Goal: Task Accomplishment & Management: Manage account settings

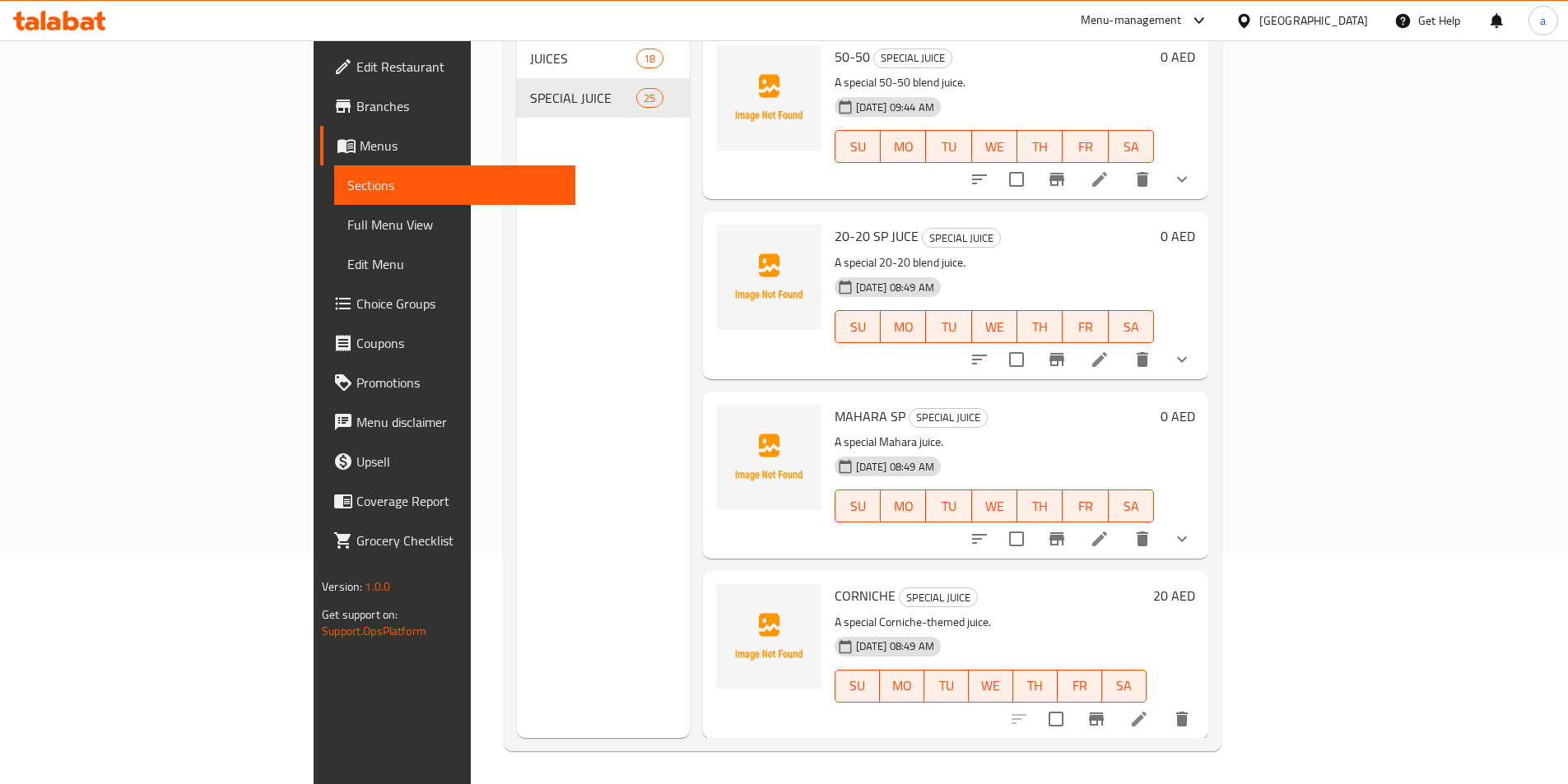
scroll to position [3727, 0]
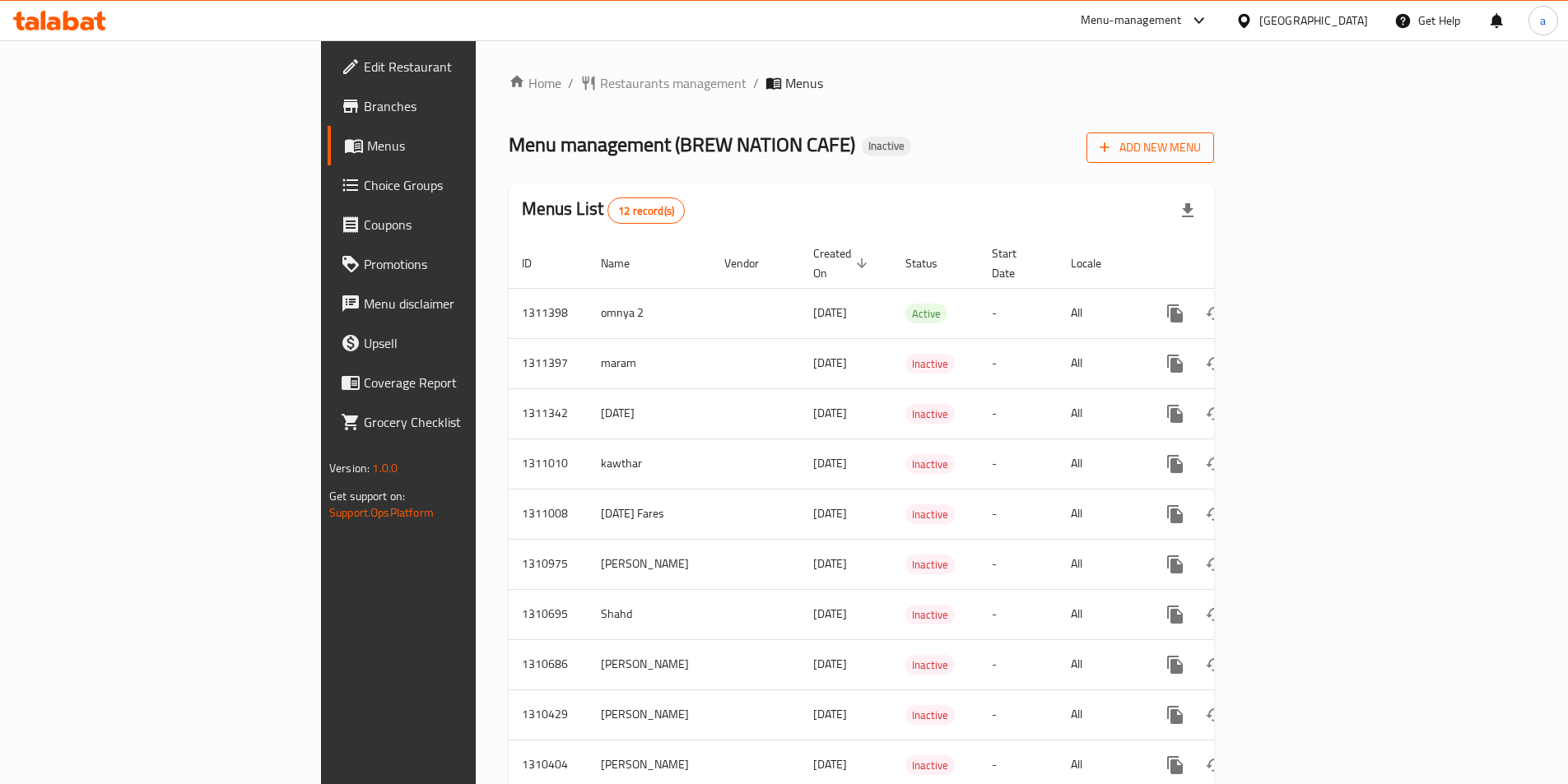
click at [1200, 152] on span "Add New Menu" at bounding box center [1150, 148] width 101 height 21
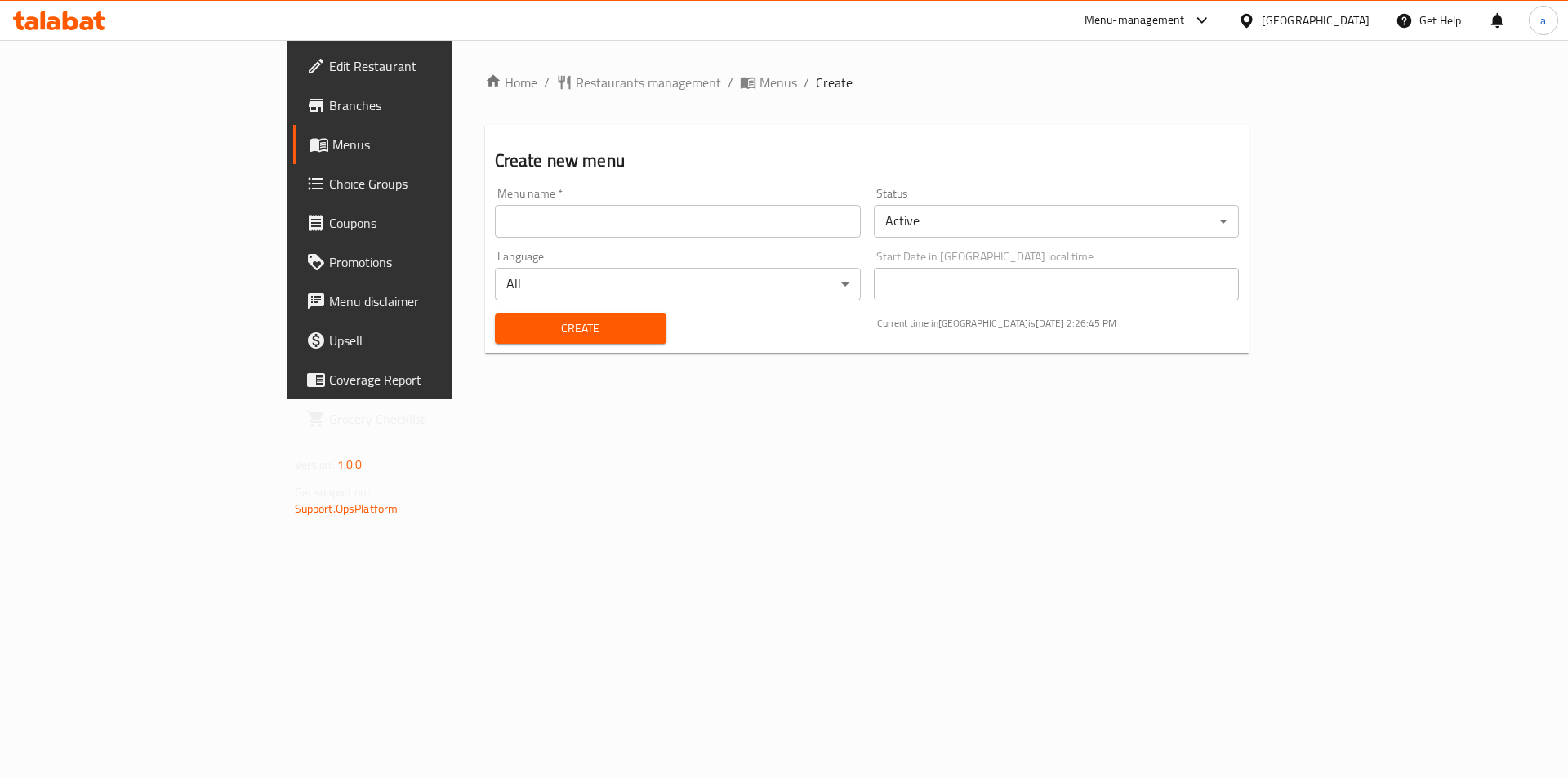
click at [575, 233] on input "text" at bounding box center [678, 221] width 366 height 32
type input "abdalkarimamer"
click at [508, 323] on span "Create" at bounding box center [580, 329] width 145 height 21
click at [495, 220] on input "text" at bounding box center [678, 221] width 366 height 32
type input "abdalkarimamer"
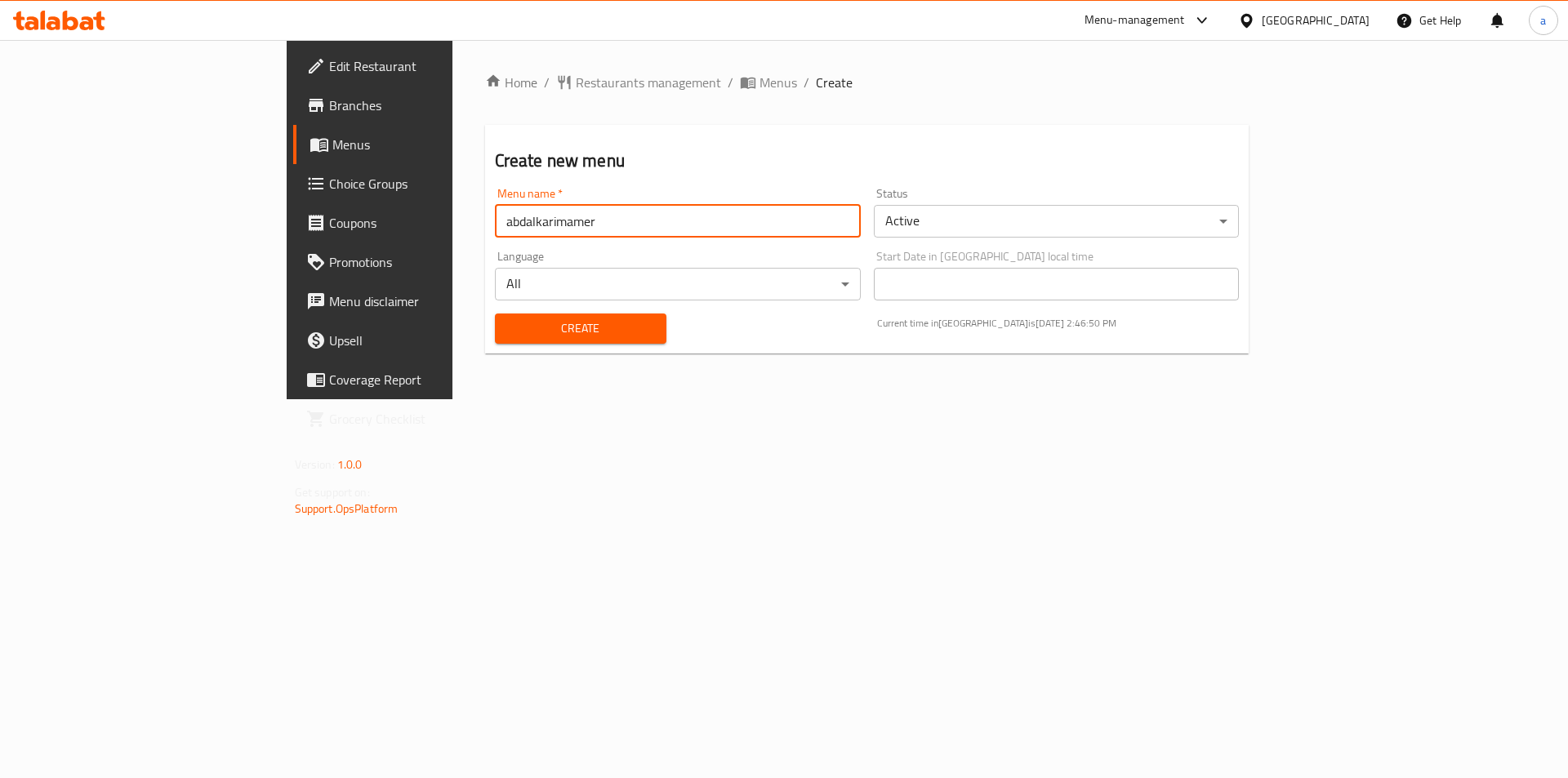
click at [508, 326] on span "Create" at bounding box center [580, 329] width 145 height 21
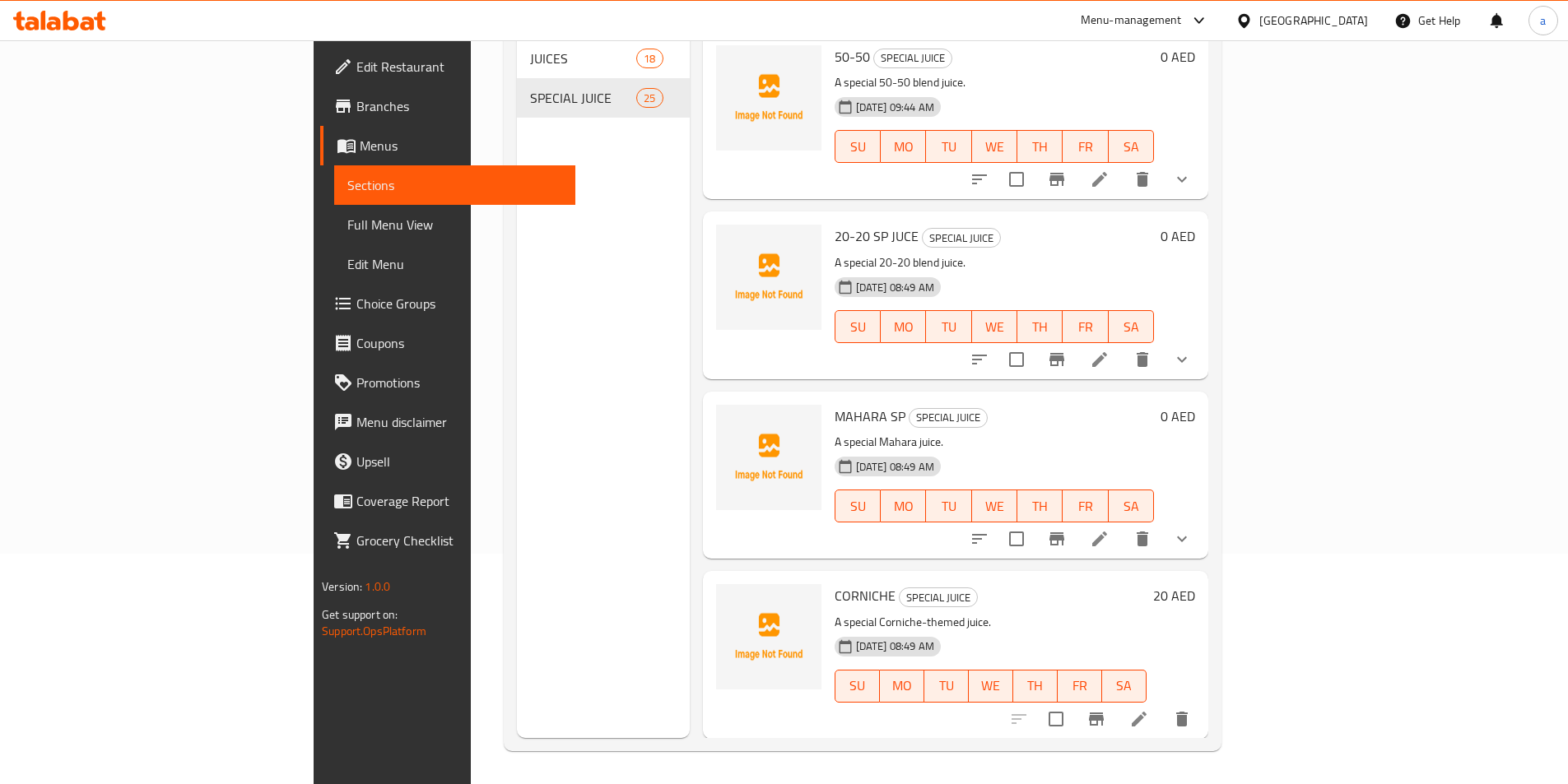
scroll to position [3316, 0]
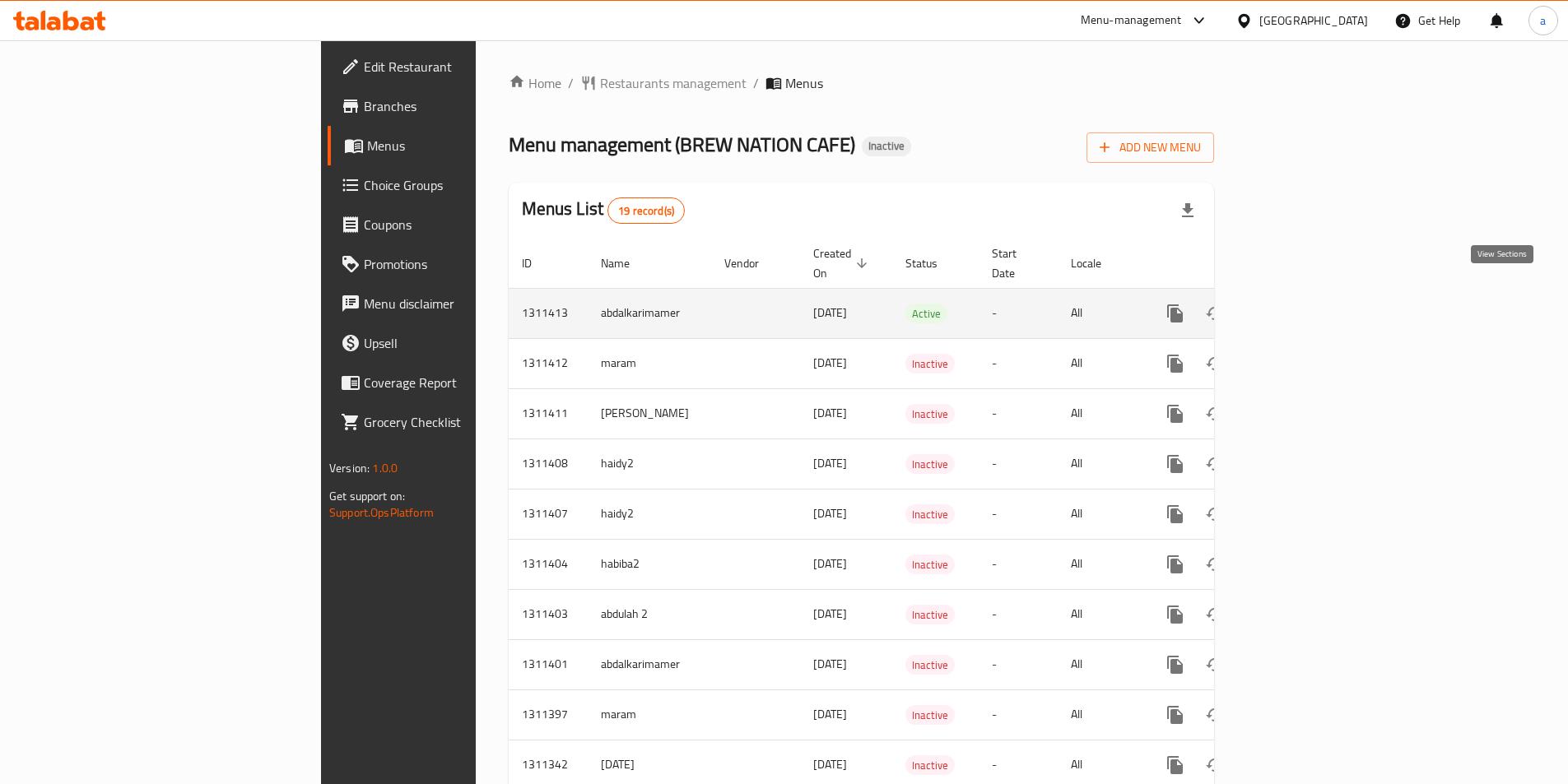
click at [1301, 307] on icon "enhanced table" at bounding box center [1294, 314] width 15 height 15
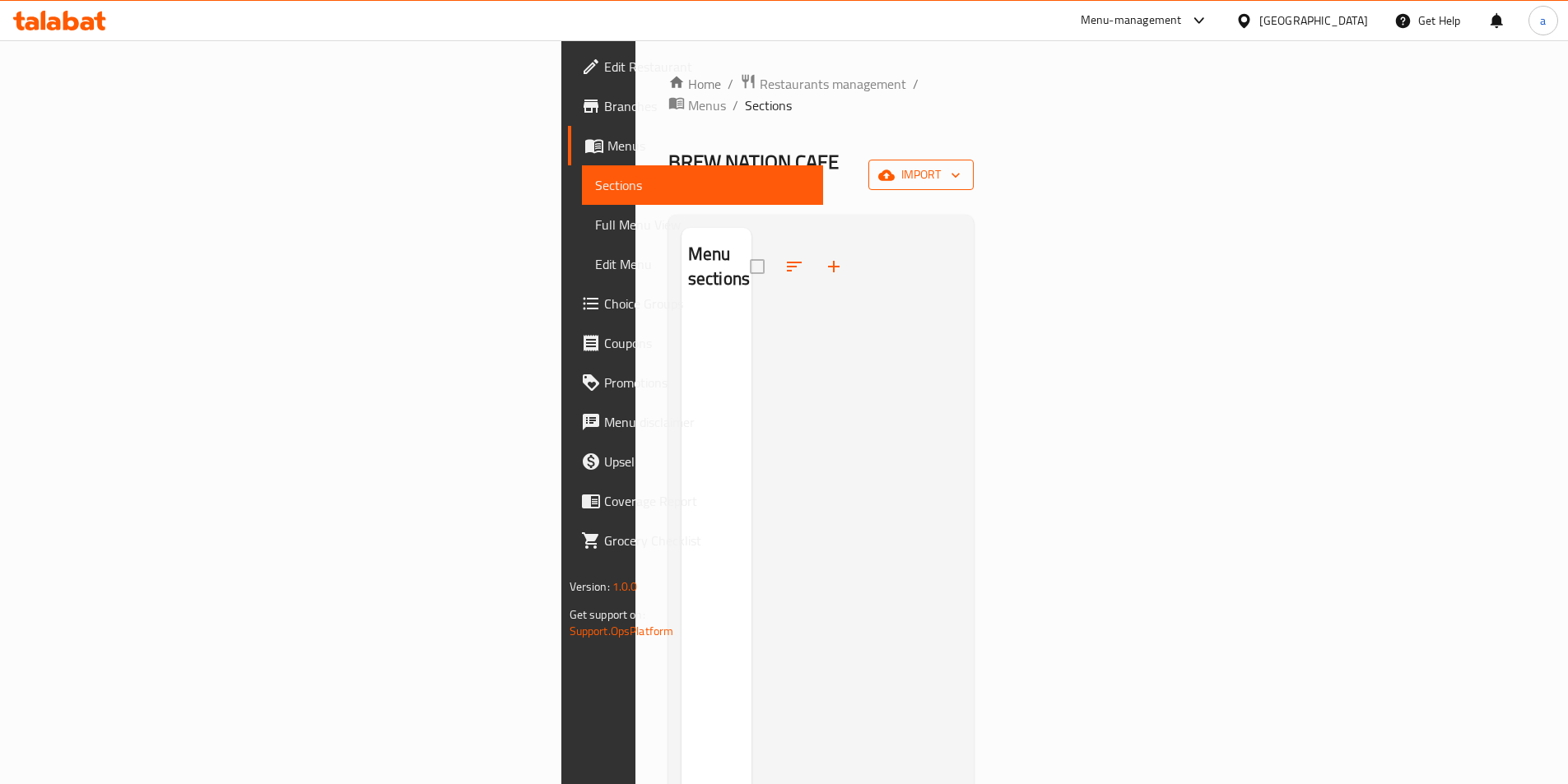
click at [961, 164] on span "import" at bounding box center [921, 175] width 79 height 21
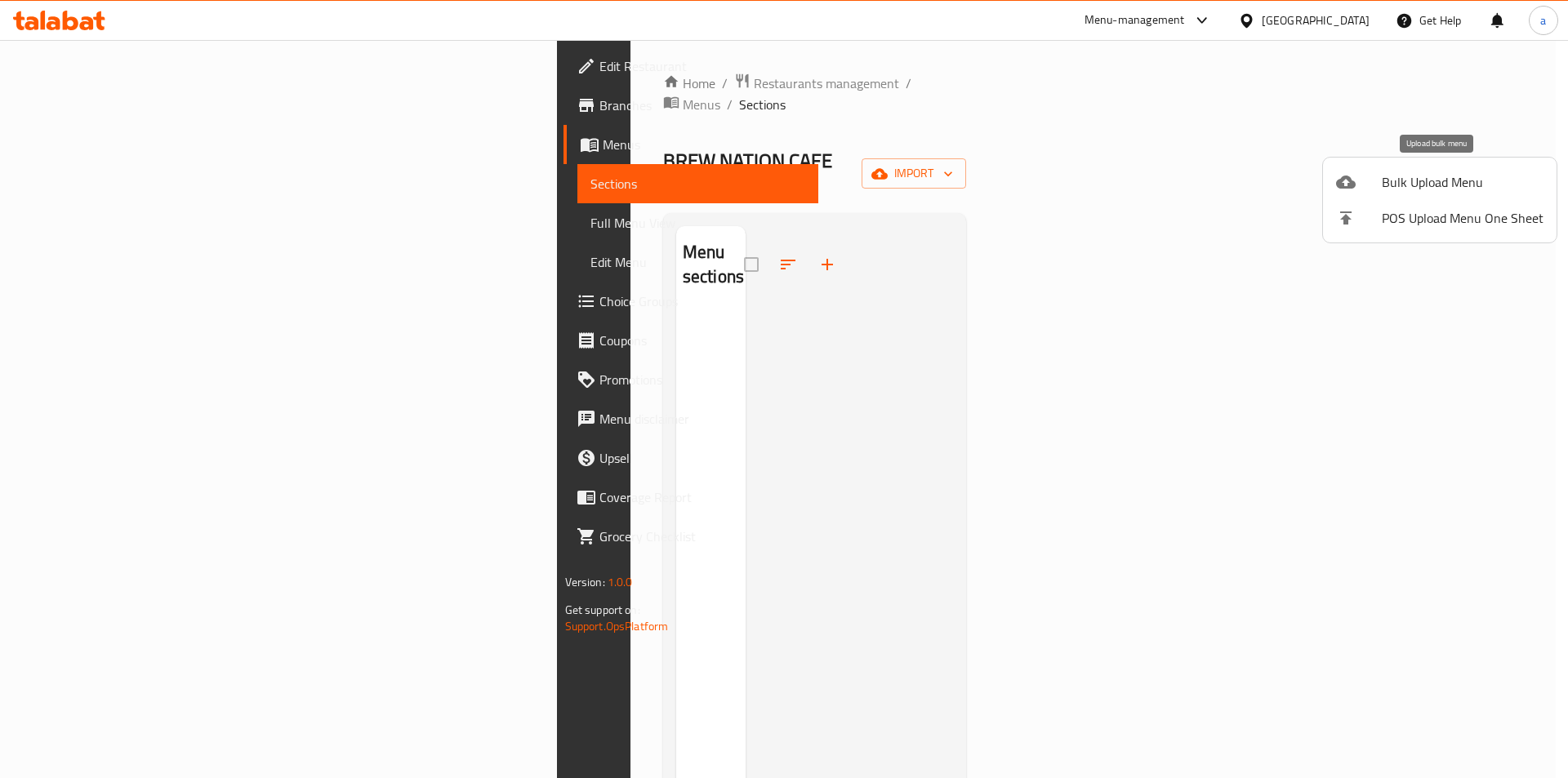
click at [1406, 188] on span "Bulk Upload Menu" at bounding box center [1463, 182] width 162 height 20
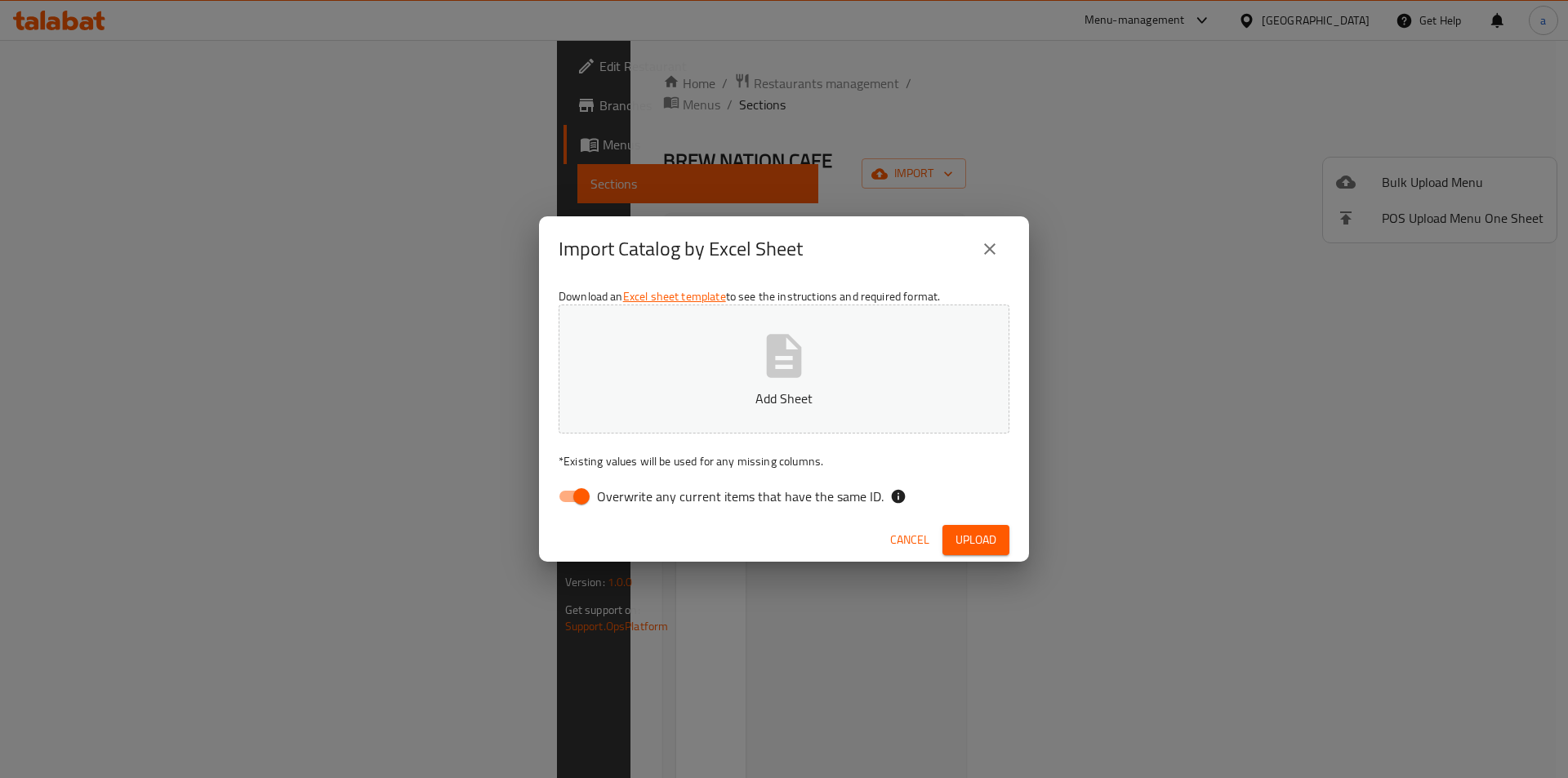
click at [759, 355] on icon "button" at bounding box center [784, 355] width 52 height 52
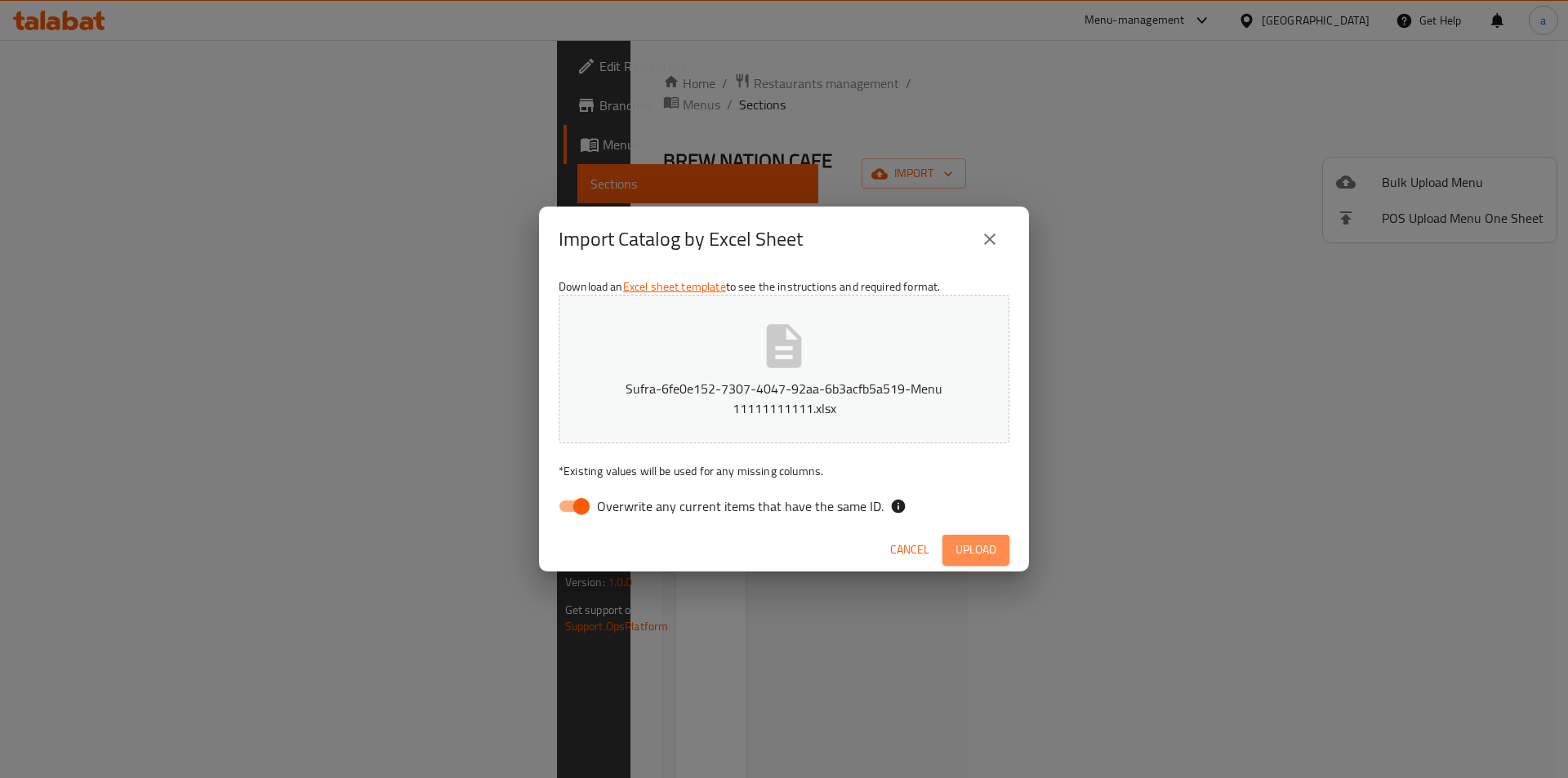
click at [978, 555] on span "Upload" at bounding box center [975, 551] width 41 height 21
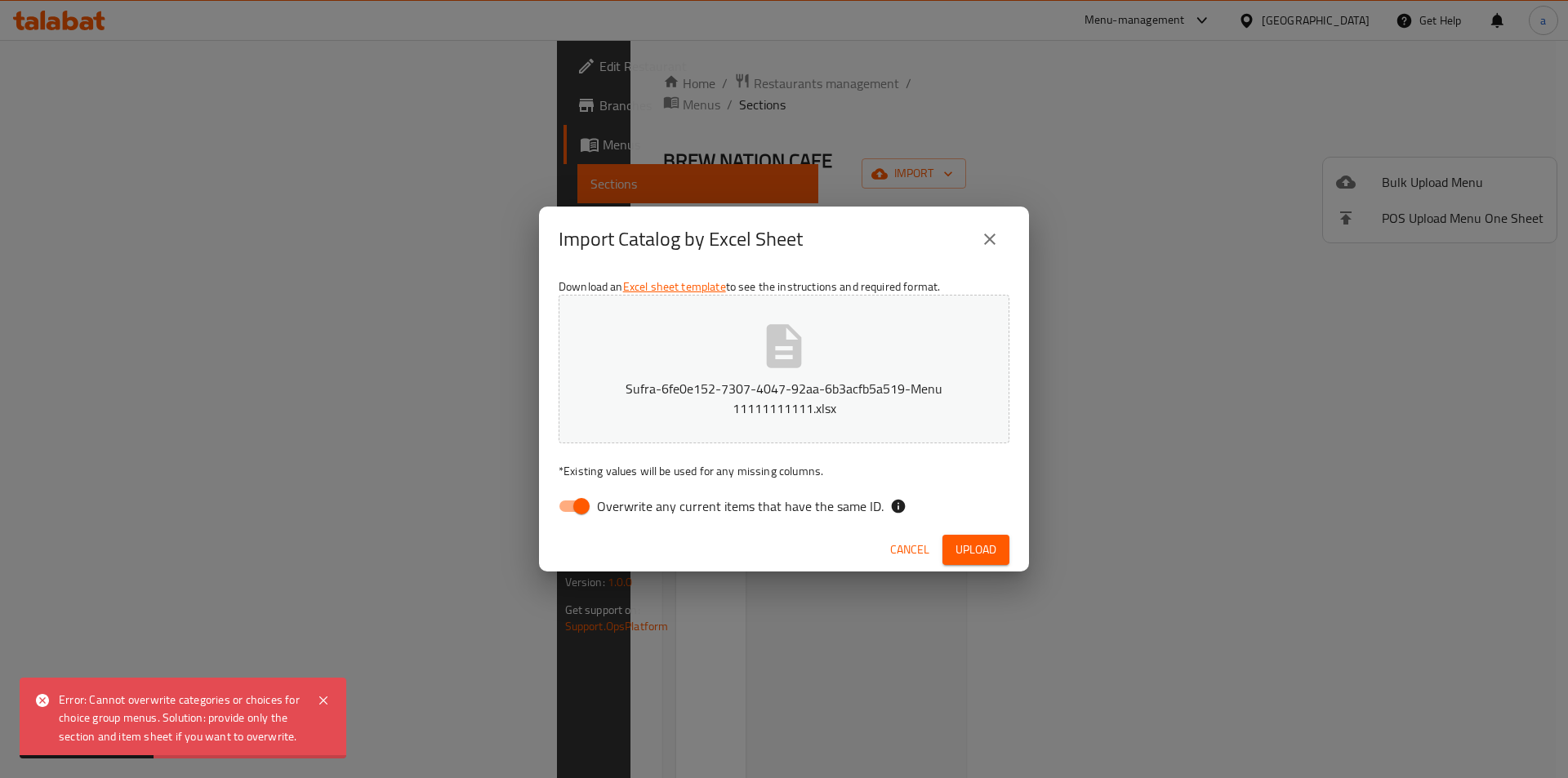
click at [580, 498] on input "Overwrite any current items that have the same ID." at bounding box center [581, 506] width 93 height 31
checkbox input "false"
click at [999, 547] on button "Upload" at bounding box center [975, 550] width 67 height 30
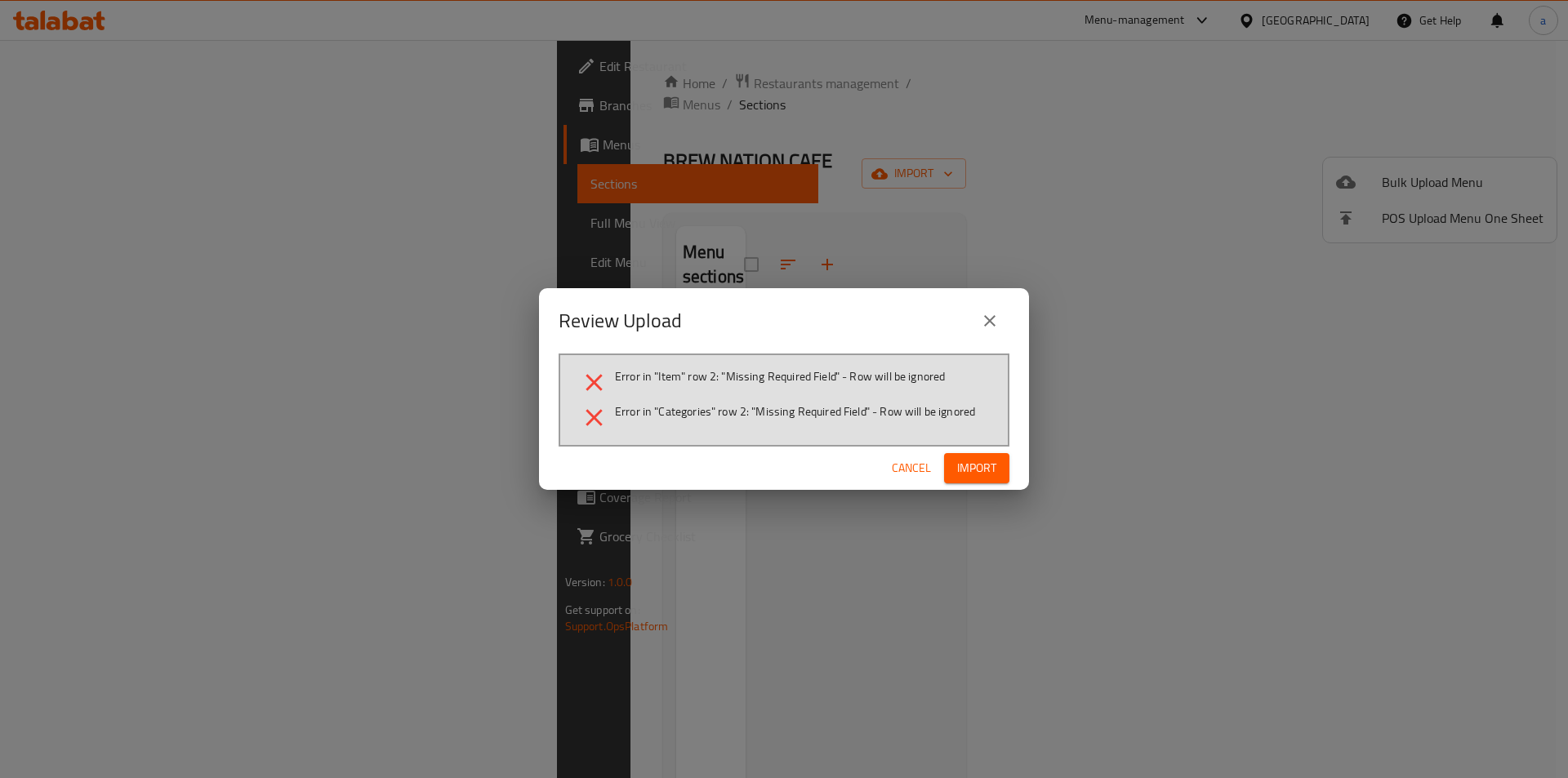
click at [969, 466] on span "Import" at bounding box center [976, 468] width 39 height 21
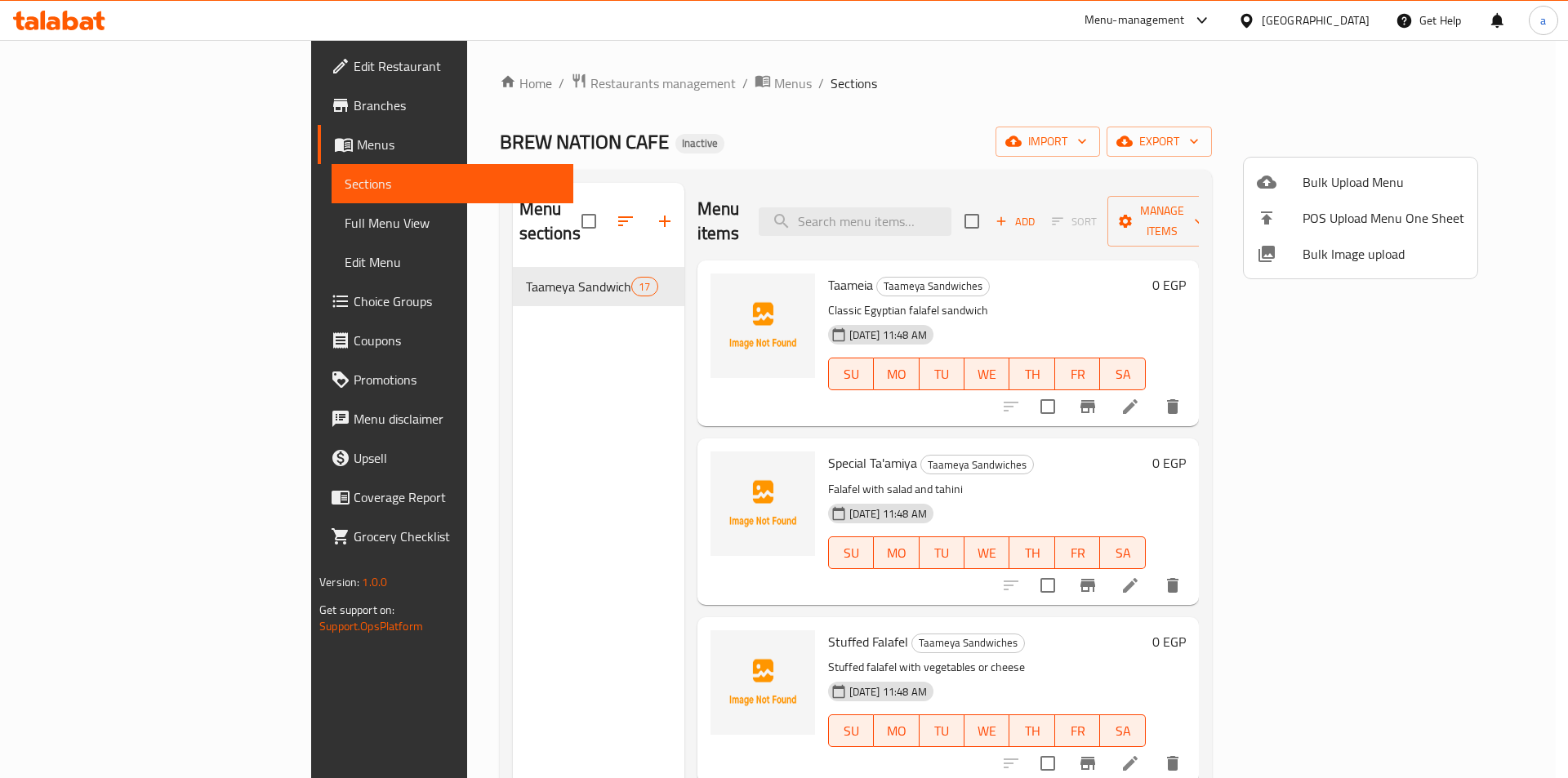
click at [1425, 381] on div at bounding box center [784, 389] width 1568 height 778
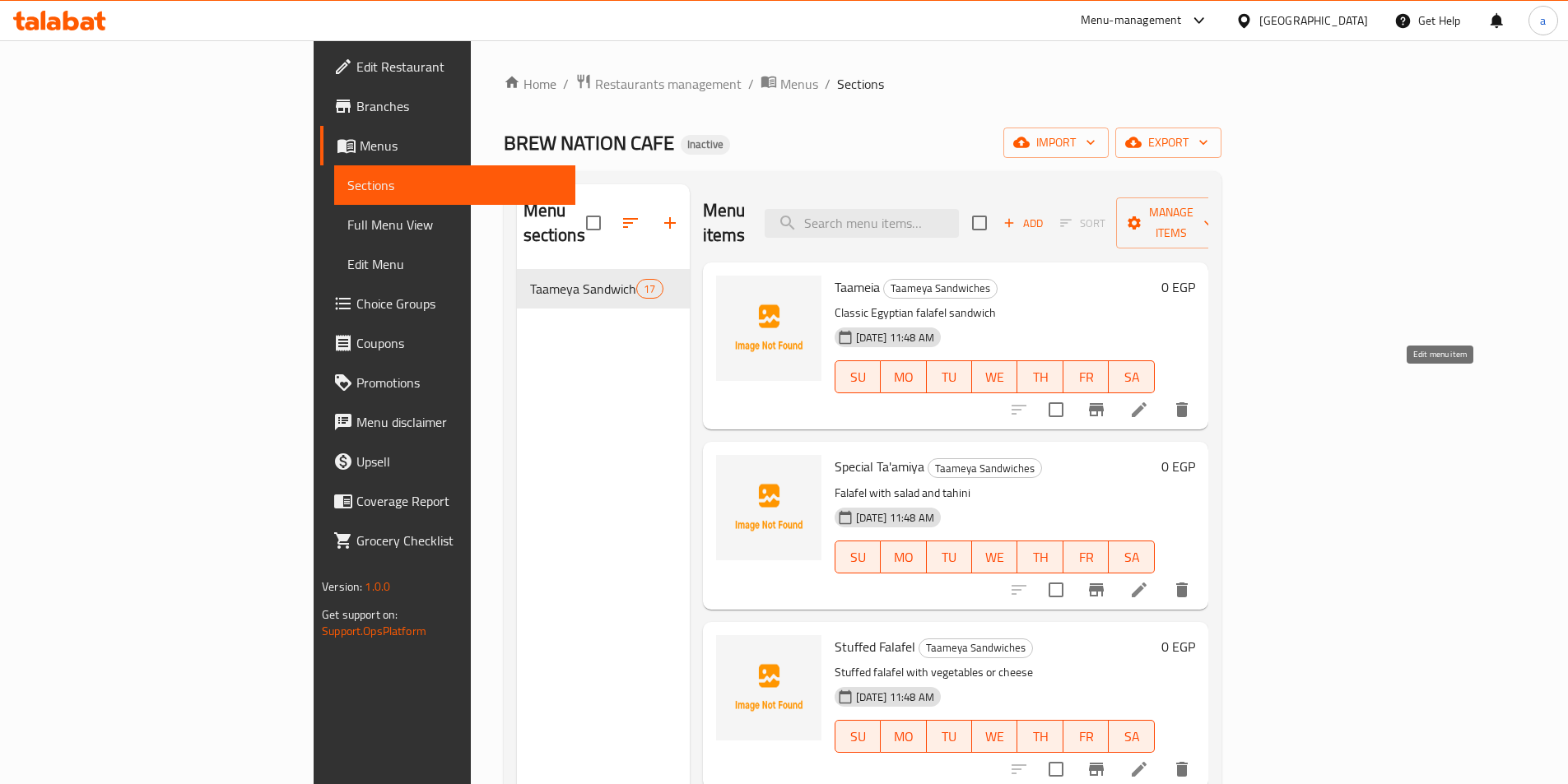
click at [1149, 400] on icon at bounding box center [1138, 410] width 20 height 20
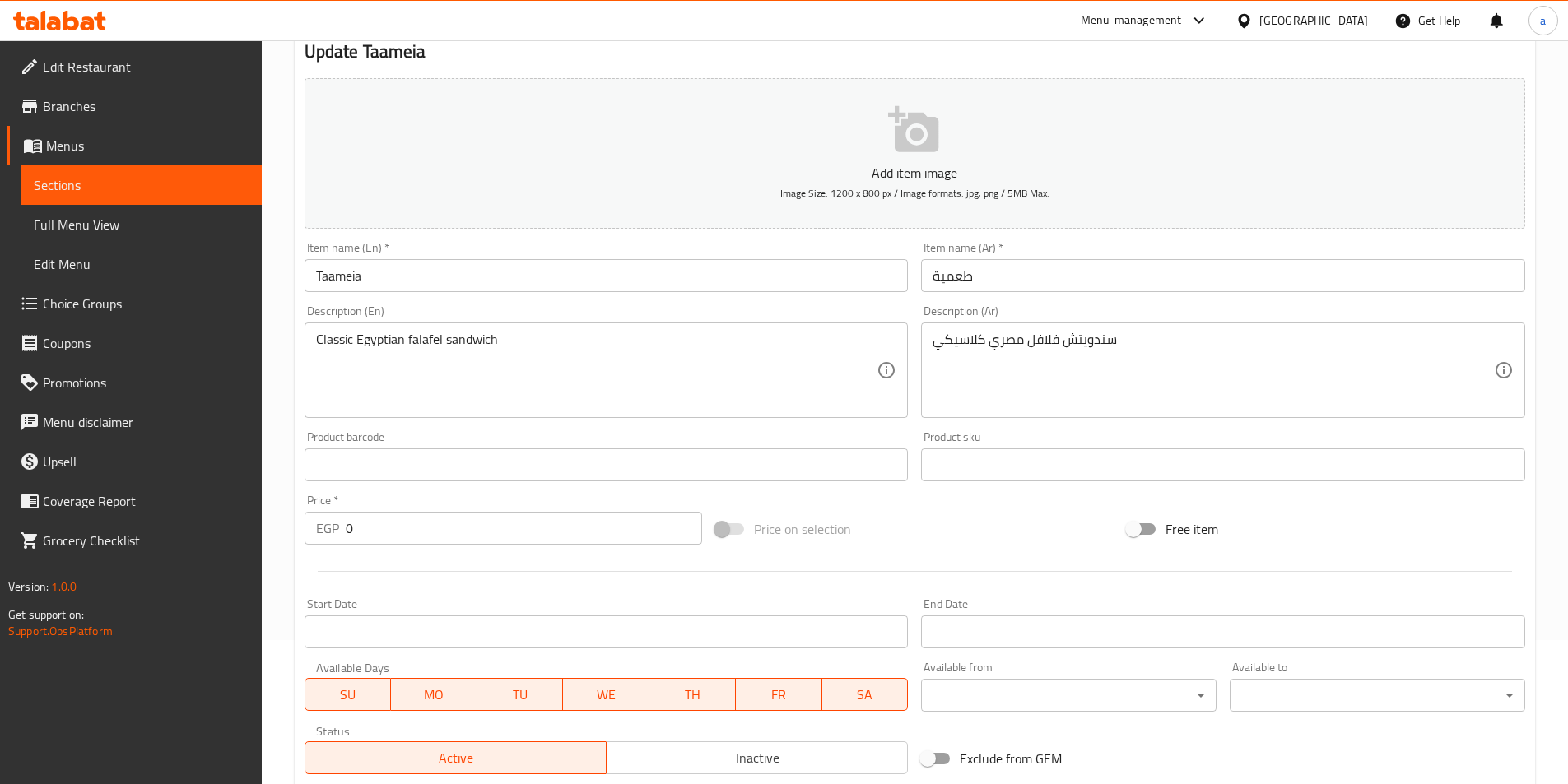
scroll to position [50, 0]
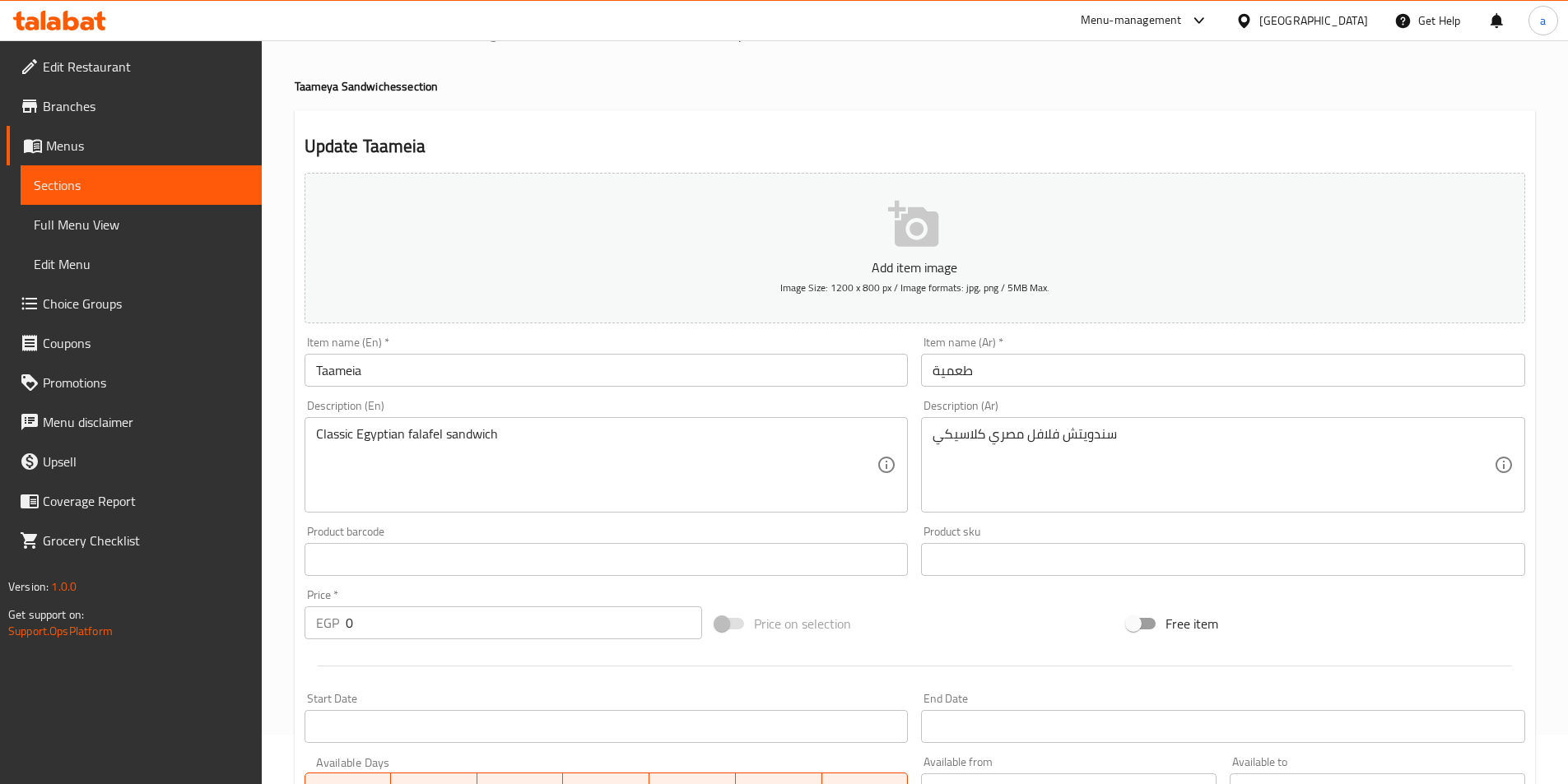
click at [443, 626] on input "0" at bounding box center [524, 623] width 357 height 32
type input "0"
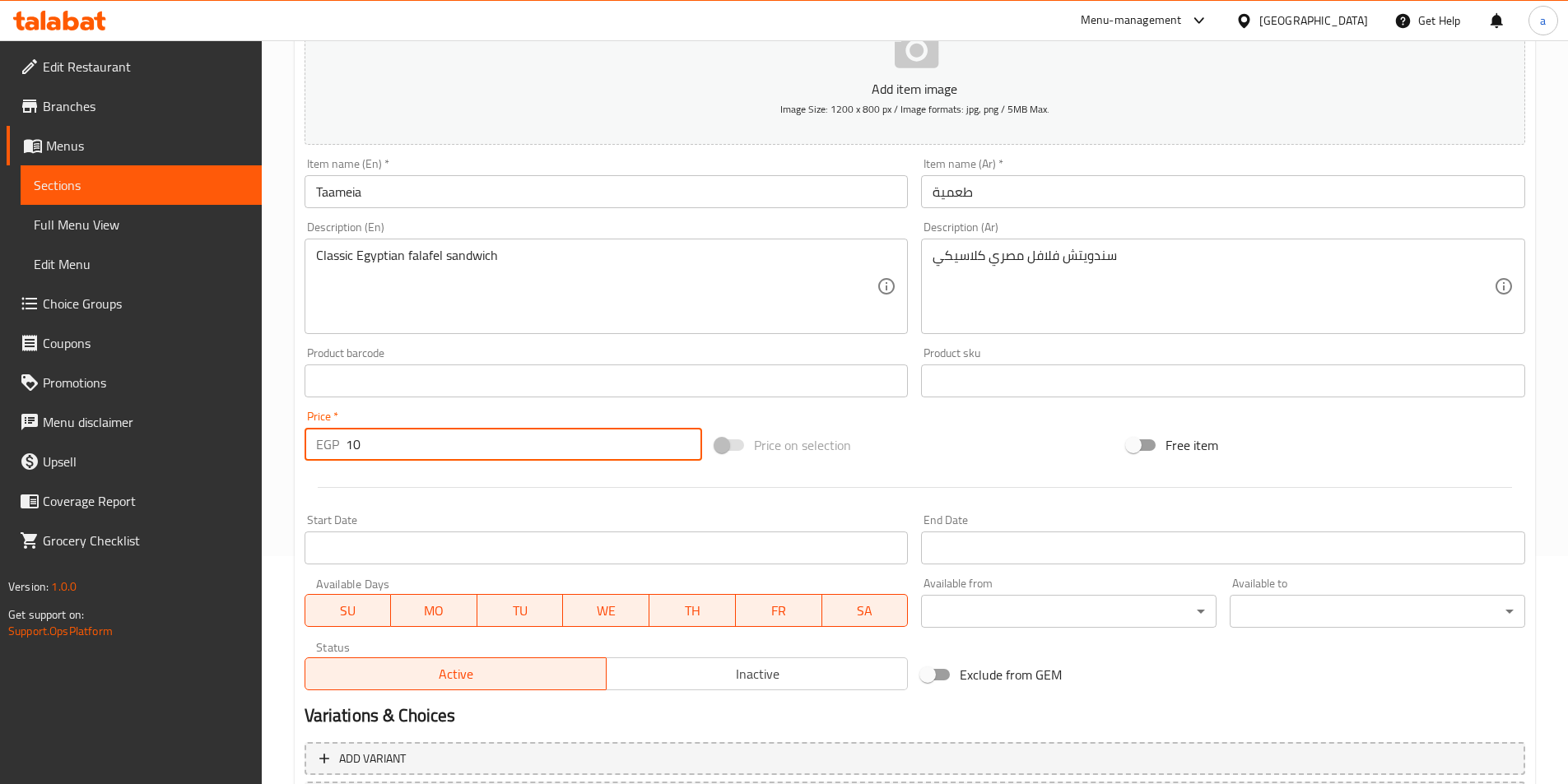
scroll to position [378, 0]
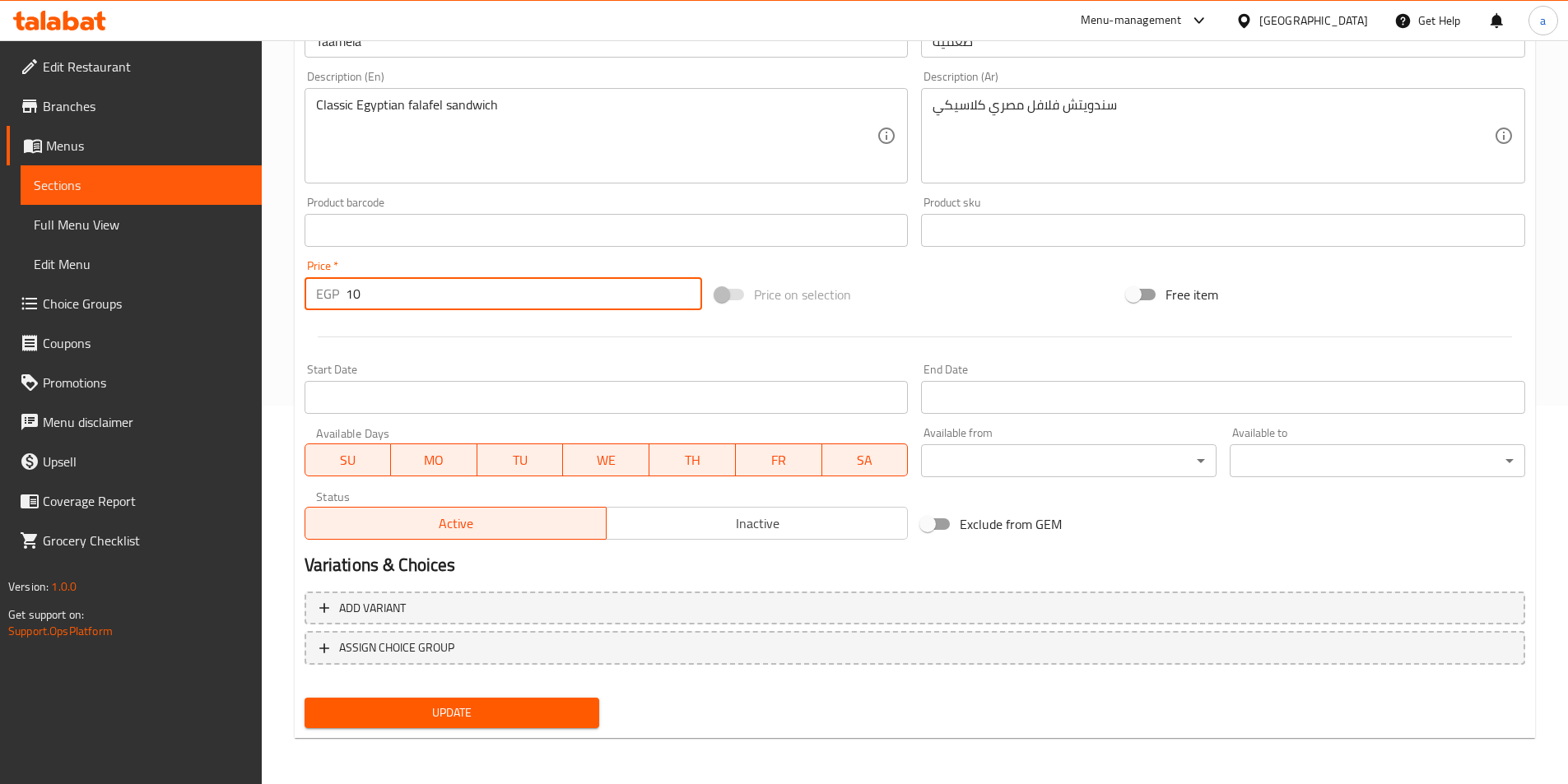
type input "10"
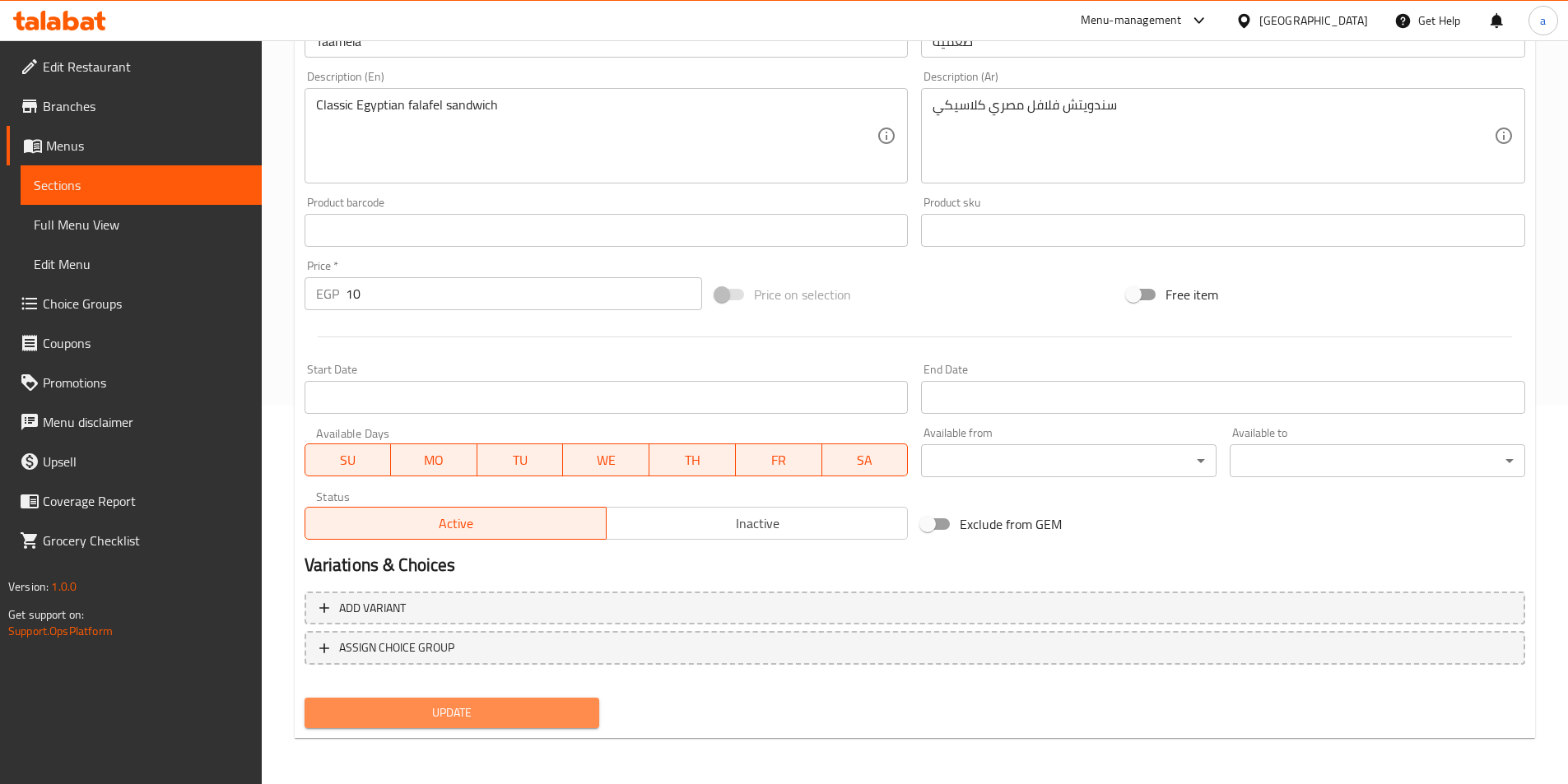
click at [494, 726] on button "Update" at bounding box center [452, 713] width 295 height 31
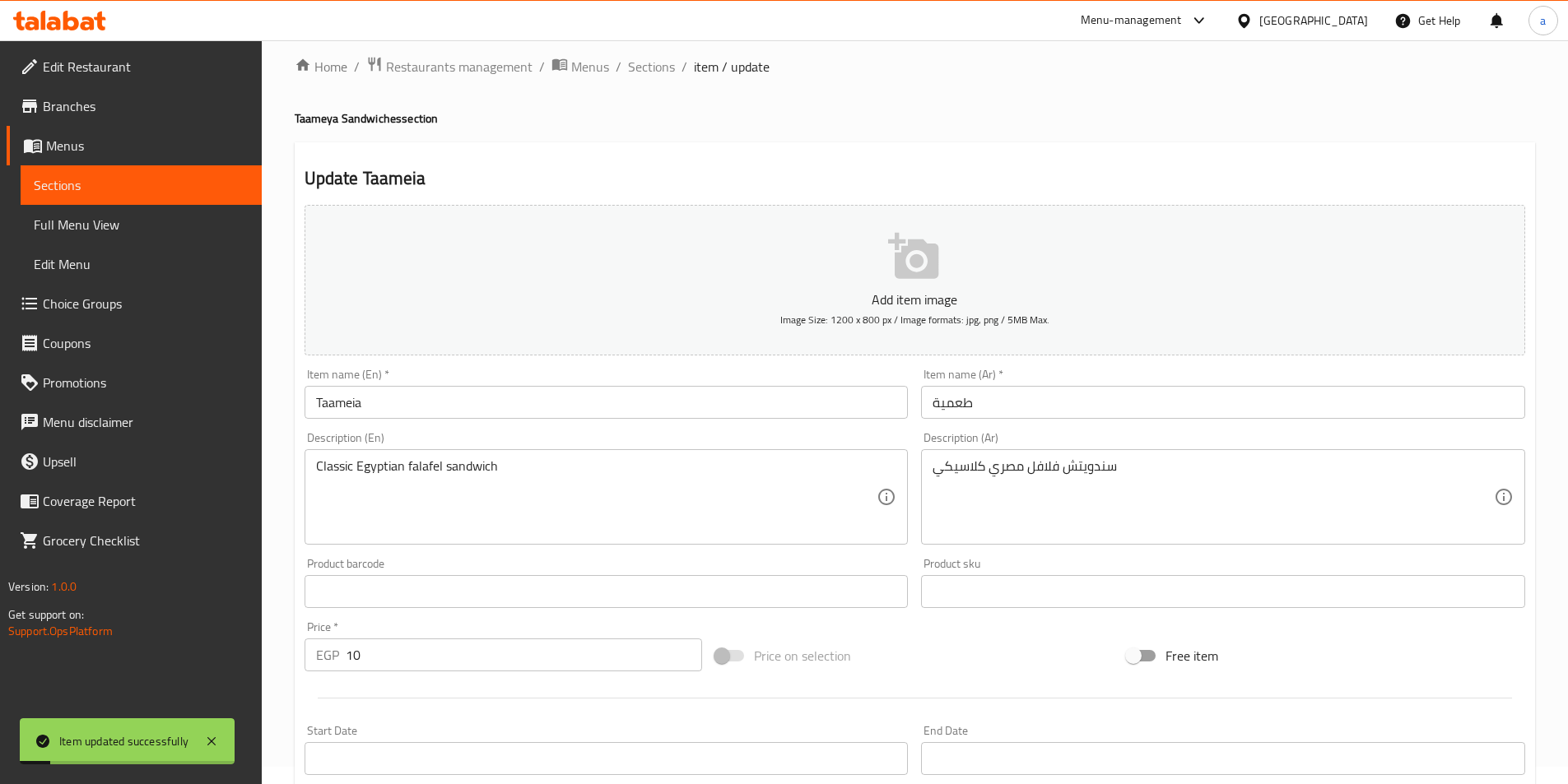
scroll to position [0, 0]
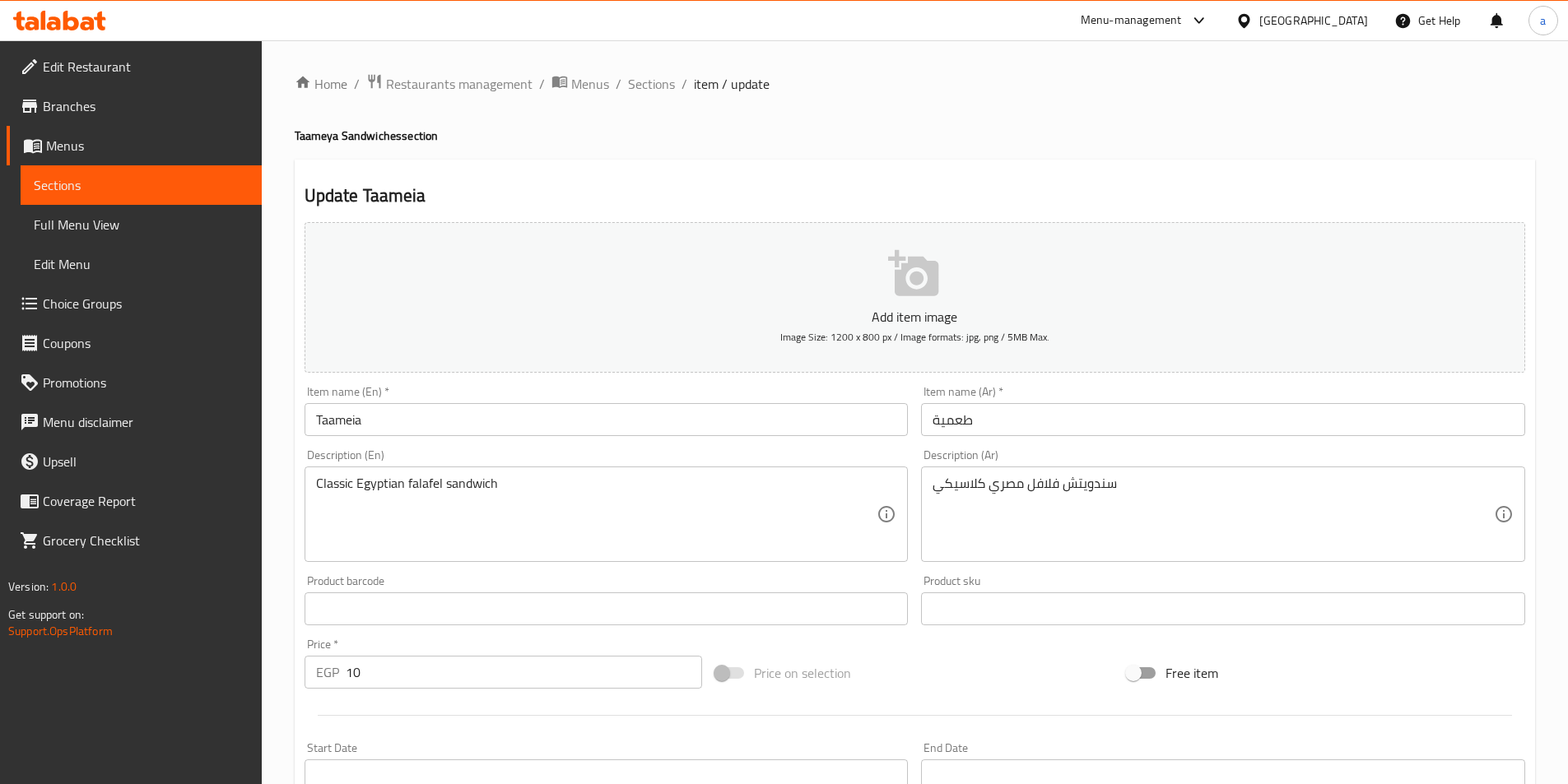
click at [450, 675] on input "10" at bounding box center [524, 672] width 357 height 32
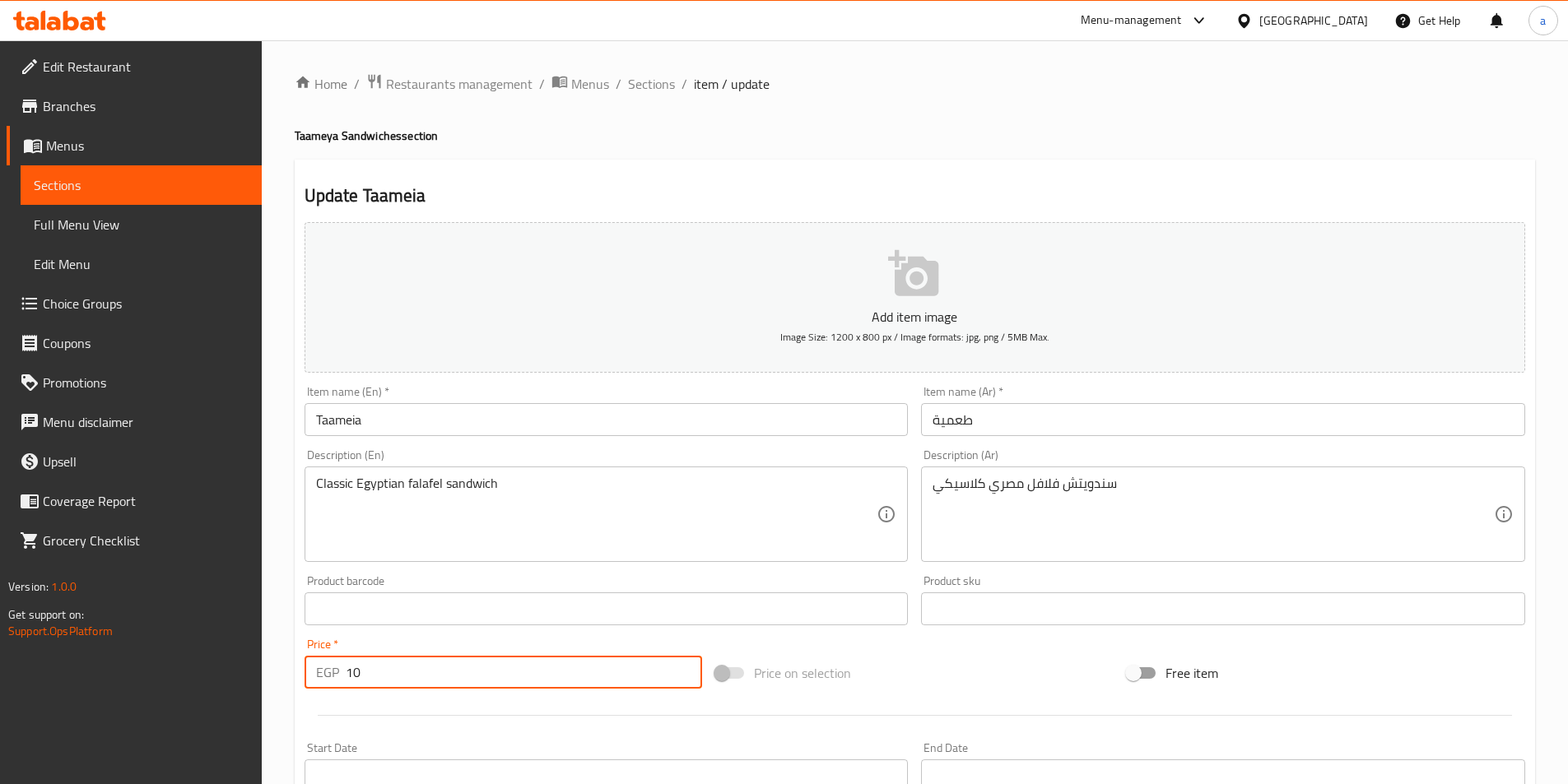
click at [450, 675] on input "10" at bounding box center [524, 672] width 357 height 32
drag, startPoint x: 450, startPoint y: 675, endPoint x: 348, endPoint y: 675, distance: 102.0
click at [349, 675] on input "10" at bounding box center [524, 672] width 357 height 32
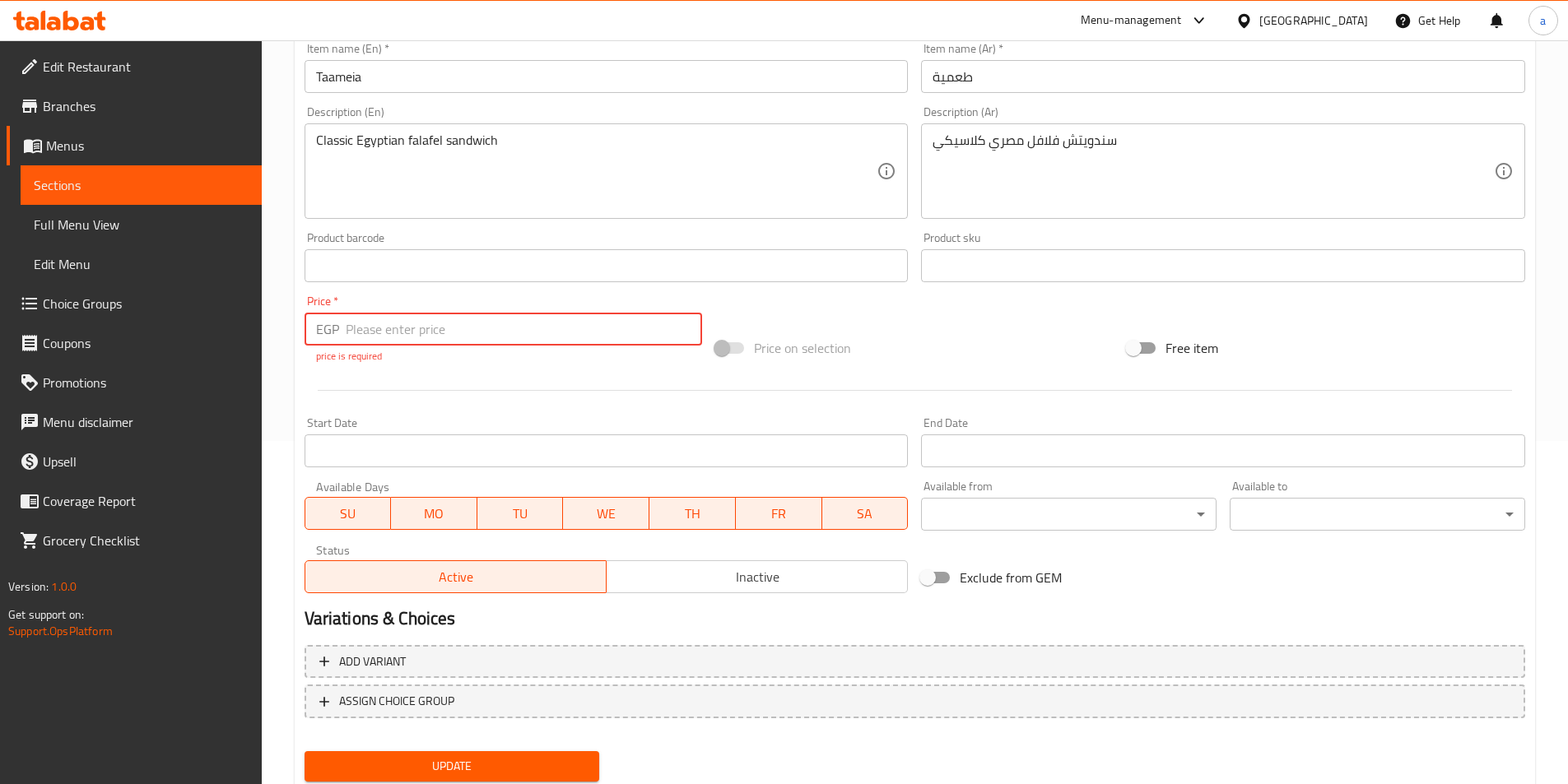
scroll to position [396, 0]
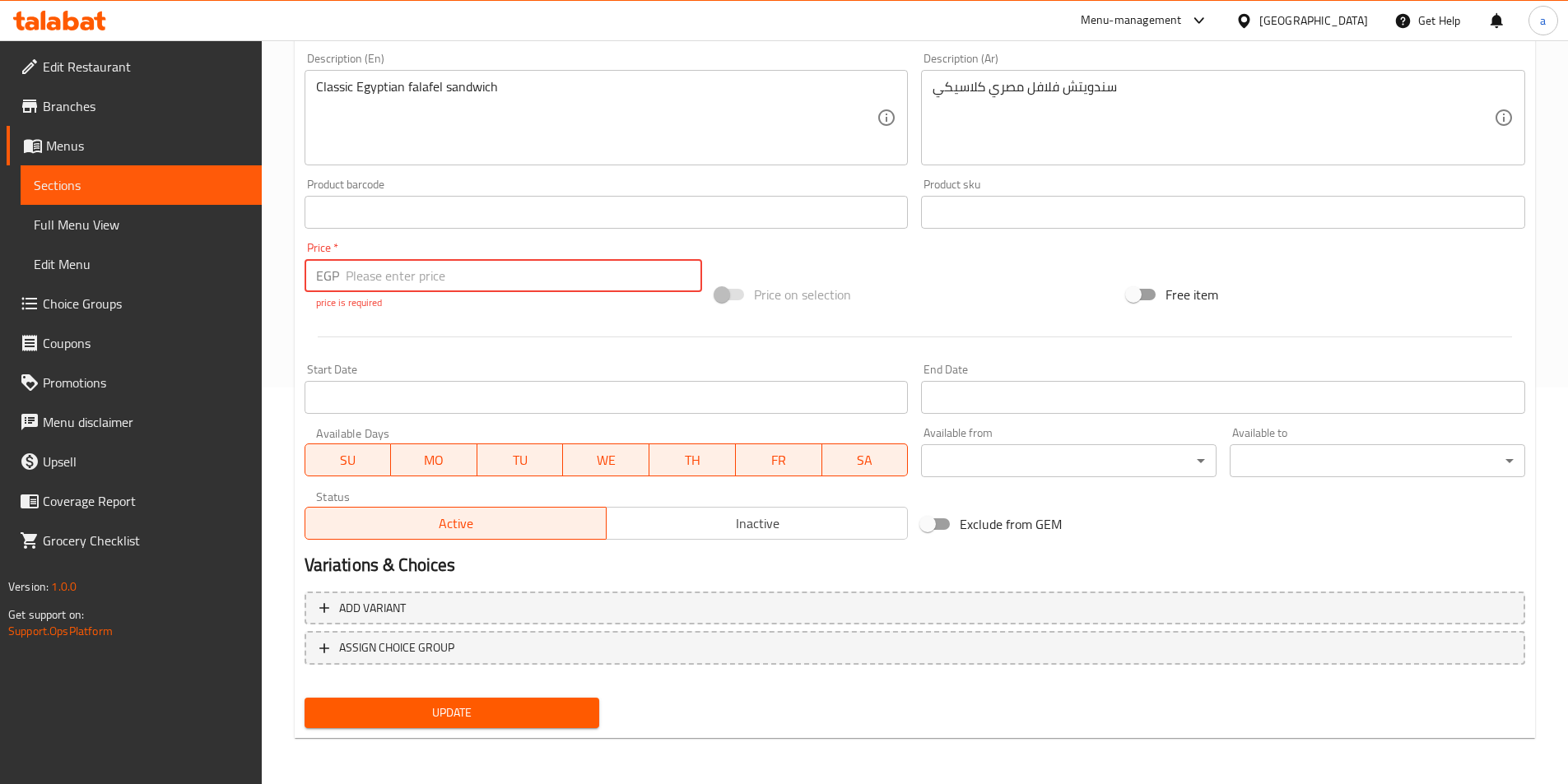
click at [419, 705] on span "Update" at bounding box center [453, 713] width 269 height 21
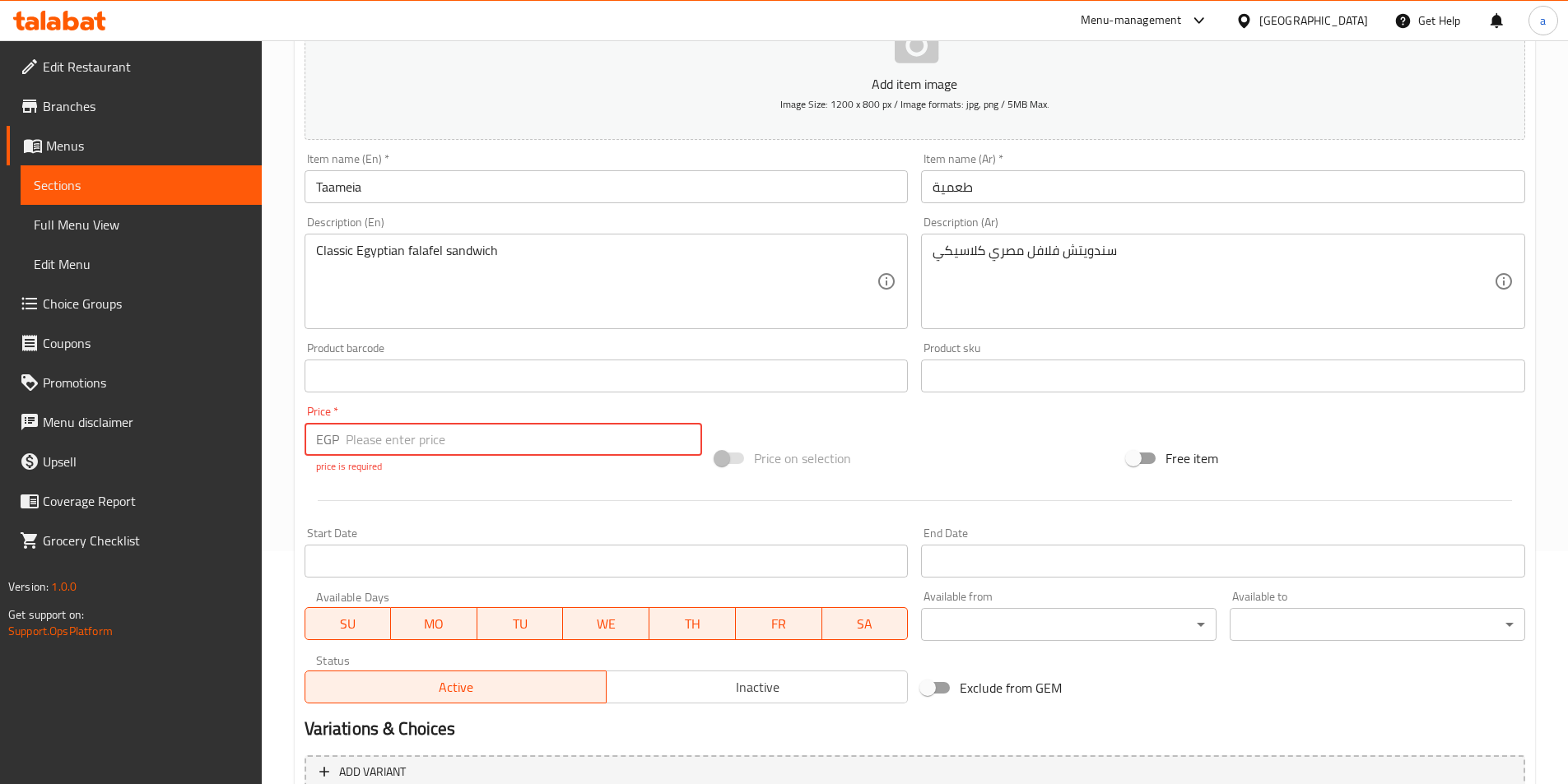
scroll to position [232, 0]
click at [440, 454] on input "number" at bounding box center [524, 440] width 357 height 32
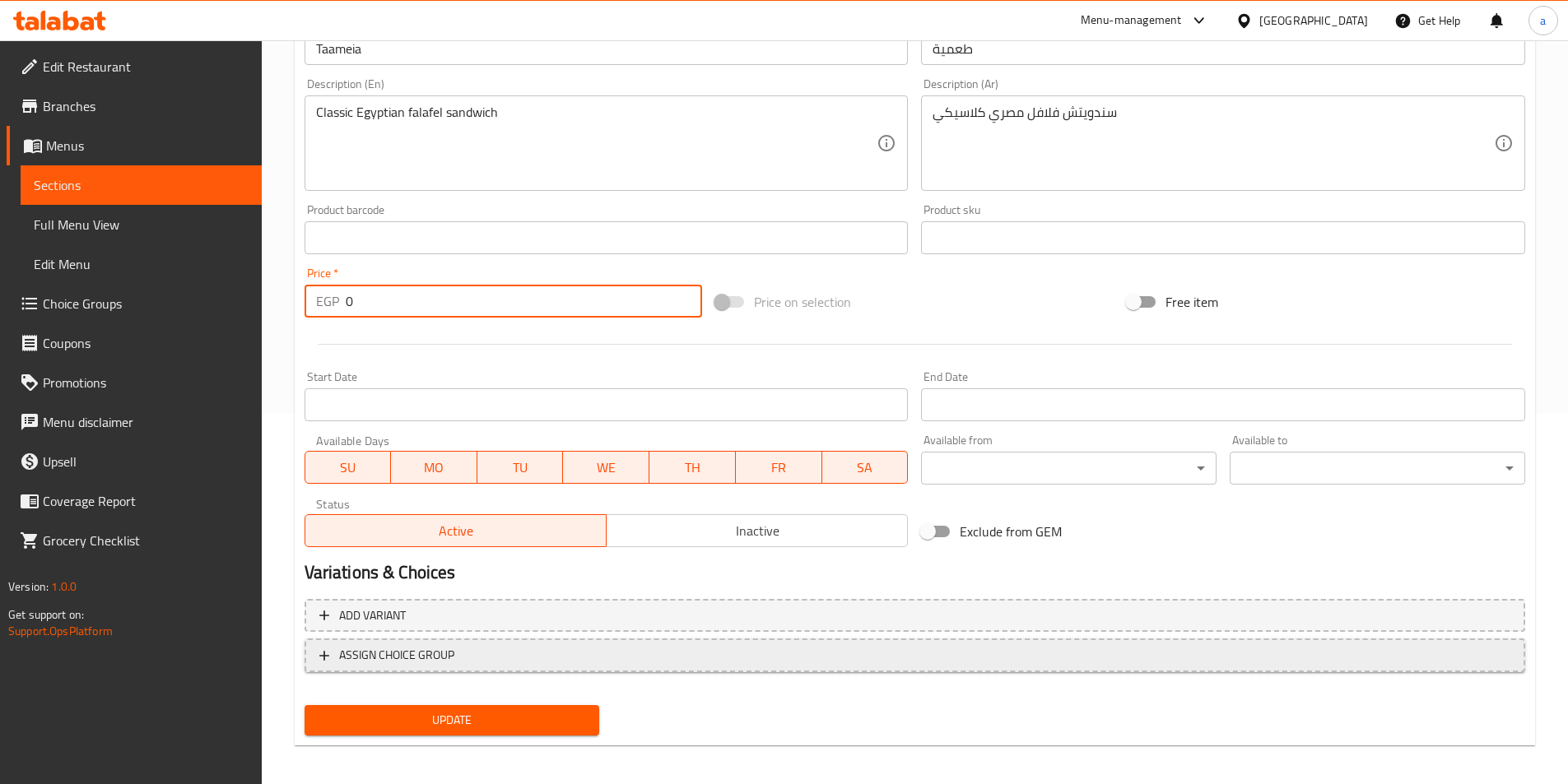
scroll to position [378, 0]
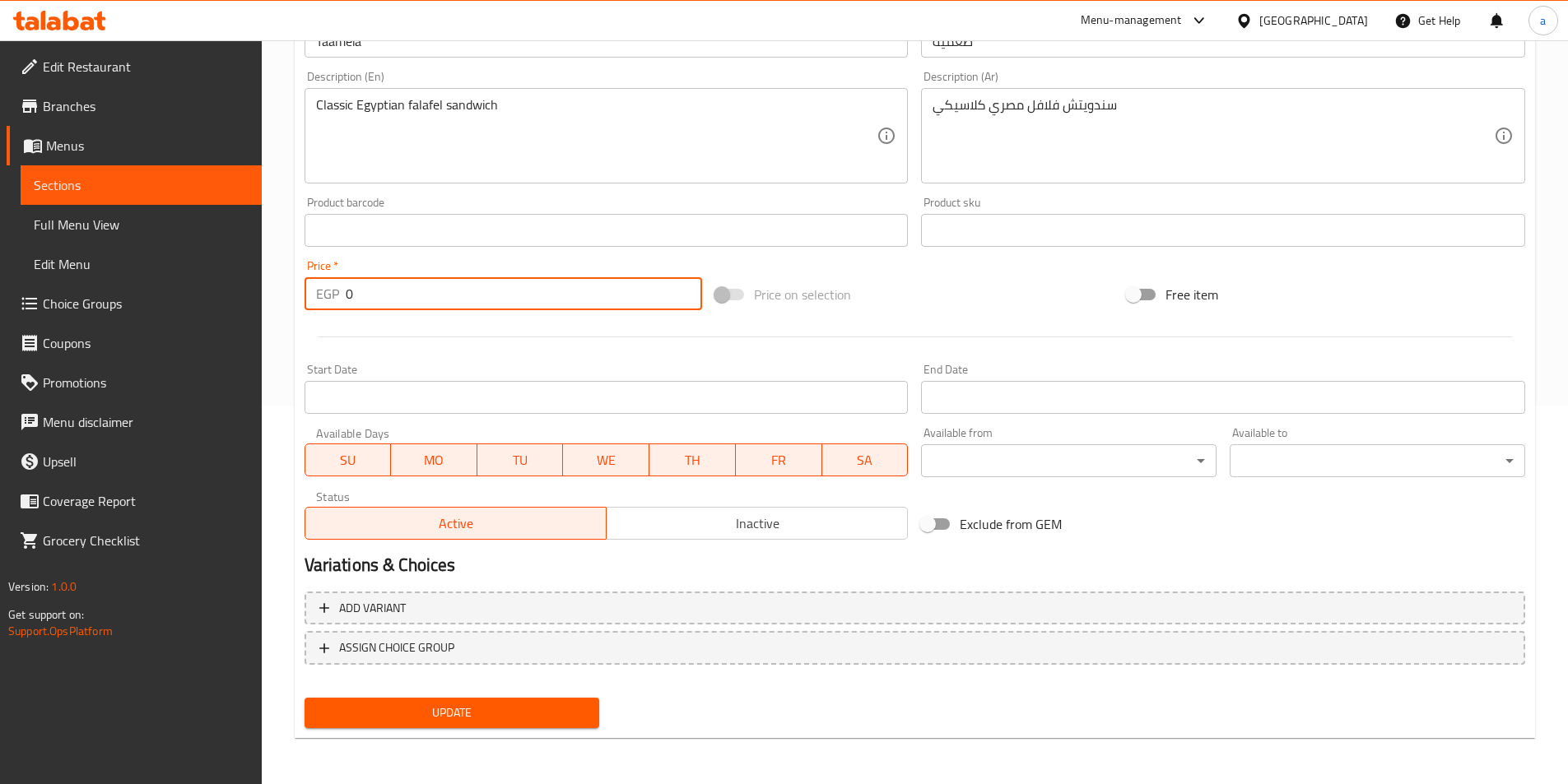
click at [583, 287] on input "0" at bounding box center [524, 293] width 357 height 32
drag, startPoint x: 482, startPoint y: 286, endPoint x: 345, endPoint y: 286, distance: 137.0
click at [346, 286] on input "0" at bounding box center [524, 293] width 357 height 32
type input "10"
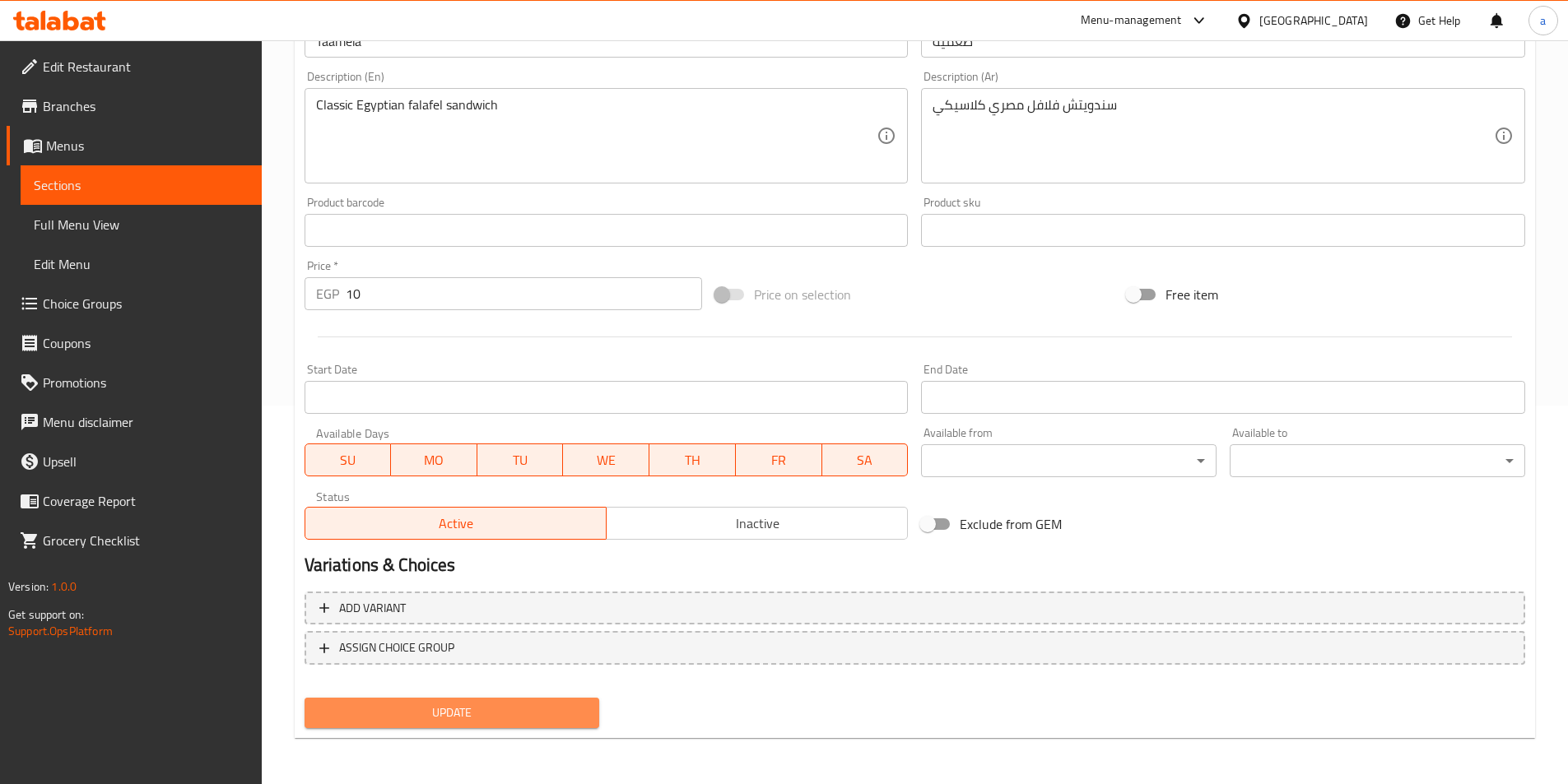
click at [395, 721] on span "Update" at bounding box center [453, 713] width 269 height 21
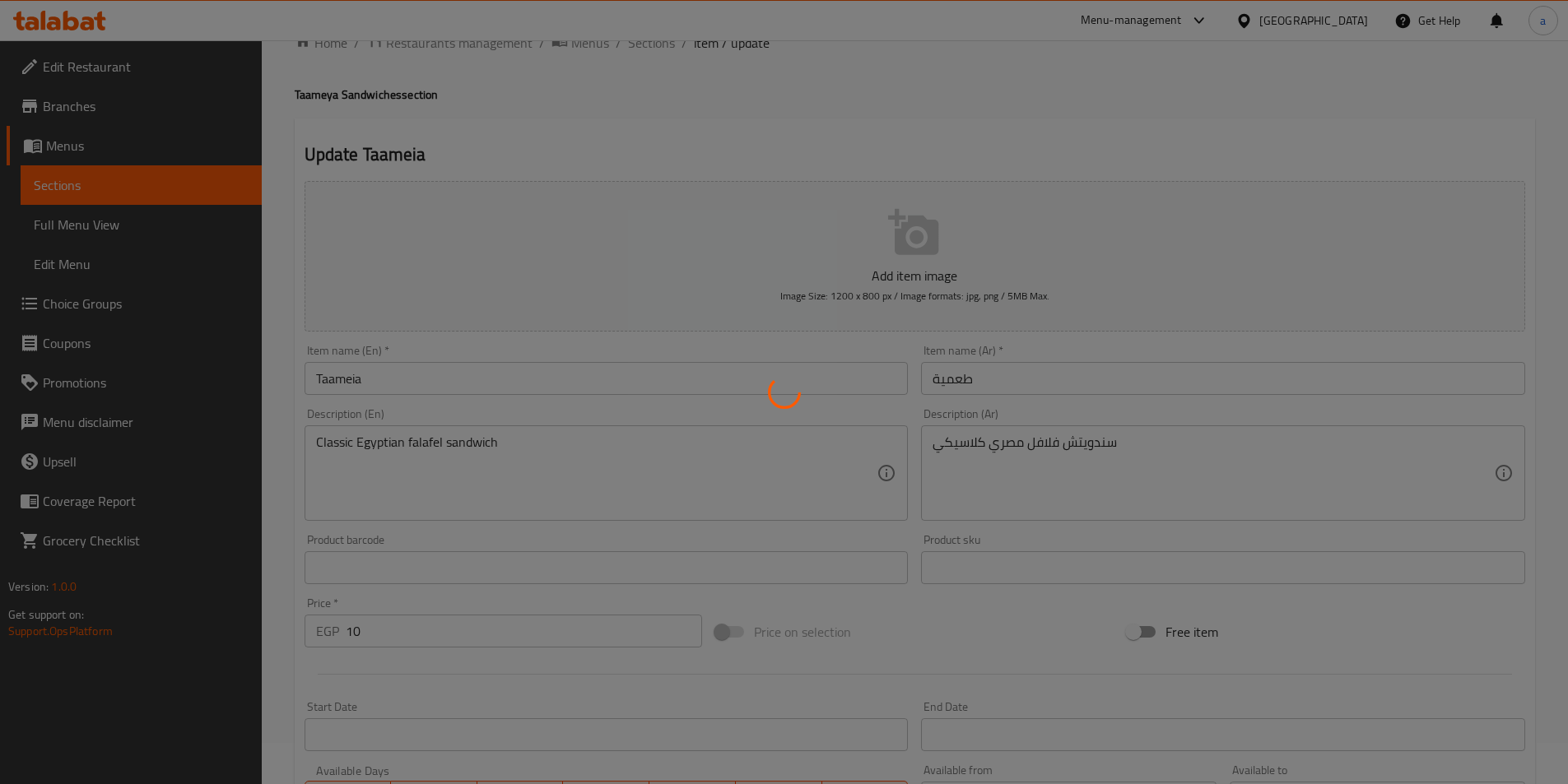
scroll to position [0, 0]
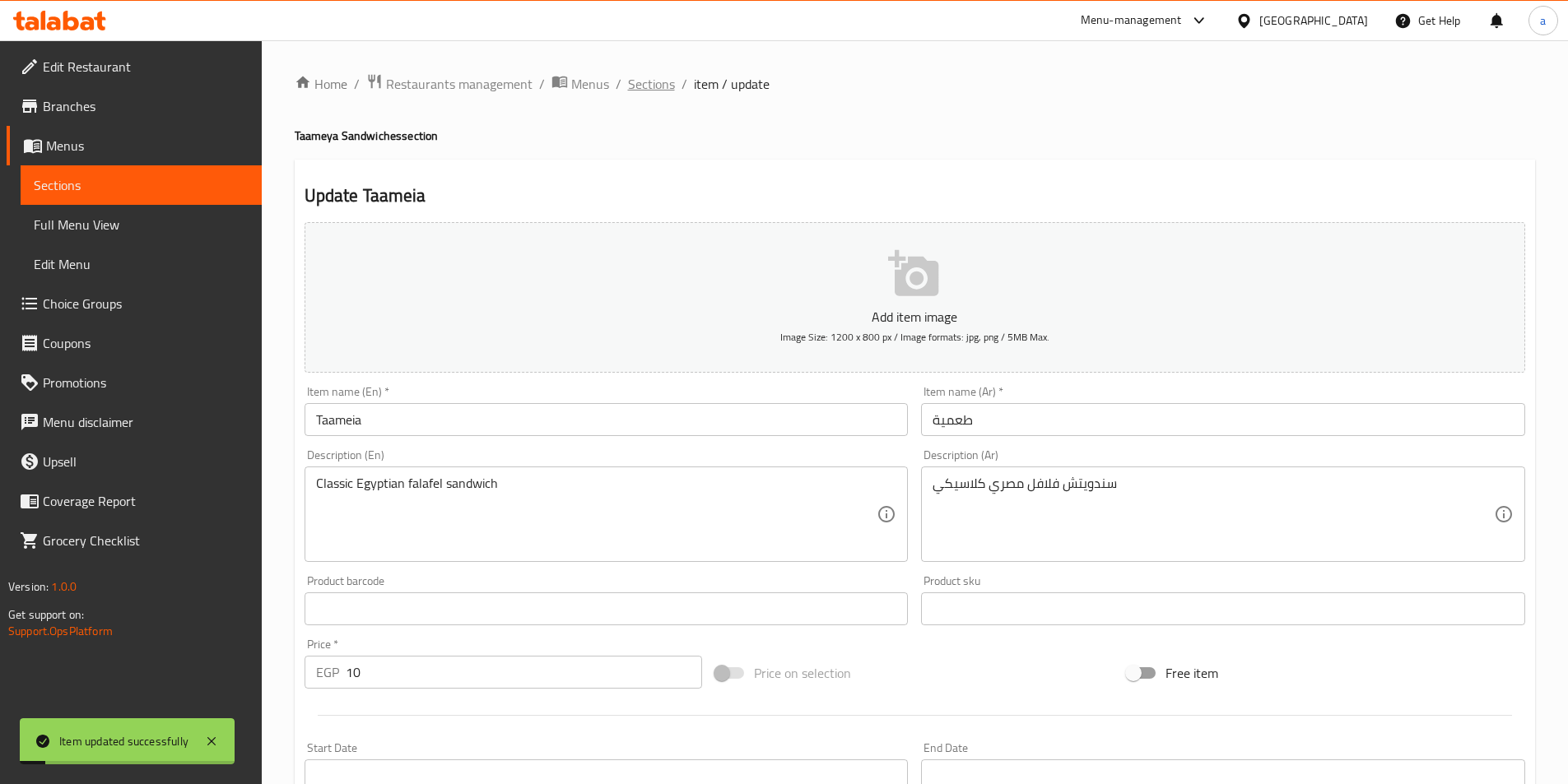
click at [639, 85] on span "Sections" at bounding box center [650, 84] width 47 height 20
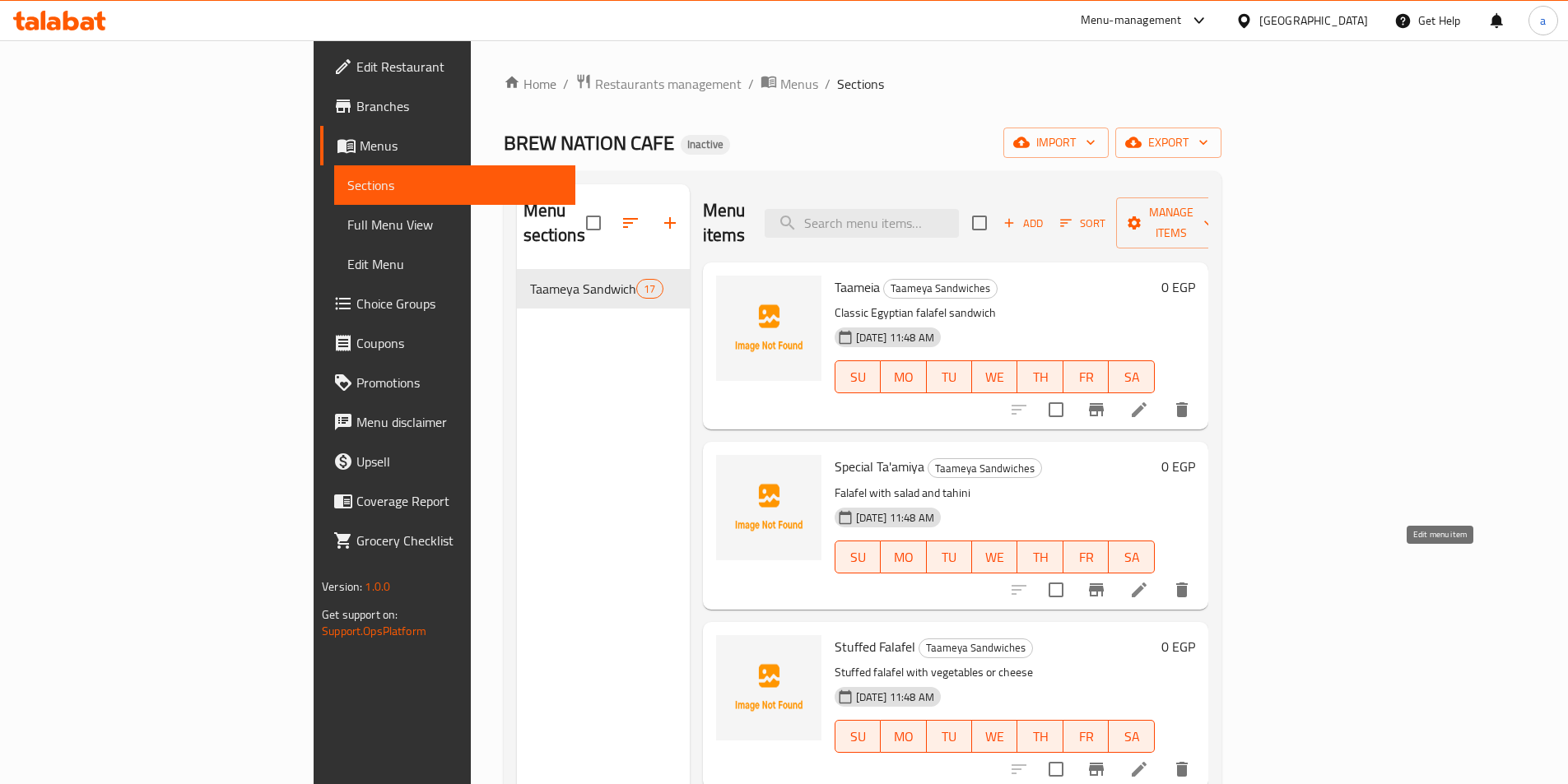
click at [1146, 583] on icon at bounding box center [1139, 590] width 15 height 15
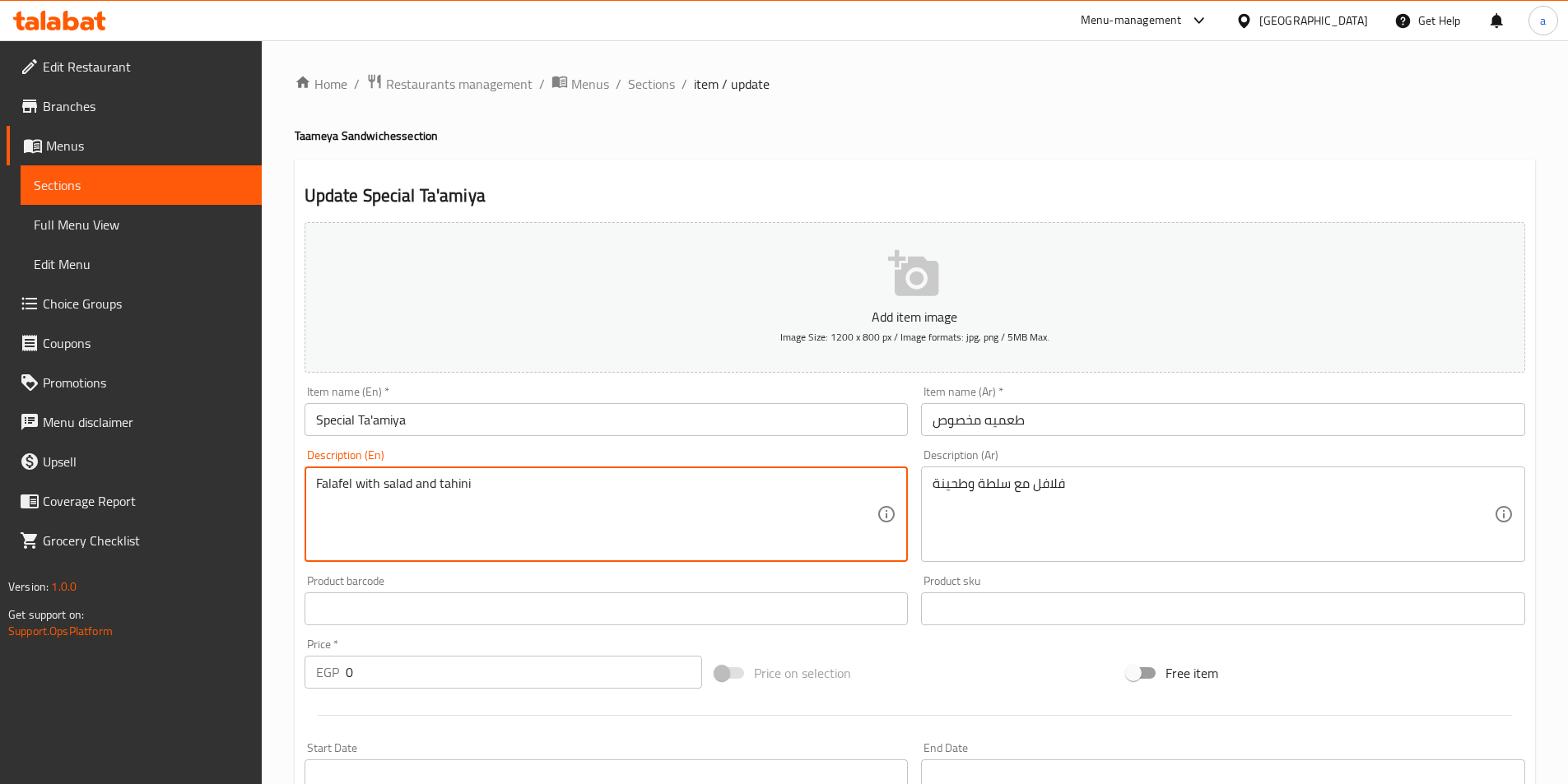
drag, startPoint x: 491, startPoint y: 480, endPoint x: 277, endPoint y: 480, distance: 214.0
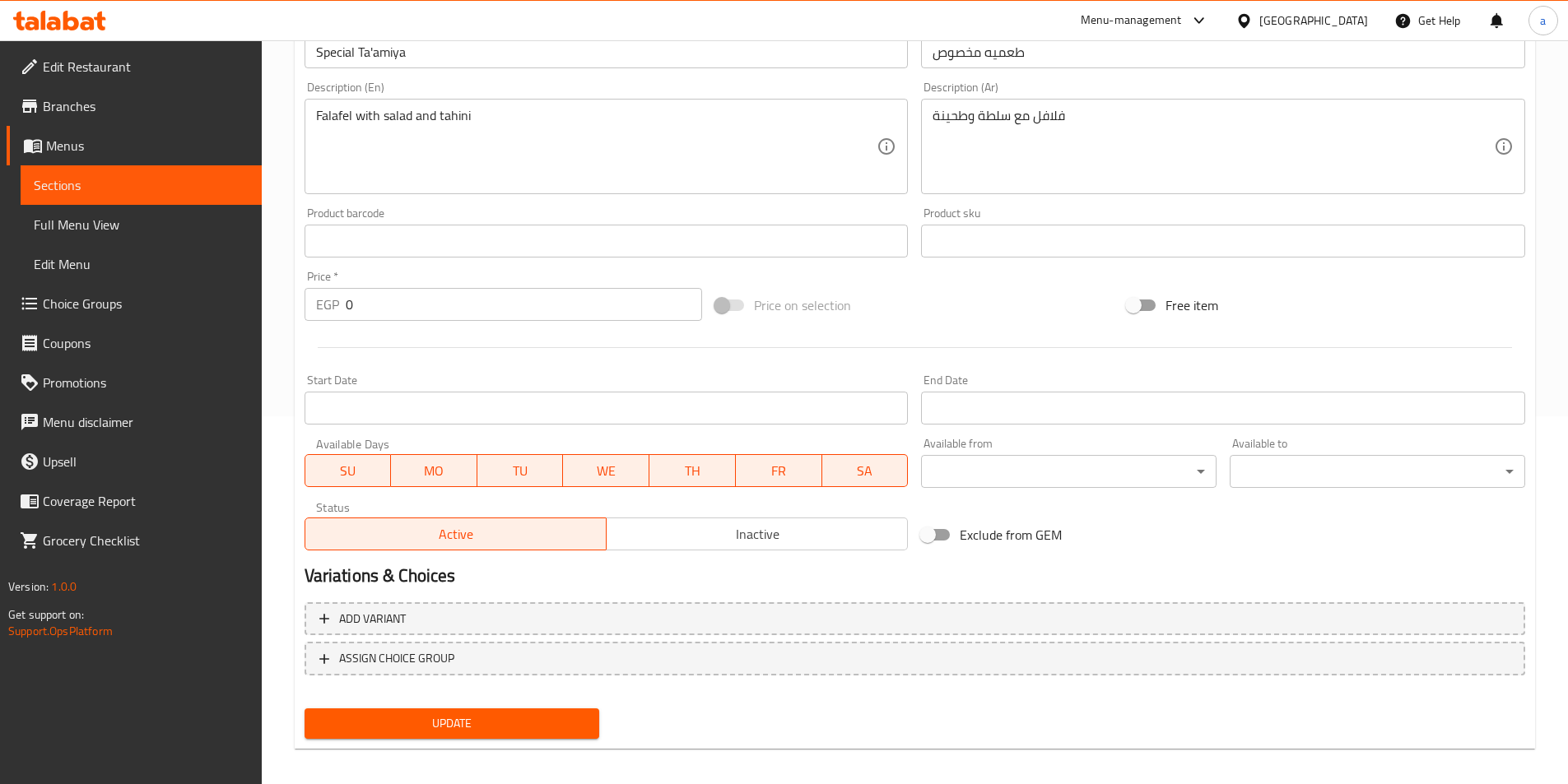
scroll to position [378, 0]
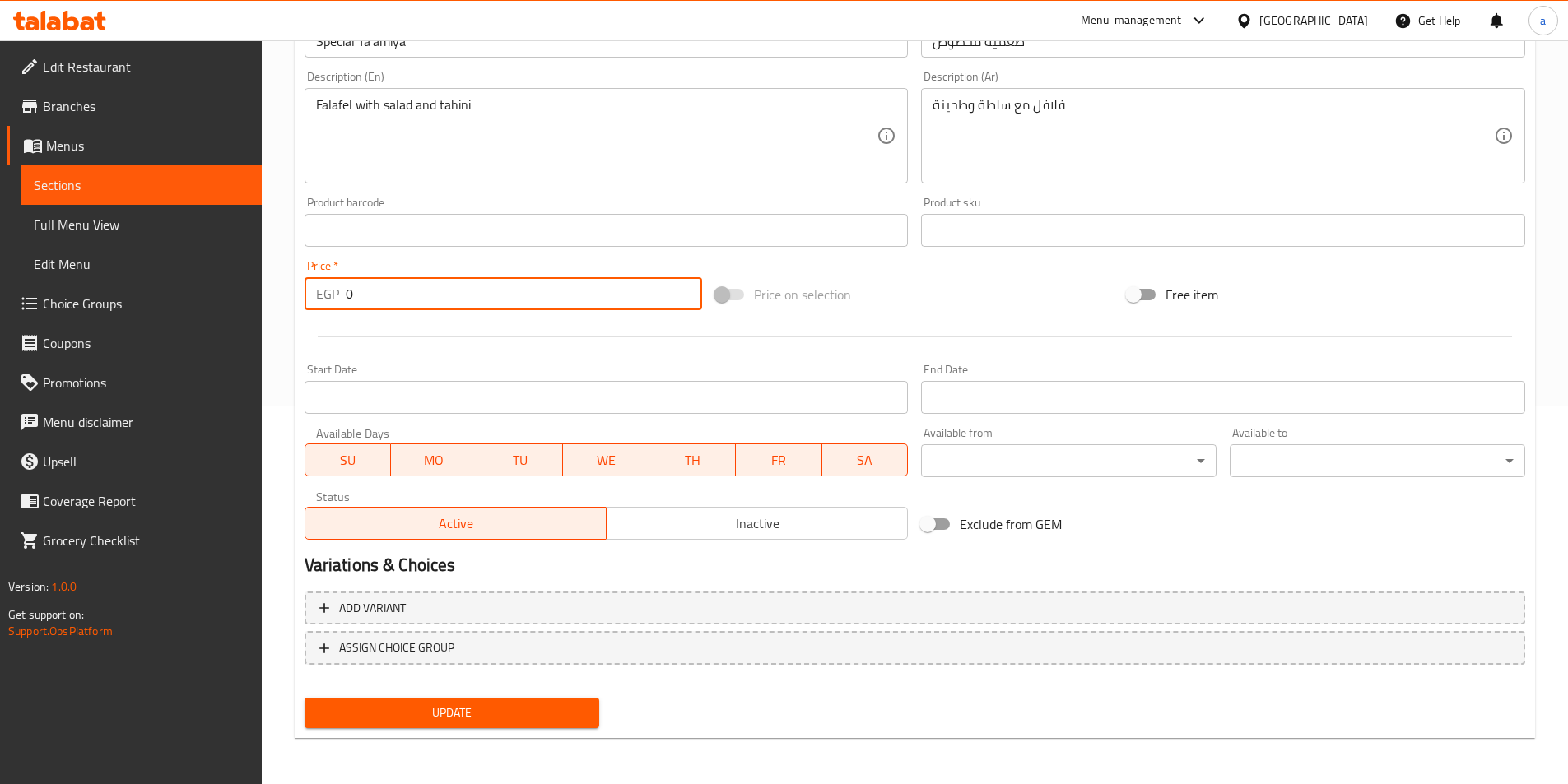
click at [490, 294] on input "0" at bounding box center [524, 293] width 357 height 32
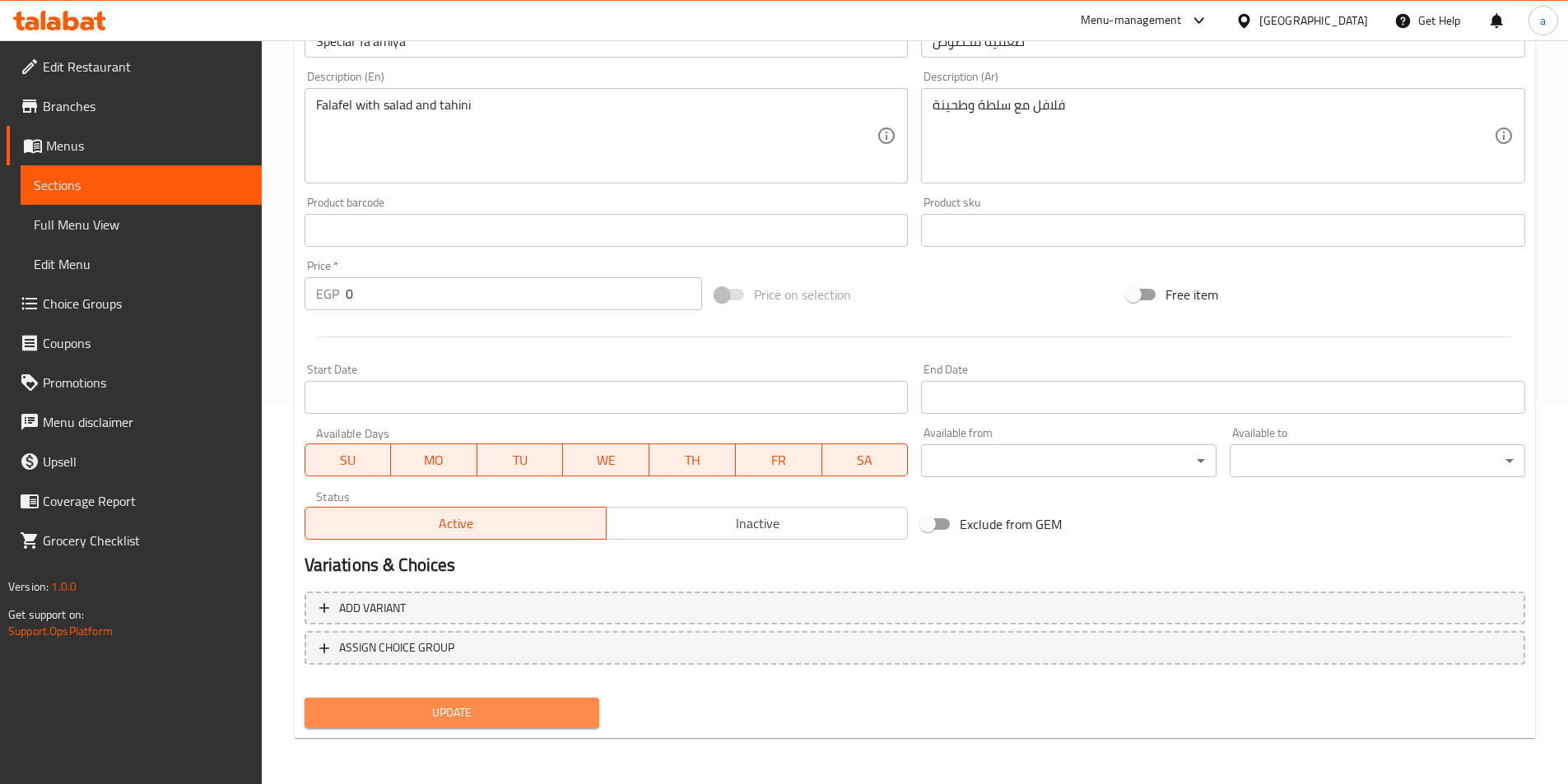
click at [470, 710] on span "Update" at bounding box center [453, 713] width 269 height 21
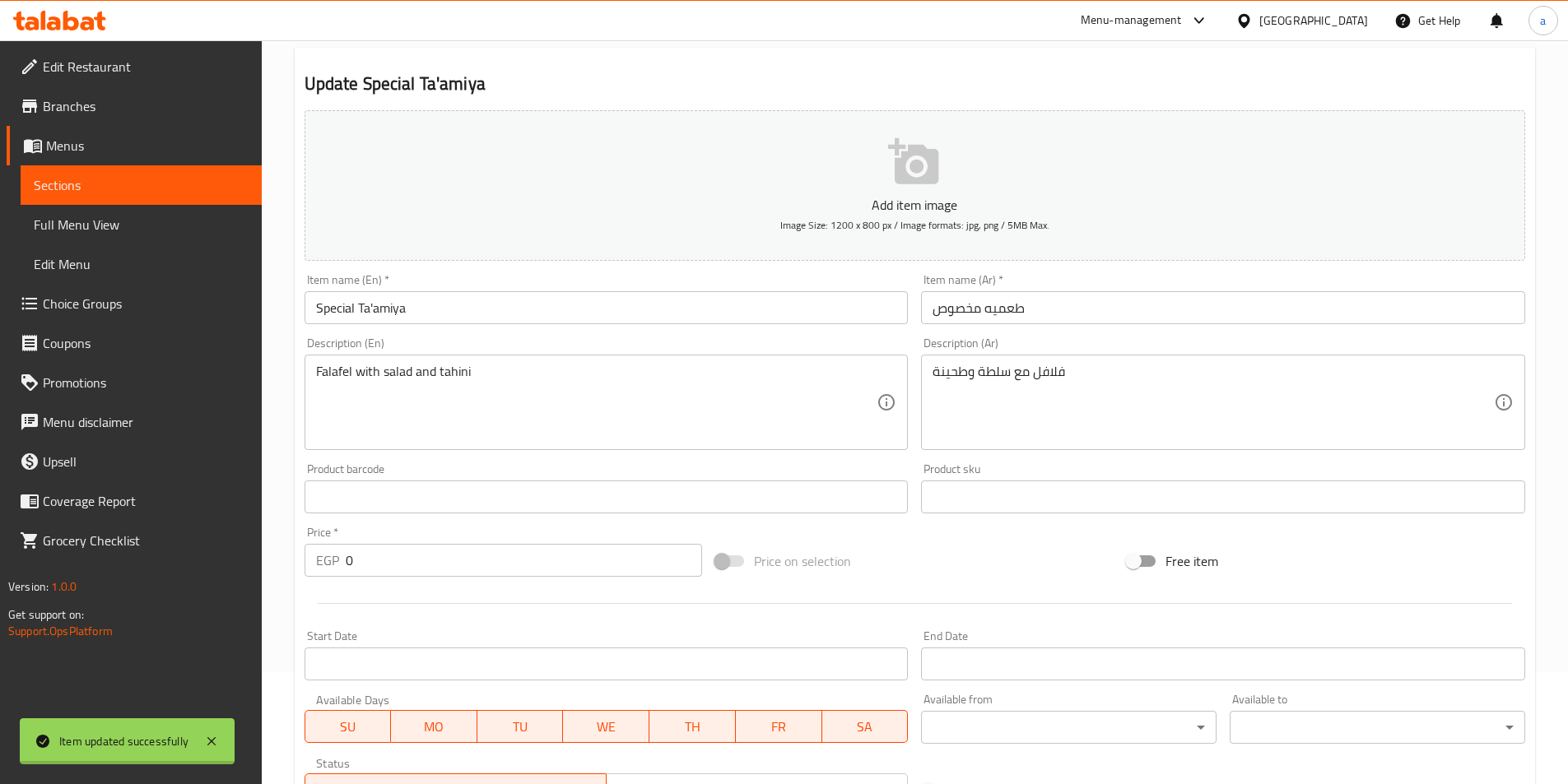
scroll to position [0, 0]
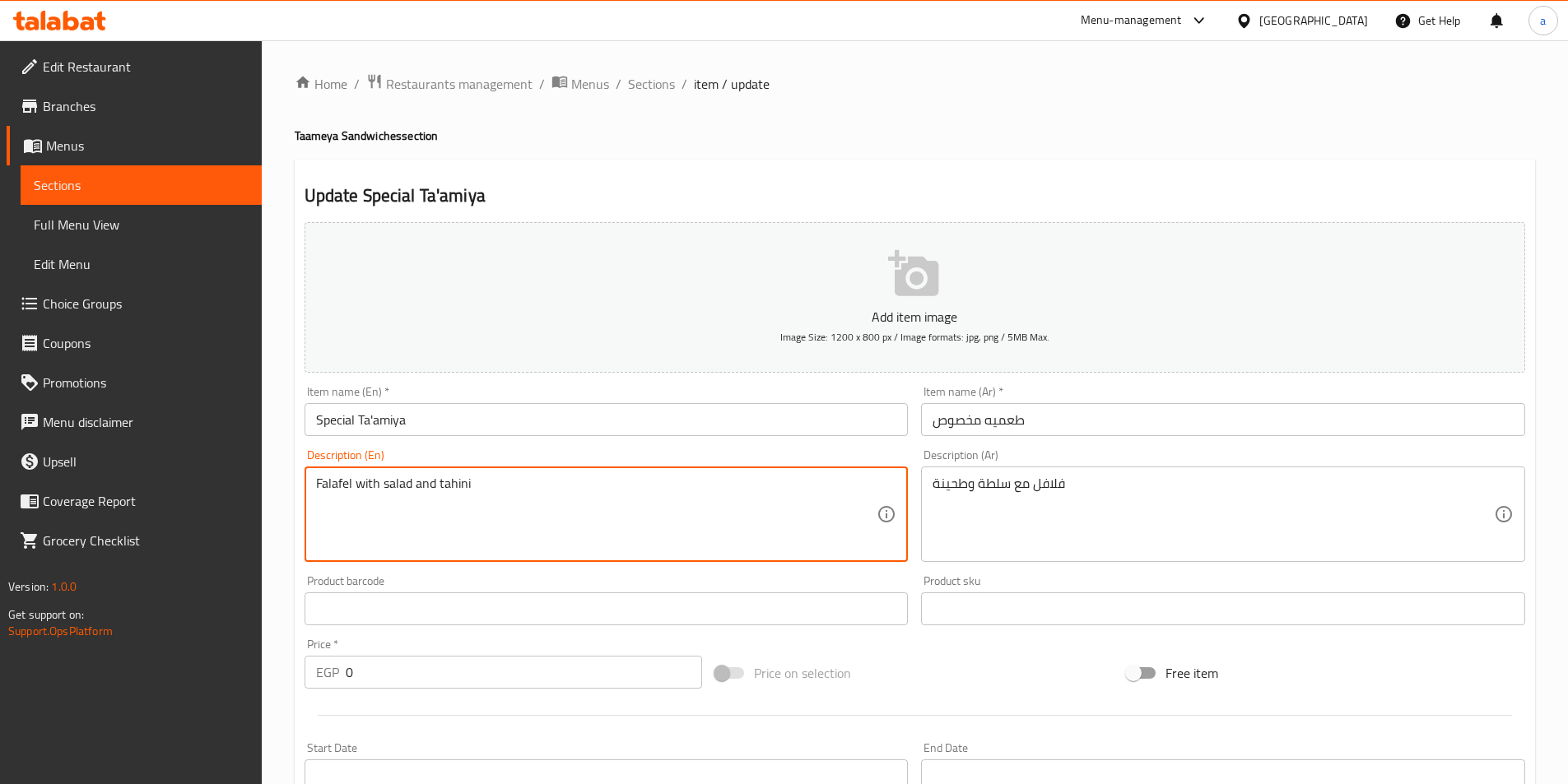
click at [498, 488] on textarea "Falafel with salad and tahini" at bounding box center [597, 515] width 562 height 78
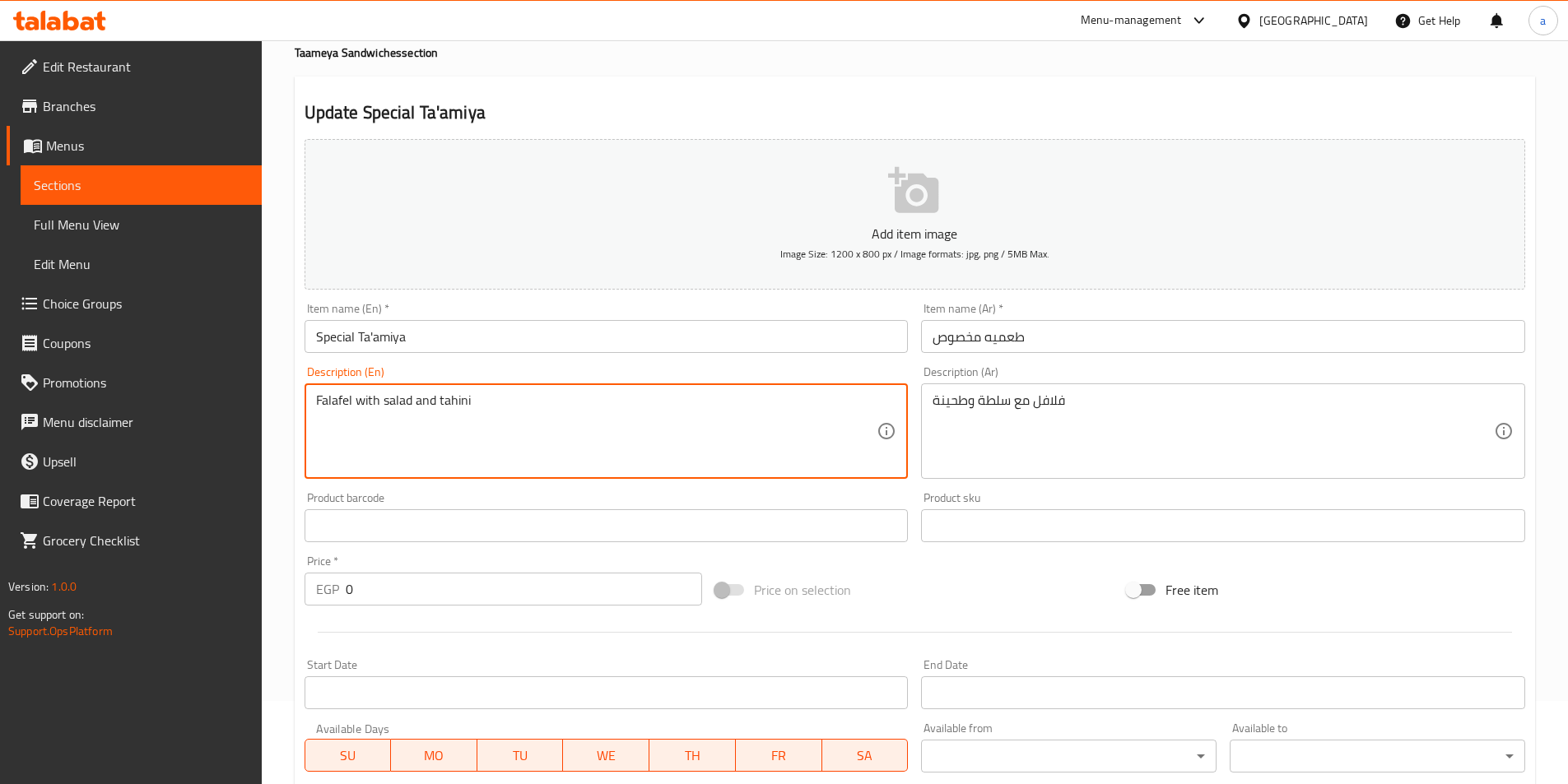
scroll to position [247, 0]
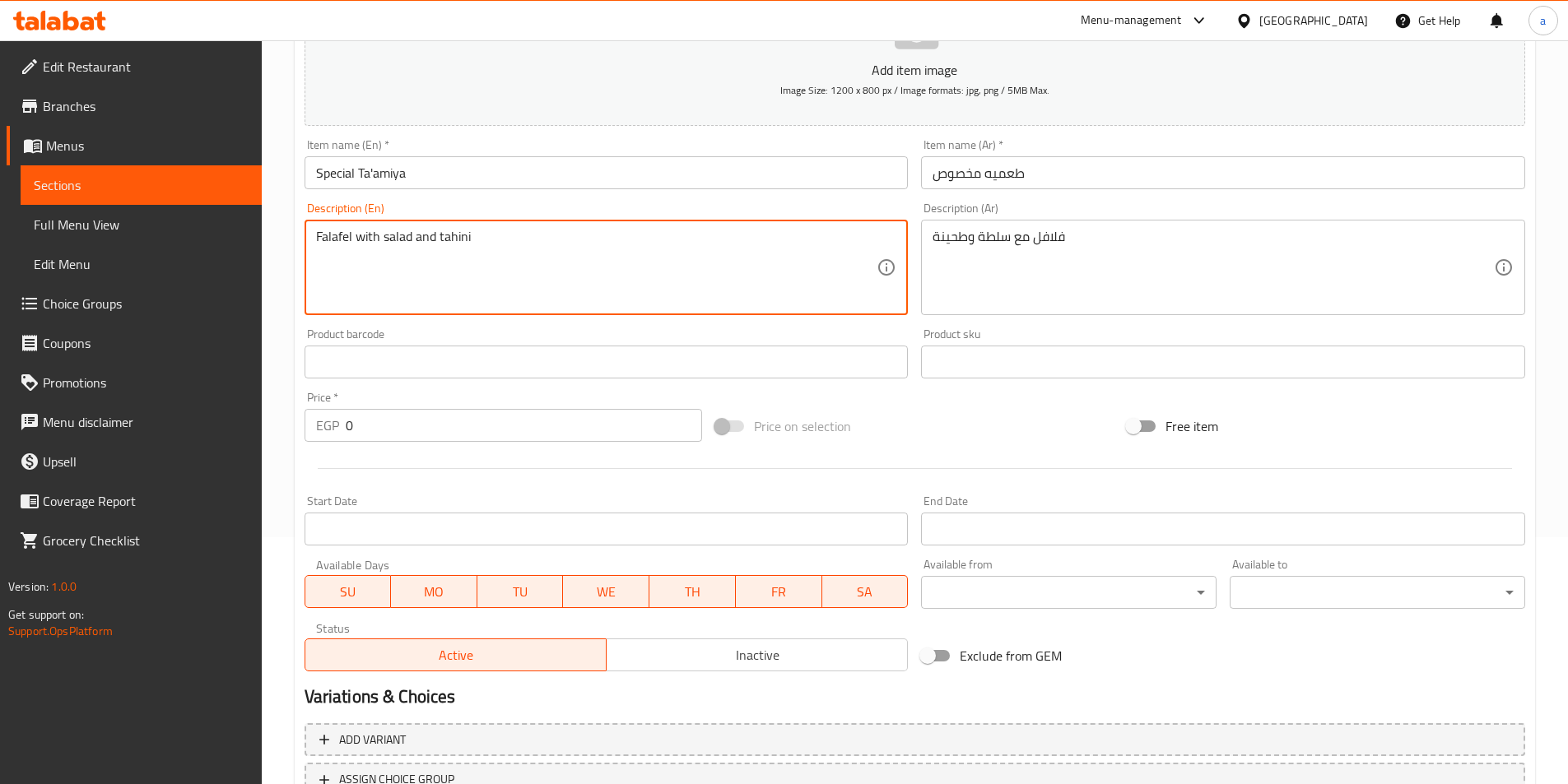
click at [699, 274] on textarea "Falafel with salad and tahini" at bounding box center [597, 268] width 562 height 78
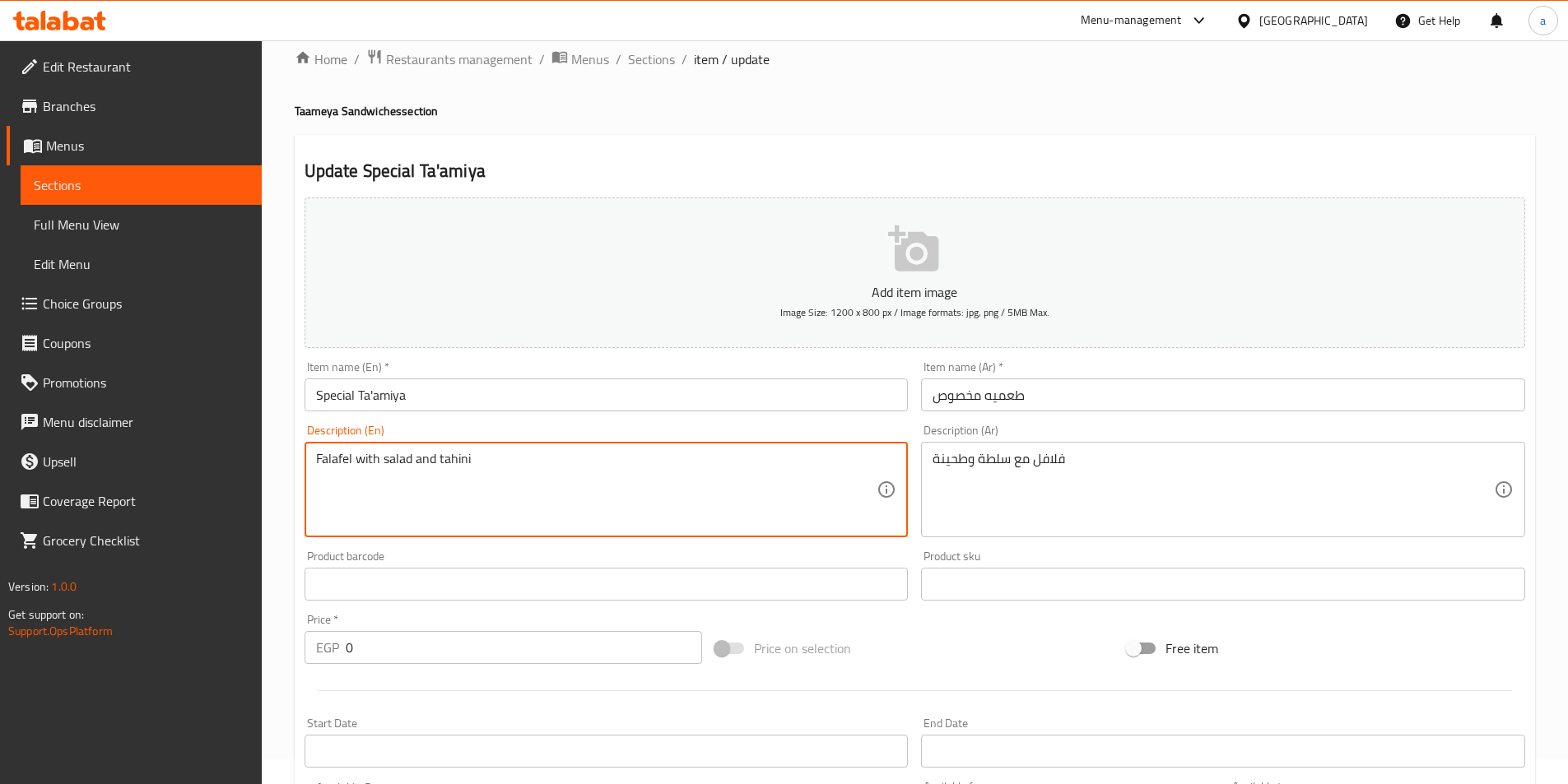
scroll to position [0, 0]
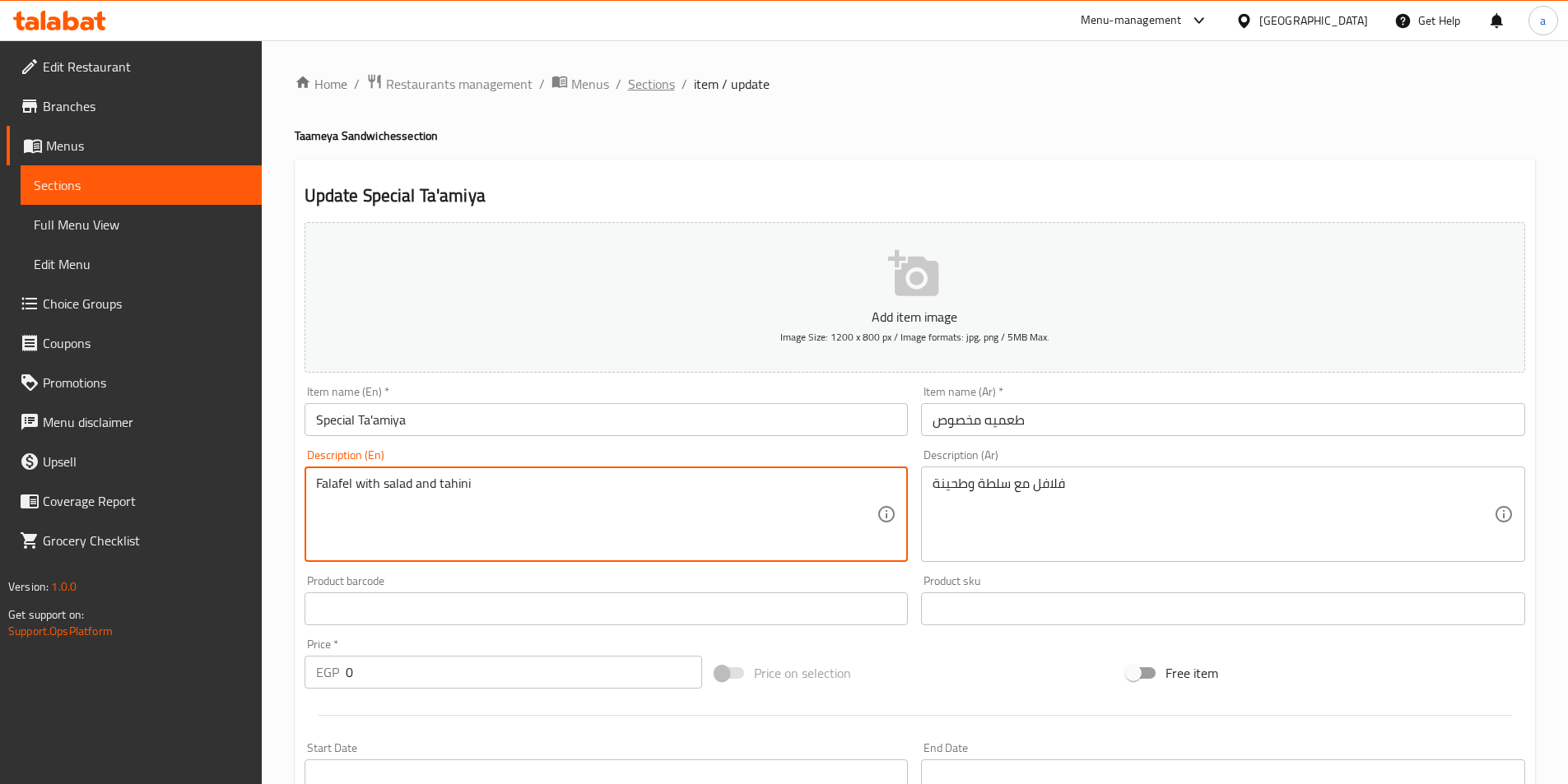
click at [646, 84] on span "Sections" at bounding box center [650, 84] width 47 height 20
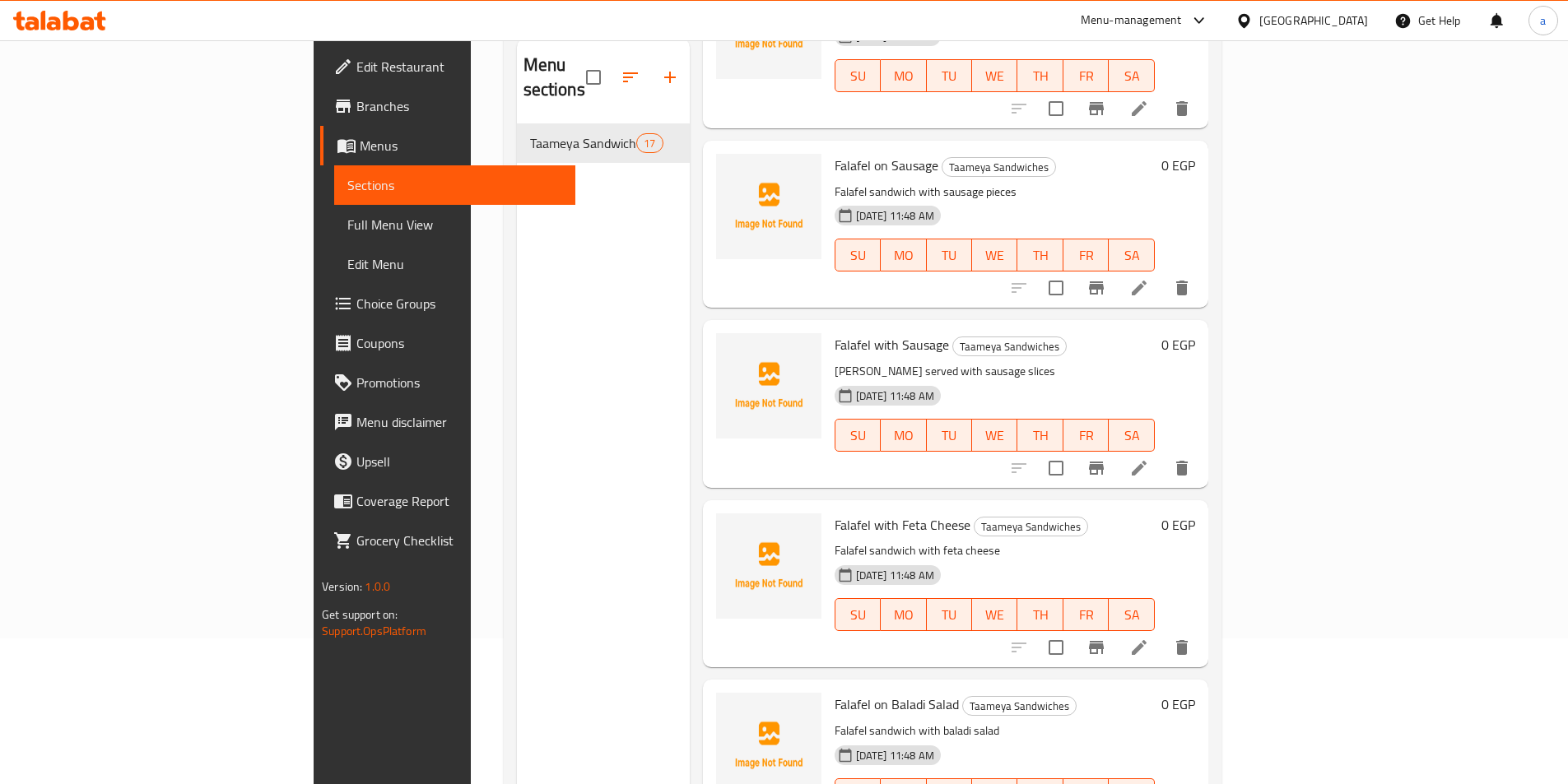
scroll to position [230, 0]
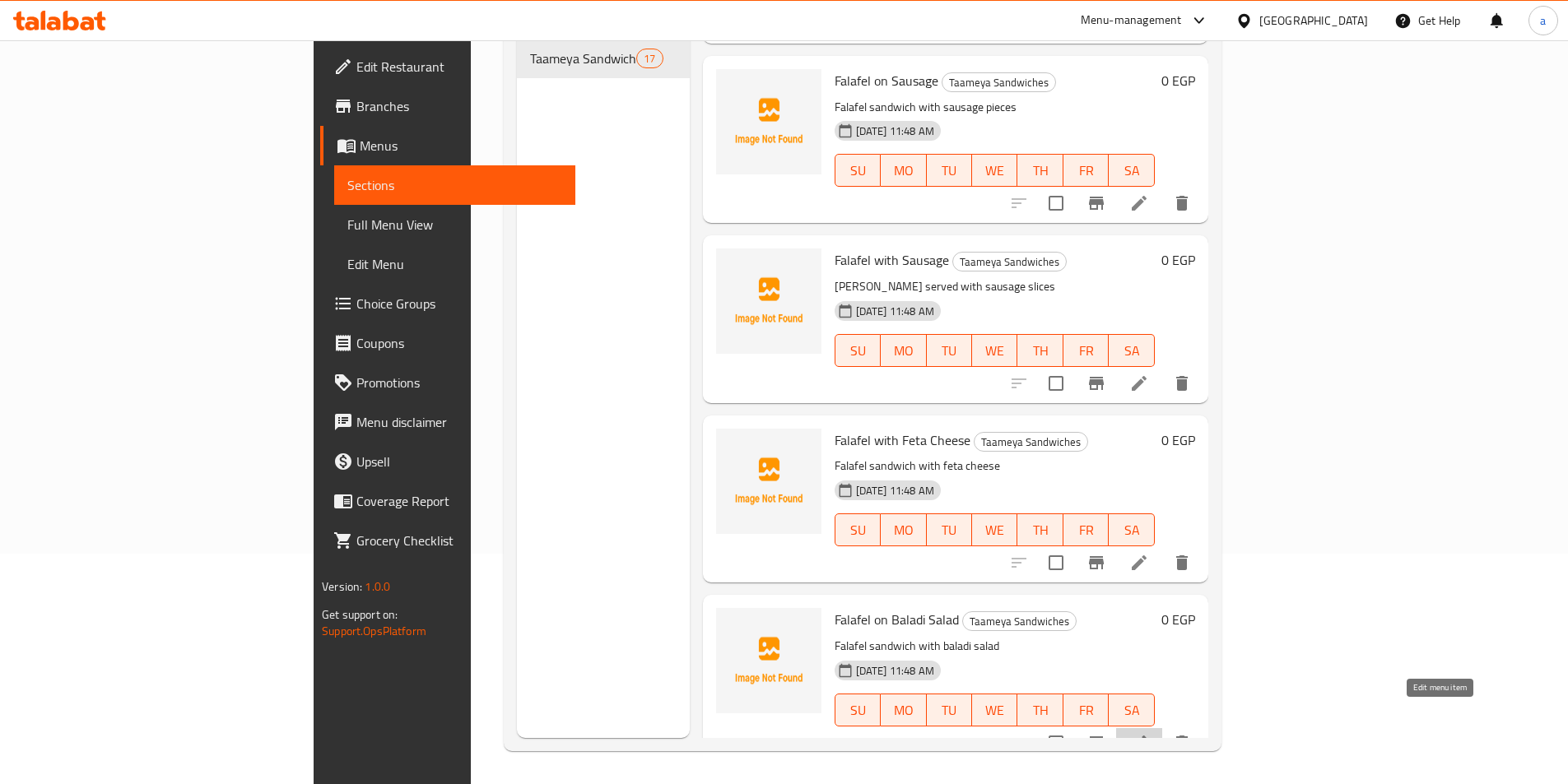
click at [1146, 735] on icon at bounding box center [1139, 743] width 15 height 15
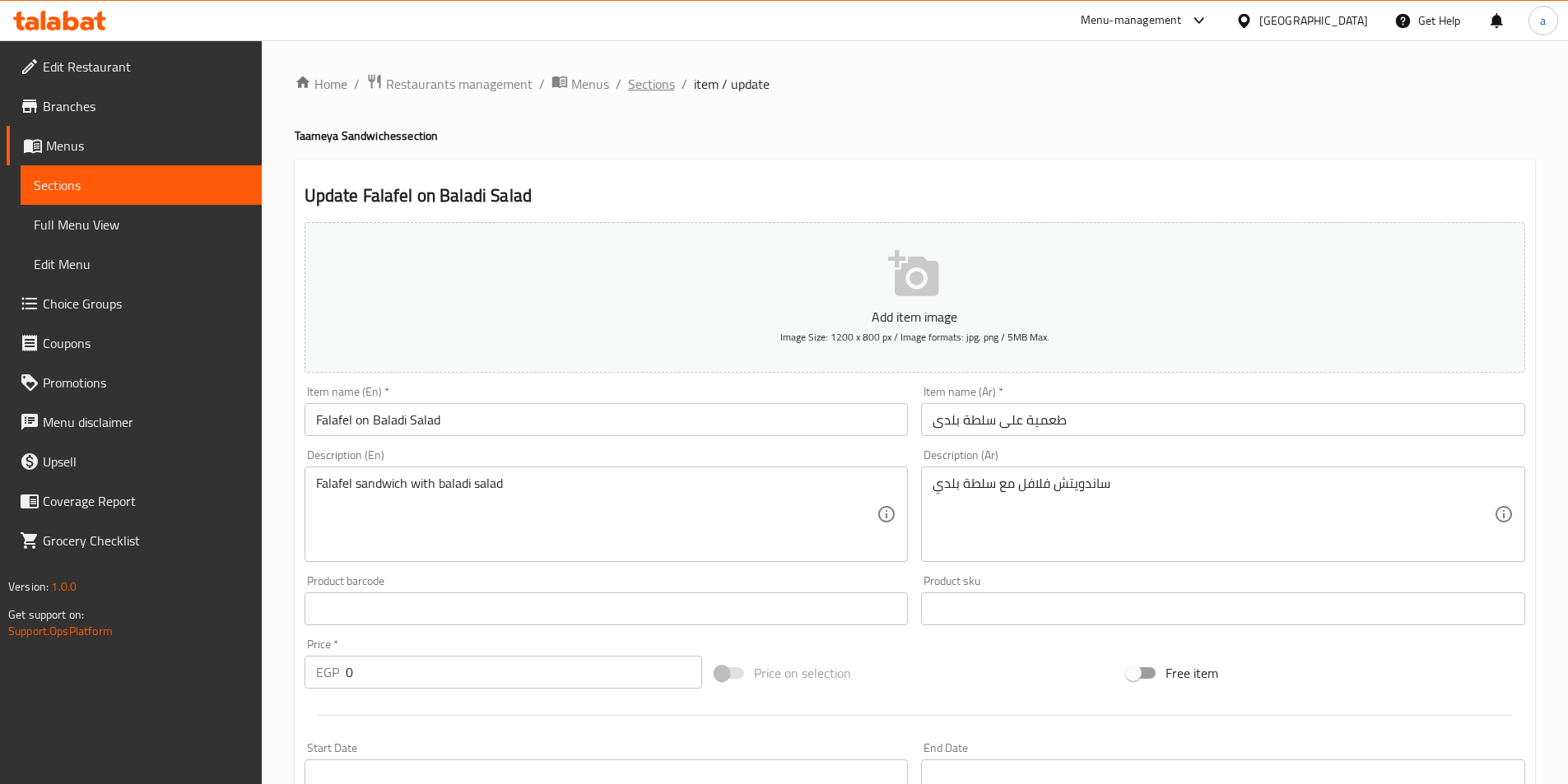
click at [646, 87] on span "Sections" at bounding box center [650, 84] width 47 height 20
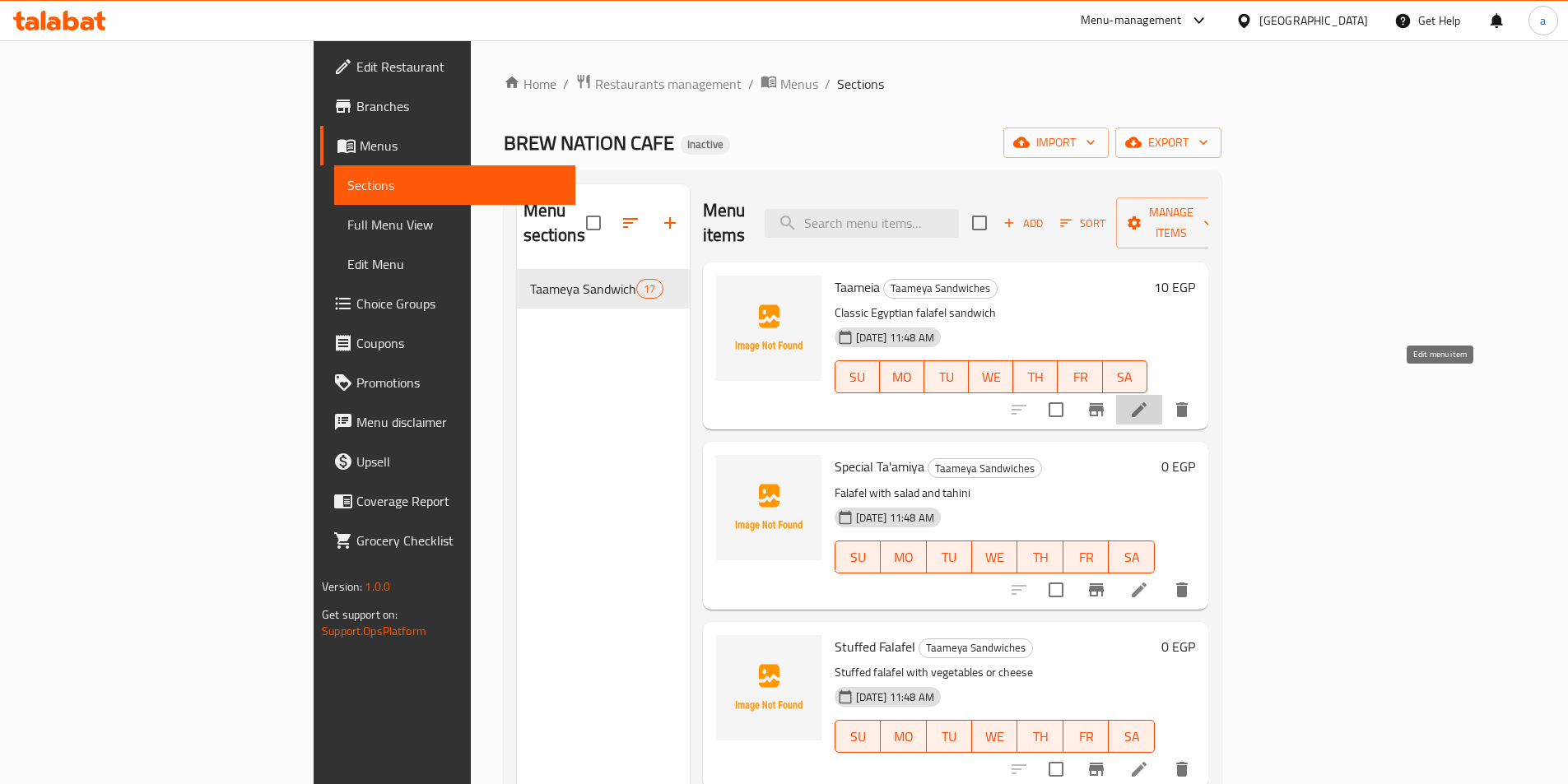
click at [1146, 402] on icon at bounding box center [1139, 410] width 15 height 15
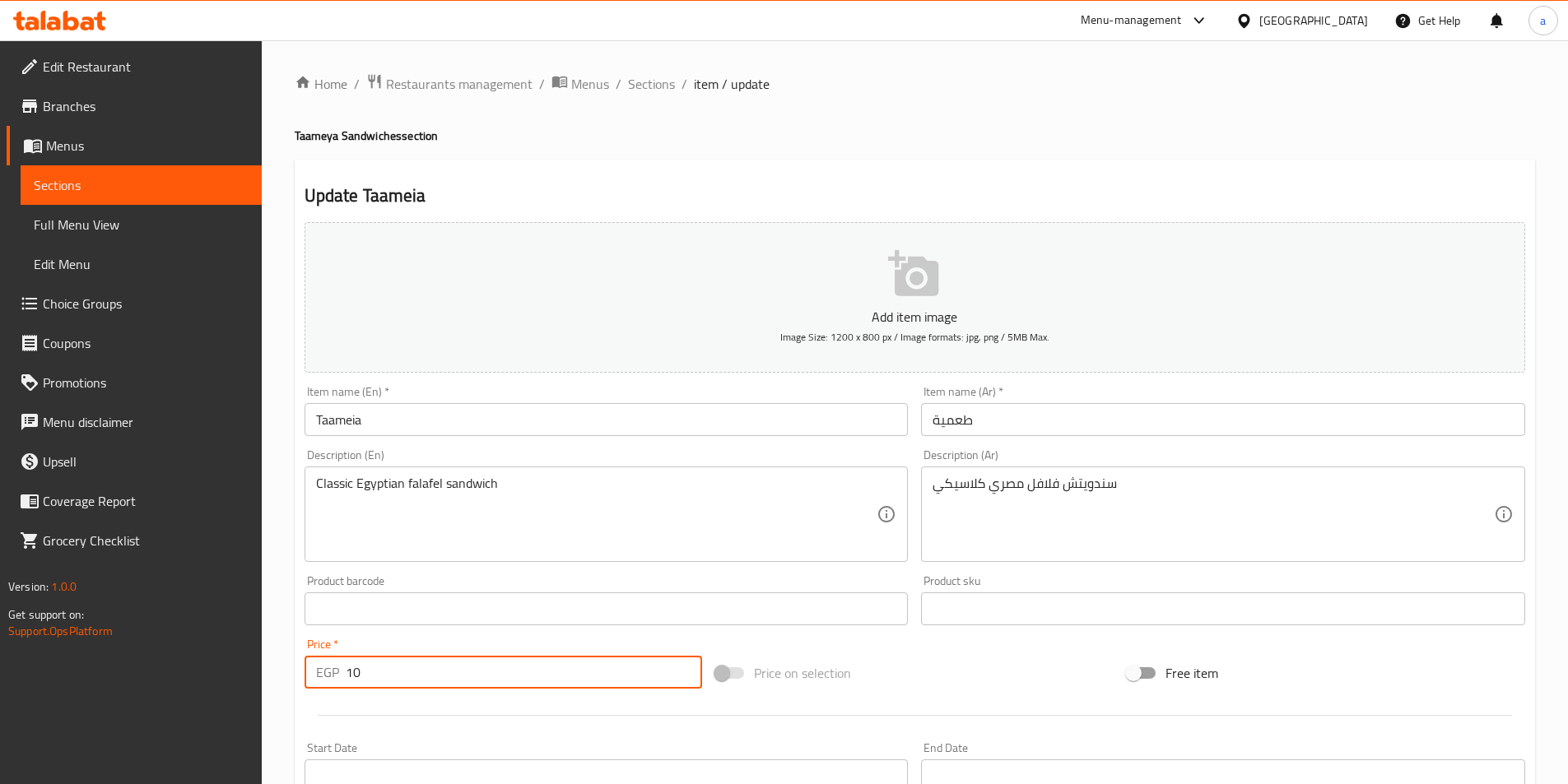
click at [495, 674] on input "10" at bounding box center [524, 672] width 357 height 32
type input "1"
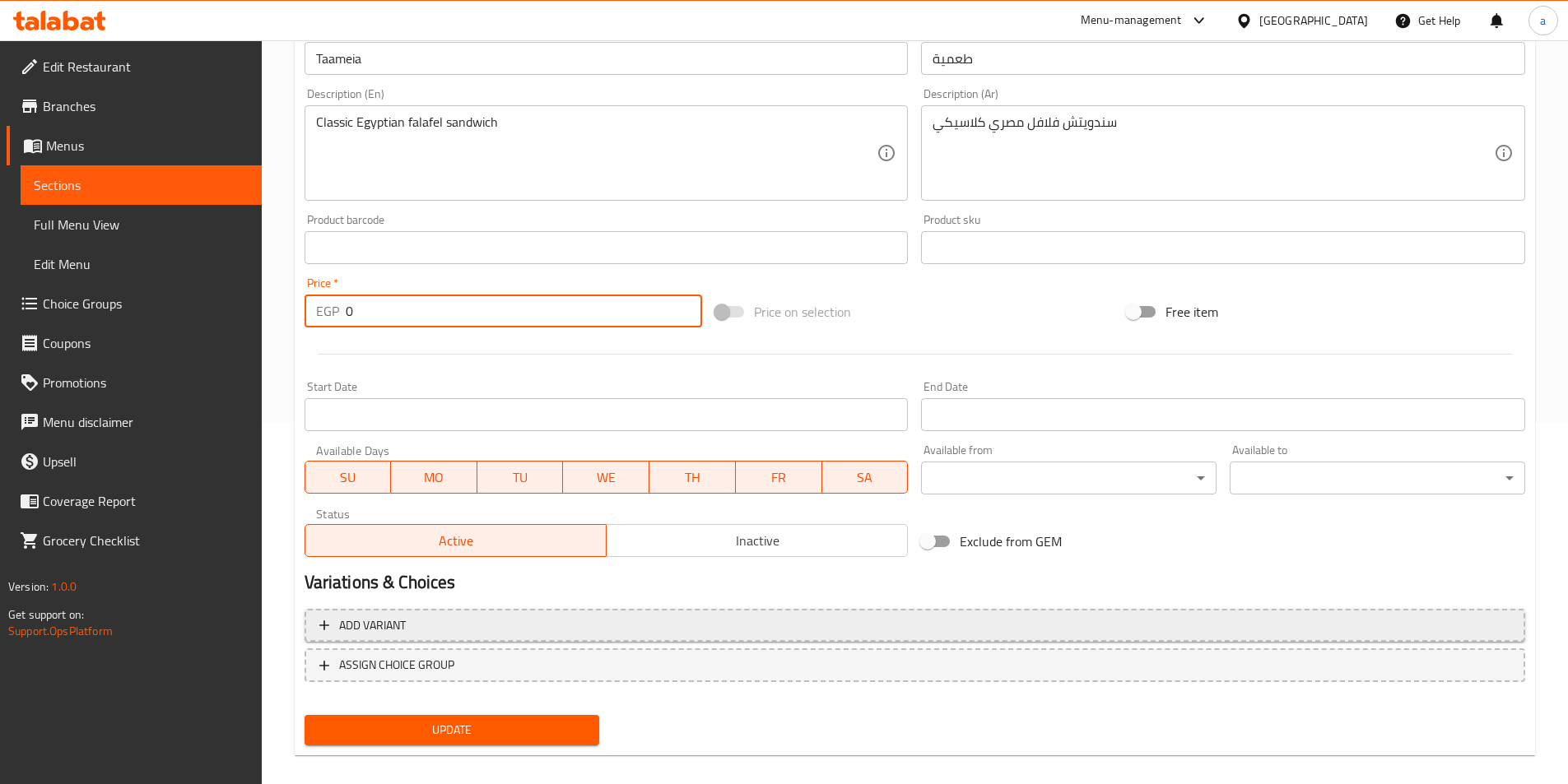
scroll to position [378, 0]
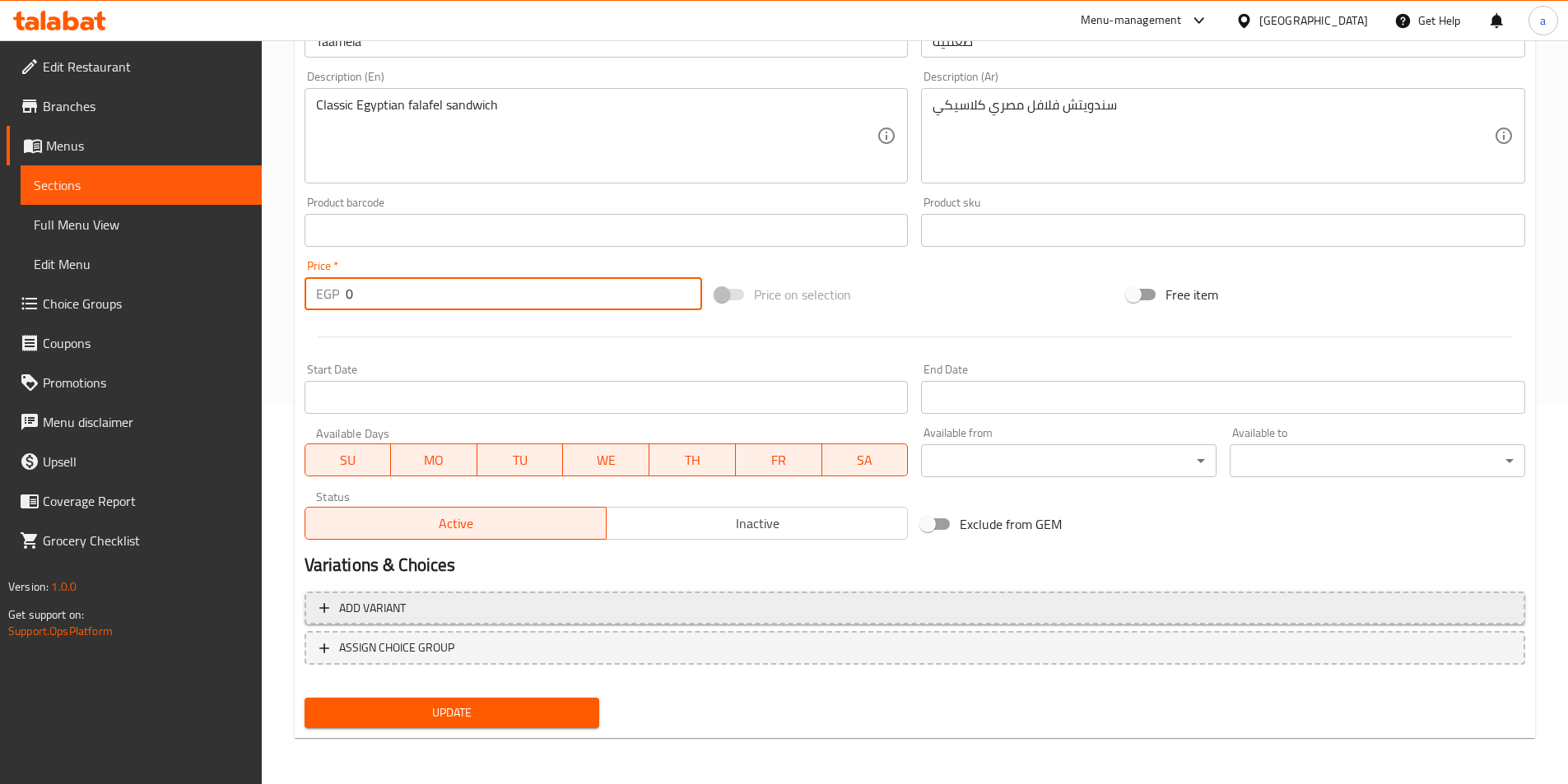
type input "0"
click at [506, 610] on span "Add variant" at bounding box center [914, 608] width 1191 height 21
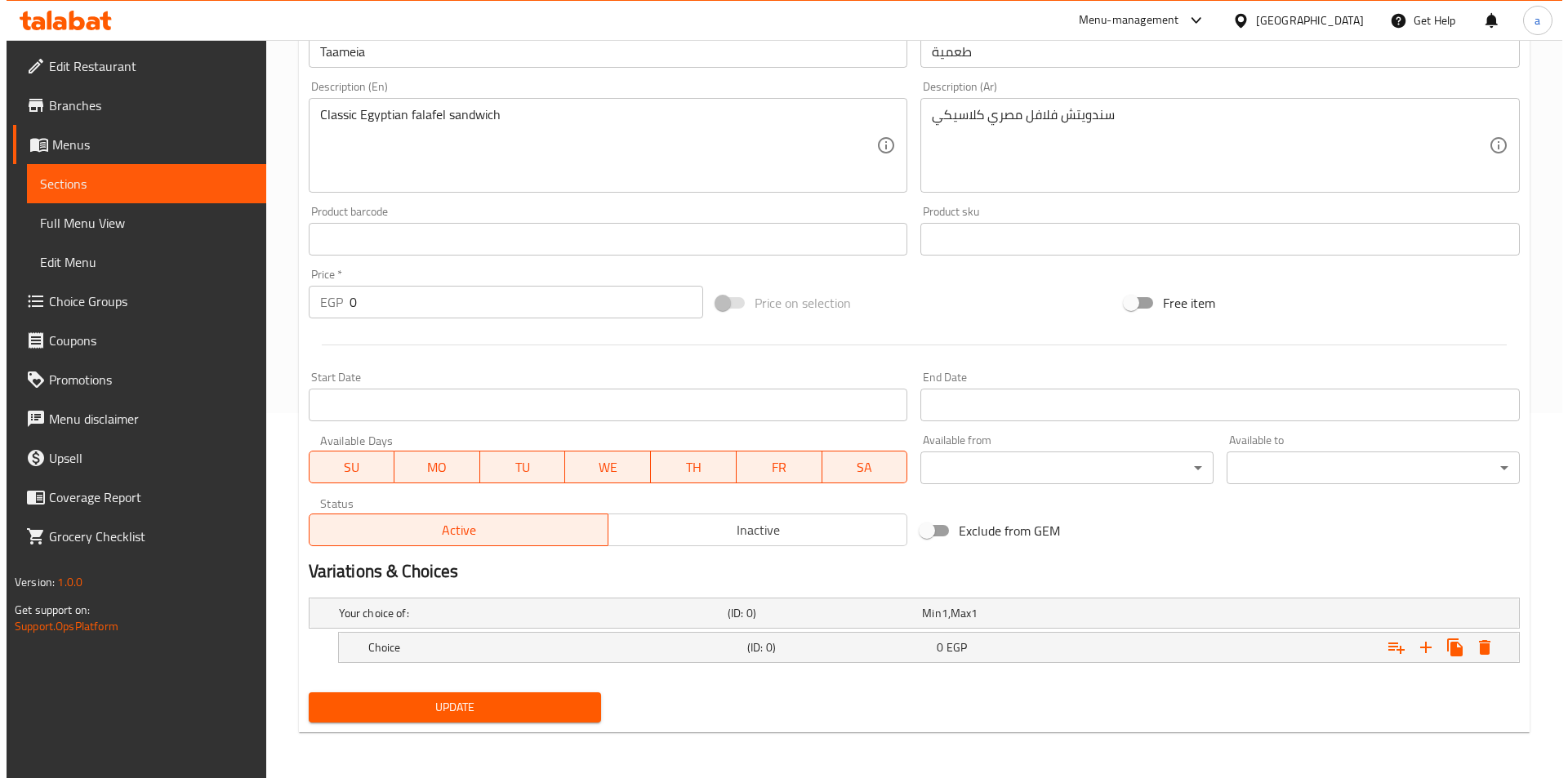
scroll to position [365, 0]
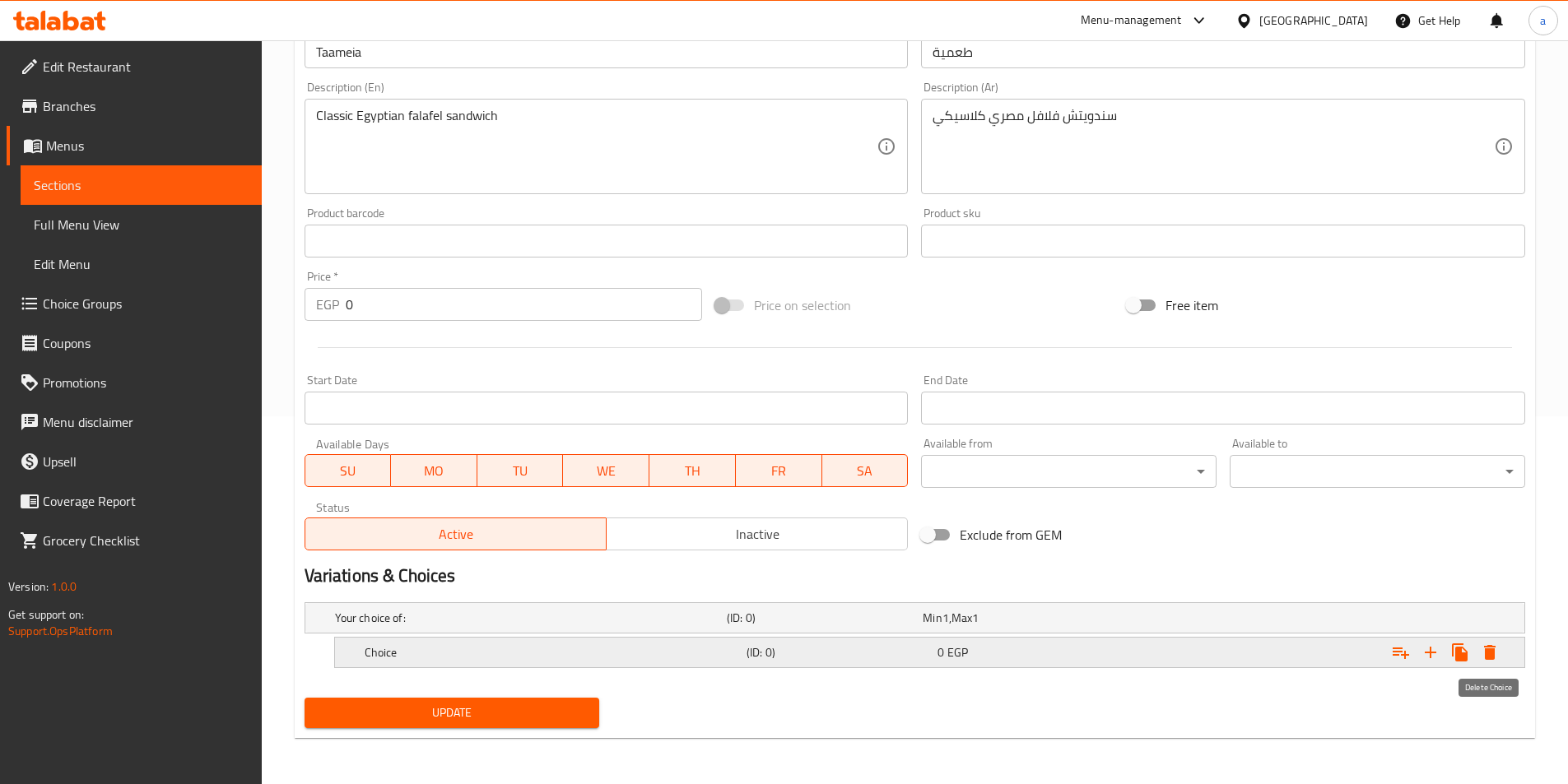
click at [1486, 652] on icon "Expand" at bounding box center [1490, 653] width 11 height 15
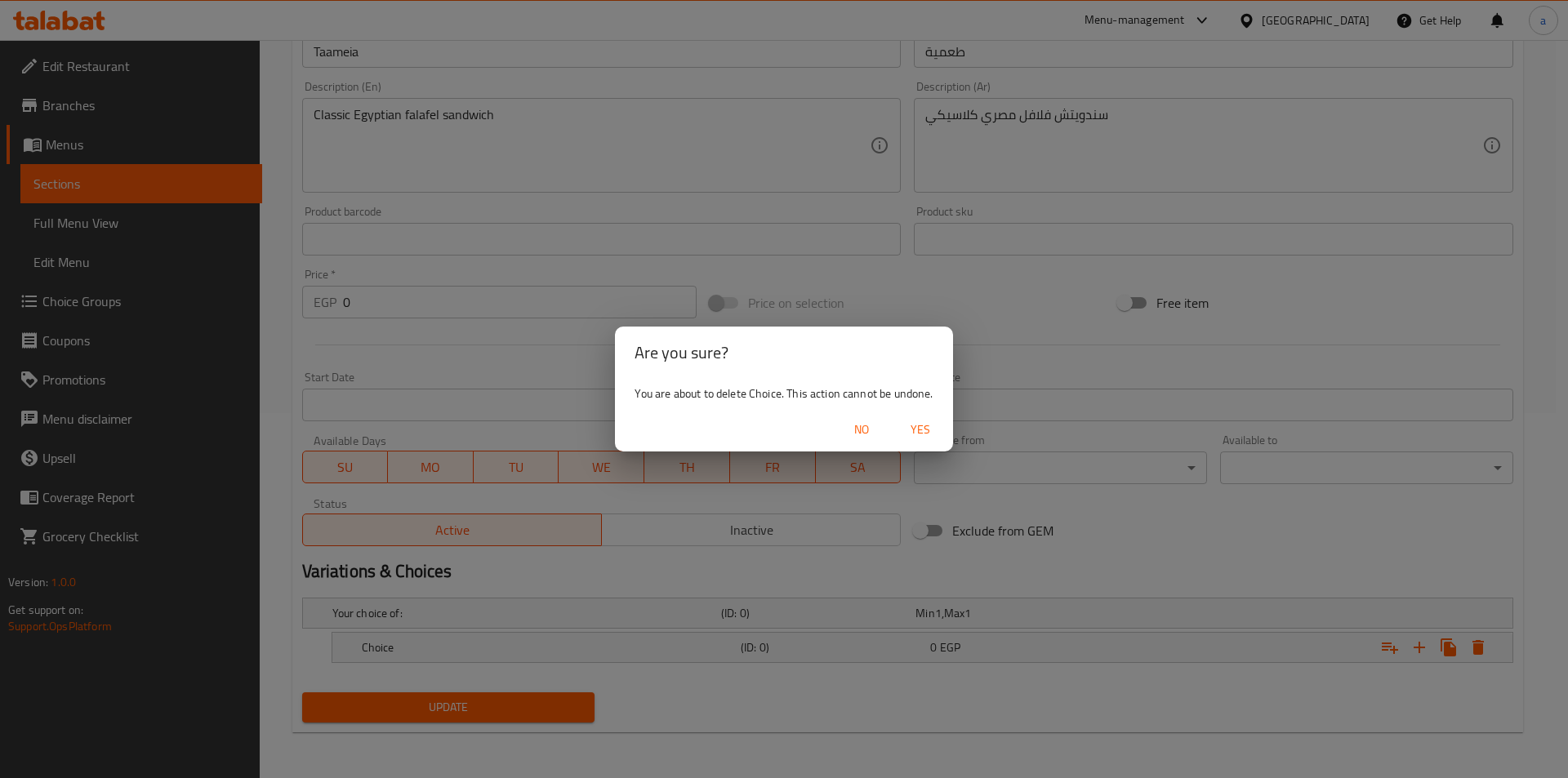
click at [918, 430] on span "Yes" at bounding box center [920, 430] width 39 height 21
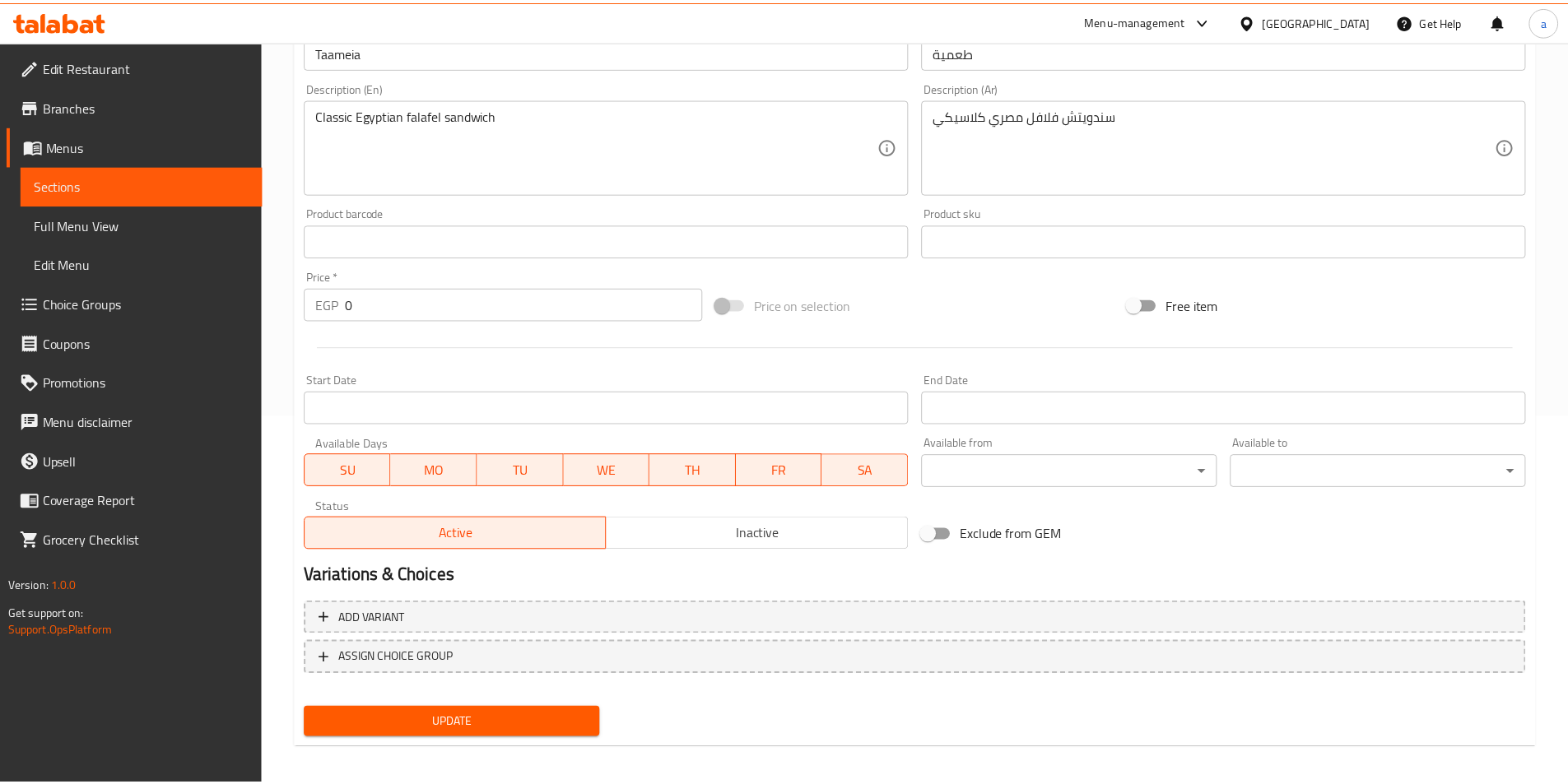
scroll to position [362, 0]
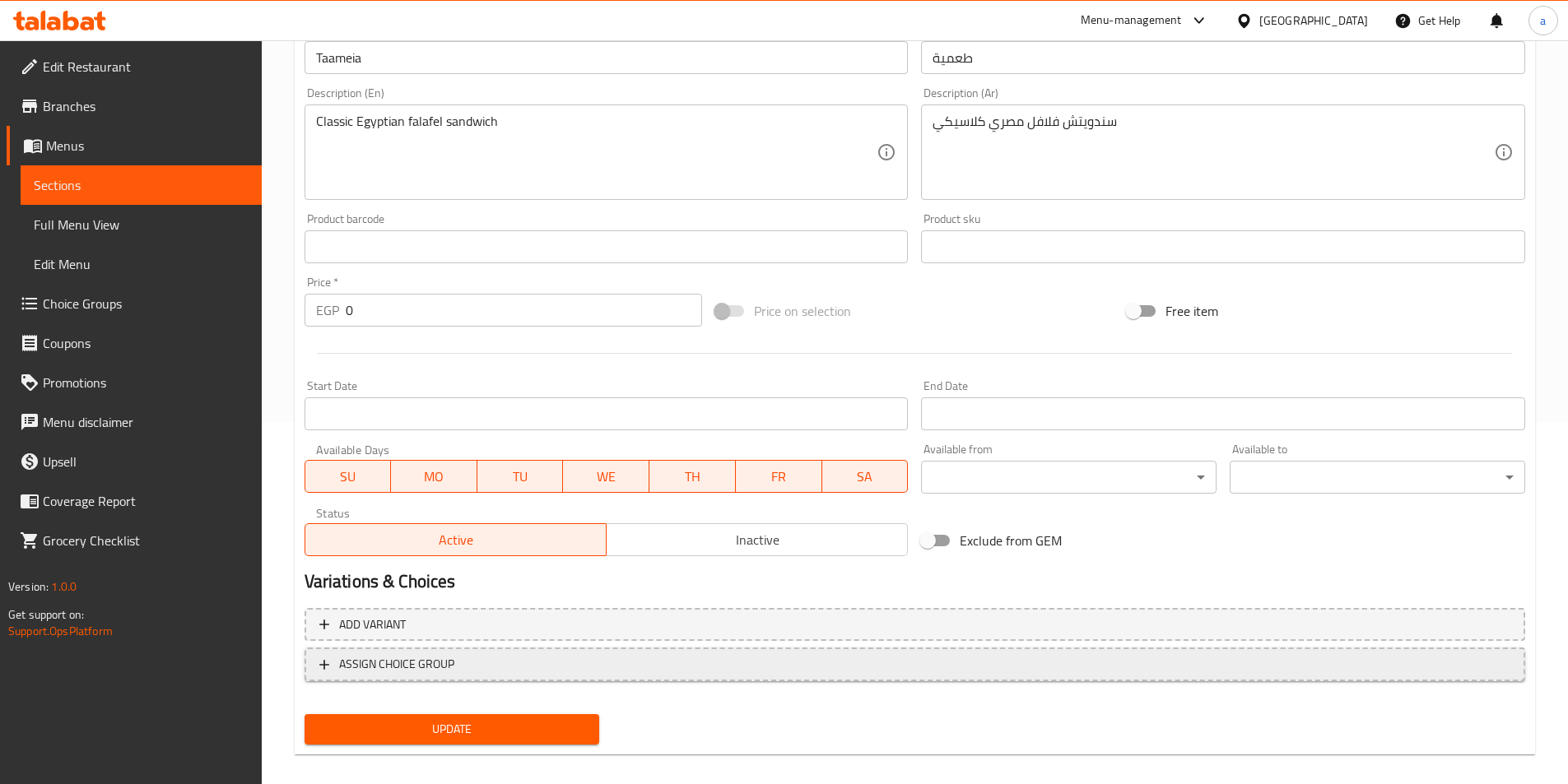
click at [391, 662] on span "ASSIGN CHOICE GROUP" at bounding box center [396, 665] width 116 height 21
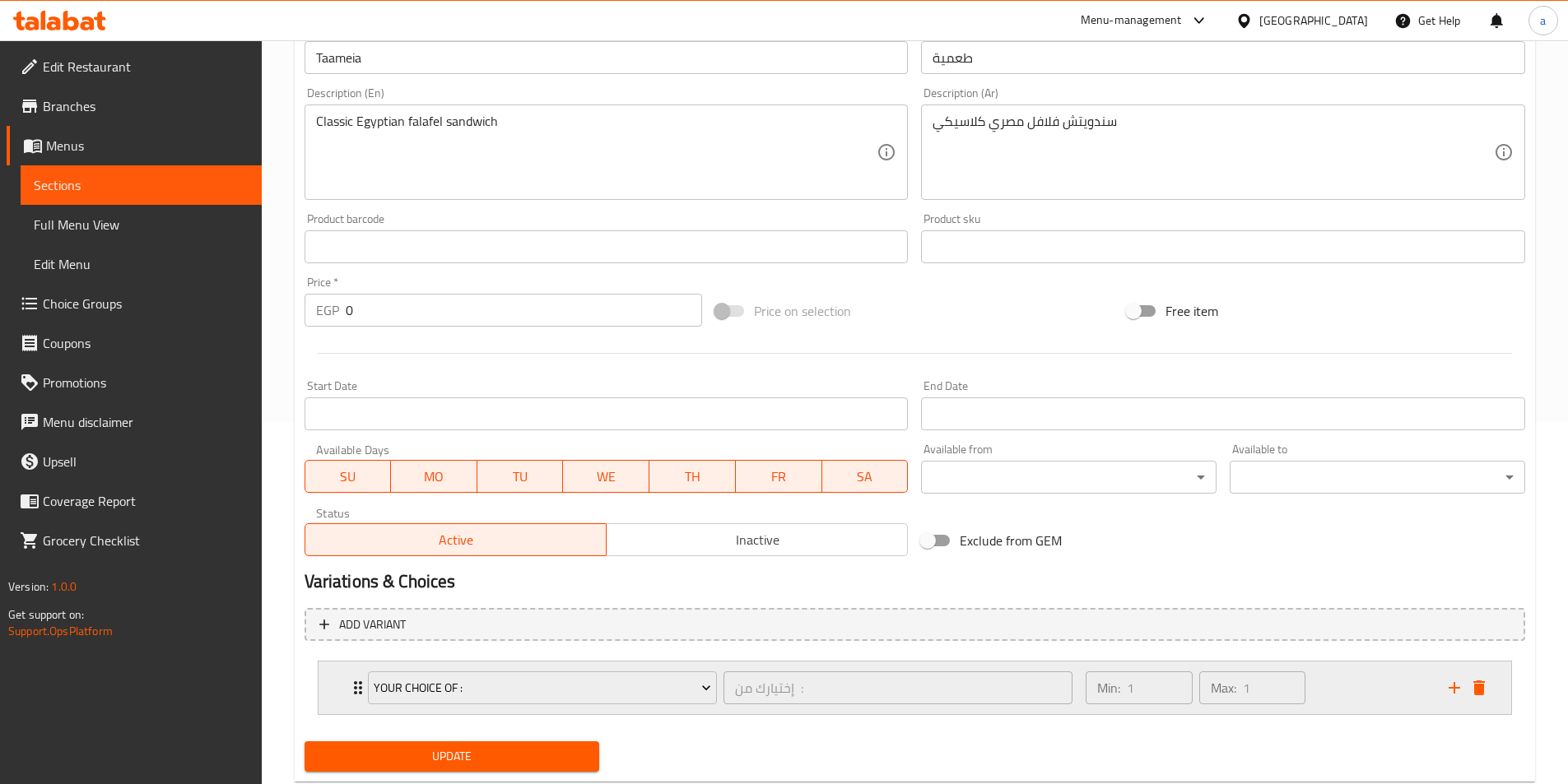
click at [1481, 687] on icon "delete" at bounding box center [1478, 689] width 11 height 15
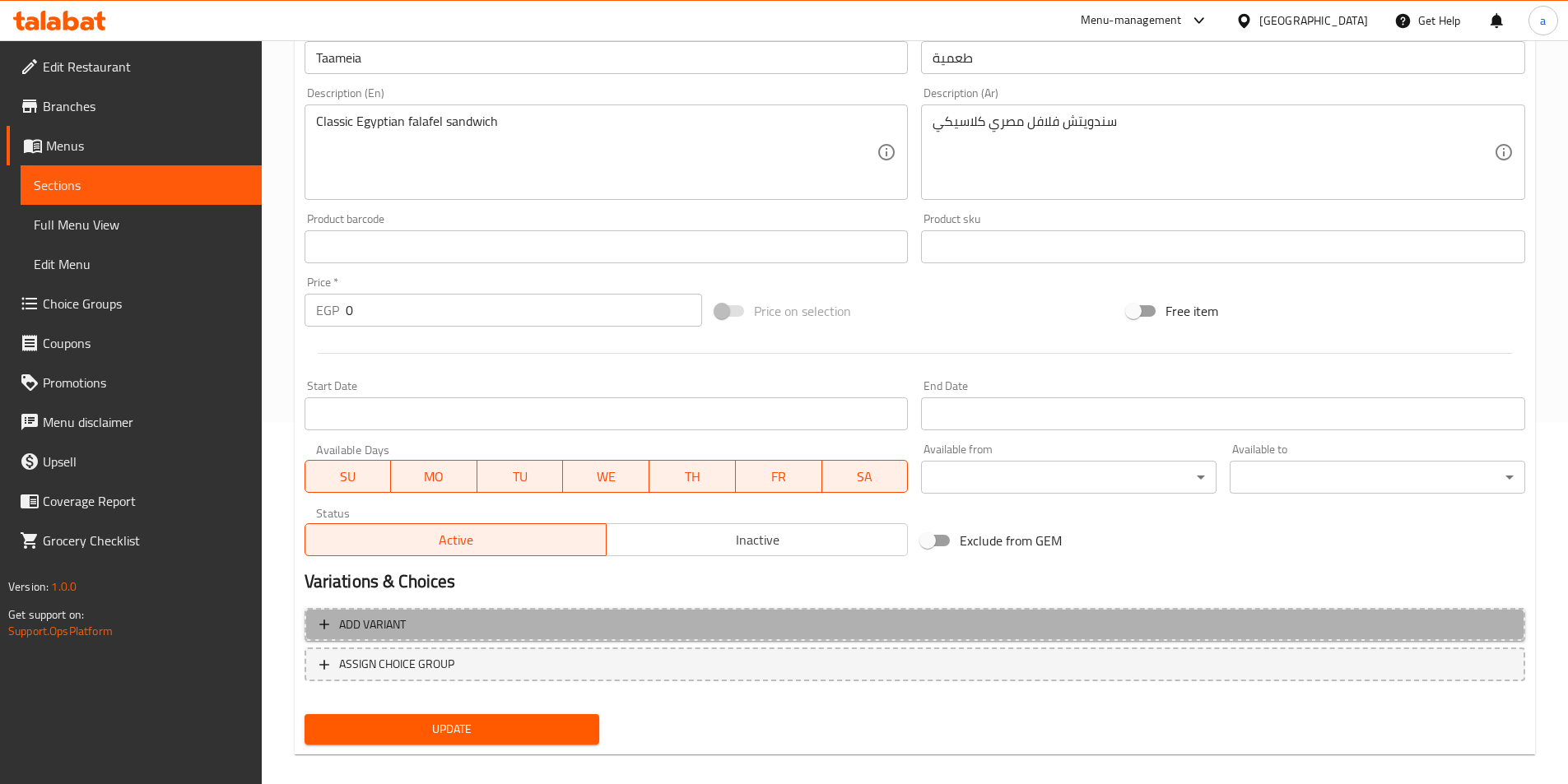
click at [491, 626] on span "Add variant" at bounding box center [914, 625] width 1191 height 21
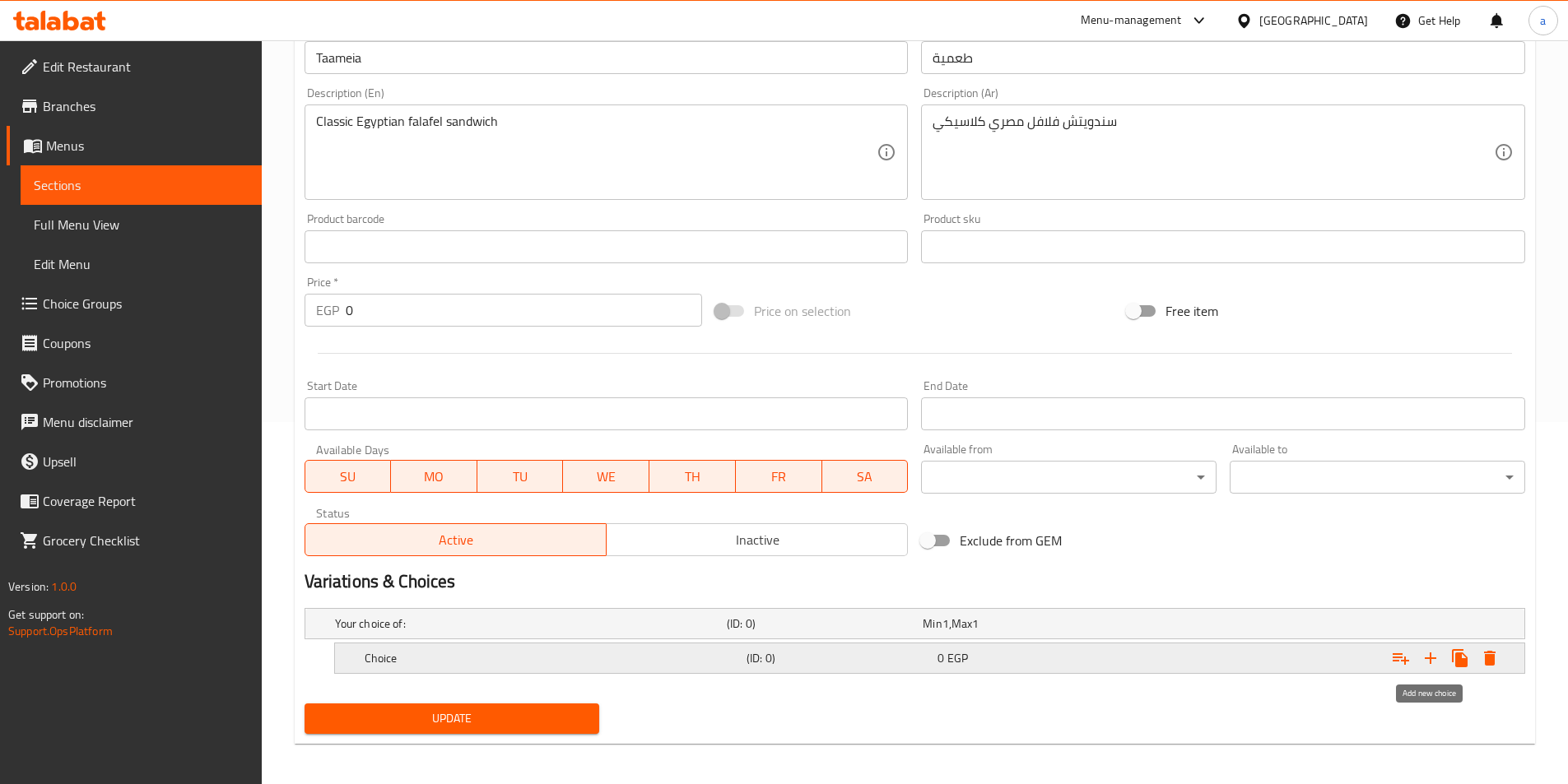
click at [1432, 664] on icon "Expand" at bounding box center [1430, 658] width 20 height 20
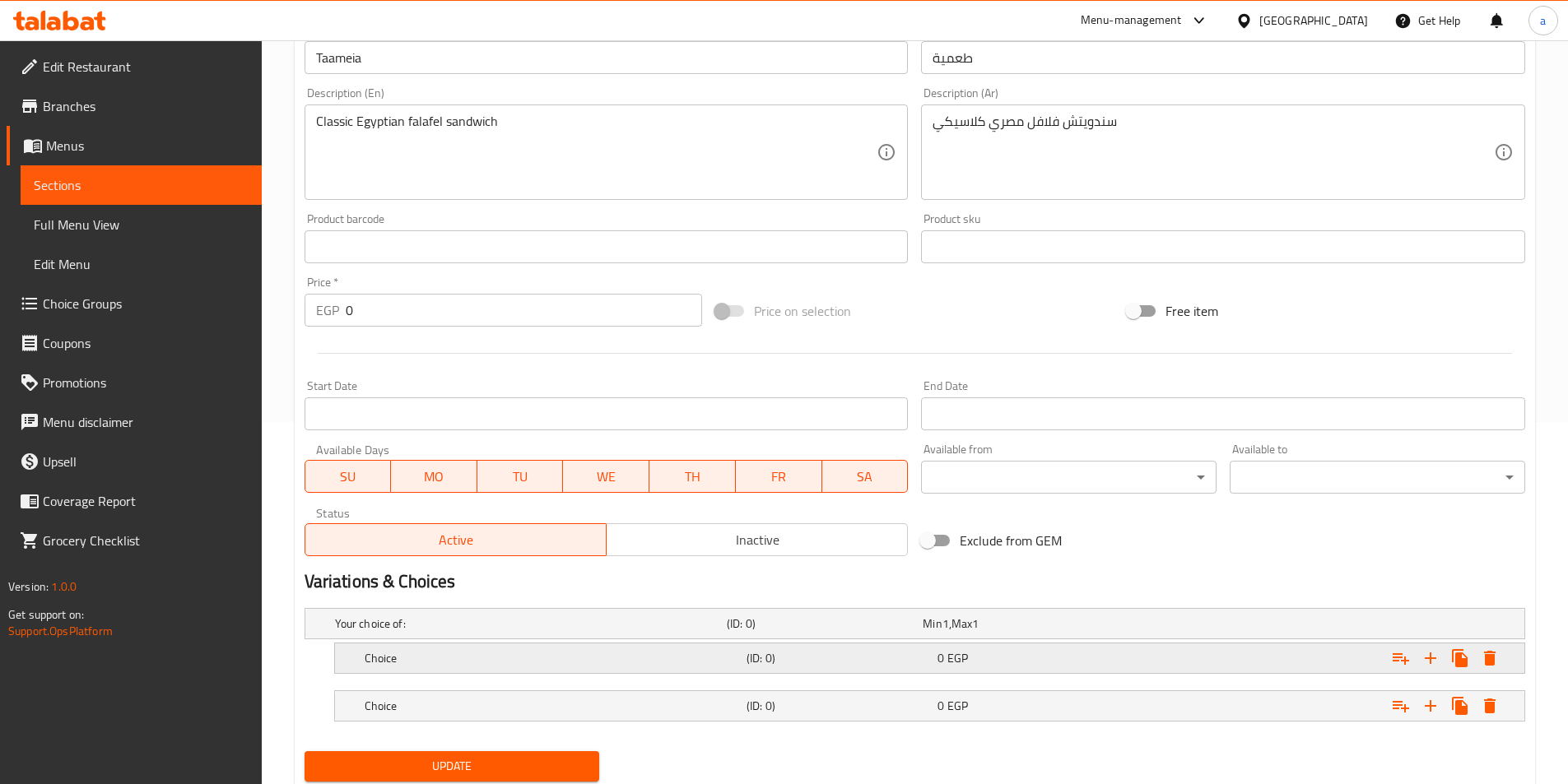
click at [831, 664] on h5 "(ID: 0)" at bounding box center [838, 658] width 184 height 16
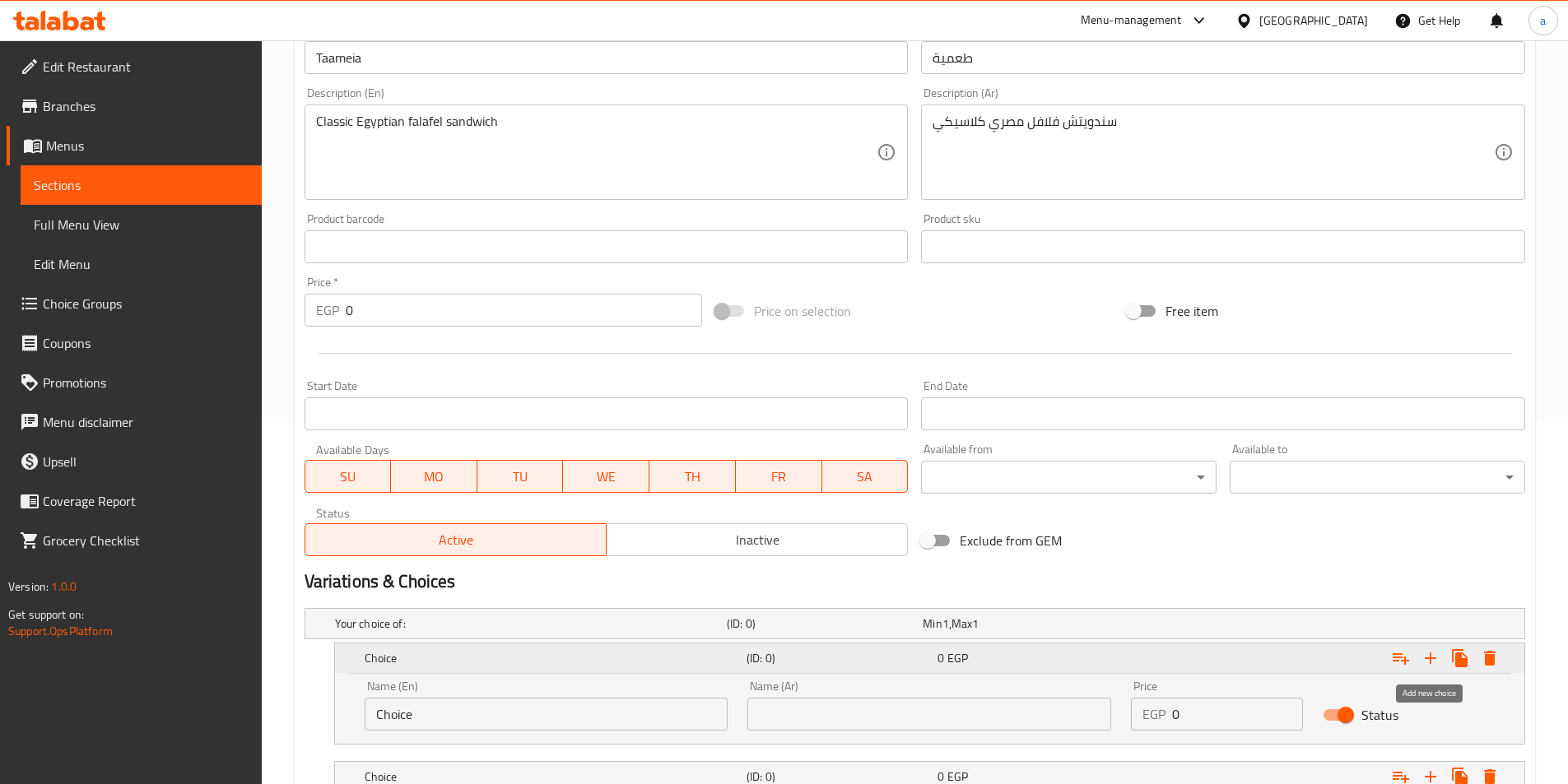
click at [1434, 659] on icon "Expand" at bounding box center [1430, 658] width 20 height 20
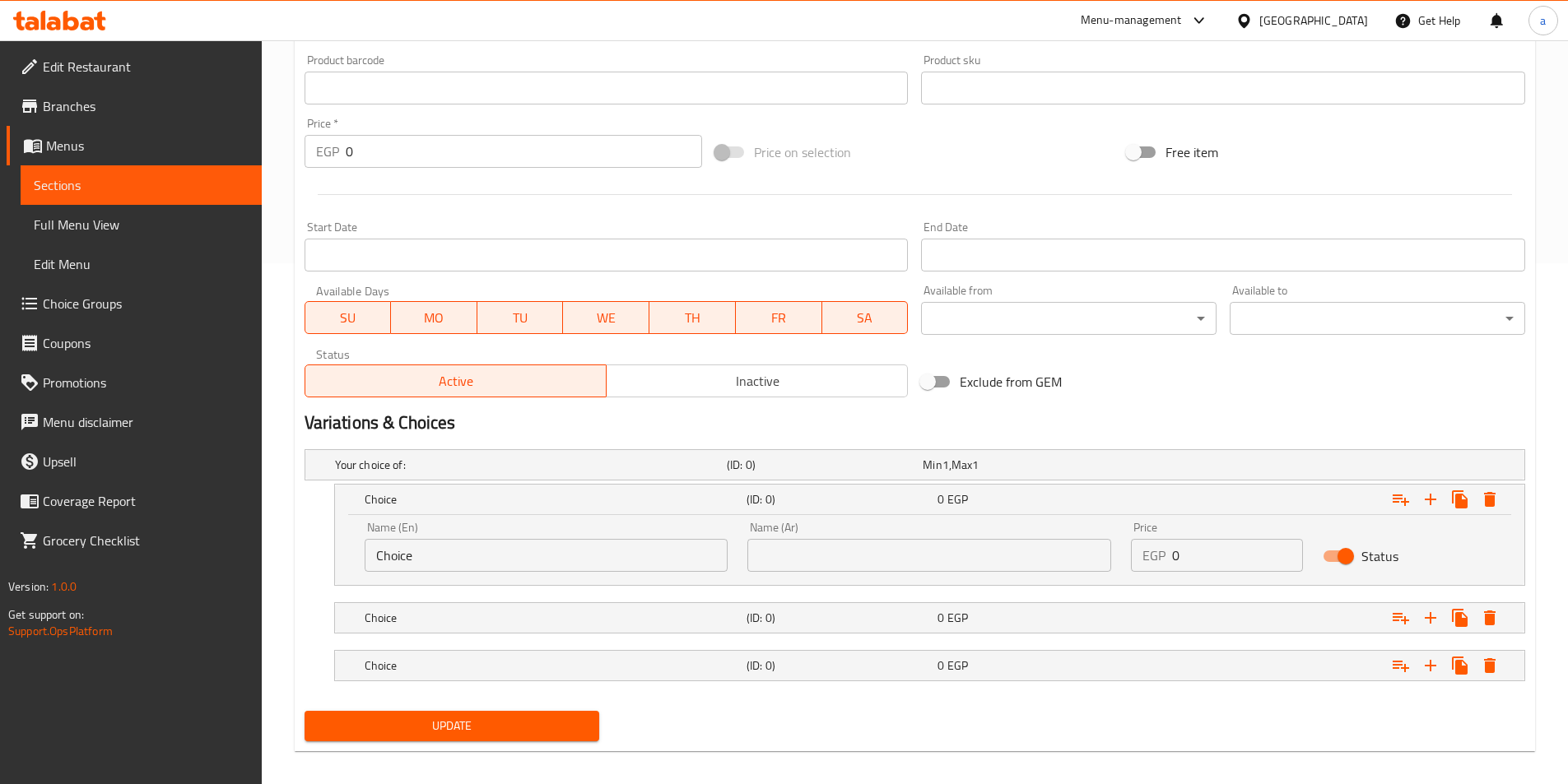
scroll to position [526, 0]
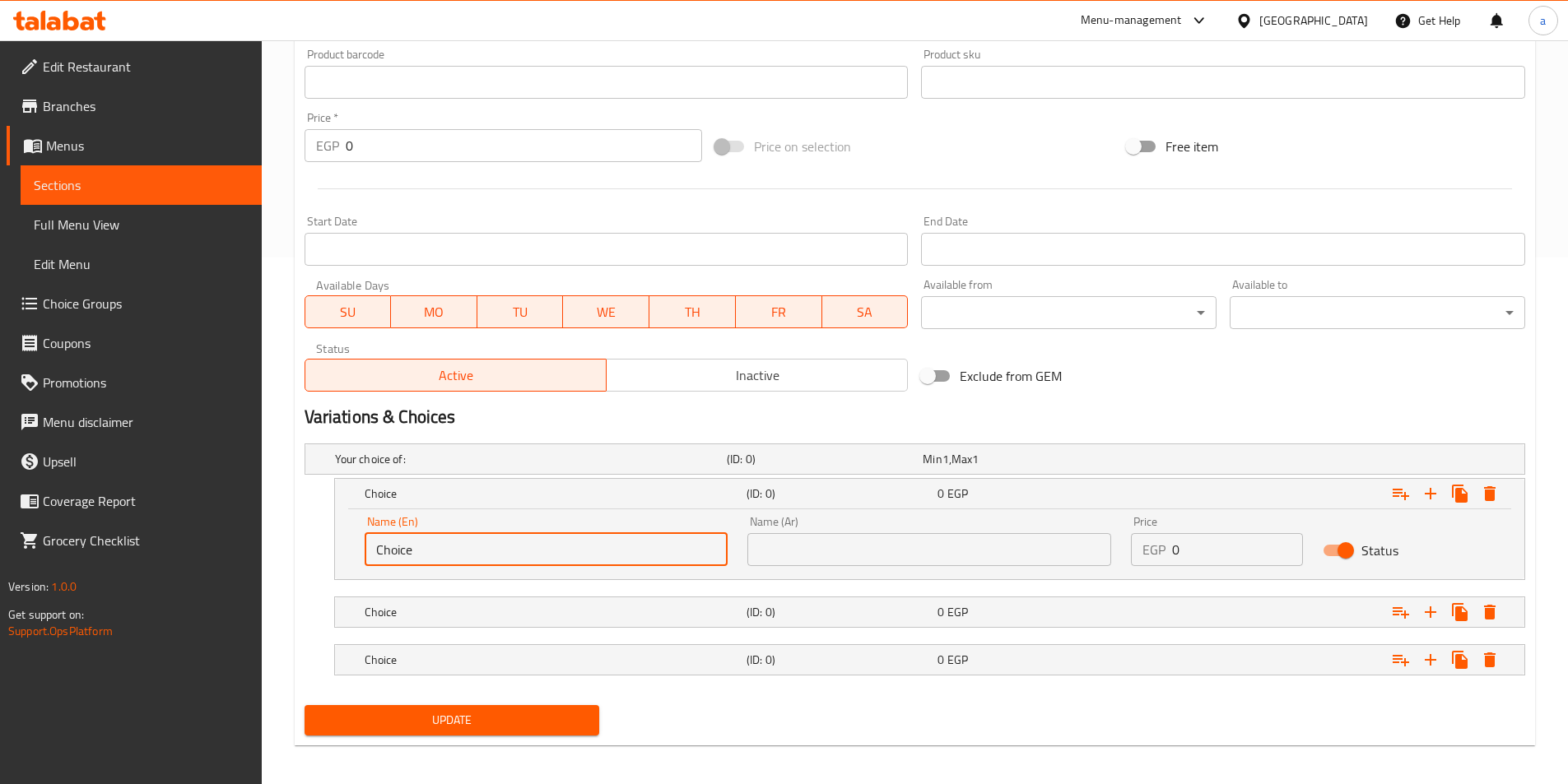
click at [583, 549] on input "Choice" at bounding box center [546, 549] width 364 height 32
click at [877, 559] on input "text" at bounding box center [928, 549] width 364 height 32
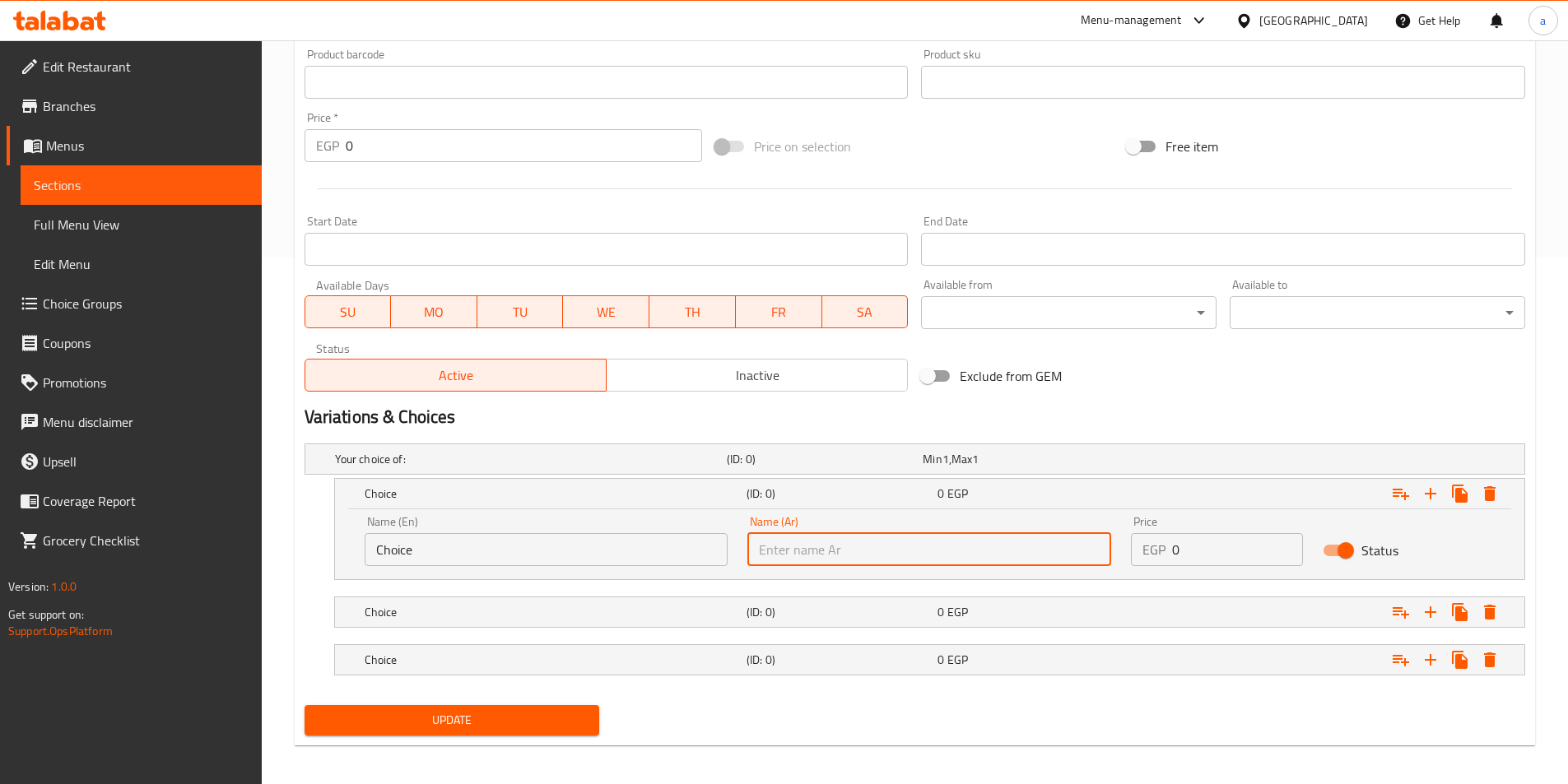
click at [877, 559] on input "text" at bounding box center [928, 549] width 364 height 32
type input "s"
type input "ٍ"
type input "شامي"
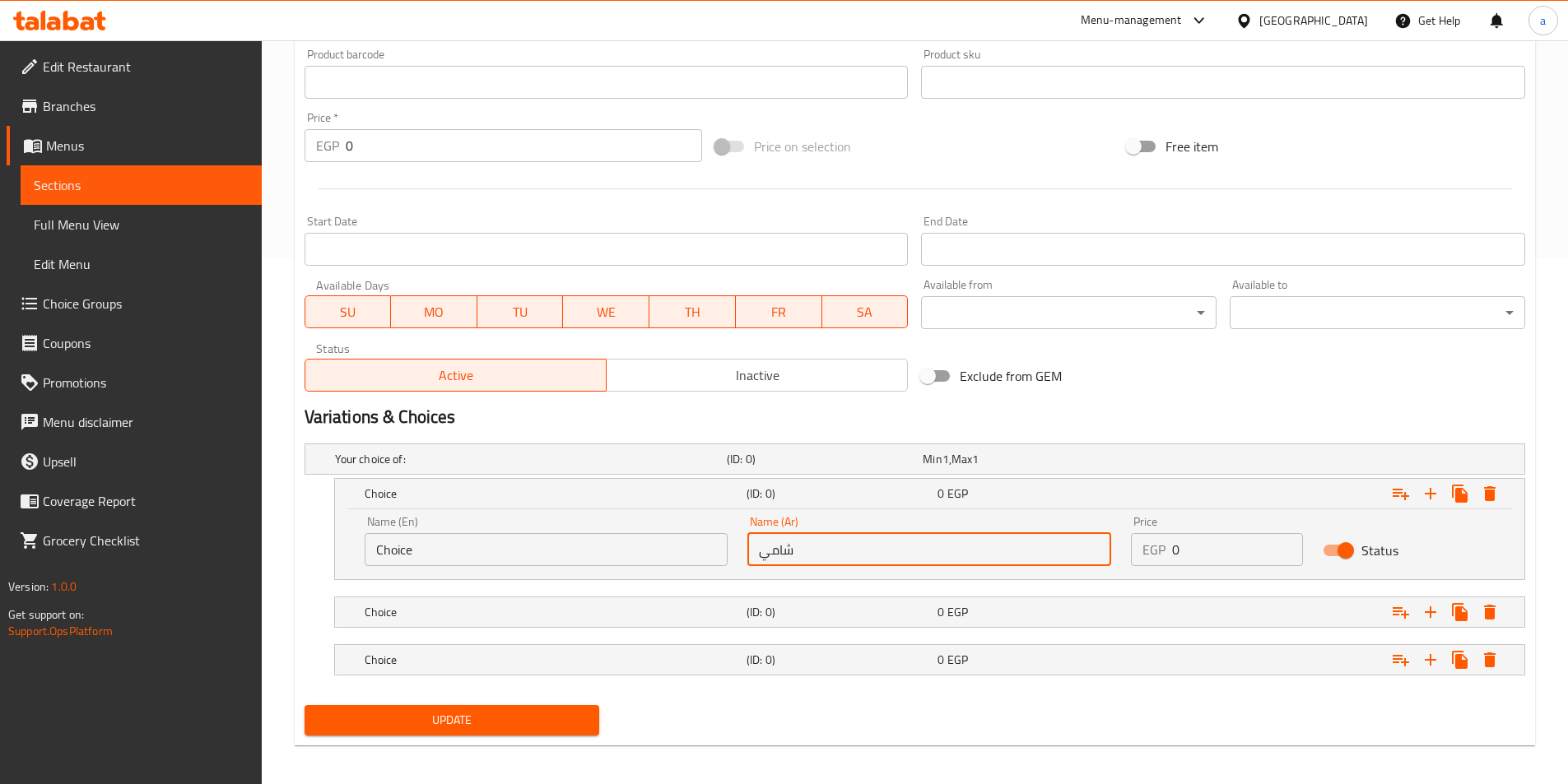
click at [657, 547] on input "Choice" at bounding box center [546, 549] width 364 height 32
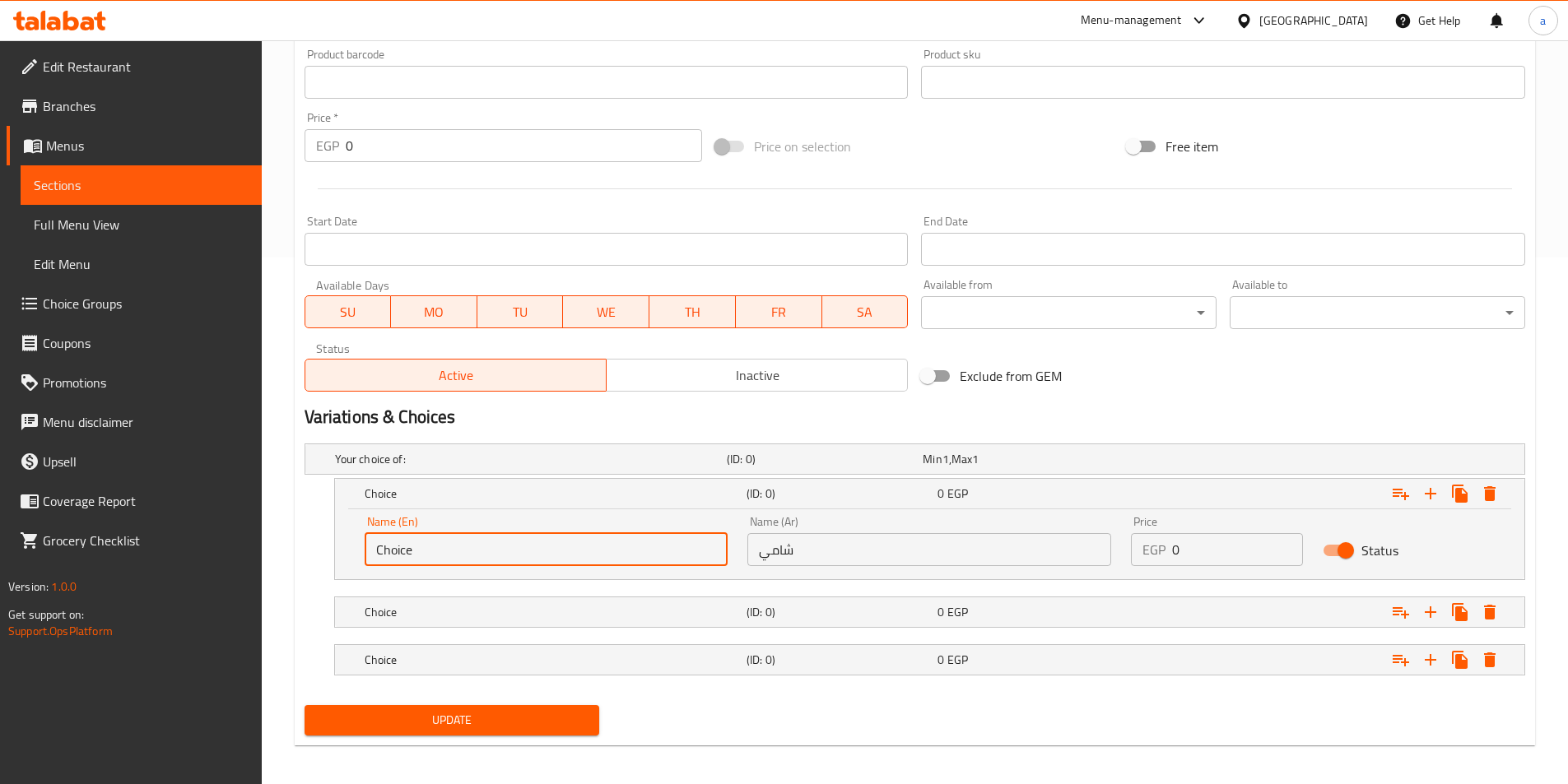
click at [657, 547] on input "Choice" at bounding box center [546, 549] width 364 height 32
type input "shami"
click at [779, 557] on input "شامي" at bounding box center [928, 549] width 364 height 32
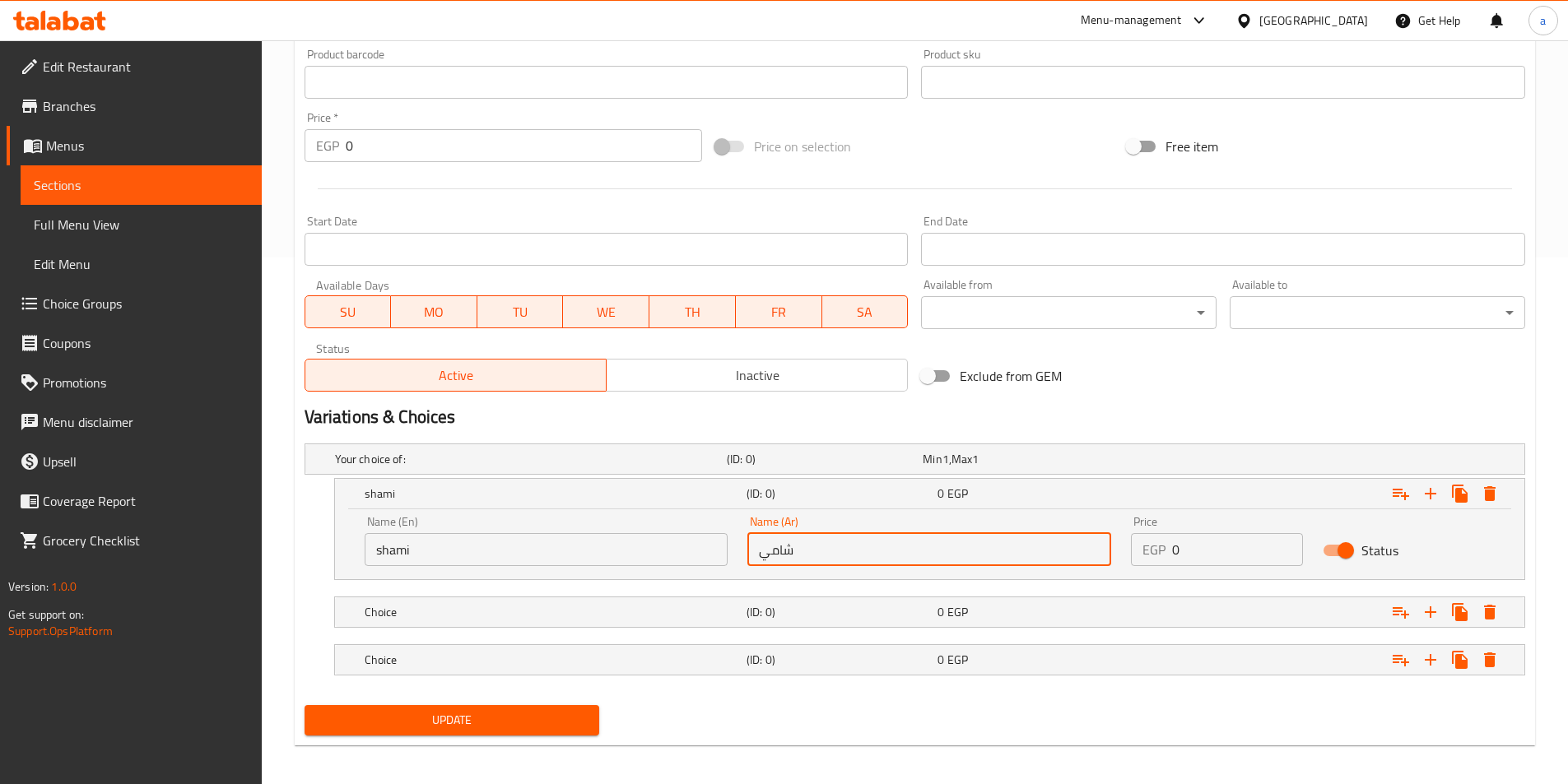
click at [779, 557] on input "شامي" at bounding box center [928, 549] width 364 height 32
click at [771, 552] on input "شامي" at bounding box center [928, 549] width 364 height 32
click at [1431, 611] on icon "Expand" at bounding box center [1430, 612] width 11 height 11
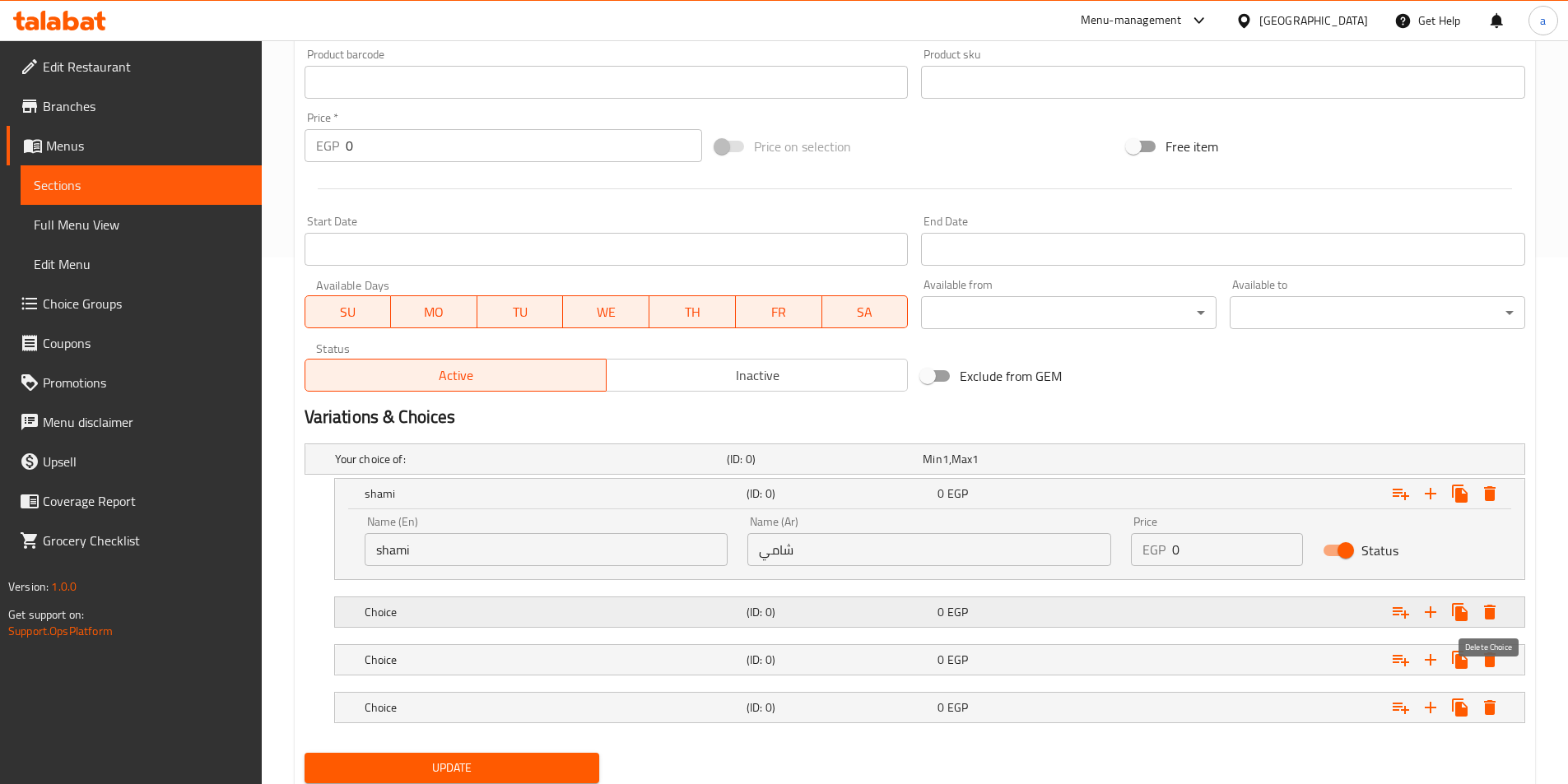
click at [1494, 616] on icon "Expand" at bounding box center [1490, 612] width 11 height 15
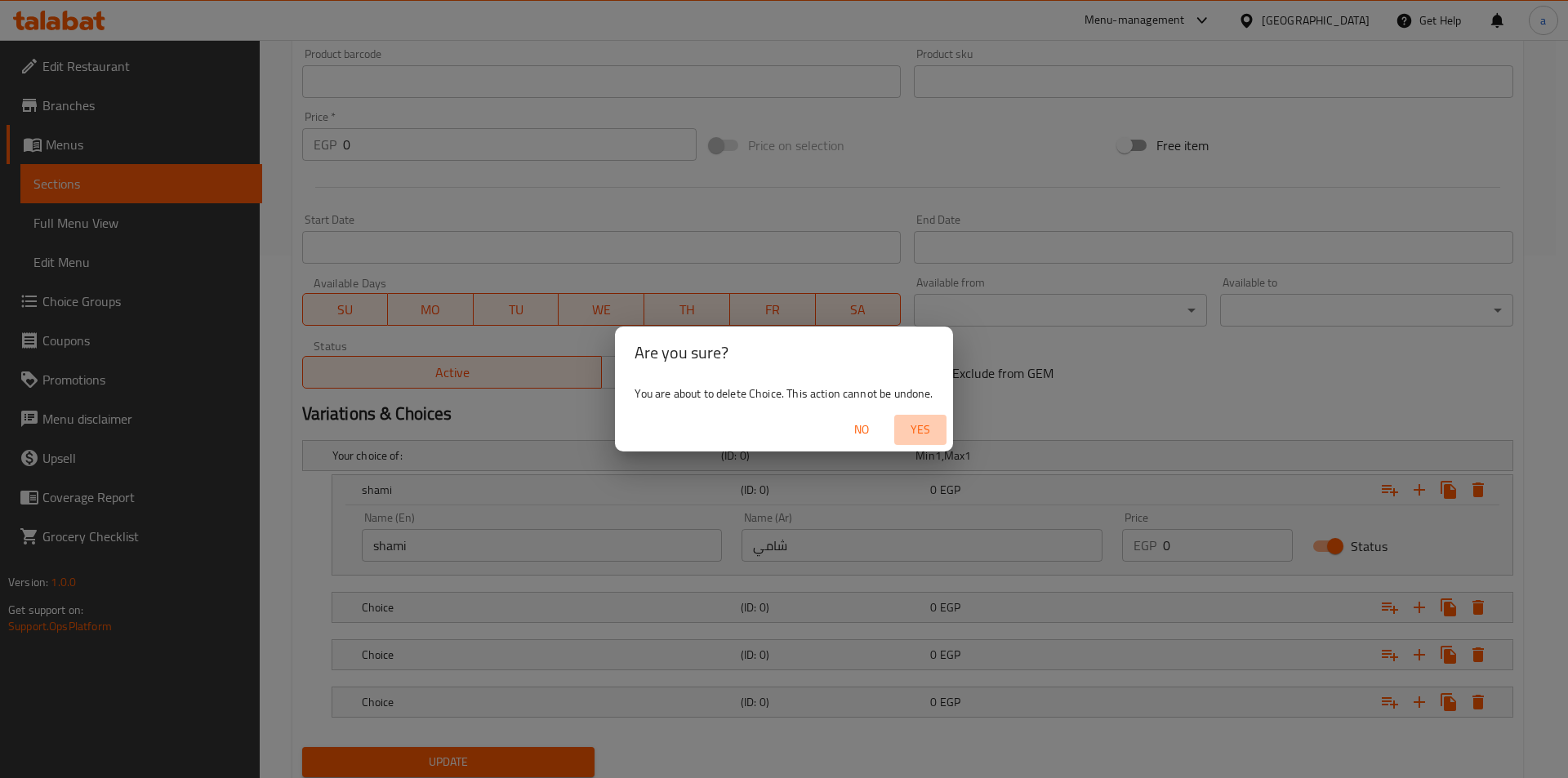
click at [918, 429] on span "Yes" at bounding box center [920, 430] width 39 height 21
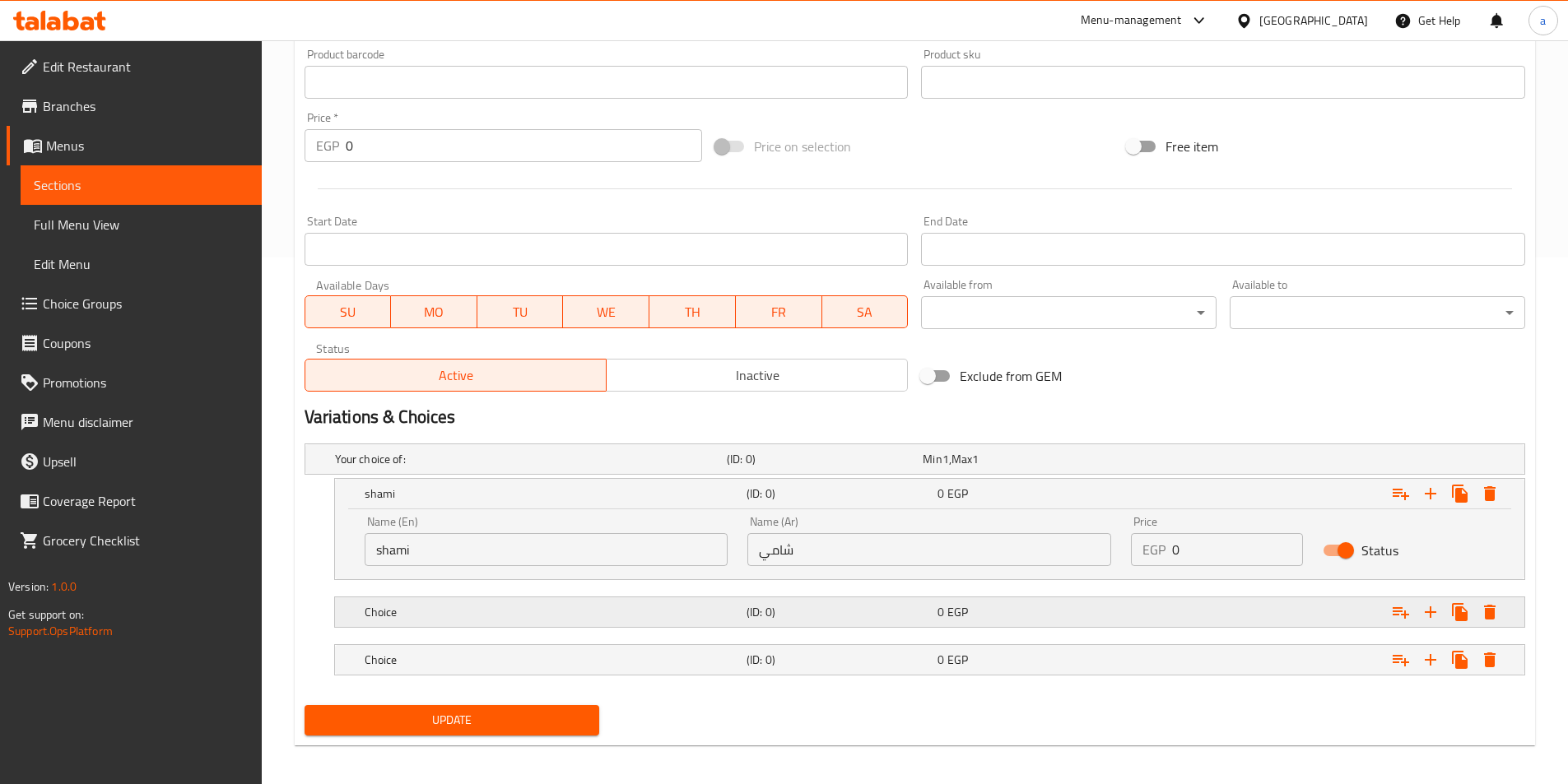
click at [474, 607] on h5 "Choice" at bounding box center [552, 611] width 375 height 16
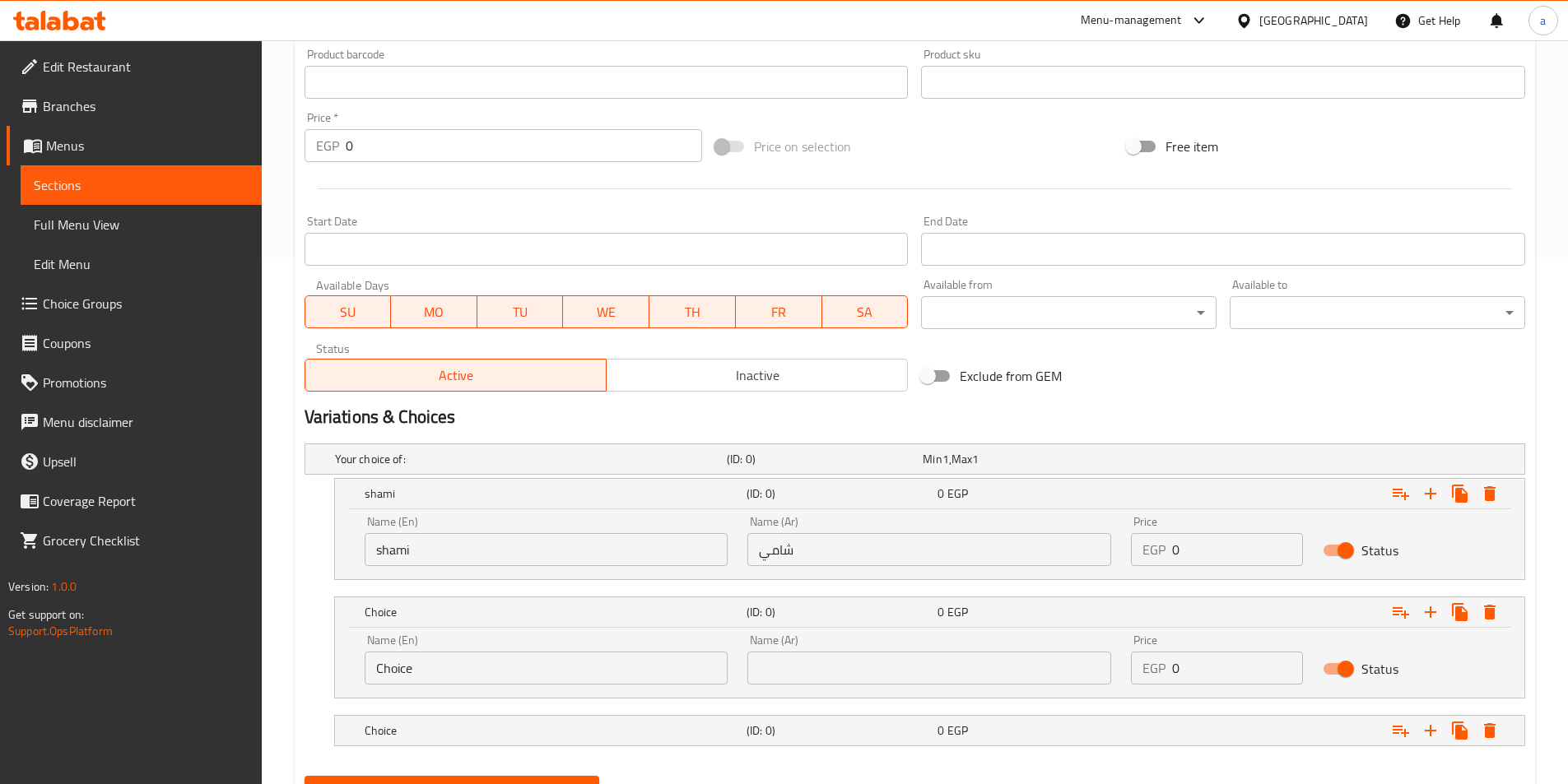
click at [449, 673] on input "Choice" at bounding box center [546, 667] width 364 height 32
click at [866, 664] on input "text" at bounding box center [928, 667] width 364 height 32
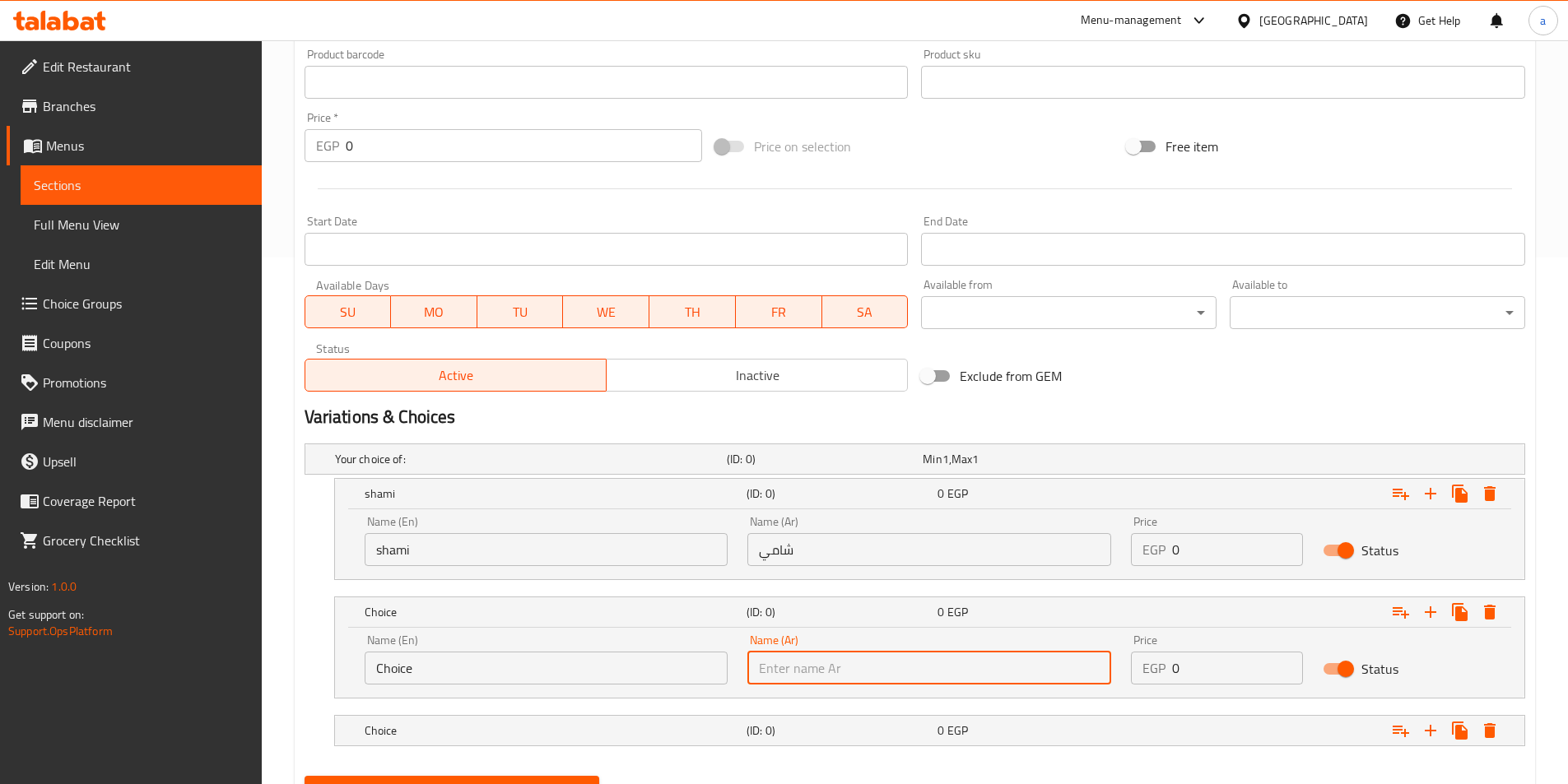
type input "d"
type input "بلدي"
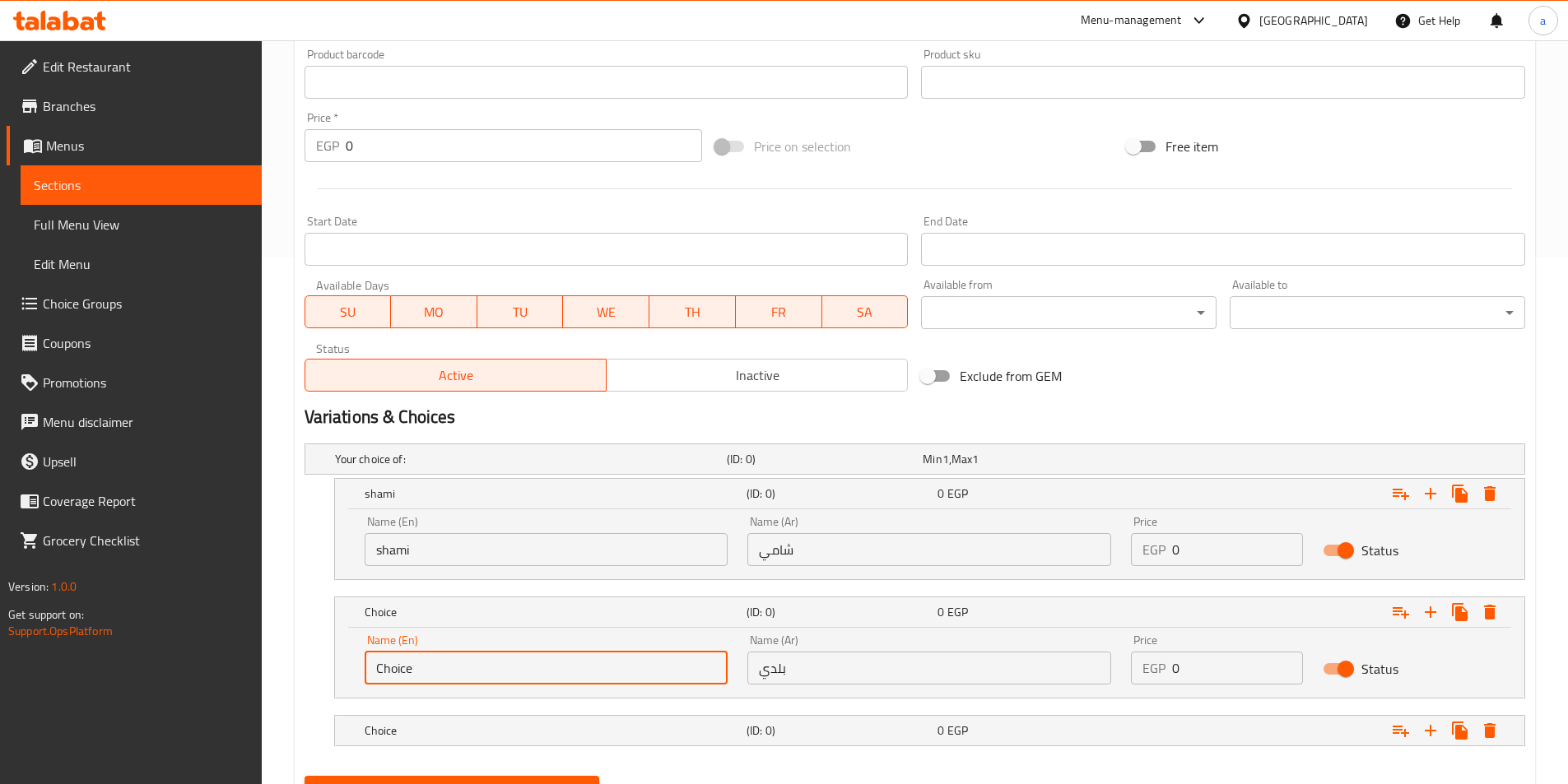
click at [629, 669] on input "Choice" at bounding box center [546, 667] width 364 height 32
click at [512, 670] on input "Choice" at bounding box center [546, 667] width 364 height 32
type input "baladi"
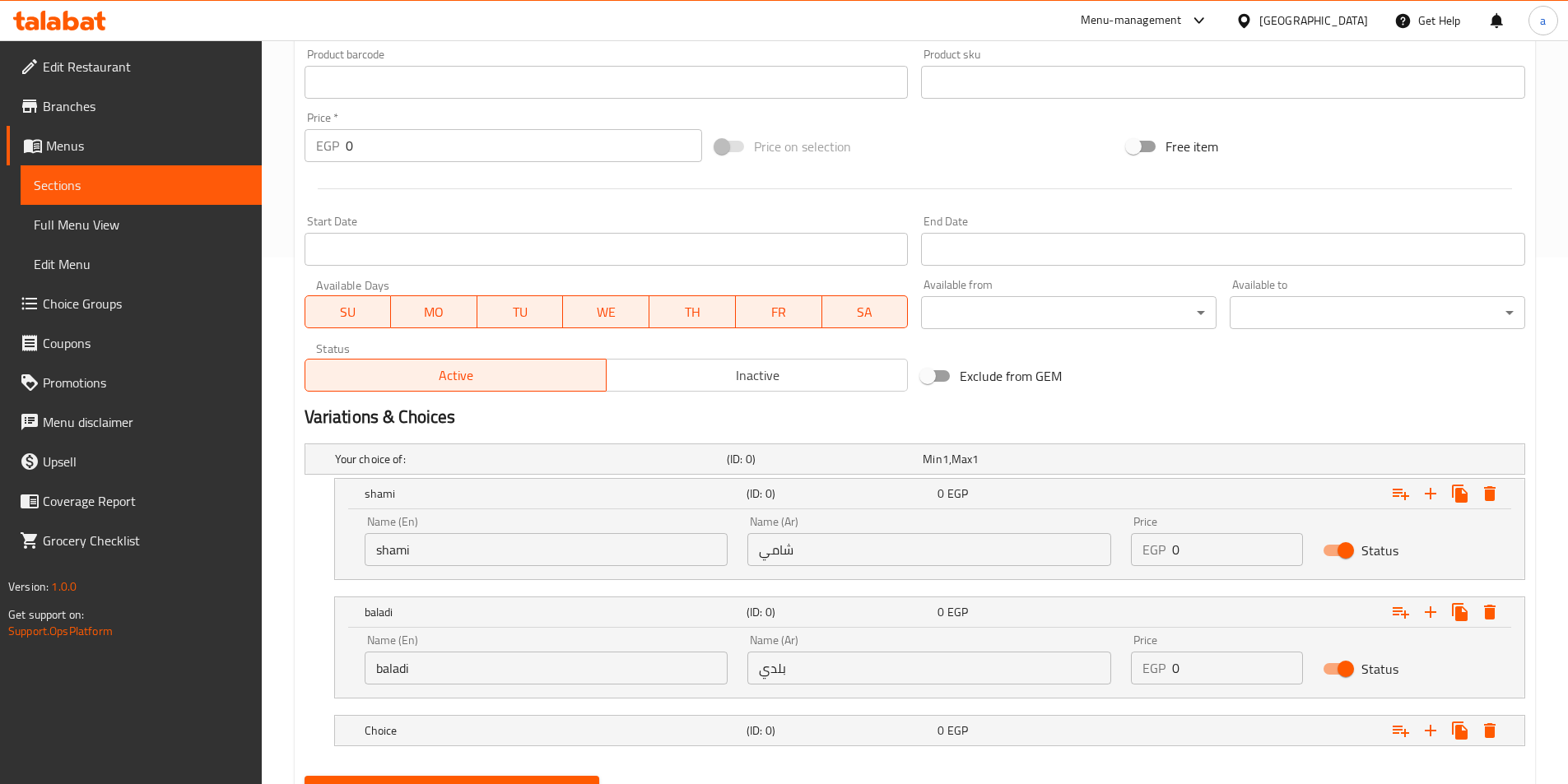
click at [806, 671] on input "بلدي" at bounding box center [928, 667] width 364 height 32
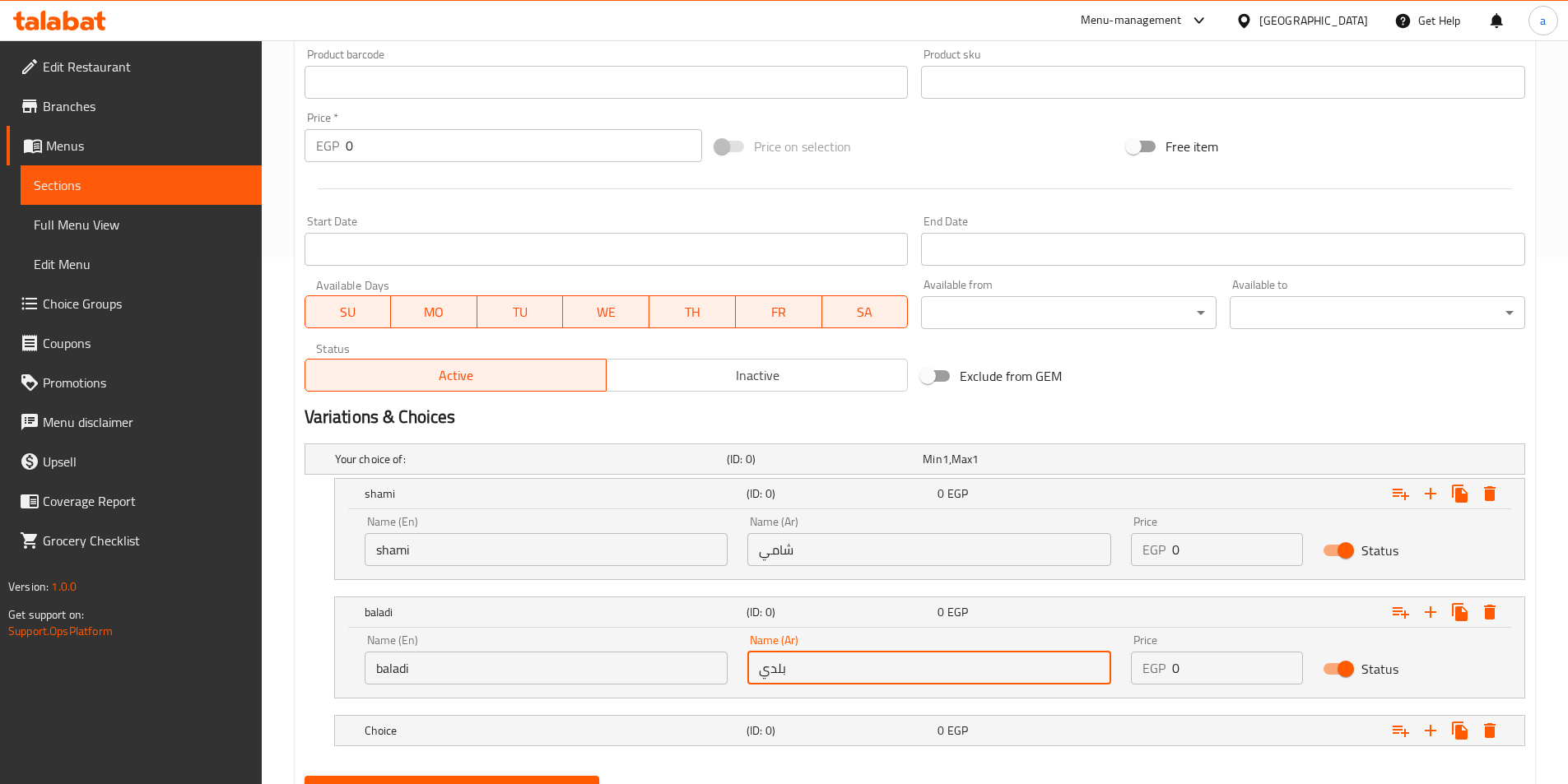
click at [806, 671] on input "بلدي" at bounding box center [928, 667] width 364 height 32
click at [771, 663] on input "بلدي" at bounding box center [928, 667] width 364 height 32
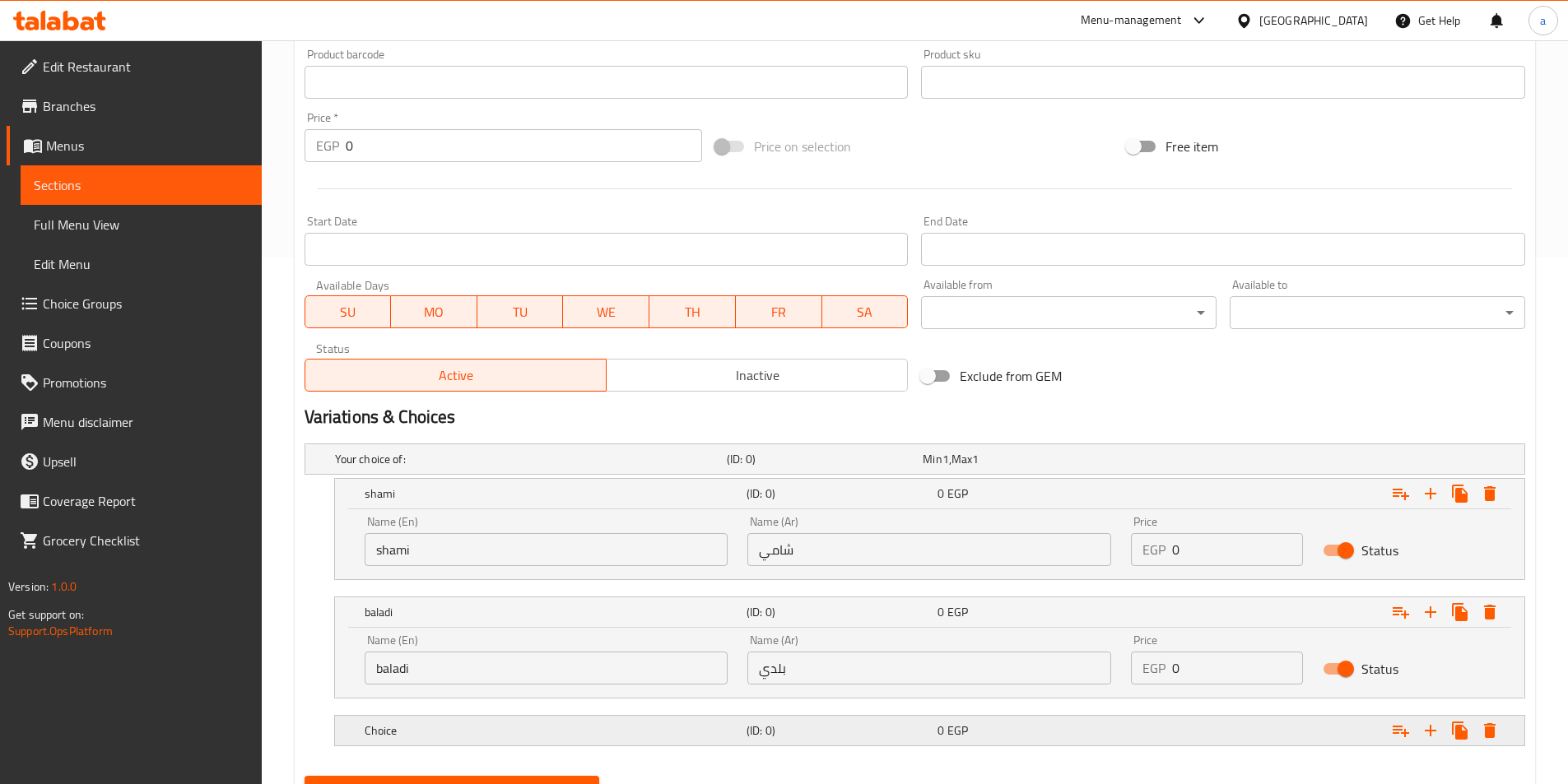
click at [1027, 732] on div "0 EGP" at bounding box center [1028, 731] width 184 height 16
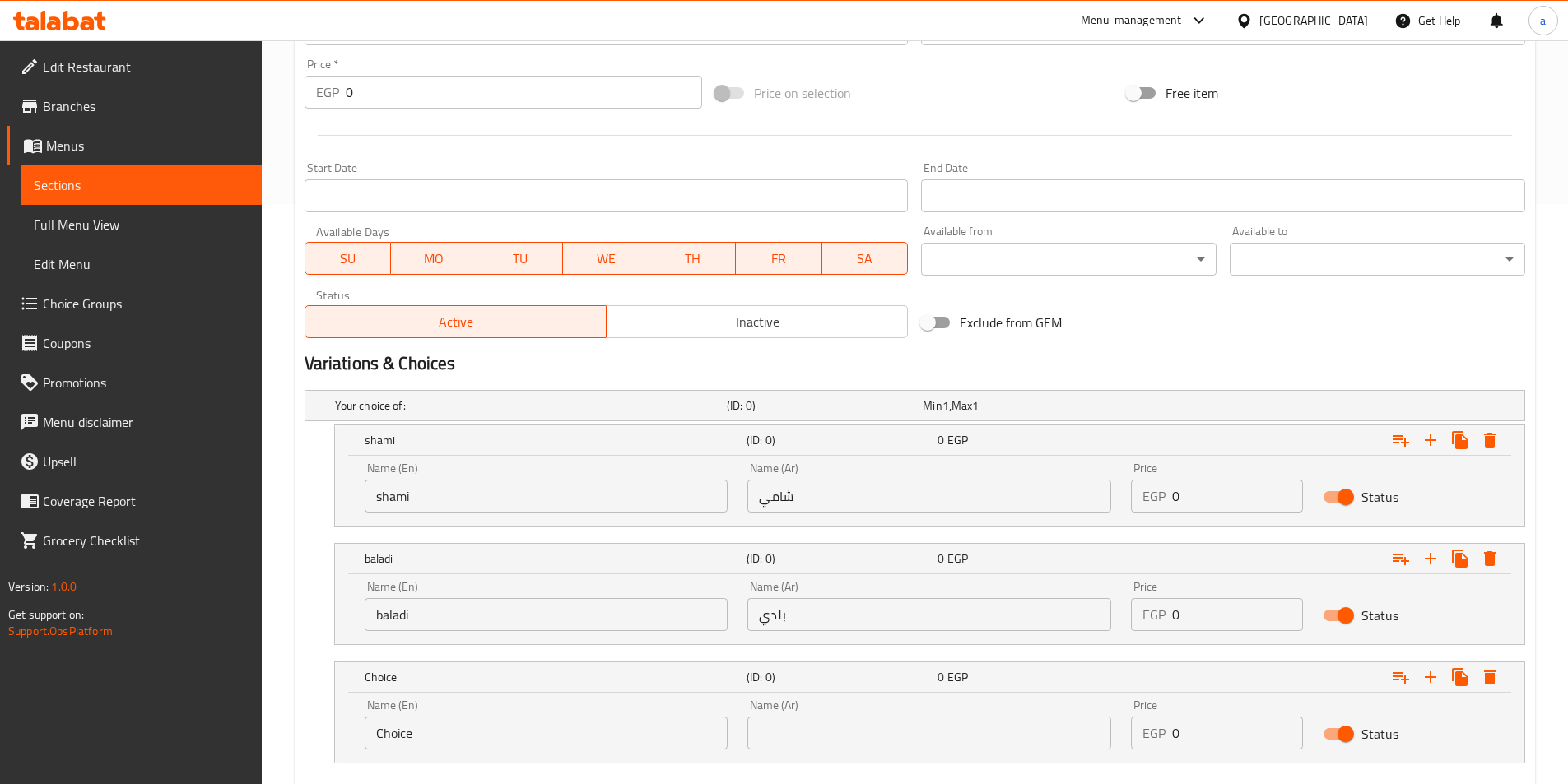
scroll to position [609, 0]
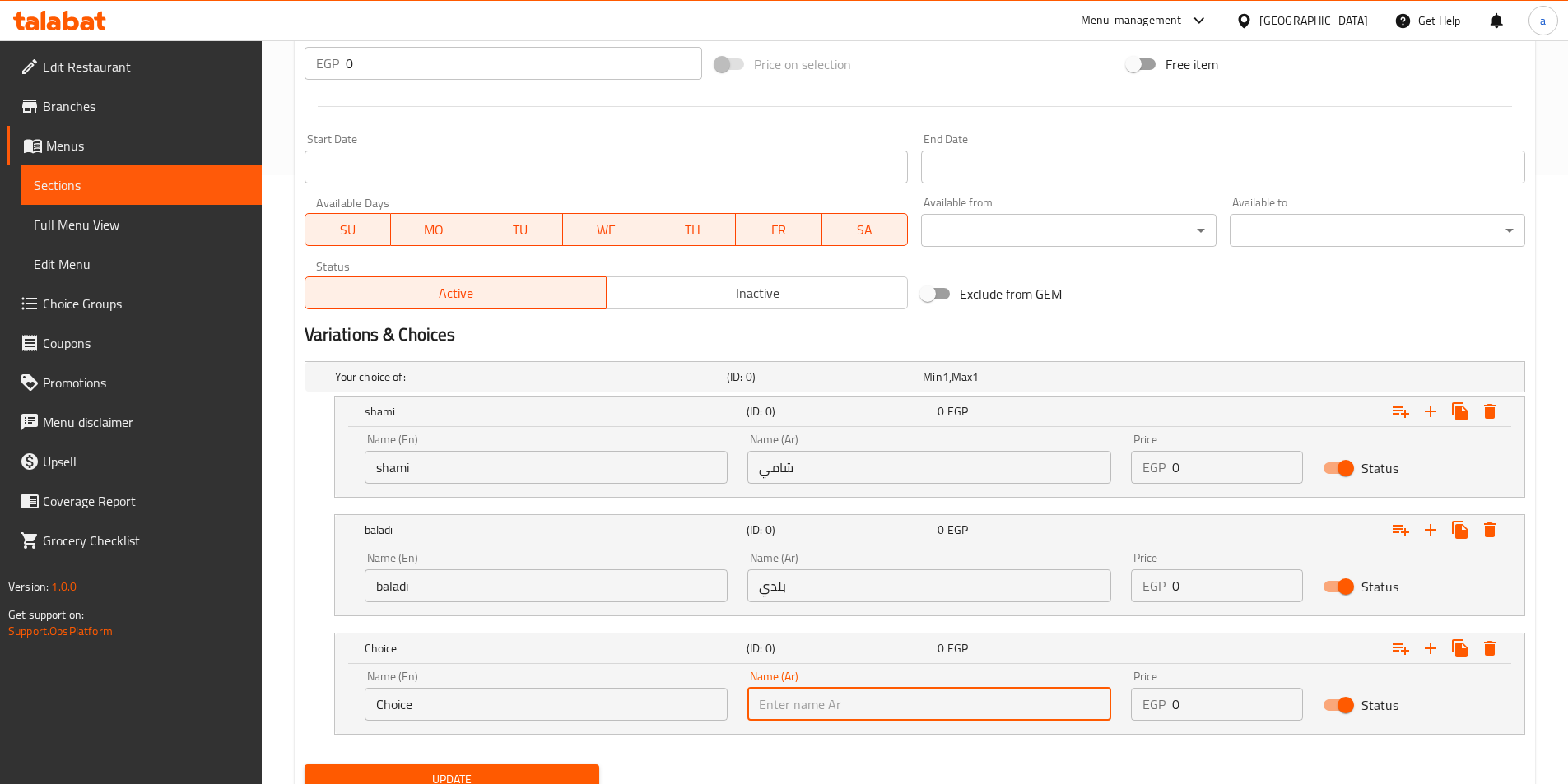
click at [828, 699] on input "text" at bounding box center [928, 704] width 364 height 32
type input "r"
type input "ق"
click at [776, 701] on input "فينو" at bounding box center [928, 704] width 364 height 32
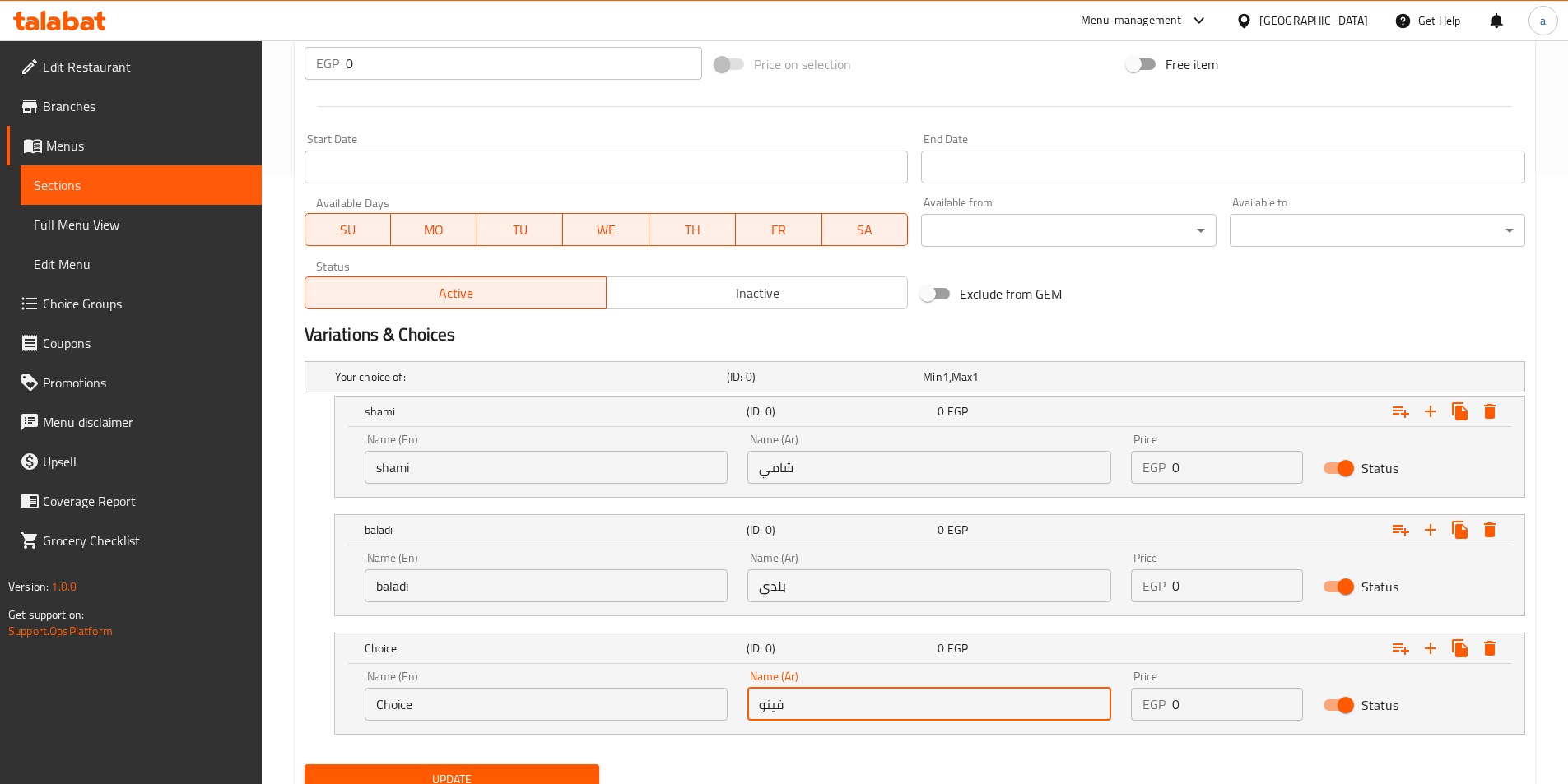
click at [776, 701] on input "فينو" at bounding box center [928, 704] width 364 height 32
type input "فينو"
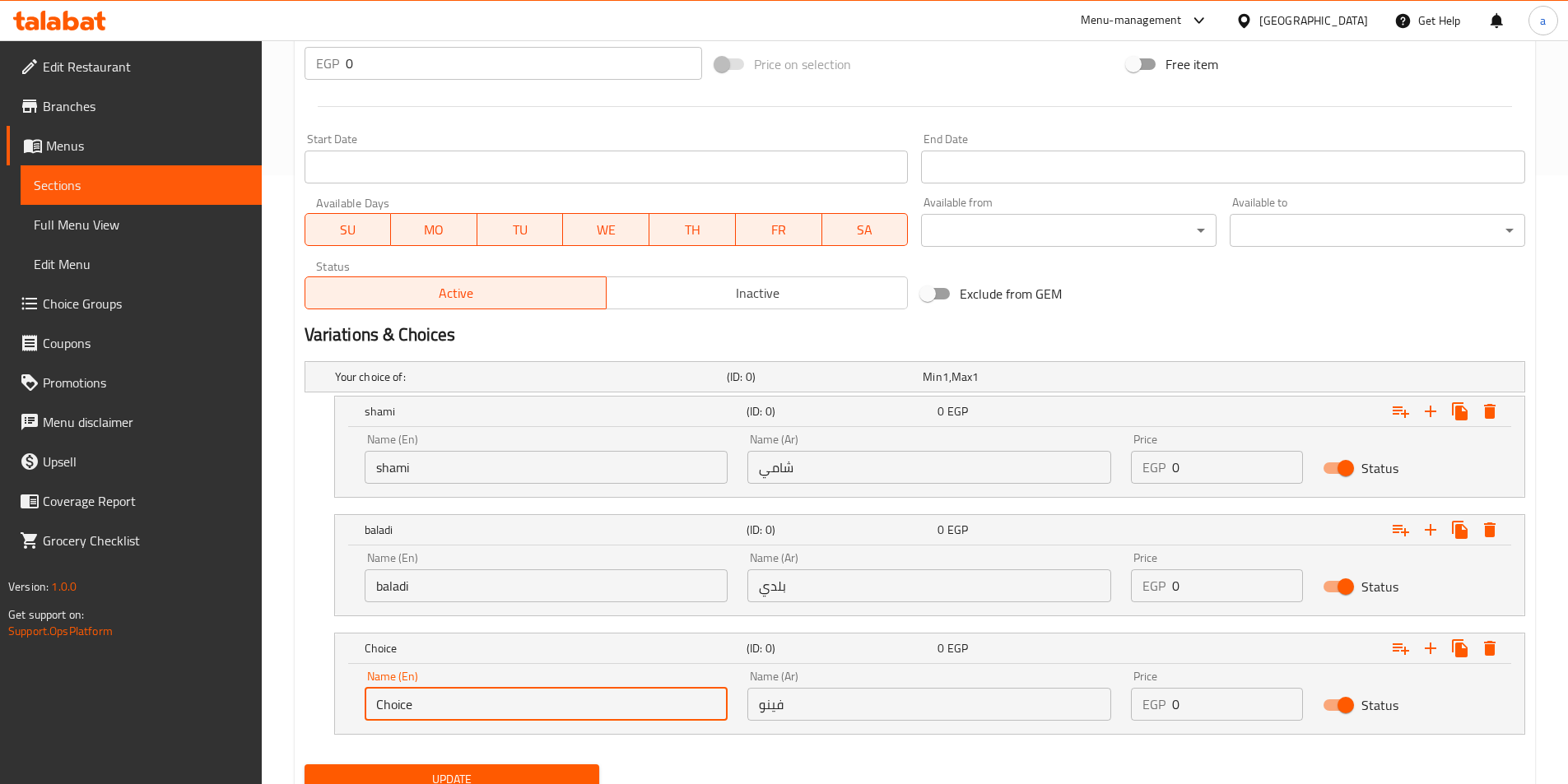
click at [548, 715] on input "Choice" at bounding box center [546, 704] width 364 height 32
paste input "Fino"
type input "Fino"
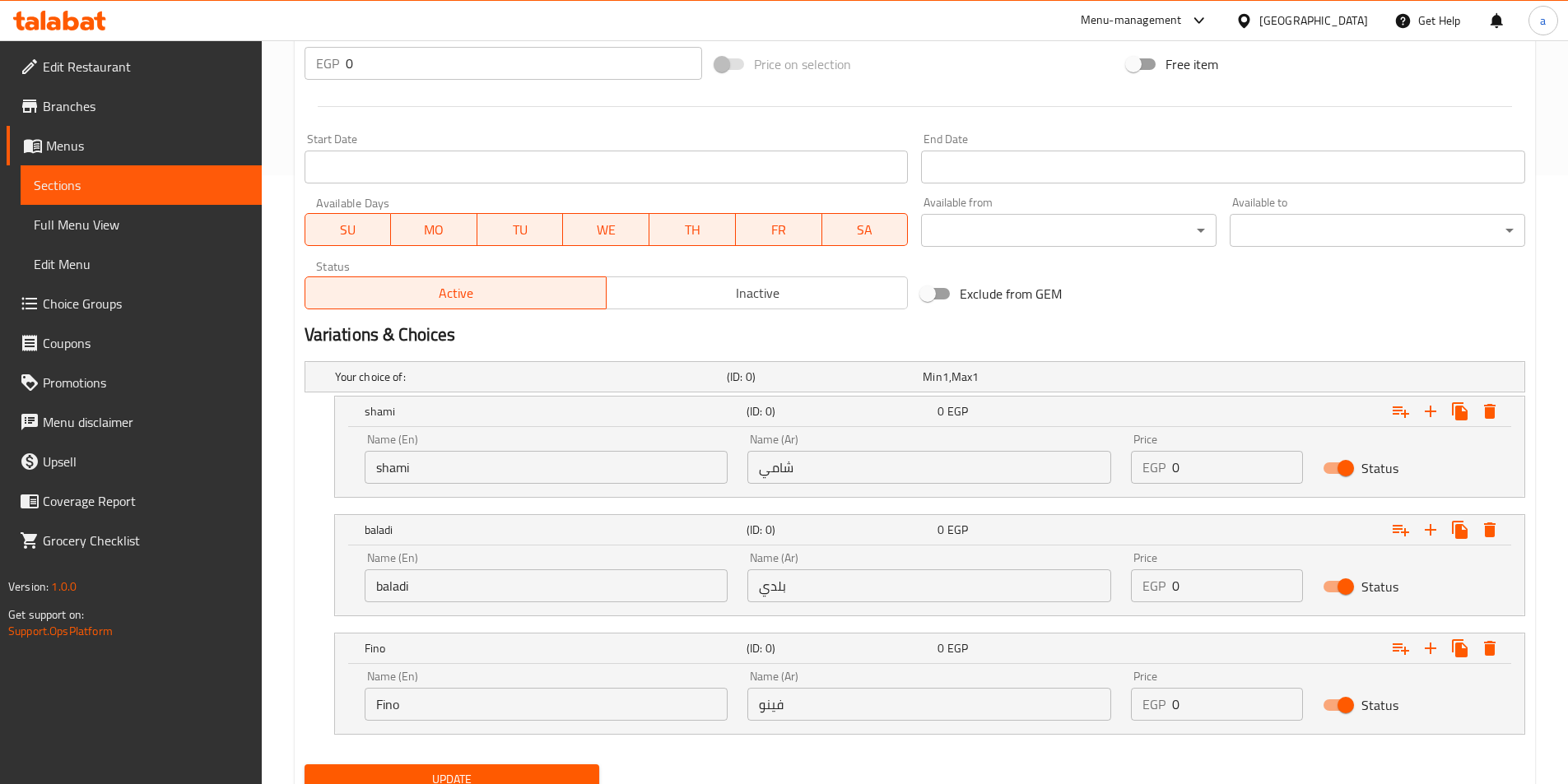
click at [1206, 465] on input "0" at bounding box center [1237, 467] width 131 height 32
type input "0"
type input "12"
click at [1197, 578] on input "0" at bounding box center [1237, 585] width 131 height 32
type input "0"
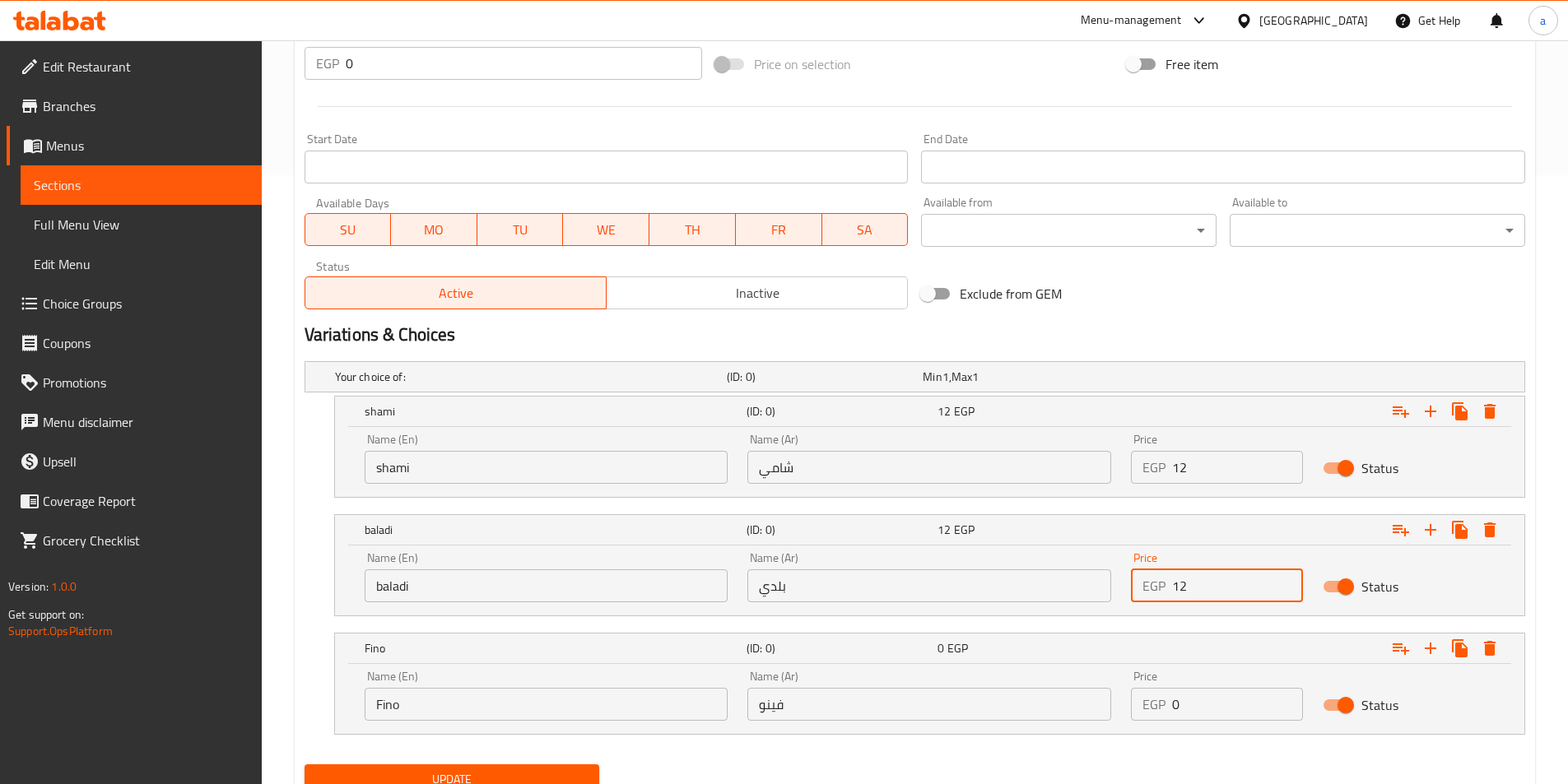
type input "12"
click at [1197, 705] on input "0" at bounding box center [1237, 704] width 131 height 32
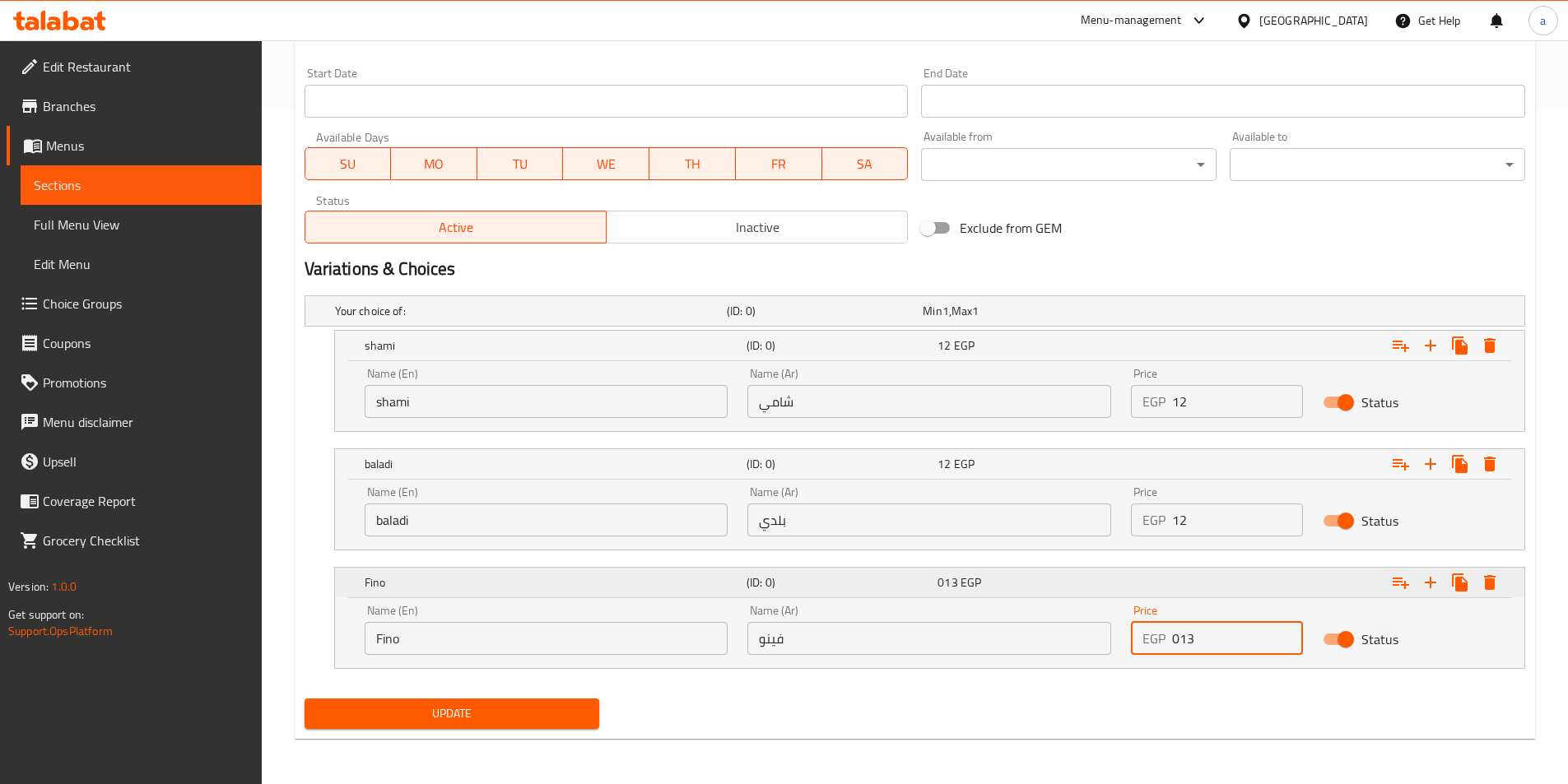
scroll to position [675, 0]
type input "0"
type input "13"
click at [474, 710] on span "Update" at bounding box center [453, 713] width 269 height 21
click at [508, 707] on span "Update" at bounding box center [453, 713] width 269 height 21
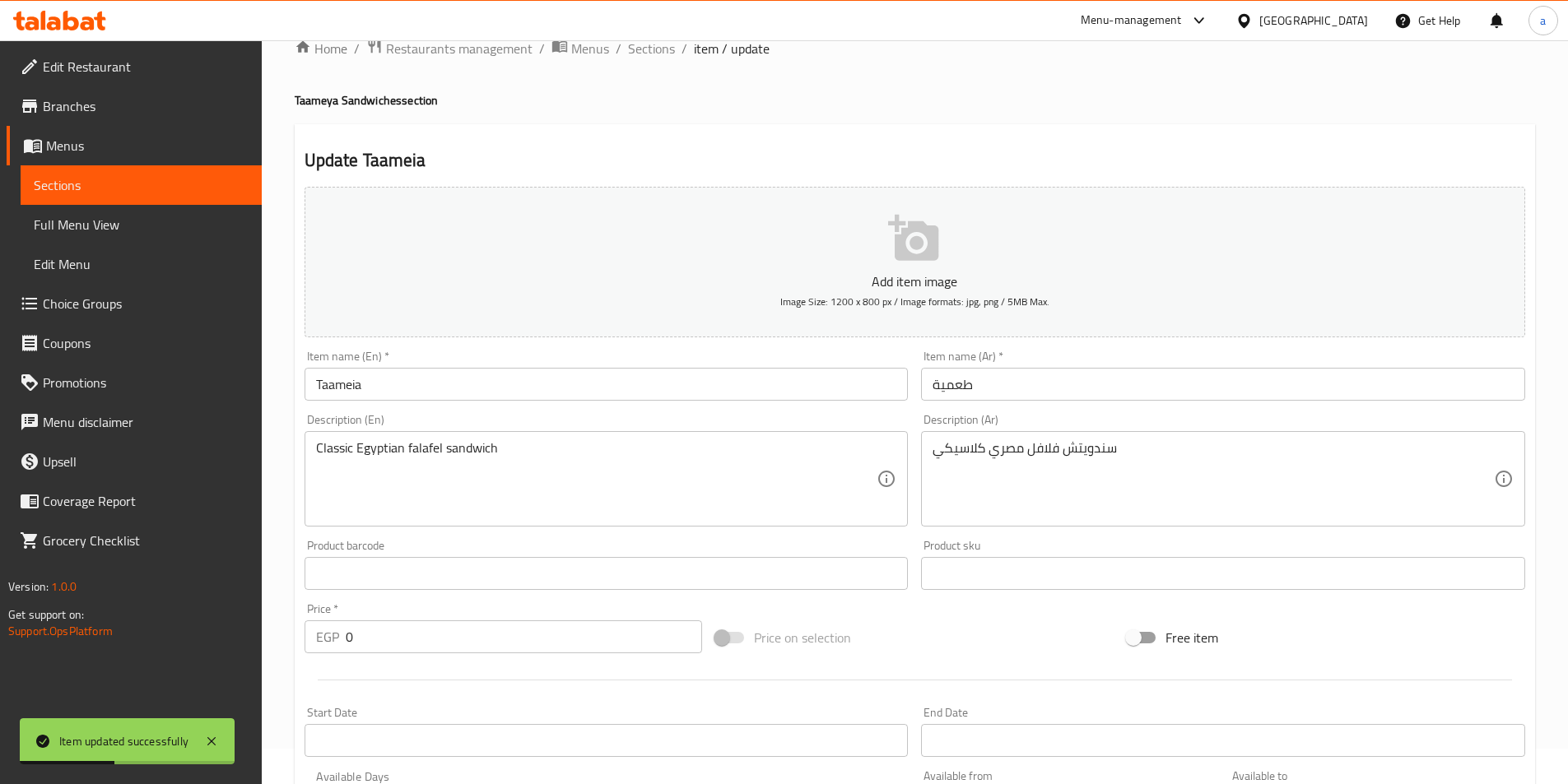
scroll to position [0, 0]
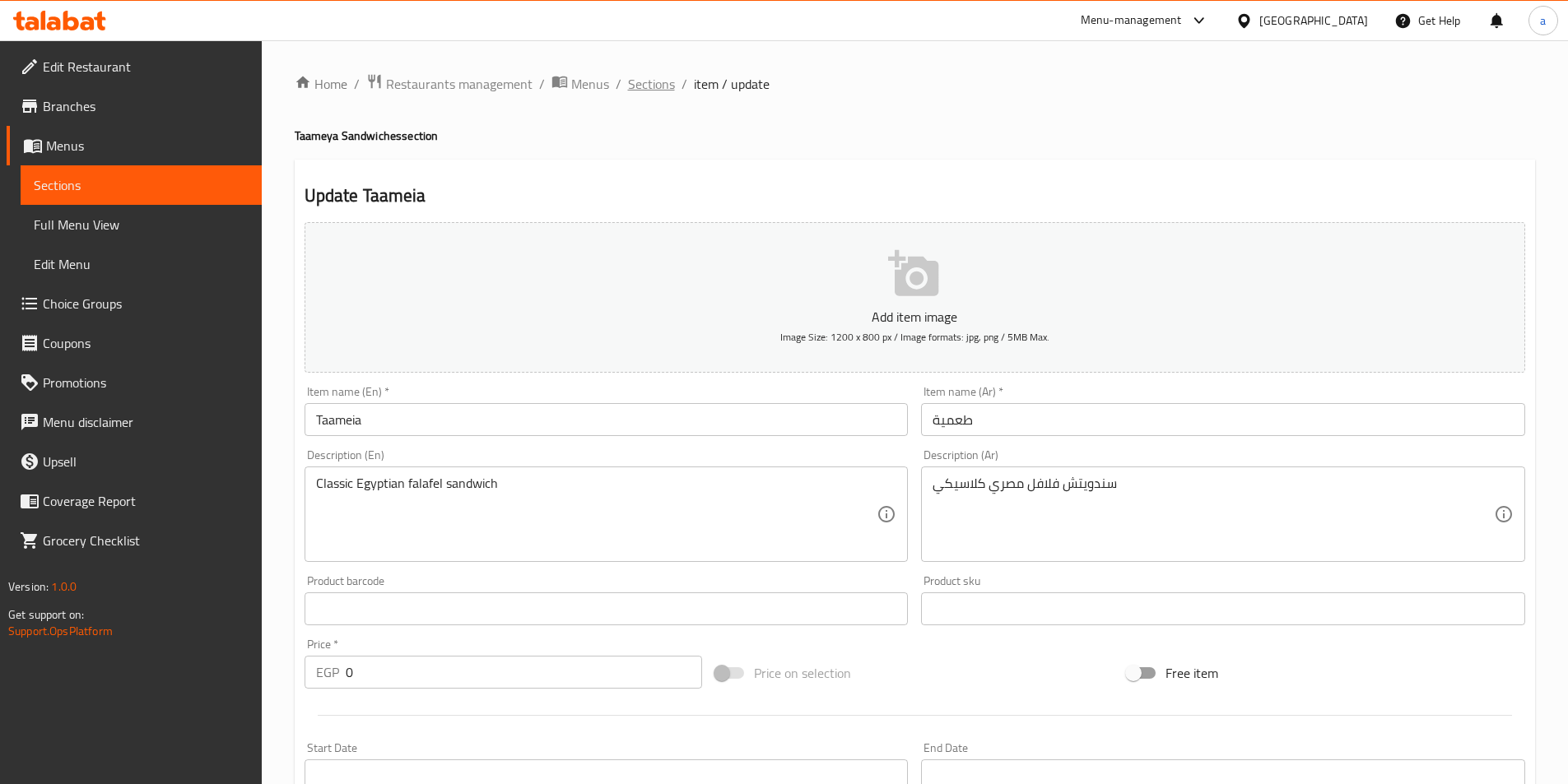
click at [654, 85] on span "Sections" at bounding box center [650, 84] width 47 height 20
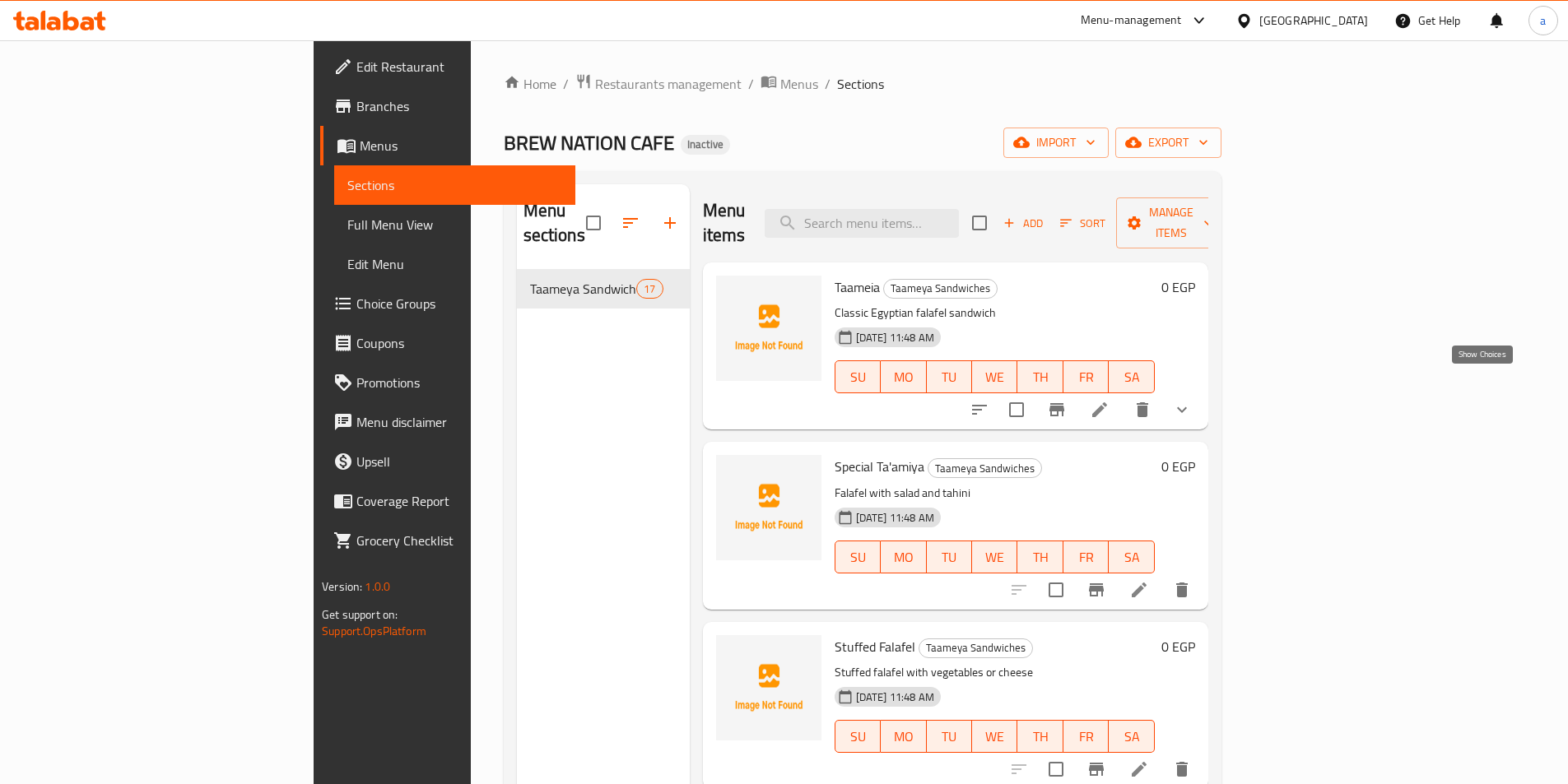
click at [1192, 400] on icon "show more" at bounding box center [1181, 410] width 20 height 20
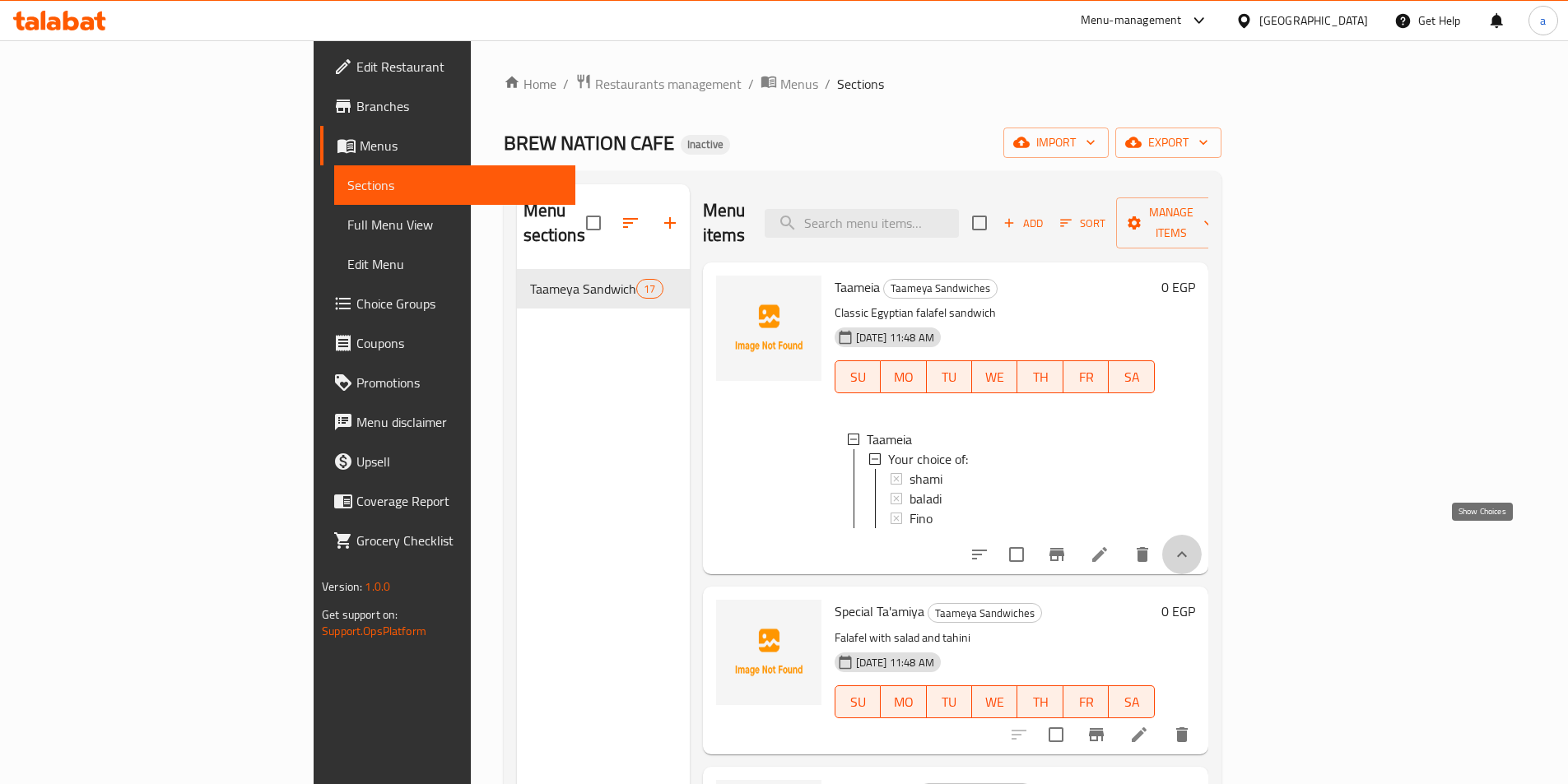
click at [1192, 545] on icon "show more" at bounding box center [1181, 554] width 20 height 20
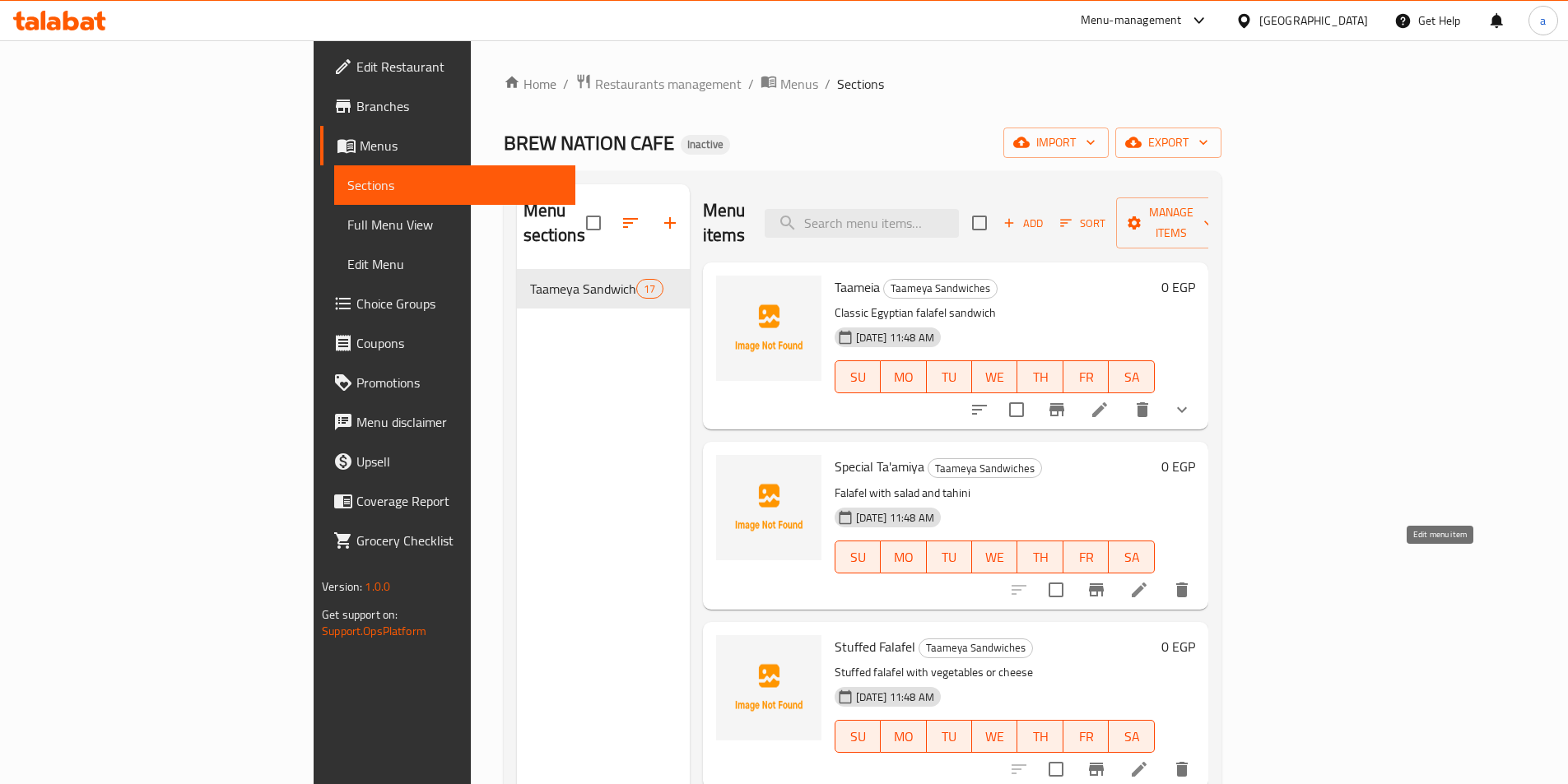
click at [1146, 583] on icon at bounding box center [1139, 590] width 15 height 15
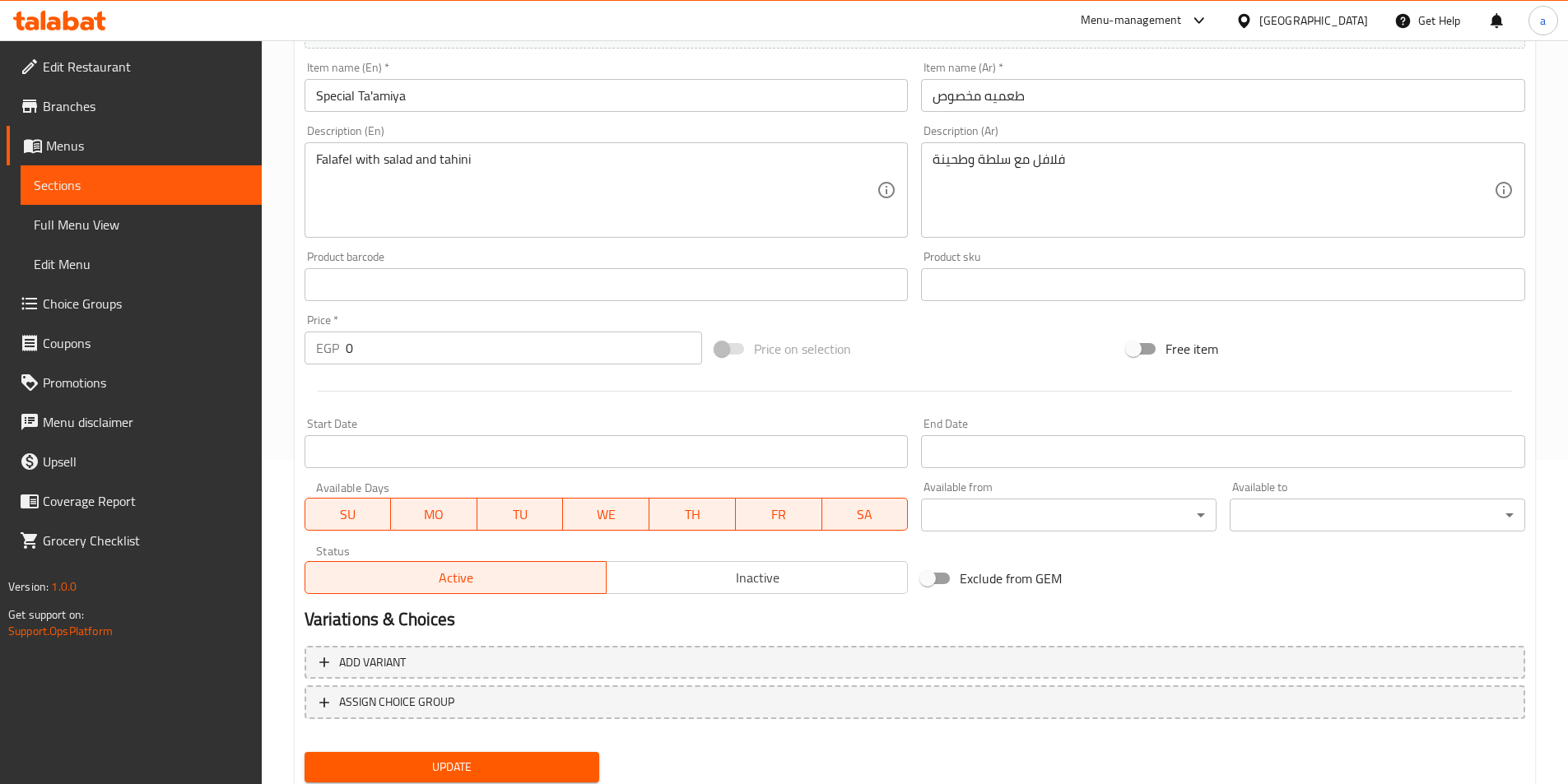
scroll to position [329, 0]
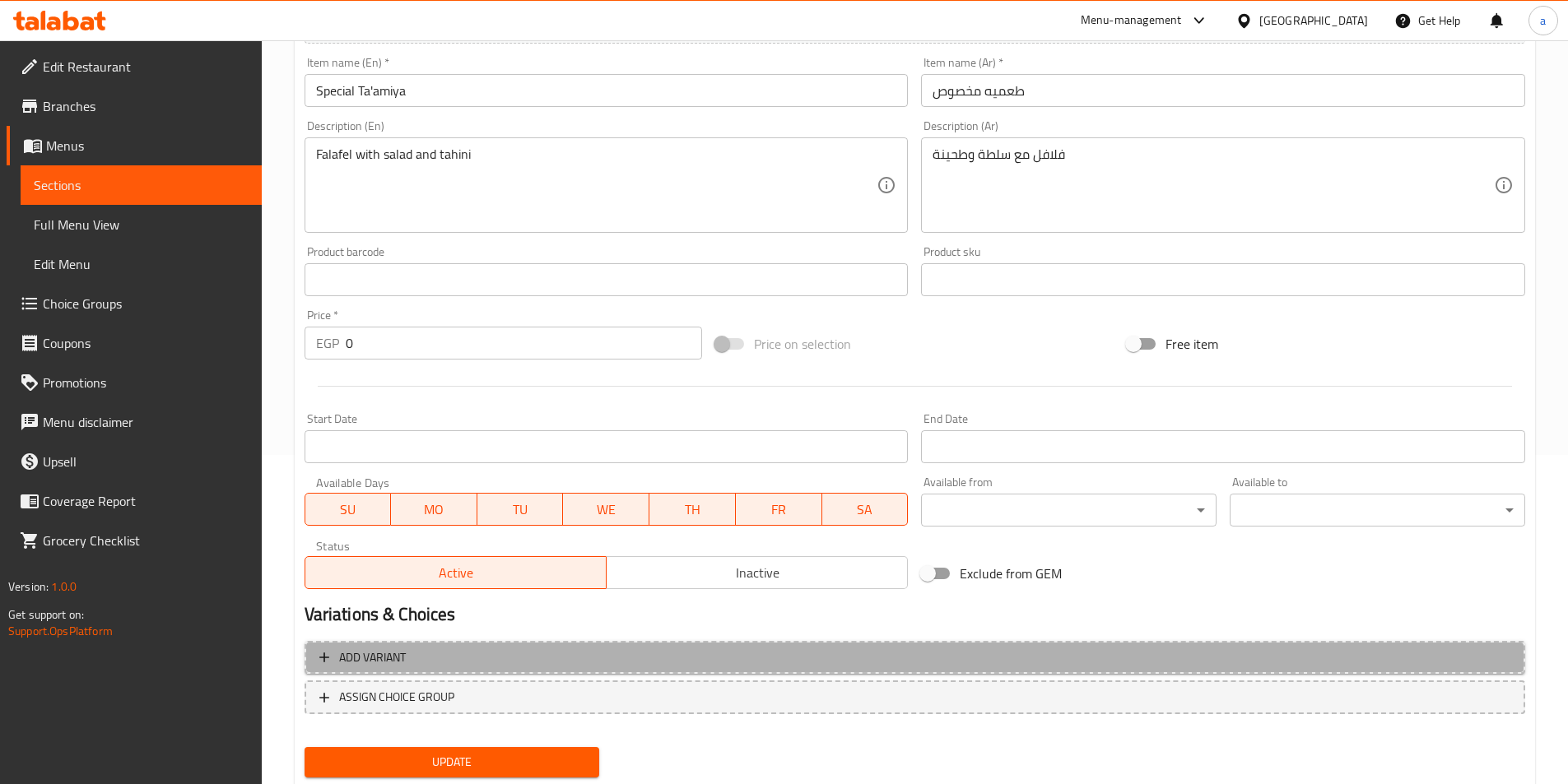
click at [399, 657] on span "Add variant" at bounding box center [372, 658] width 67 height 21
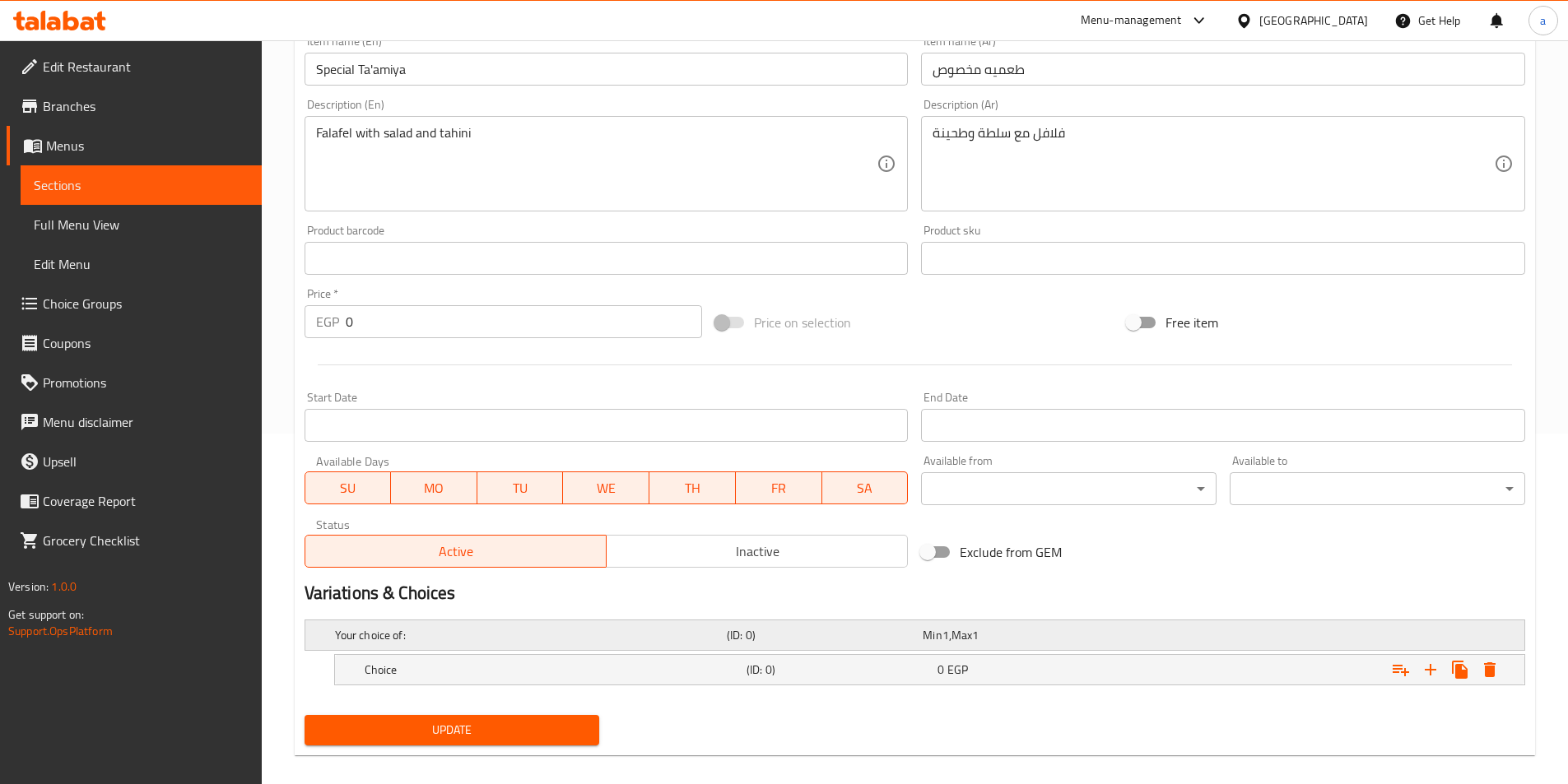
scroll to position [368, 0]
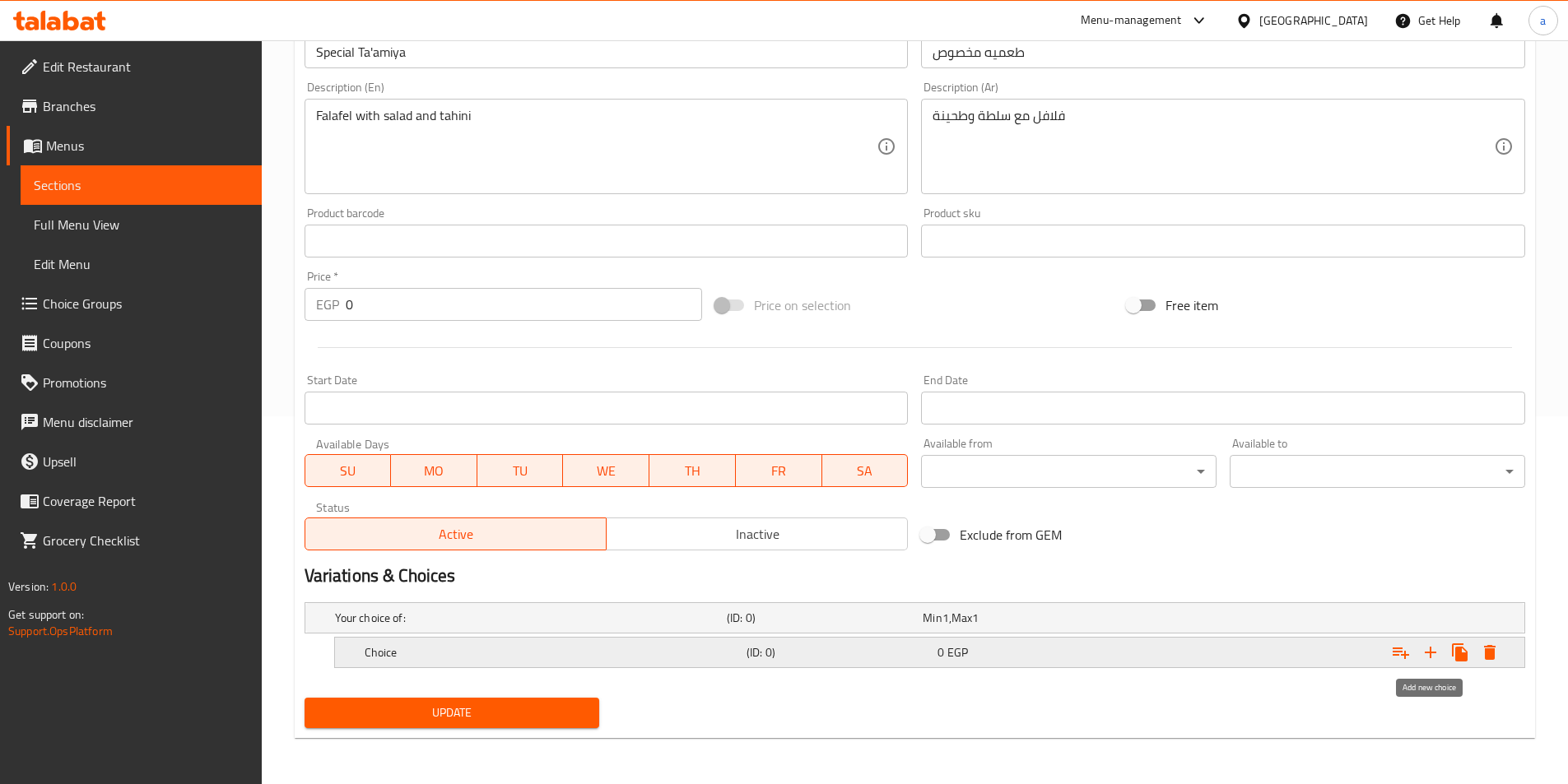
click at [1426, 654] on icon "Expand" at bounding box center [1430, 652] width 20 height 20
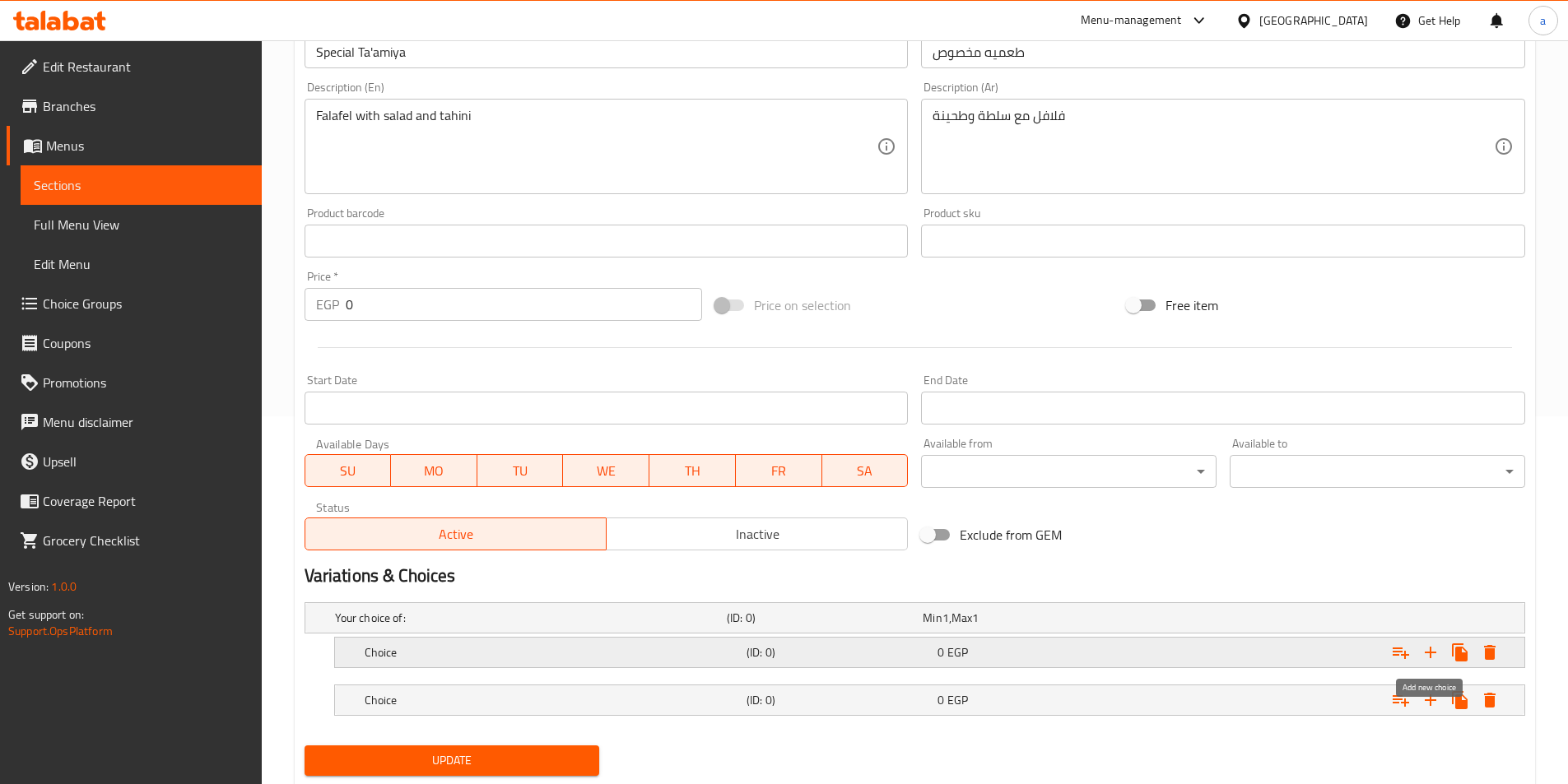
click at [1426, 654] on icon "Expand" at bounding box center [1430, 652] width 20 height 20
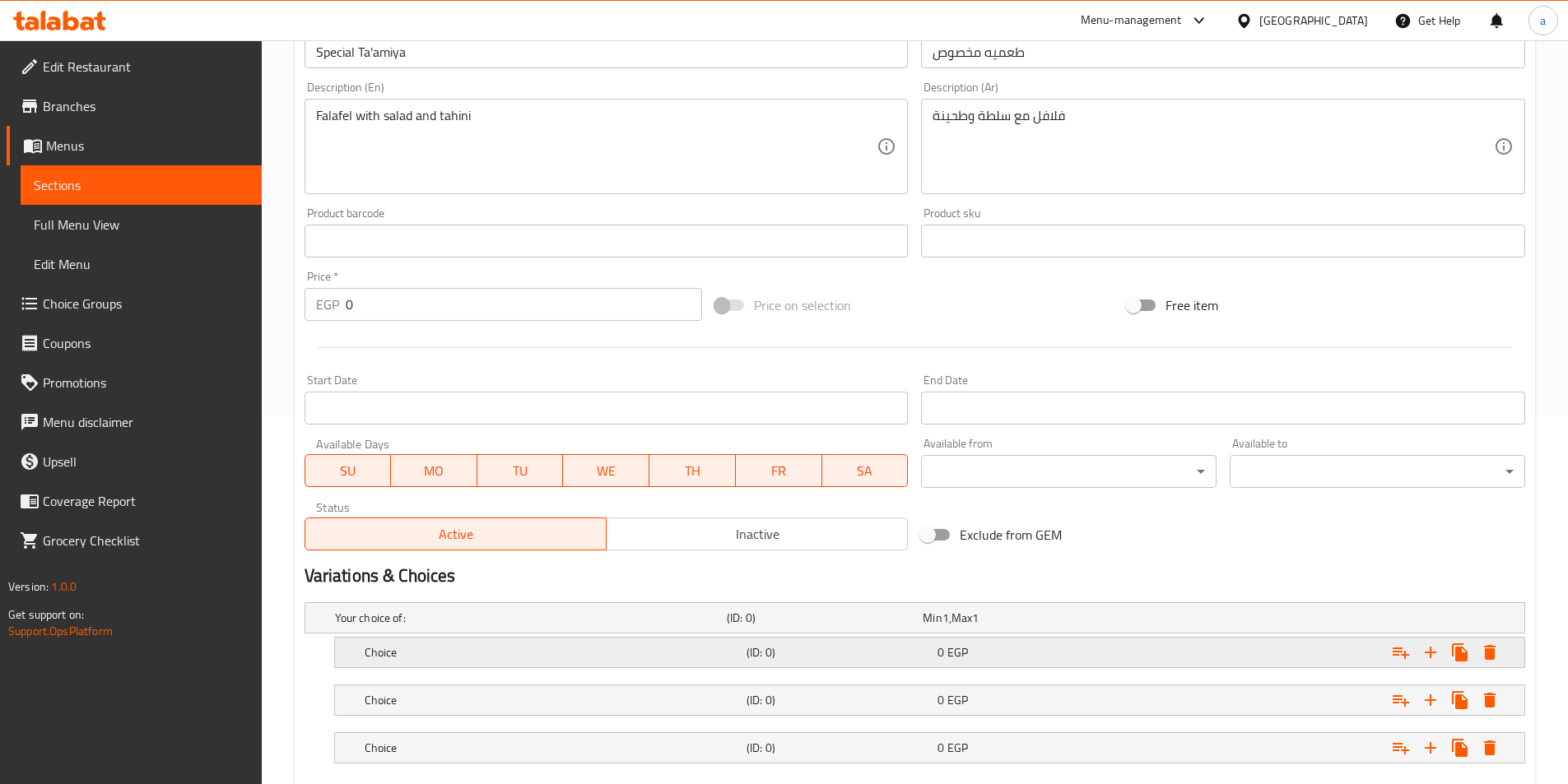
click at [442, 650] on h5 "Choice" at bounding box center [552, 652] width 375 height 16
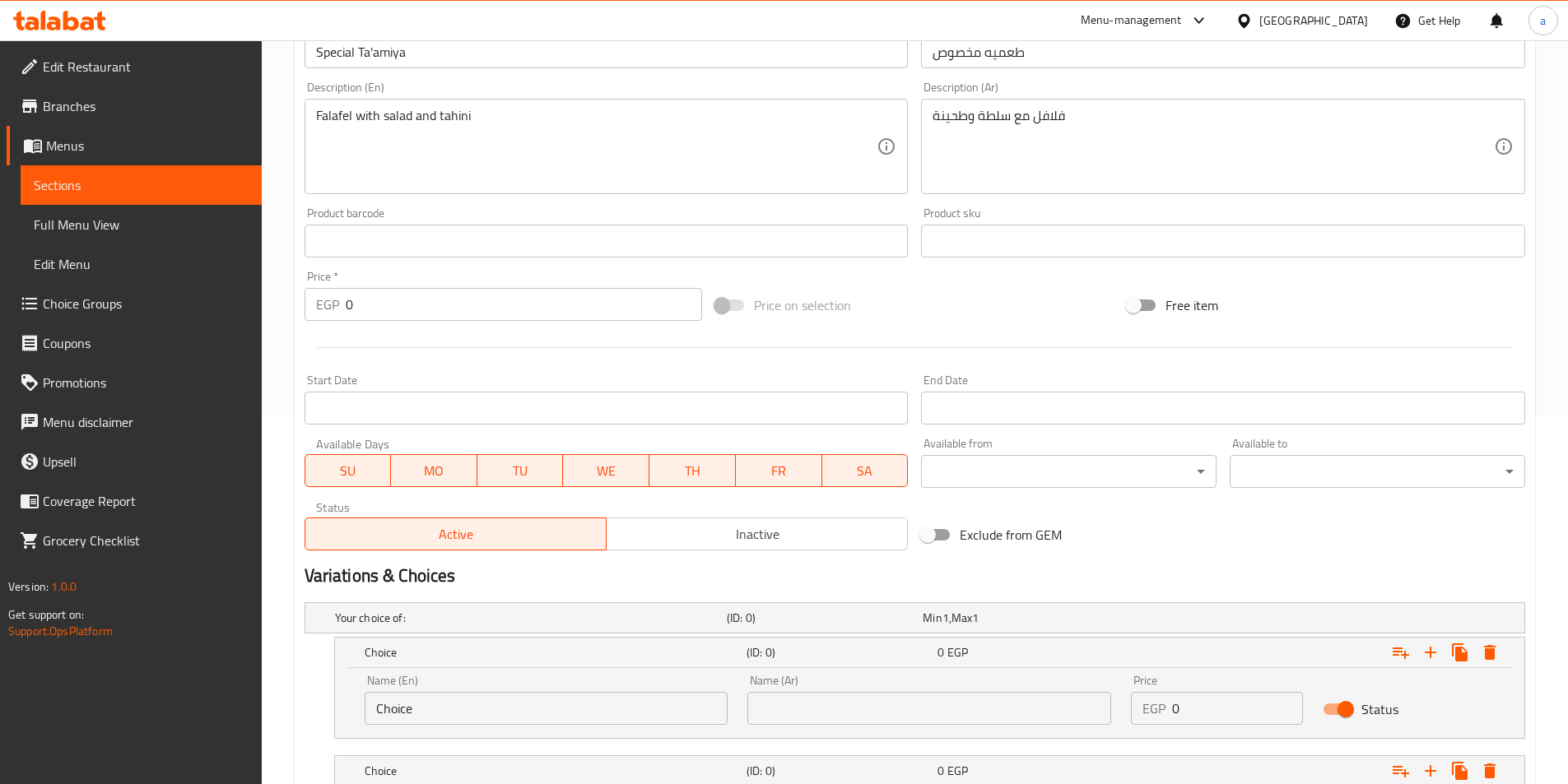
click at [445, 712] on input "Choice" at bounding box center [546, 709] width 364 height 32
type input "س"
type input "shami"
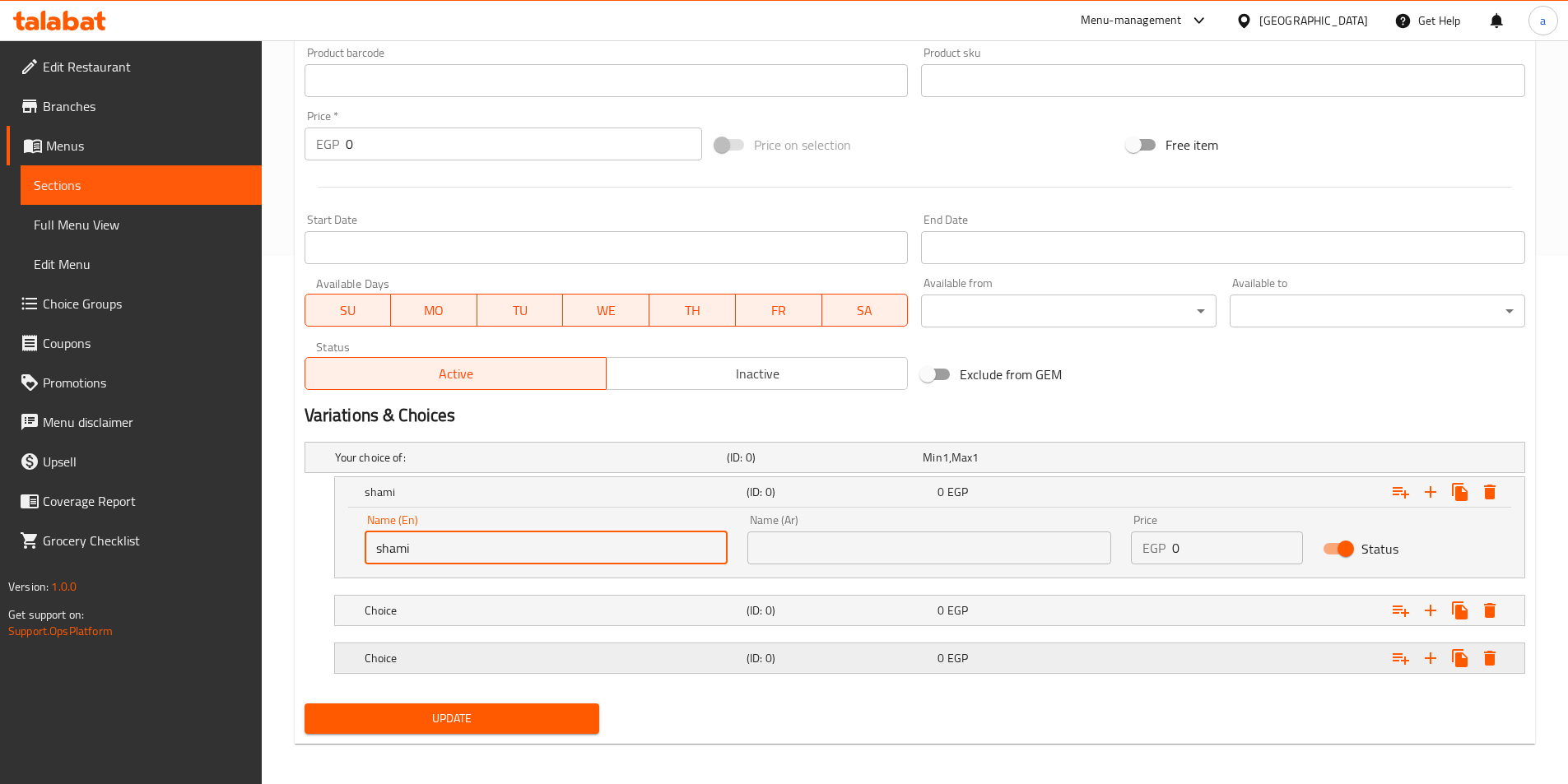
scroll to position [534, 0]
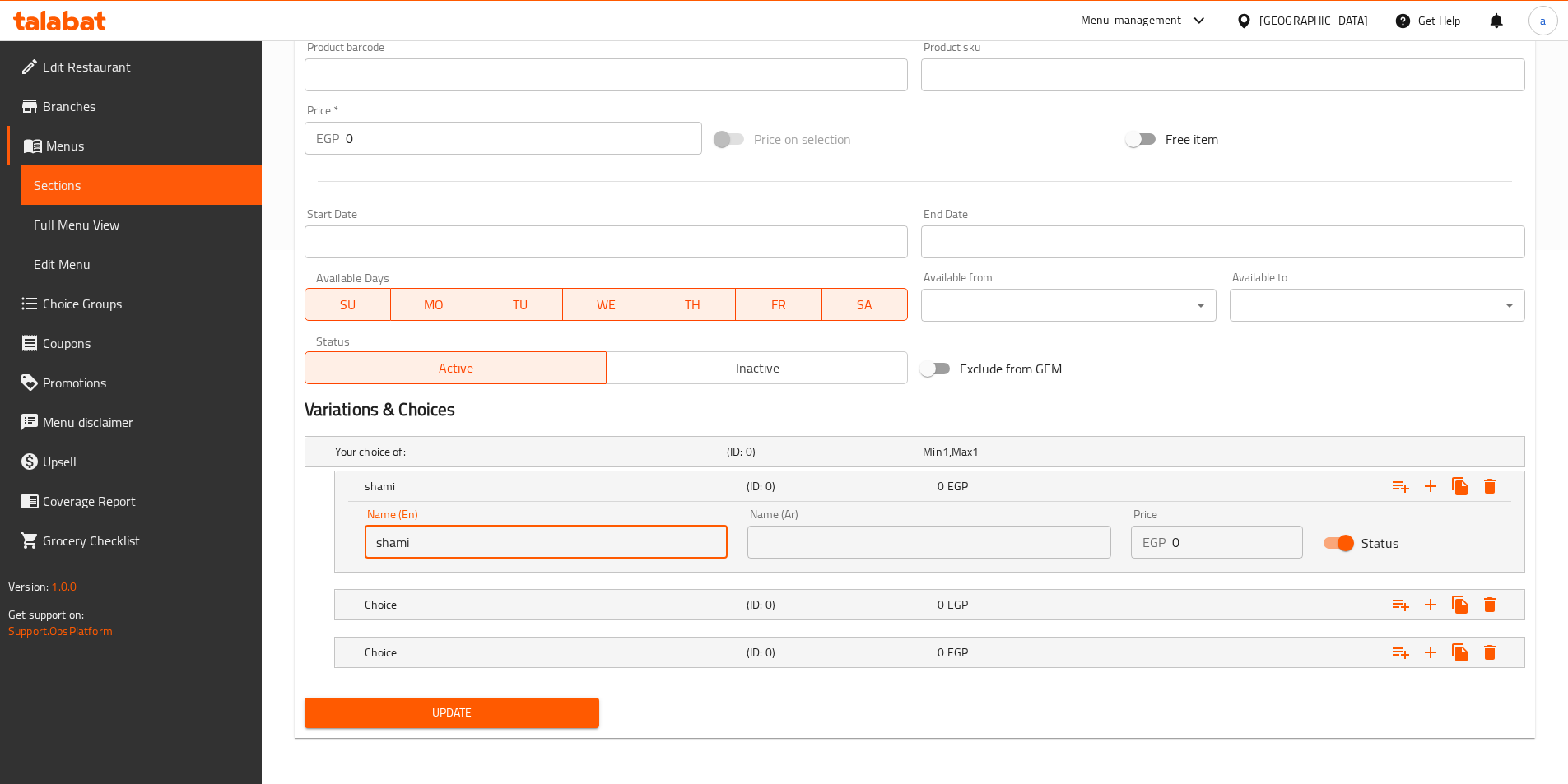
click at [800, 534] on input "text" at bounding box center [928, 542] width 364 height 32
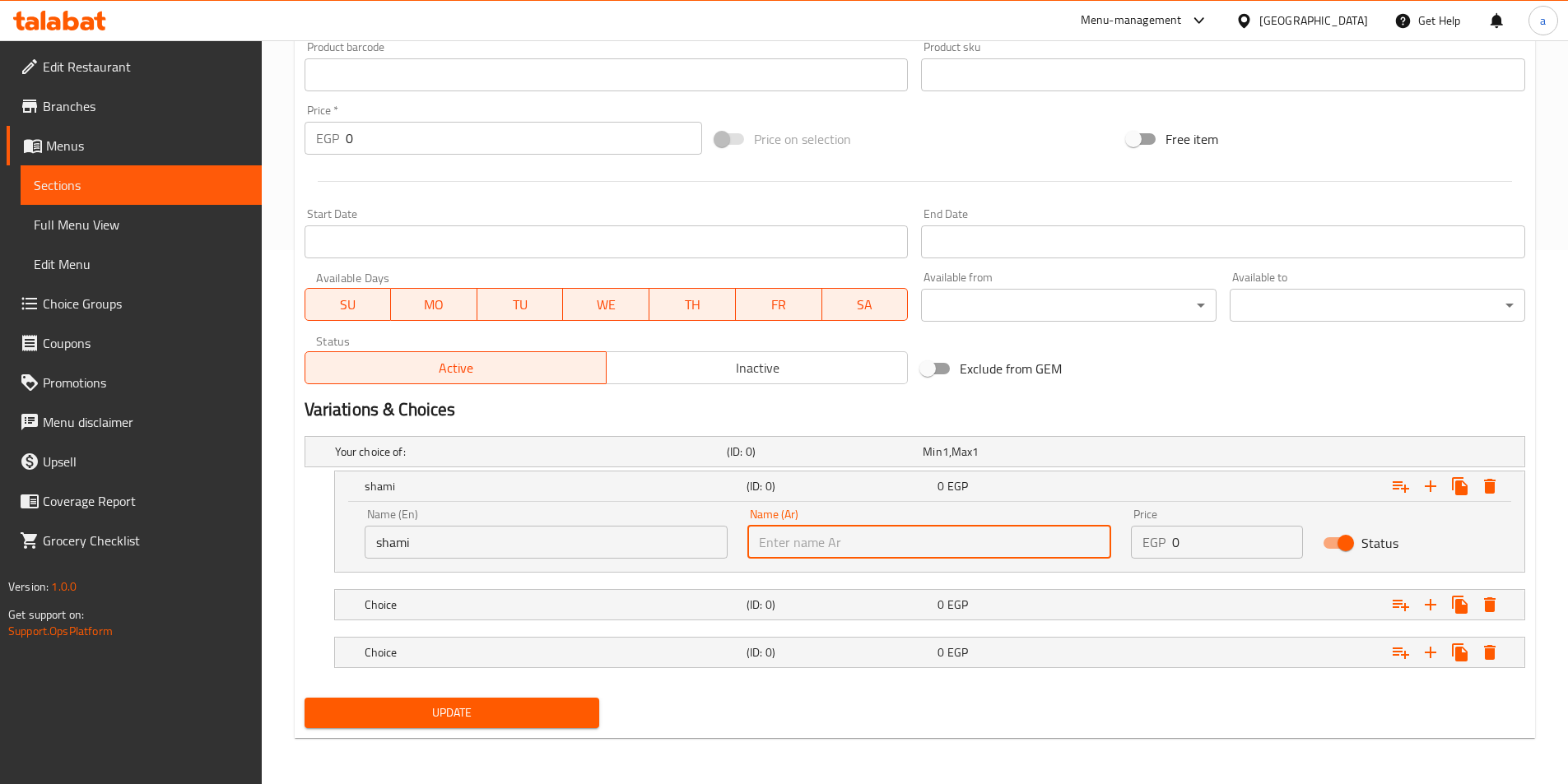
type input "شامي"
click at [498, 599] on h5 "Choice" at bounding box center [552, 604] width 375 height 16
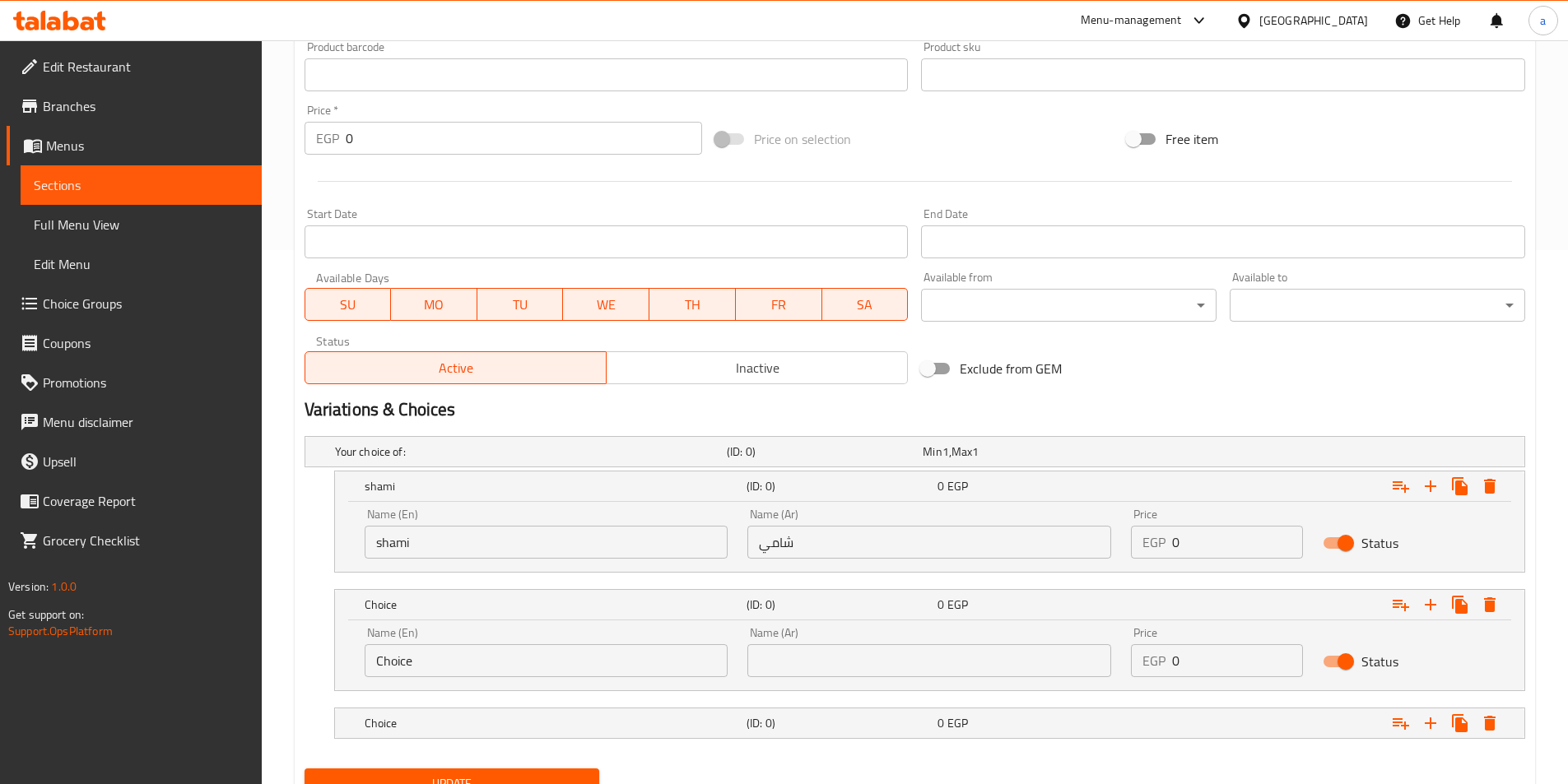
click at [432, 669] on input "Choice" at bounding box center [546, 661] width 364 height 32
click at [618, 648] on input "Choice" at bounding box center [546, 661] width 364 height 32
type input "baladi"
click at [952, 653] on input "text" at bounding box center [928, 661] width 364 height 32
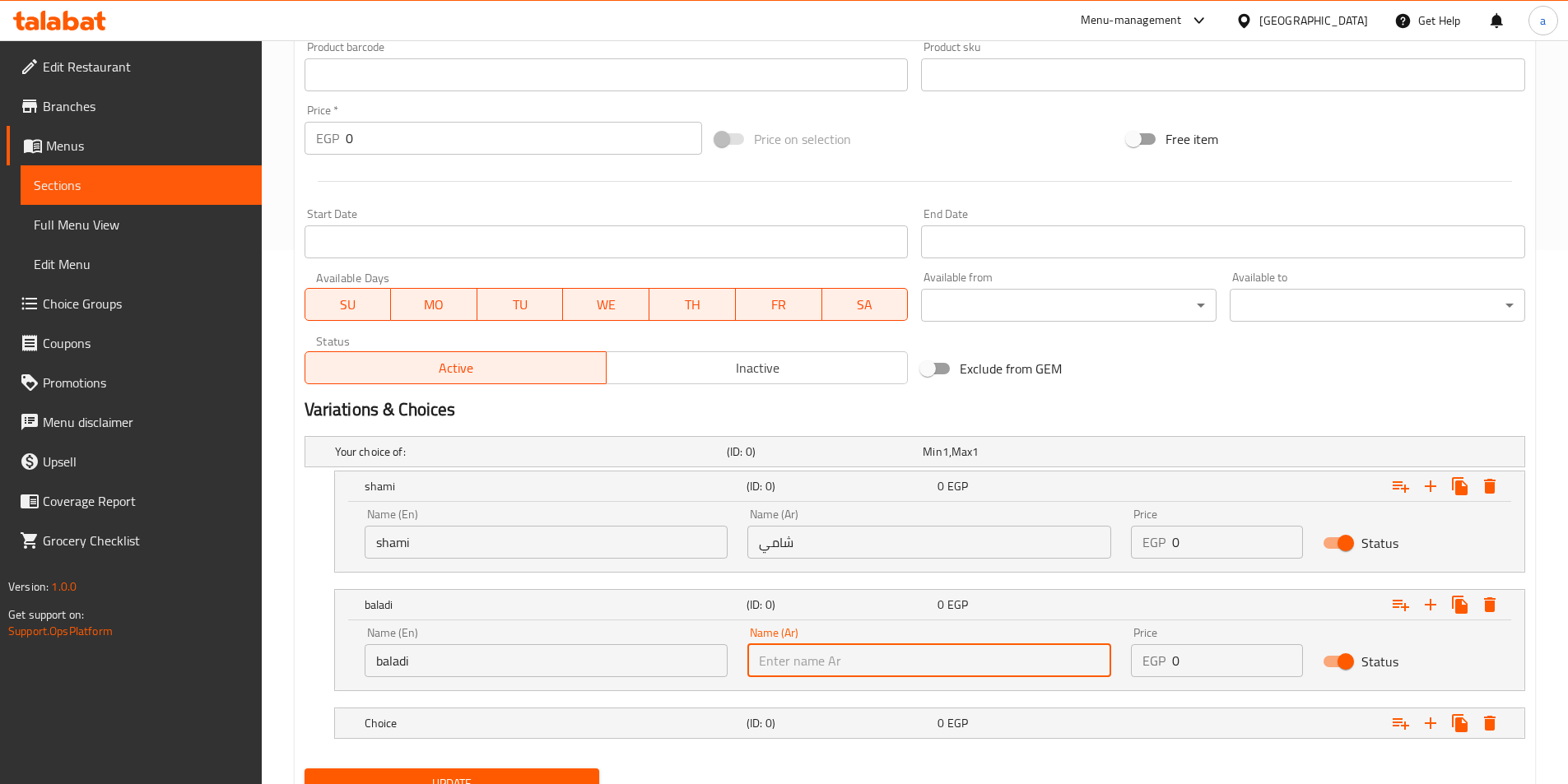
type input "بلدي"
click at [562, 718] on h5 "Choice" at bounding box center [552, 723] width 375 height 16
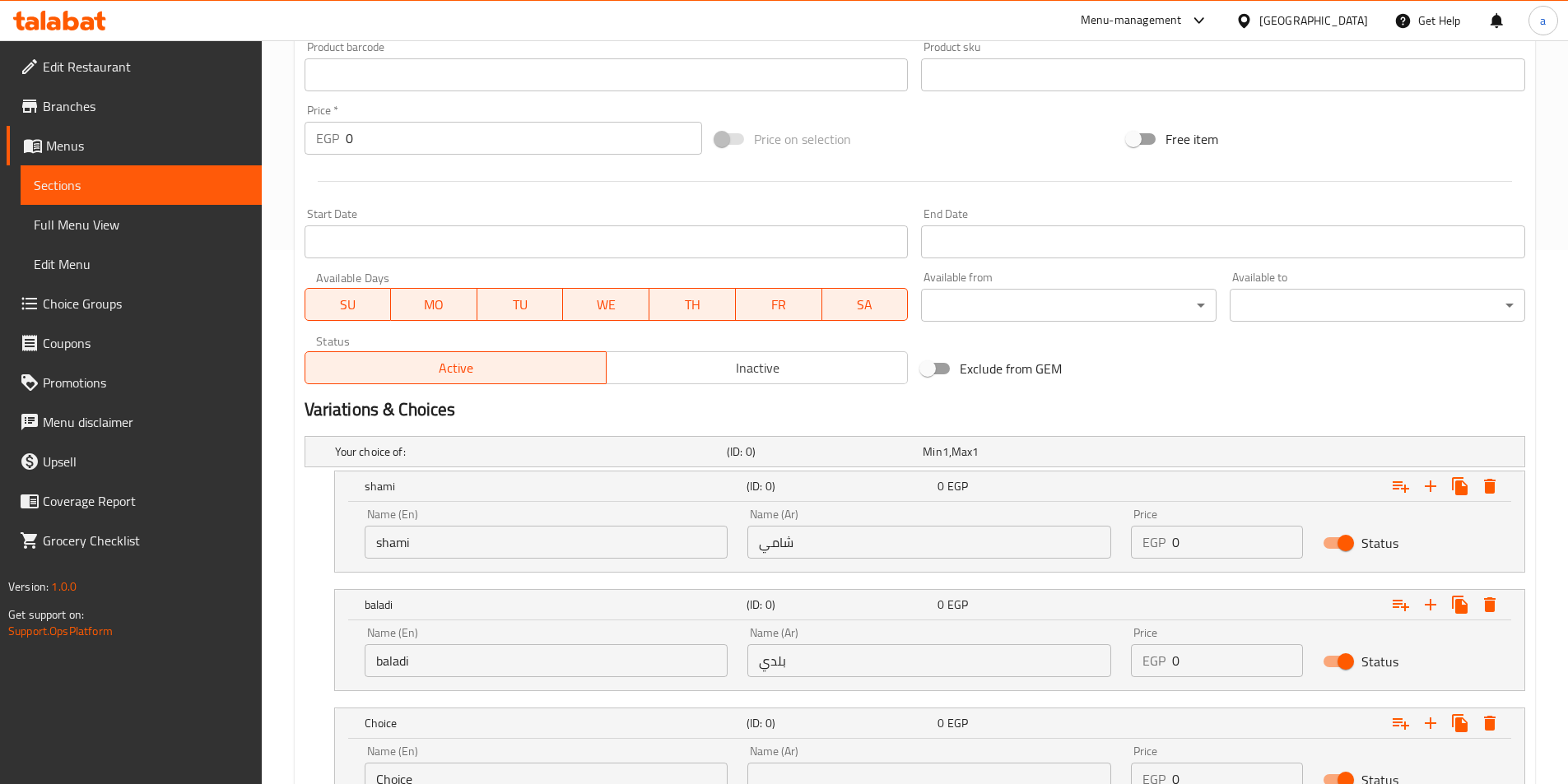
click at [473, 770] on input "Choice" at bounding box center [546, 779] width 364 height 32
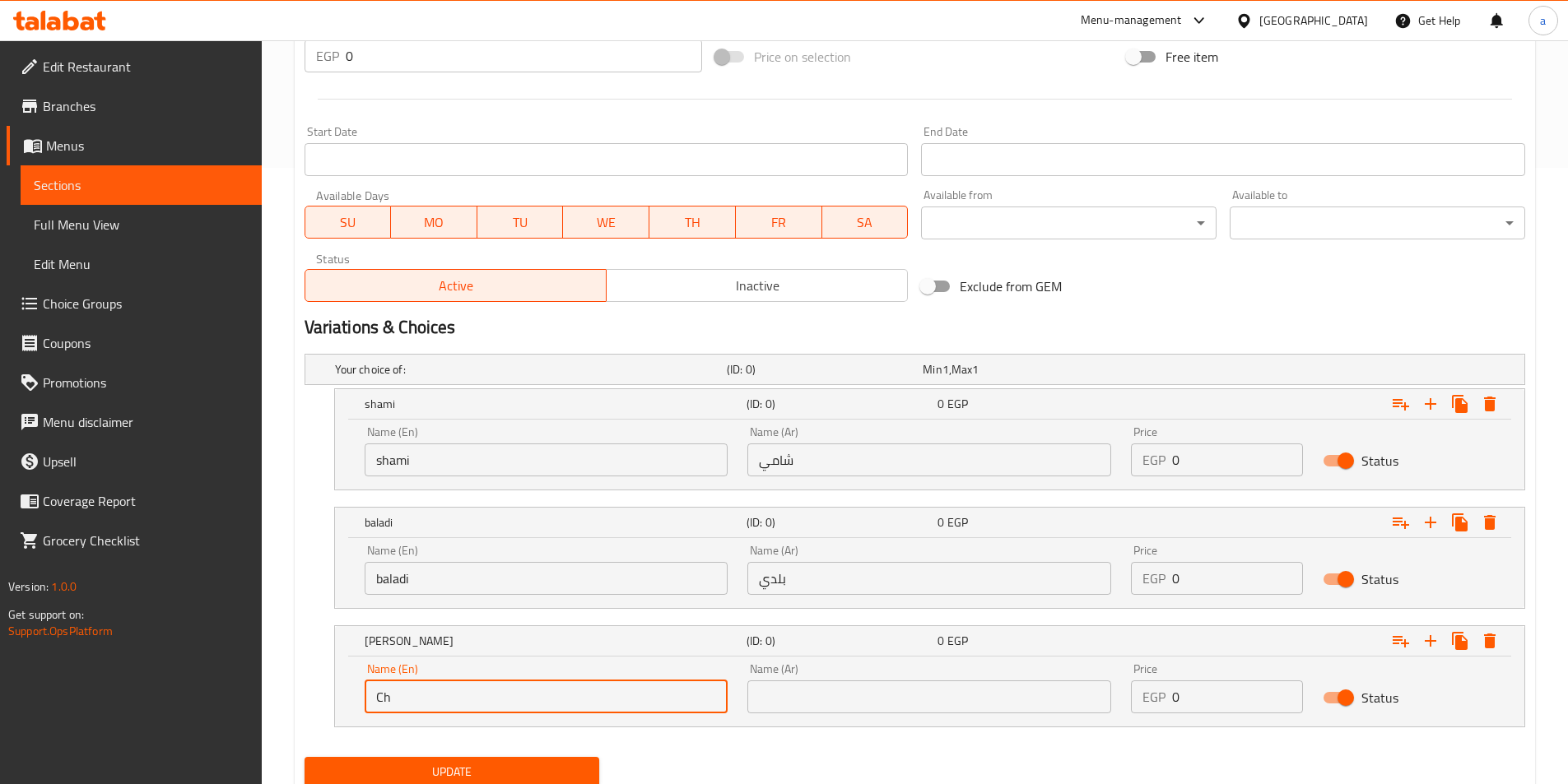
type input "C"
type input "Fino"
click at [792, 691] on input "text" at bounding box center [928, 697] width 364 height 32
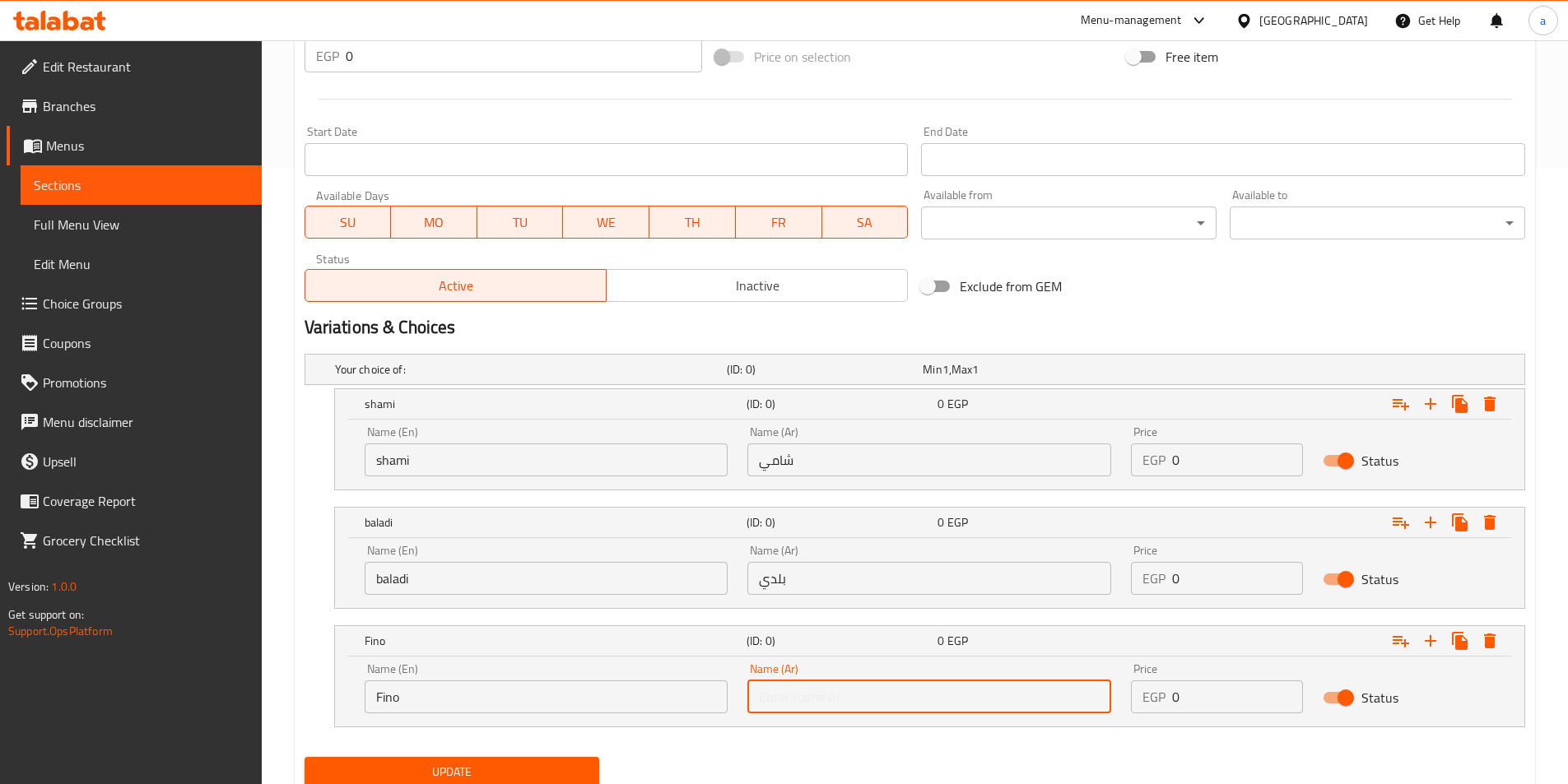
type input "فينو"
click at [1193, 470] on input "0" at bounding box center [1237, 459] width 131 height 32
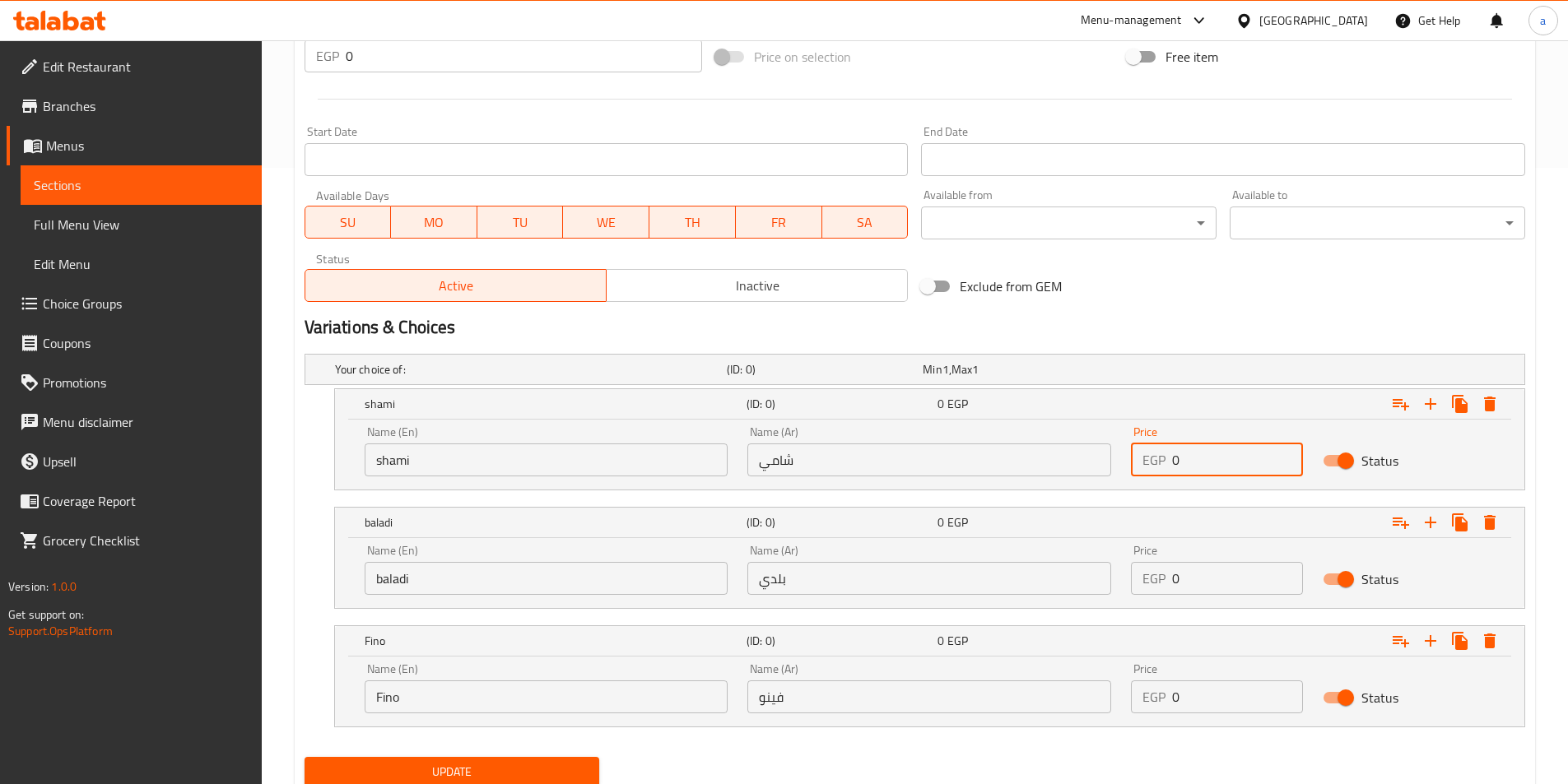
click at [1193, 470] on input "0" at bounding box center [1237, 459] width 131 height 32
type input "13"
click at [305, 757] on button "Update" at bounding box center [452, 773] width 295 height 31
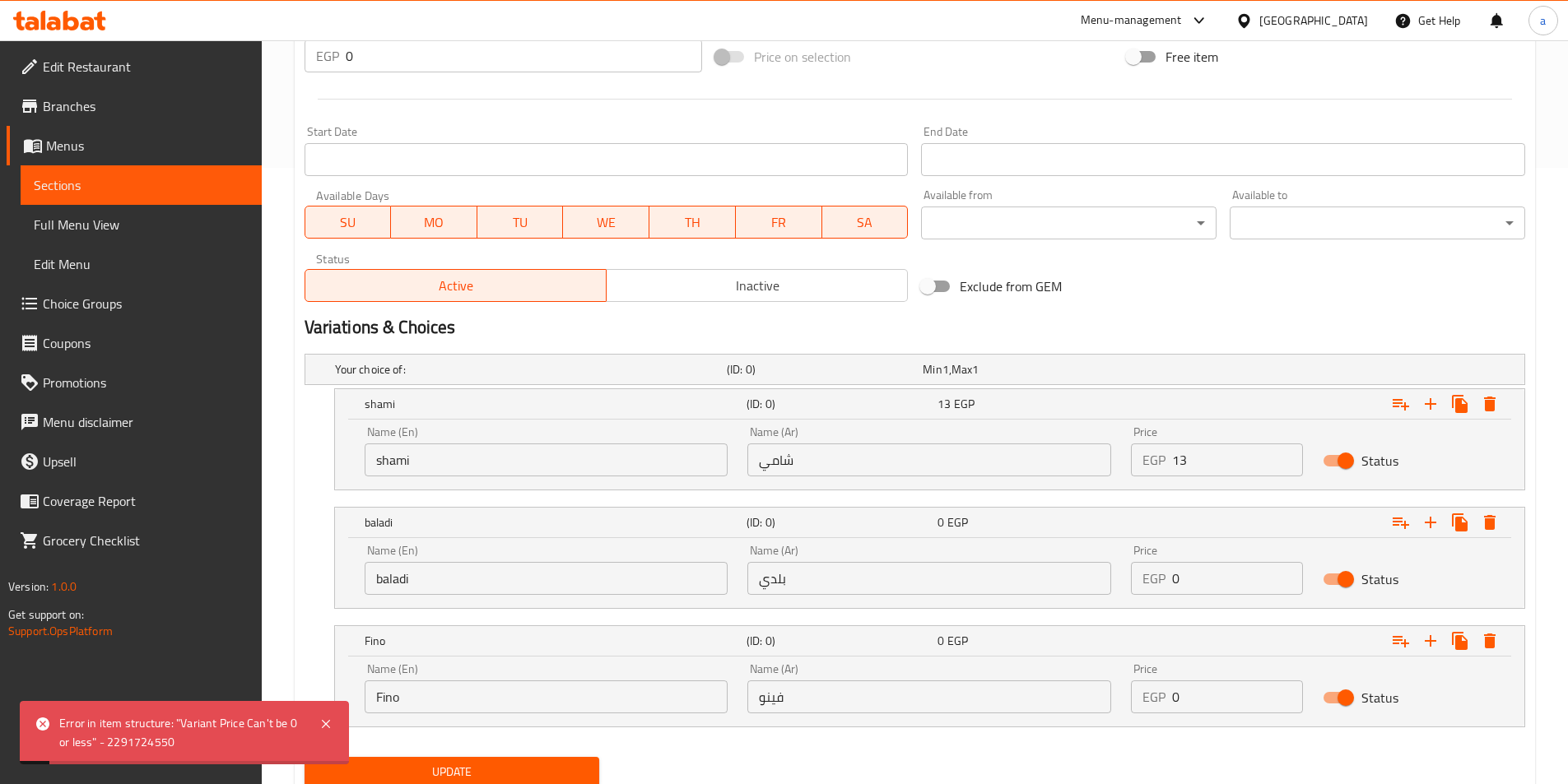
click at [1183, 612] on nav at bounding box center [915, 619] width 1220 height 13
click at [1197, 576] on input "0" at bounding box center [1237, 579] width 131 height 32
click at [1197, 574] on input "0" at bounding box center [1237, 579] width 131 height 32
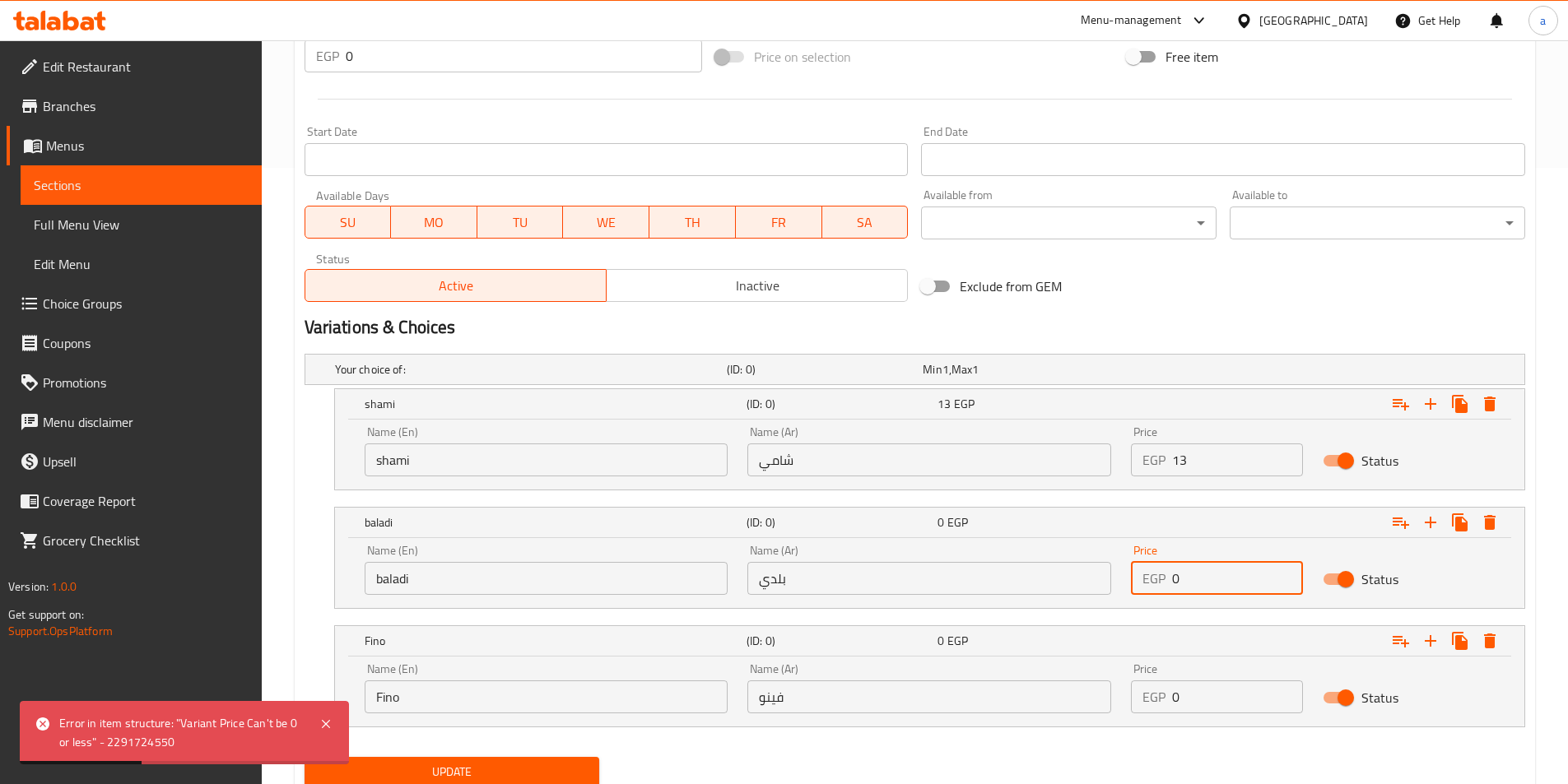
click at [1197, 574] on input "0" at bounding box center [1237, 579] width 131 height 32
type input "15"
click at [1187, 699] on input "0" at bounding box center [1237, 697] width 131 height 32
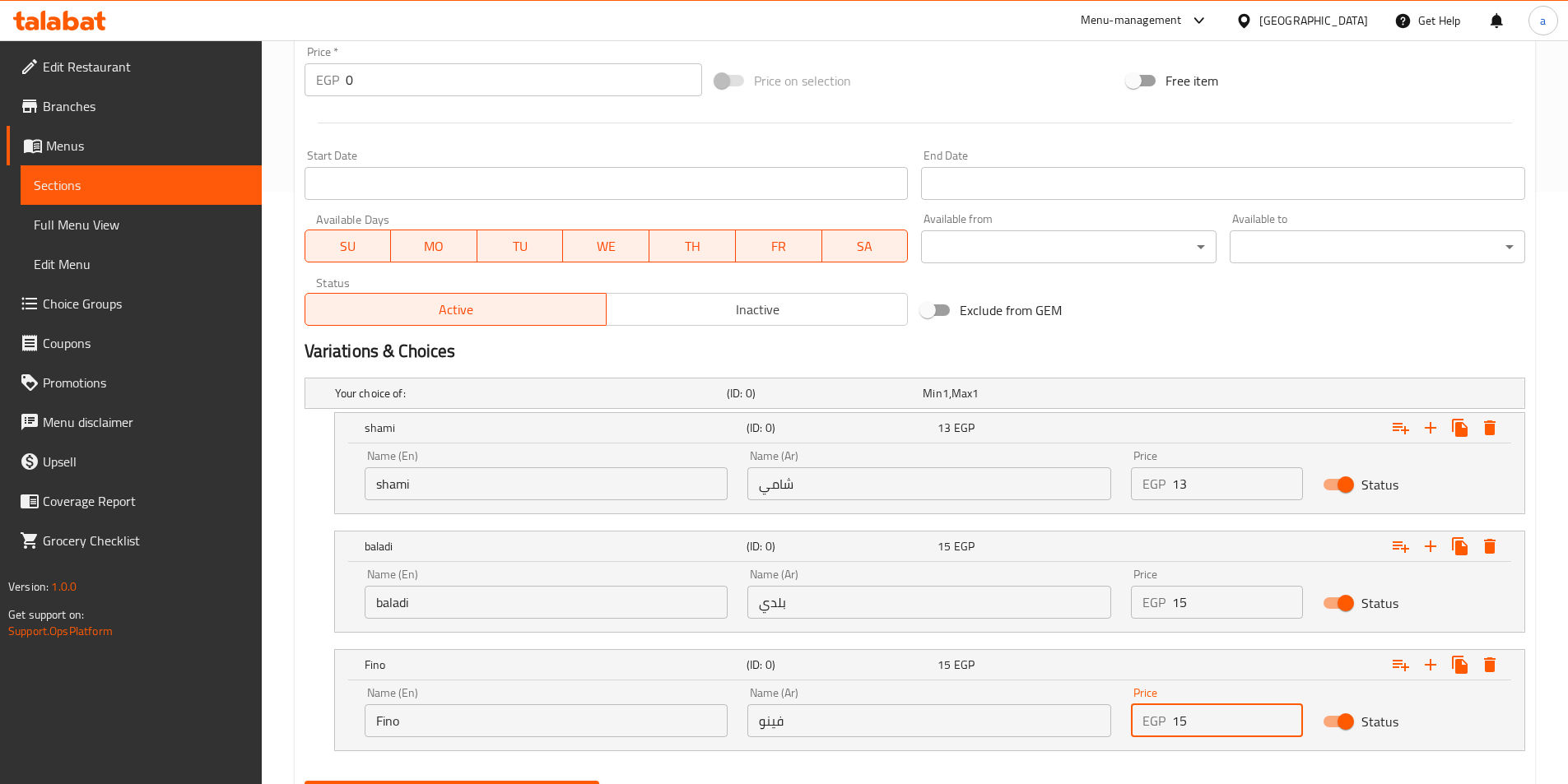
scroll to position [658, 0]
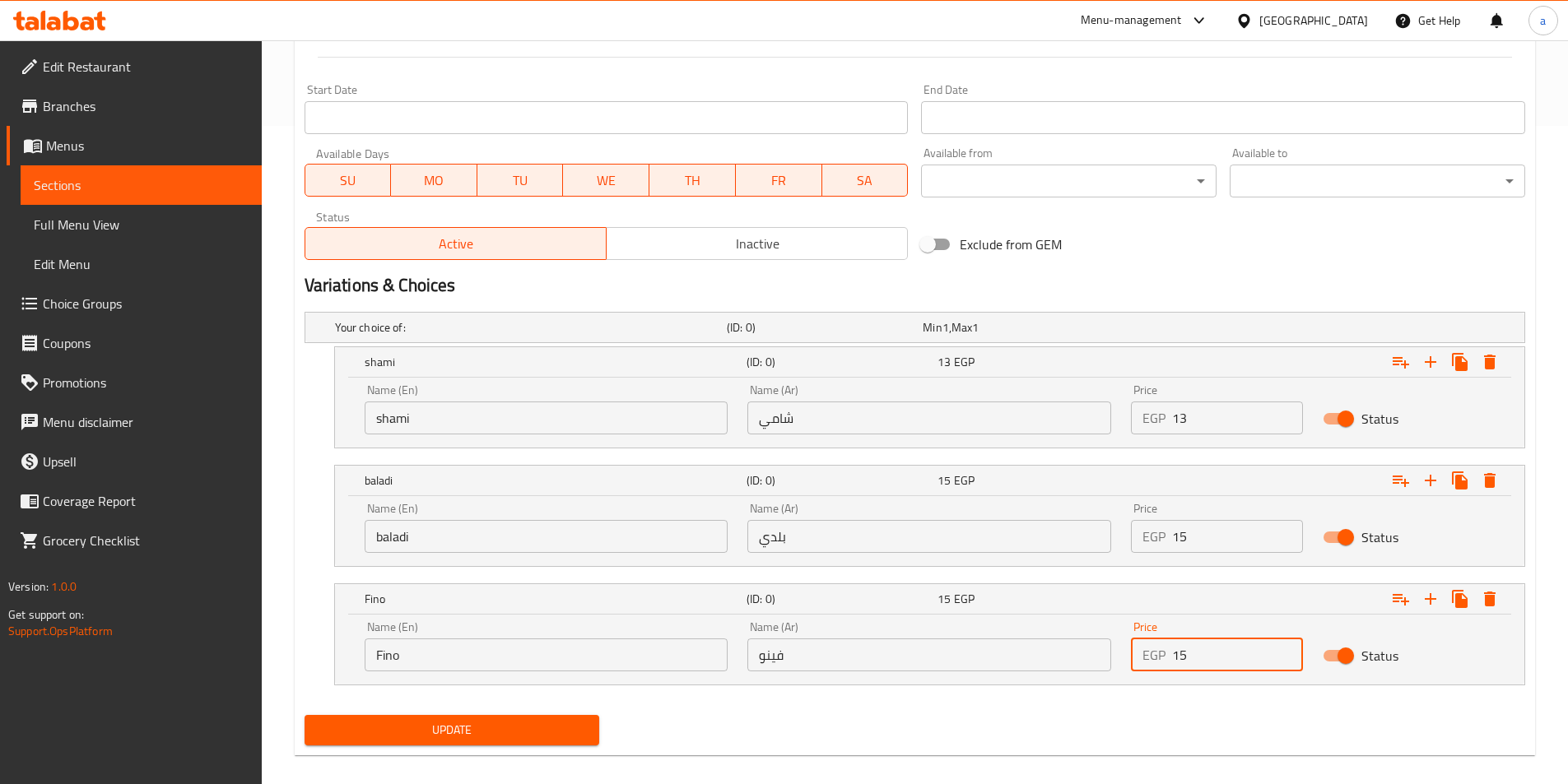
type input "15"
click at [493, 739] on span "Update" at bounding box center [453, 731] width 269 height 21
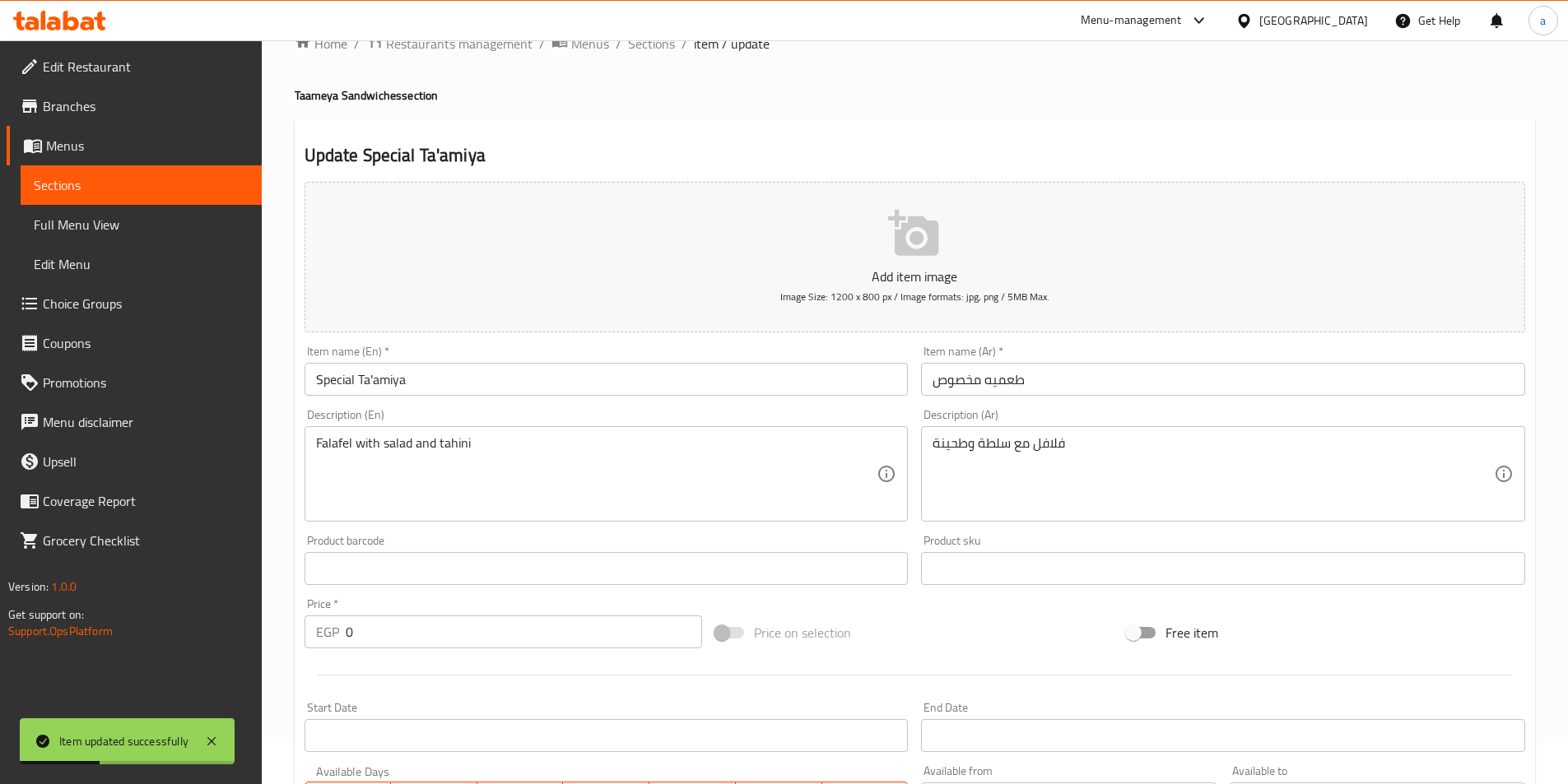
scroll to position [0, 0]
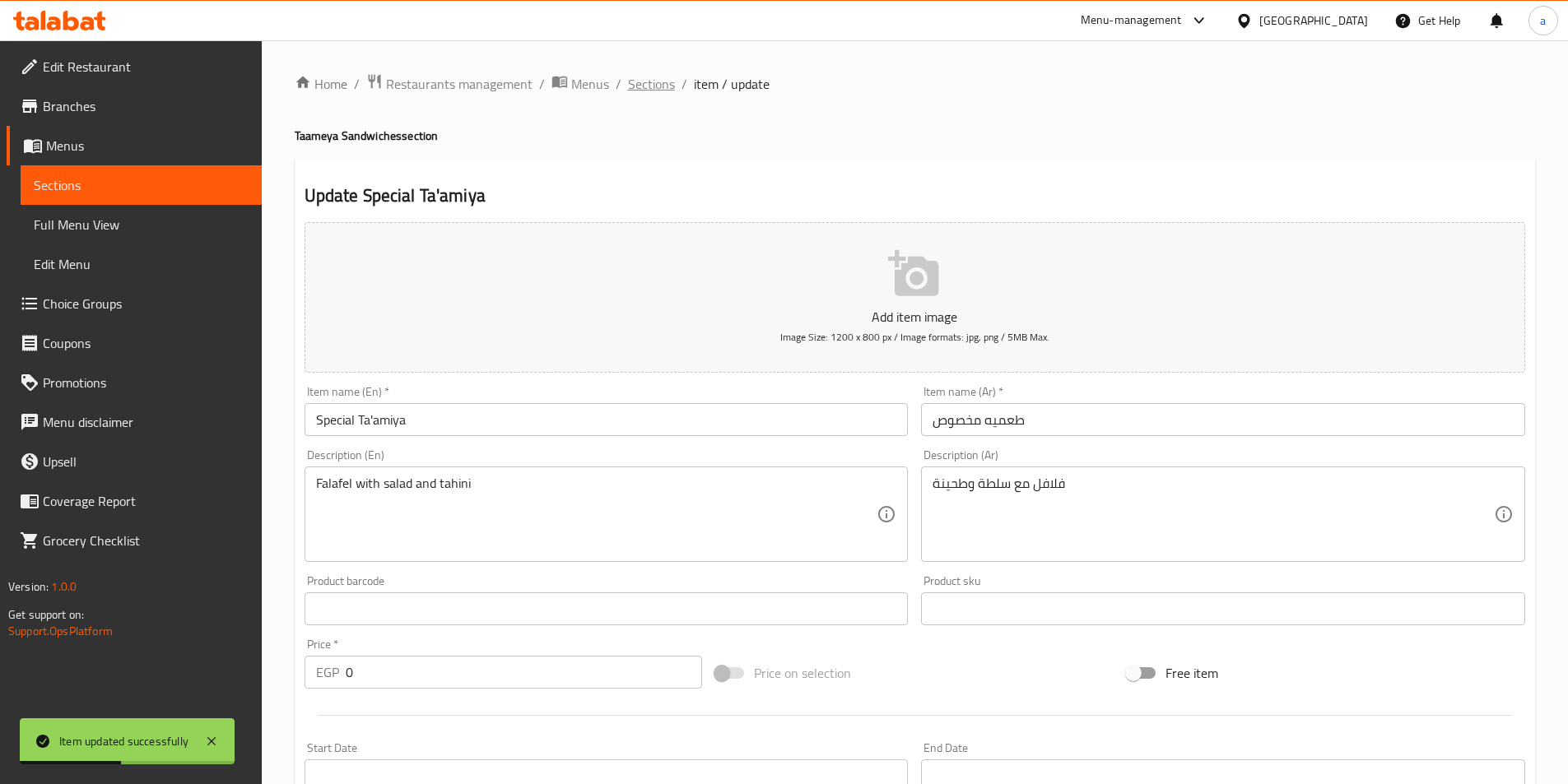
click at [657, 83] on span "Sections" at bounding box center [650, 84] width 47 height 20
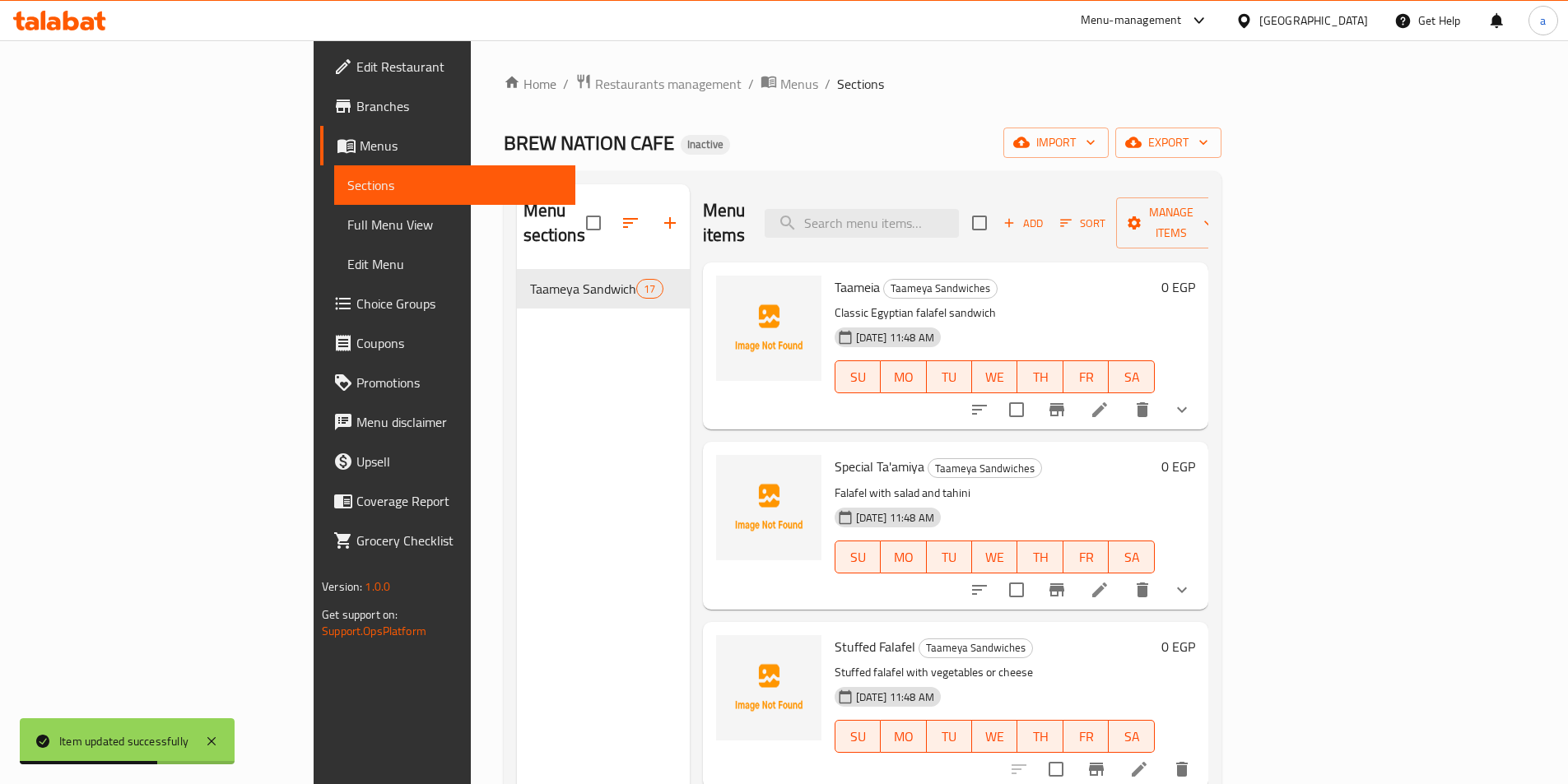
scroll to position [247, 0]
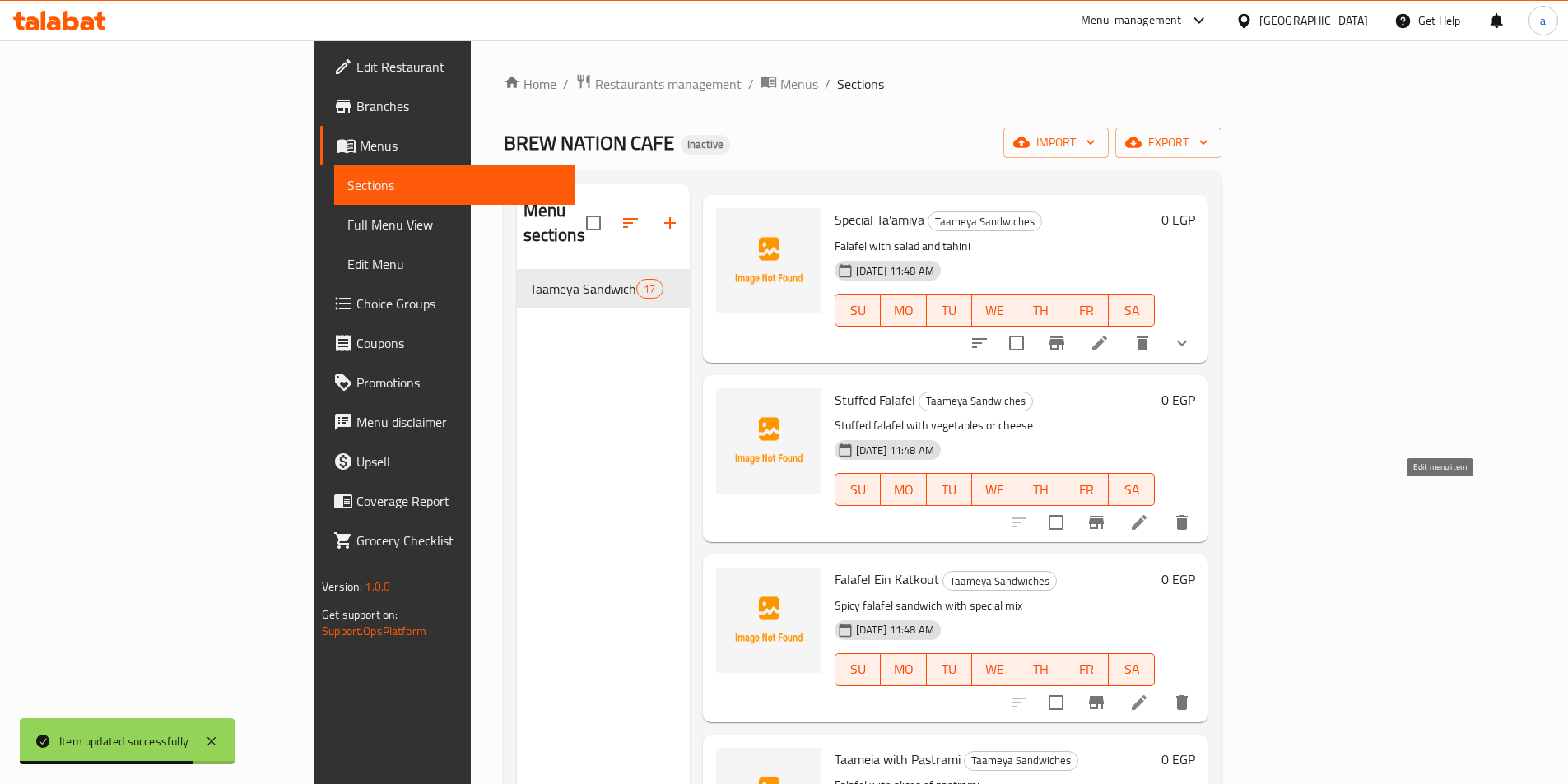
click at [1149, 513] on icon at bounding box center [1138, 522] width 20 height 20
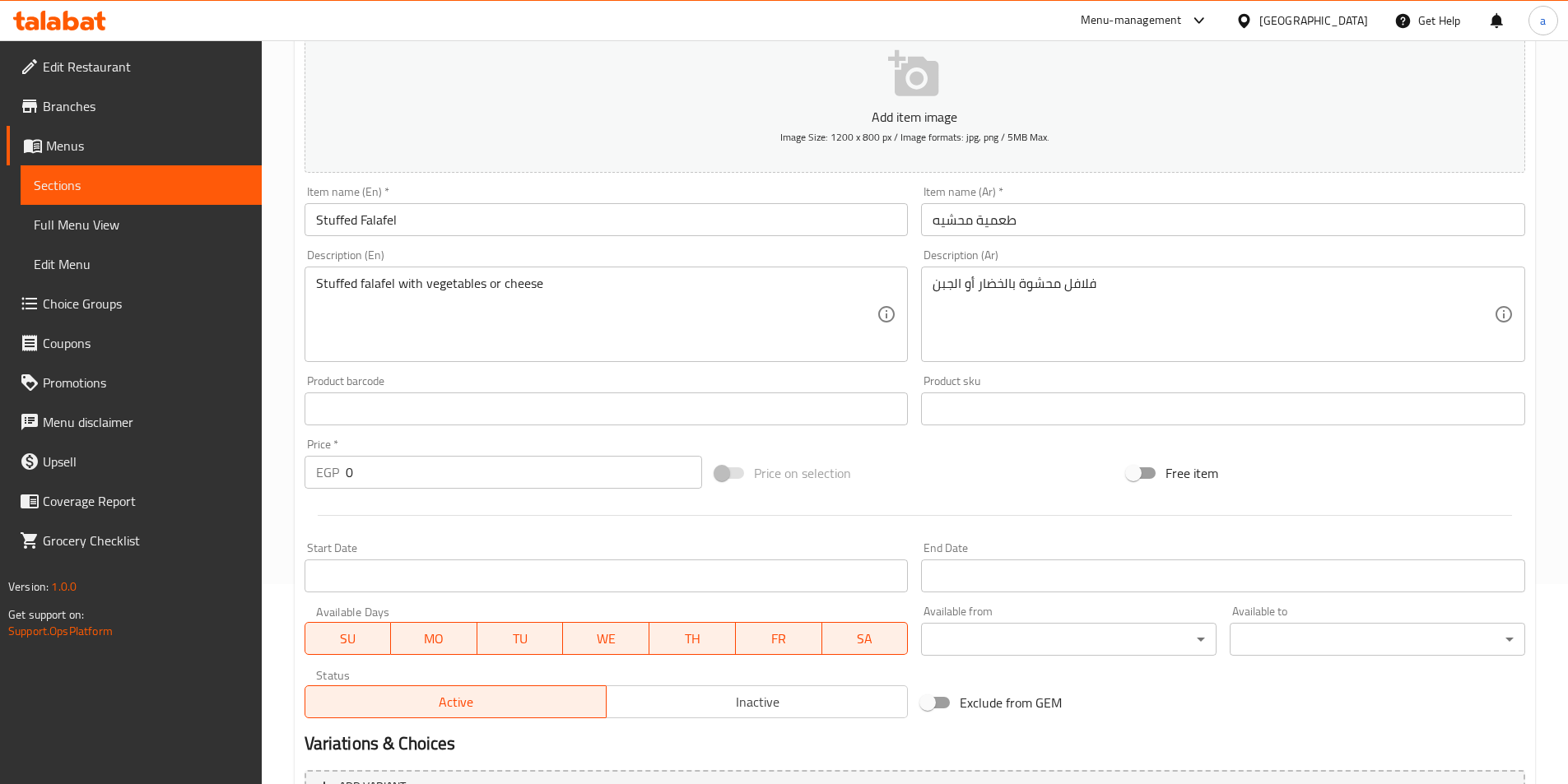
scroll to position [247, 0]
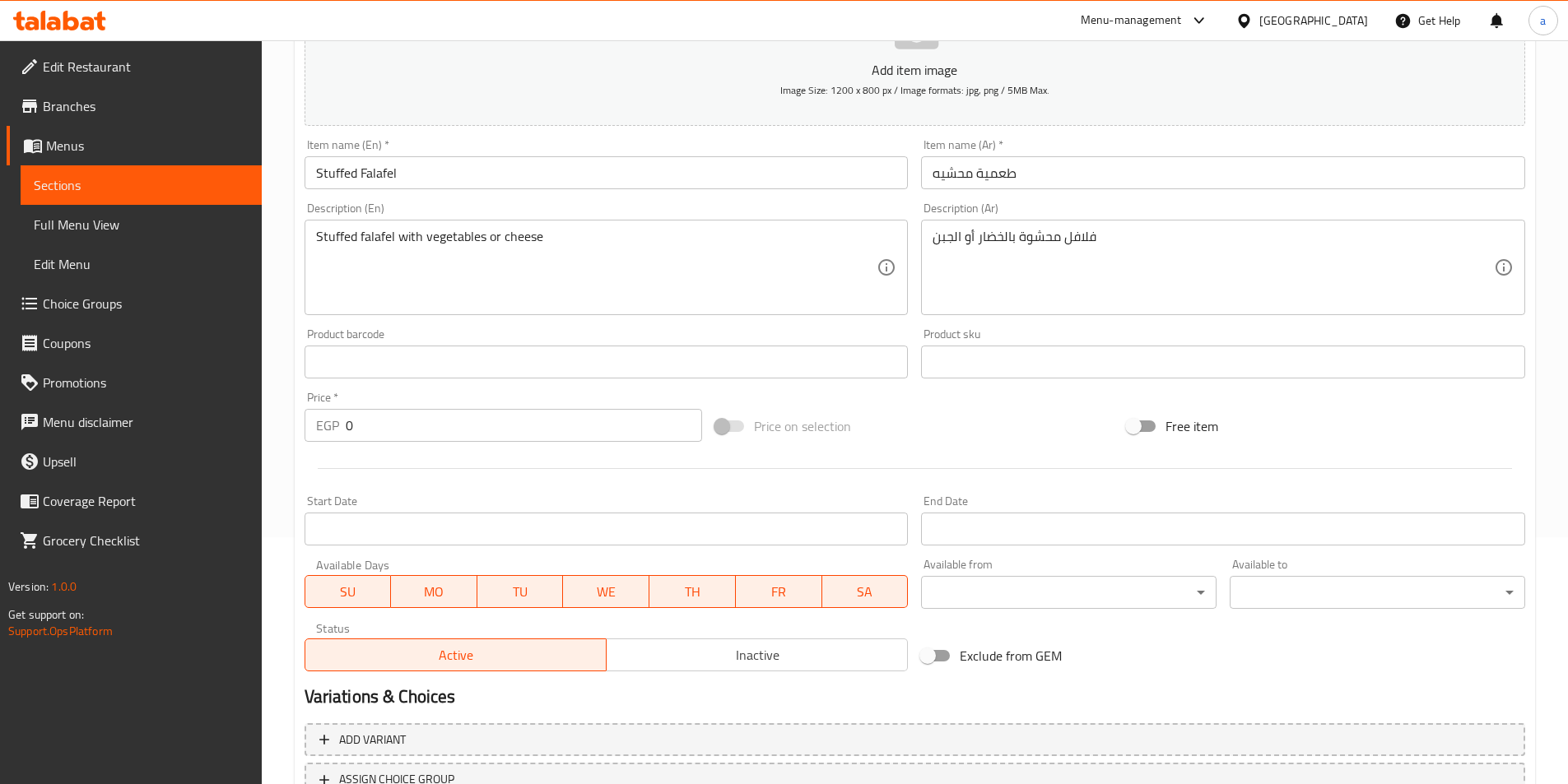
click at [452, 172] on input "Stuffed Falafel" at bounding box center [606, 173] width 604 height 32
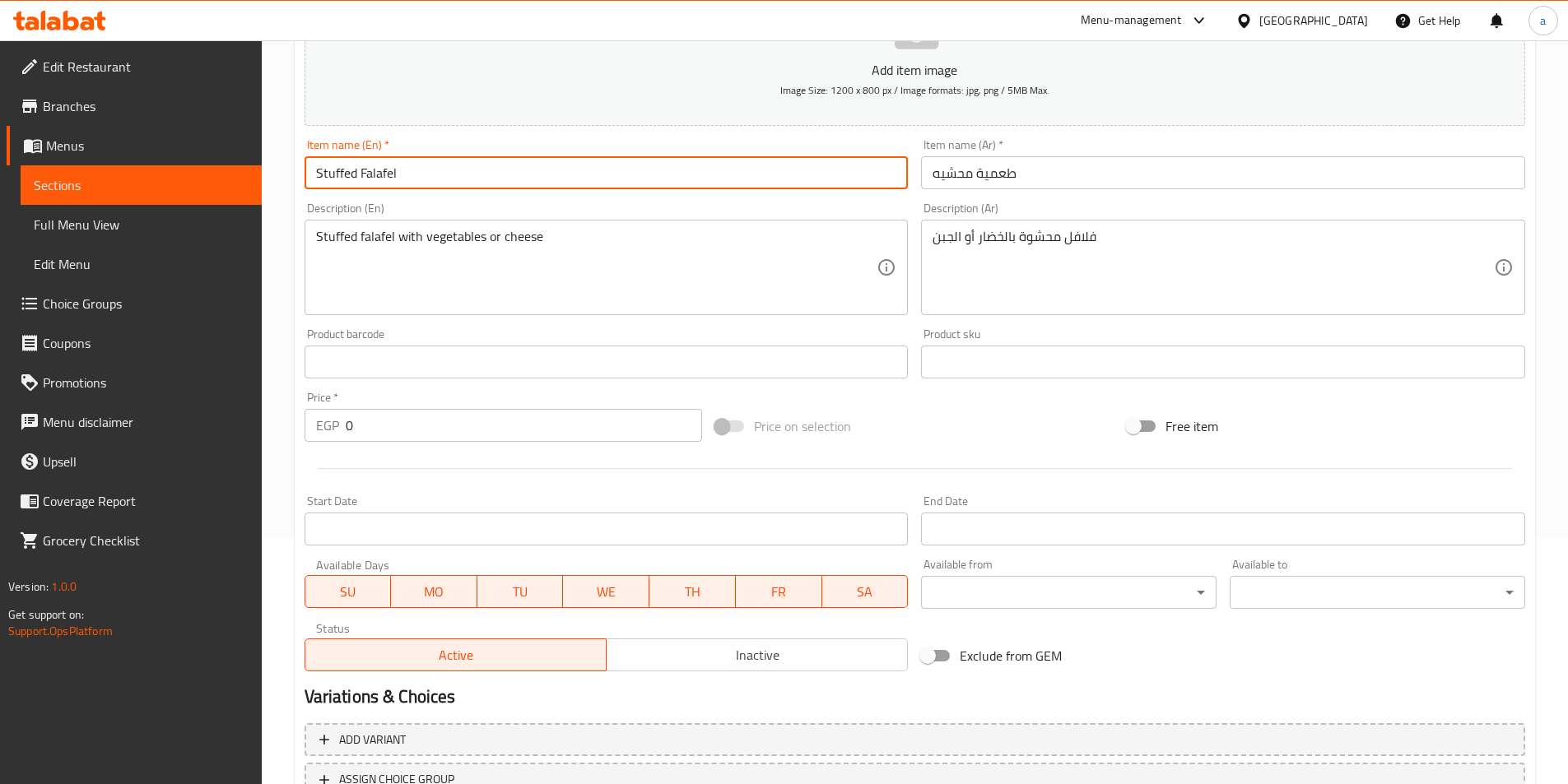
click at [452, 172] on input "Stuffed Falafel" at bounding box center [606, 173] width 604 height 32
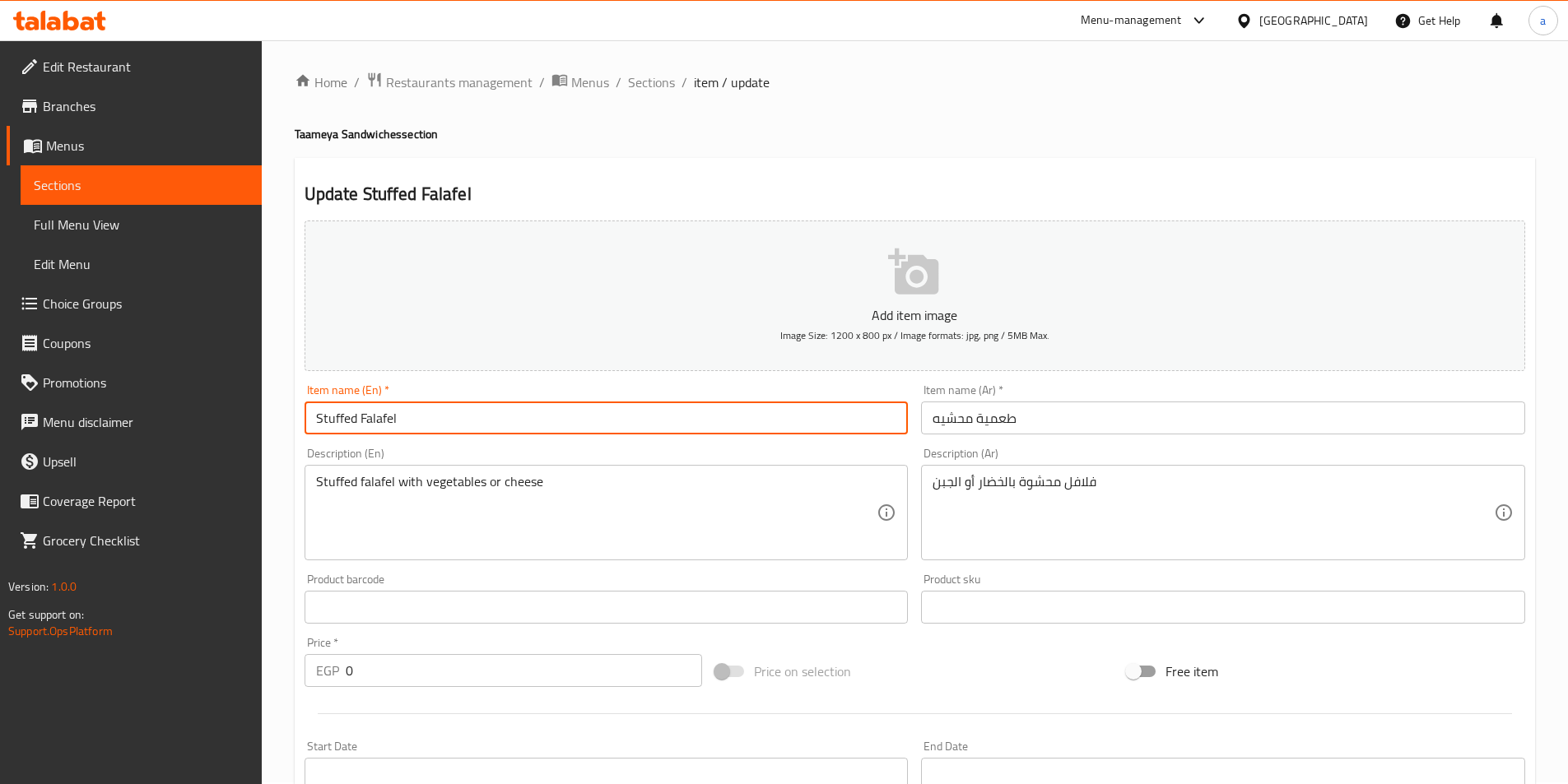
scroll to position [0, 0]
click at [664, 85] on span "Sections" at bounding box center [650, 84] width 47 height 20
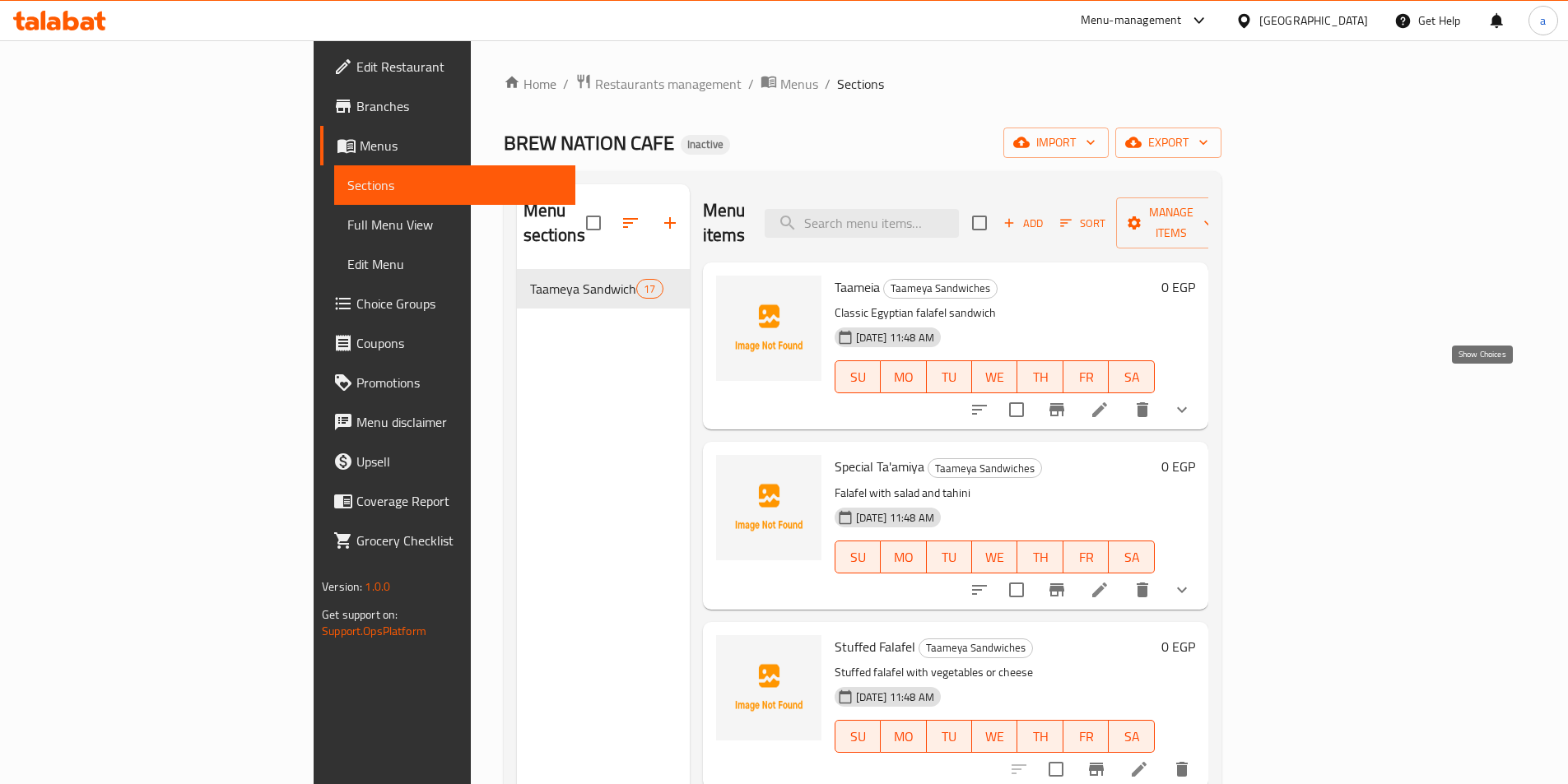
click at [1192, 400] on icon "show more" at bounding box center [1181, 410] width 20 height 20
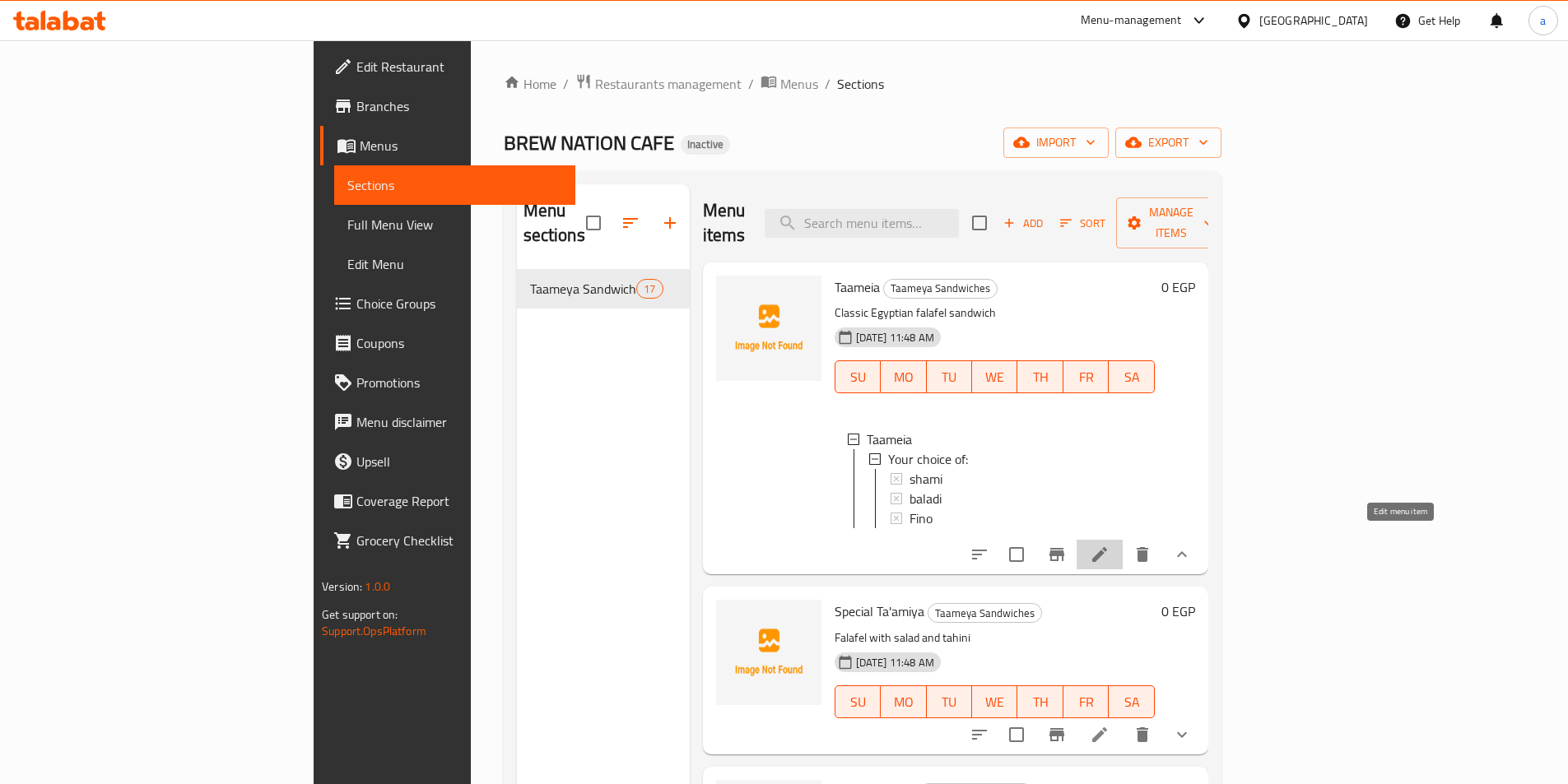
click at [1110, 547] on icon at bounding box center [1099, 554] width 20 height 20
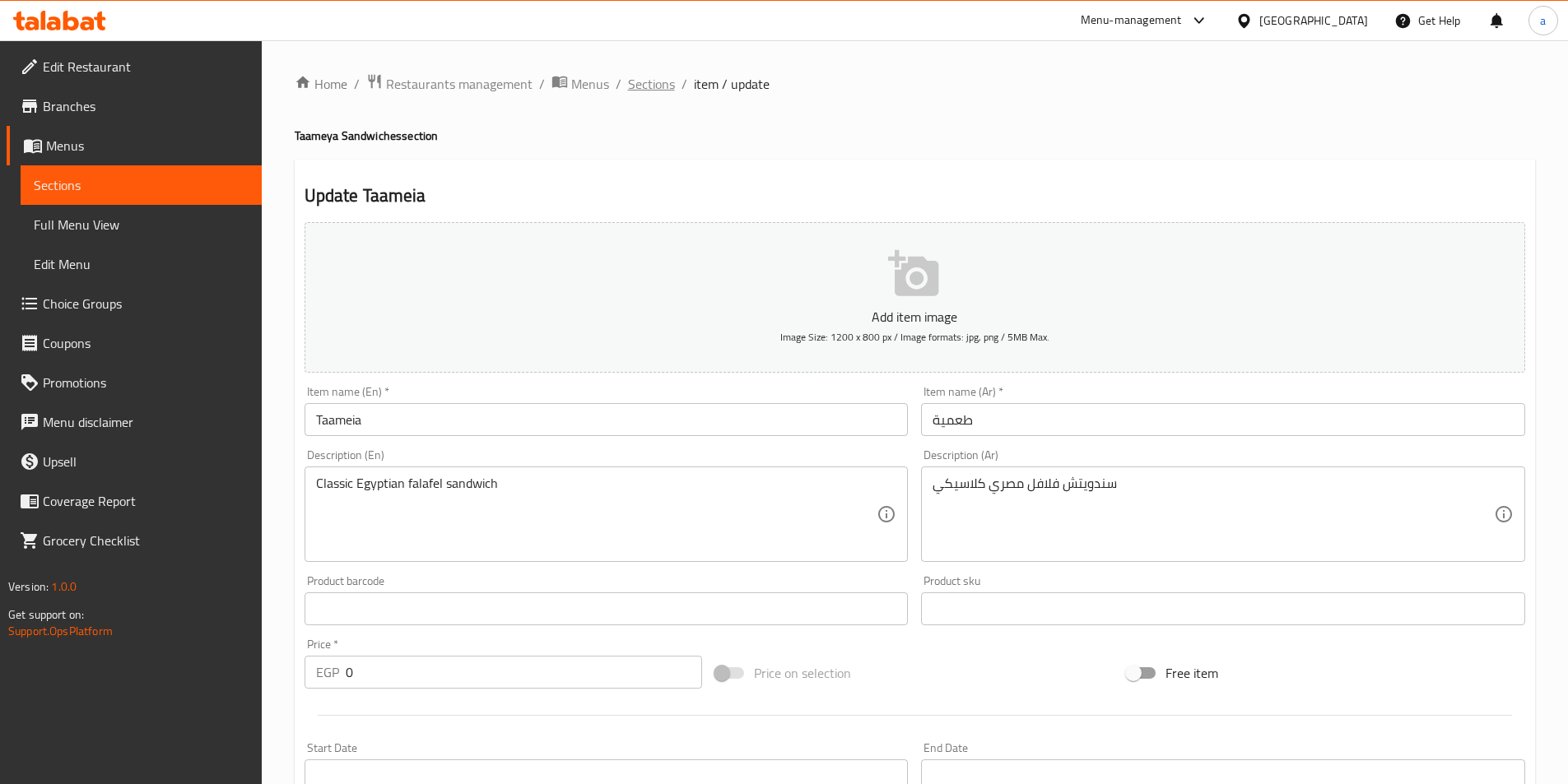
click at [651, 86] on span "Sections" at bounding box center [650, 84] width 47 height 20
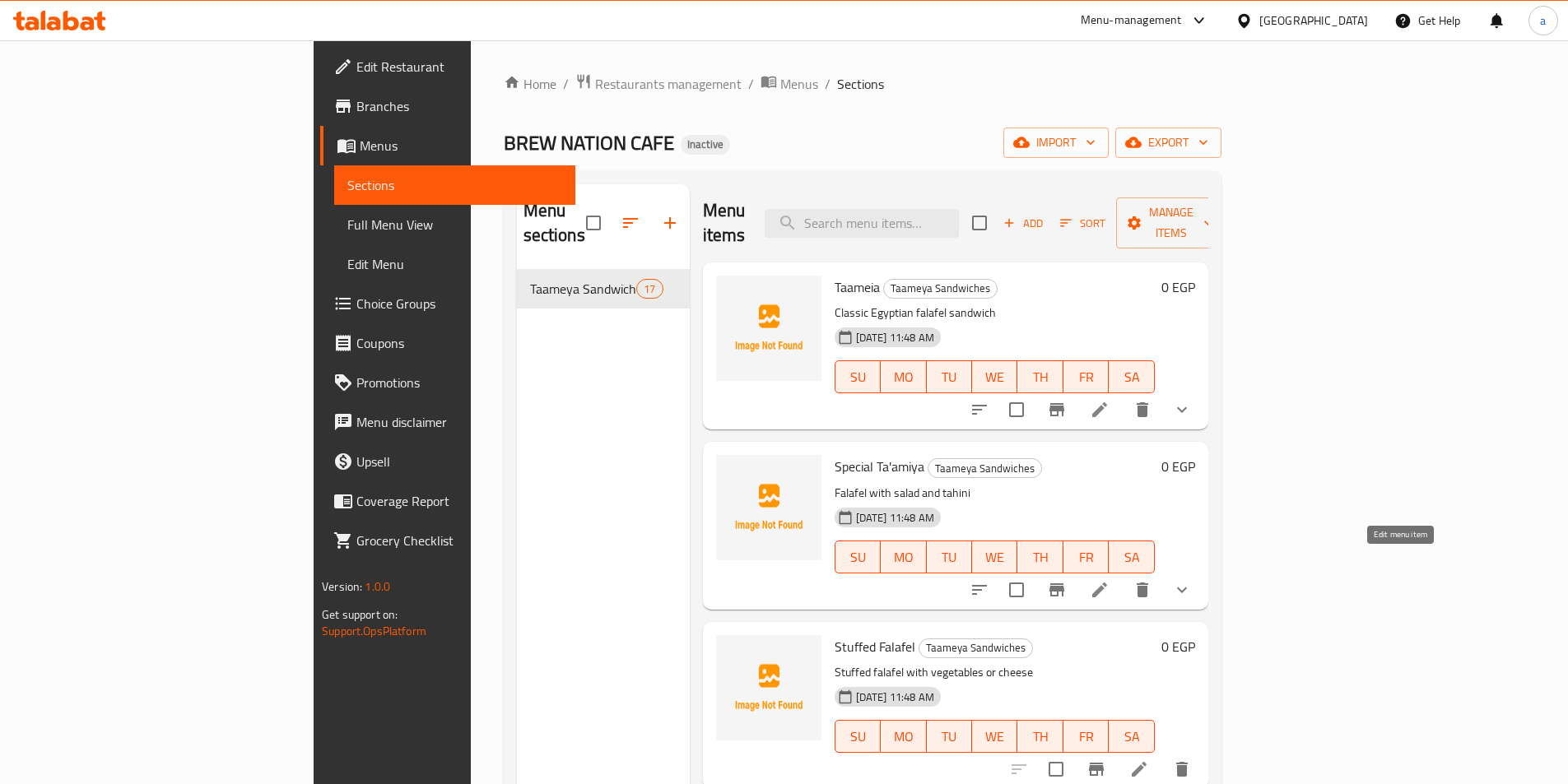
click at [1110, 580] on icon at bounding box center [1099, 589] width 20 height 20
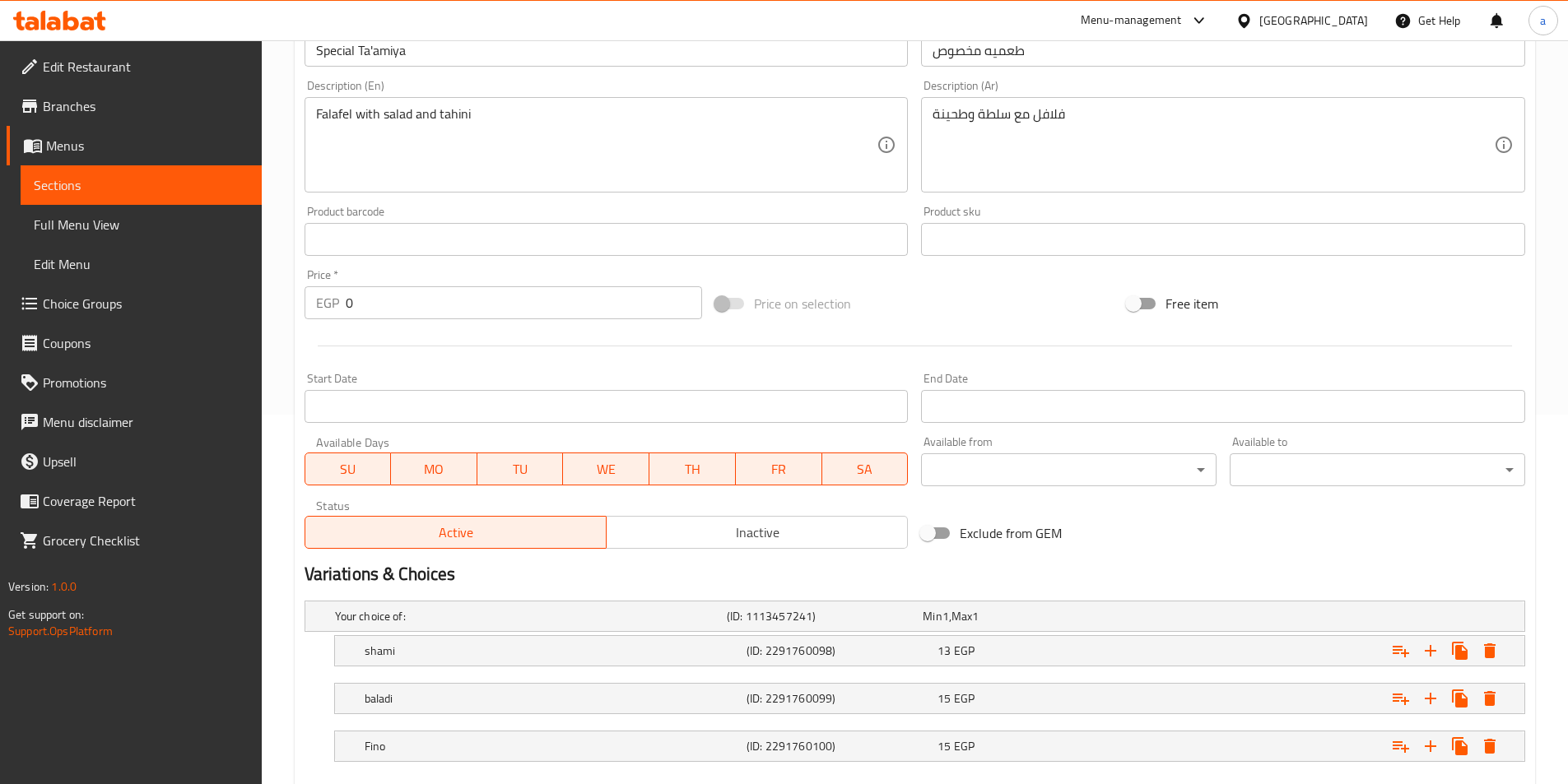
scroll to position [463, 0]
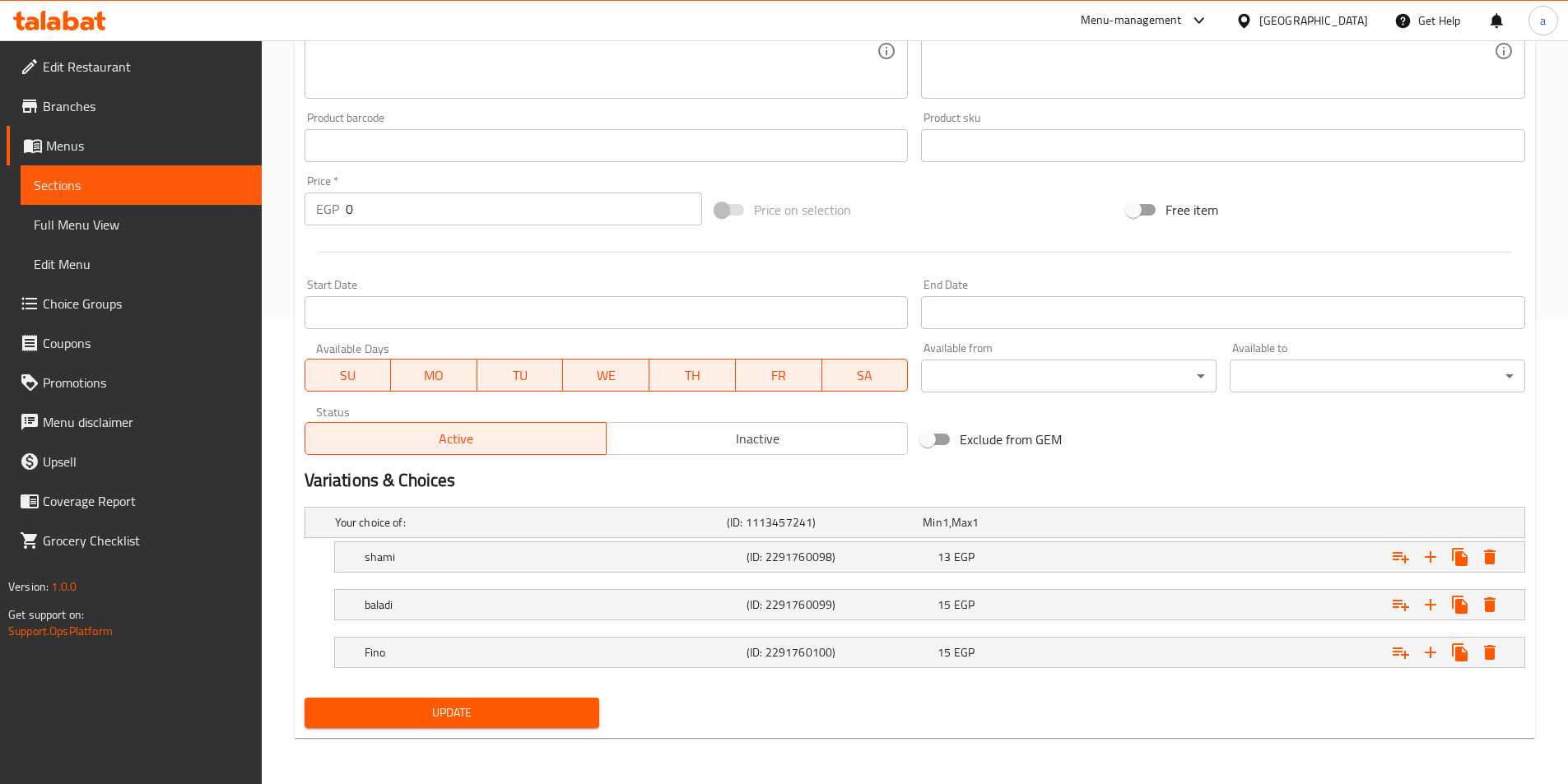
click at [105, 305] on span "Choice Groups" at bounding box center [145, 304] width 205 height 20
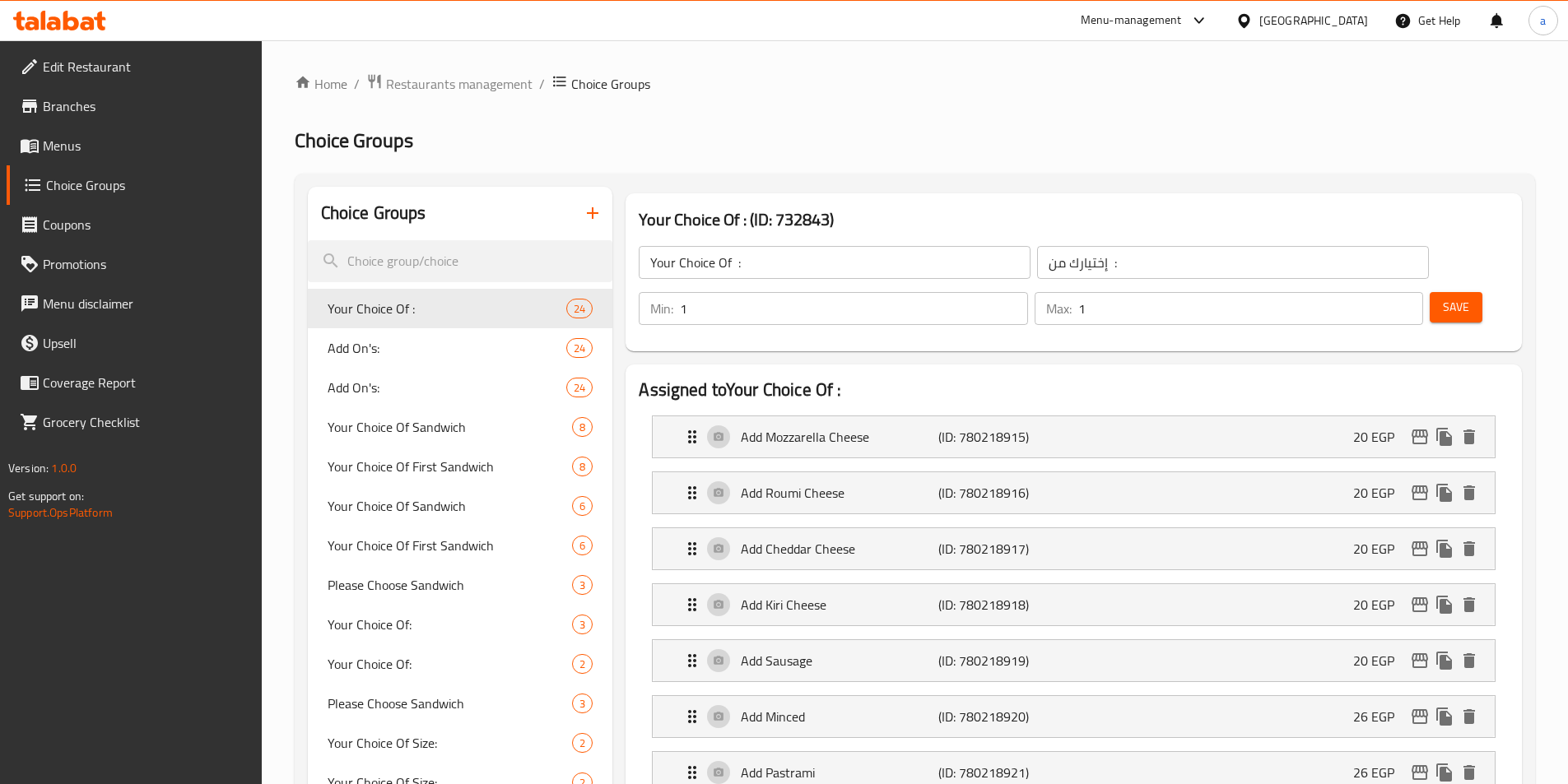
click at [69, 140] on span "Menus" at bounding box center [145, 145] width 205 height 20
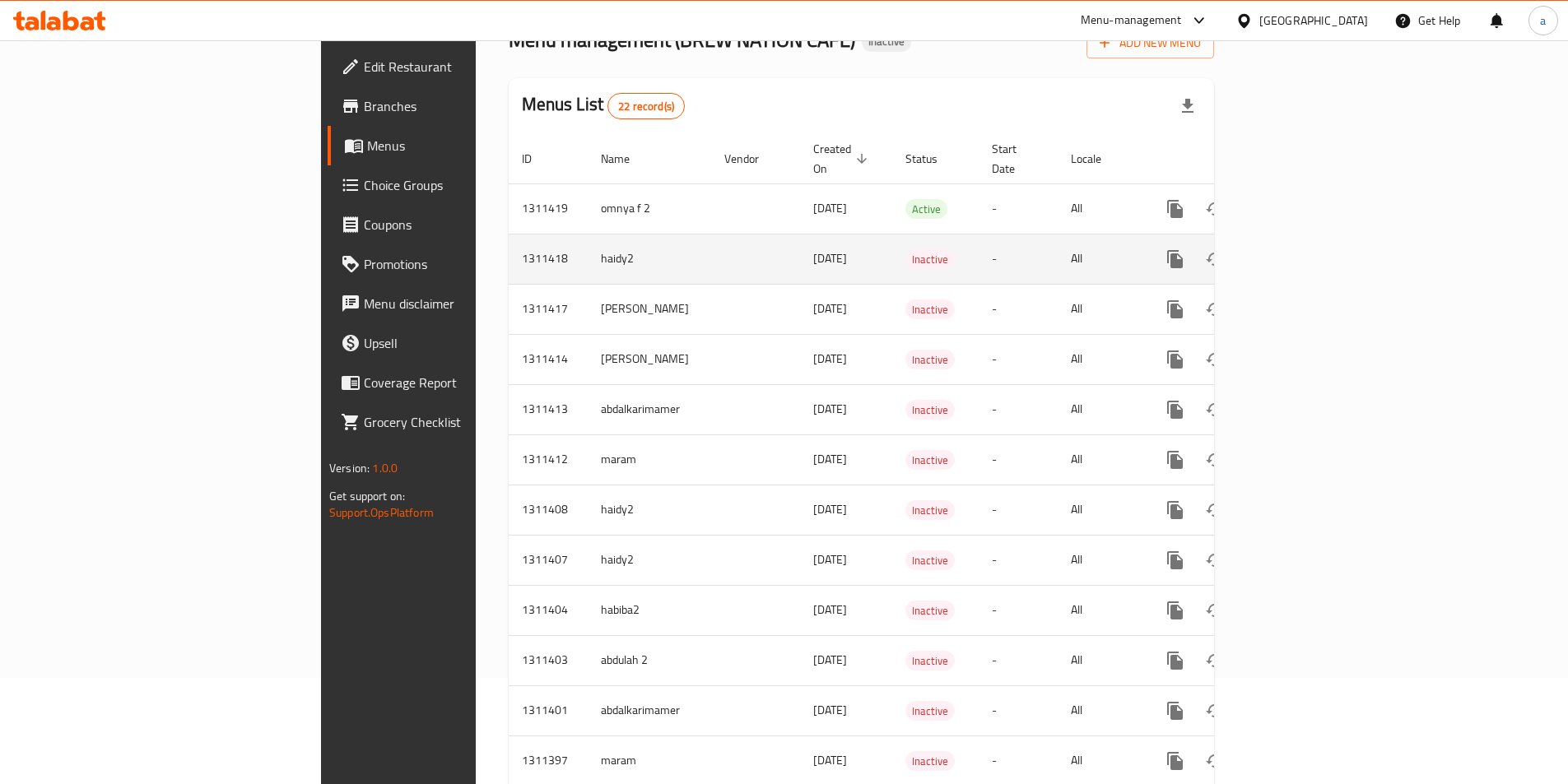
scroll to position [82, 0]
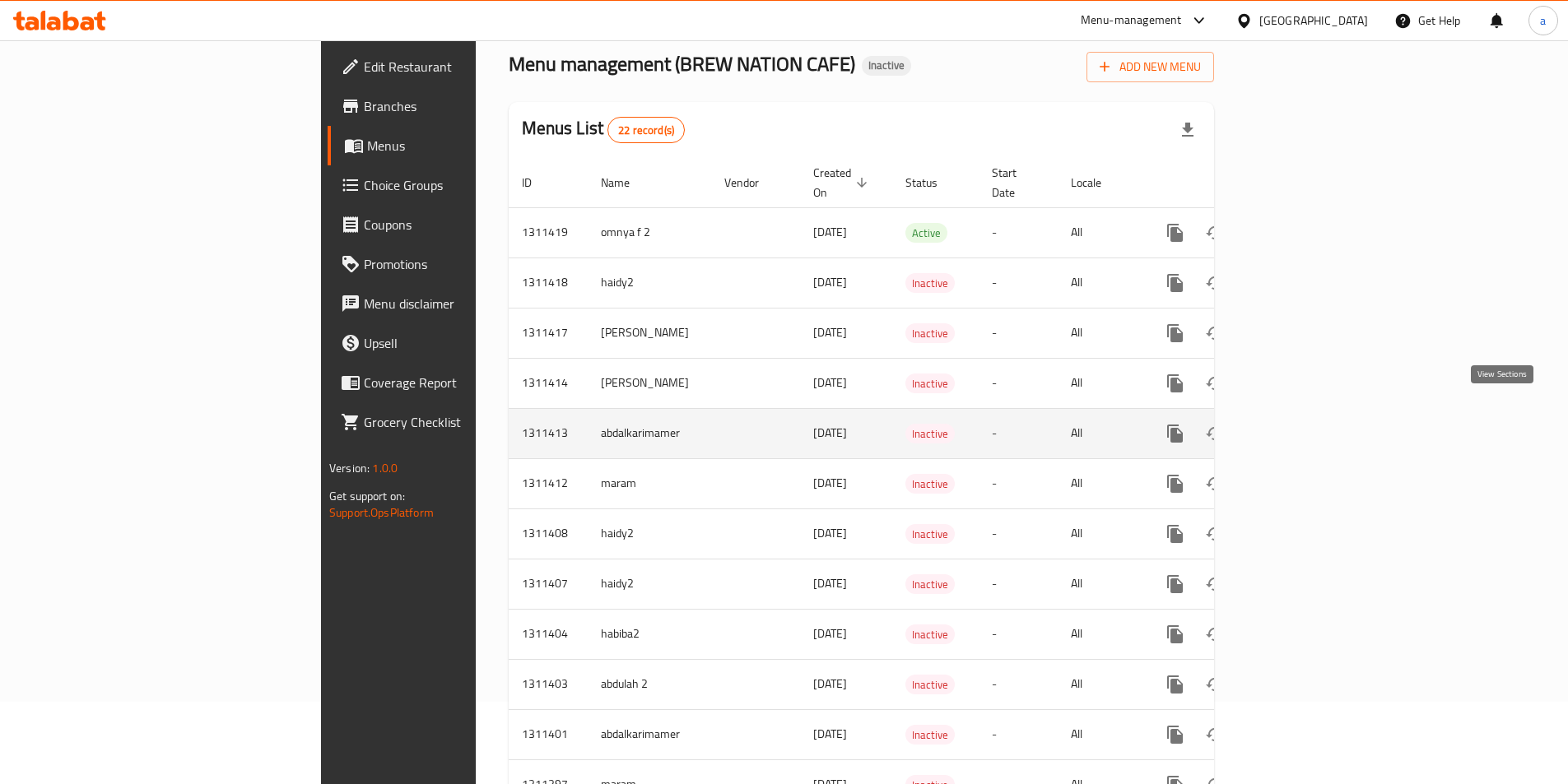
click at [1303, 424] on icon "enhanced table" at bounding box center [1293, 434] width 20 height 20
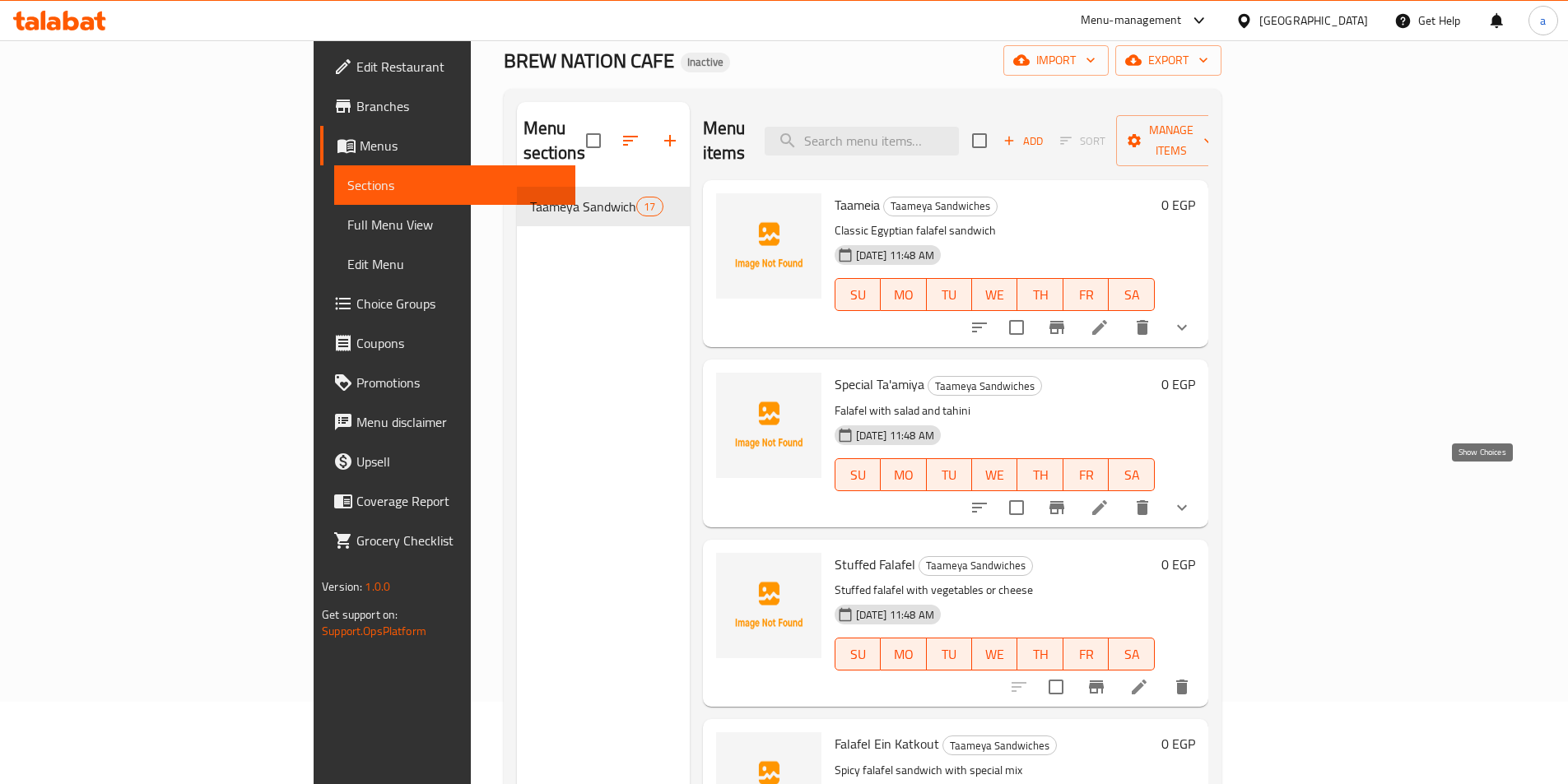
click at [1192, 498] on icon "show more" at bounding box center [1181, 507] width 20 height 20
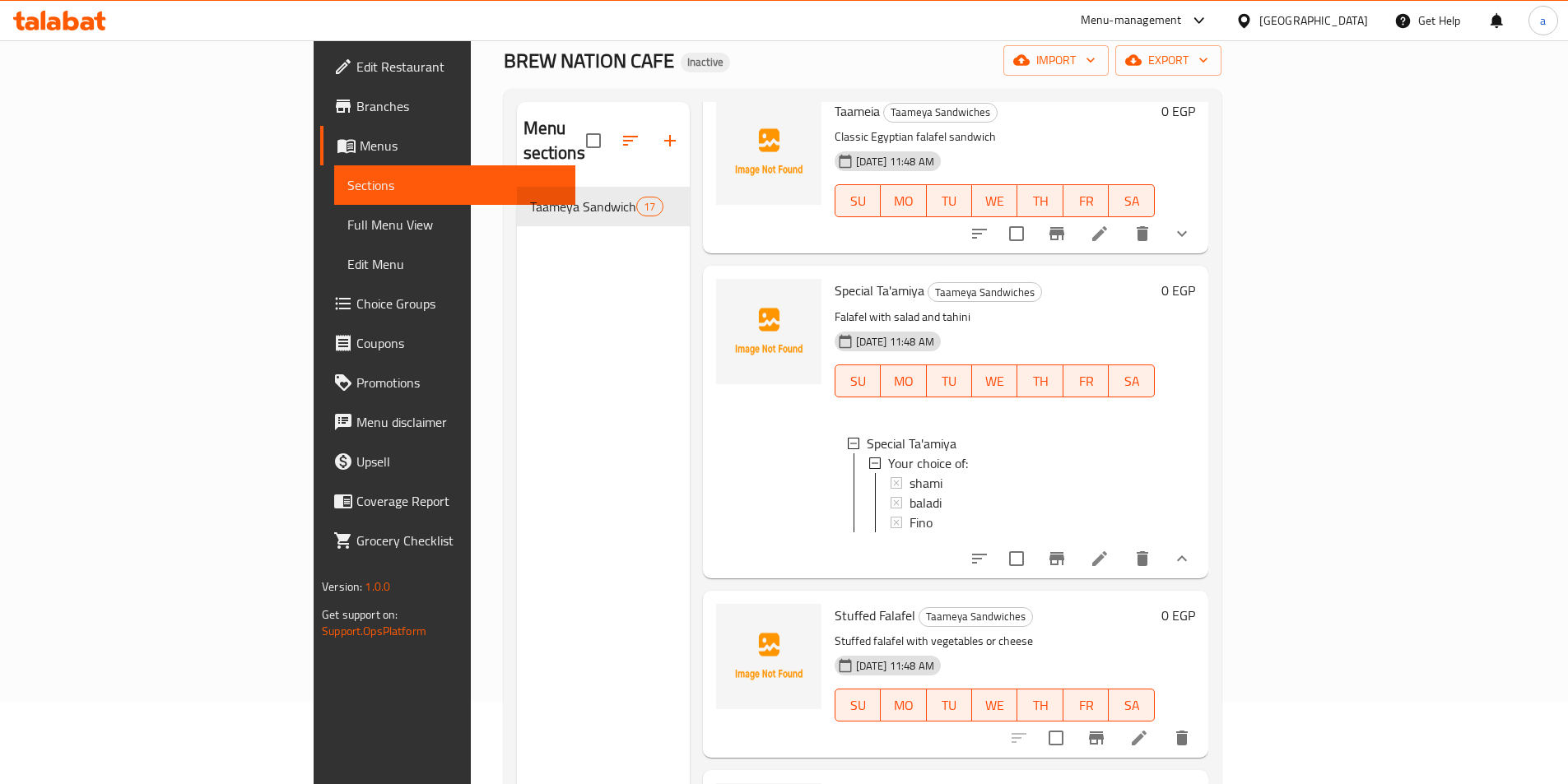
scroll to position [247, 0]
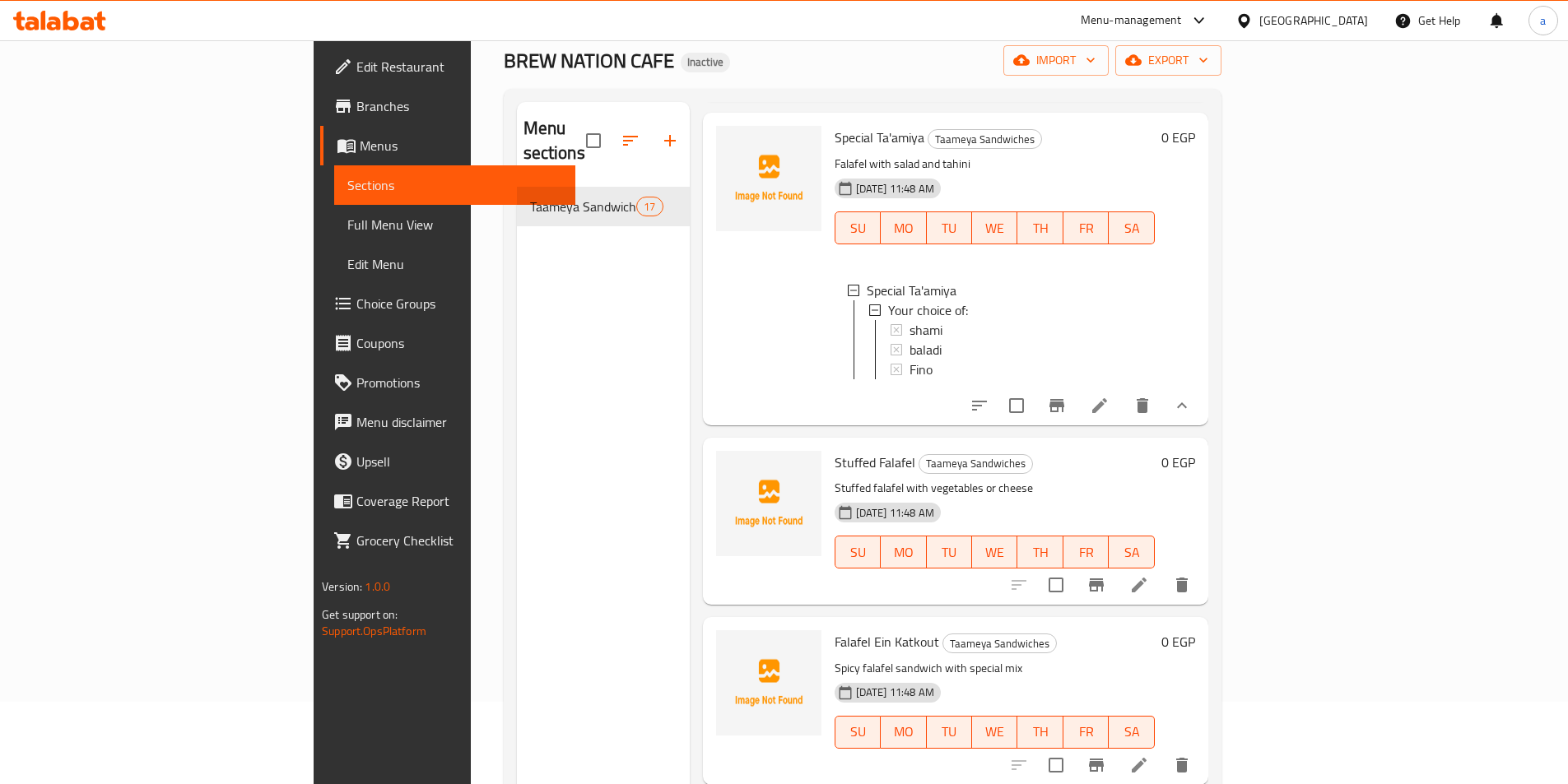
click at [1136, 451] on h6 "Stuffed Falafel Taameya Sandwiches" at bounding box center [994, 462] width 320 height 23
click at [1149, 581] on icon at bounding box center [1138, 584] width 20 height 20
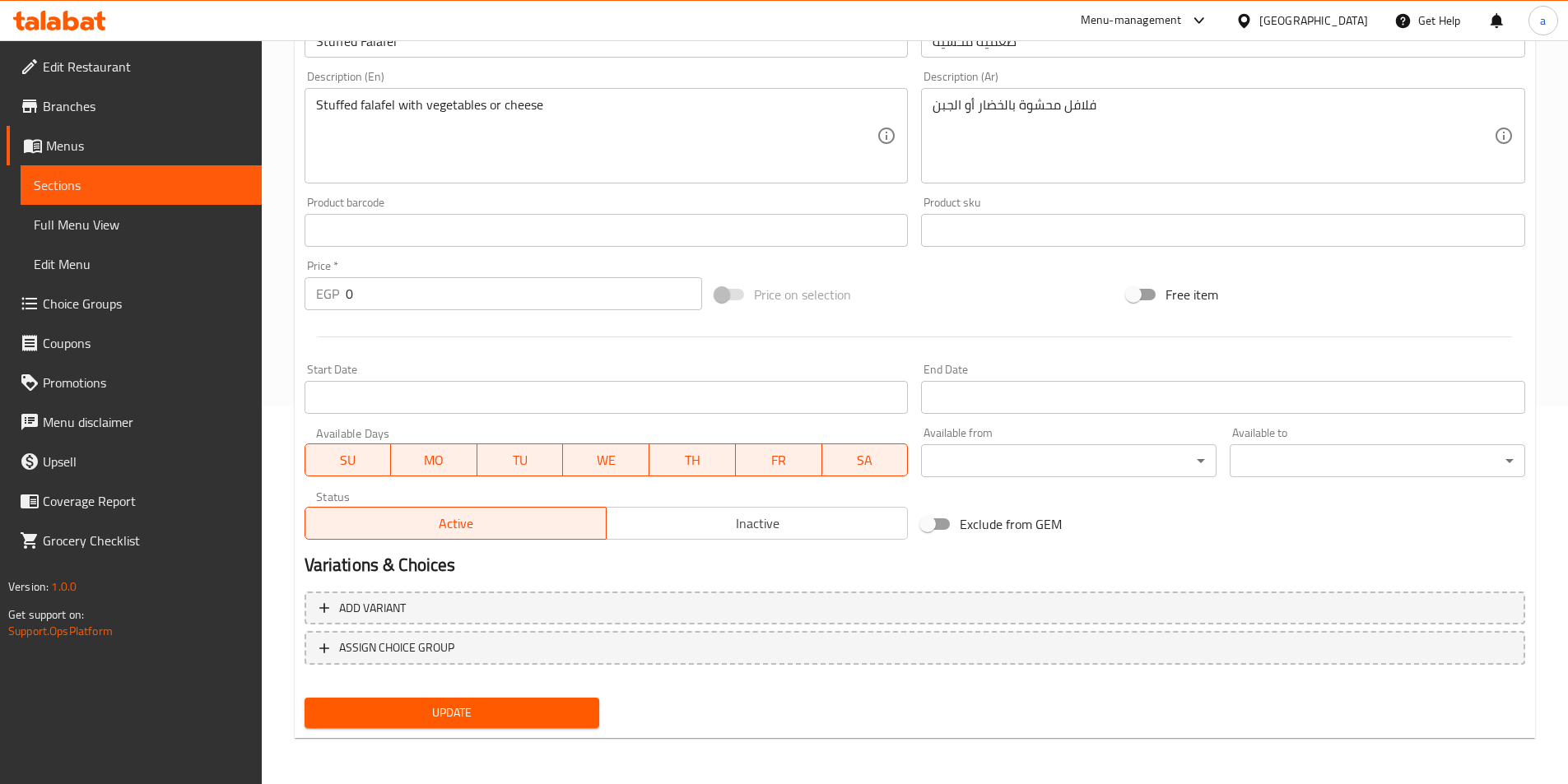
scroll to position [50, 0]
click at [424, 595] on button "Add variant" at bounding box center [915, 608] width 1220 height 33
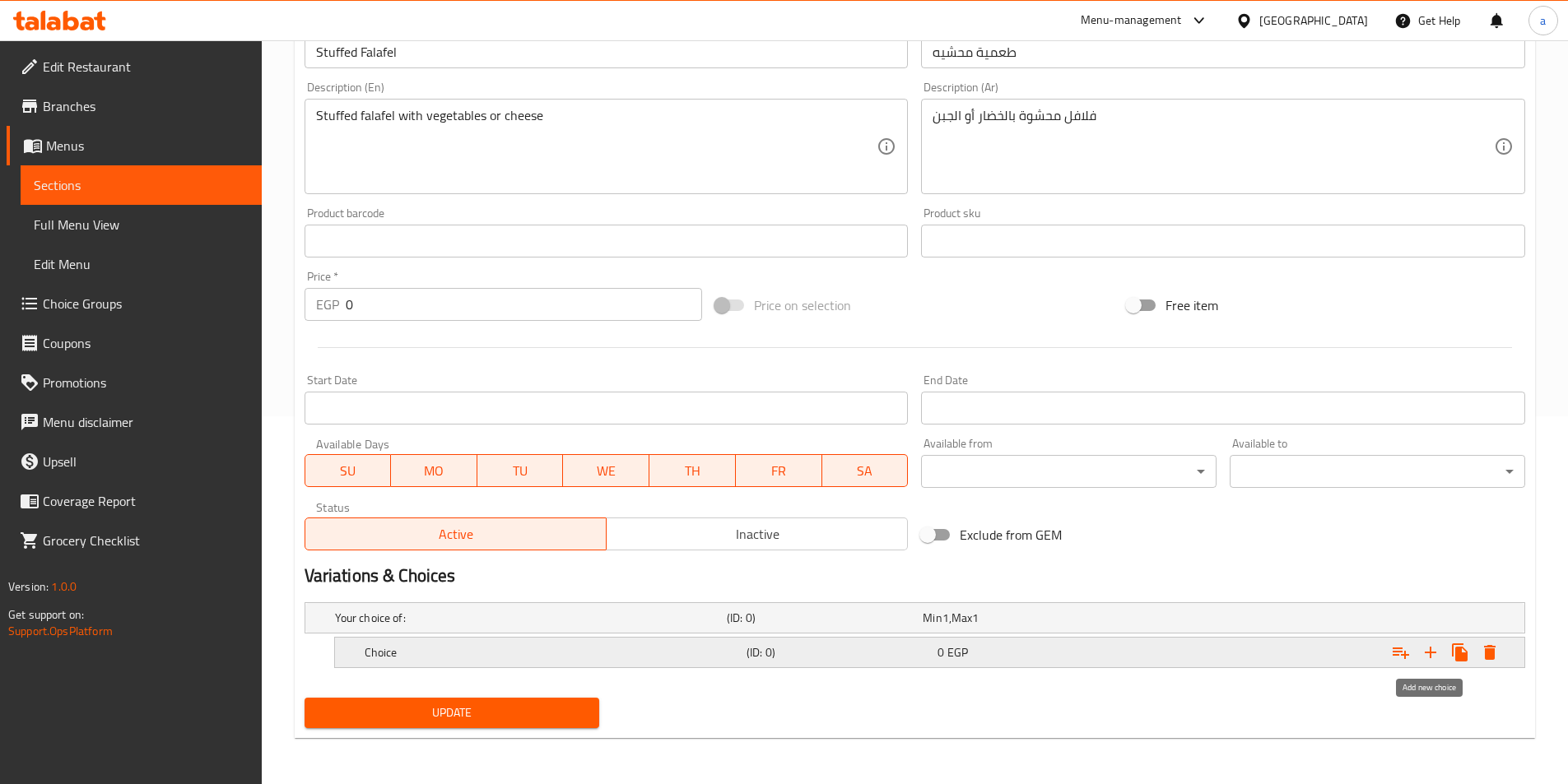
click at [1430, 657] on icon "Expand" at bounding box center [1430, 652] width 11 height 11
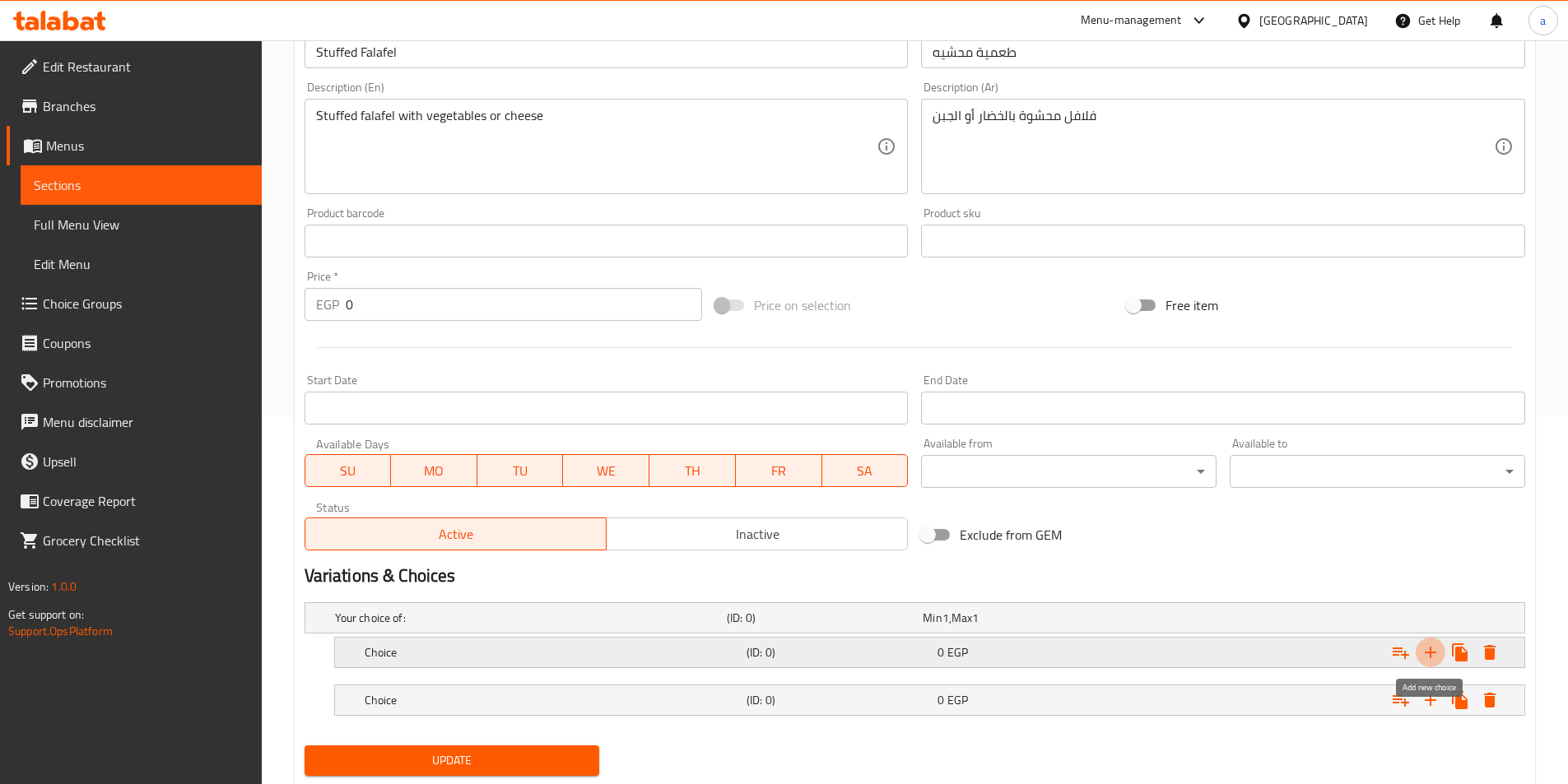
click at [1430, 657] on icon "Expand" at bounding box center [1430, 652] width 11 height 11
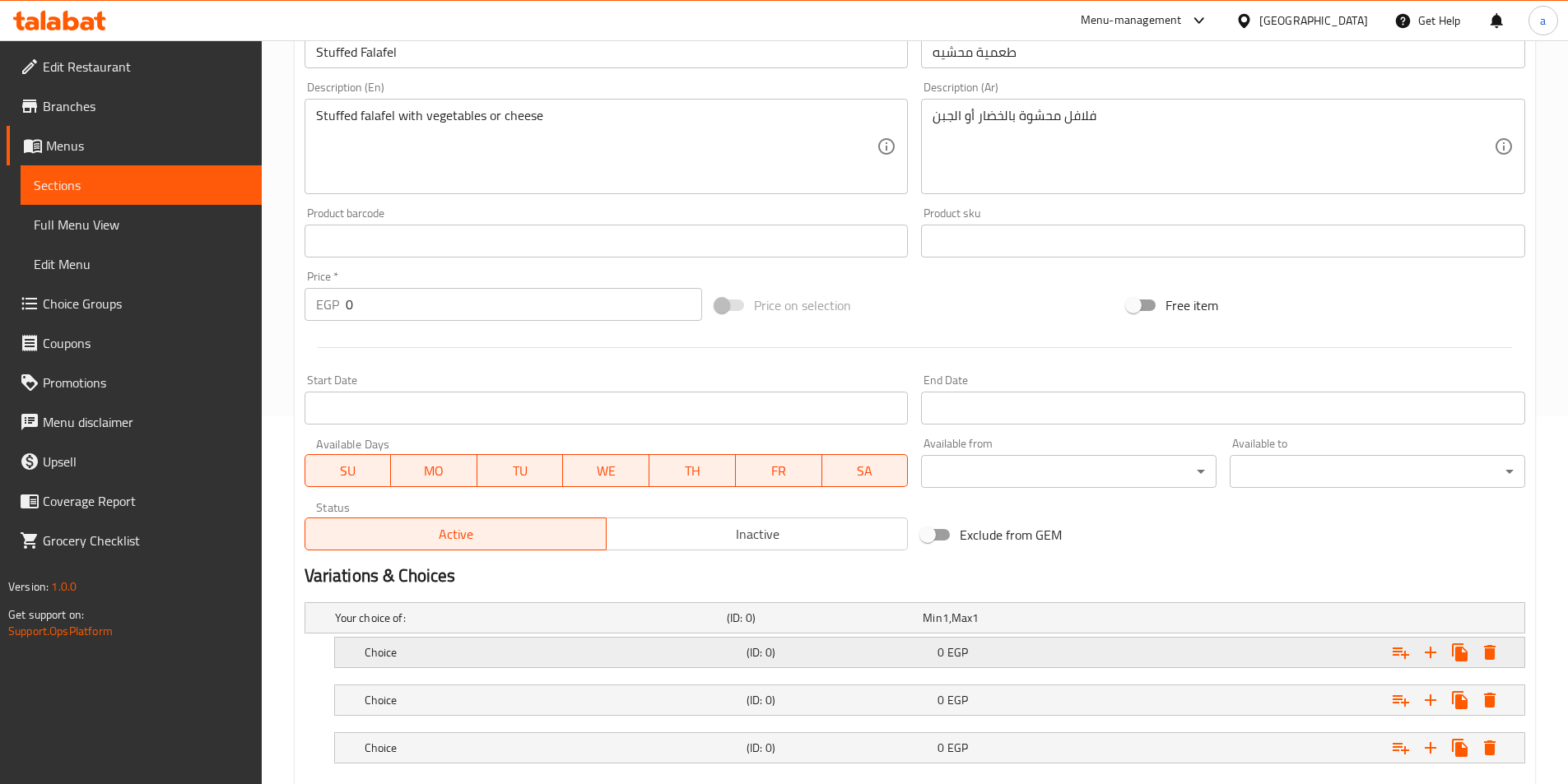
click at [446, 647] on h5 "Choice" at bounding box center [552, 652] width 375 height 16
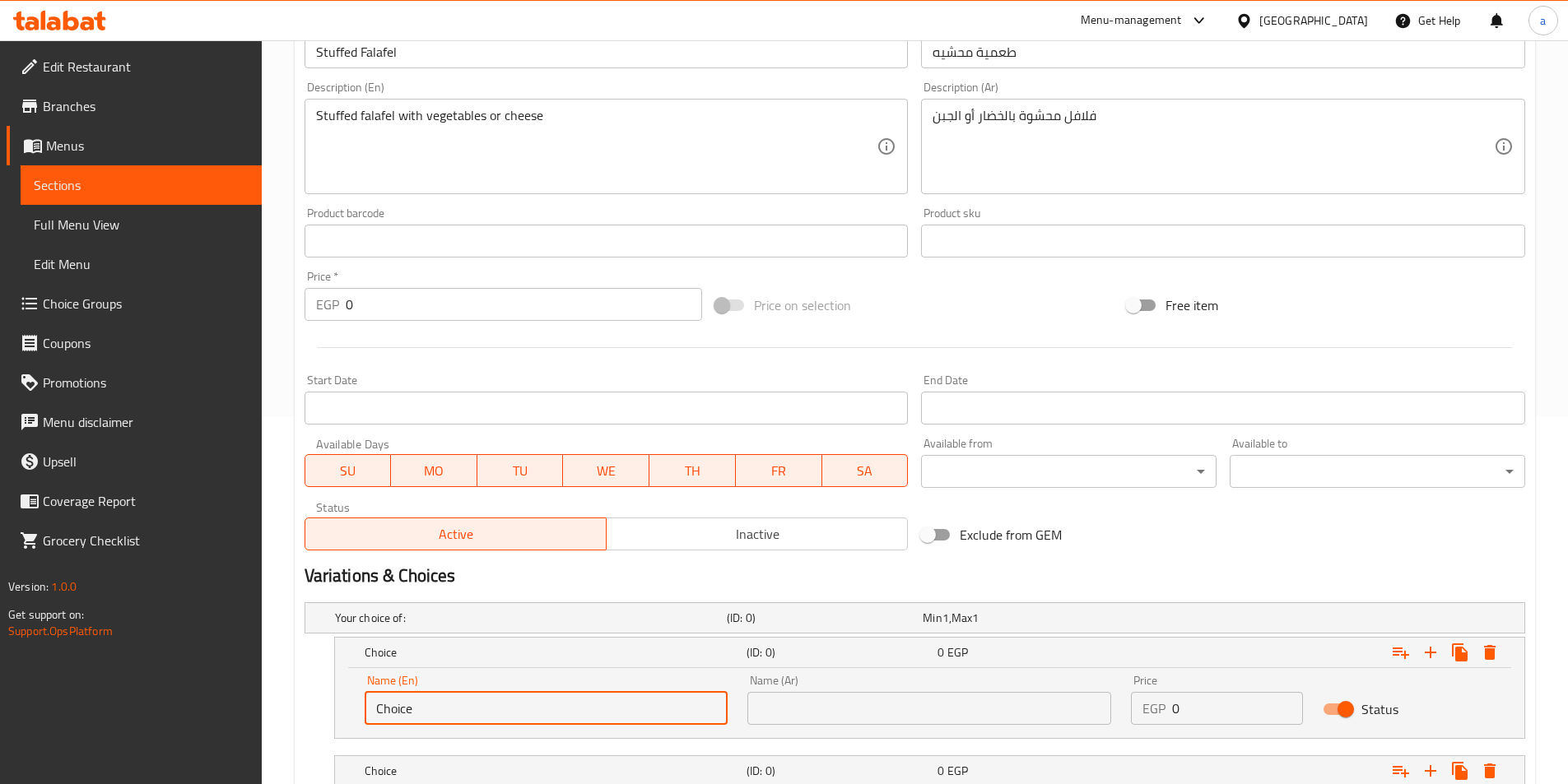
click at [447, 707] on input "Choice" at bounding box center [546, 709] width 364 height 32
type input "shami"
click at [797, 712] on input "text" at bounding box center [928, 709] width 364 height 32
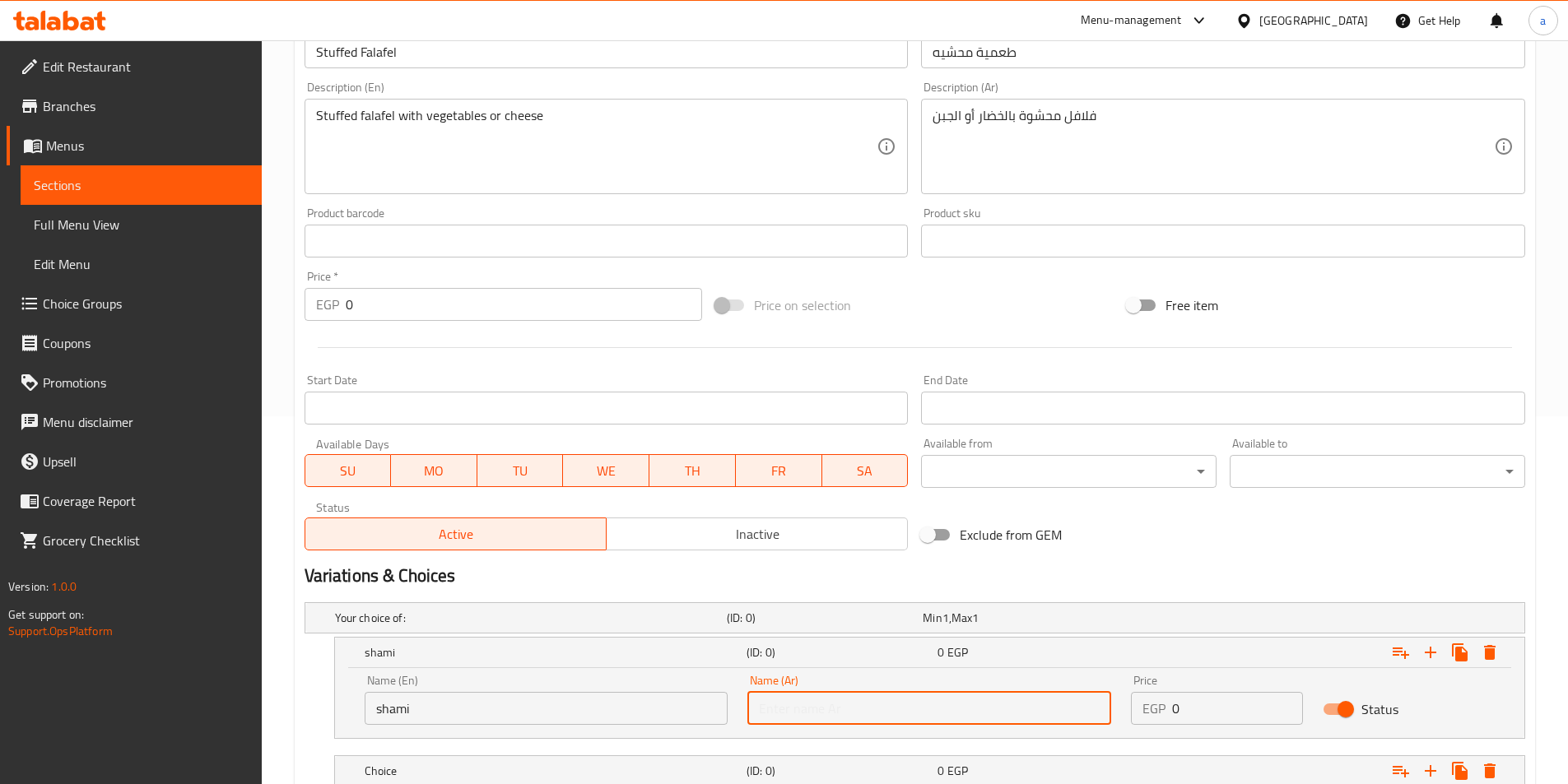
type input "شامي"
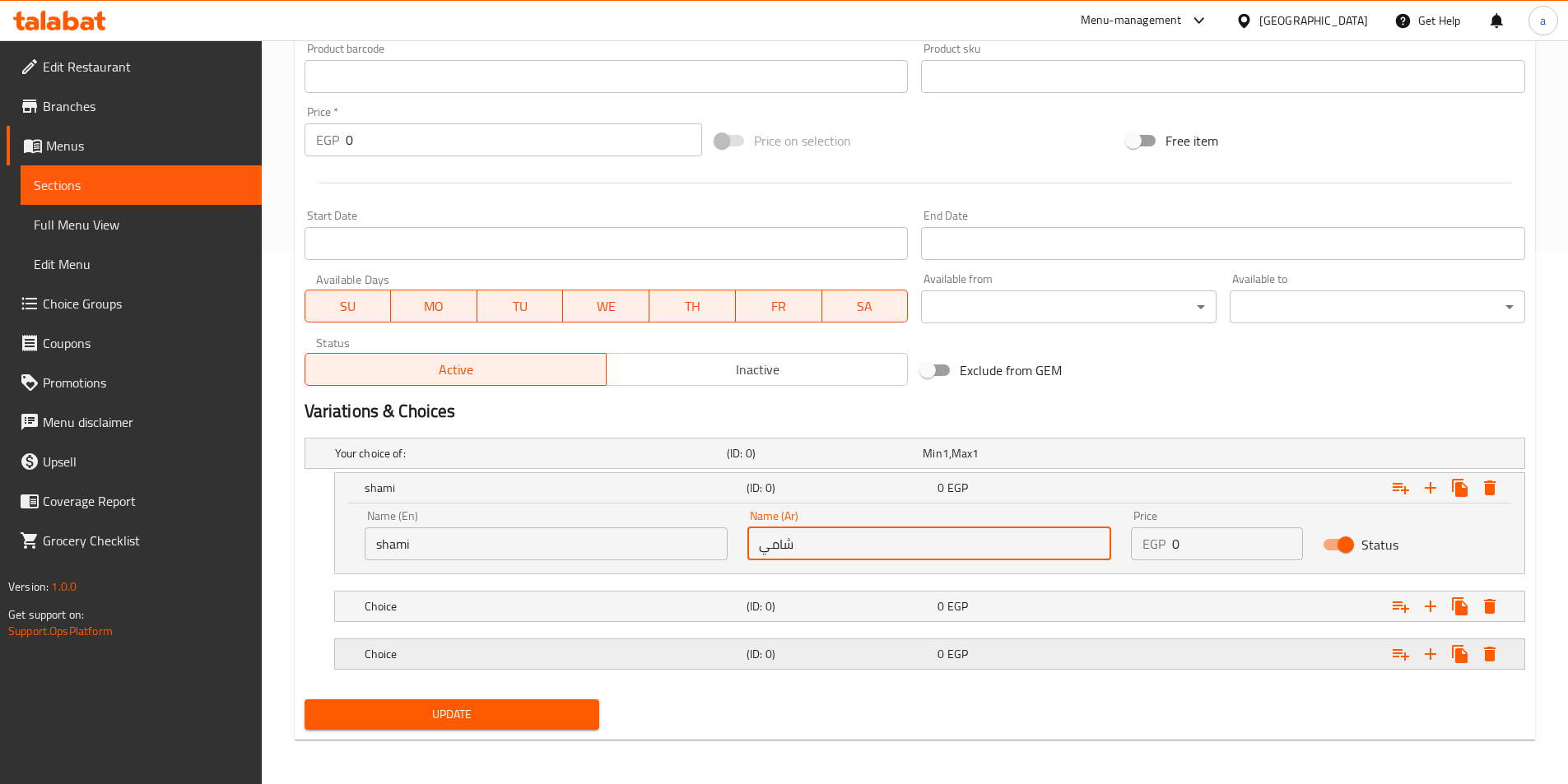
scroll to position [534, 0]
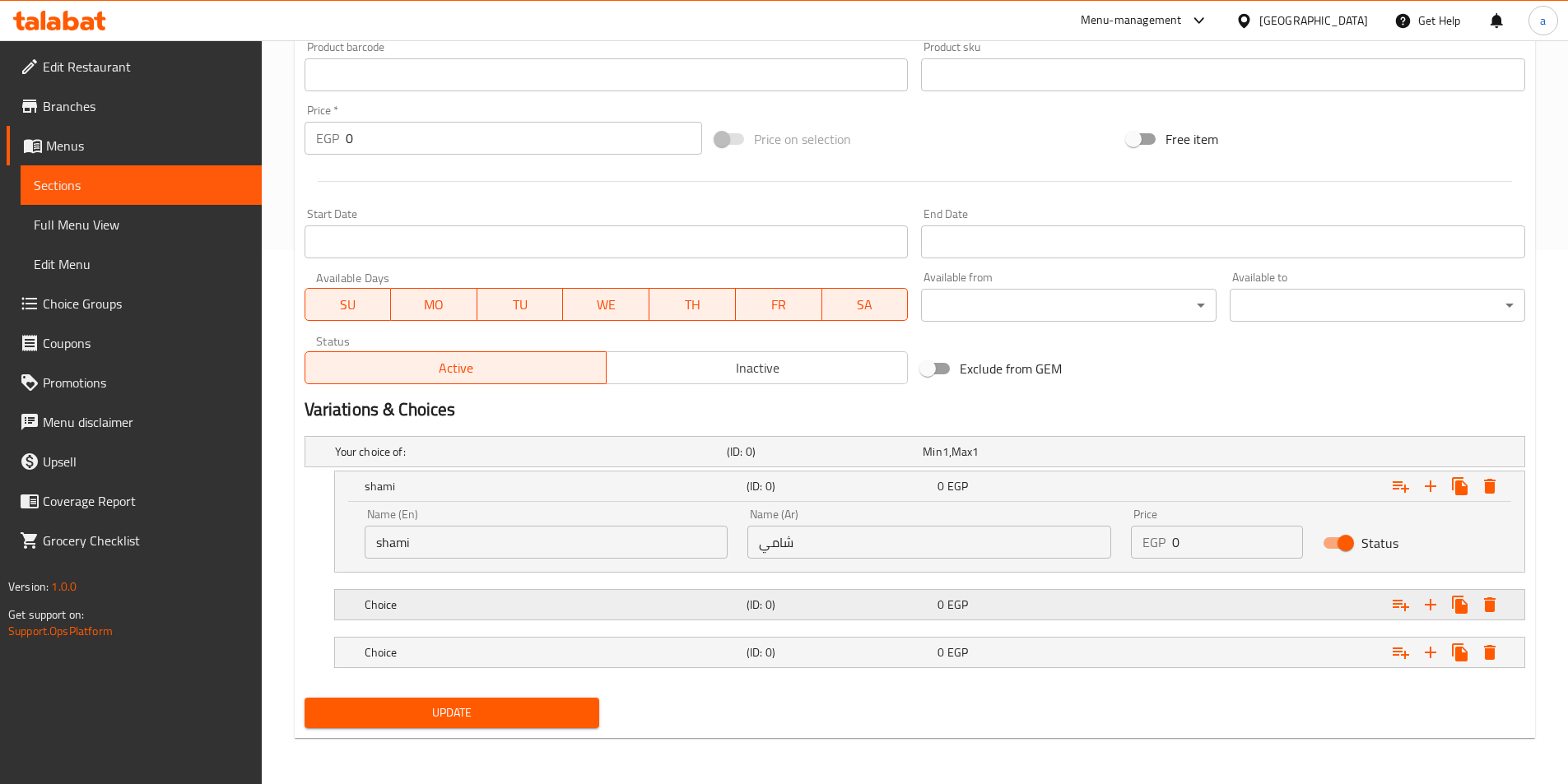
click at [485, 611] on h5 "Choice" at bounding box center [552, 604] width 375 height 16
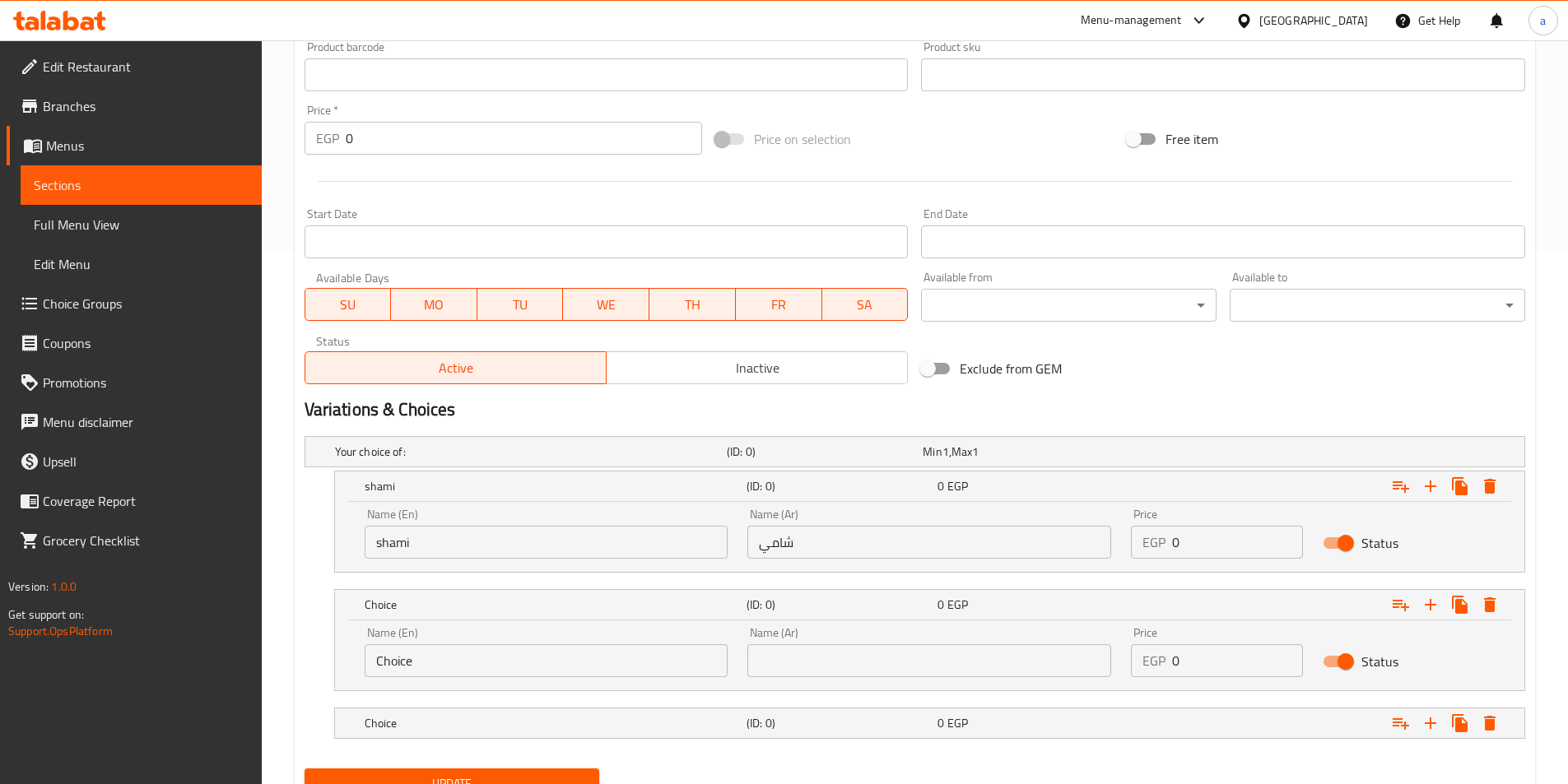
click at [515, 661] on input "Choice" at bounding box center [546, 661] width 364 height 32
type input "baladi"
click at [948, 650] on input "text" at bounding box center [928, 661] width 364 height 32
type input "بلدي"
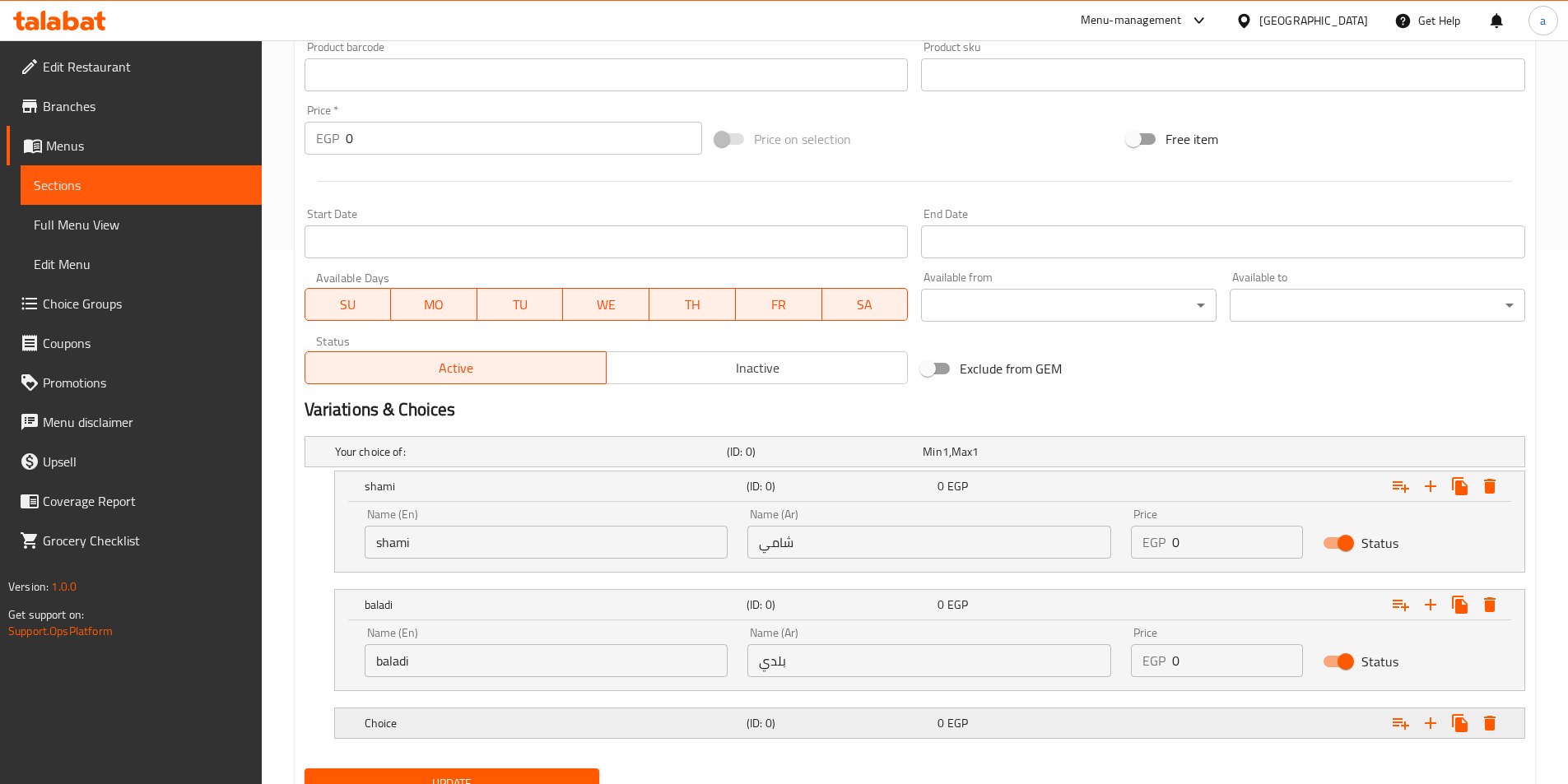
click at [530, 717] on h5 "Choice" at bounding box center [552, 723] width 375 height 16
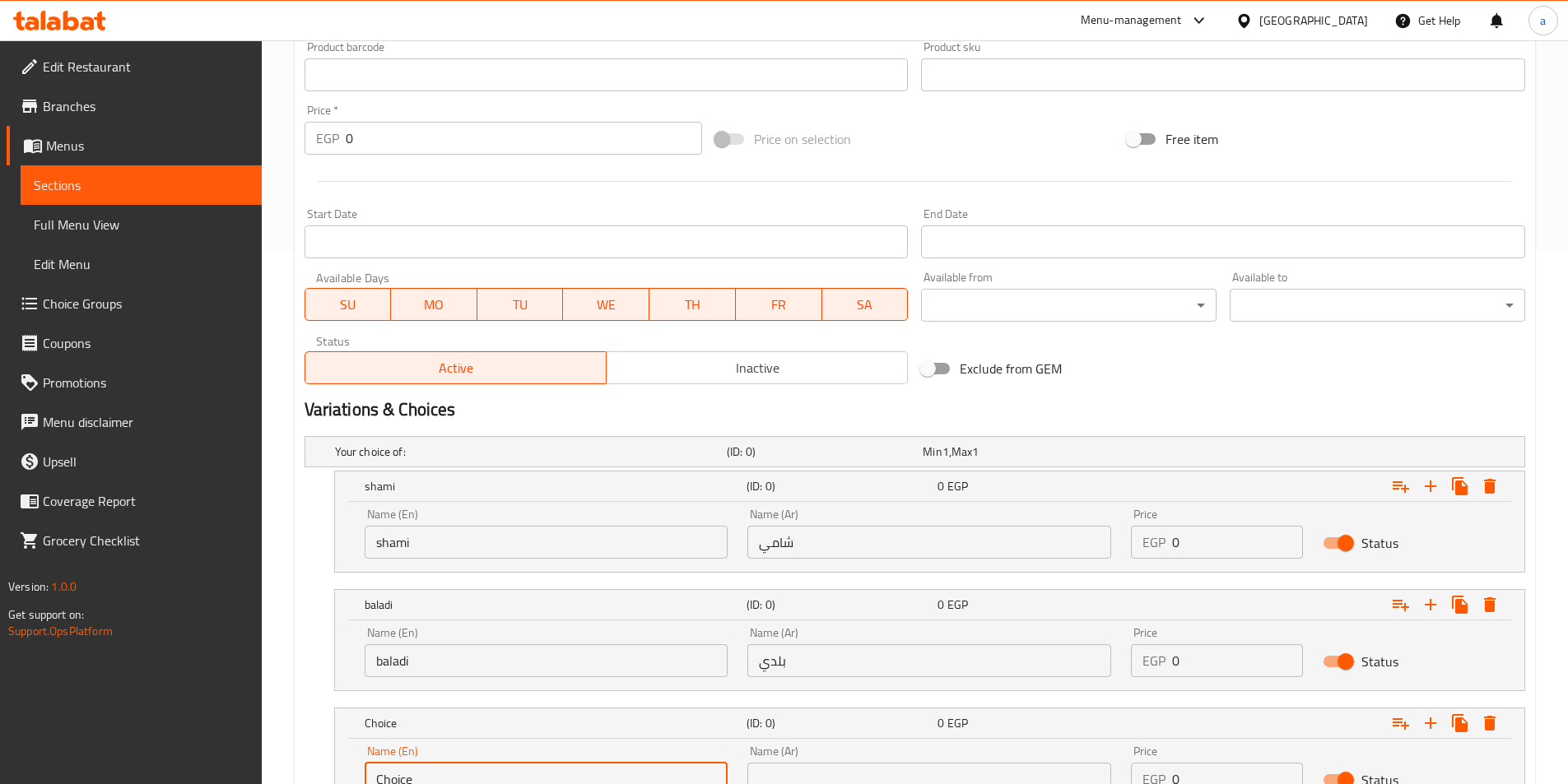
click at [435, 766] on input "Choice" at bounding box center [546, 779] width 364 height 32
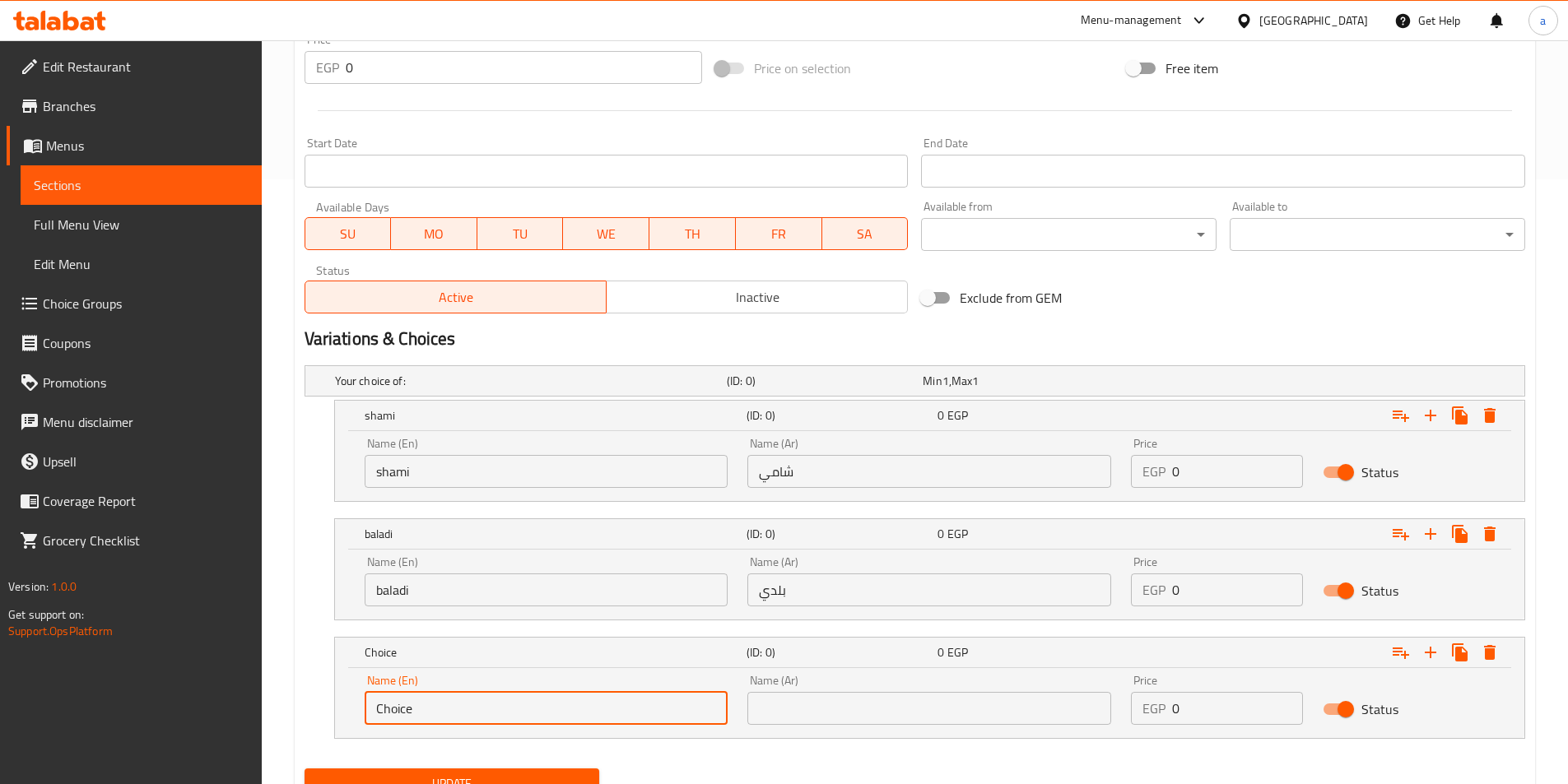
scroll to position [675, 0]
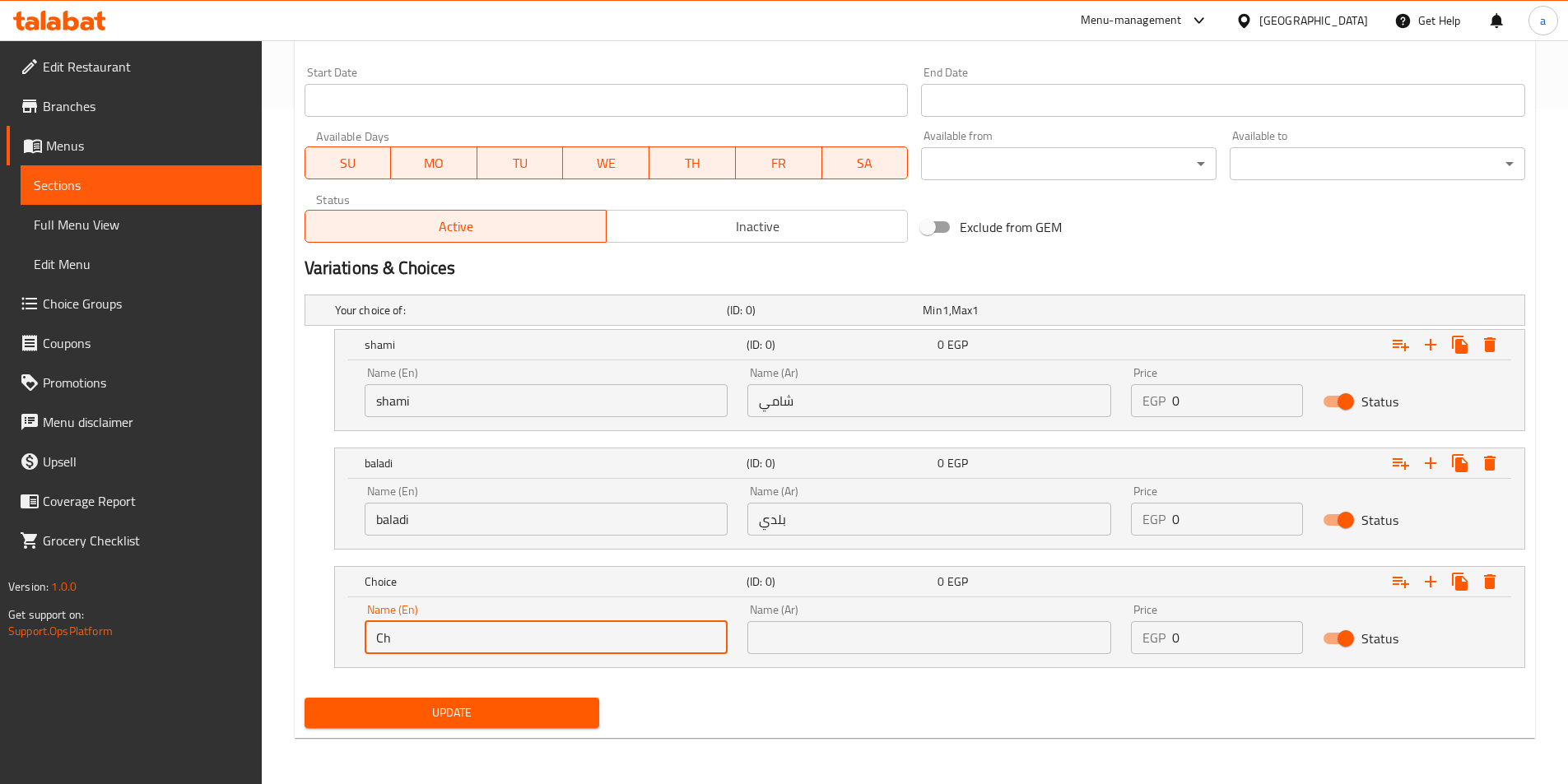
type input "C"
type input "Fino"
click at [796, 630] on input "text" at bounding box center [928, 638] width 364 height 32
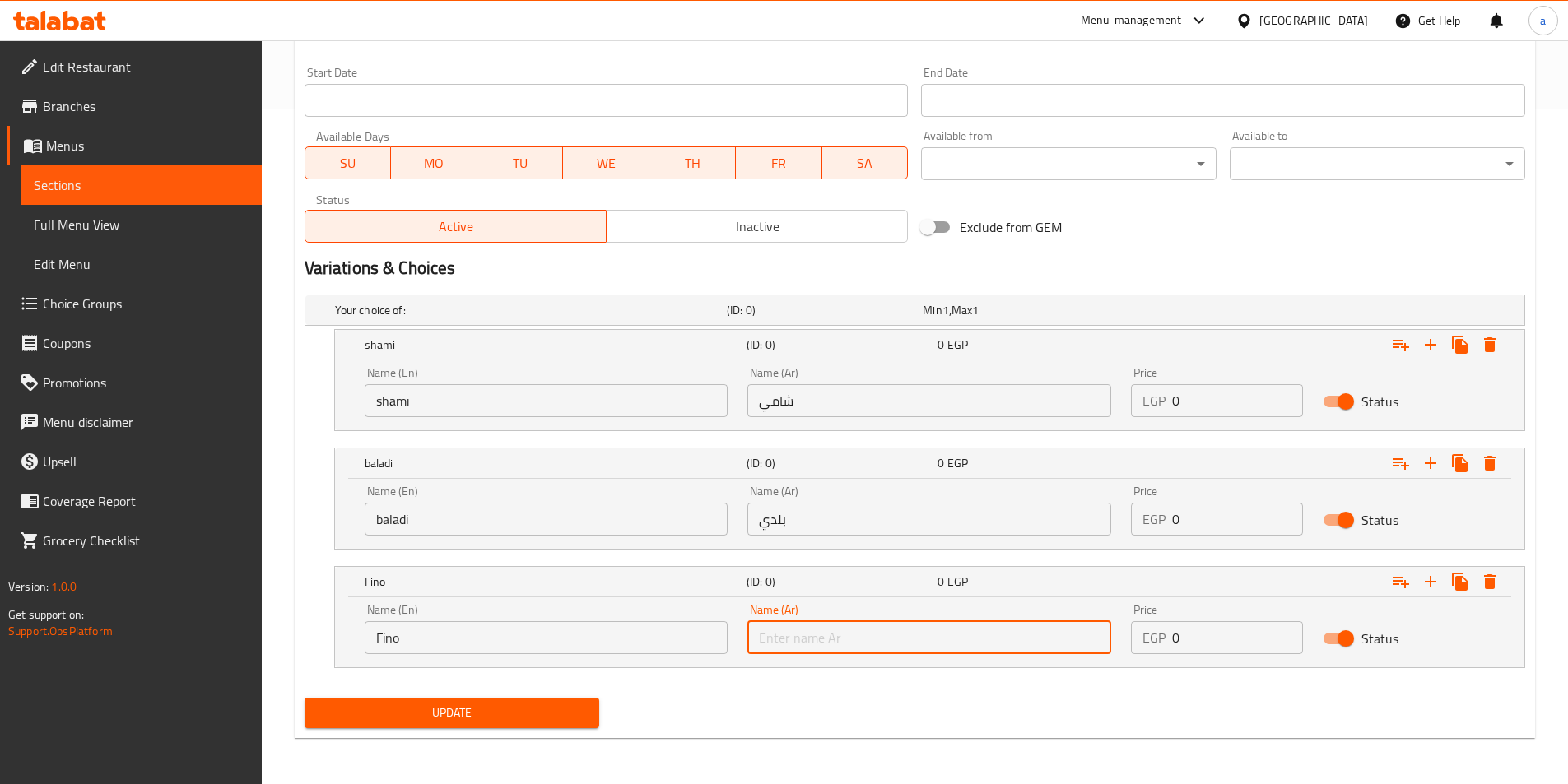
type input "فينو"
click at [1196, 405] on input "0" at bounding box center [1237, 400] width 131 height 32
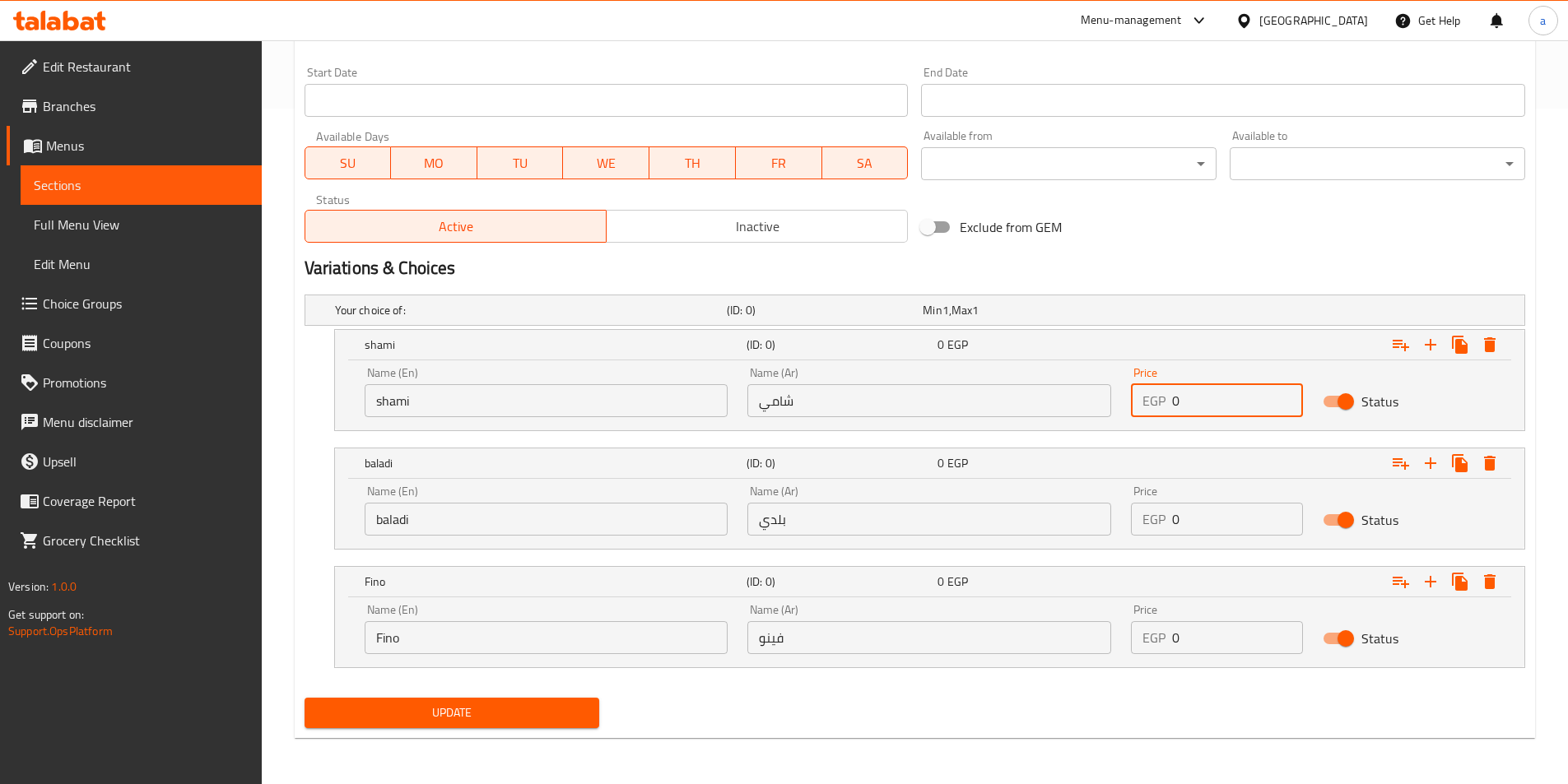
click at [1196, 405] on input "0" at bounding box center [1237, 400] width 131 height 32
click at [1188, 404] on input "0" at bounding box center [1237, 400] width 131 height 32
click at [1176, 402] on input "0" at bounding box center [1237, 400] width 131 height 32
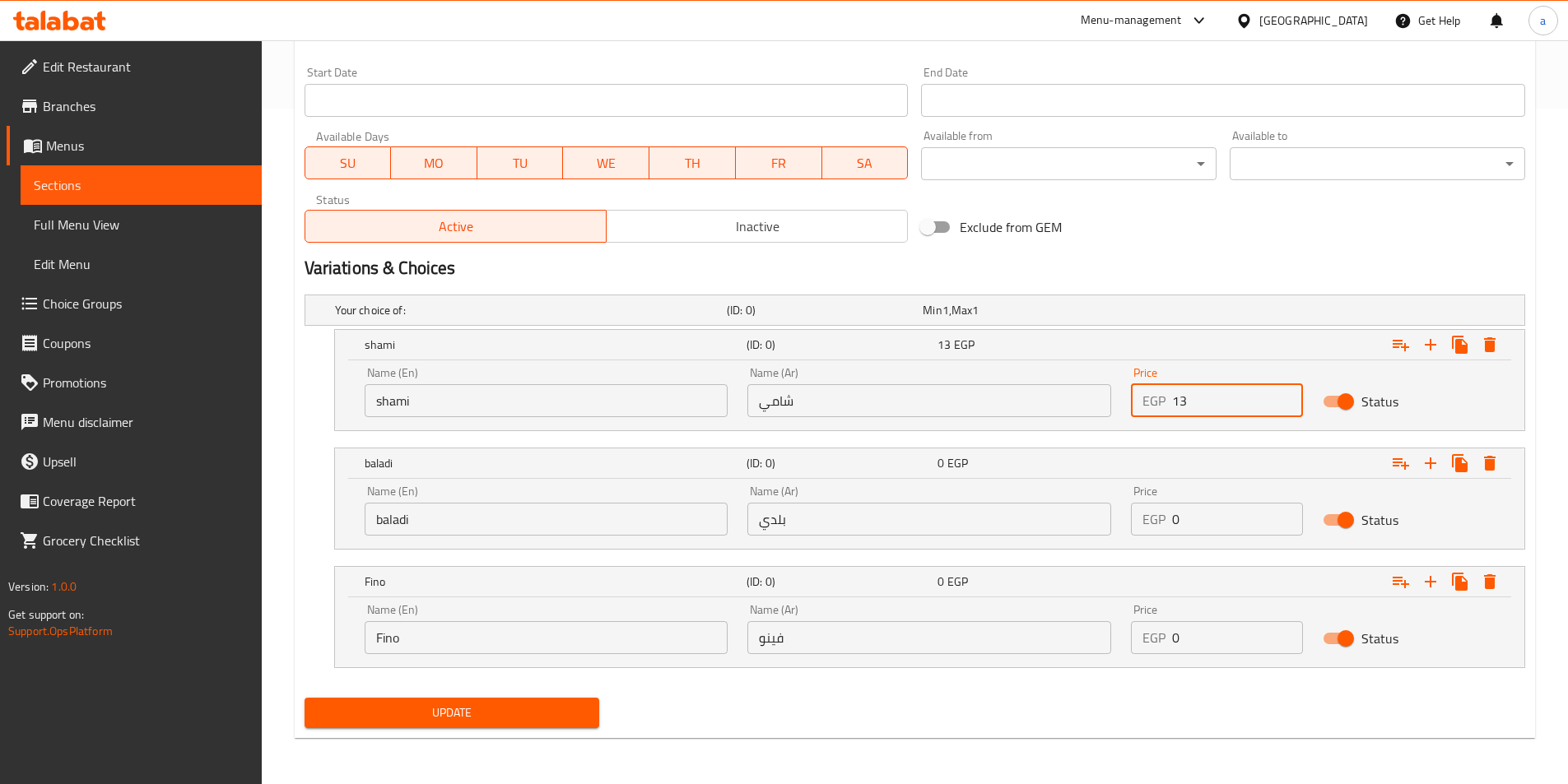
type input "13"
click at [1239, 521] on input "0" at bounding box center [1237, 519] width 131 height 32
type input "15"
click at [1243, 658] on div "Price EGP 0 Price" at bounding box center [1217, 628] width 192 height 70
click at [1236, 638] on input "0" at bounding box center [1237, 638] width 131 height 32
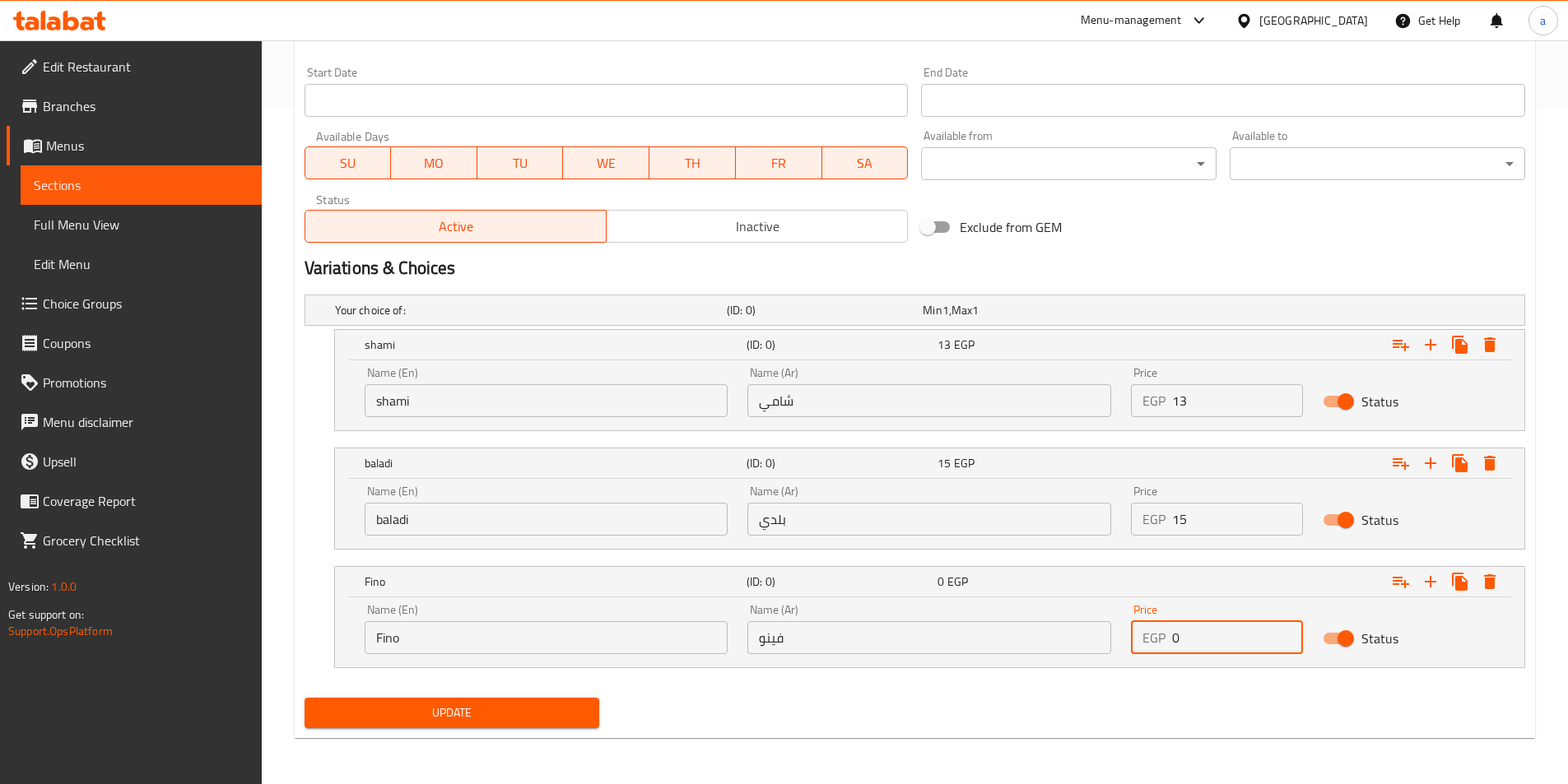
click at [1236, 638] on input "0" at bounding box center [1237, 638] width 131 height 32
type input "15"
click at [1392, 344] on icon "Expand" at bounding box center [1400, 346] width 16 height 11
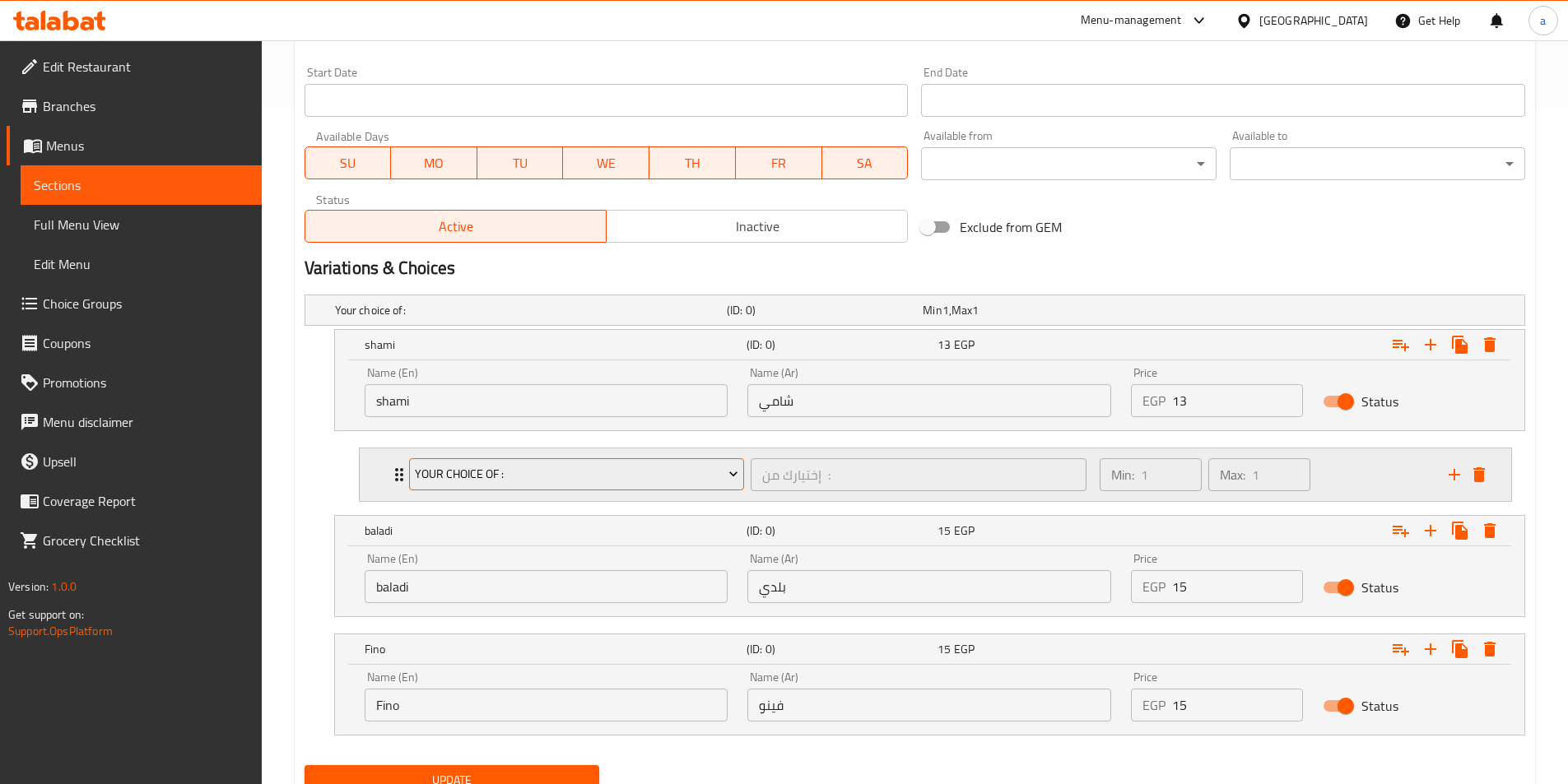
click at [716, 482] on span "Your Choice Of :" at bounding box center [576, 475] width 324 height 21
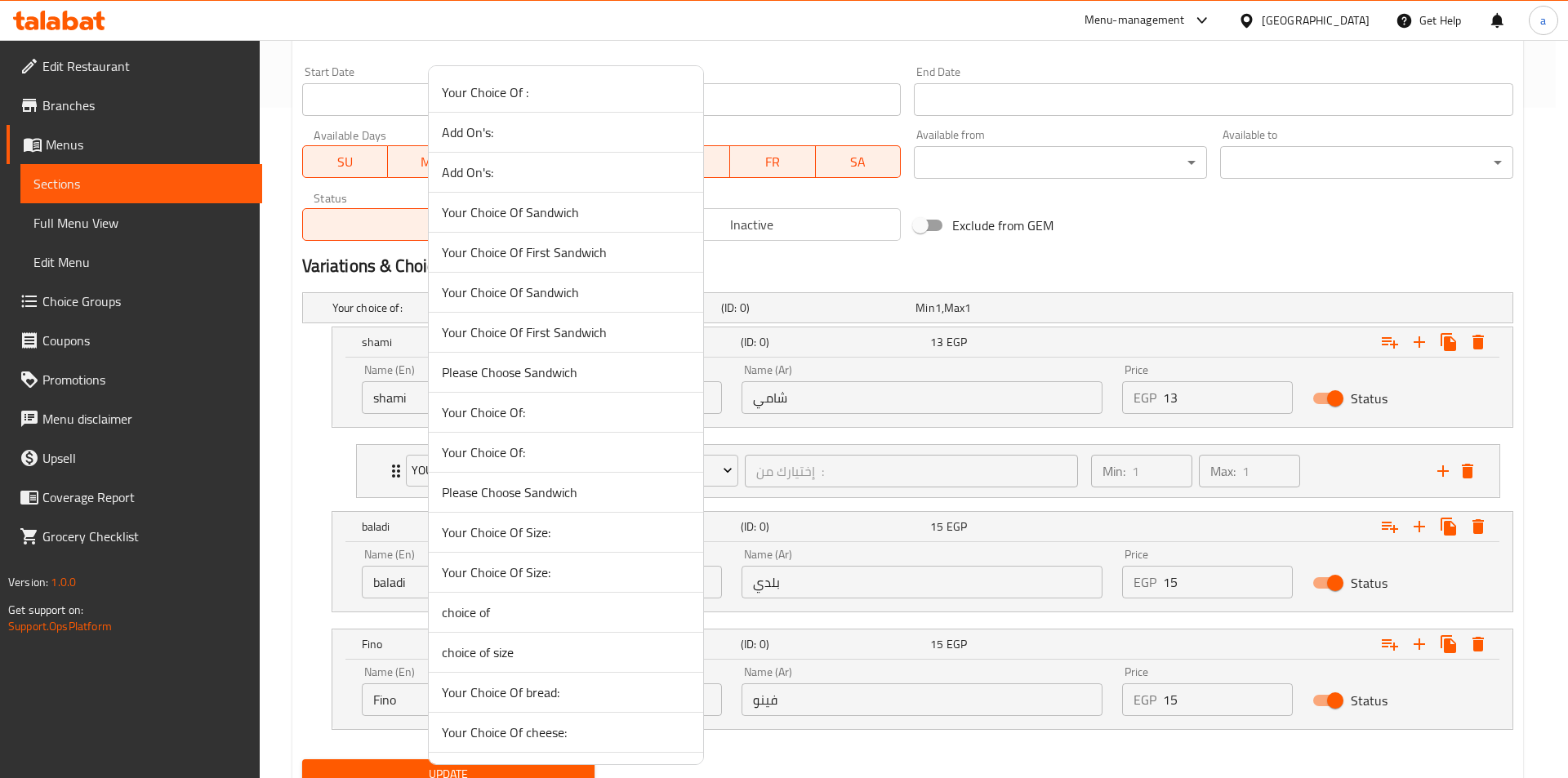
click at [794, 464] on div at bounding box center [784, 389] width 1568 height 778
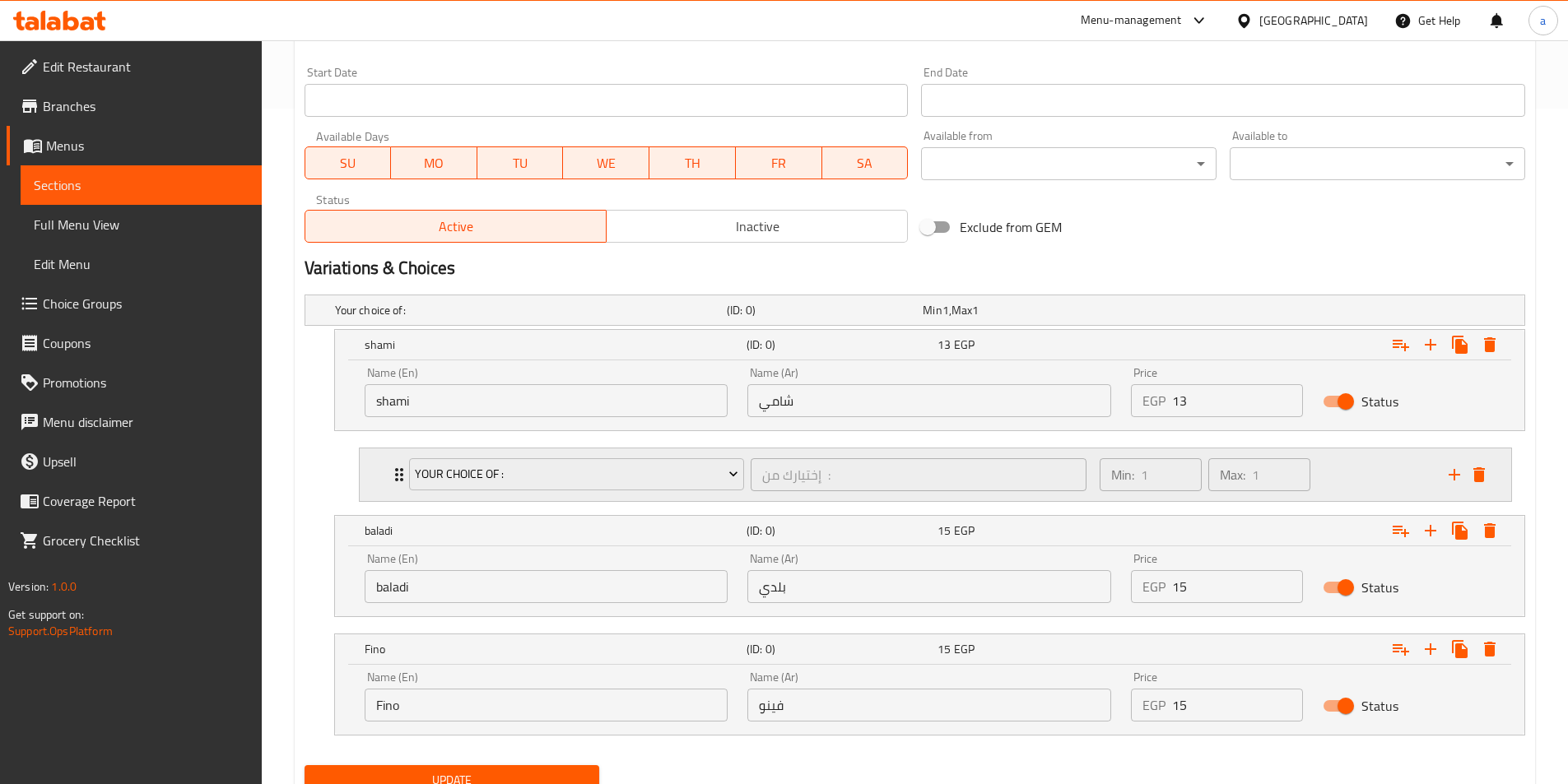
click at [1133, 470] on p "Min:" at bounding box center [1122, 475] width 23 height 20
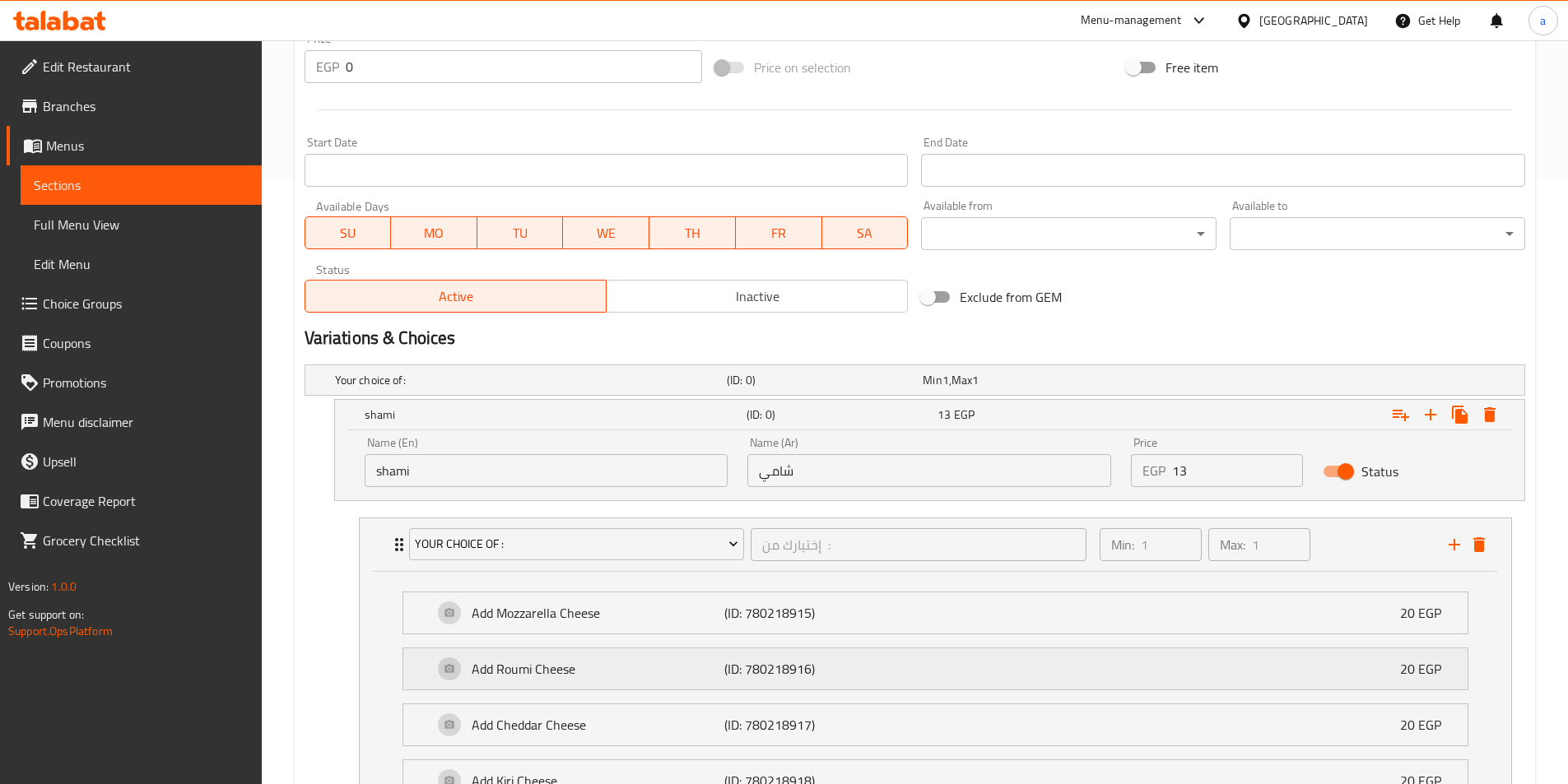
scroll to position [823, 0]
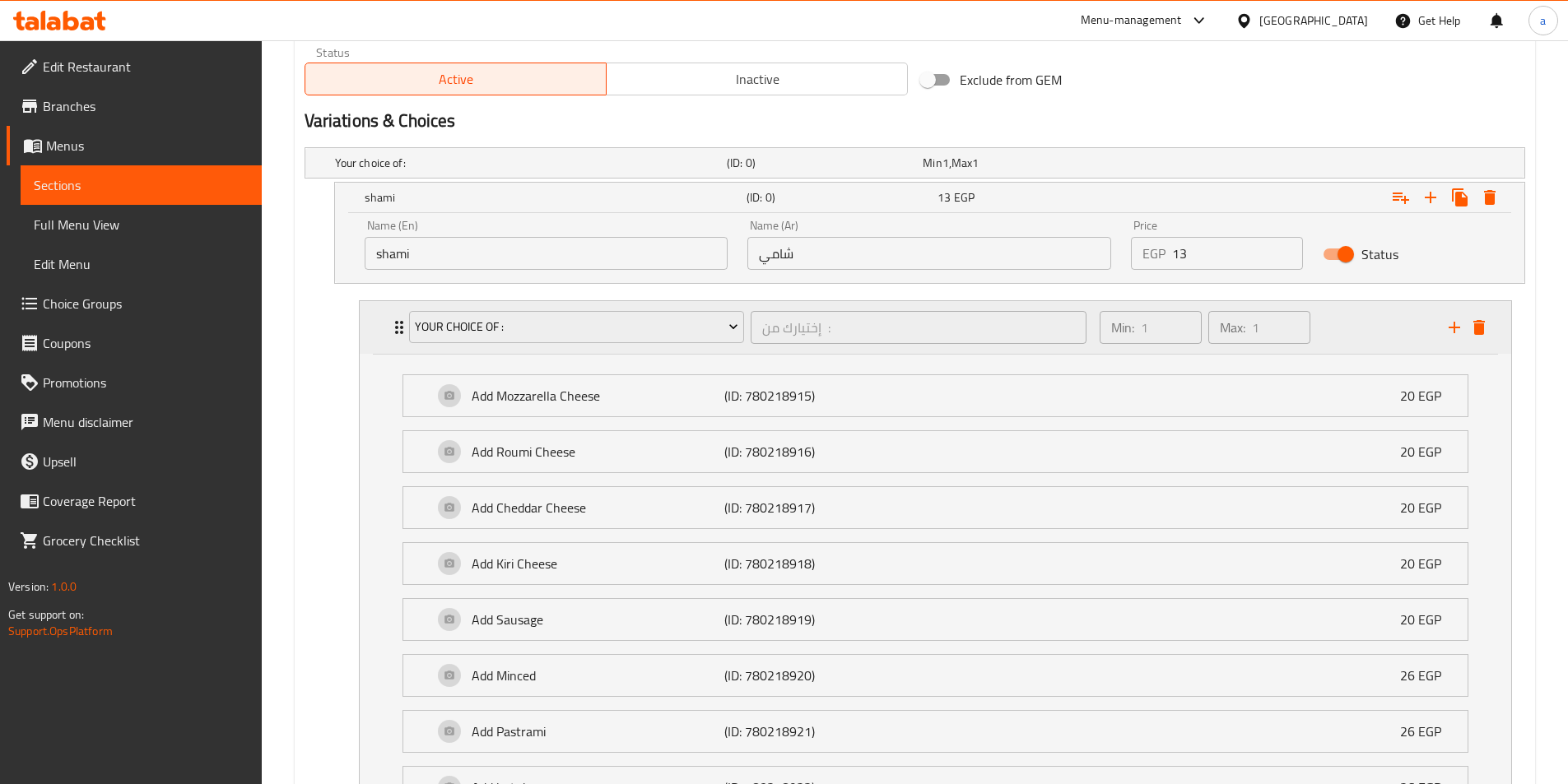
click at [1407, 340] on div "Min: 1 ​ Max: 1 ​" at bounding box center [1263, 327] width 349 height 53
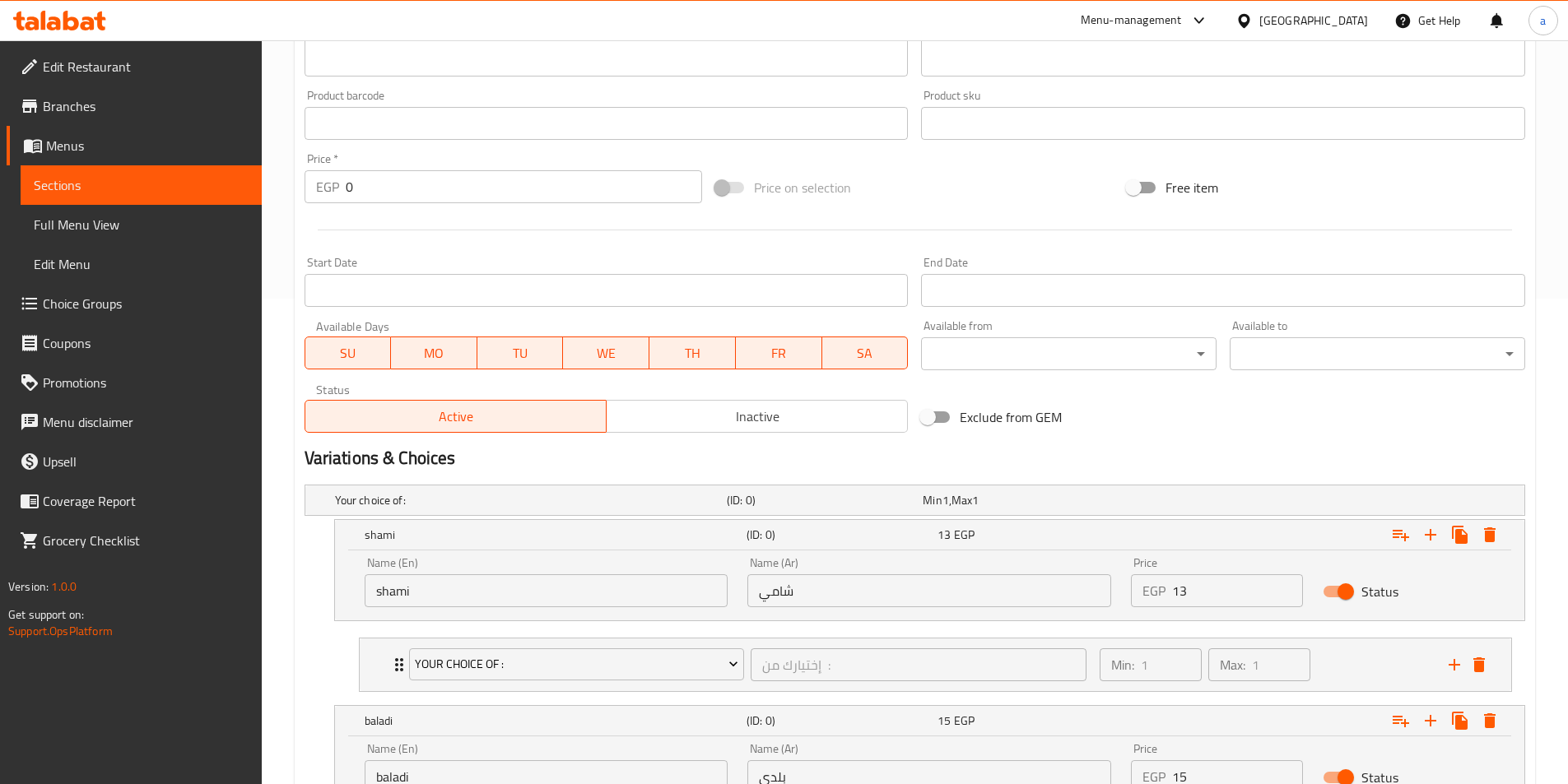
scroll to position [579, 0]
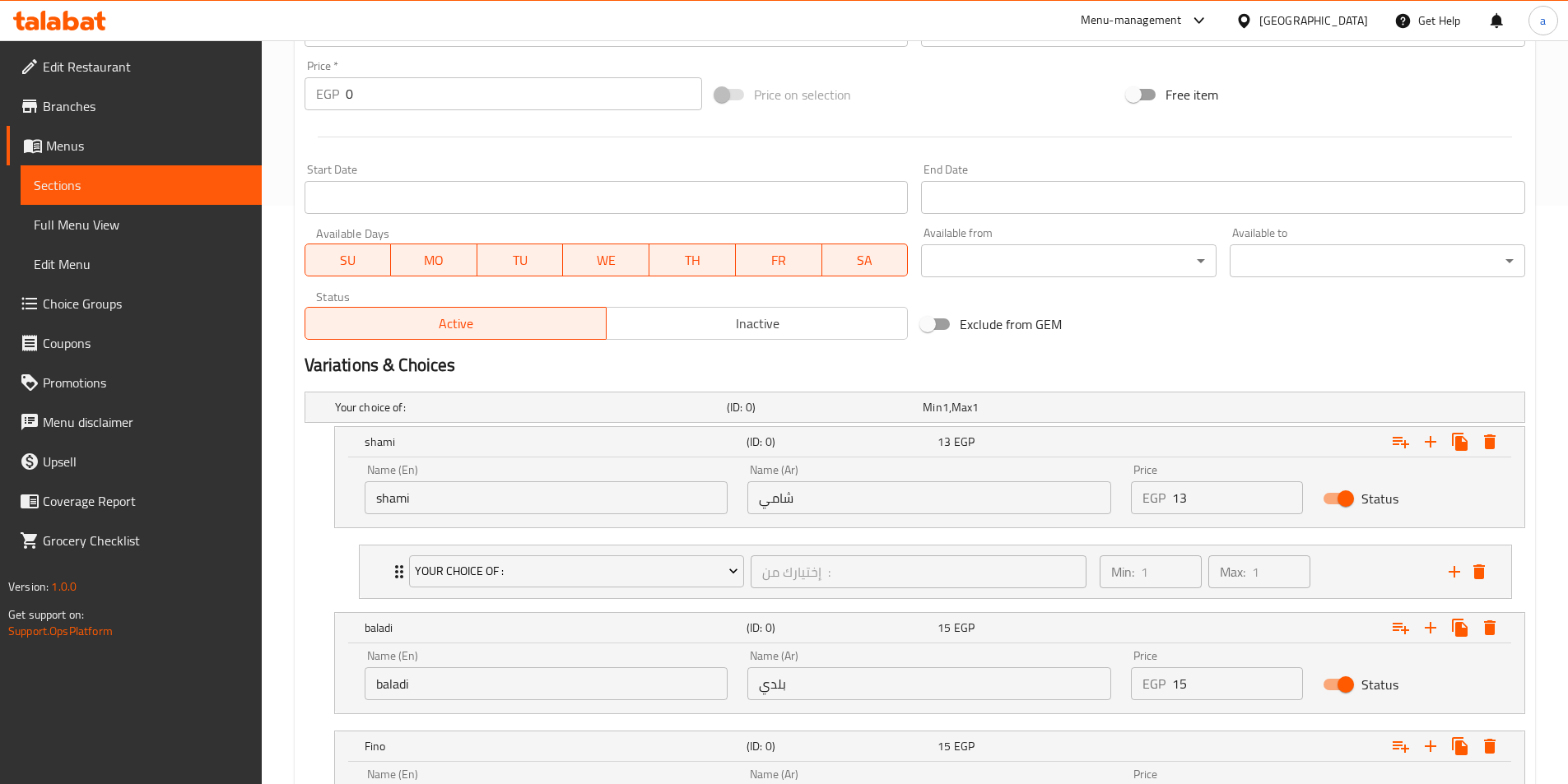
click at [1435, 491] on div "Status" at bounding box center [1408, 498] width 192 height 51
click at [1481, 580] on icon "delete" at bounding box center [1478, 572] width 20 height 20
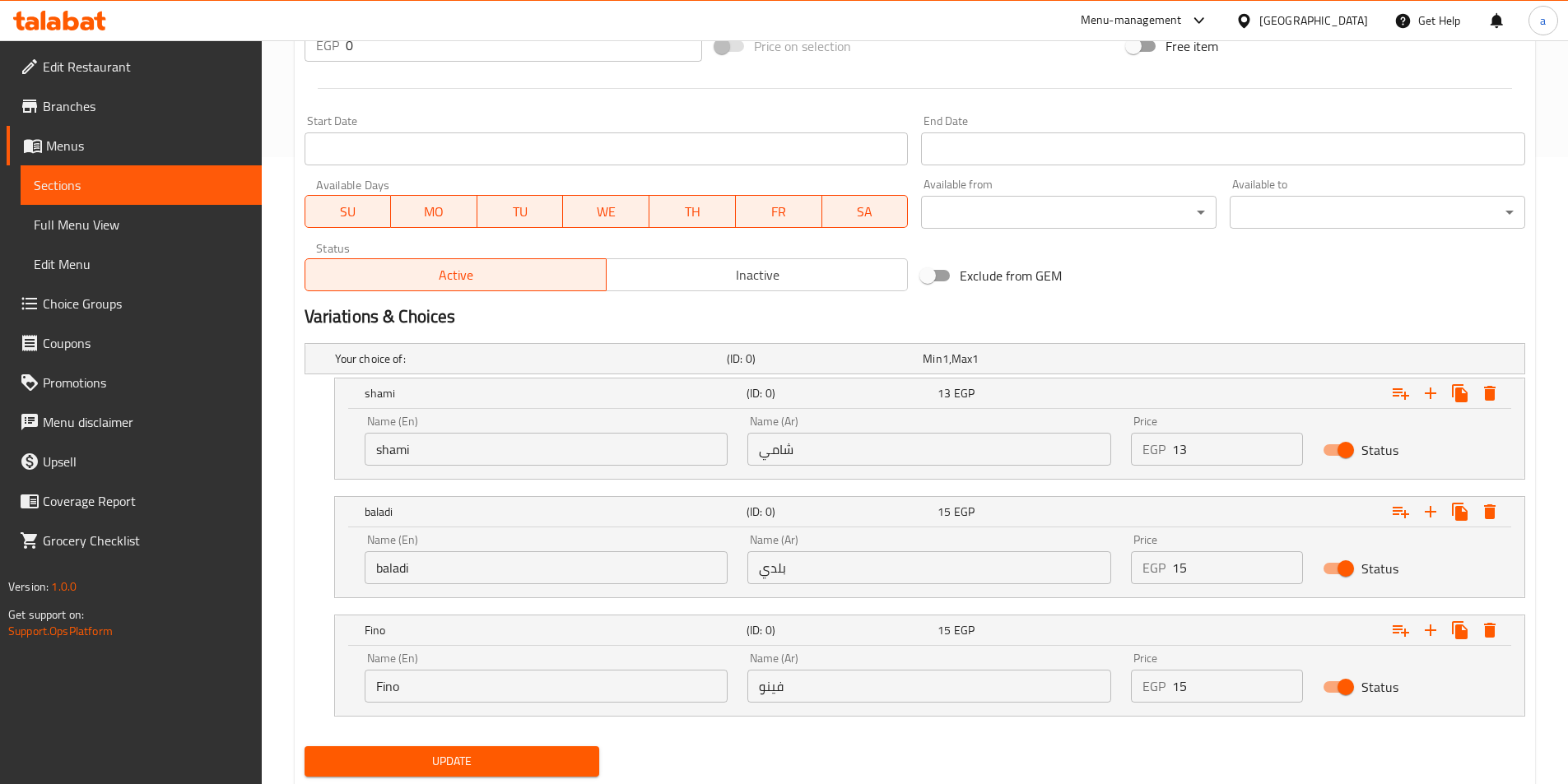
scroll to position [675, 0]
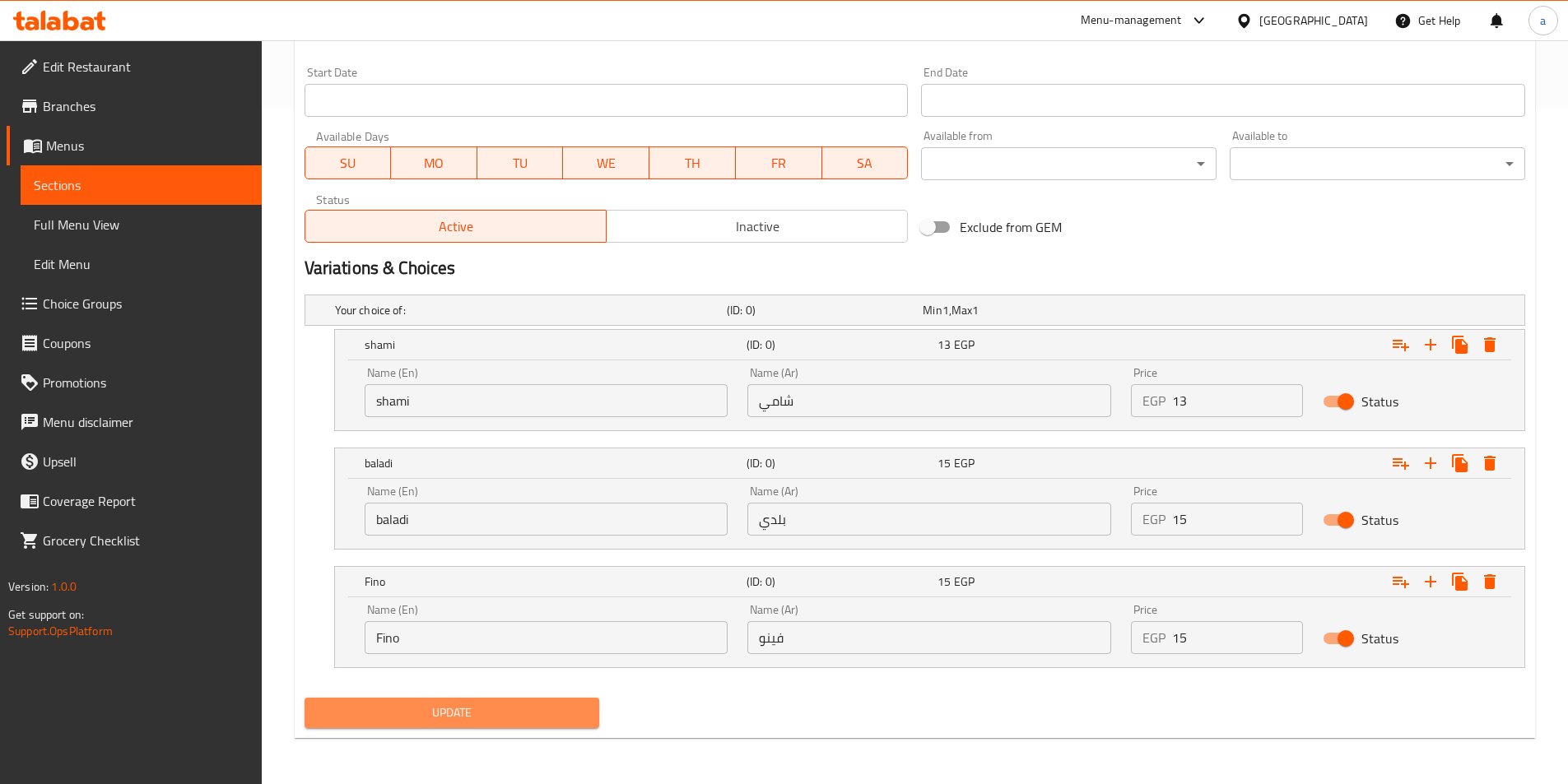
click at [526, 707] on span "Update" at bounding box center [453, 713] width 269 height 21
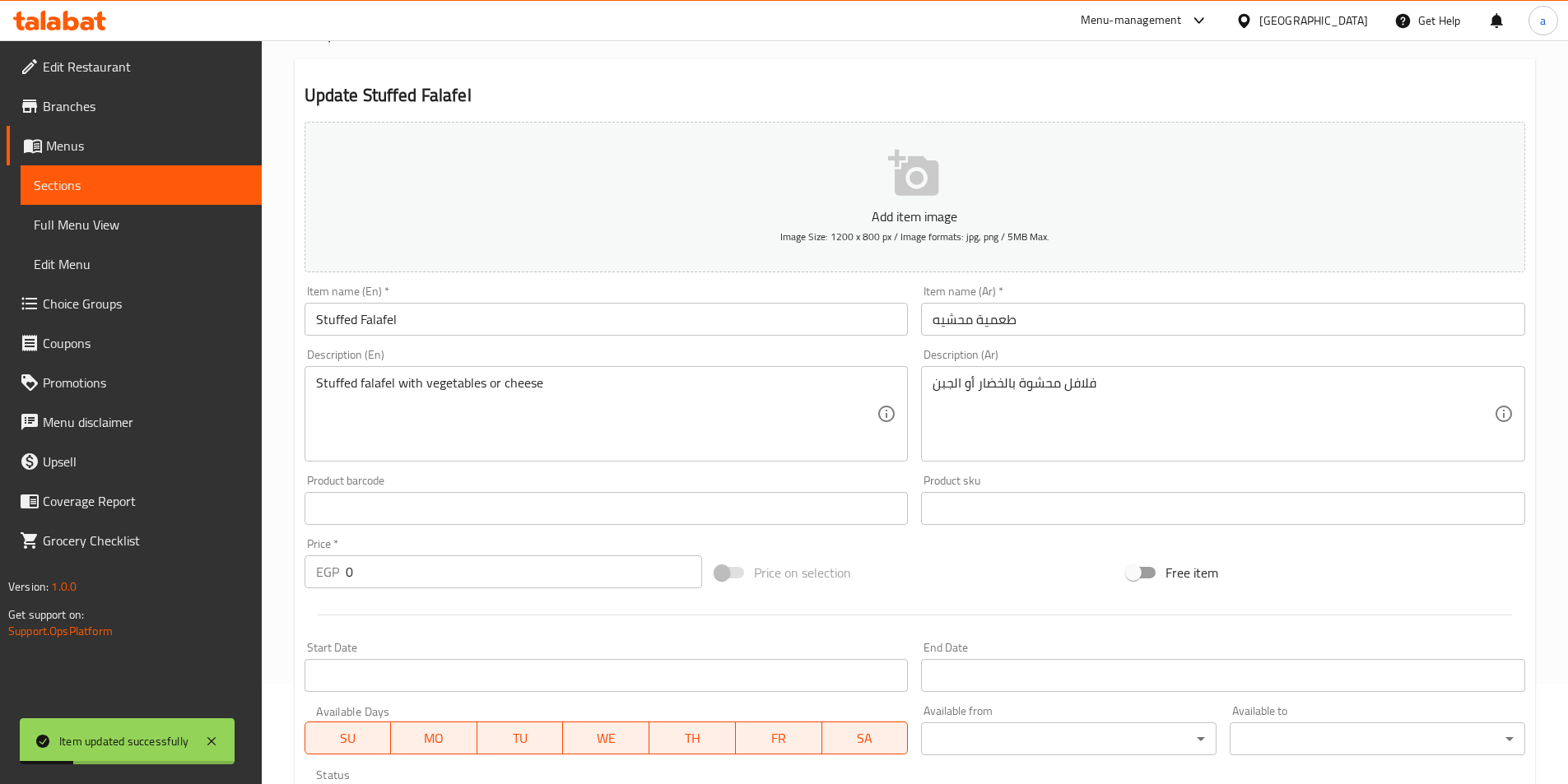
scroll to position [0, 0]
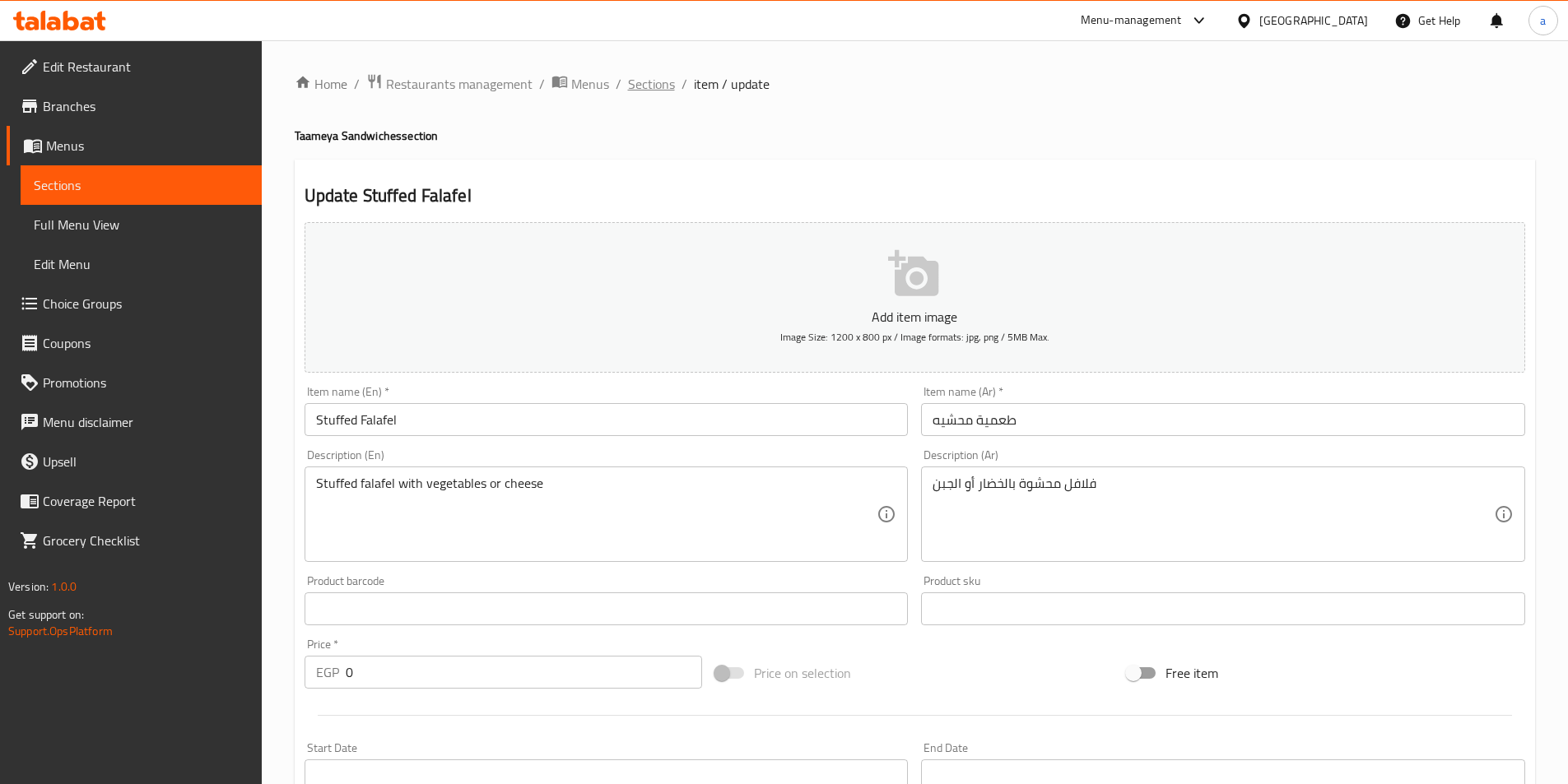
click at [645, 85] on span "Sections" at bounding box center [650, 84] width 47 height 20
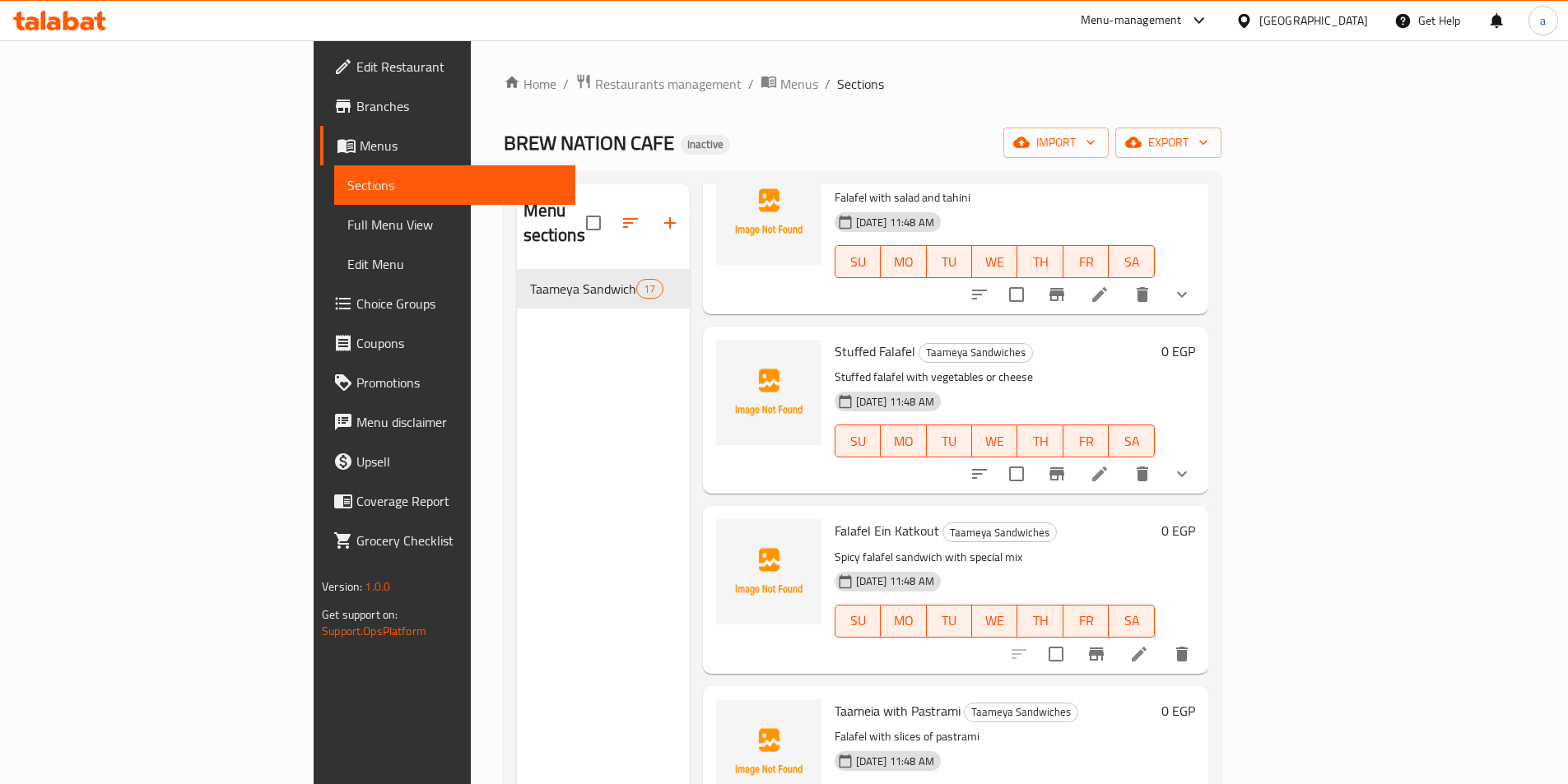
scroll to position [329, 0]
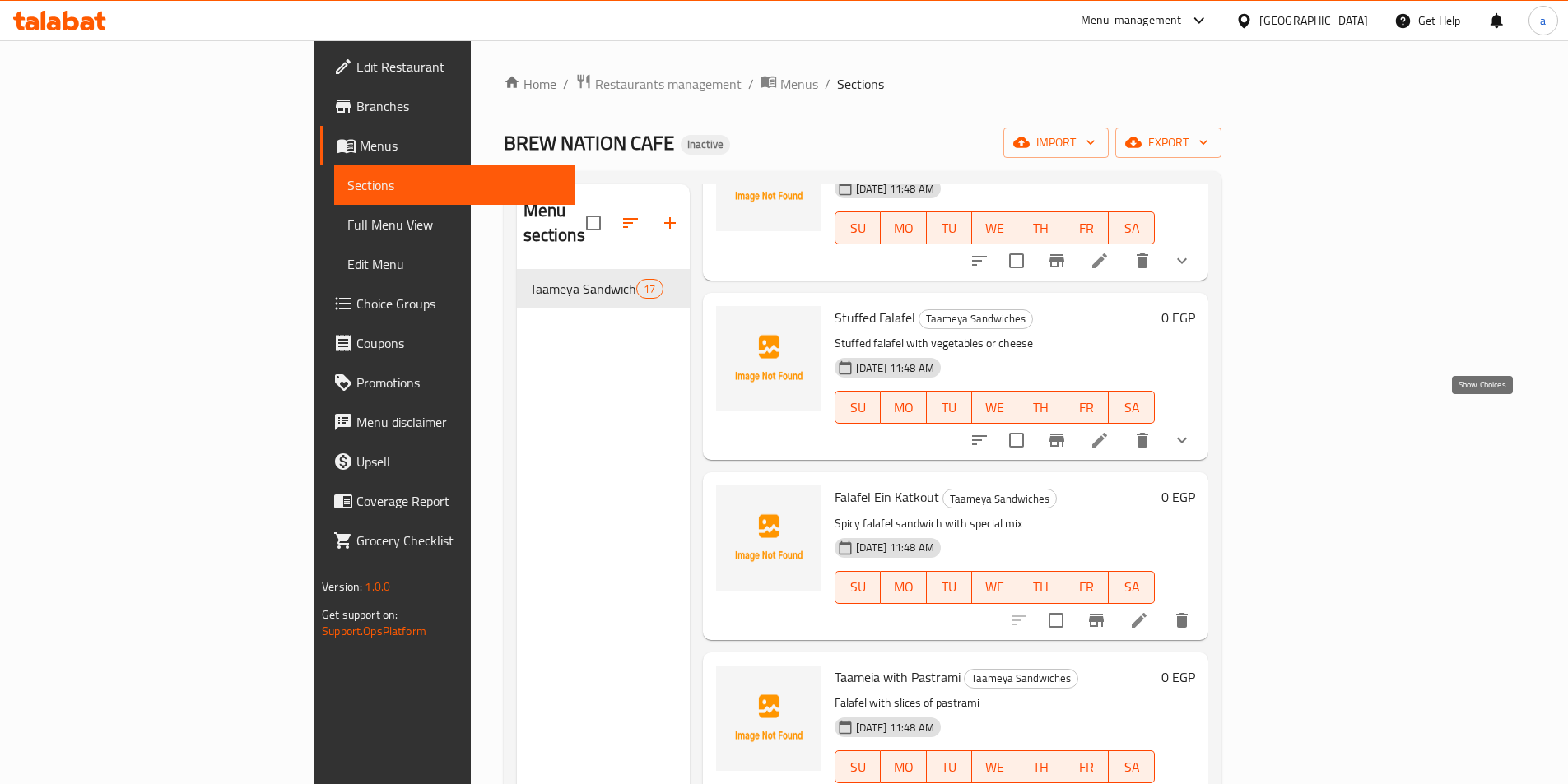
click at [1192, 431] on icon "show more" at bounding box center [1181, 440] width 20 height 20
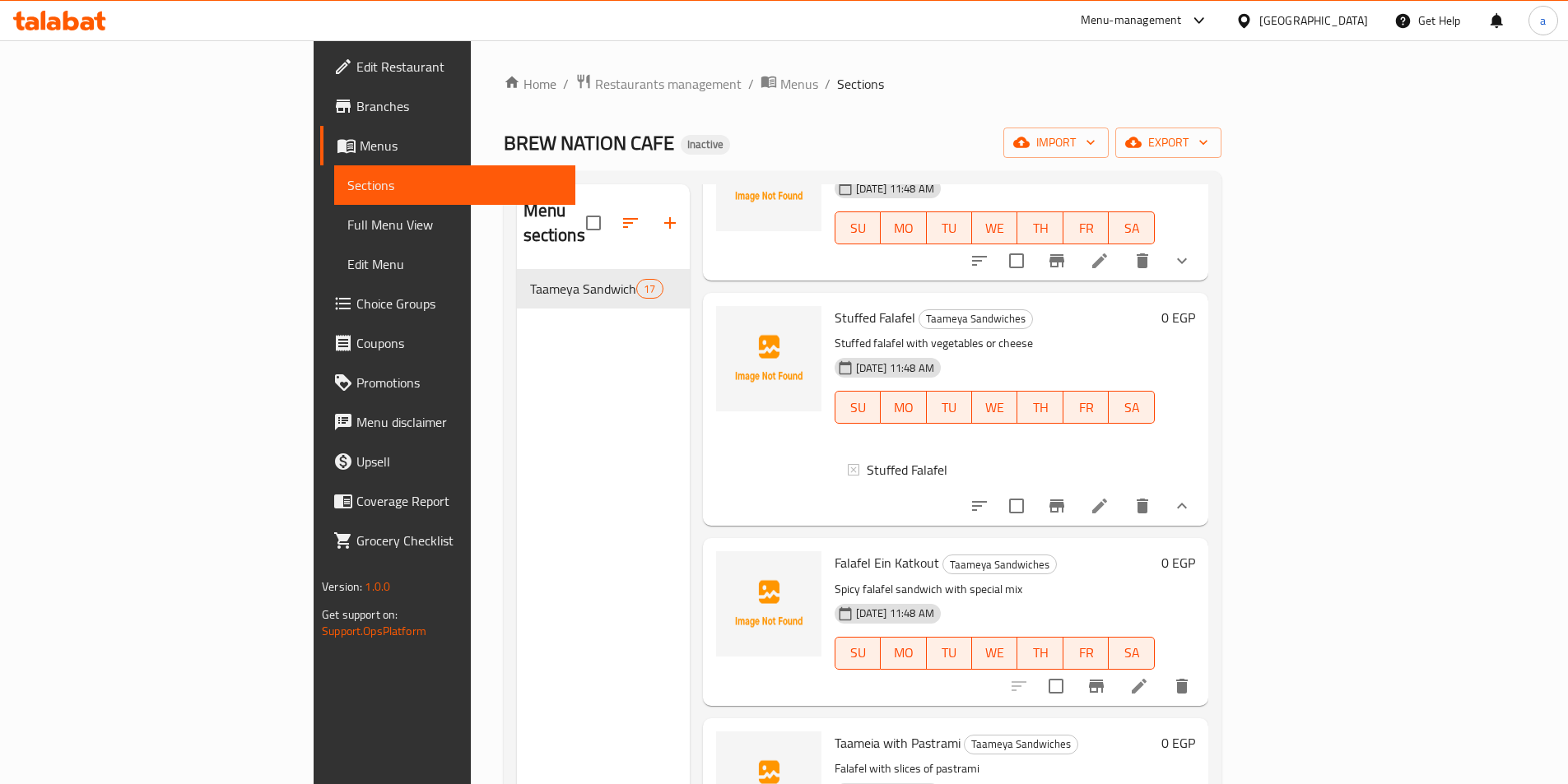
click at [1192, 497] on icon "show more" at bounding box center [1181, 506] width 20 height 20
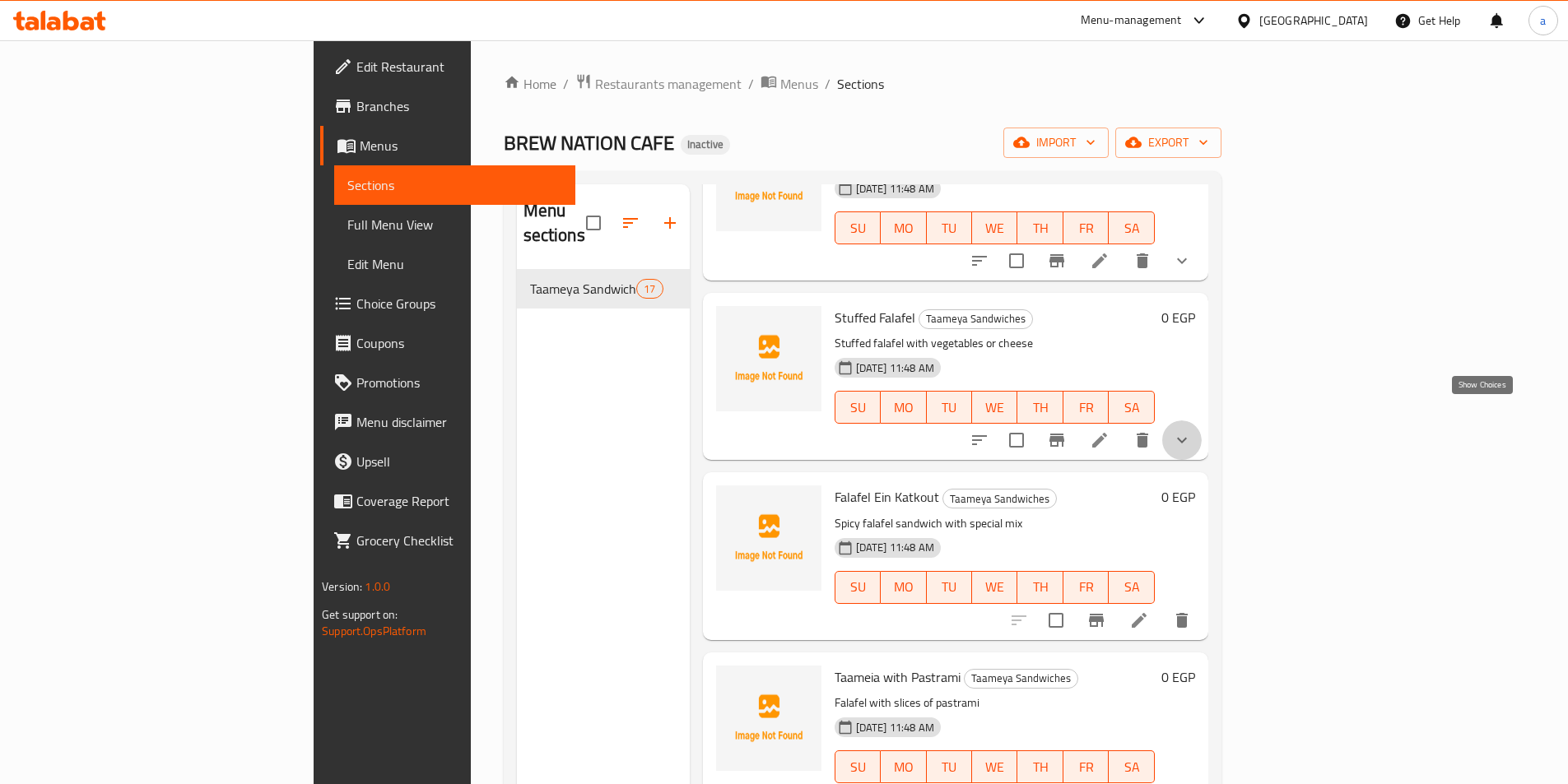
click at [1187, 437] on icon "show more" at bounding box center [1181, 440] width 10 height 6
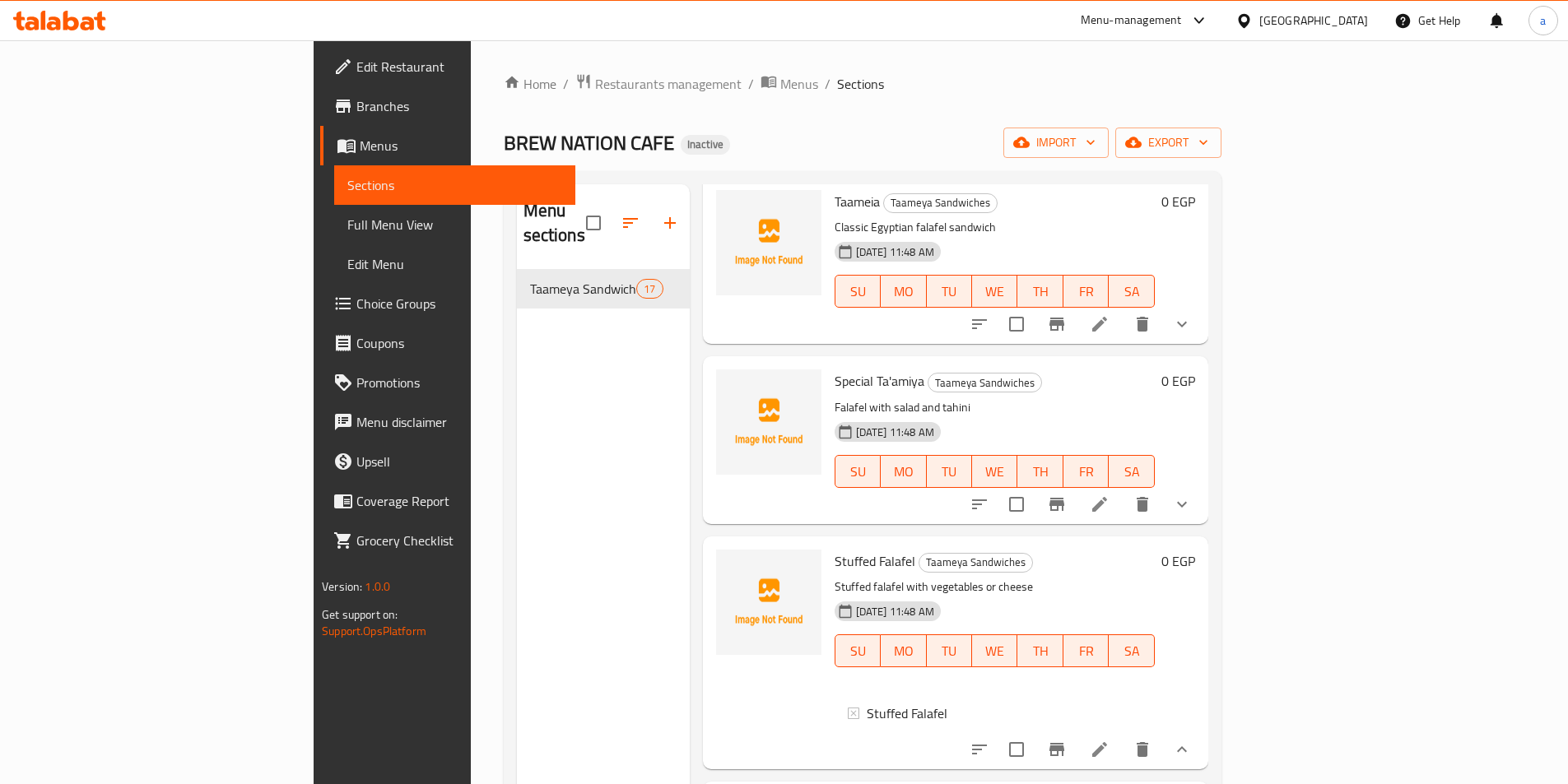
scroll to position [82, 0]
click at [1192, 498] on icon "show more" at bounding box center [1181, 507] width 20 height 20
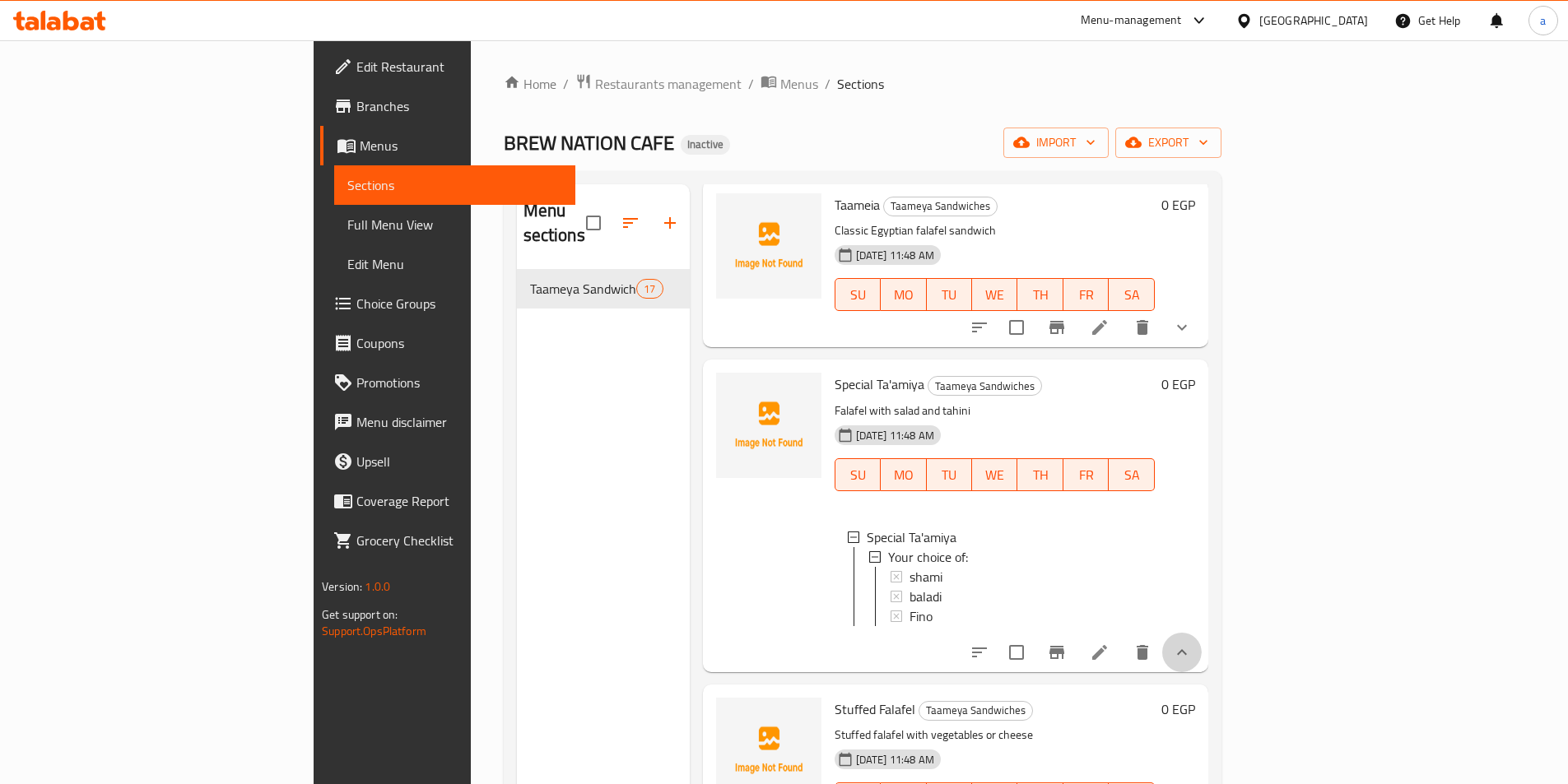
click at [1187, 649] on icon "show more" at bounding box center [1181, 652] width 10 height 6
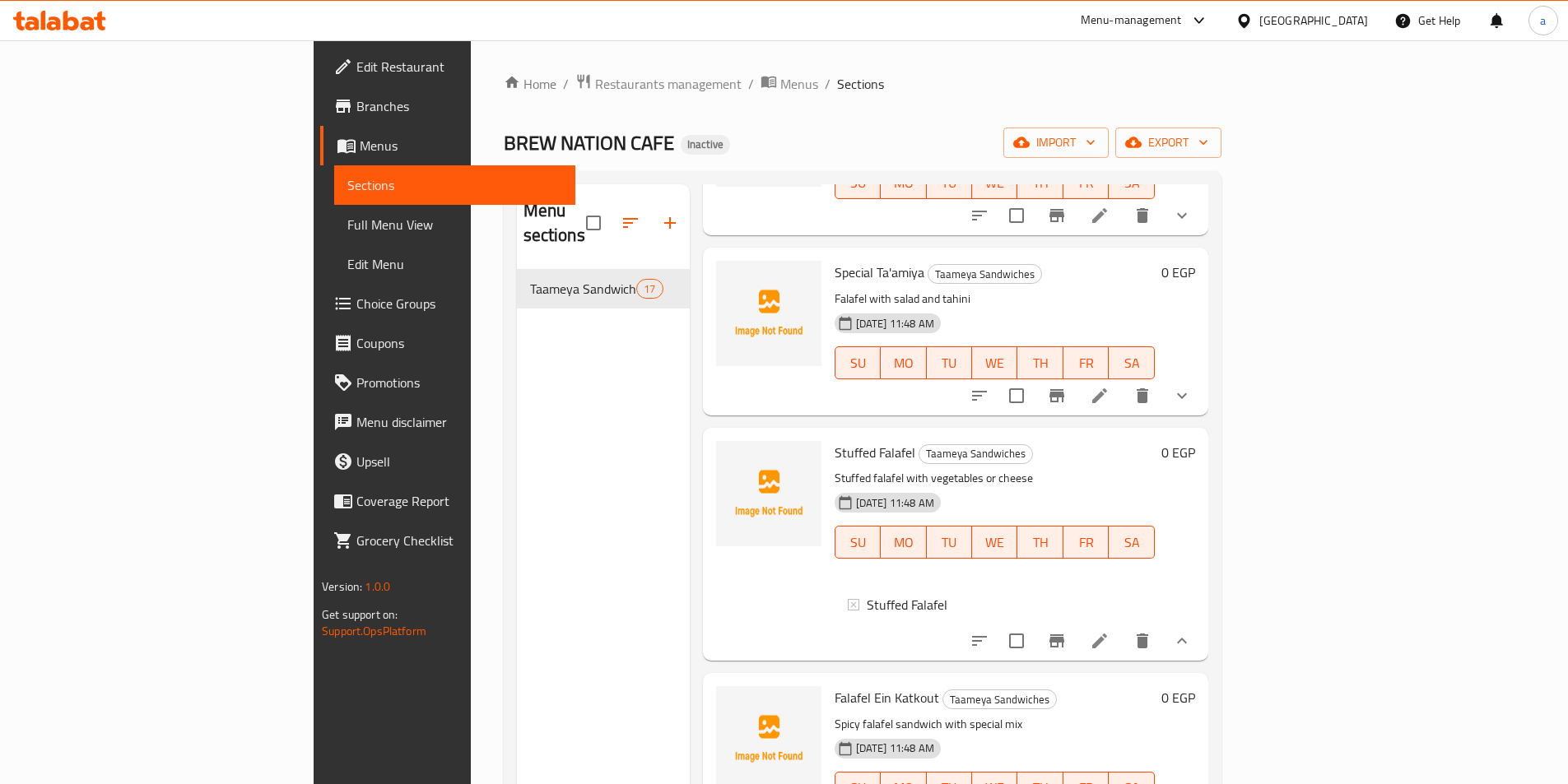
scroll to position [329, 0]
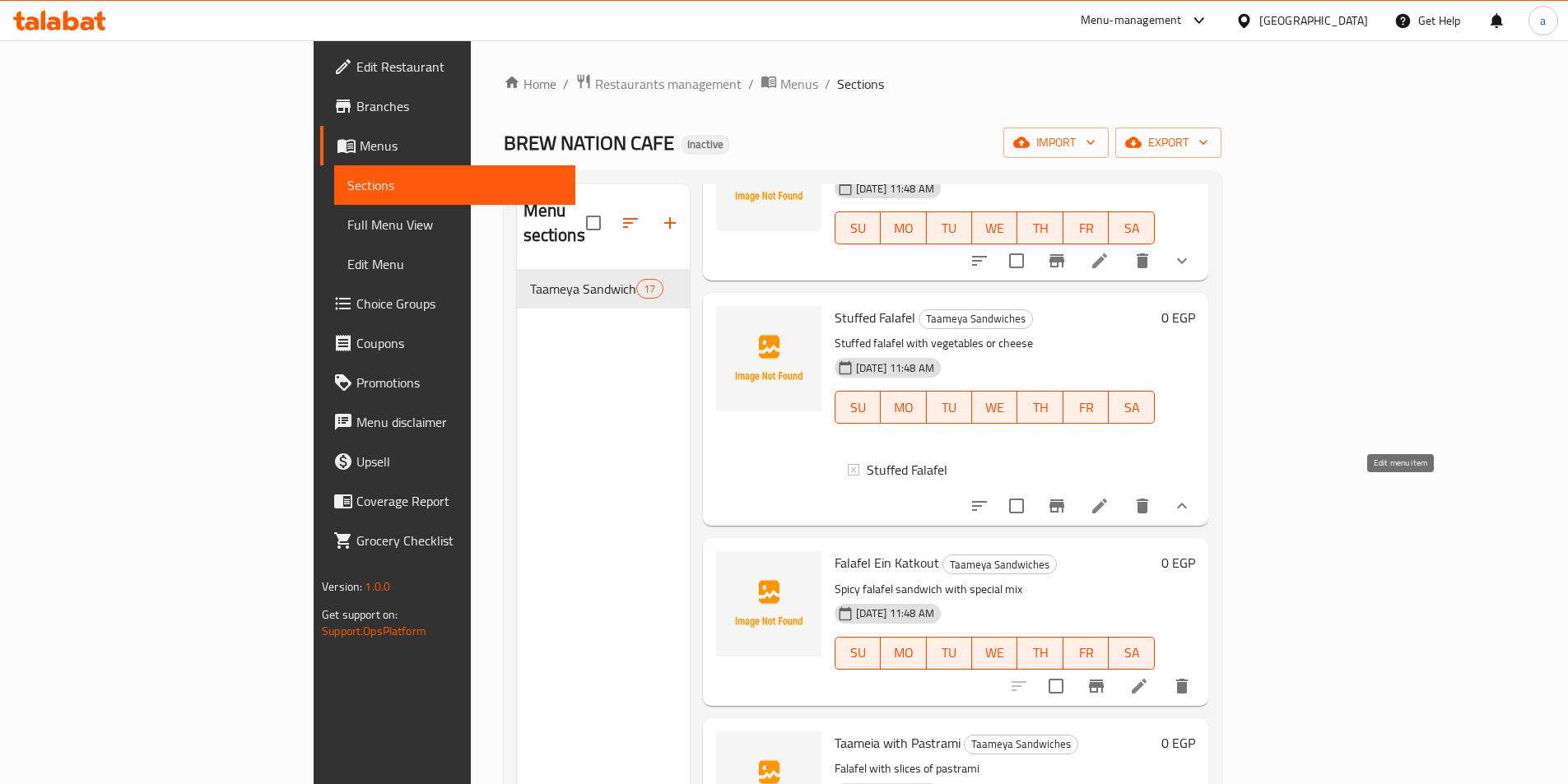
click at [1107, 498] on icon at bounding box center [1099, 506] width 15 height 15
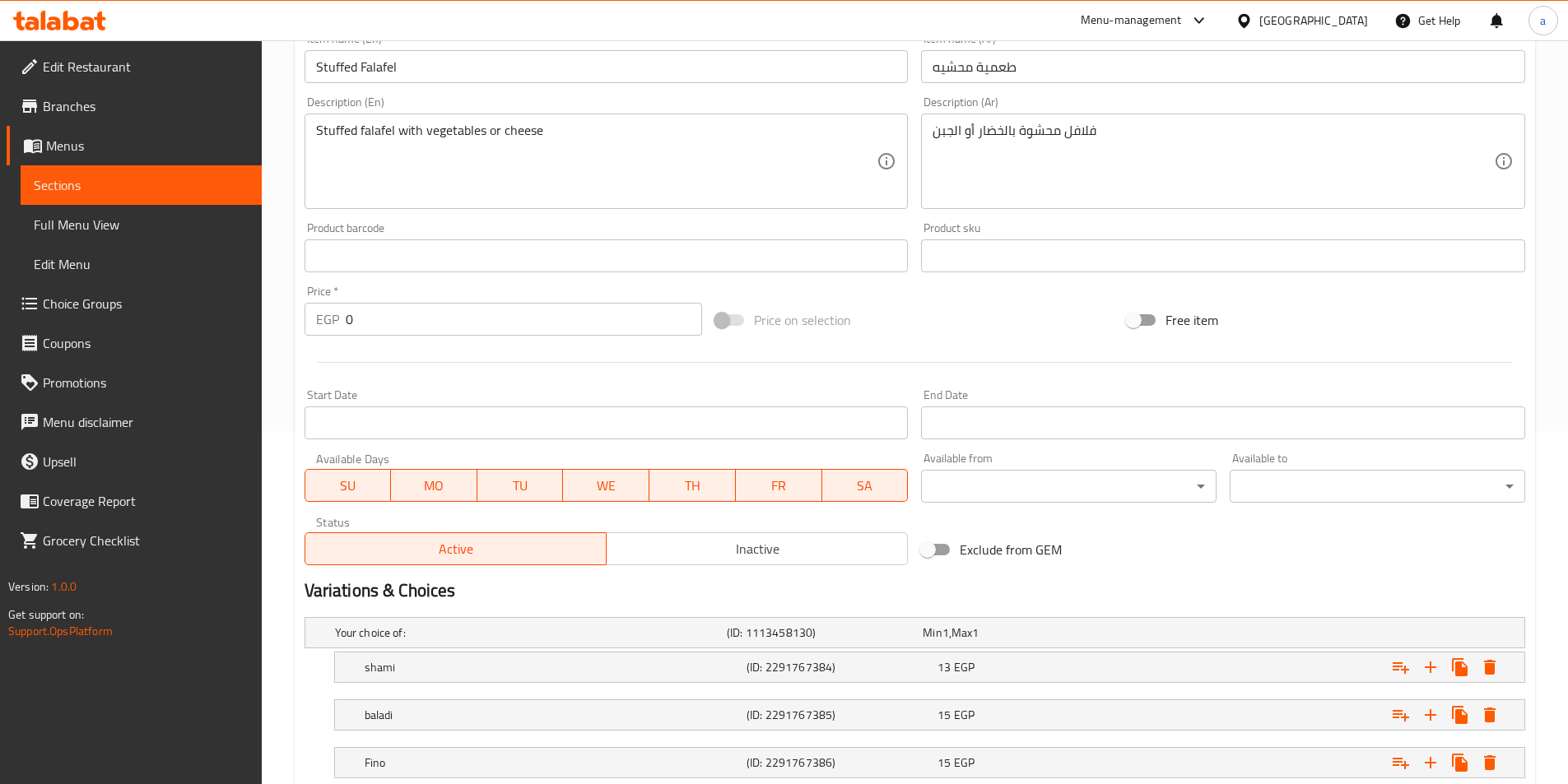
scroll to position [463, 0]
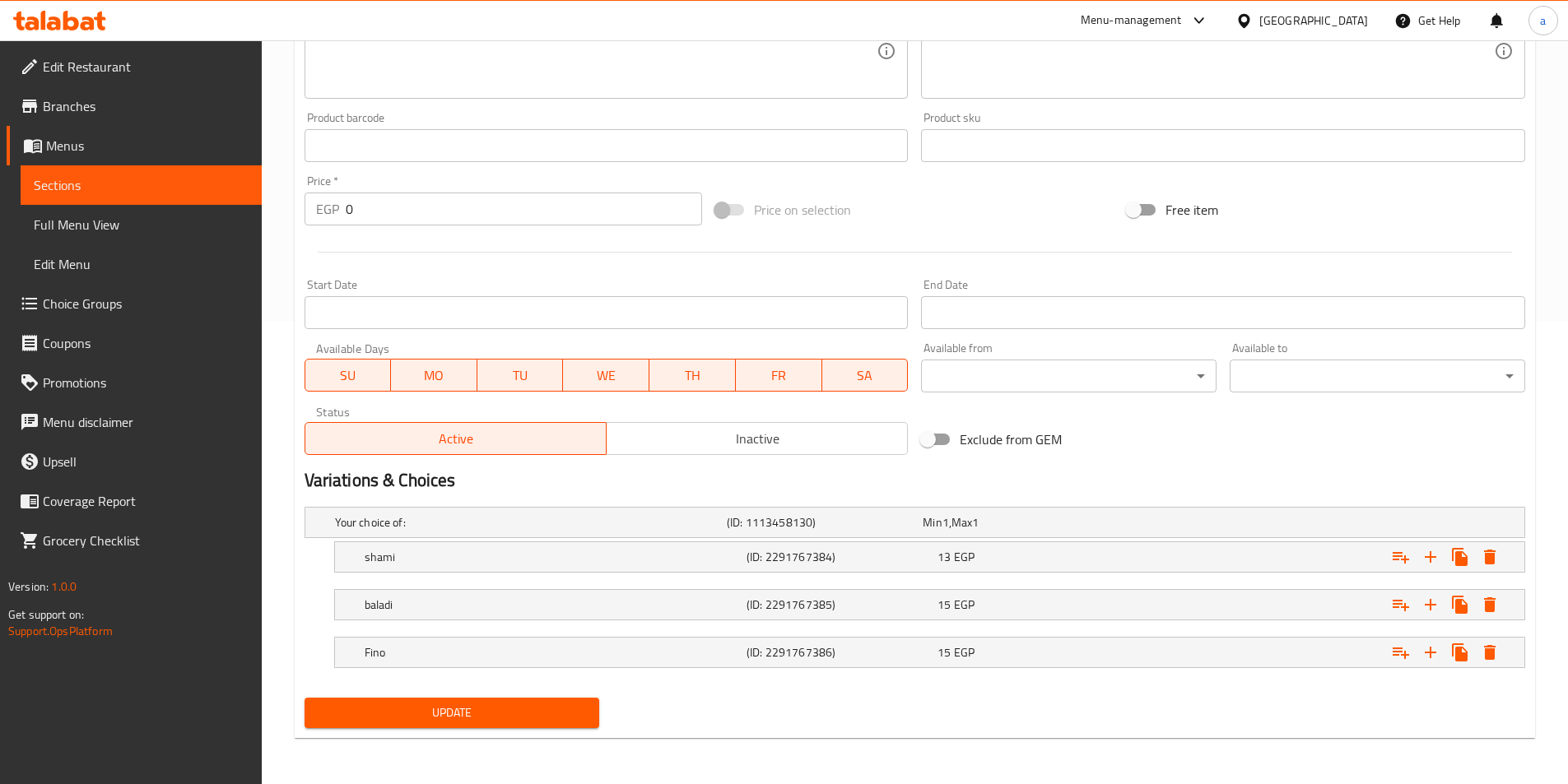
click at [519, 707] on span "Update" at bounding box center [453, 713] width 269 height 21
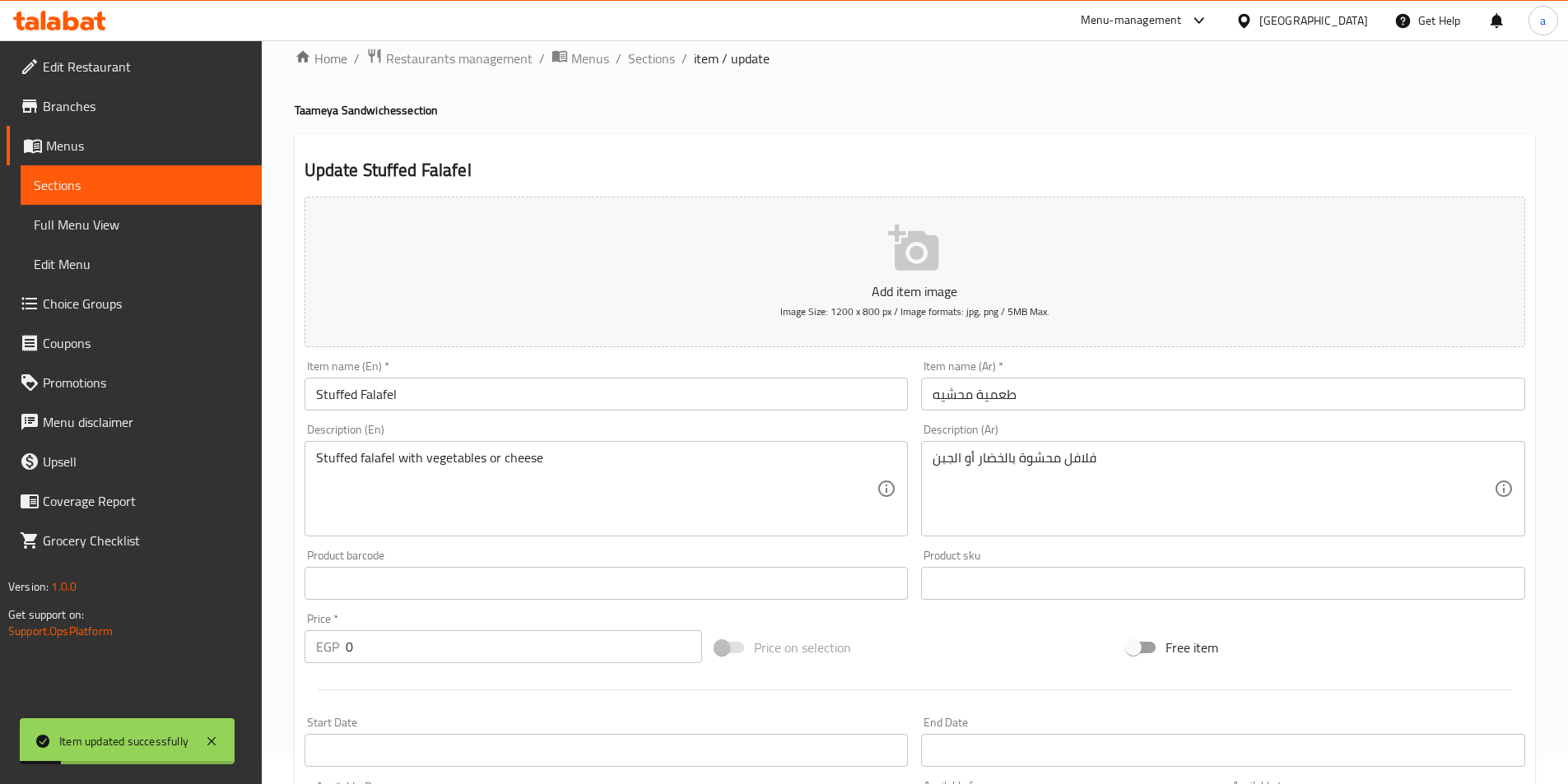
scroll to position [0, 0]
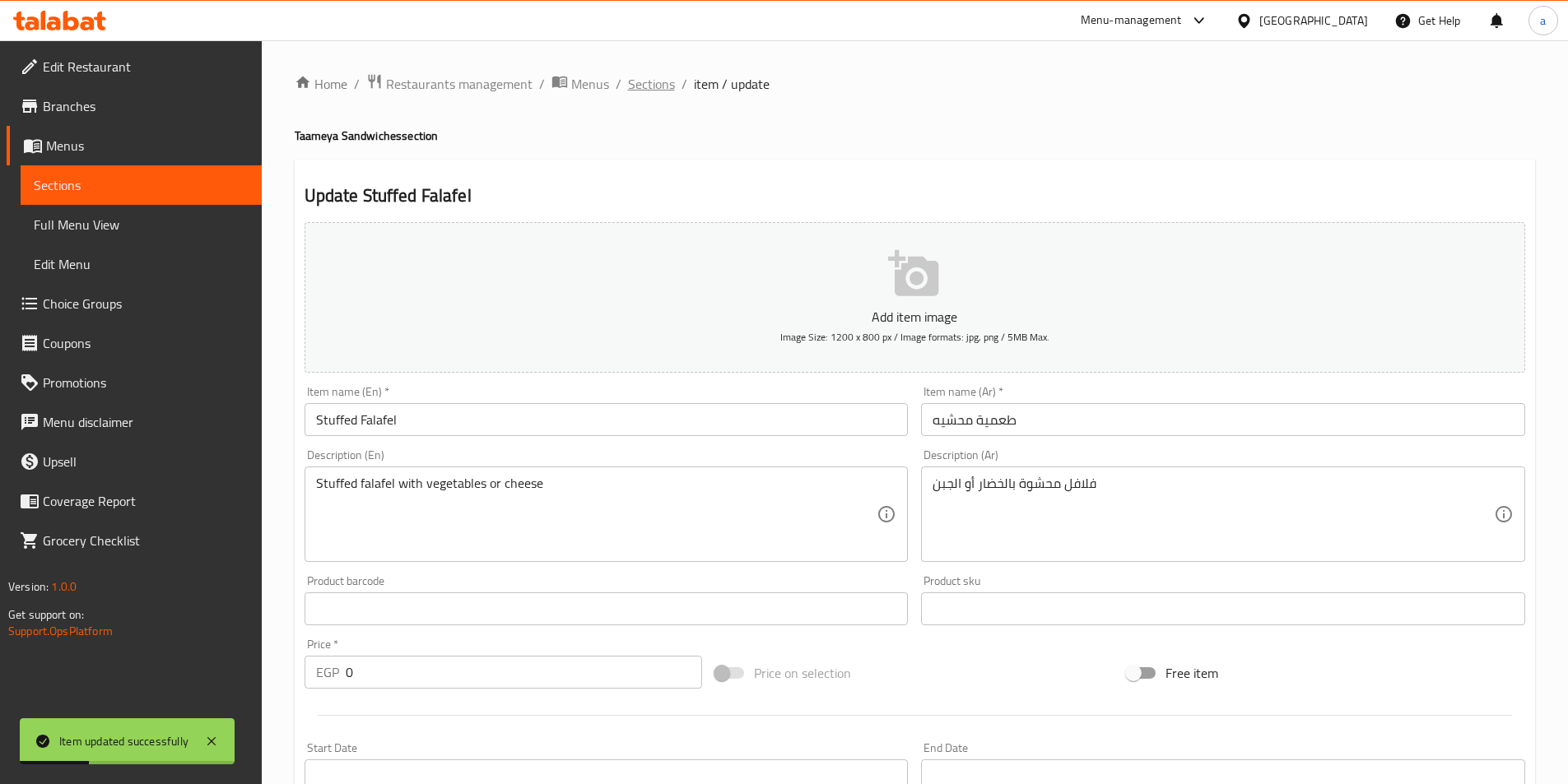
click at [640, 80] on span "Sections" at bounding box center [650, 84] width 47 height 20
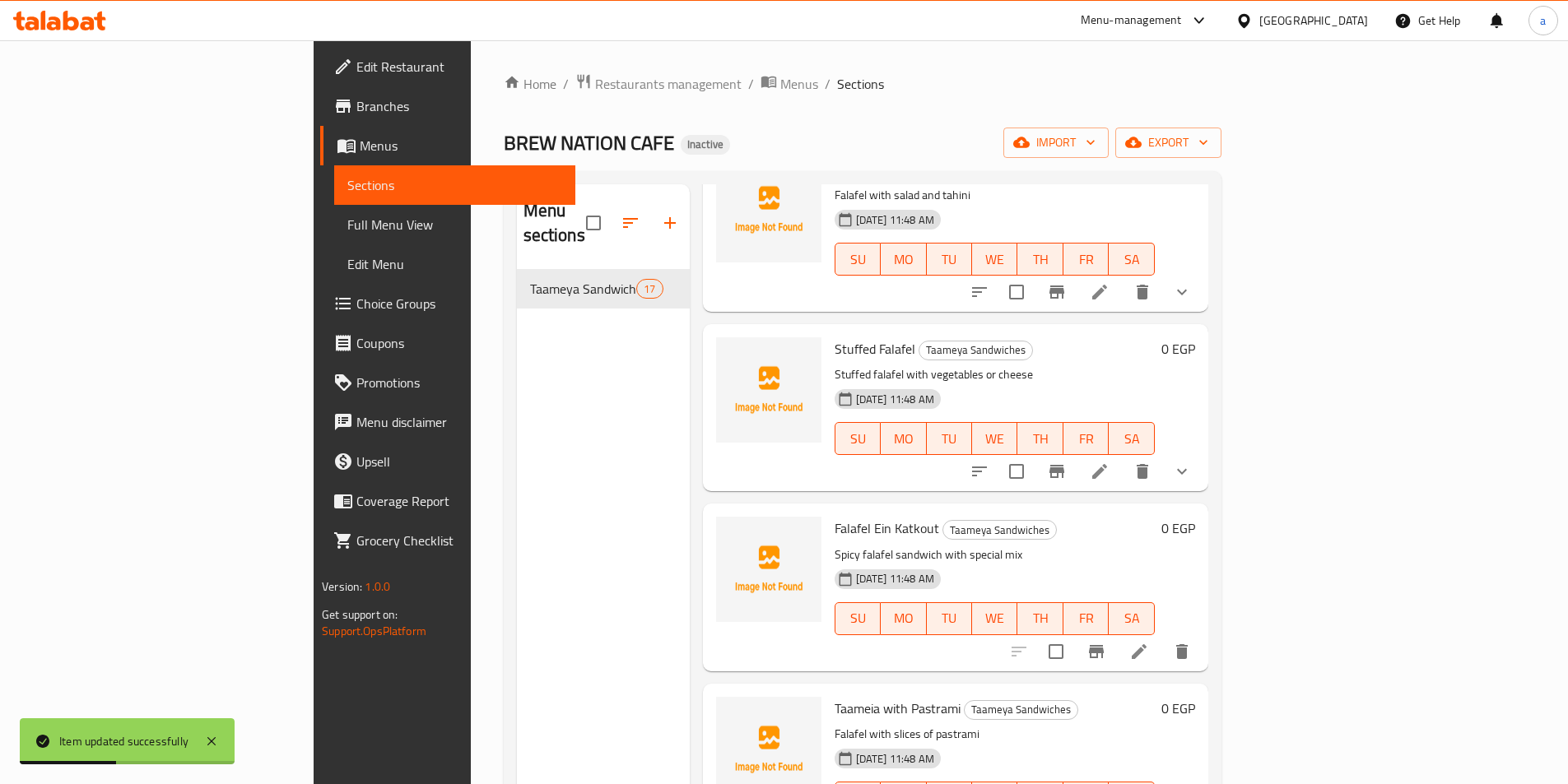
scroll to position [329, 0]
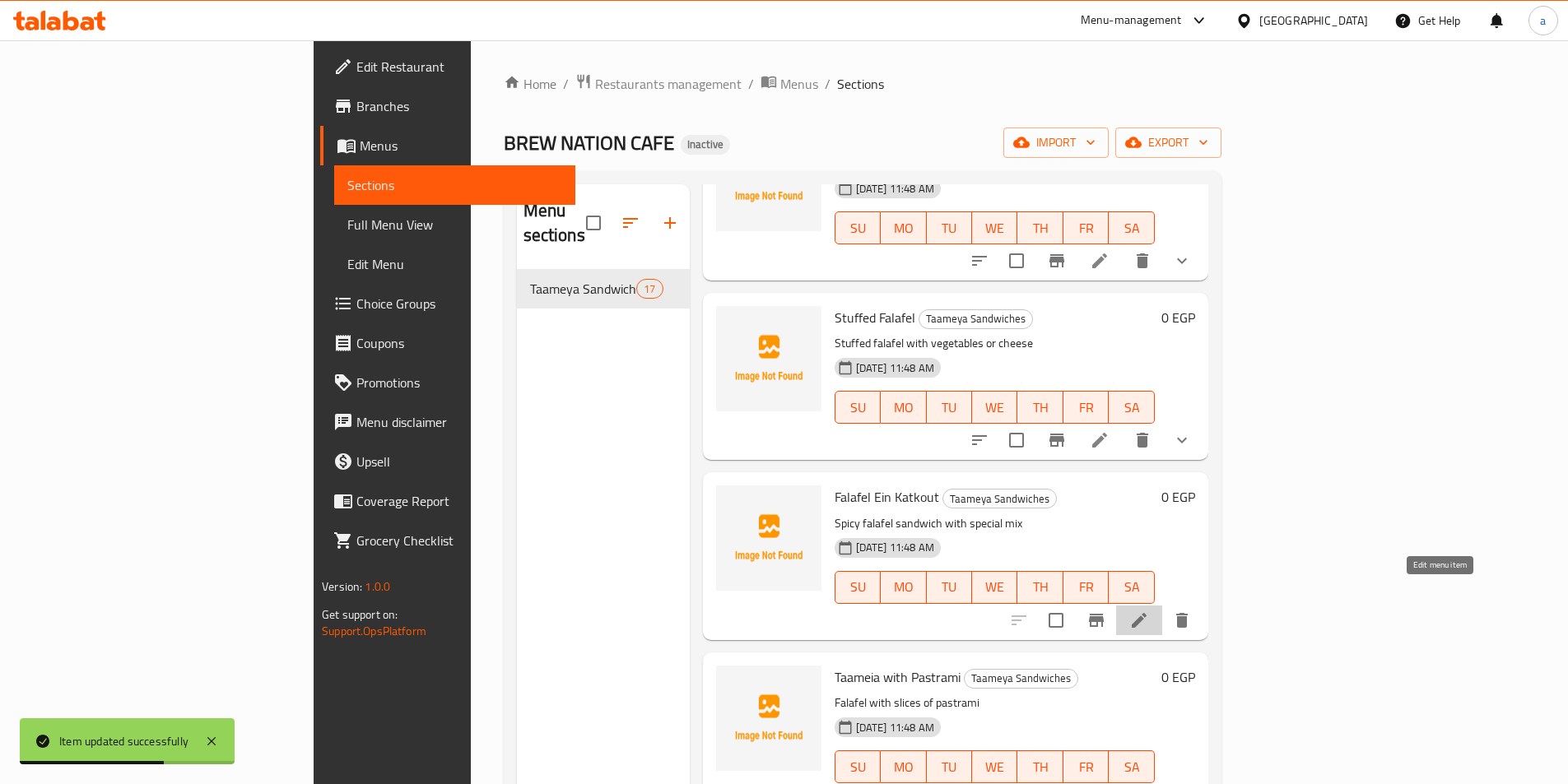
click at [1146, 613] on icon at bounding box center [1139, 621] width 15 height 15
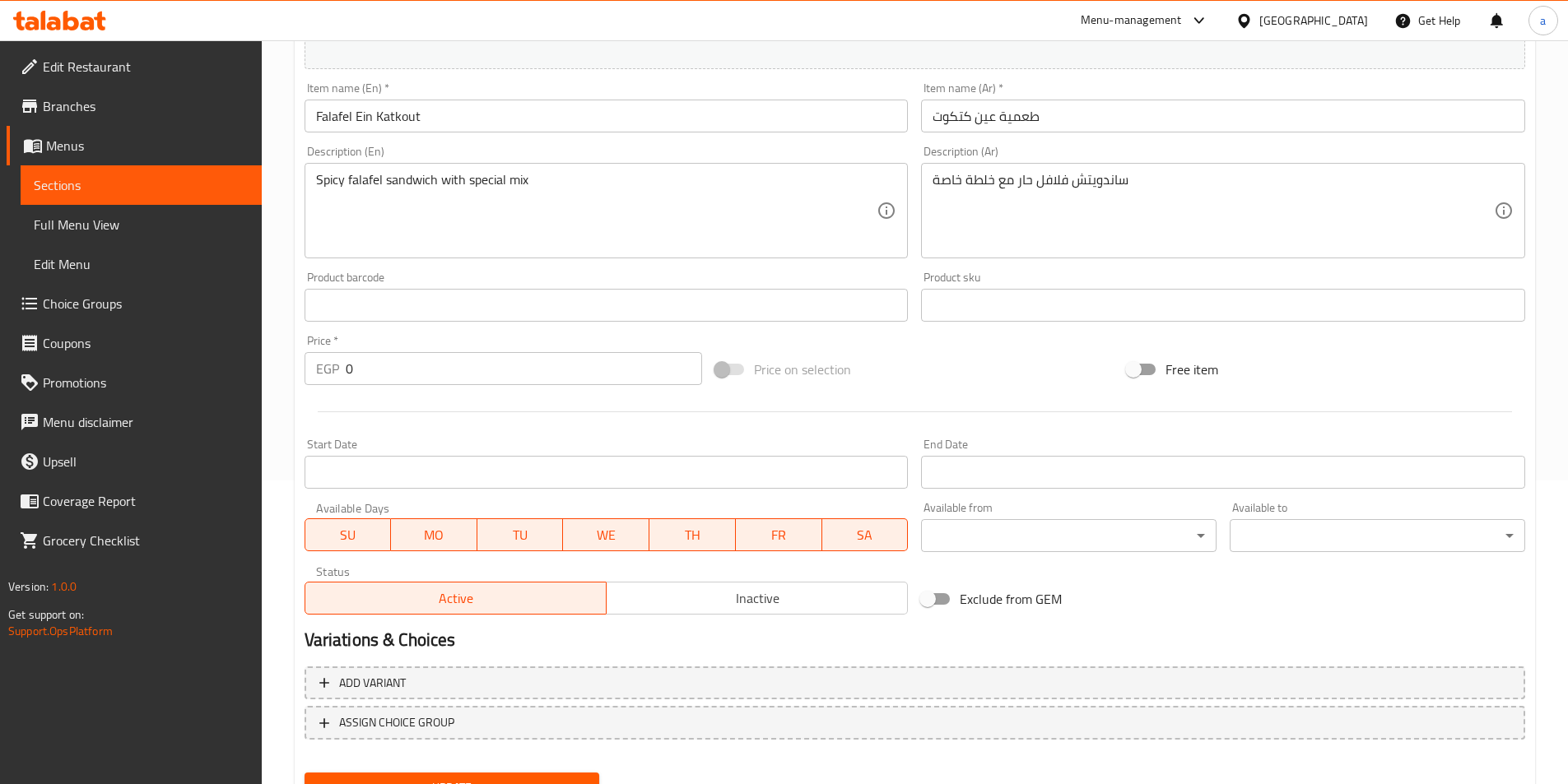
scroll to position [378, 0]
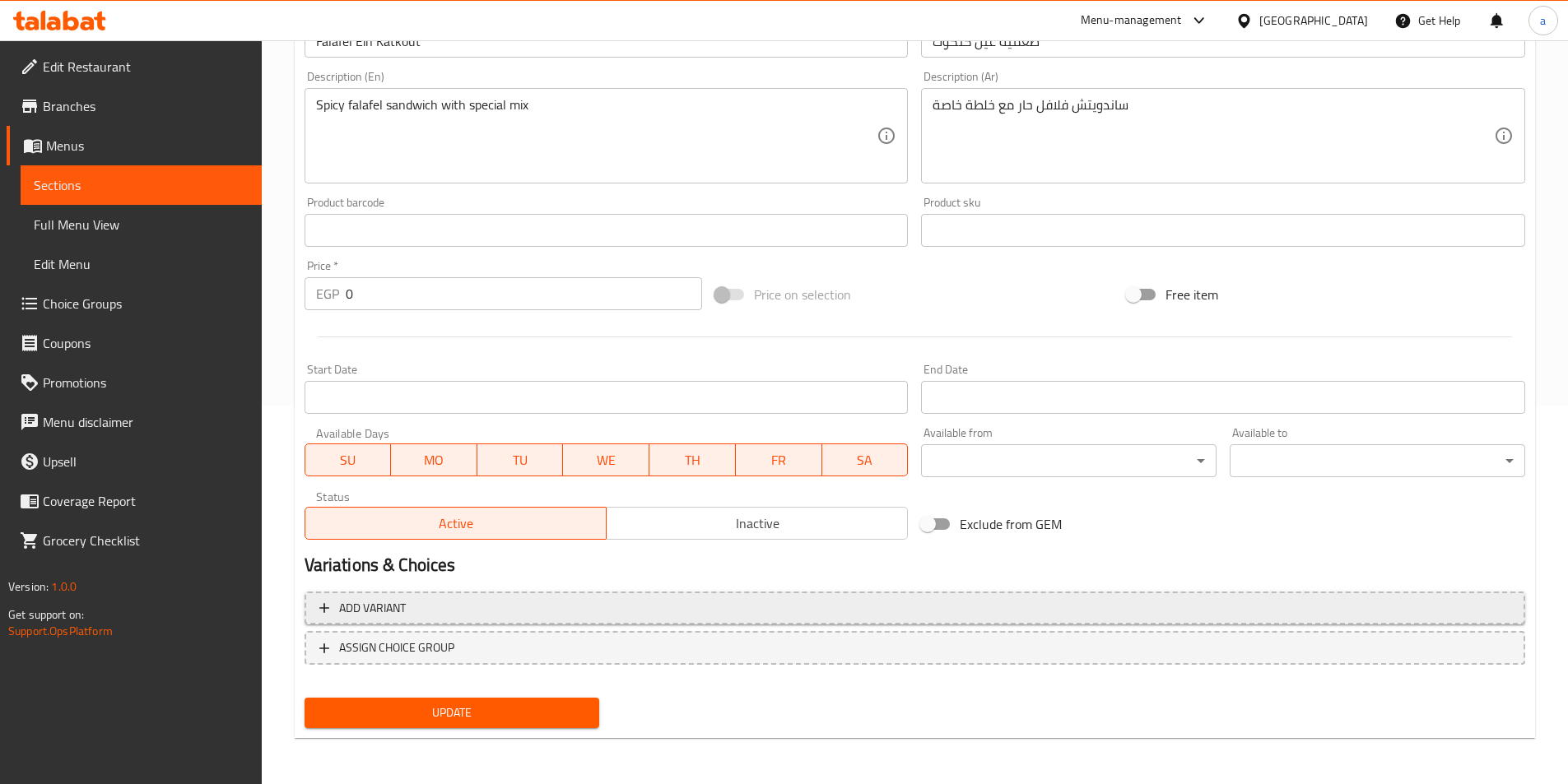
click at [504, 604] on span "Add variant" at bounding box center [914, 608] width 1191 height 21
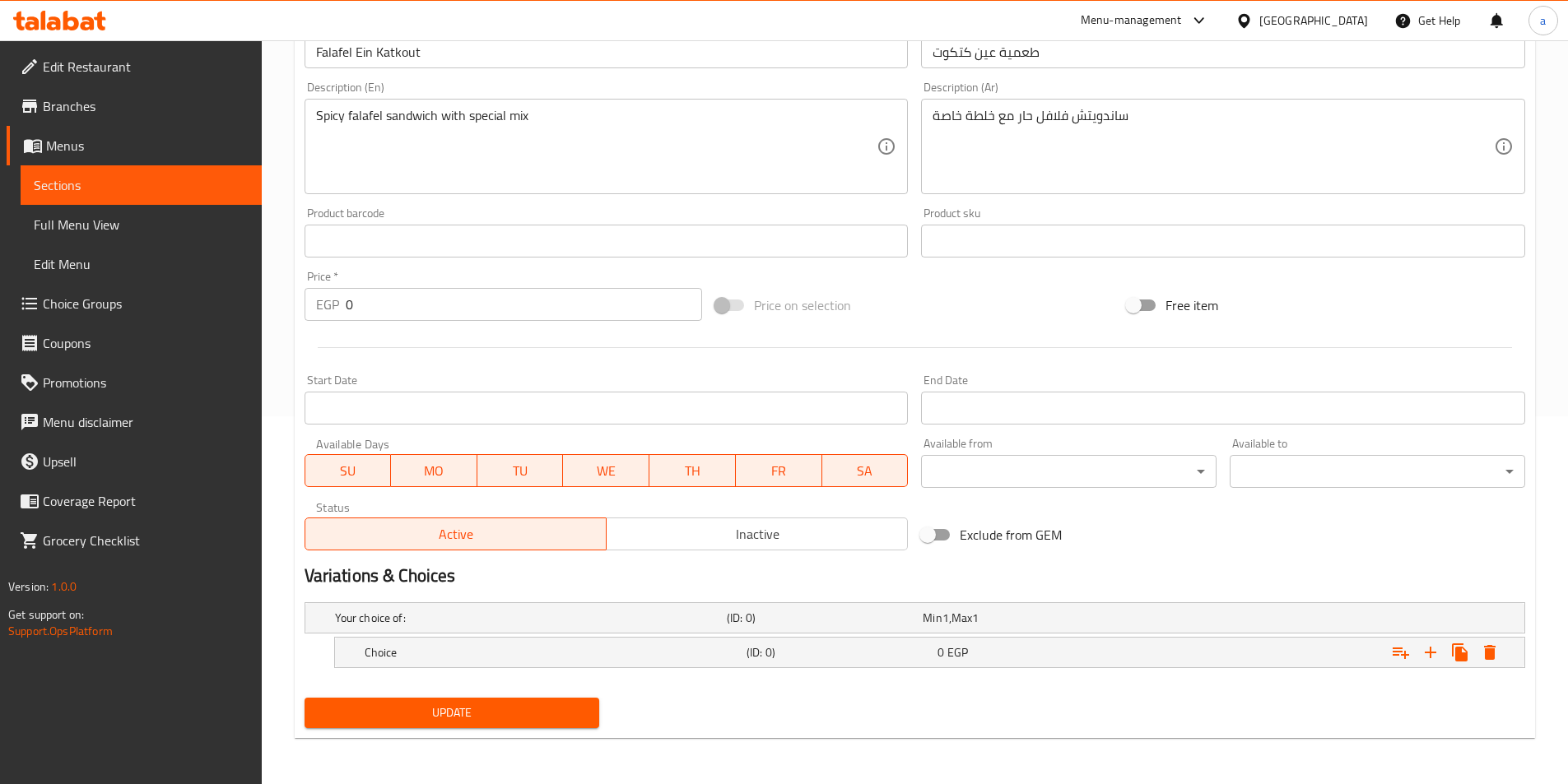
scroll to position [368, 0]
click at [1426, 652] on icon "Expand" at bounding box center [1430, 652] width 11 height 11
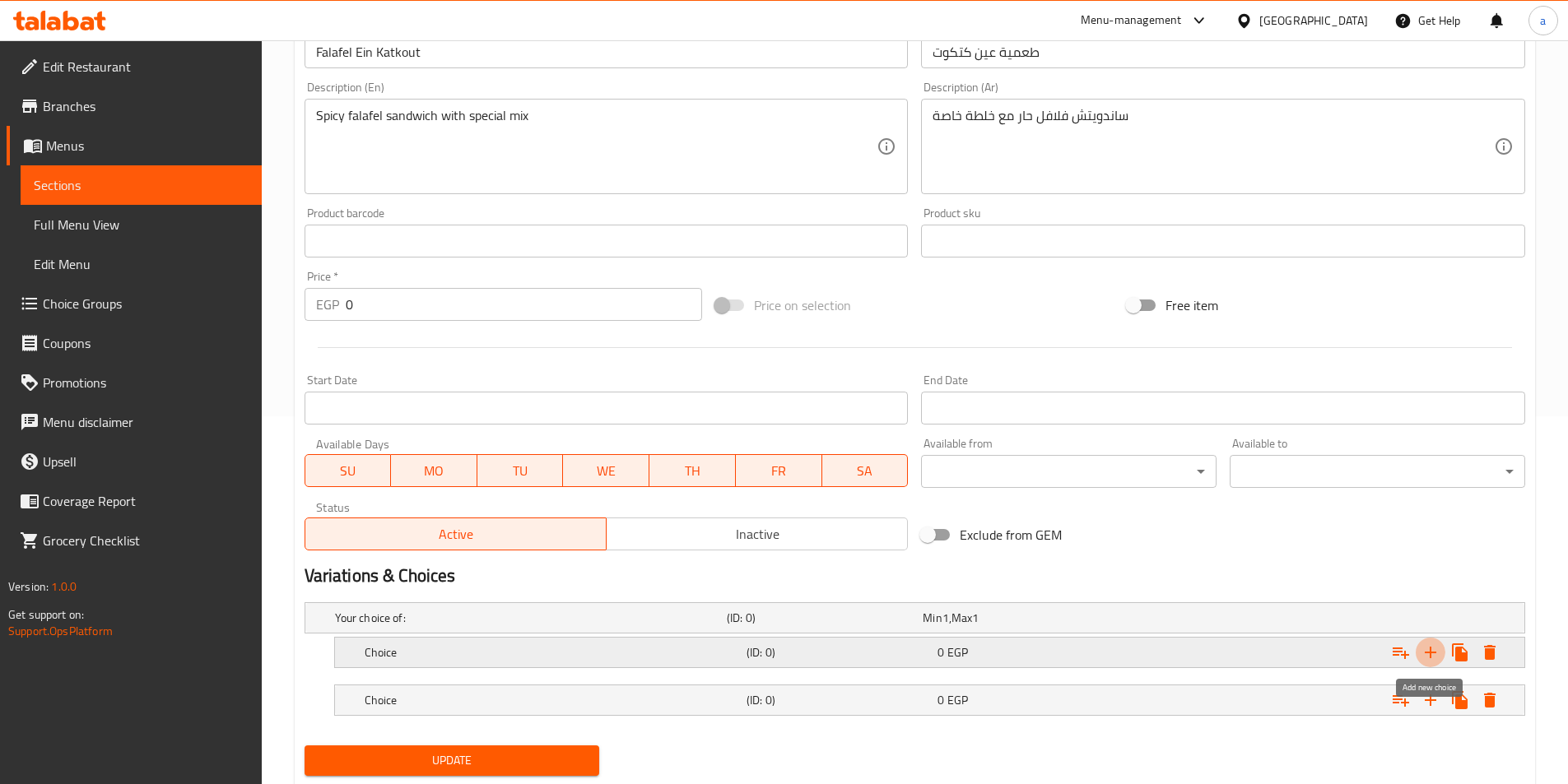
click at [1428, 654] on icon "Expand" at bounding box center [1430, 652] width 20 height 20
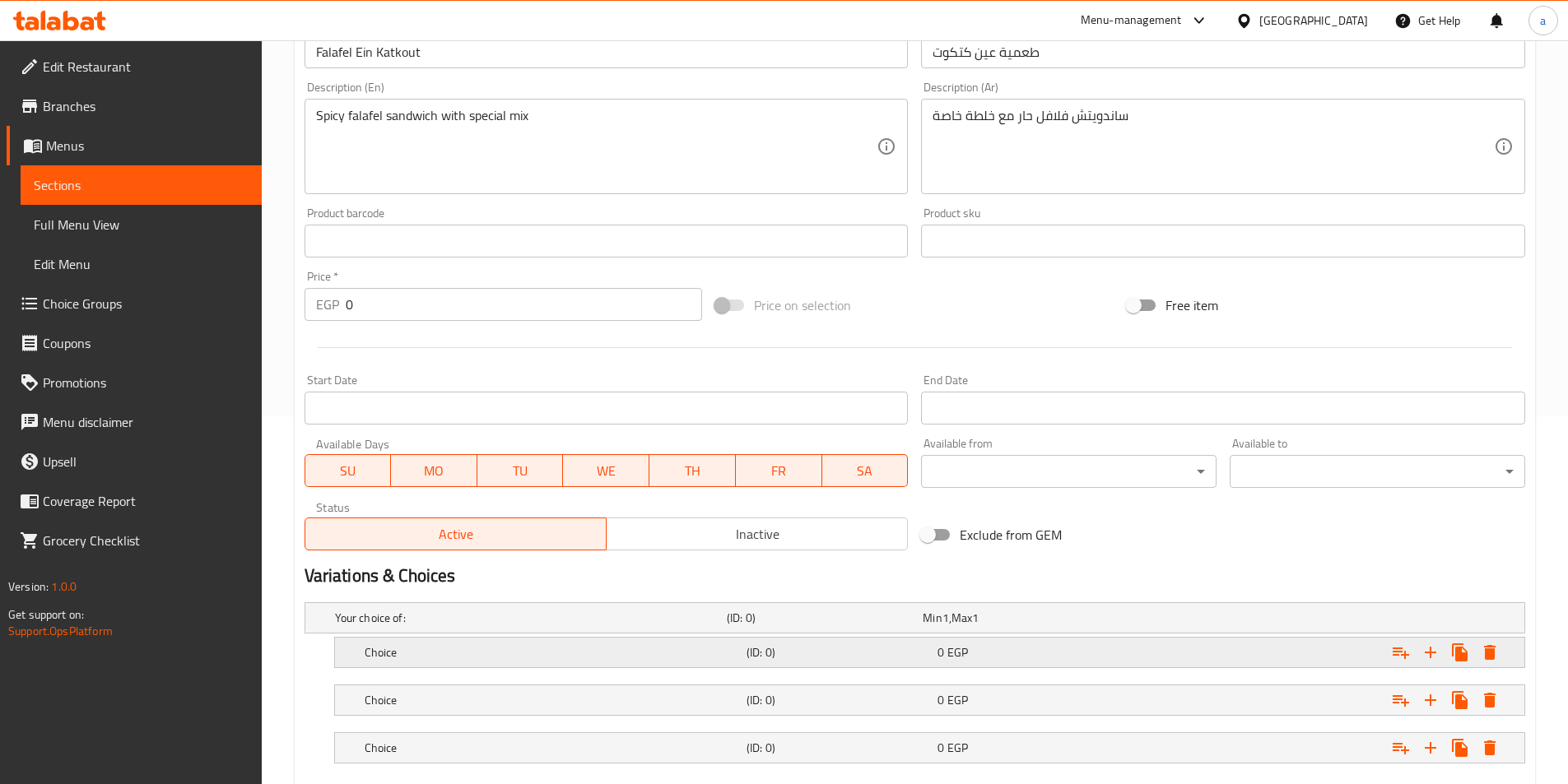
click at [758, 654] on h5 "(ID: 0)" at bounding box center [838, 652] width 184 height 16
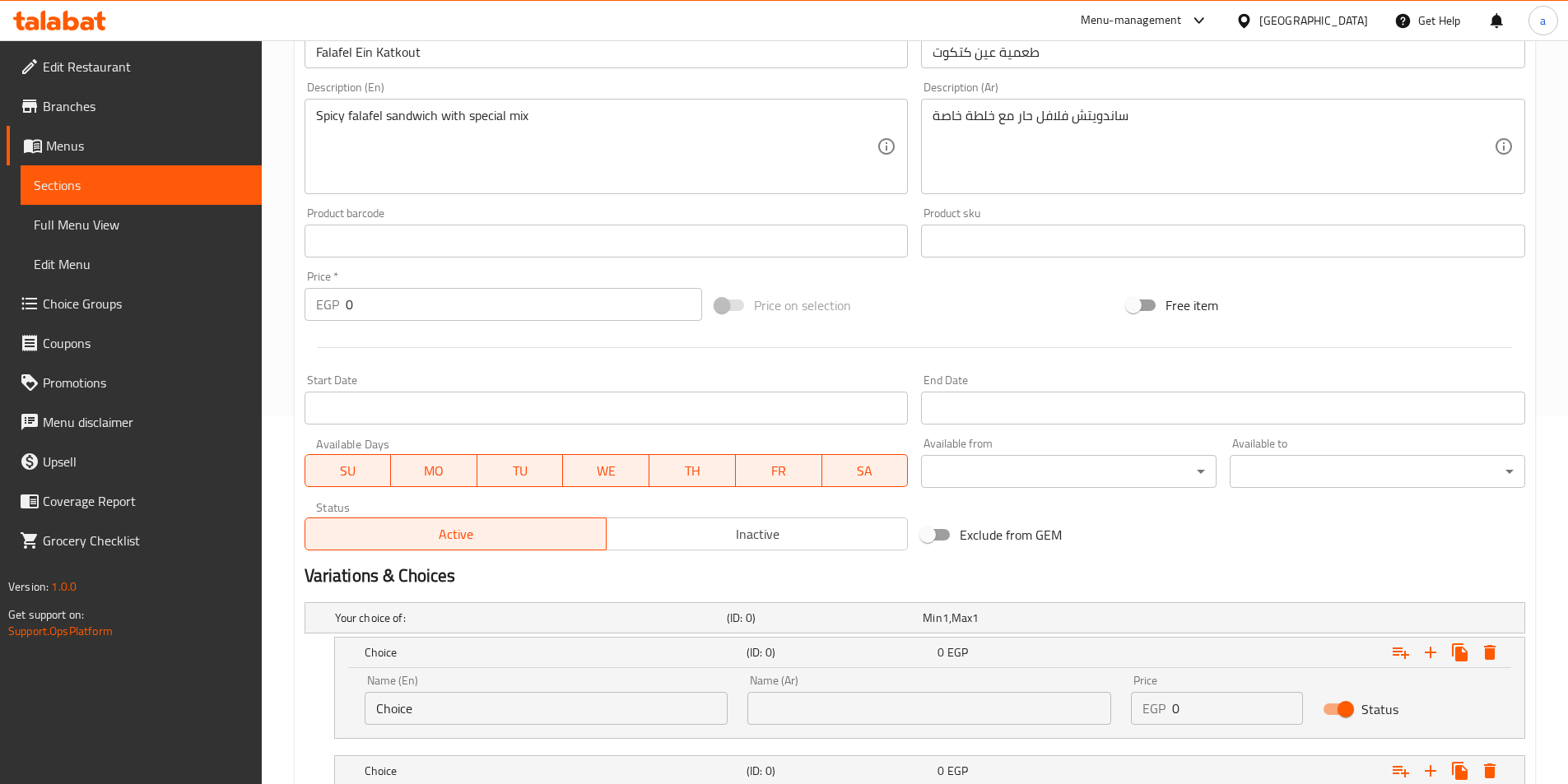
click at [549, 723] on input "Choice" at bounding box center [546, 709] width 364 height 32
type input "shami"
click at [874, 709] on input "text" at bounding box center [928, 709] width 364 height 32
type input "شامي"
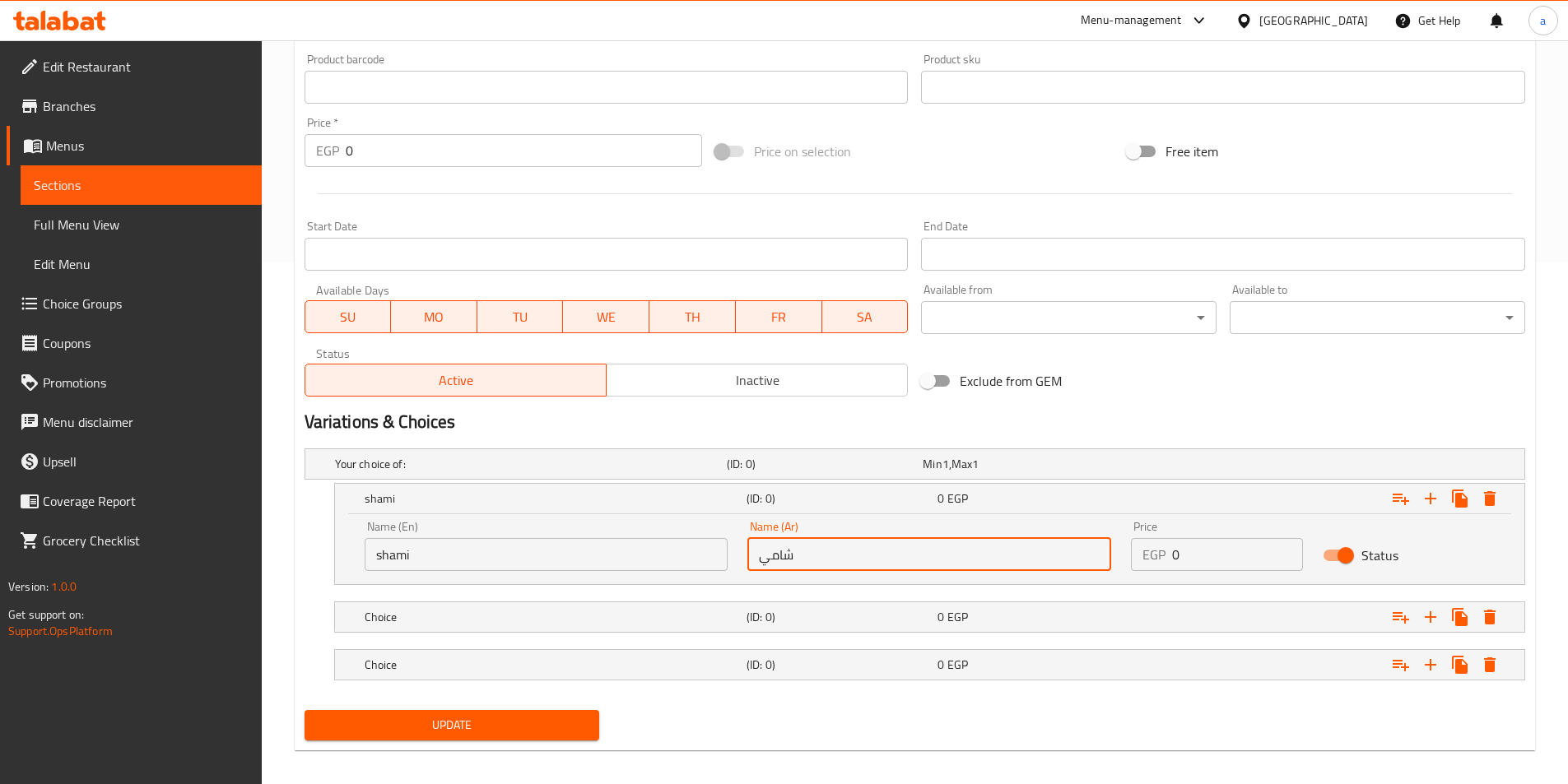
scroll to position [533, 0]
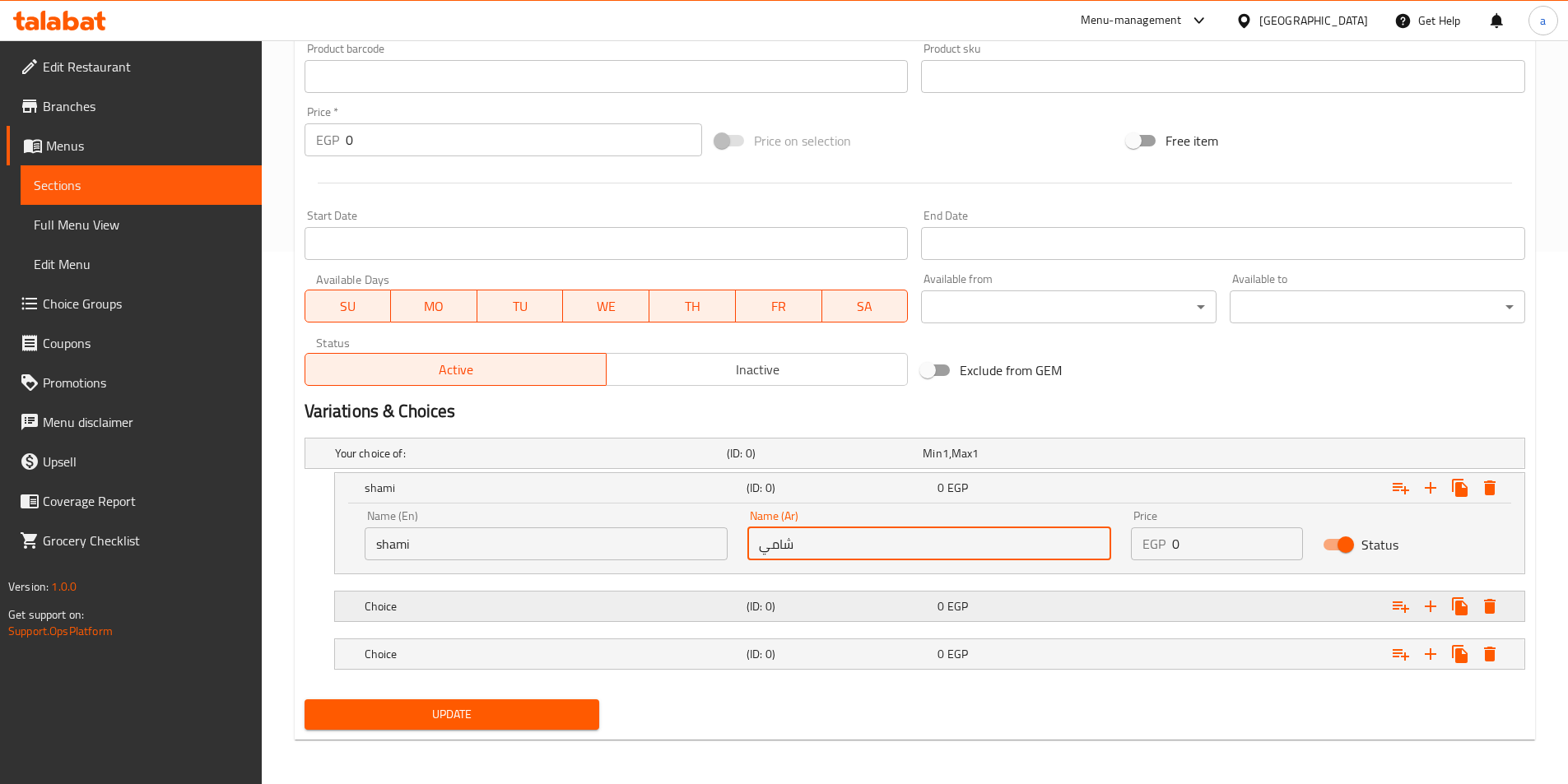
click at [511, 619] on div "Choice (ID: 0) 0 EGP" at bounding box center [934, 606] width 1146 height 36
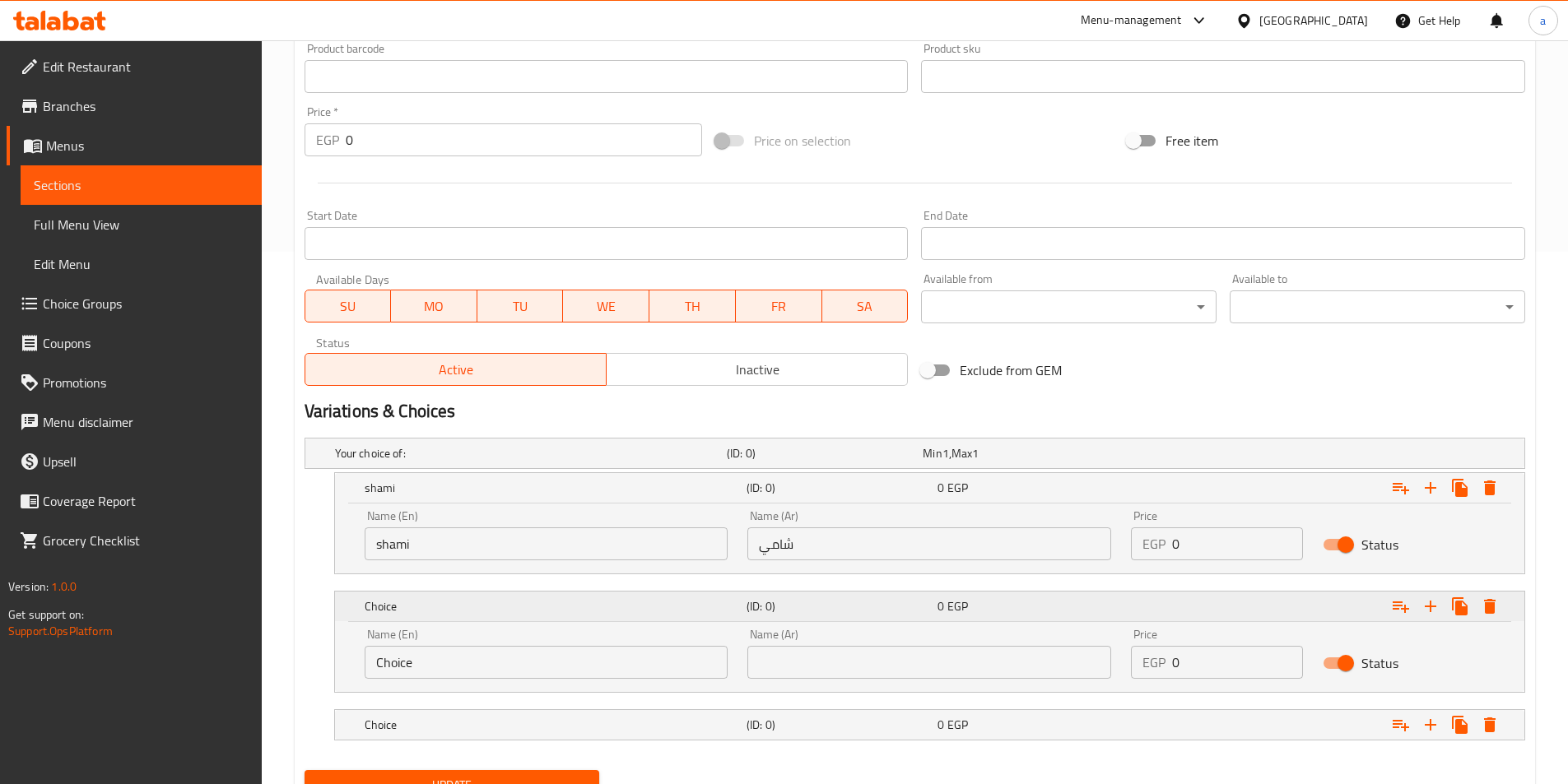
click at [511, 617] on div "Choice" at bounding box center [552, 606] width 382 height 23
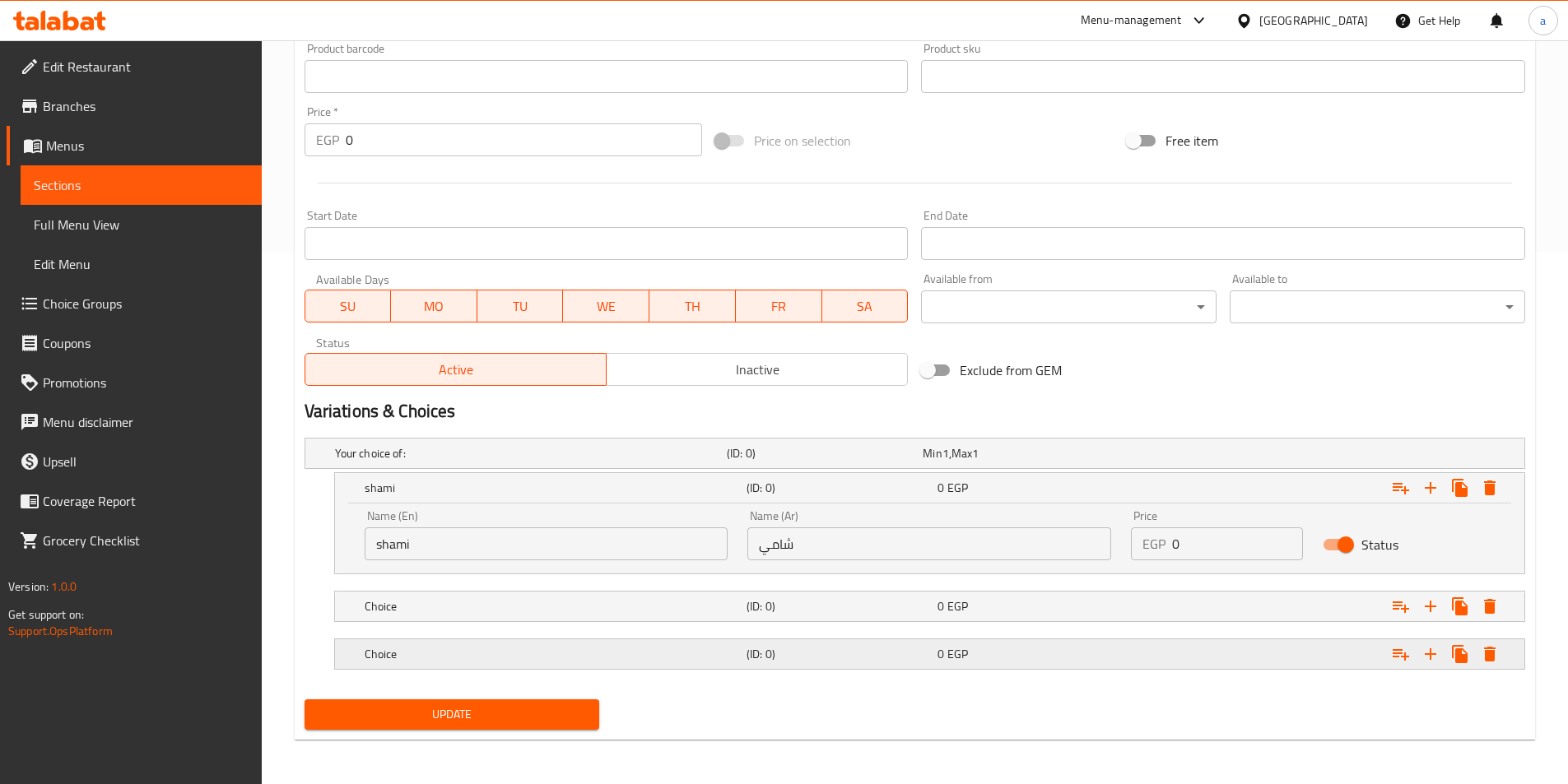
click at [491, 657] on h5 "Choice" at bounding box center [552, 653] width 375 height 16
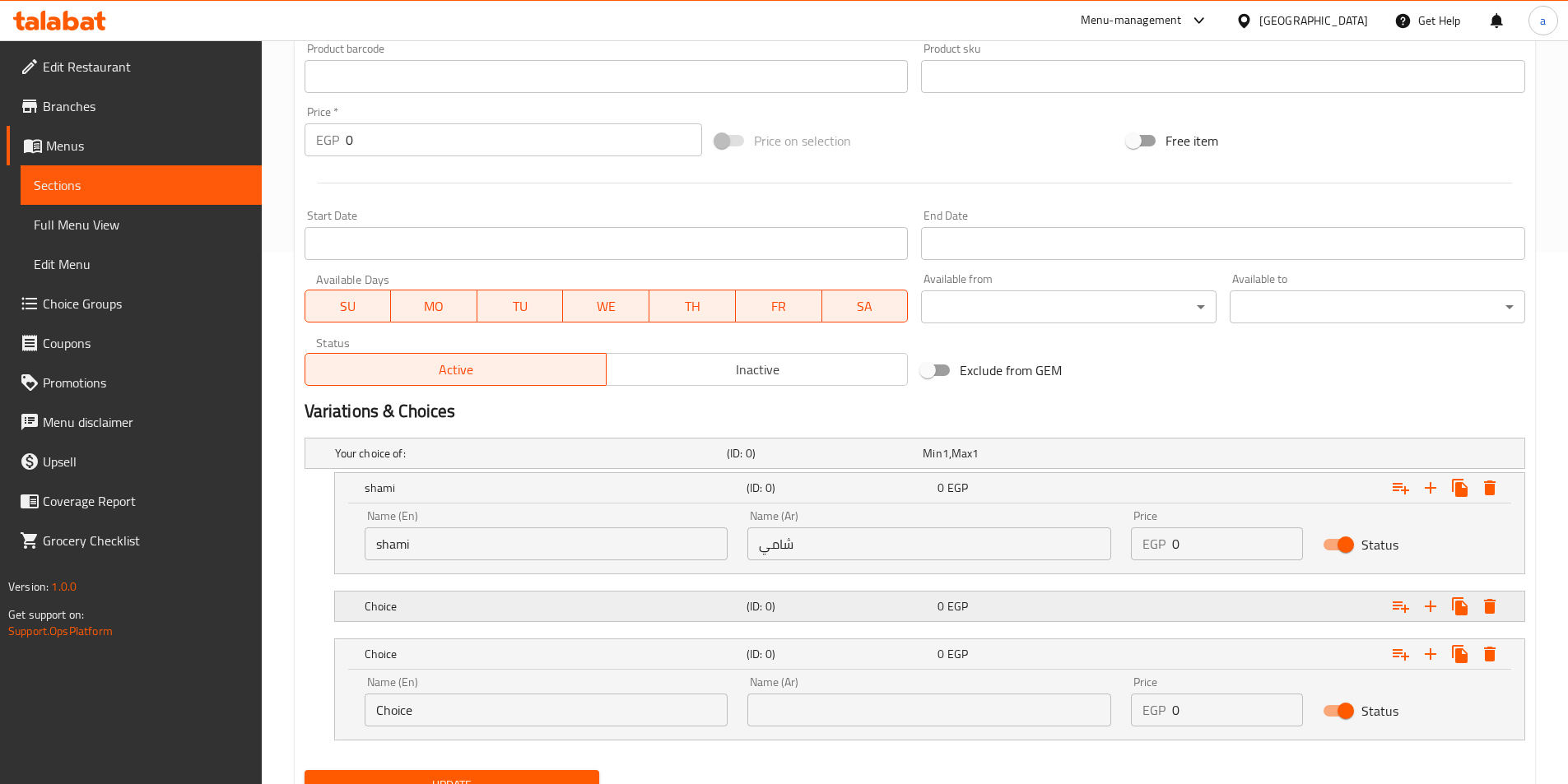
click at [508, 608] on h5 "Choice" at bounding box center [552, 605] width 375 height 16
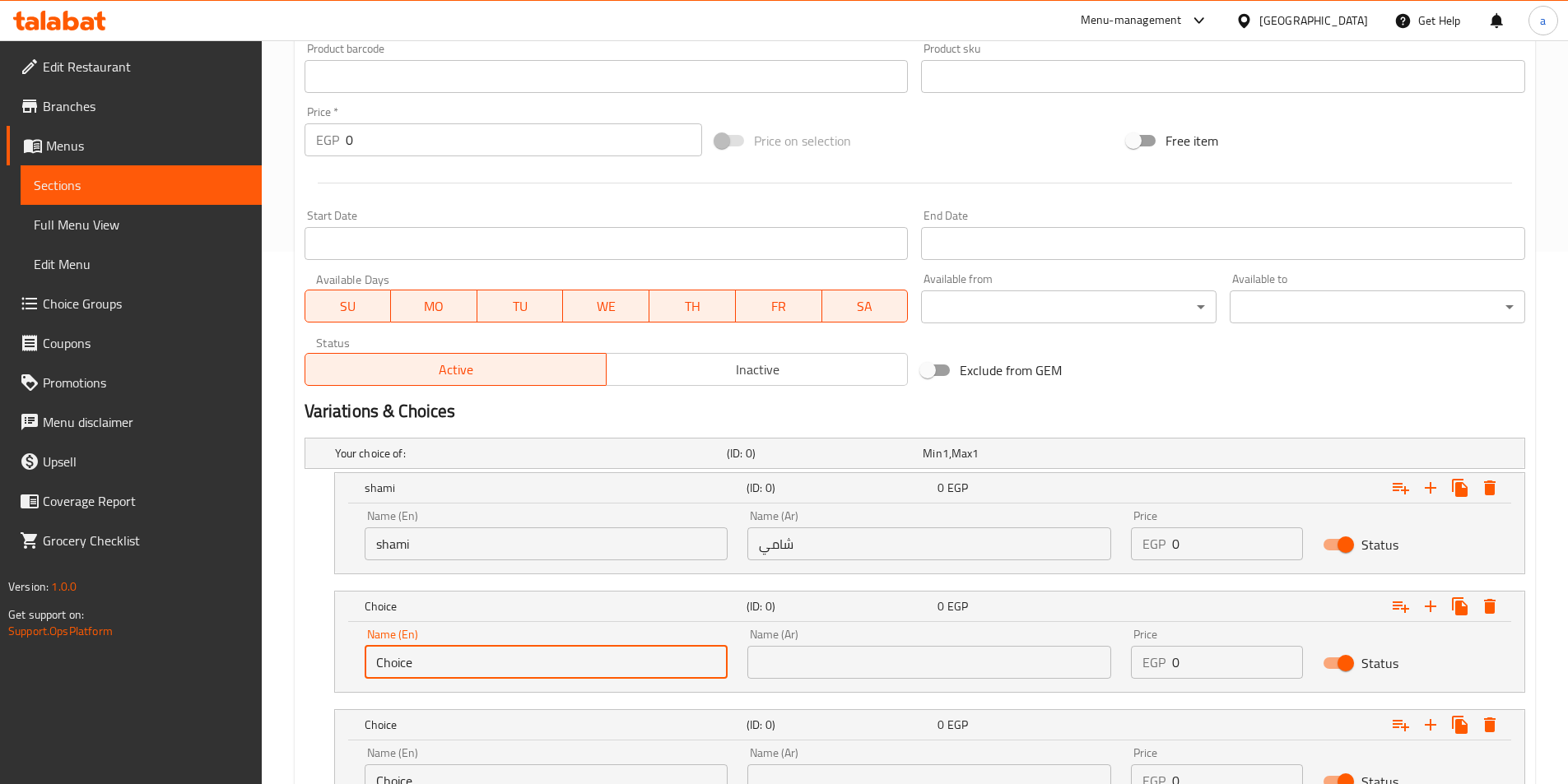
click at [486, 650] on input "Choice" at bounding box center [546, 662] width 364 height 32
click at [484, 655] on input "Choice" at bounding box center [546, 662] width 364 height 32
type input "baladi"
click at [871, 667] on input "text" at bounding box center [928, 662] width 364 height 32
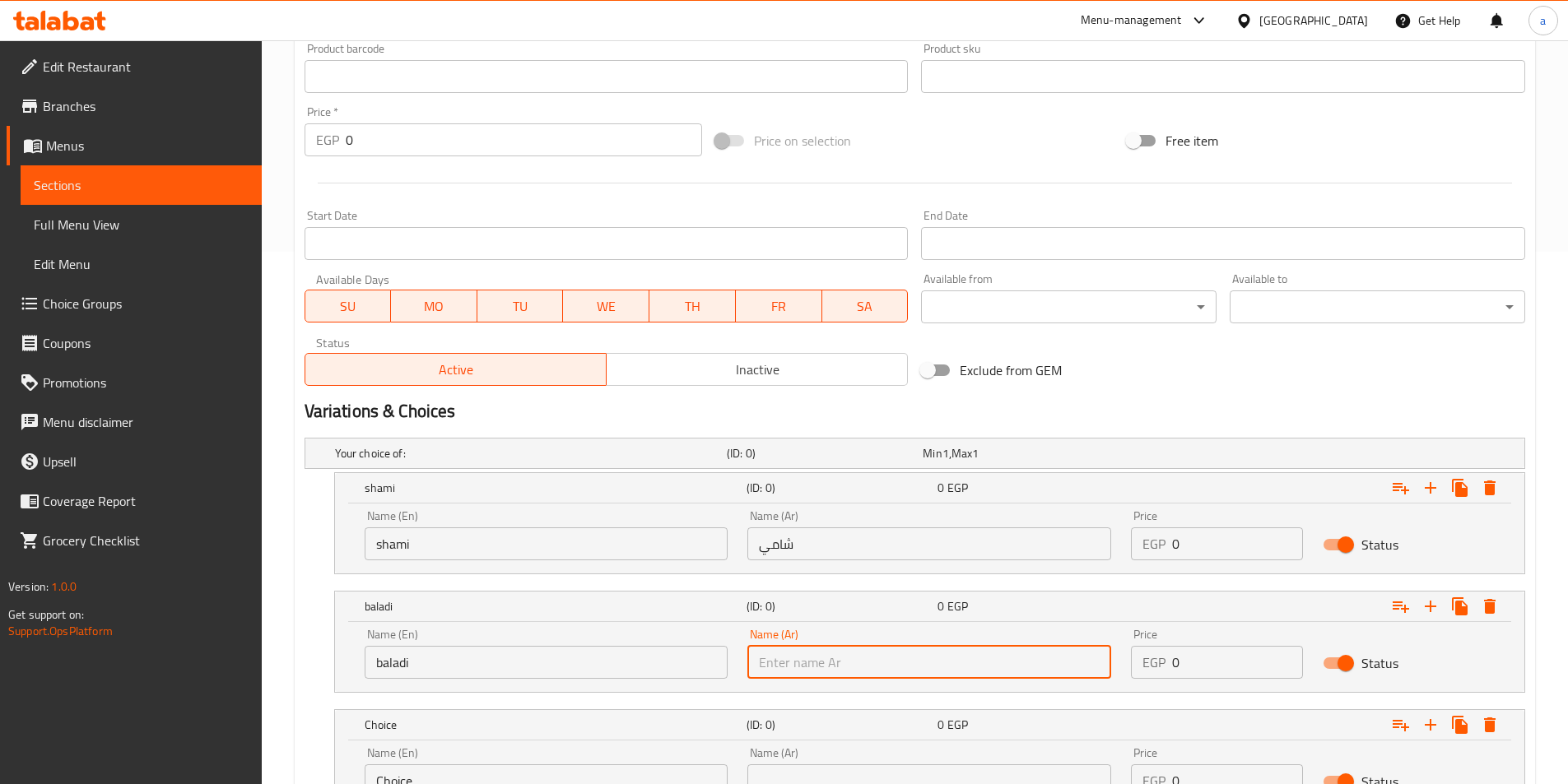
type input "بلدي"
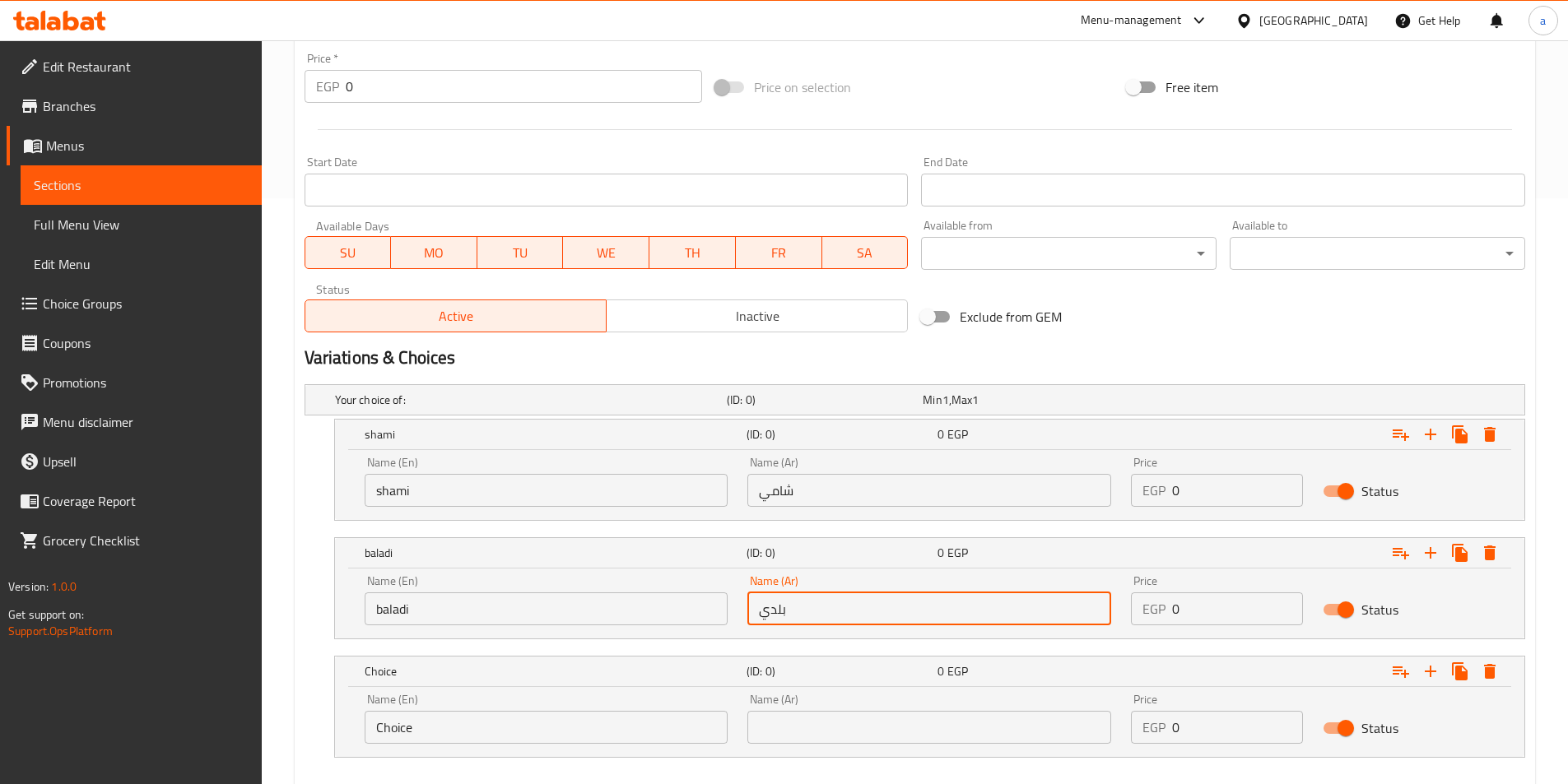
scroll to position [615, 0]
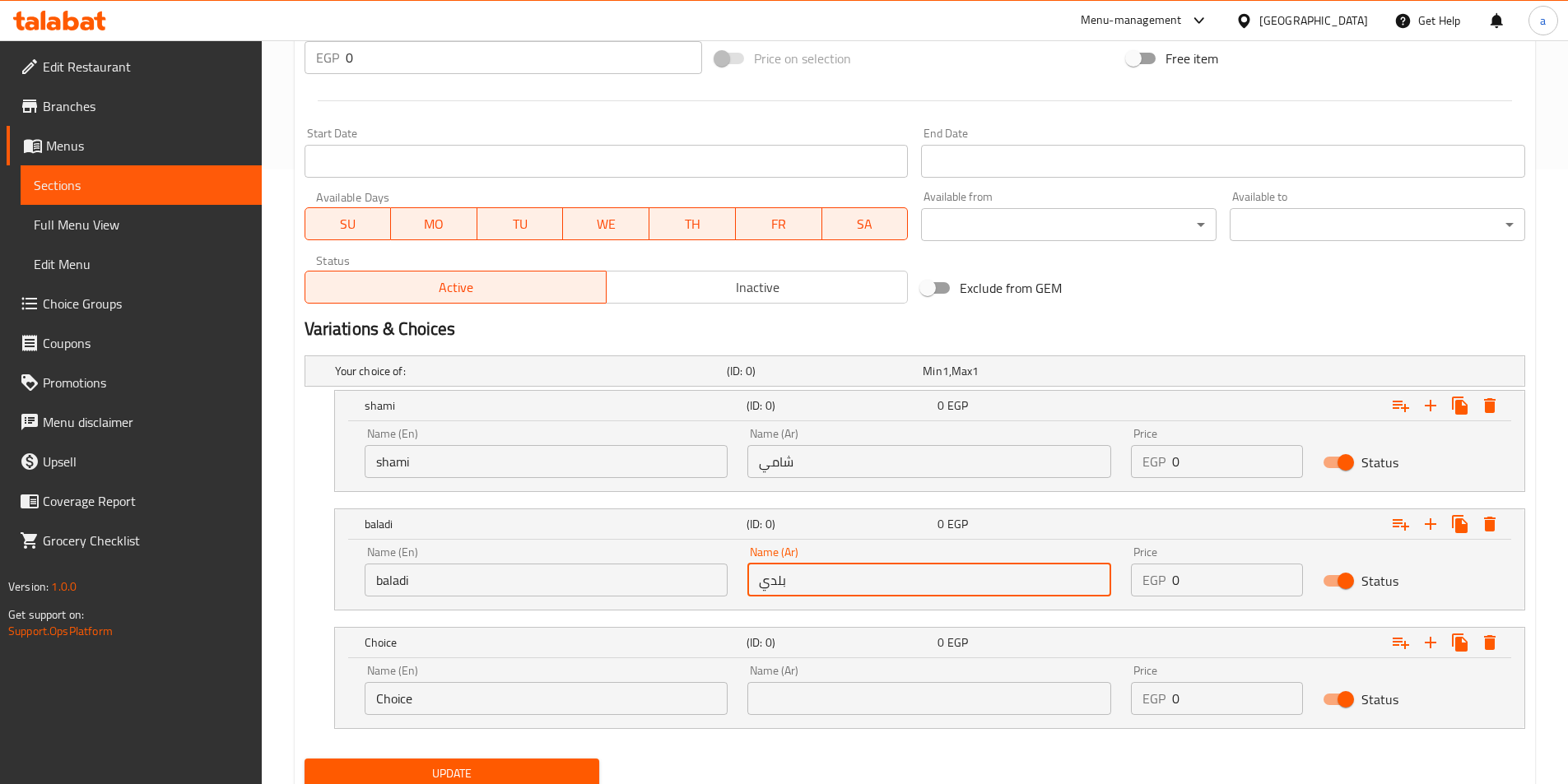
click at [516, 711] on input "Choice" at bounding box center [546, 698] width 364 height 32
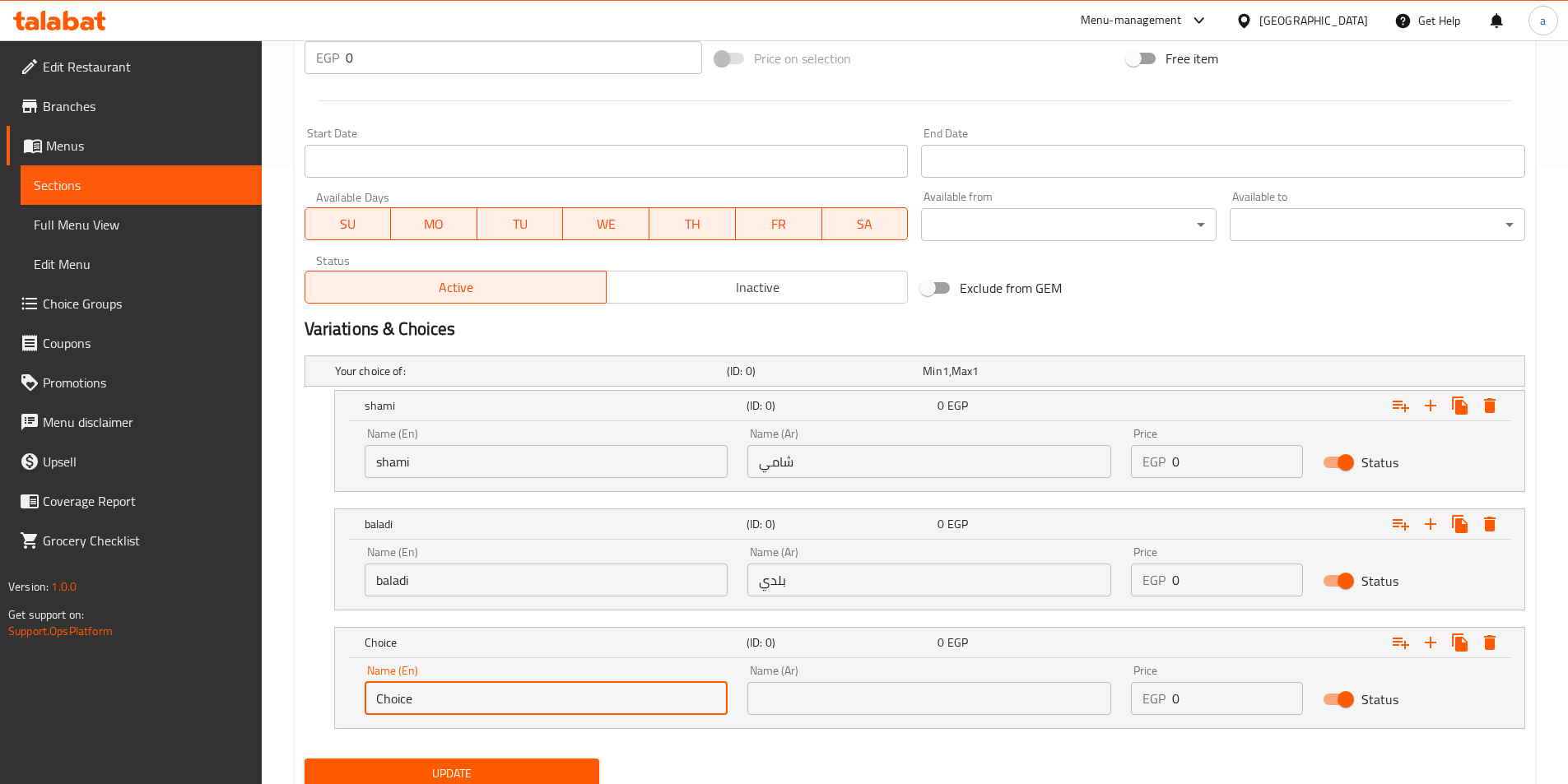
click at [514, 711] on input "Choice" at bounding box center [546, 698] width 364 height 32
type input "Fino"
click at [823, 692] on input "text" at bounding box center [928, 698] width 364 height 32
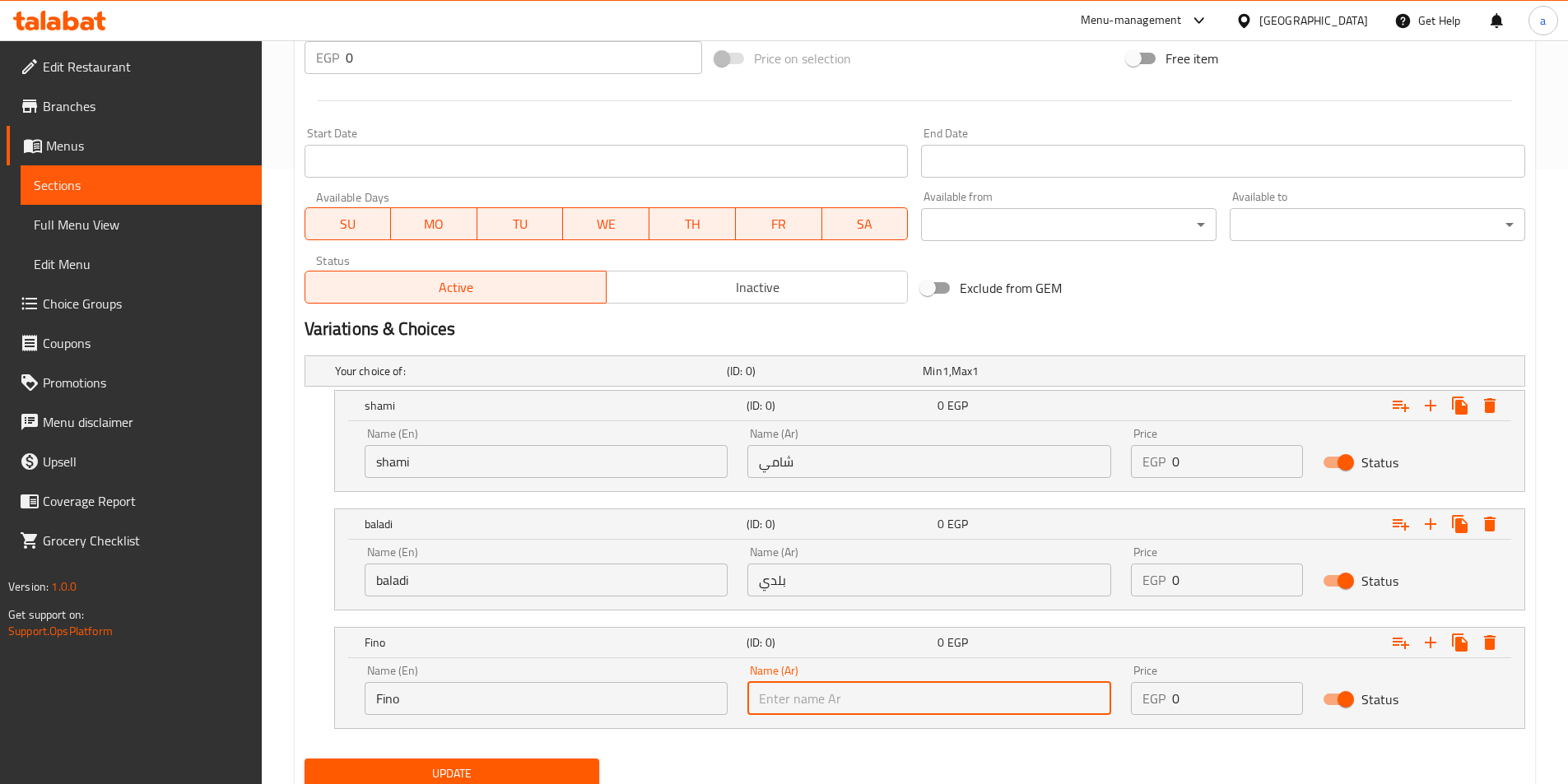
type input "فينو"
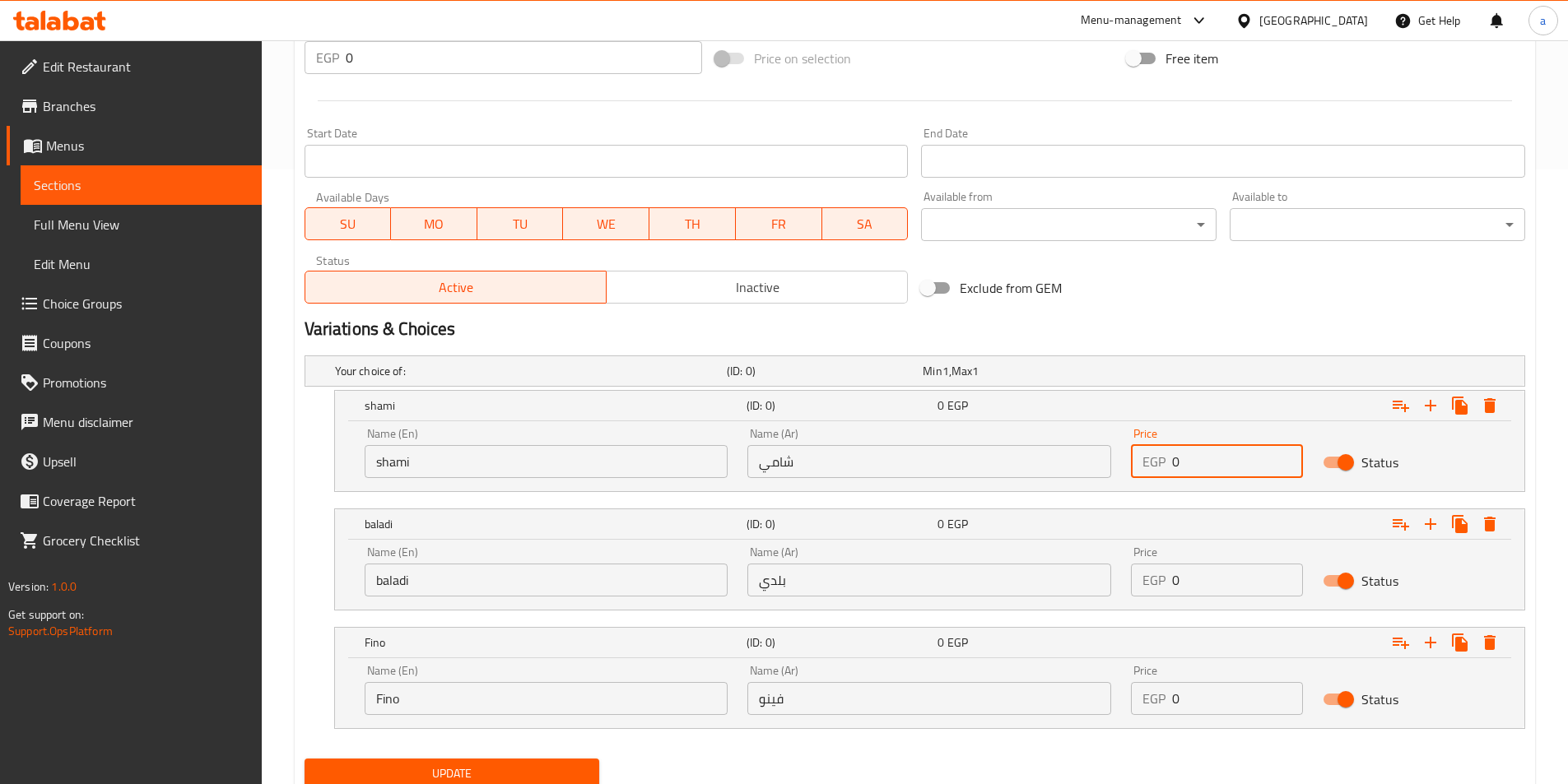
click at [1215, 468] on input "0" at bounding box center [1237, 461] width 131 height 32
type input "17"
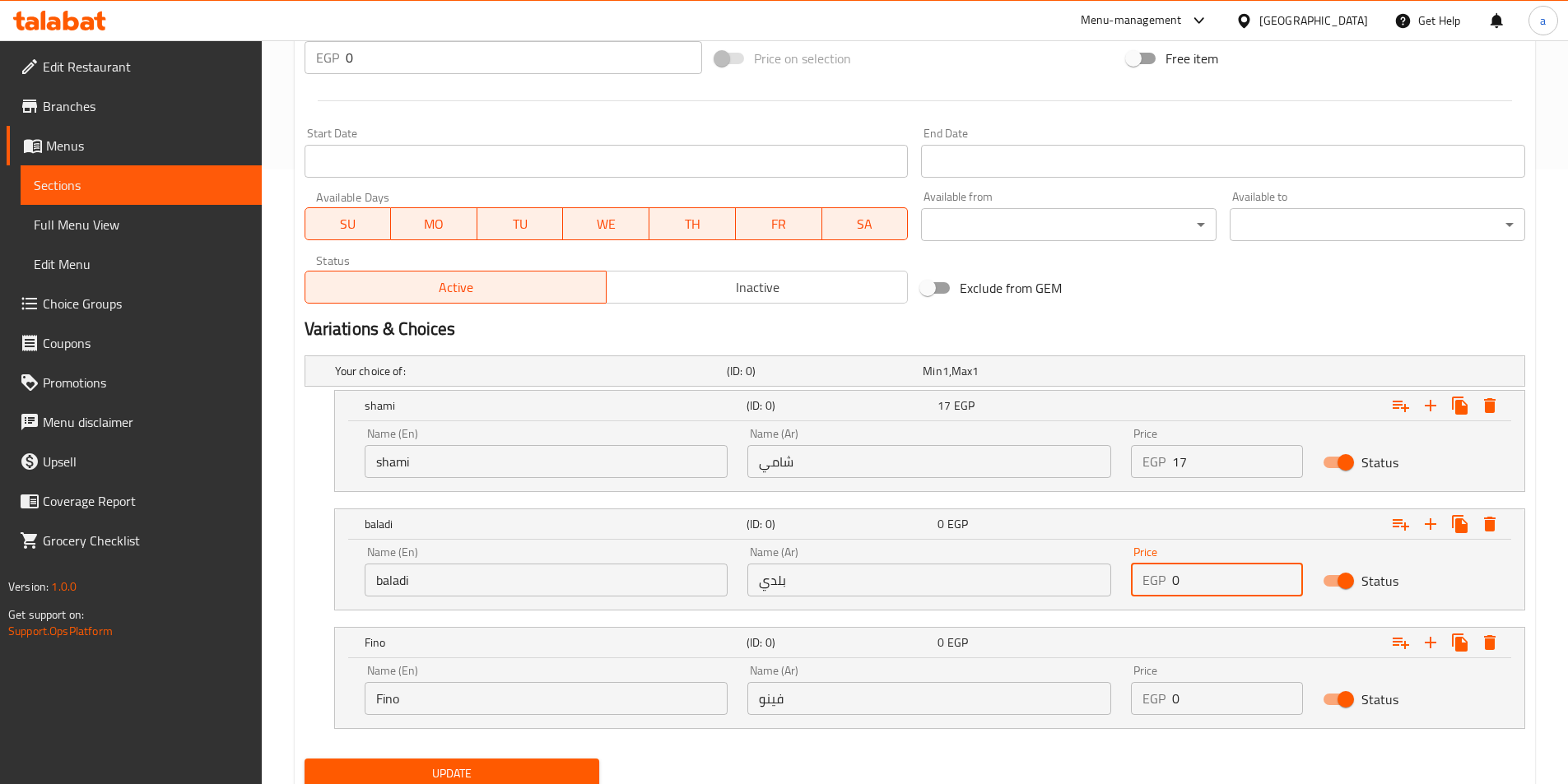
click at [1228, 581] on input "0" at bounding box center [1237, 580] width 131 height 32
type input "19"
click at [1181, 699] on input "0" at bounding box center [1237, 698] width 131 height 32
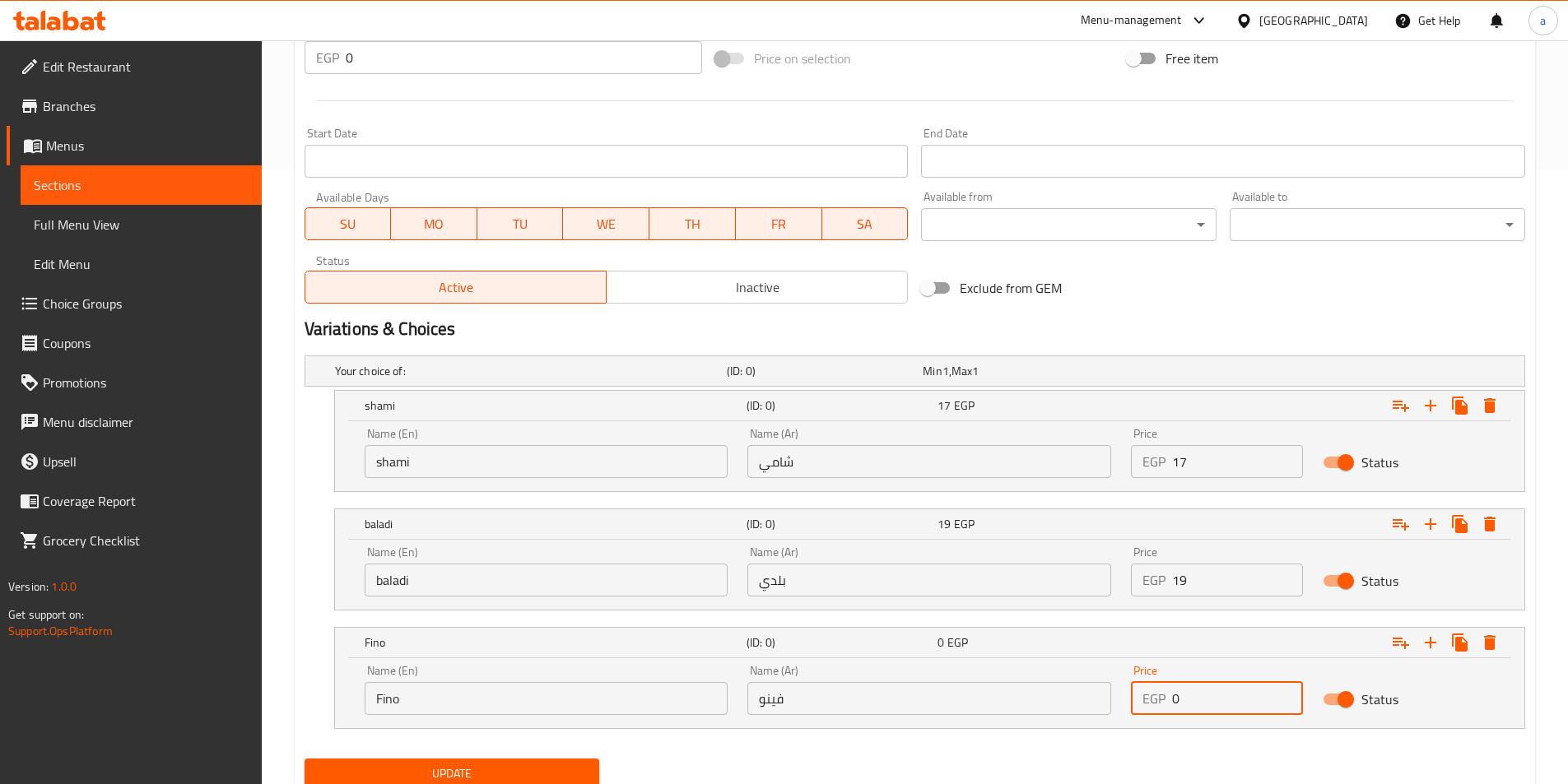
click at [1181, 699] on input "0" at bounding box center [1237, 698] width 131 height 32
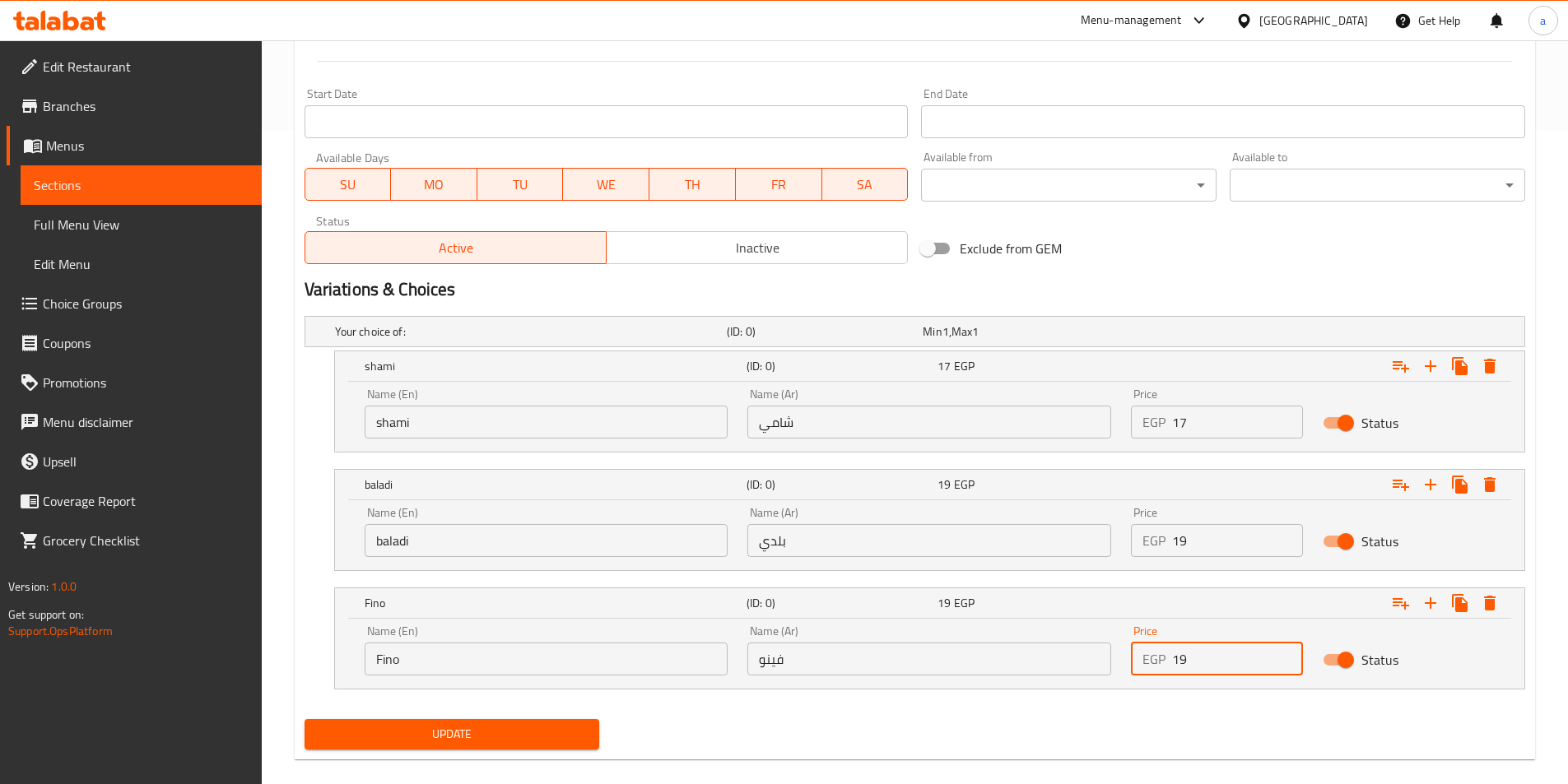
scroll to position [675, 0]
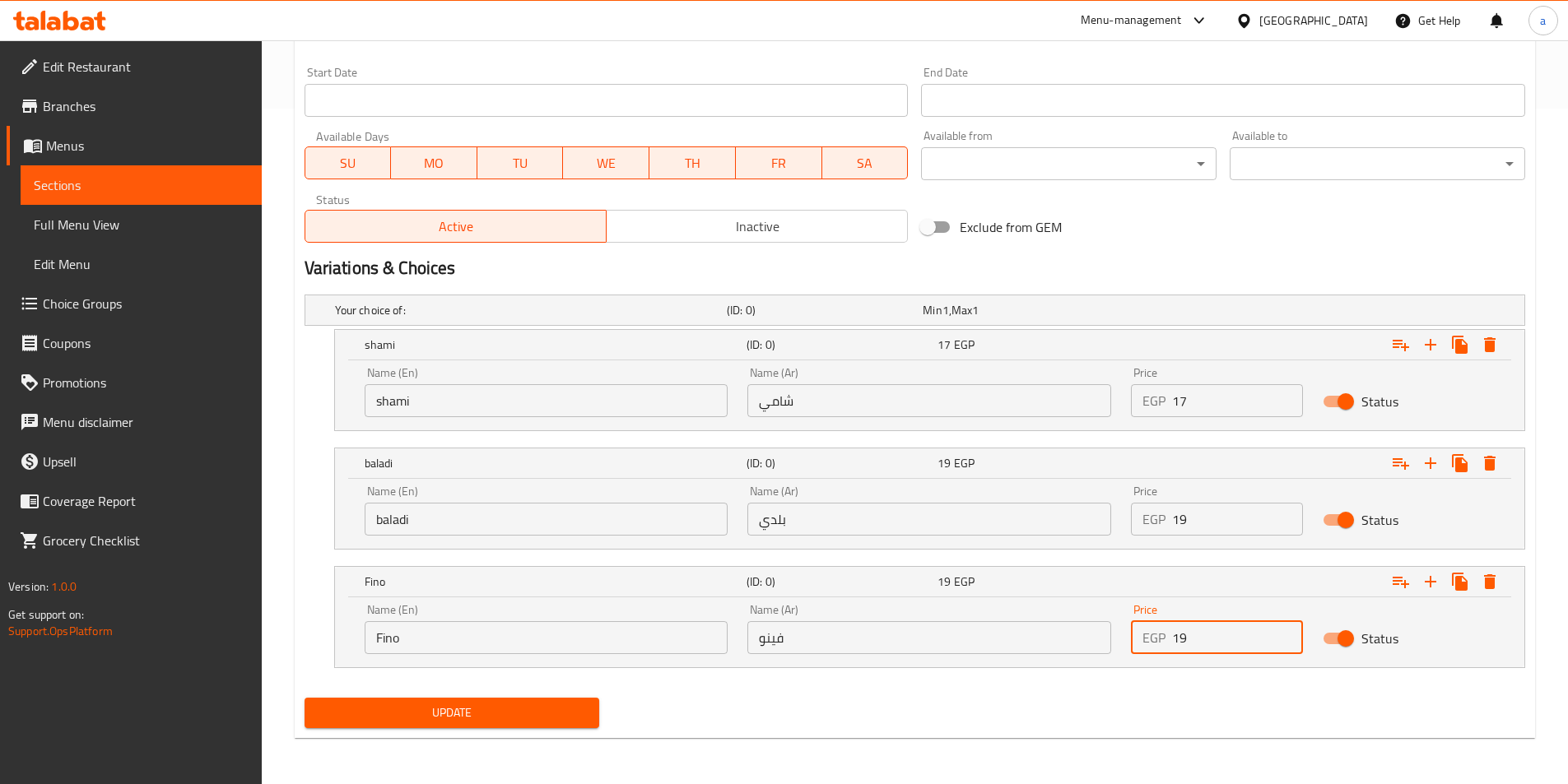
type input "19"
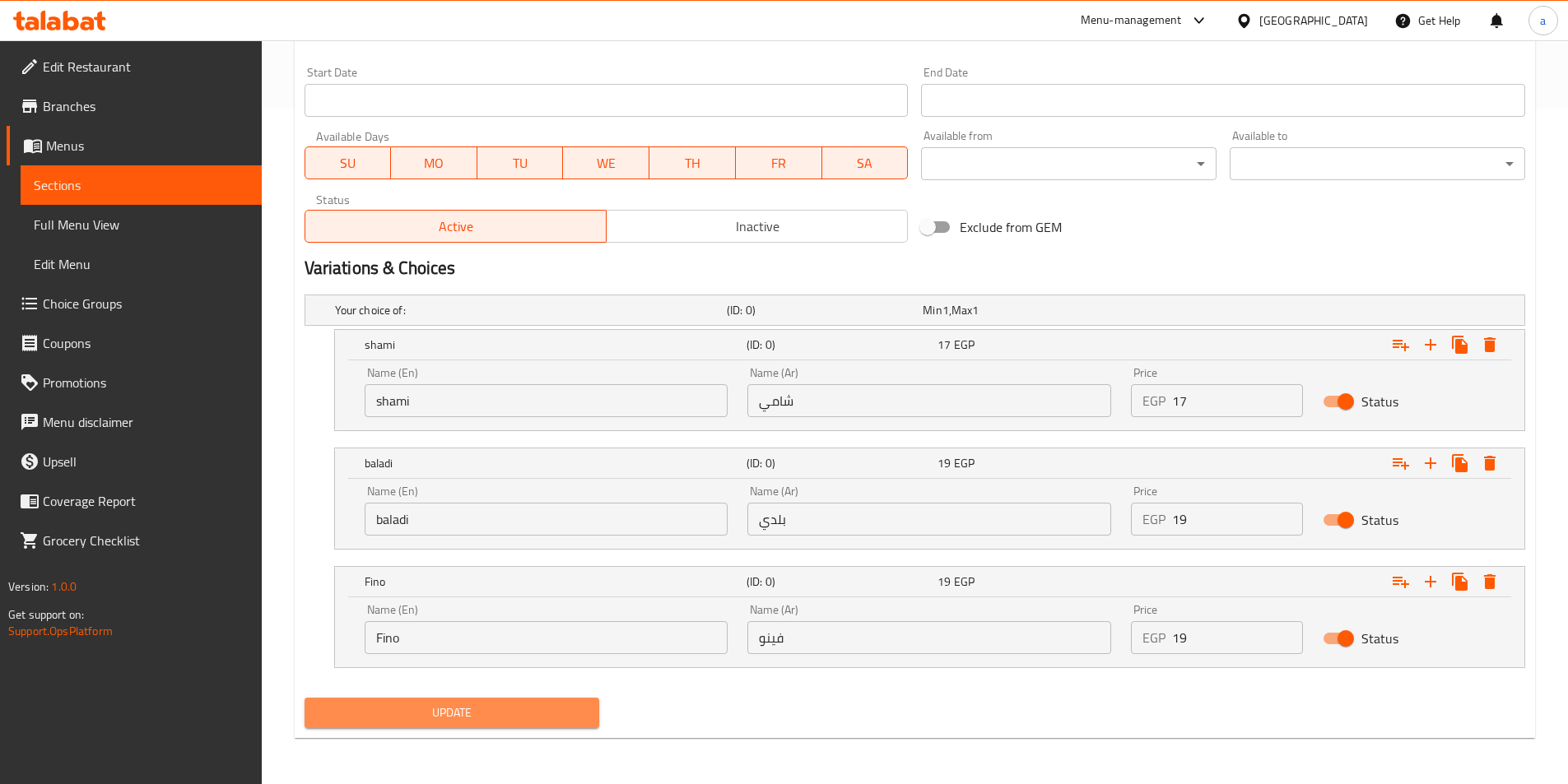
click at [515, 705] on span "Update" at bounding box center [453, 713] width 269 height 21
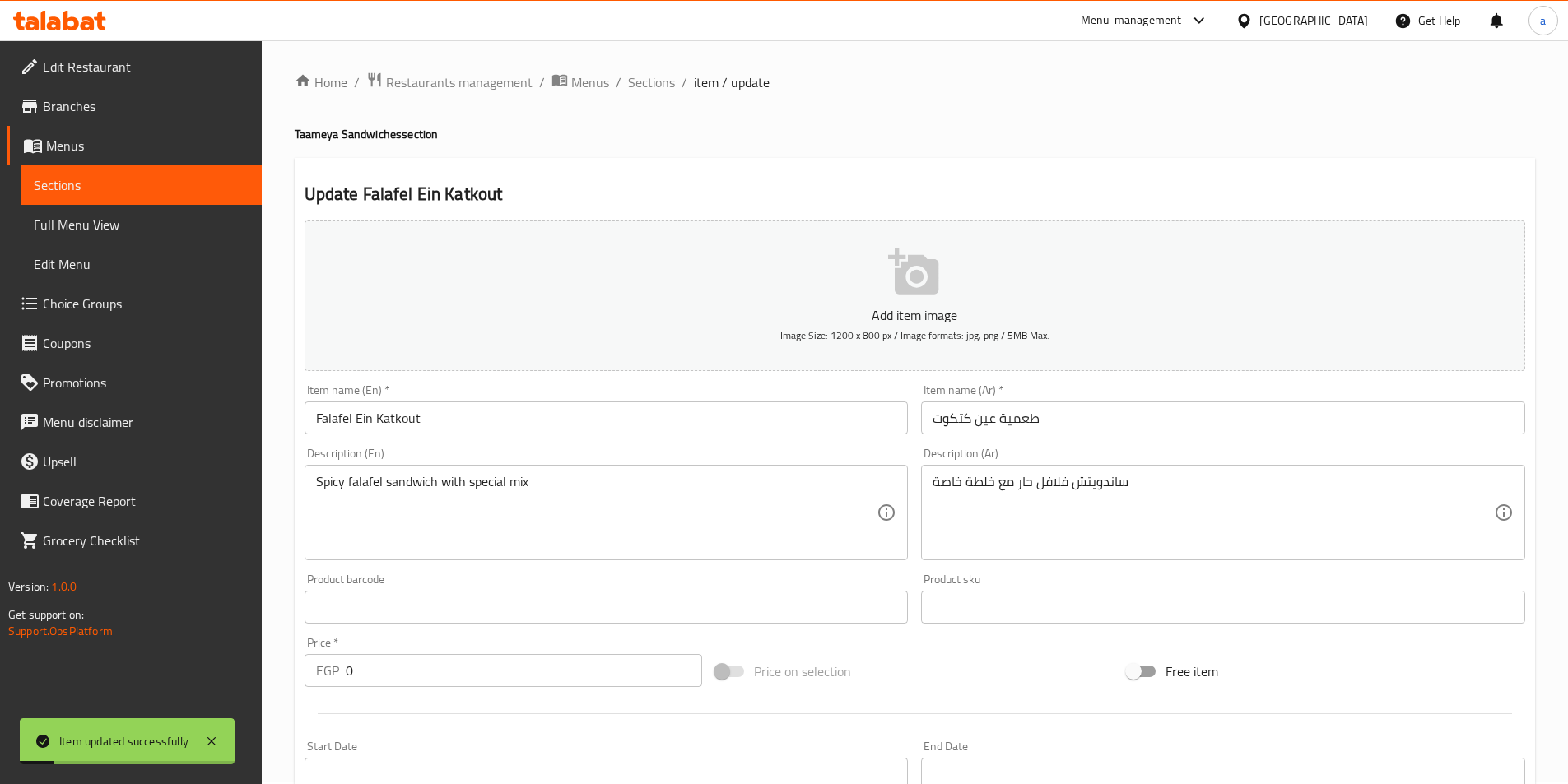
scroll to position [0, 0]
click at [101, 307] on span "Choice Groups" at bounding box center [145, 304] width 205 height 20
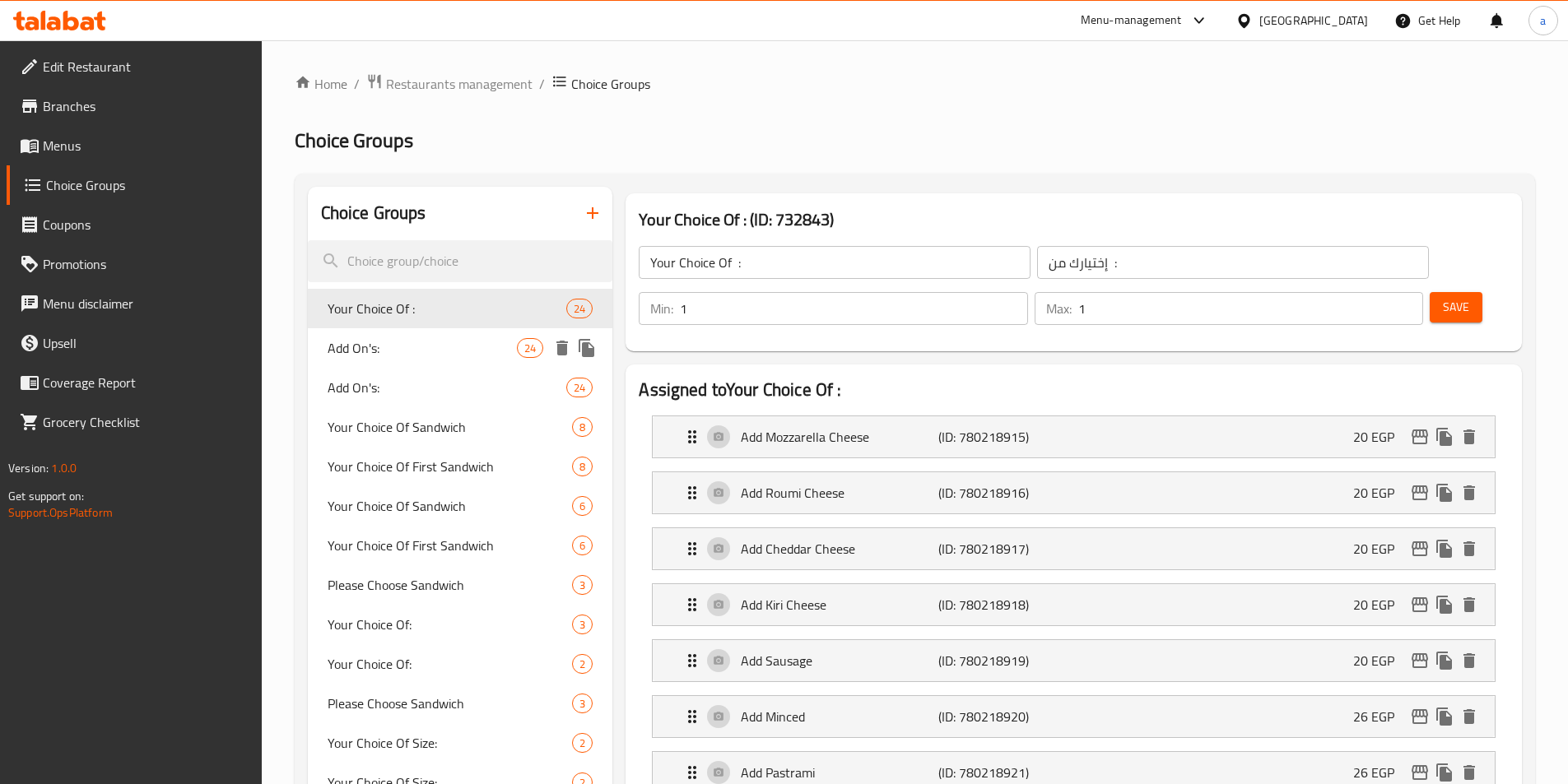
click at [494, 355] on span "Add On's:" at bounding box center [422, 348] width 190 height 20
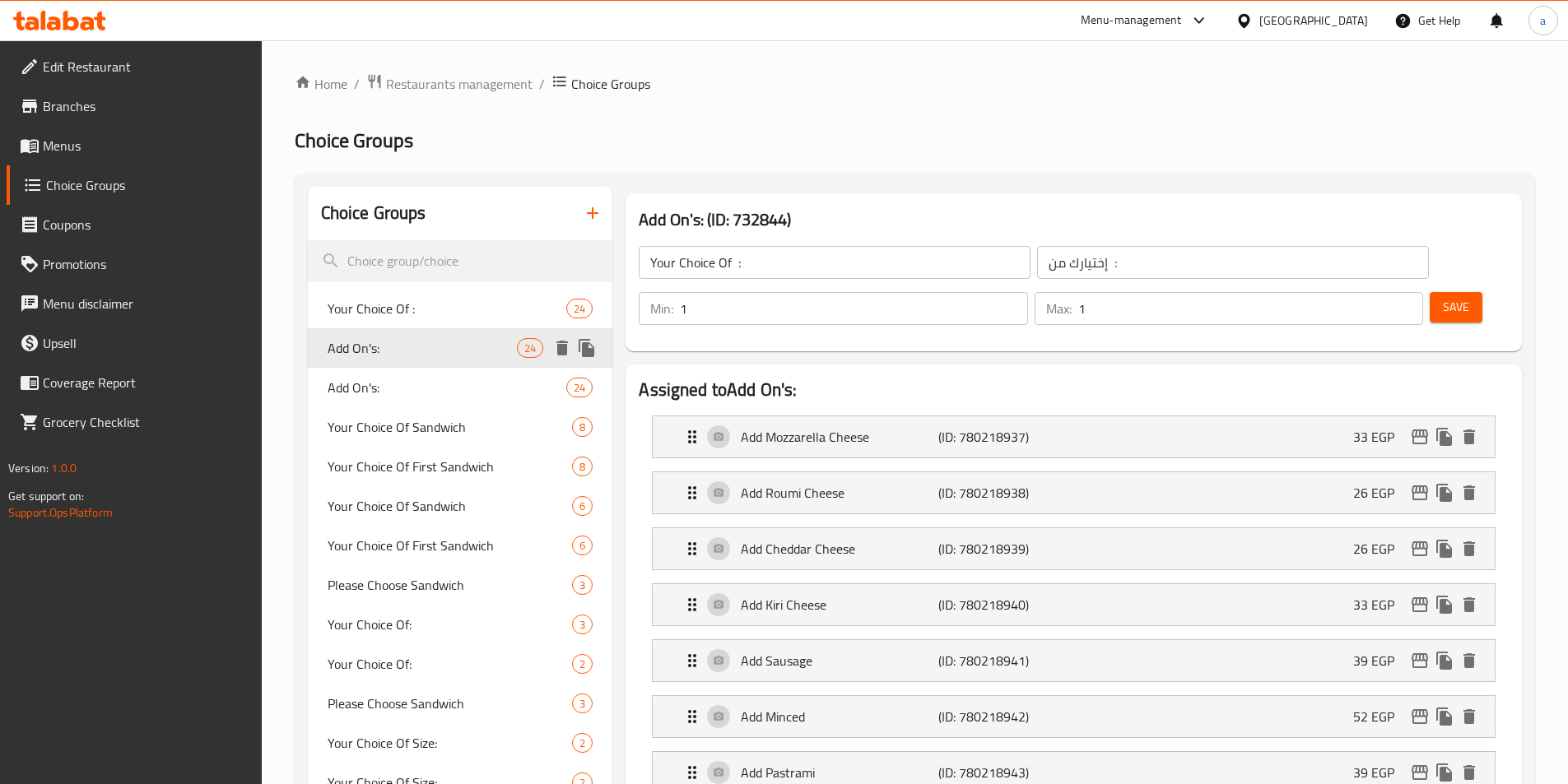
type input "Add On's:"
type input "الإضافات:"
type input "0"
click at [66, 155] on span "Menus" at bounding box center [145, 145] width 205 height 20
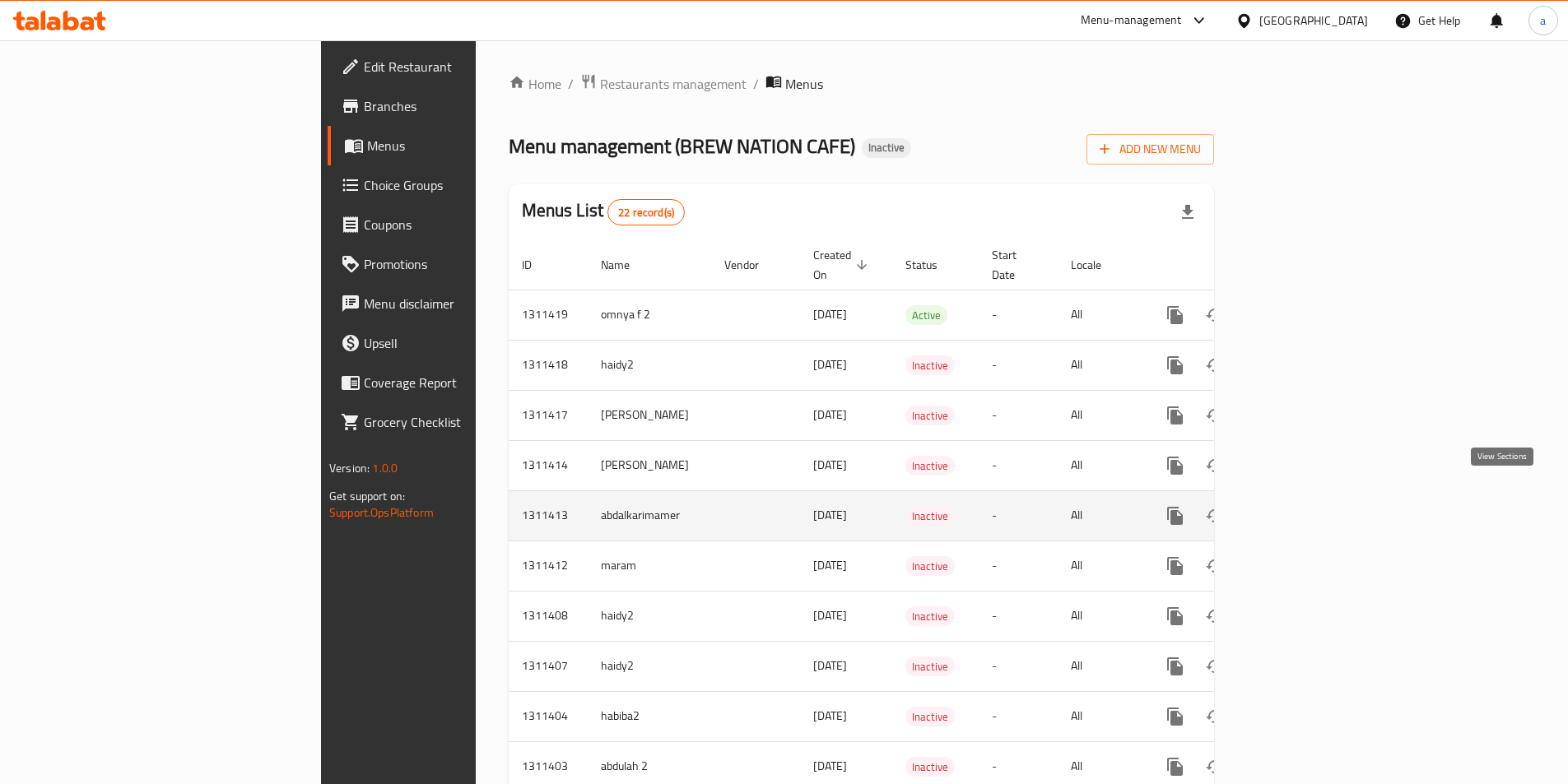
click at [1301, 509] on icon "enhanced table" at bounding box center [1294, 517] width 15 height 15
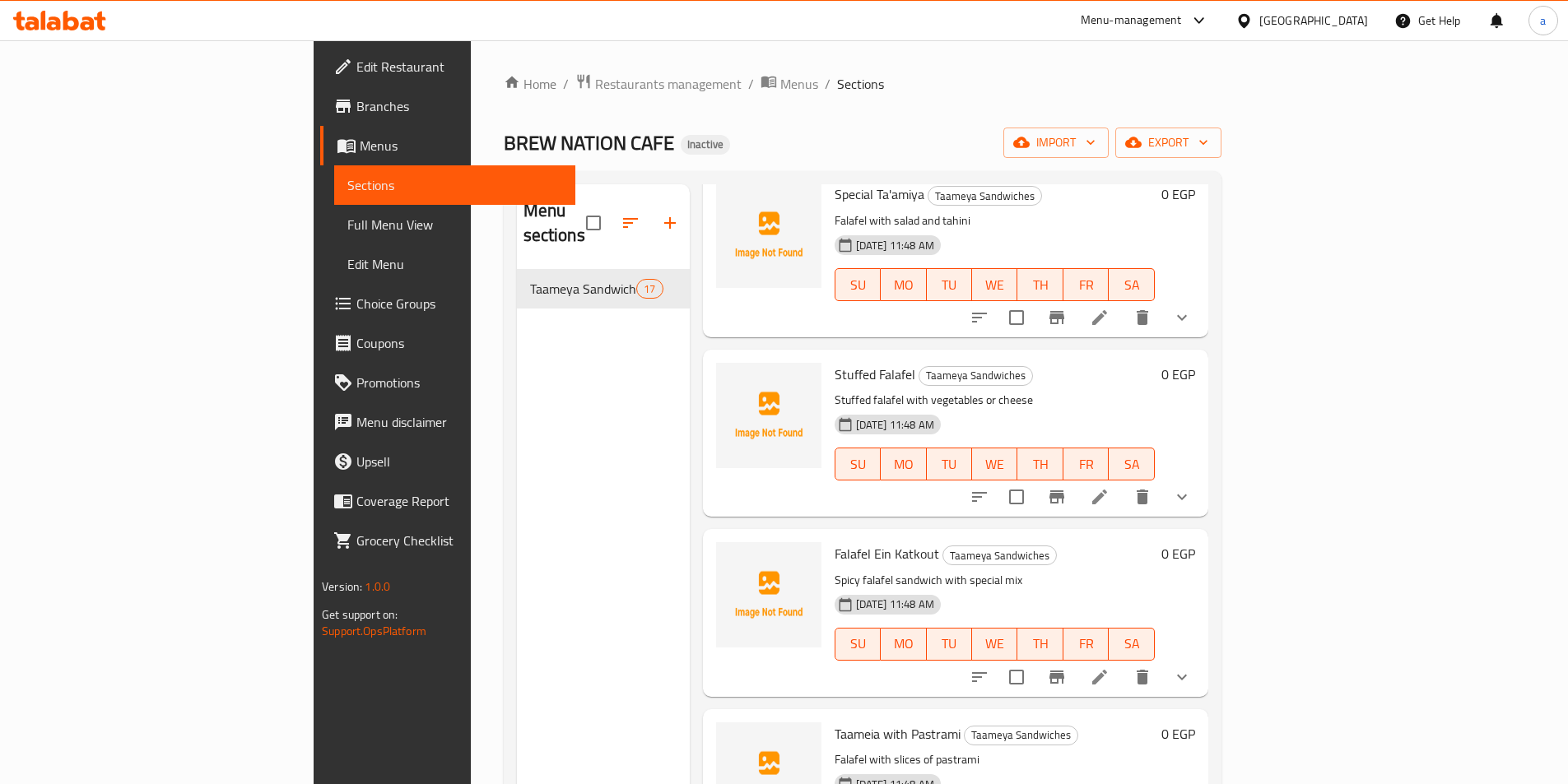
scroll to position [329, 0]
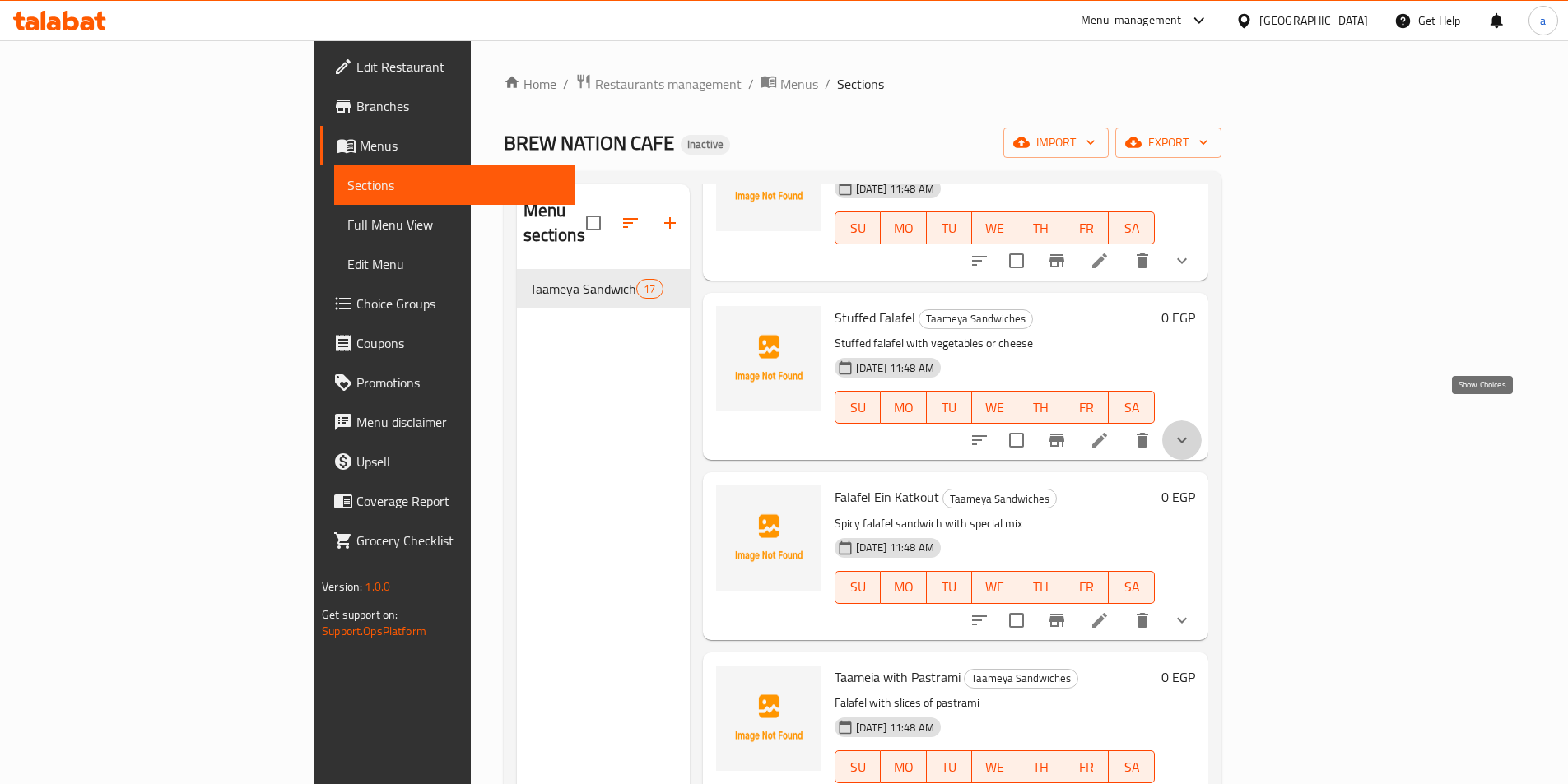
click at [1192, 431] on icon "show more" at bounding box center [1181, 440] width 20 height 20
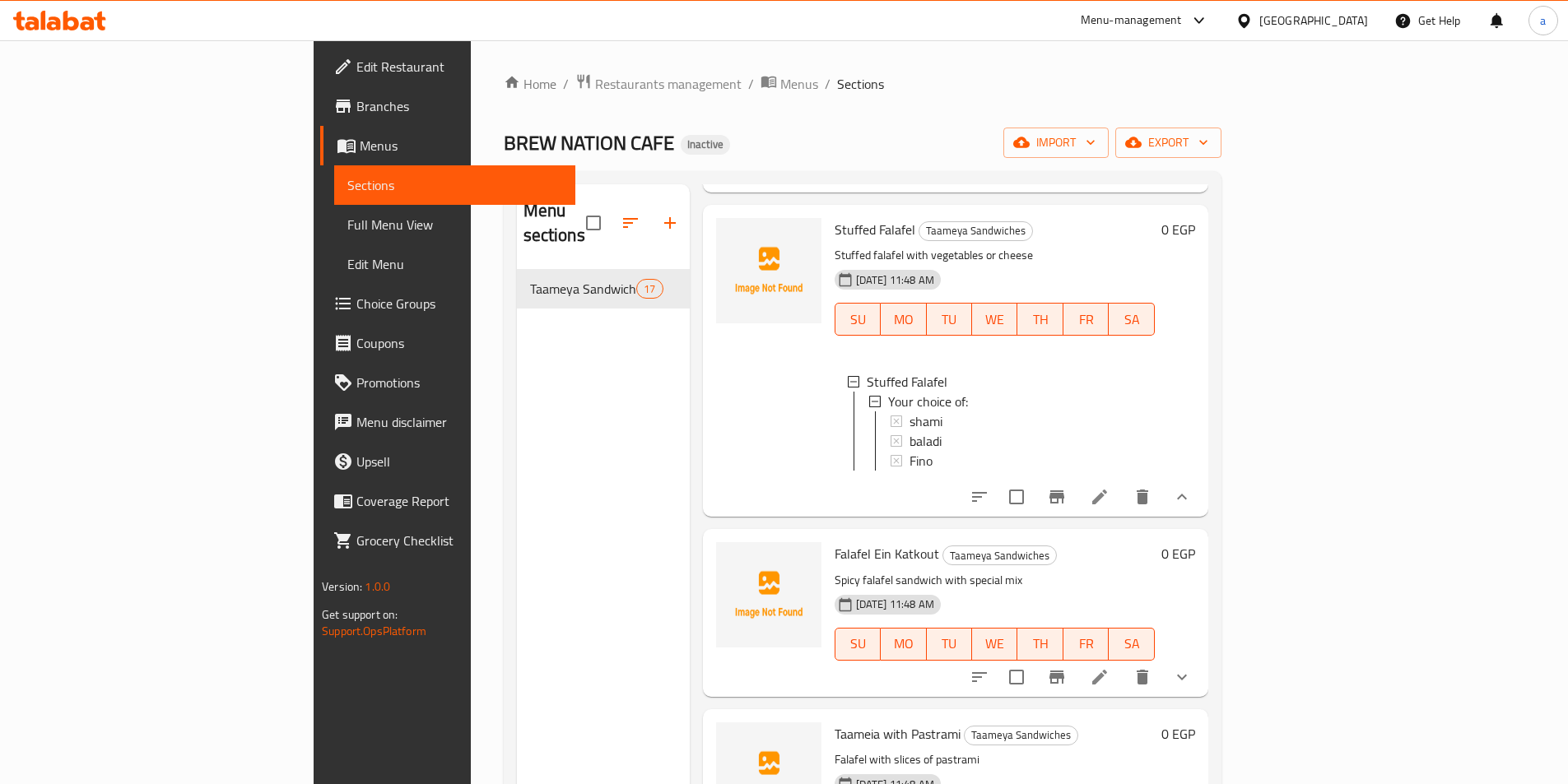
scroll to position [494, 0]
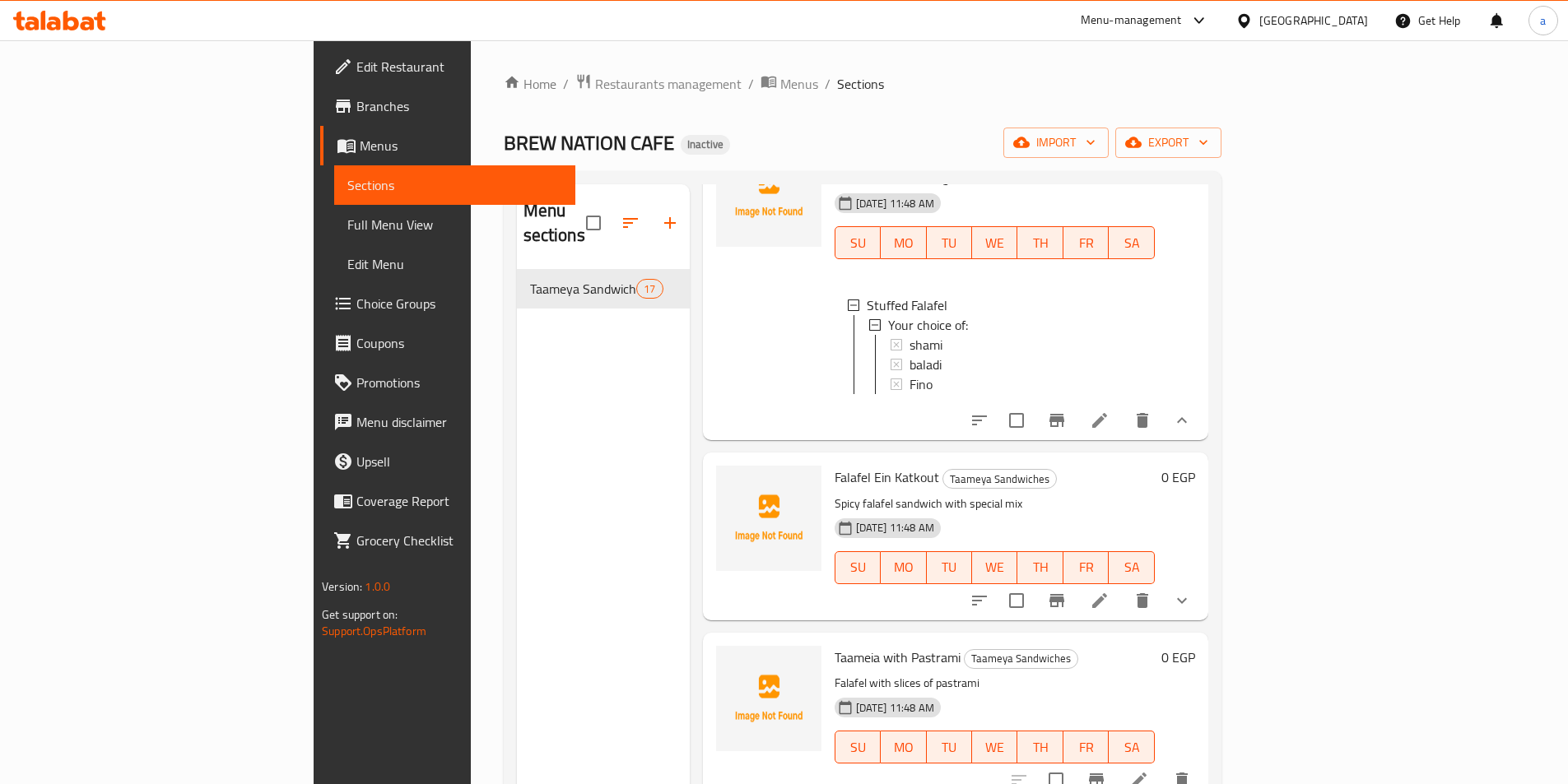
click at [1192, 591] on icon "show more" at bounding box center [1181, 601] width 20 height 20
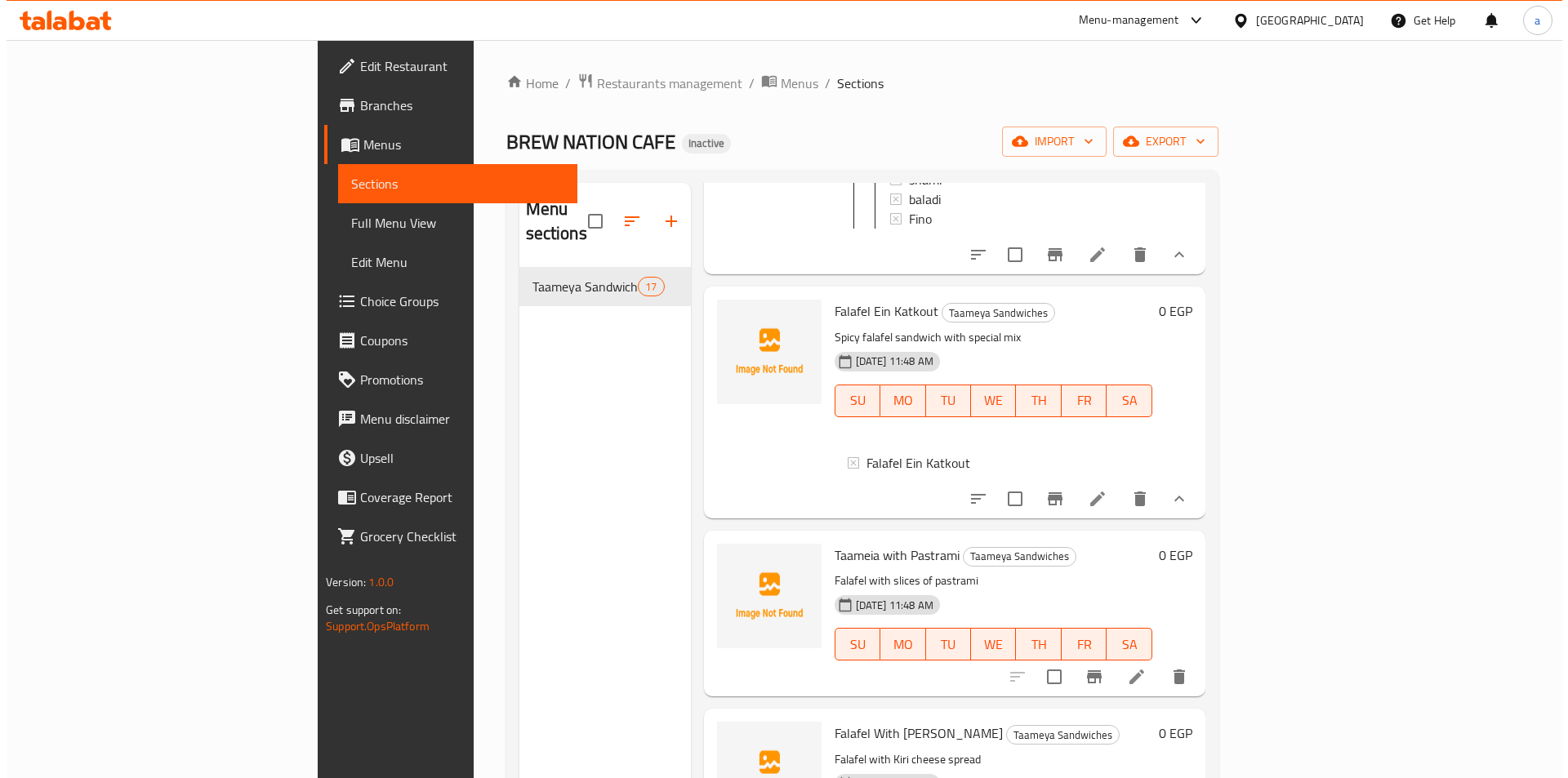
scroll to position [653, 0]
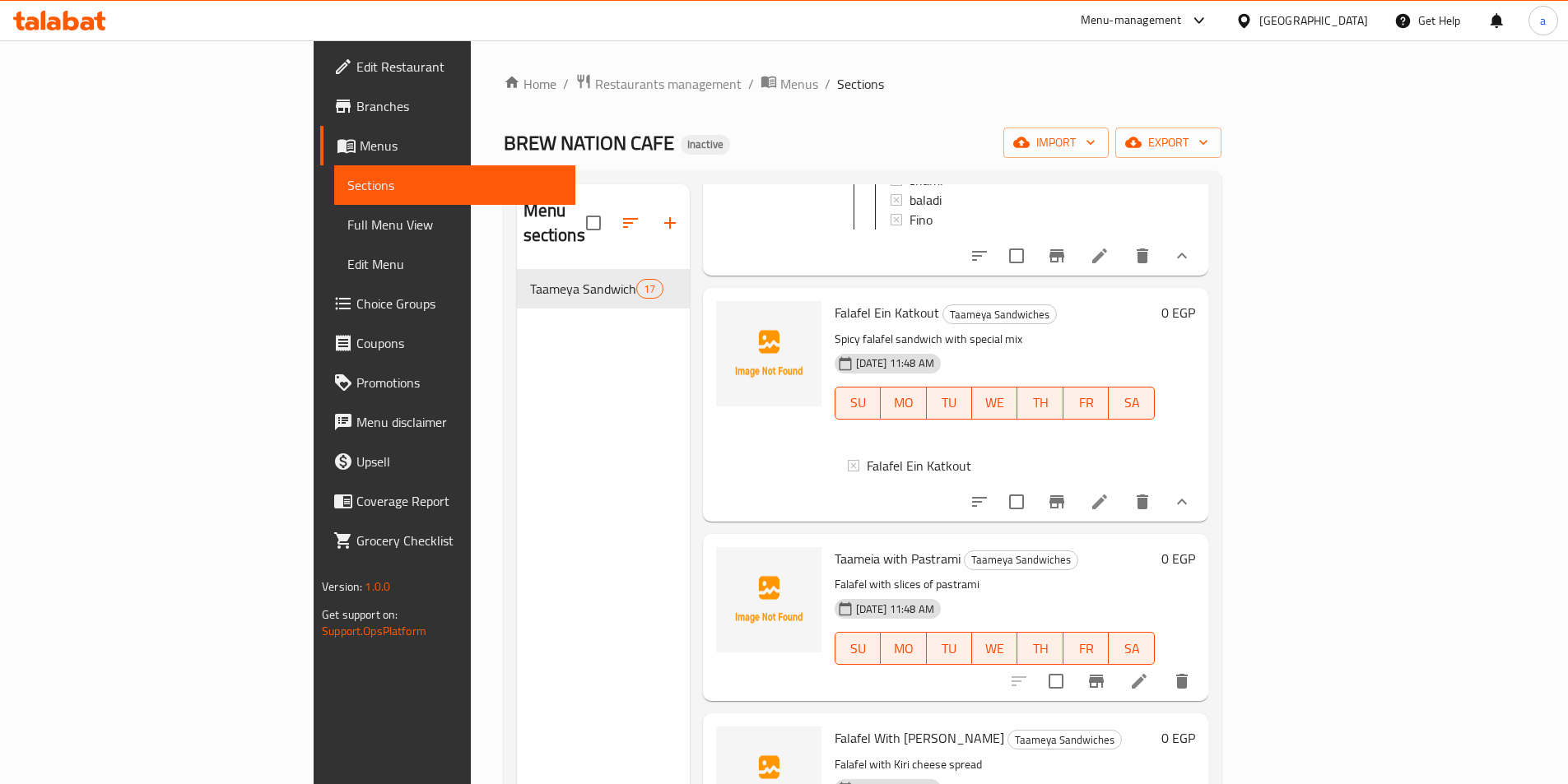
click at [1107, 507] on icon at bounding box center [1099, 502] width 15 height 15
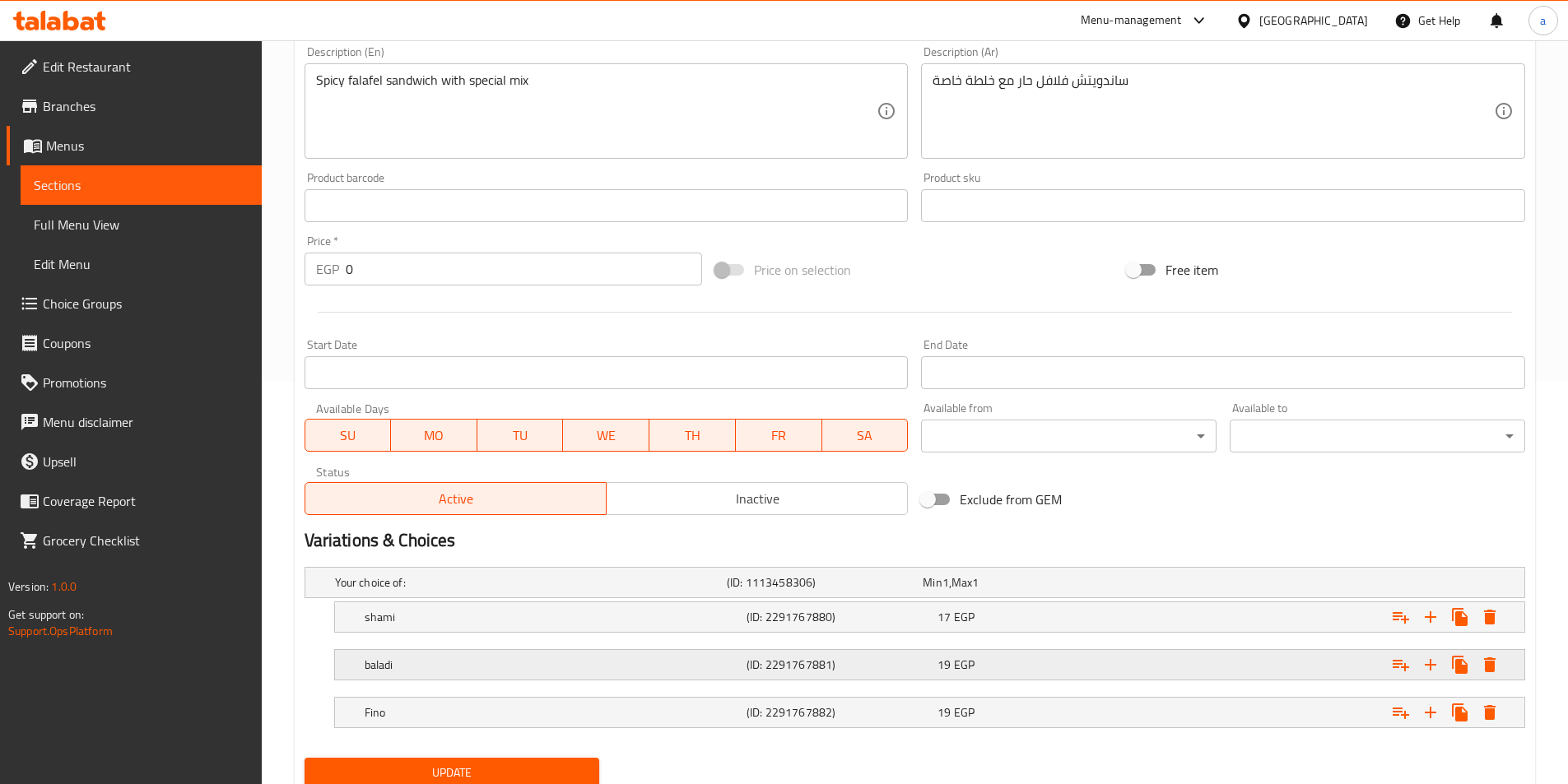
scroll to position [463, 0]
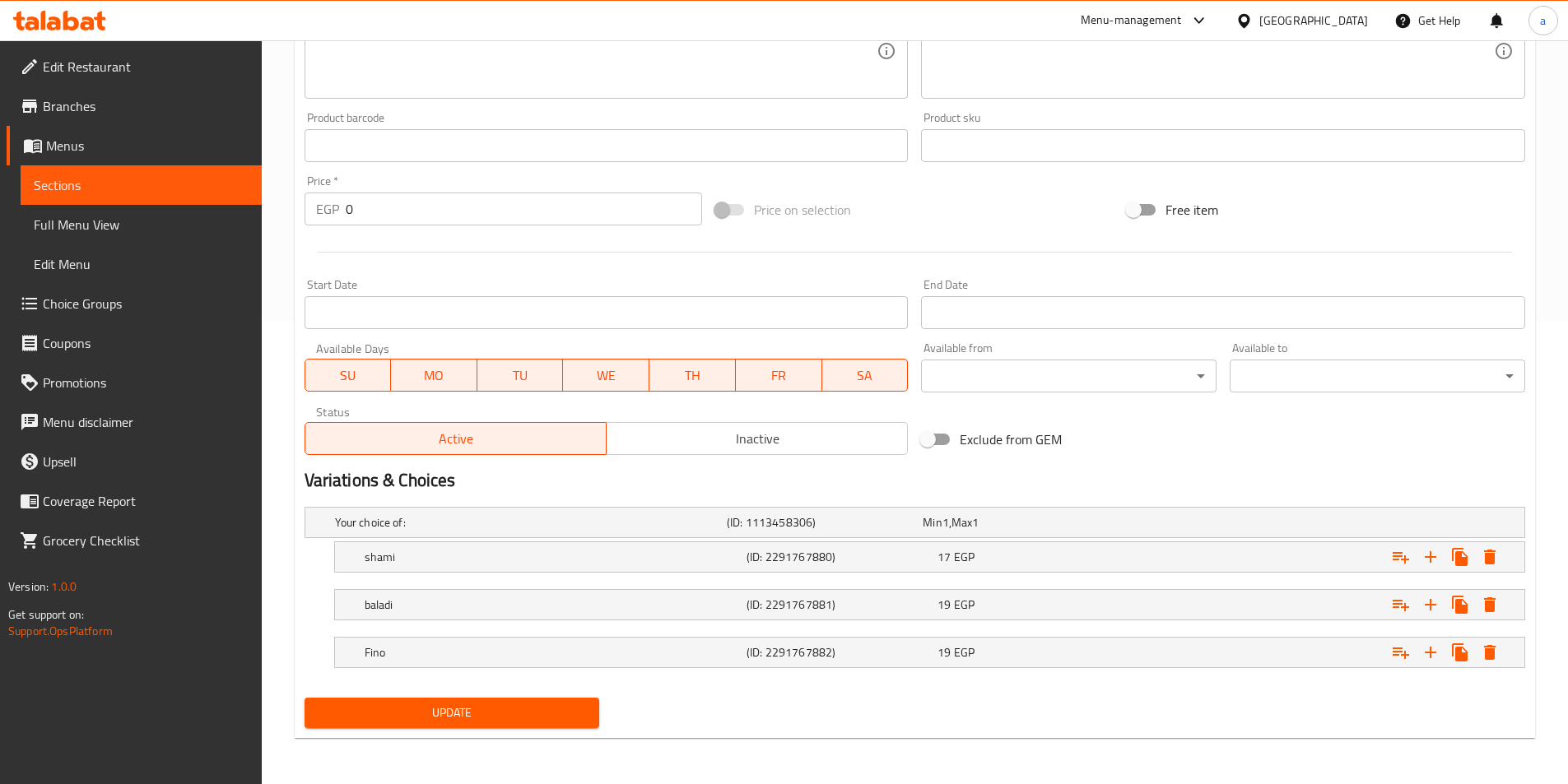
click at [521, 718] on span "Update" at bounding box center [453, 713] width 269 height 21
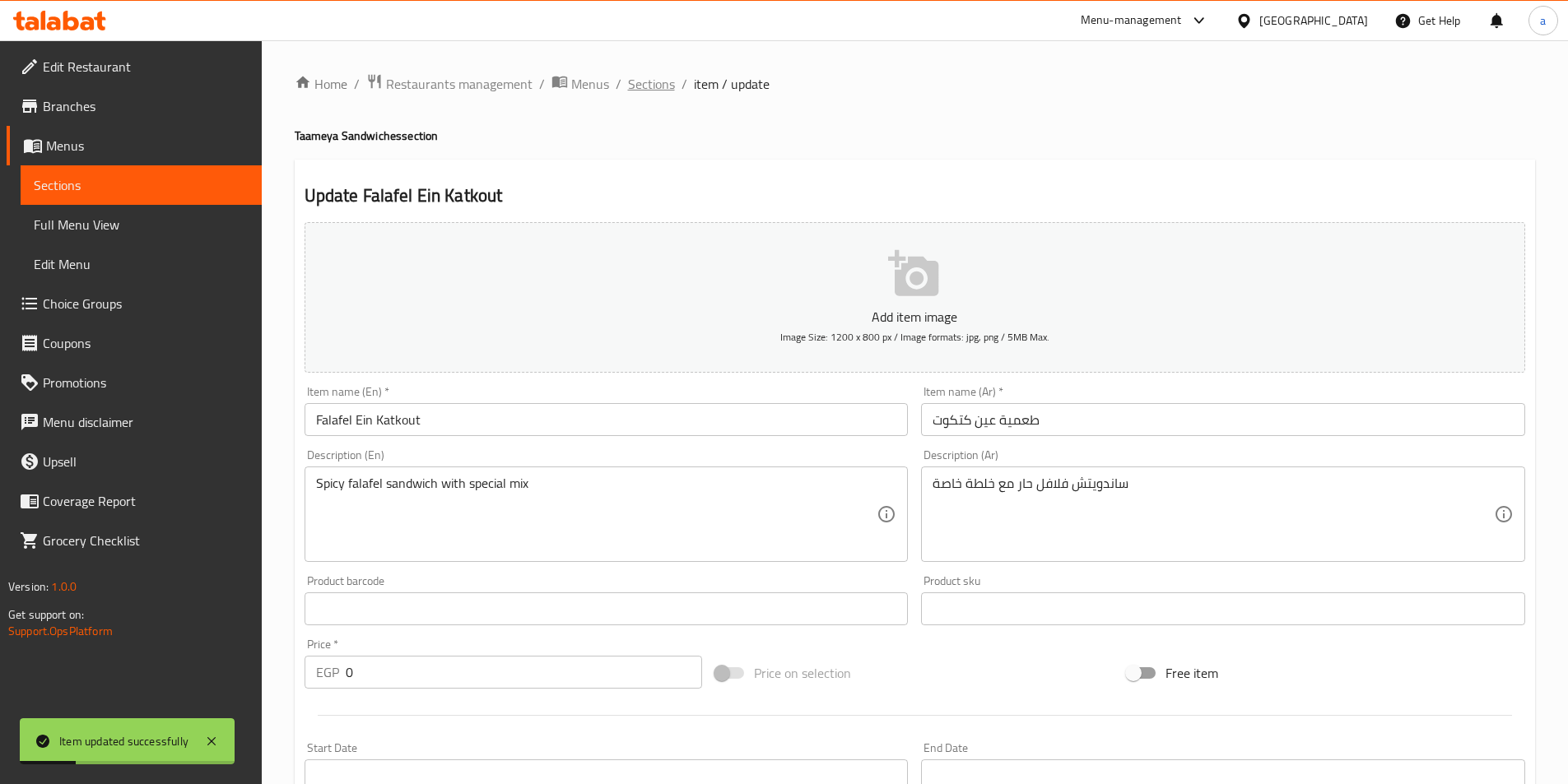
click at [642, 82] on span "Sections" at bounding box center [650, 84] width 47 height 20
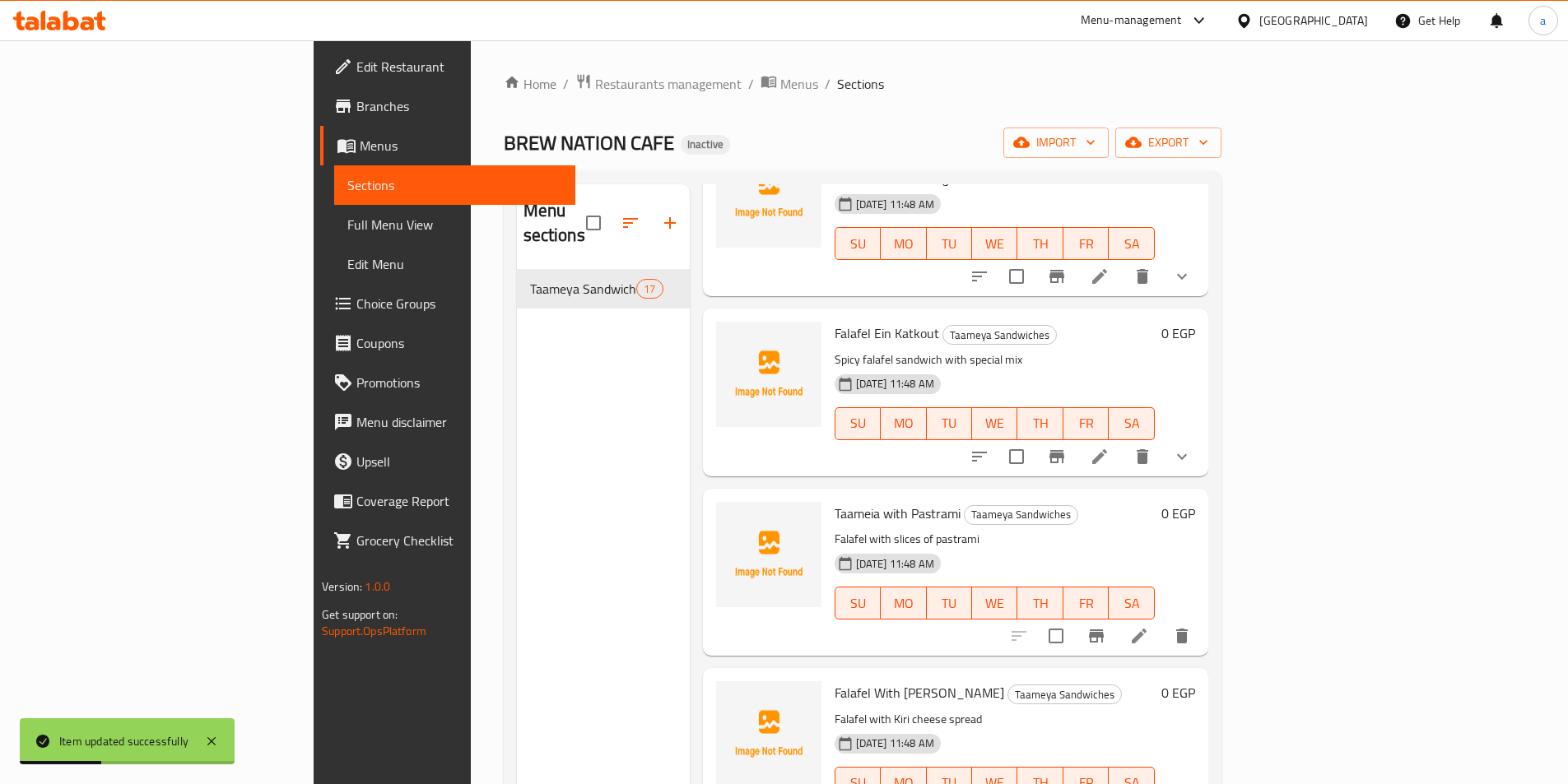
scroll to position [494, 0]
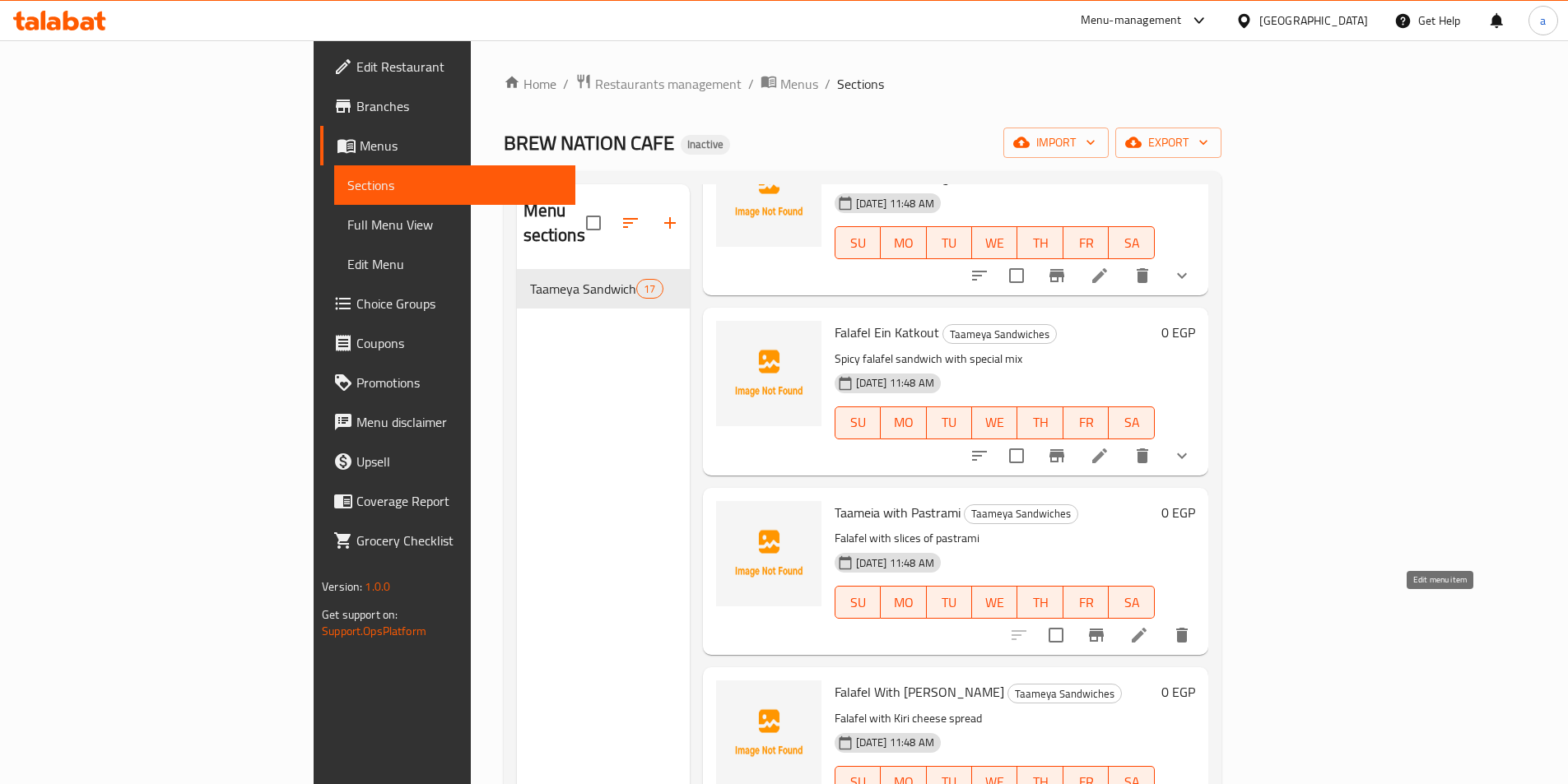
click at [1149, 625] on icon at bounding box center [1138, 635] width 20 height 20
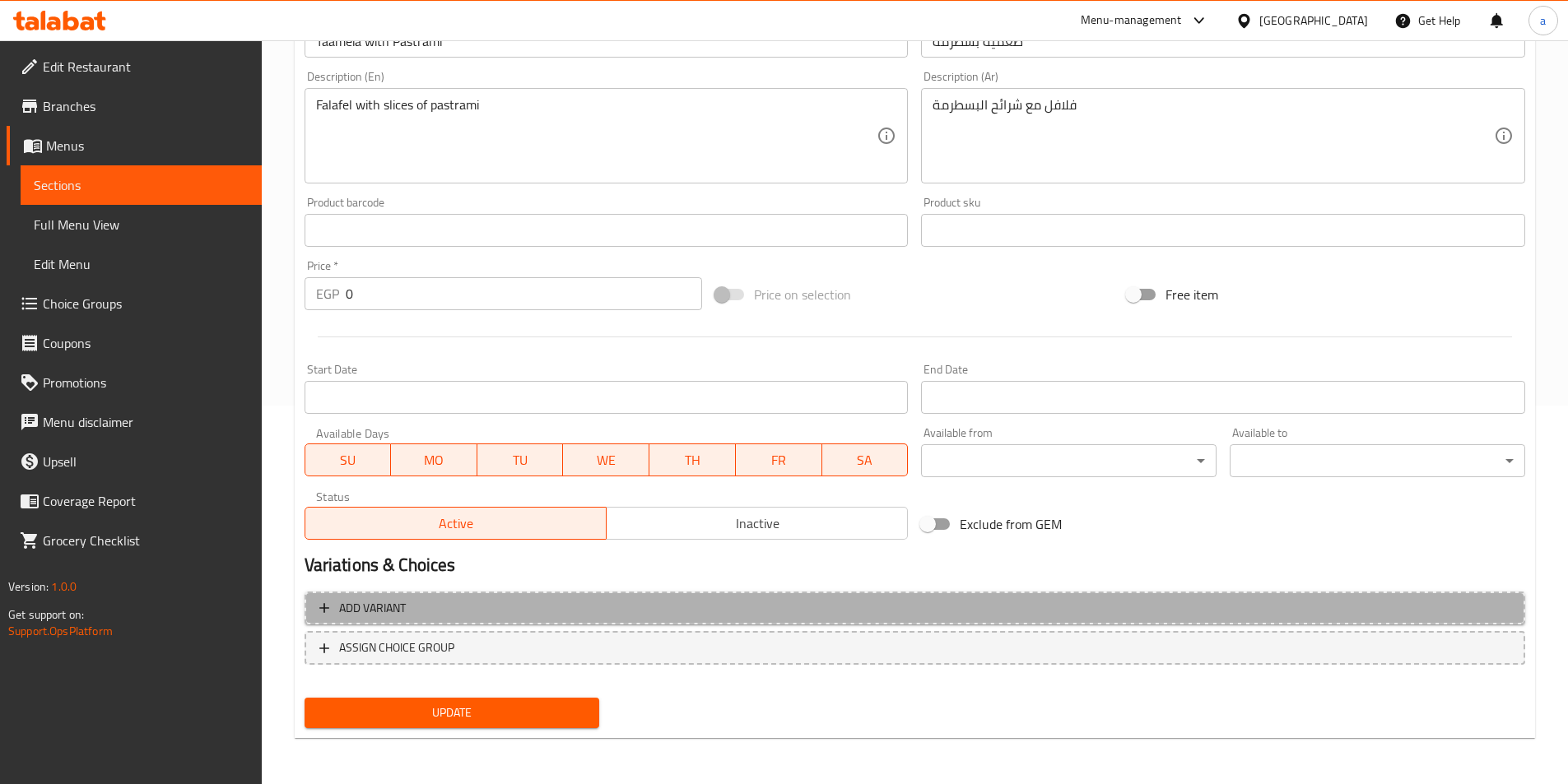
click at [580, 609] on span "Add variant" at bounding box center [914, 608] width 1191 height 21
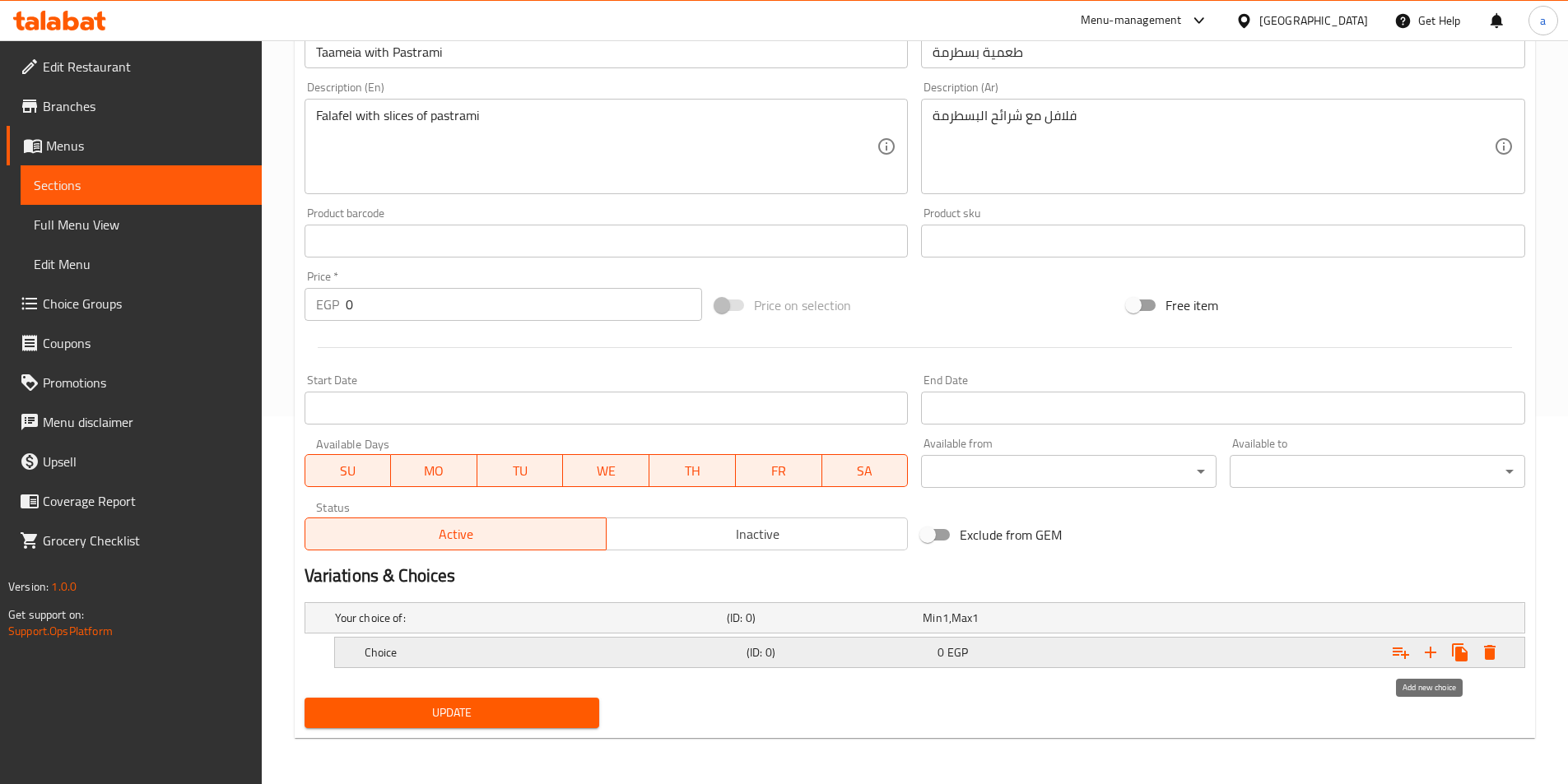
click at [1435, 650] on icon "Expand" at bounding box center [1430, 652] width 20 height 20
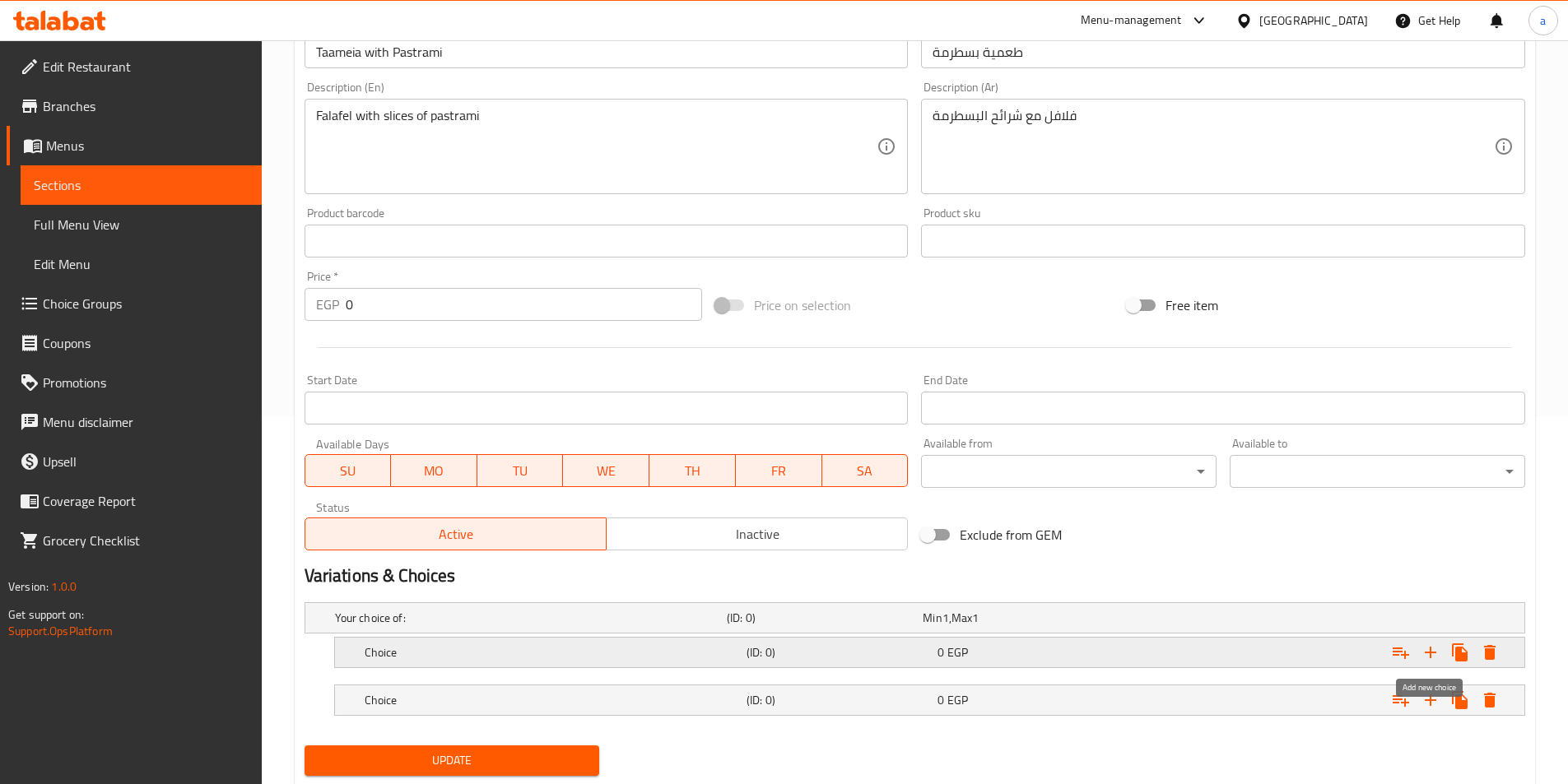
click at [1435, 650] on icon "Expand" at bounding box center [1430, 652] width 20 height 20
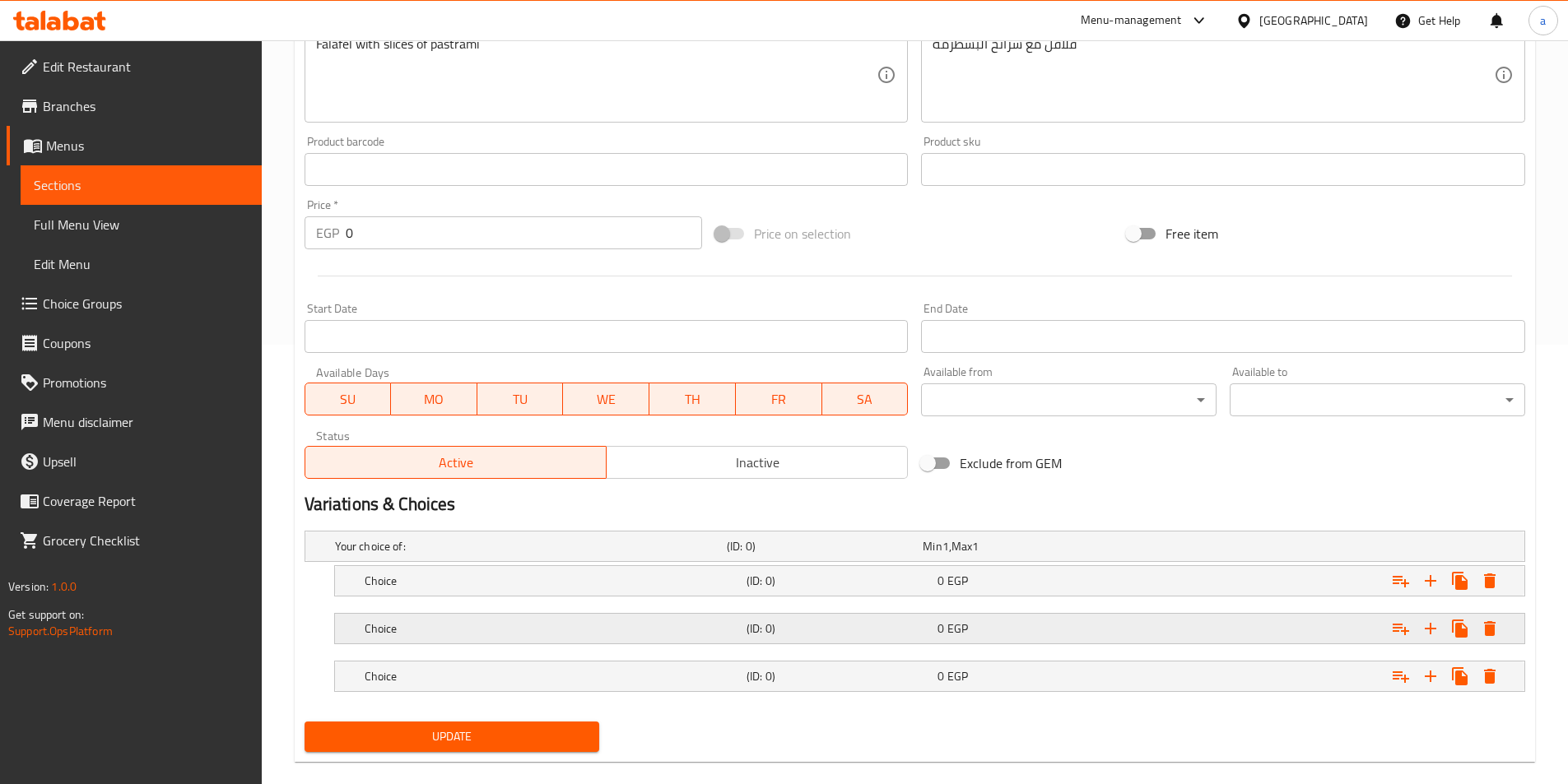
scroll to position [450, 0]
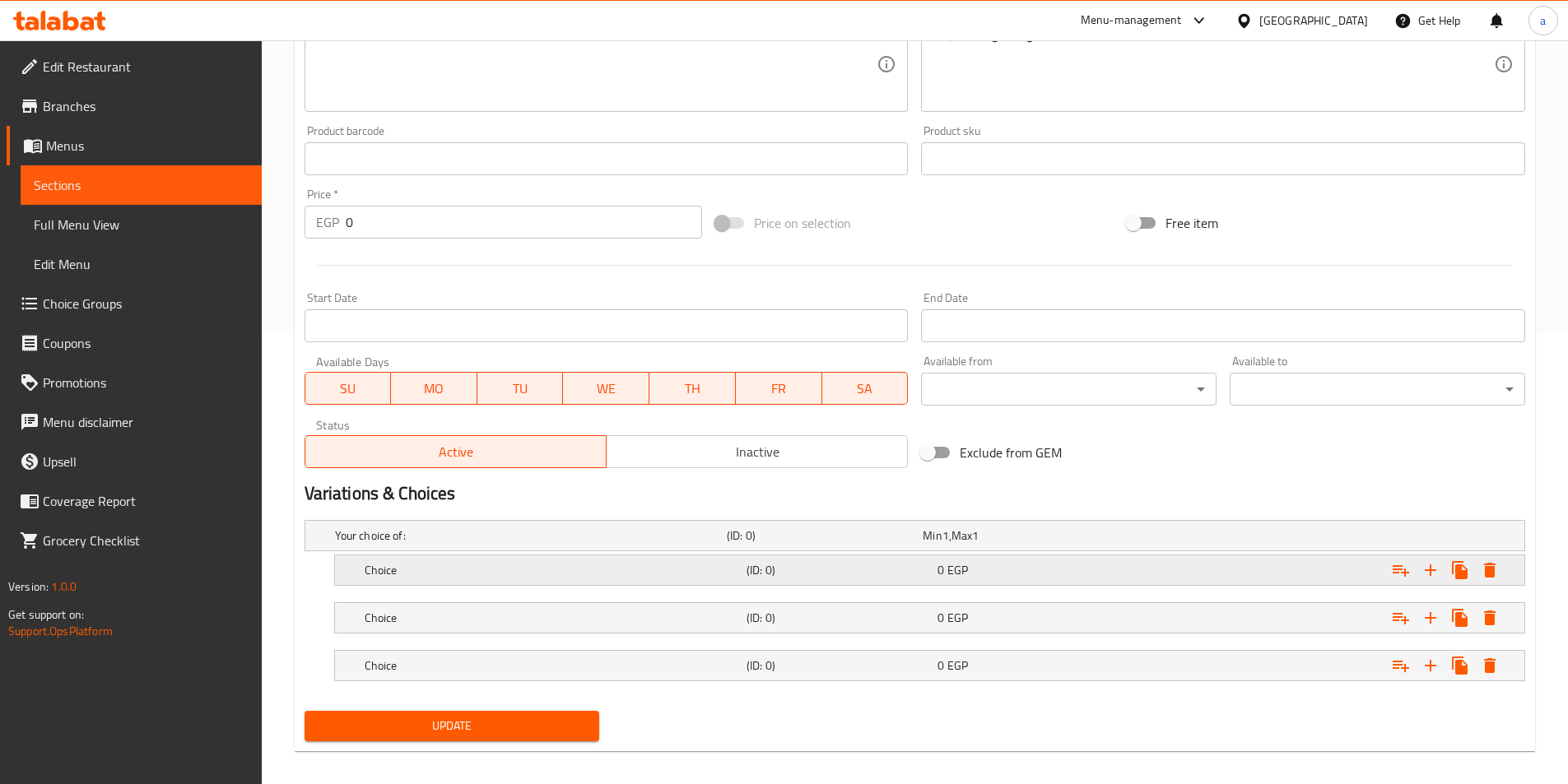
click at [601, 586] on div "Choice (ID: 0) 0 EGP" at bounding box center [934, 570] width 1146 height 36
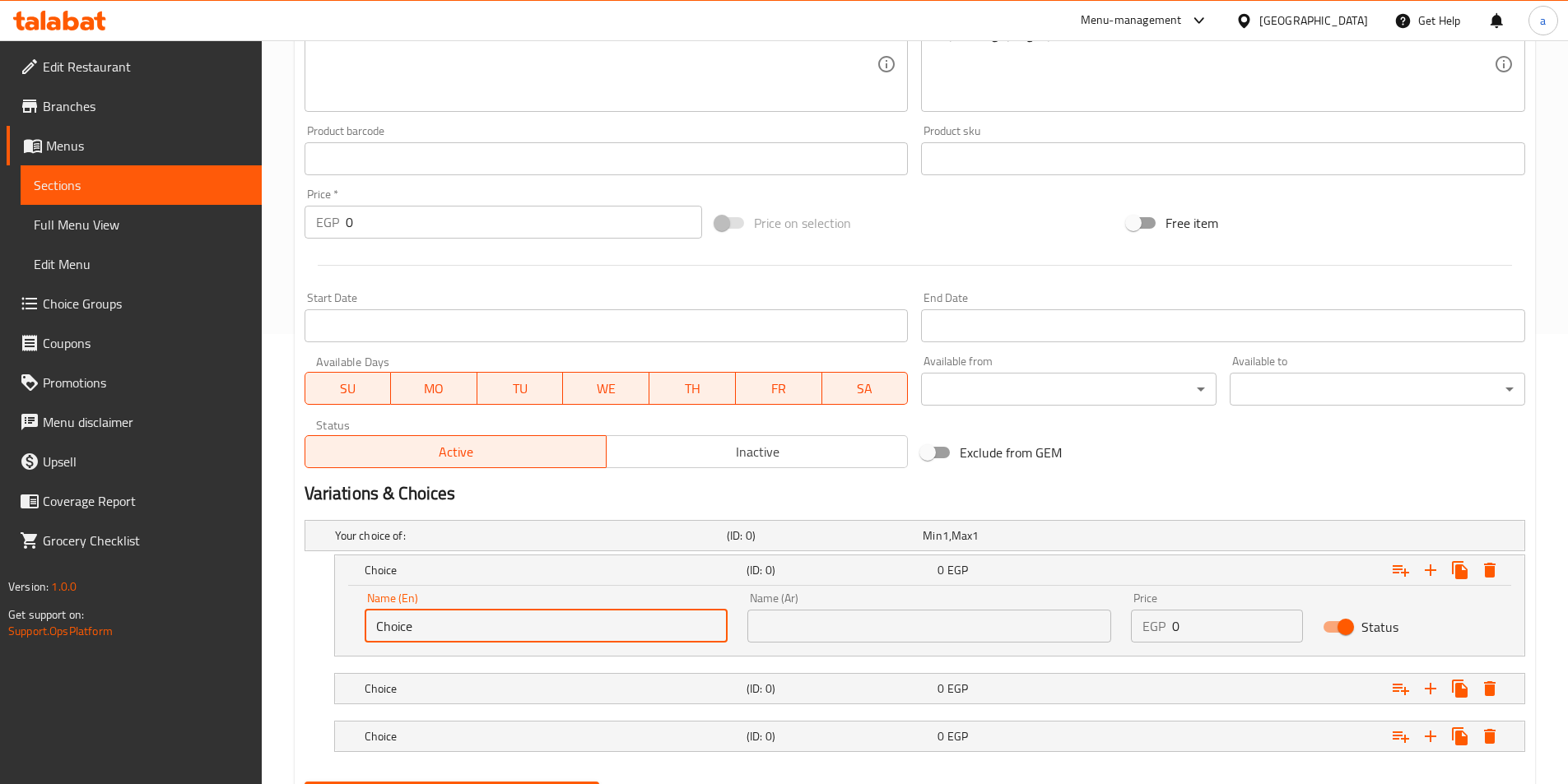
click at [541, 616] on input "Choice" at bounding box center [546, 626] width 364 height 32
type input "shami"
click at [908, 634] on input "text" at bounding box center [928, 626] width 364 height 32
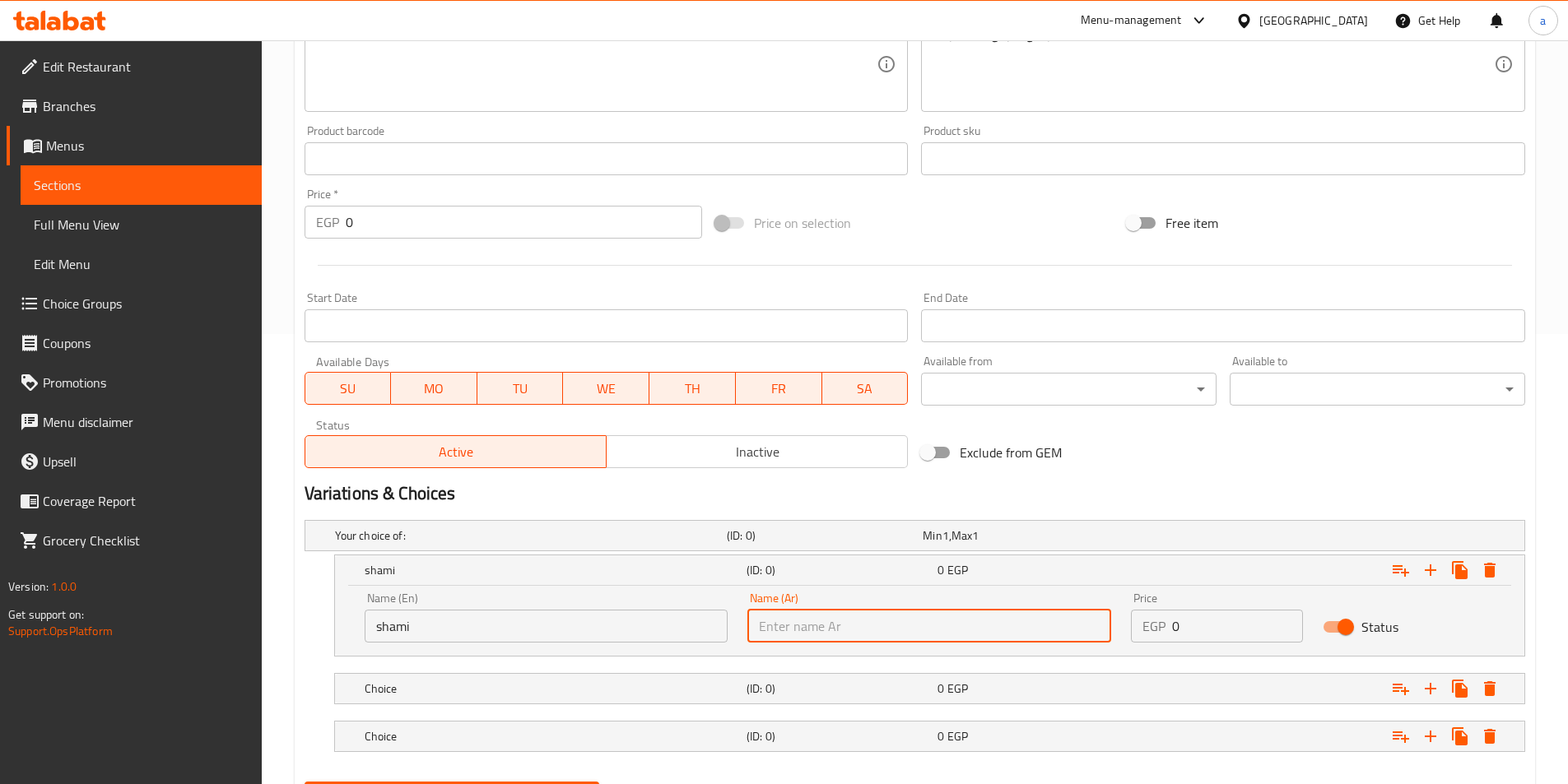
type input "شامي"
click at [535, 685] on h5 "Choice" at bounding box center [552, 689] width 375 height 16
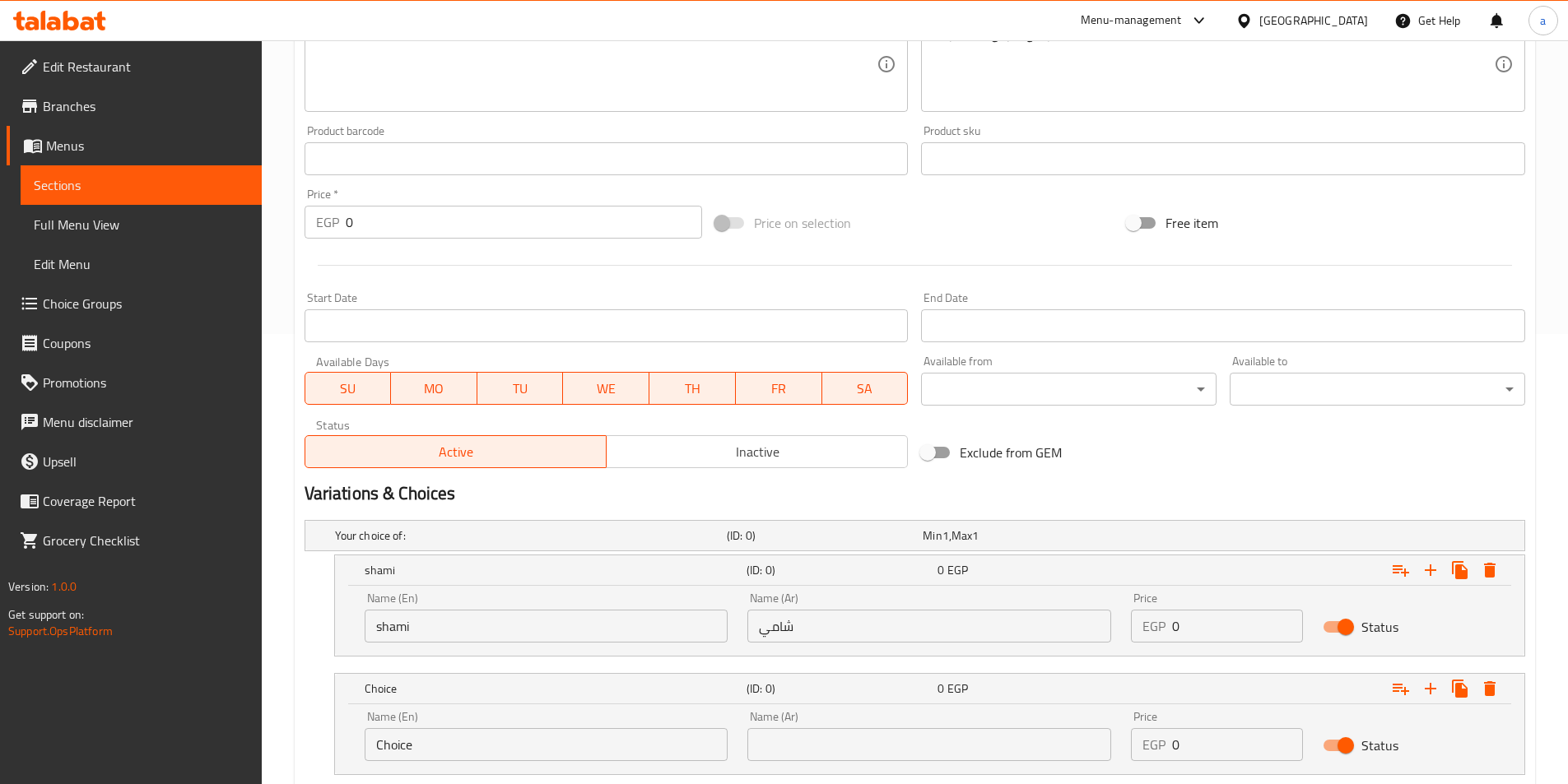
click at [460, 731] on input "Choice" at bounding box center [546, 745] width 364 height 32
type input "baladi"
click at [776, 756] on input "text" at bounding box center [928, 745] width 364 height 32
type input "بلدي"
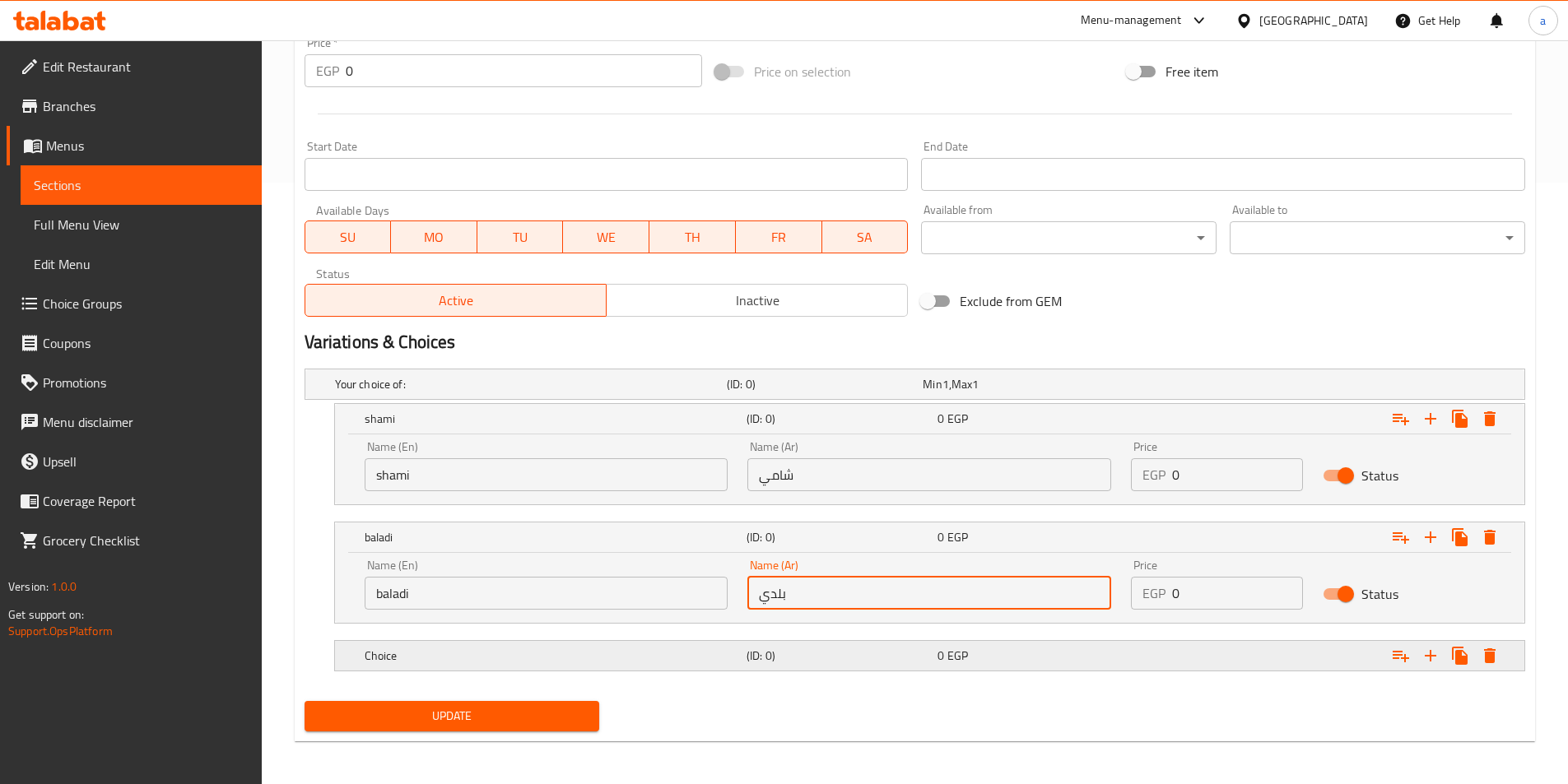
scroll to position [604, 0]
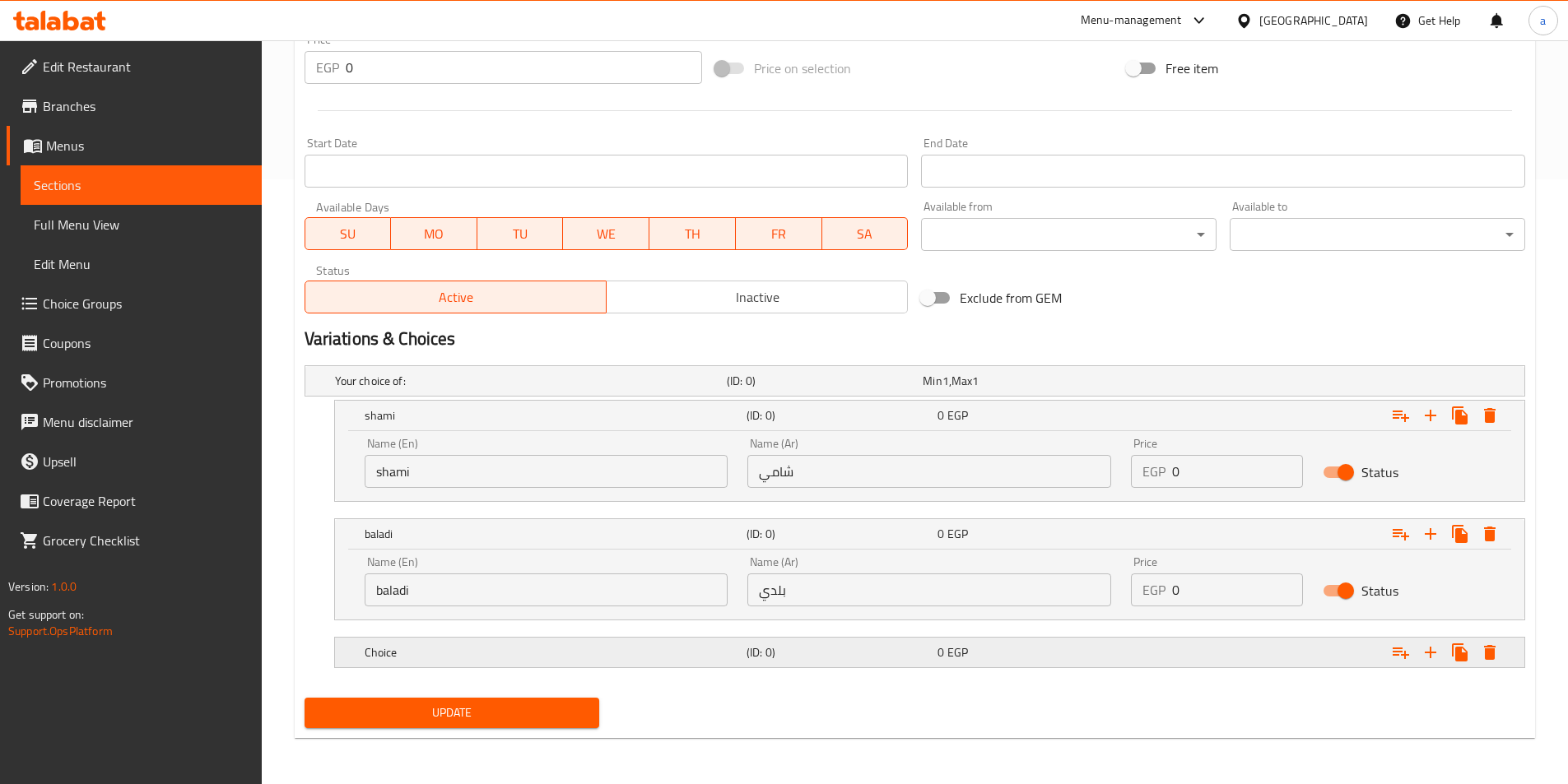
click at [512, 650] on h5 "Choice" at bounding box center [552, 652] width 375 height 16
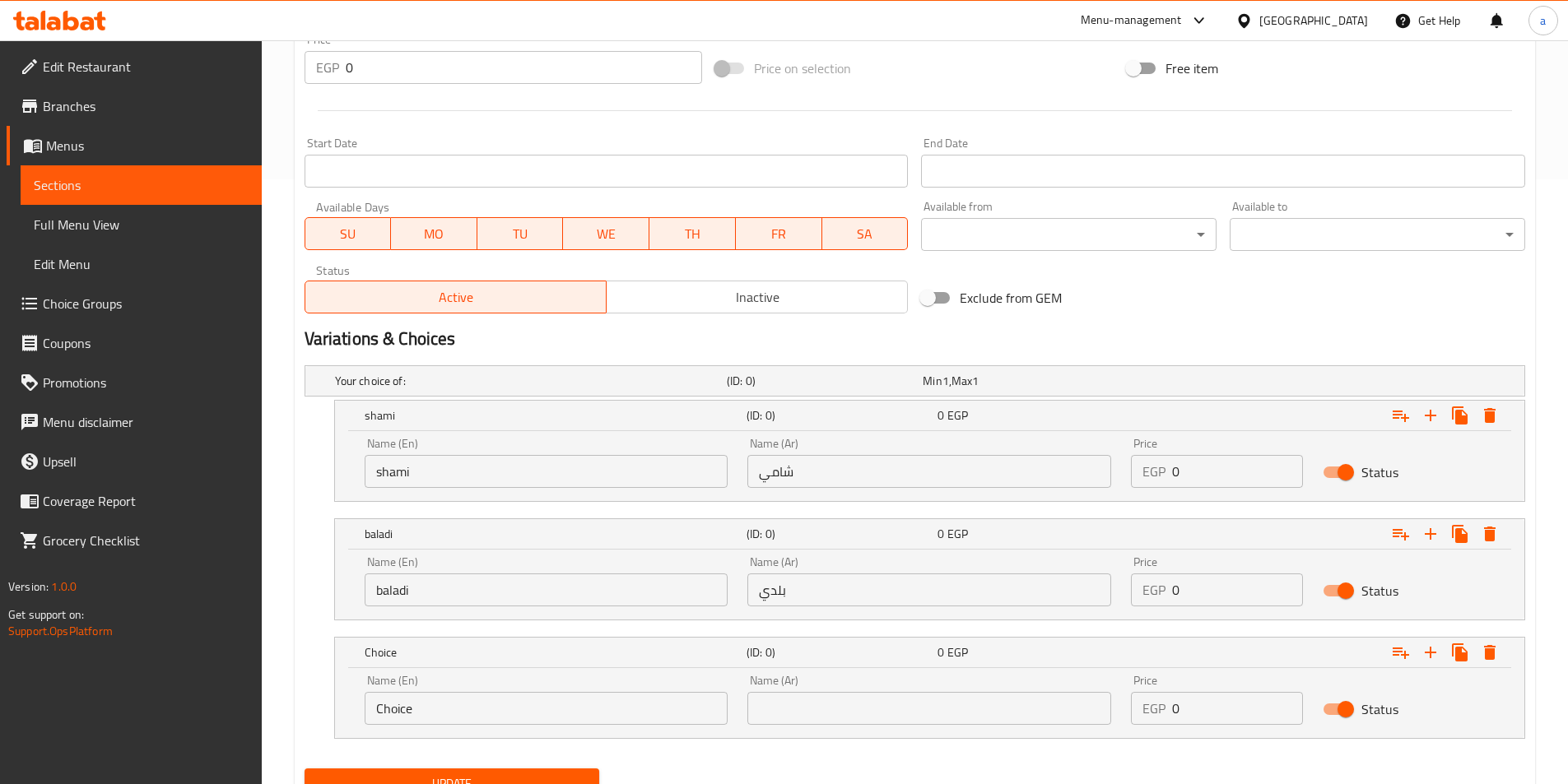
click at [456, 712] on input "Choice" at bounding box center [546, 709] width 364 height 32
type input "Fino"
click at [762, 707] on input "text" at bounding box center [928, 709] width 364 height 32
type input "فينو"
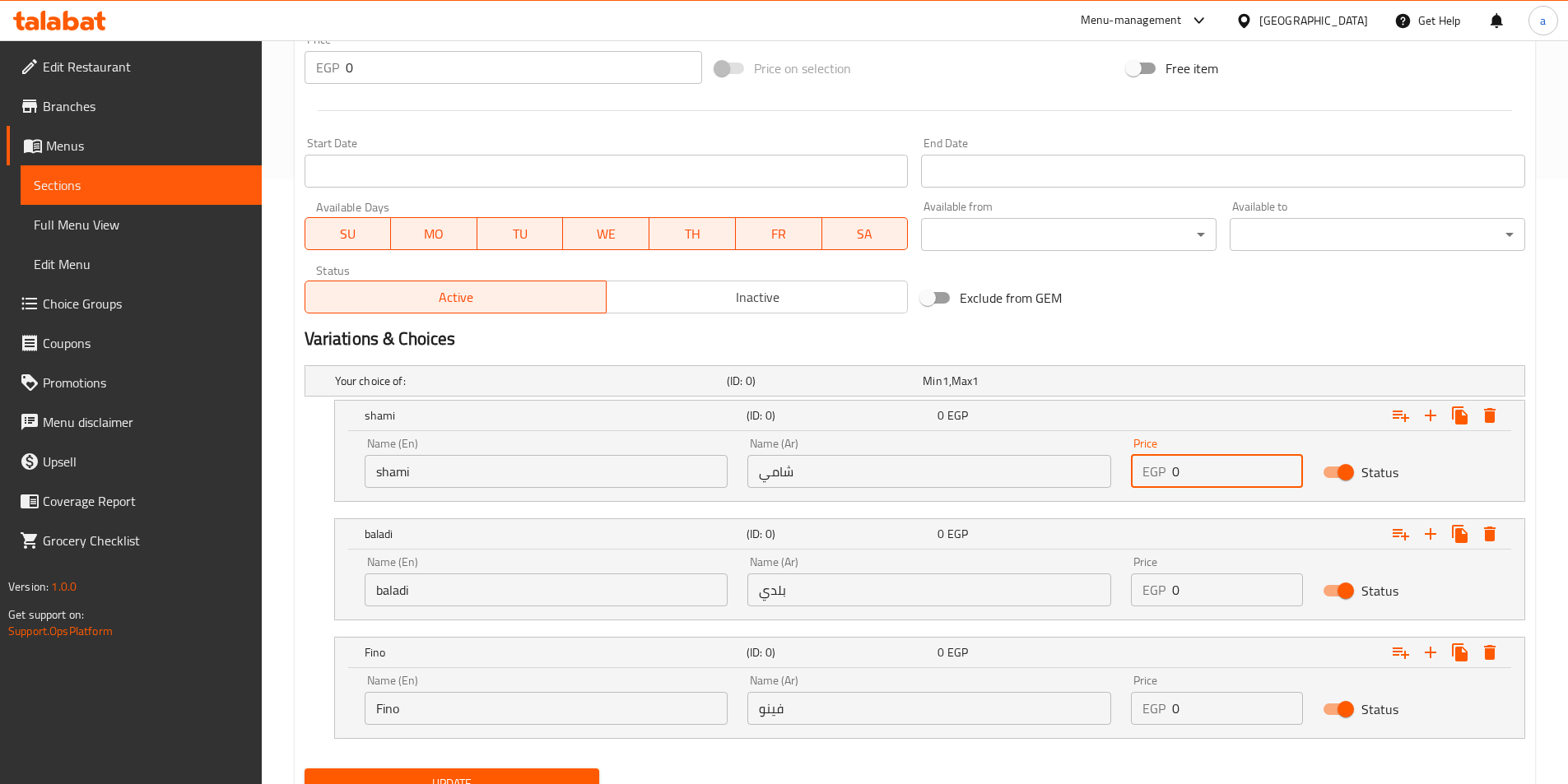
click at [1193, 475] on input "0" at bounding box center [1237, 472] width 131 height 32
click at [1218, 463] on input "0" at bounding box center [1237, 472] width 131 height 32
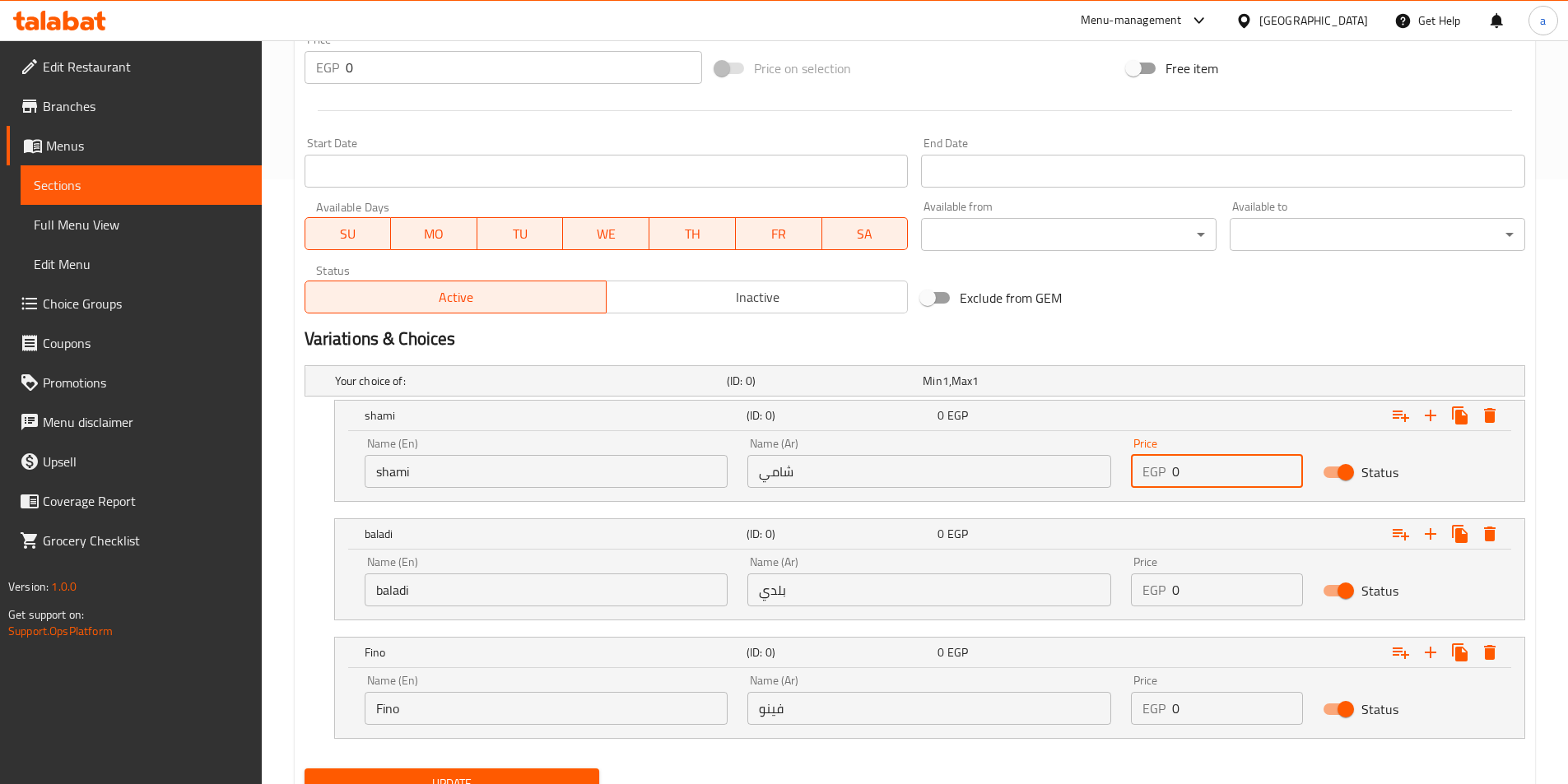
click at [1218, 463] on input "0" at bounding box center [1237, 472] width 131 height 32
click at [1218, 463] on input "01" at bounding box center [1237, 472] width 131 height 32
click at [1201, 486] on input "01" at bounding box center [1237, 472] width 131 height 32
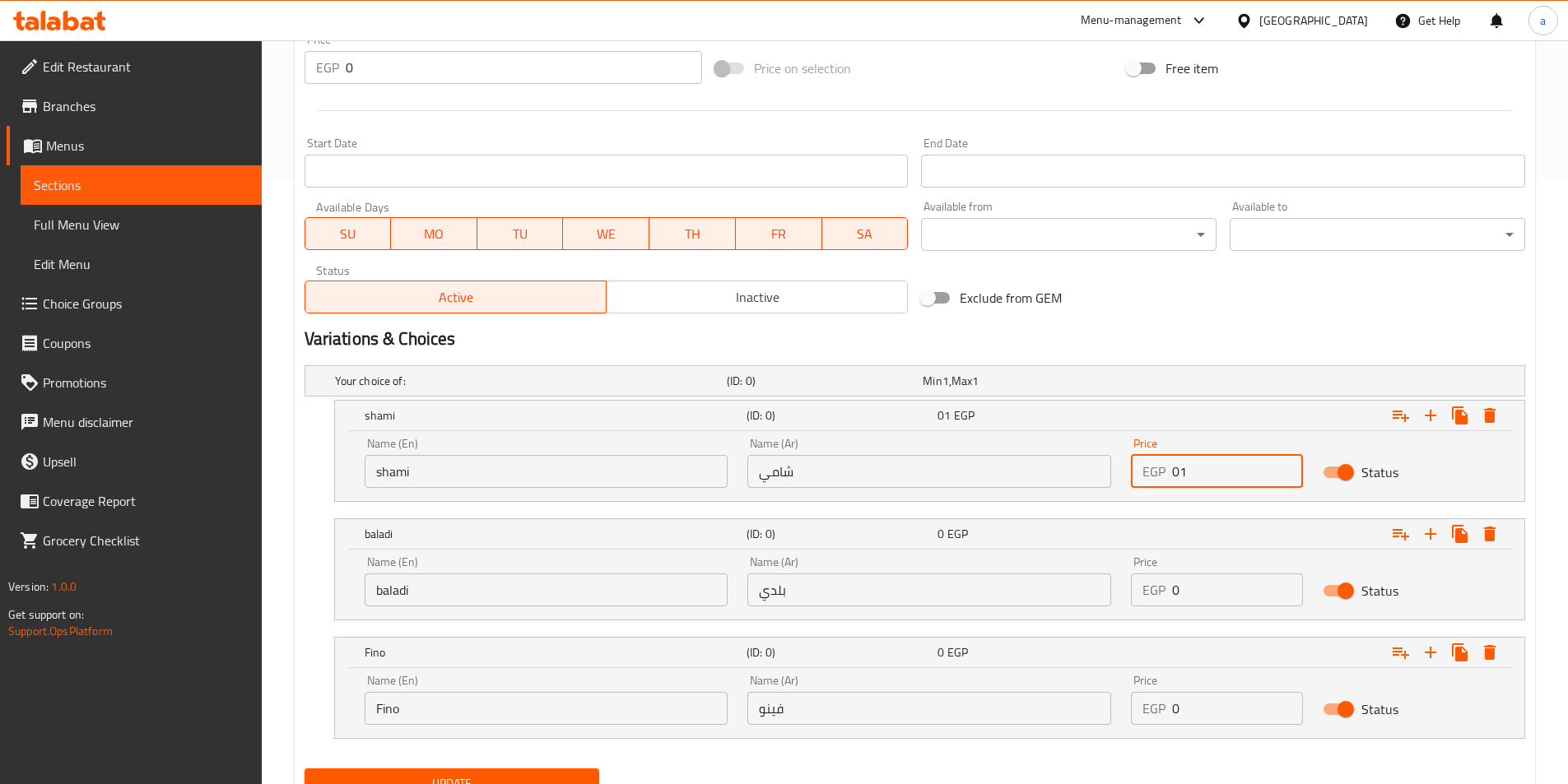
click at [1199, 479] on input "01" at bounding box center [1237, 472] width 131 height 32
click at [1198, 477] on input "01" at bounding box center [1237, 472] width 131 height 32
type input "18"
click at [1202, 588] on input "0" at bounding box center [1237, 590] width 131 height 32
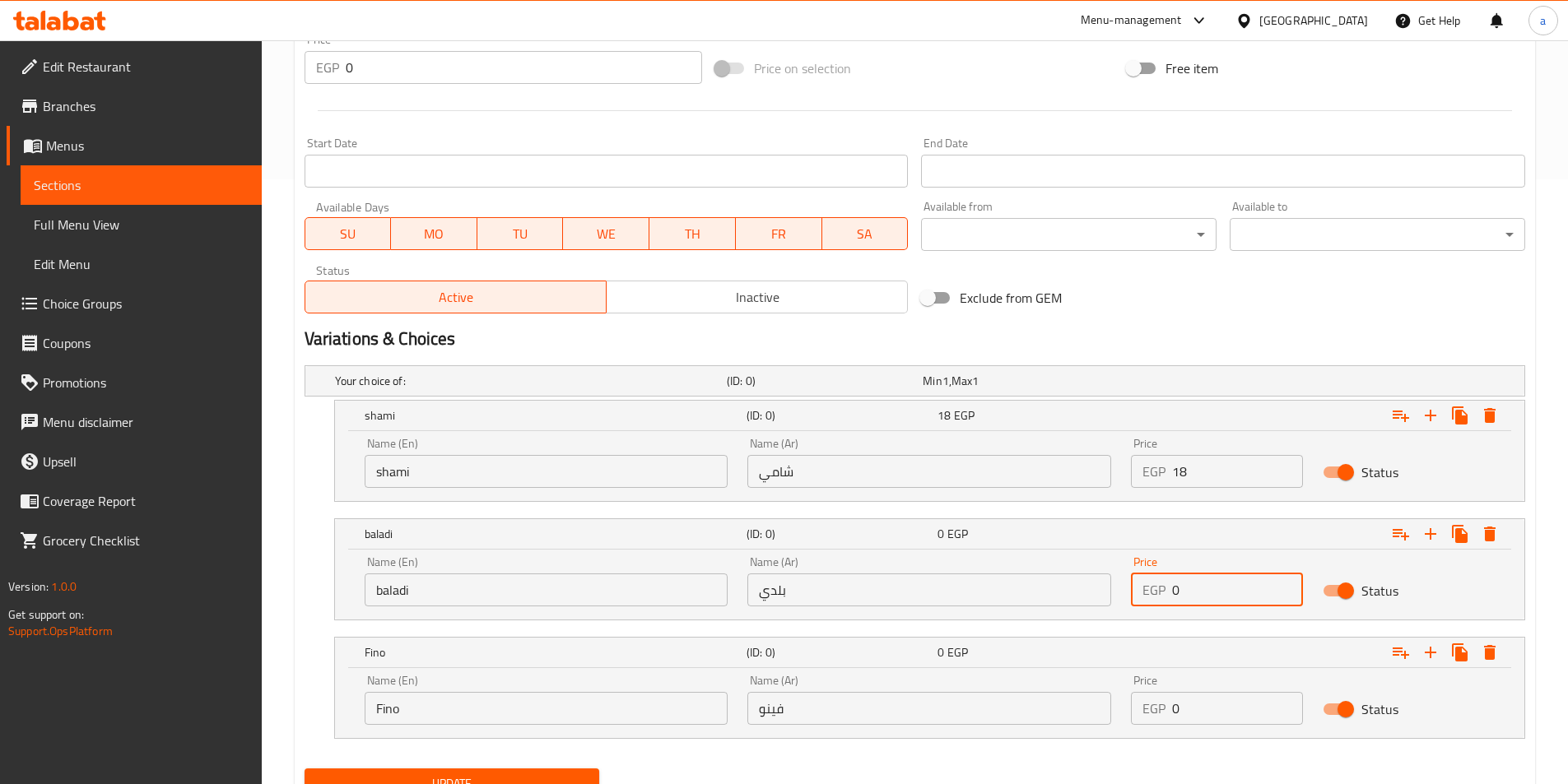
click at [1202, 588] on input "0" at bounding box center [1237, 590] width 131 height 32
type input "20"
click at [1188, 704] on input "0" at bounding box center [1237, 709] width 131 height 32
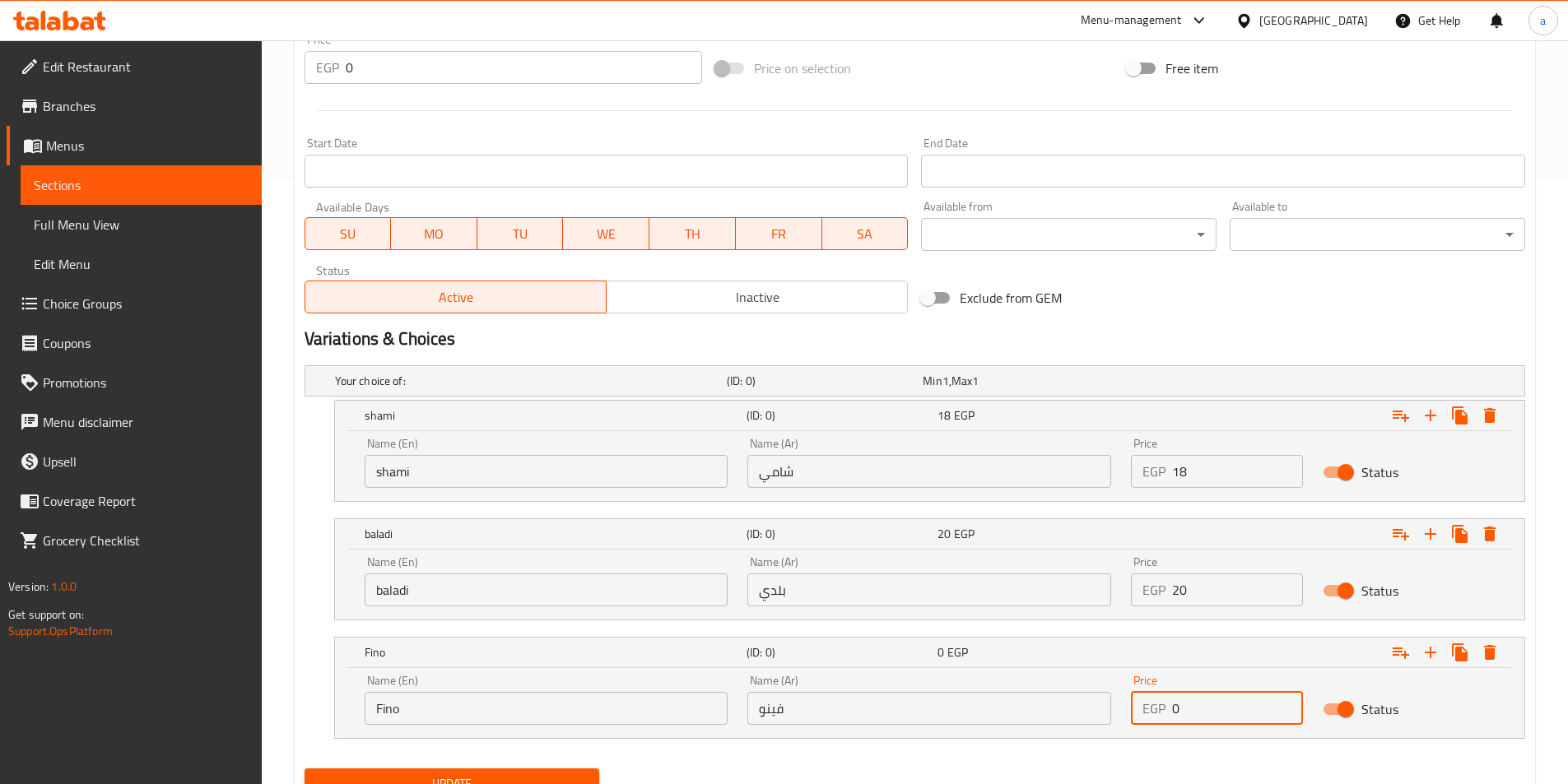
click at [1188, 704] on input "0" at bounding box center [1237, 709] width 131 height 32
click at [1183, 711] on input "0" at bounding box center [1237, 709] width 131 height 32
click at [1178, 711] on input "0" at bounding box center [1237, 709] width 131 height 32
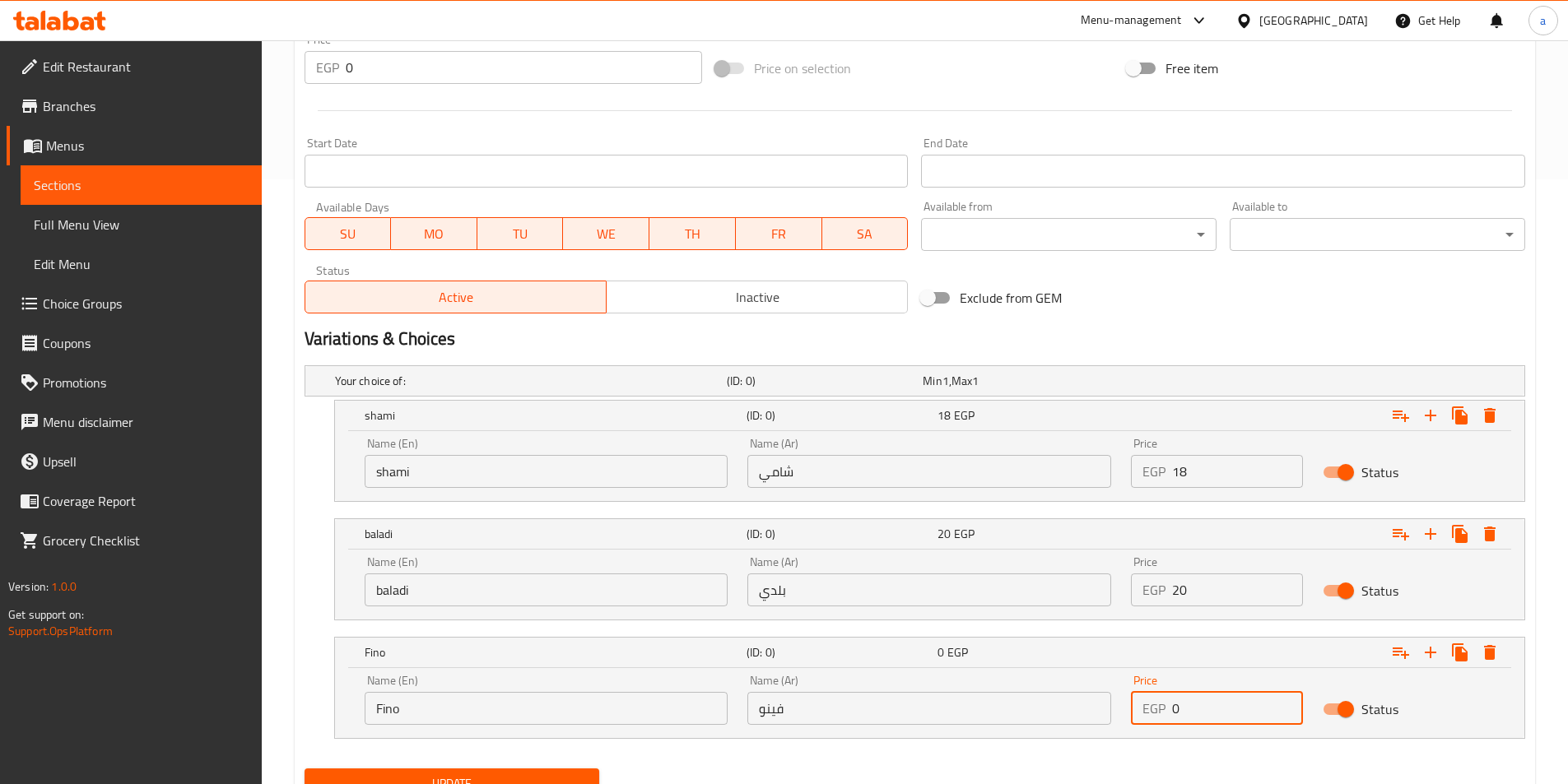
click at [1176, 710] on input "0" at bounding box center [1237, 709] width 131 height 32
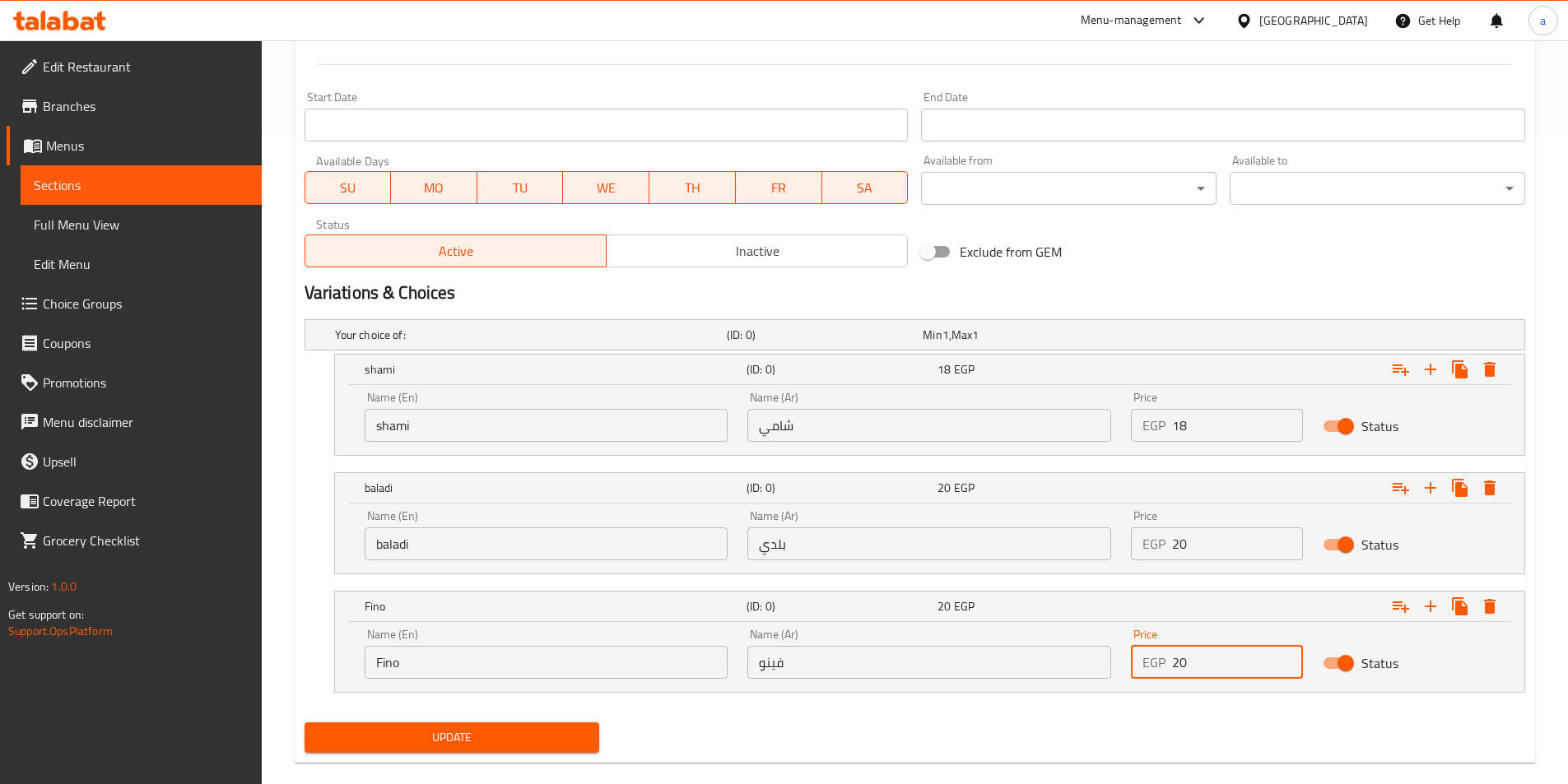
scroll to position [675, 0]
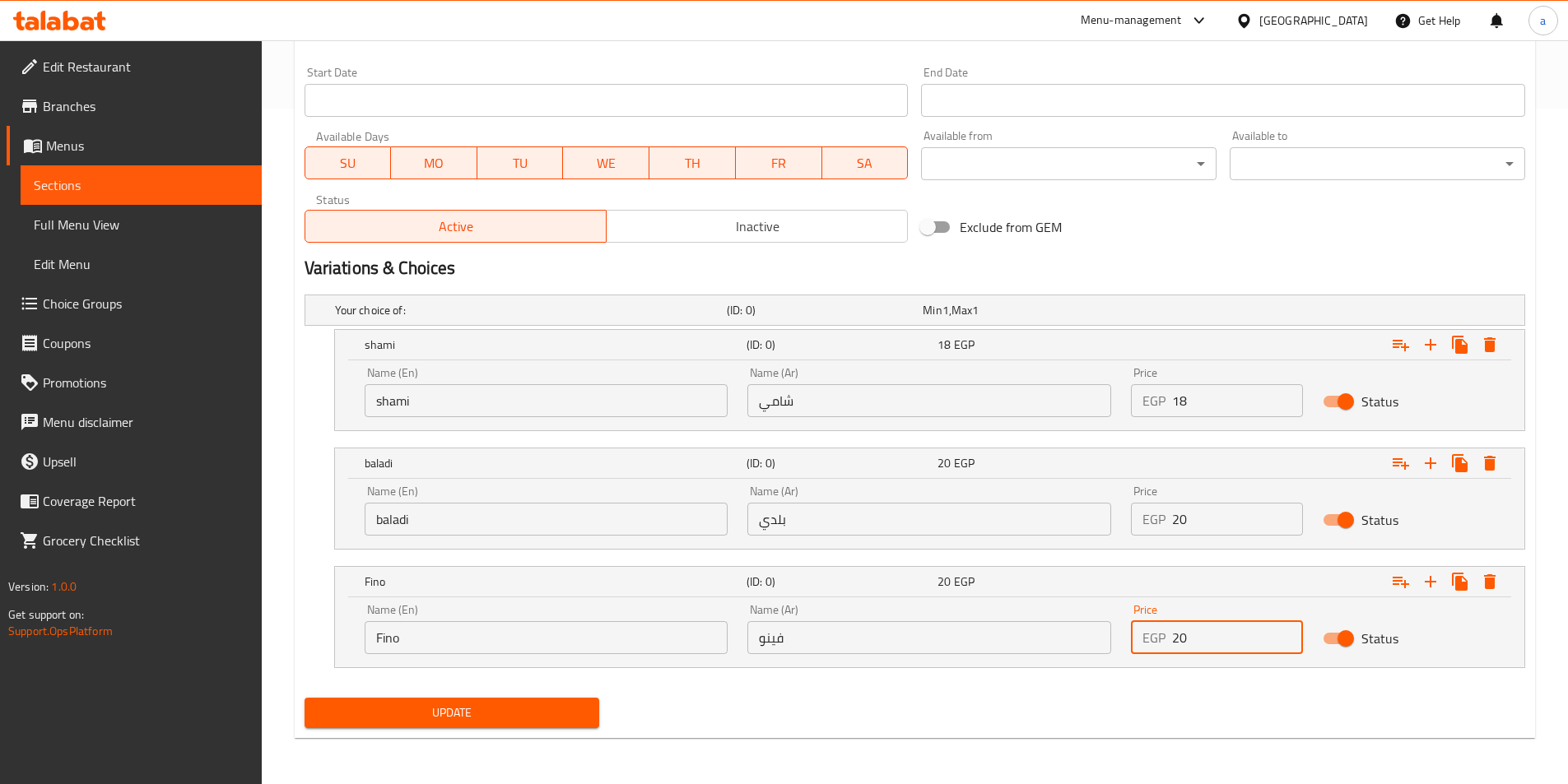
type input "20"
click at [519, 712] on span "Update" at bounding box center [453, 713] width 269 height 21
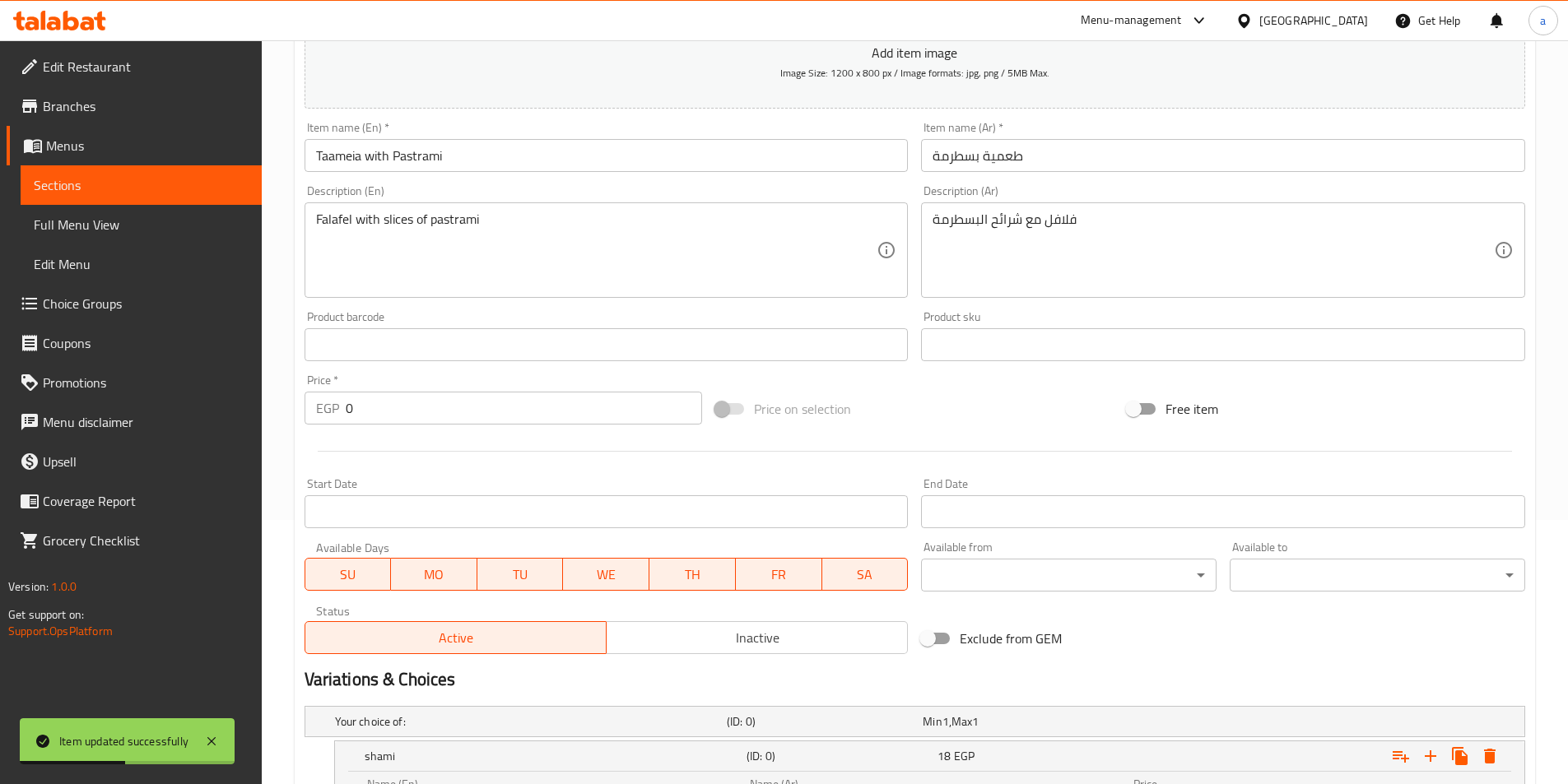
scroll to position [0, 0]
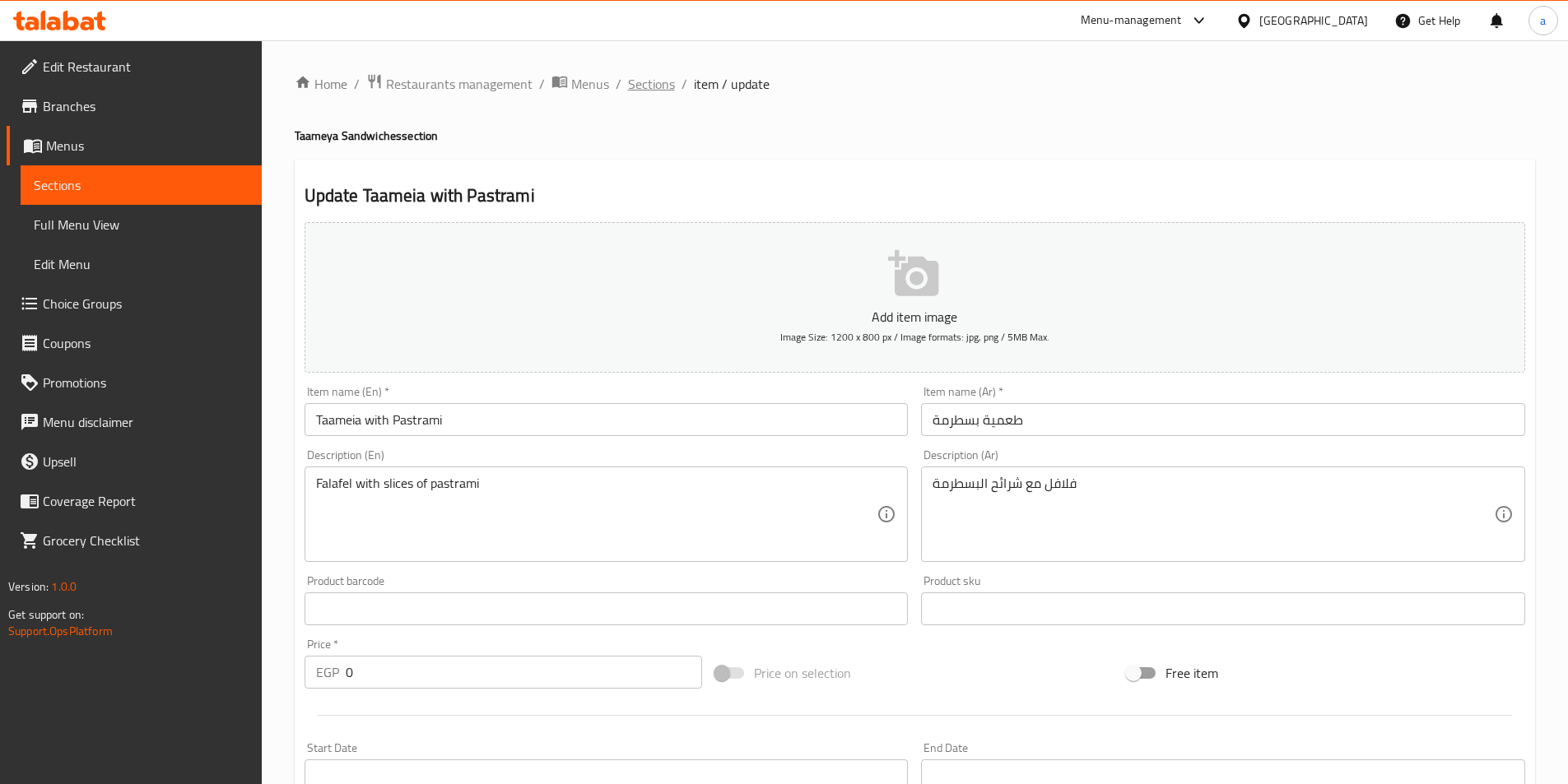
click at [647, 87] on span "Sections" at bounding box center [650, 84] width 47 height 20
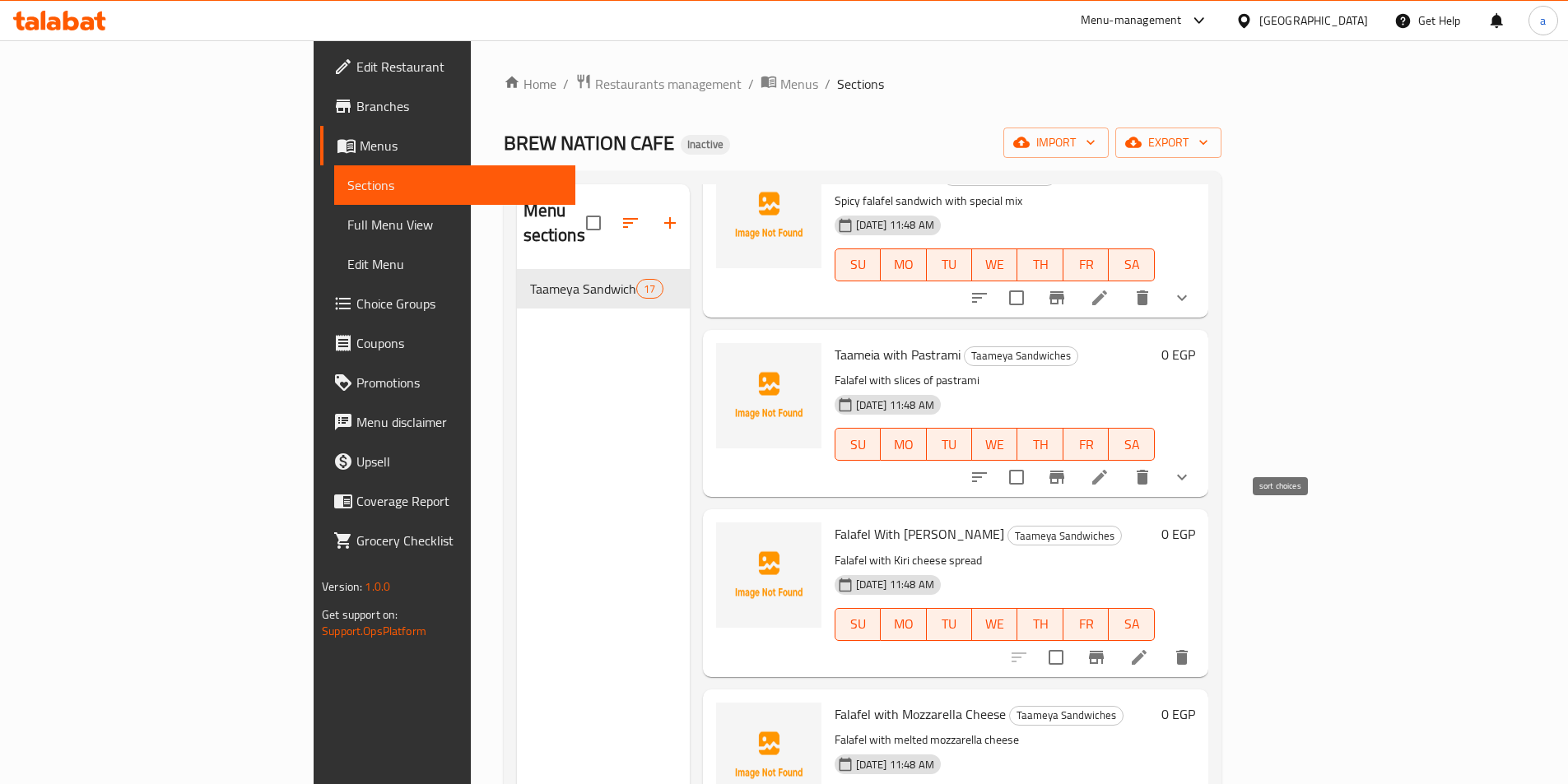
scroll to position [658, 0]
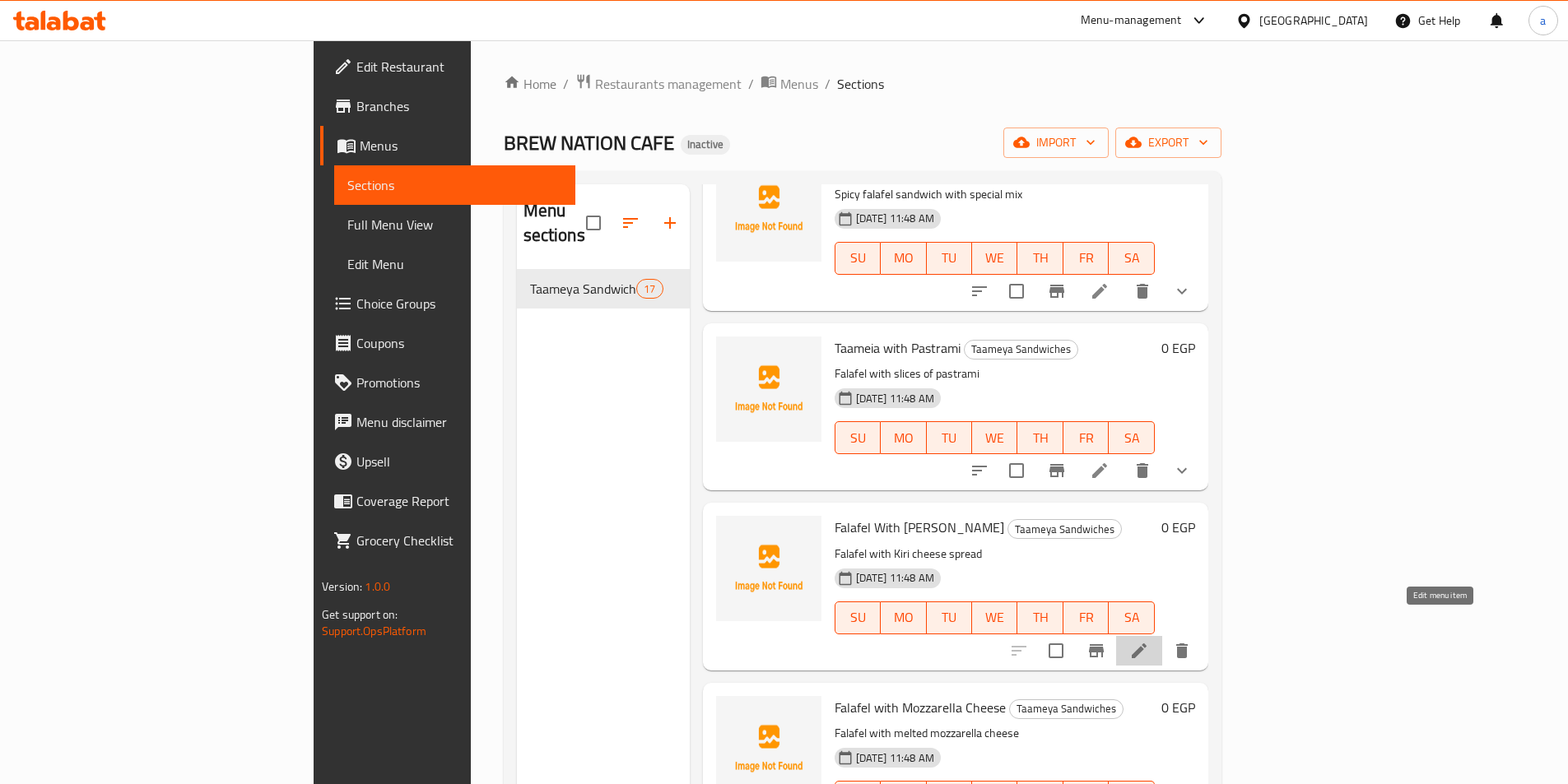
click at [1149, 641] on icon at bounding box center [1138, 650] width 20 height 20
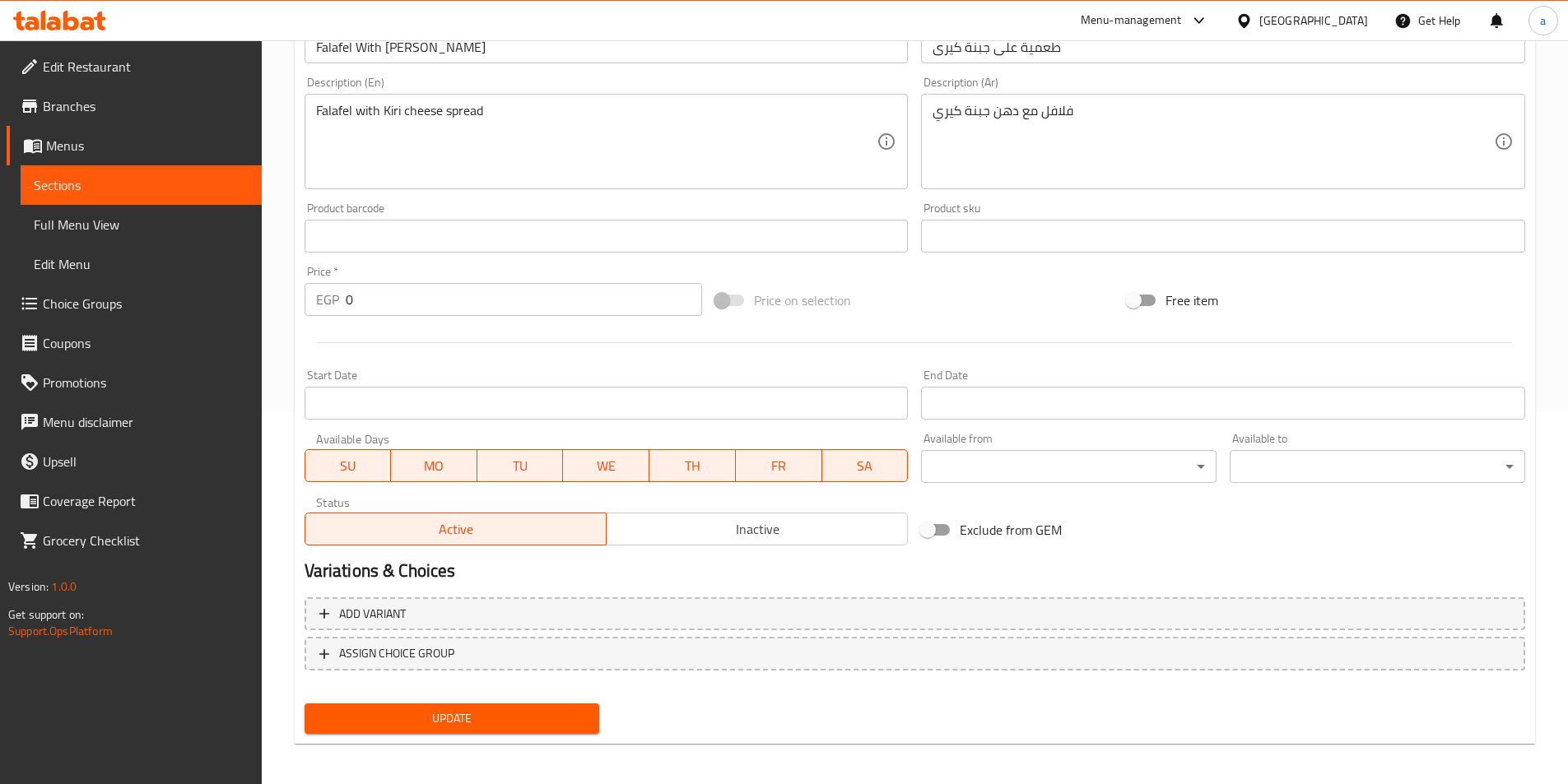
scroll to position [378, 0]
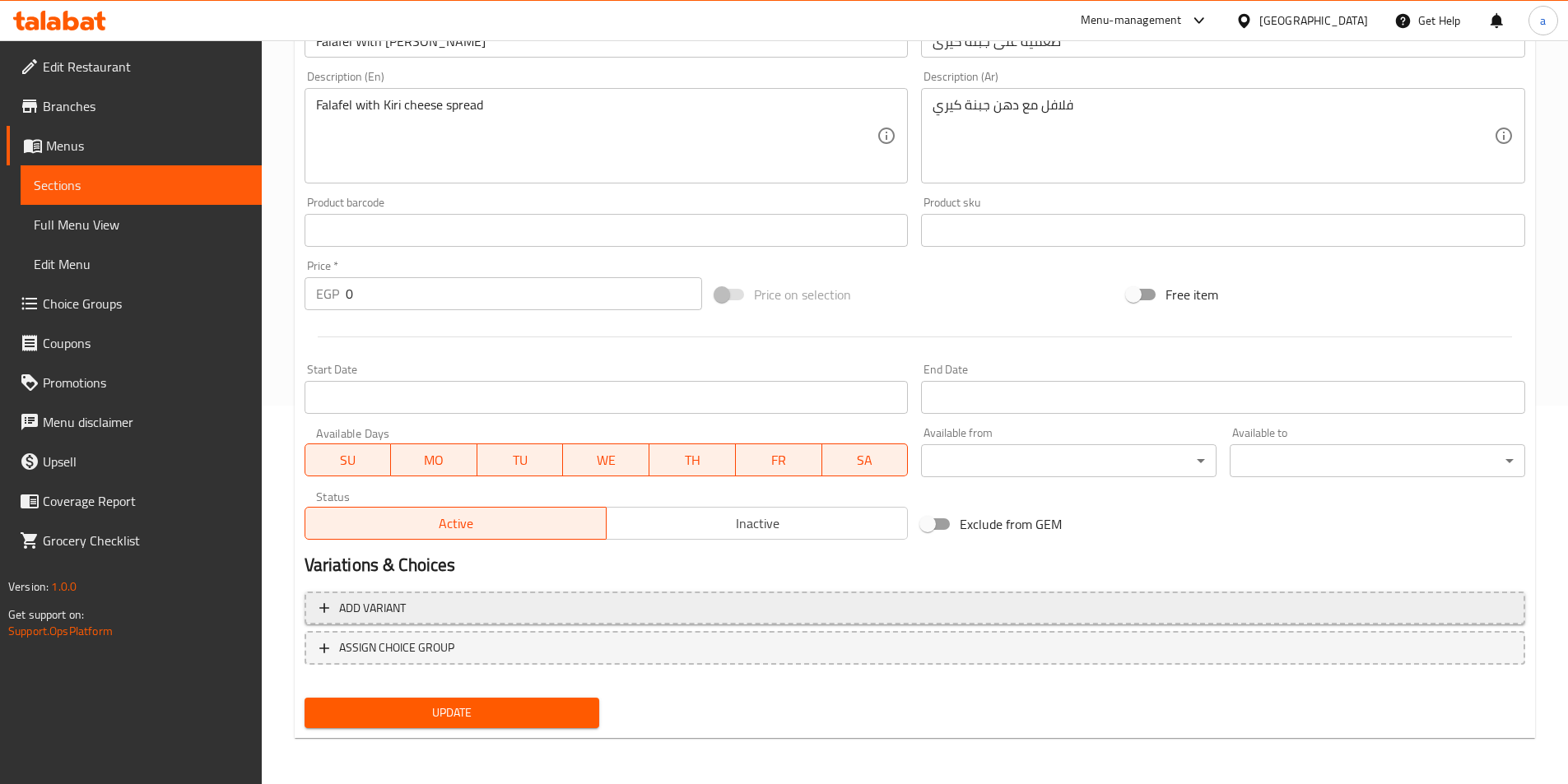
click at [475, 610] on span "Add variant" at bounding box center [914, 608] width 1191 height 21
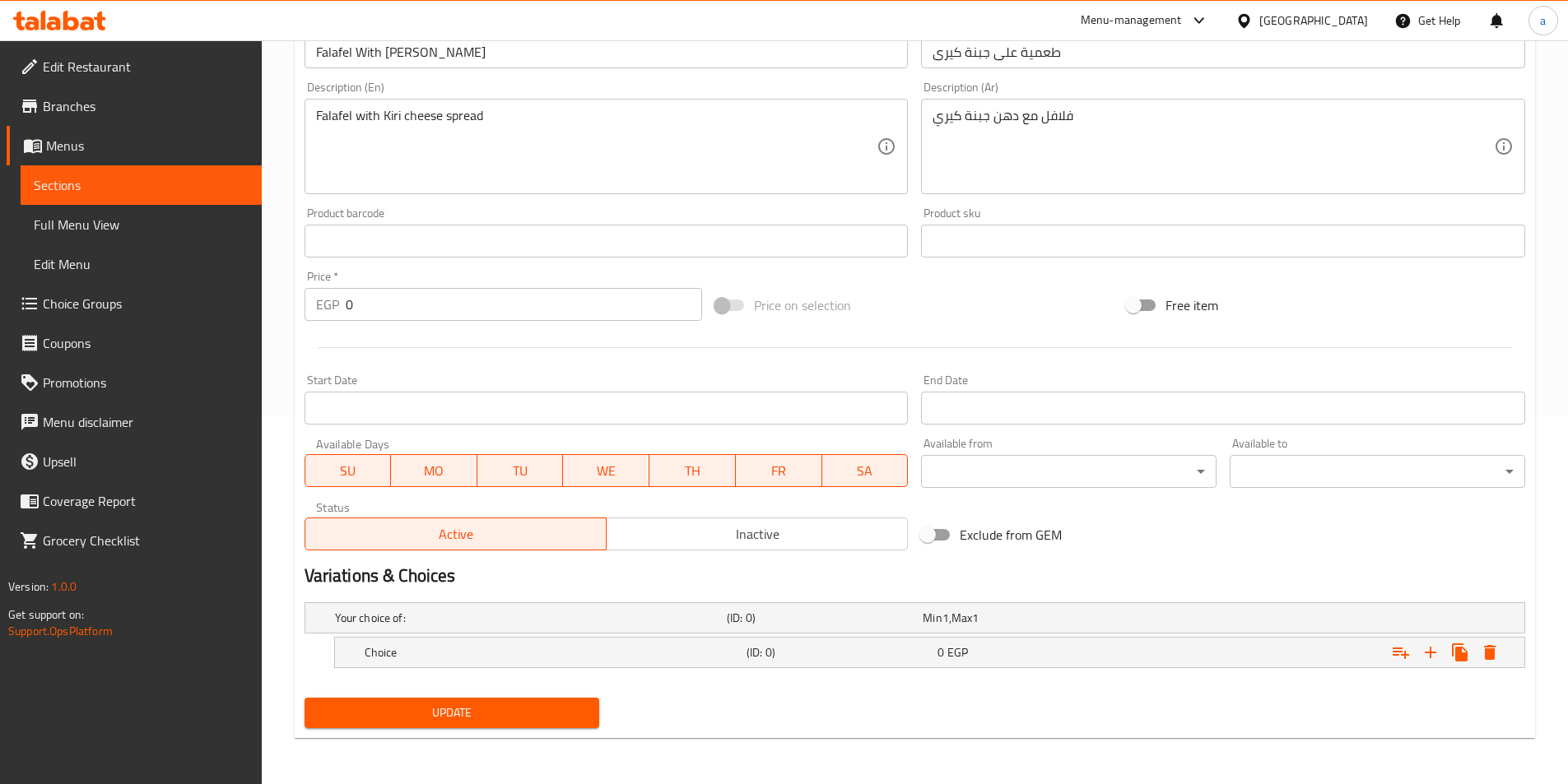
scroll to position [368, 0]
click at [527, 650] on h5 "Choice" at bounding box center [552, 652] width 375 height 16
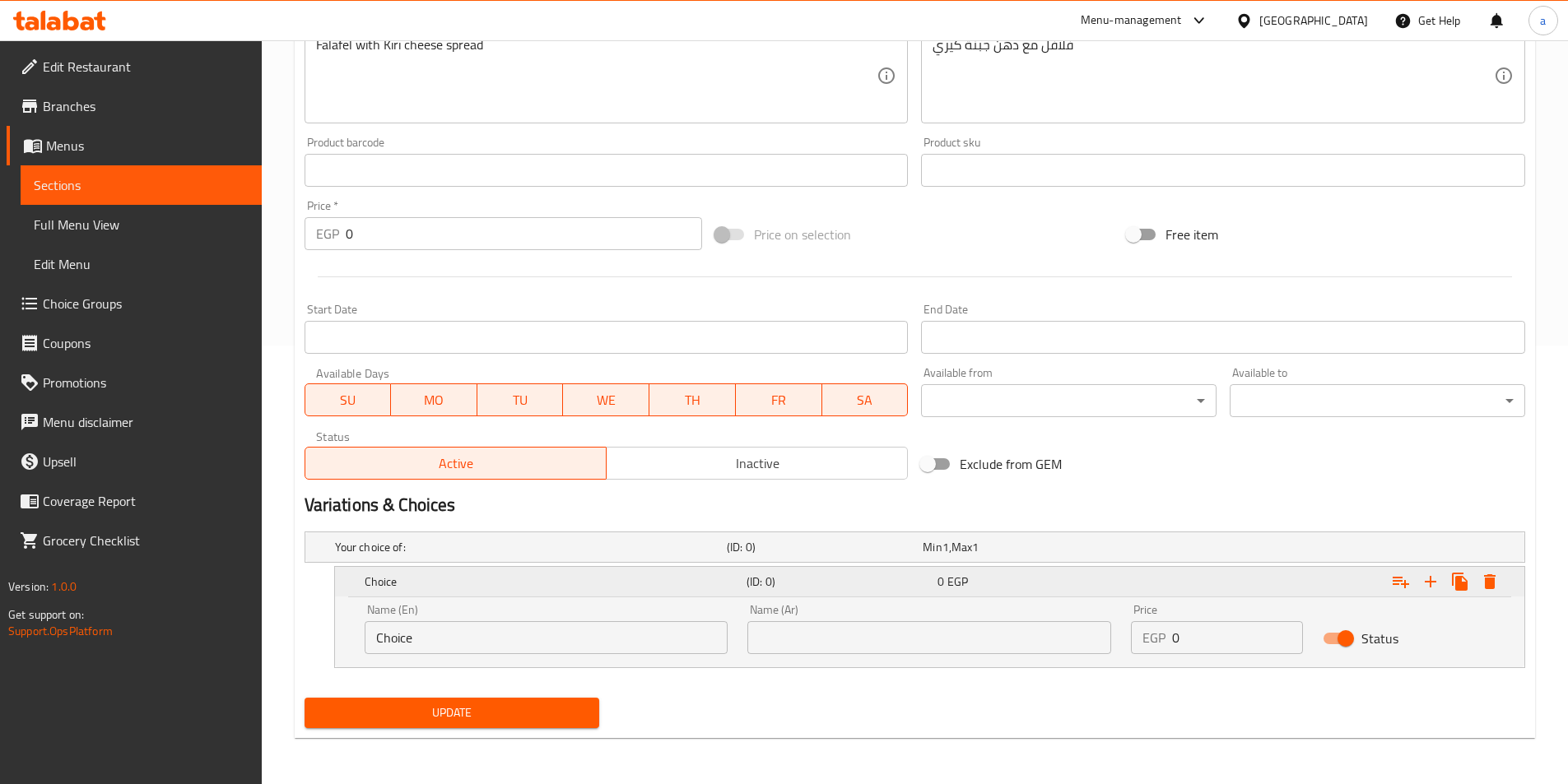
click at [627, 589] on h5 "Choice" at bounding box center [552, 582] width 375 height 16
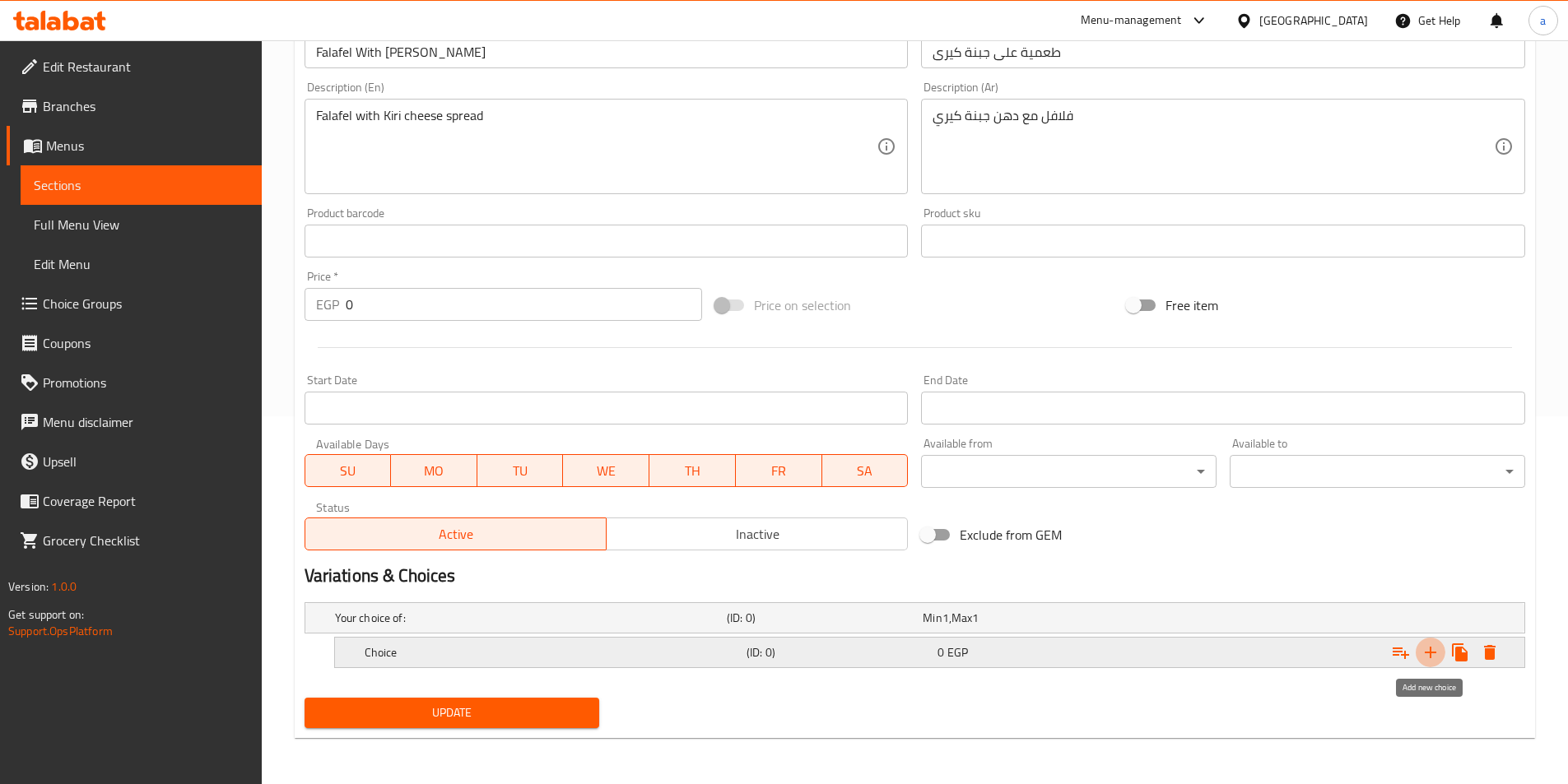
click at [1429, 651] on icon "Expand" at bounding box center [1430, 652] width 20 height 20
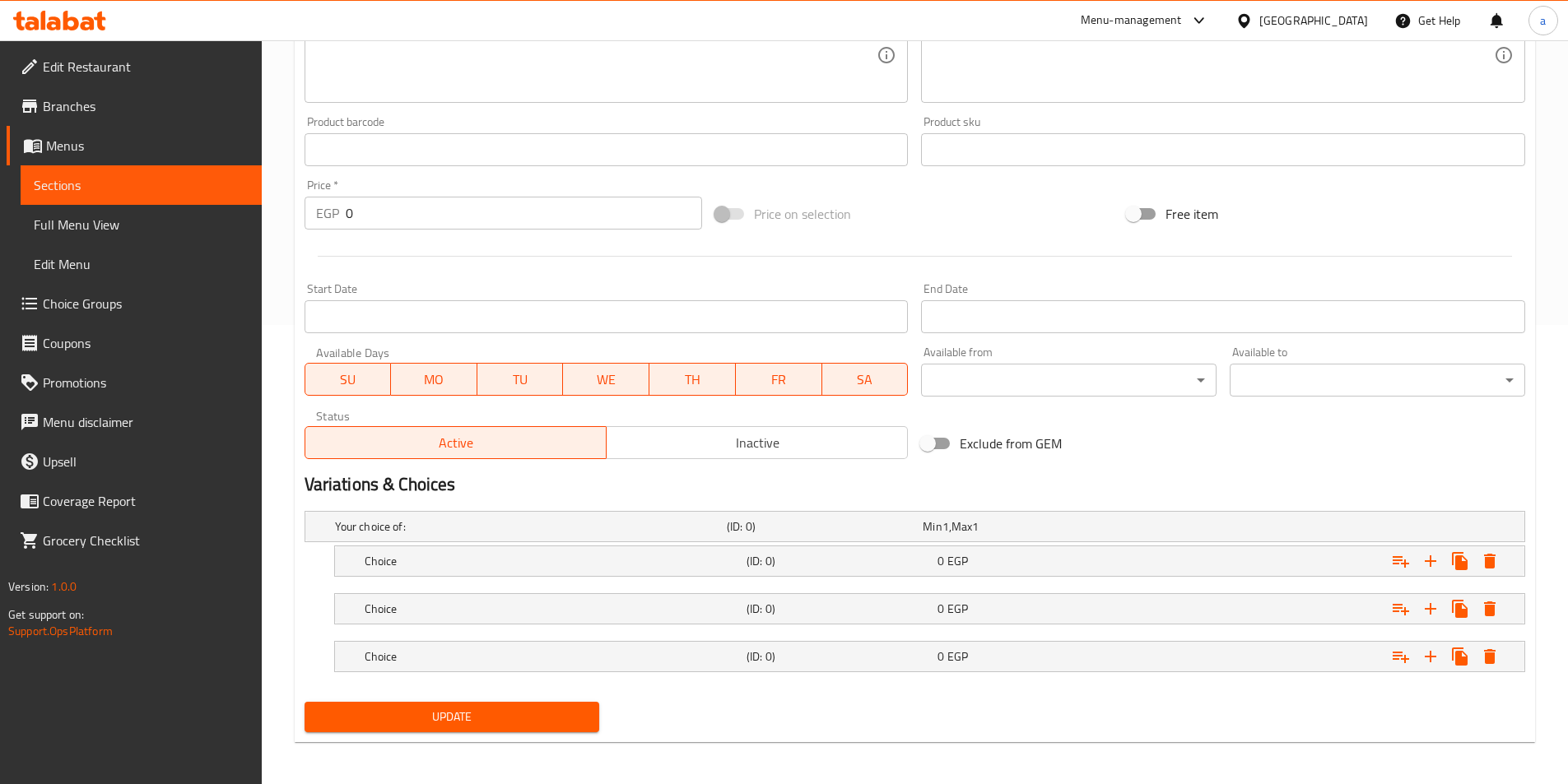
scroll to position [463, 0]
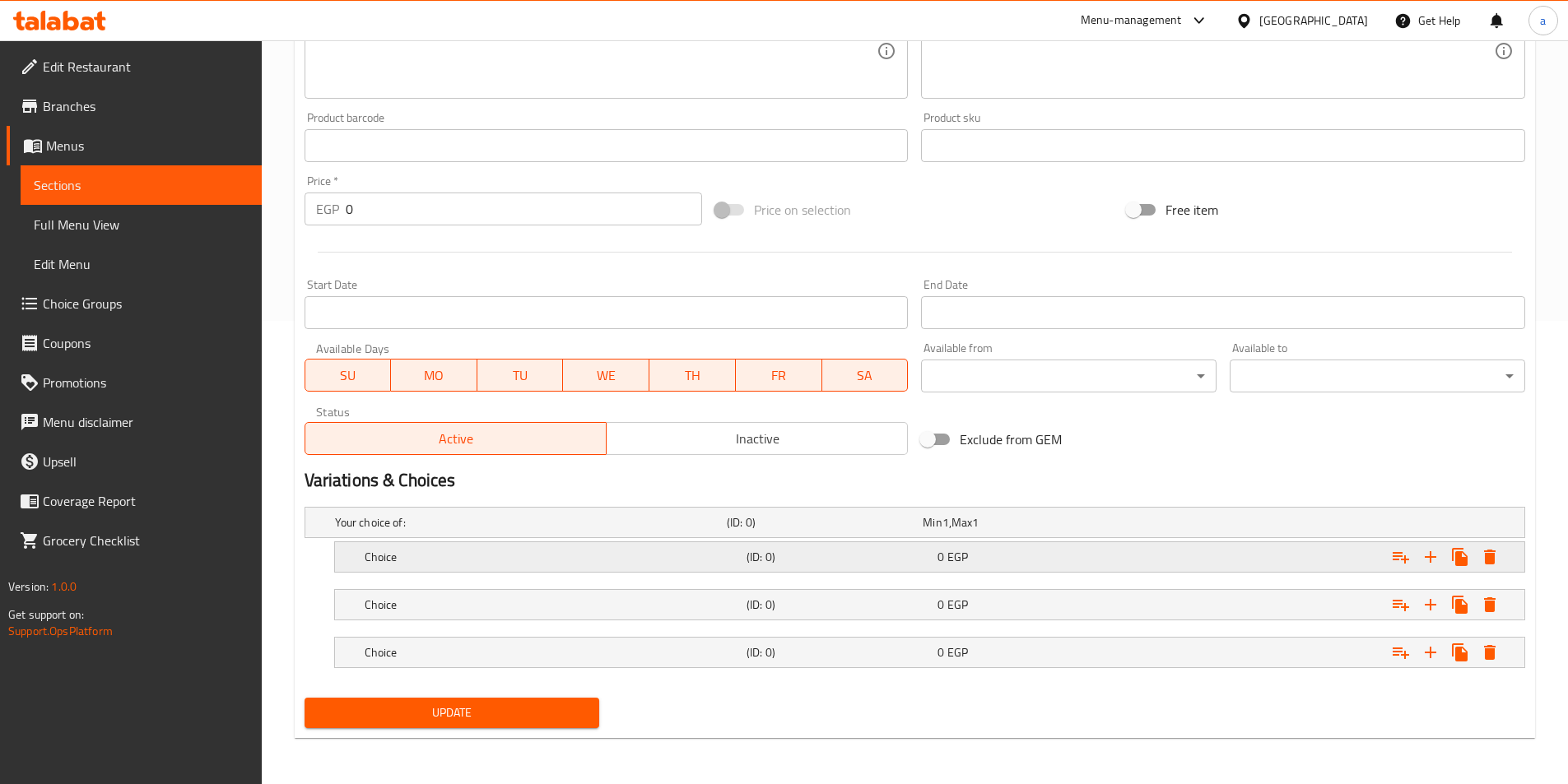
click at [497, 559] on h5 "Choice" at bounding box center [552, 557] width 375 height 16
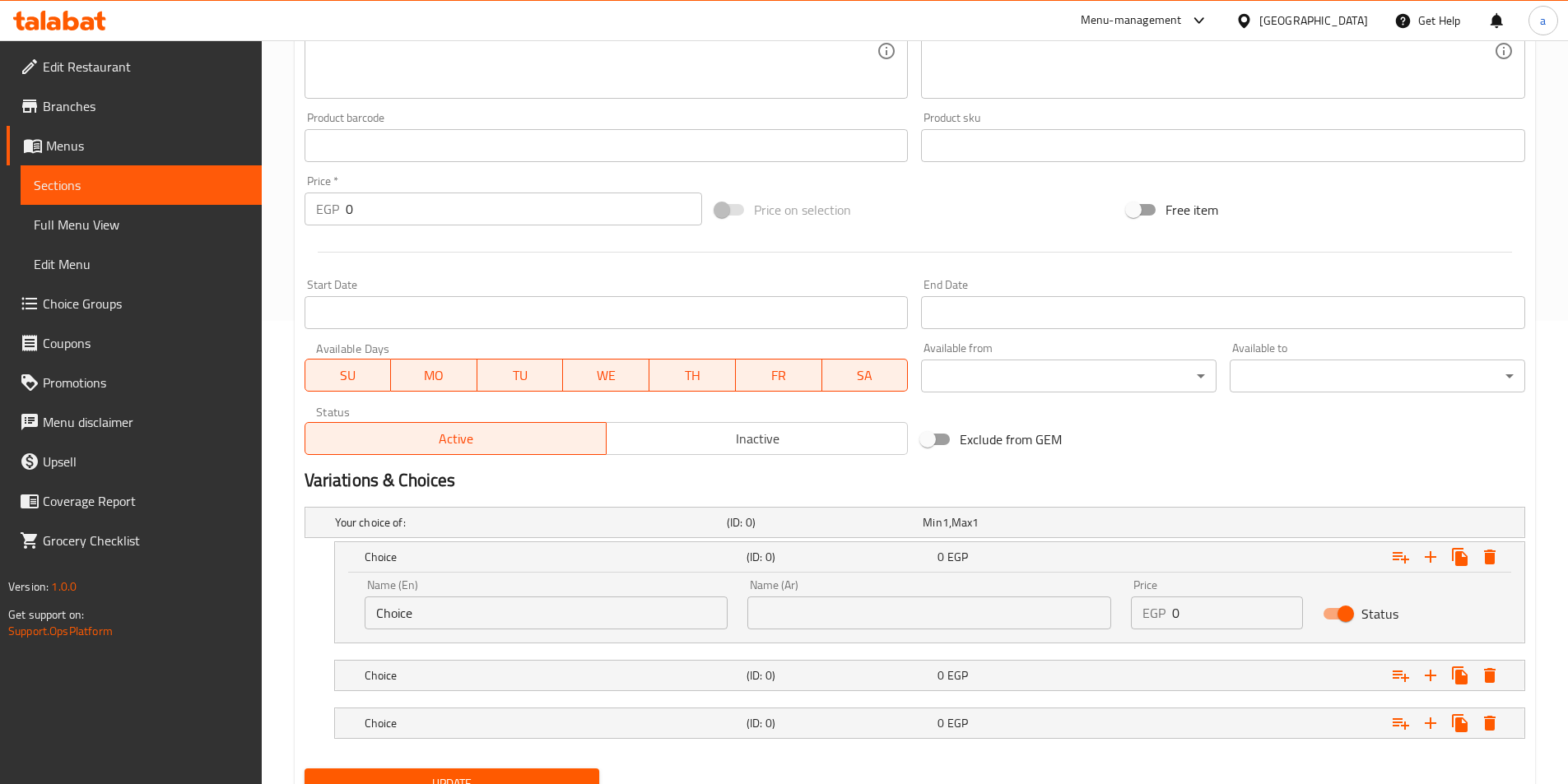
click at [611, 607] on input "Choice" at bounding box center [546, 613] width 364 height 32
type input "shami"
click at [862, 628] on input "text" at bounding box center [928, 613] width 364 height 32
type input "شامي"
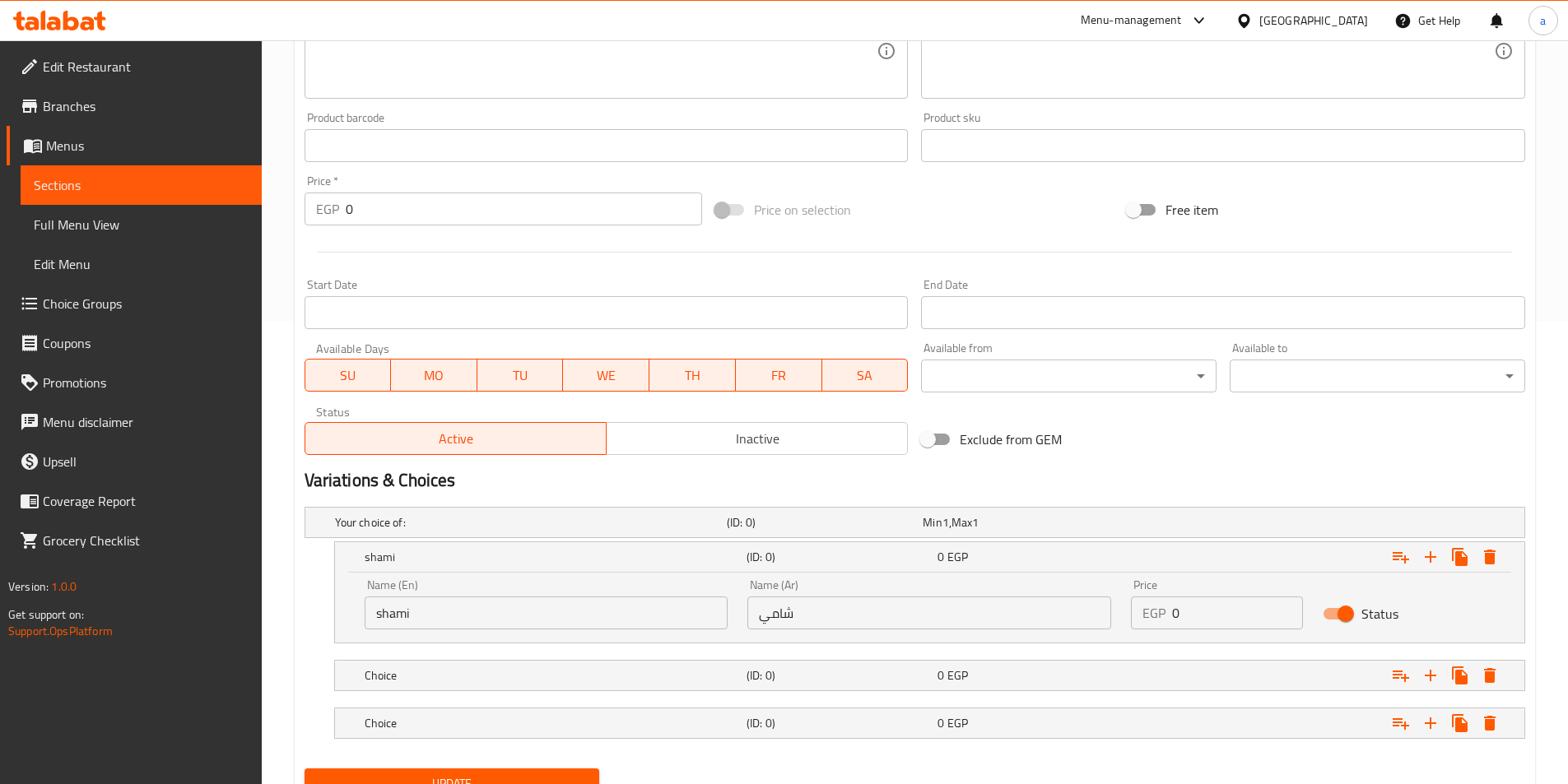
click at [599, 695] on nav at bounding box center [915, 701] width 1220 height 13
click at [581, 685] on div "Choice" at bounding box center [552, 675] width 382 height 23
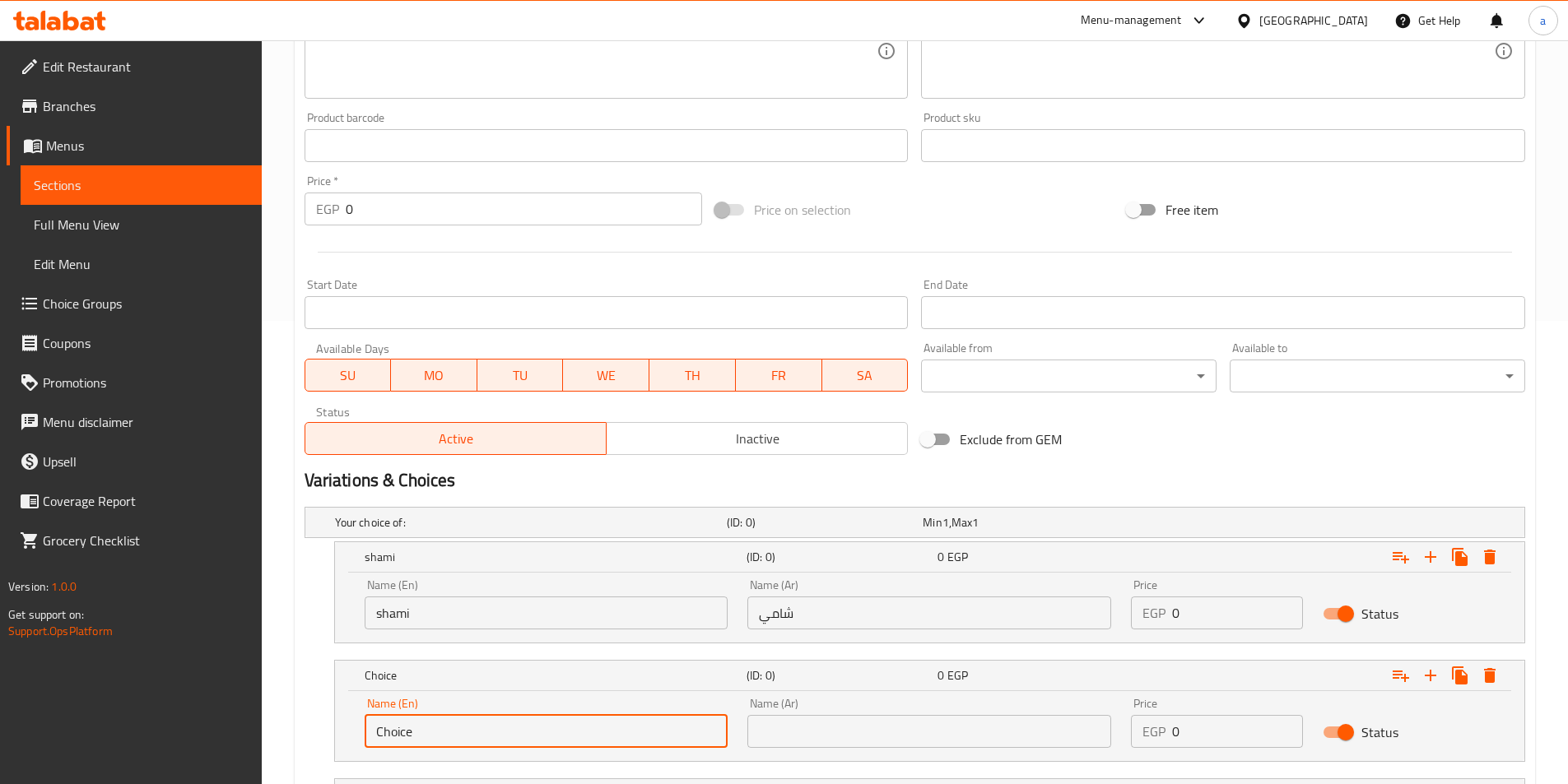
click at [504, 735] on input "Choice" at bounding box center [546, 731] width 364 height 32
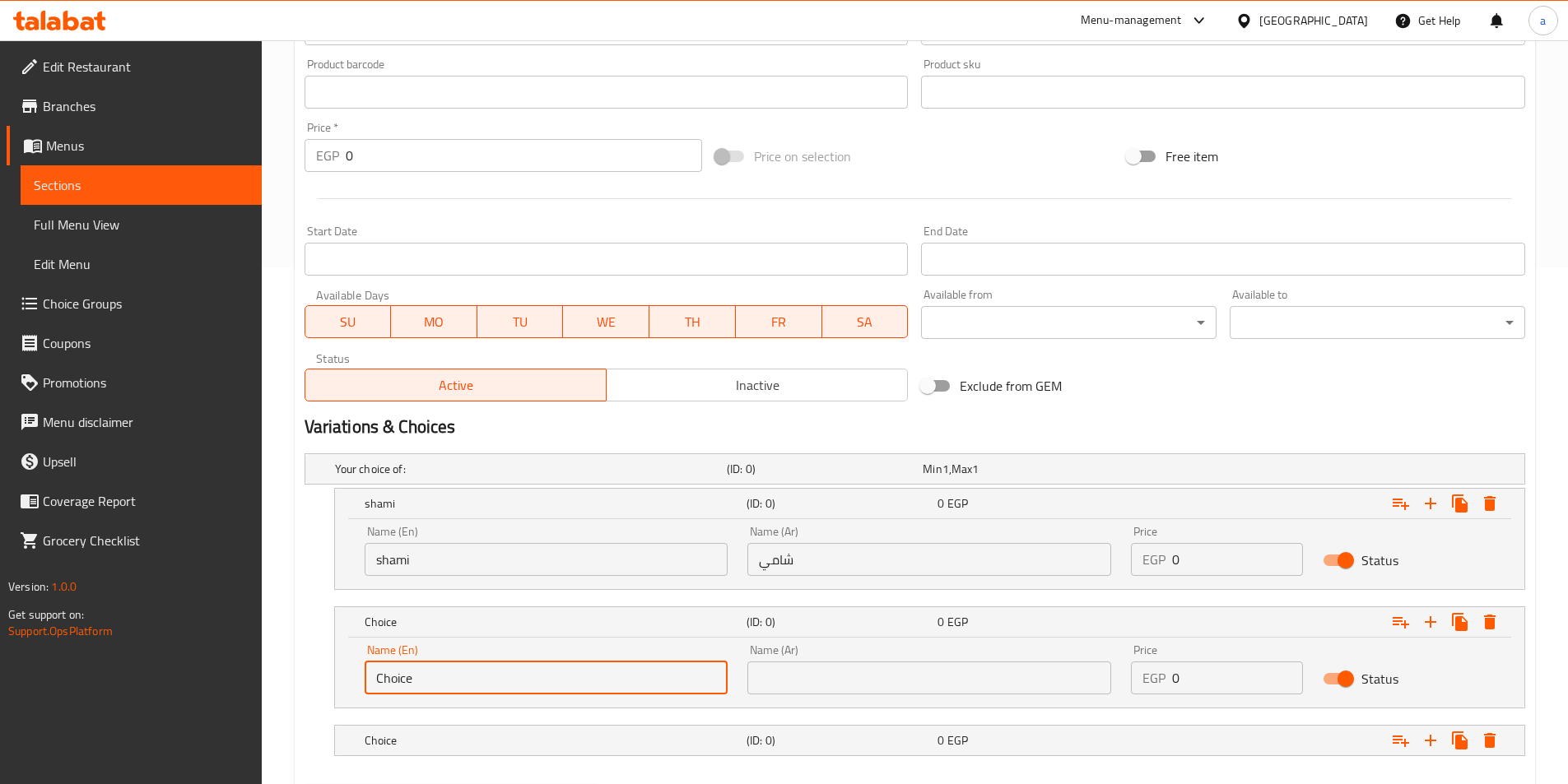
scroll to position [545, 0]
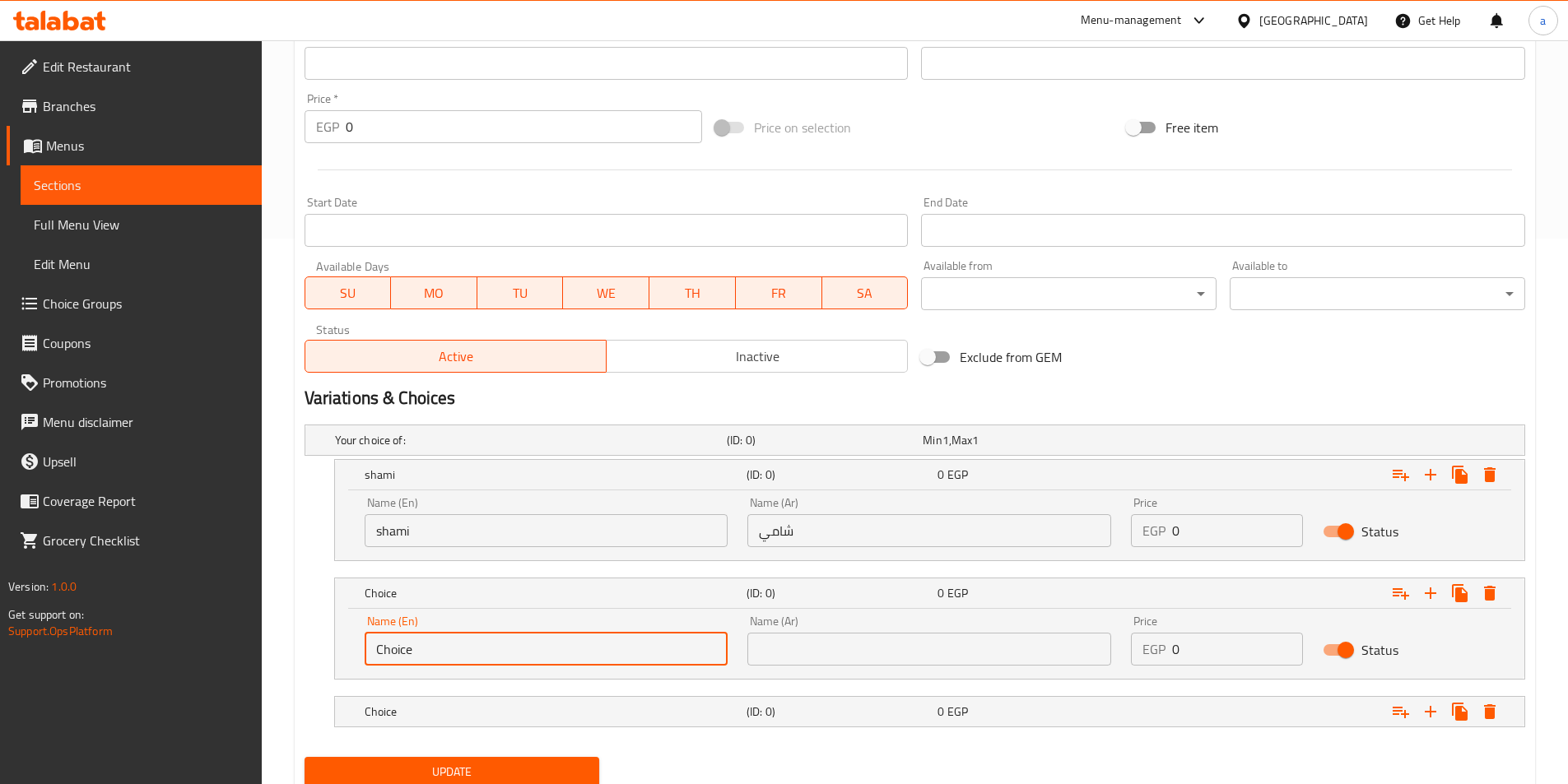
click at [484, 656] on input "Choice" at bounding box center [546, 649] width 364 height 32
type input "baladi"
click at [830, 646] on input "text" at bounding box center [928, 649] width 364 height 32
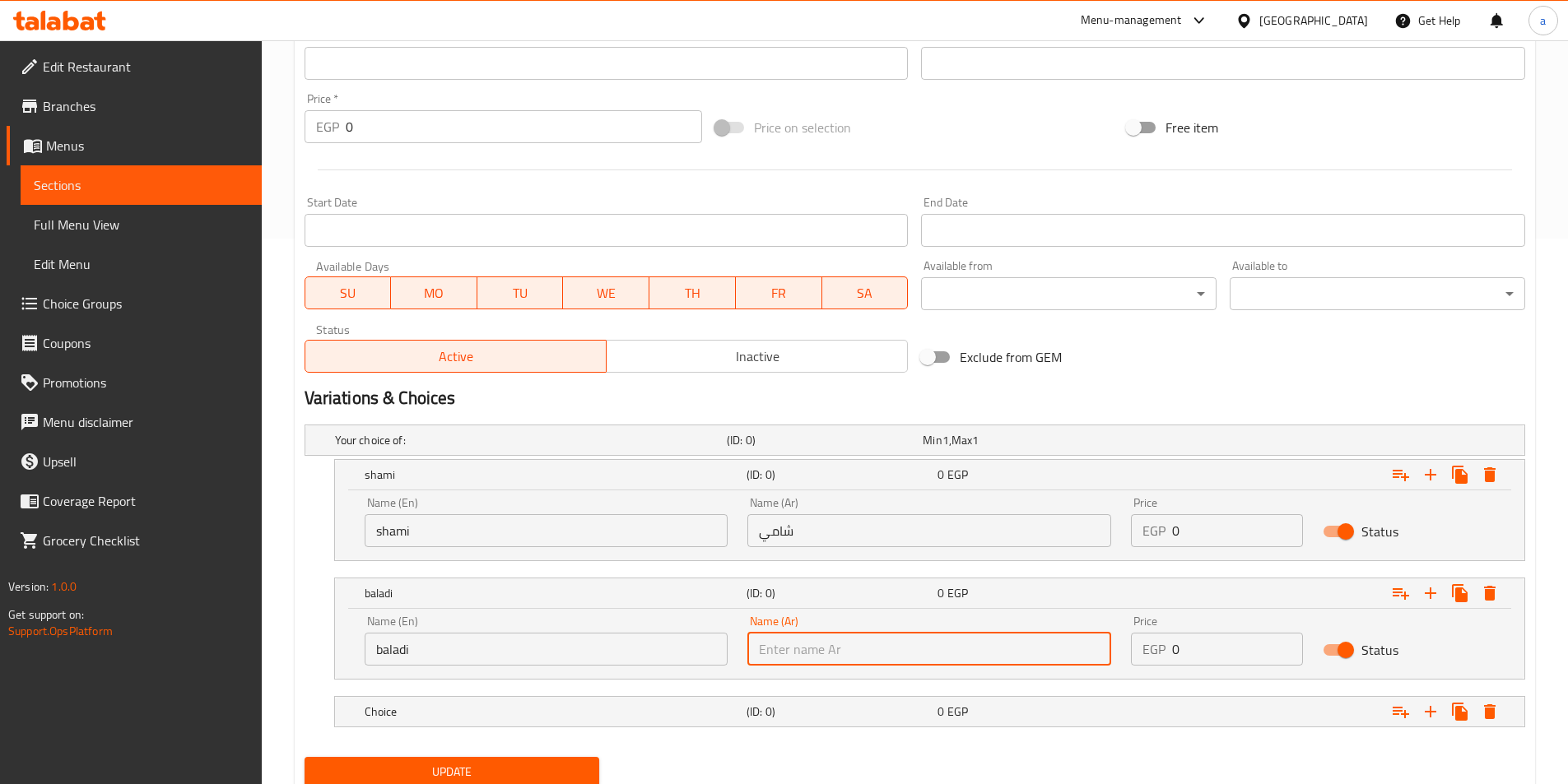
type input "بلدي"
click at [503, 715] on h5 "Choice" at bounding box center [552, 711] width 375 height 16
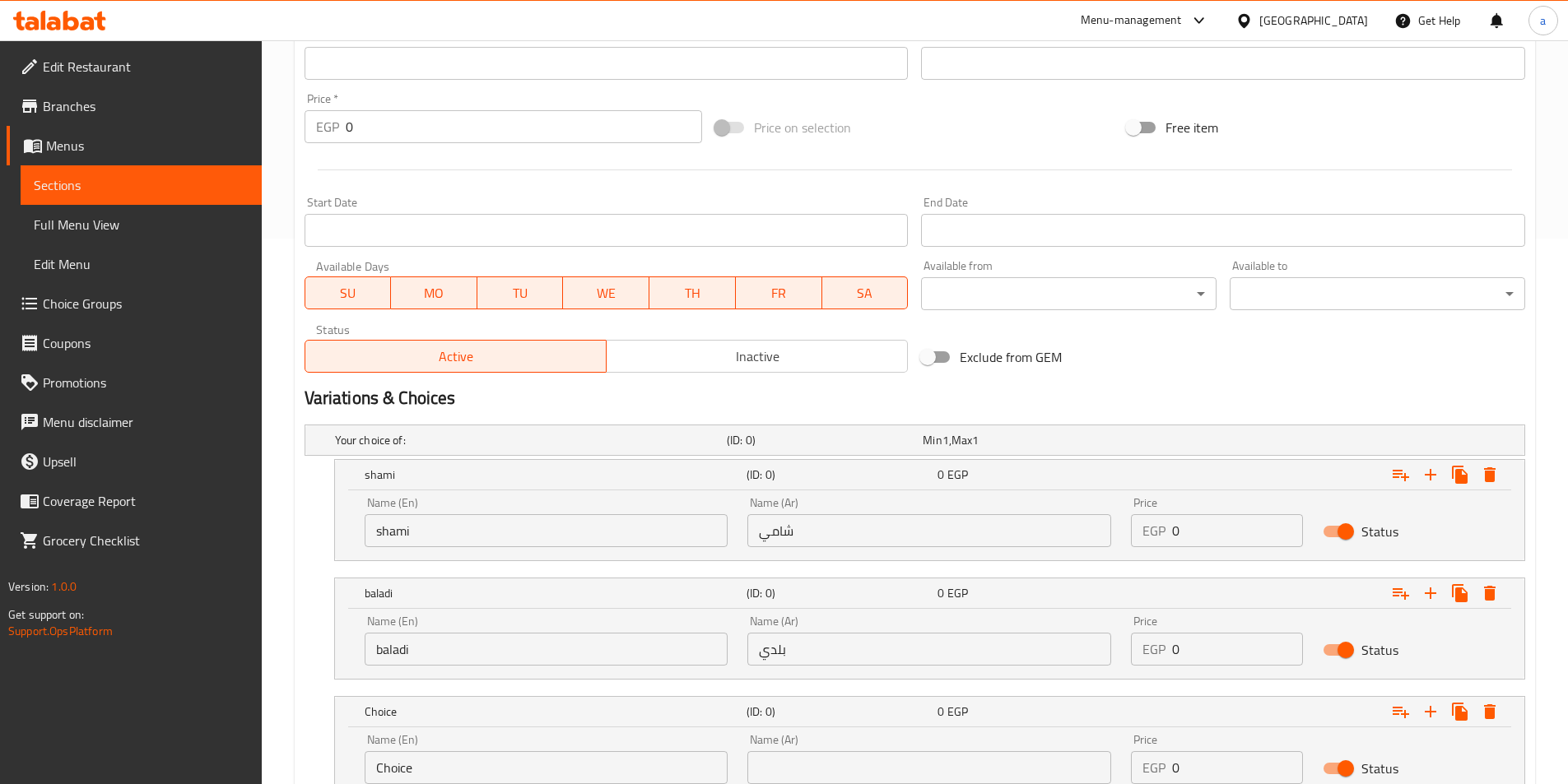
click at [444, 758] on input "Choice" at bounding box center [546, 768] width 364 height 32
click at [444, 759] on input "Choice" at bounding box center [546, 768] width 364 height 32
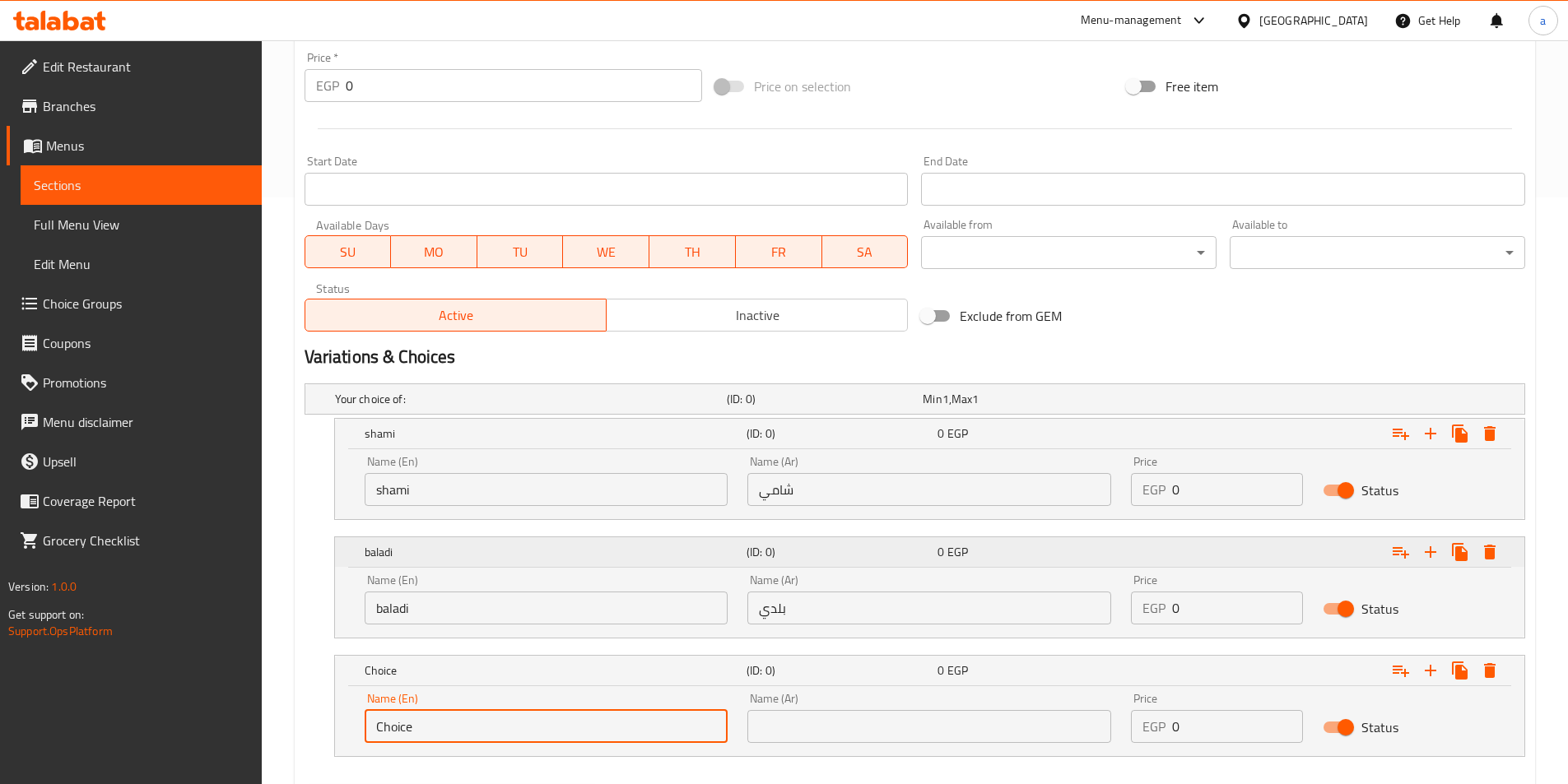
scroll to position [627, 0]
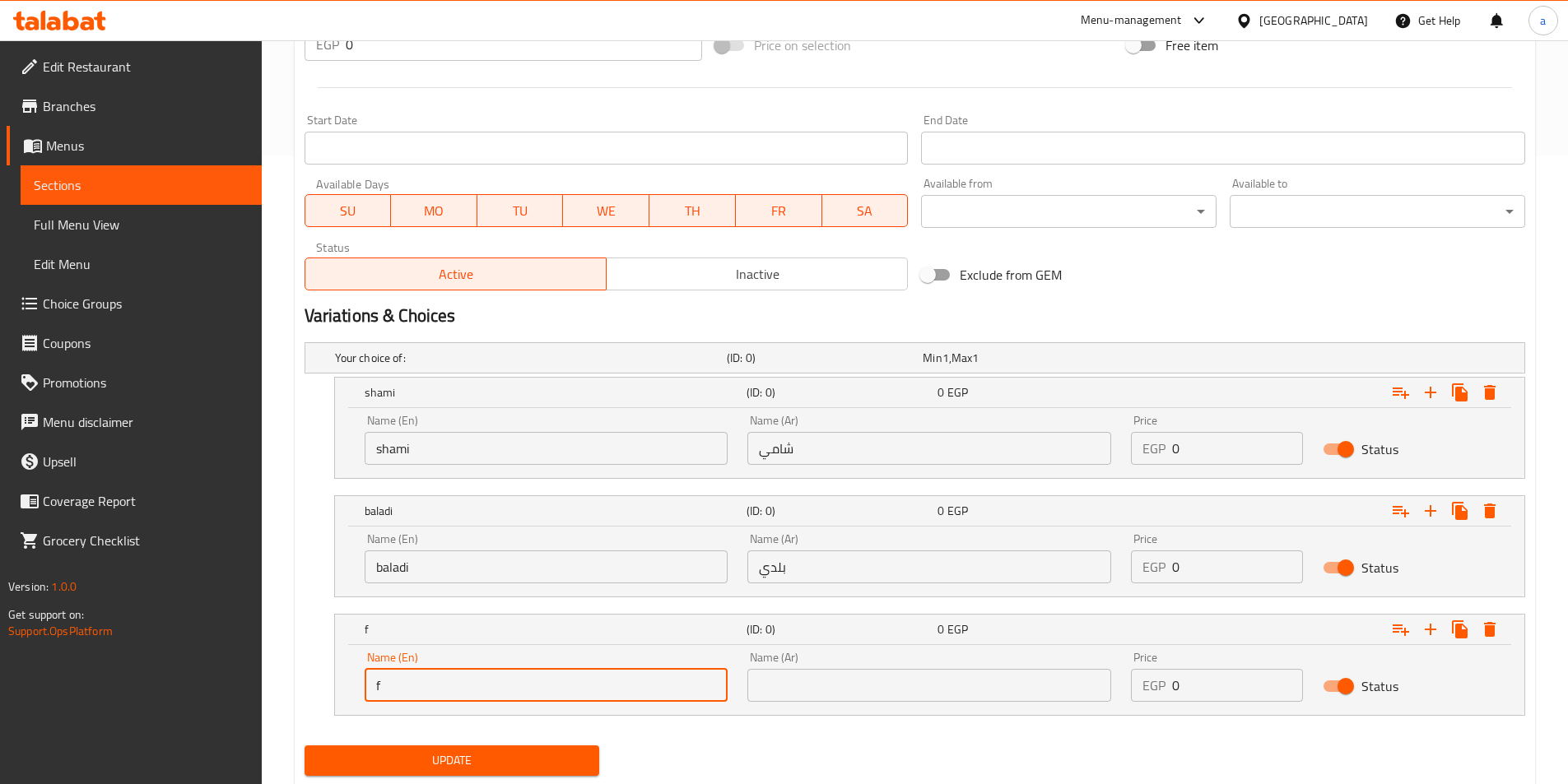
type input "Fino"
click at [795, 664] on div "Name (Ar) Name (Ar)" at bounding box center [928, 676] width 364 height 51
click at [790, 681] on input "text" at bounding box center [928, 686] width 364 height 32
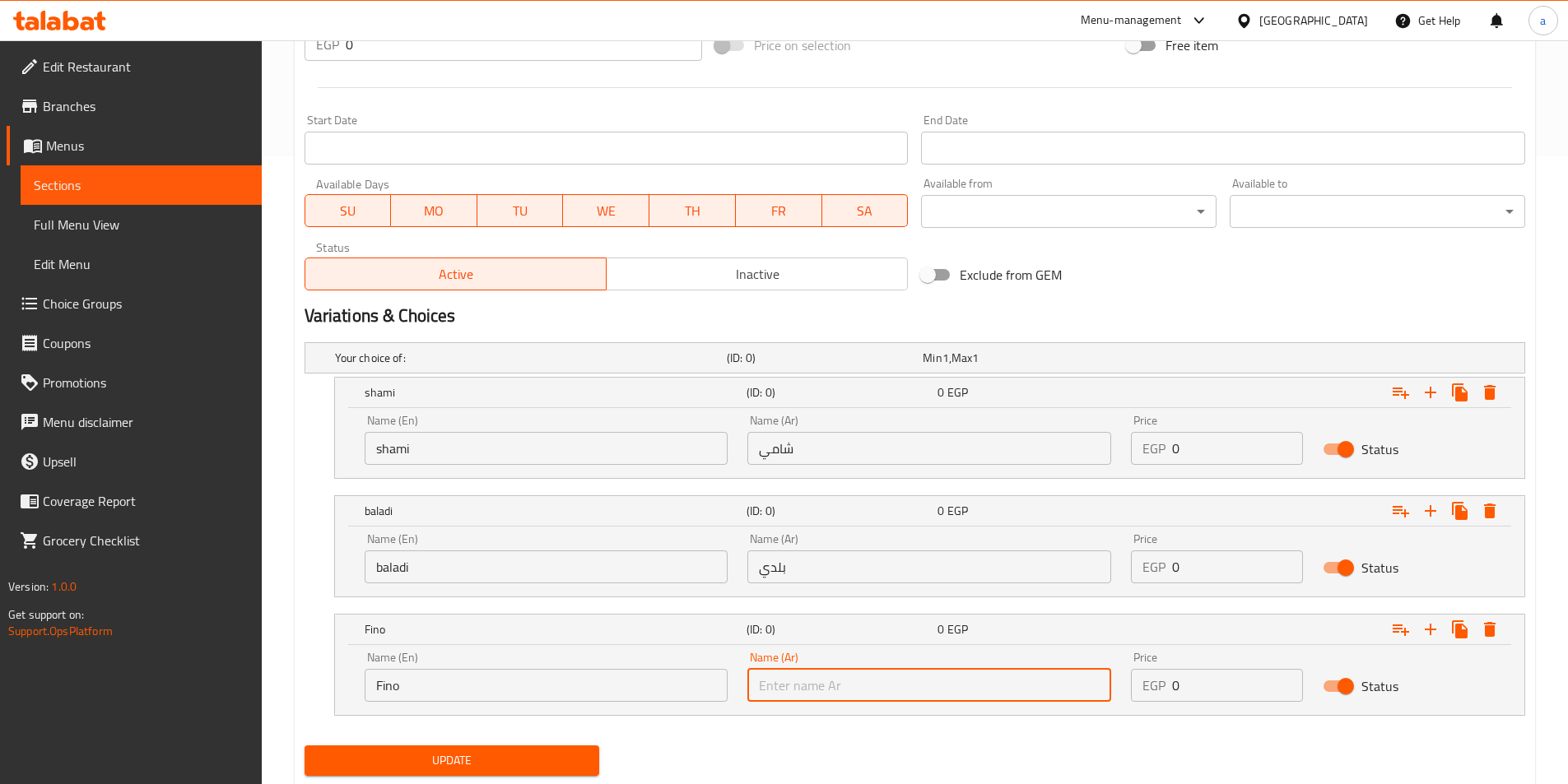
type input "فينو"
click at [1213, 459] on input "0" at bounding box center [1237, 448] width 131 height 32
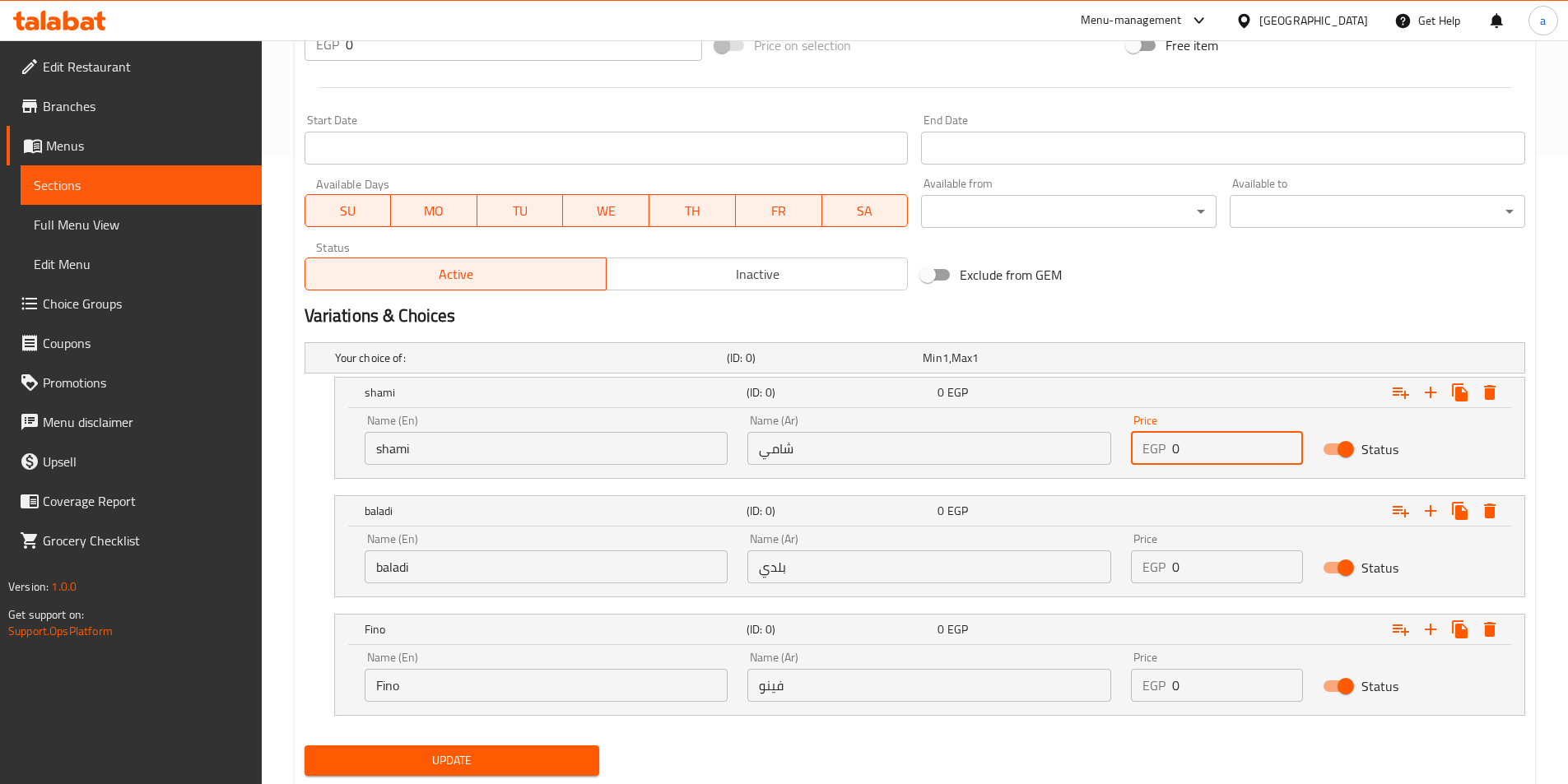
click at [1213, 459] on input "0" at bounding box center [1237, 448] width 131 height 32
click at [1181, 453] on input "0" at bounding box center [1237, 448] width 131 height 32
type input "18"
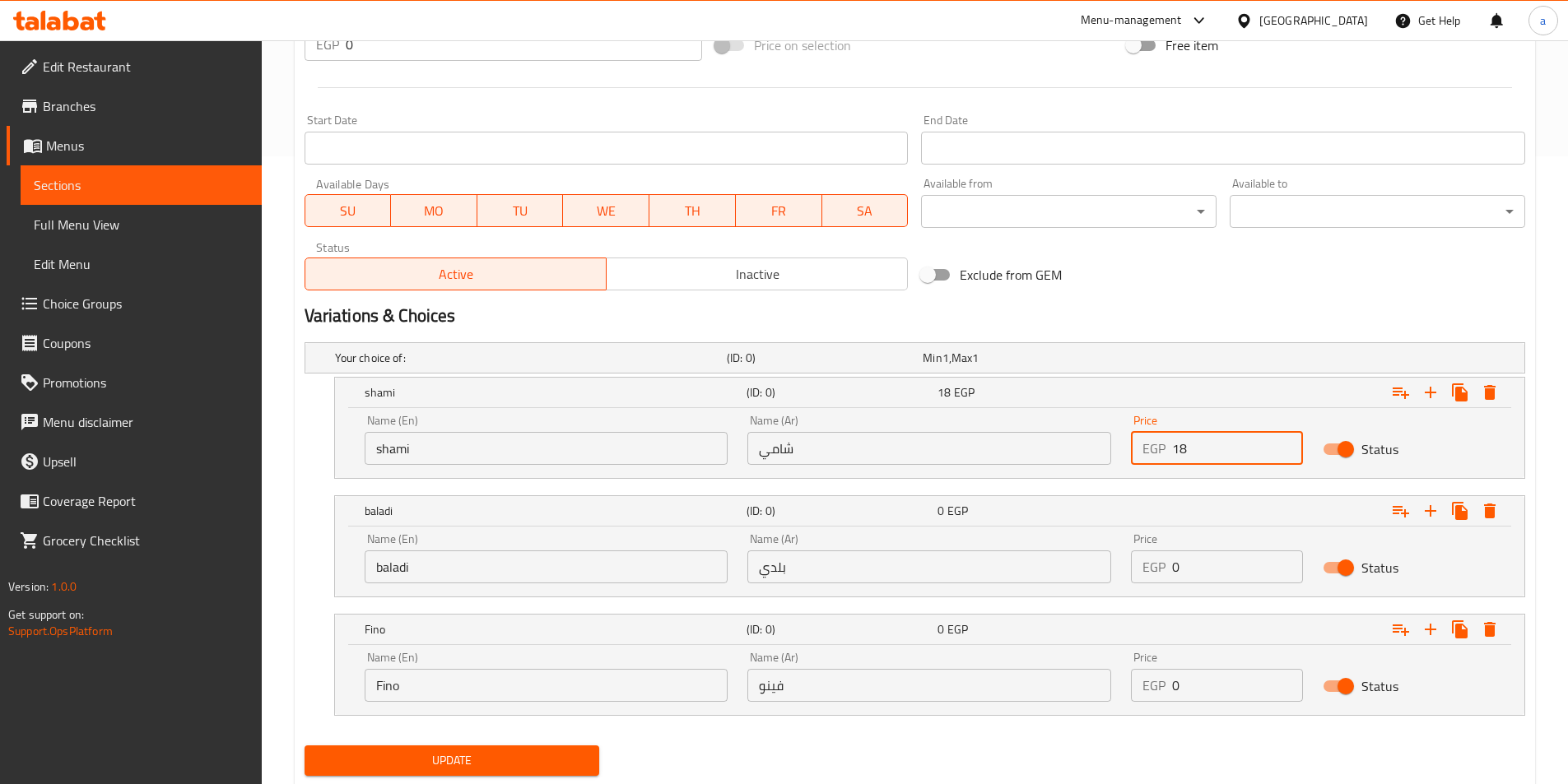
click at [1197, 565] on input "0" at bounding box center [1237, 566] width 131 height 32
click at [1176, 565] on input "0" at bounding box center [1237, 566] width 131 height 32
type input "20"
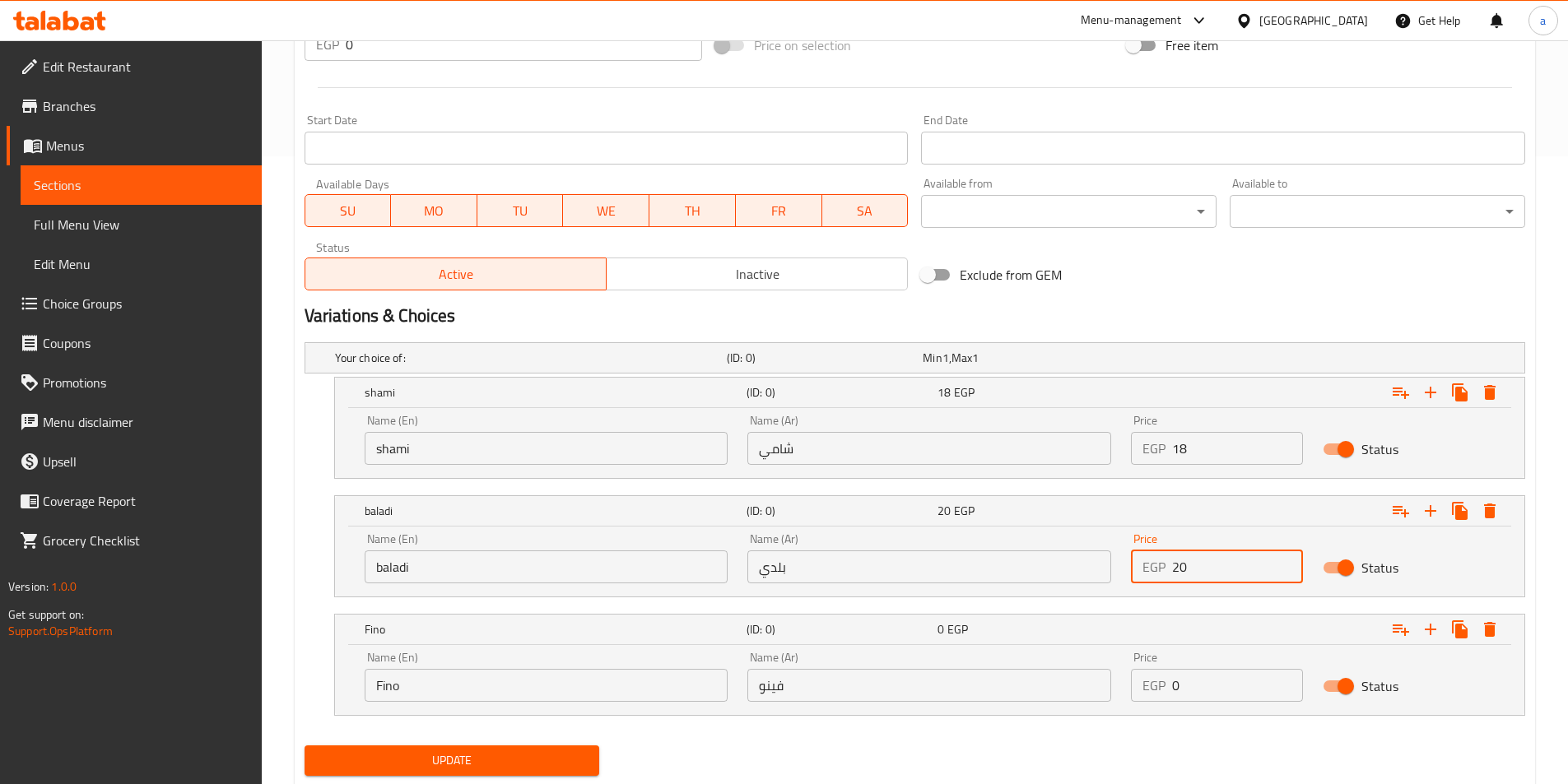
click at [1181, 689] on input "0" at bounding box center [1237, 686] width 131 height 32
click at [1175, 689] on input "0" at bounding box center [1237, 686] width 131 height 32
type input "20"
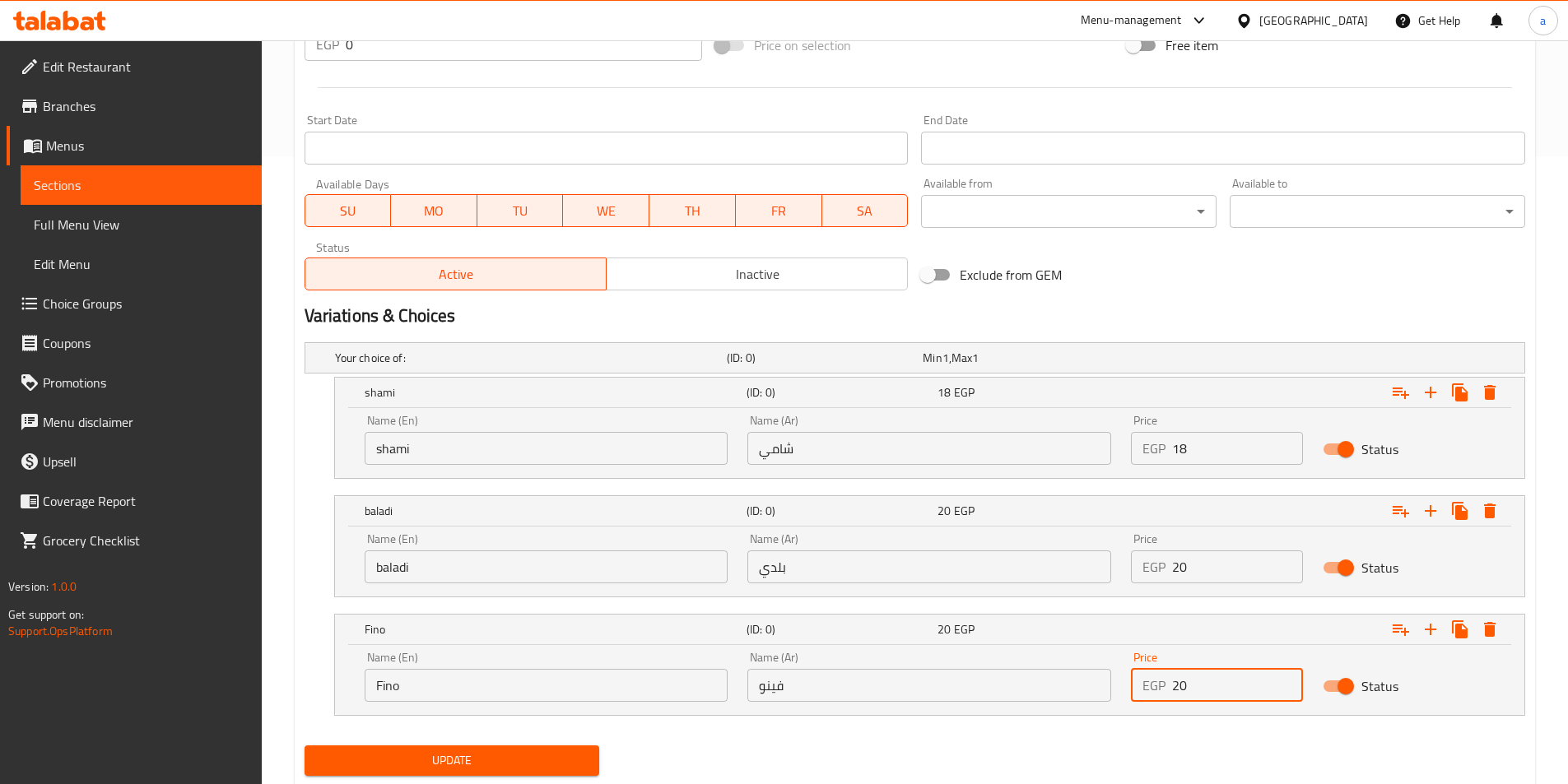
click at [532, 762] on span "Update" at bounding box center [453, 761] width 269 height 21
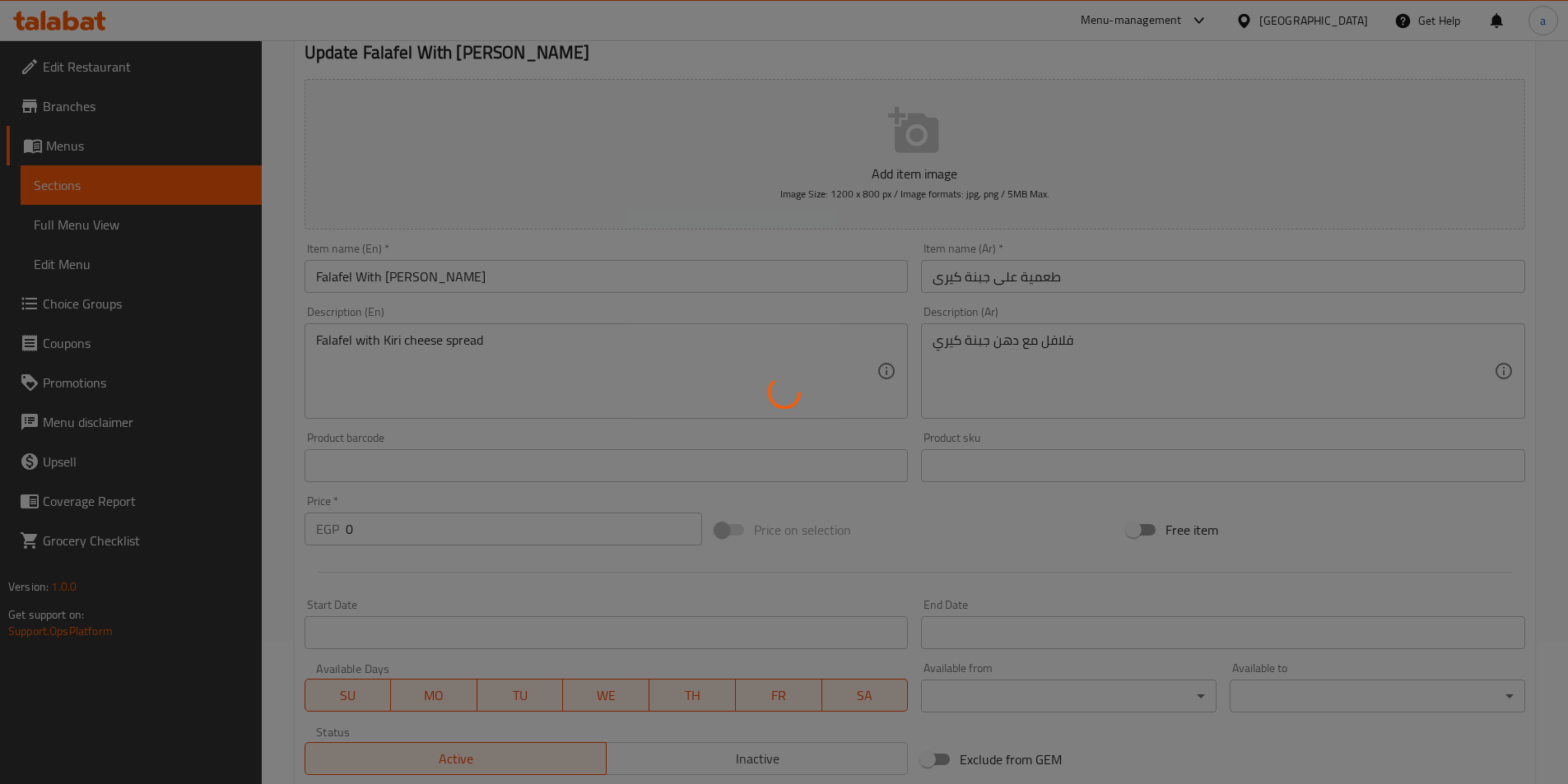
scroll to position [0, 0]
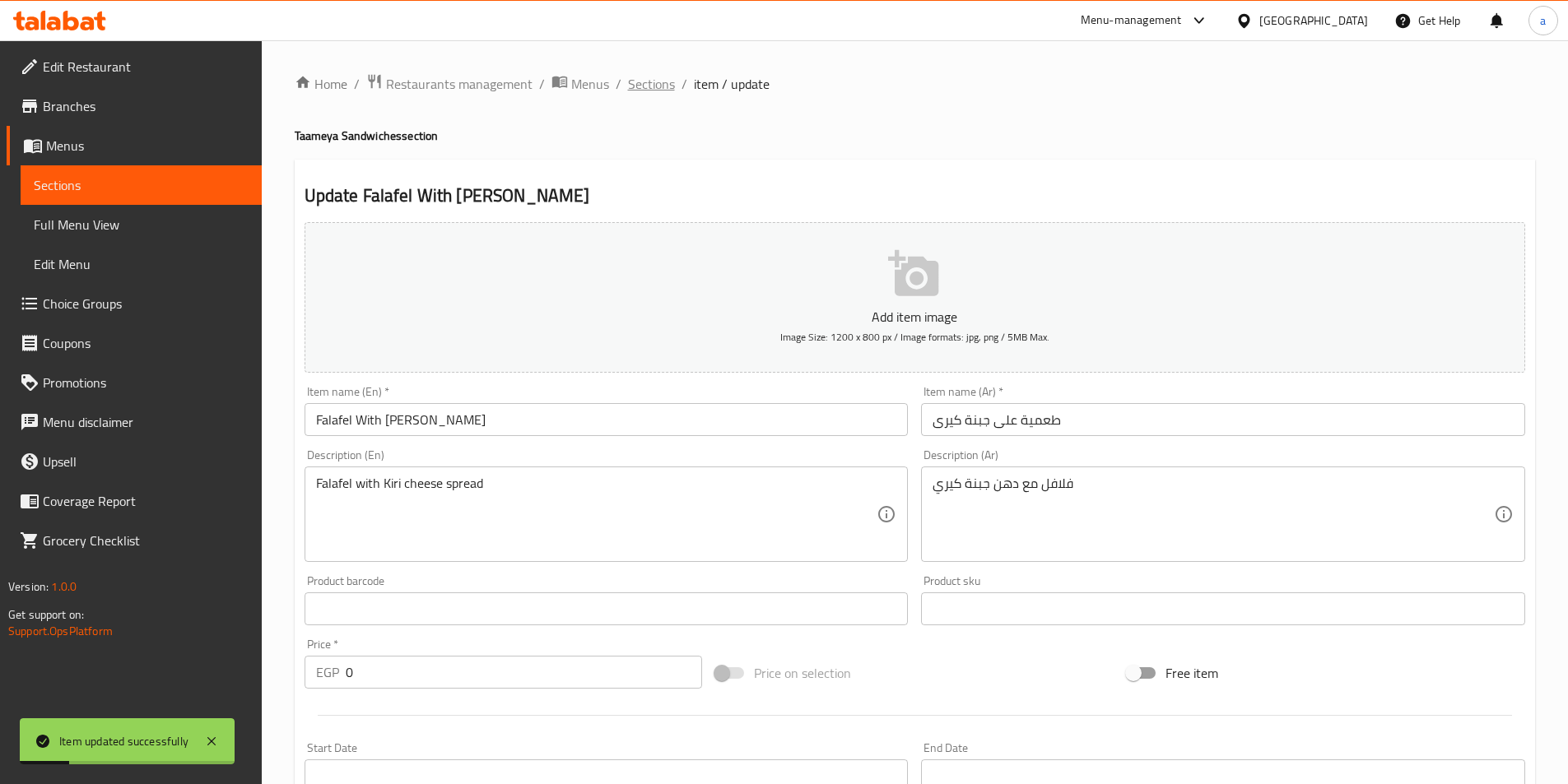
click at [646, 86] on span "Sections" at bounding box center [650, 84] width 47 height 20
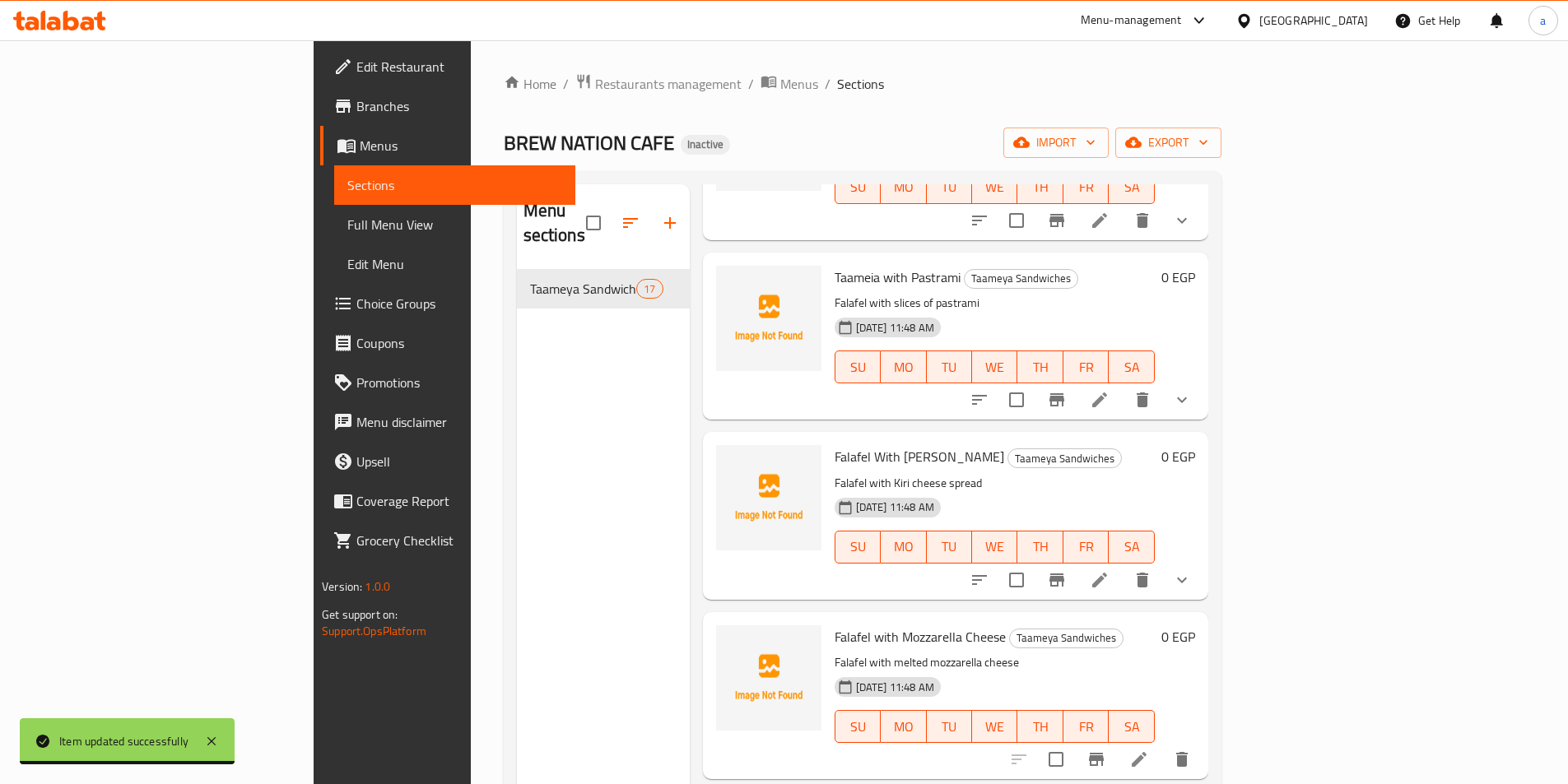
scroll to position [823, 0]
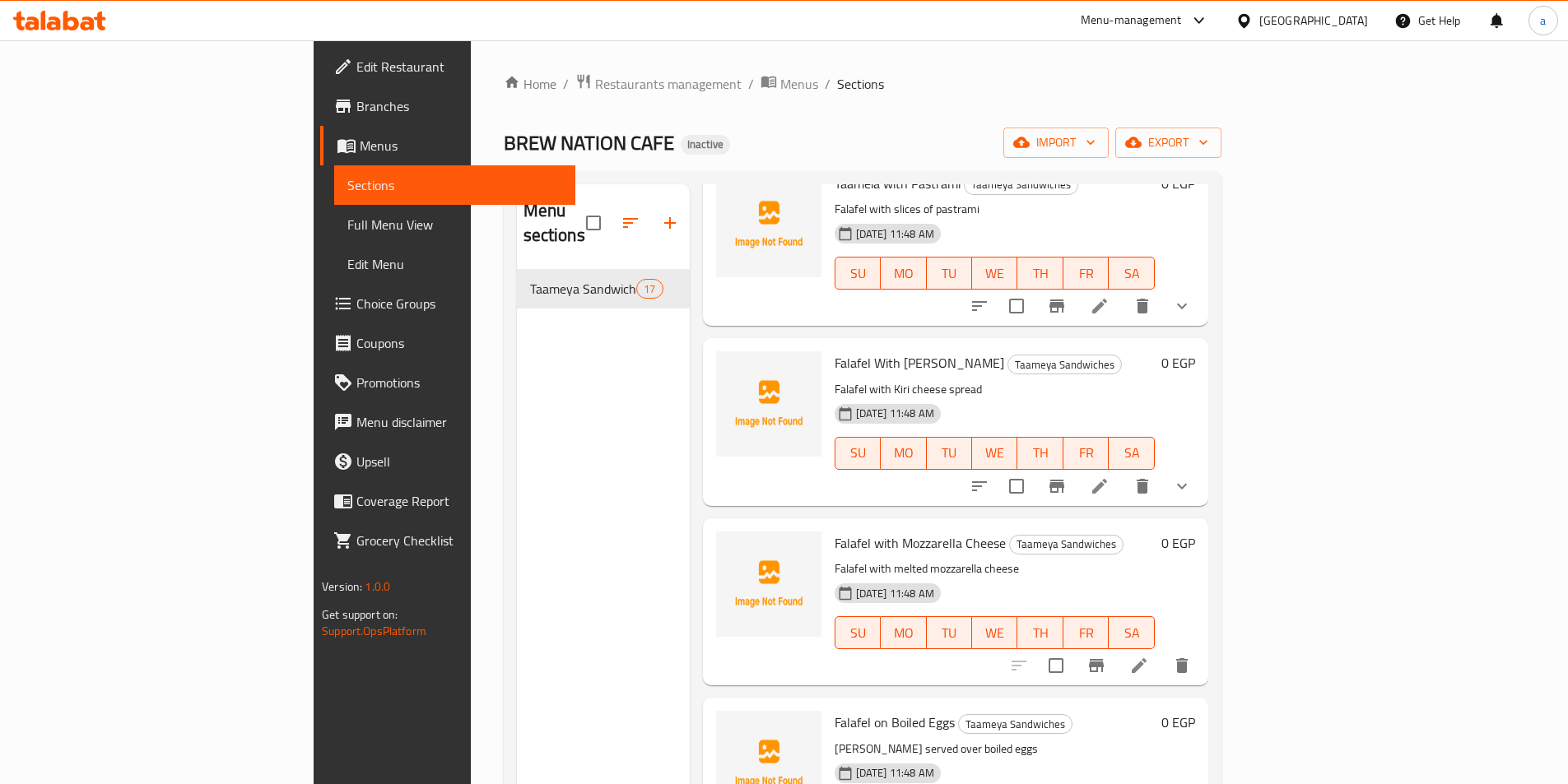
click at [1149, 656] on icon at bounding box center [1138, 666] width 20 height 20
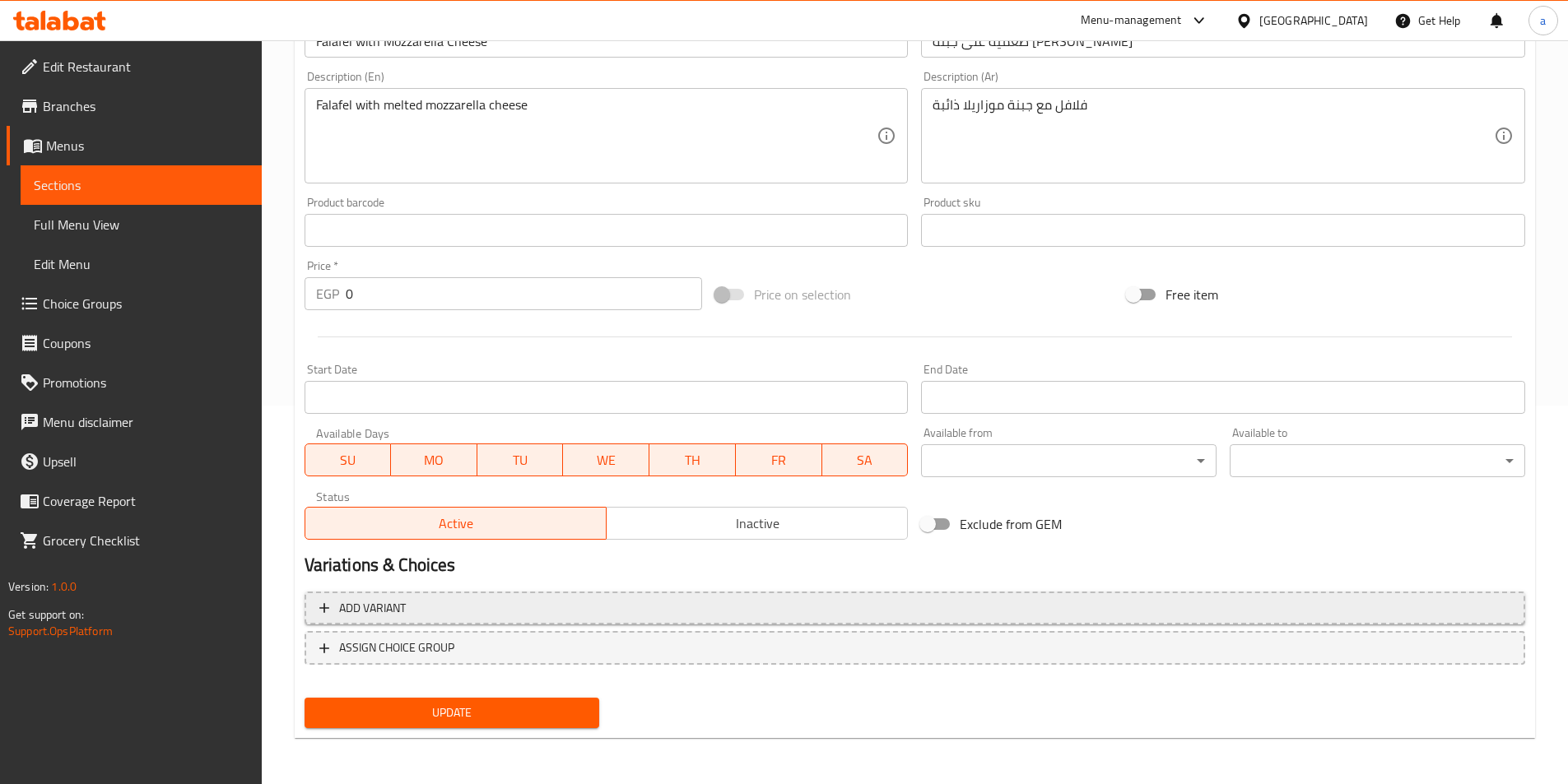
click at [577, 610] on span "Add variant" at bounding box center [914, 608] width 1191 height 21
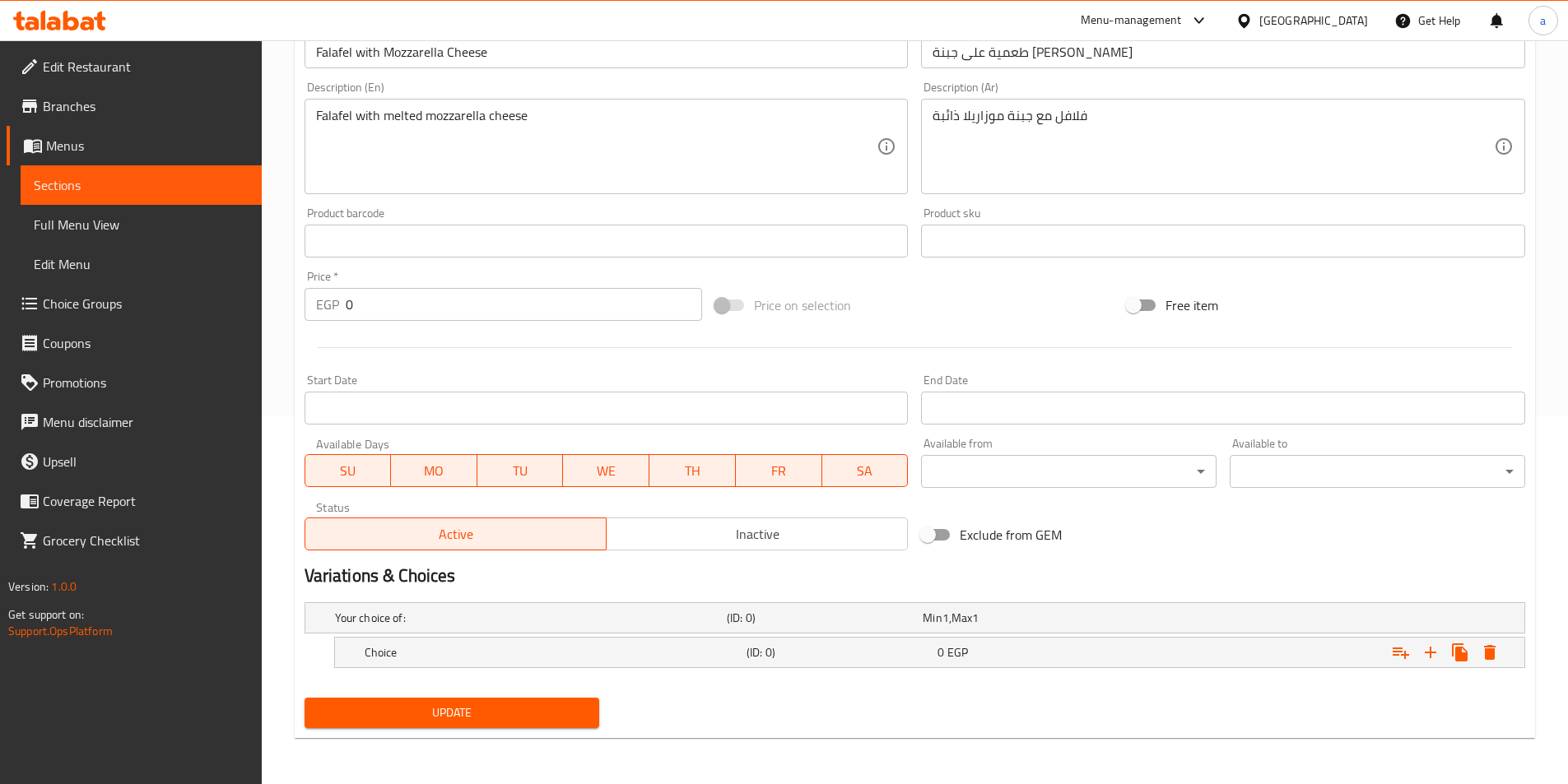
scroll to position [368, 0]
click at [463, 655] on h5 "Choice" at bounding box center [552, 652] width 375 height 16
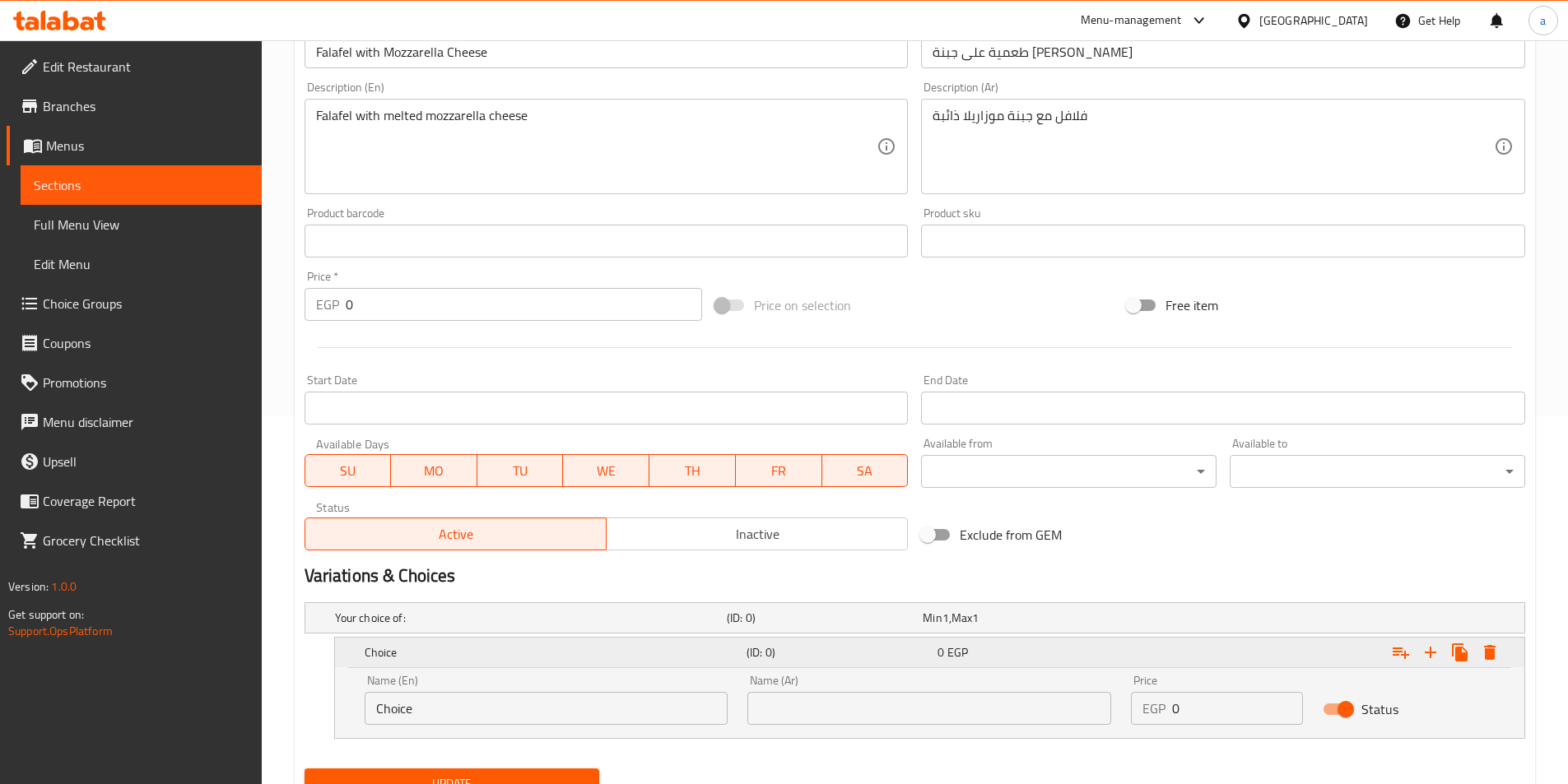
click at [491, 647] on h5 "Choice" at bounding box center [552, 652] width 375 height 16
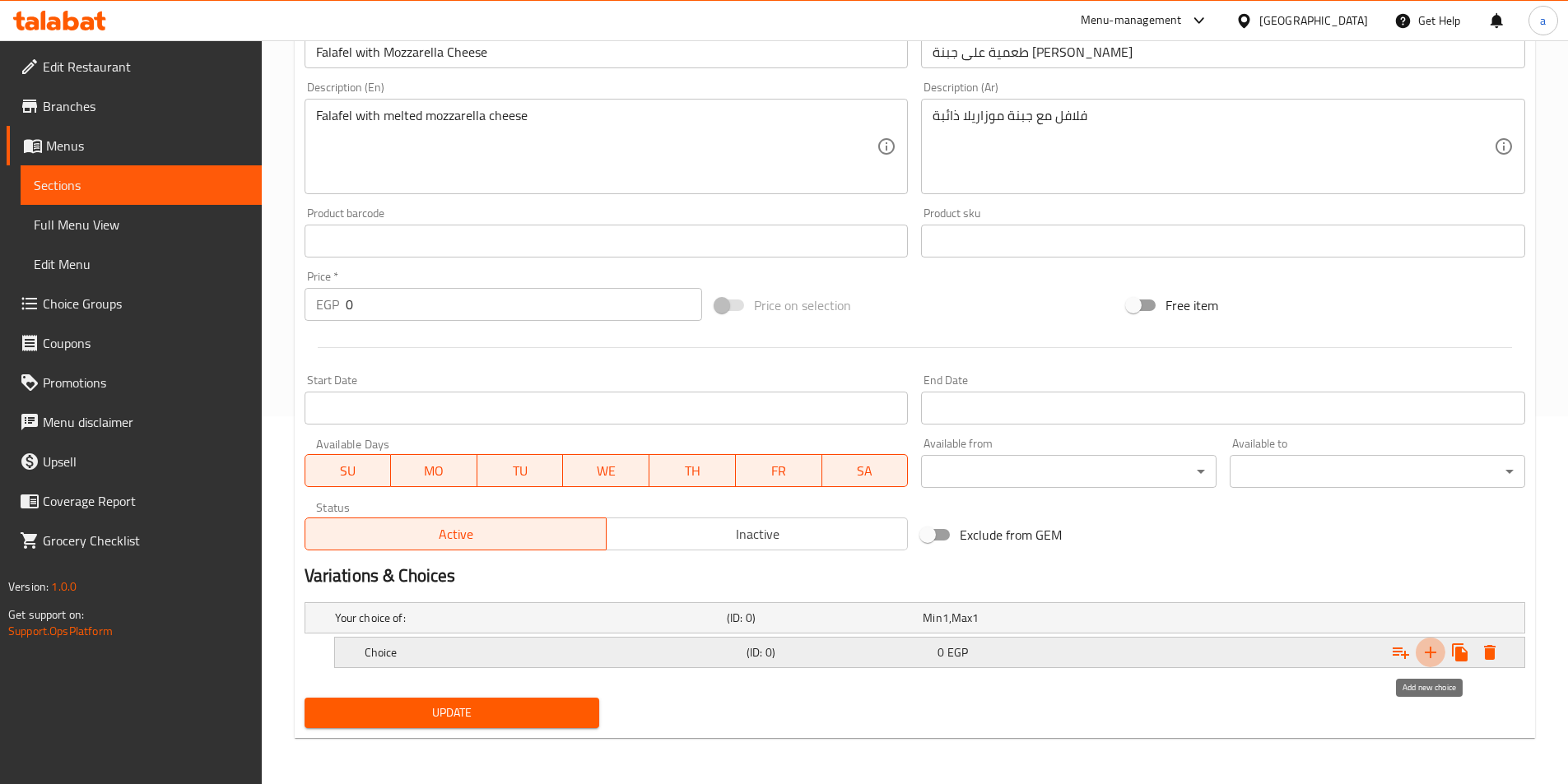
click at [1430, 659] on icon "Expand" at bounding box center [1430, 652] width 20 height 20
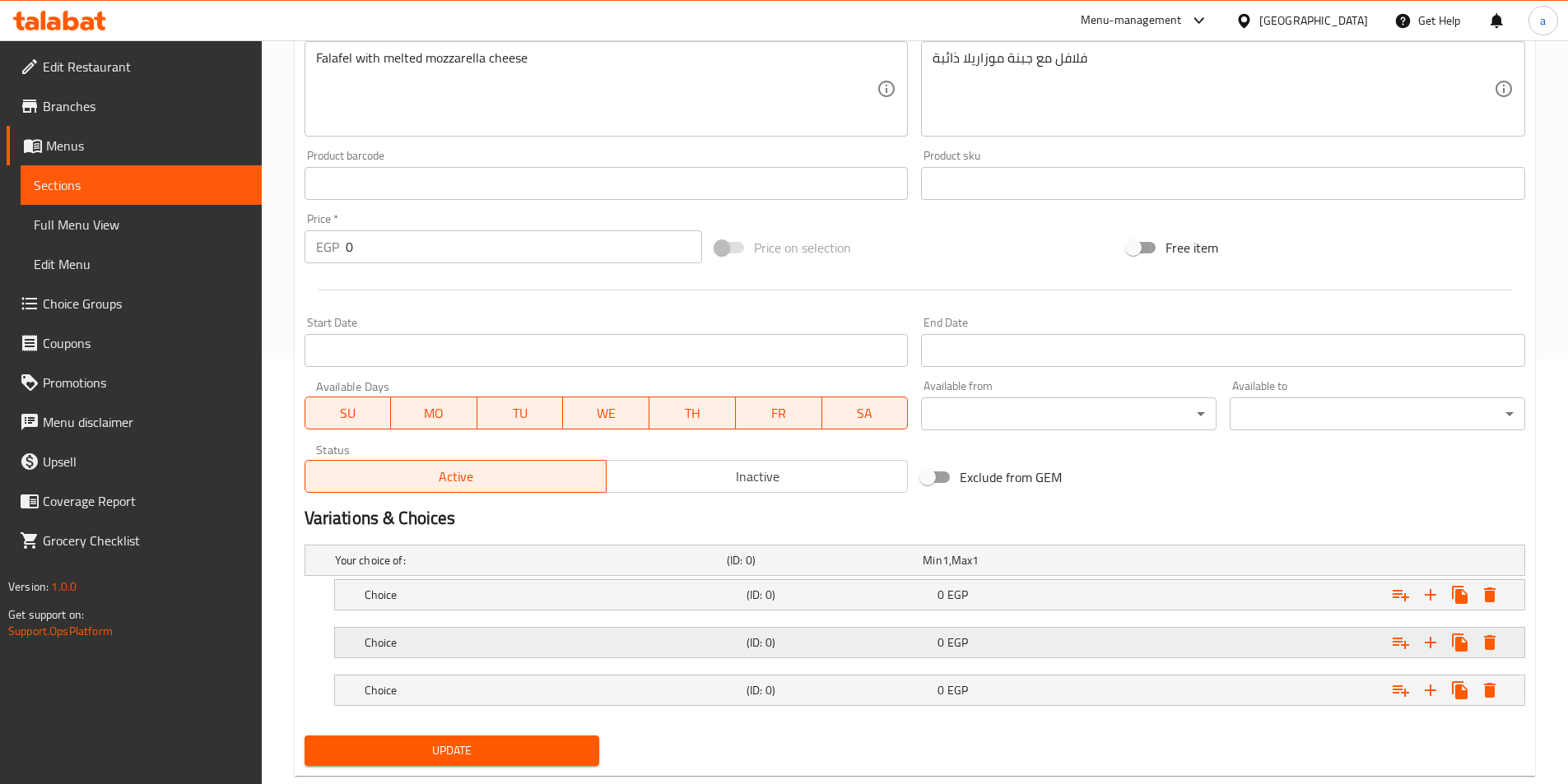
scroll to position [463, 0]
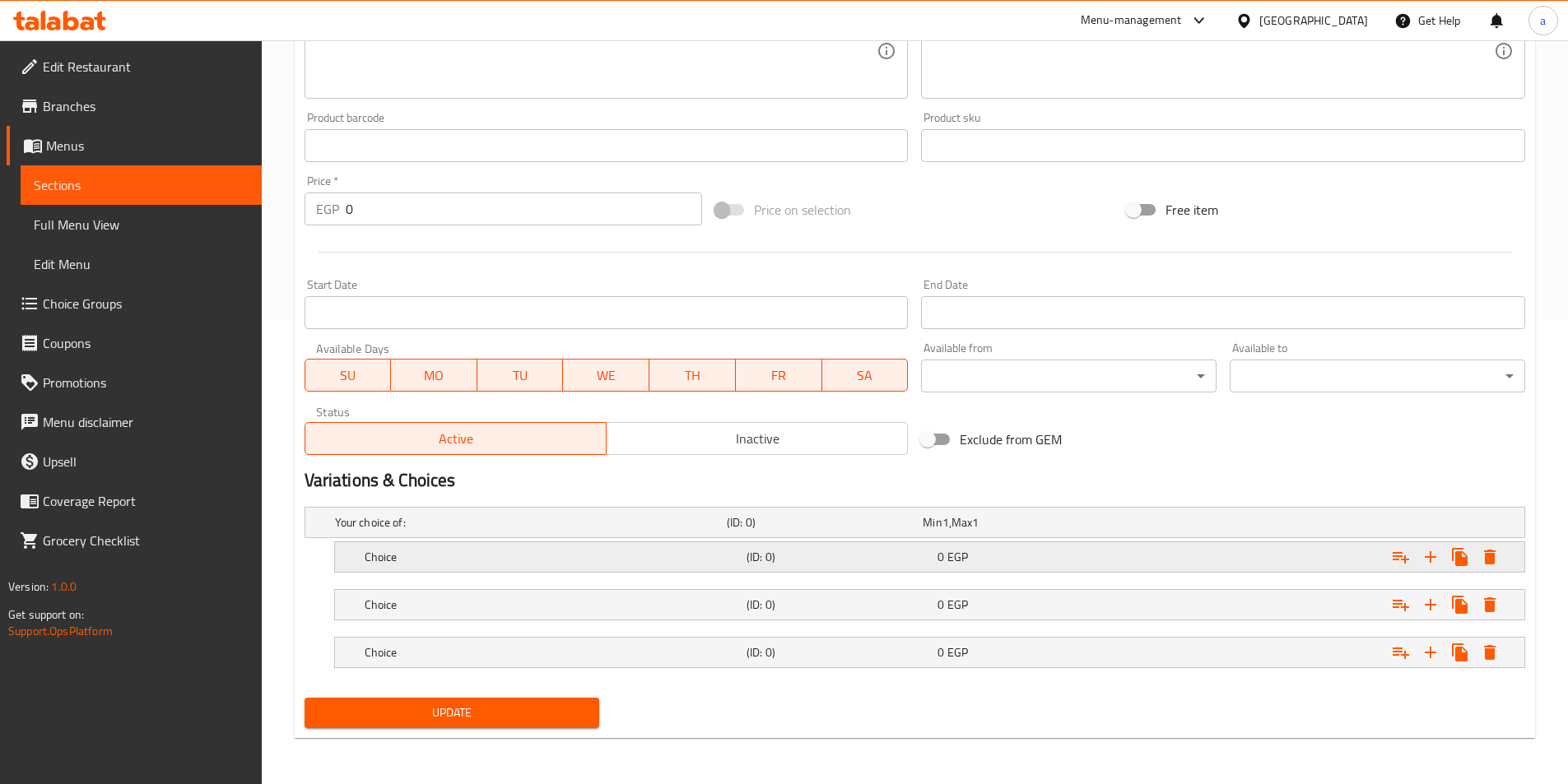
click at [689, 572] on div "Choice (ID: 0) 0 EGP" at bounding box center [934, 557] width 1146 height 36
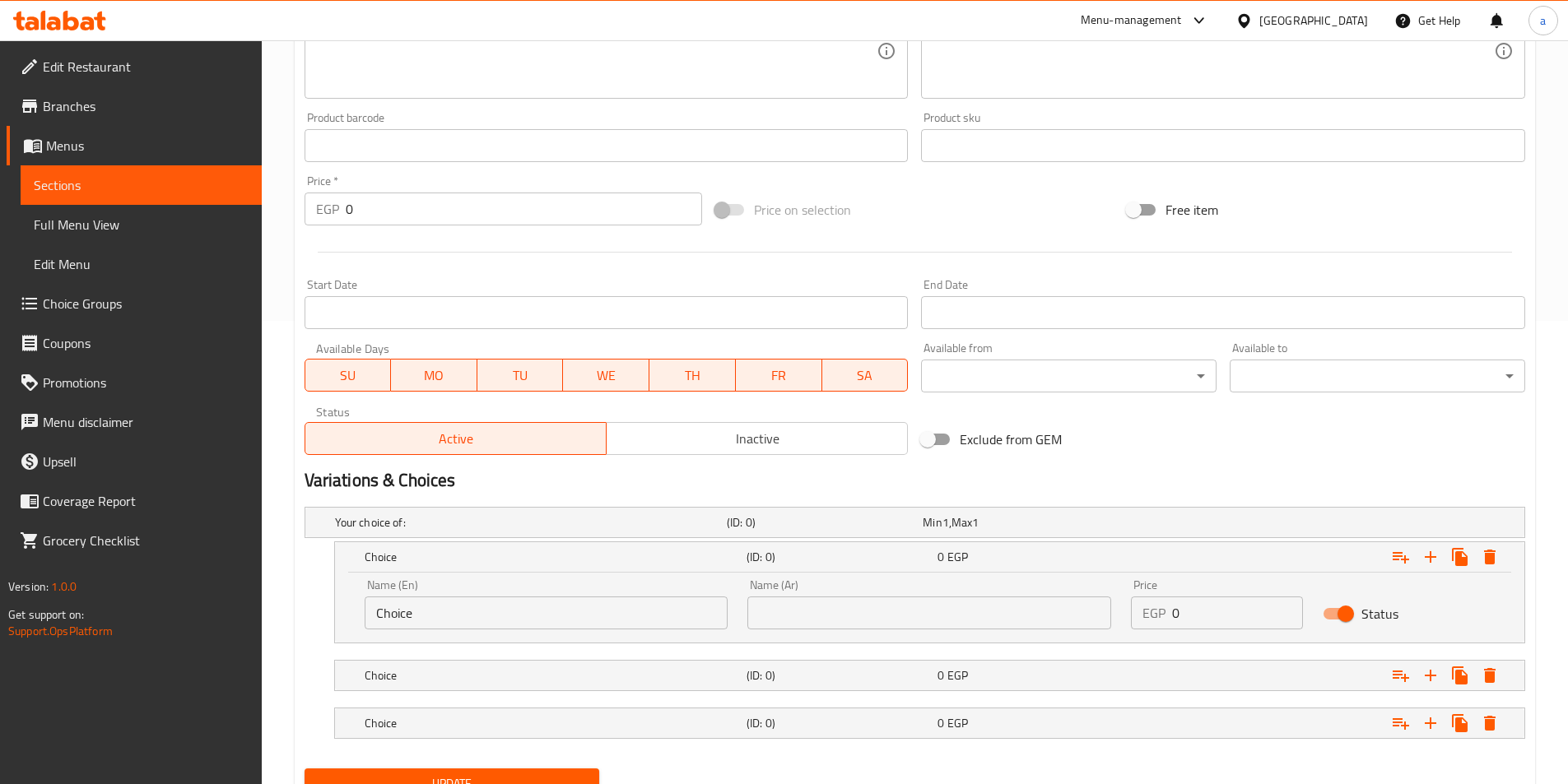
click at [613, 619] on input "Choice" at bounding box center [546, 613] width 364 height 32
type input "shami"
click at [974, 598] on input "text" at bounding box center [928, 613] width 364 height 32
type input "شامي"
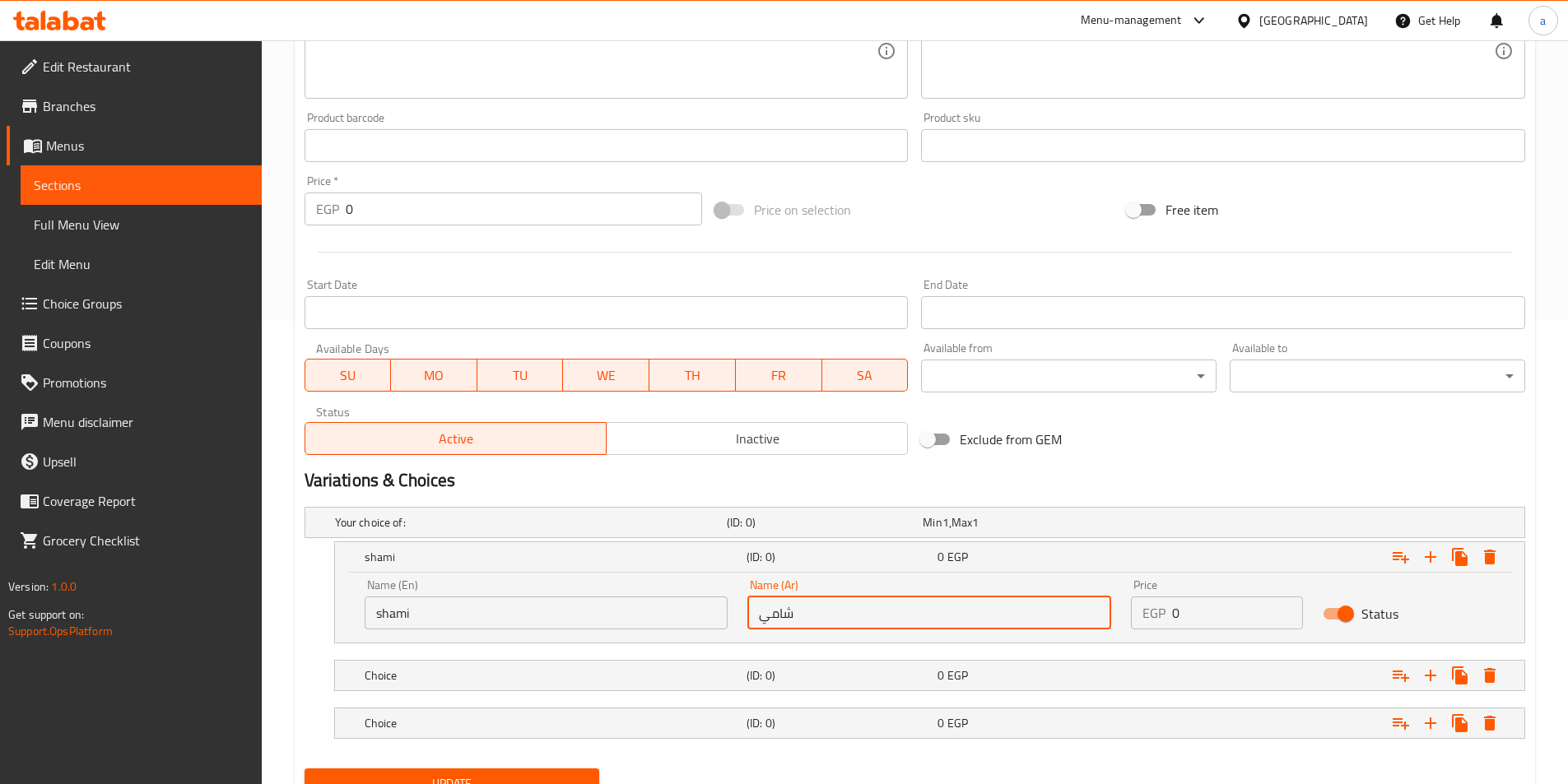
click at [1257, 607] on input "0" at bounding box center [1237, 613] width 131 height 32
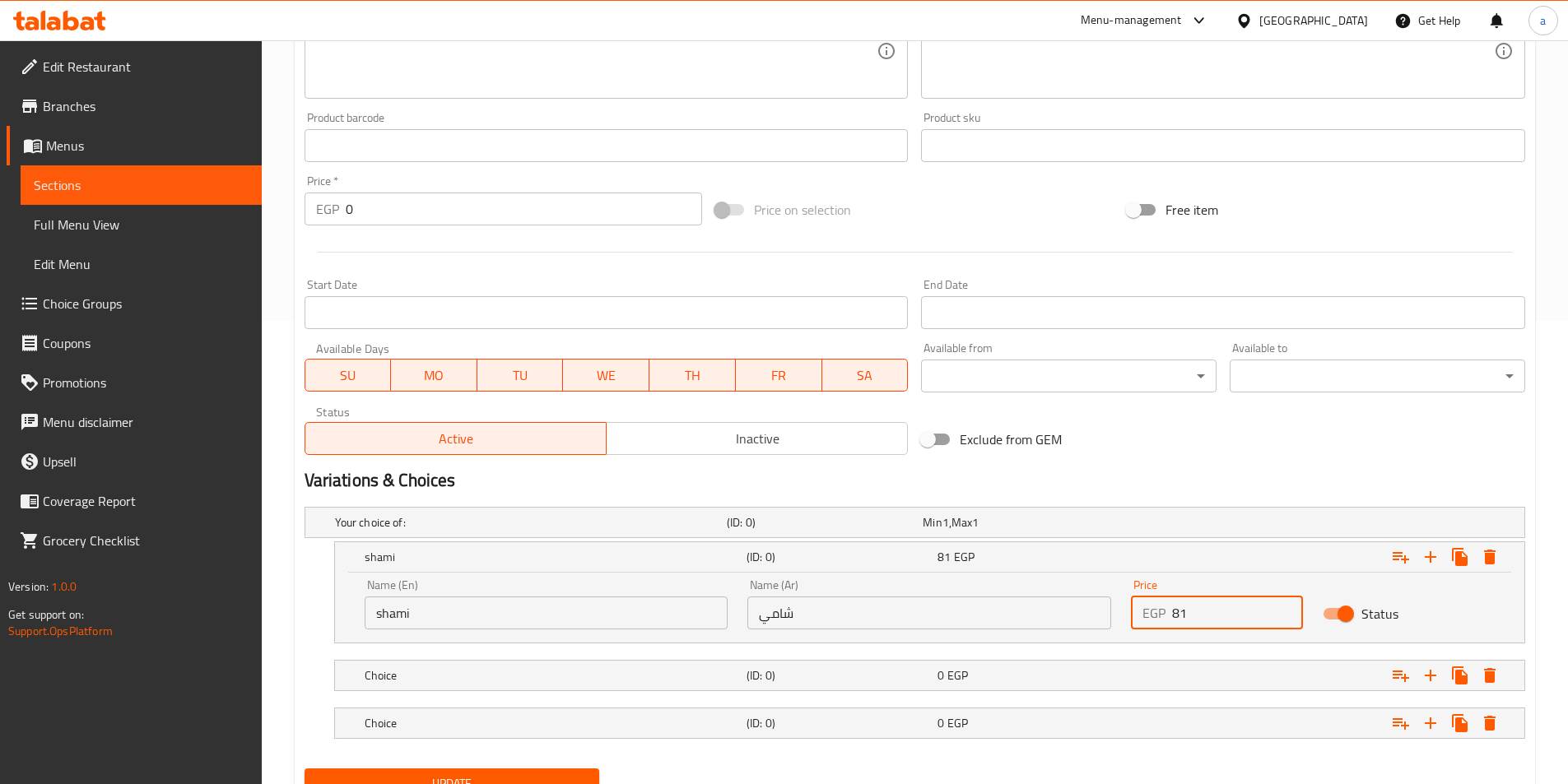
type input "8"
type input "18"
click at [855, 666] on div "(ID: 0)" at bounding box center [838, 675] width 191 height 23
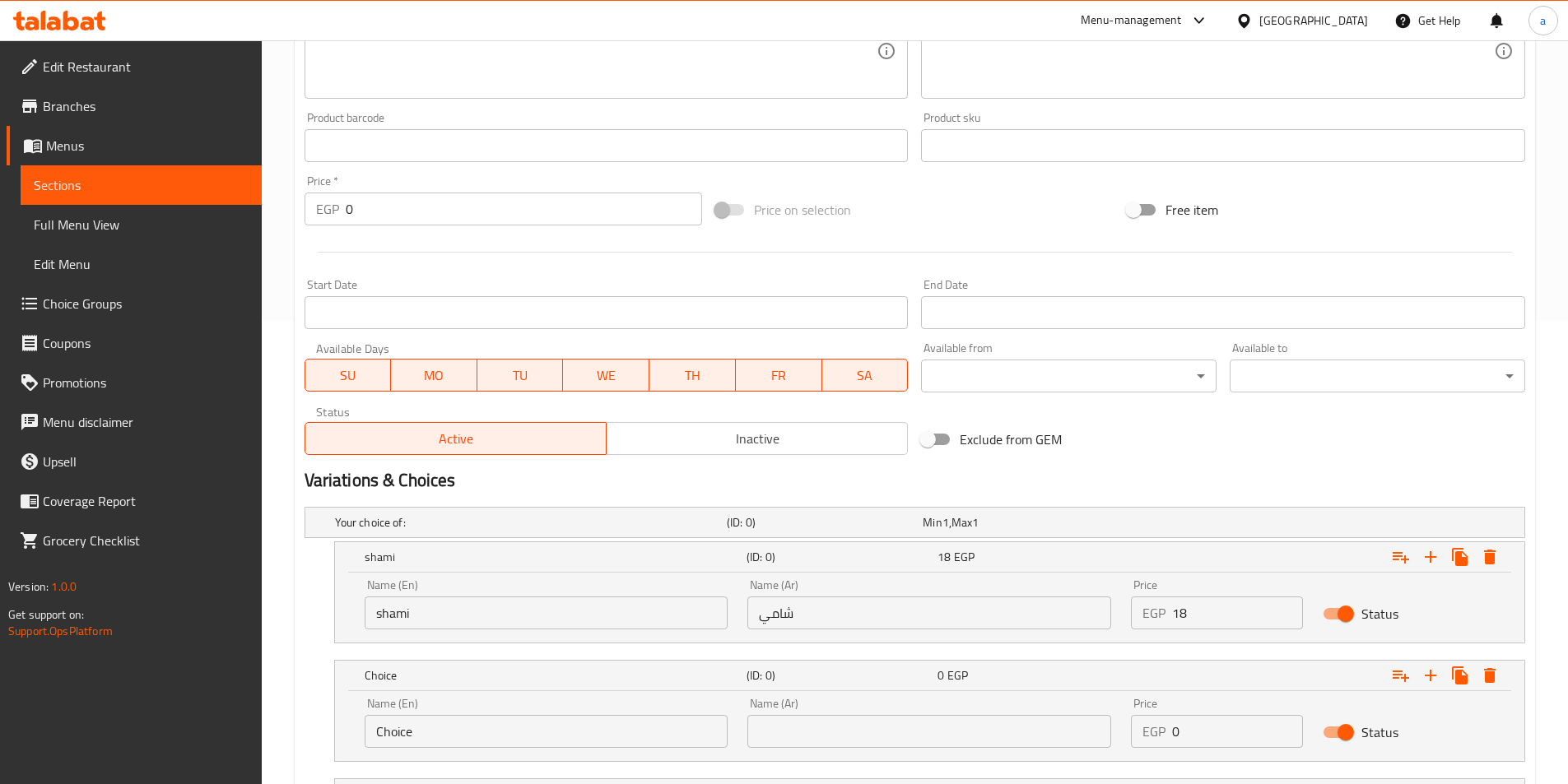
click at [539, 719] on input "Choice" at bounding box center [546, 731] width 364 height 32
type input "baladi"
click at [820, 758] on div "Name (En) baladi Name (En) Name (Ar) Name (Ar) Price EGP 0 Price Status" at bounding box center [929, 726] width 1189 height 70
click at [806, 734] on input "text" at bounding box center [928, 731] width 364 height 32
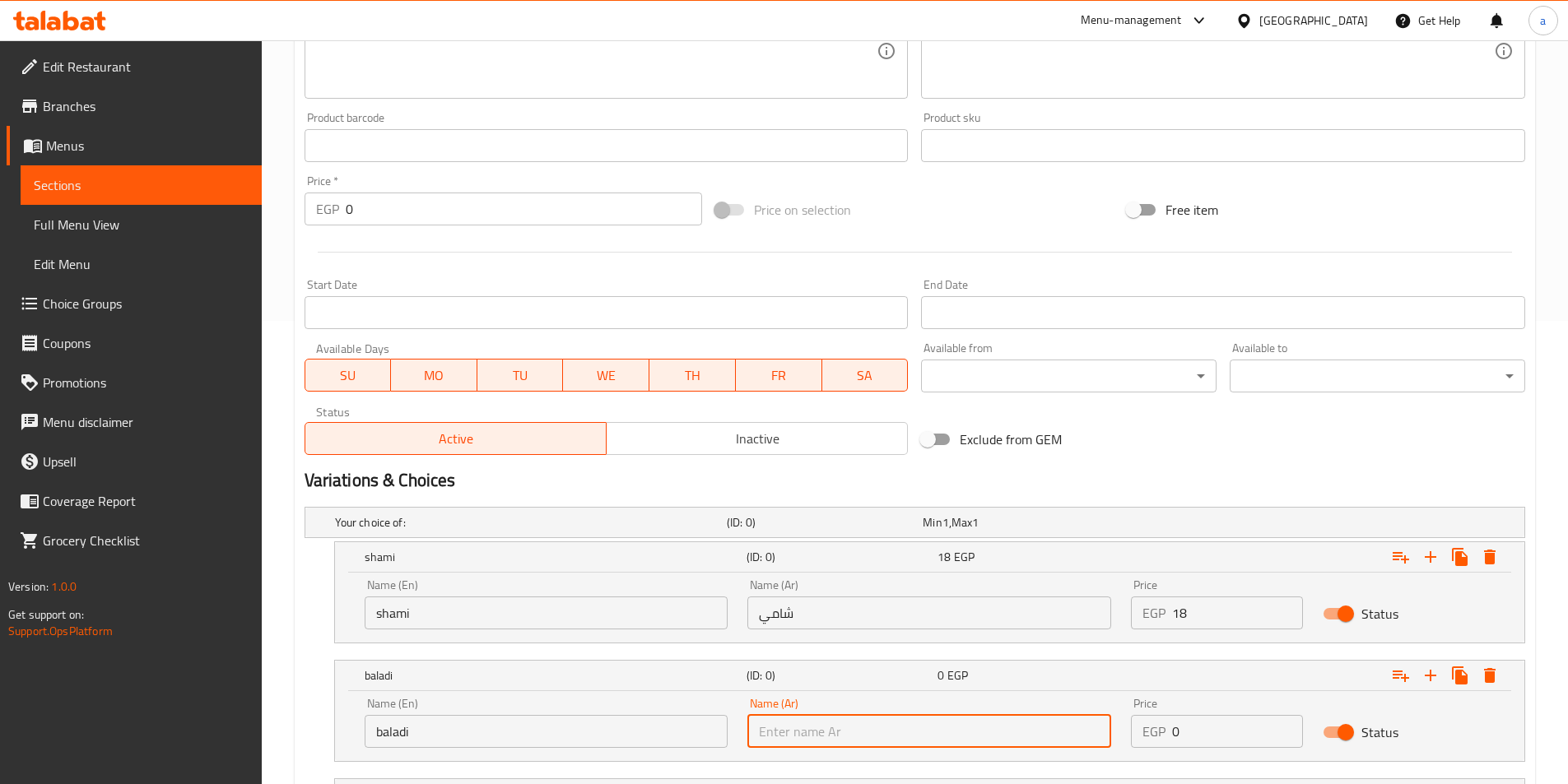
type input "بلدي"
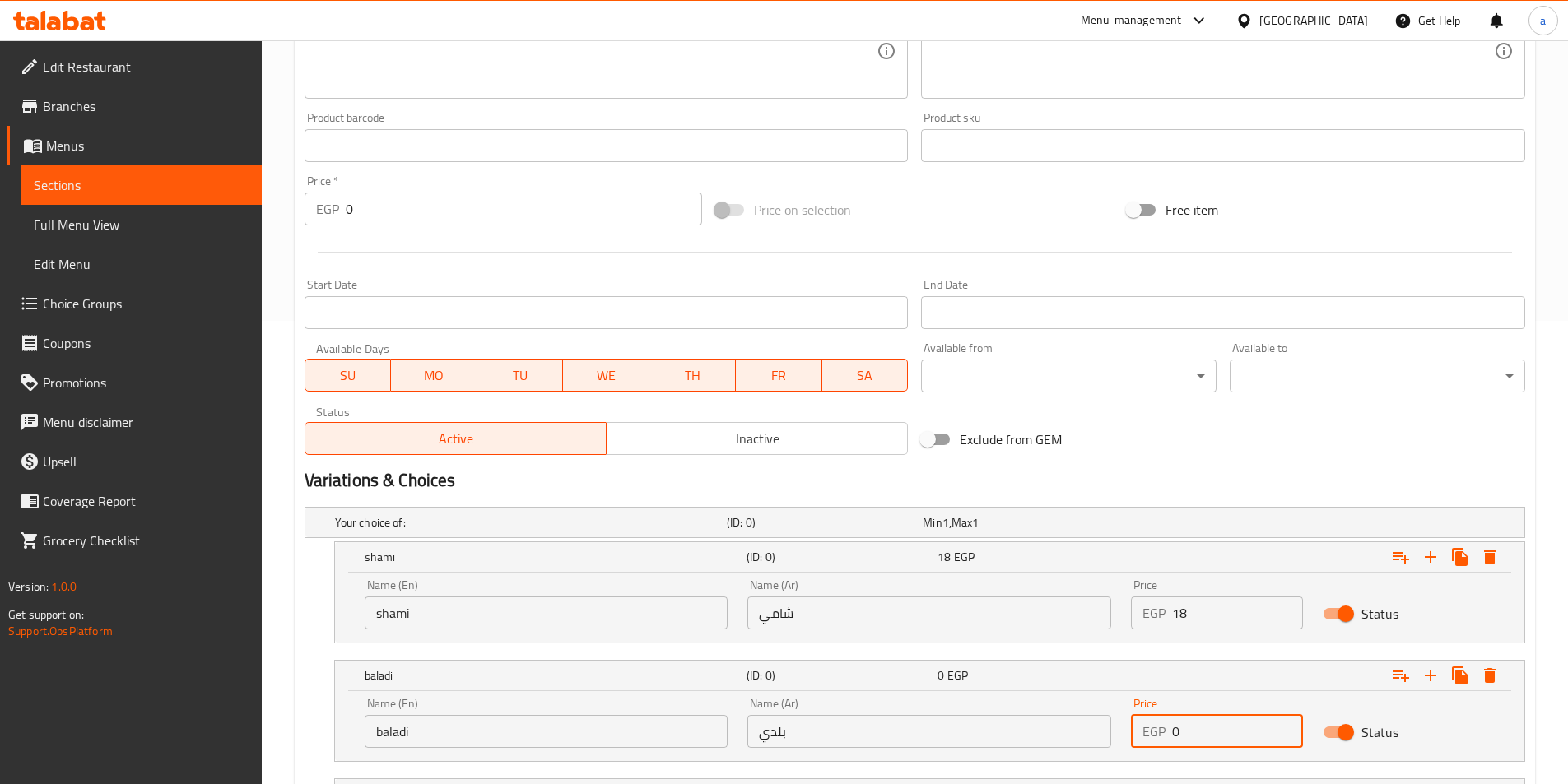
click at [1186, 723] on input "0" at bounding box center [1237, 731] width 131 height 32
click at [1178, 729] on input "0" at bounding box center [1237, 731] width 131 height 32
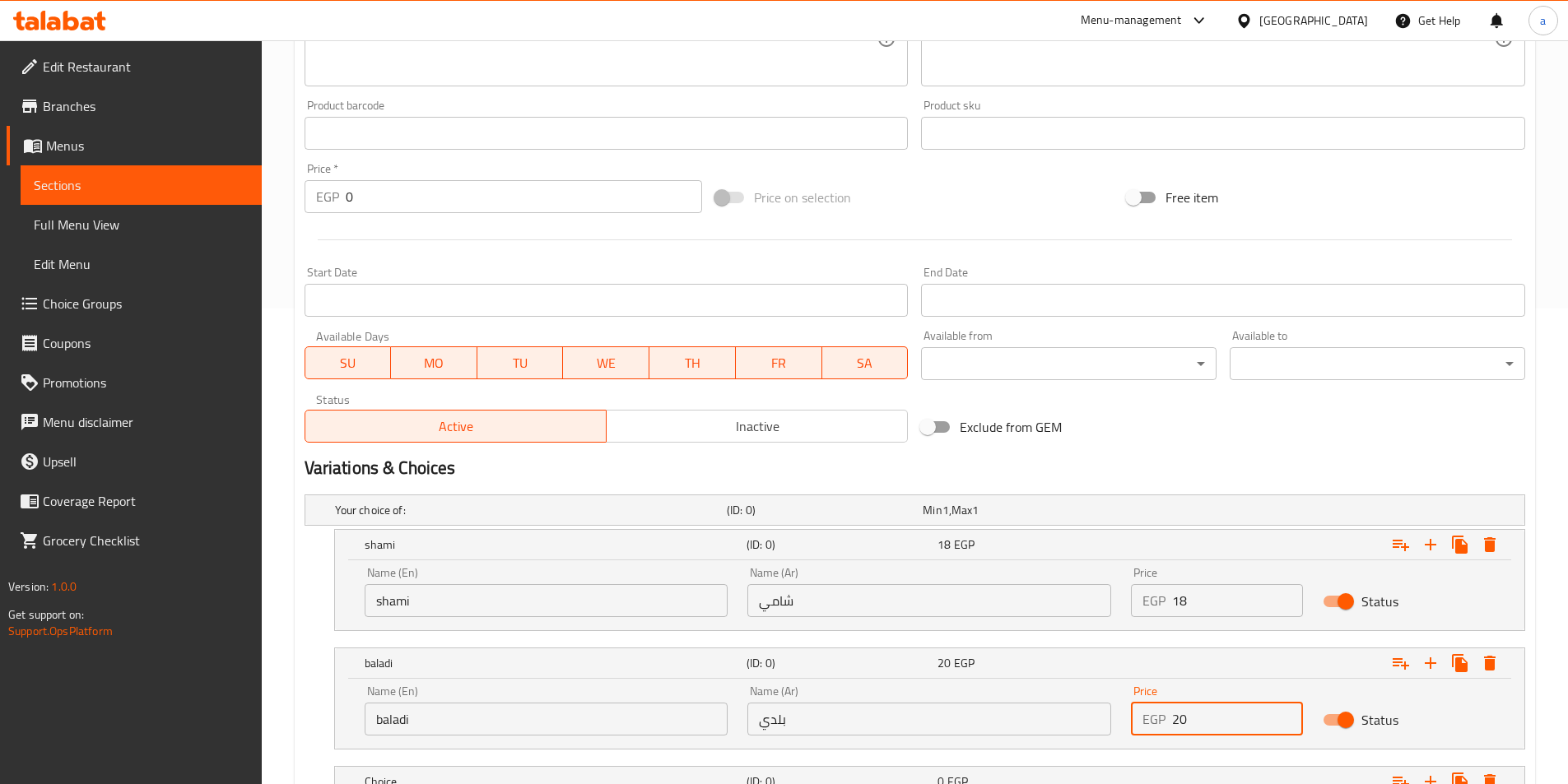
scroll to position [604, 0]
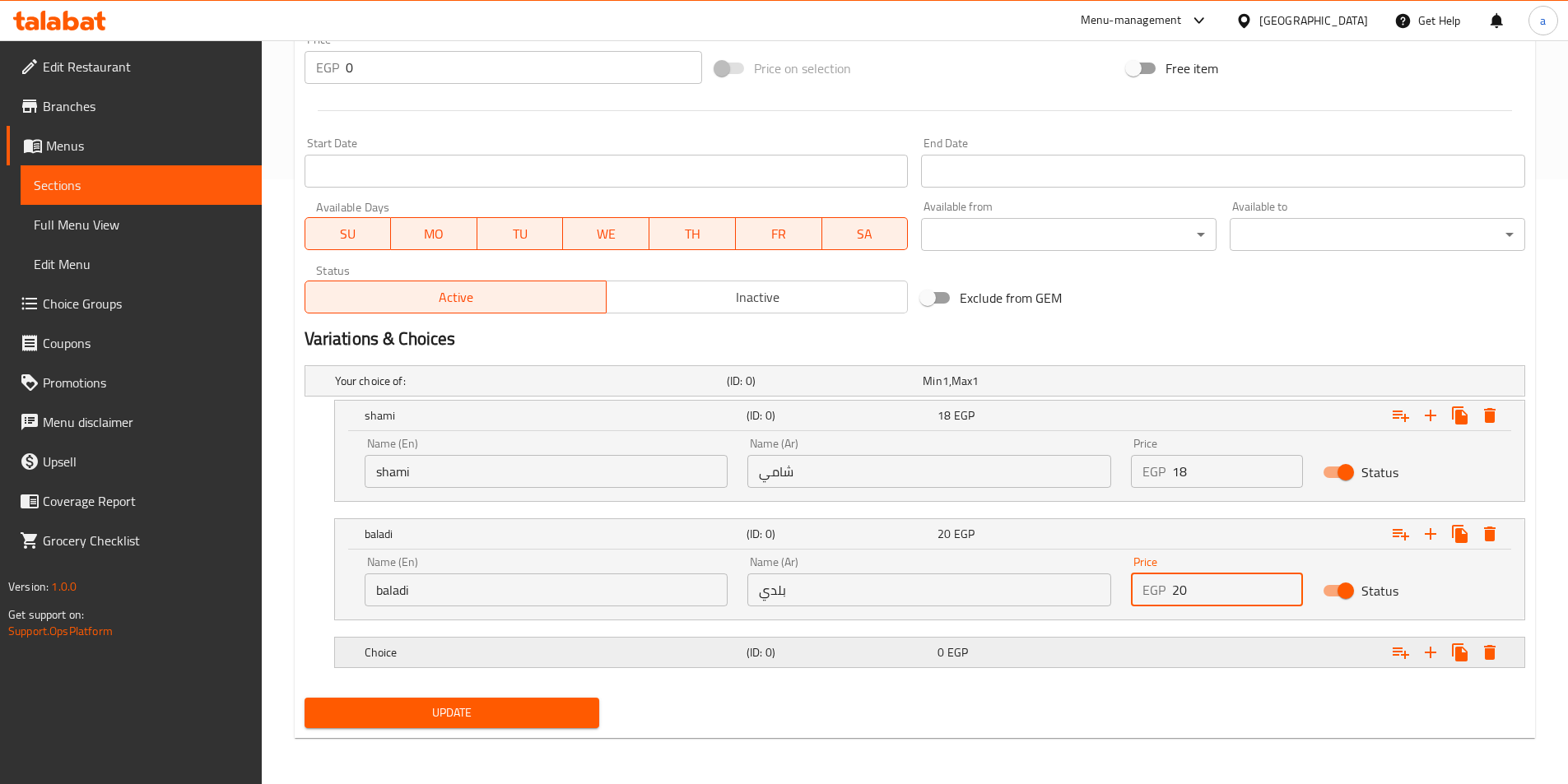
type input "20"
click at [533, 651] on h5 "Choice" at bounding box center [552, 652] width 375 height 16
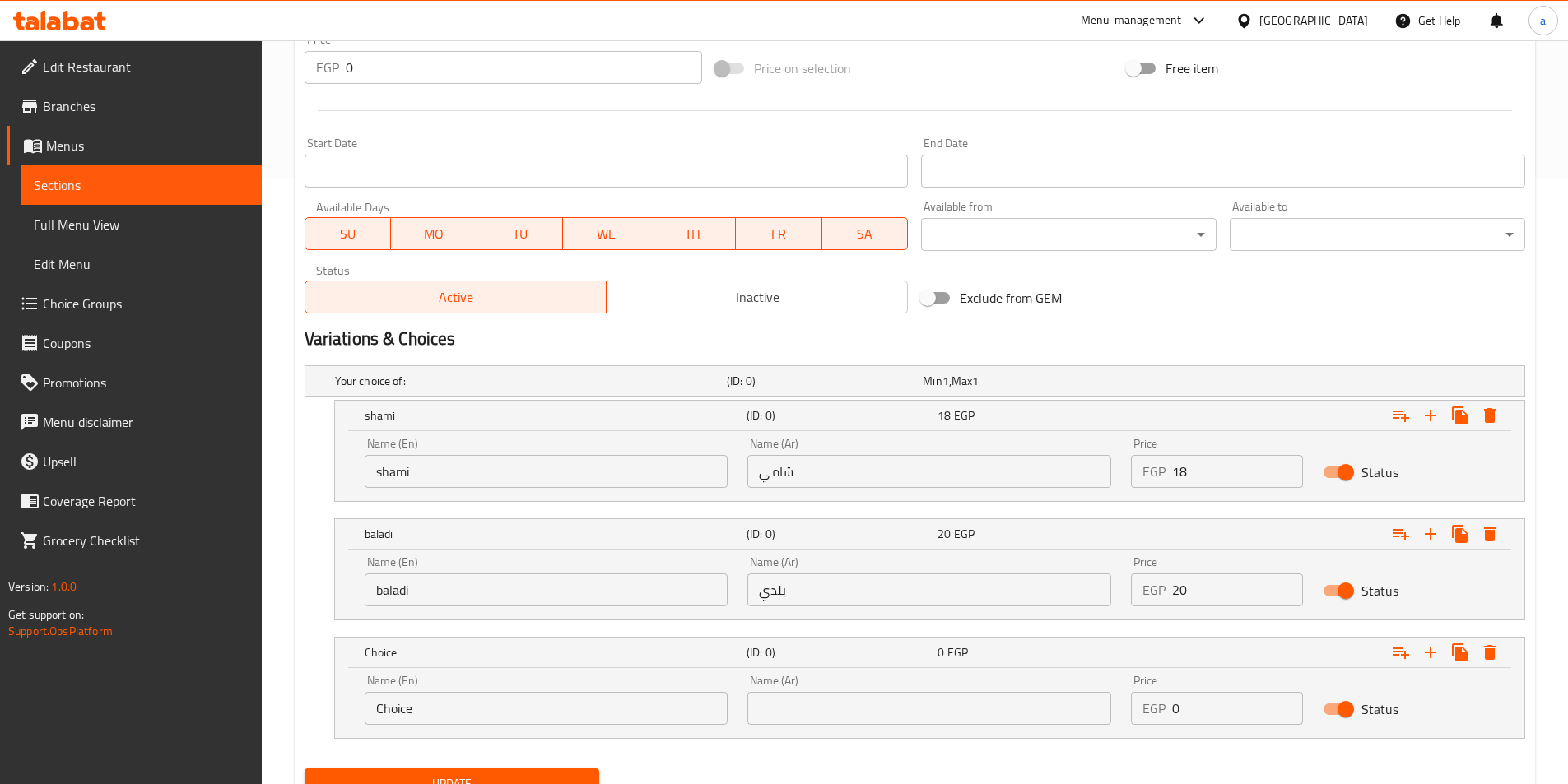
click at [432, 707] on input "Choice" at bounding box center [546, 709] width 364 height 32
type input "Fino"
click at [841, 689] on div "Name (Ar) Name (Ar)" at bounding box center [928, 700] width 364 height 51
click at [839, 695] on input "text" at bounding box center [928, 709] width 364 height 32
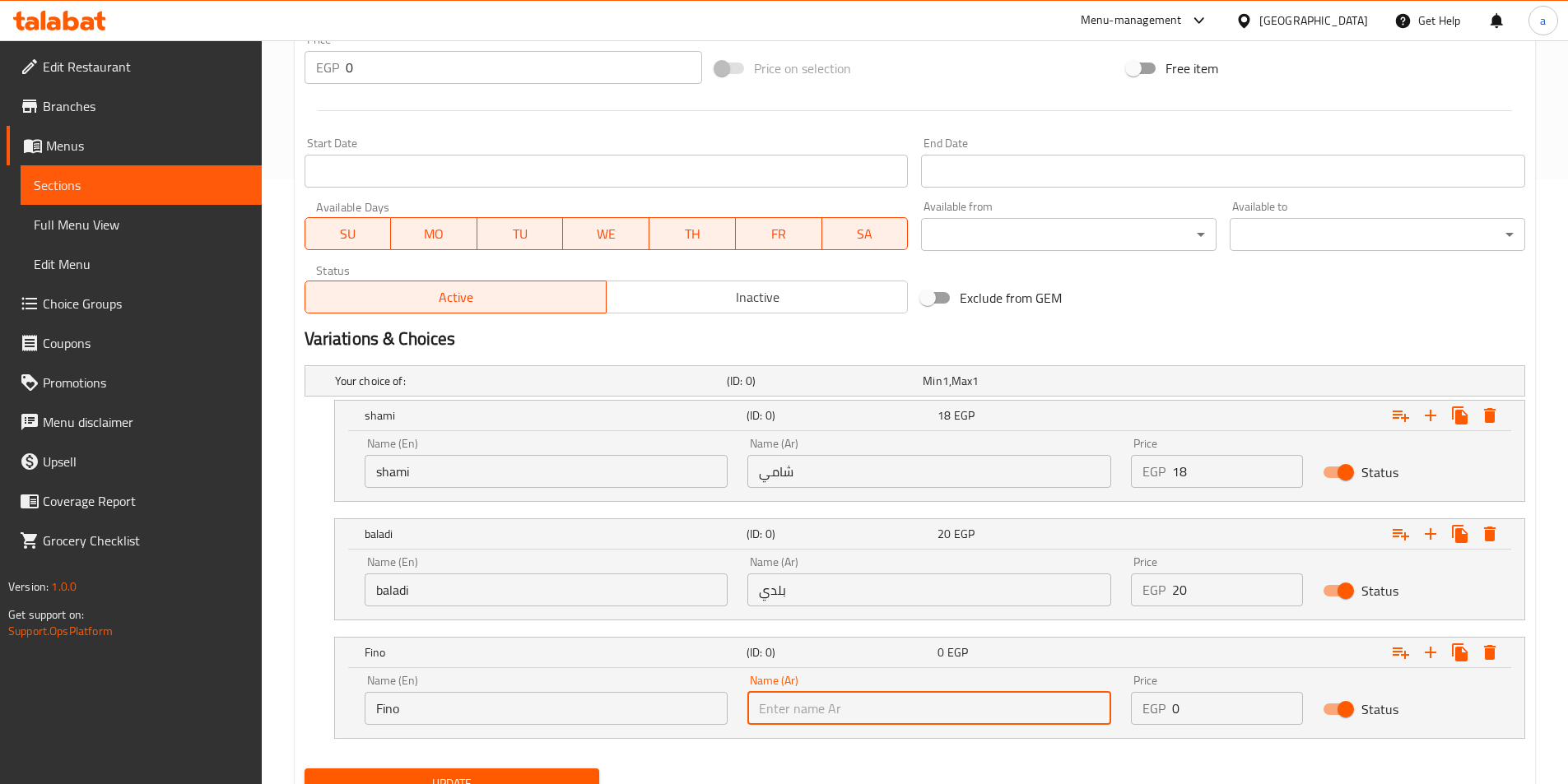
type input "فينو"
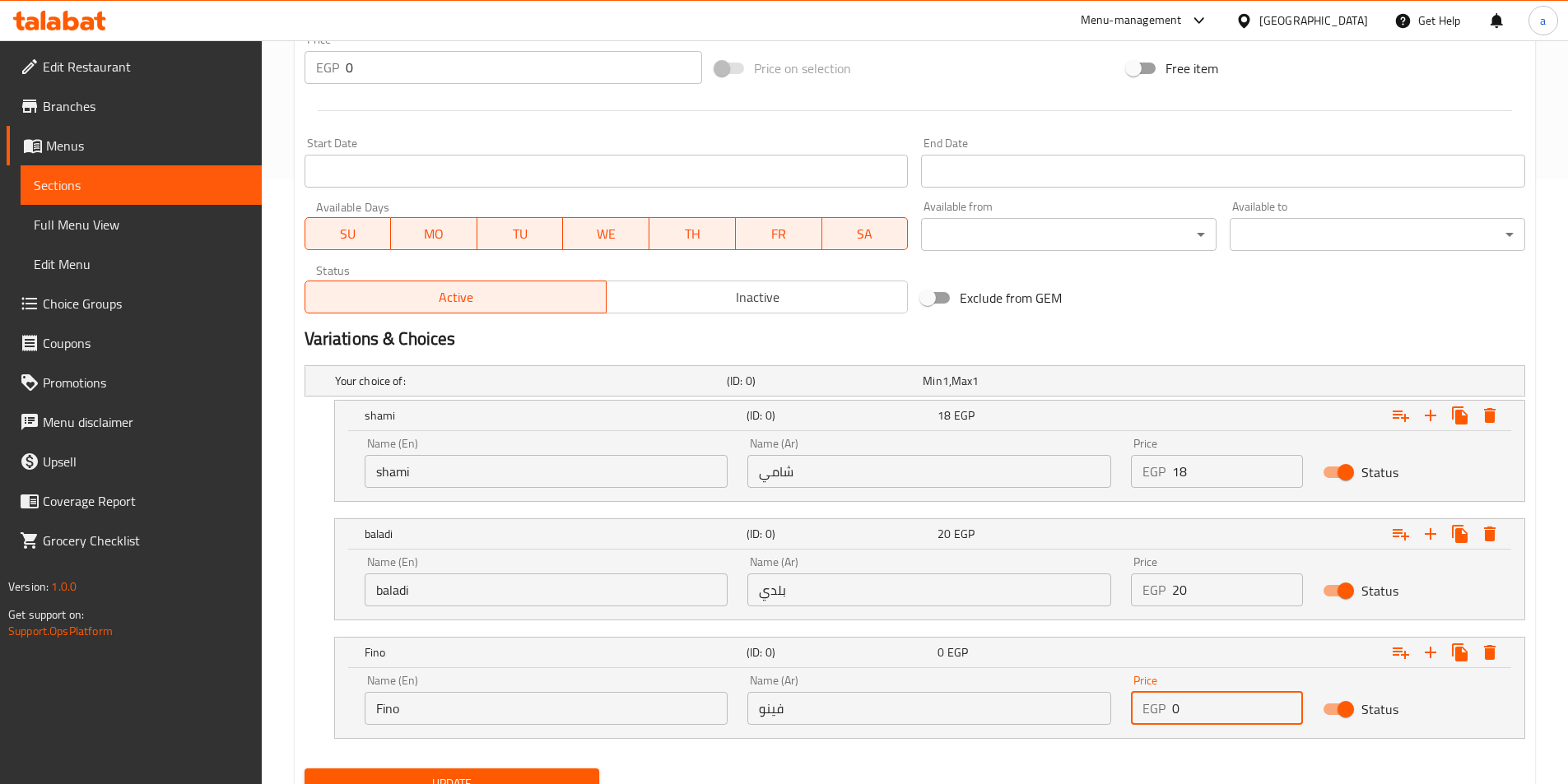
click at [1216, 705] on input "0" at bounding box center [1237, 709] width 131 height 32
click at [1180, 716] on input "0" at bounding box center [1237, 709] width 131 height 32
click at [1177, 712] on input "0" at bounding box center [1237, 709] width 131 height 32
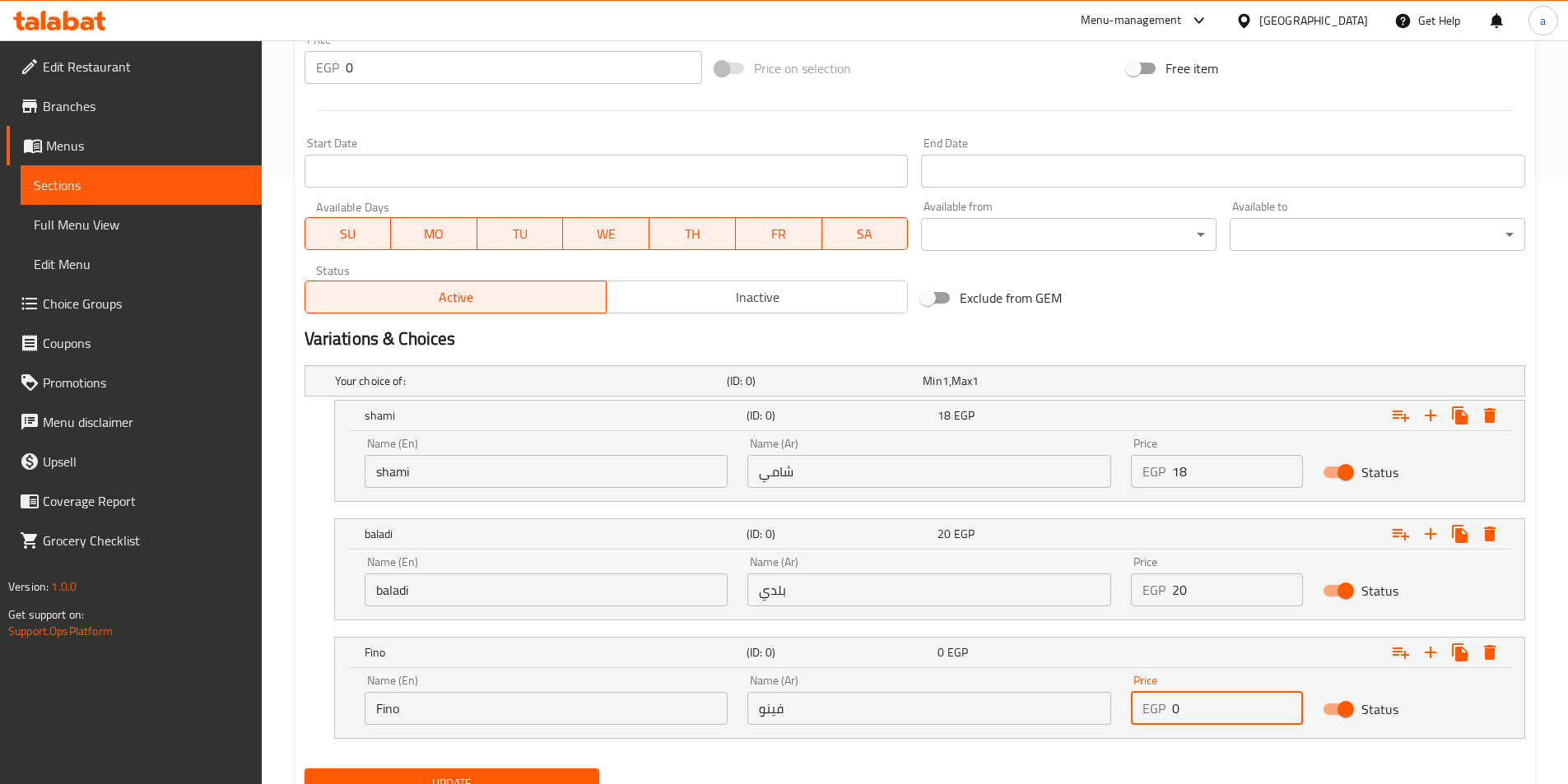
click at [1177, 712] on input "0" at bounding box center [1237, 709] width 131 height 32
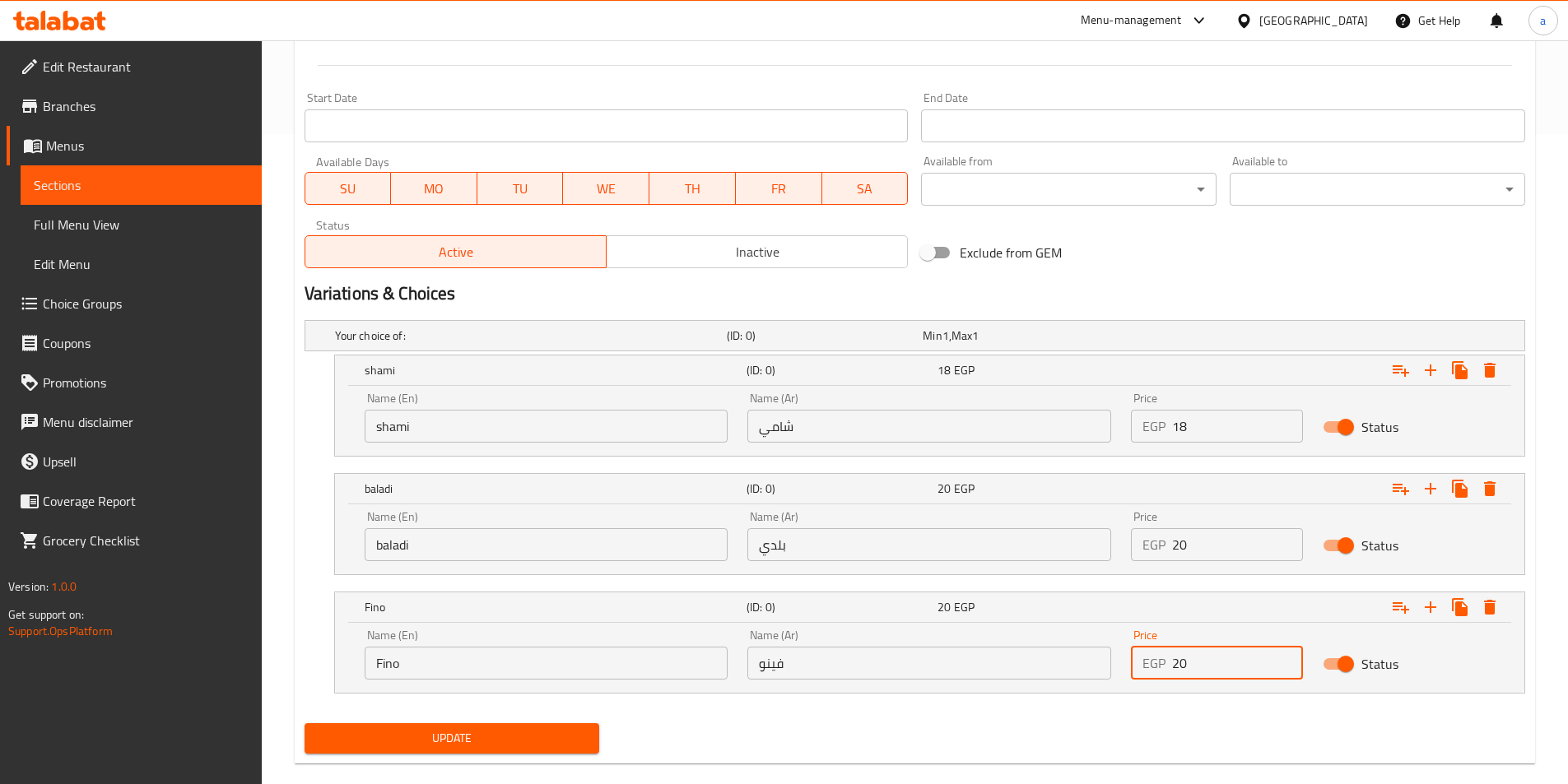
scroll to position [675, 0]
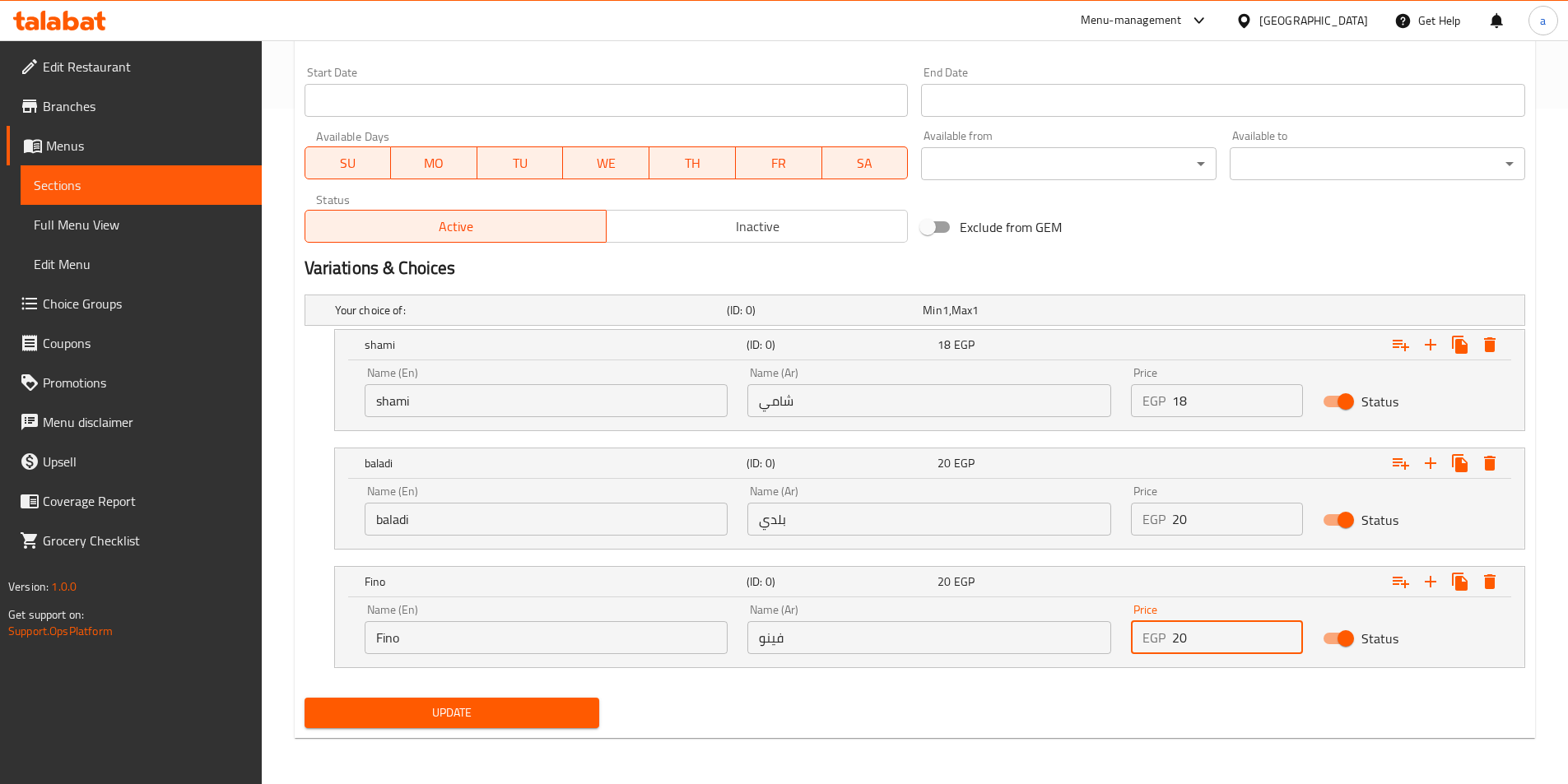
type input "20"
click at [425, 711] on span "Update" at bounding box center [453, 713] width 269 height 21
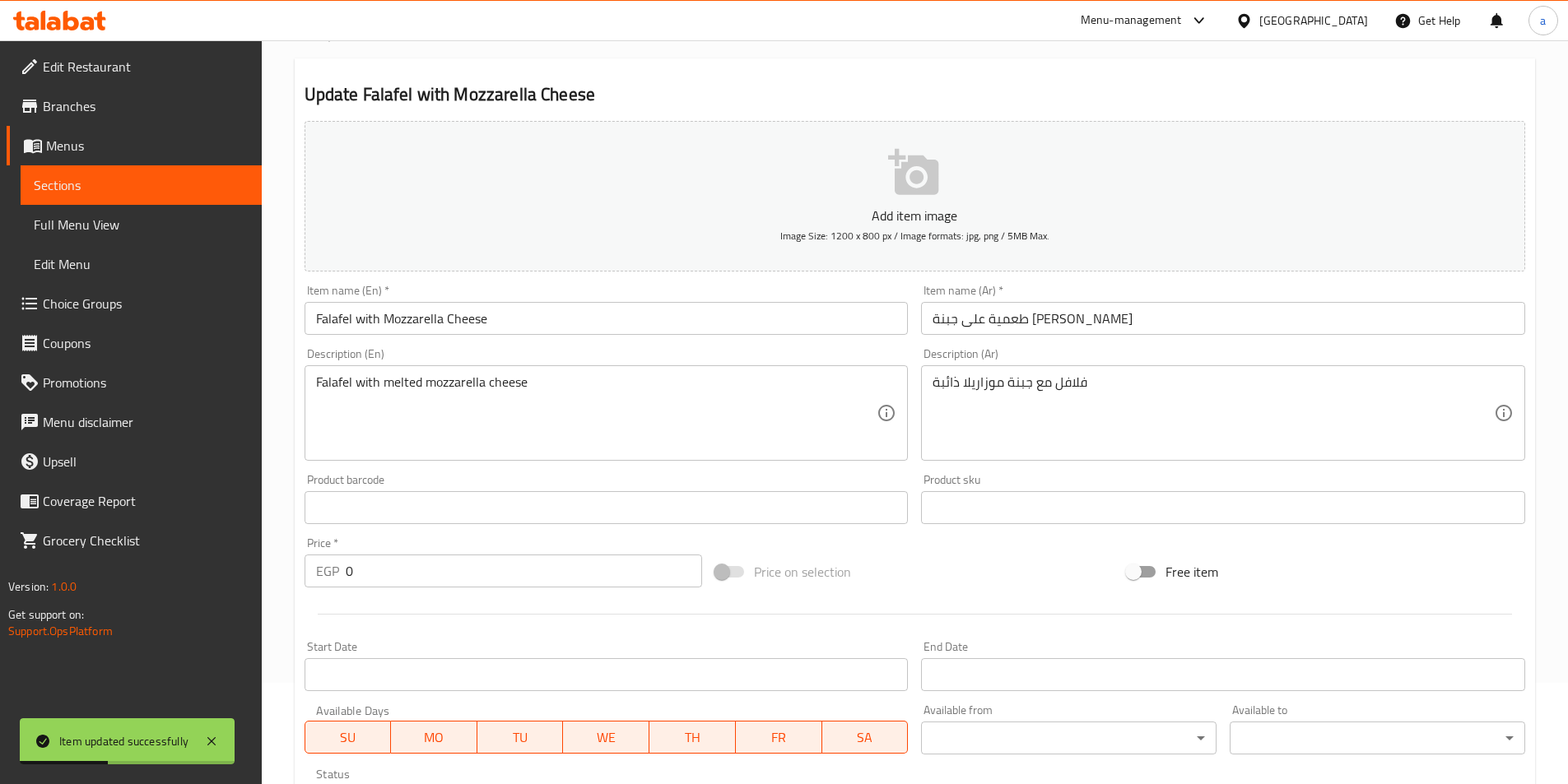
scroll to position [0, 0]
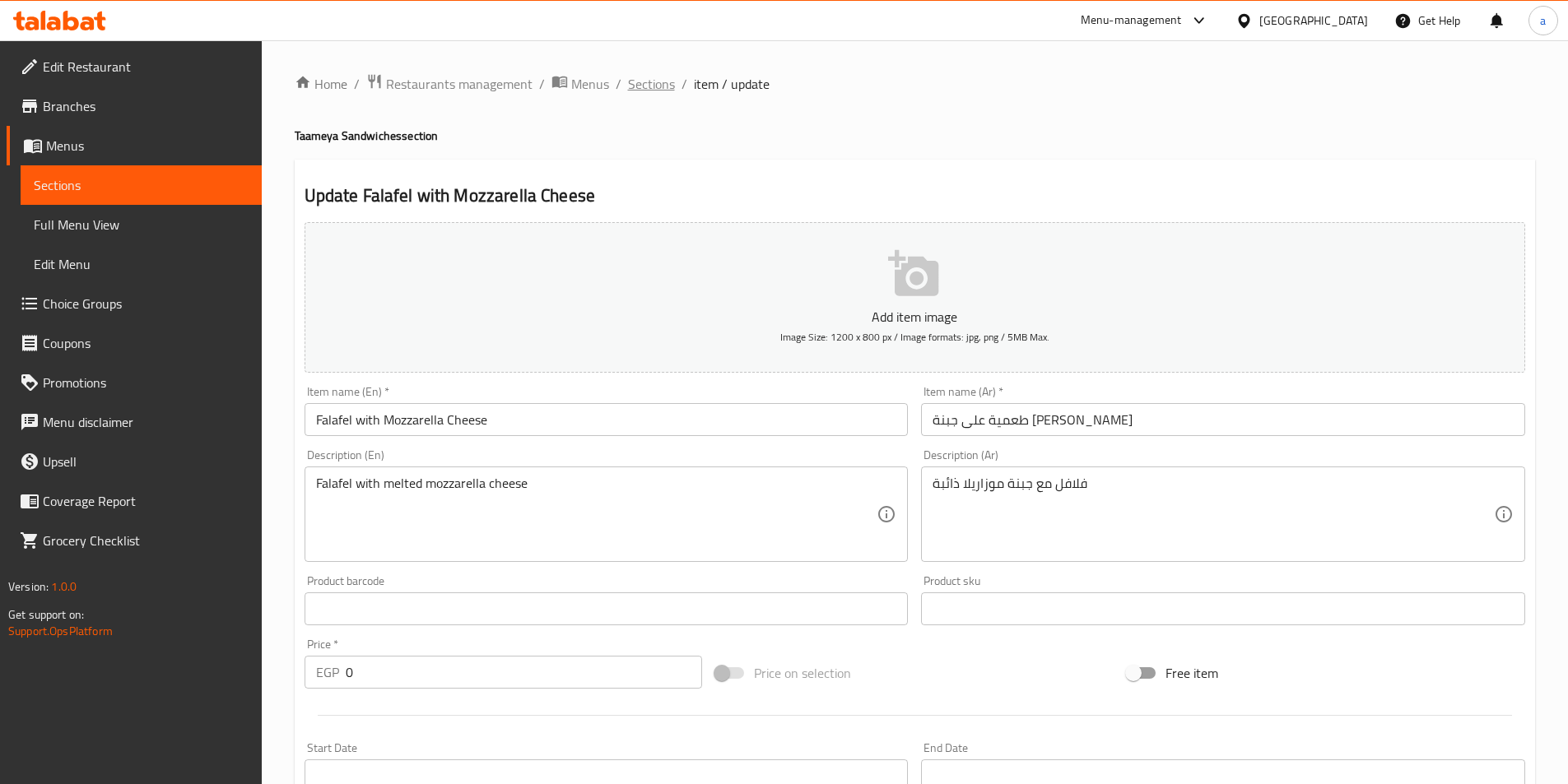
click at [657, 83] on span "Sections" at bounding box center [650, 84] width 47 height 20
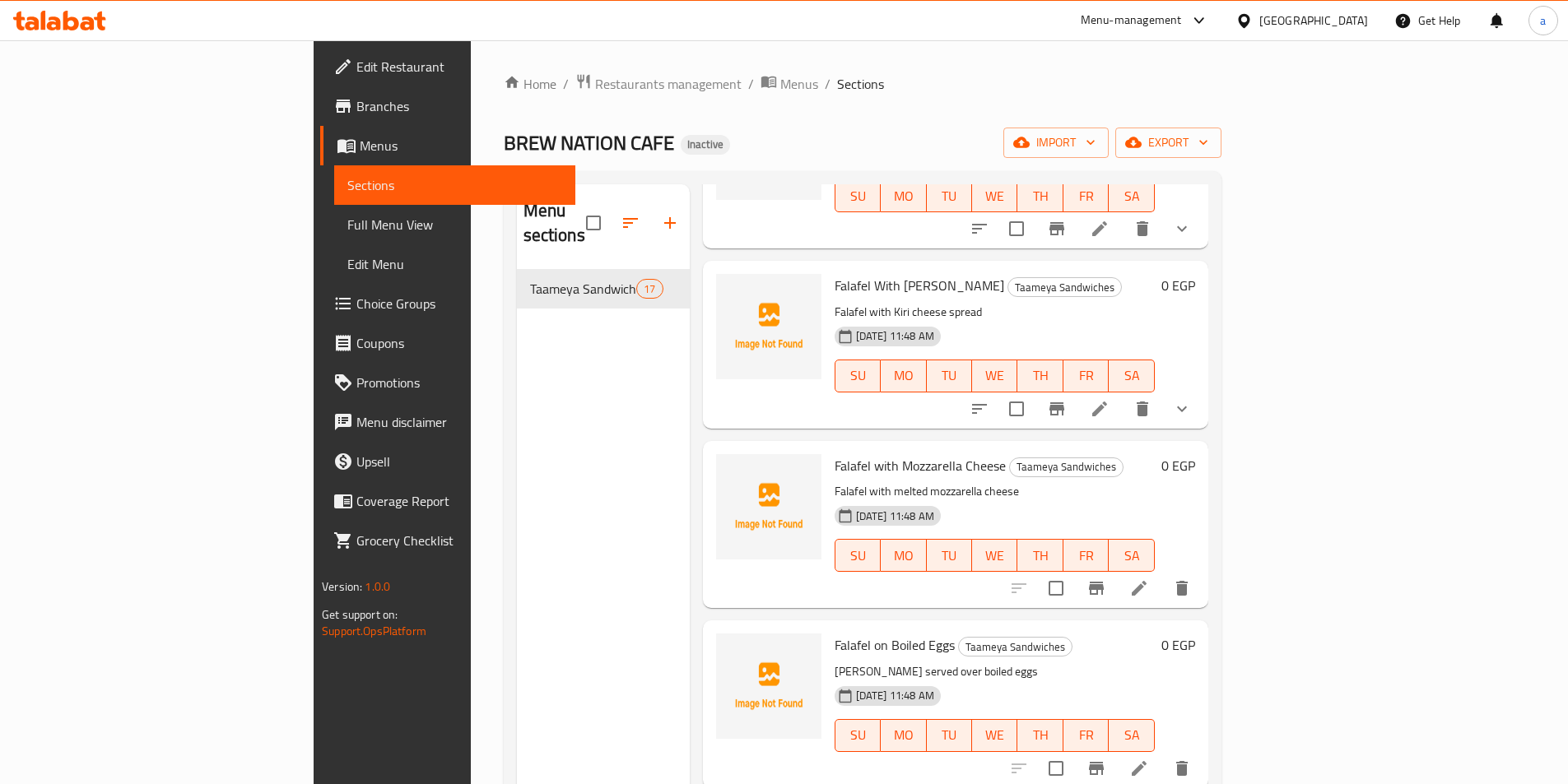
scroll to position [905, 0]
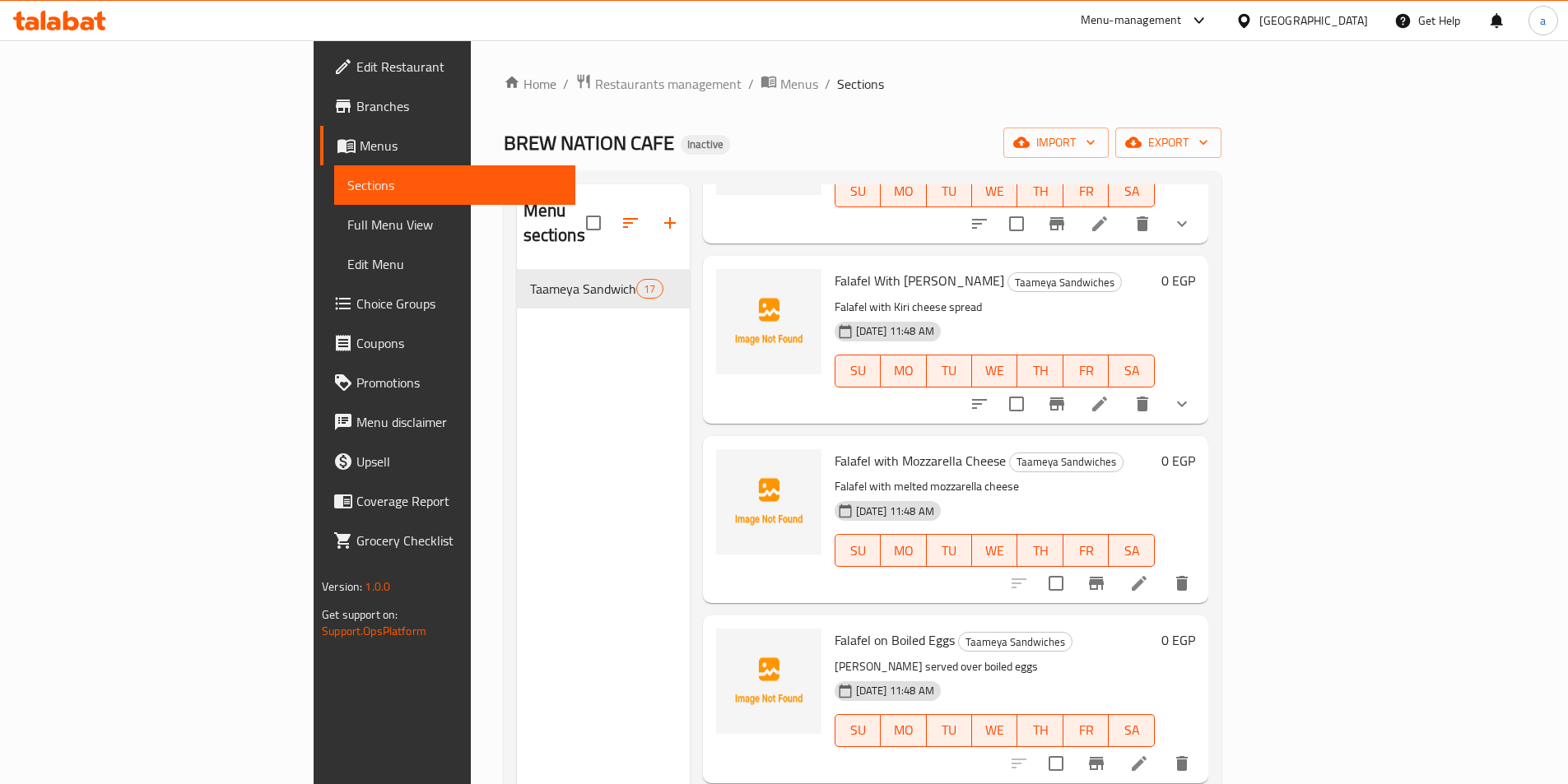
click at [1146, 756] on icon at bounding box center [1139, 764] width 15 height 15
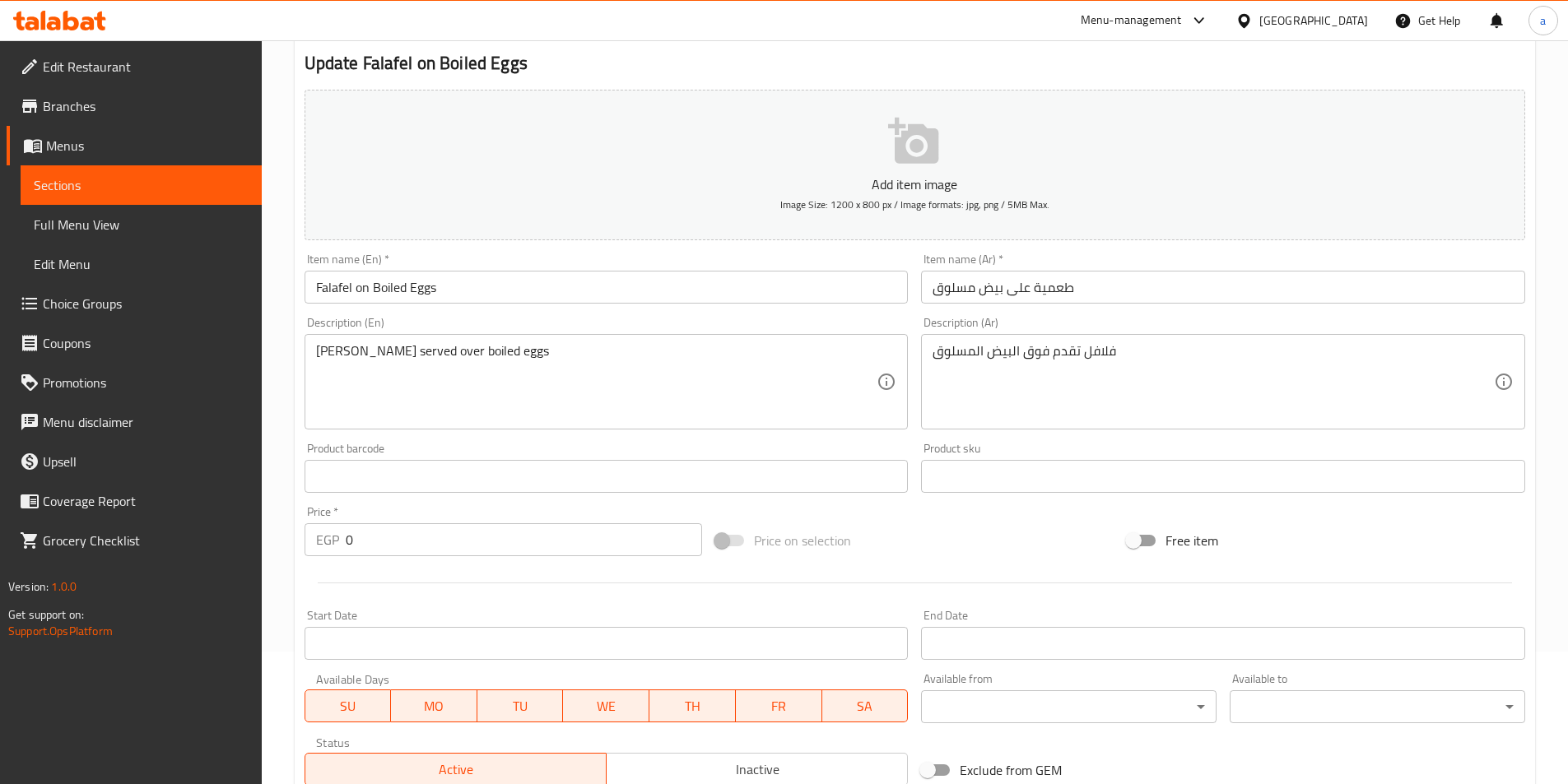
scroll to position [378, 0]
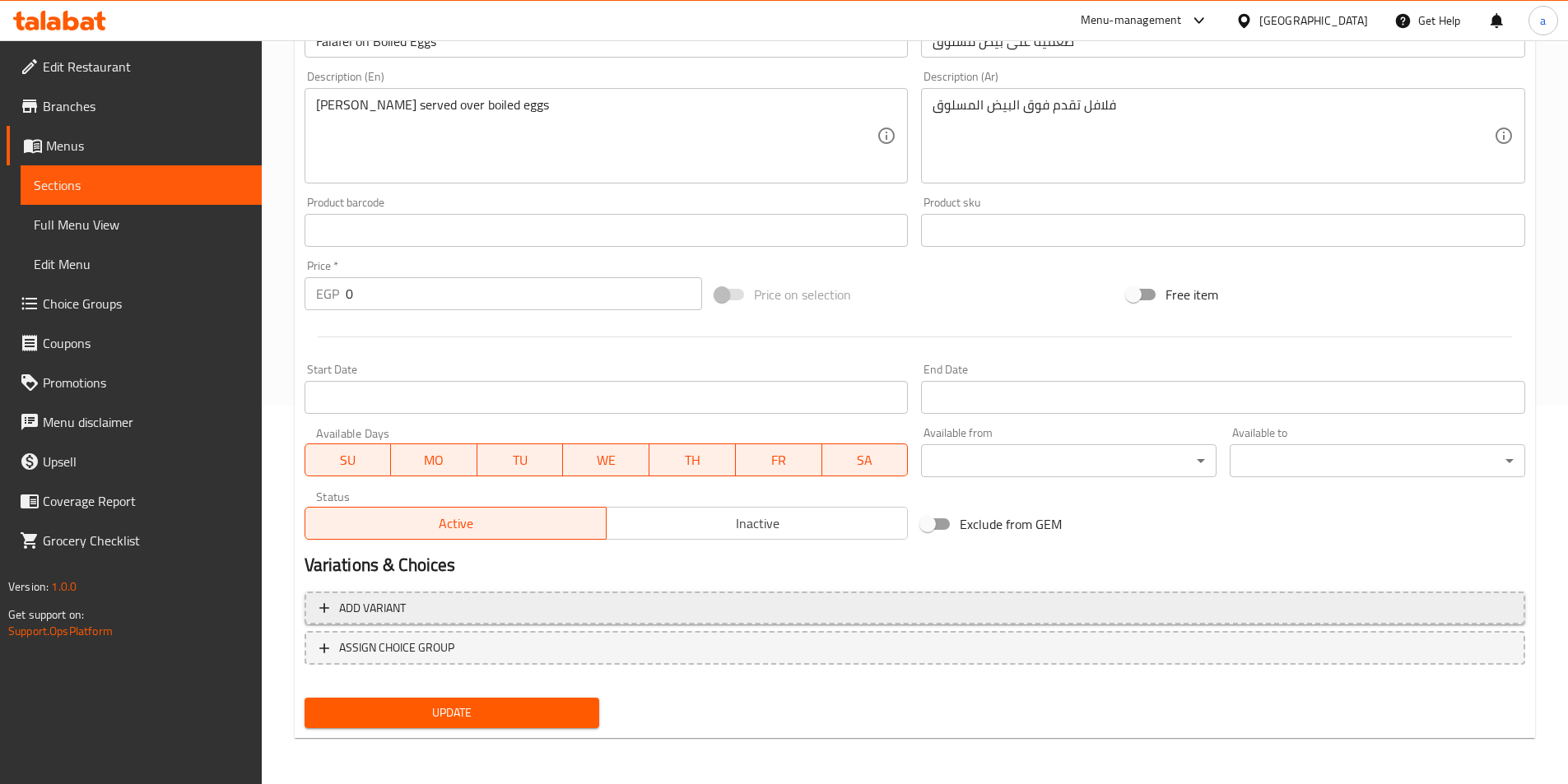
click at [363, 593] on button "Add variant" at bounding box center [915, 608] width 1220 height 33
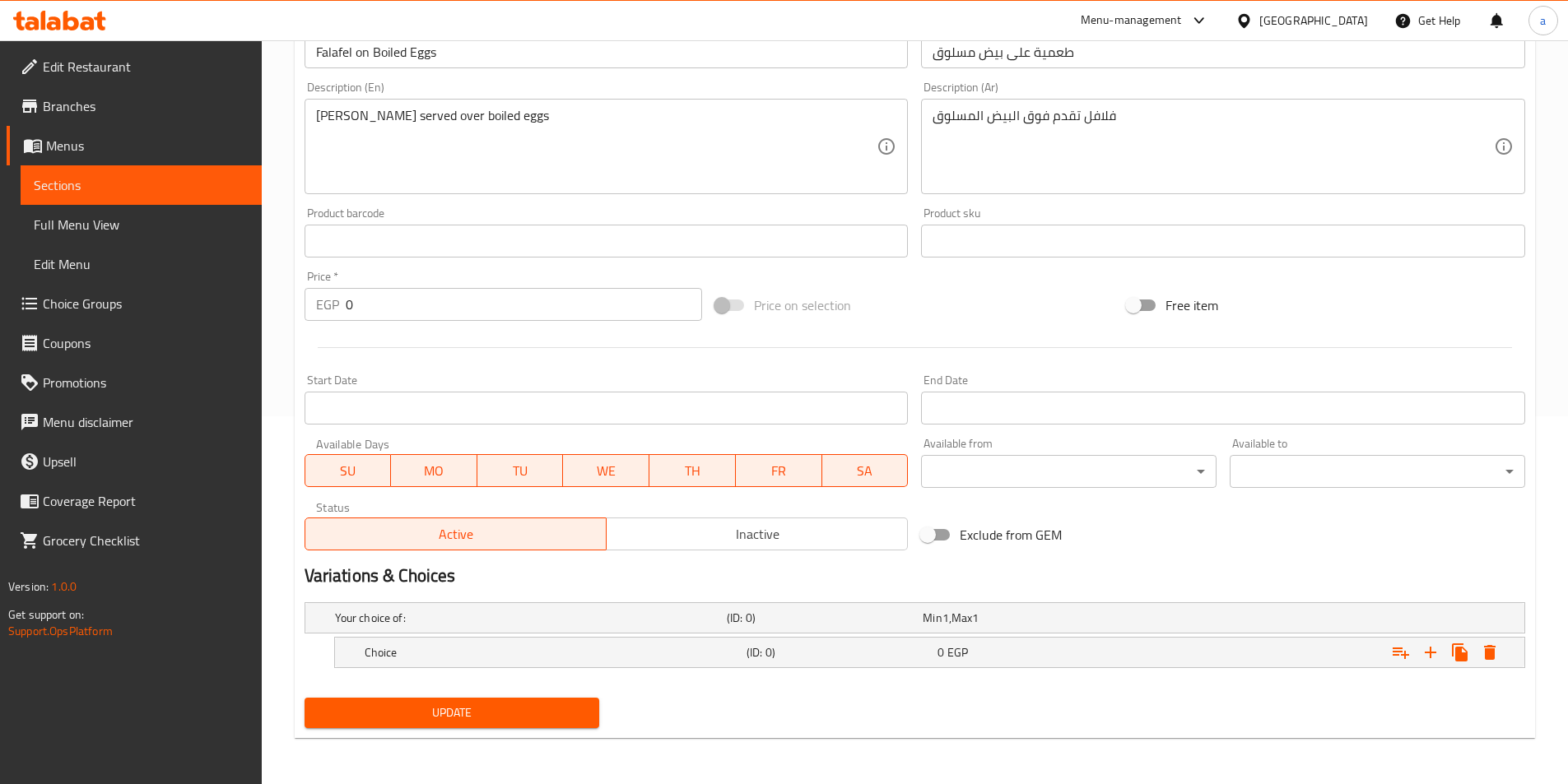
scroll to position [368, 0]
click at [1434, 652] on icon "Expand" at bounding box center [1430, 652] width 11 height 11
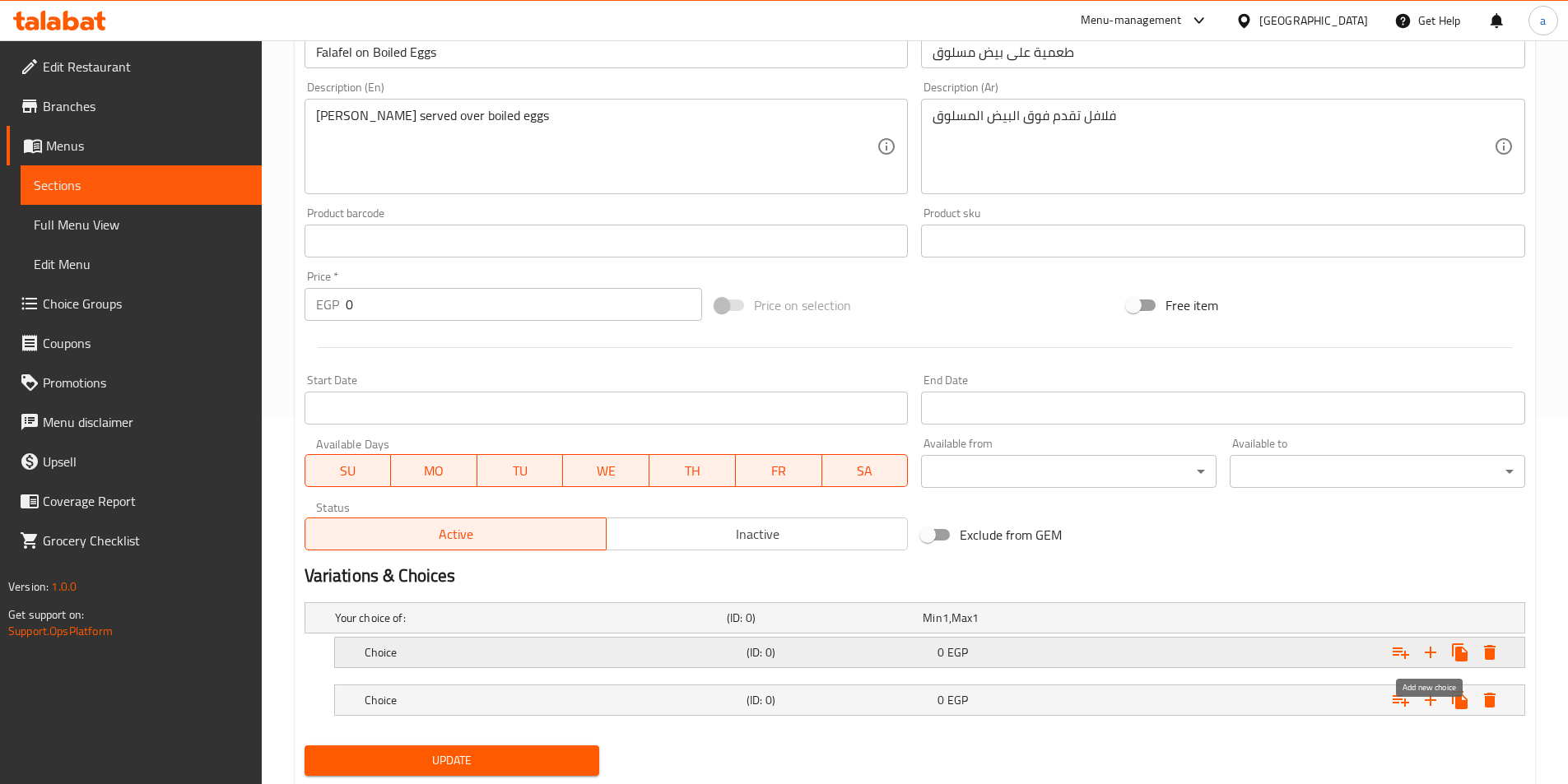
click at [1432, 654] on icon "Expand" at bounding box center [1430, 652] width 20 height 20
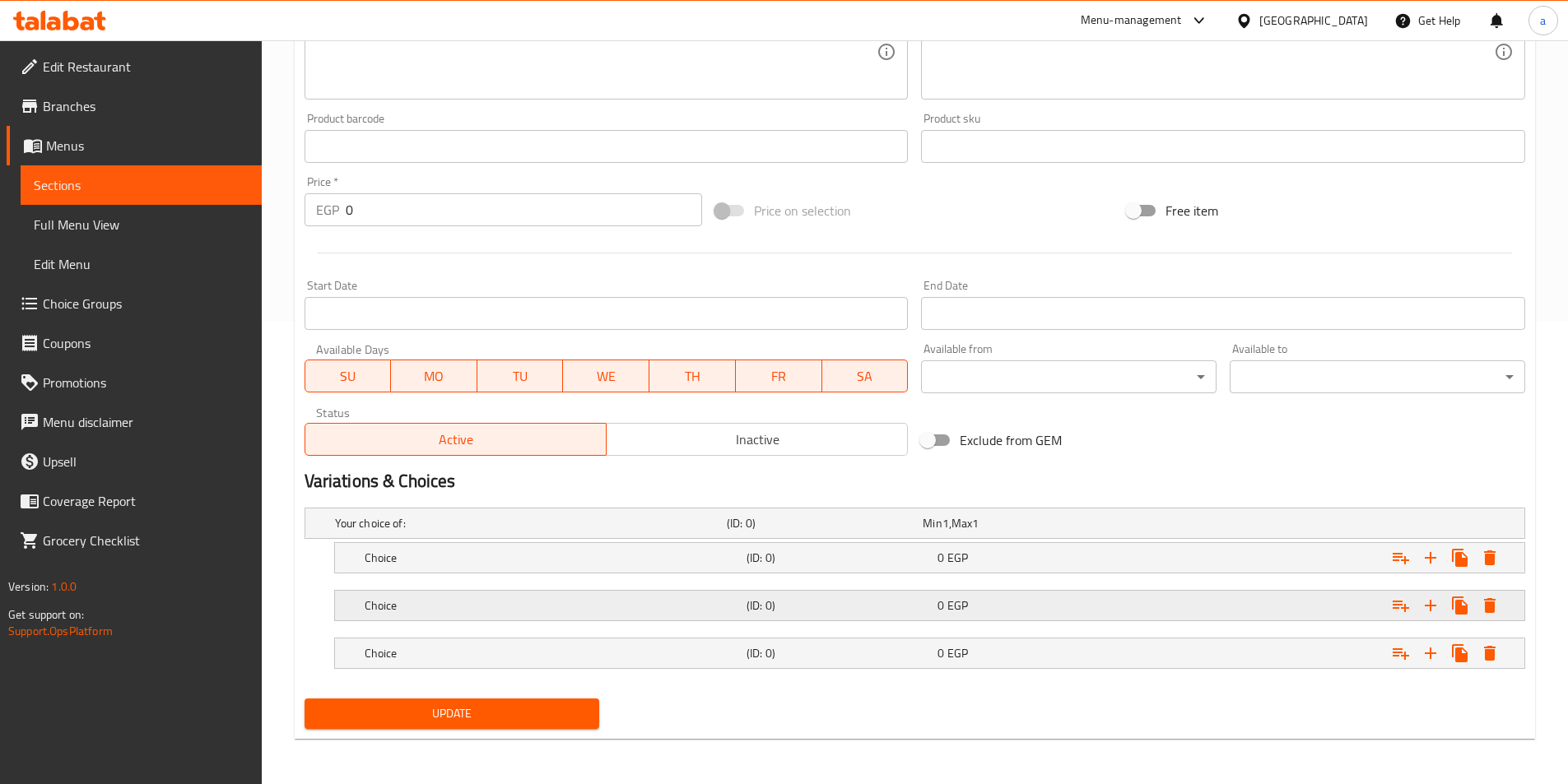
scroll to position [463, 0]
click at [745, 552] on div "(ID: 0)" at bounding box center [838, 557] width 191 height 23
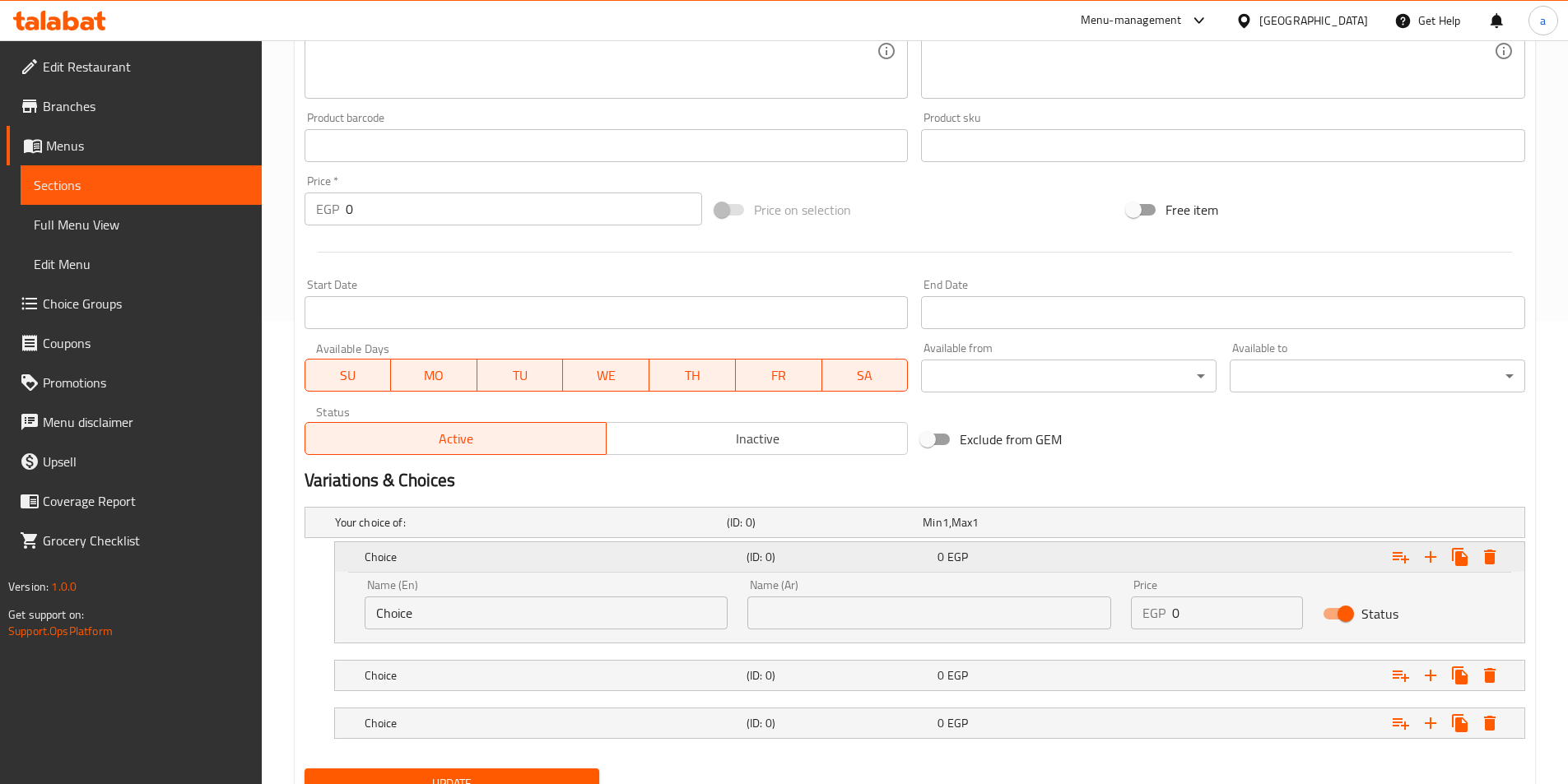
click at [745, 552] on div "(ID: 0)" at bounding box center [838, 557] width 191 height 23
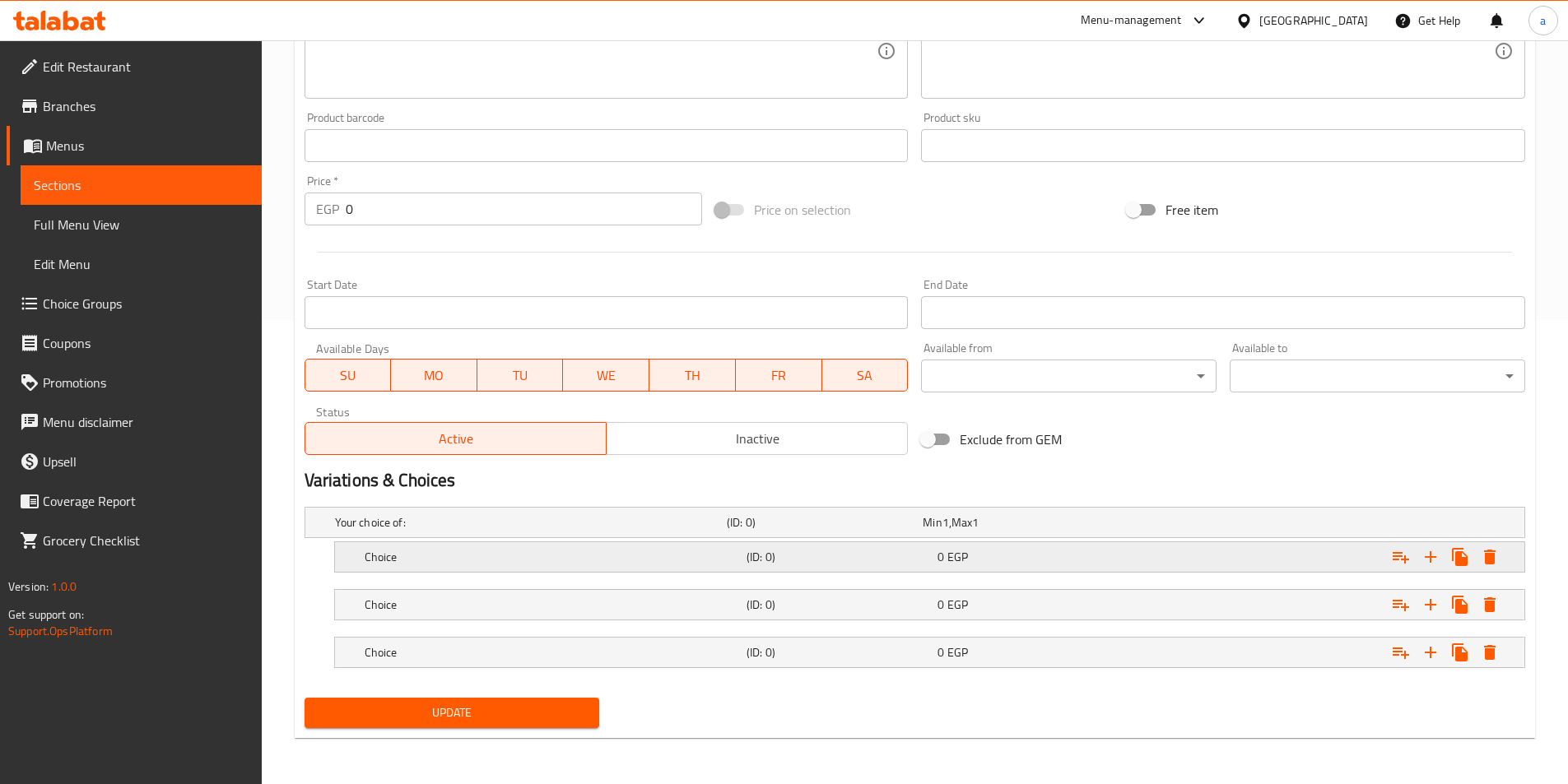
click at [697, 553] on h5 "Choice" at bounding box center [552, 557] width 375 height 16
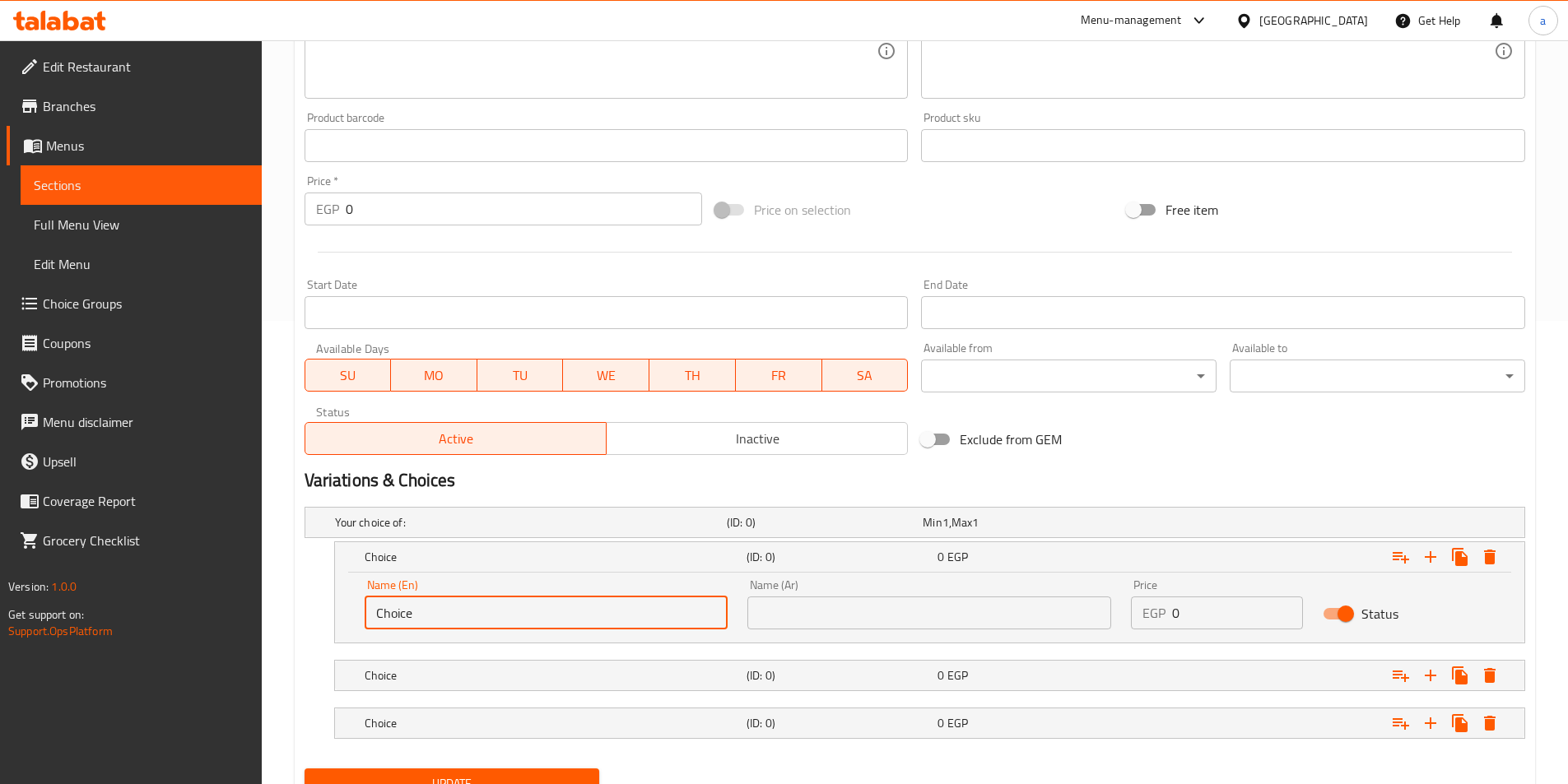
click at [485, 612] on input "Choice" at bounding box center [546, 613] width 364 height 32
type input "shami"
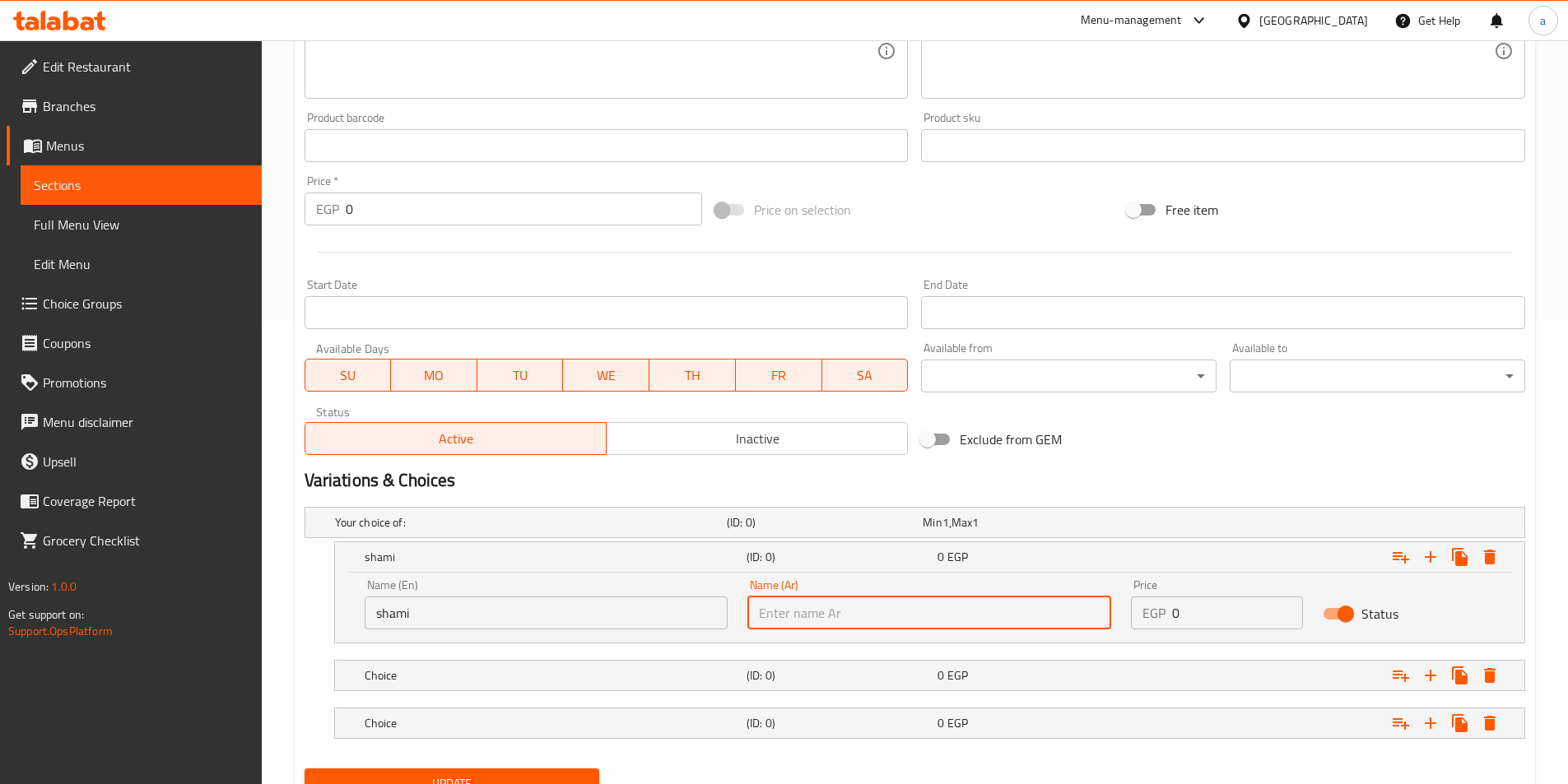
click at [874, 625] on input "text" at bounding box center [928, 613] width 364 height 32
type input "شامي"
click at [1206, 622] on input "0" at bounding box center [1237, 613] width 131 height 32
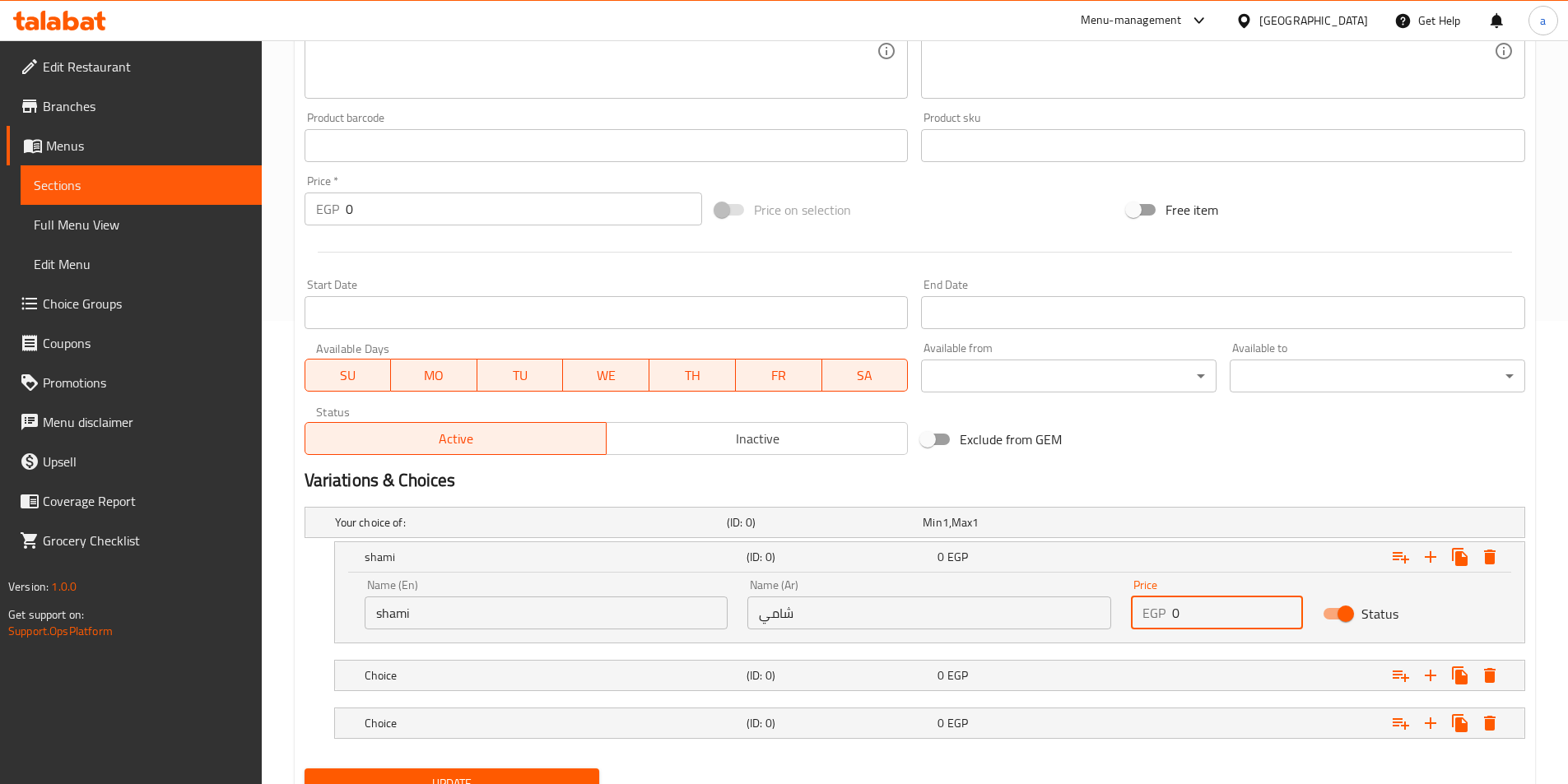
click at [1206, 622] on input "0" at bounding box center [1237, 613] width 131 height 32
click at [1201, 616] on input "0" at bounding box center [1237, 613] width 131 height 32
click at [1182, 610] on input "0" at bounding box center [1237, 613] width 131 height 32
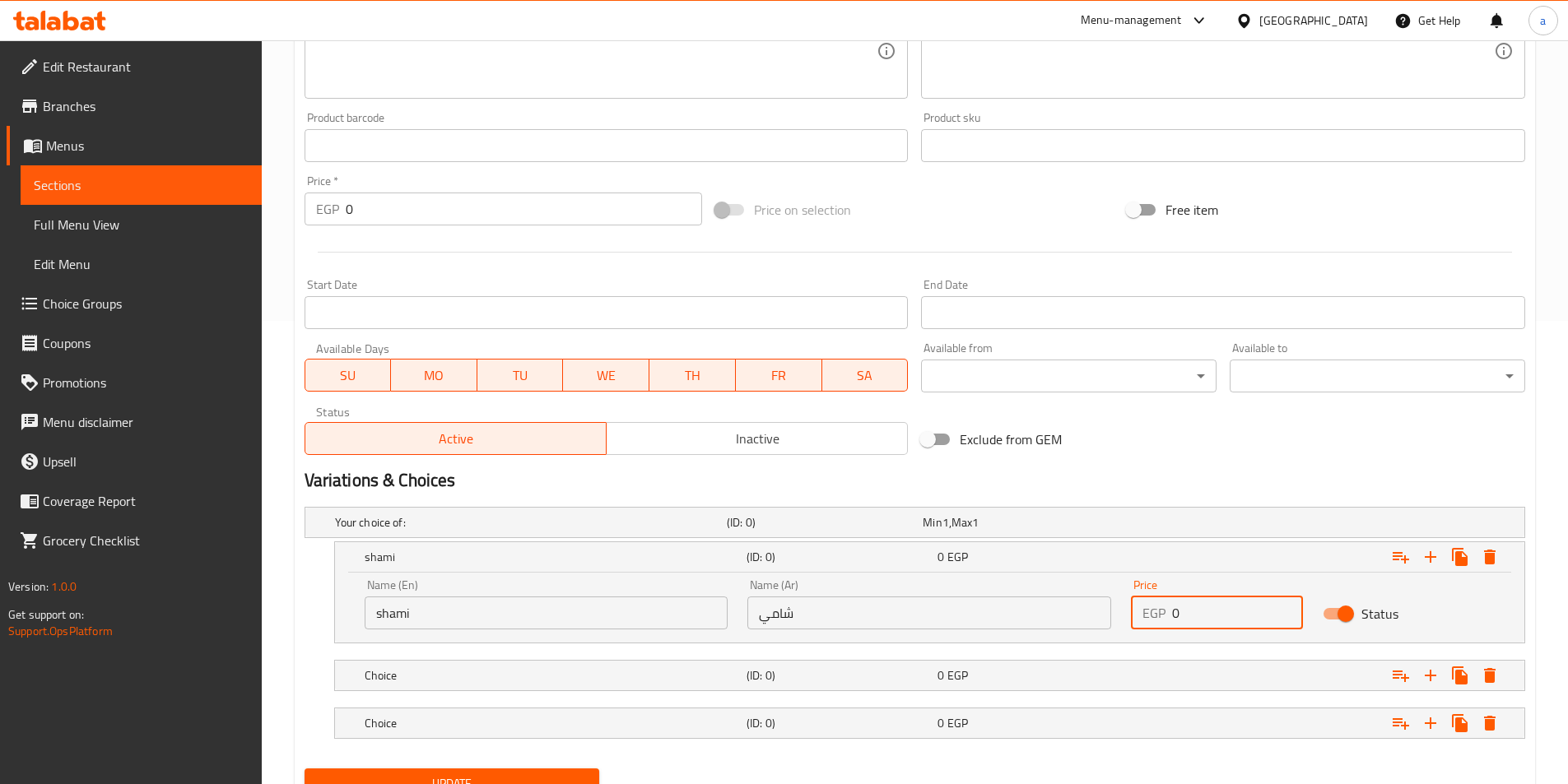
click at [1182, 610] on input "0" at bounding box center [1237, 613] width 131 height 32
click at [1176, 611] on input "0" at bounding box center [1237, 613] width 131 height 32
type input "18"
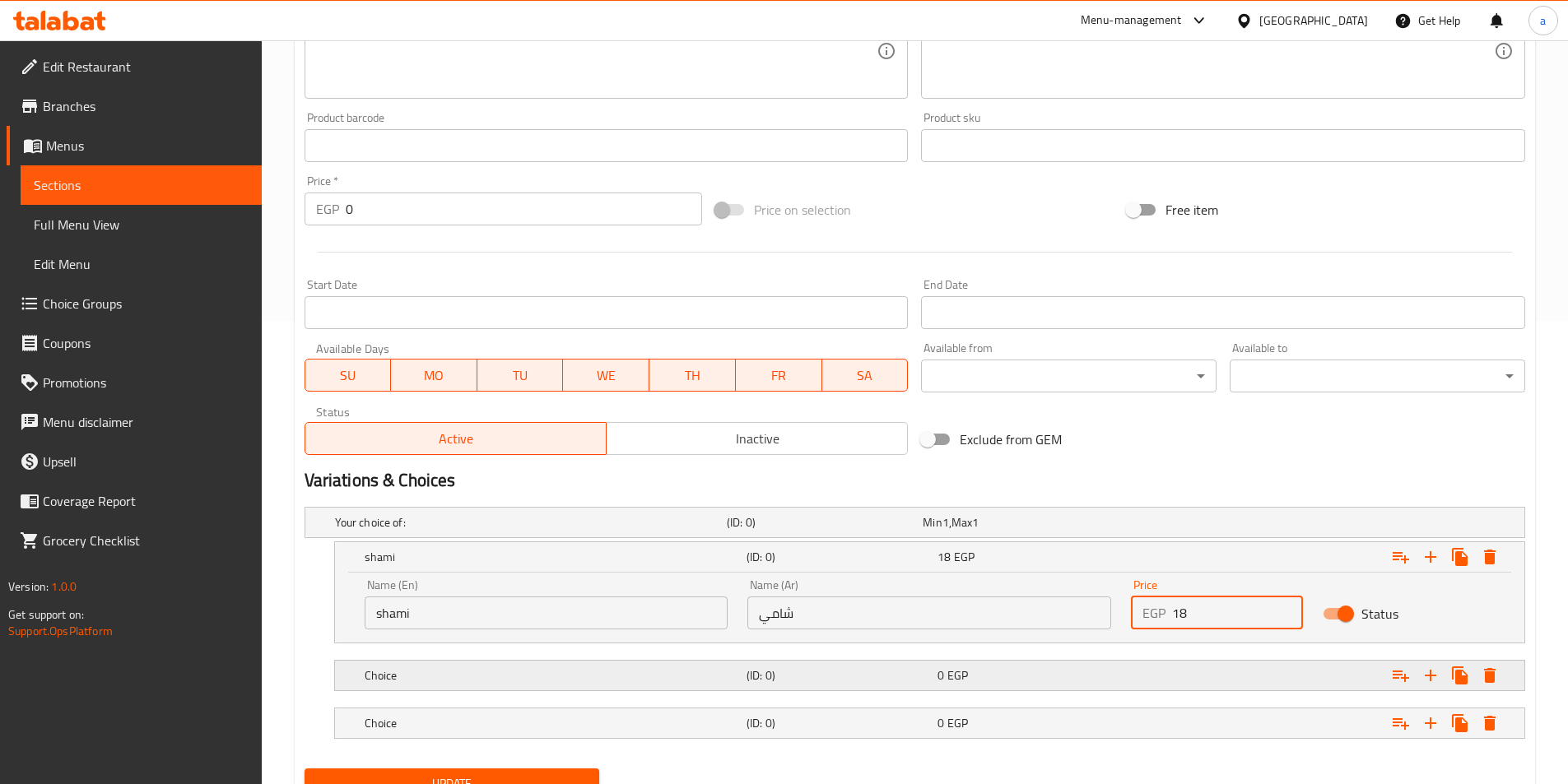
click at [985, 680] on div "0 EGP" at bounding box center [1028, 675] width 184 height 16
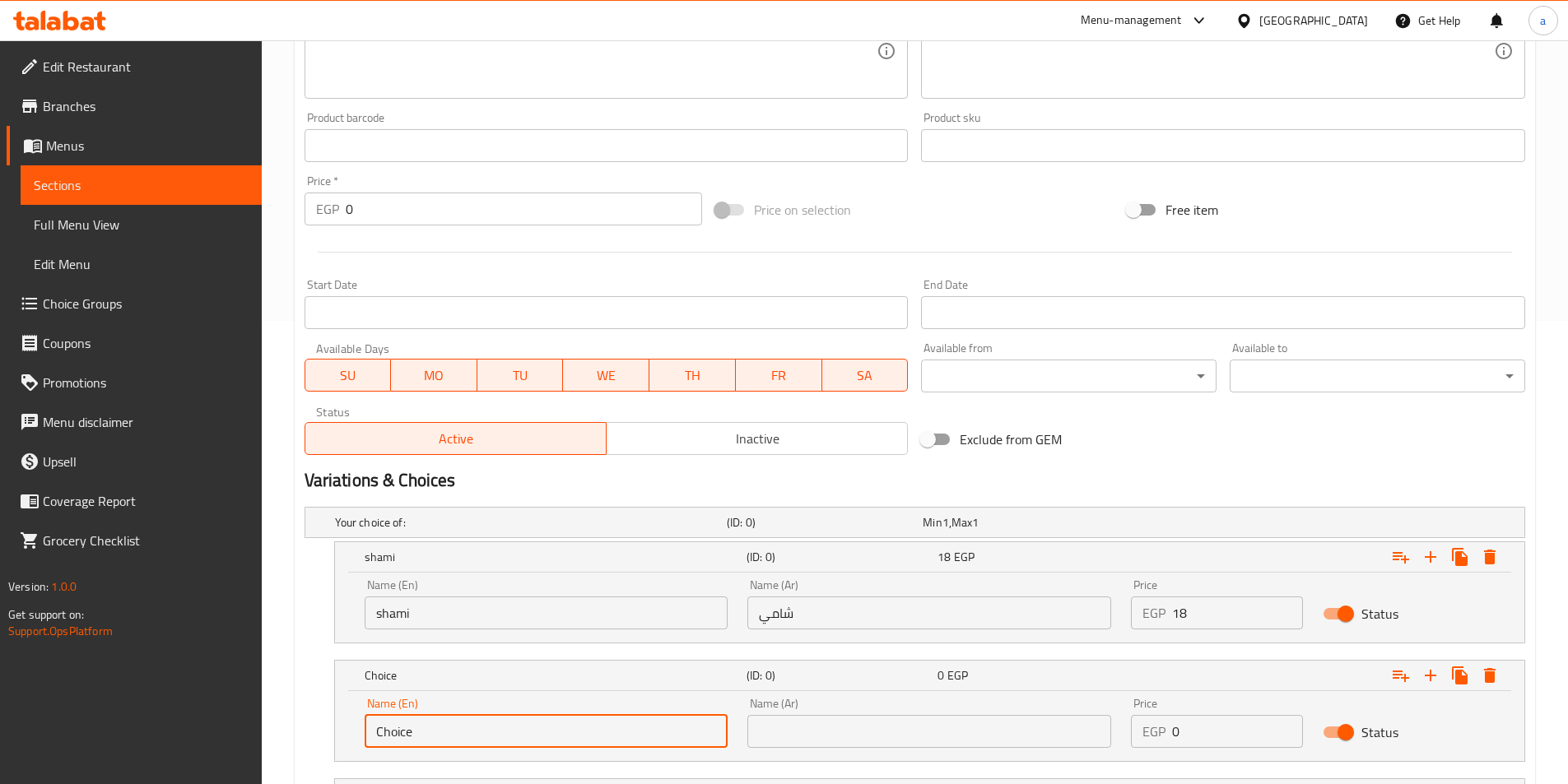
click at [480, 734] on input "Choice" at bounding box center [546, 731] width 364 height 32
type input "baladi"
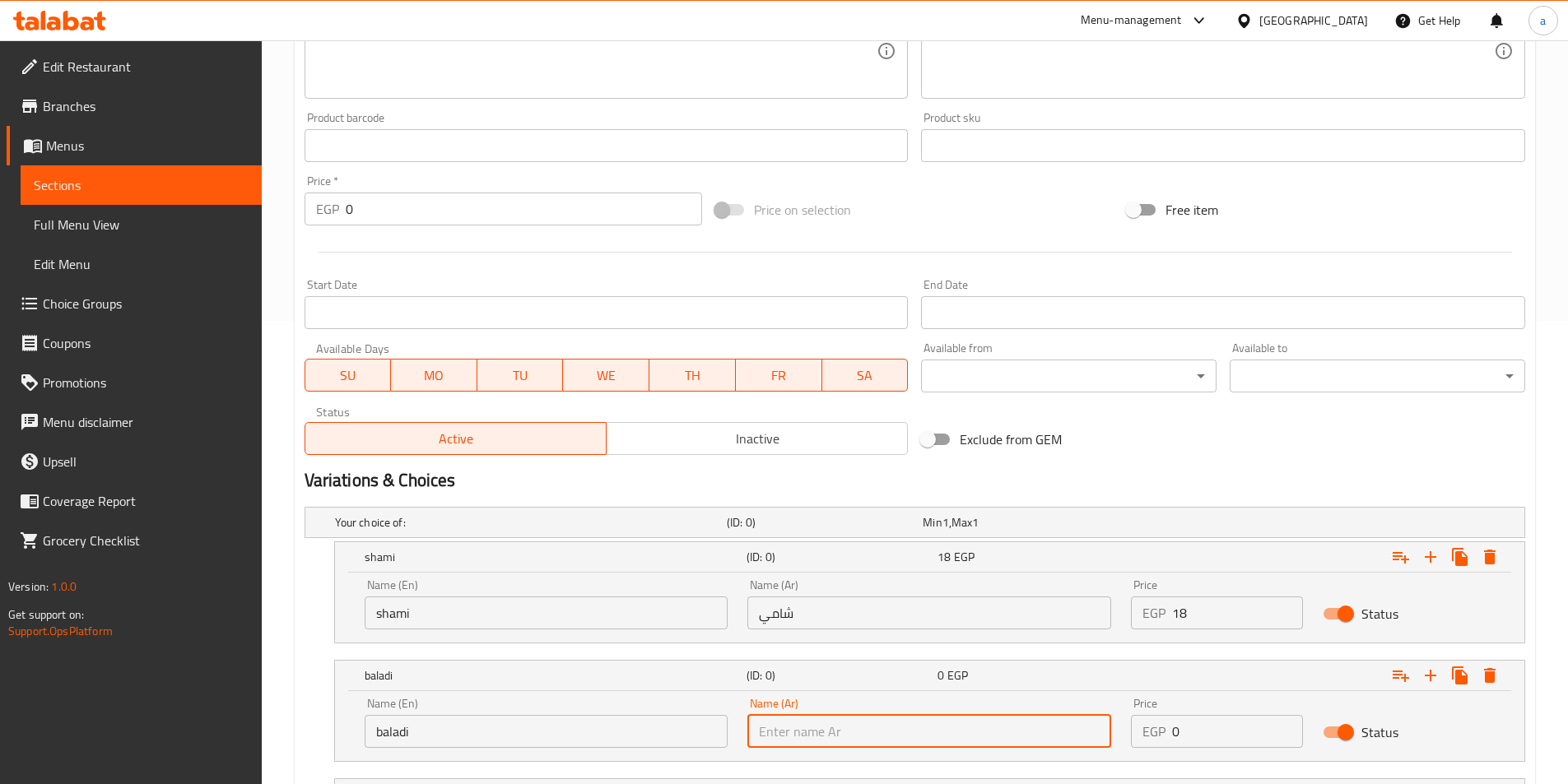
click at [896, 742] on input "text" at bounding box center [928, 731] width 364 height 32
type input "بلدي"
click at [1225, 731] on input "0" at bounding box center [1237, 731] width 131 height 32
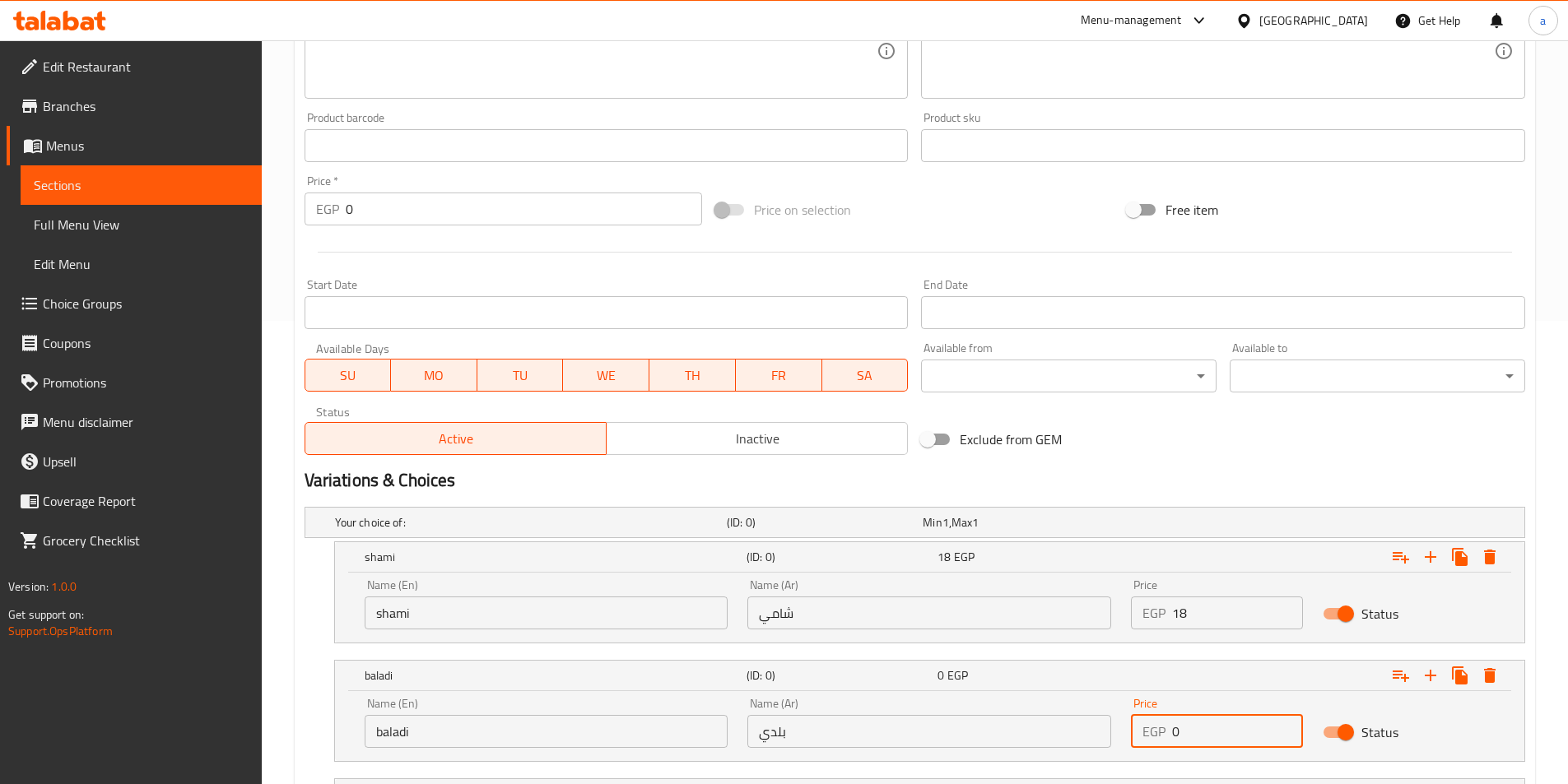
drag, startPoint x: 1225, startPoint y: 731, endPoint x: 1205, endPoint y: 729, distance: 20.1
click at [1224, 731] on input "0" at bounding box center [1237, 731] width 131 height 32
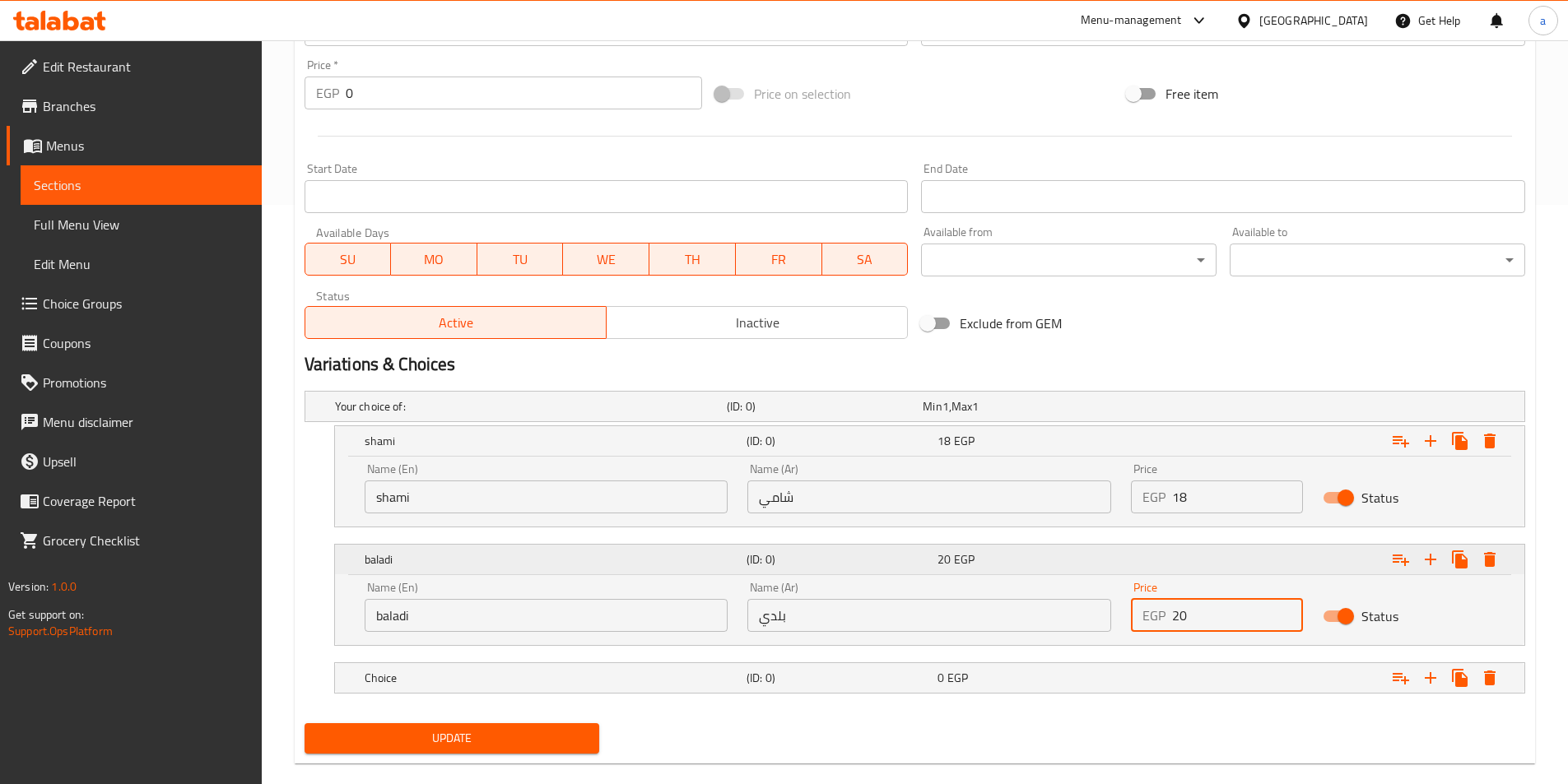
scroll to position [604, 0]
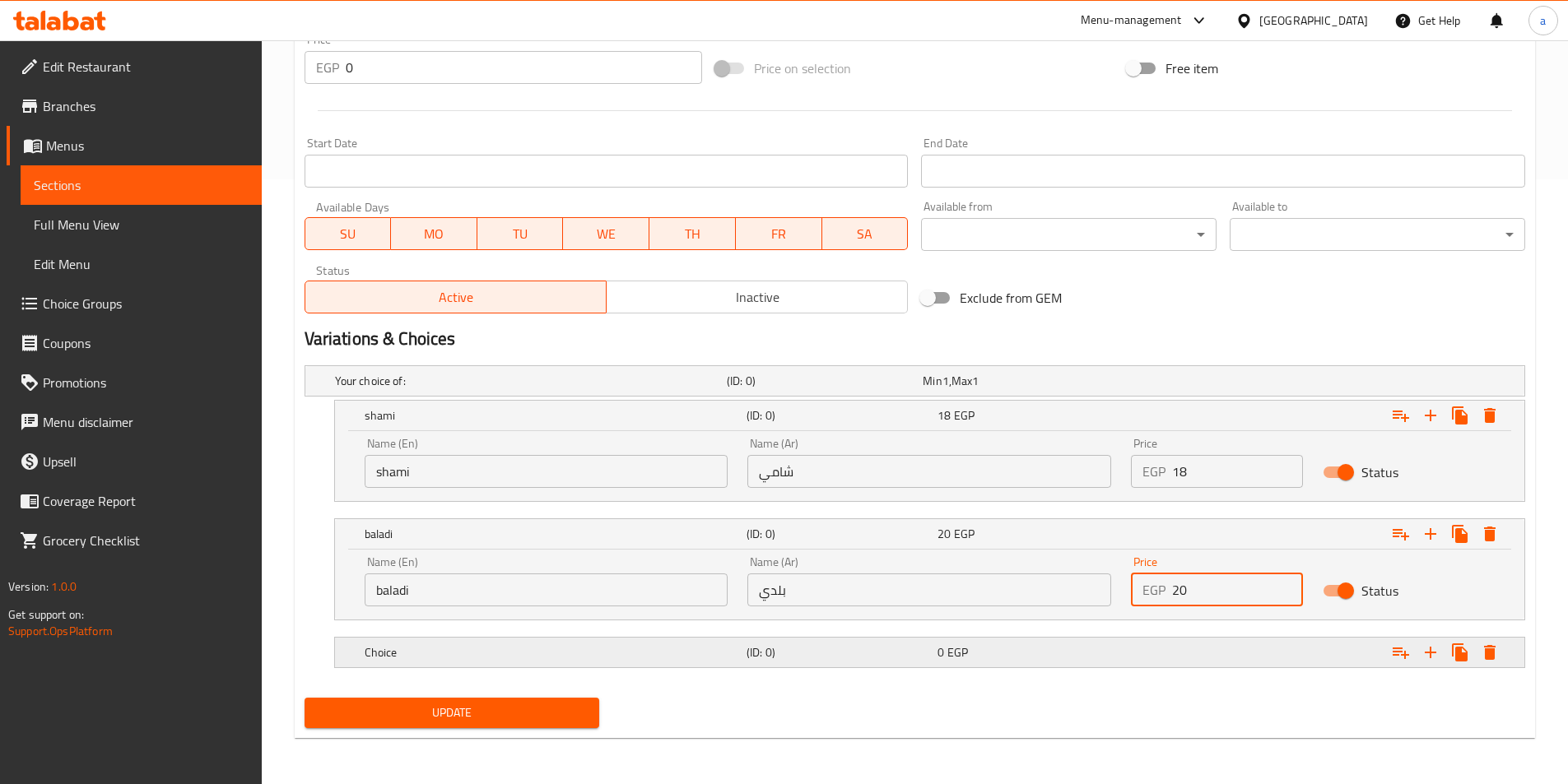
type input "20"
click at [464, 652] on h5 "Choice" at bounding box center [552, 652] width 375 height 16
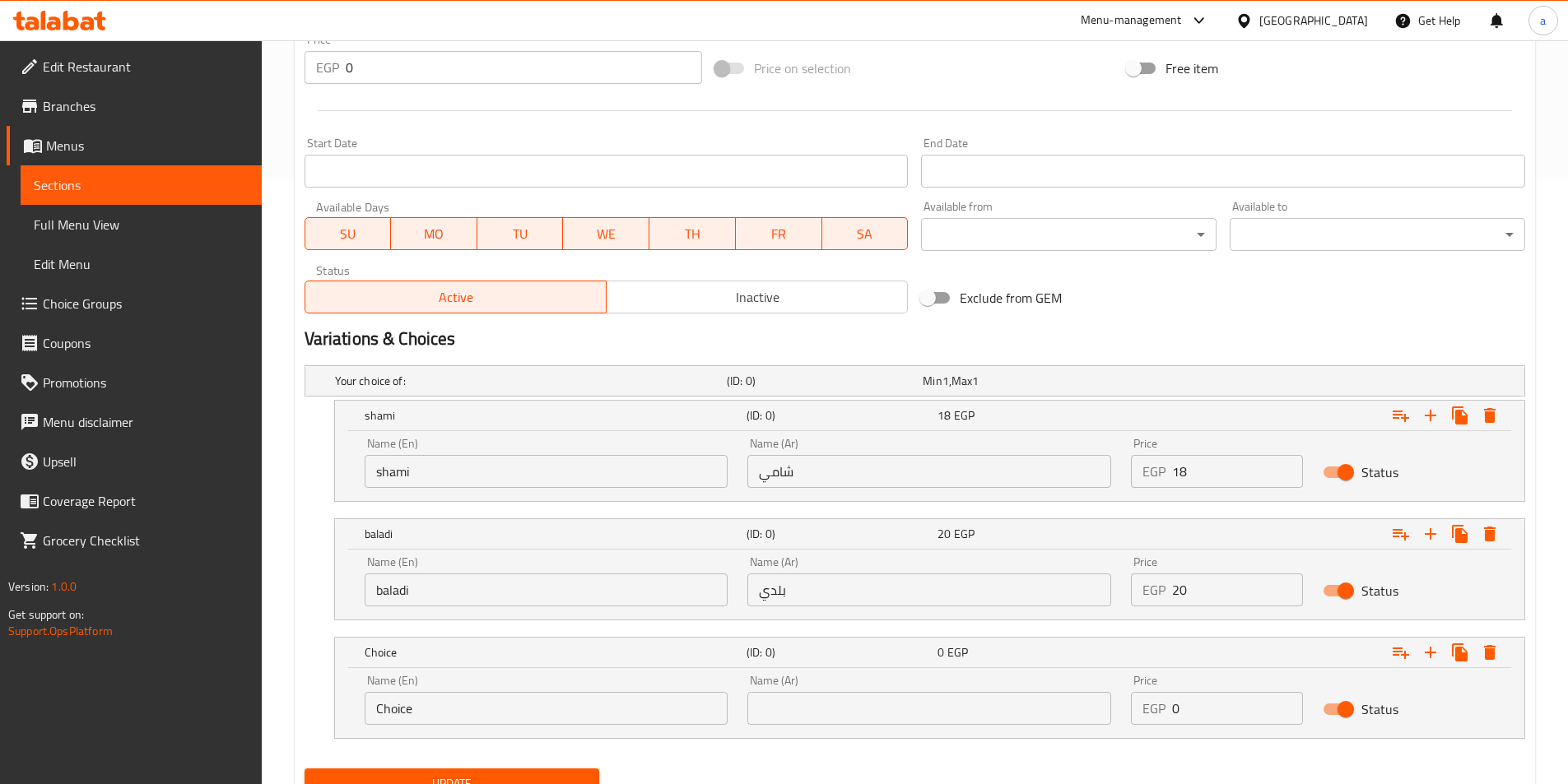
click at [448, 721] on input "Choice" at bounding box center [546, 709] width 364 height 32
type input "Fino"
drag, startPoint x: 835, startPoint y: 708, endPoint x: 827, endPoint y: 712, distance: 8.9
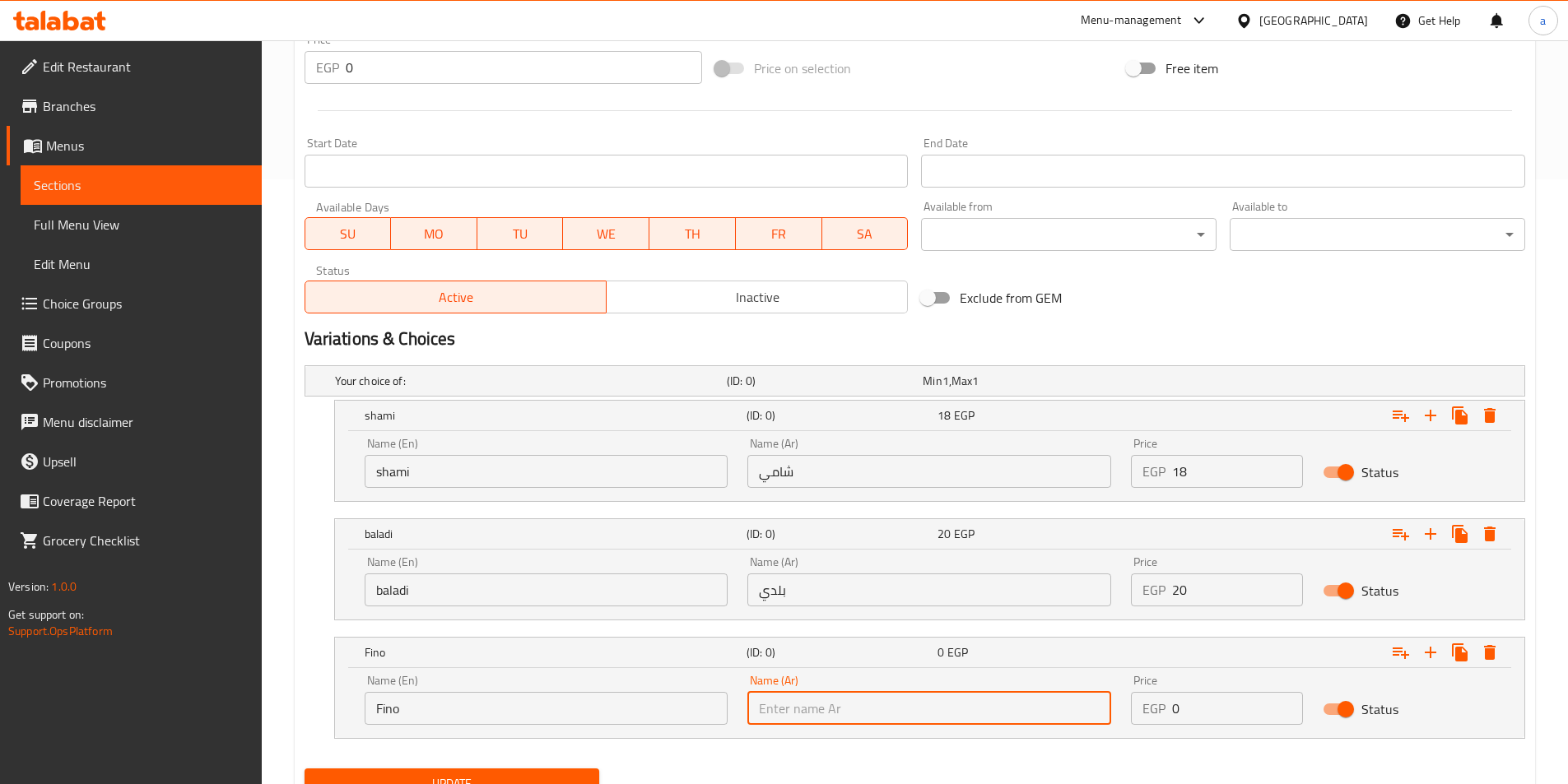
click at [835, 707] on input "text" at bounding box center [928, 709] width 364 height 32
type input "فينو"
click at [1197, 710] on input "0" at bounding box center [1237, 709] width 131 height 32
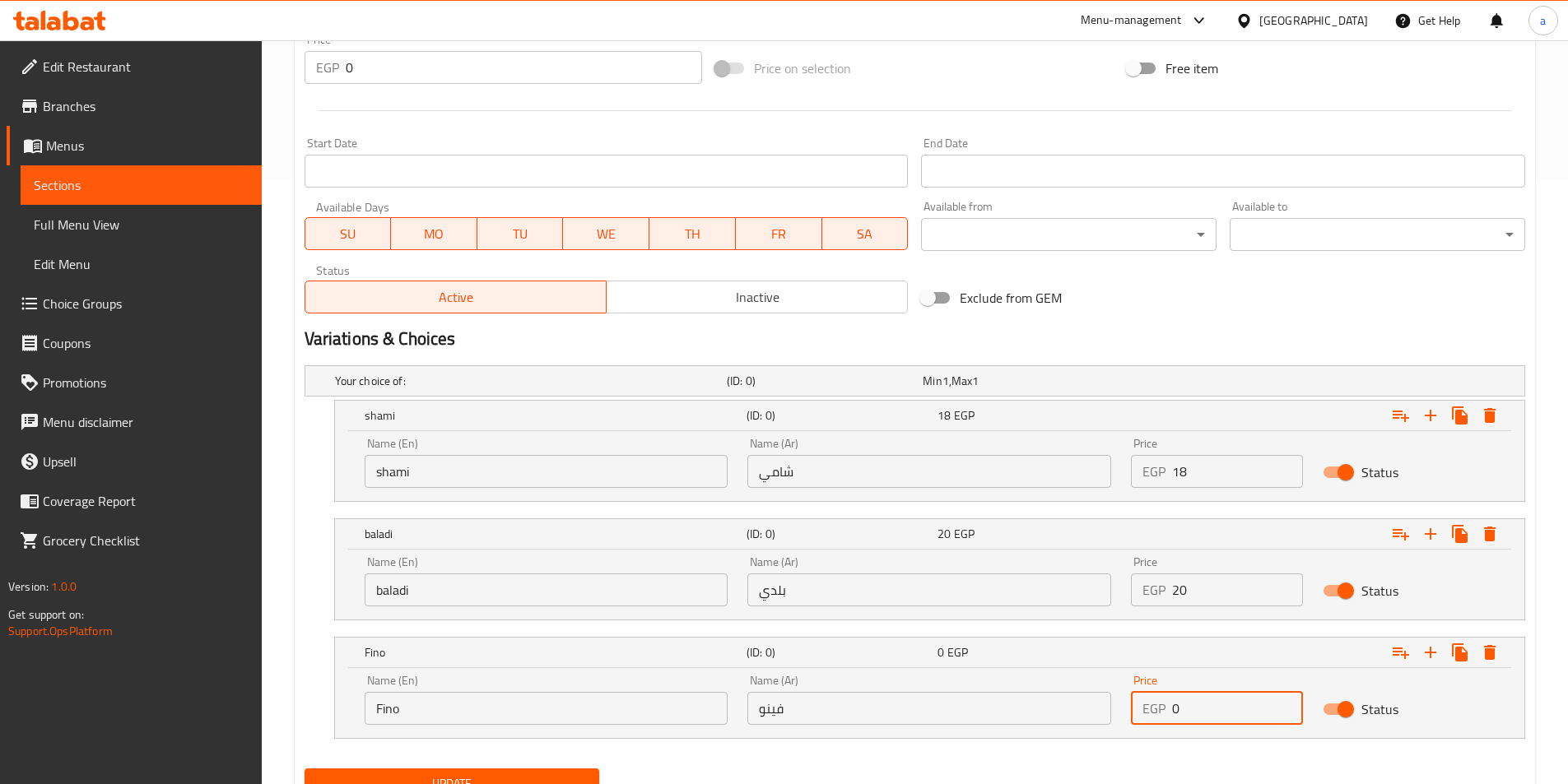
click at [1197, 710] on input "0" at bounding box center [1237, 709] width 131 height 32
click at [1189, 711] on input "0" at bounding box center [1237, 709] width 131 height 32
drag, startPoint x: 1181, startPoint y: 711, endPoint x: 1168, endPoint y: 711, distance: 13.0
click at [1176, 711] on input "0" at bounding box center [1237, 709] width 131 height 32
click at [1160, 711] on div "EGP 0 Price" at bounding box center [1217, 709] width 172 height 32
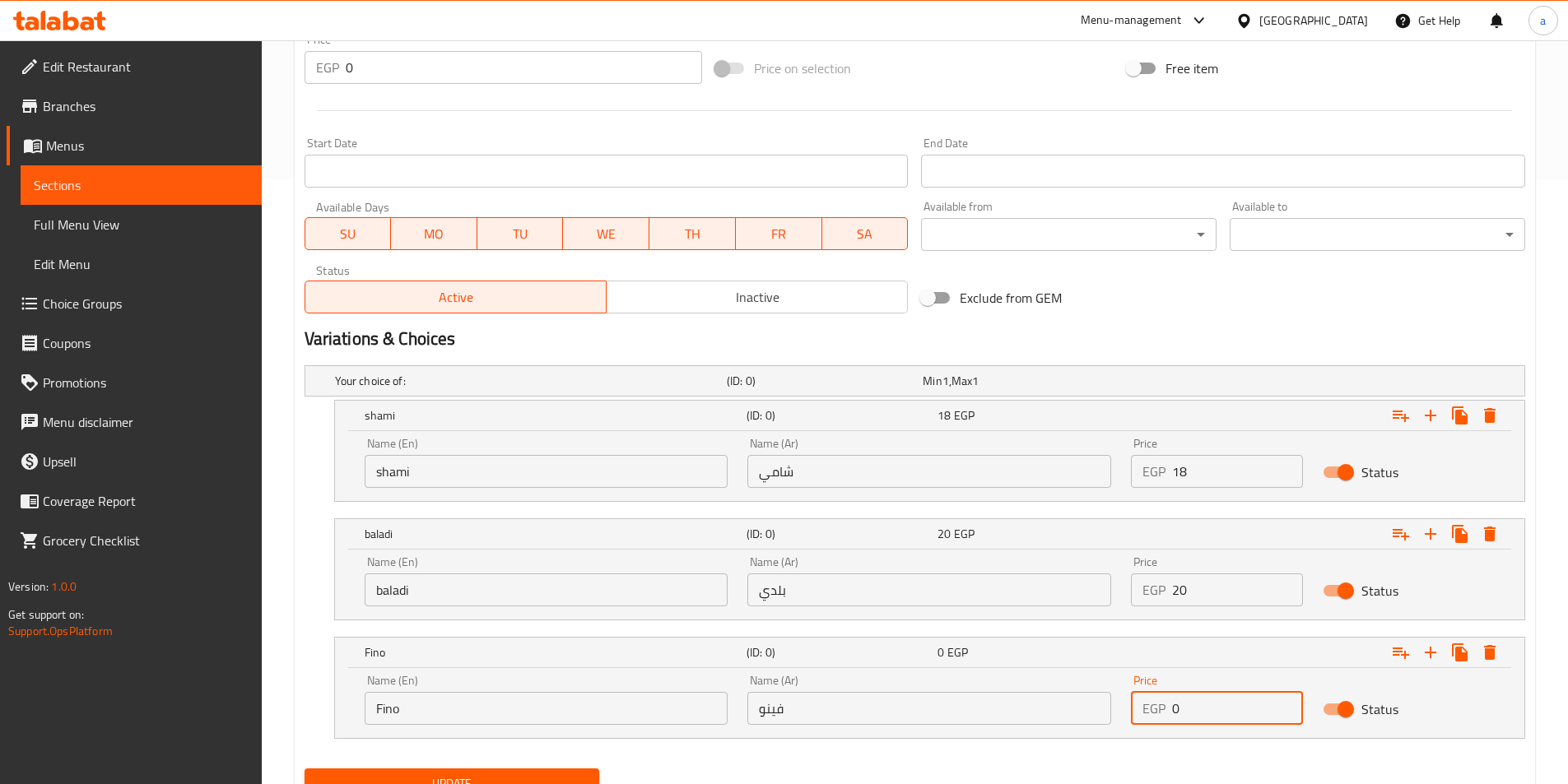
click at [1181, 712] on input "0" at bounding box center [1237, 709] width 131 height 32
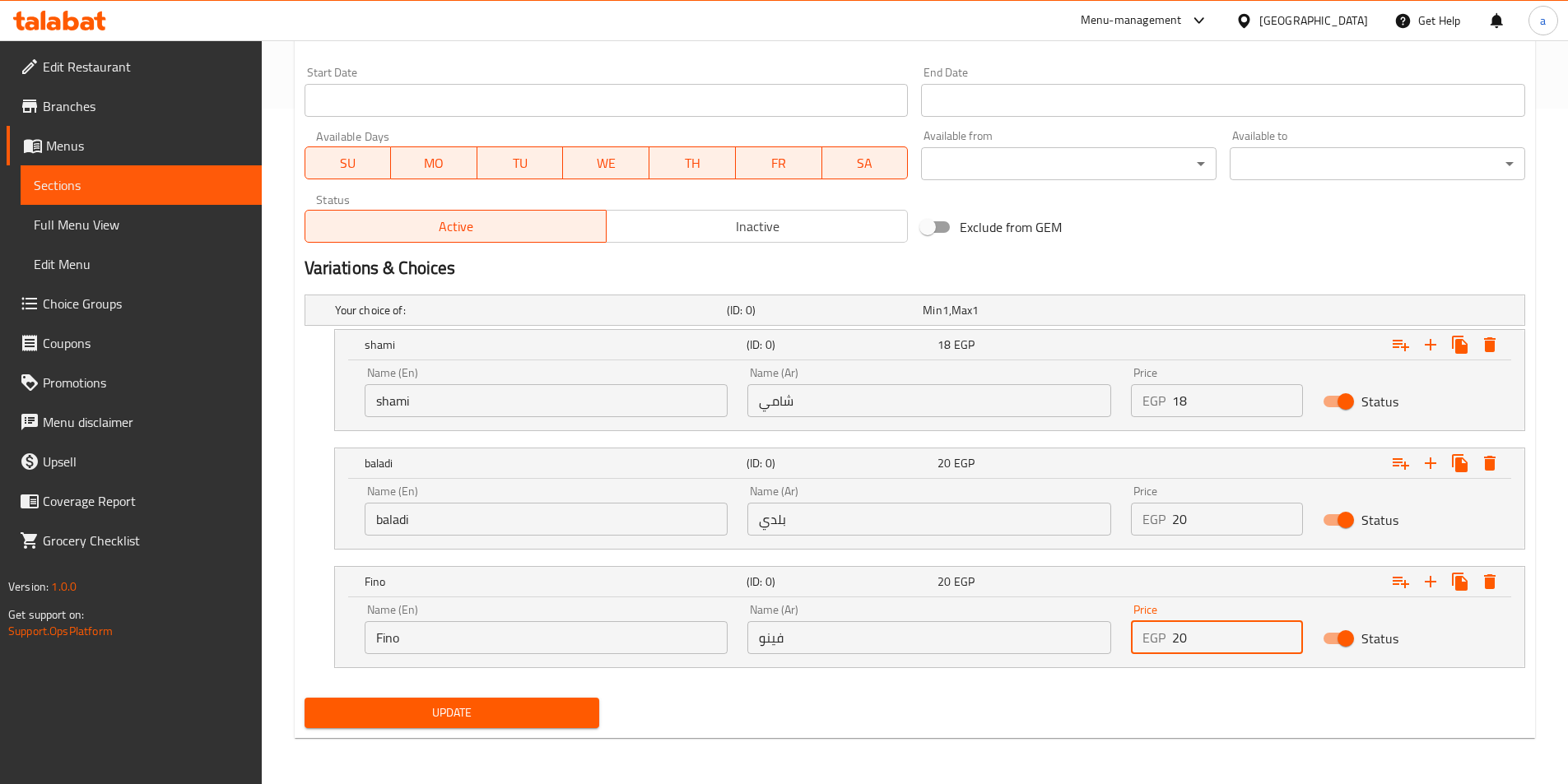
type input "20"
click at [489, 714] on span "Update" at bounding box center [453, 713] width 269 height 21
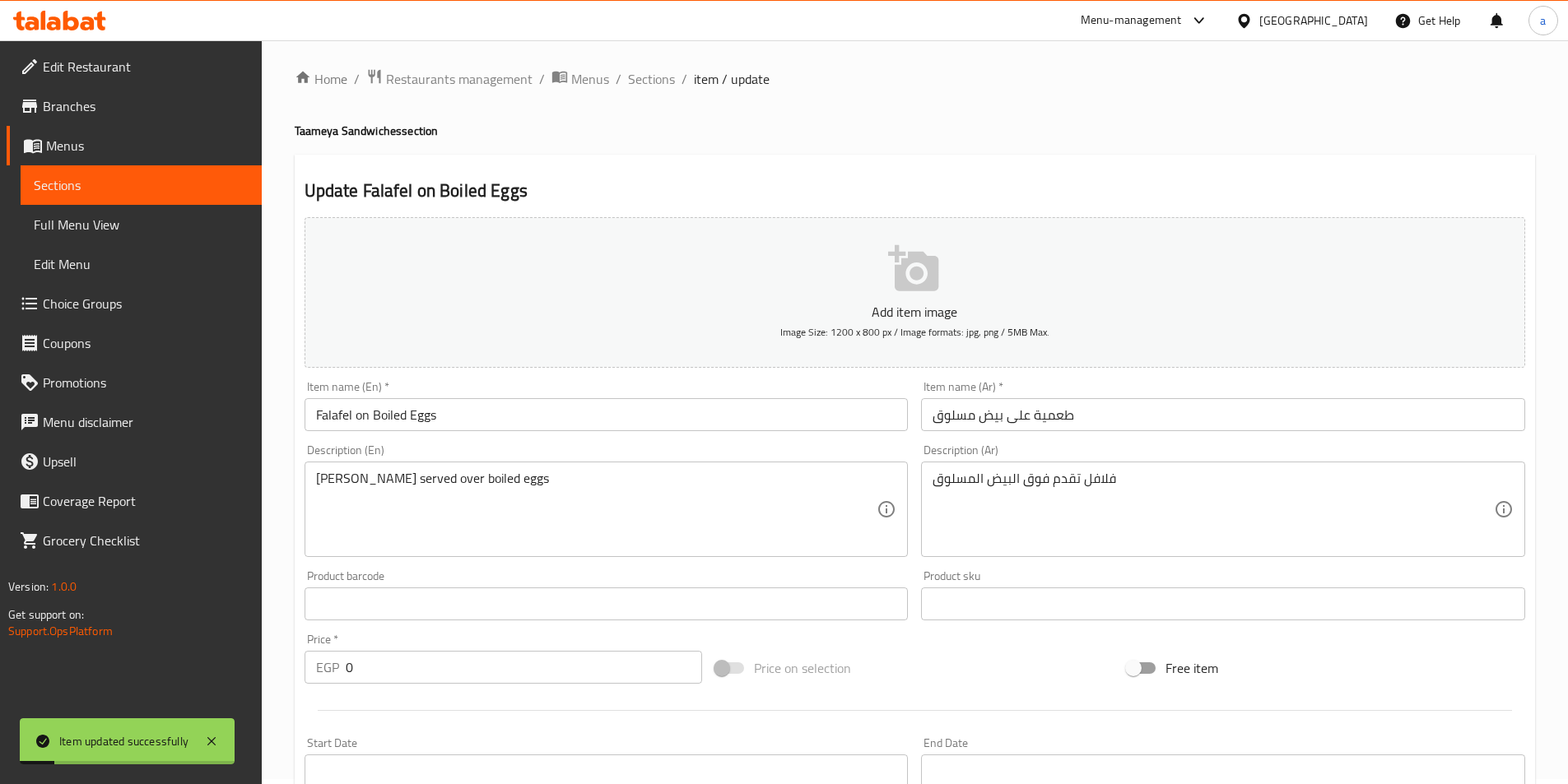
scroll to position [0, 0]
click at [640, 80] on span "Sections" at bounding box center [650, 84] width 47 height 20
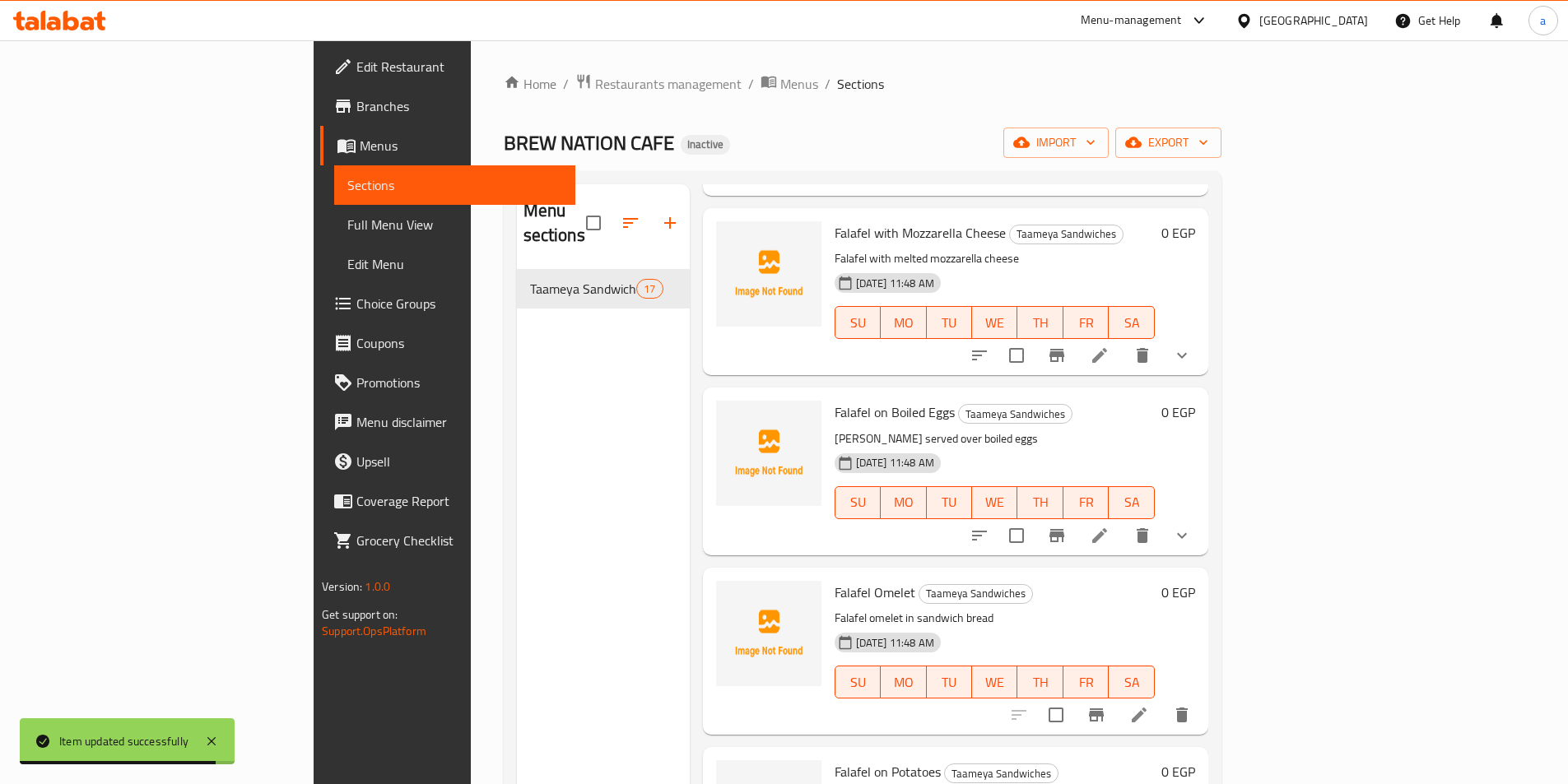
scroll to position [1152, 0]
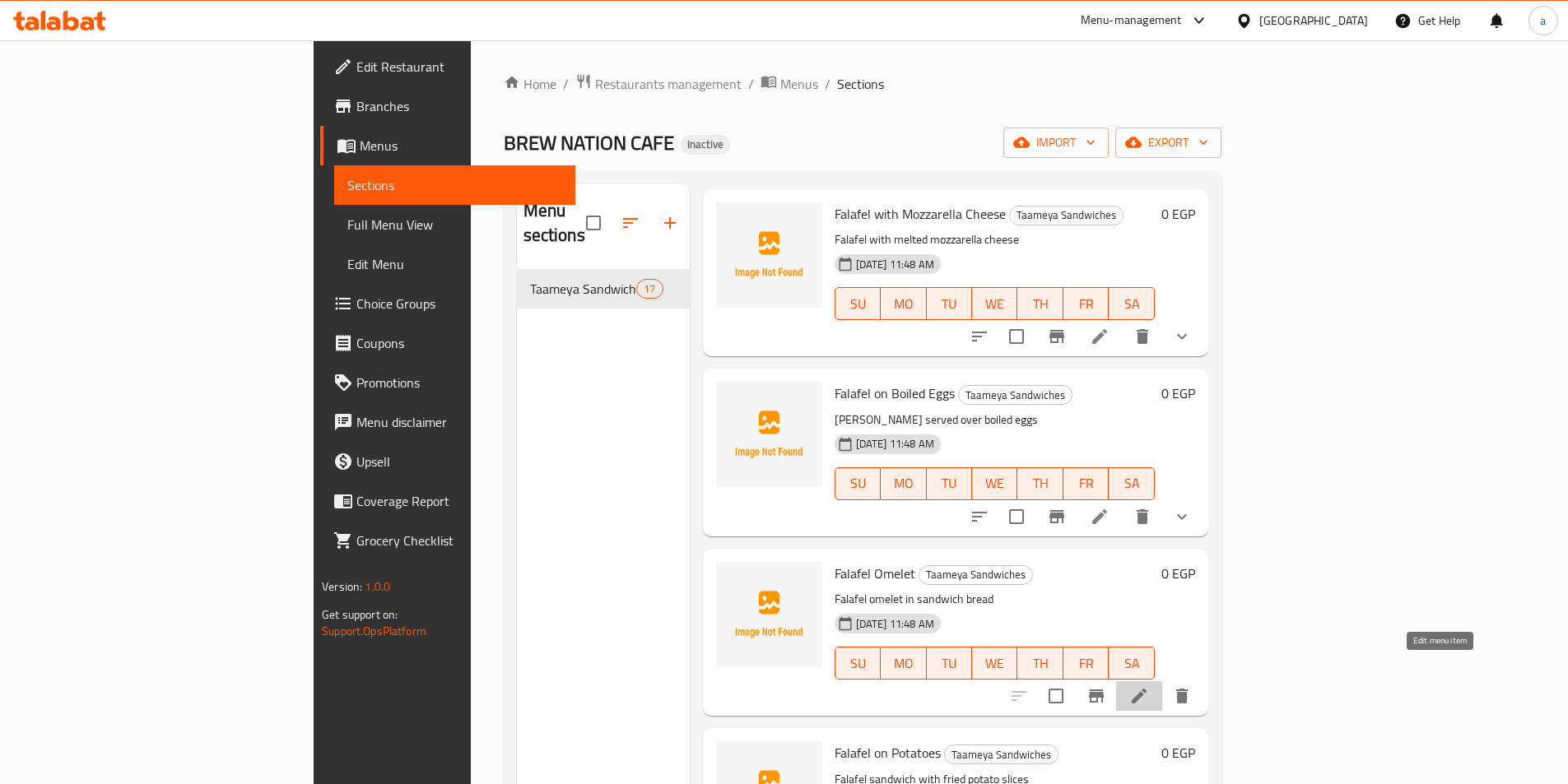
click at [1146, 689] on icon at bounding box center [1139, 696] width 15 height 15
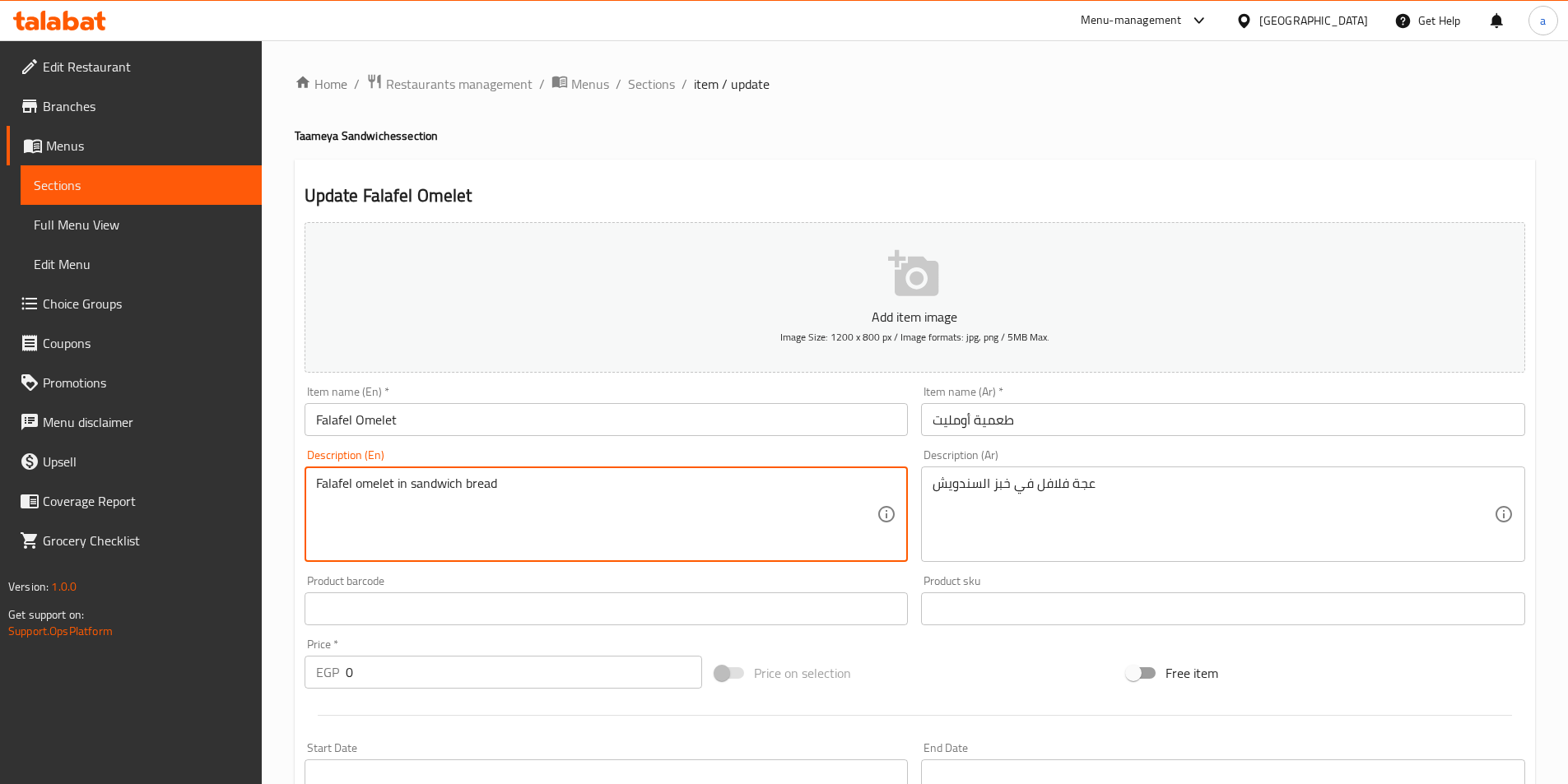
drag, startPoint x: 489, startPoint y: 484, endPoint x: 240, endPoint y: 484, distance: 249.0
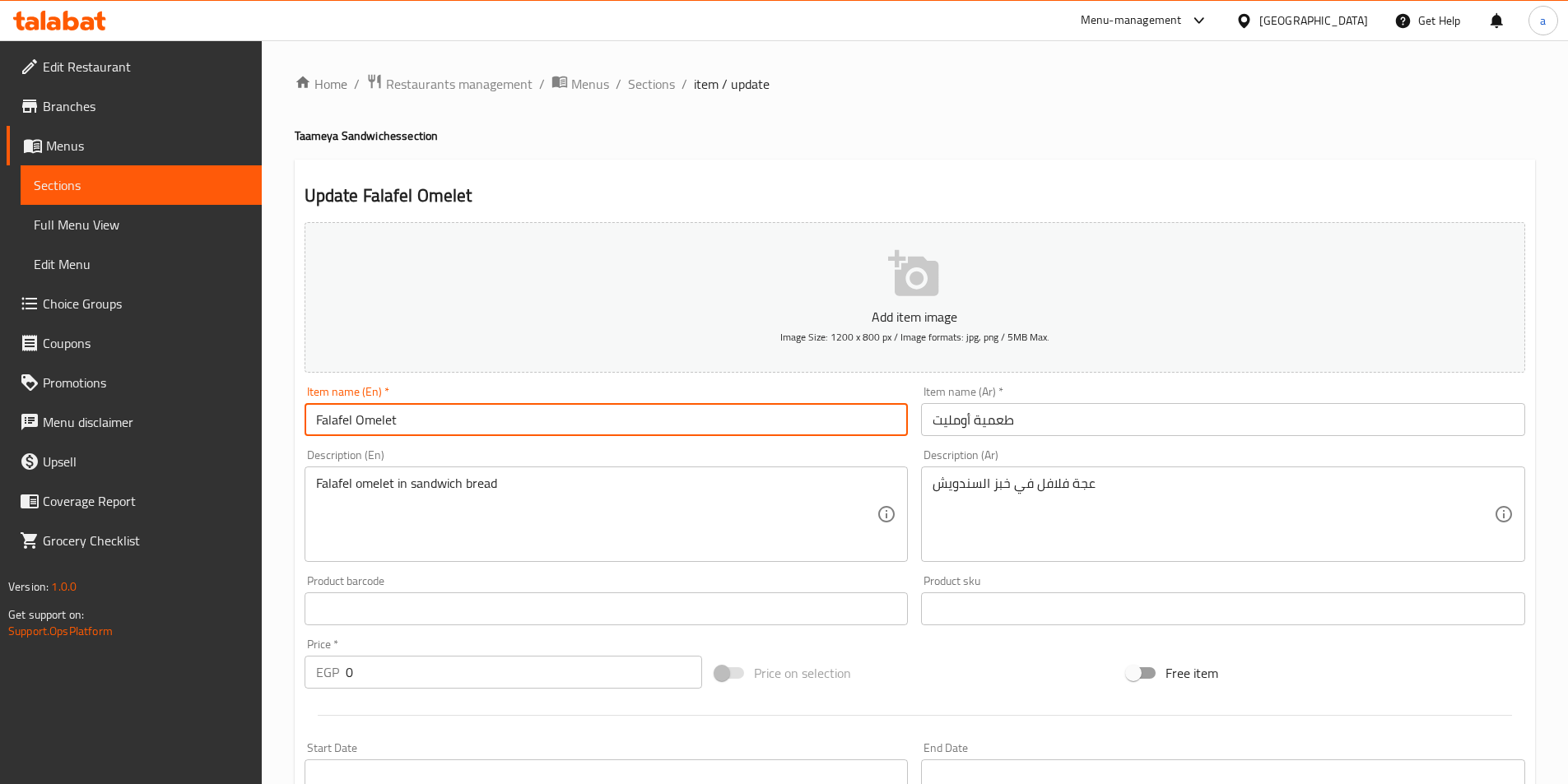
drag, startPoint x: 454, startPoint y: 416, endPoint x: 258, endPoint y: 420, distance: 196.0
click at [258, 420] on div "Edit Restaurant Branches Menus Sections Full Menu View Edit Menu Choice Groups …" at bounding box center [784, 601] width 1568 height 1122
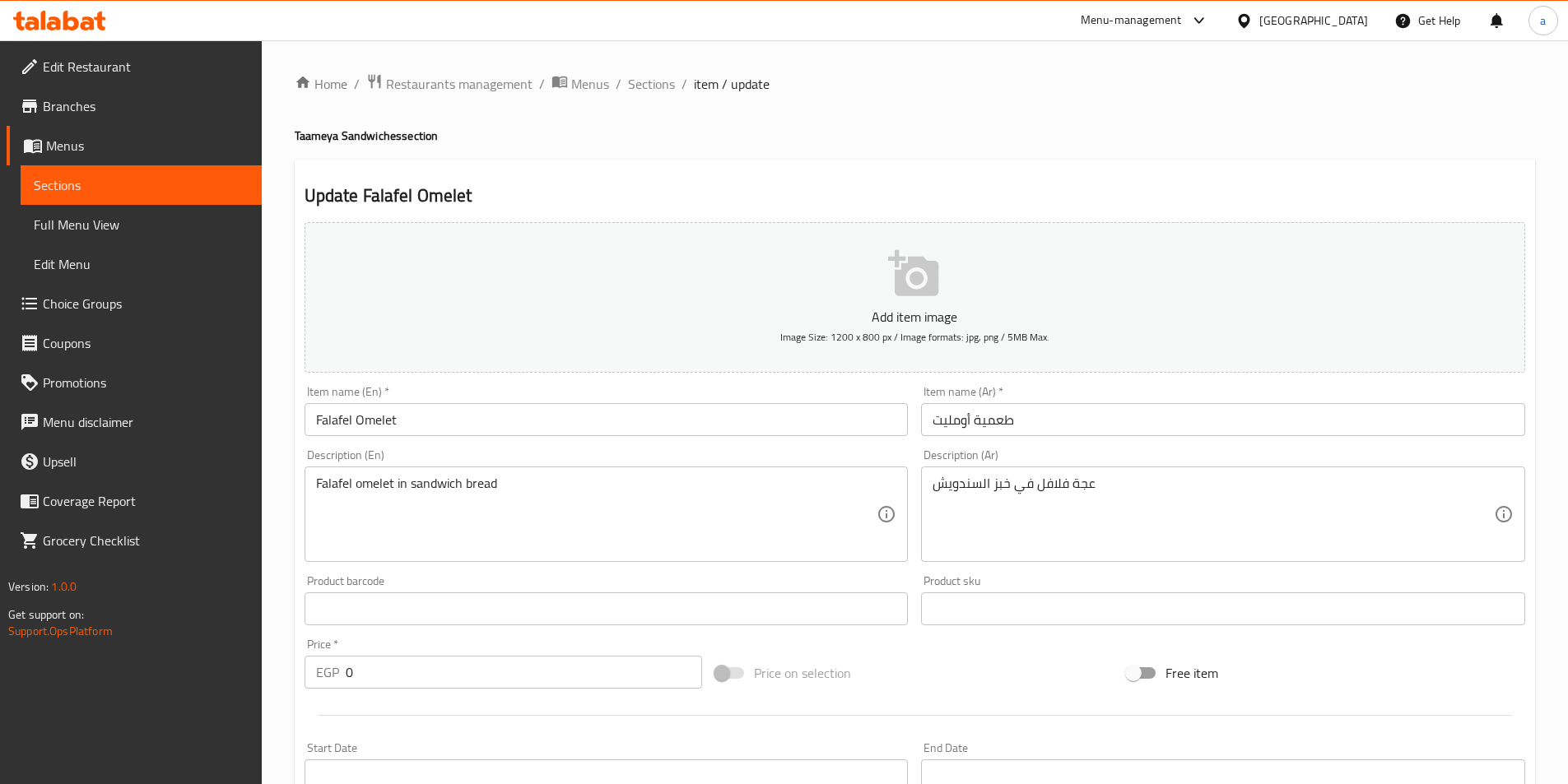
click at [336, 422] on input "Falafel Omelet" at bounding box center [606, 419] width 604 height 32
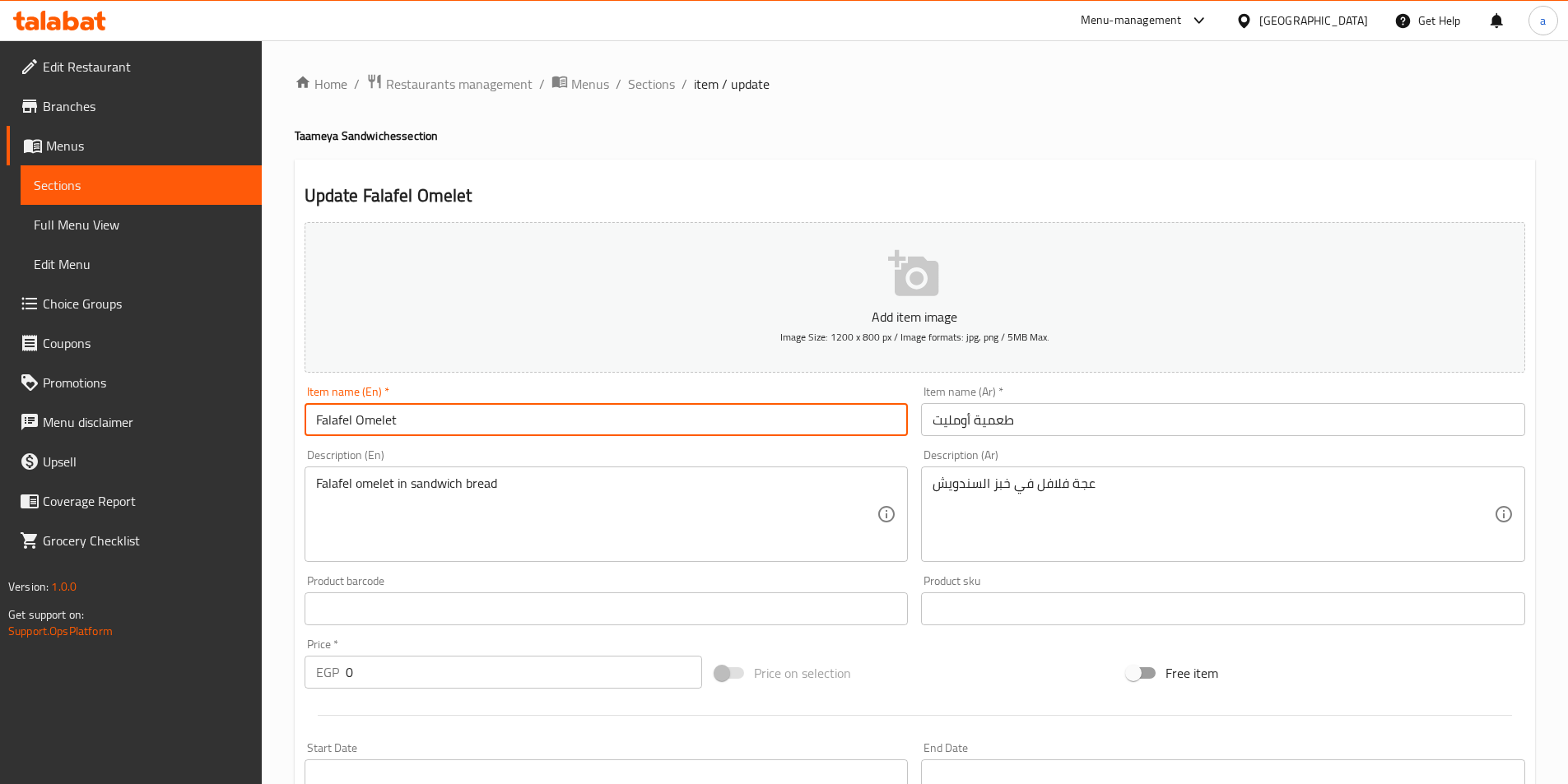
click at [336, 422] on input "Falafel Omelet" at bounding box center [606, 419] width 604 height 32
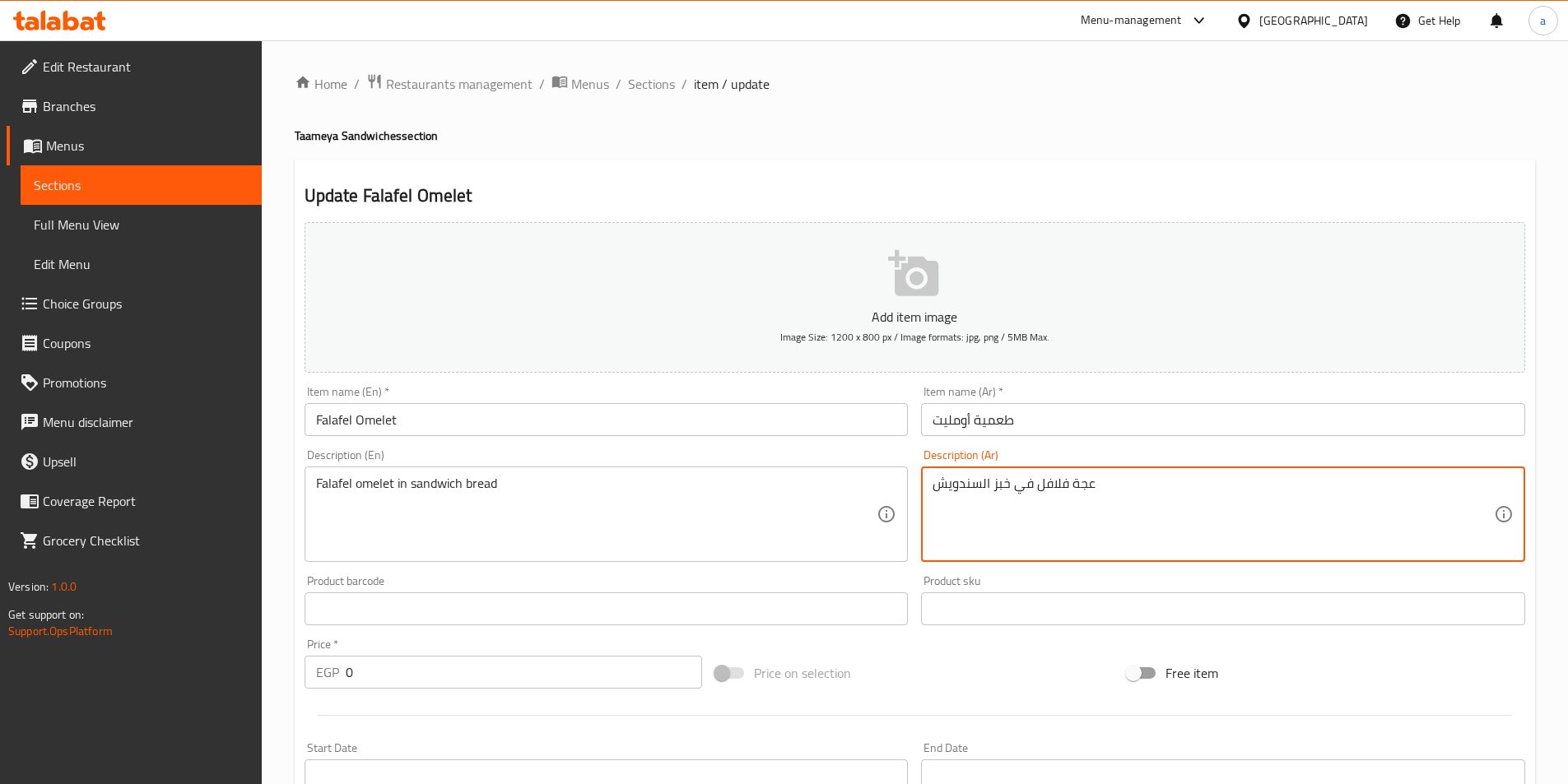
drag, startPoint x: 1097, startPoint y: 485, endPoint x: 1070, endPoint y: 485, distance: 27.0
click at [1036, 485] on textarea "فلافل في خبز السندويش" at bounding box center [1213, 515] width 562 height 78
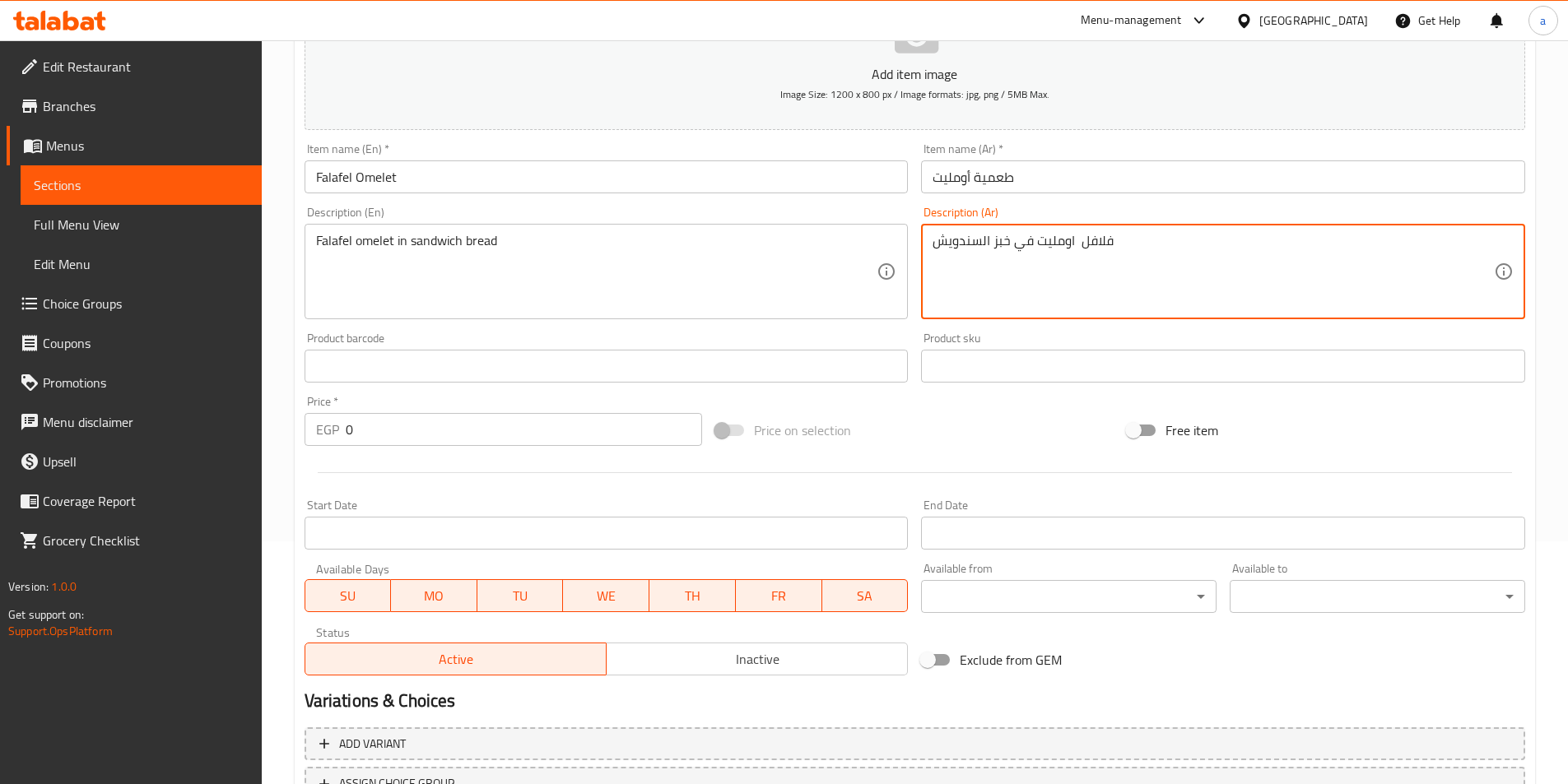
scroll to position [214, 0]
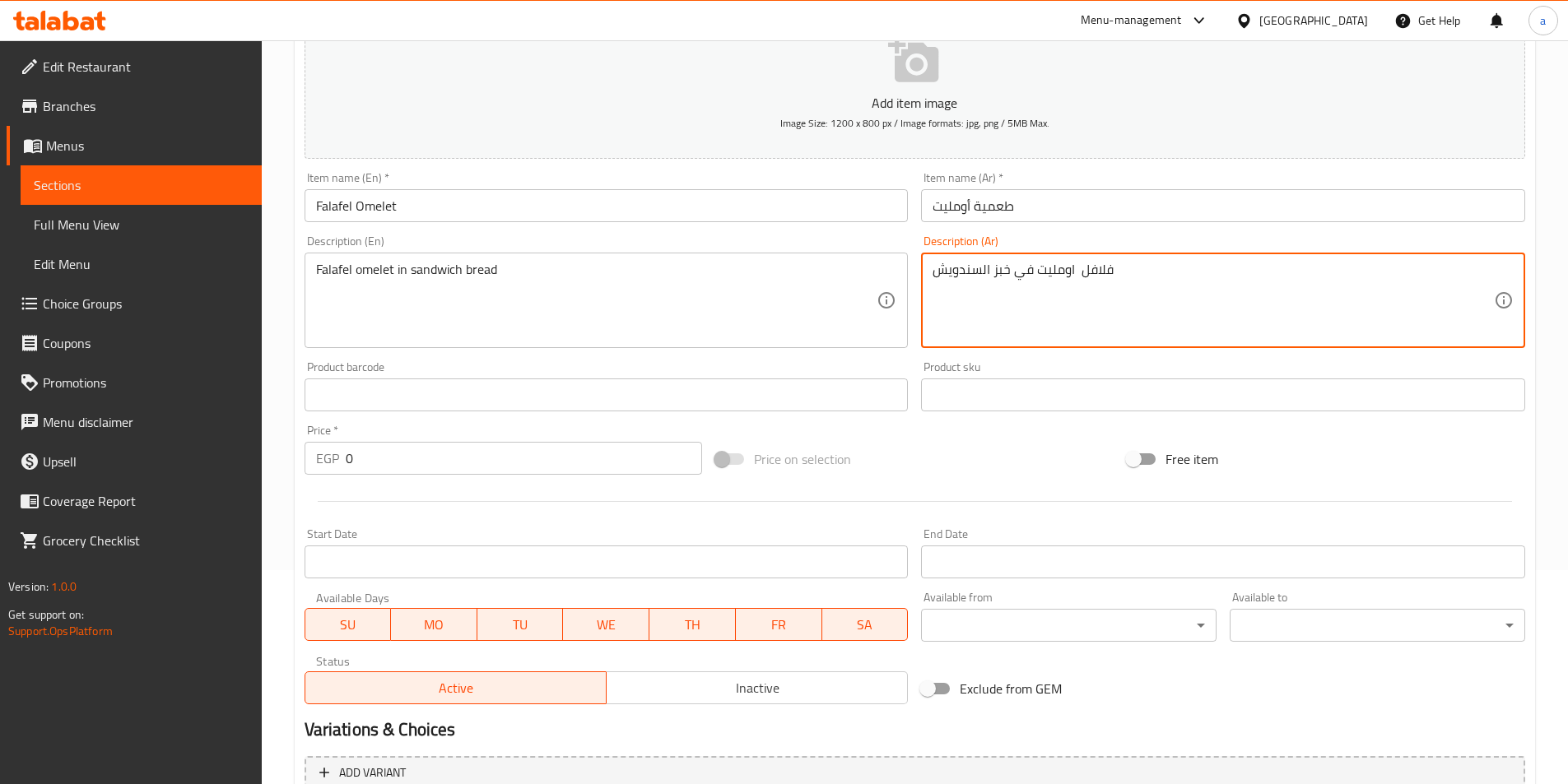
click at [931, 268] on div "فلافل اومليت في خبز السندويش Description (Ar)" at bounding box center [1222, 301] width 604 height 95
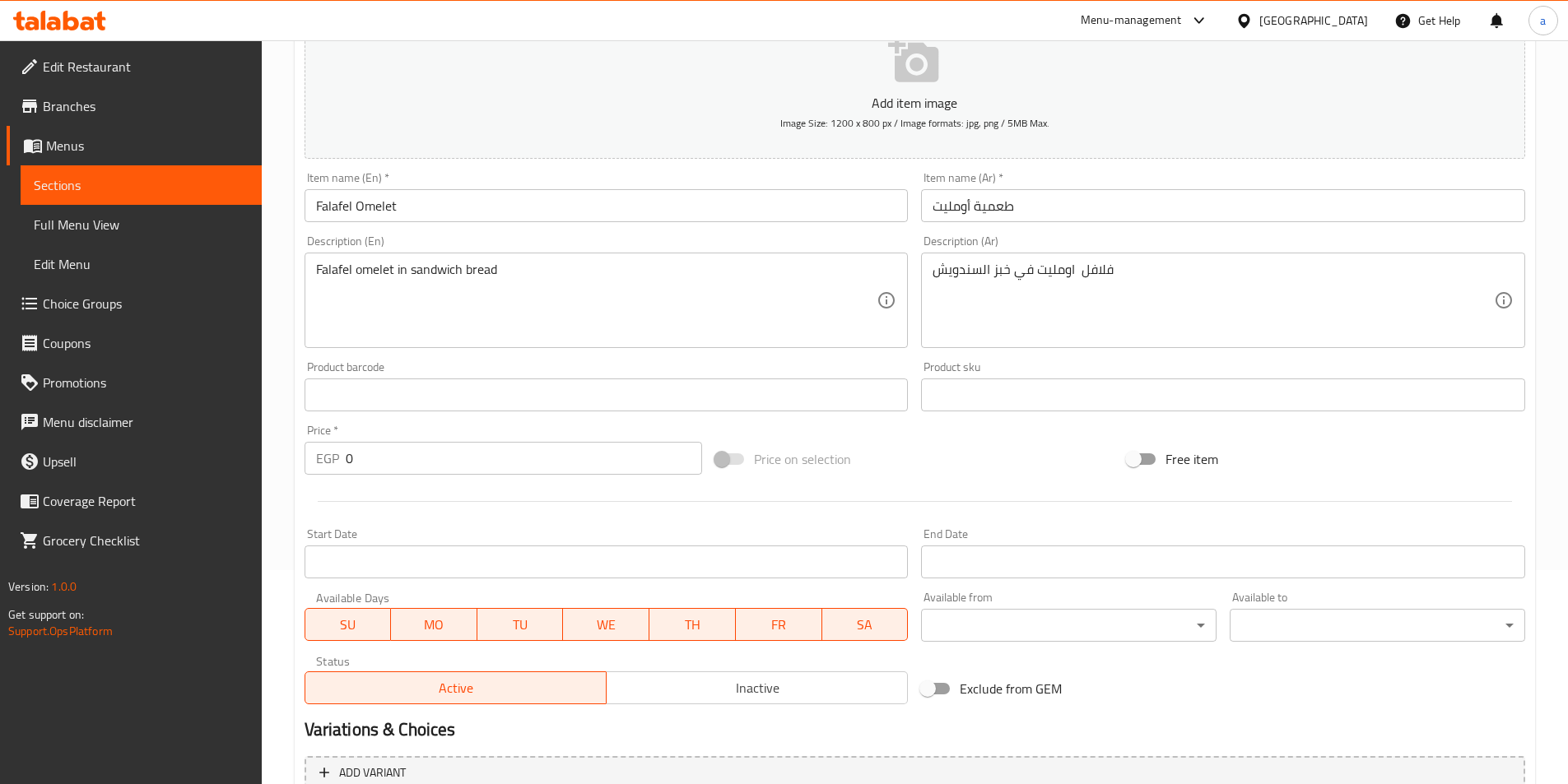
drag, startPoint x: 930, startPoint y: 268, endPoint x: 1135, endPoint y: 276, distance: 205.2
click at [1137, 277] on div "فلافل اومليت في خبز السندويش Description (Ar)" at bounding box center [1222, 301] width 604 height 95
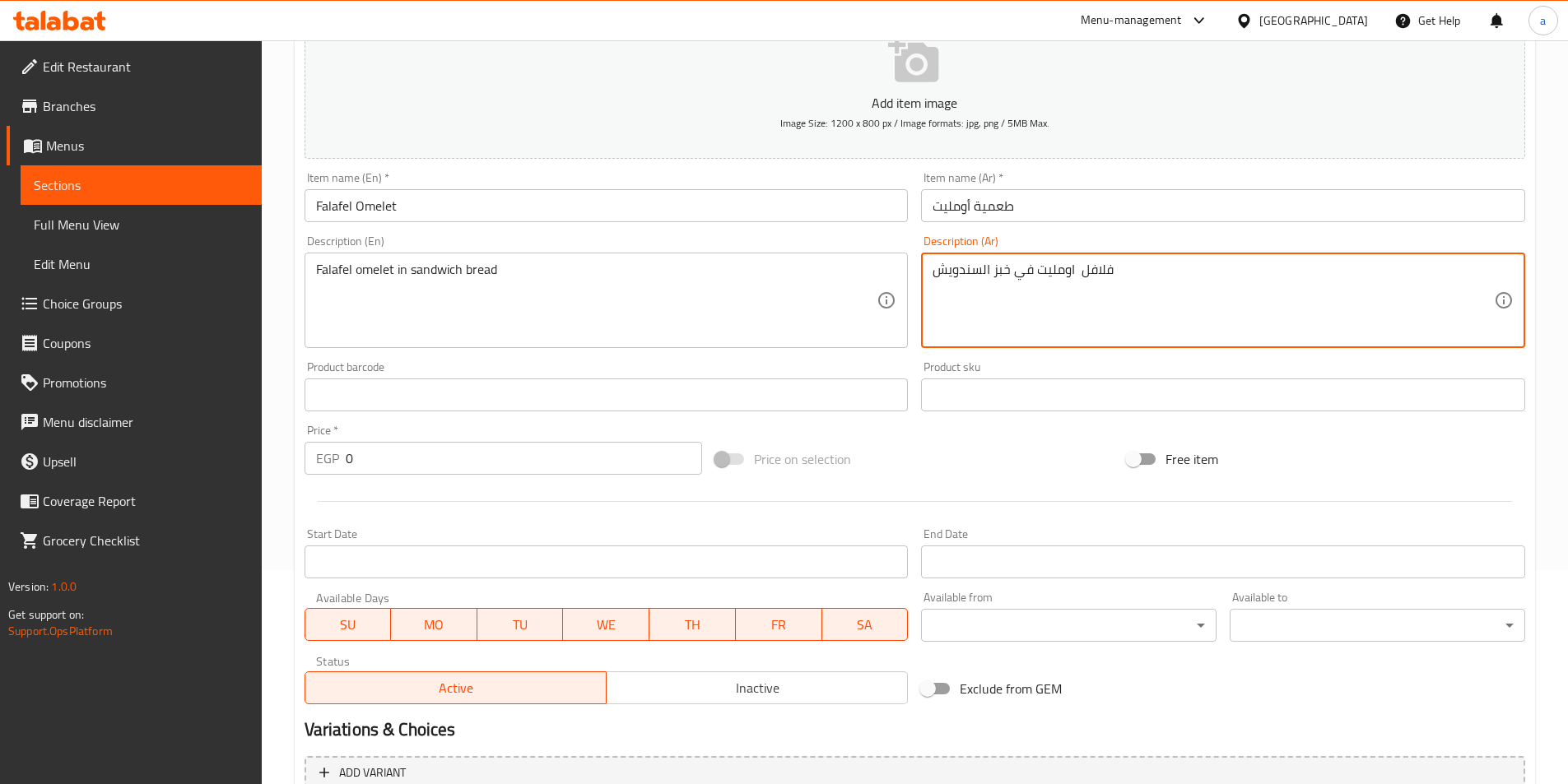
drag, startPoint x: 1135, startPoint y: 275, endPoint x: 922, endPoint y: 275, distance: 213.0
click at [922, 275] on div "فلافل اومليت في خبز السندويش Description (Ar)" at bounding box center [1222, 301] width 604 height 95
click at [1121, 274] on textarea "فلافل اومليت في خبز السندويش" at bounding box center [1213, 301] width 562 height 78
click at [1122, 274] on textarea "فلافل اومليت في خبز السندويش" at bounding box center [1213, 301] width 562 height 78
drag, startPoint x: 996, startPoint y: 268, endPoint x: 1116, endPoint y: 271, distance: 120.0
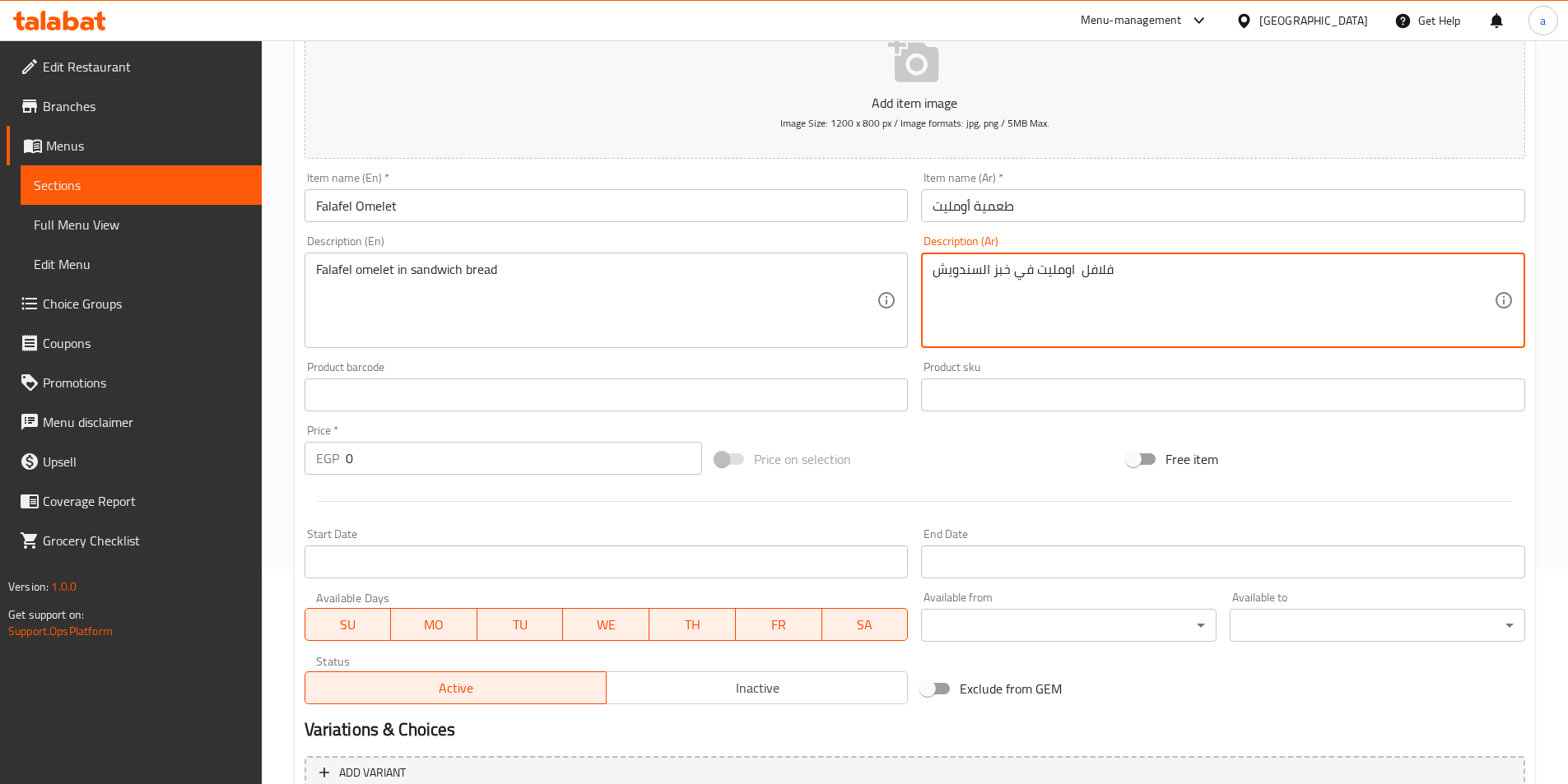
click at [1116, 271] on textarea "فلافل اومليت في خبز السندويش" at bounding box center [1213, 301] width 562 height 78
paste textarea "فلافل اومليت في خبز"
type textarea "السندويش"
click at [1003, 268] on textarea "السندويش" at bounding box center [1213, 301] width 562 height 78
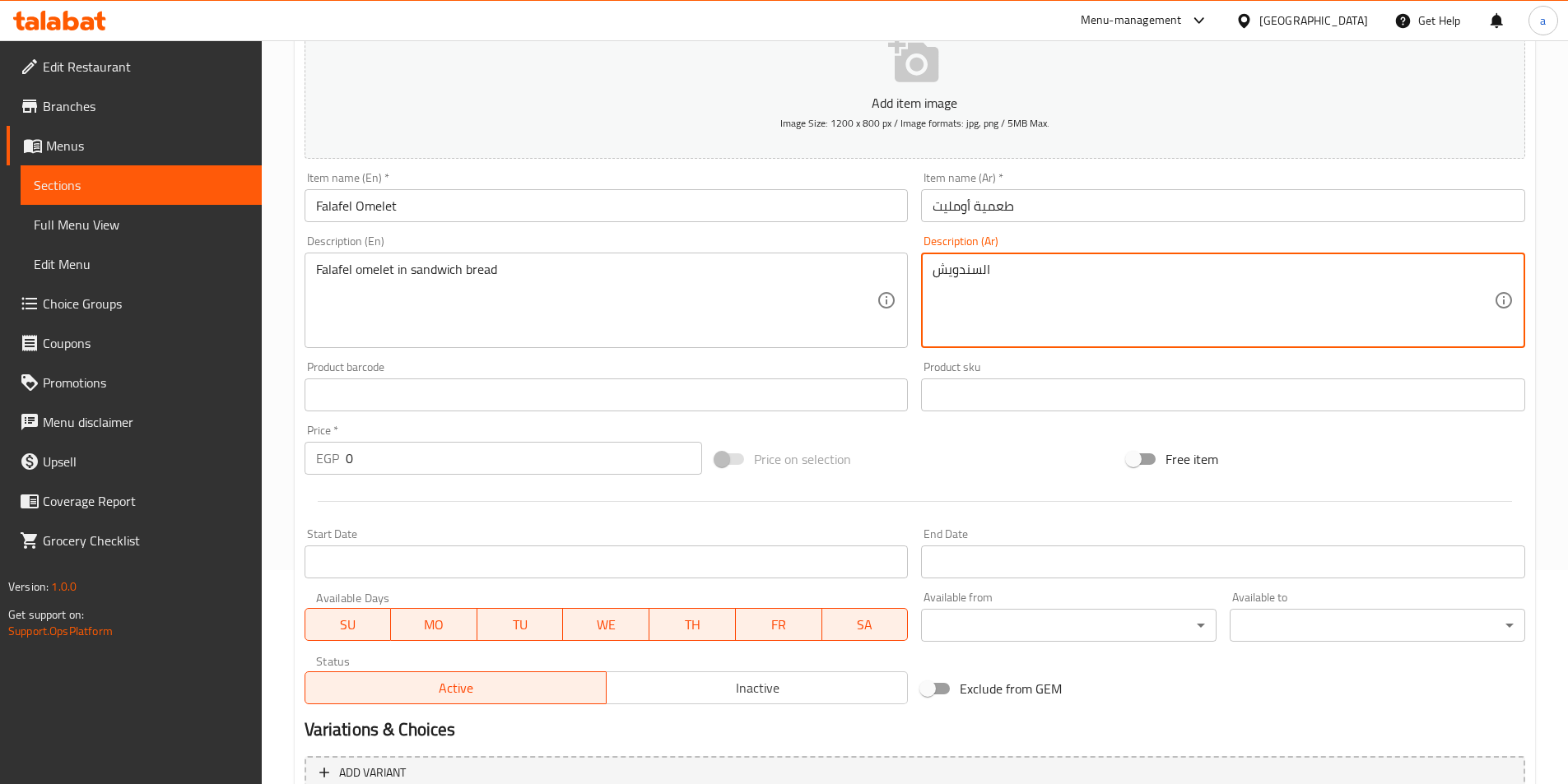
click at [1003, 268] on textarea "السندويش" at bounding box center [1213, 301] width 562 height 78
paste textarea "فلافل اومليت في خبز"
click at [1107, 268] on textarea "فلافل اومليت في خبز" at bounding box center [1213, 301] width 562 height 78
drag, startPoint x: 1103, startPoint y: 270, endPoint x: 1115, endPoint y: 274, distance: 12.6
click at [1115, 274] on textarea "فسناوياش لافل اومليت في خبز" at bounding box center [1213, 301] width 562 height 78
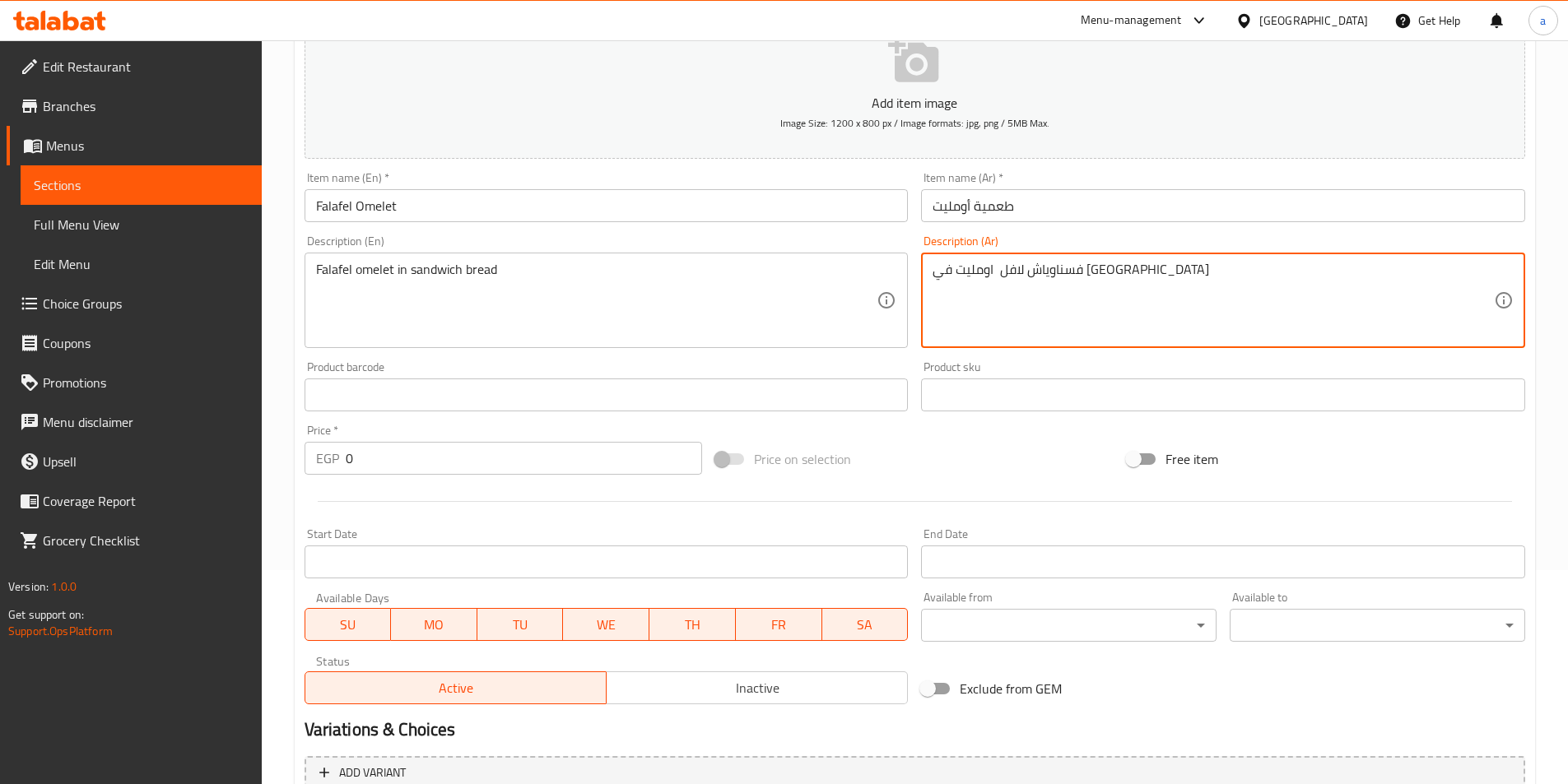
click at [1104, 270] on textarea "فسناوياش لافل اومليت في خبز" at bounding box center [1213, 301] width 562 height 78
click at [1103, 267] on textarea "فسناوياش لافل اومليت في خبز" at bounding box center [1213, 301] width 562 height 78
click at [1105, 269] on textarea "فسناوياش لافل اومليت في خبز" at bounding box center [1213, 301] width 562 height 78
click at [1050, 270] on textarea "سناوياش لافل اومليت في خبز" at bounding box center [1213, 301] width 562 height 78
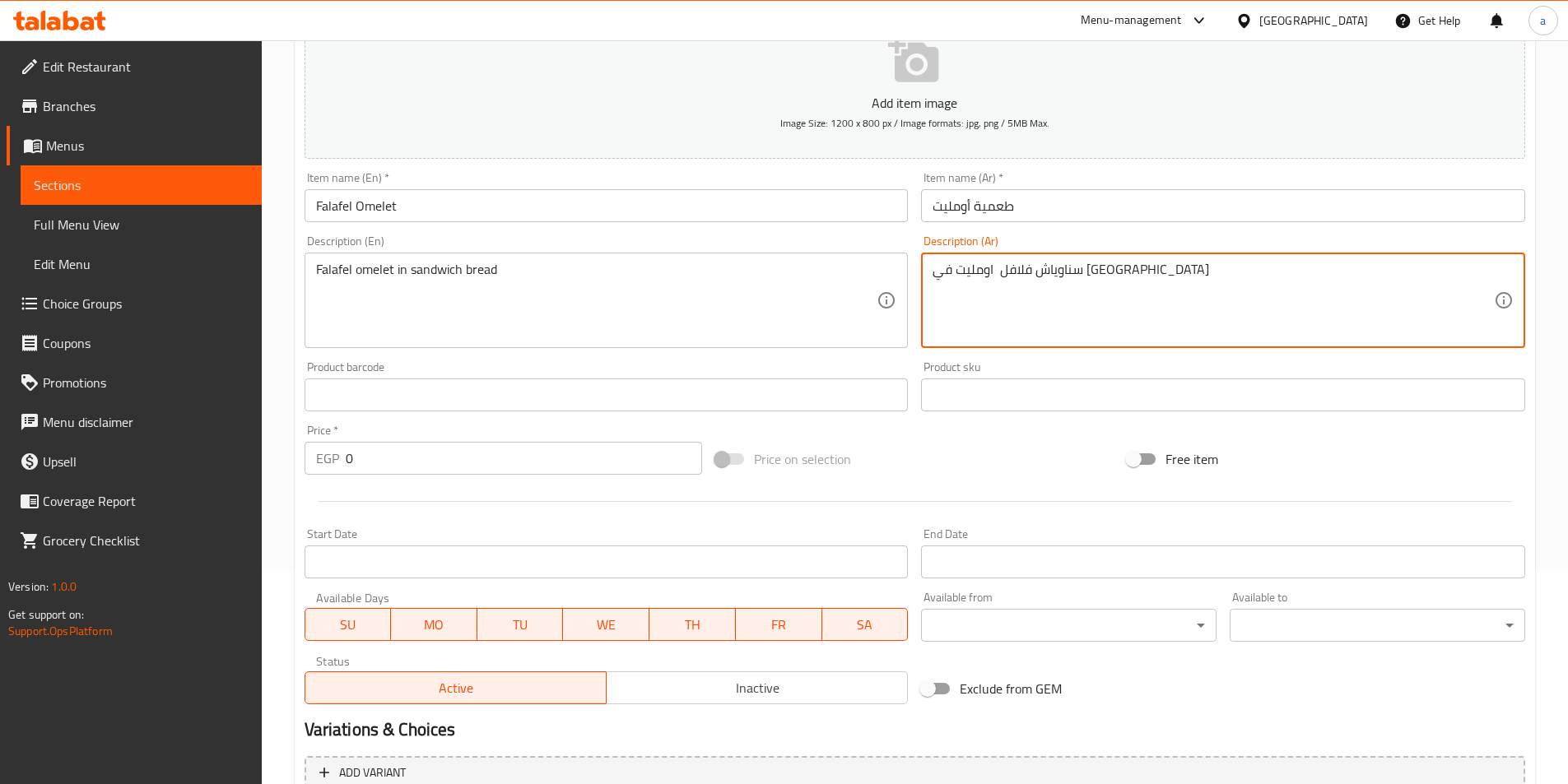
click at [1083, 273] on textarea "سناوياش فلافل اومليت في خبز" at bounding box center [1213, 301] width 562 height 78
click at [1062, 270] on textarea "سناوياش فلافل اومليت في خبز" at bounding box center [1213, 301] width 562 height 78
click at [1068, 272] on textarea "سناوياش فلافل اومليت في خبز" at bounding box center [1213, 301] width 562 height 78
click at [1064, 270] on textarea "سناوياش فلافل اومليت في خبز" at bounding box center [1213, 301] width 562 height 78
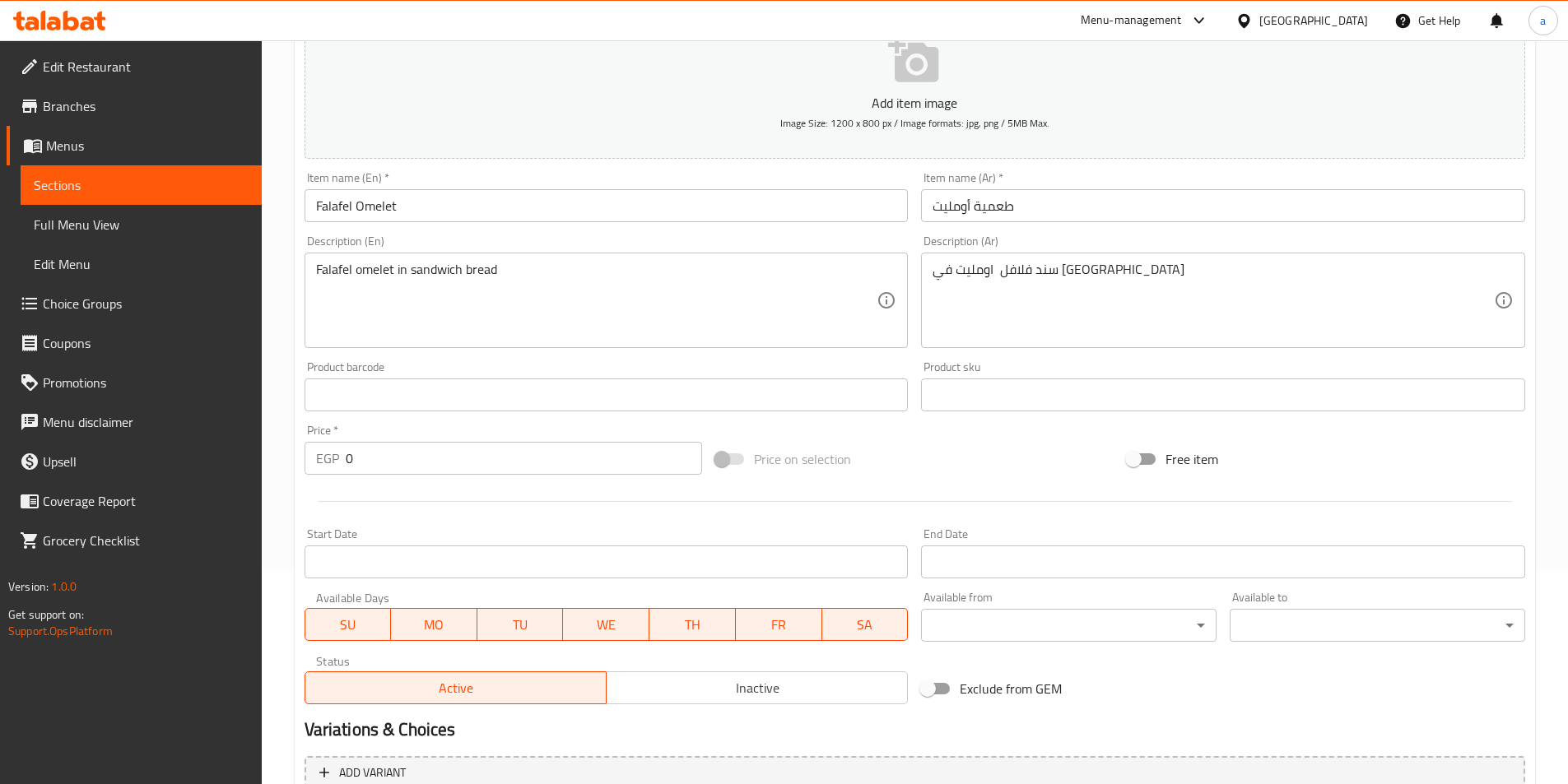
click at [1059, 271] on textarea "سند فلافل اومليت في خبز" at bounding box center [1213, 301] width 562 height 78
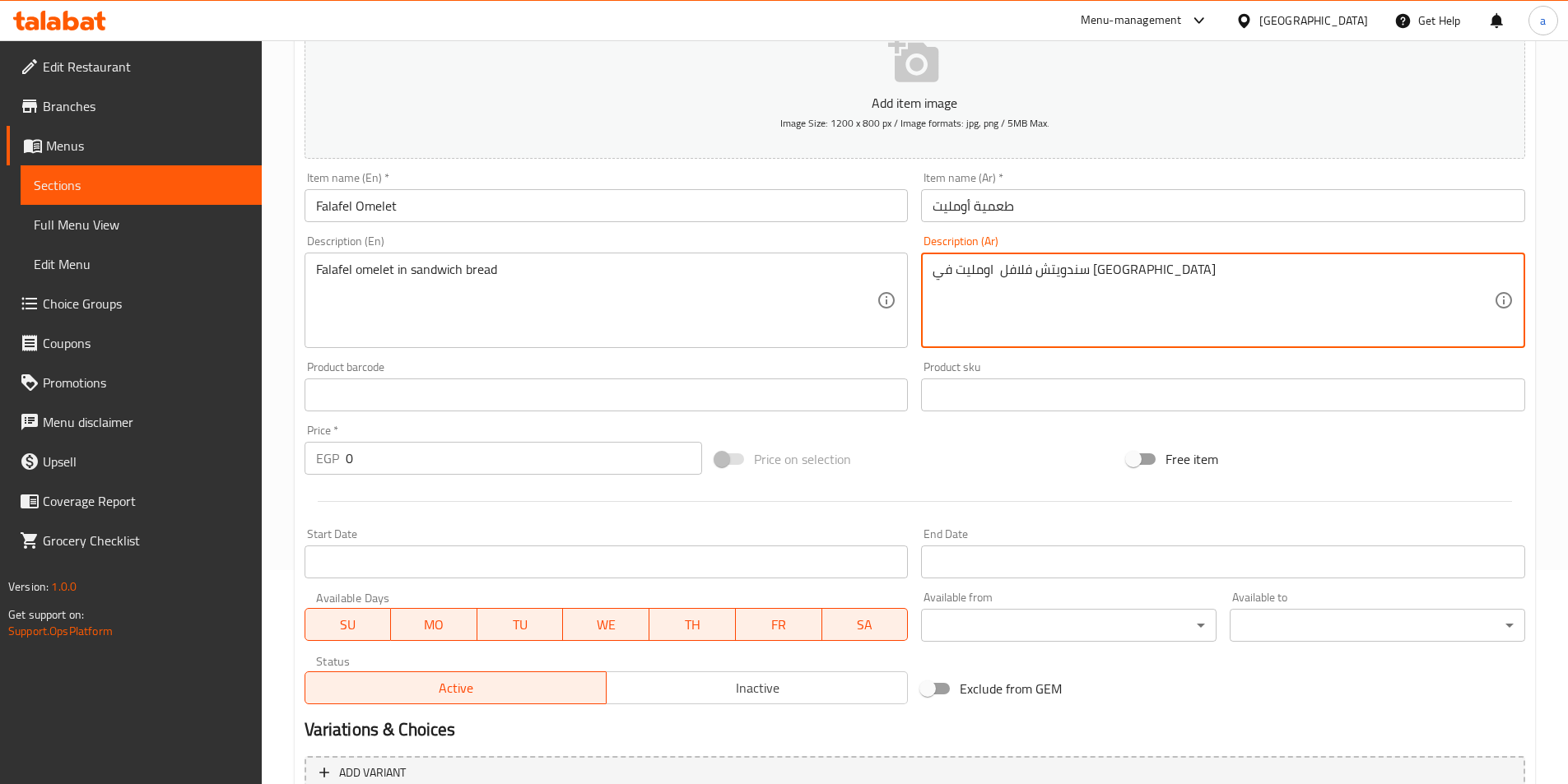
scroll to position [296, 0]
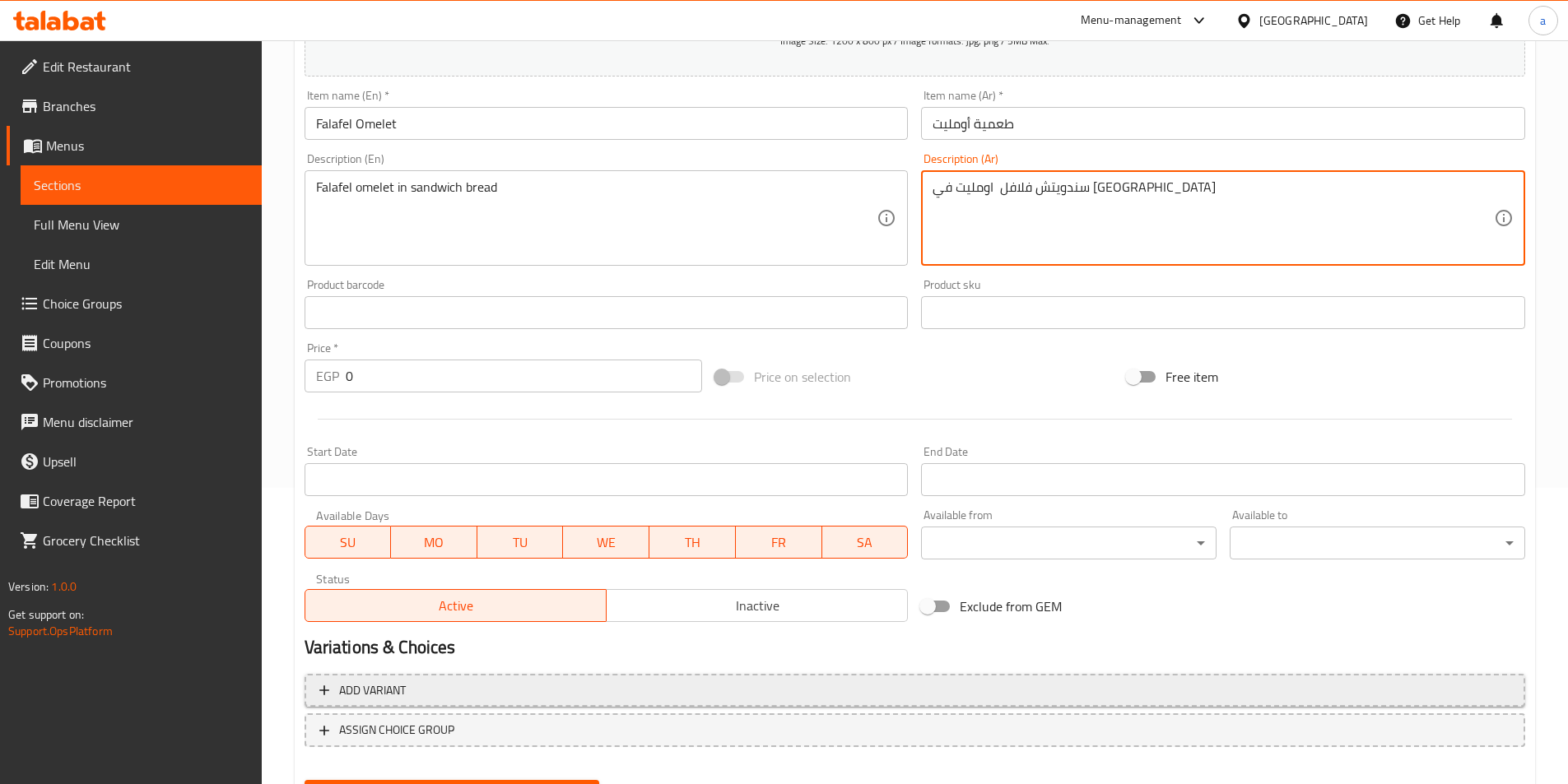
type textarea "سندويتش فلافل اومليت في خبز"
click at [449, 695] on span "Add variant" at bounding box center [914, 691] width 1191 height 21
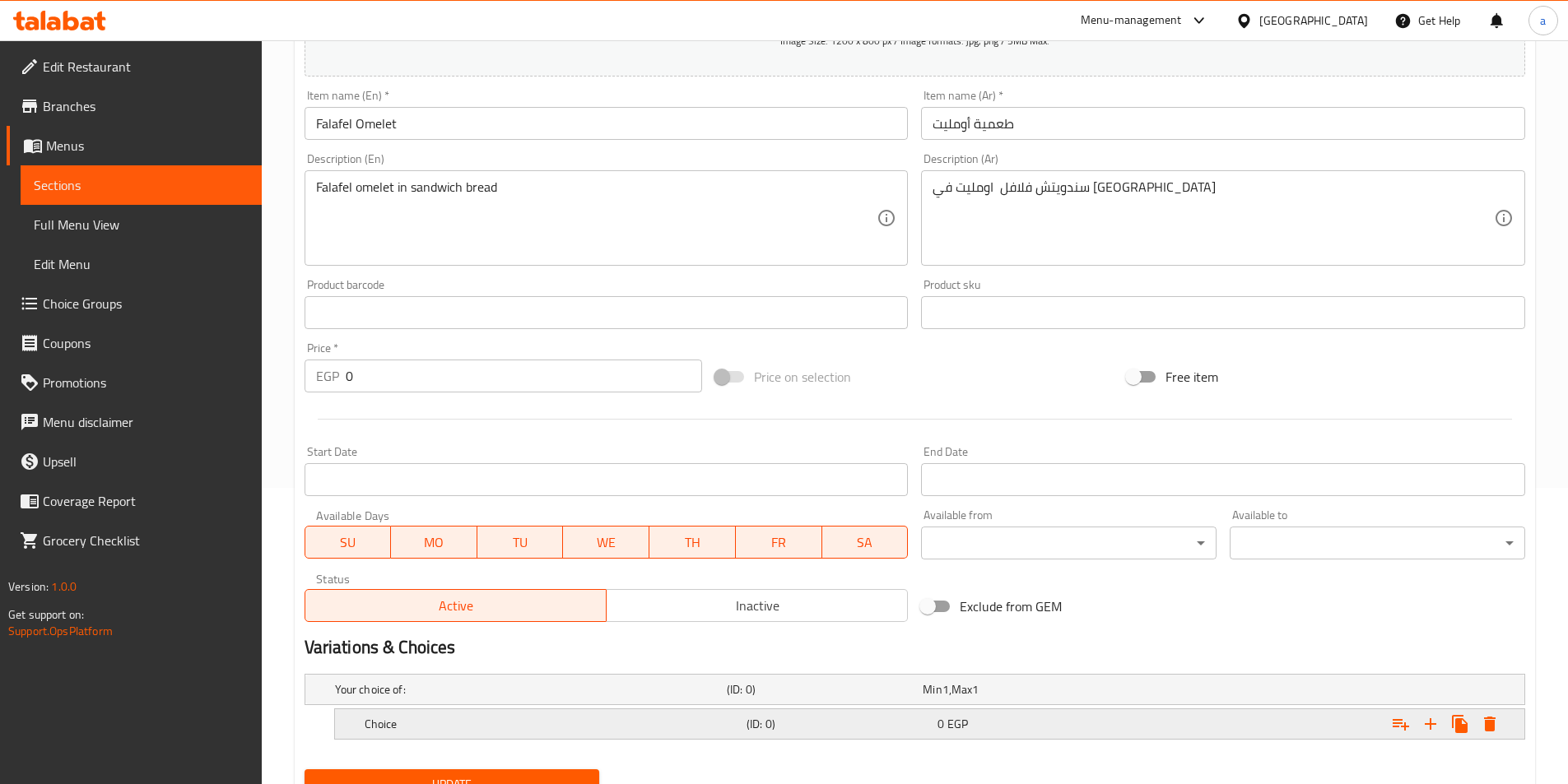
click at [1421, 729] on icon "Expand" at bounding box center [1430, 724] width 20 height 20
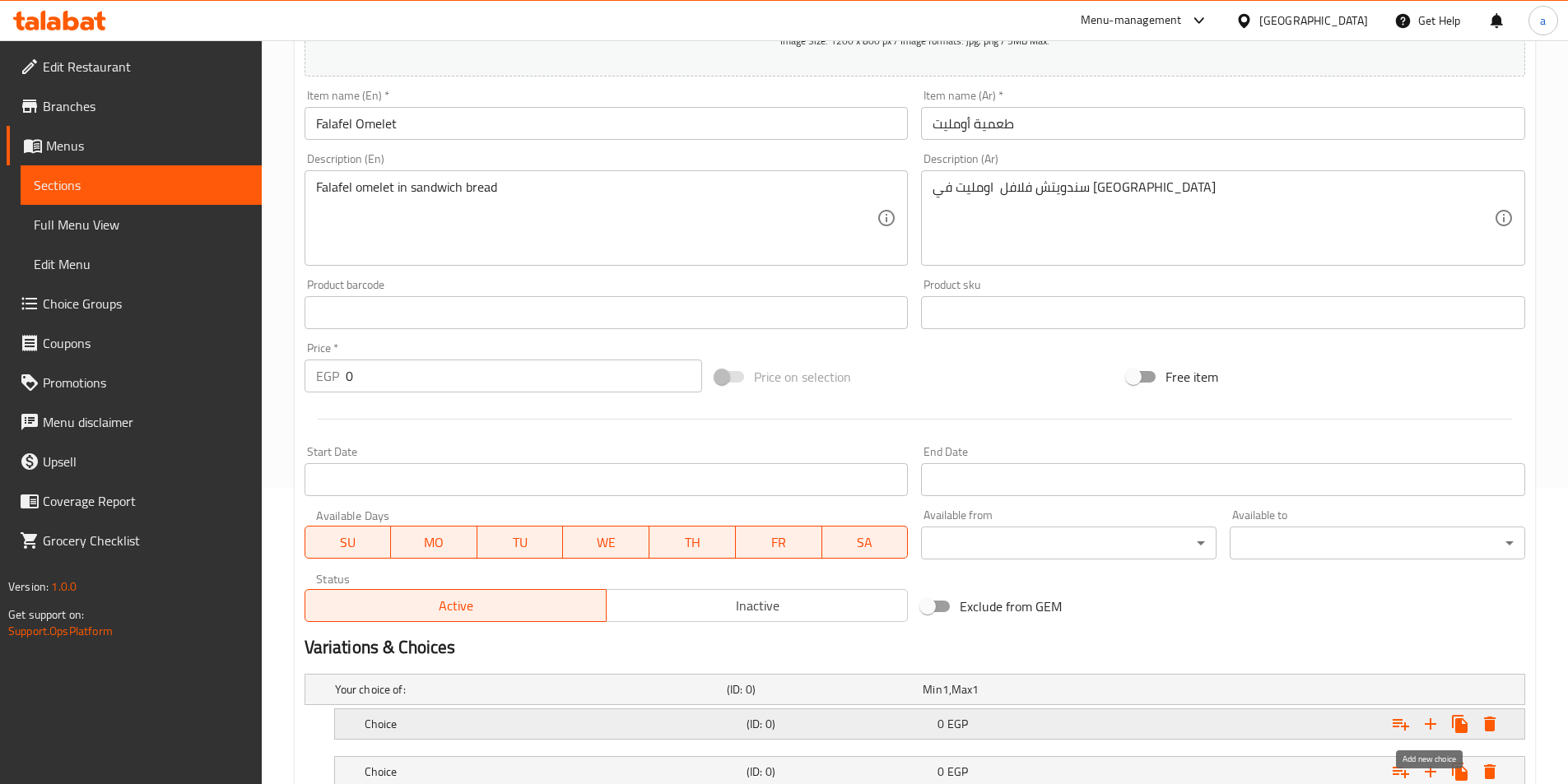
click at [1421, 729] on icon "Expand" at bounding box center [1430, 724] width 20 height 20
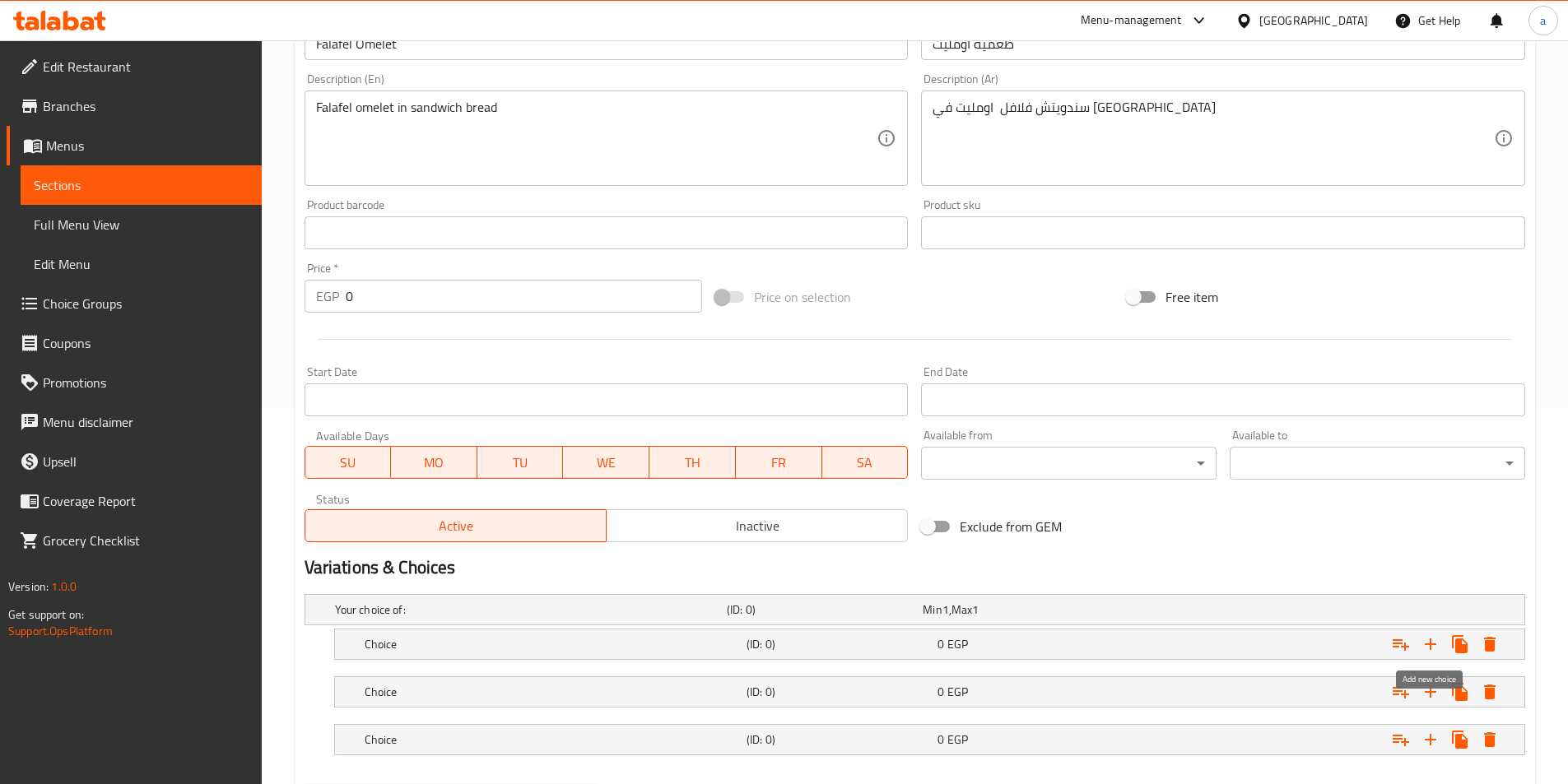
scroll to position [463, 0]
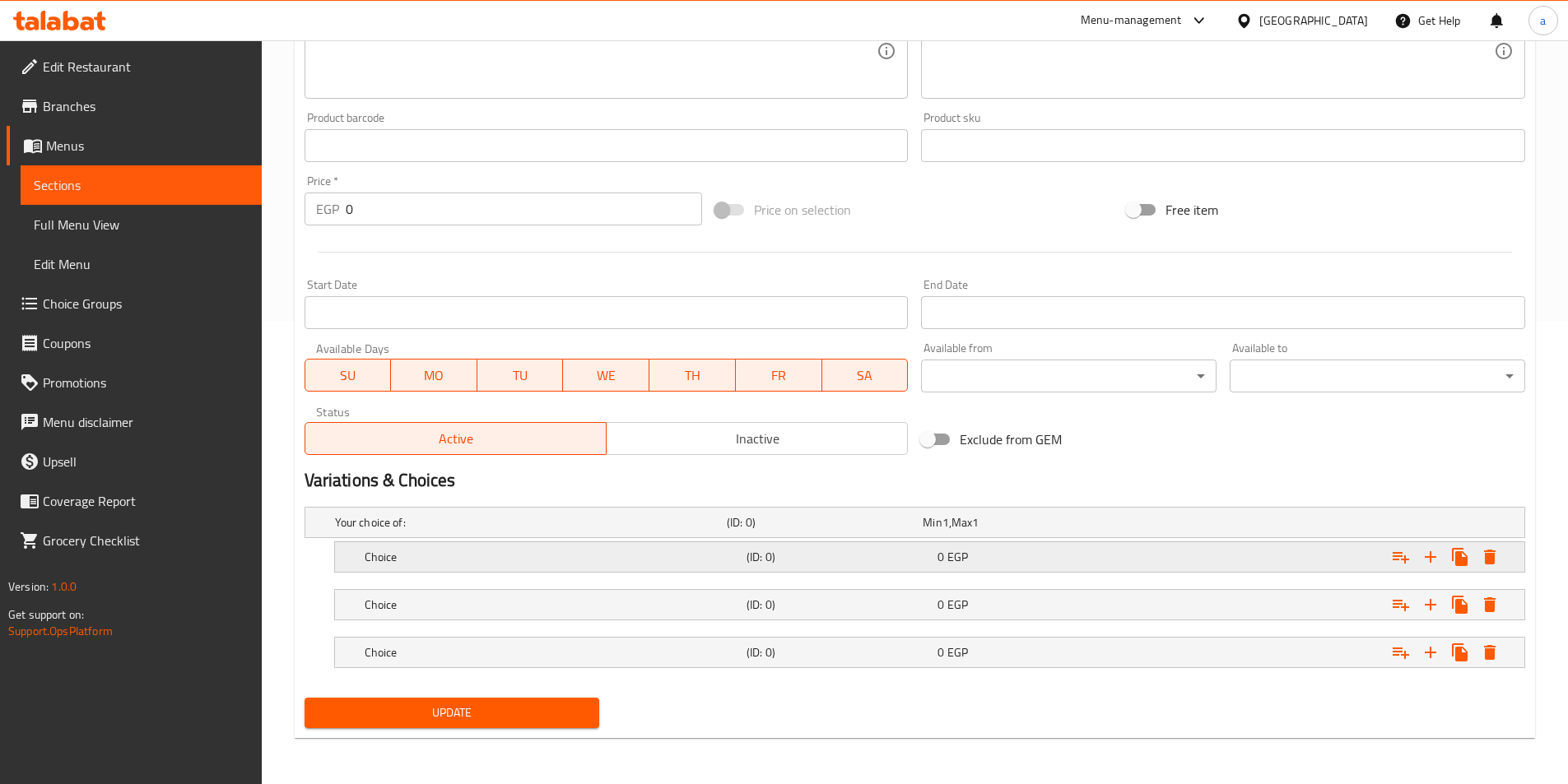
click at [459, 569] on div "Choice (ID: 0) 0 EGP" at bounding box center [934, 557] width 1146 height 36
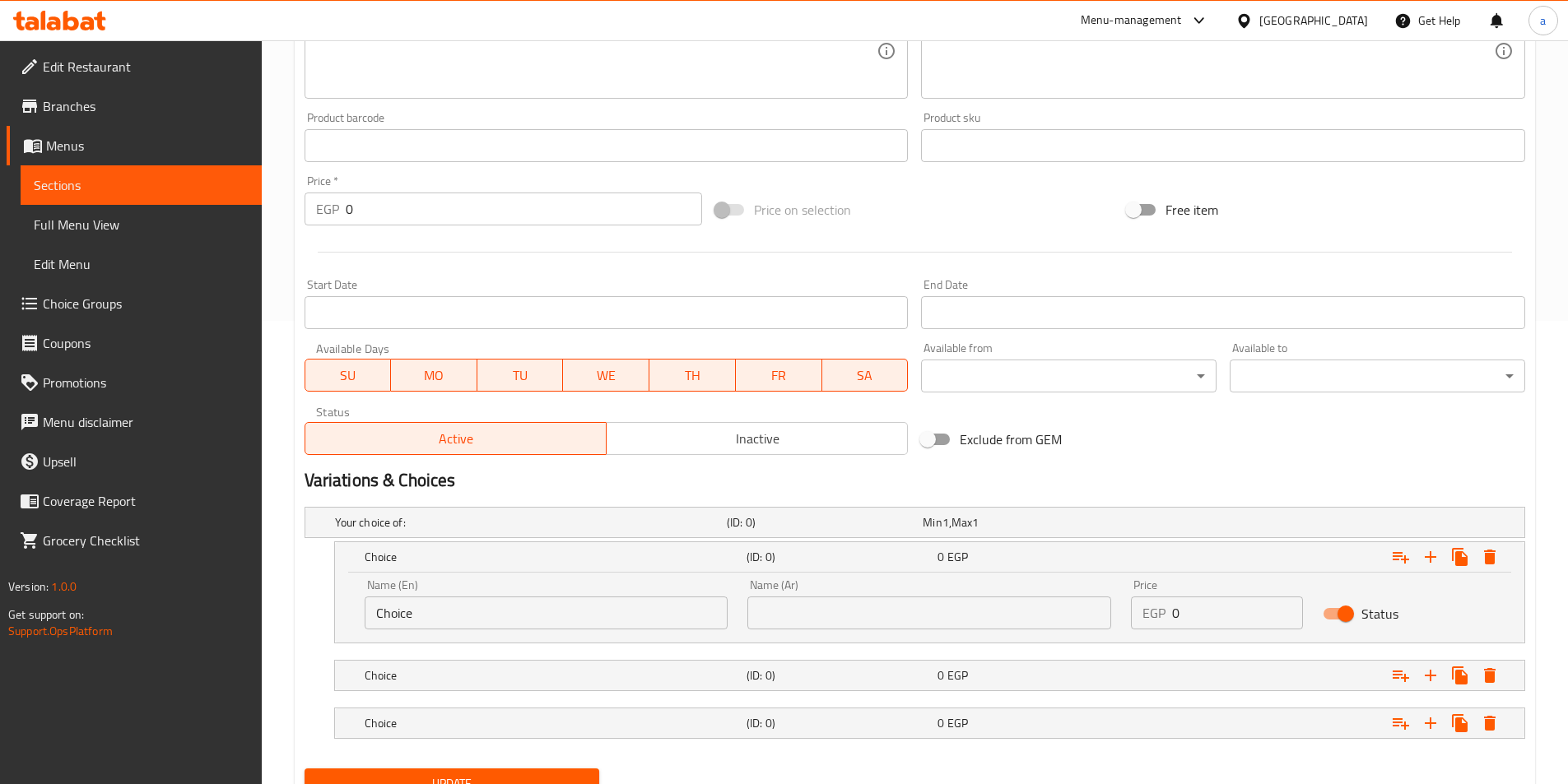
click at [409, 615] on input "Choice" at bounding box center [546, 613] width 364 height 32
click at [441, 610] on input "Choice" at bounding box center [546, 613] width 364 height 32
type input "س"
type input "shami"
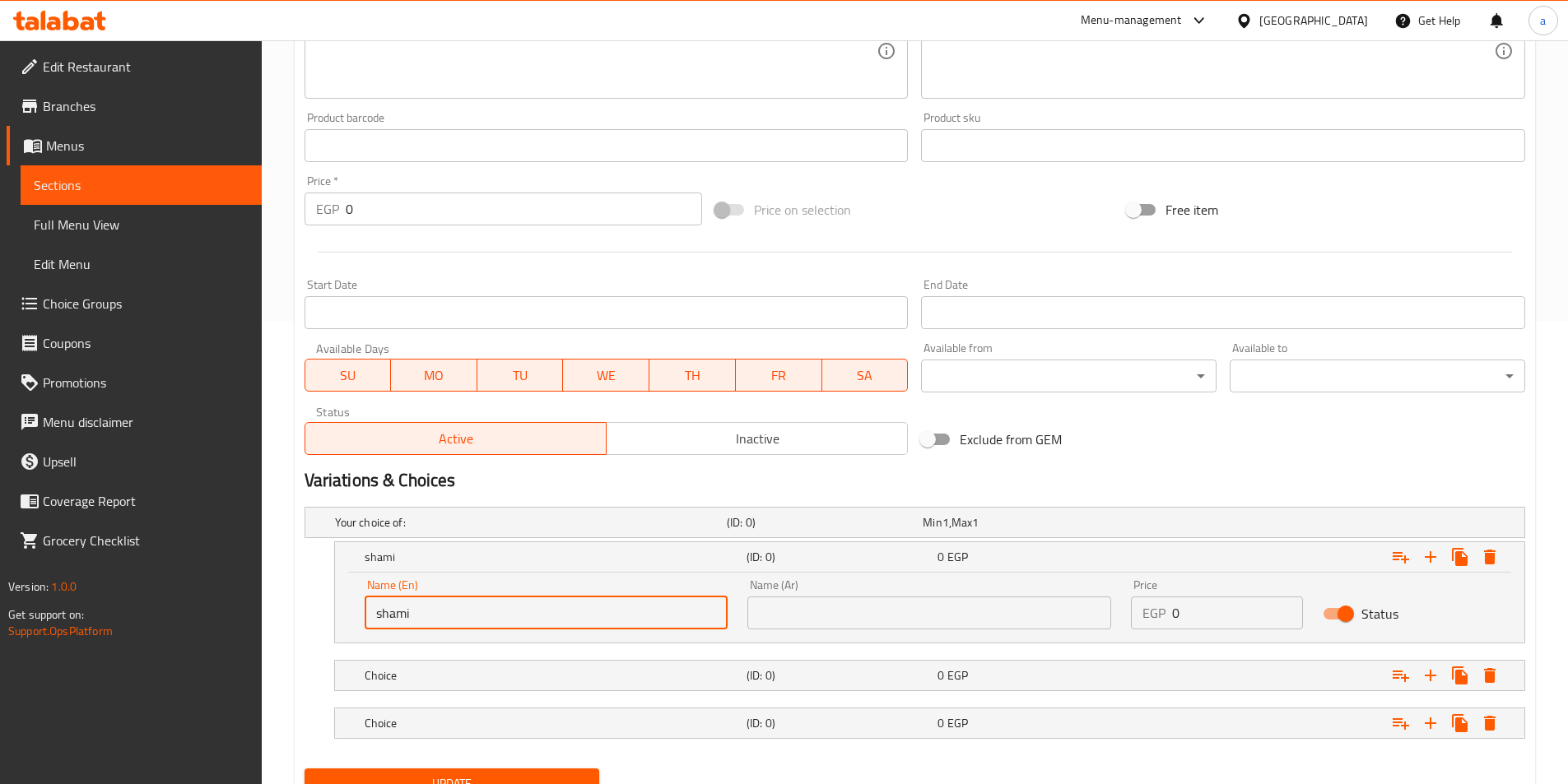
click at [904, 616] on input "text" at bounding box center [928, 613] width 364 height 32
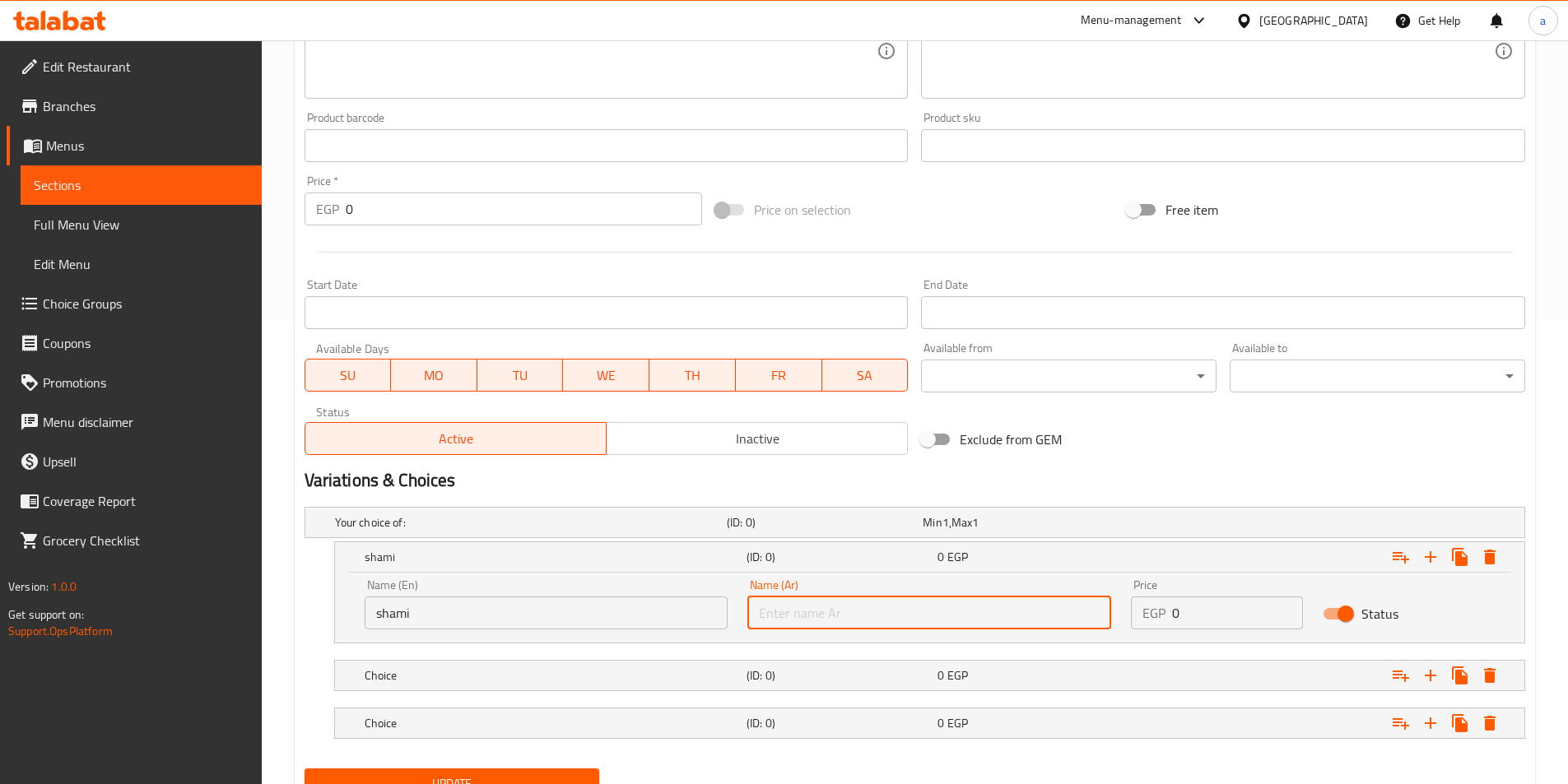
type input "شامي"
click at [1204, 613] on input "0" at bounding box center [1237, 613] width 131 height 32
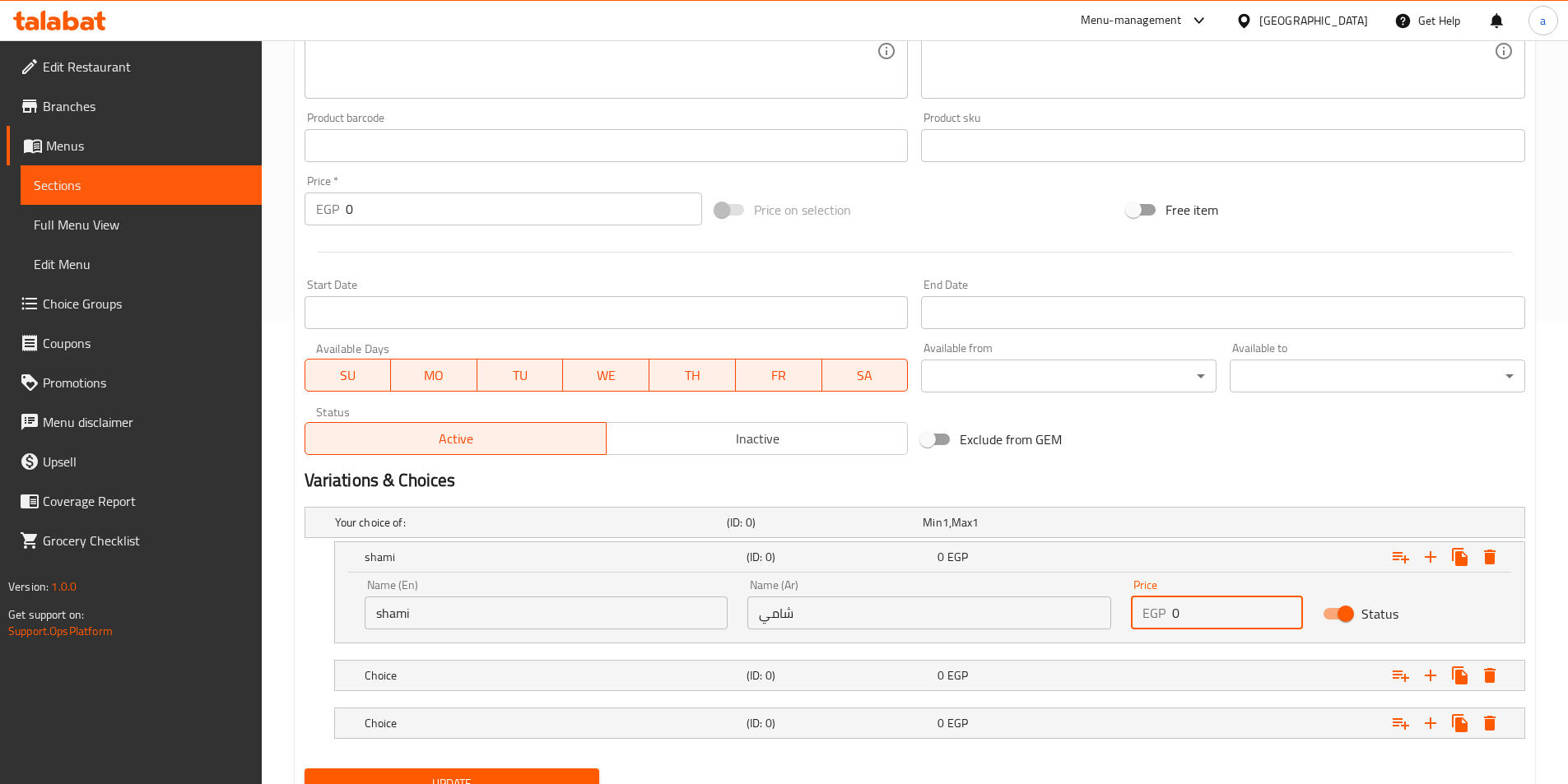
click at [1204, 613] on input "0" at bounding box center [1237, 613] width 131 height 32
click at [1205, 614] on input "0" at bounding box center [1237, 613] width 131 height 32
drag, startPoint x: 1194, startPoint y: 615, endPoint x: 1176, endPoint y: 616, distance: 18.0
click at [1176, 616] on input "0" at bounding box center [1237, 613] width 131 height 32
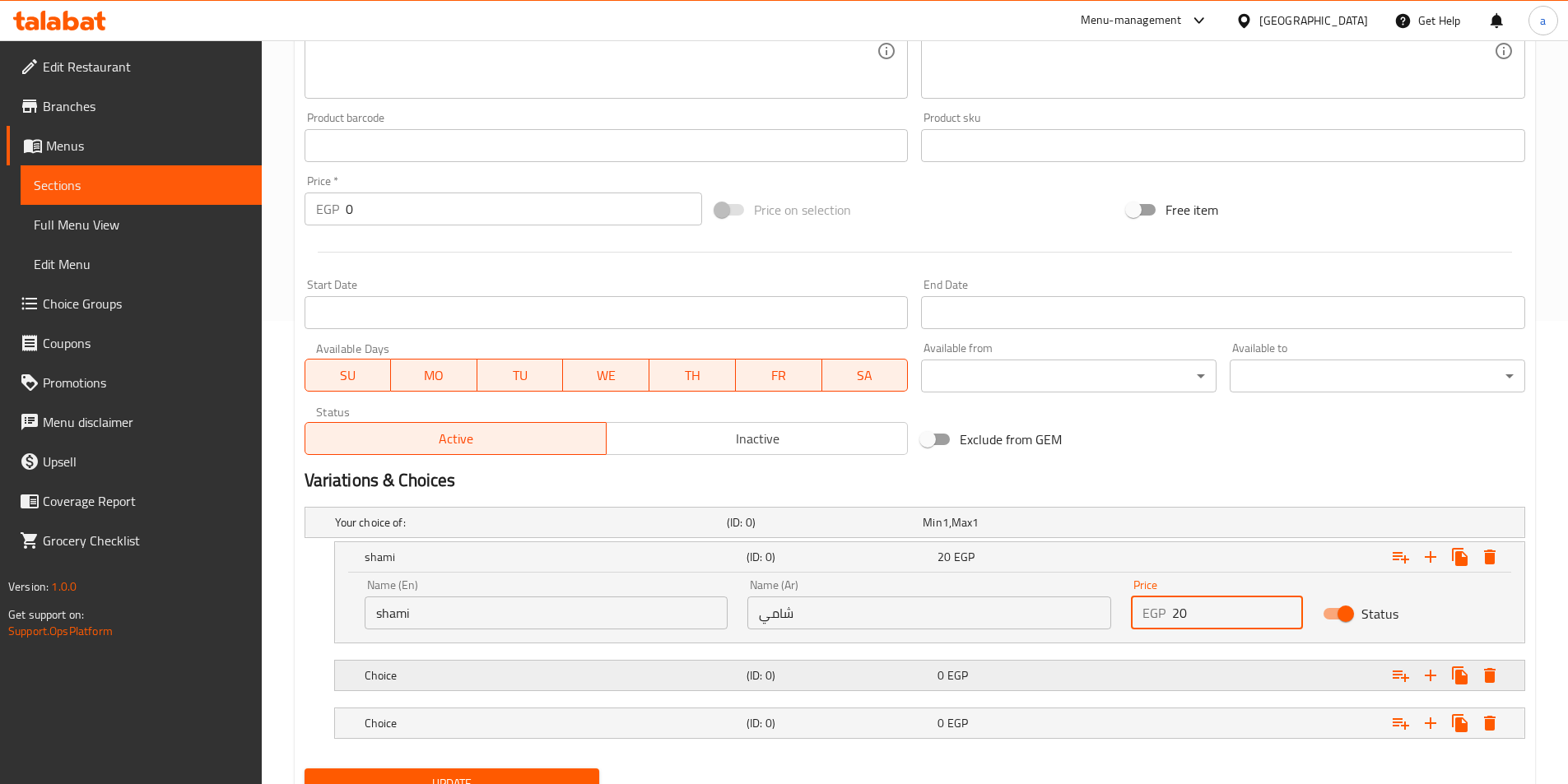
type input "20"
click at [573, 671] on h5 "Choice" at bounding box center [552, 675] width 375 height 16
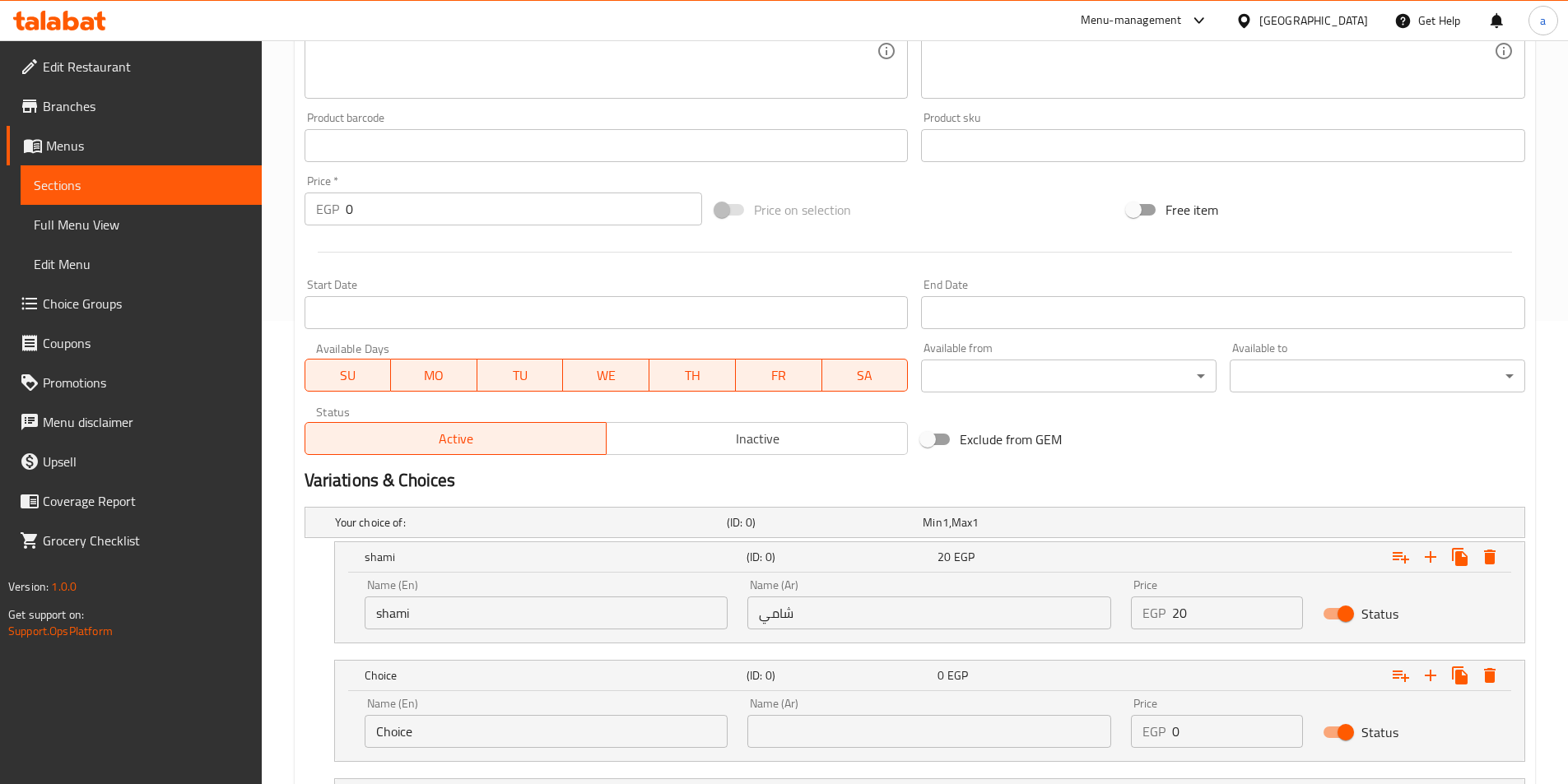
click at [433, 729] on input "Choice" at bounding box center [546, 731] width 364 height 32
type input "baladi"
click at [870, 739] on input "text" at bounding box center [928, 731] width 364 height 32
type input "بلدي"
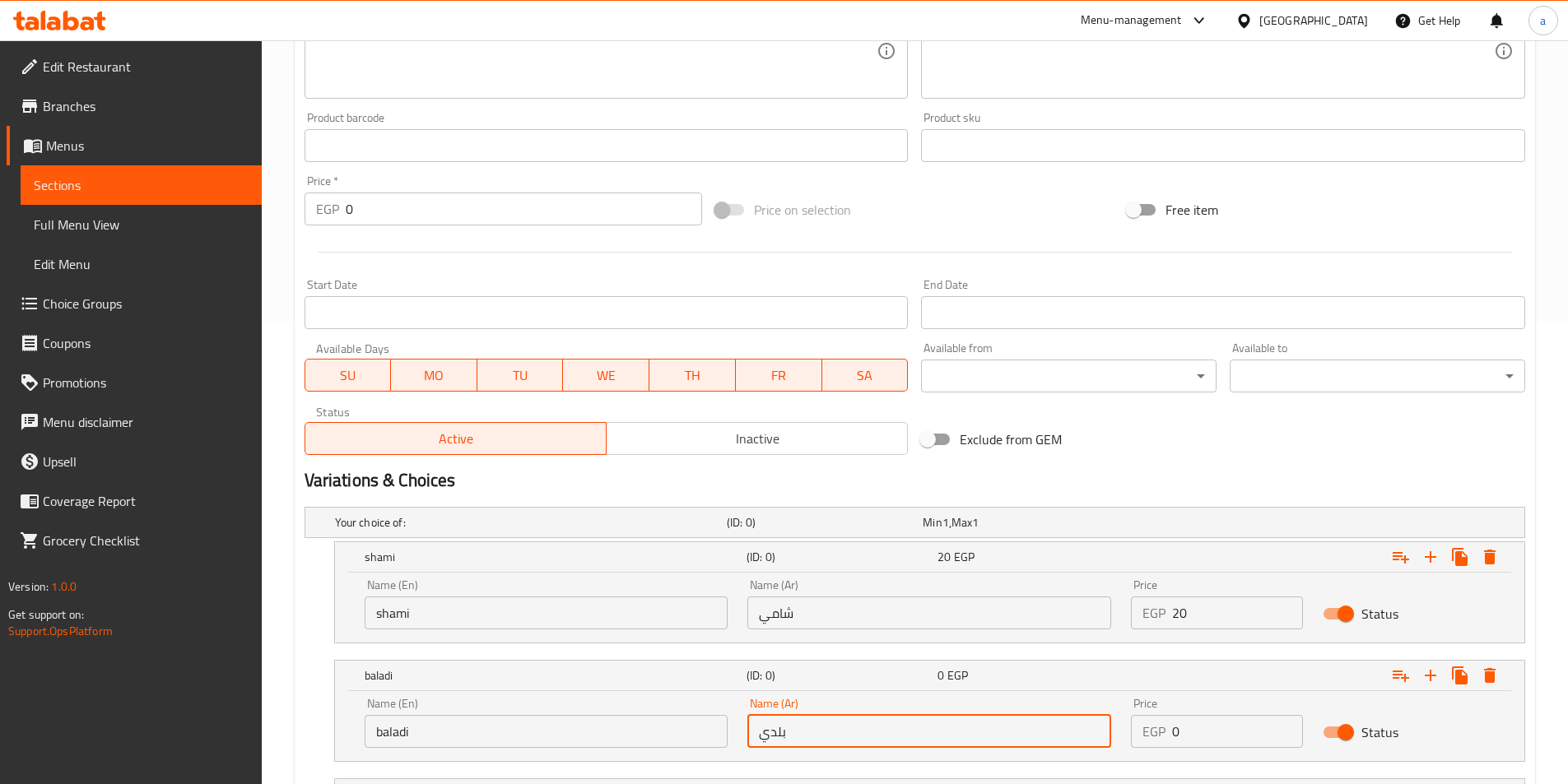
click at [1215, 723] on input "0" at bounding box center [1237, 731] width 131 height 32
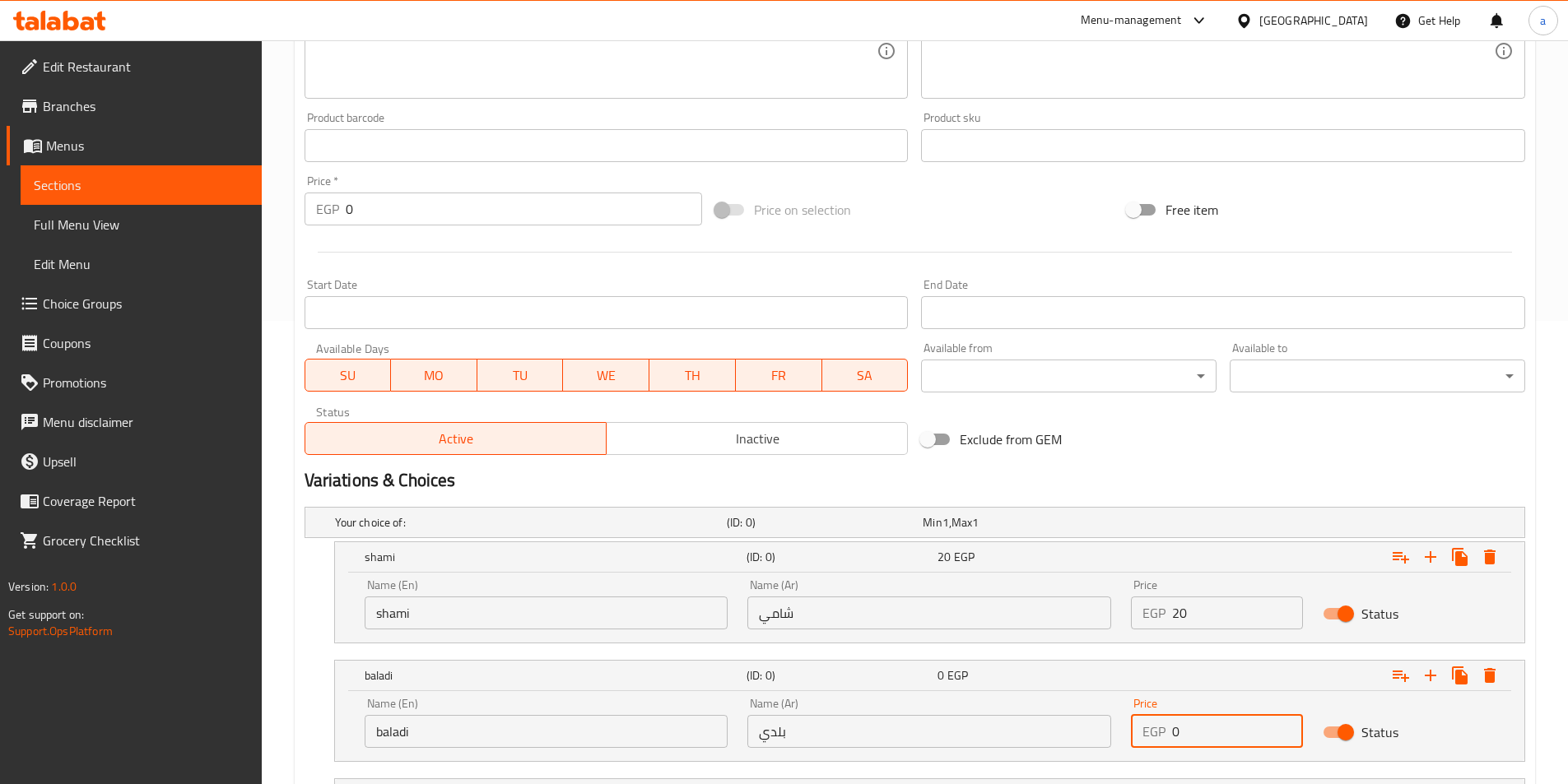
click at [1215, 723] on input "0" at bounding box center [1237, 731] width 131 height 32
drag, startPoint x: 1201, startPoint y: 735, endPoint x: 1161, endPoint y: 736, distance: 40.0
click at [1161, 736] on div "EGP 0 Price" at bounding box center [1217, 731] width 172 height 32
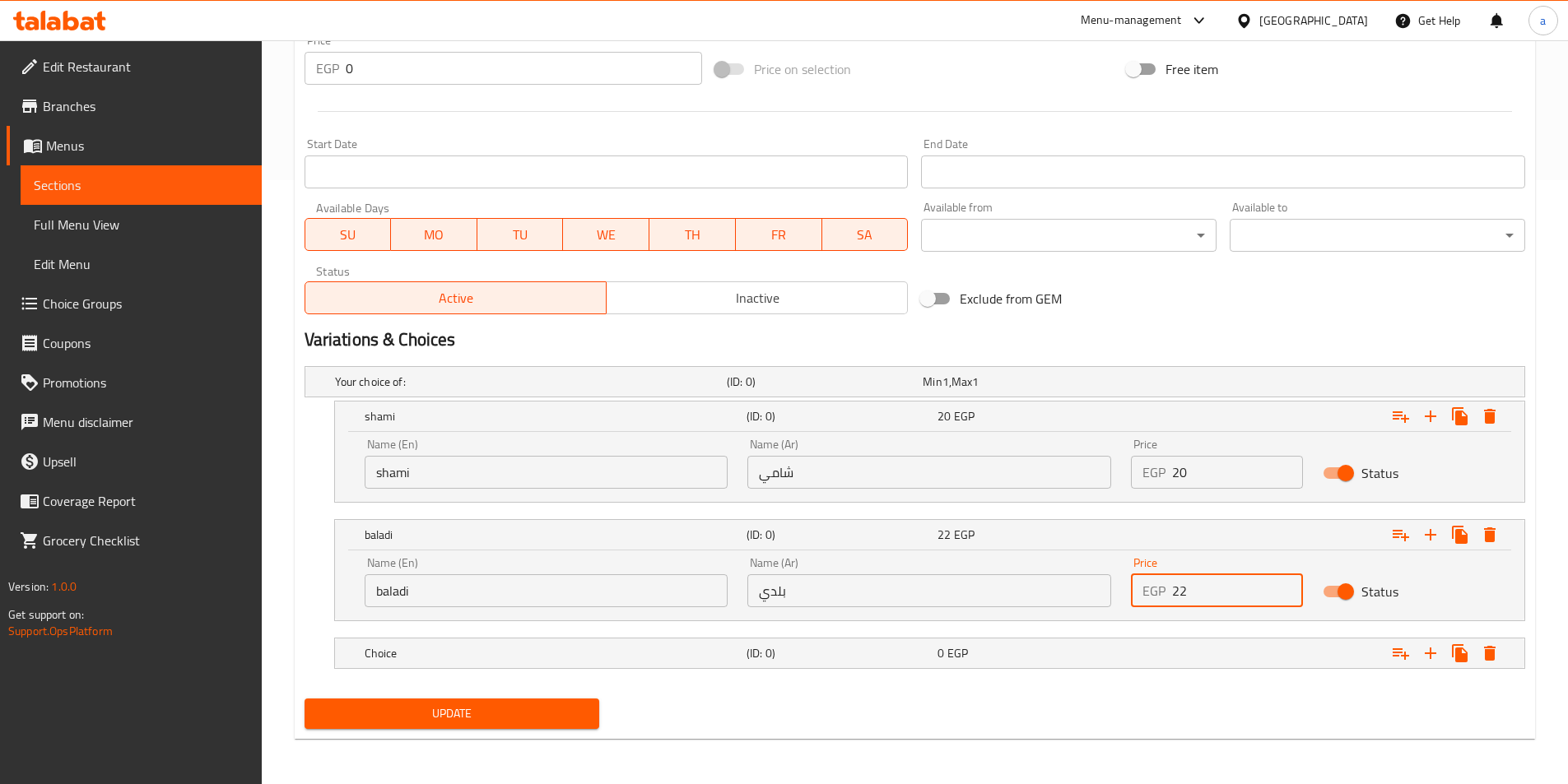
scroll to position [604, 0]
type input "22"
click at [604, 646] on h5 "Choice" at bounding box center [552, 652] width 375 height 16
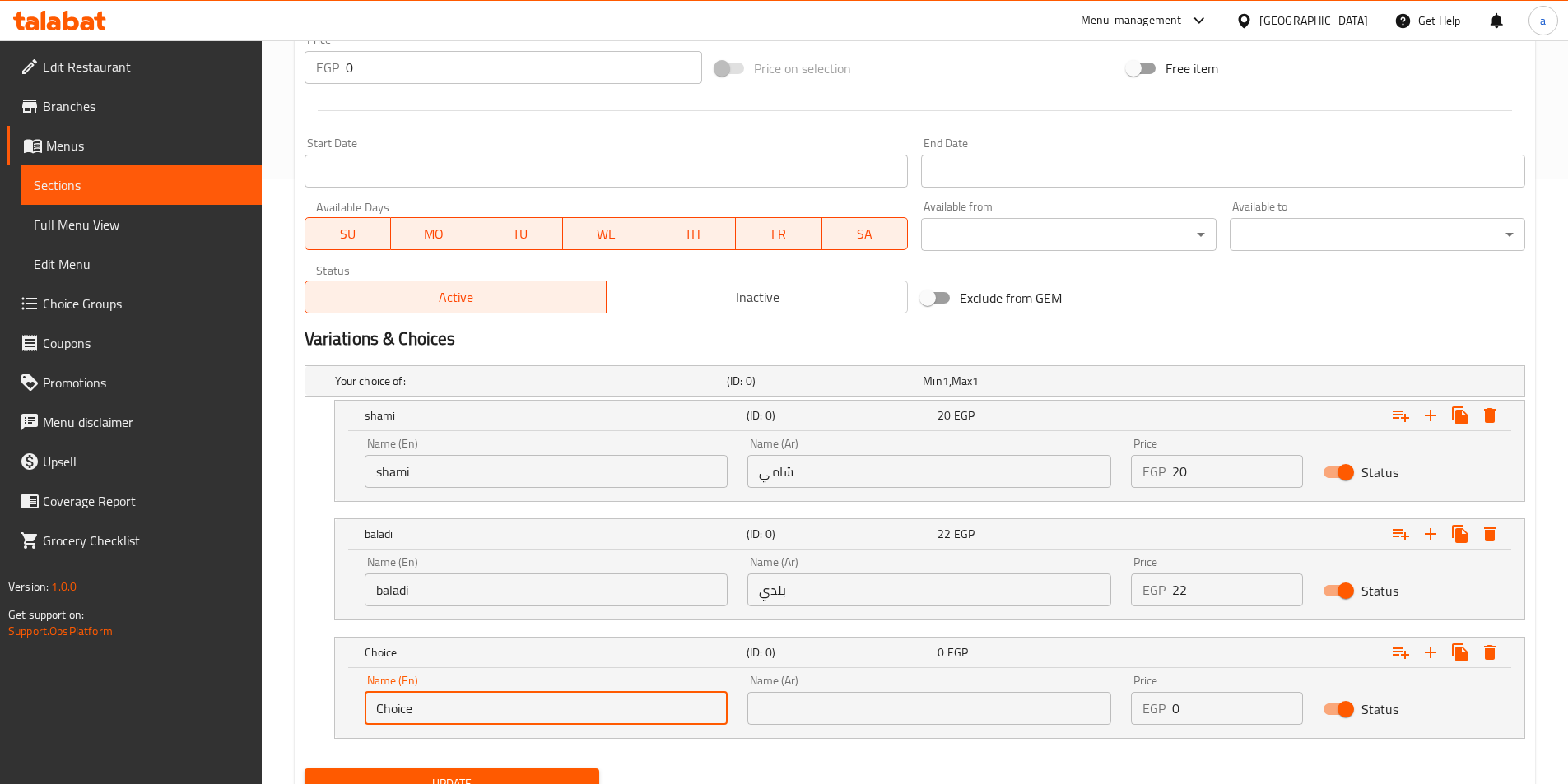
click at [458, 701] on input "Choice" at bounding box center [546, 709] width 364 height 32
type input "Fino"
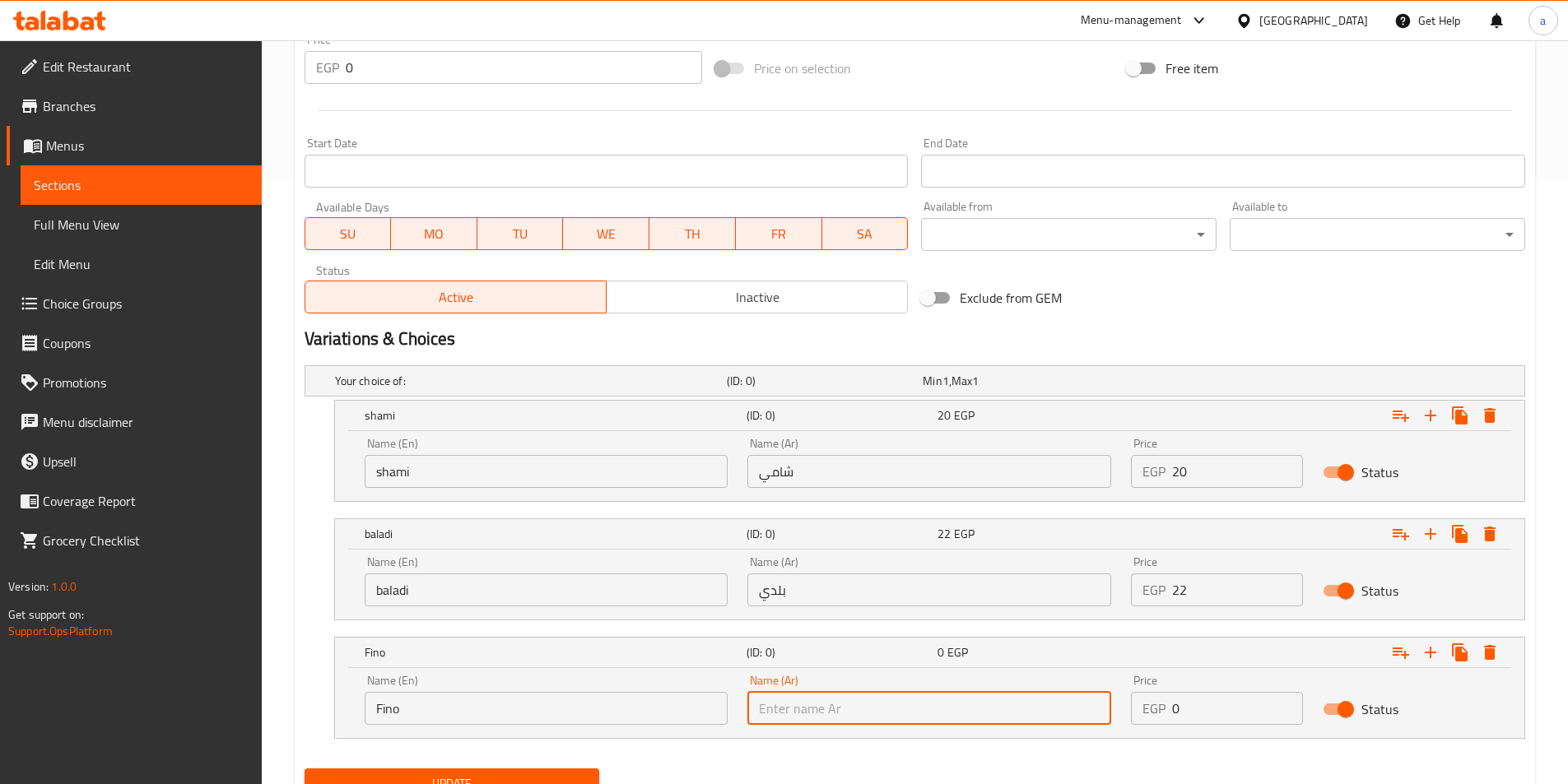
click at [787, 703] on input "text" at bounding box center [928, 709] width 364 height 32
type input "فينو"
click at [1215, 706] on input "0" at bounding box center [1237, 709] width 131 height 32
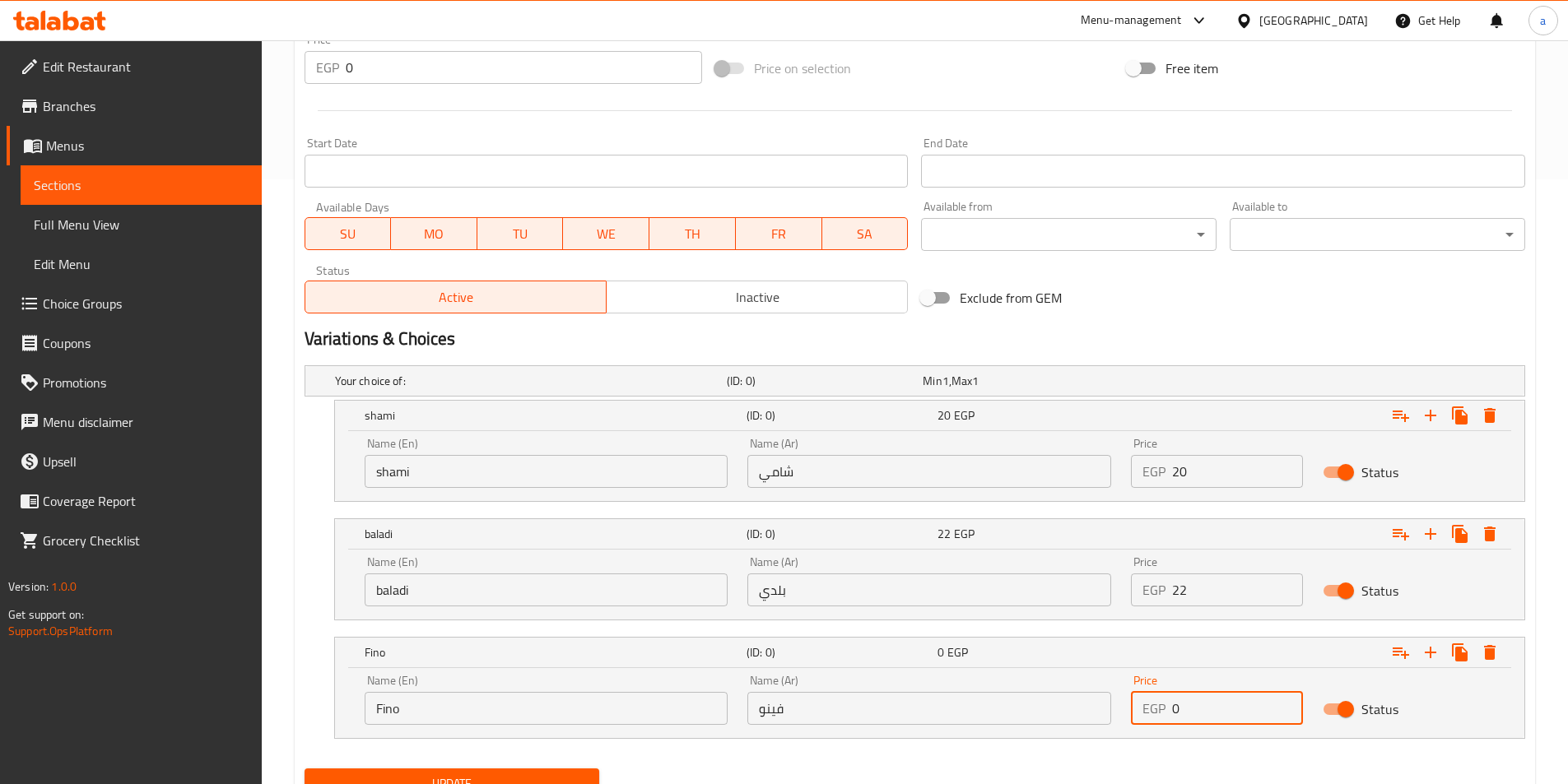
click at [1215, 706] on input "0" at bounding box center [1237, 709] width 131 height 32
drag, startPoint x: 1203, startPoint y: 706, endPoint x: 1138, endPoint y: 706, distance: 65.0
click at [1138, 706] on div "EGP 0 Price" at bounding box center [1217, 709] width 172 height 32
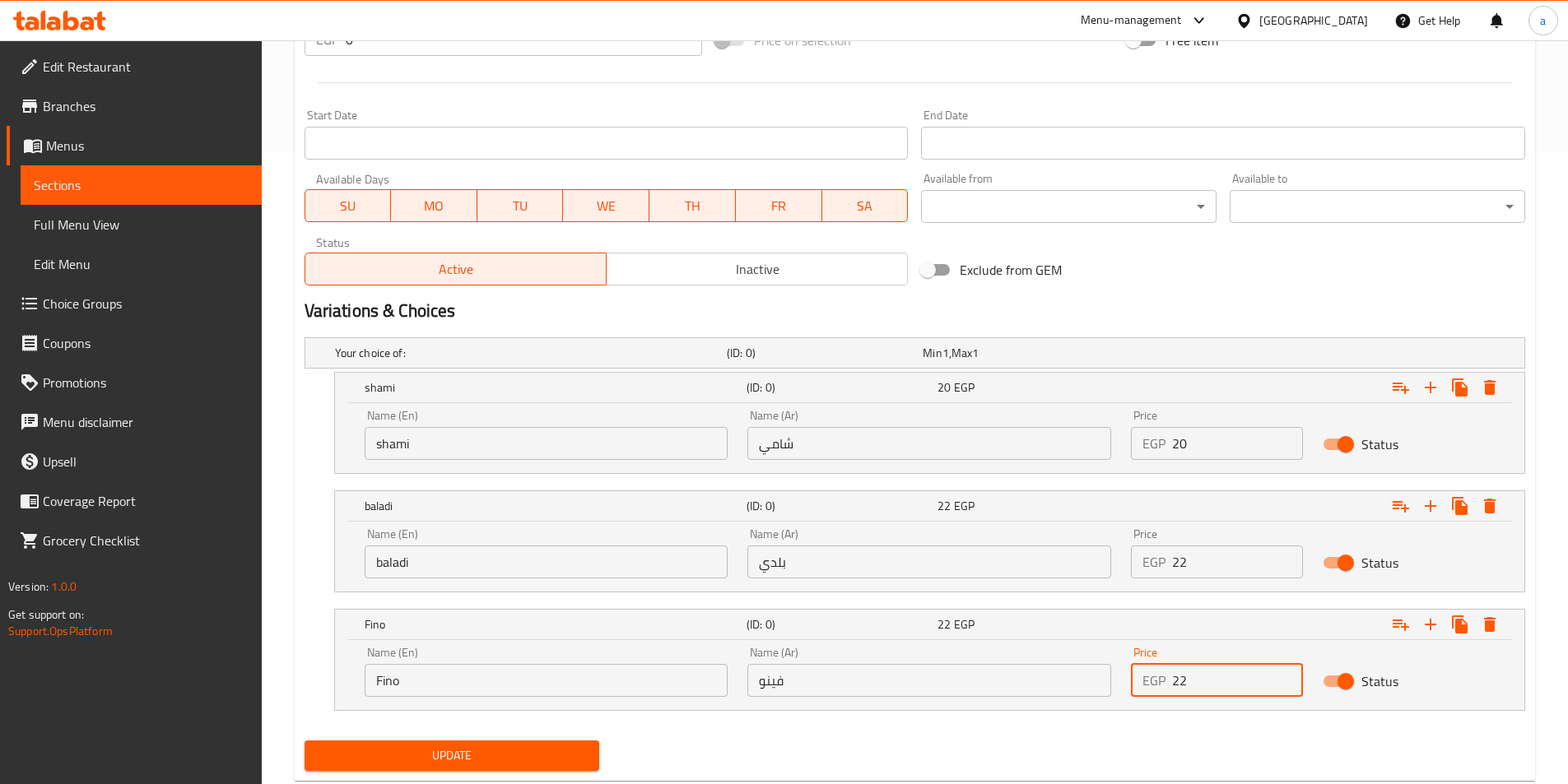
scroll to position [675, 0]
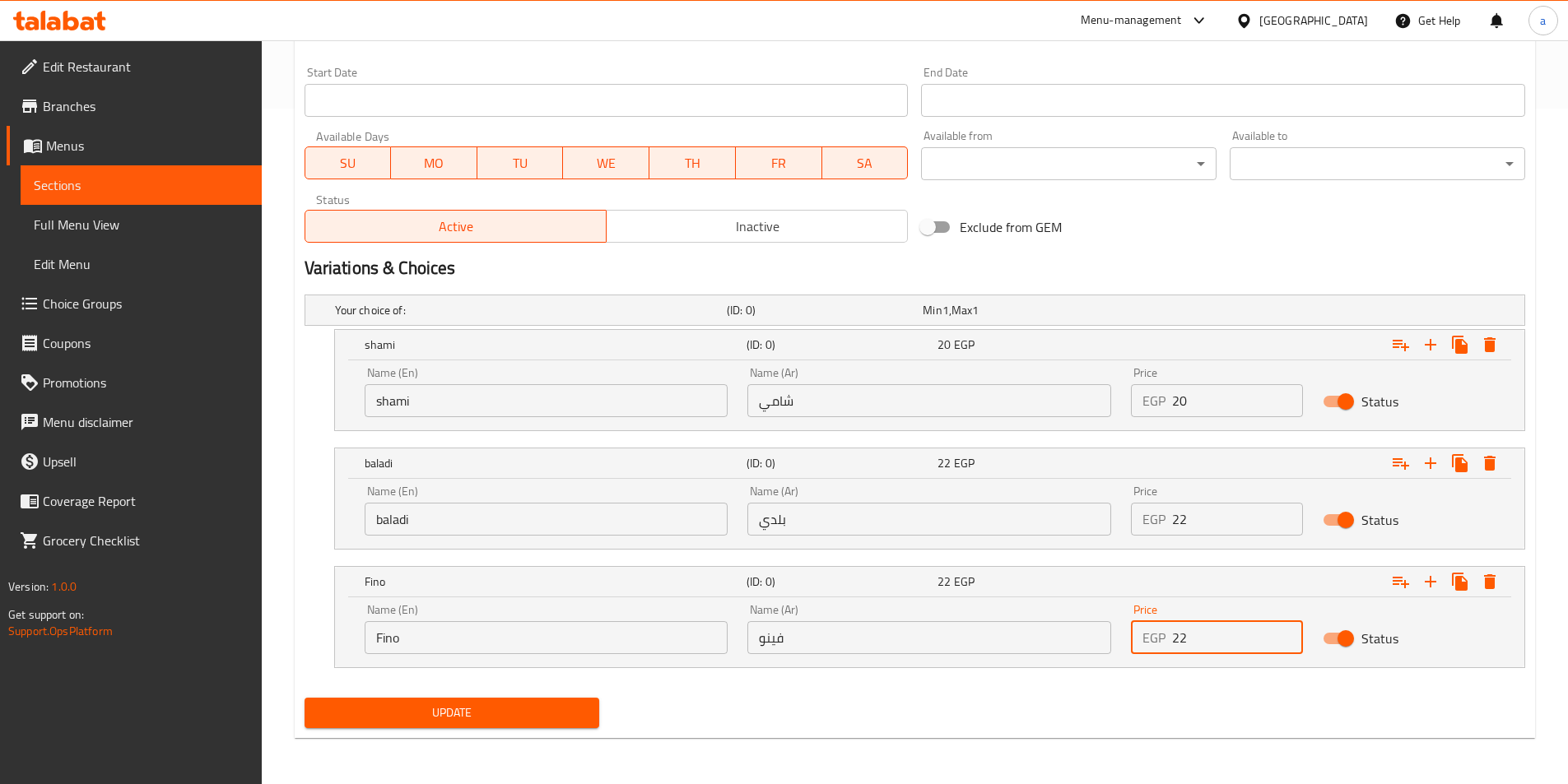
type input "22"
click at [480, 712] on span "Update" at bounding box center [453, 713] width 269 height 21
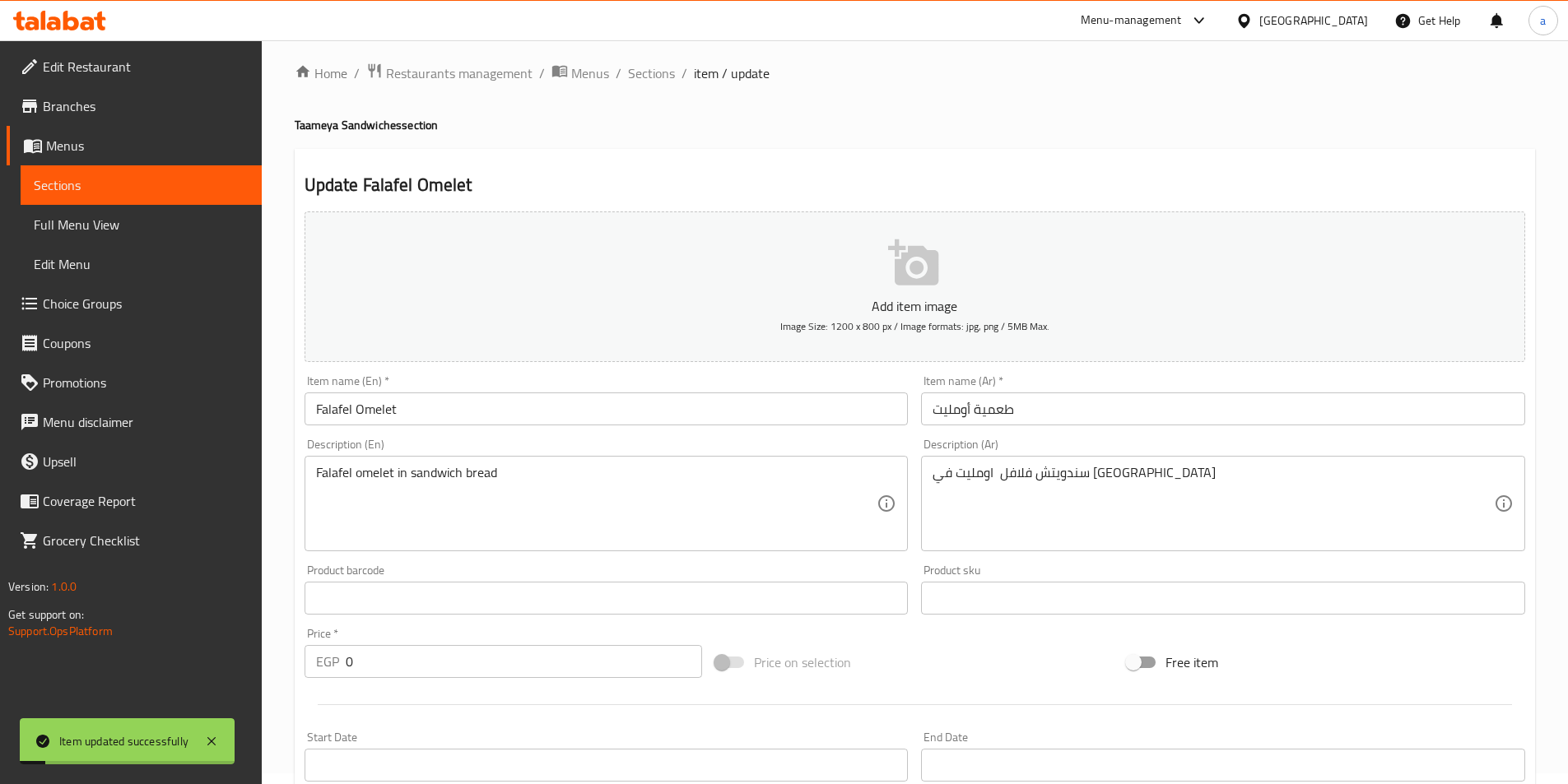
scroll to position [0, 0]
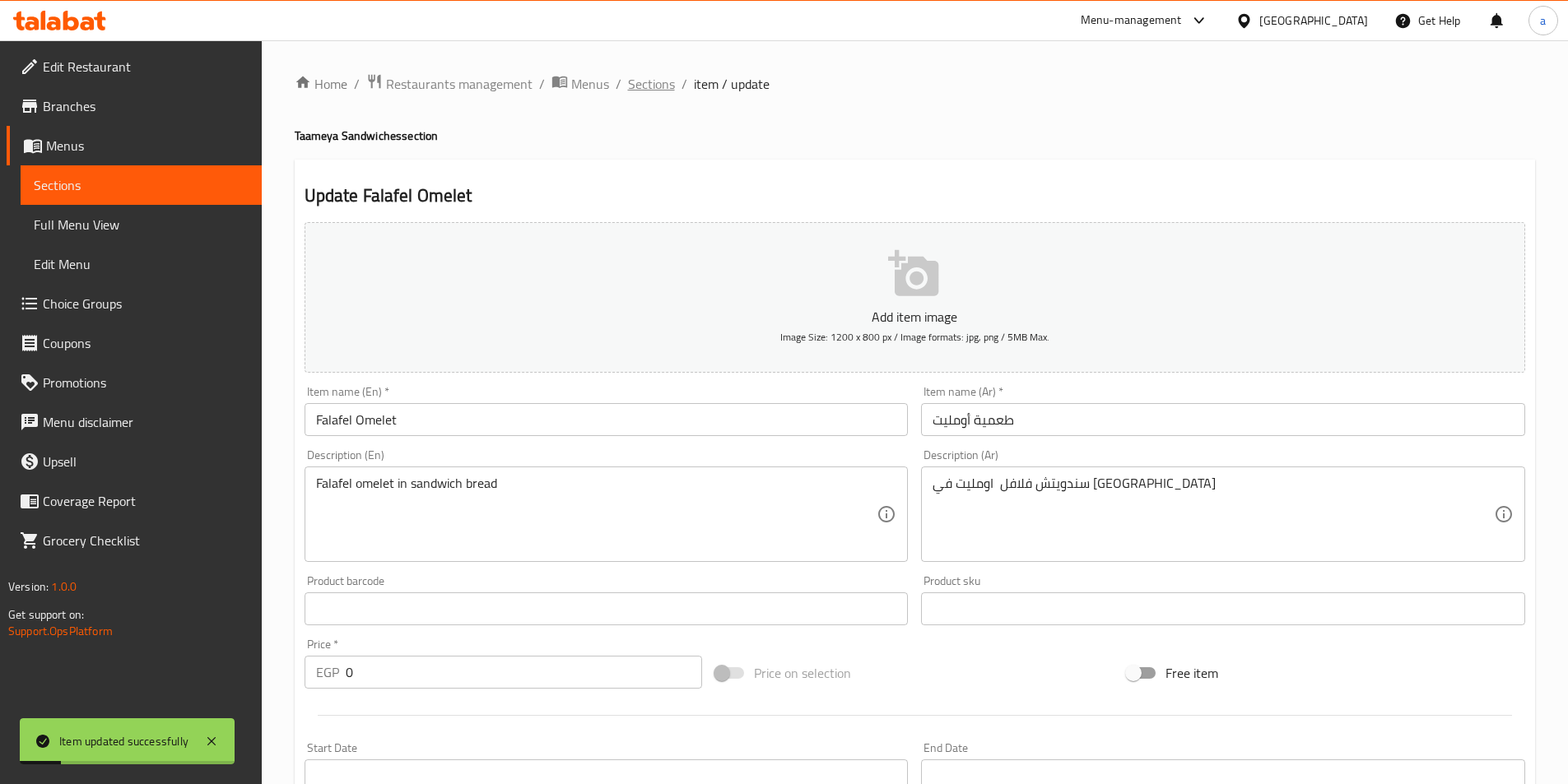
click at [640, 85] on span "Sections" at bounding box center [650, 84] width 47 height 20
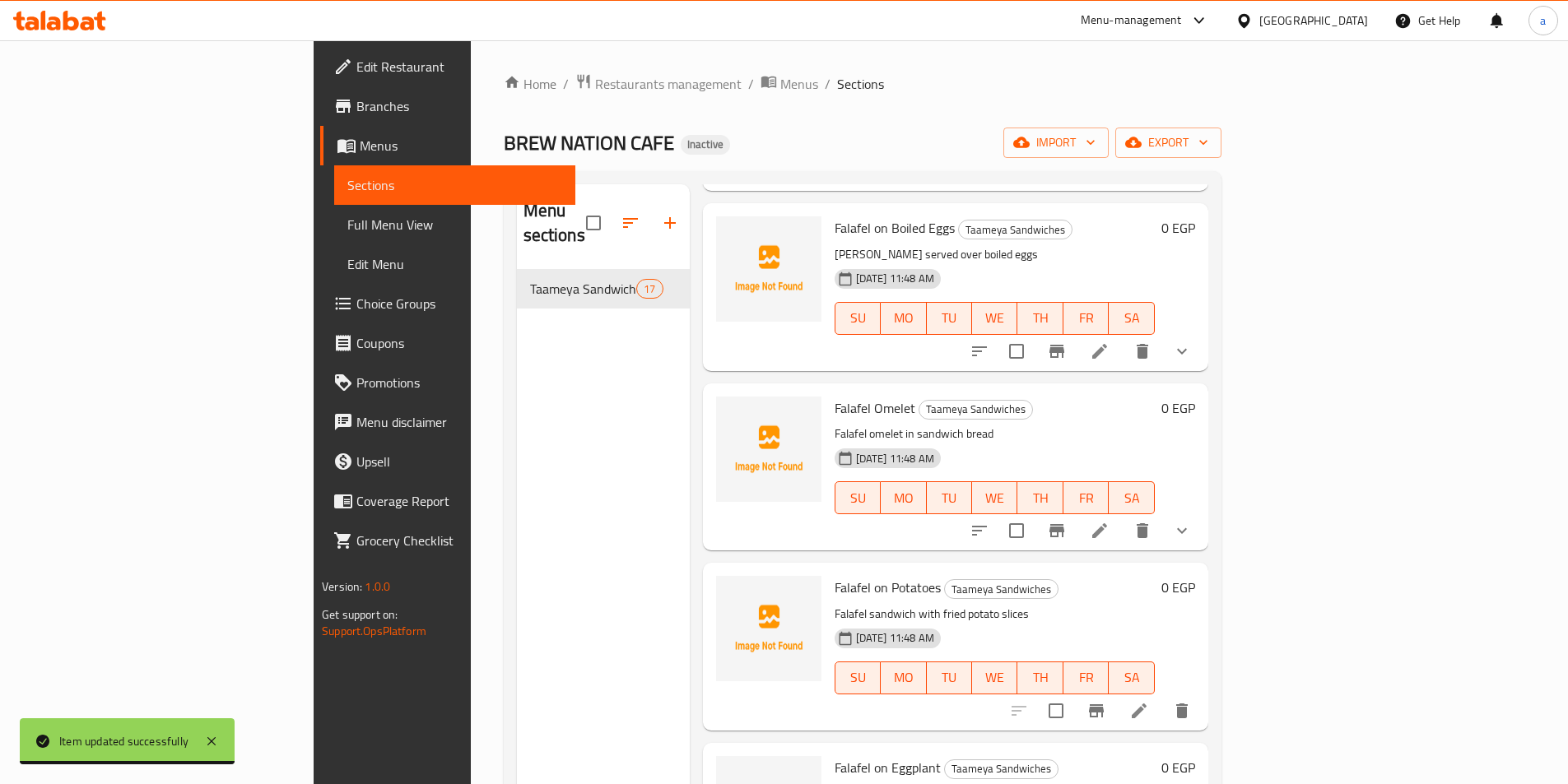
scroll to position [1317, 0]
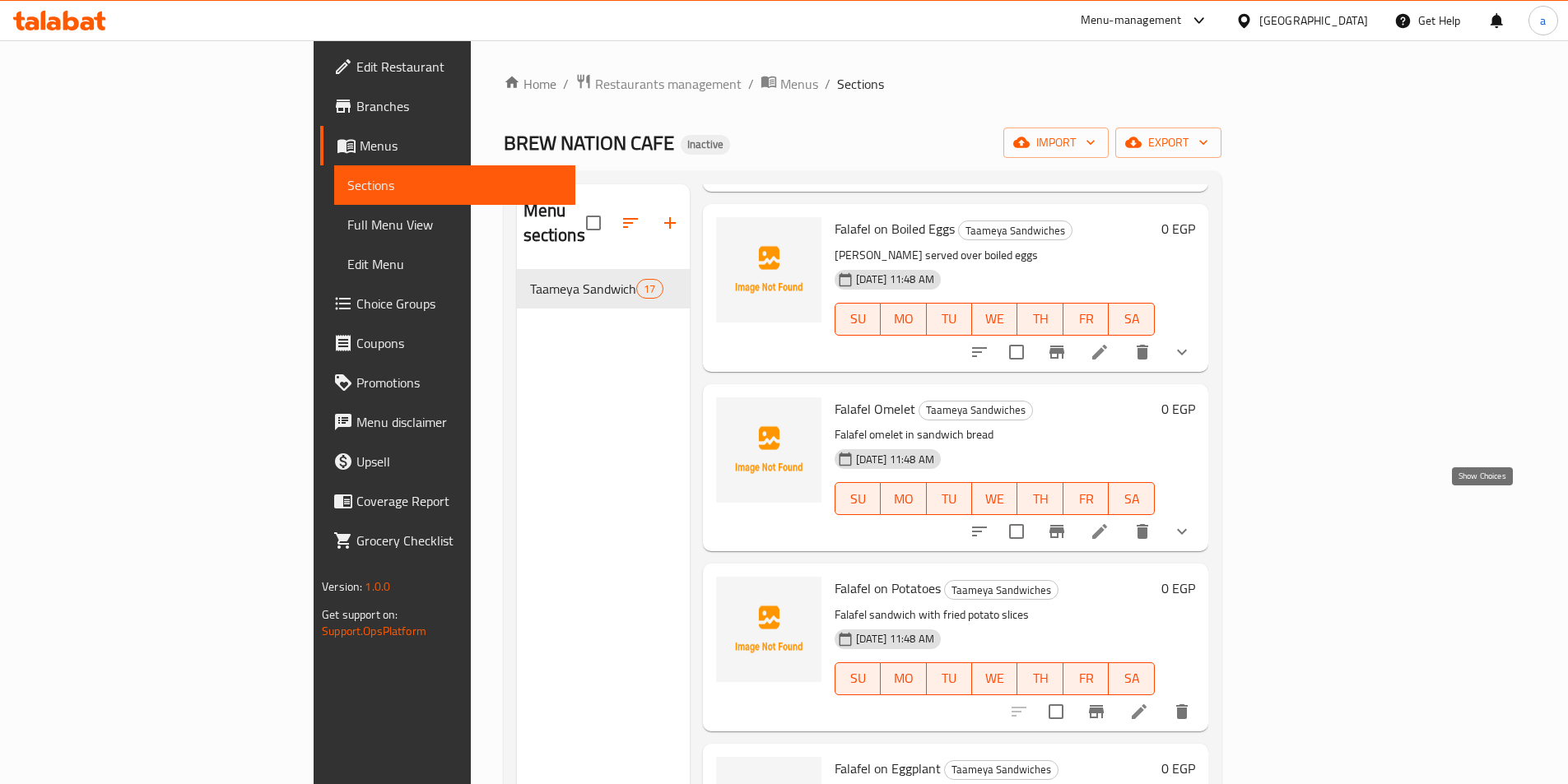
click at [1187, 529] on icon "show more" at bounding box center [1181, 532] width 10 height 6
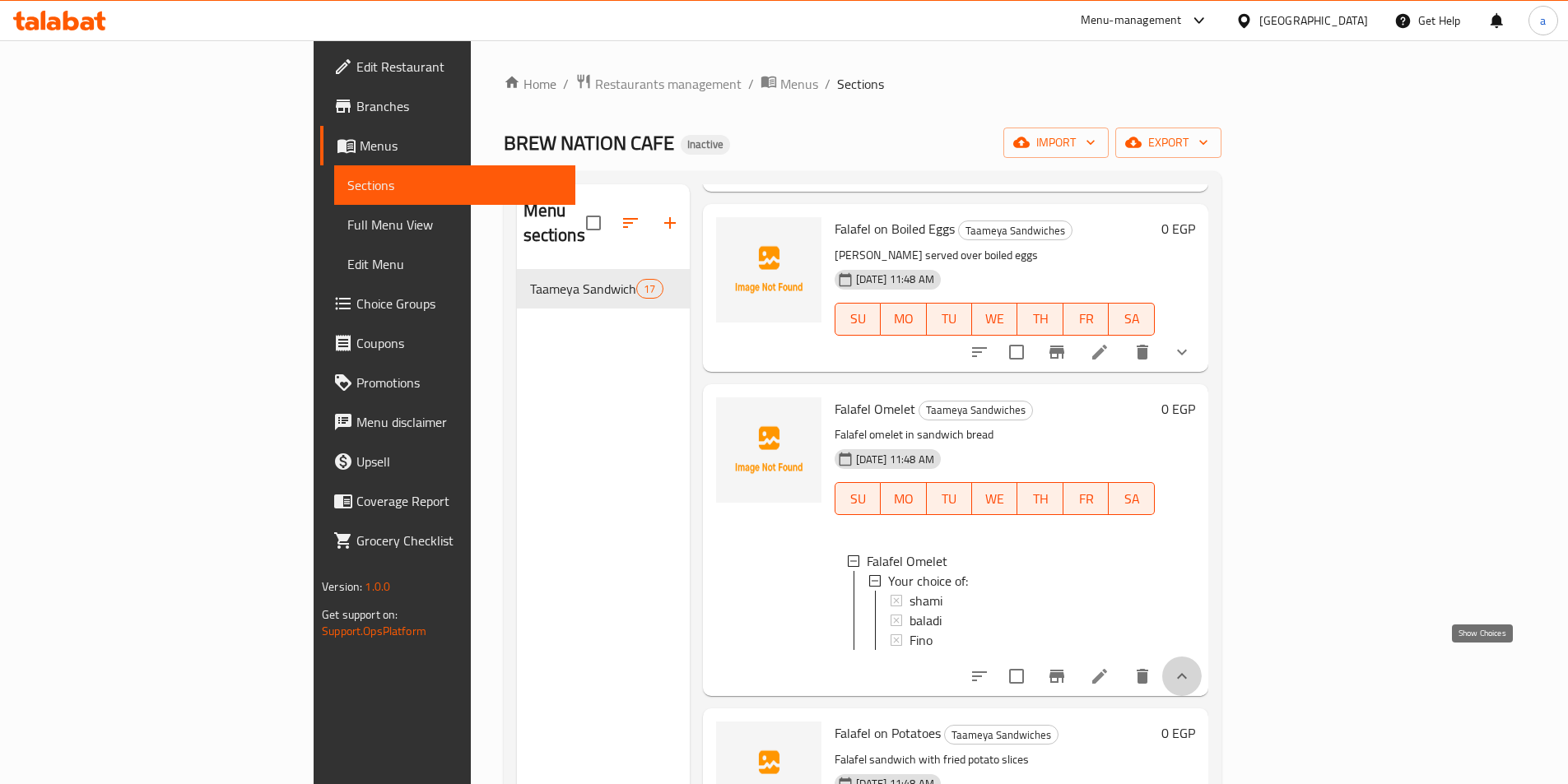
click at [1192, 667] on icon "show more" at bounding box center [1181, 676] width 20 height 20
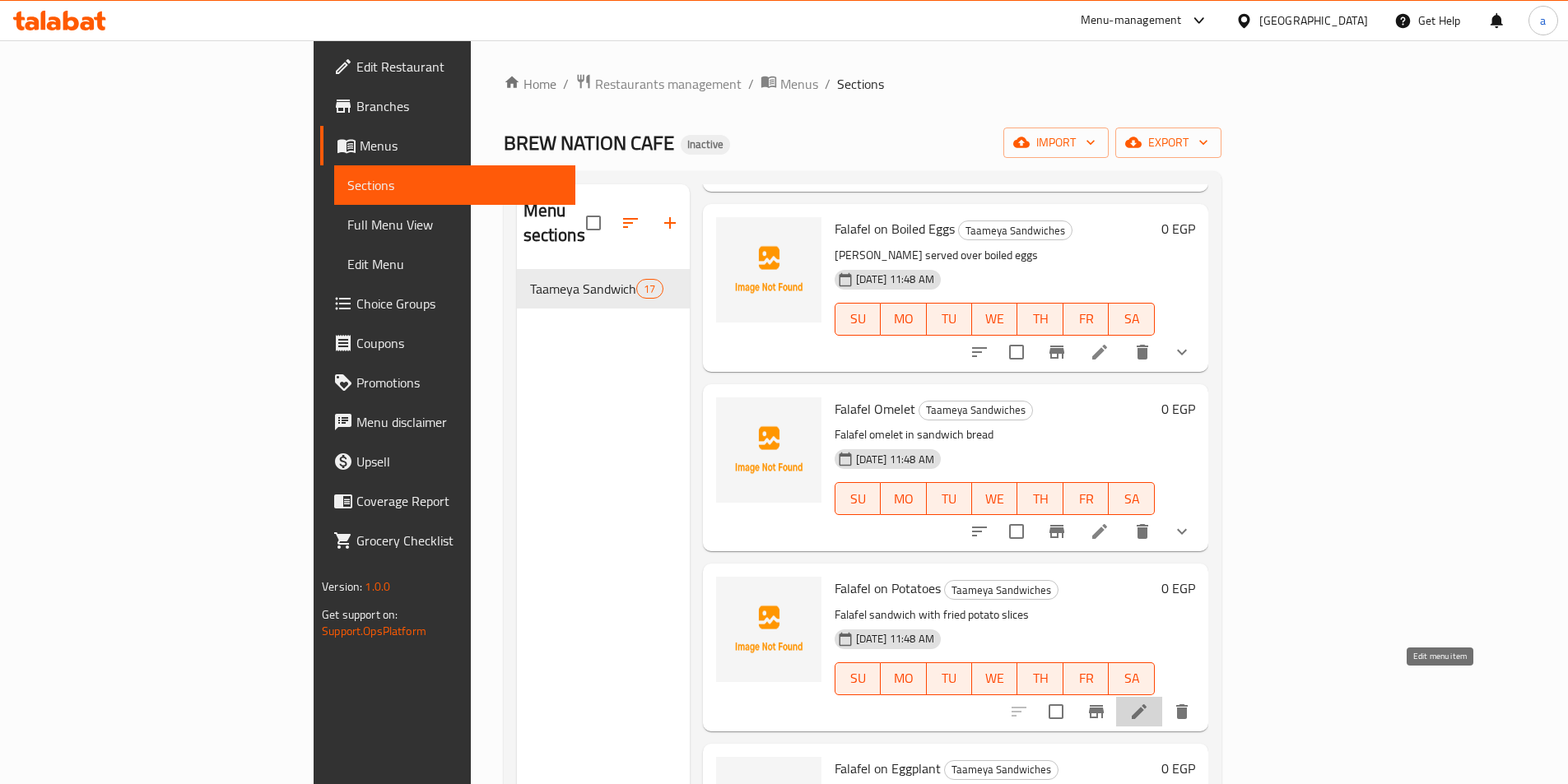
click at [1149, 702] on icon at bounding box center [1138, 711] width 20 height 20
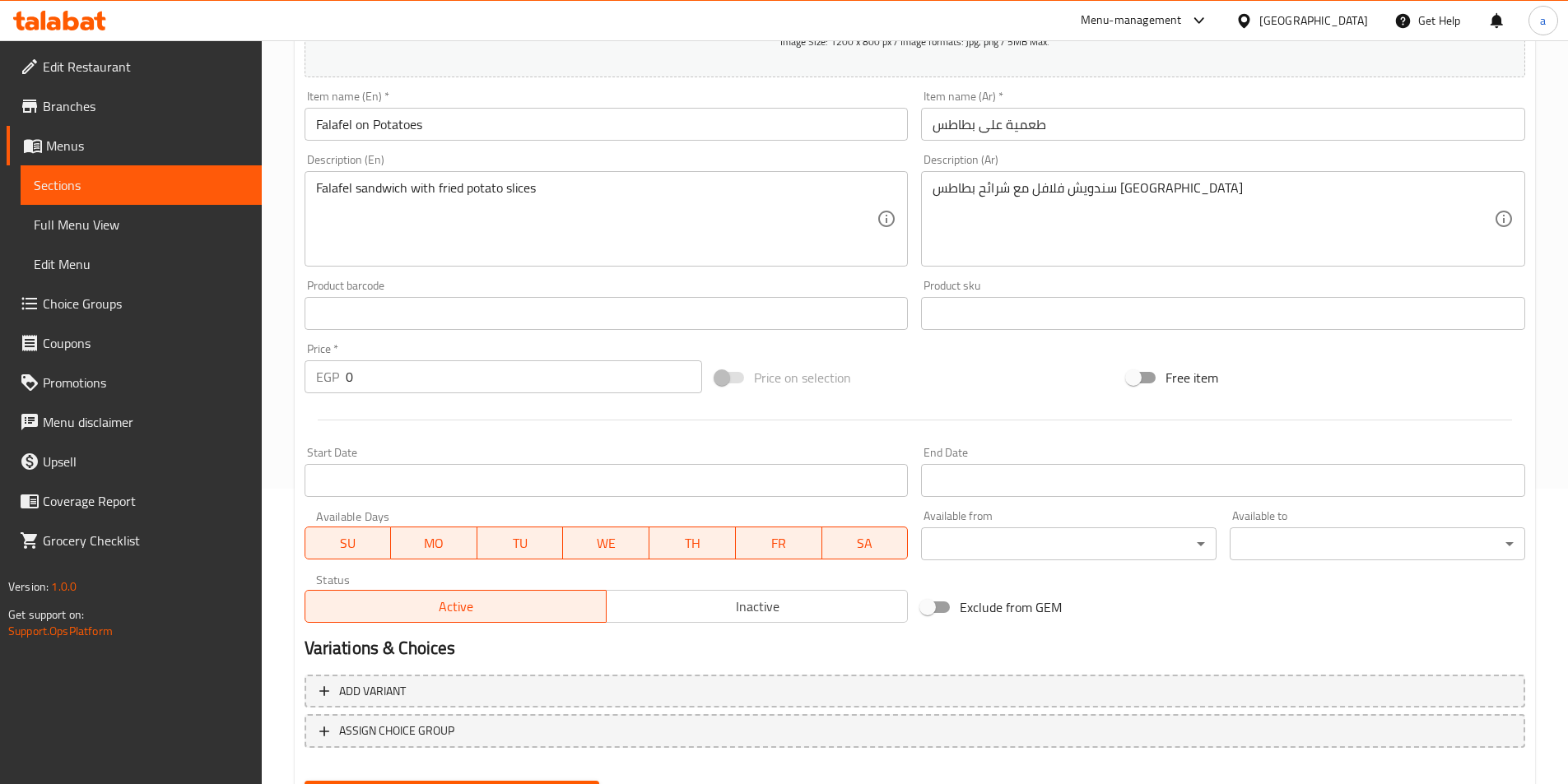
scroll to position [296, 0]
click at [477, 688] on span "Add variant" at bounding box center [914, 691] width 1191 height 21
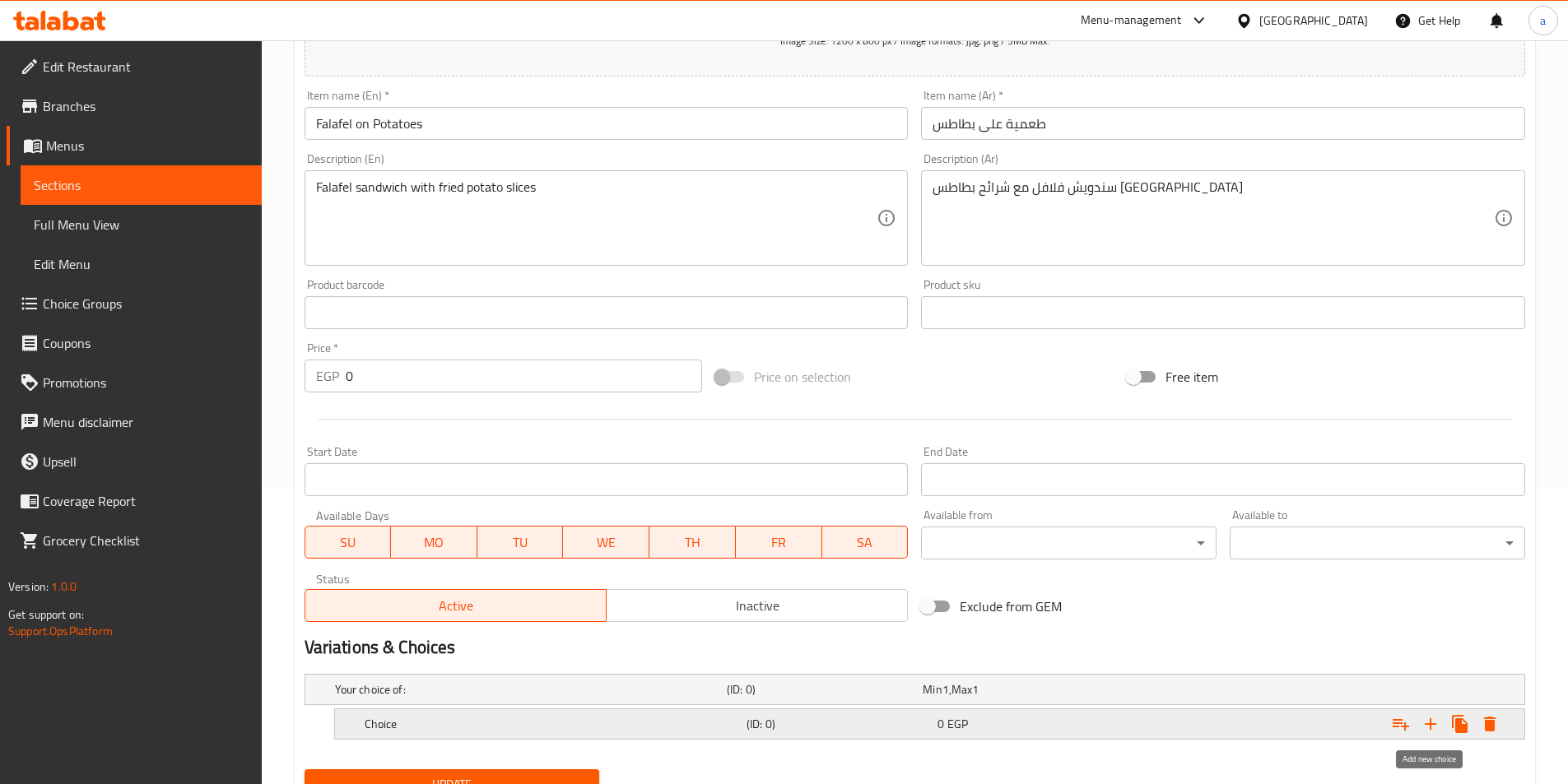
click at [1430, 721] on icon "Expand" at bounding box center [1430, 724] width 11 height 11
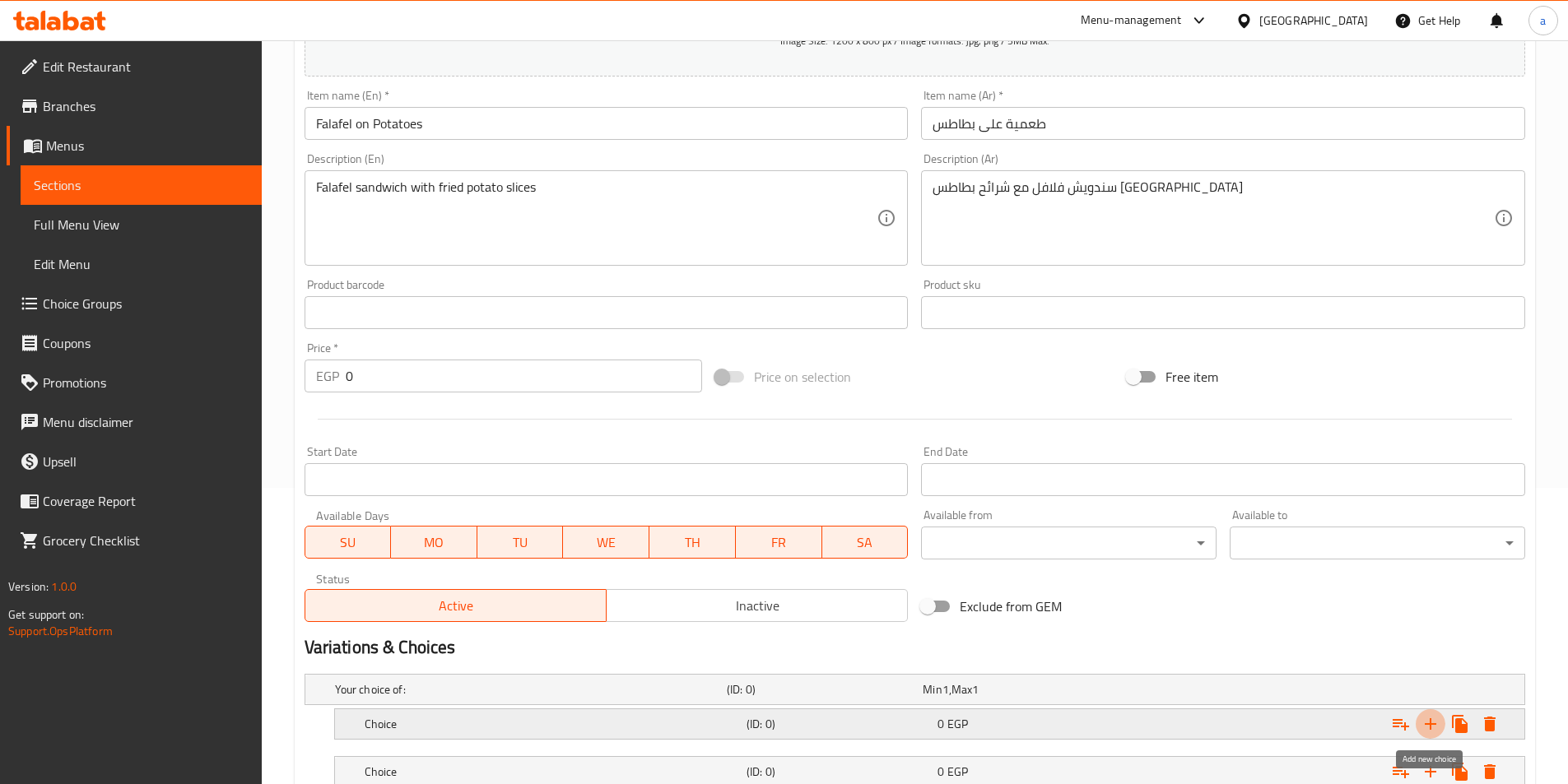
click at [1430, 721] on icon "Expand" at bounding box center [1430, 724] width 11 height 11
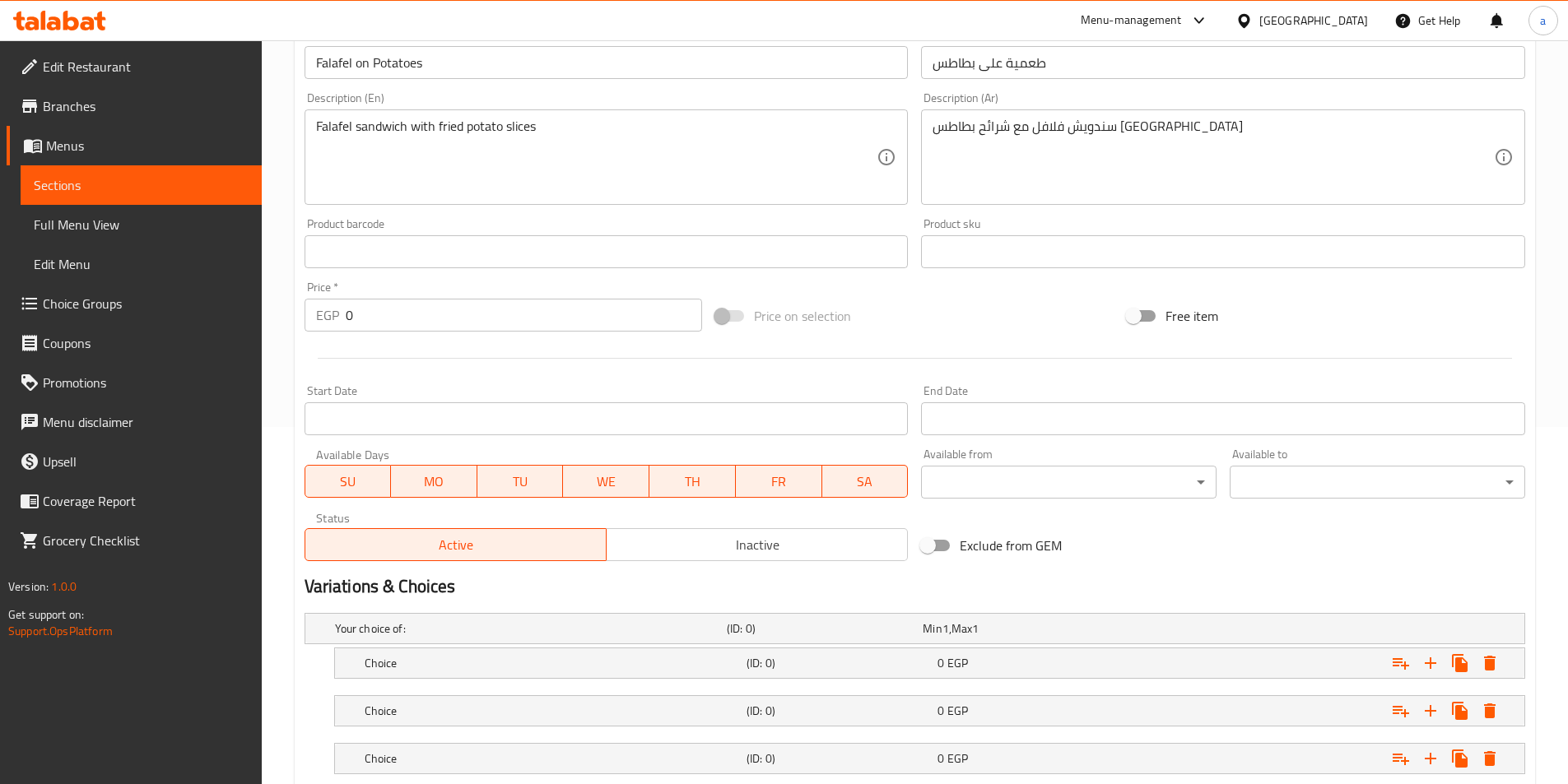
scroll to position [461, 0]
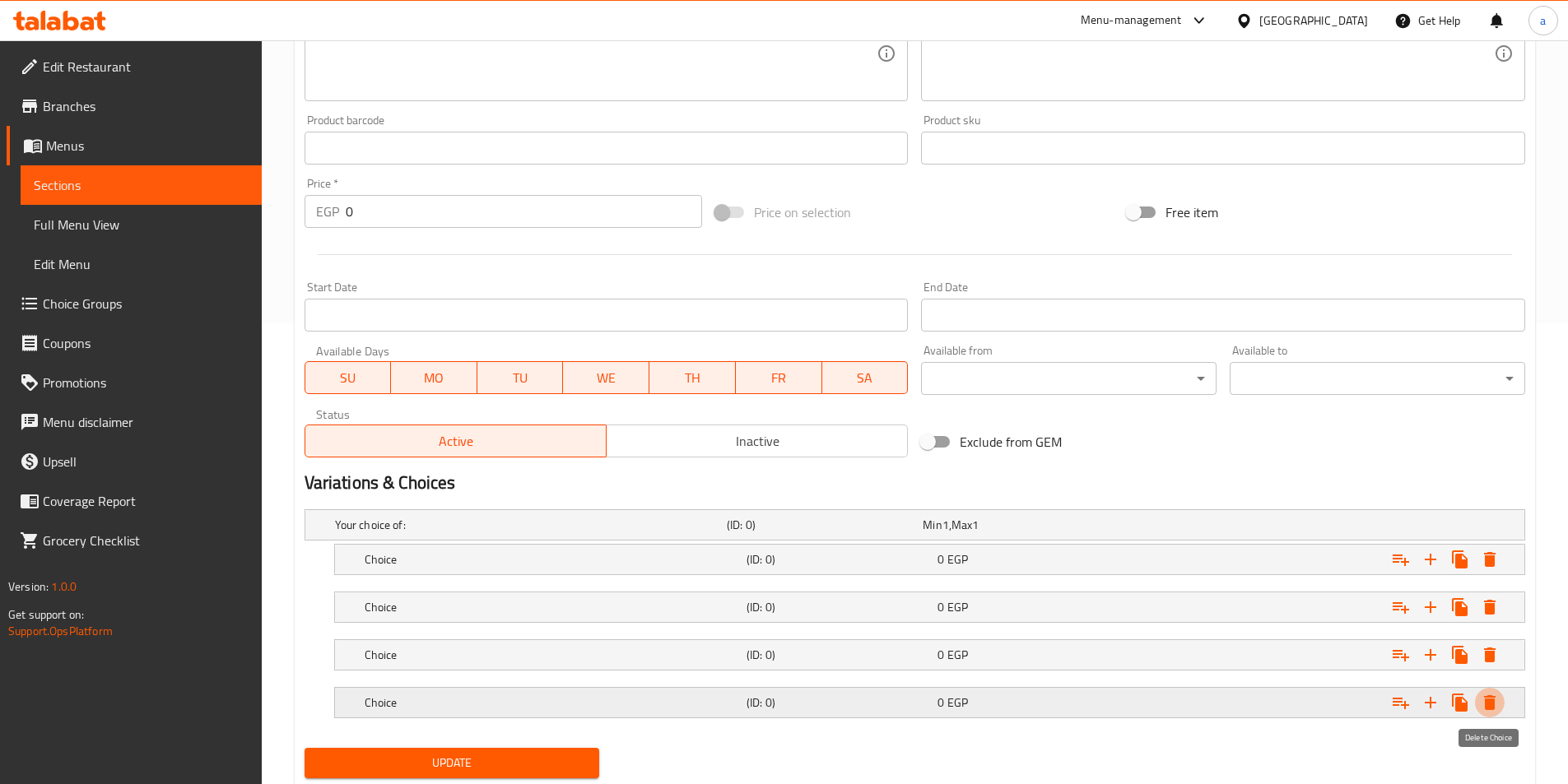
click at [1502, 702] on button "Expand" at bounding box center [1489, 702] width 30 height 30
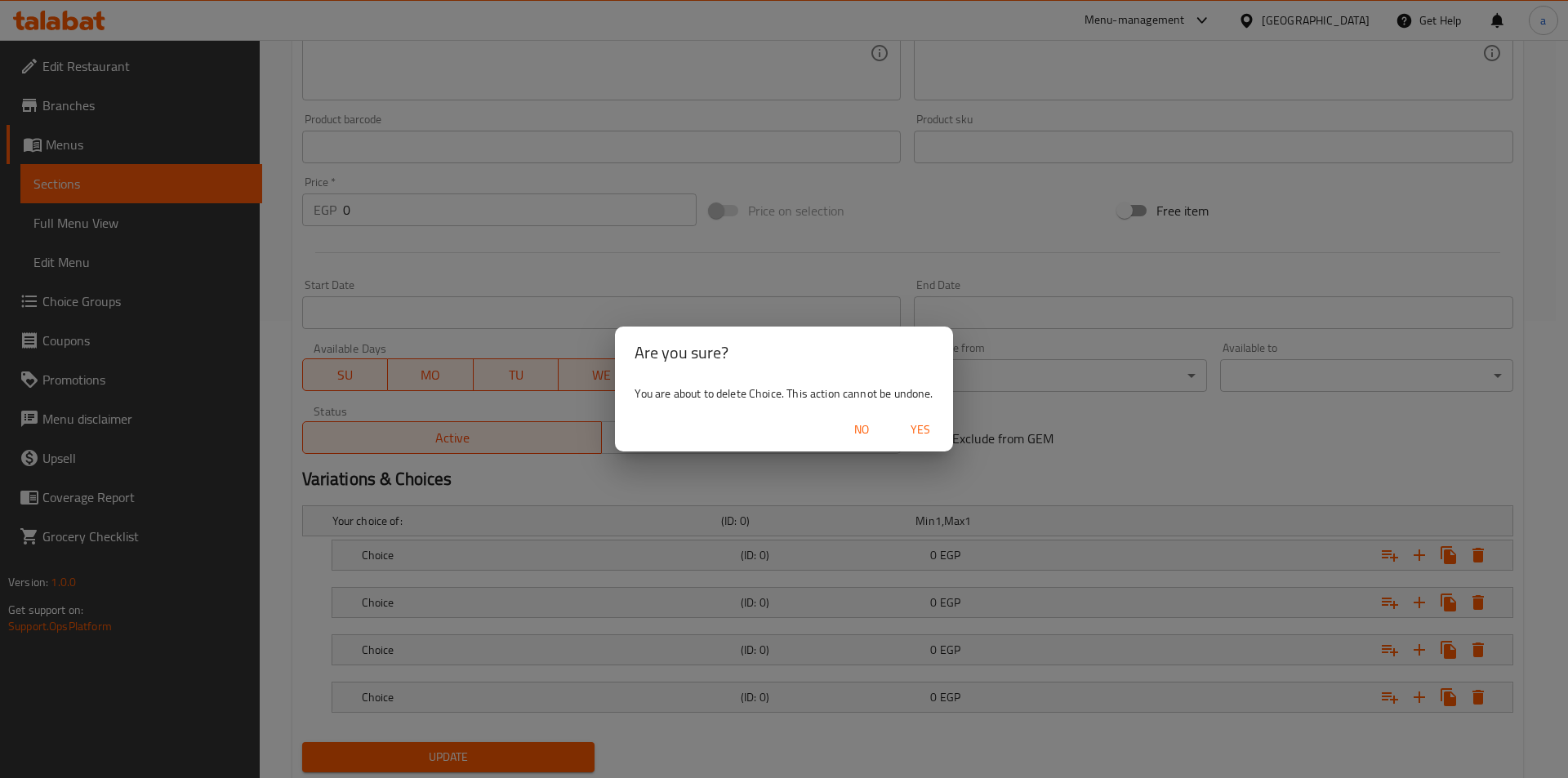
click at [917, 431] on span "Yes" at bounding box center [920, 430] width 39 height 21
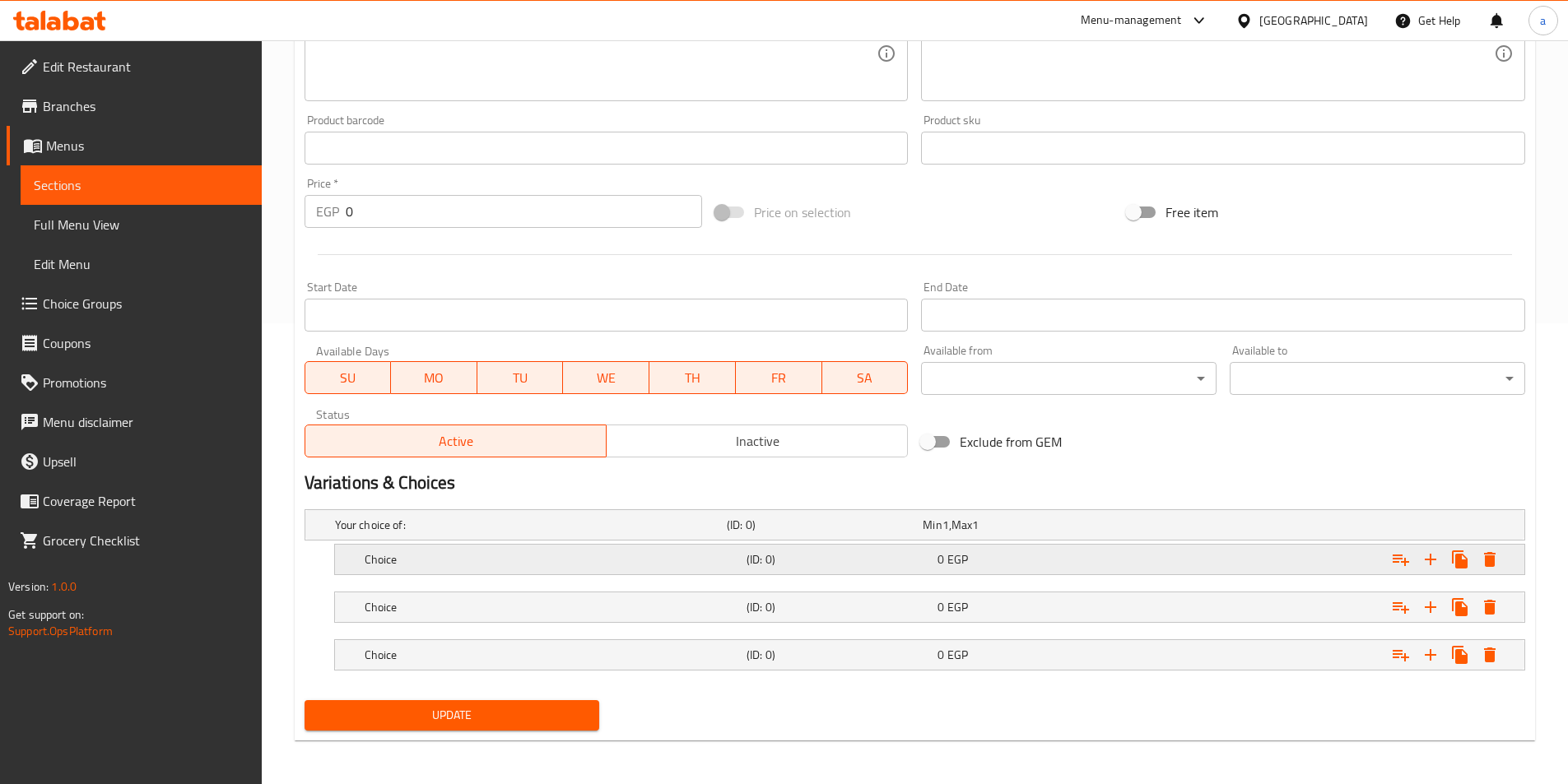
click at [607, 567] on h5 "Choice" at bounding box center [552, 559] width 375 height 16
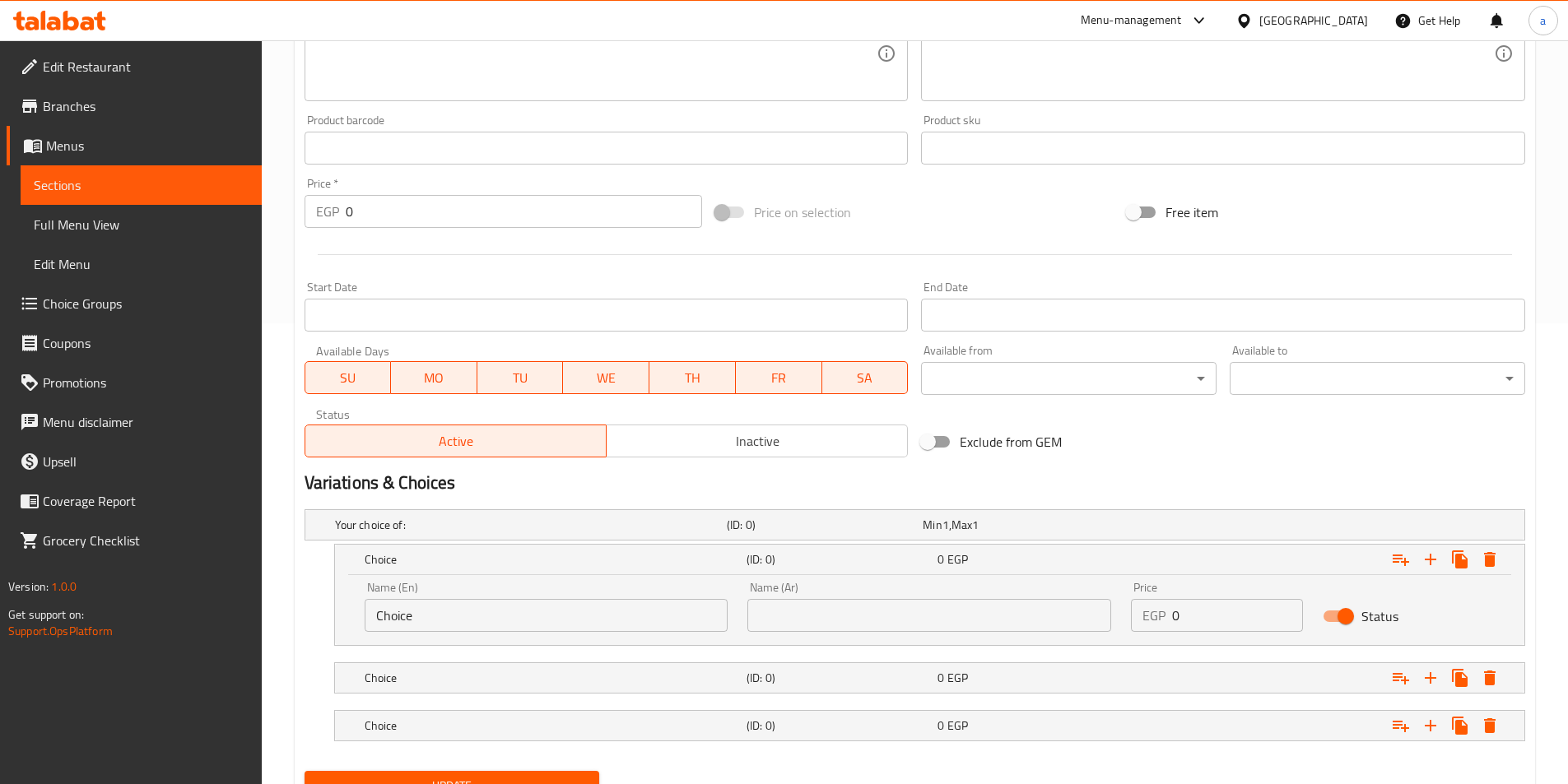
click at [511, 629] on input "Choice" at bounding box center [546, 615] width 364 height 32
type input "shami"
click at [953, 622] on input "text" at bounding box center [928, 615] width 364 height 32
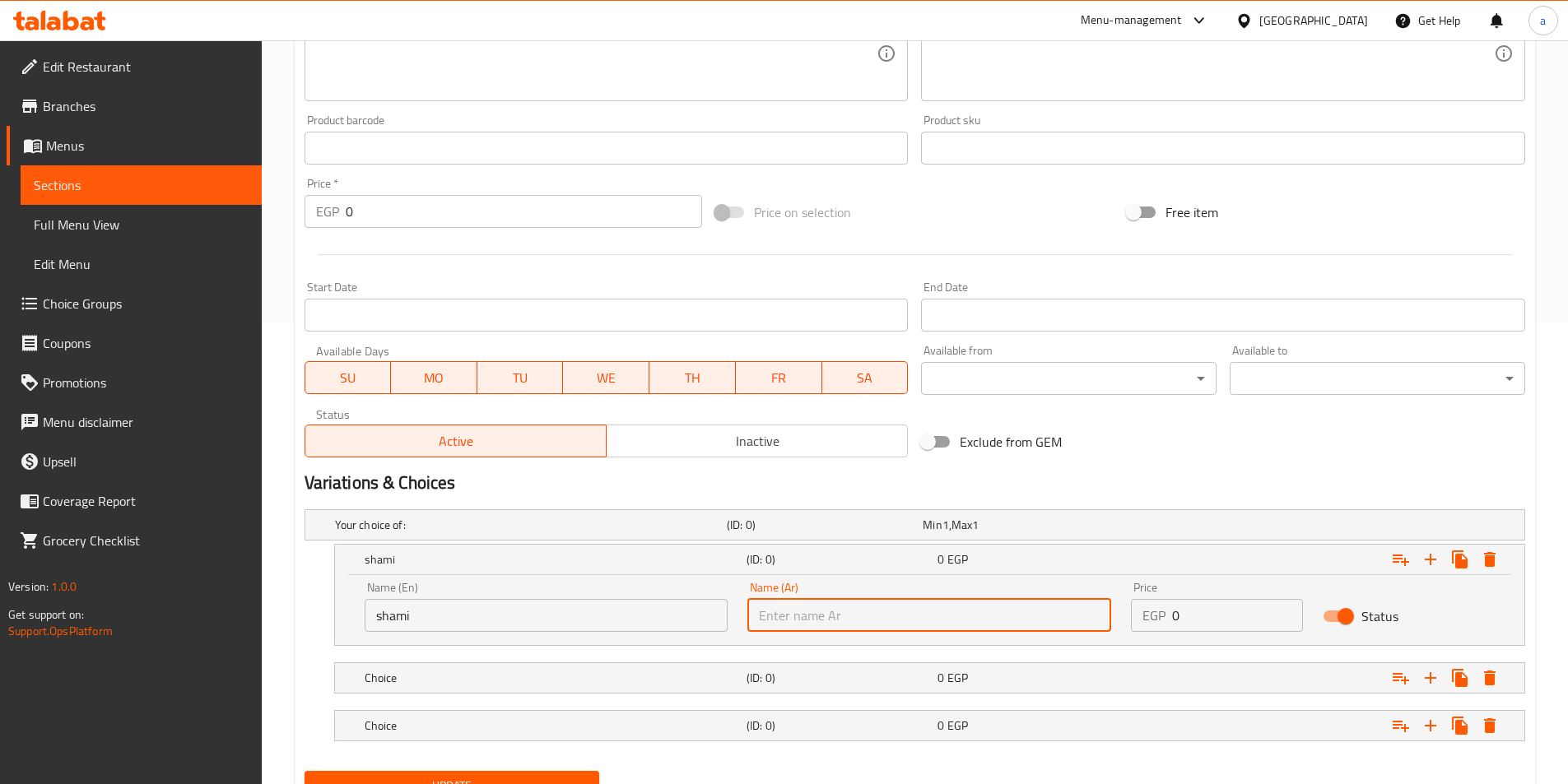
type input "شامي"
click at [1189, 600] on input "0" at bounding box center [1237, 615] width 131 height 32
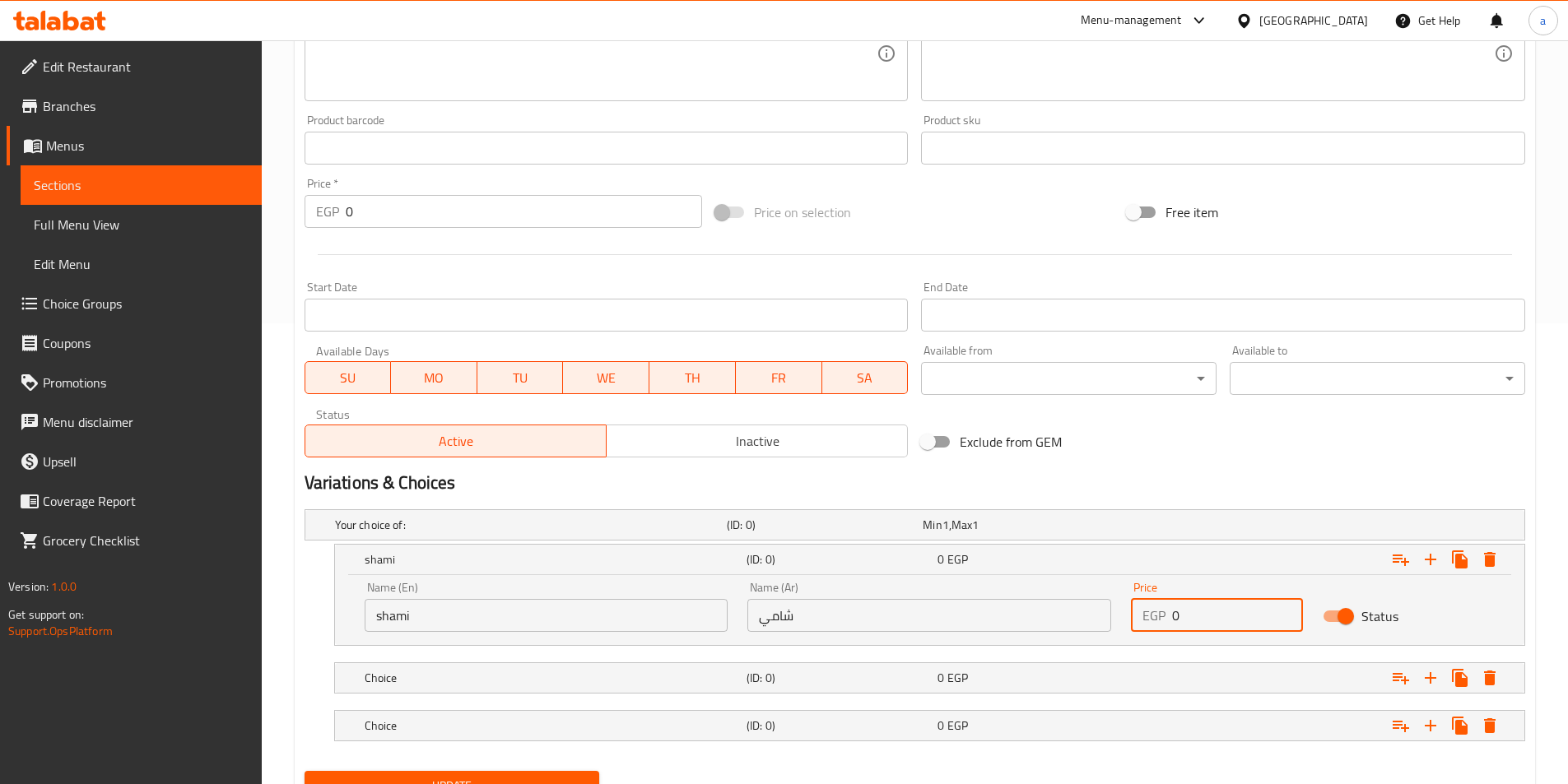
click at [1193, 612] on input "0" at bounding box center [1237, 615] width 131 height 32
click at [1166, 616] on div "EGP 0 Price" at bounding box center [1217, 615] width 172 height 32
type input "18"
click at [688, 665] on div "Choice (ID: 0) 0 EGP" at bounding box center [934, 678] width 1146 height 36
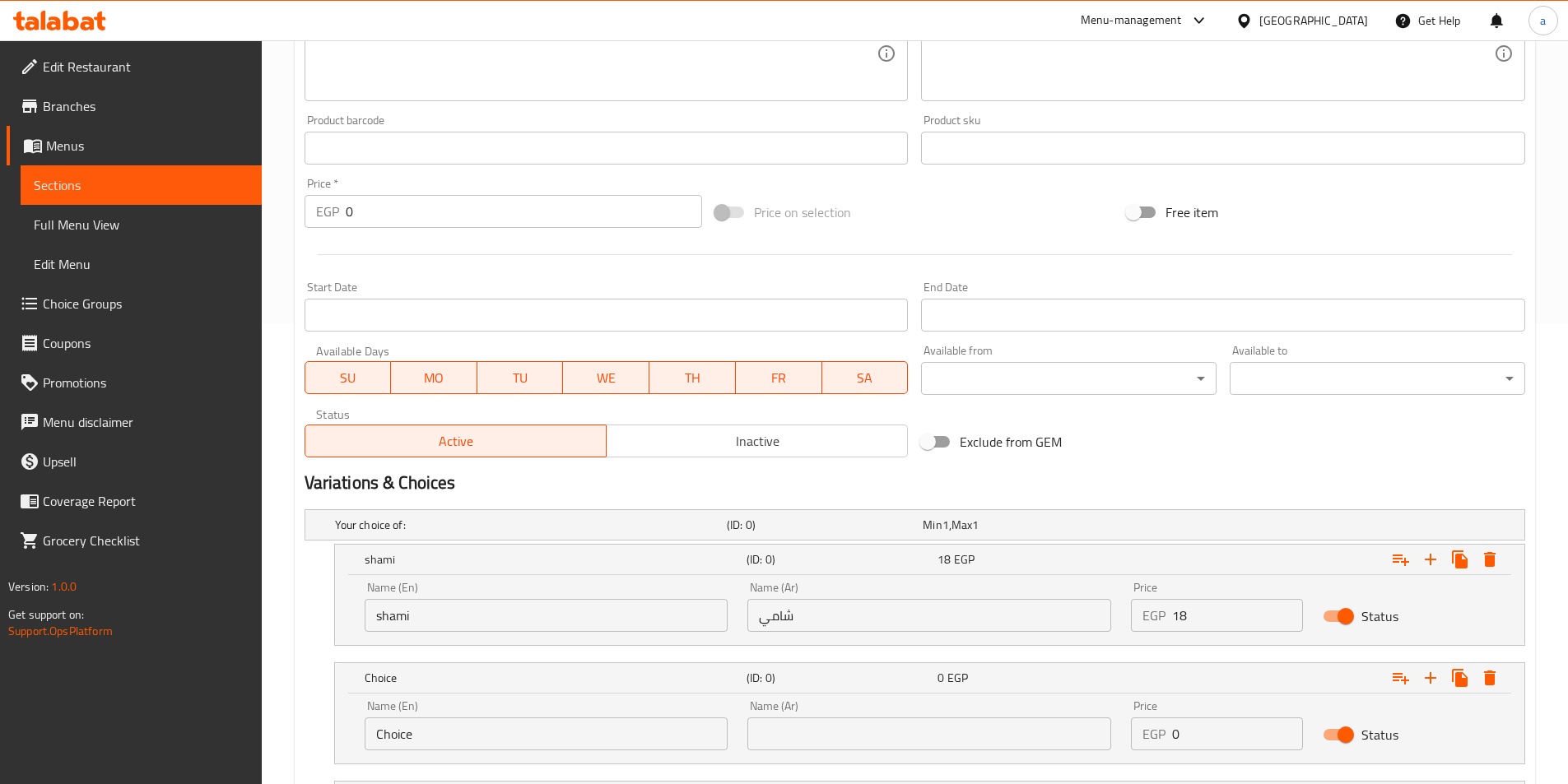
click at [487, 738] on input "Choice" at bounding box center [546, 733] width 364 height 32
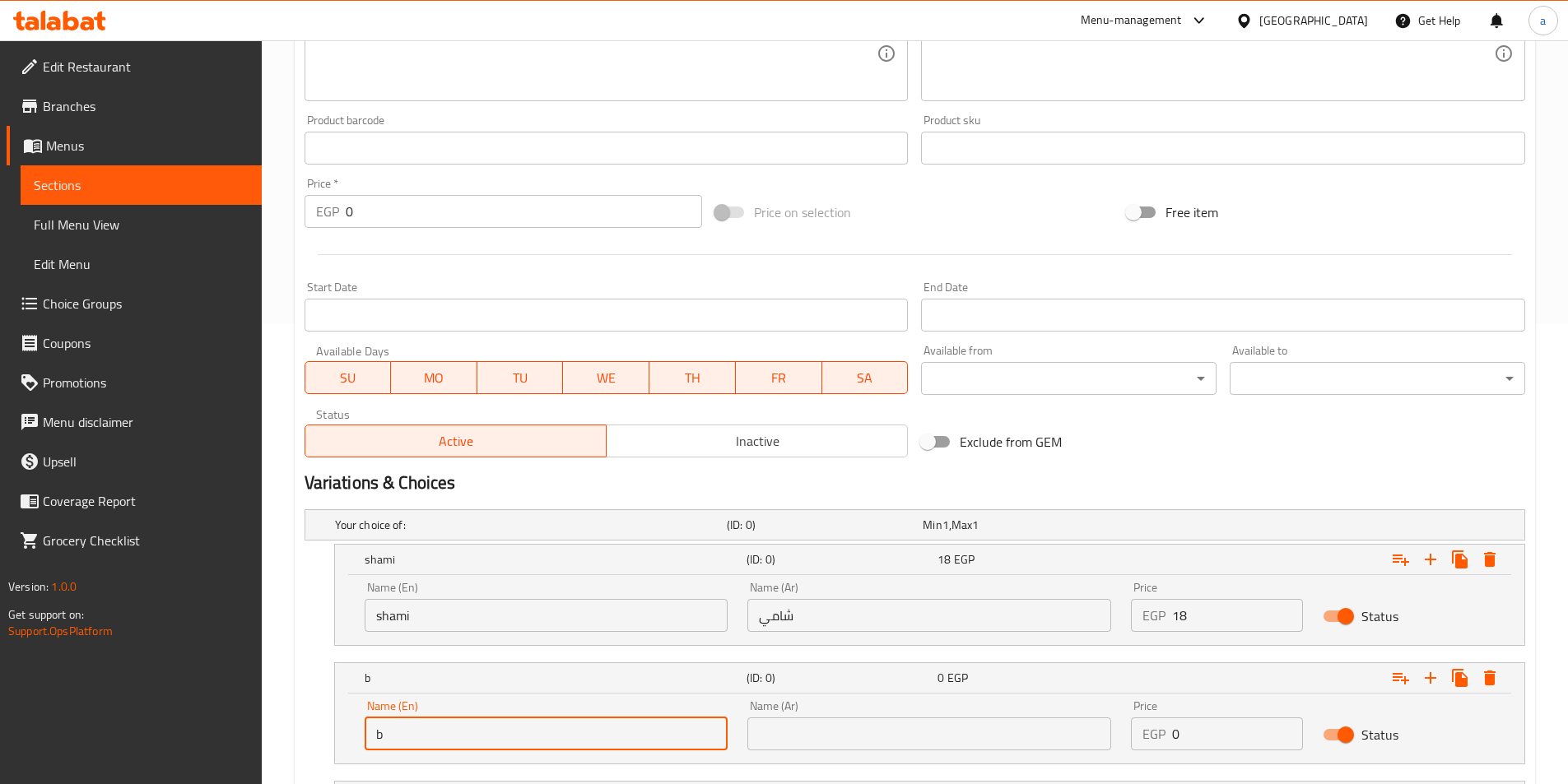
type input "baladi"
click at [782, 741] on input "text" at bounding box center [928, 733] width 364 height 32
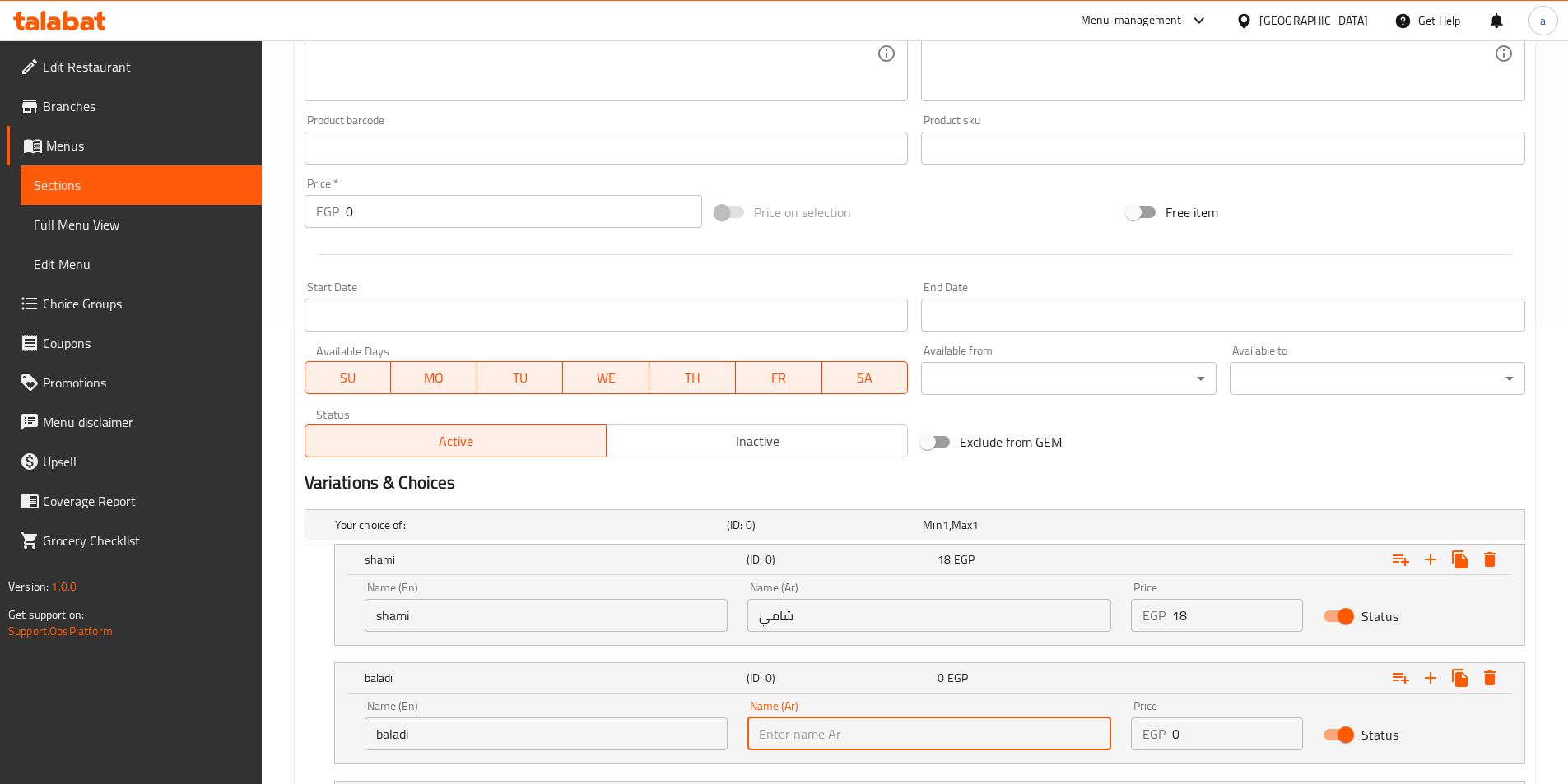
type input "بلدي"
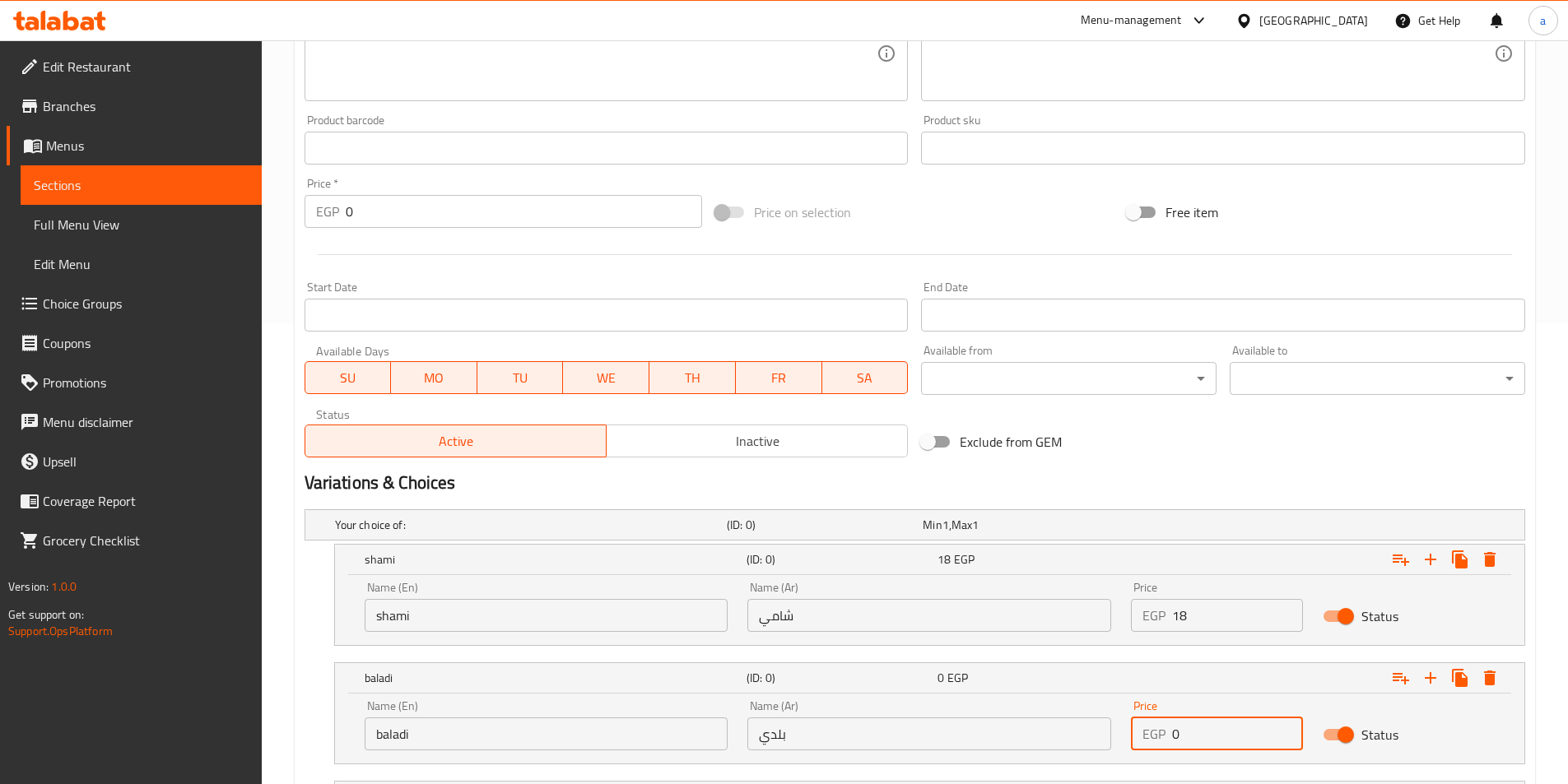
drag, startPoint x: 1187, startPoint y: 735, endPoint x: 1152, endPoint y: 735, distance: 35.0
click at [1152, 735] on div "EGP 0 Price" at bounding box center [1217, 733] width 172 height 32
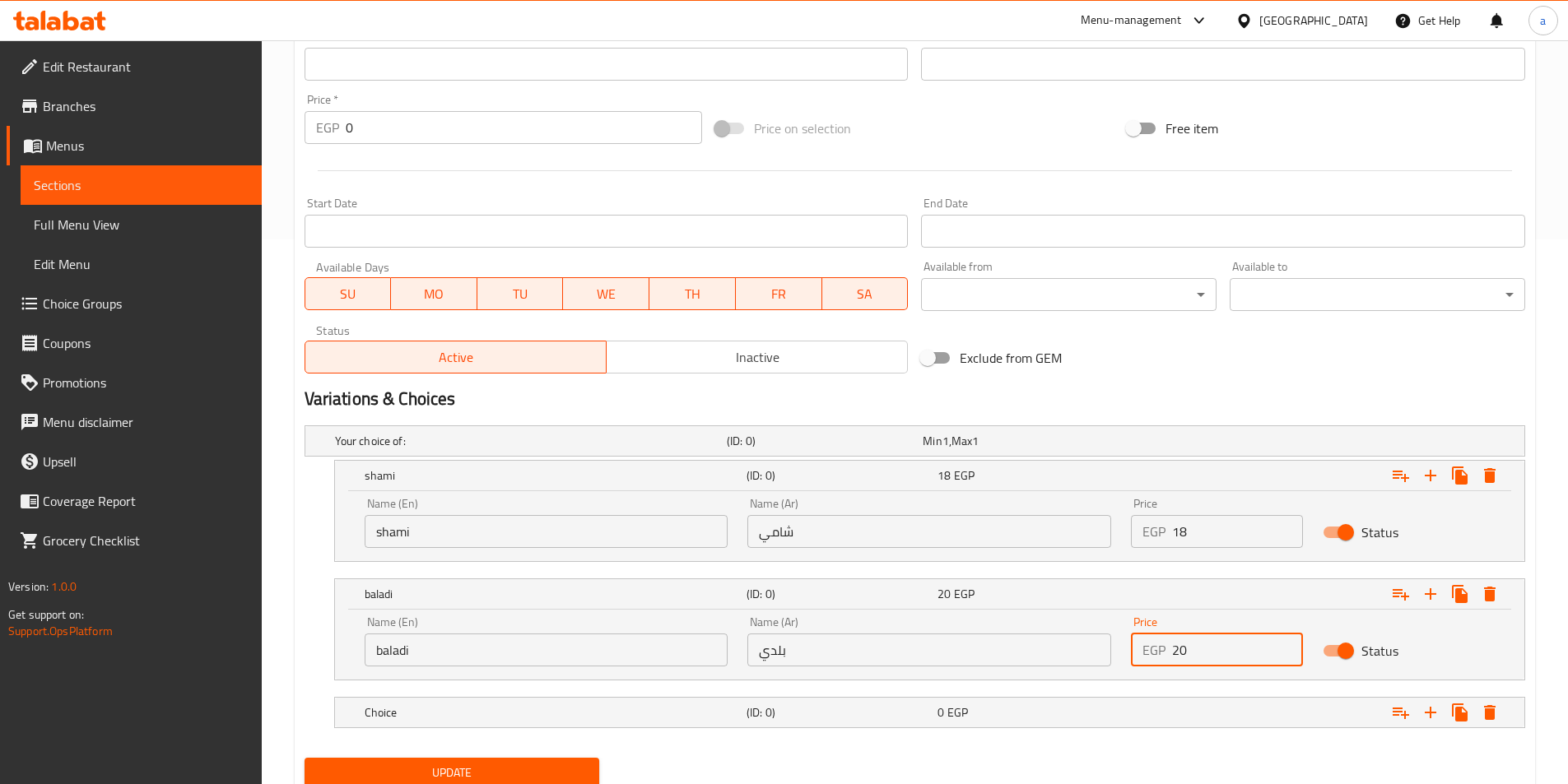
scroll to position [604, 0]
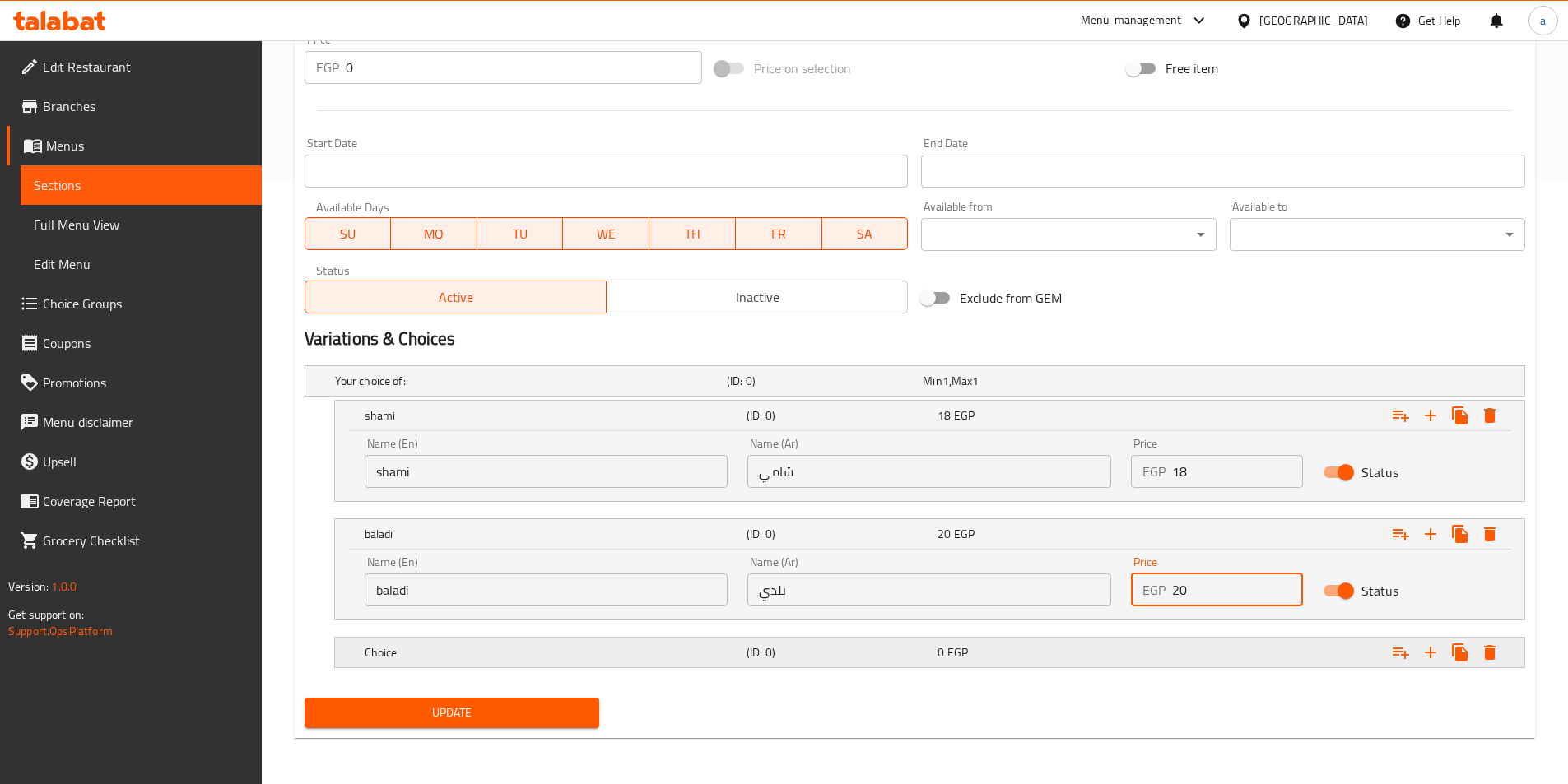
type input "20"
click at [937, 659] on span "0" at bounding box center [940, 652] width 7 height 21
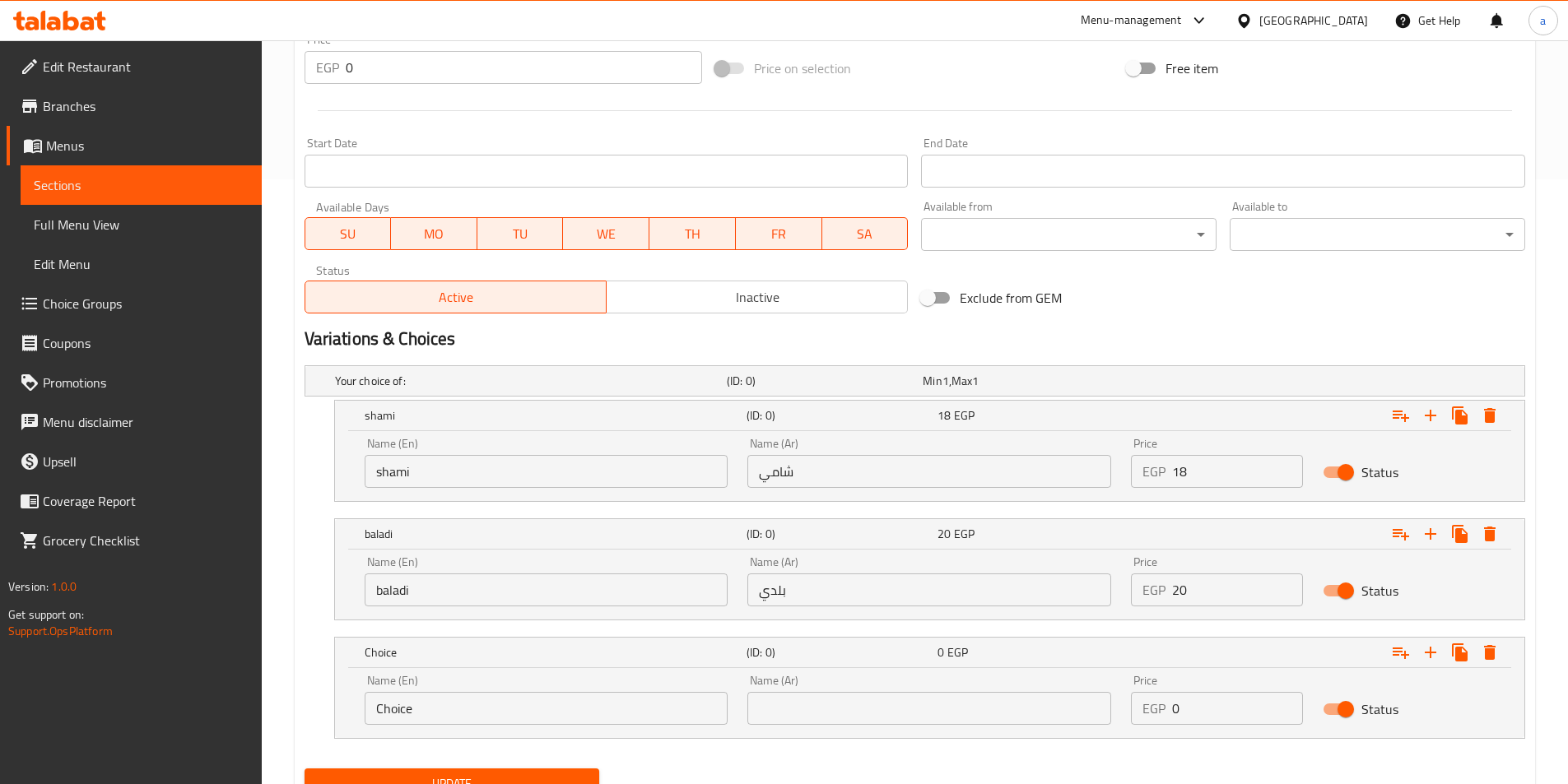
click at [558, 720] on input "Choice" at bounding box center [546, 709] width 364 height 32
type input "Fino"
drag, startPoint x: 927, startPoint y: 717, endPoint x: 909, endPoint y: 720, distance: 18.2
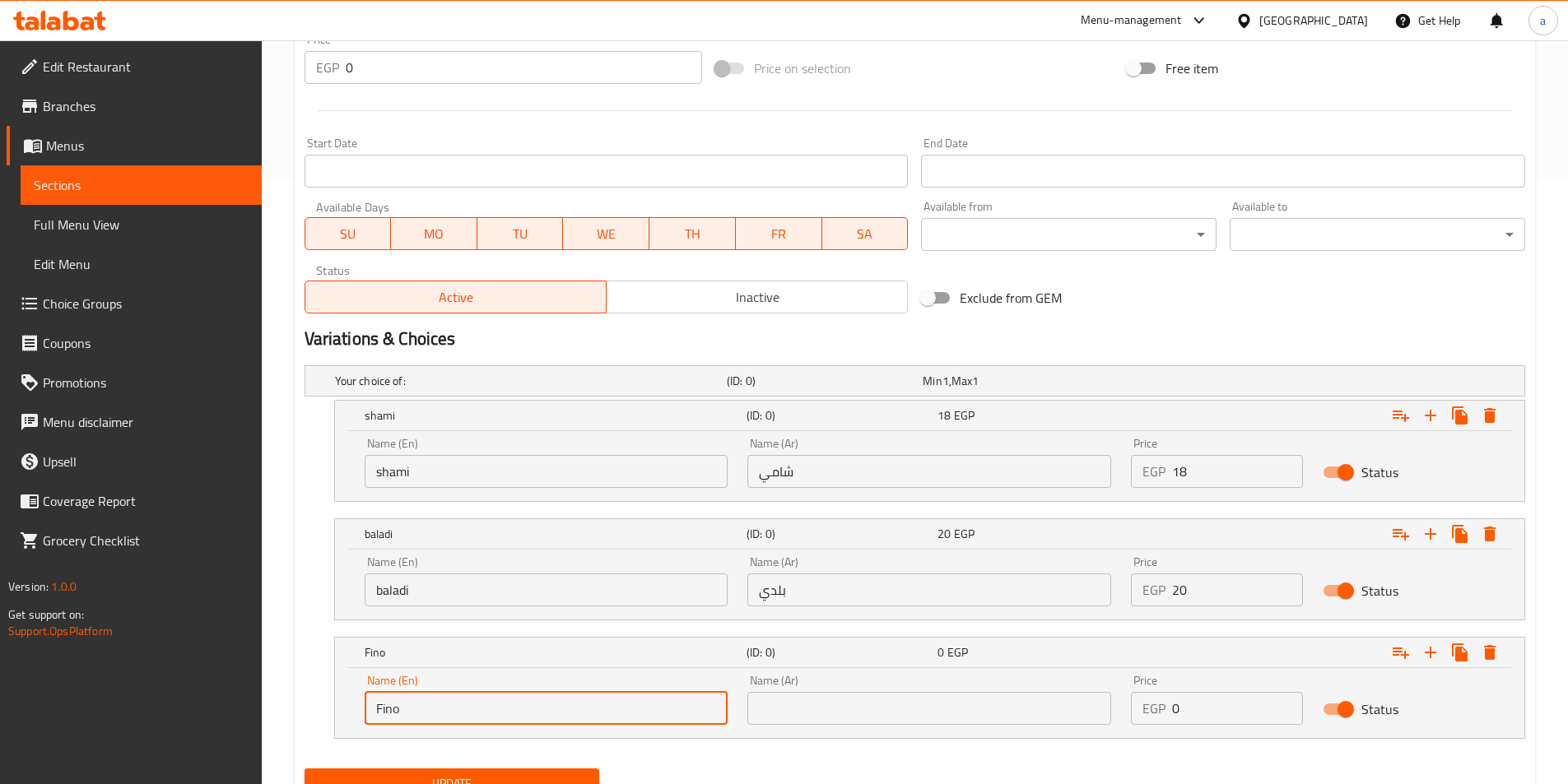
click at [927, 717] on input "text" at bounding box center [928, 709] width 364 height 32
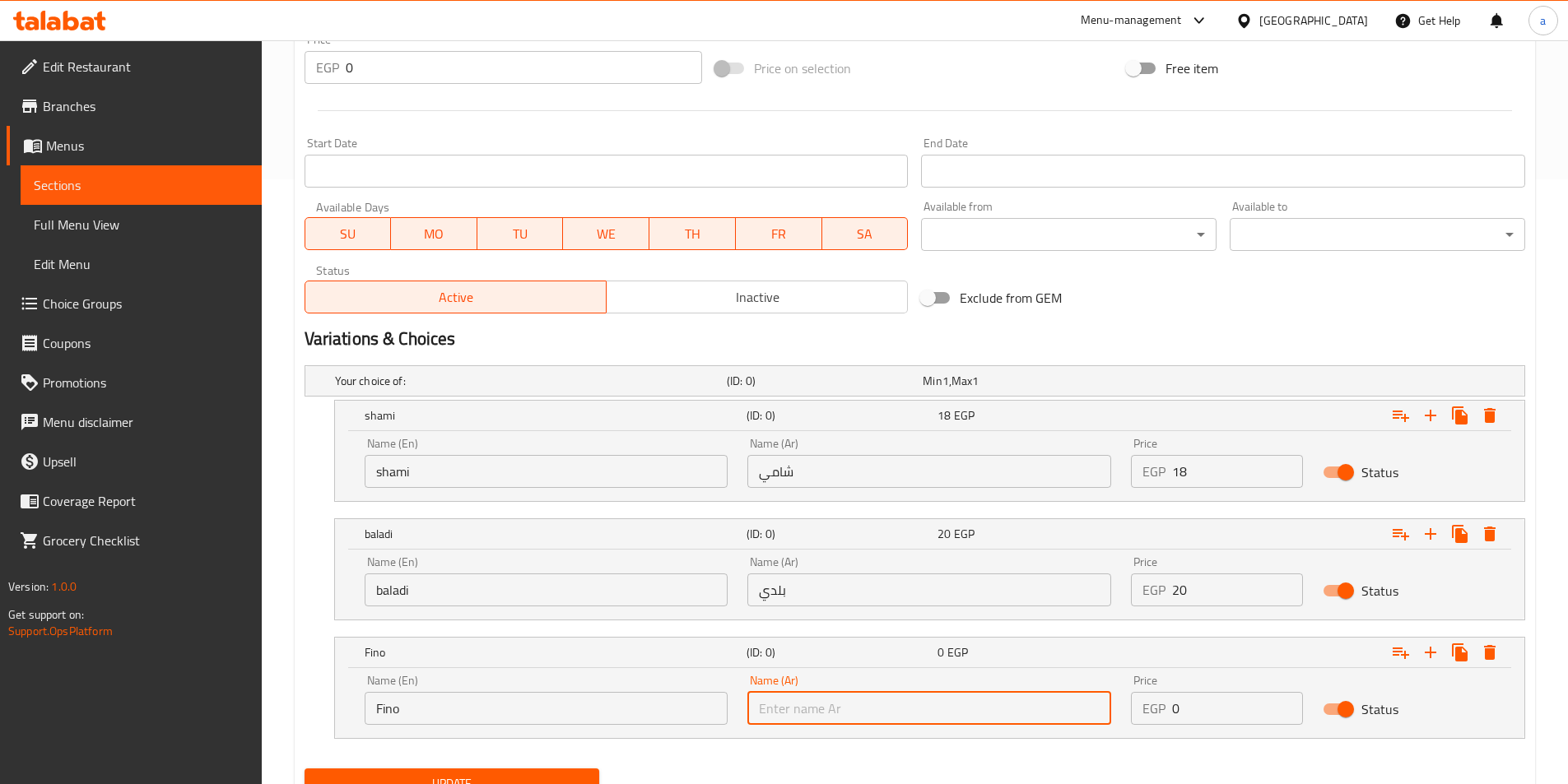
type input "فينو"
click at [1198, 716] on input "0" at bounding box center [1237, 709] width 131 height 32
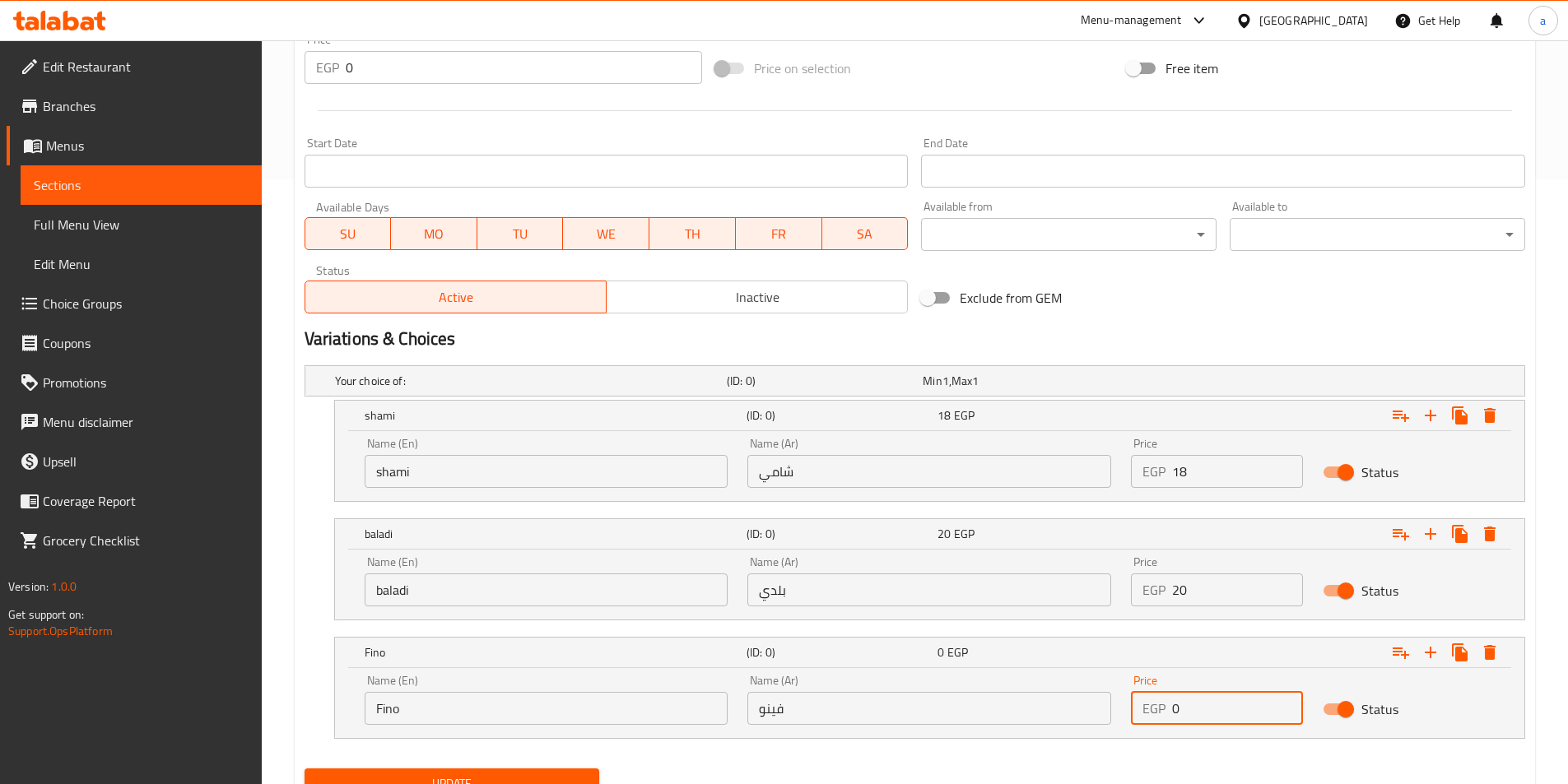
drag, startPoint x: 1198, startPoint y: 716, endPoint x: 1143, endPoint y: 718, distance: 55.0
click at [1143, 718] on div "EGP 0 Price" at bounding box center [1217, 709] width 172 height 32
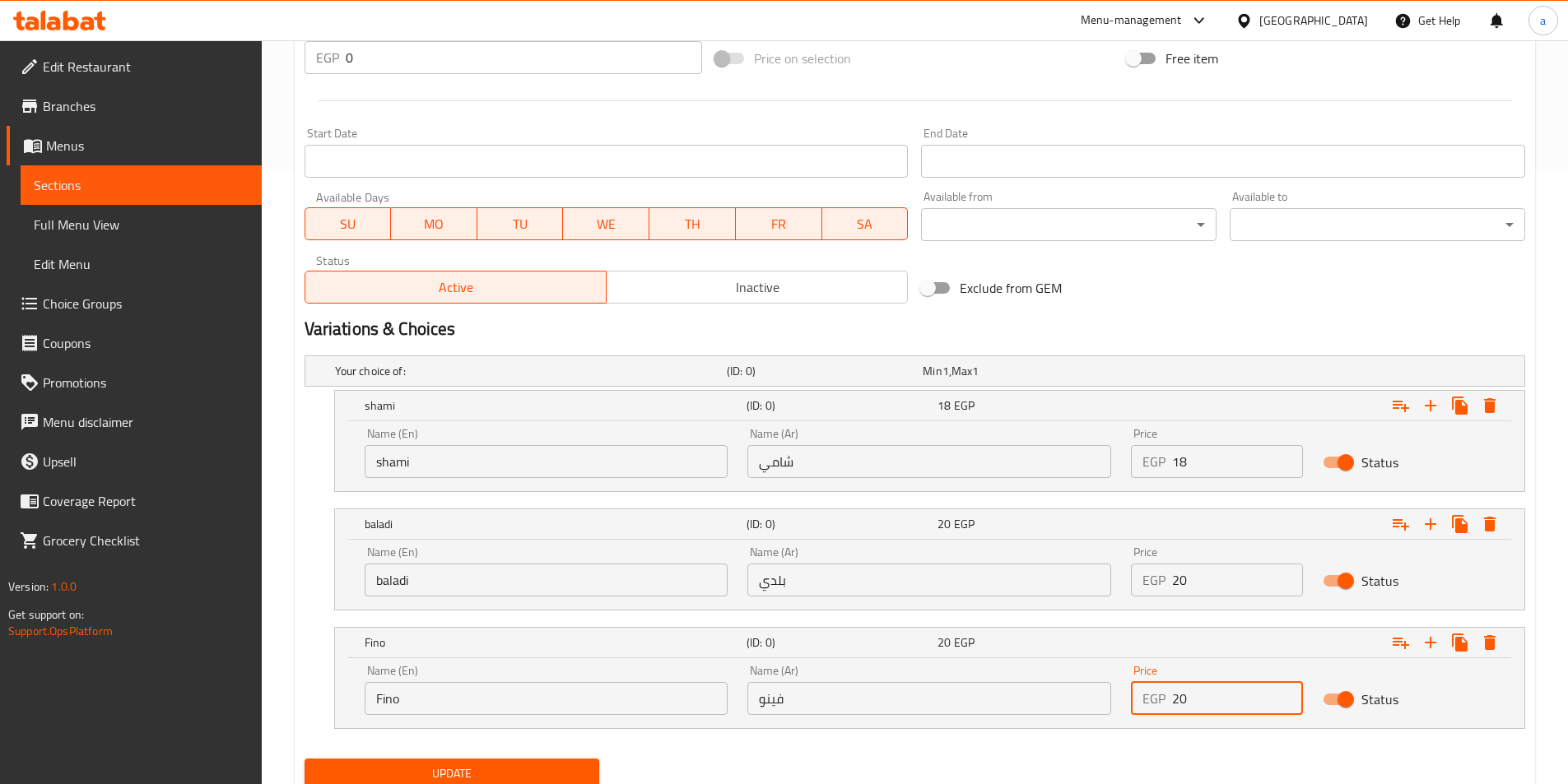
scroll to position [675, 0]
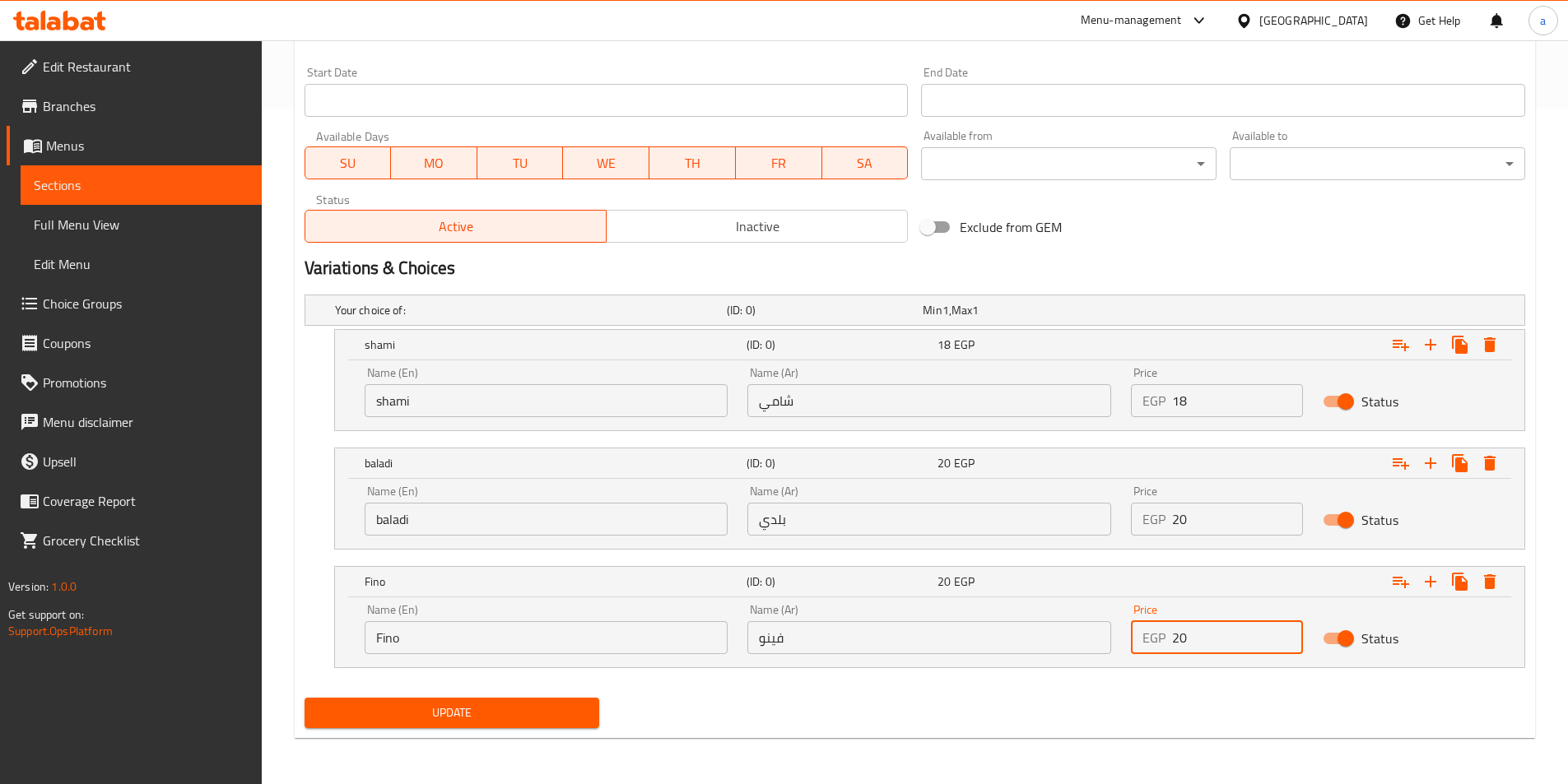
type input "20"
click at [552, 714] on span "Update" at bounding box center [453, 713] width 269 height 21
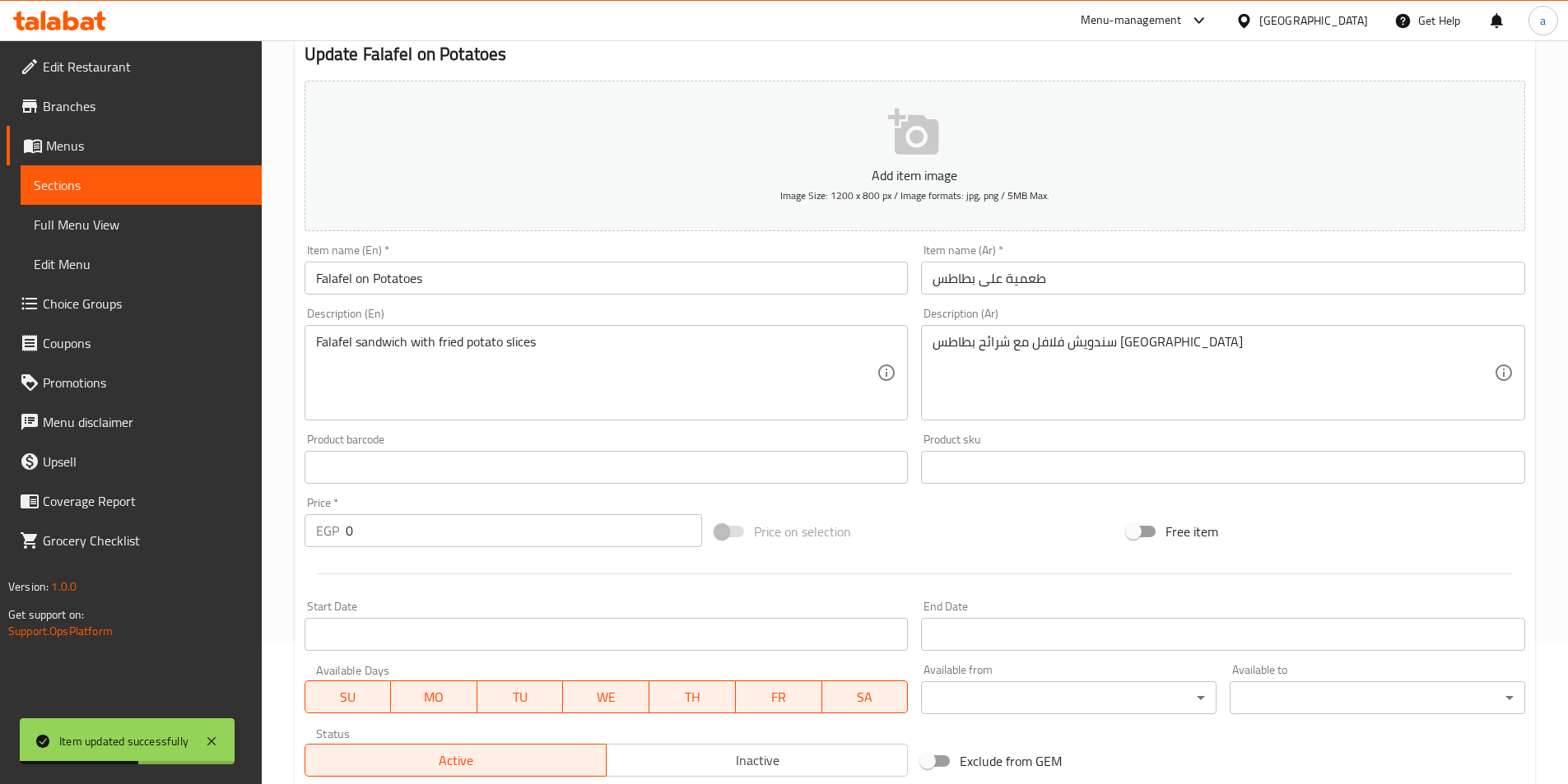
scroll to position [0, 0]
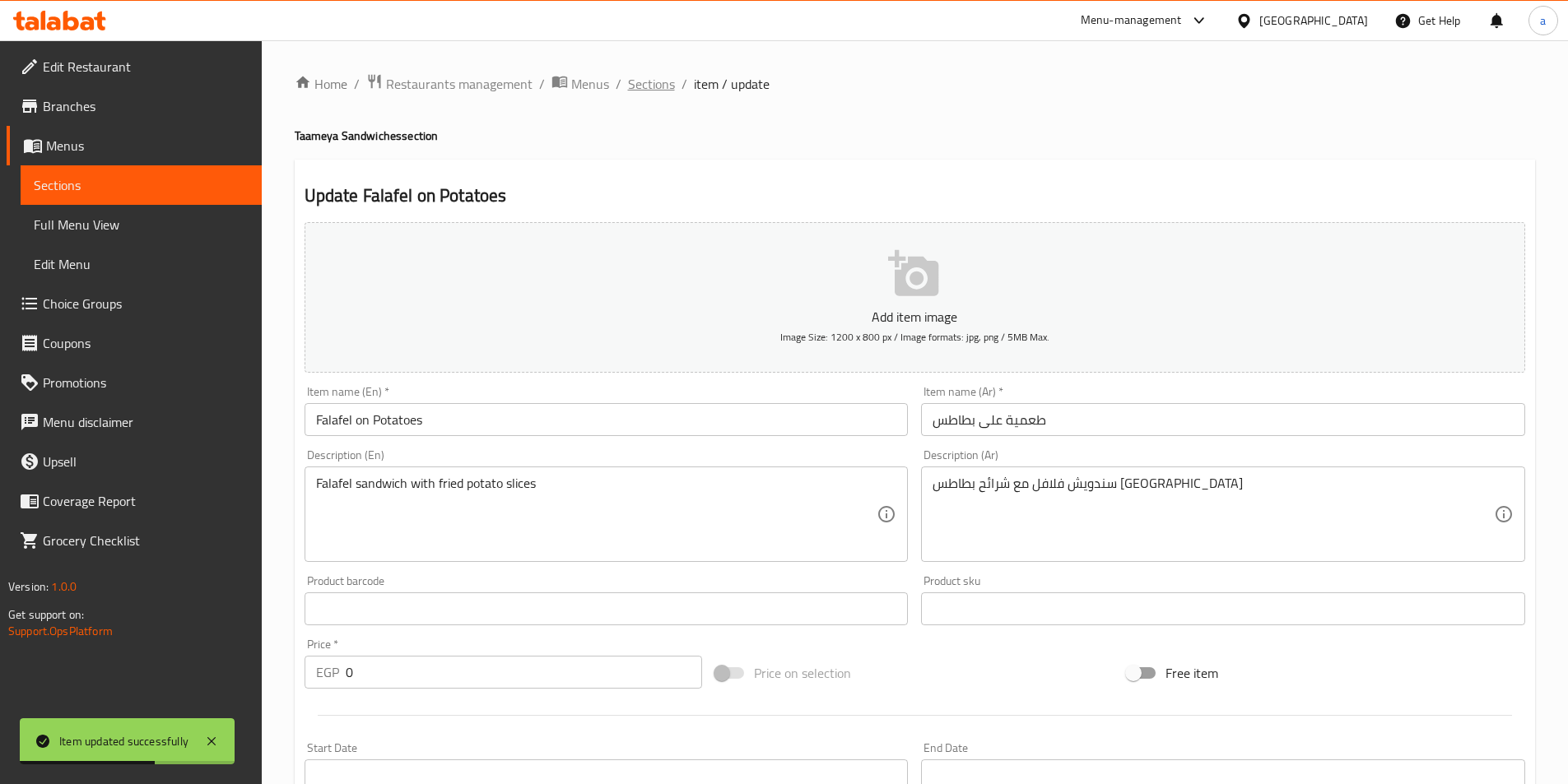
click at [652, 84] on span "Sections" at bounding box center [650, 84] width 47 height 20
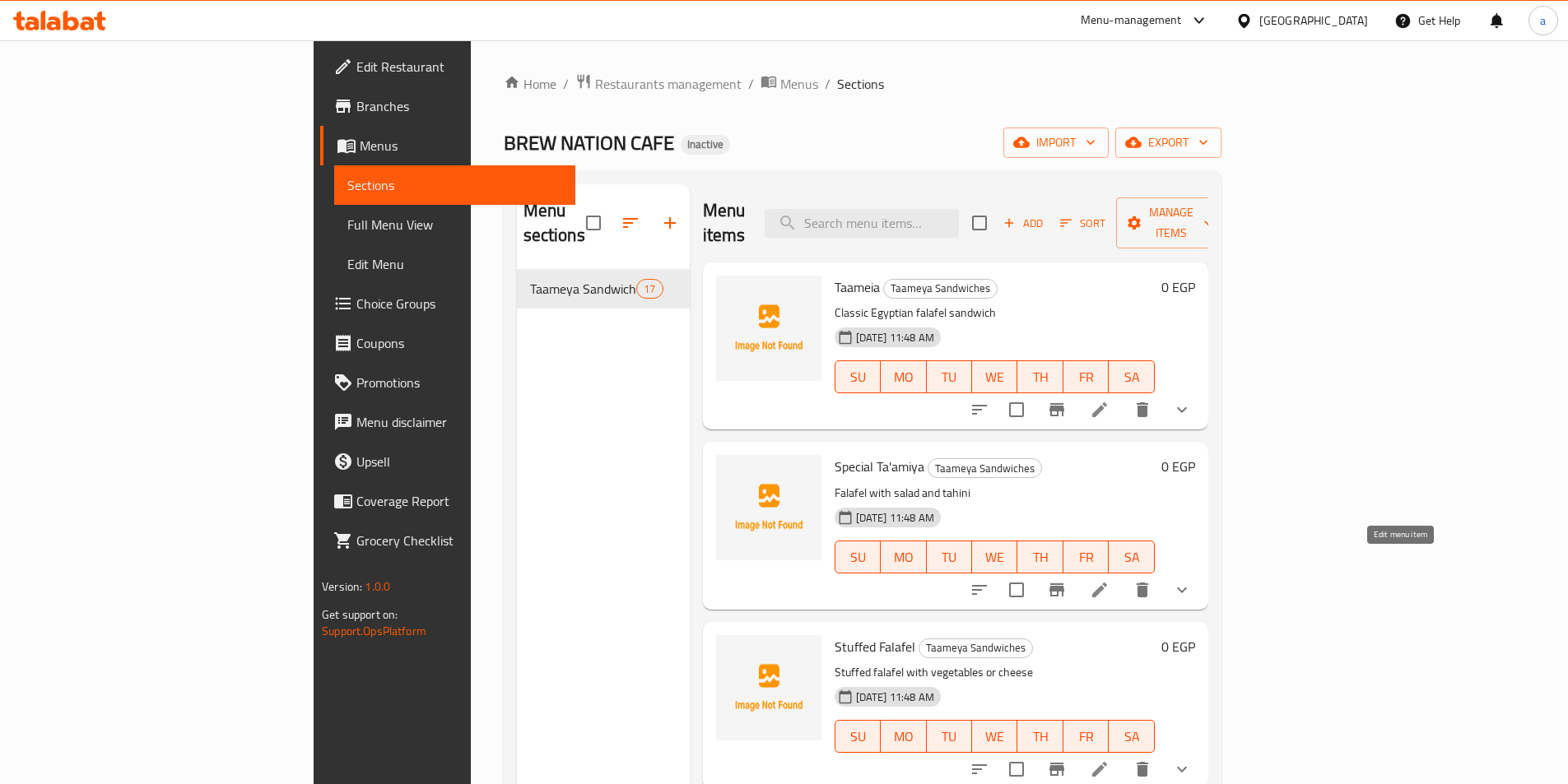
click at [1110, 580] on icon at bounding box center [1099, 589] width 20 height 20
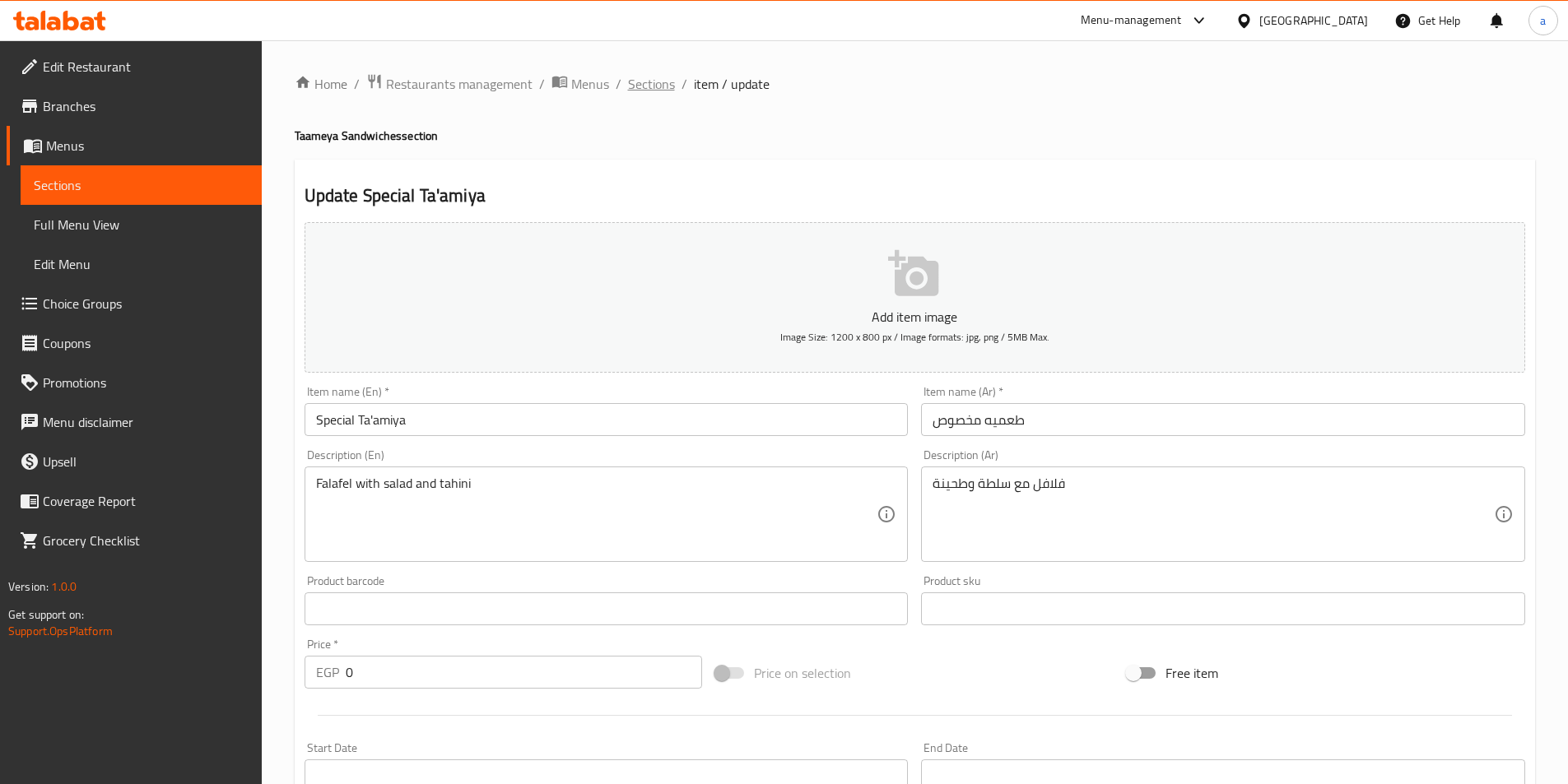
click at [660, 80] on span "Sections" at bounding box center [650, 84] width 47 height 20
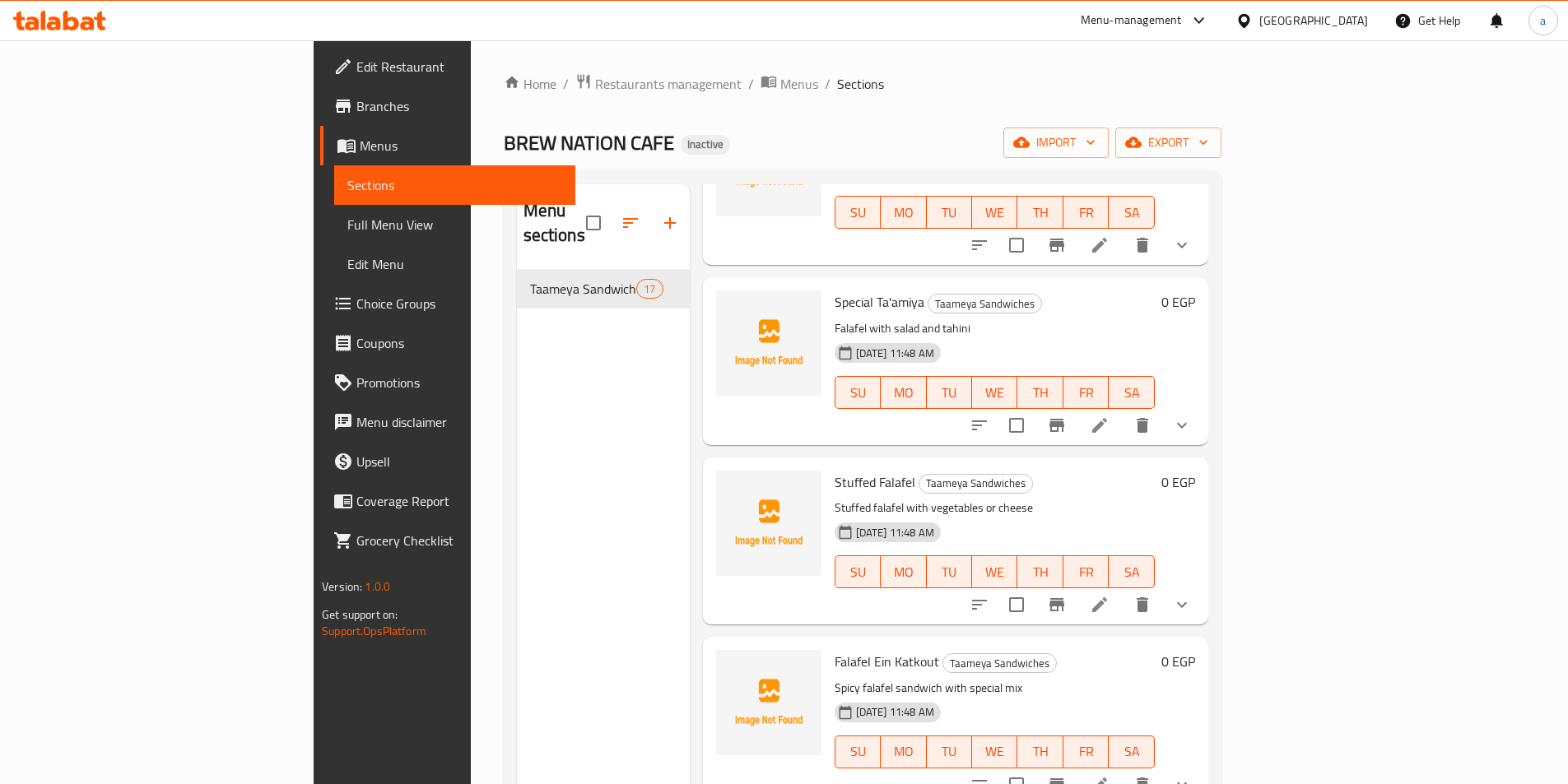
scroll to position [247, 0]
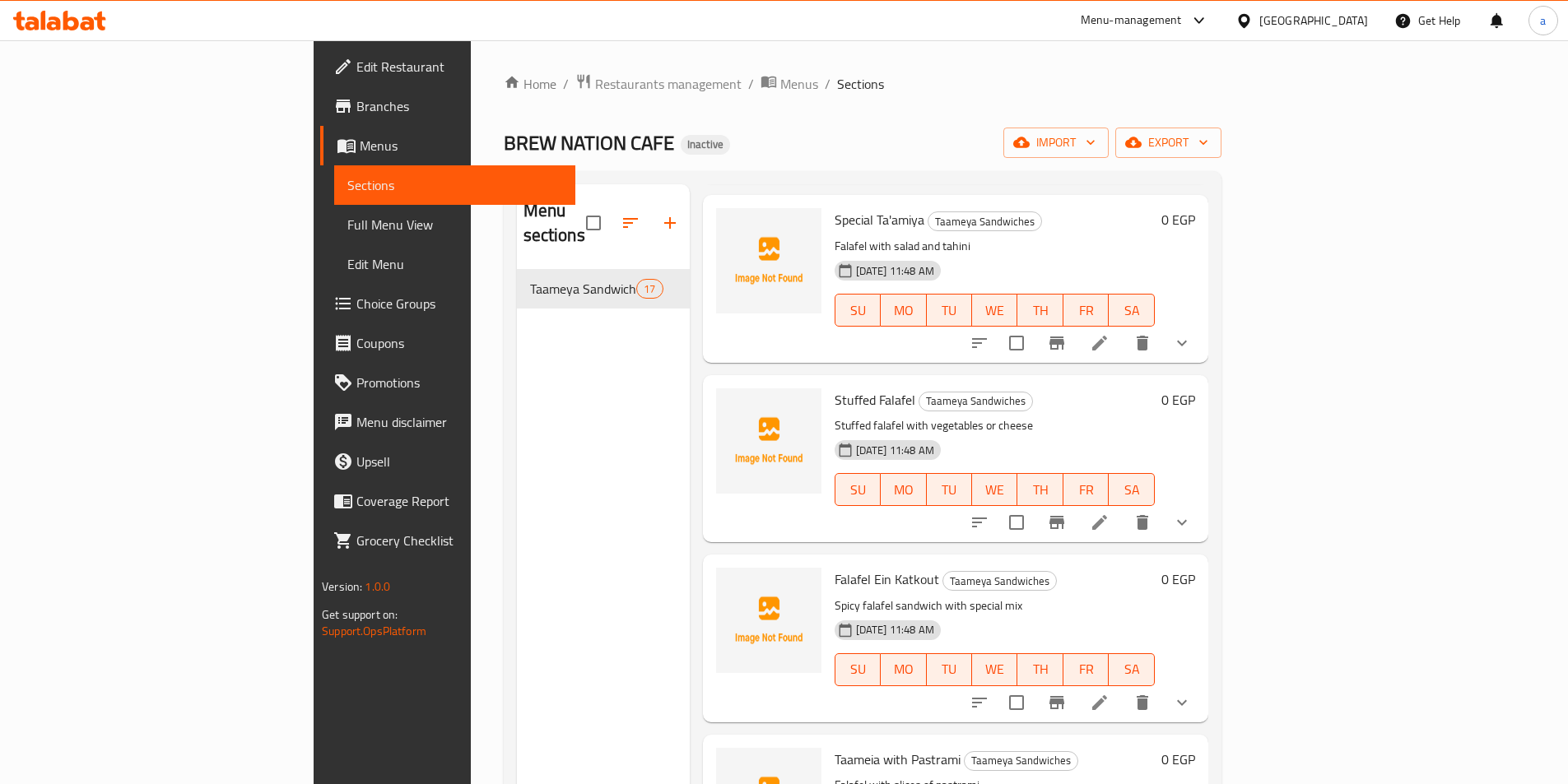
click at [1122, 508] on li at bounding box center [1099, 522] width 46 height 30
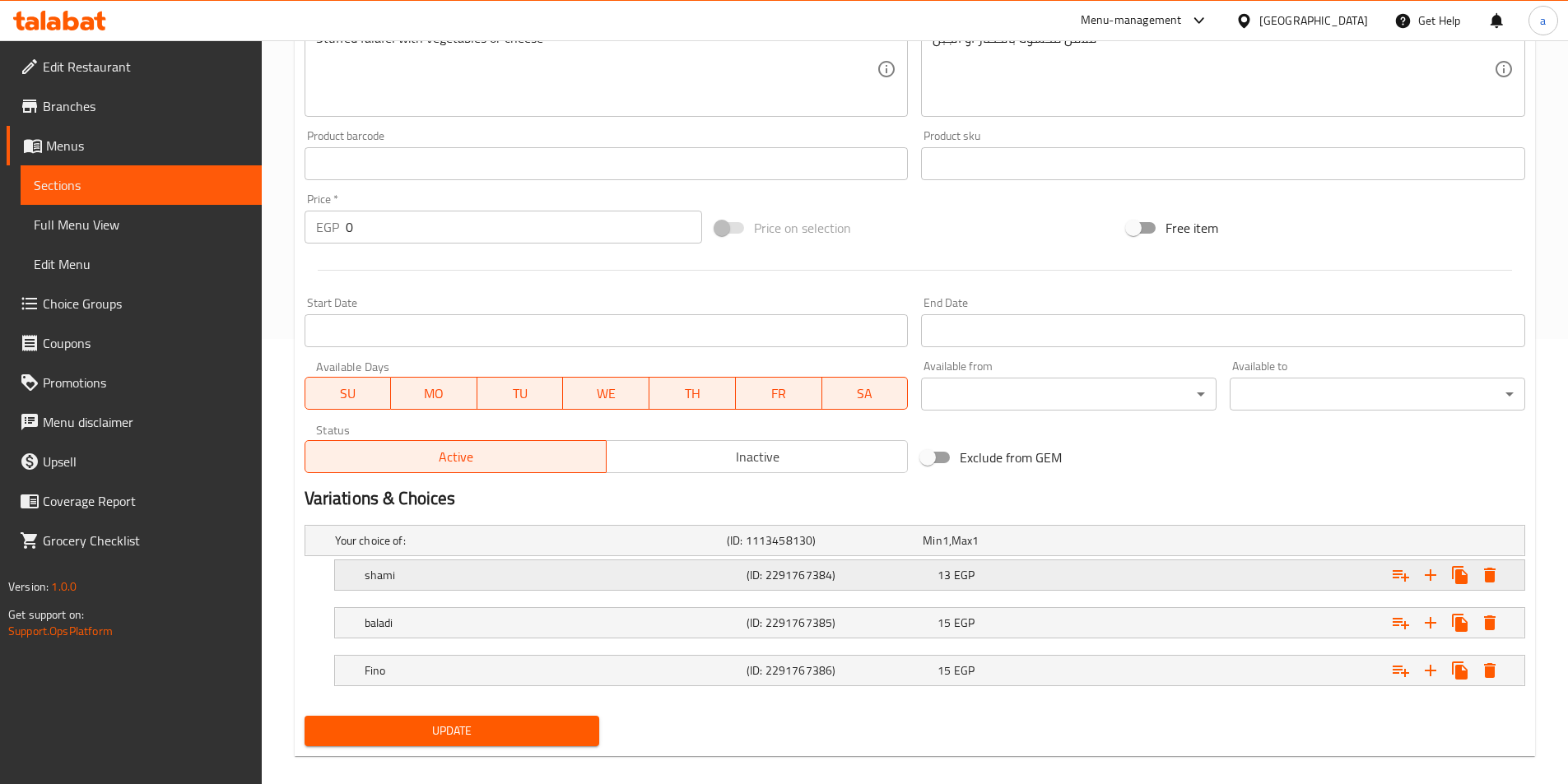
scroll to position [463, 0]
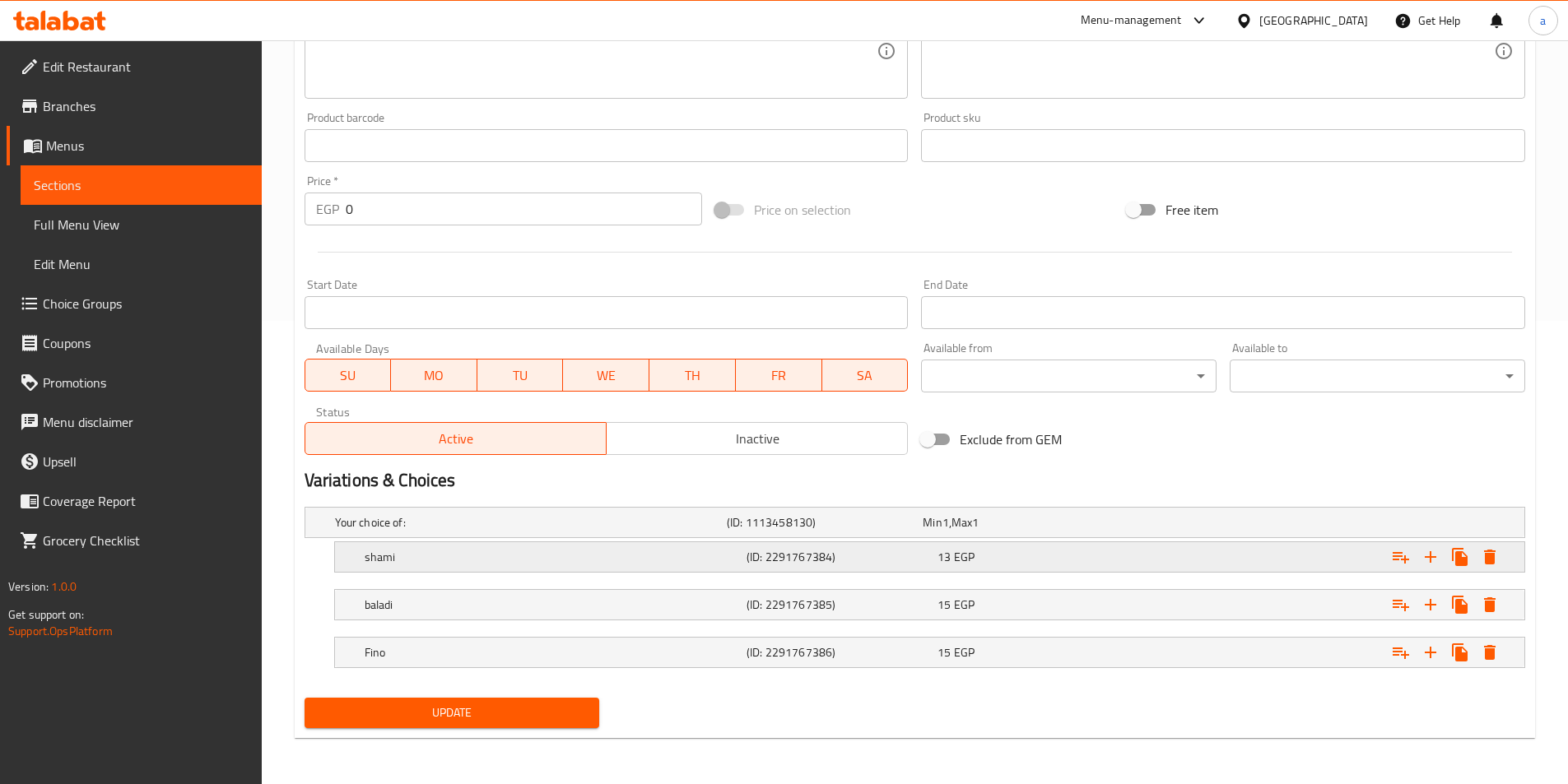
click at [1263, 559] on div "Expand" at bounding box center [1316, 557] width 382 height 36
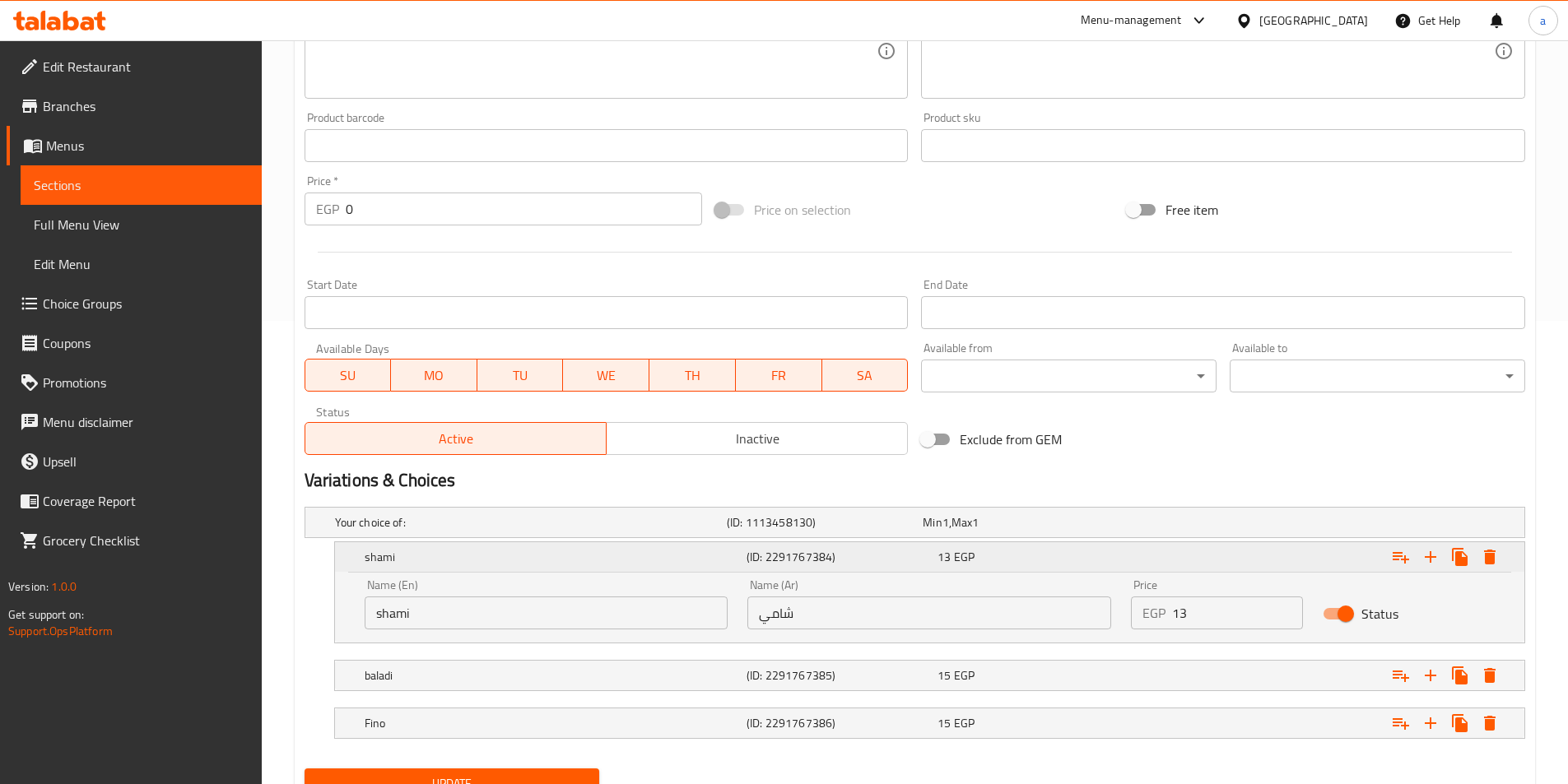
click at [1142, 562] on div "Expand" at bounding box center [1316, 557] width 382 height 36
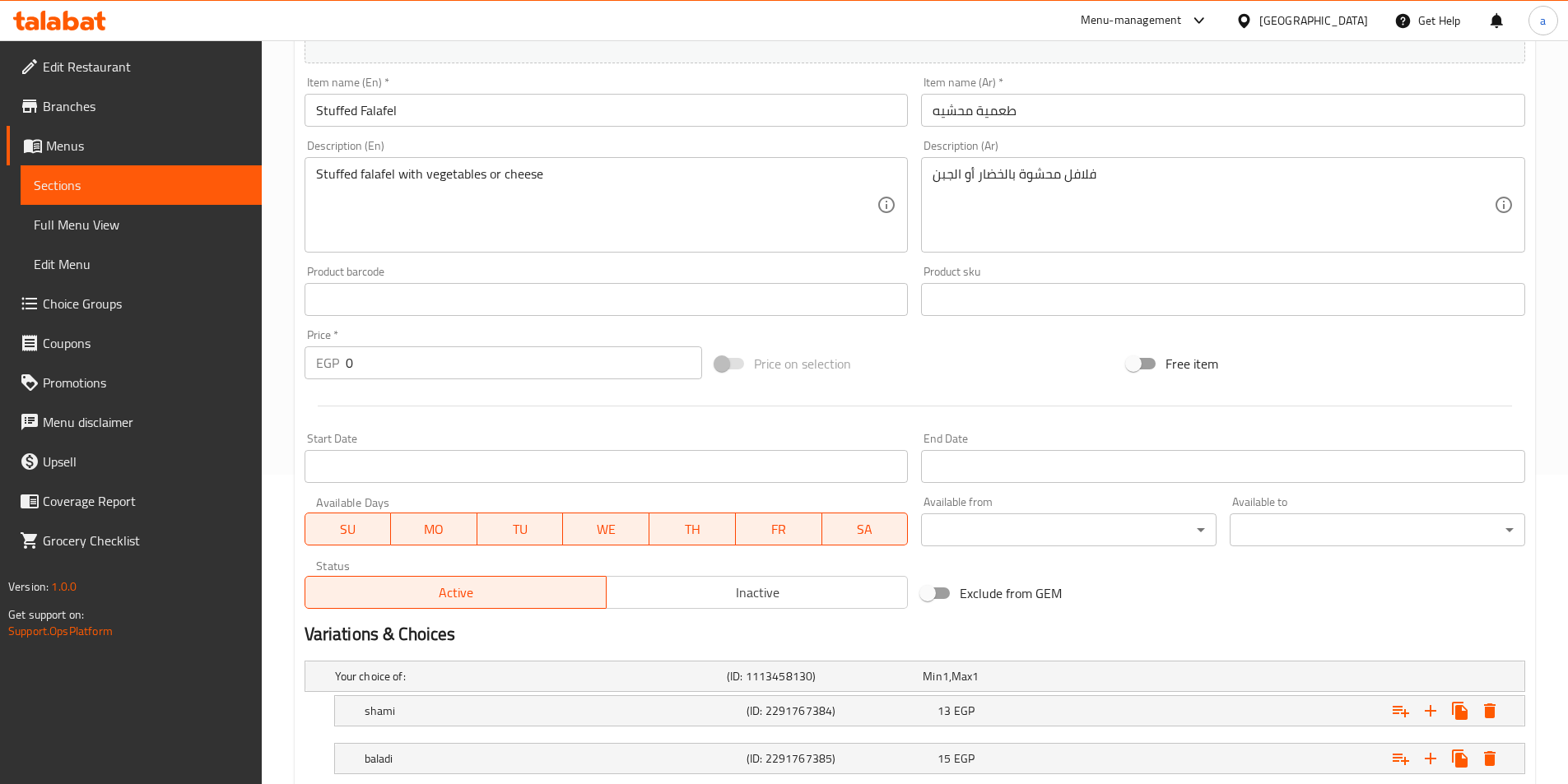
scroll to position [299, 0]
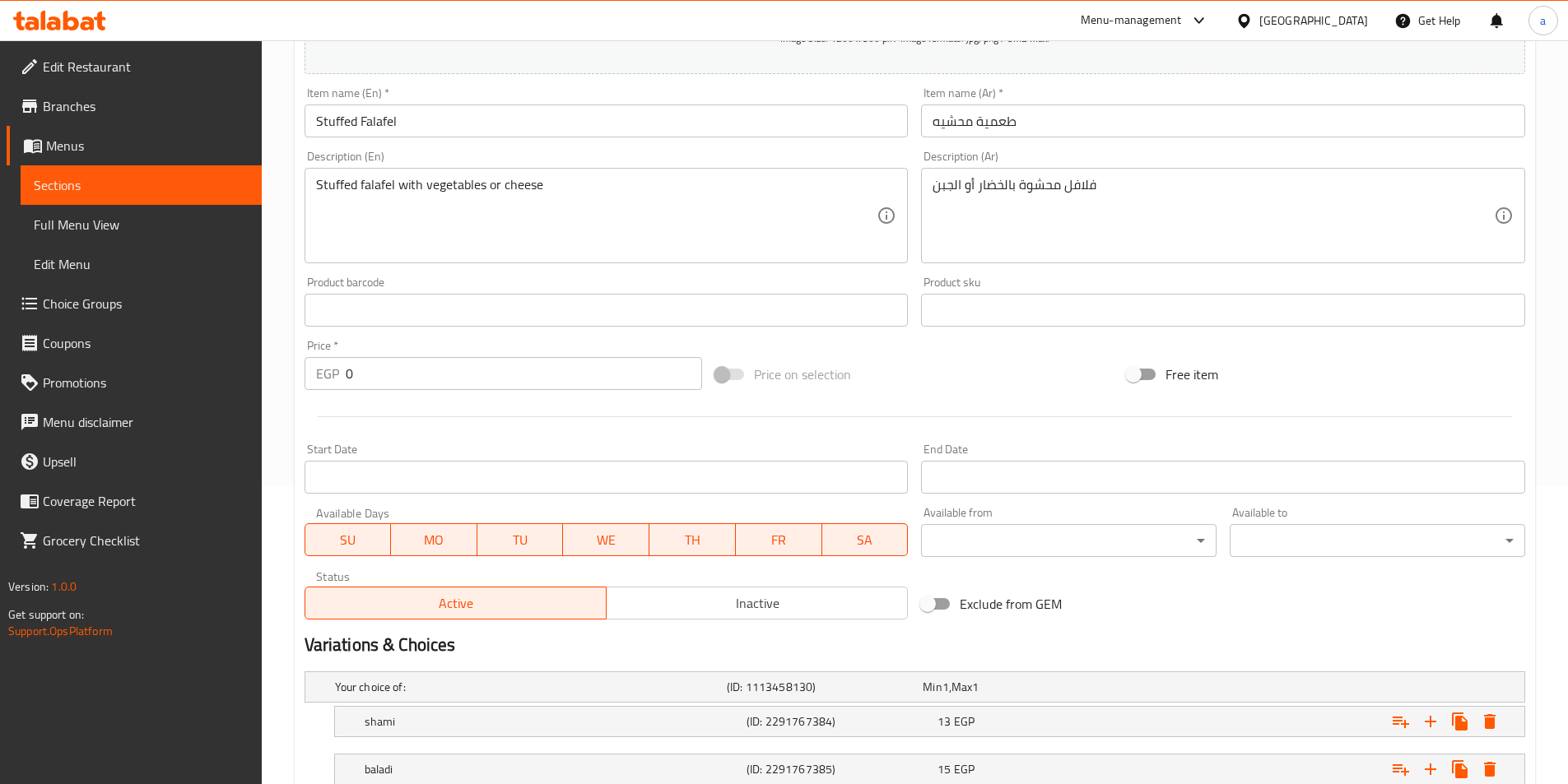
click at [93, 294] on span "Choice Groups" at bounding box center [145, 304] width 205 height 20
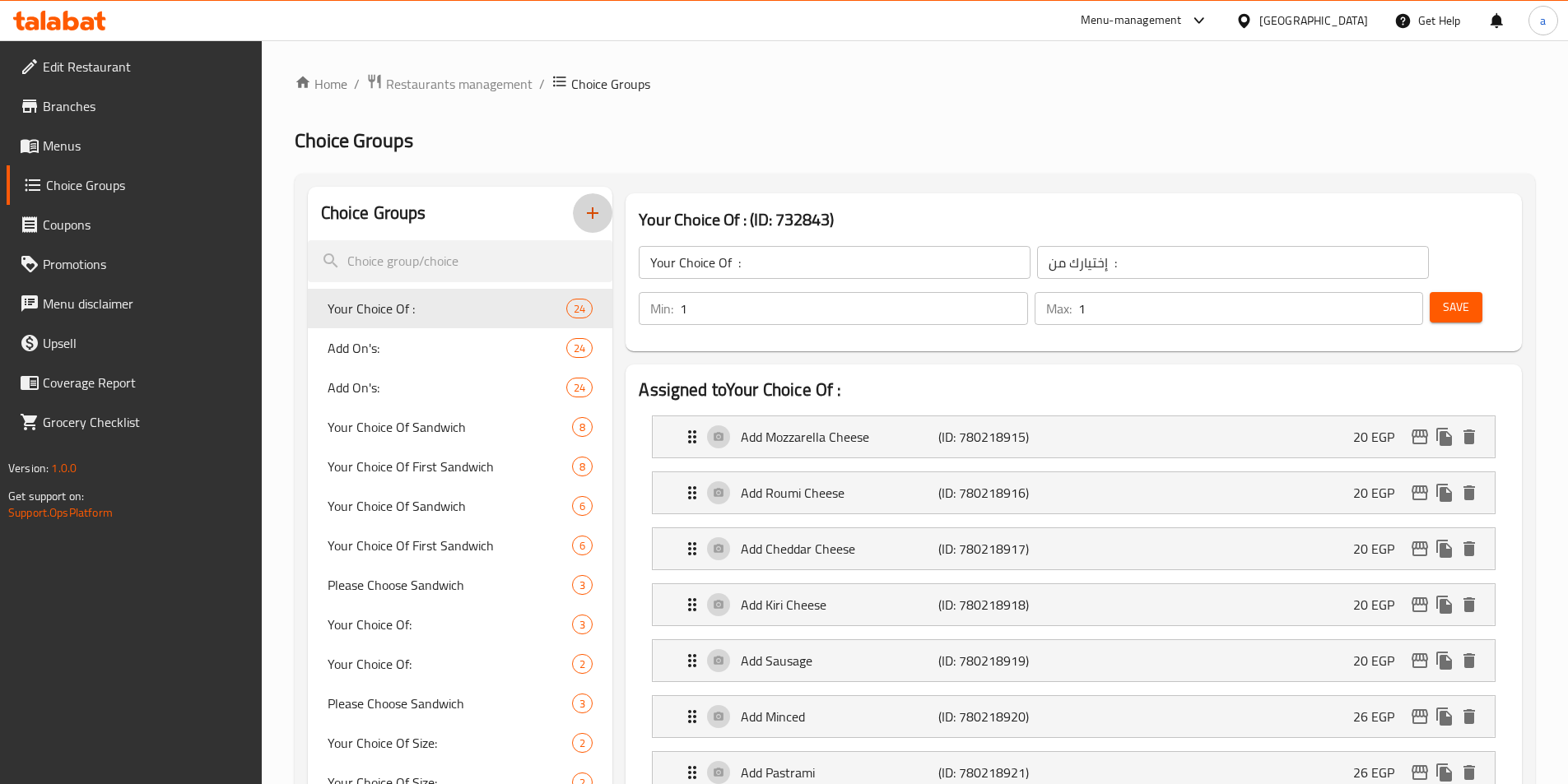
click at [583, 211] on icon "button" at bounding box center [592, 213] width 20 height 20
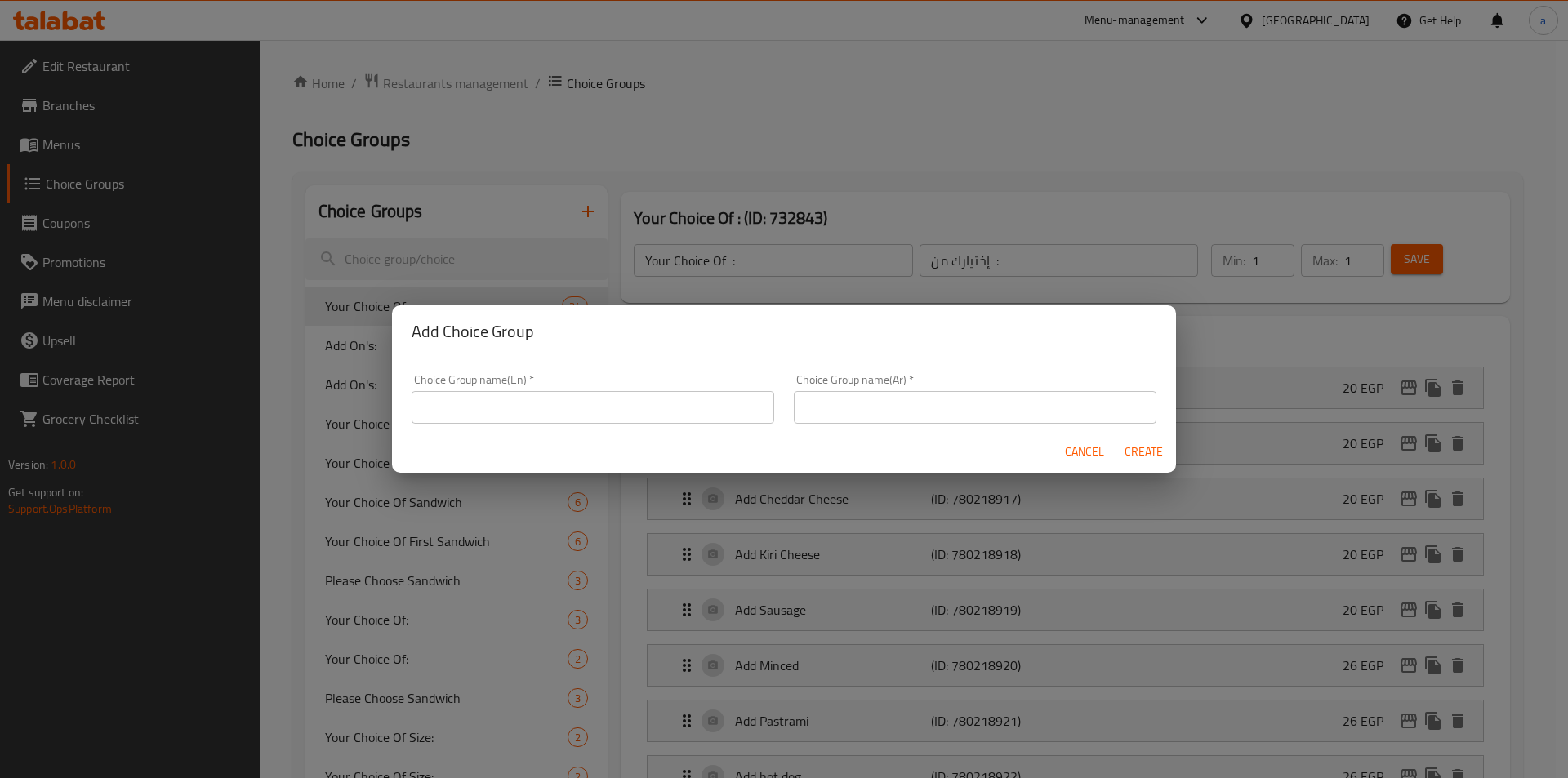
click at [505, 417] on input "text" at bounding box center [593, 407] width 363 height 32
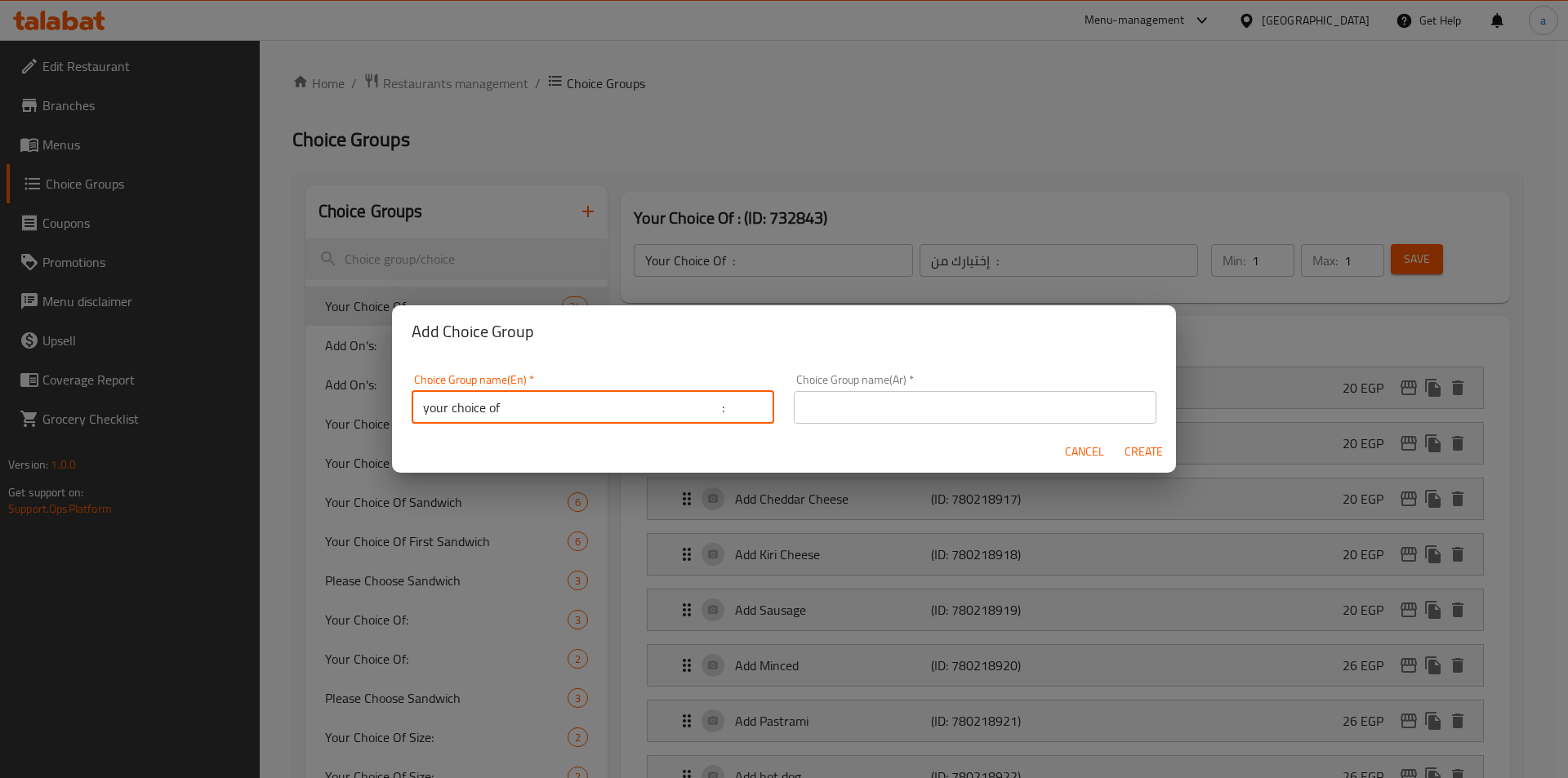
type input "your choice of :"
click at [915, 412] on input "text" at bounding box center [975, 407] width 363 height 32
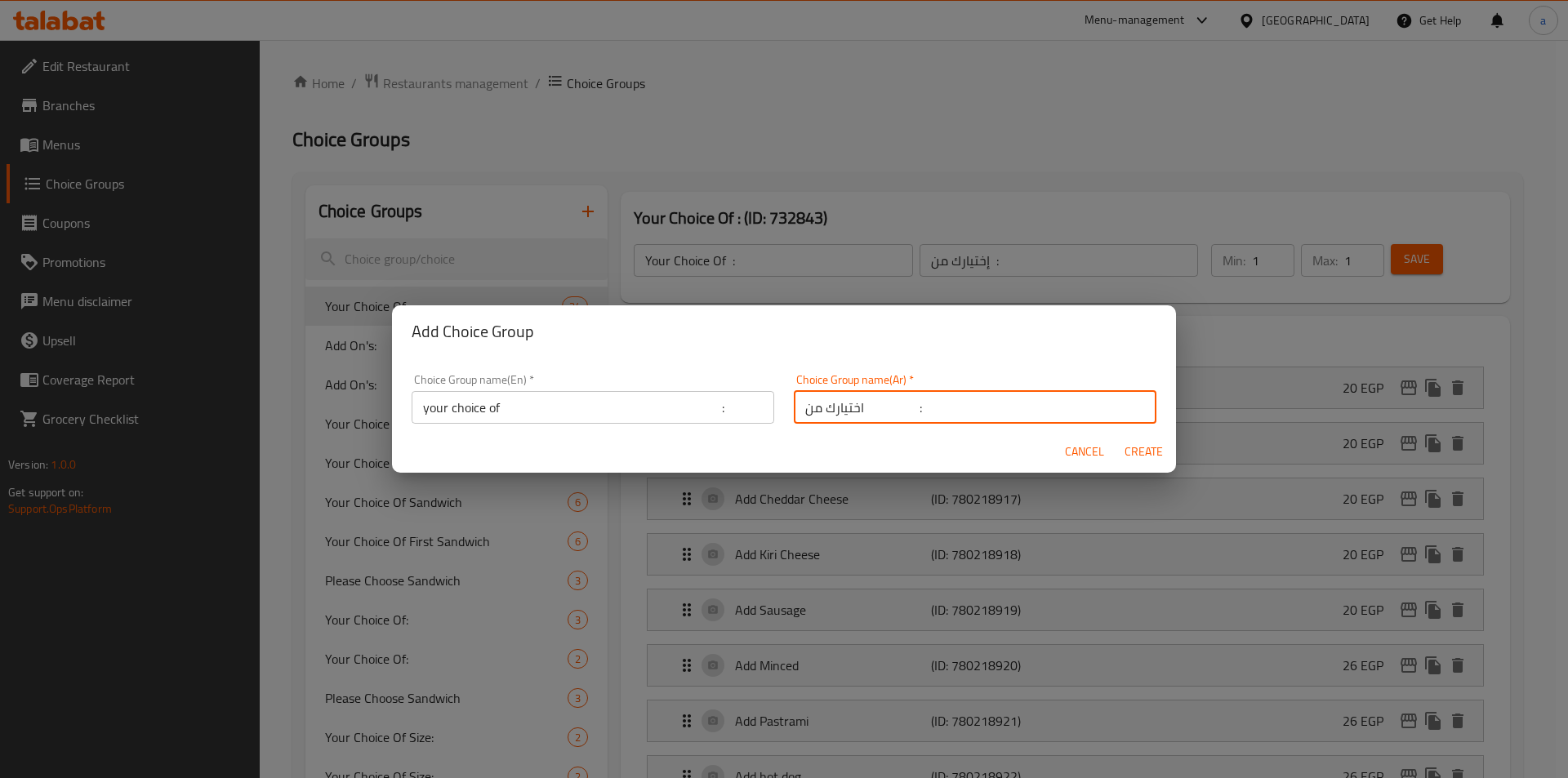
type input "اختيارك من :"
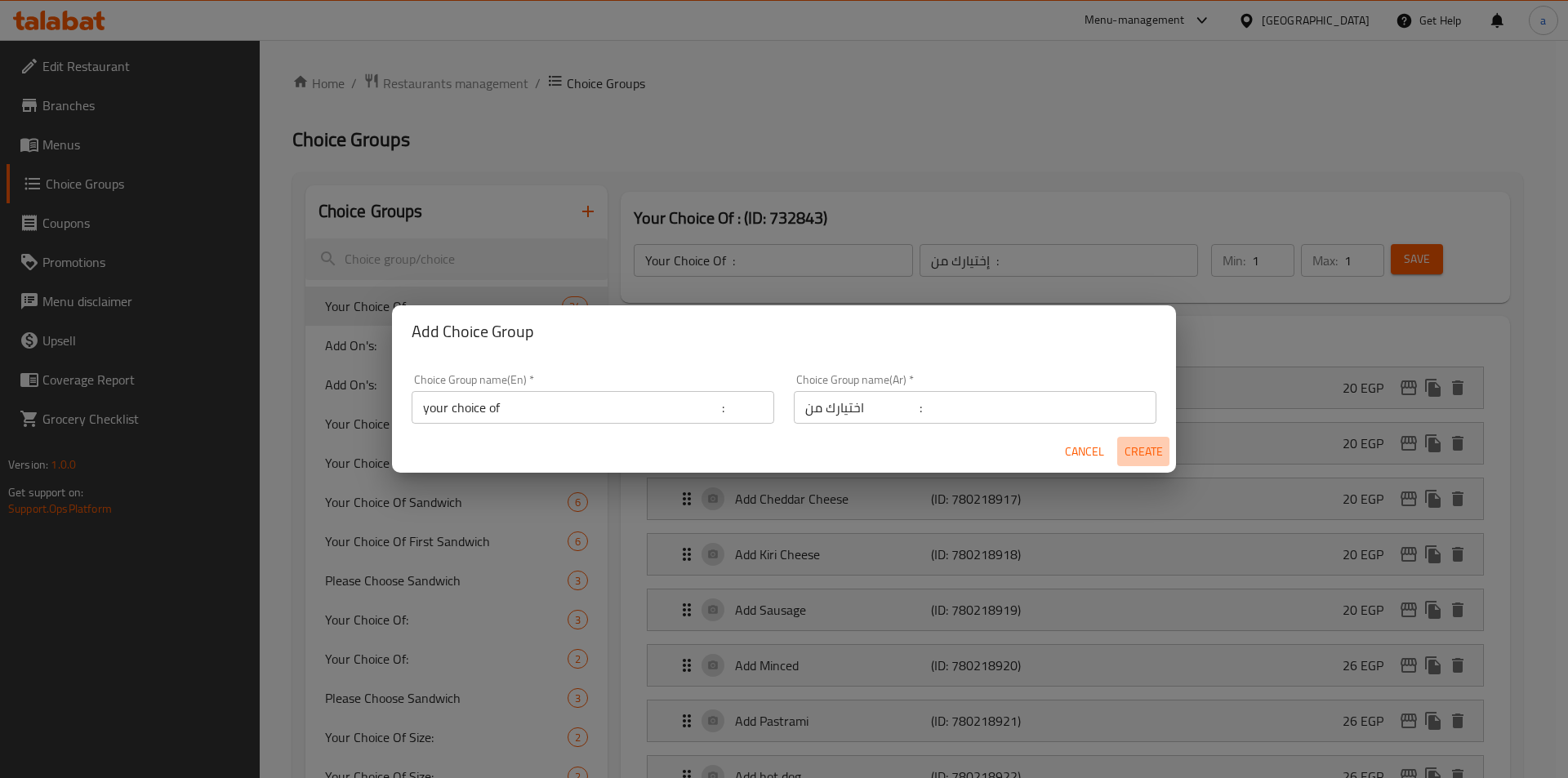
click at [1143, 449] on span "Create" at bounding box center [1143, 452] width 39 height 21
type input "your choice of :"
type input "اختيارك من :"
type input "0"
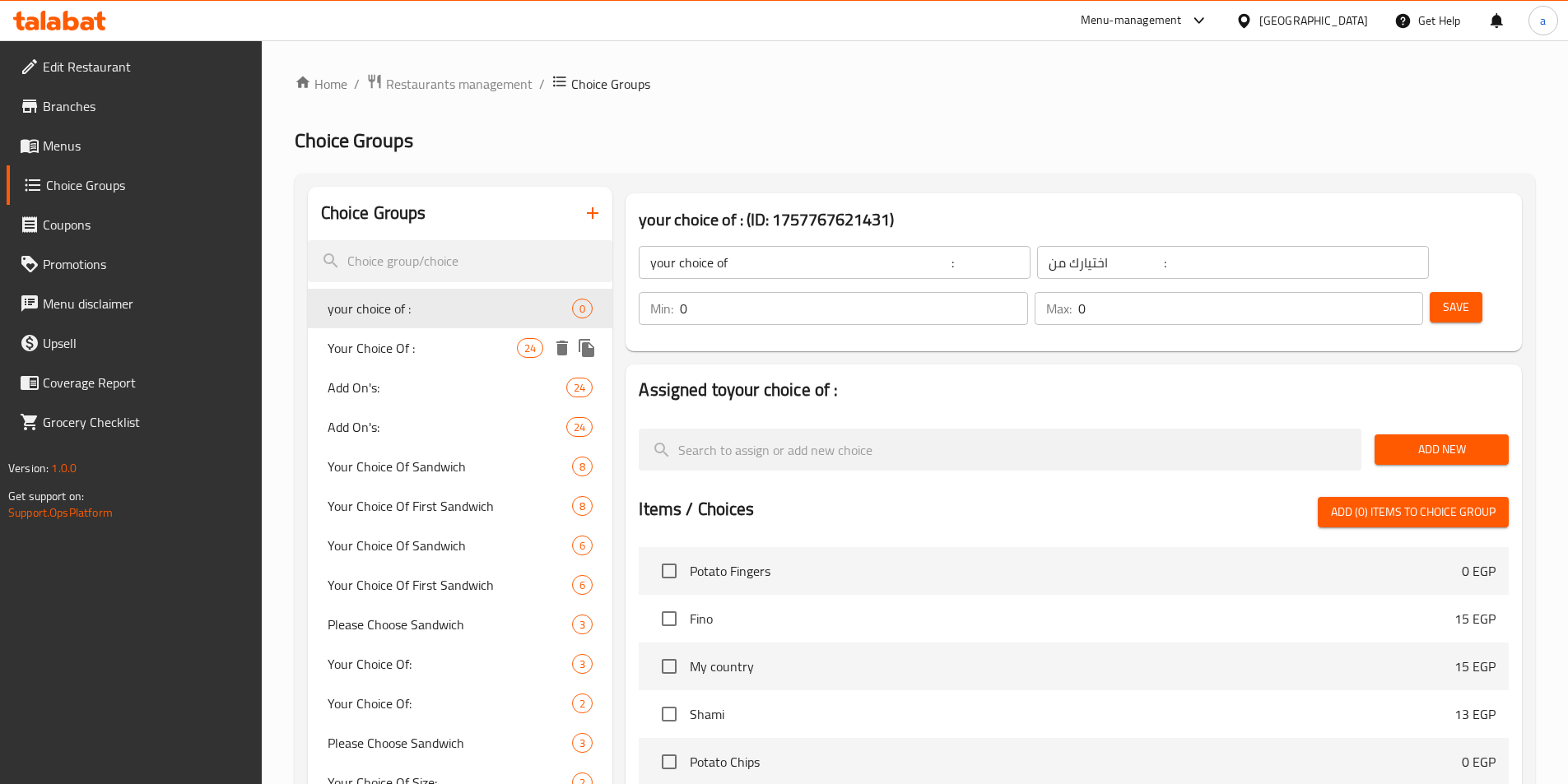
click at [408, 363] on div "Your Choice Of : 24" at bounding box center [460, 348] width 306 height 39
type input "Your Choice Of :"
type input "إختيارك من :"
type input "1"
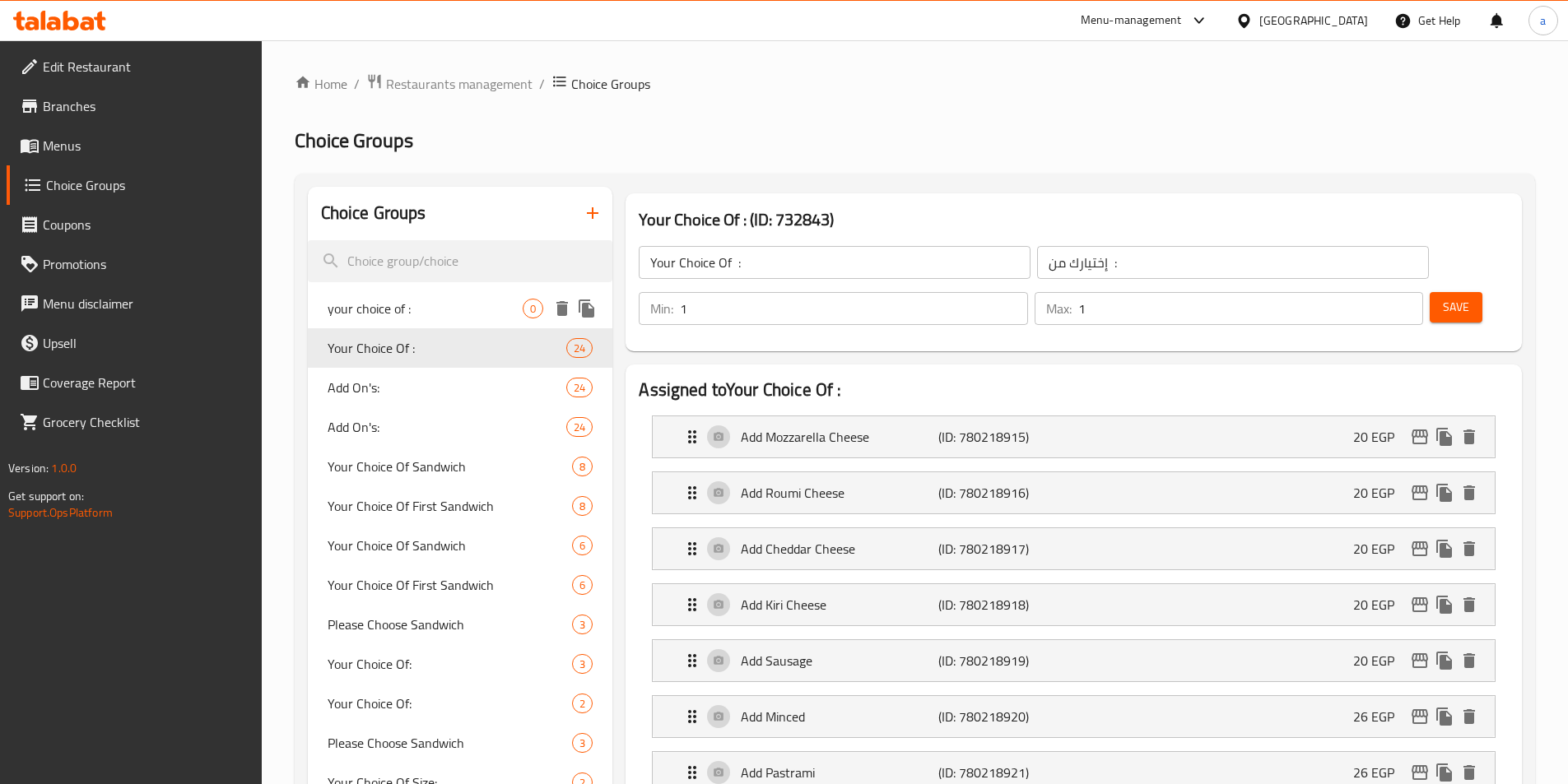
click at [412, 319] on div "your choice of : 0" at bounding box center [460, 307] width 306 height 39
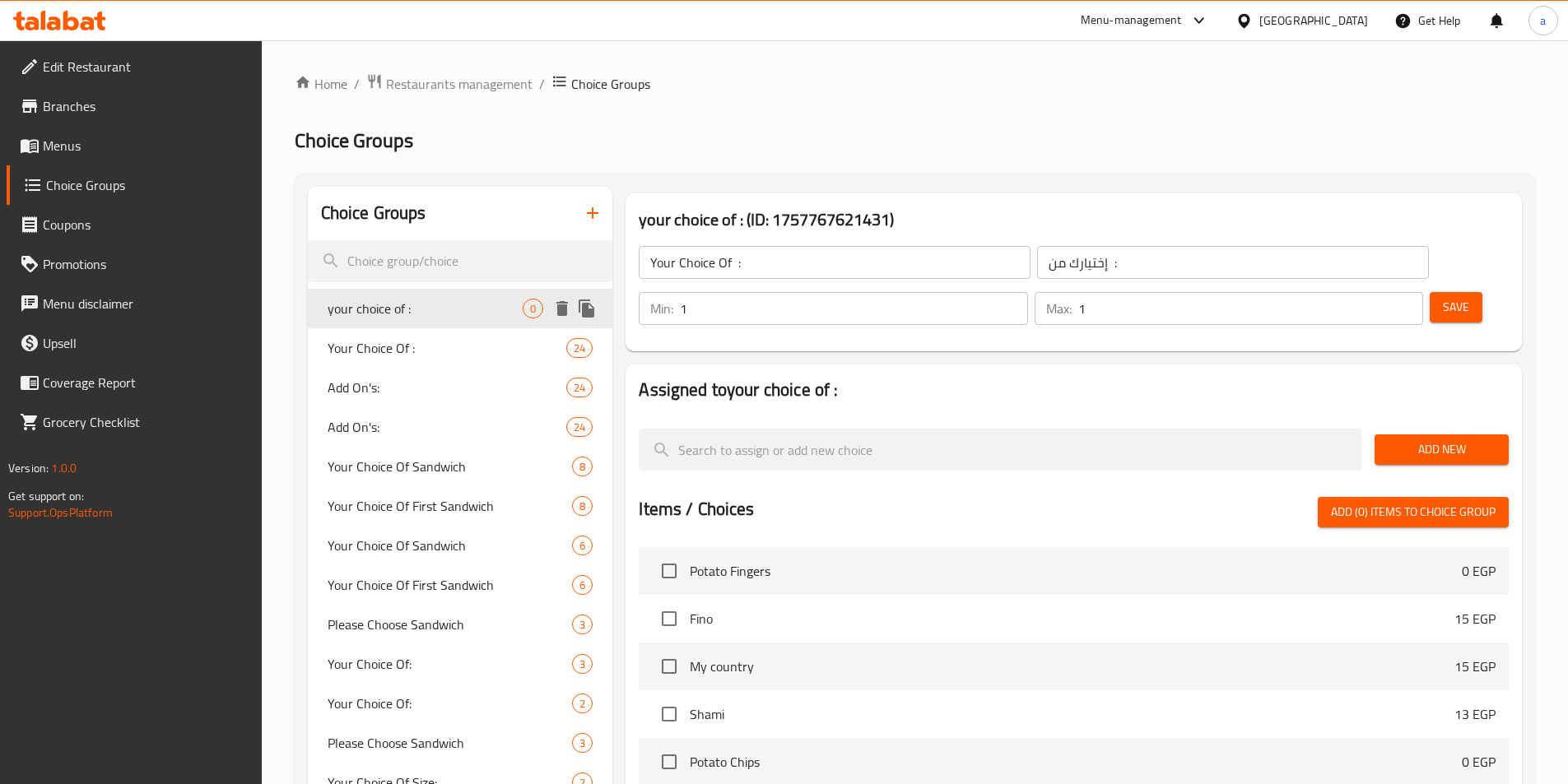
type input "your choice of :"
type input "اختيارك من :"
type input "0"
click at [1027, 292] on input "0" at bounding box center [854, 308] width 348 height 32
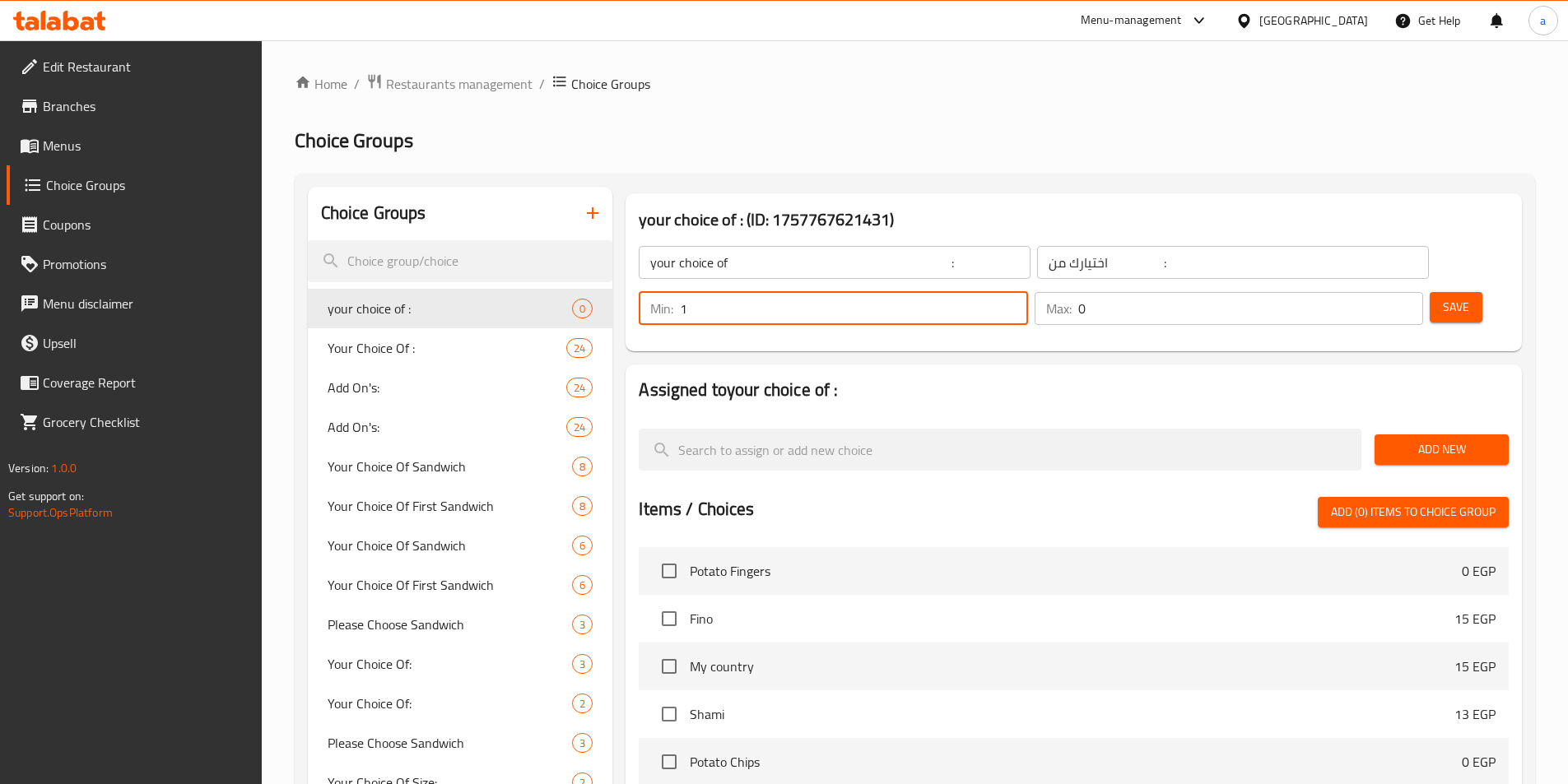
type input "1"
click at [1027, 292] on input "1" at bounding box center [854, 308] width 348 height 32
click at [1071, 299] on p "Max:" at bounding box center [1058, 308] width 26 height 20
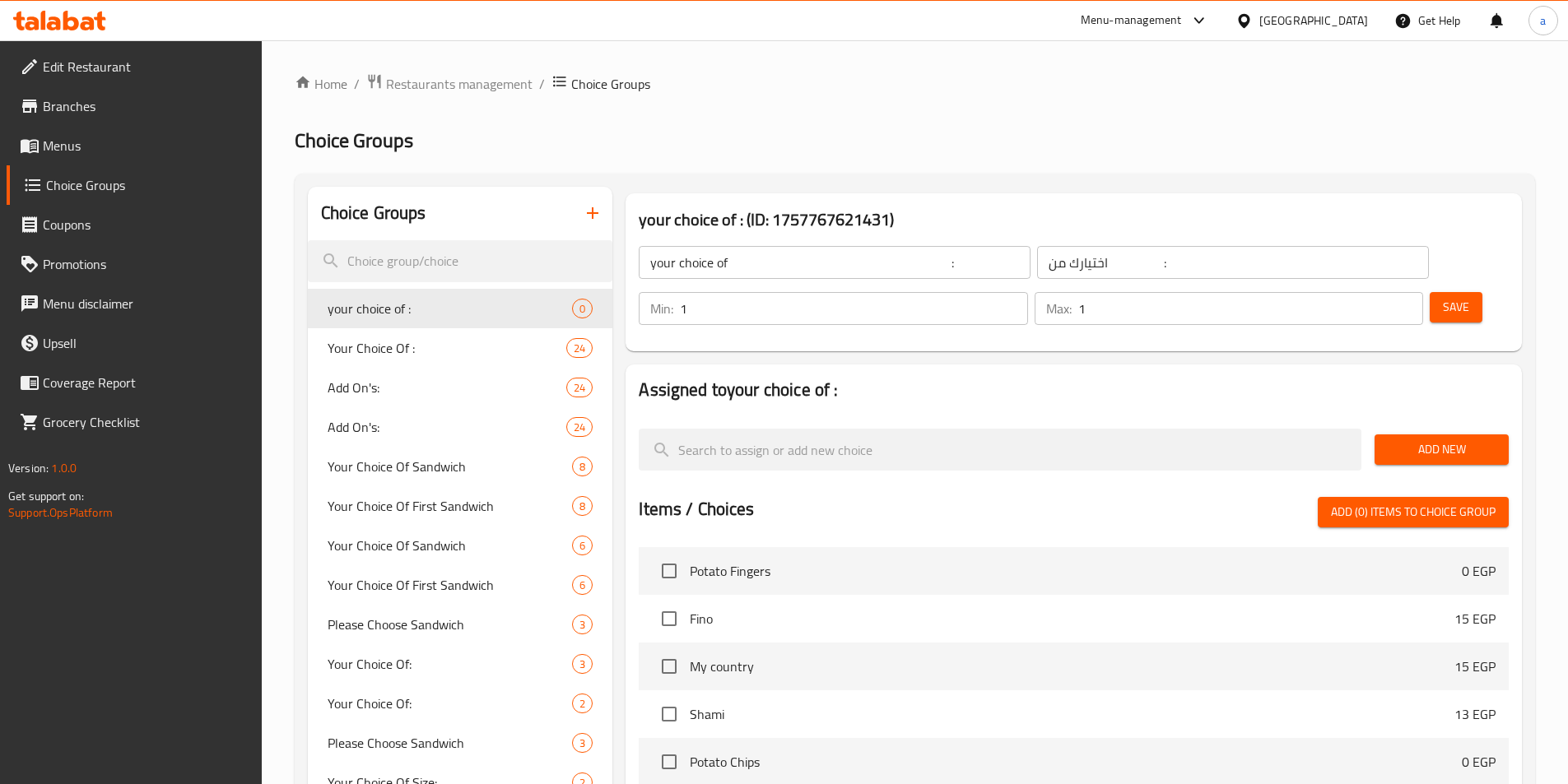
type input "1"
click at [1376, 292] on input "1" at bounding box center [1250, 308] width 345 height 32
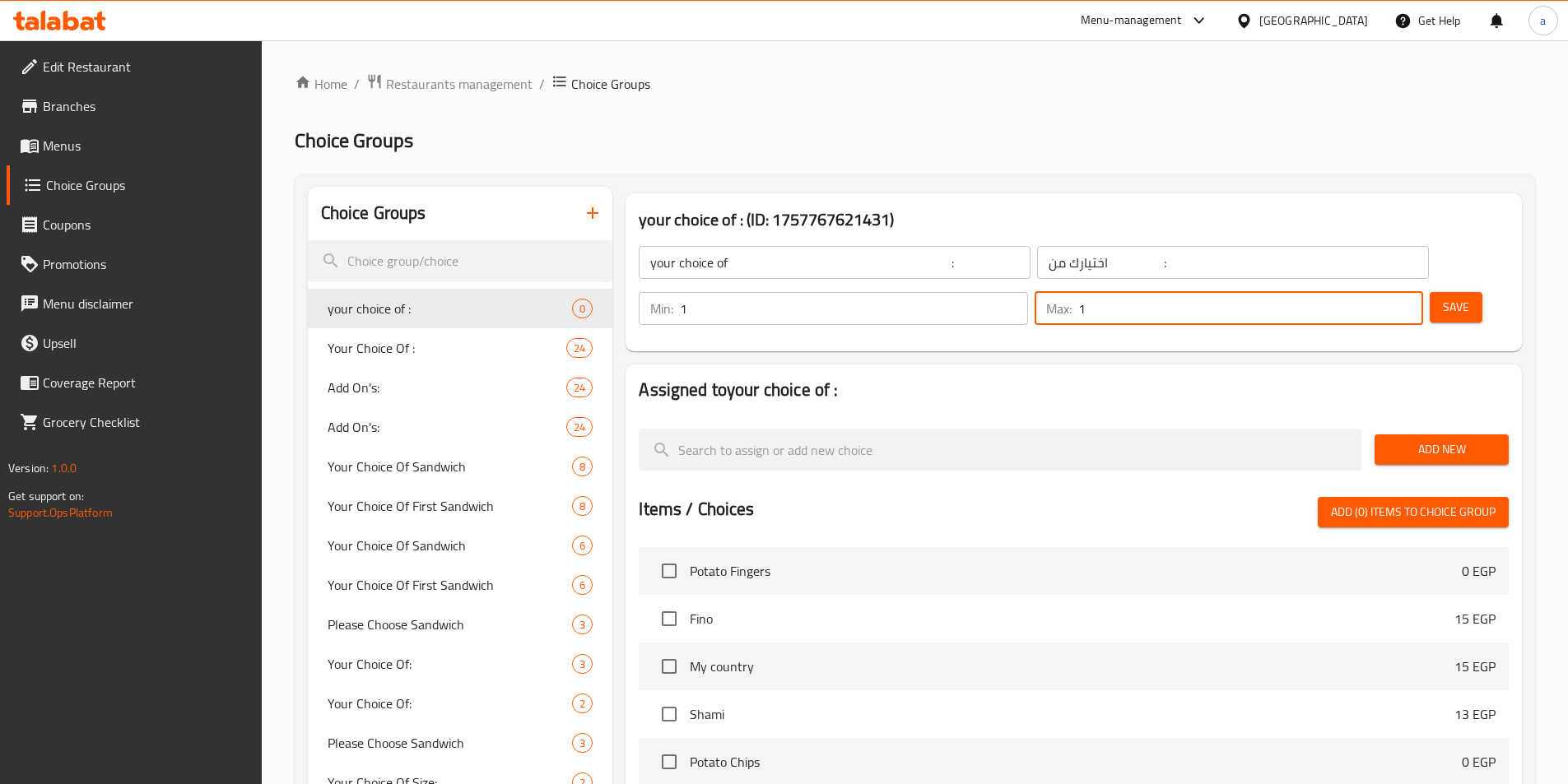
click at [1443, 297] on span "Save" at bounding box center [1456, 307] width 27 height 21
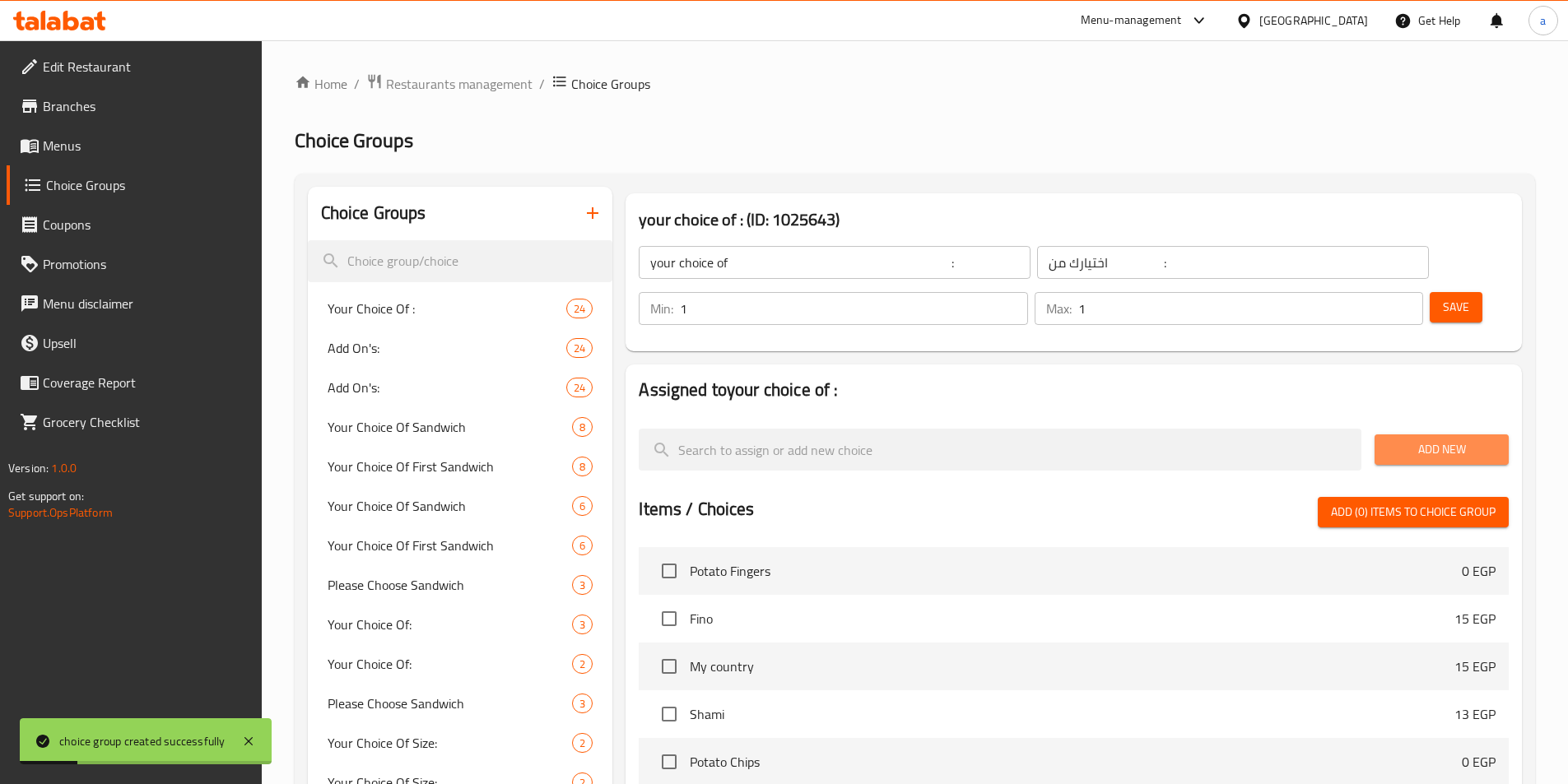
click at [1405, 439] on span "Add New" at bounding box center [1441, 450] width 108 height 21
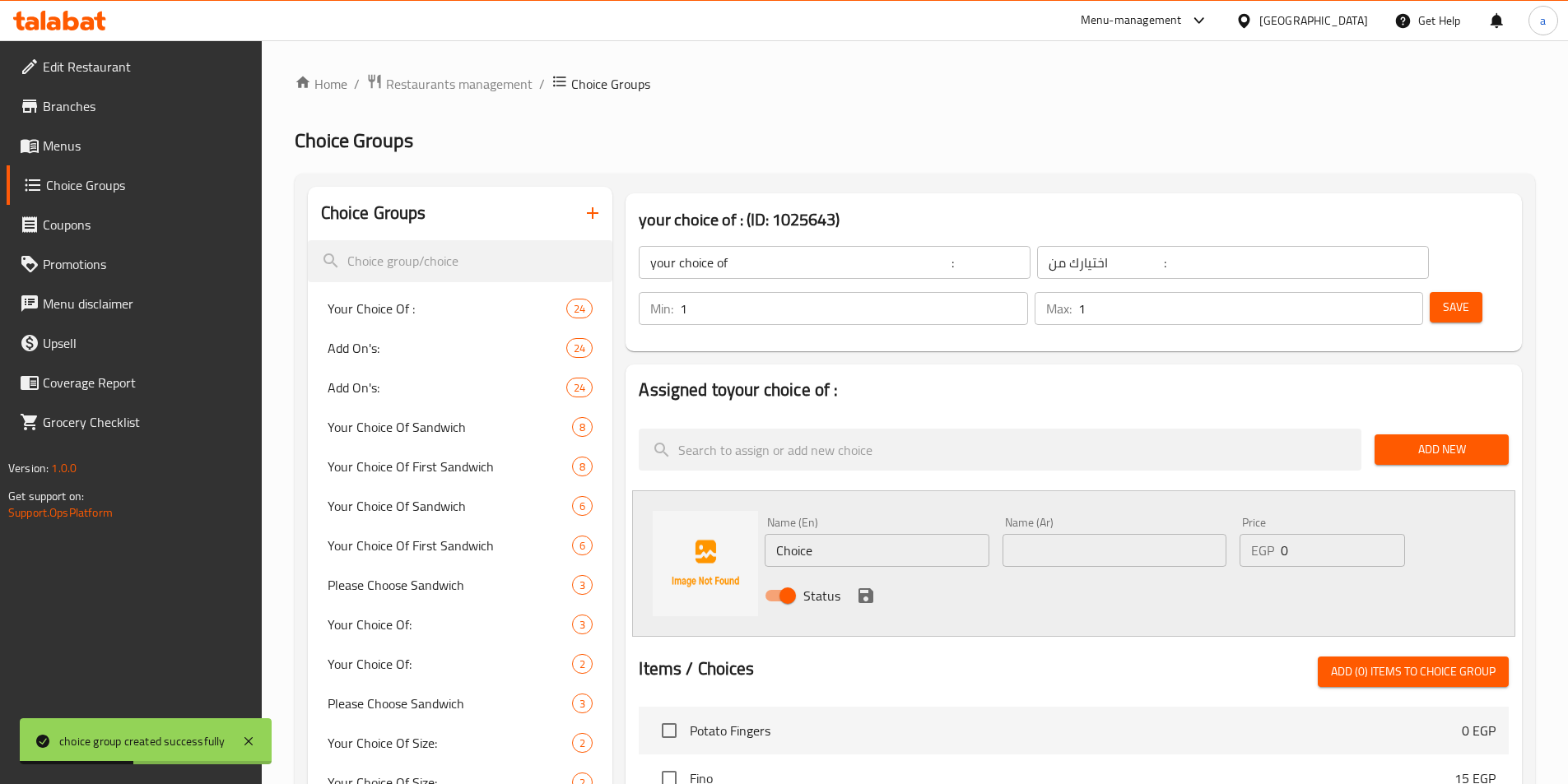
click at [816, 534] on input "Choice" at bounding box center [877, 550] width 223 height 32
drag, startPoint x: 836, startPoint y: 501, endPoint x: 771, endPoint y: 498, distance: 65.1
click at [771, 534] on input "Choice" at bounding box center [877, 550] width 223 height 32
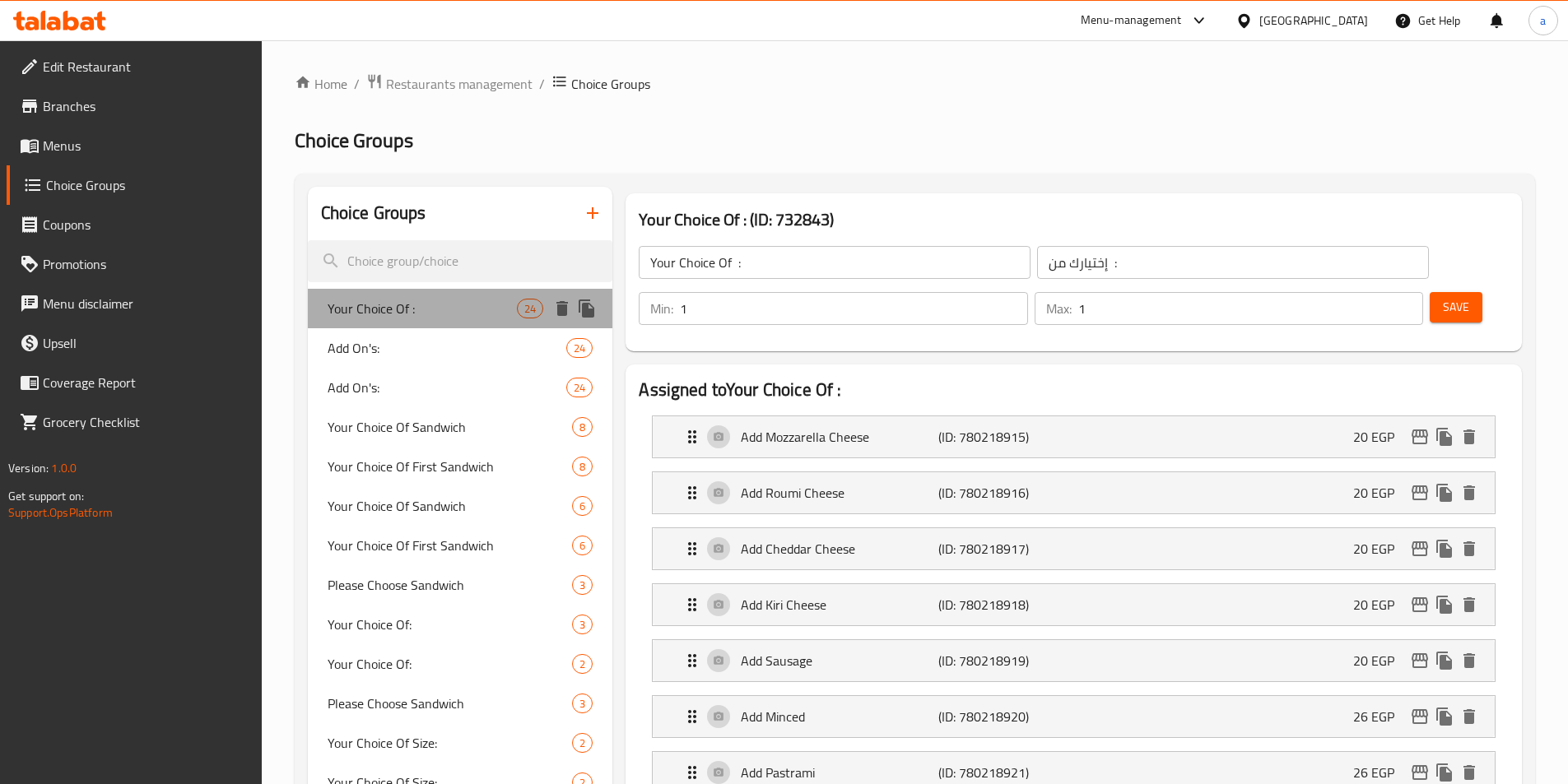
click at [445, 314] on span "Your Choice Of :" at bounding box center [422, 308] width 190 height 20
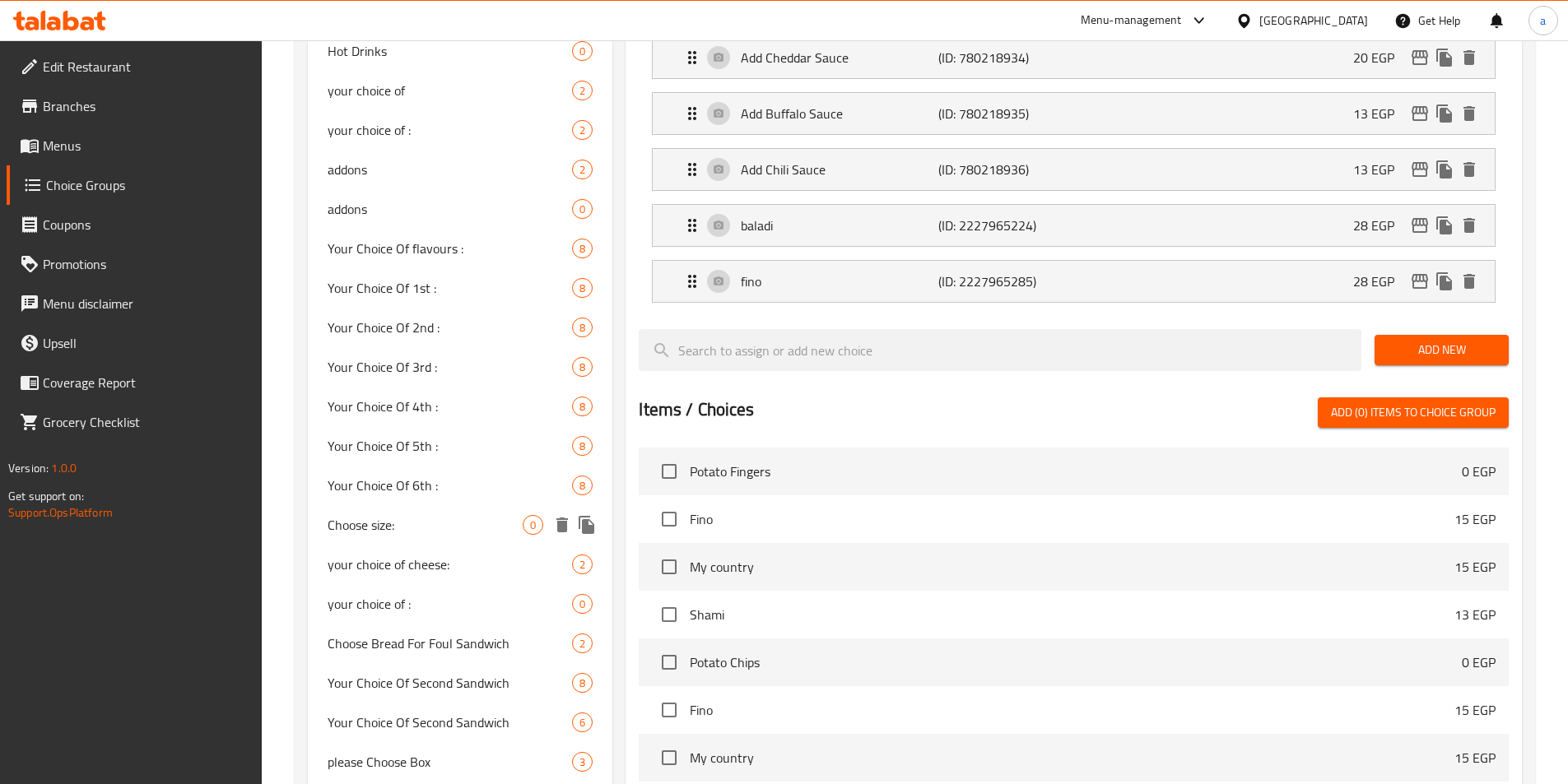
scroll to position [1317, 0]
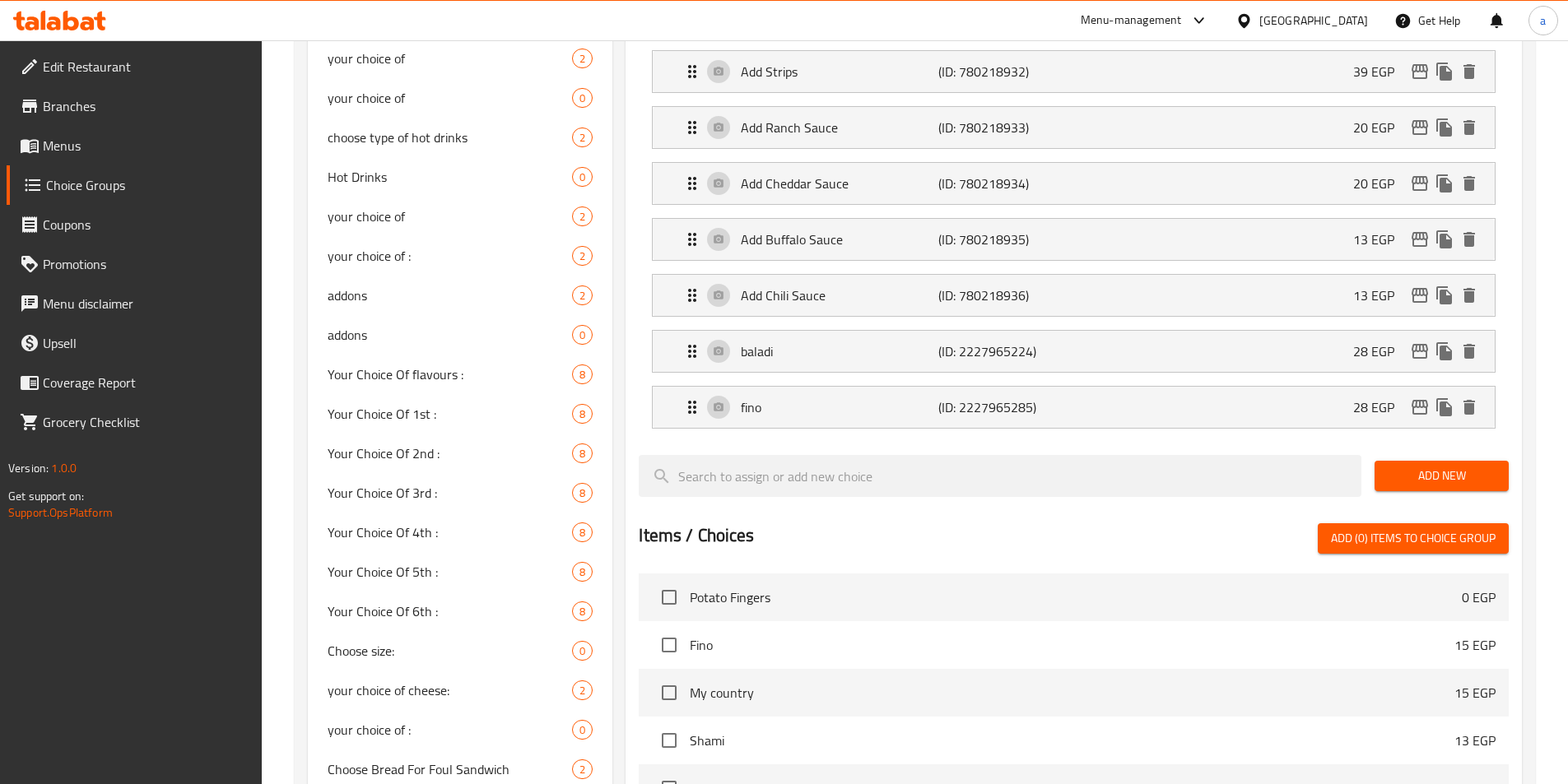
click at [1426, 466] on span "Add New" at bounding box center [1441, 477] width 108 height 21
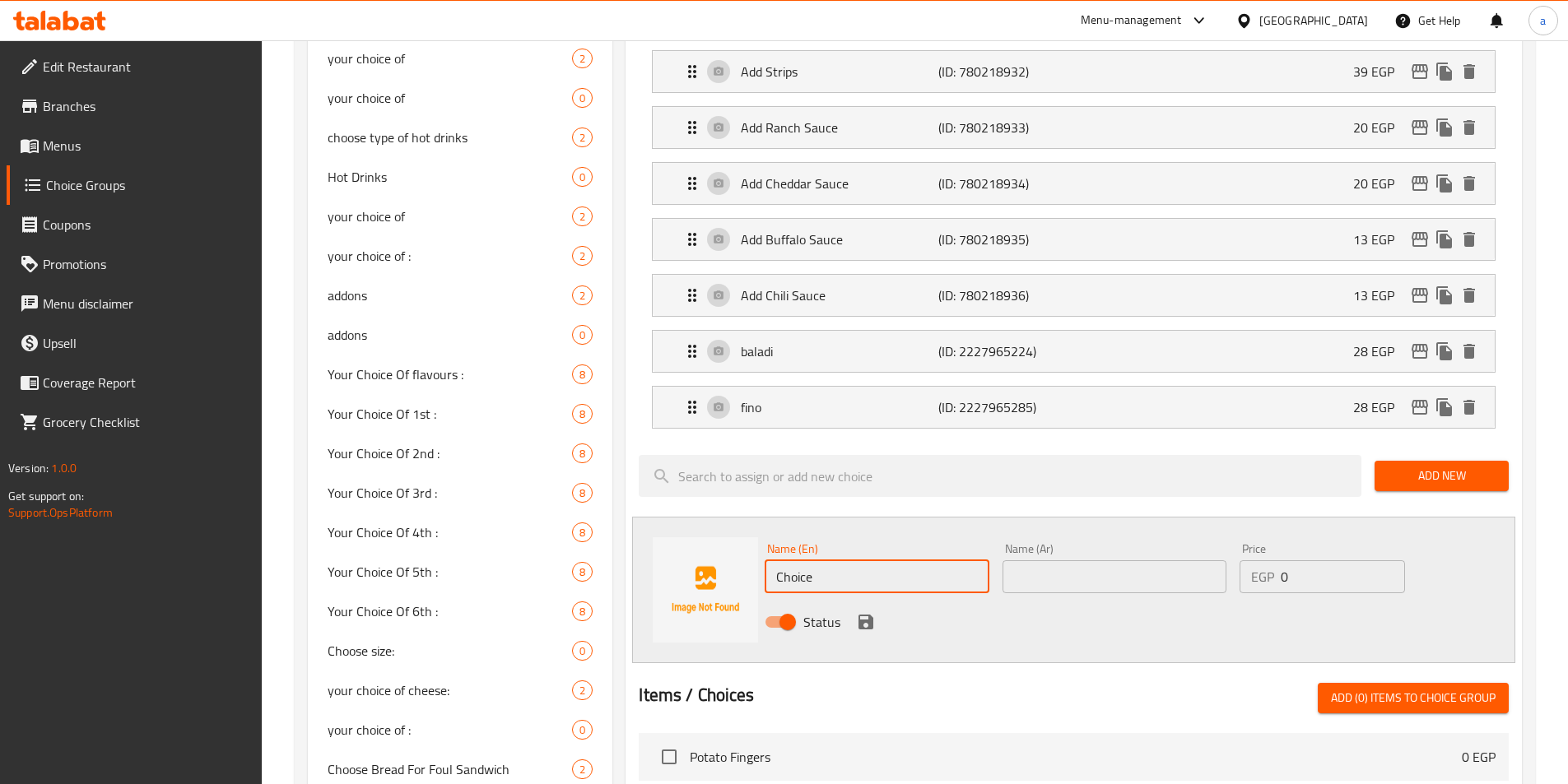
click at [813, 561] on input "Choice" at bounding box center [877, 577] width 223 height 32
paste input "vegetables"
type input "vegetables"
click at [1100, 561] on input "text" at bounding box center [1114, 577] width 223 height 32
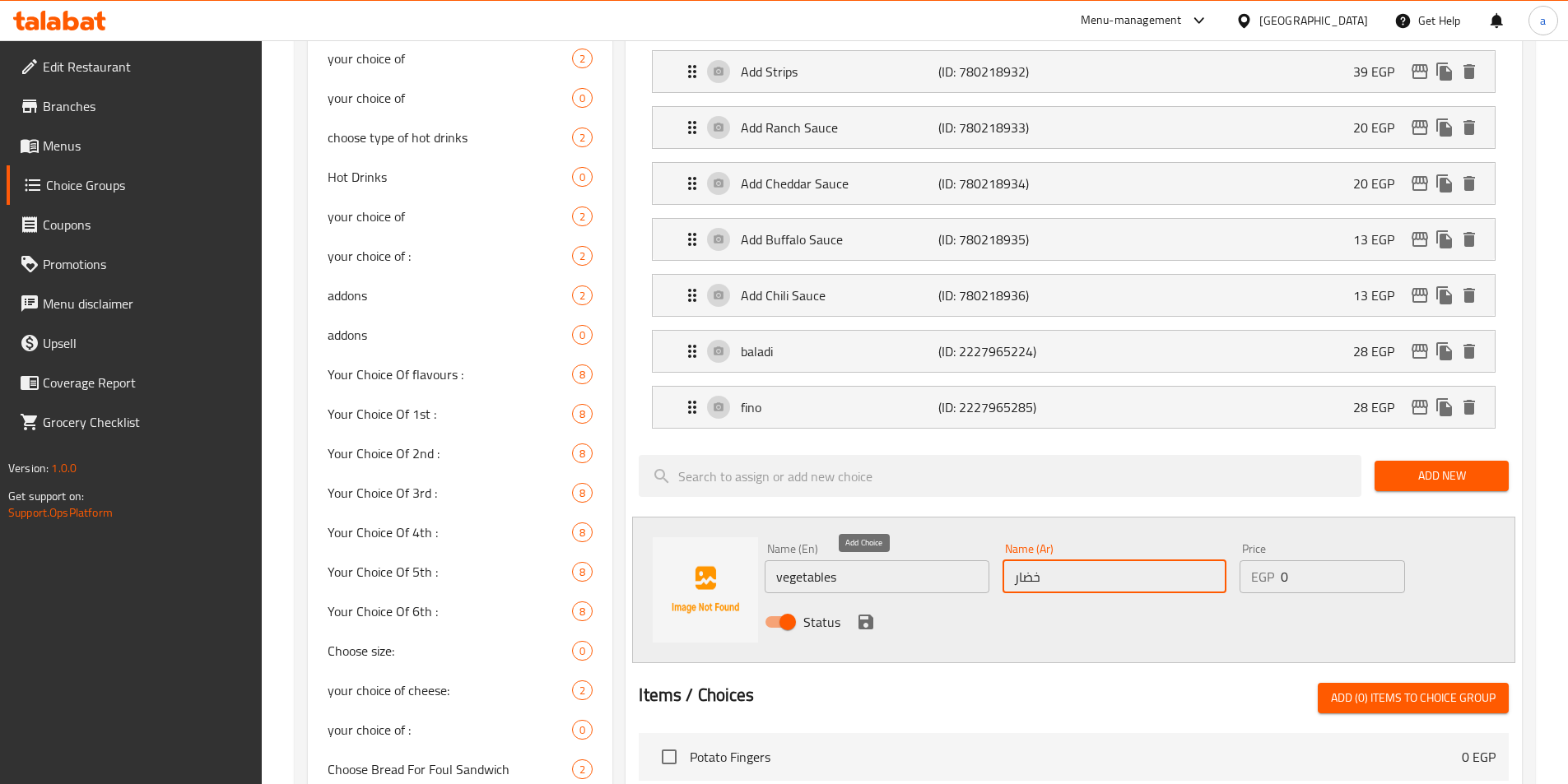
type input "خضار"
click at [865, 612] on icon "save" at bounding box center [865, 622] width 20 height 20
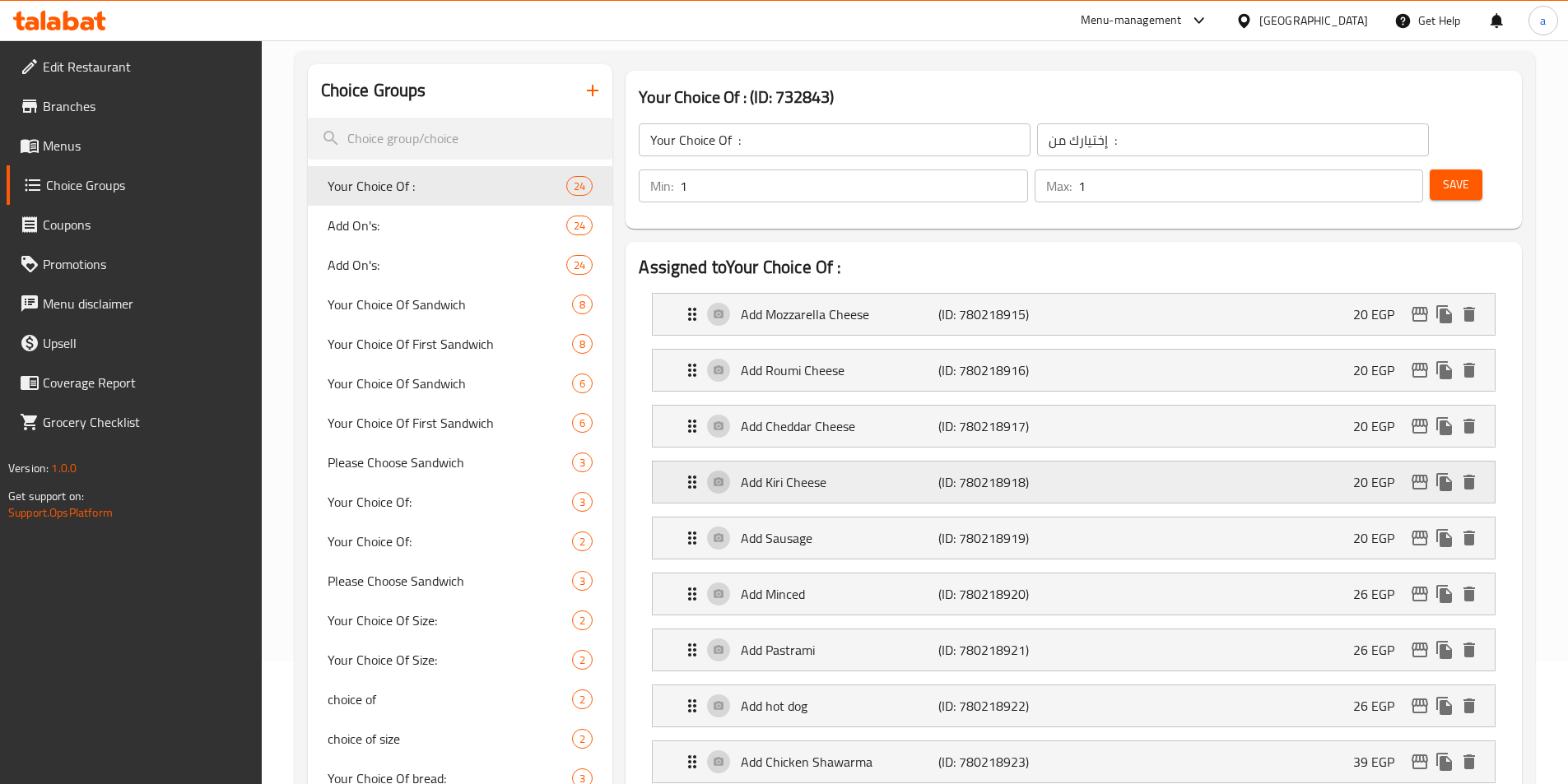
scroll to position [0, 0]
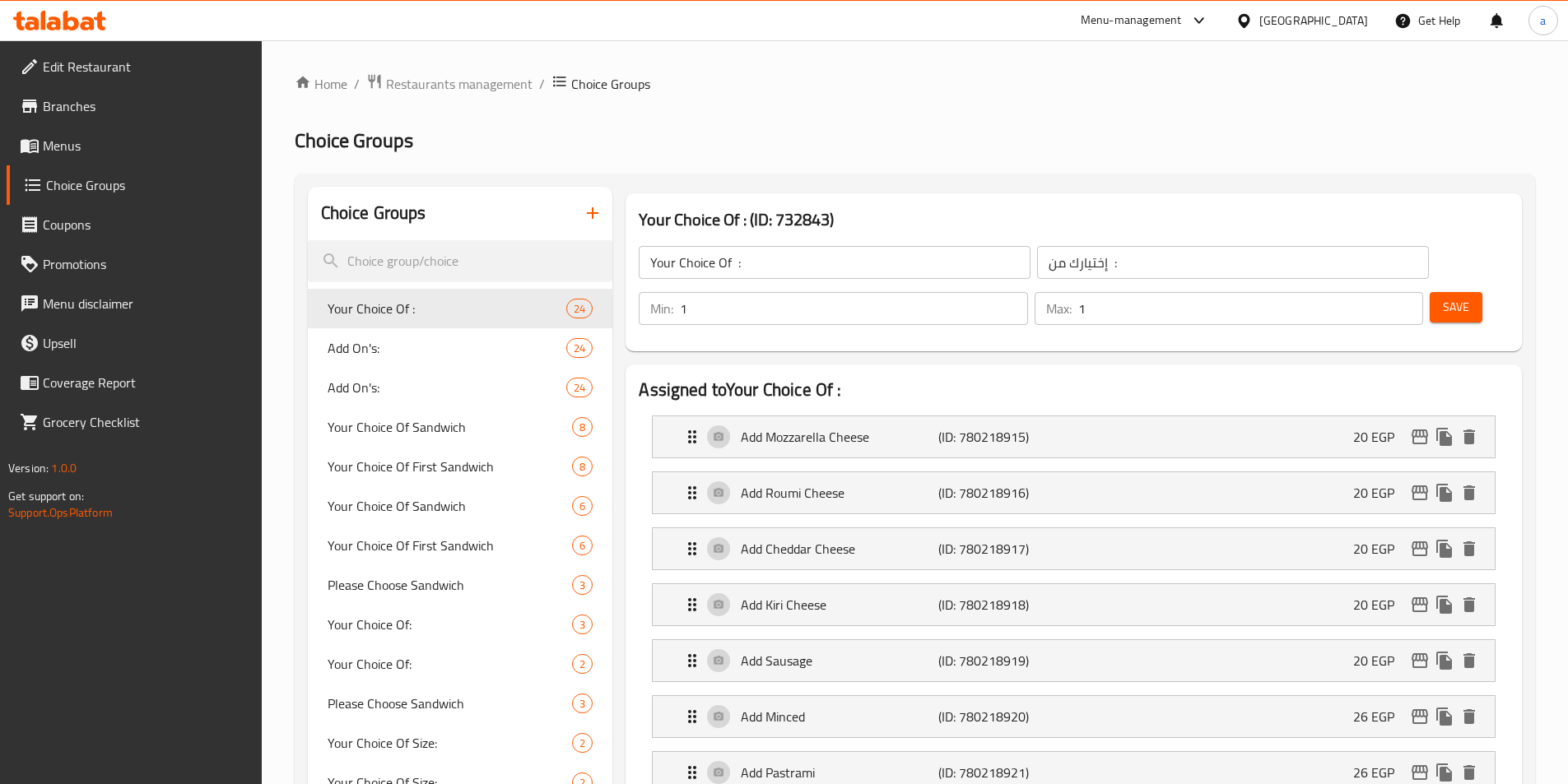
click at [1443, 297] on span "Save" at bounding box center [1456, 307] width 27 height 21
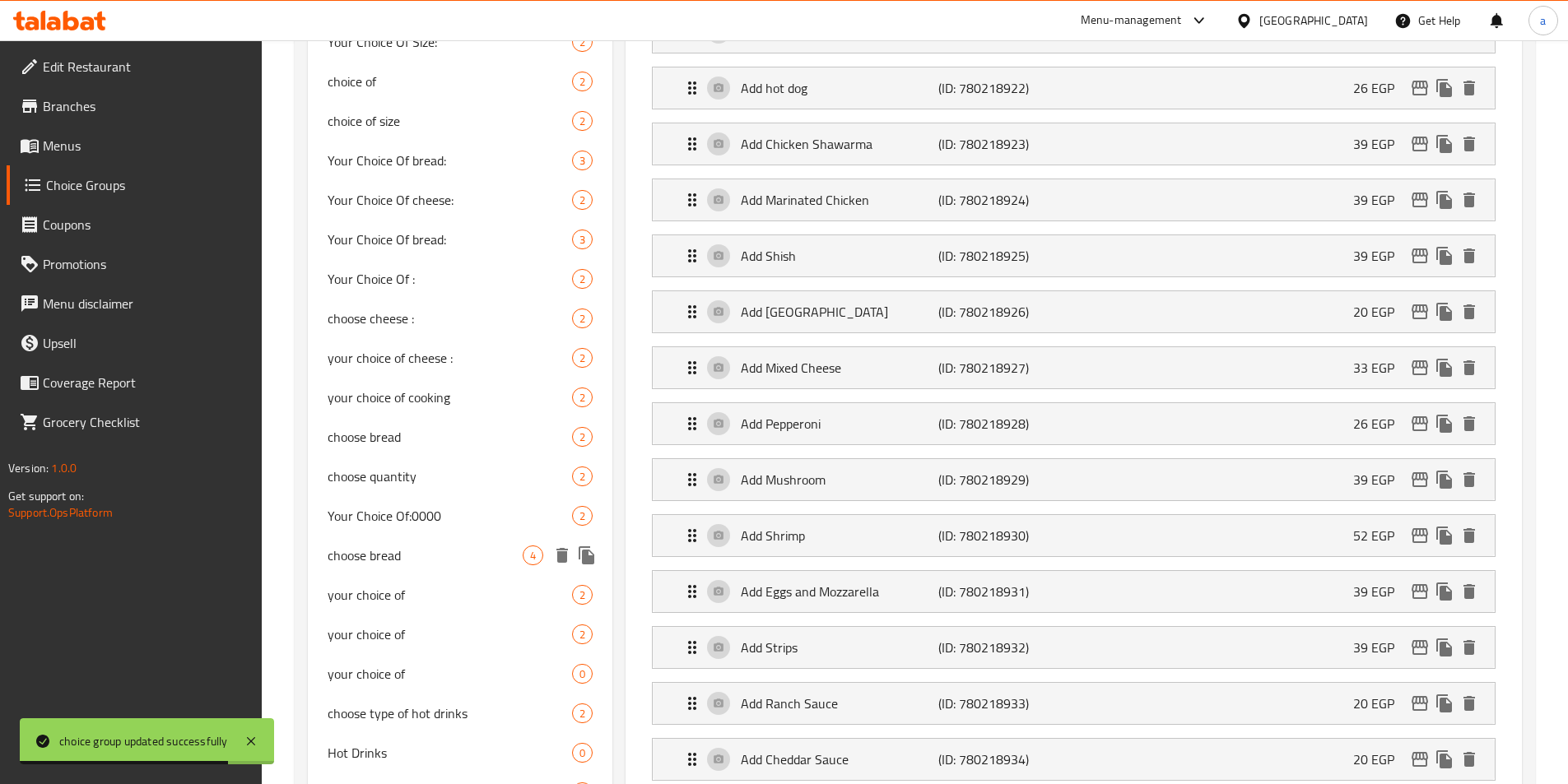
scroll to position [1070, 0]
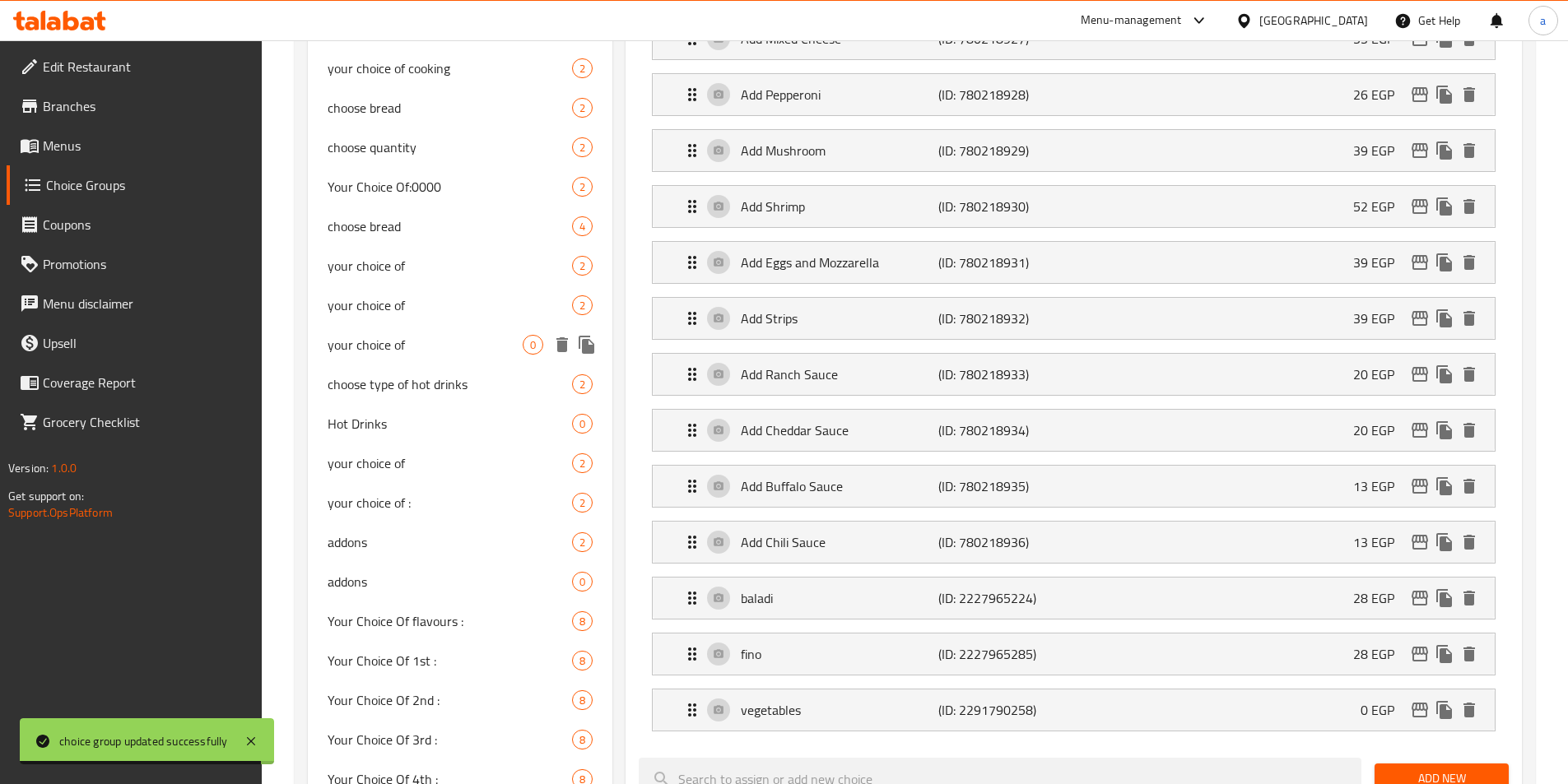
click at [372, 349] on span "your choice of" at bounding box center [425, 345] width 196 height 20
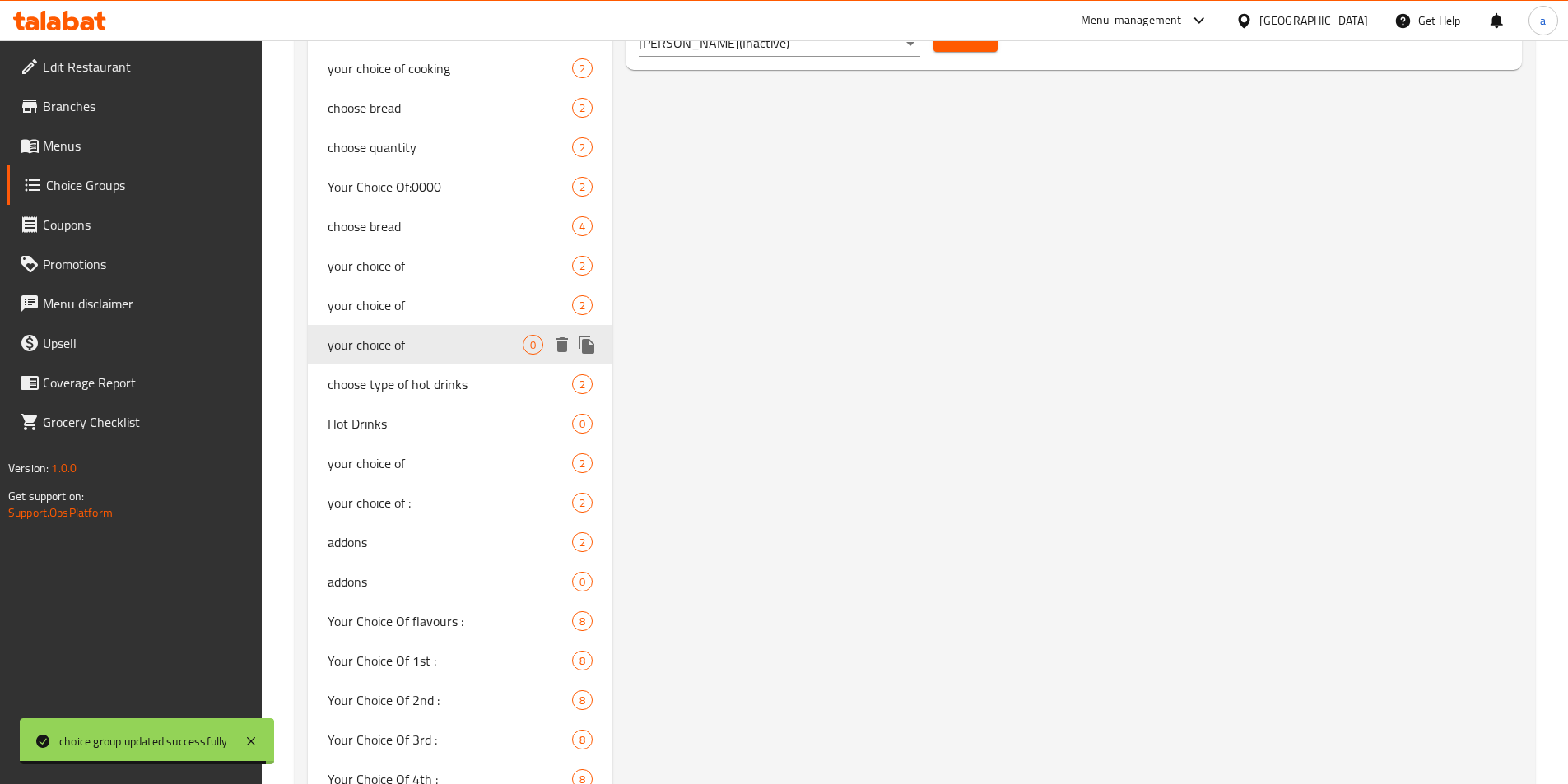
type input "your choice of"
type input "اختيارك من"
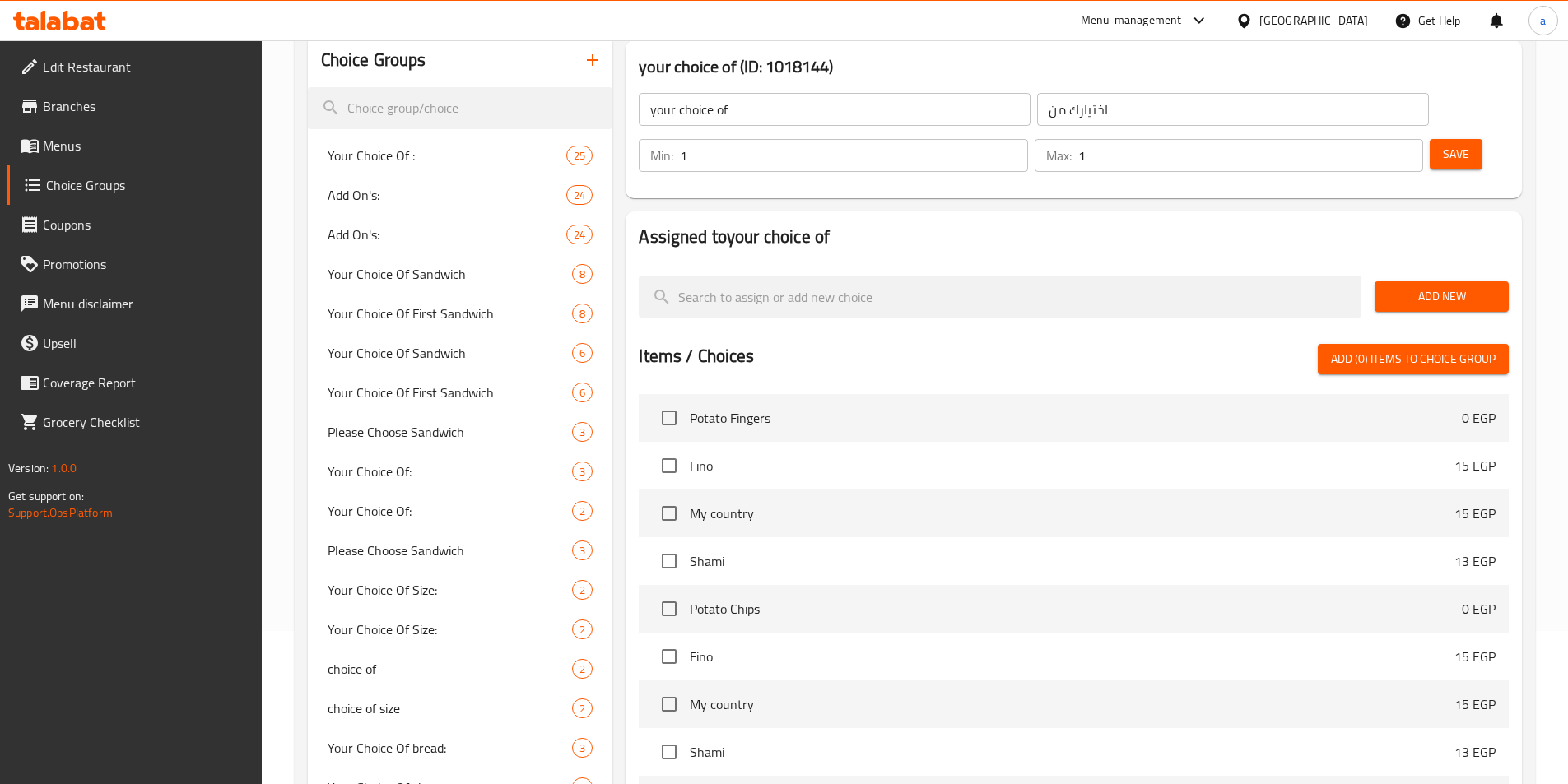
scroll to position [0, 0]
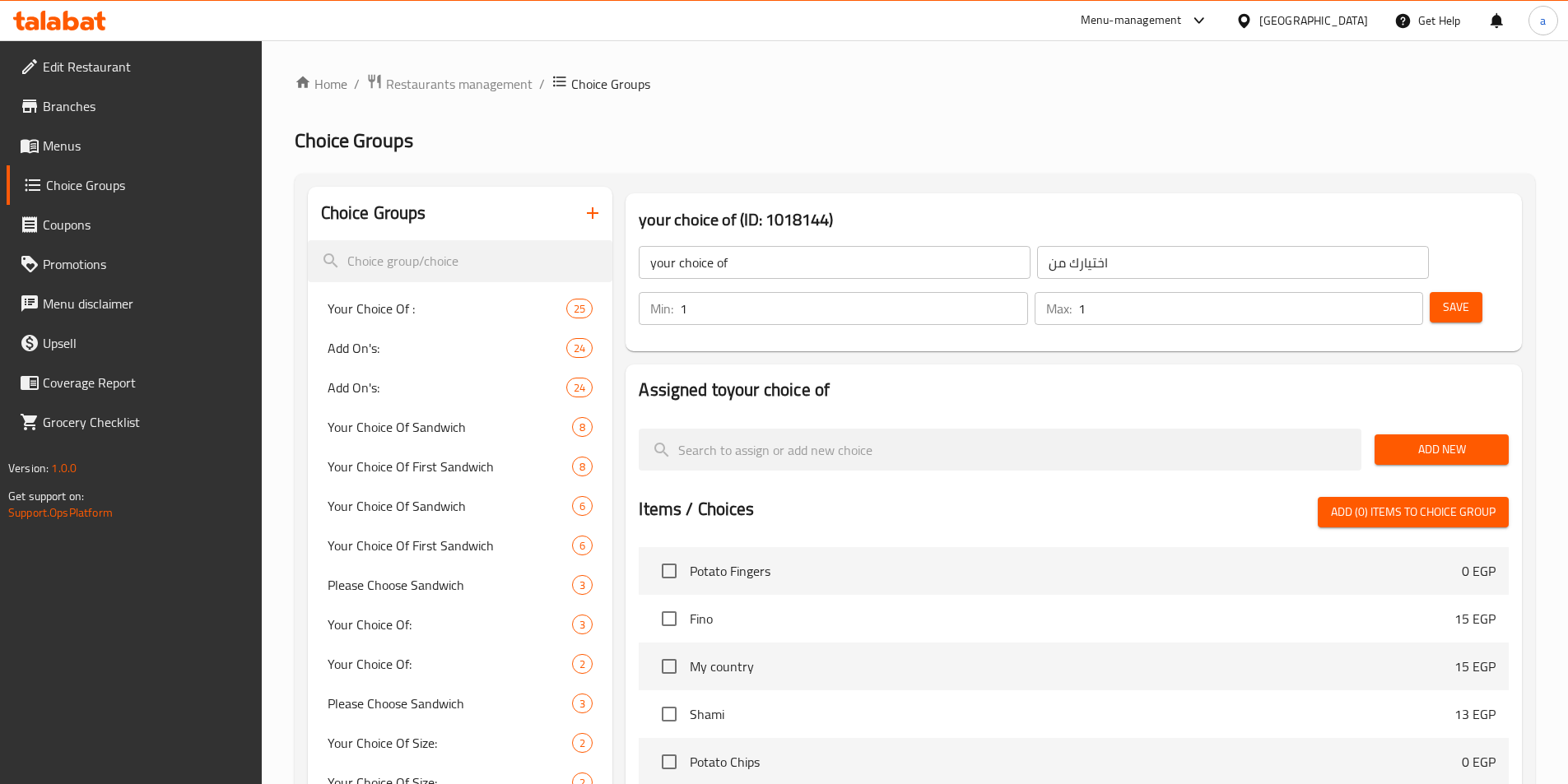
click at [1416, 439] on span "Add New" at bounding box center [1441, 450] width 108 height 21
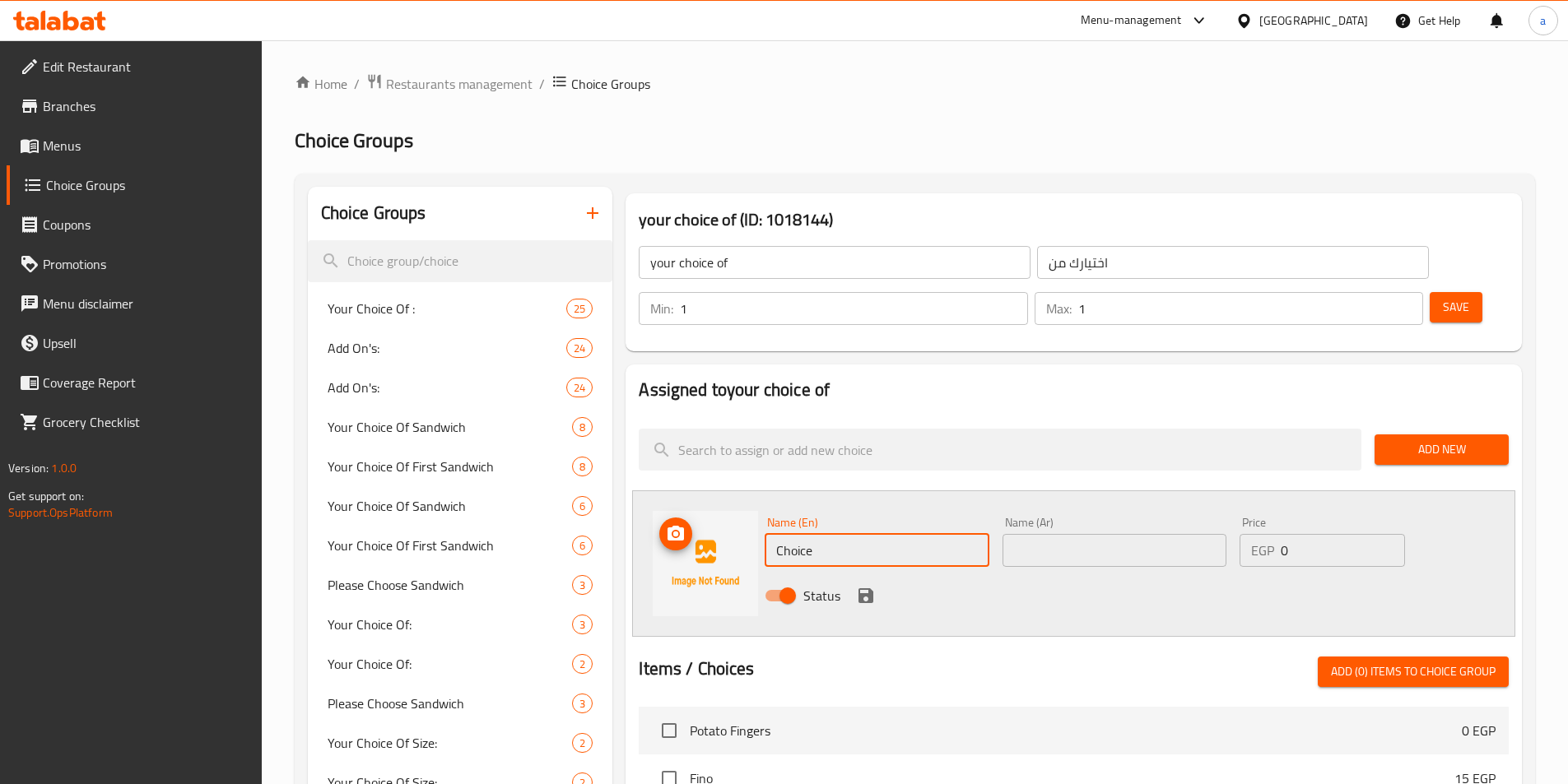
click at [664, 501] on div "Name (En) Choice Name (En) Name (Ar) Name (Ar) Price EGP 0 Price Status" at bounding box center [1073, 563] width 883 height 146
paste input "vegetables"
type input "vegetables"
click at [1094, 534] on input "text" at bounding box center [1114, 550] width 223 height 32
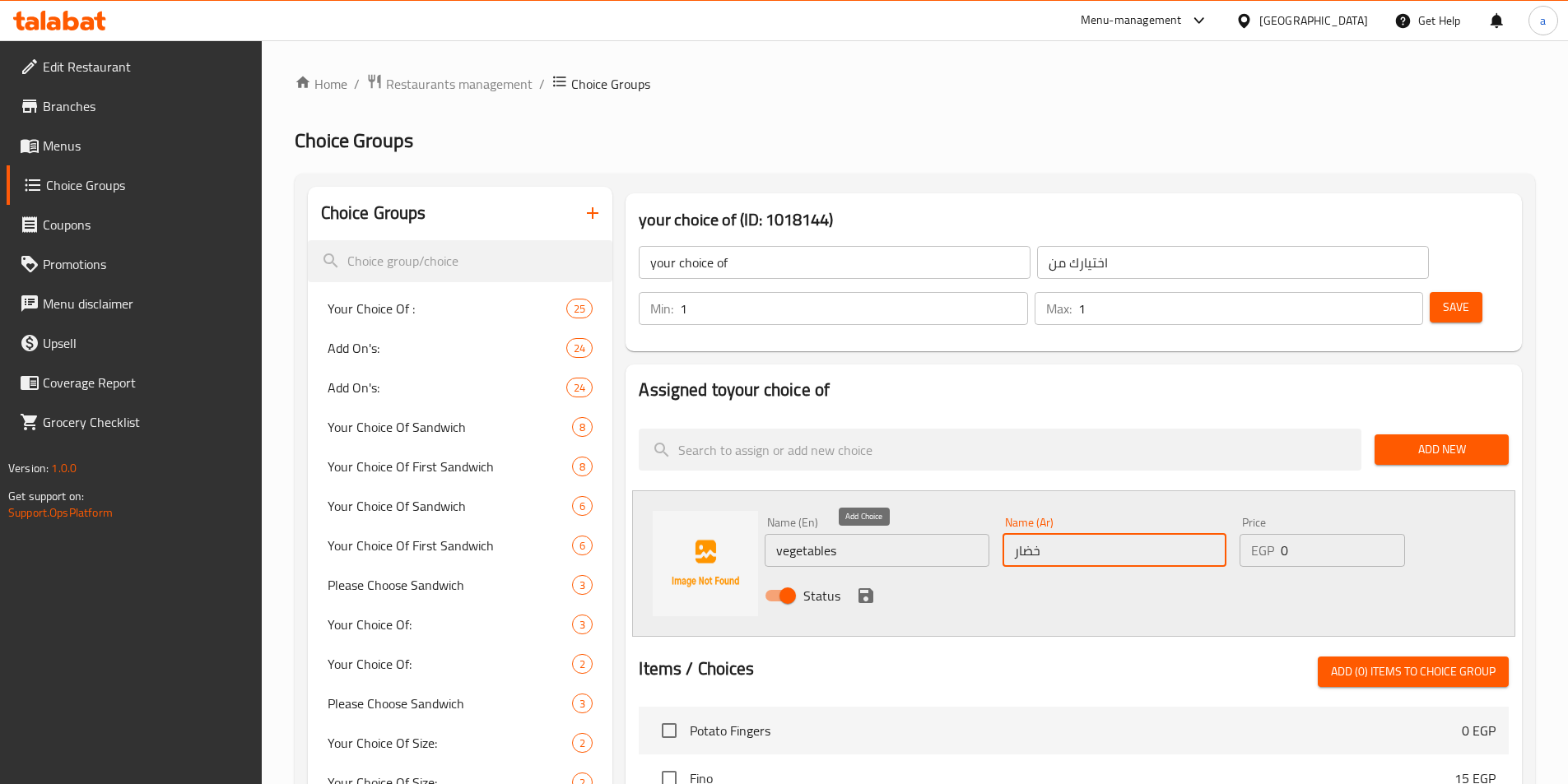
type input "خضار"
click at [859, 586] on icon "save" at bounding box center [865, 596] width 20 height 20
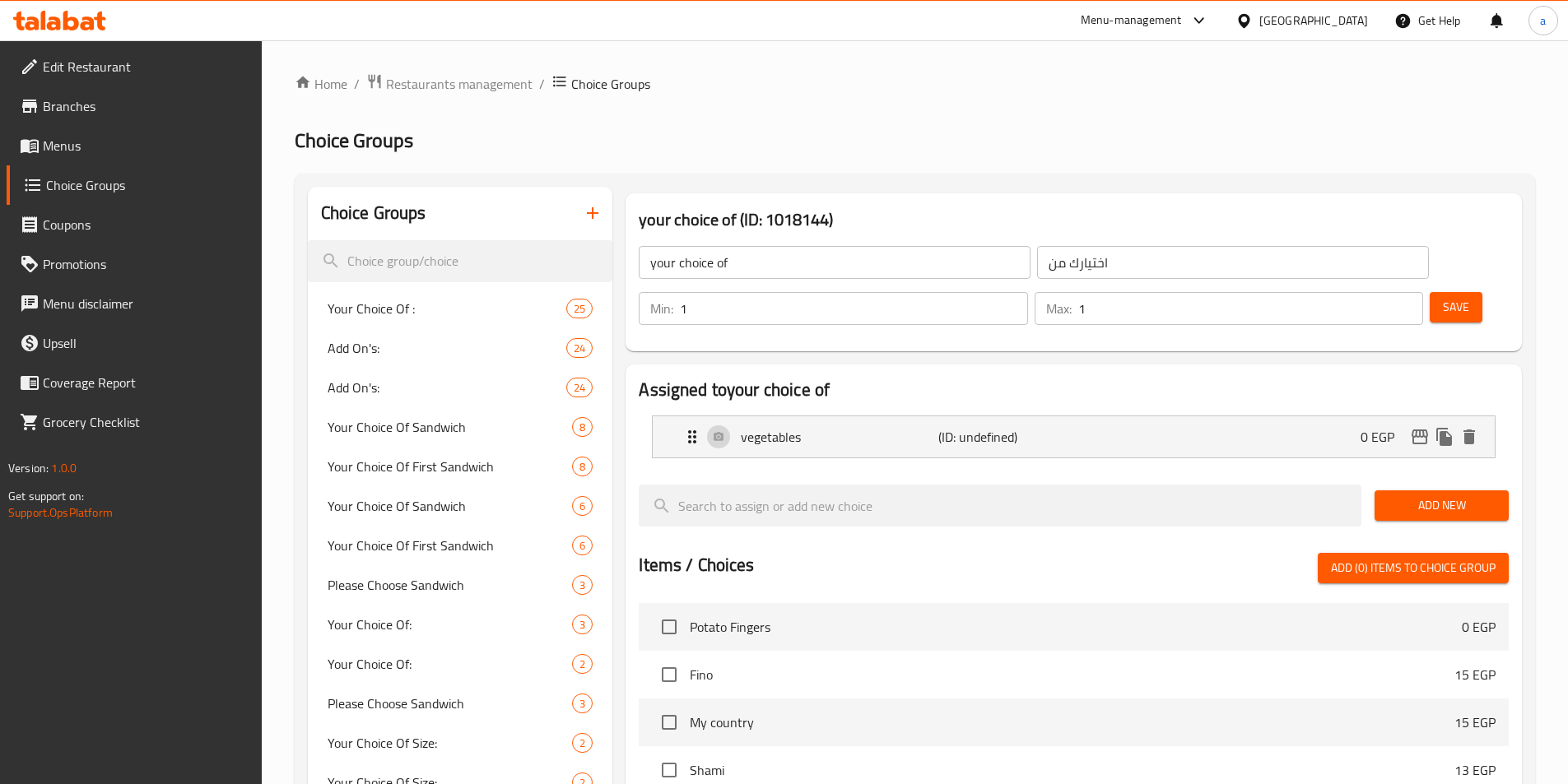
click at [1443, 297] on span "Save" at bounding box center [1456, 307] width 27 height 21
click at [1403, 496] on span "Add New" at bounding box center [1441, 506] width 108 height 21
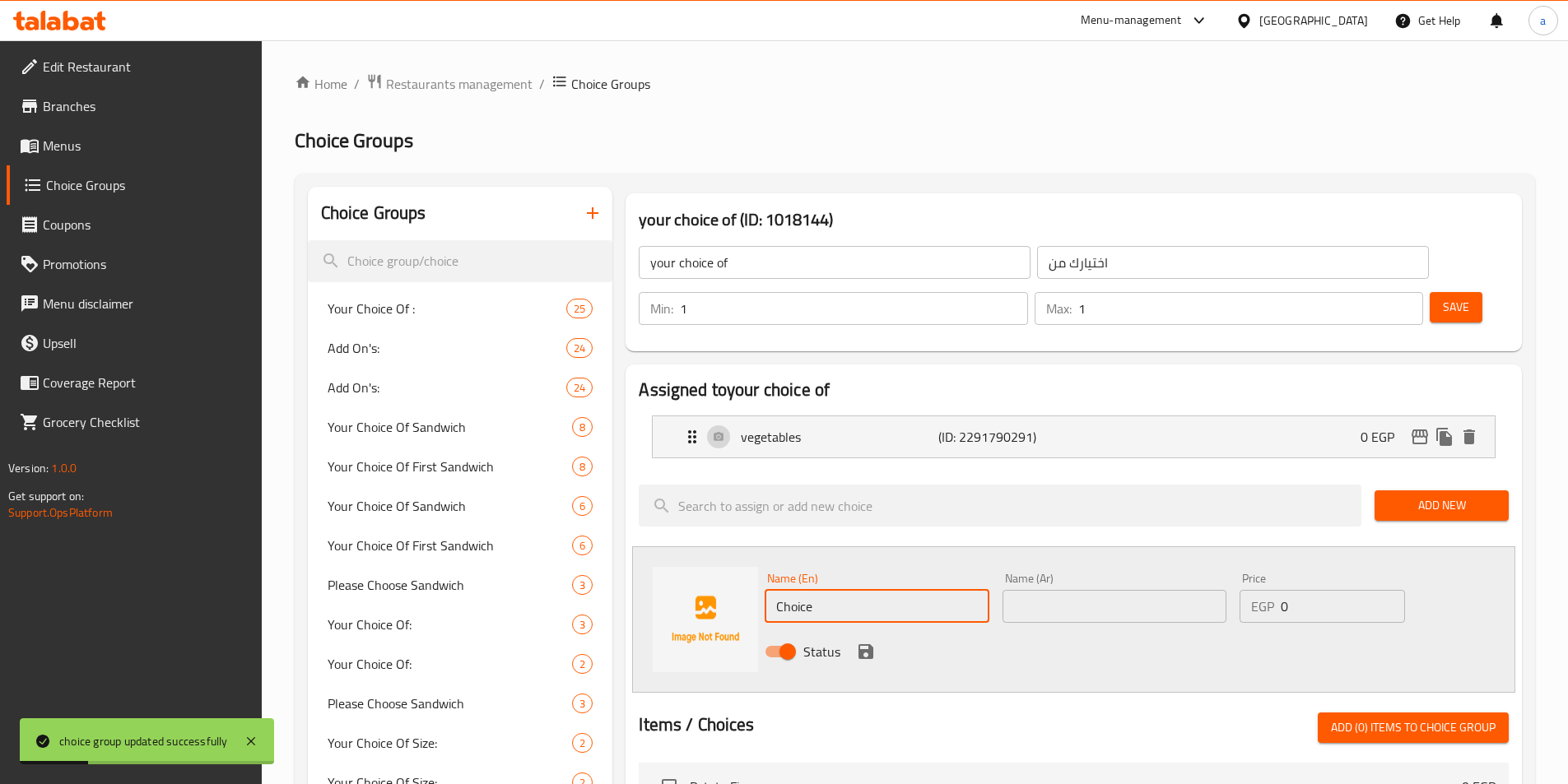
drag, startPoint x: 859, startPoint y: 548, endPoint x: 712, endPoint y: 557, distance: 147.3
click at [713, 557] on div "Name (En) Choice Name (En) Name (Ar) Name (Ar) Price EGP 0 Price Status" at bounding box center [1073, 619] width 883 height 146
type input "cheese"
click at [1092, 590] on input "text" at bounding box center [1114, 606] width 223 height 32
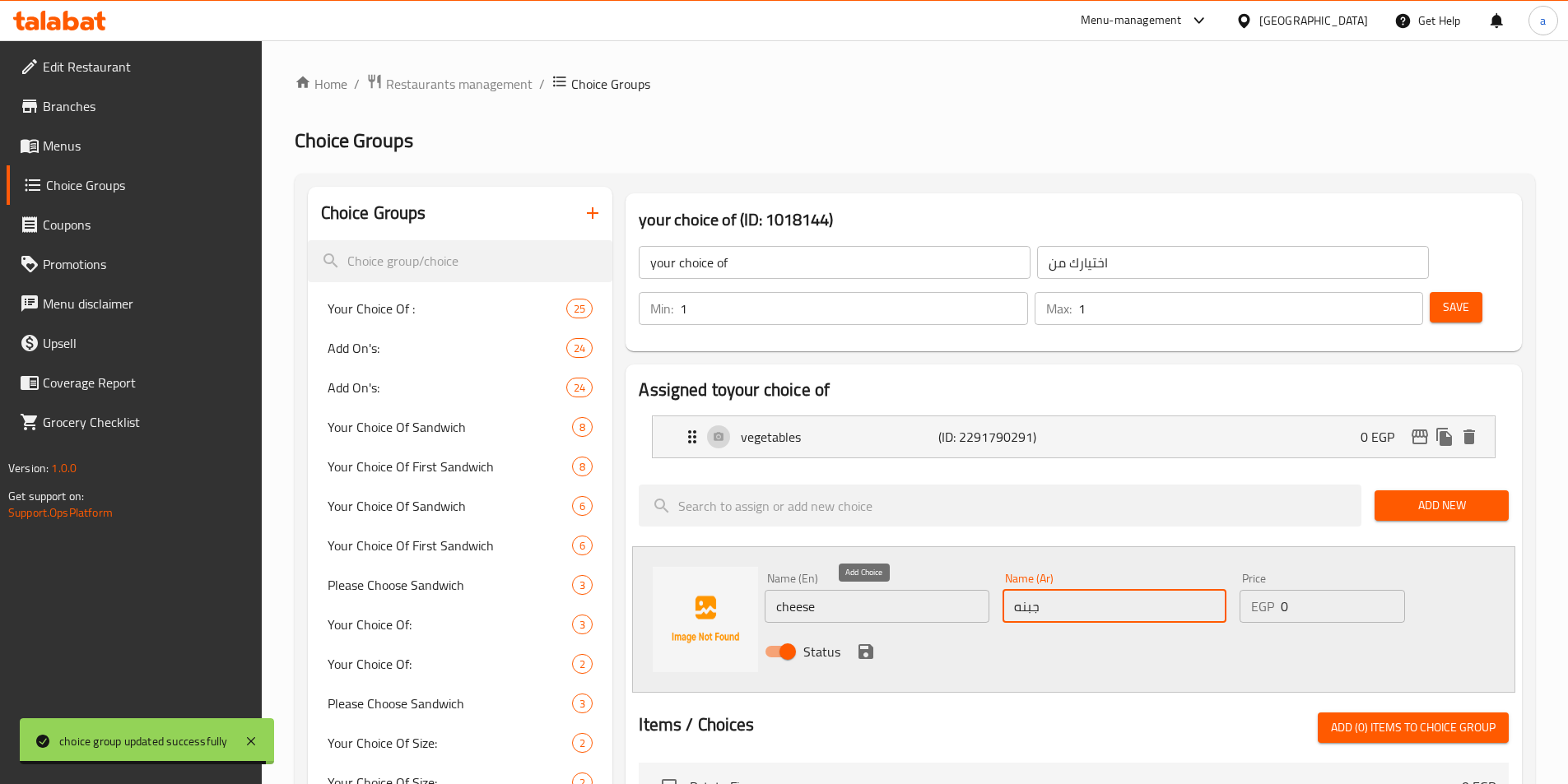
type input "جبنه"
click at [869, 645] on icon "save" at bounding box center [866, 652] width 15 height 15
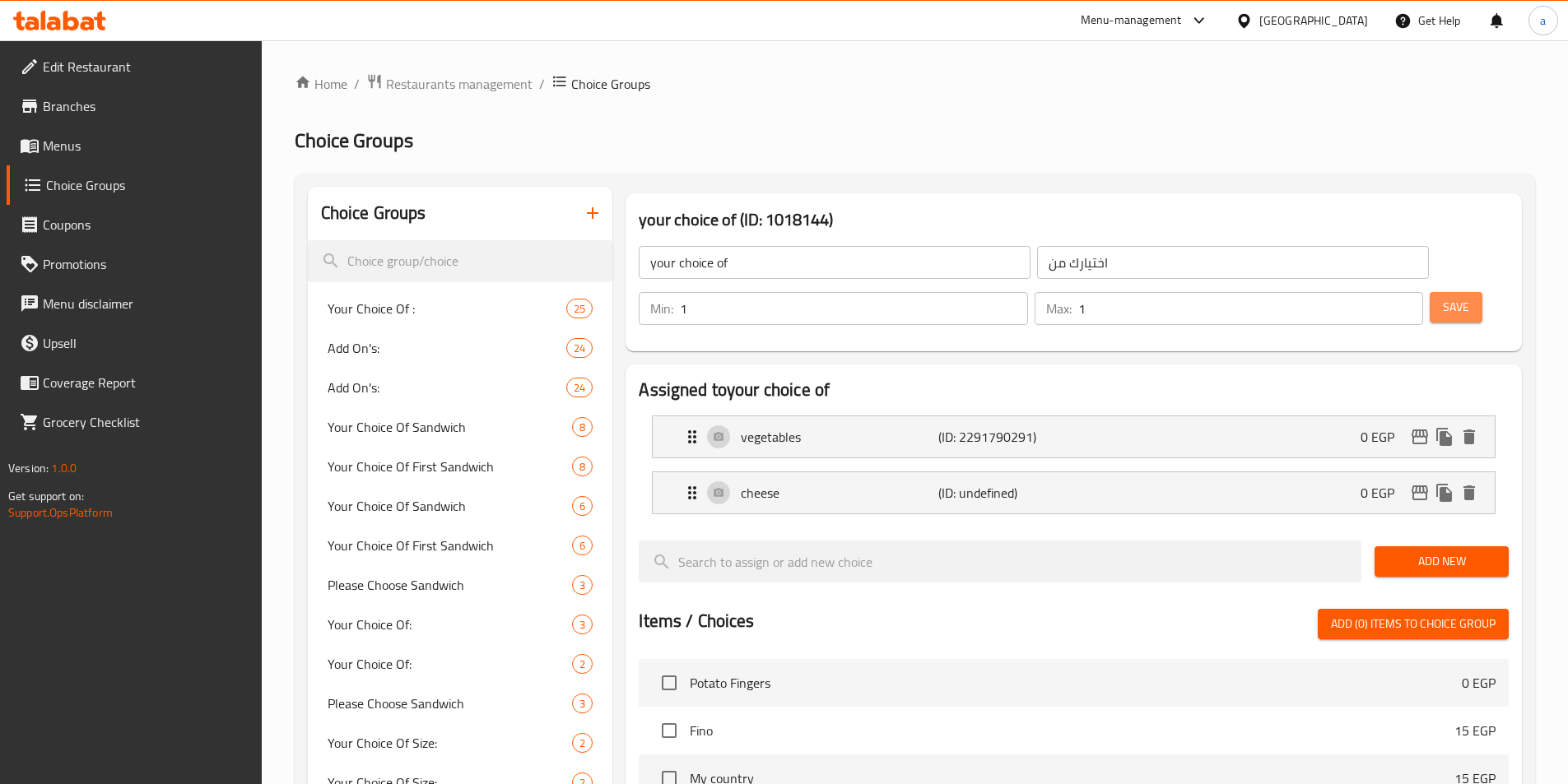
click at [1430, 292] on button "Save" at bounding box center [1455, 307] width 53 height 31
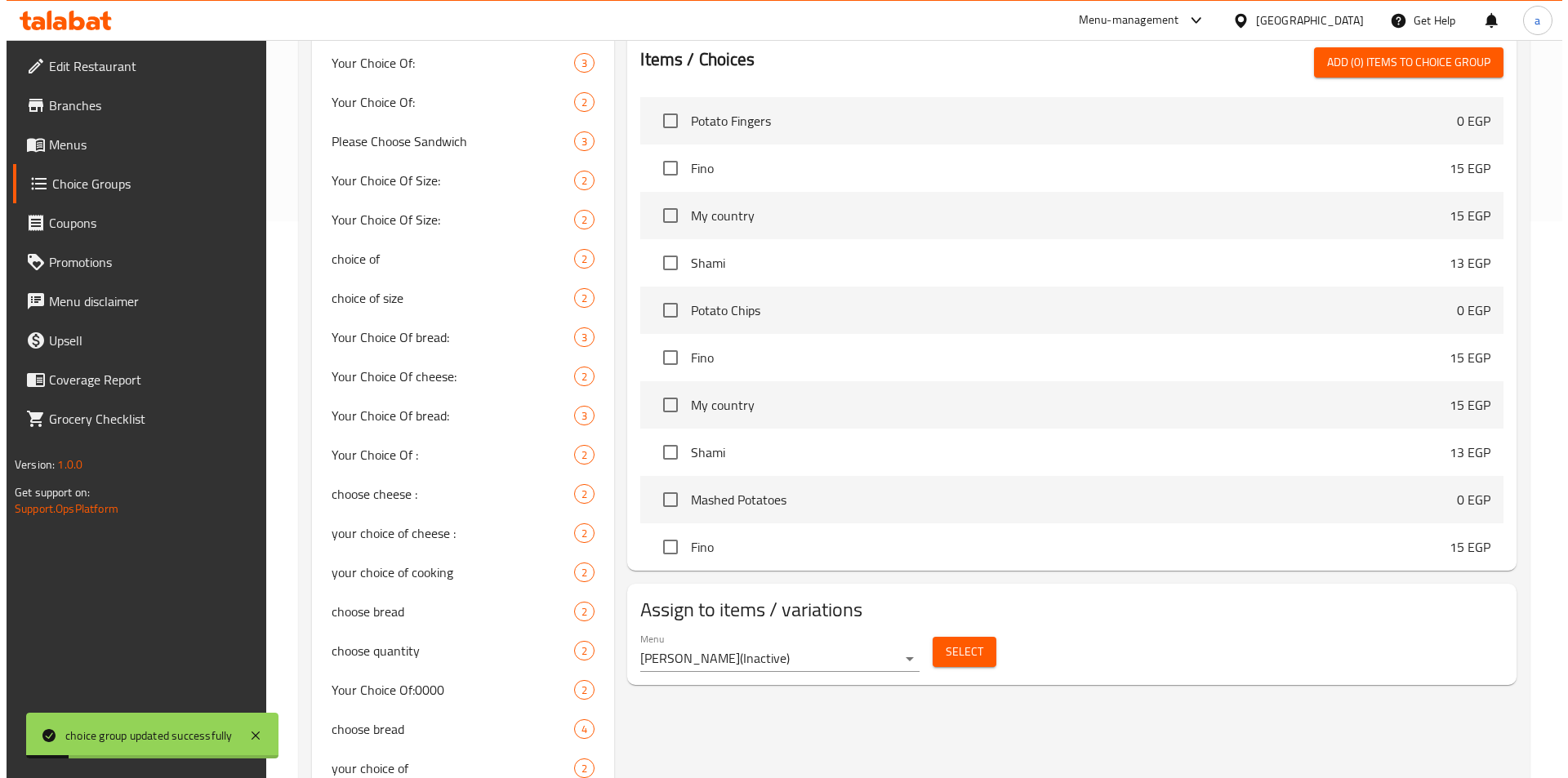
scroll to position [817, 0]
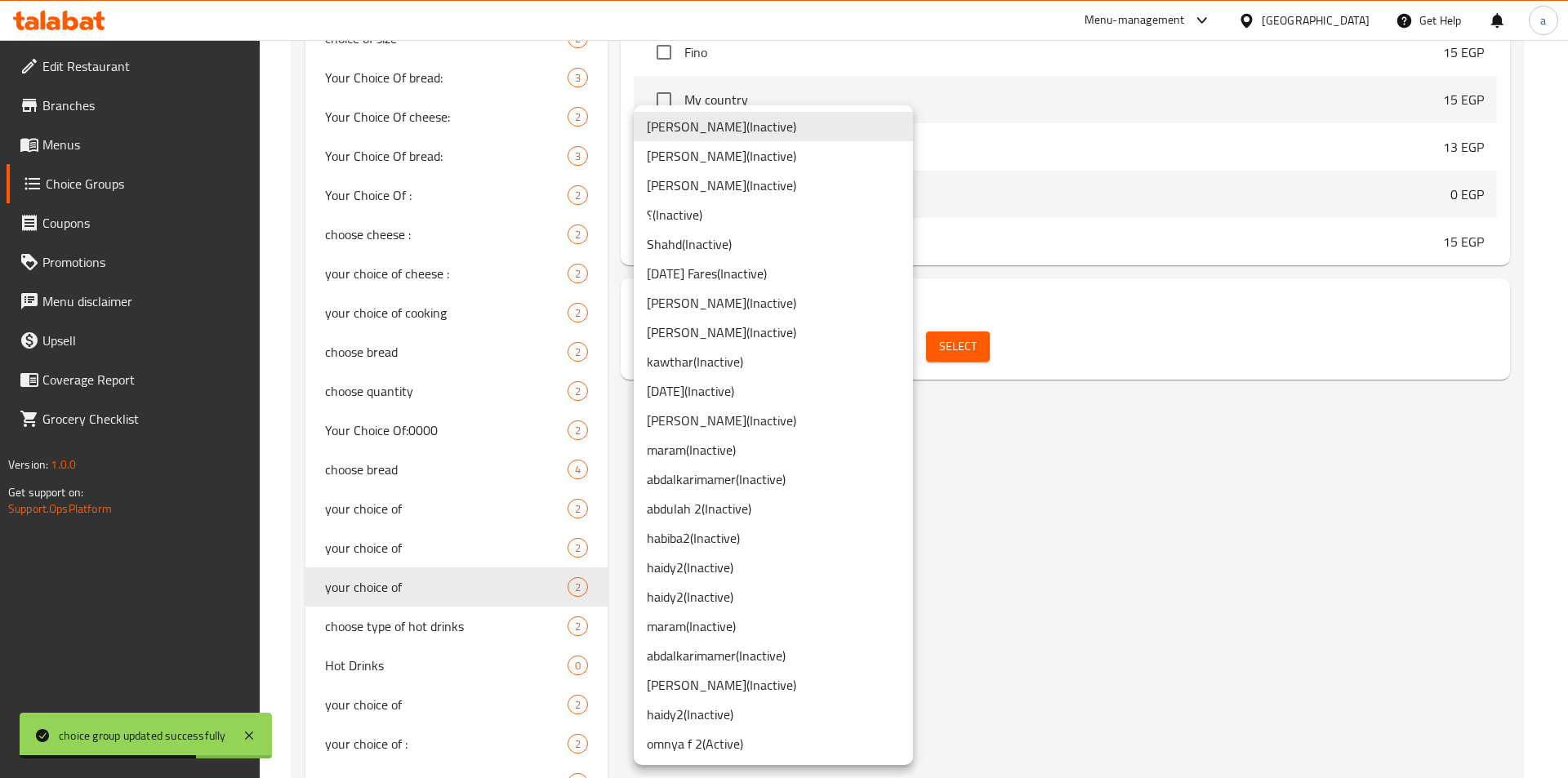
click at [732, 486] on li "abdalkarimamer ( Inactive )" at bounding box center [774, 479] width 280 height 29
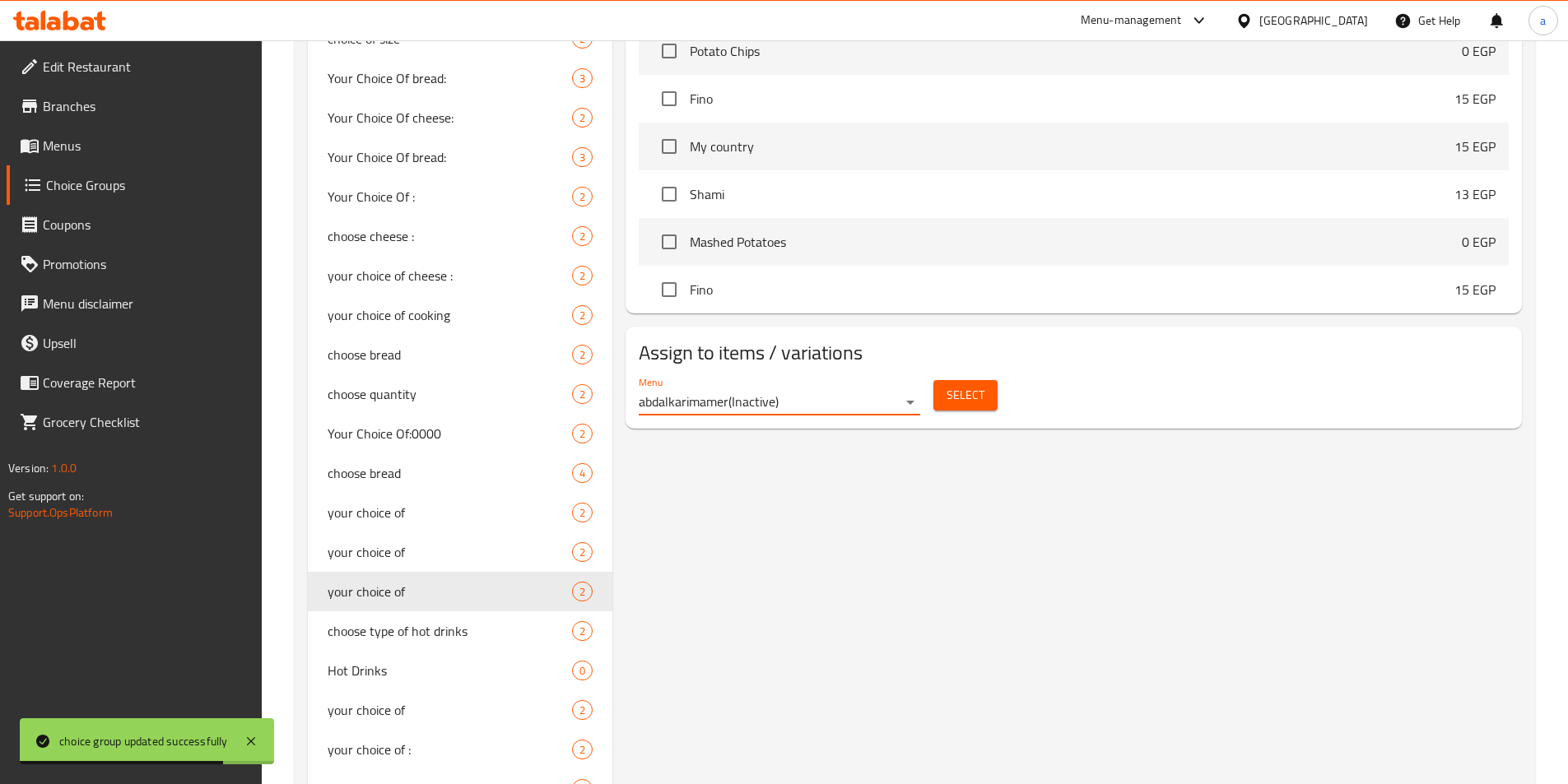
click at [955, 385] on span "Select" at bounding box center [965, 395] width 38 height 21
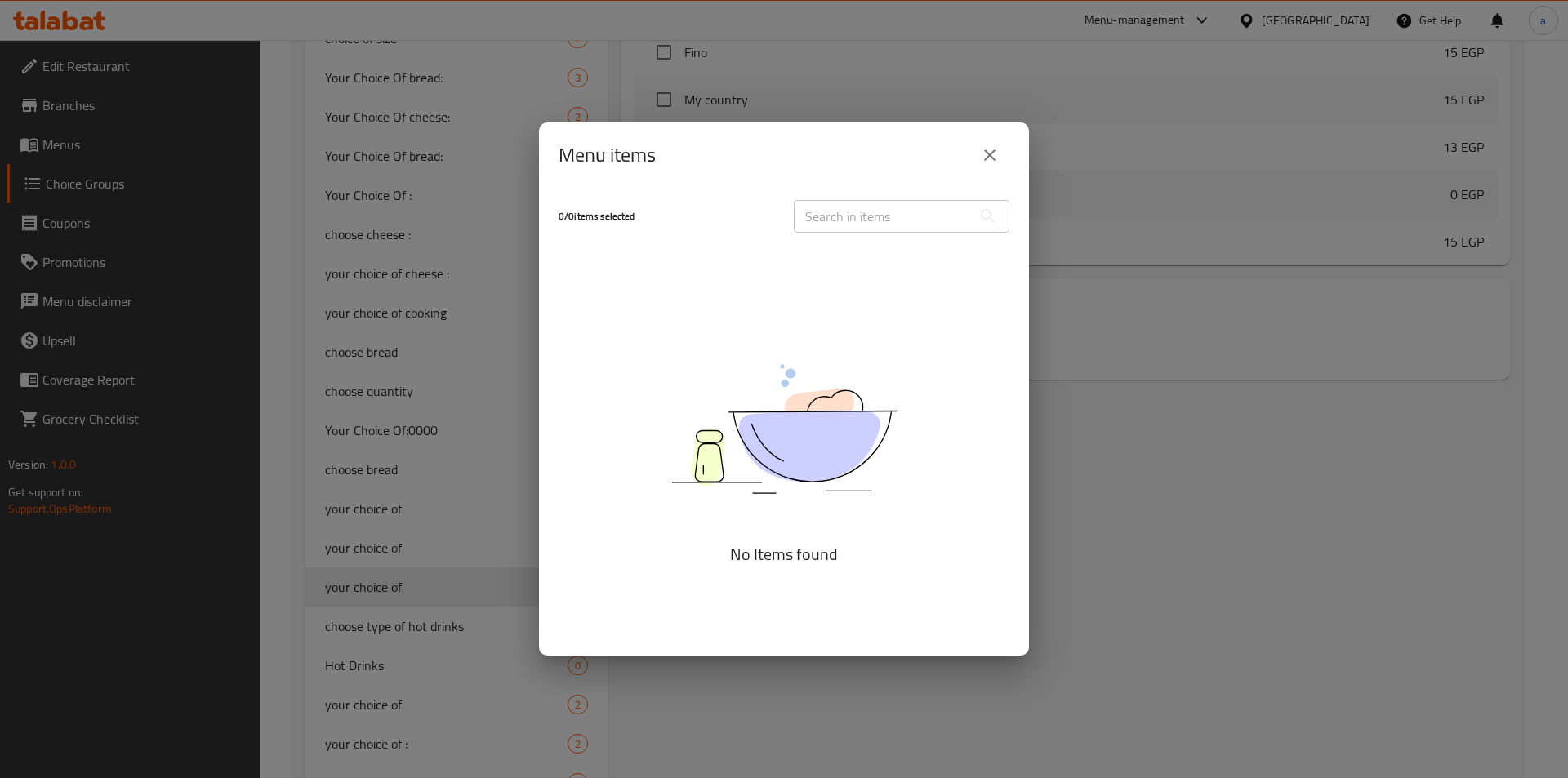
click at [1002, 151] on button "close" at bounding box center [990, 154] width 39 height 39
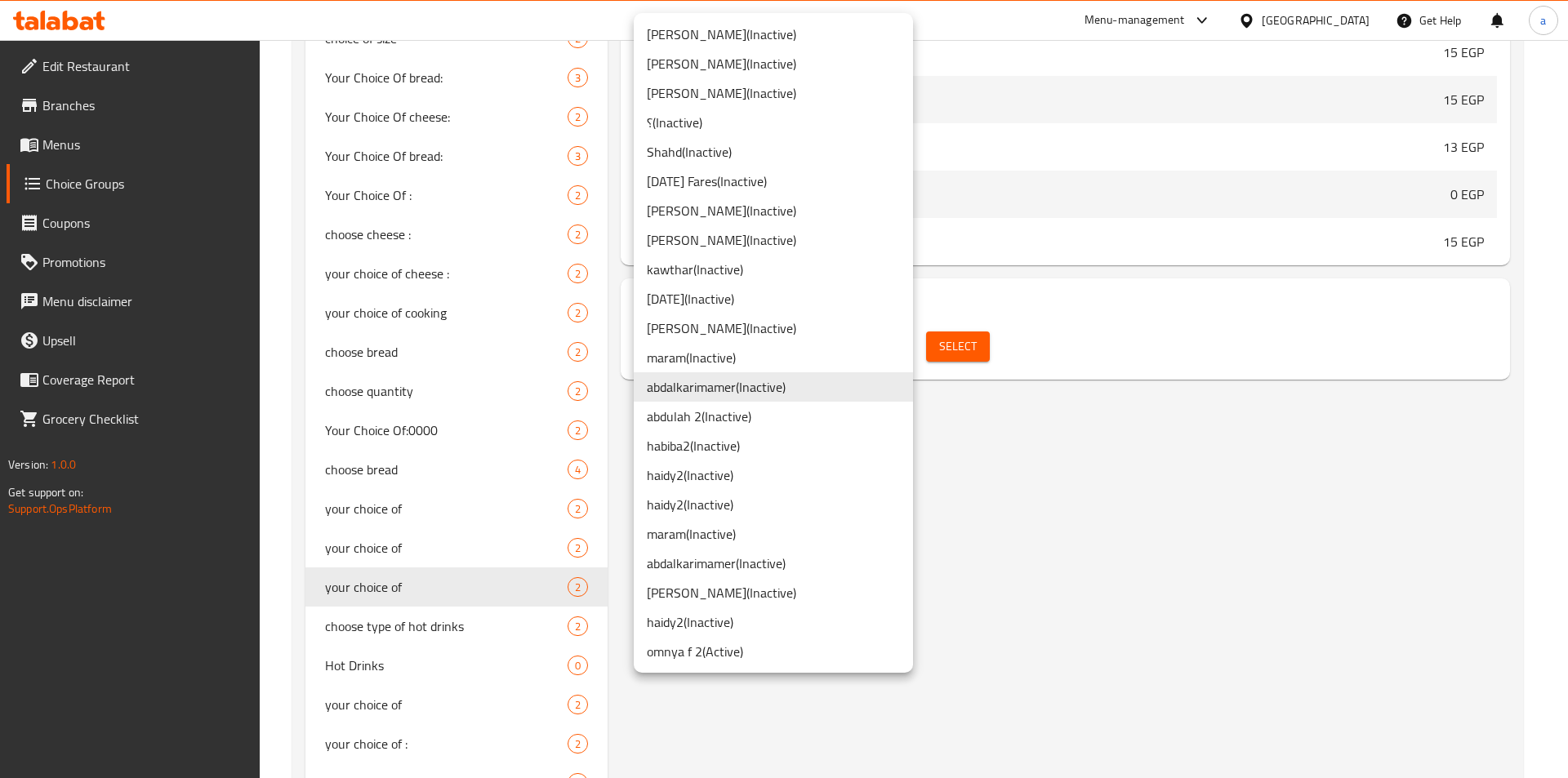
click at [765, 560] on li "abdalkarimamer ( Inactive )" at bounding box center [774, 563] width 280 height 29
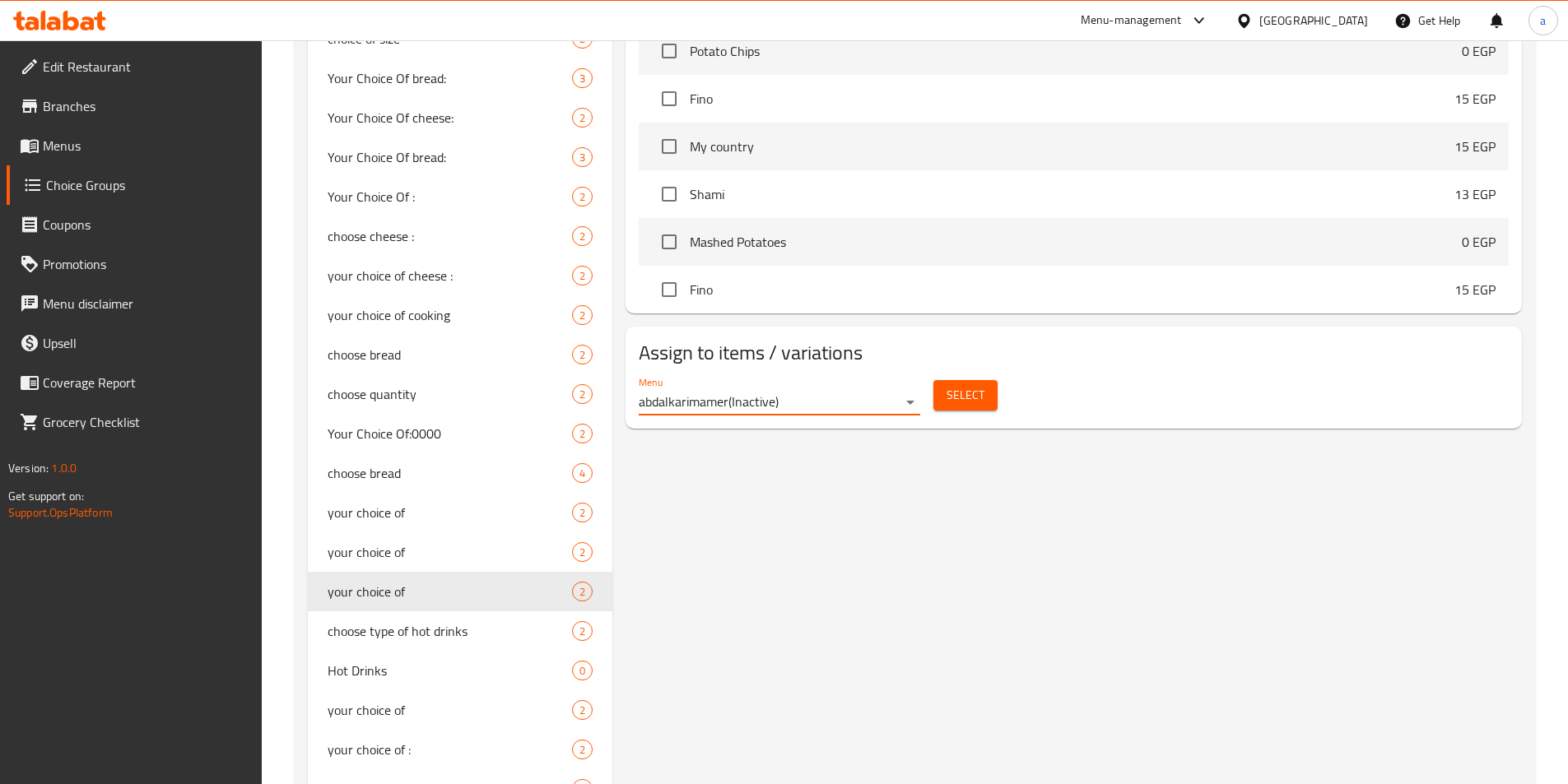
click at [964, 385] on span "Select" at bounding box center [965, 395] width 38 height 21
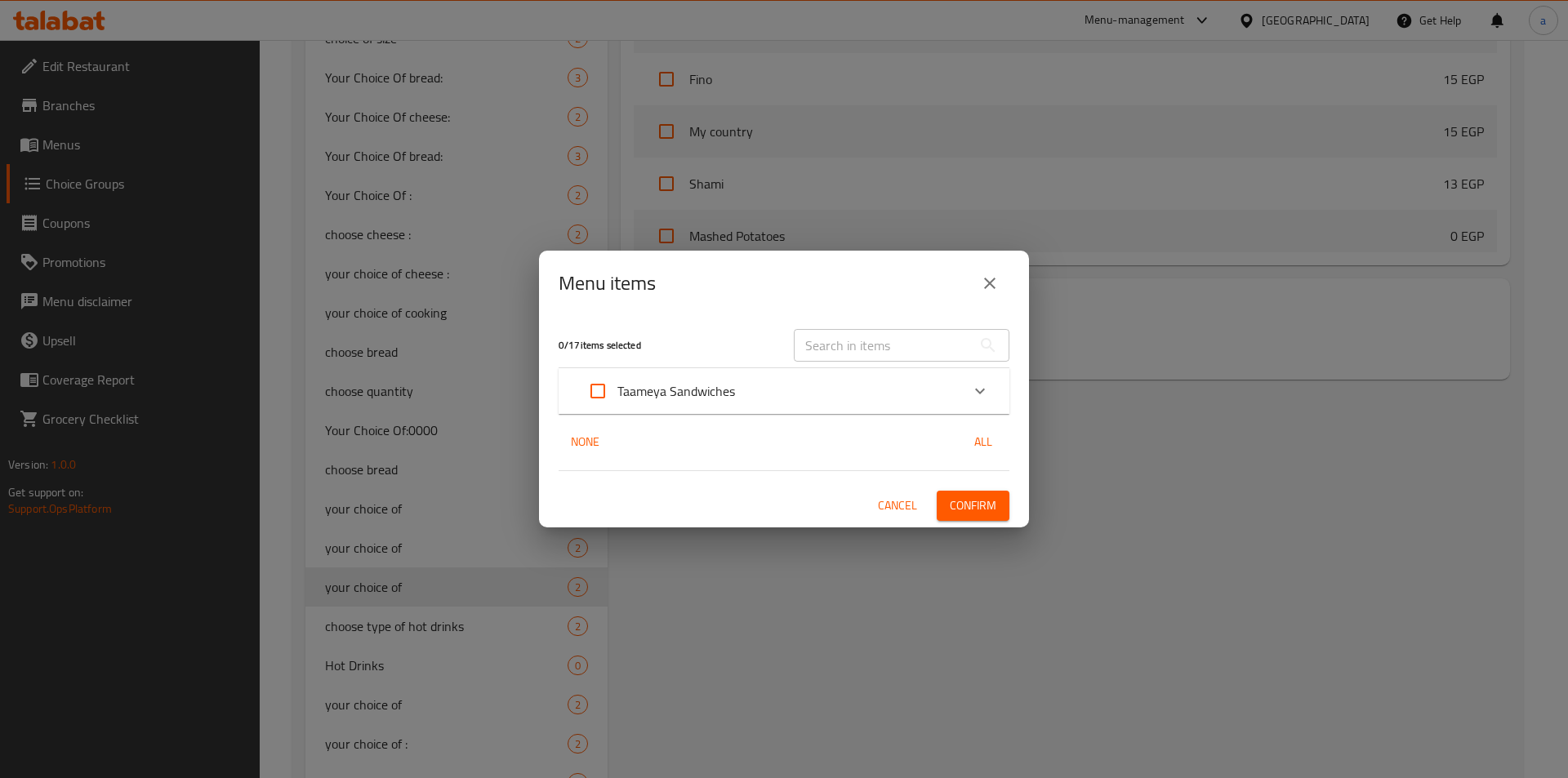
click at [748, 392] on div "Taameya Sandwiches" at bounding box center [769, 390] width 382 height 39
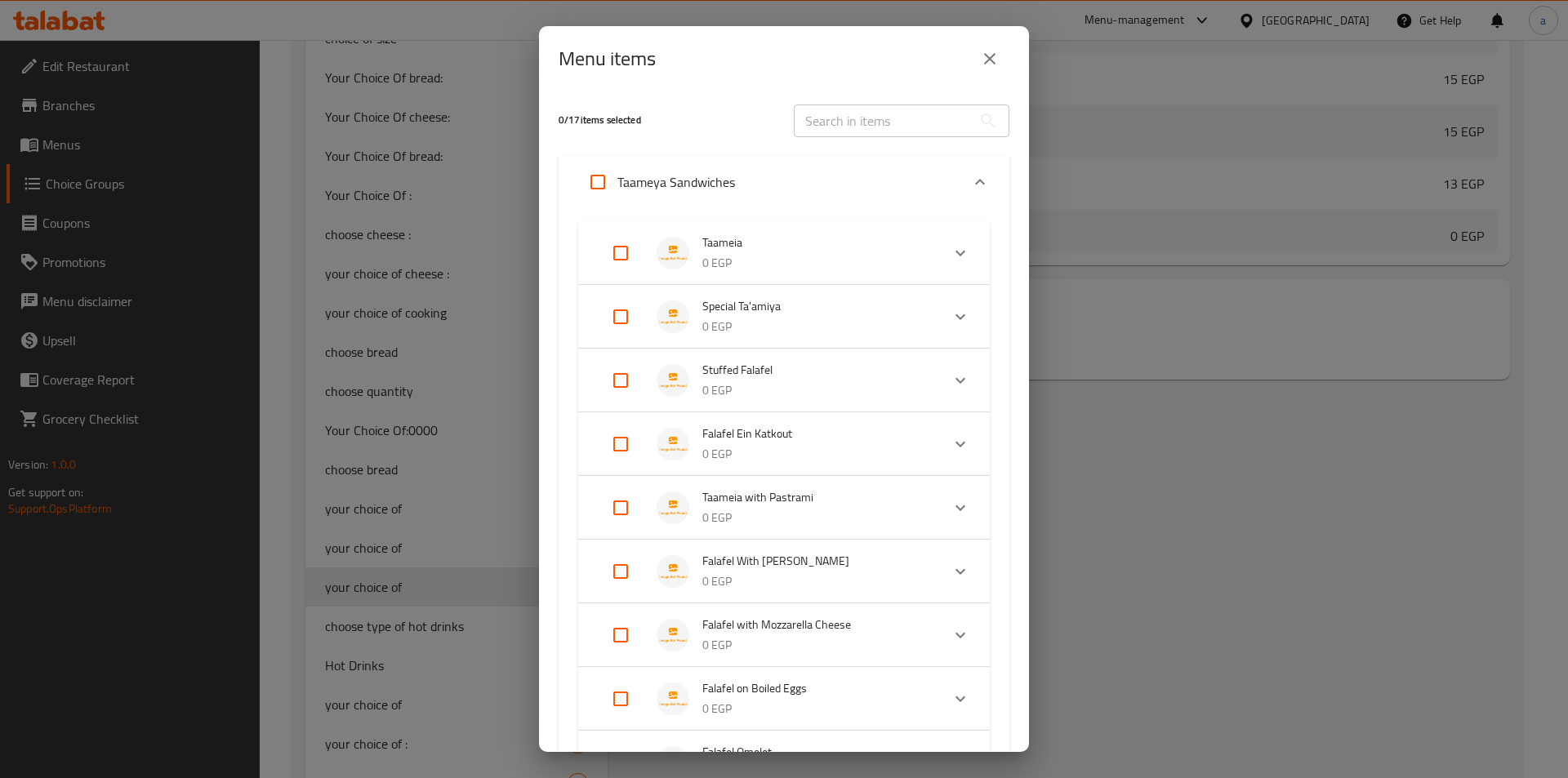
click at [618, 373] on input "Expand" at bounding box center [620, 380] width 39 height 39
checkbox input "true"
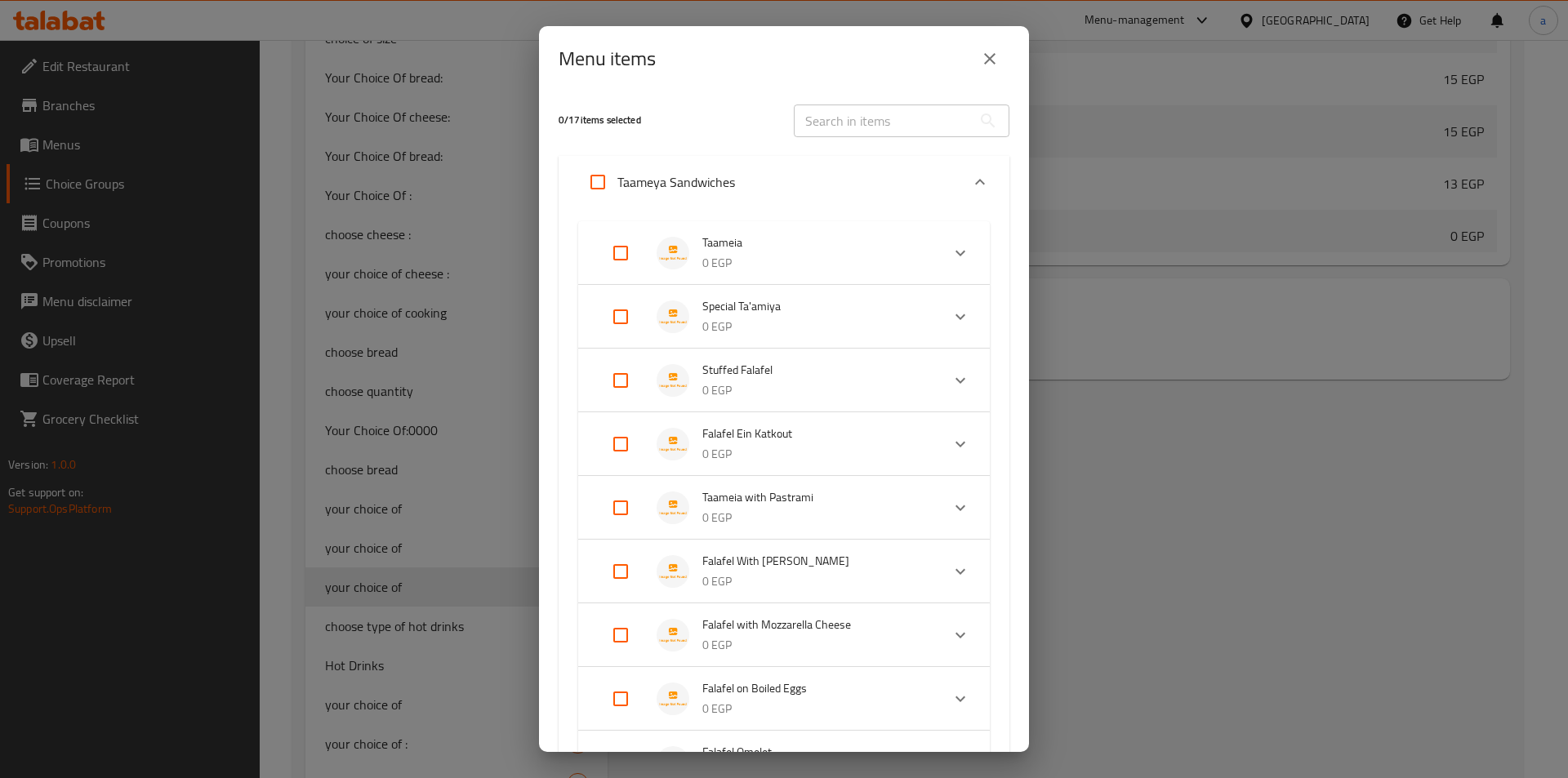
checkbox input "true"
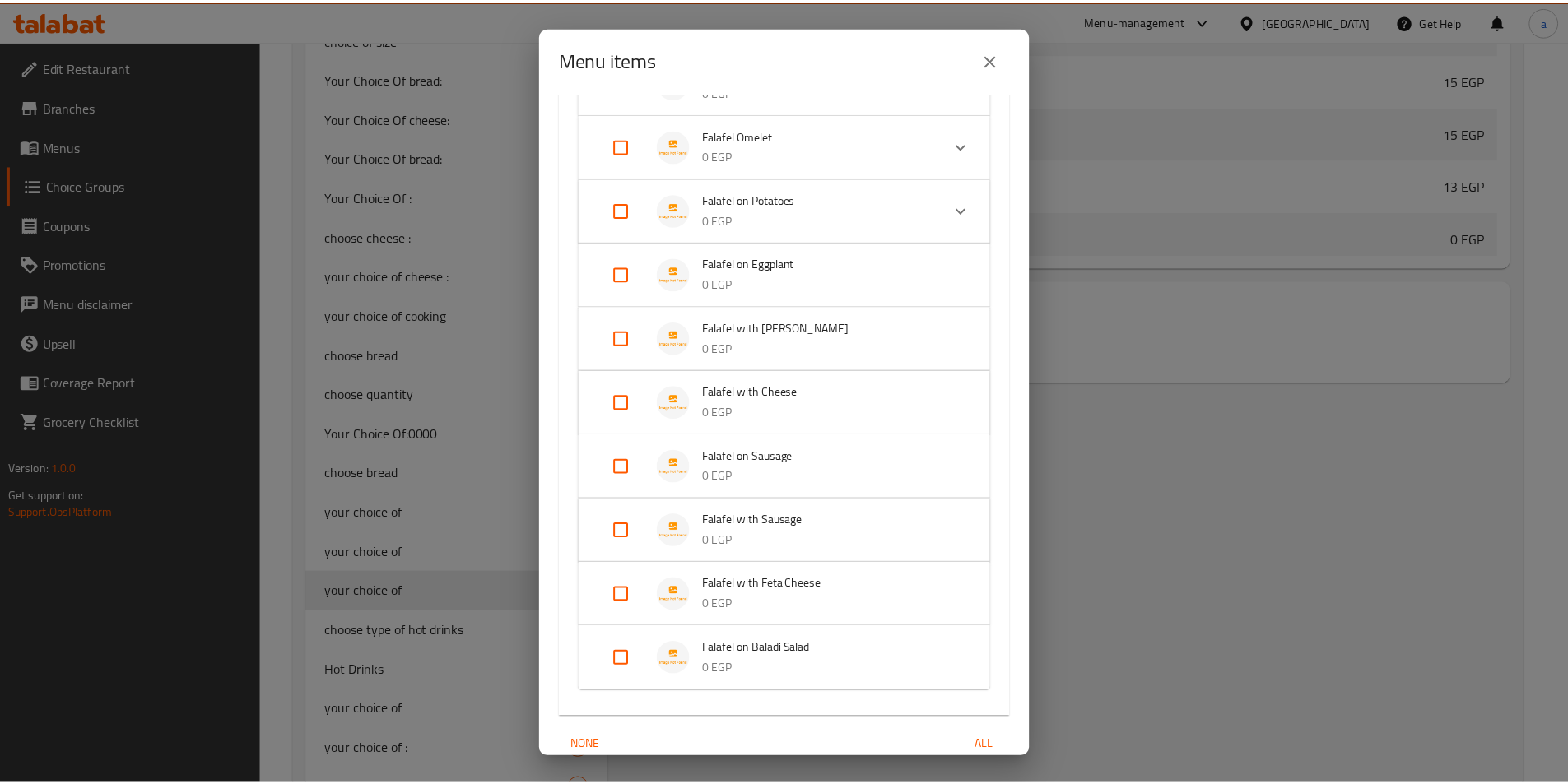
scroll to position [816, 0]
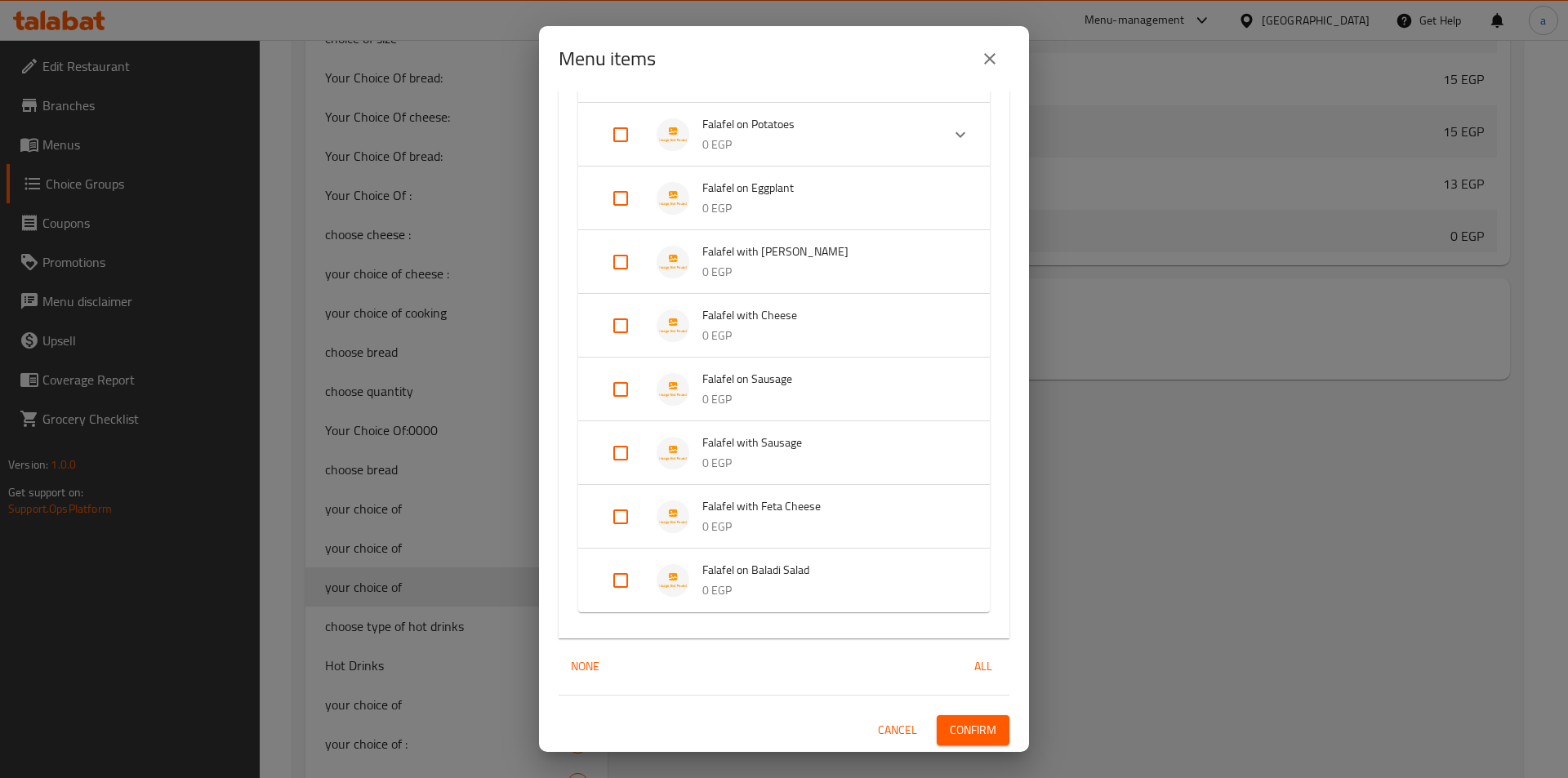
click at [986, 728] on button "Confirm" at bounding box center [973, 731] width 73 height 30
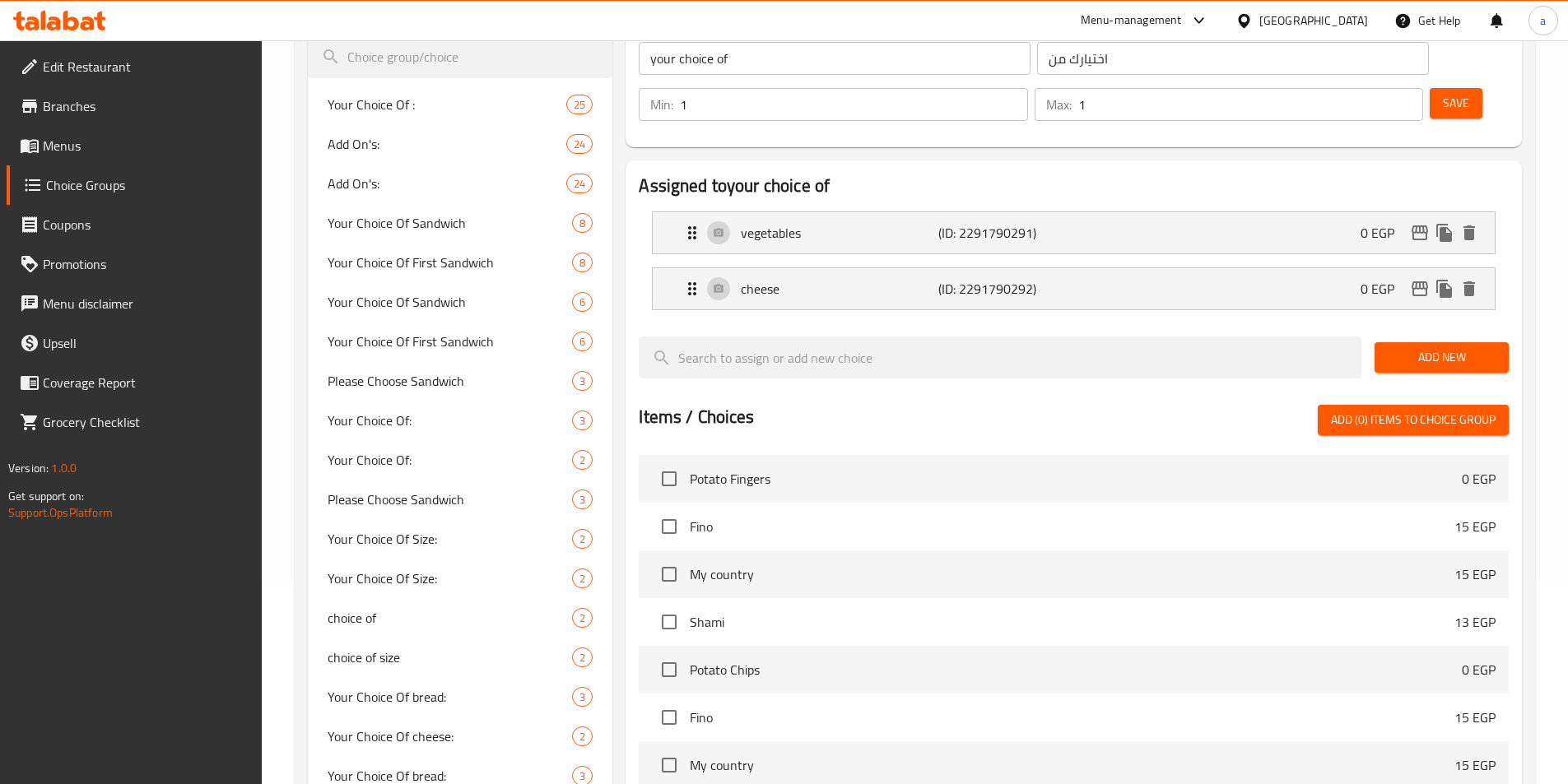
scroll to position [202, 0]
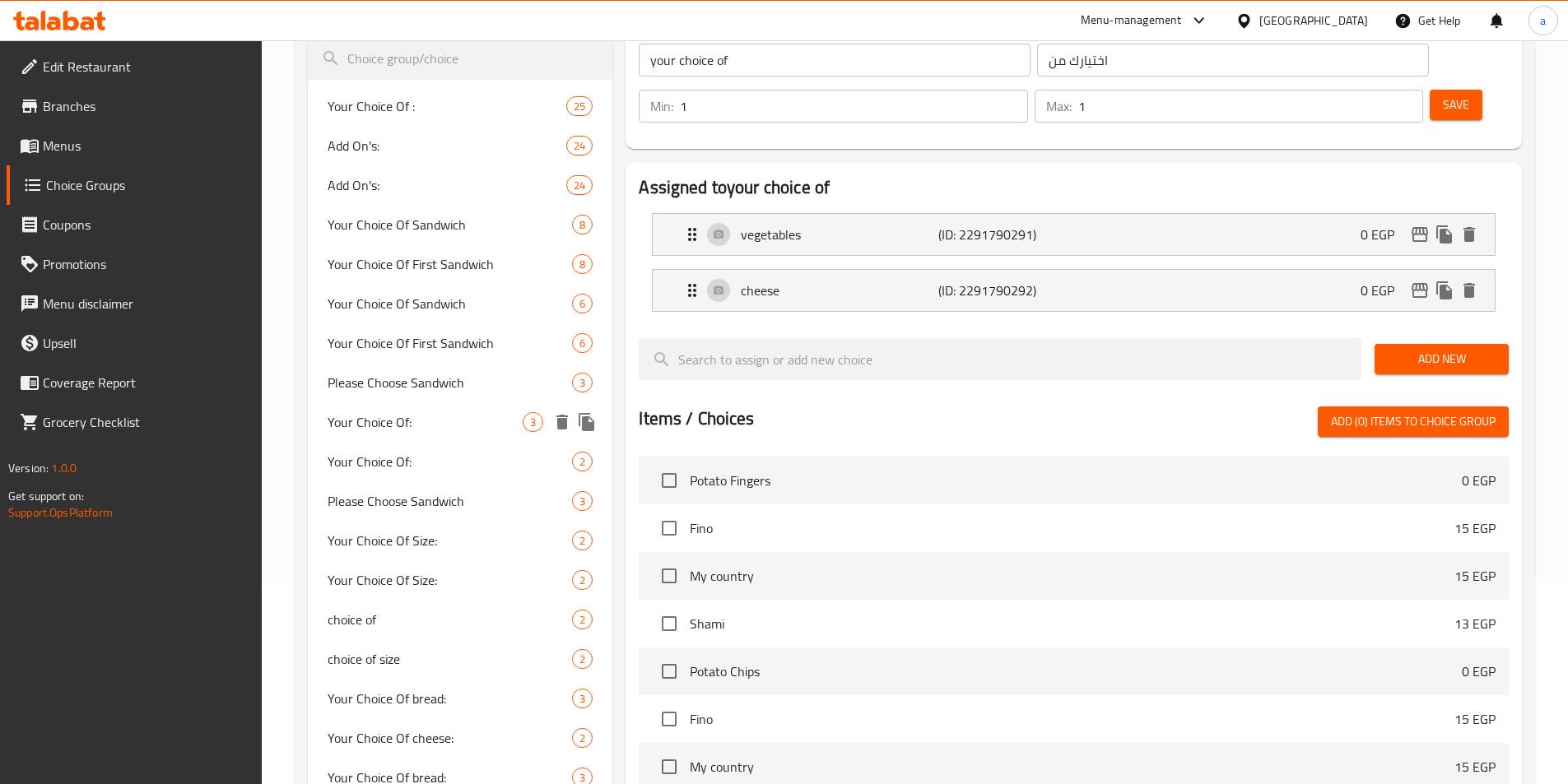
click at [461, 419] on span "Your Choice Of:" at bounding box center [425, 422] width 196 height 20
type input "Your Choice Of:"
type input "اختيارك من:"
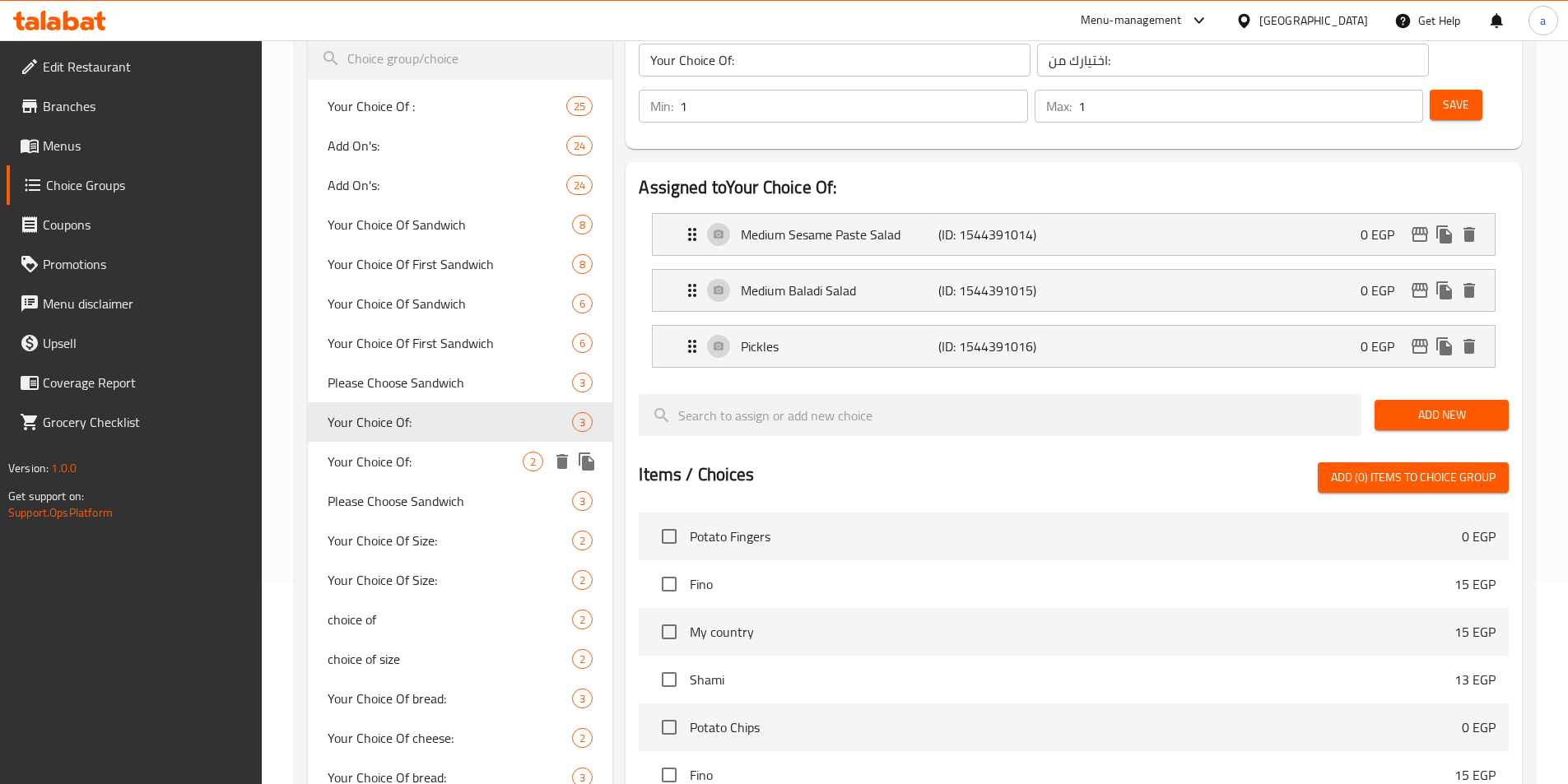
click at [453, 456] on span "Your Choice Of:" at bounding box center [425, 461] width 196 height 20
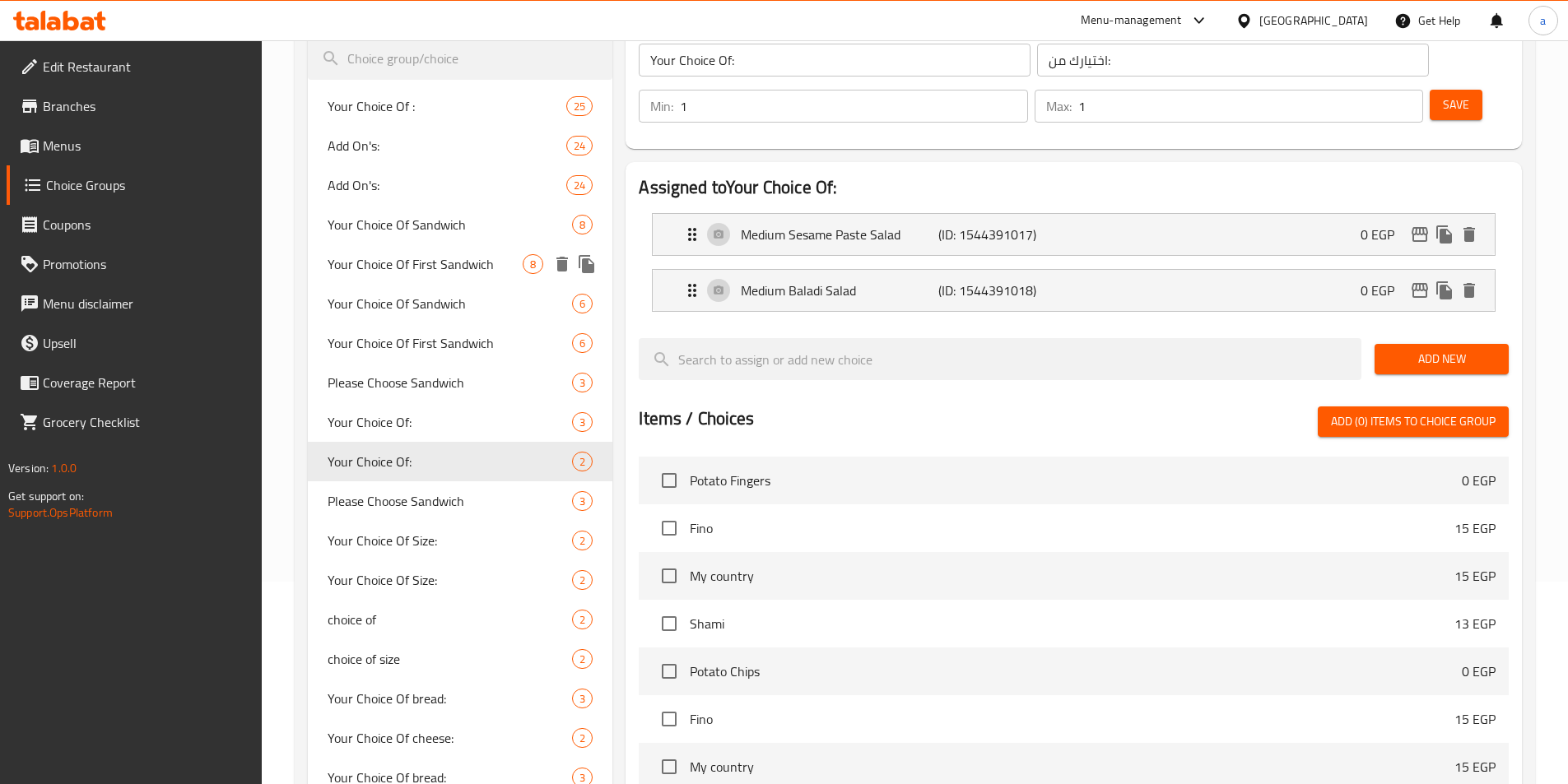
scroll to position [120, 0]
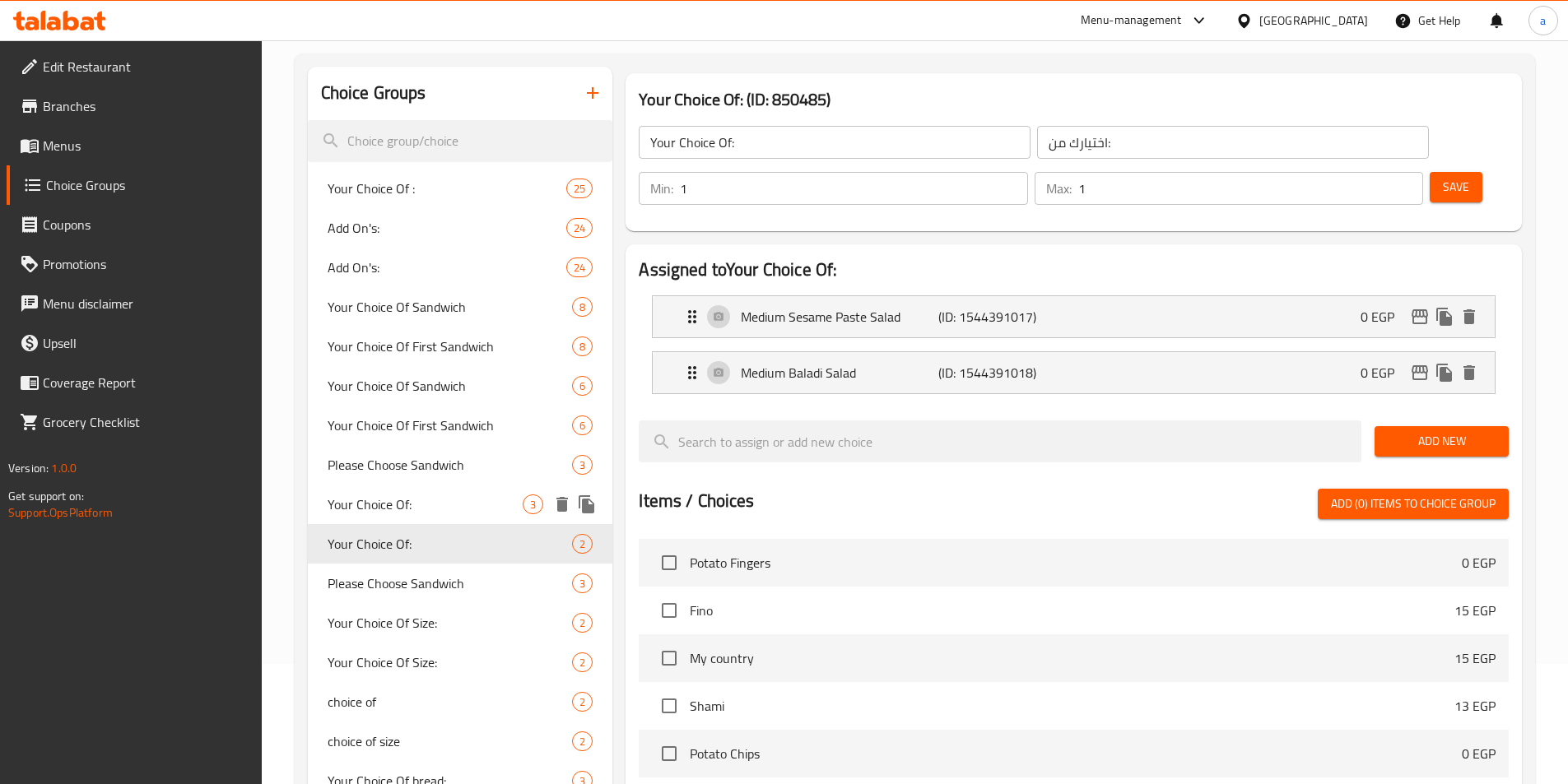
click at [434, 498] on span "Your Choice Of:" at bounding box center [425, 504] width 196 height 20
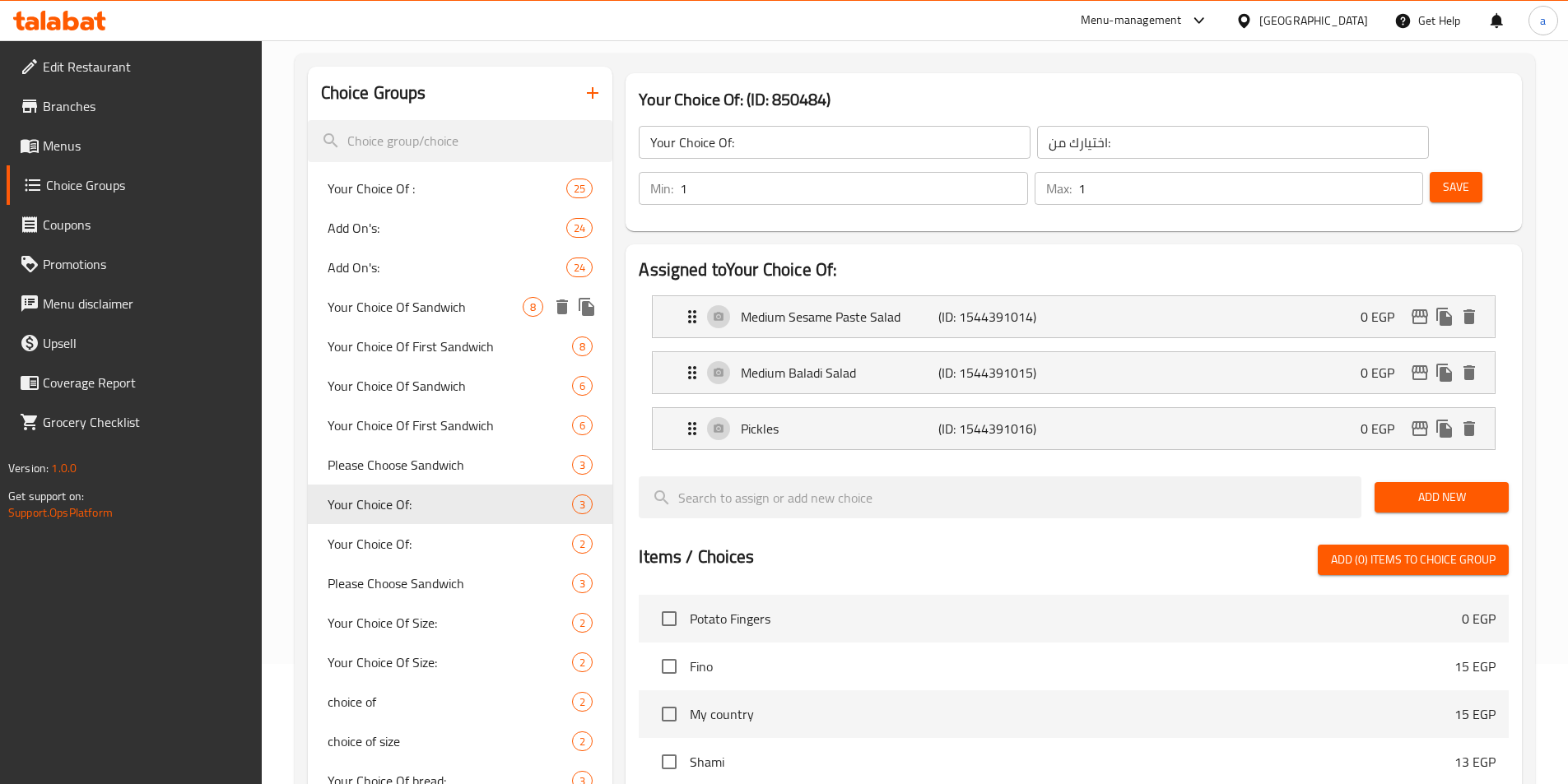
click at [410, 306] on span "Your Choice Of Sandwich" at bounding box center [425, 307] width 196 height 20
type input "Your Choice Of Sandwich"
type input "إختيارك من الساندوتش"
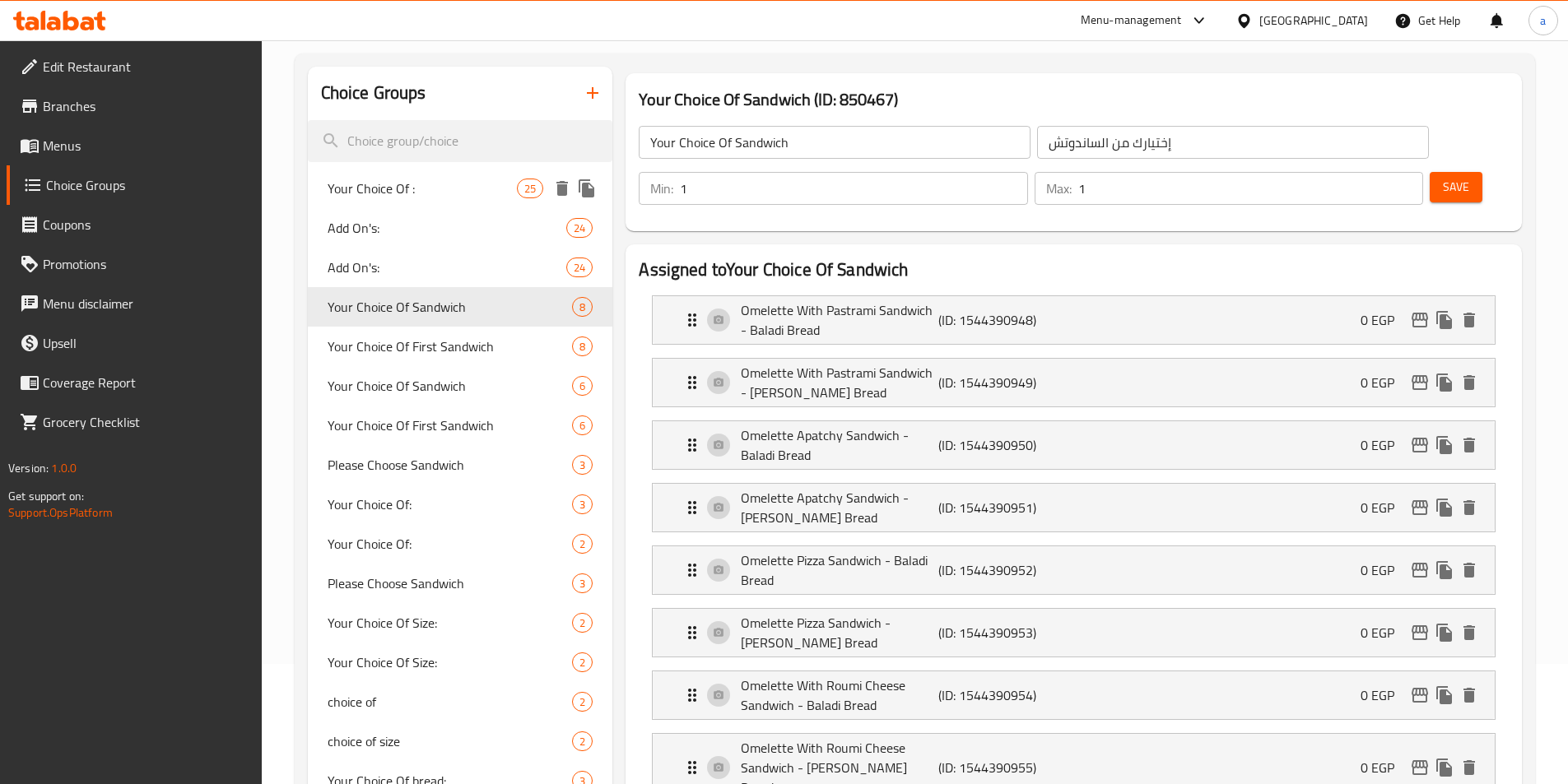
click at [416, 192] on span "Your Choice Of :" at bounding box center [422, 188] width 190 height 20
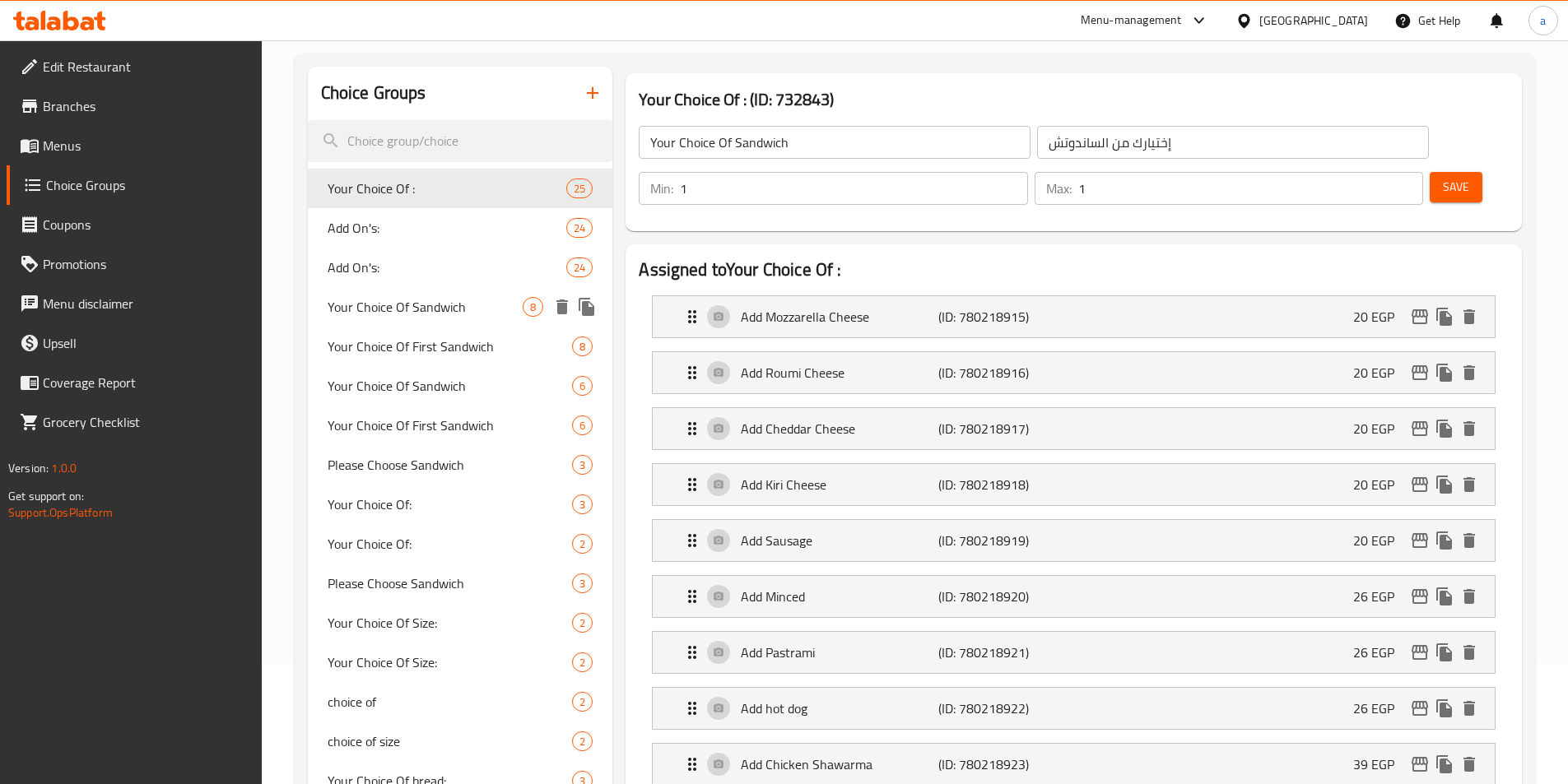
type input "Your Choice Of :"
type input "إختيارك من :"
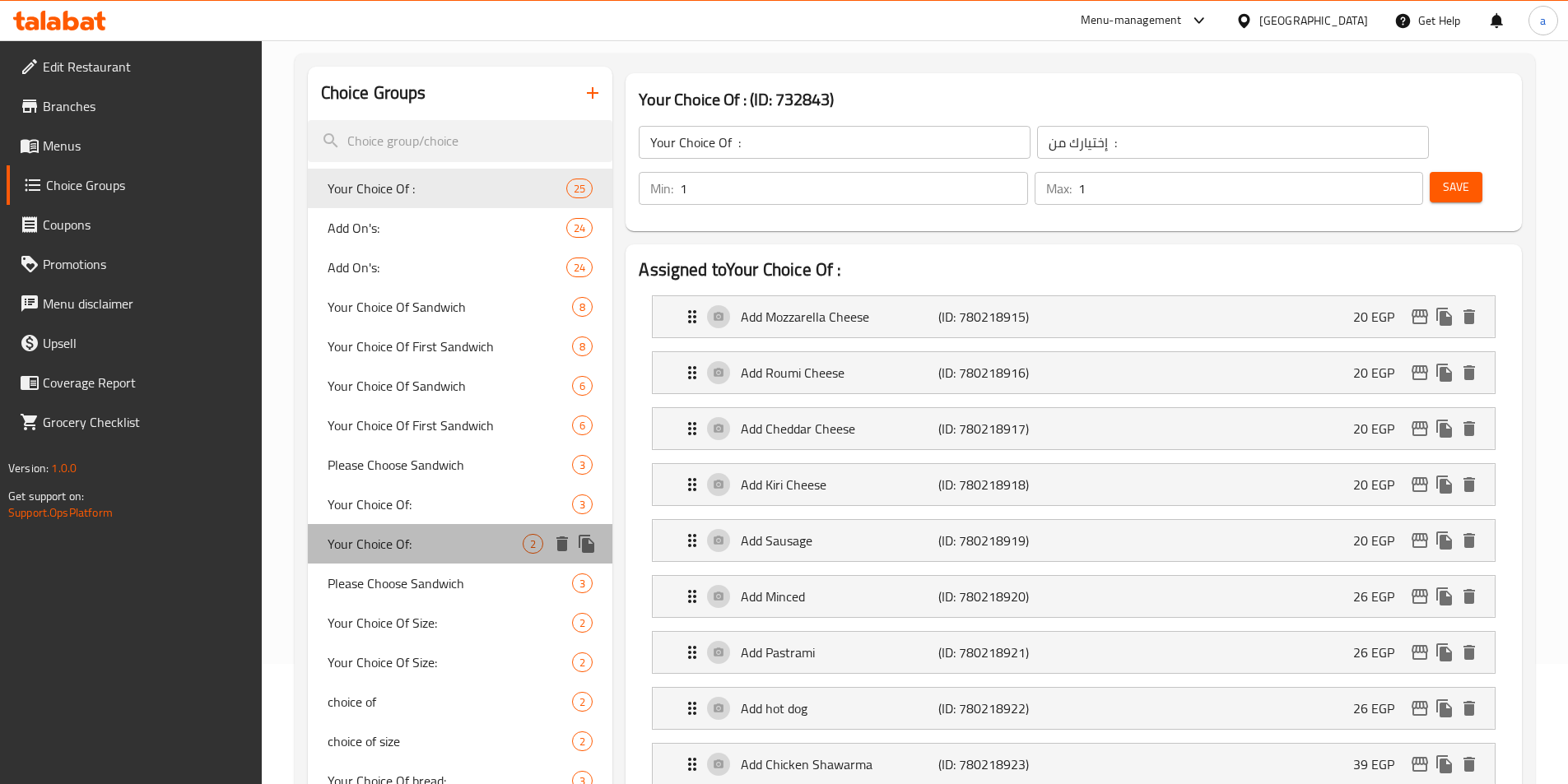
click at [378, 538] on span "Your Choice Of:" at bounding box center [425, 543] width 196 height 20
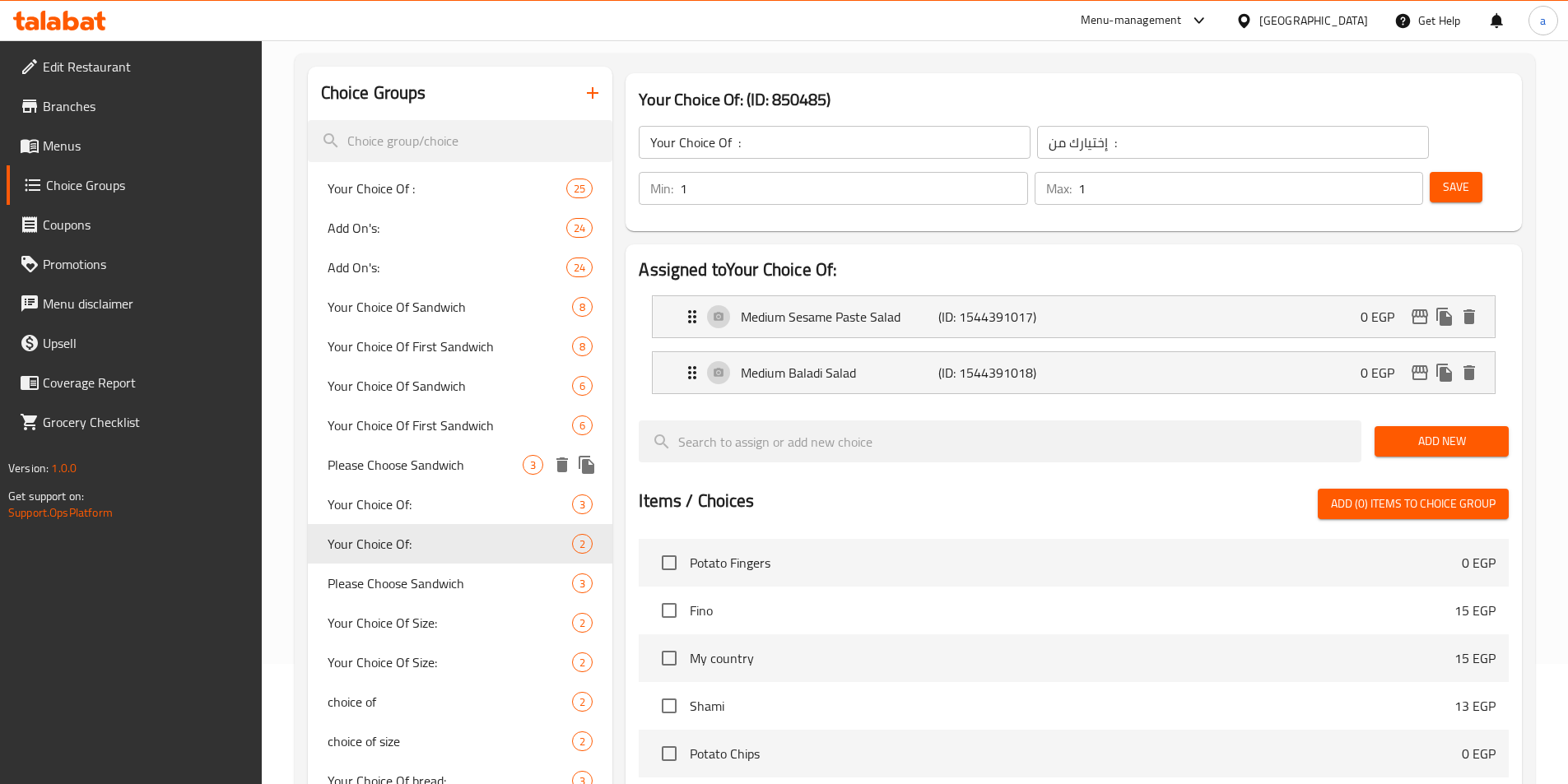
type input "Your Choice Of:"
type input "اختيارك من:"
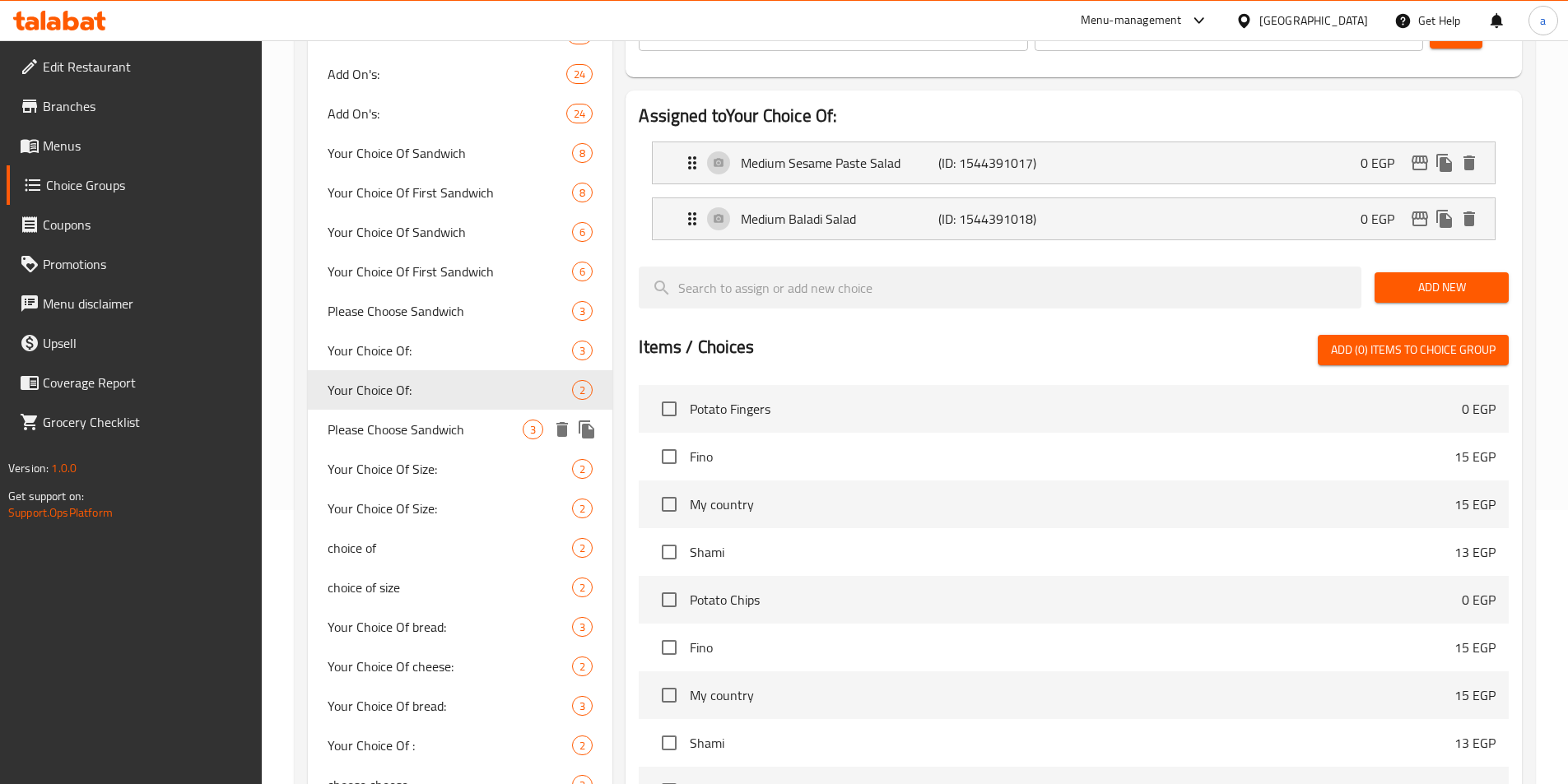
scroll to position [285, 0]
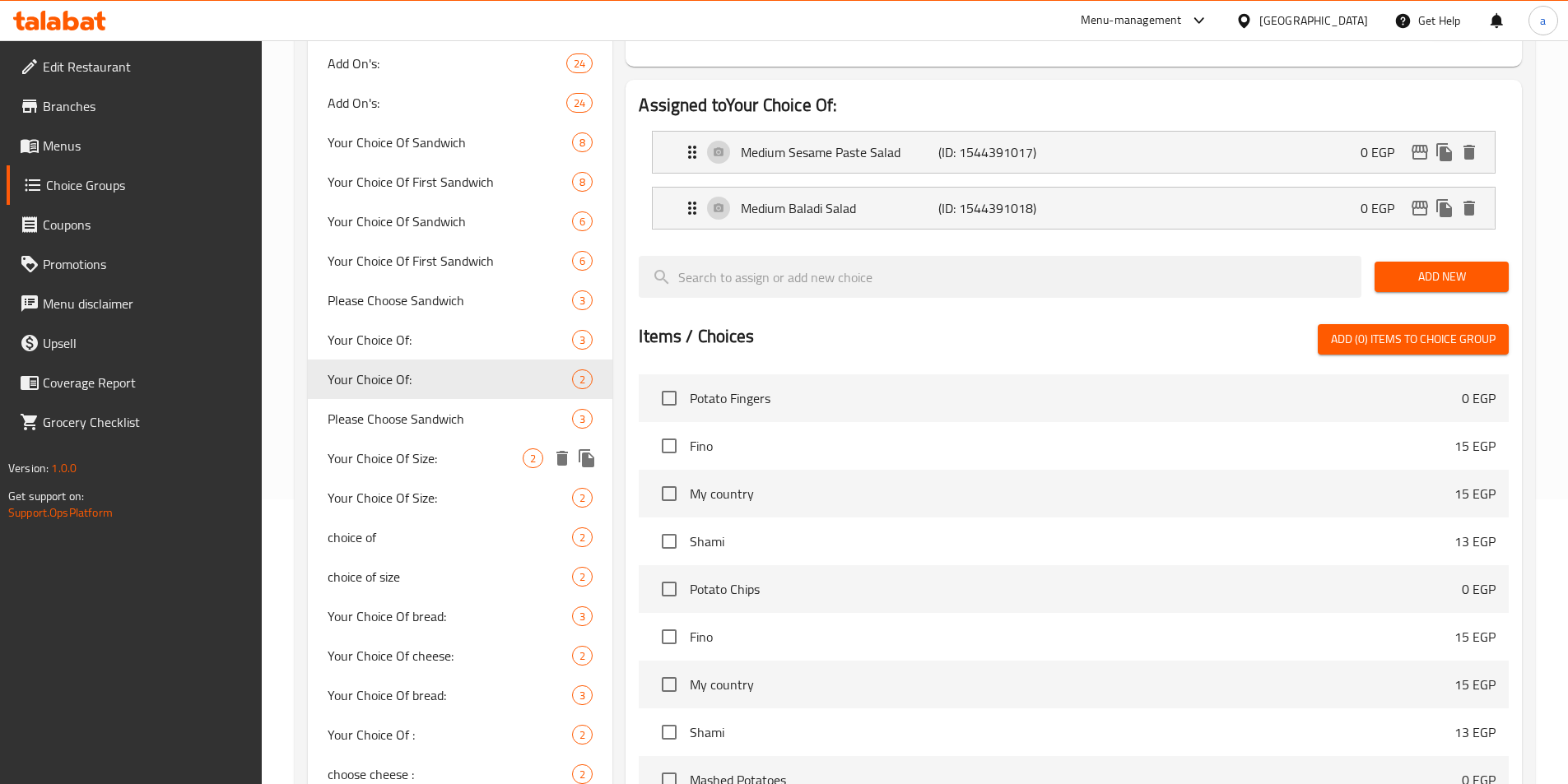
click at [444, 445] on div "Your Choice Of Size: 2" at bounding box center [460, 457] width 306 height 39
type input "Your Choice Of Size:"
type input "إختيارك من الحجم:"
type input "0"
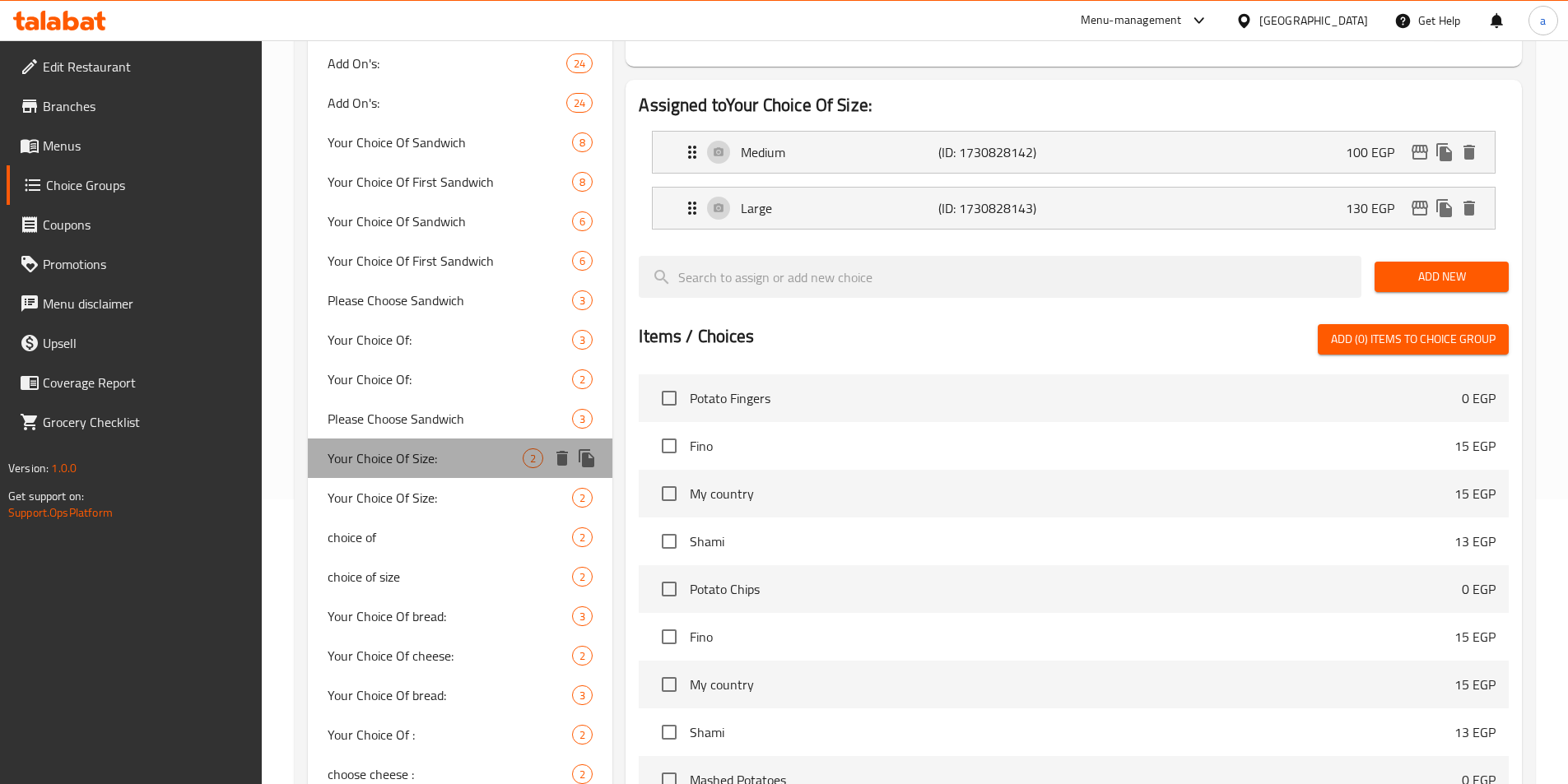
click at [444, 445] on div "Your Choice Of Size: 2" at bounding box center [460, 457] width 306 height 39
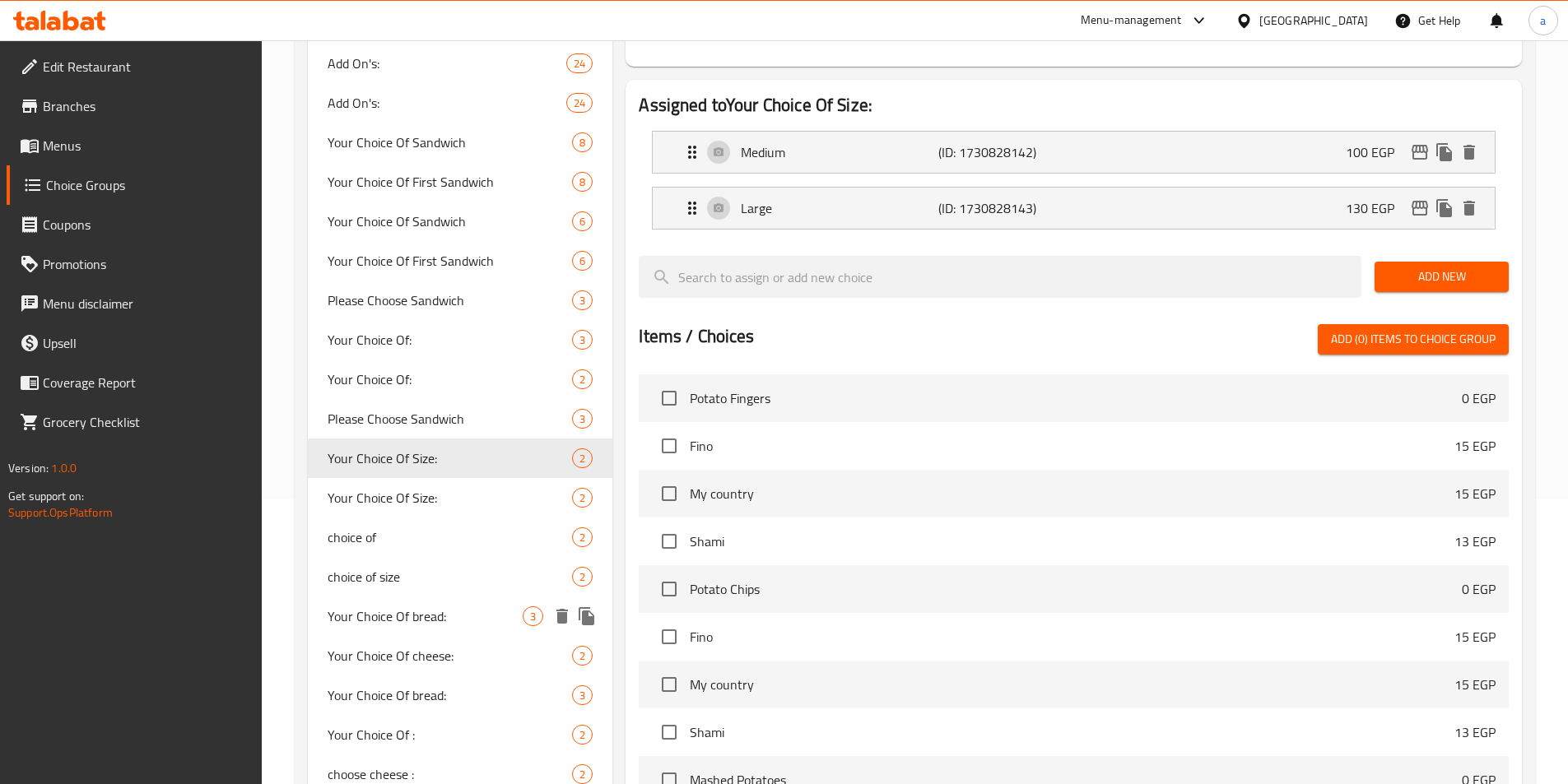
click at [466, 608] on span "Your Choice Of bread:" at bounding box center [425, 616] width 196 height 20
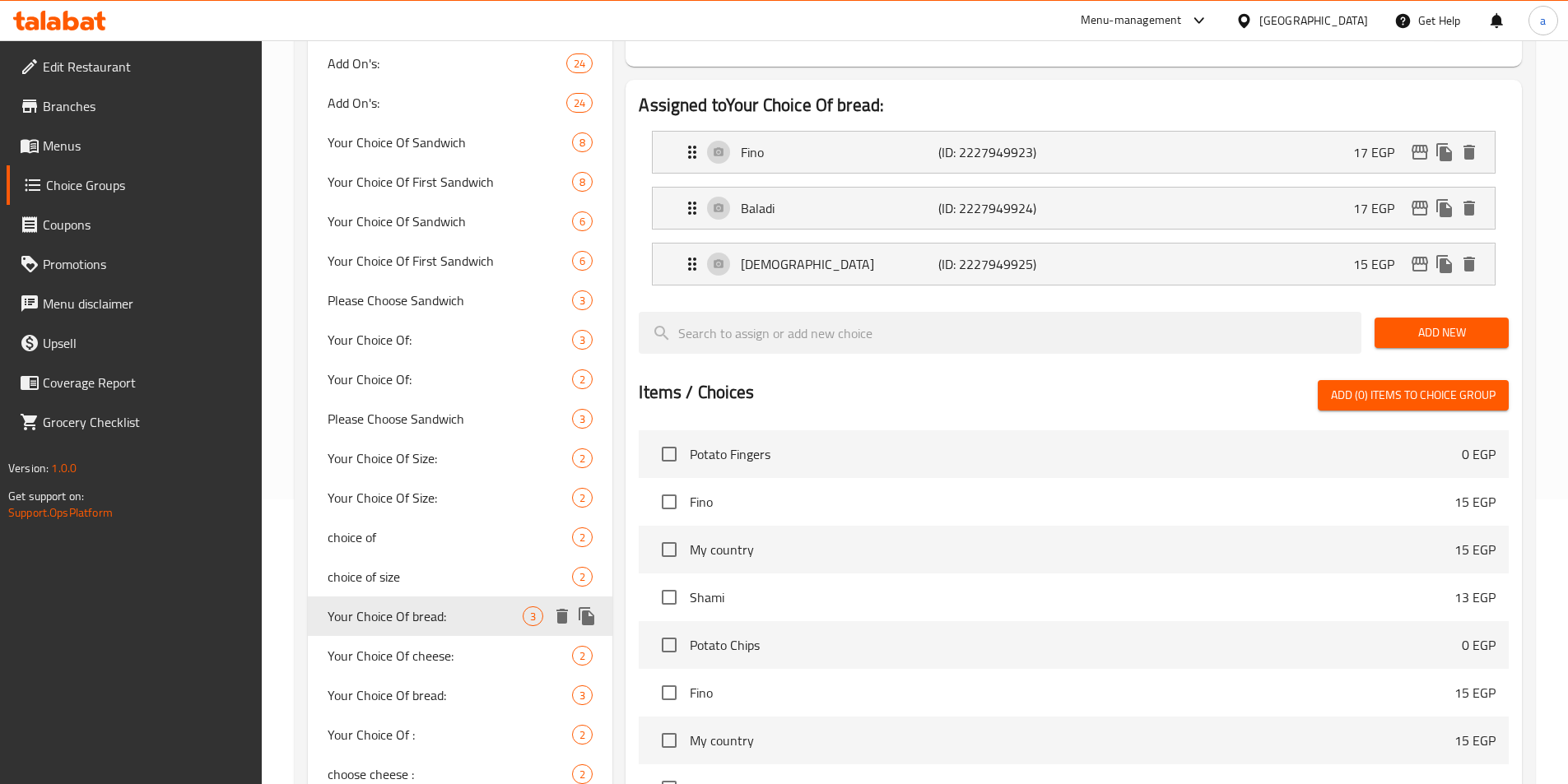
type input "Your Choice Of bread:"
type input "اختيارك من نوع الخبز"
type input "1"
click at [483, 689] on span "Your Choice Of bread:" at bounding box center [425, 695] width 196 height 20
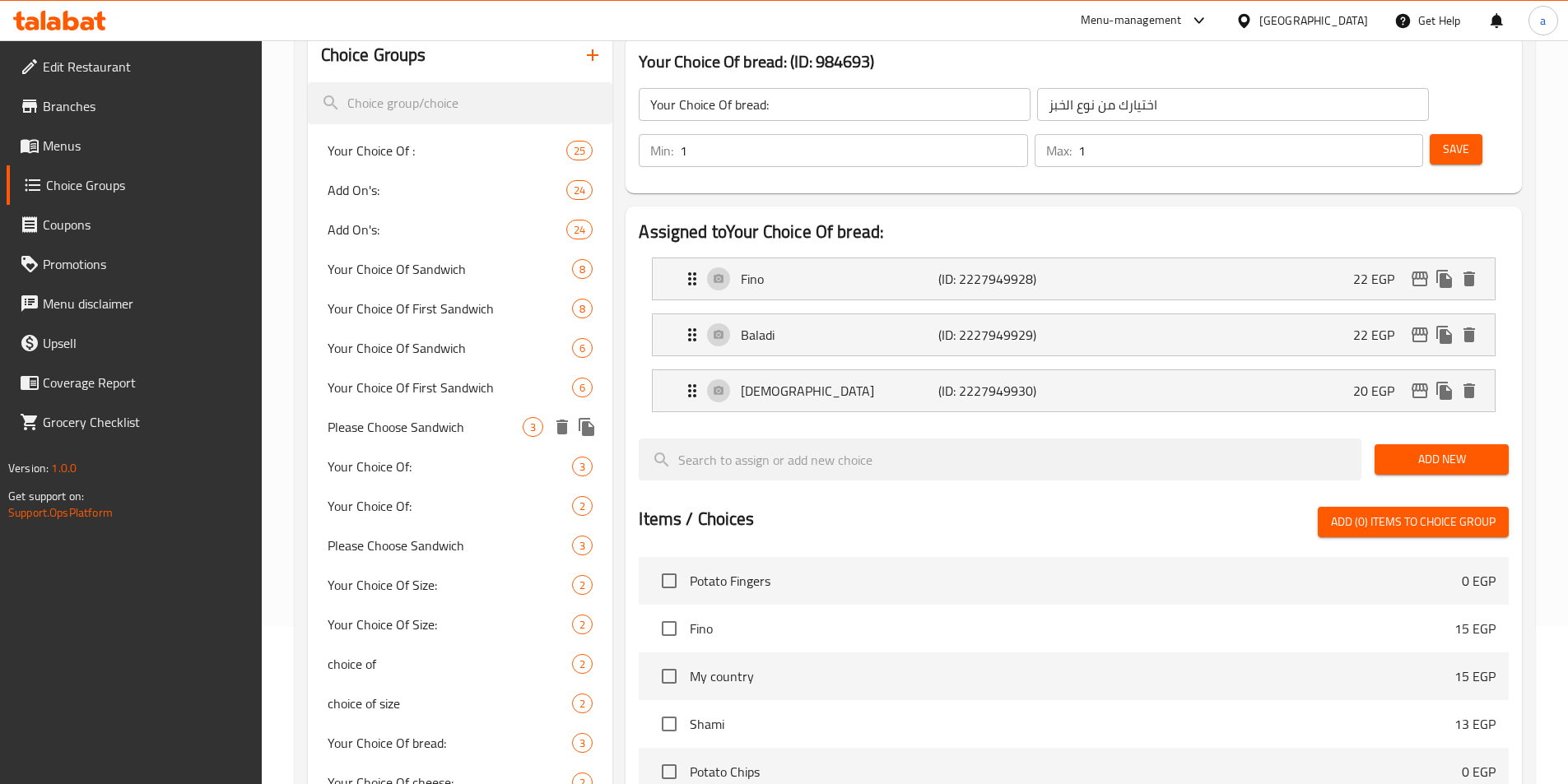
scroll to position [0, 0]
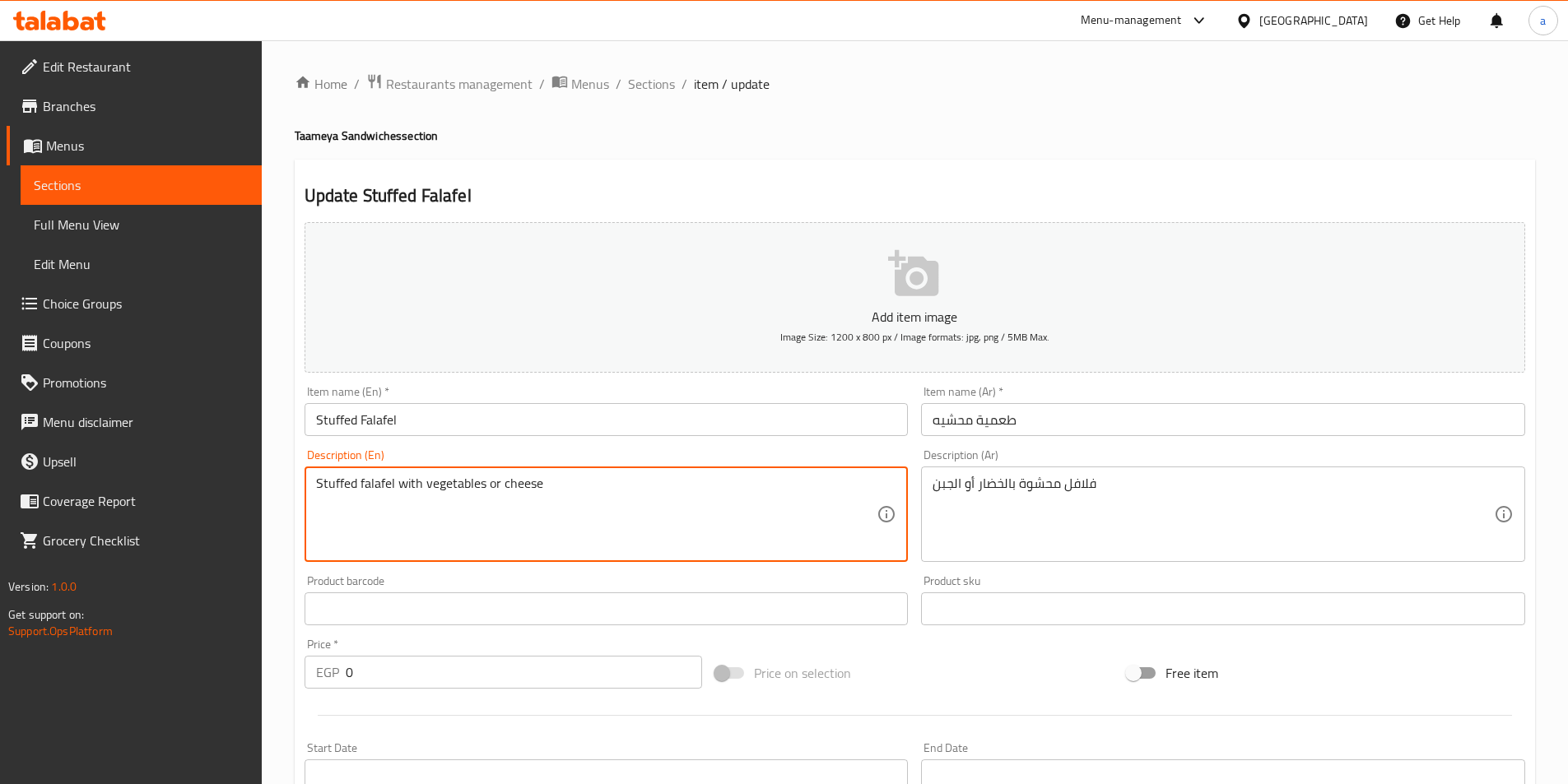
drag, startPoint x: 538, startPoint y: 485, endPoint x: 427, endPoint y: 481, distance: 111.1
click at [477, 491] on textarea "Stuffed falafel with vegetables or cheese" at bounding box center [597, 515] width 562 height 78
click at [472, 484] on textarea "Stuffed falafel with vegetables or cheese" at bounding box center [597, 515] width 562 height 78
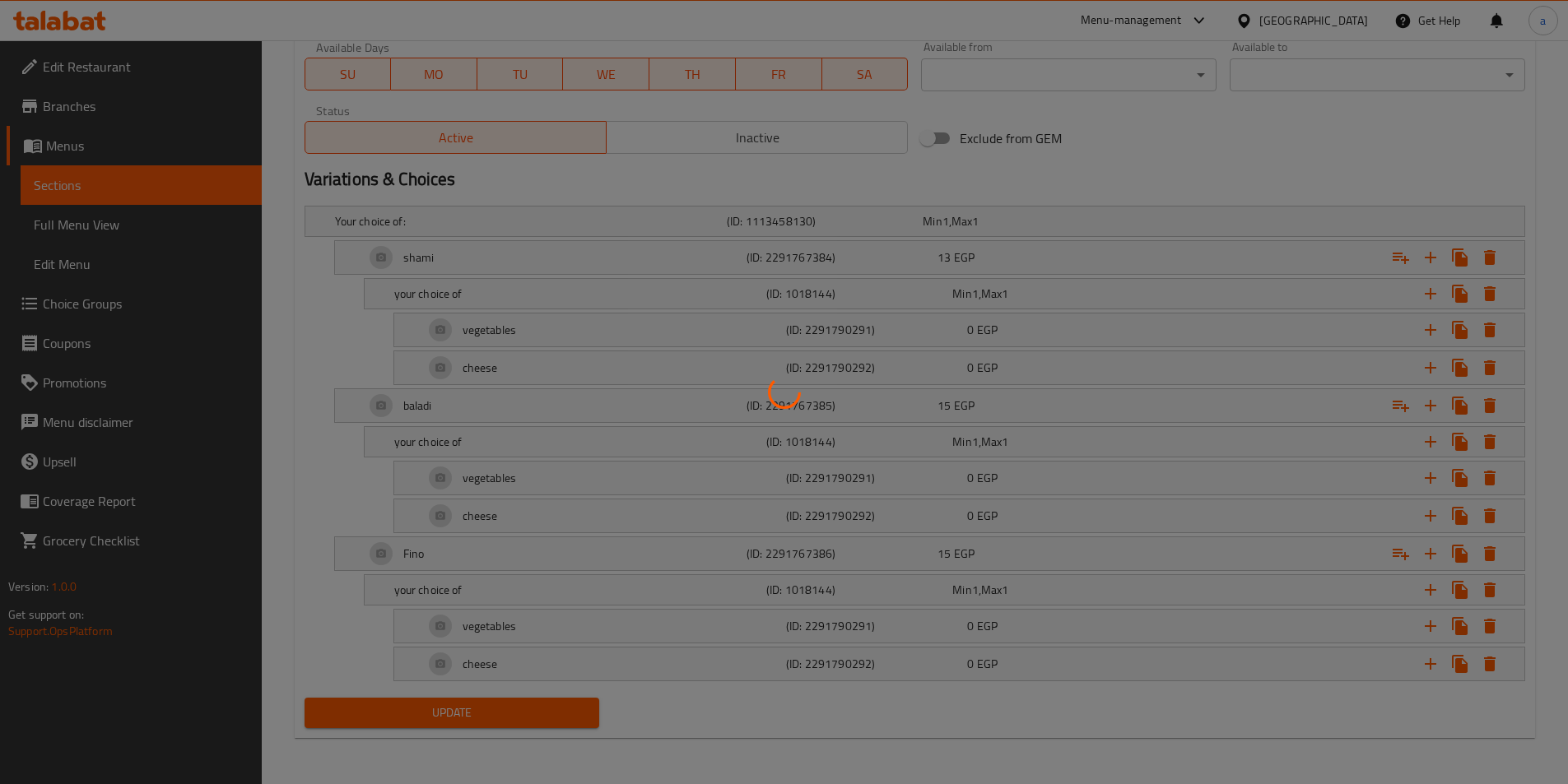
scroll to position [666, 0]
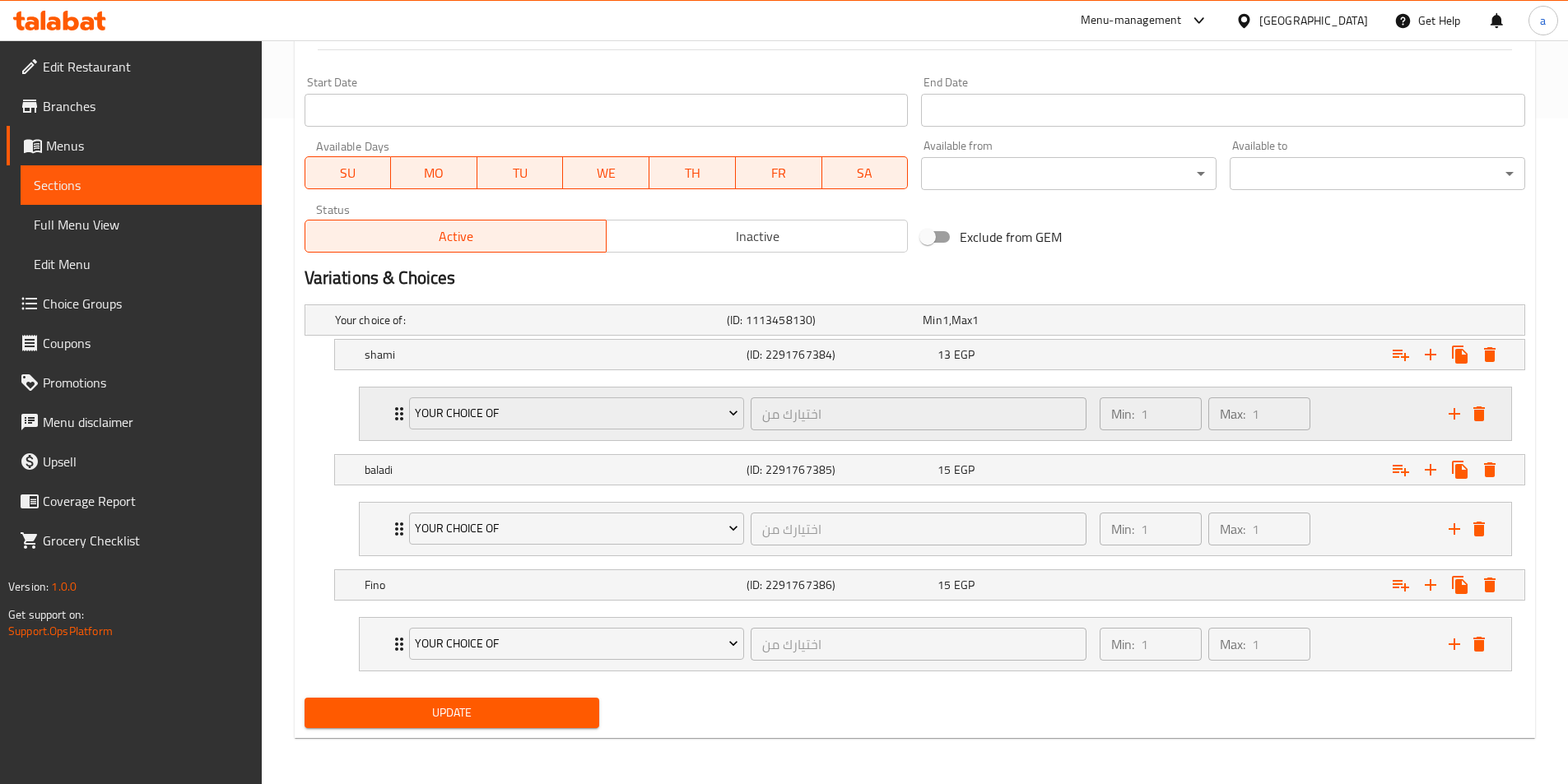
click at [381, 413] on div "your choice of اختيارك من ​ Min: 1 ​ Max: 1 ​" at bounding box center [936, 413] width 1152 height 53
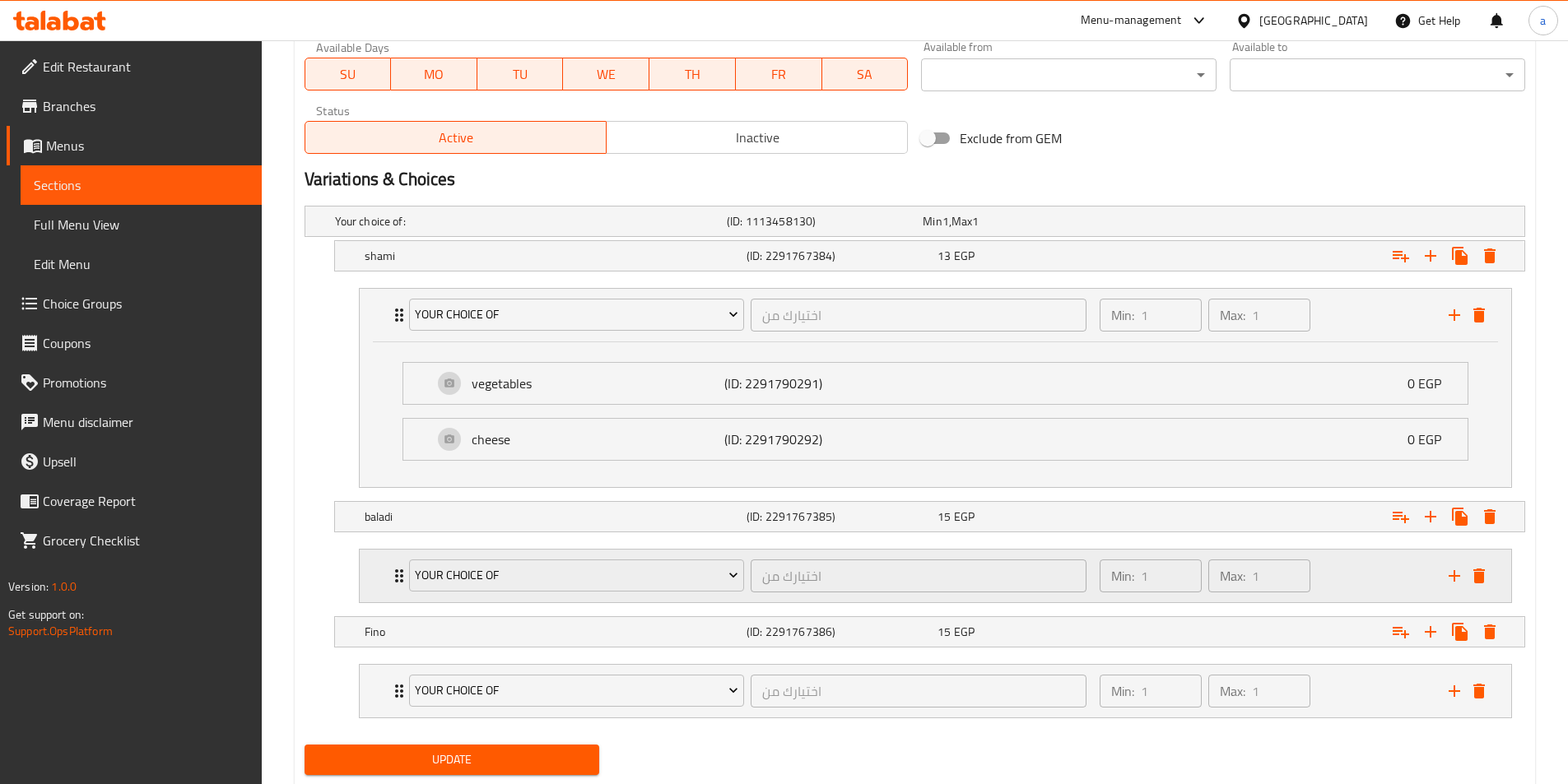
click at [383, 568] on div "your choice of اختيارك من ​ Min: 1 ​ Max: 1 ​" at bounding box center [936, 576] width 1152 height 53
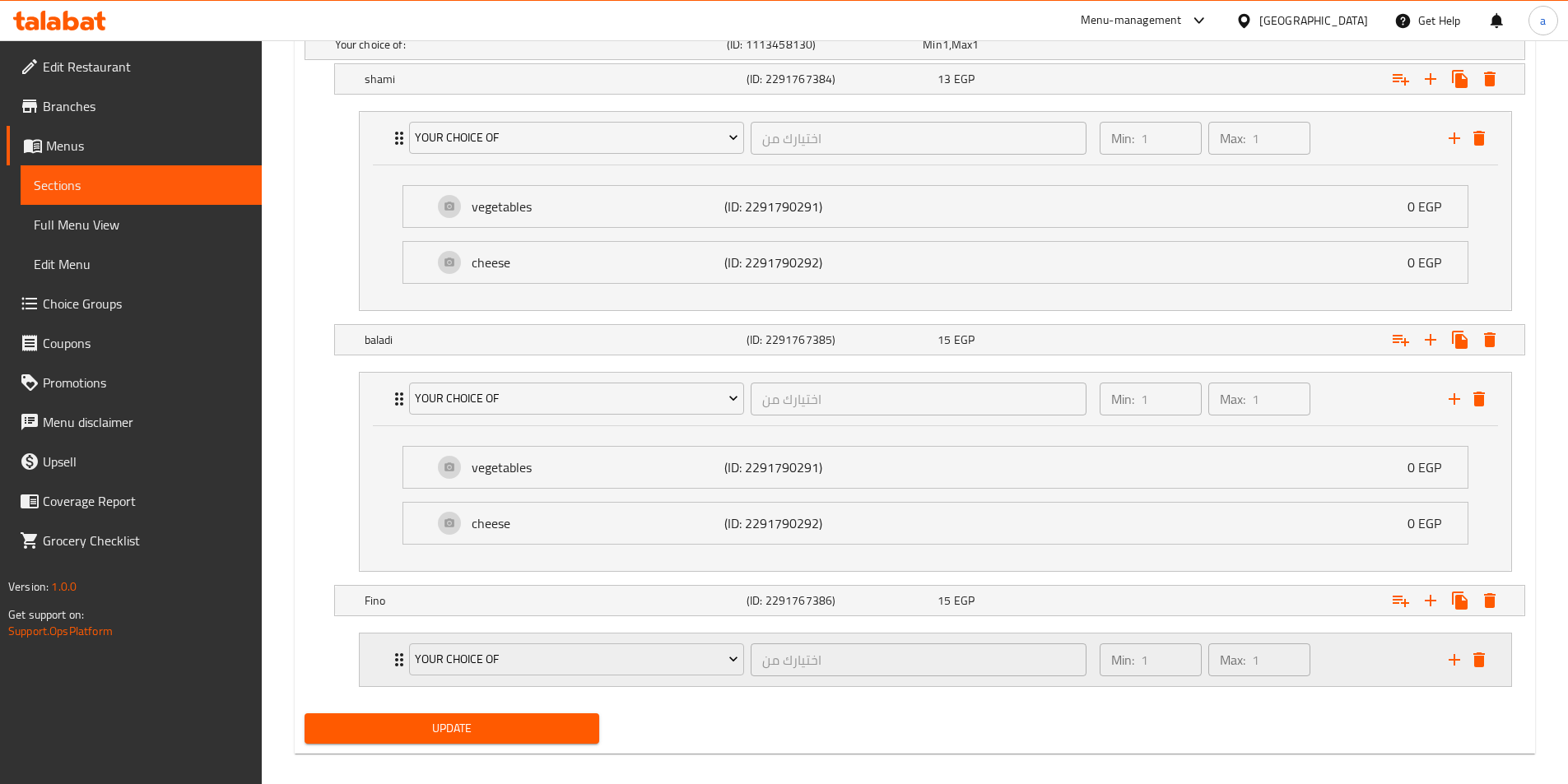
scroll to position [956, 0]
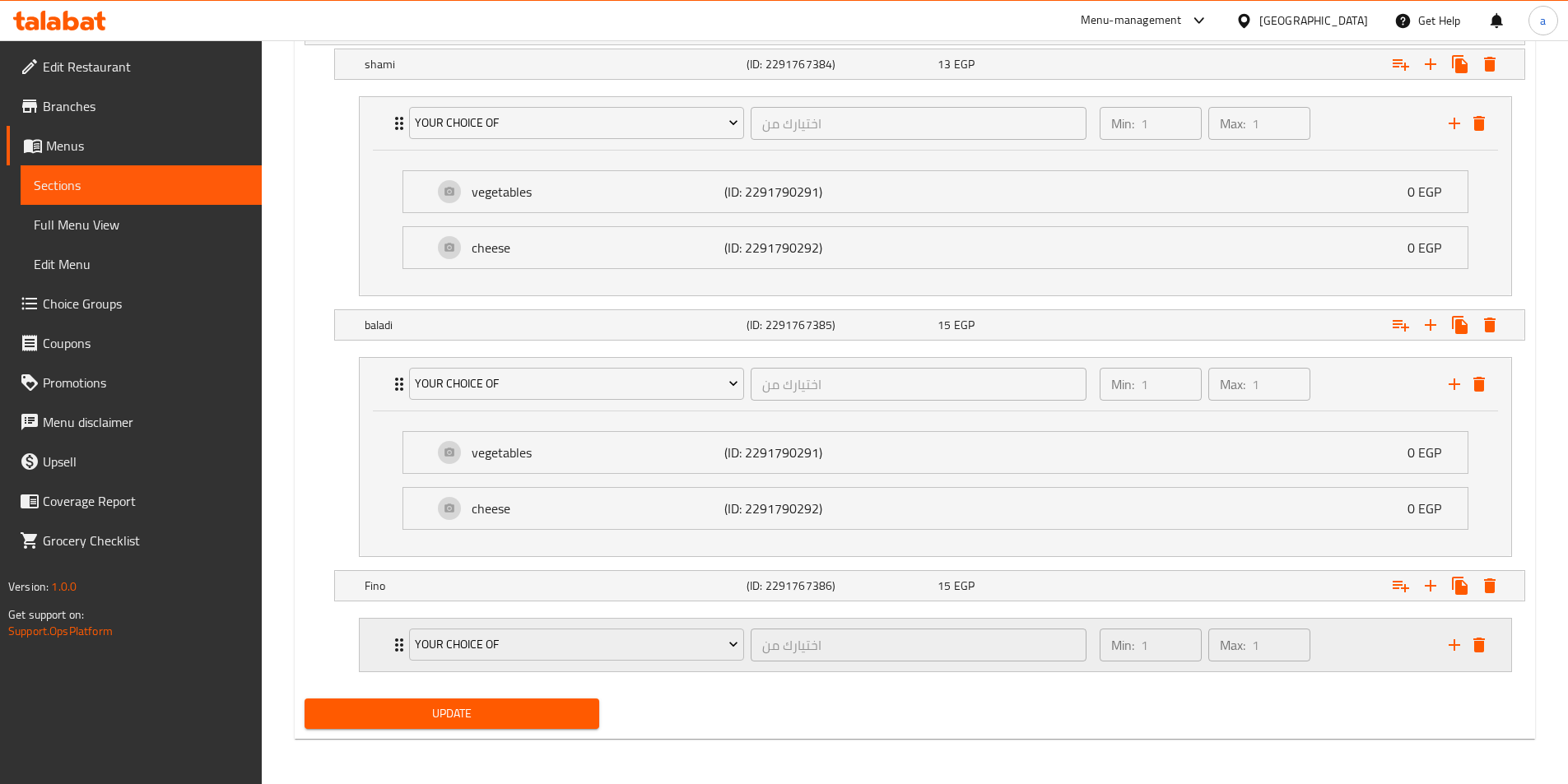
click at [372, 662] on div "your choice of اختيارك من ​ Min: 1 ​ Max: 1 ​" at bounding box center [936, 645] width 1152 height 53
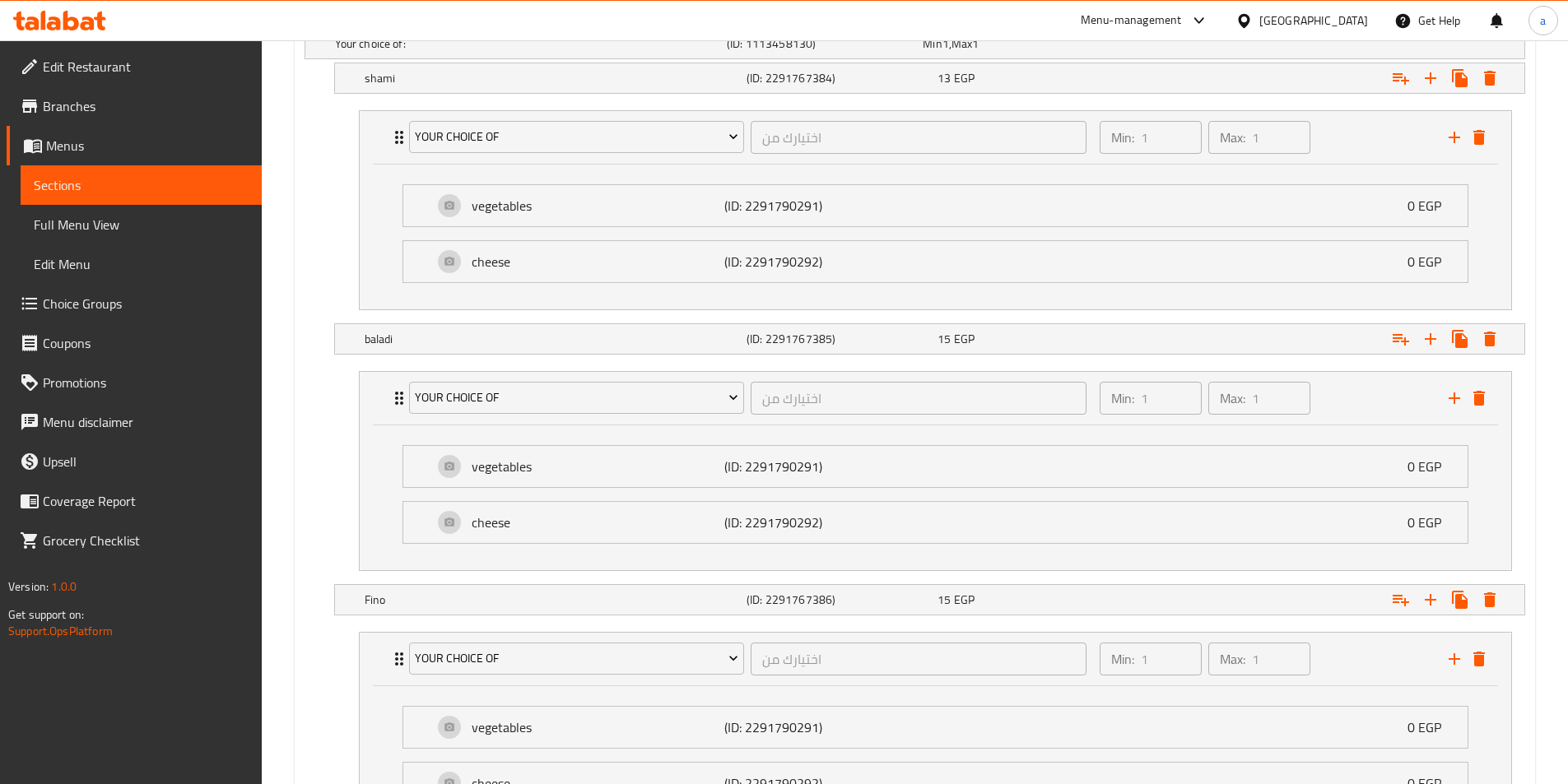
scroll to position [792, 0]
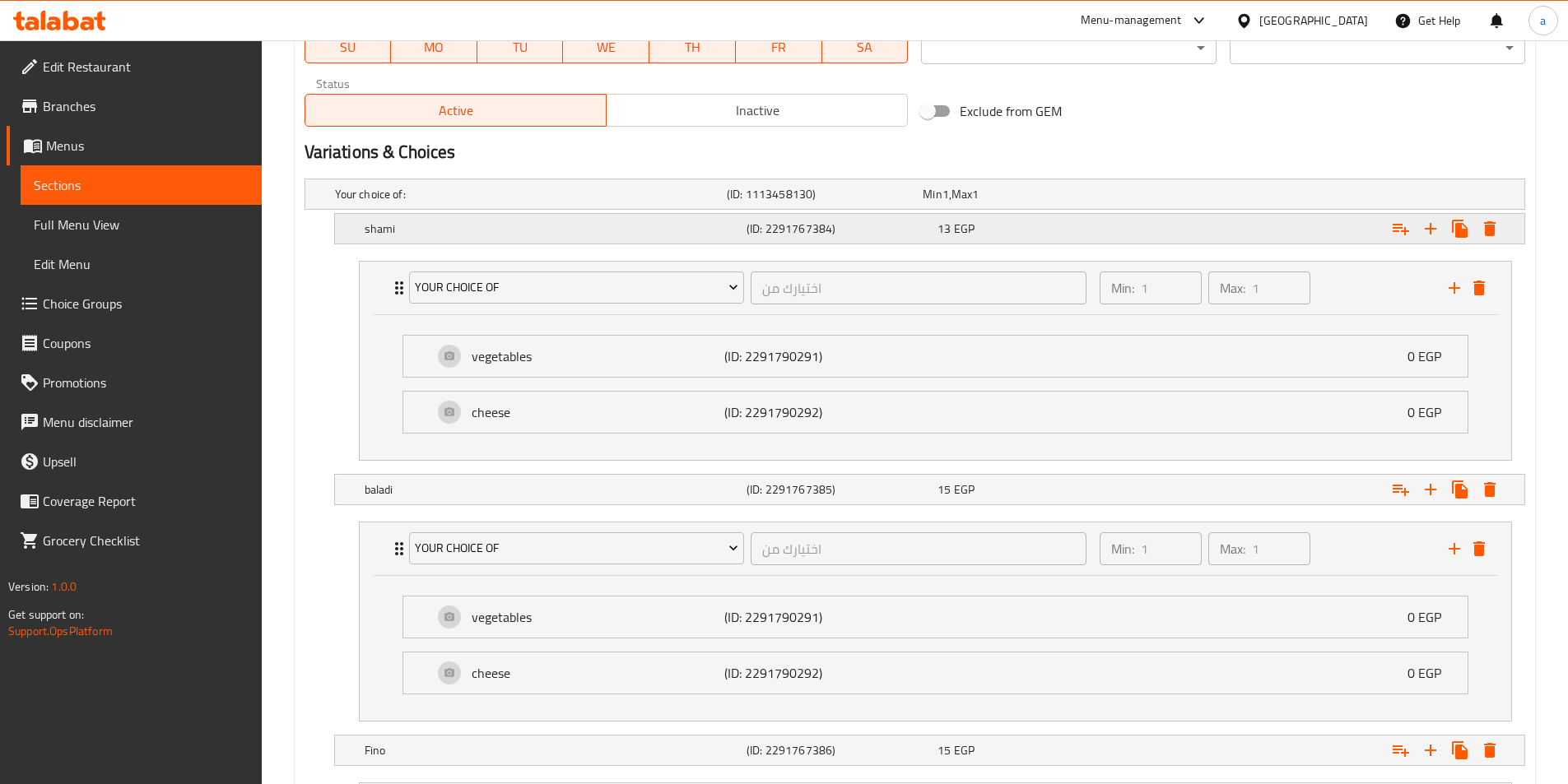
click at [961, 229] on span "EGP" at bounding box center [964, 228] width 21 height 21
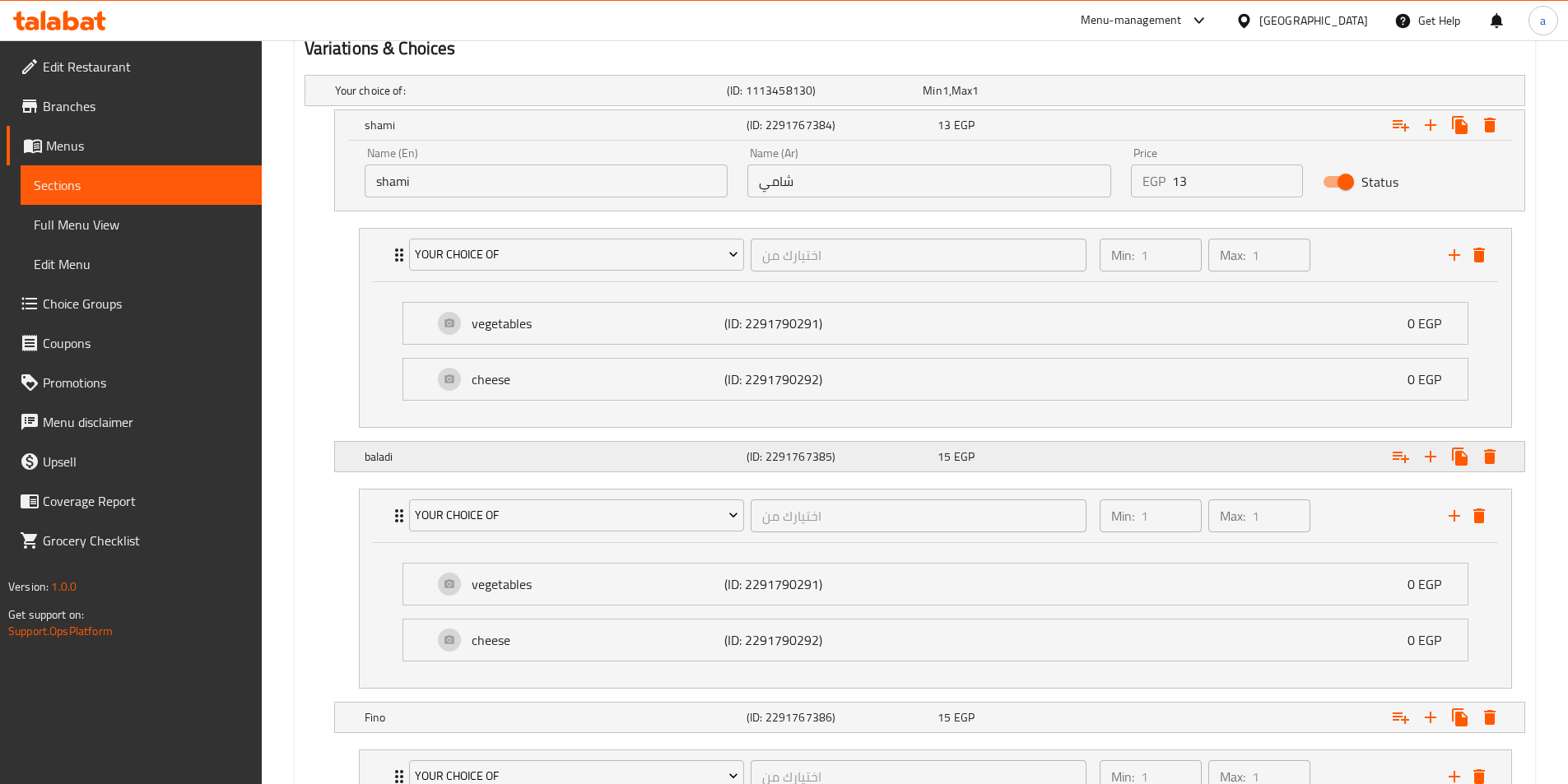
scroll to position [1038, 0]
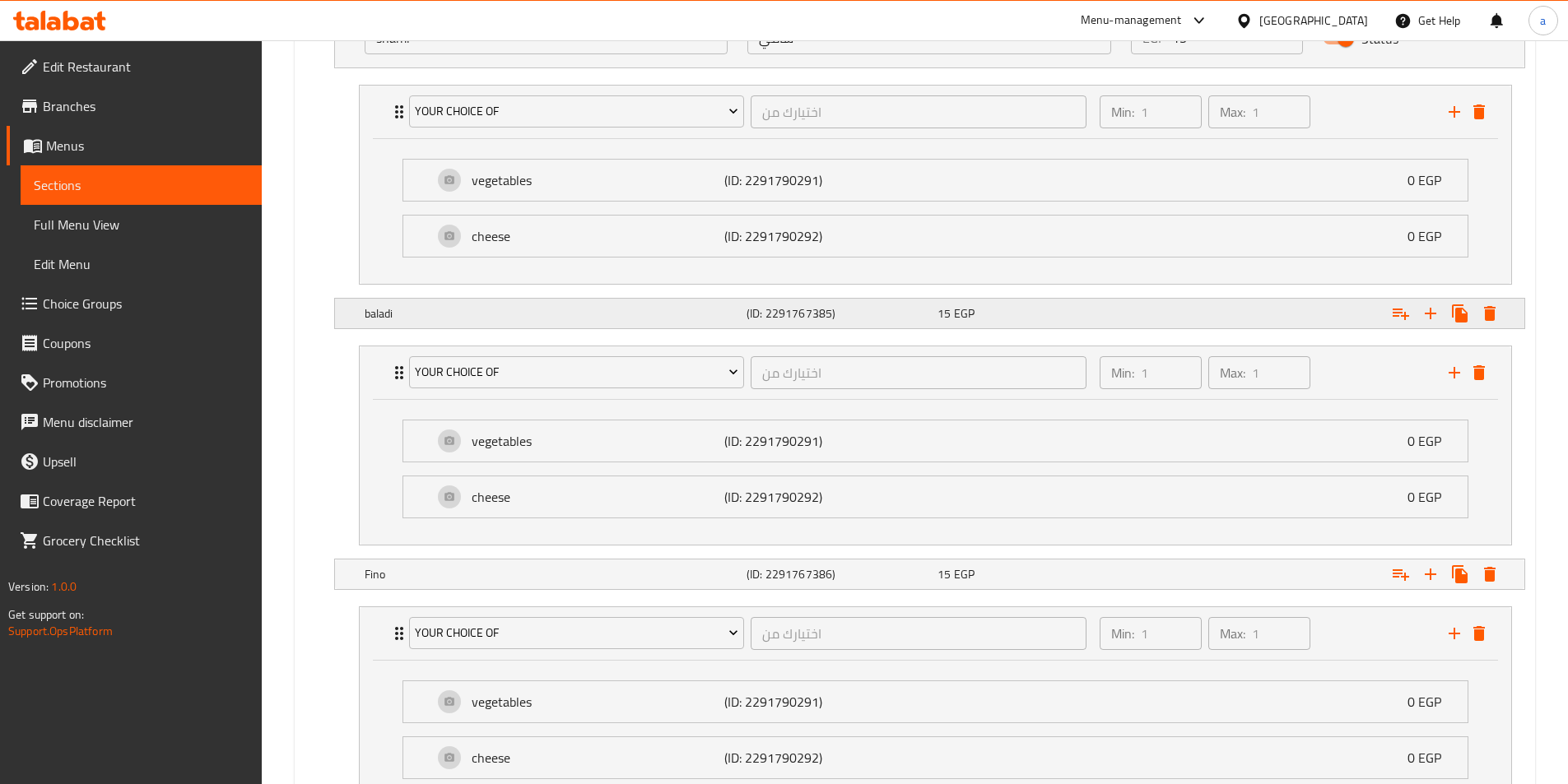
click at [1064, 295] on div "baladi (ID: 2291767385) 15 EGP" at bounding box center [934, 313] width 1146 height 36
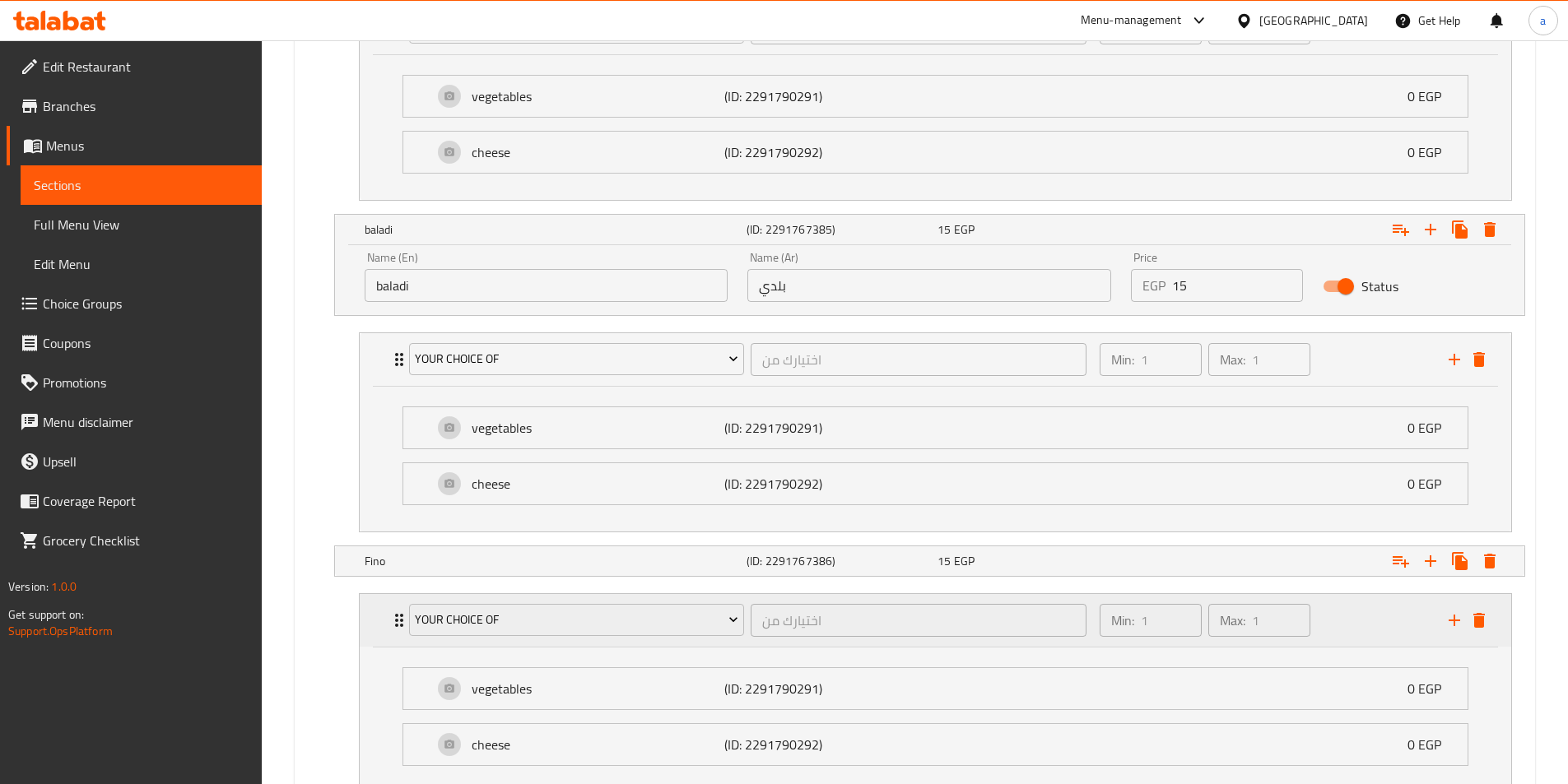
scroll to position [1203, 0]
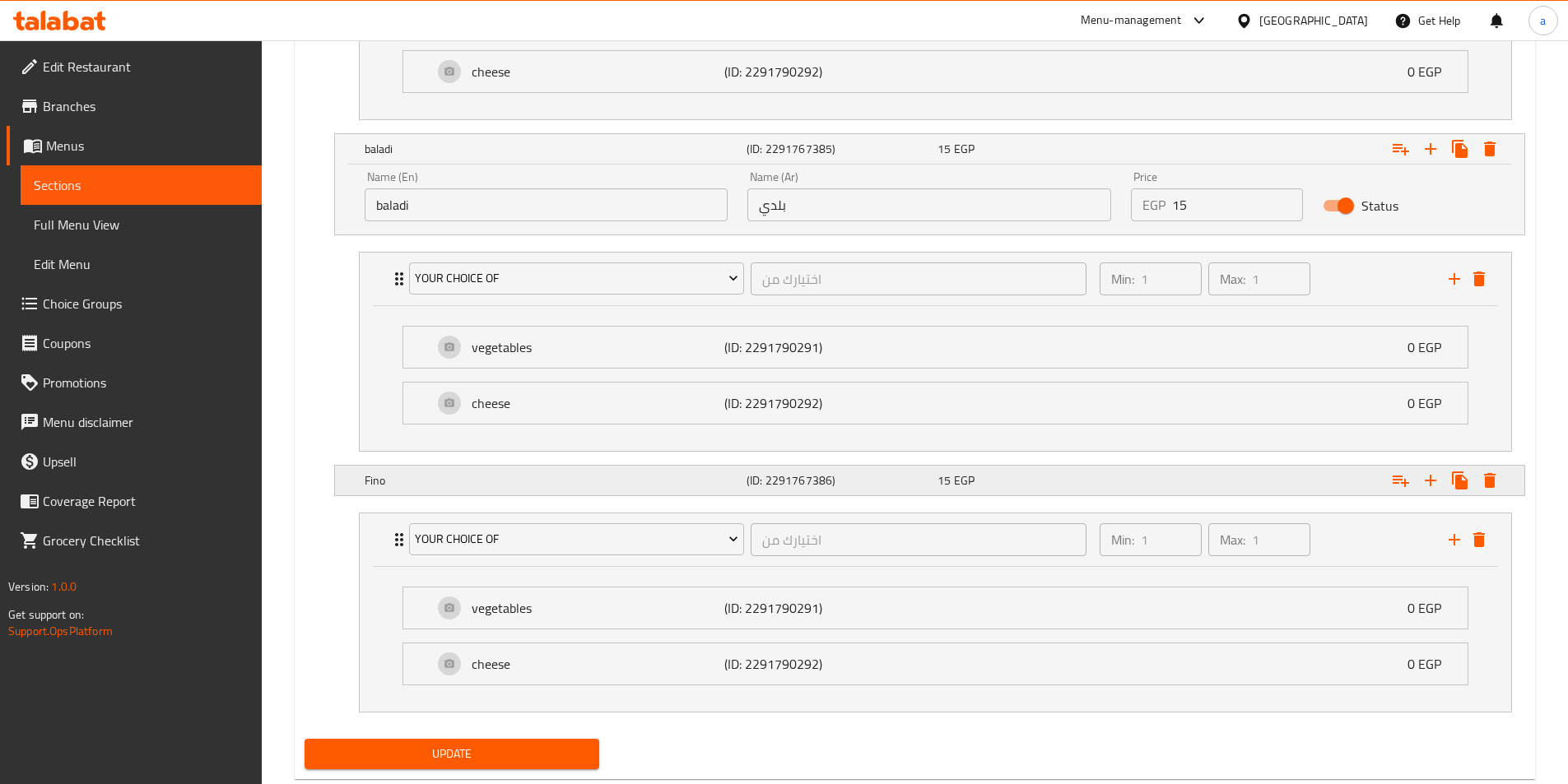
click at [1000, 492] on div "Fino (ID: 2291767386) 15 EGP" at bounding box center [934, 480] width 1146 height 36
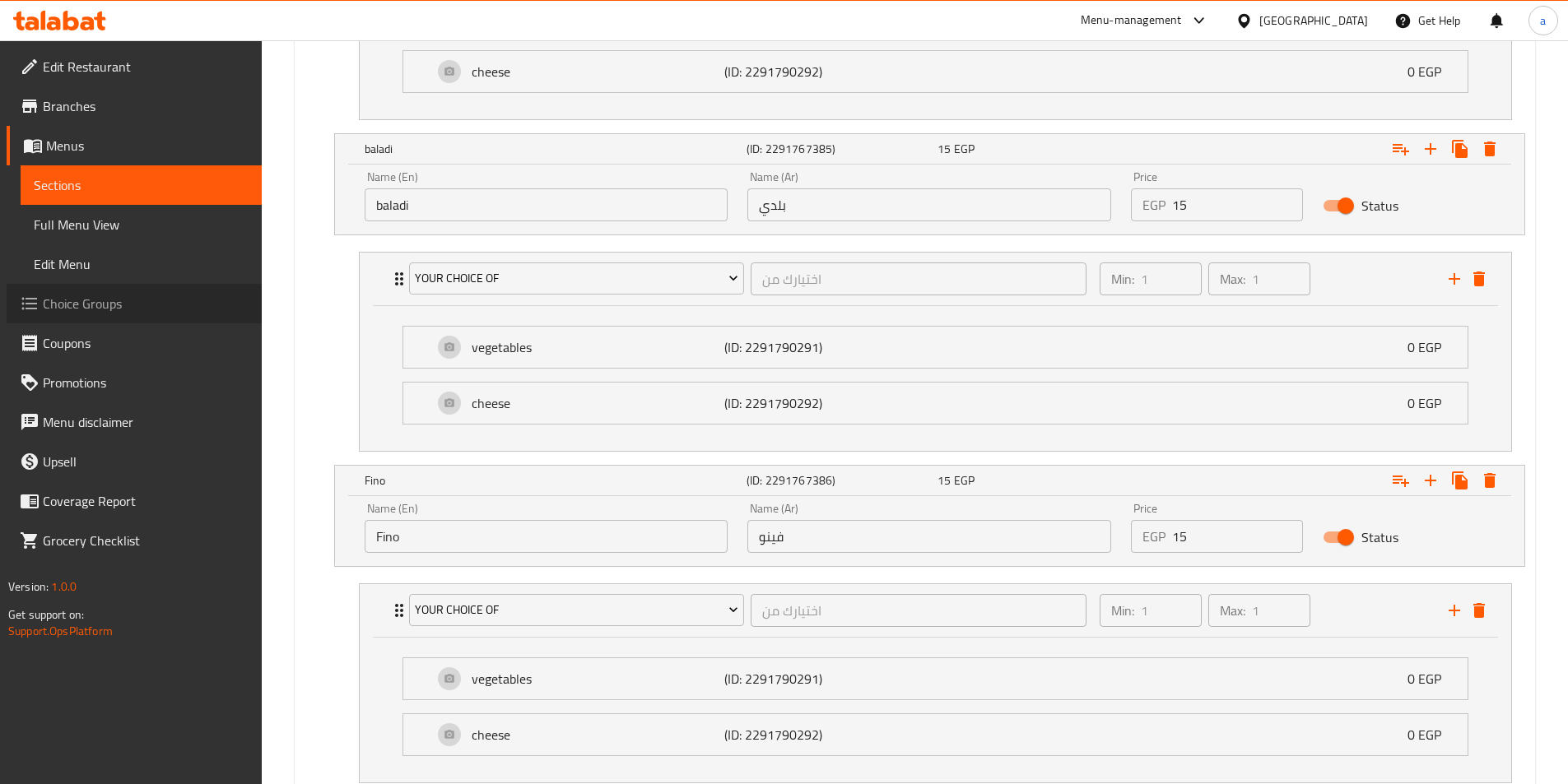
click at [74, 302] on span "Choice Groups" at bounding box center [145, 304] width 205 height 20
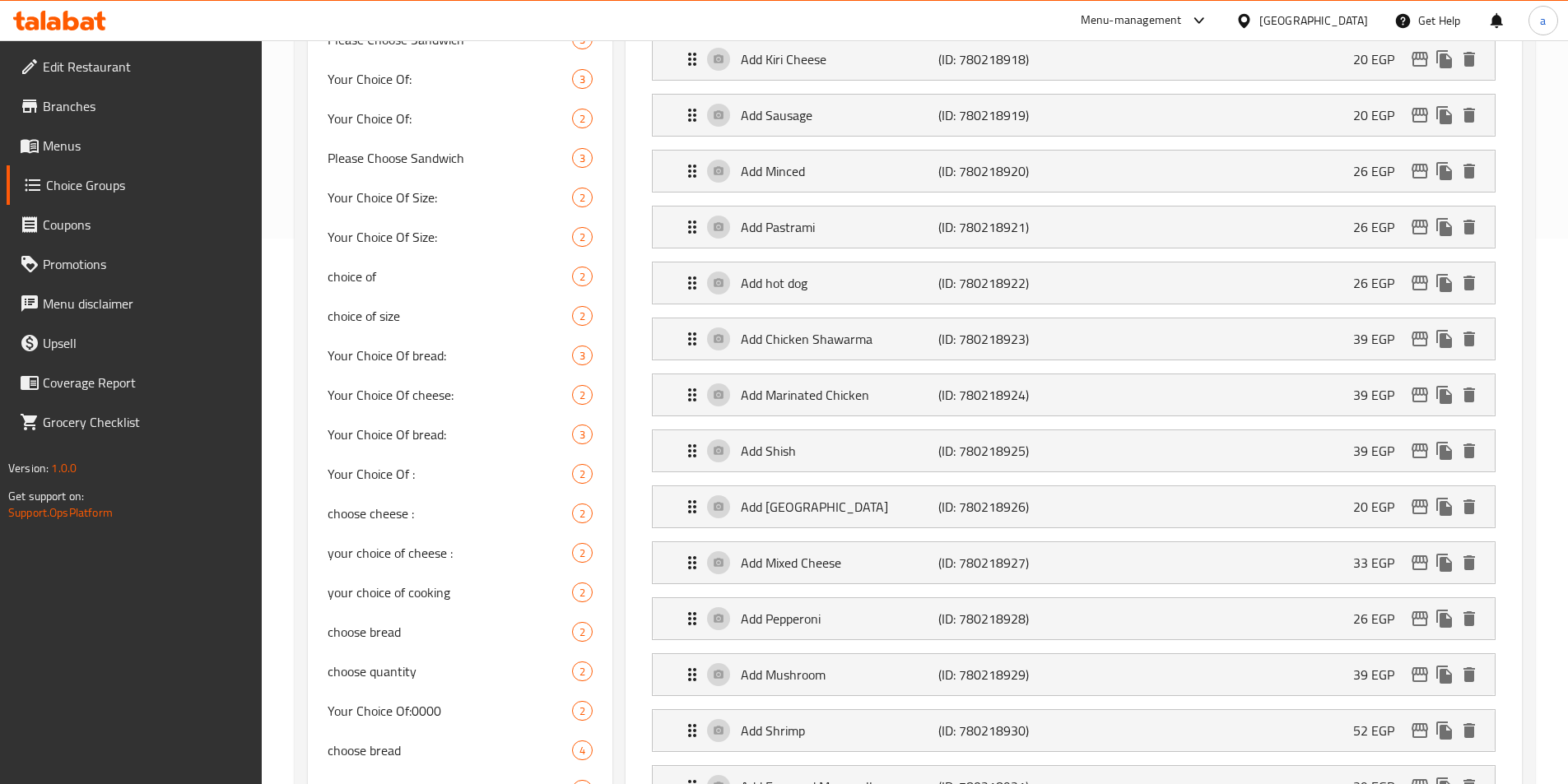
scroll to position [329, 0]
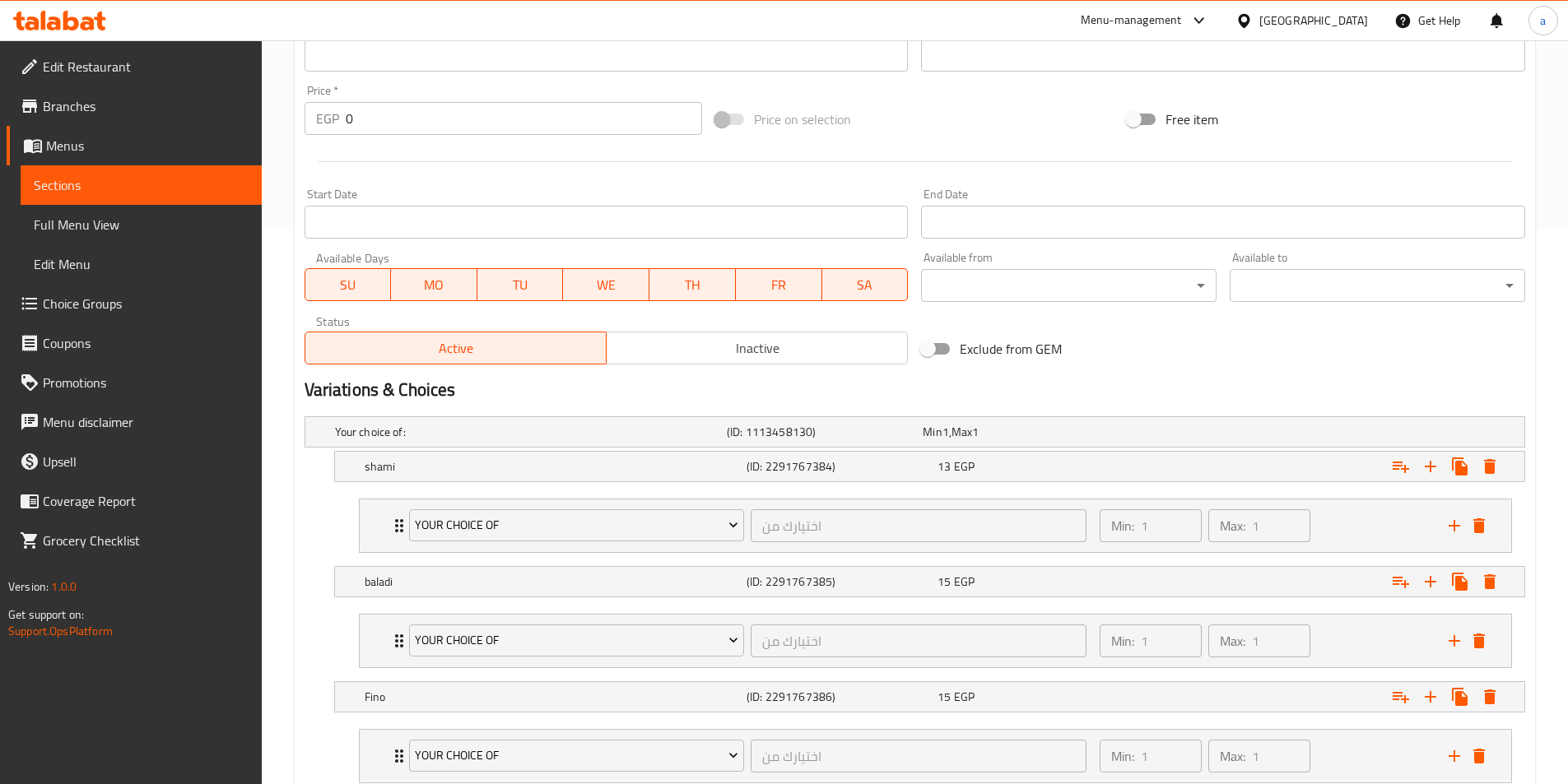
scroll to position [666, 0]
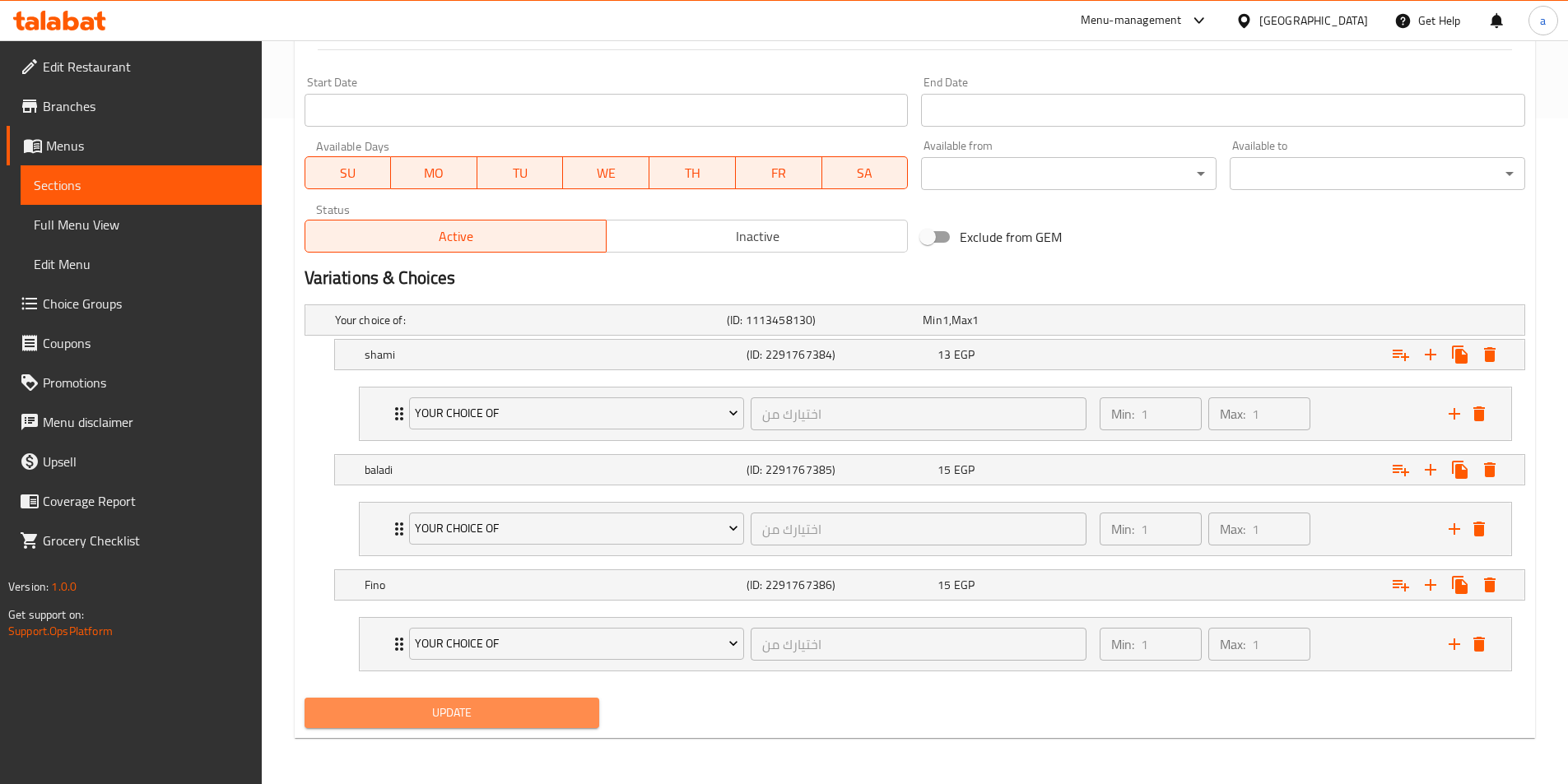
click at [495, 718] on span "Update" at bounding box center [453, 713] width 269 height 21
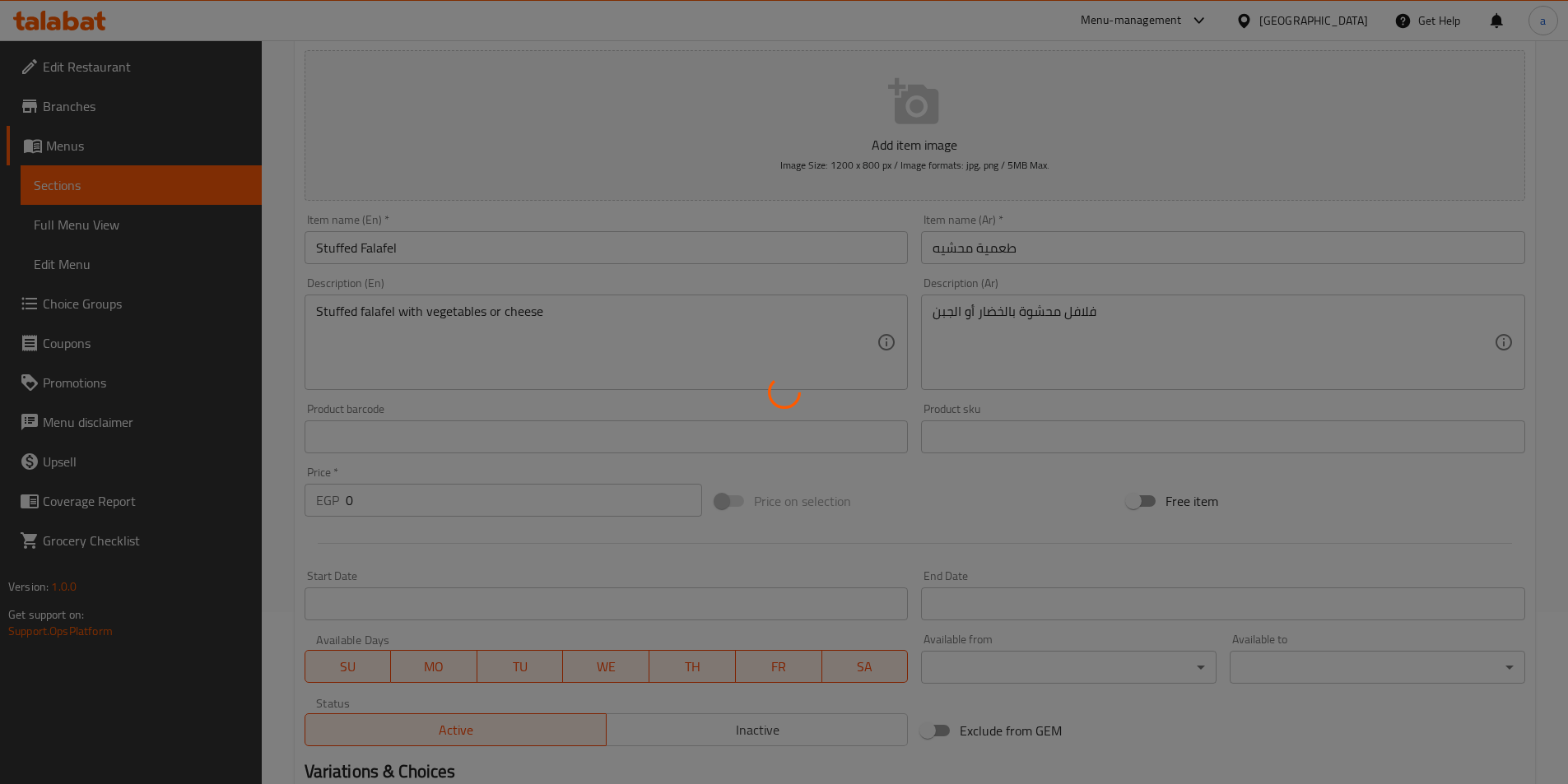
scroll to position [0, 0]
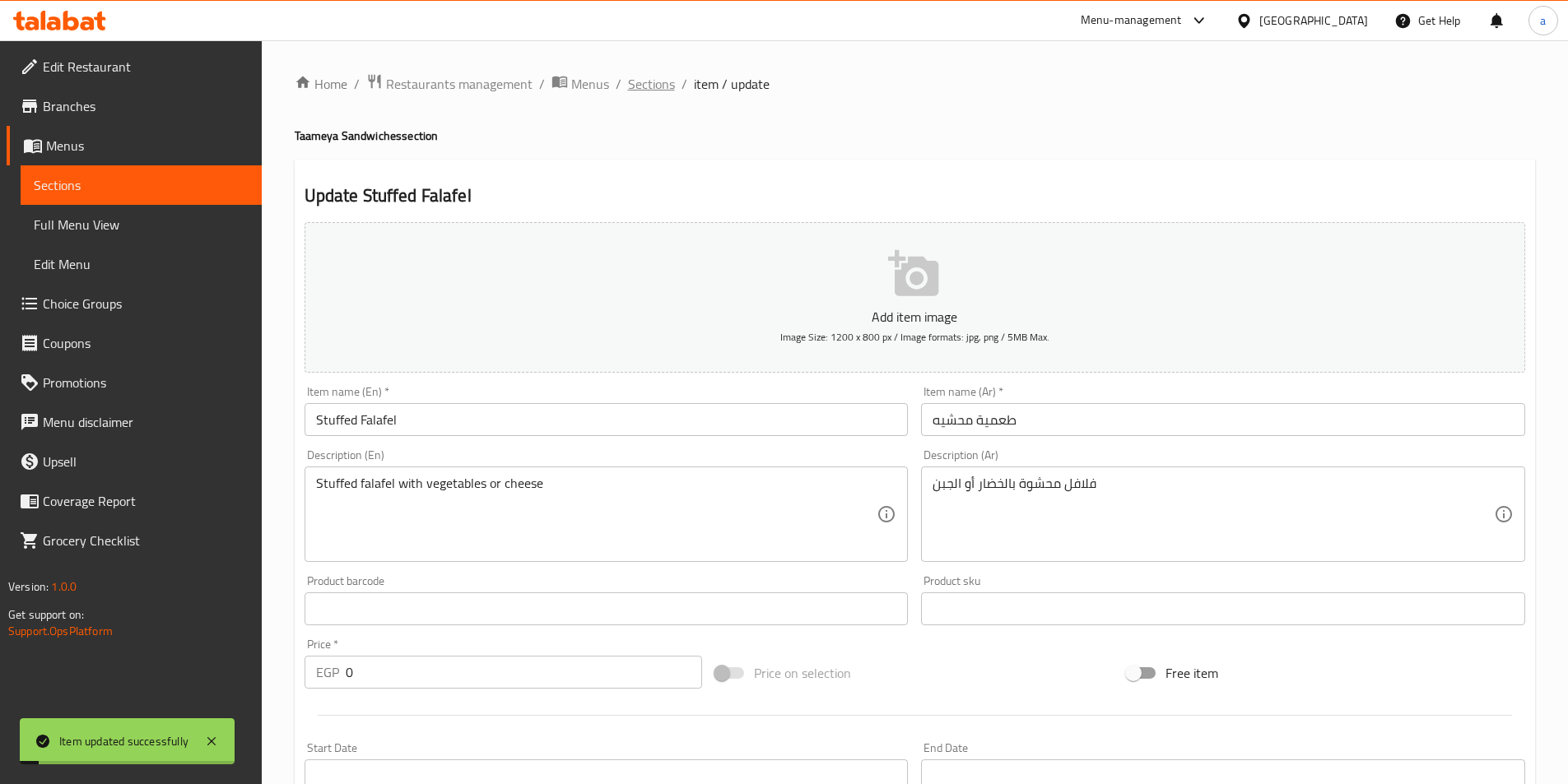
click at [646, 76] on span "Sections" at bounding box center [650, 84] width 47 height 20
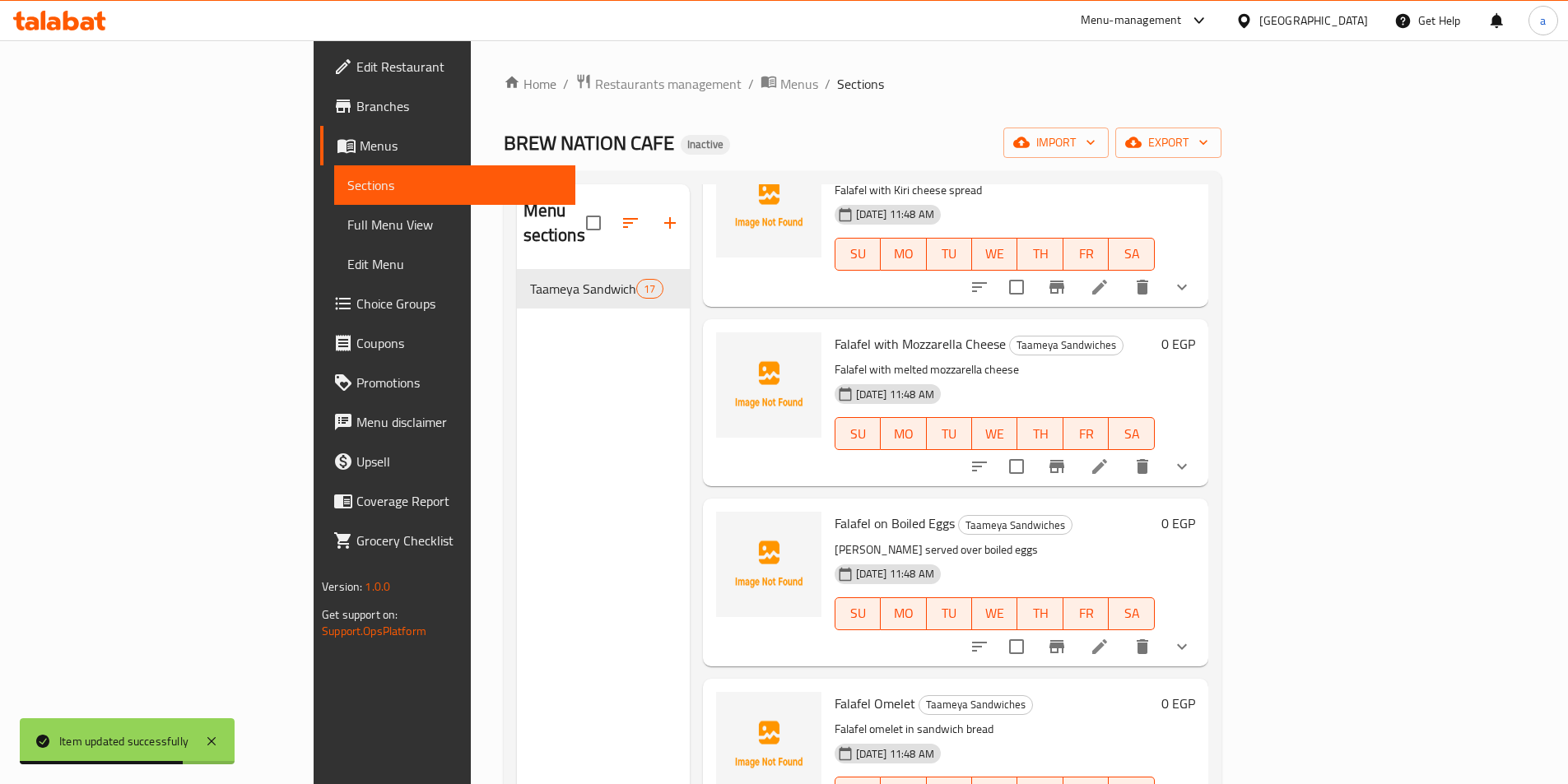
scroll to position [1152, 0]
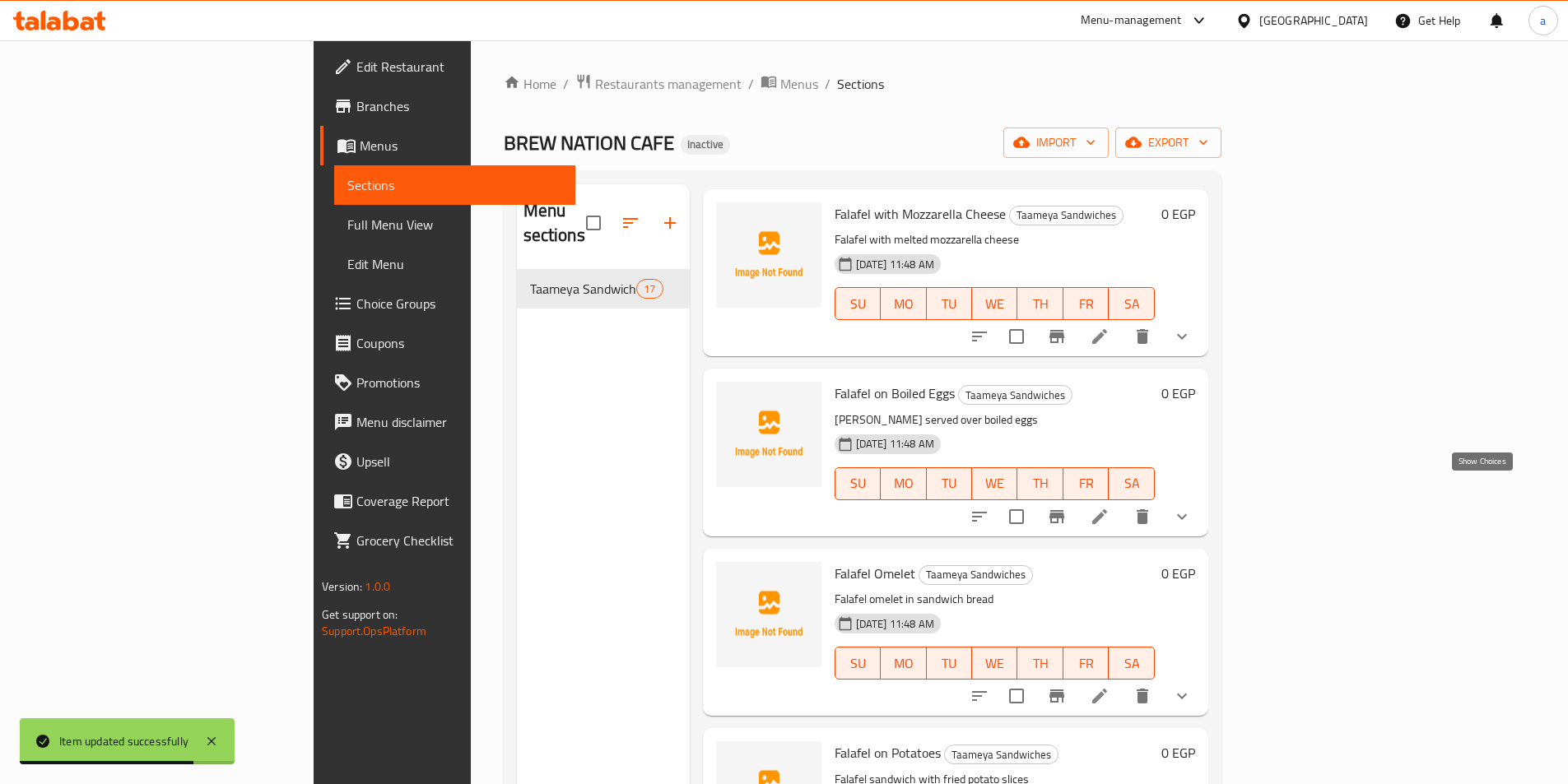
click at [1192, 507] on icon "show more" at bounding box center [1181, 517] width 20 height 20
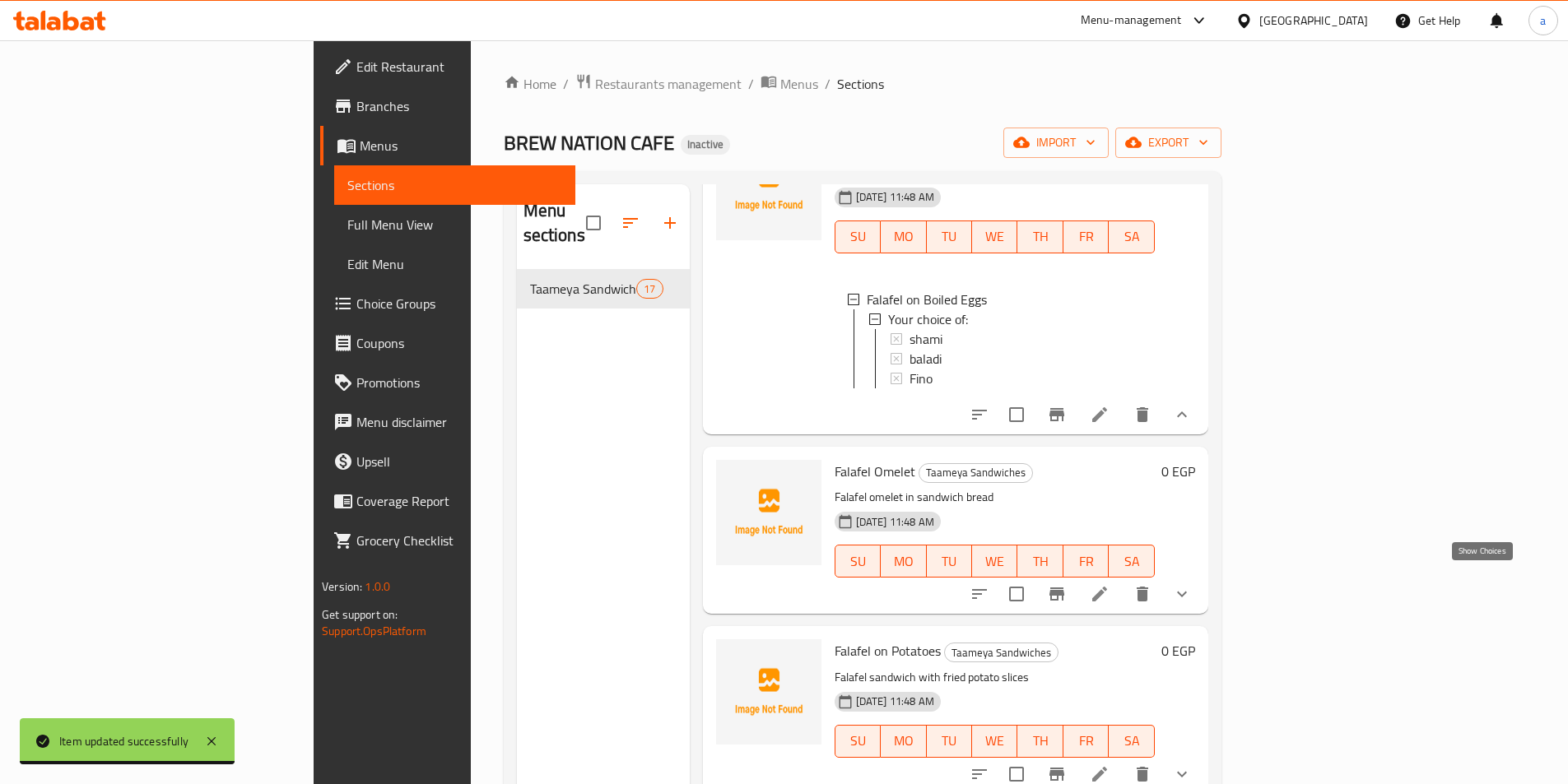
click at [1192, 584] on icon "show more" at bounding box center [1181, 594] width 20 height 20
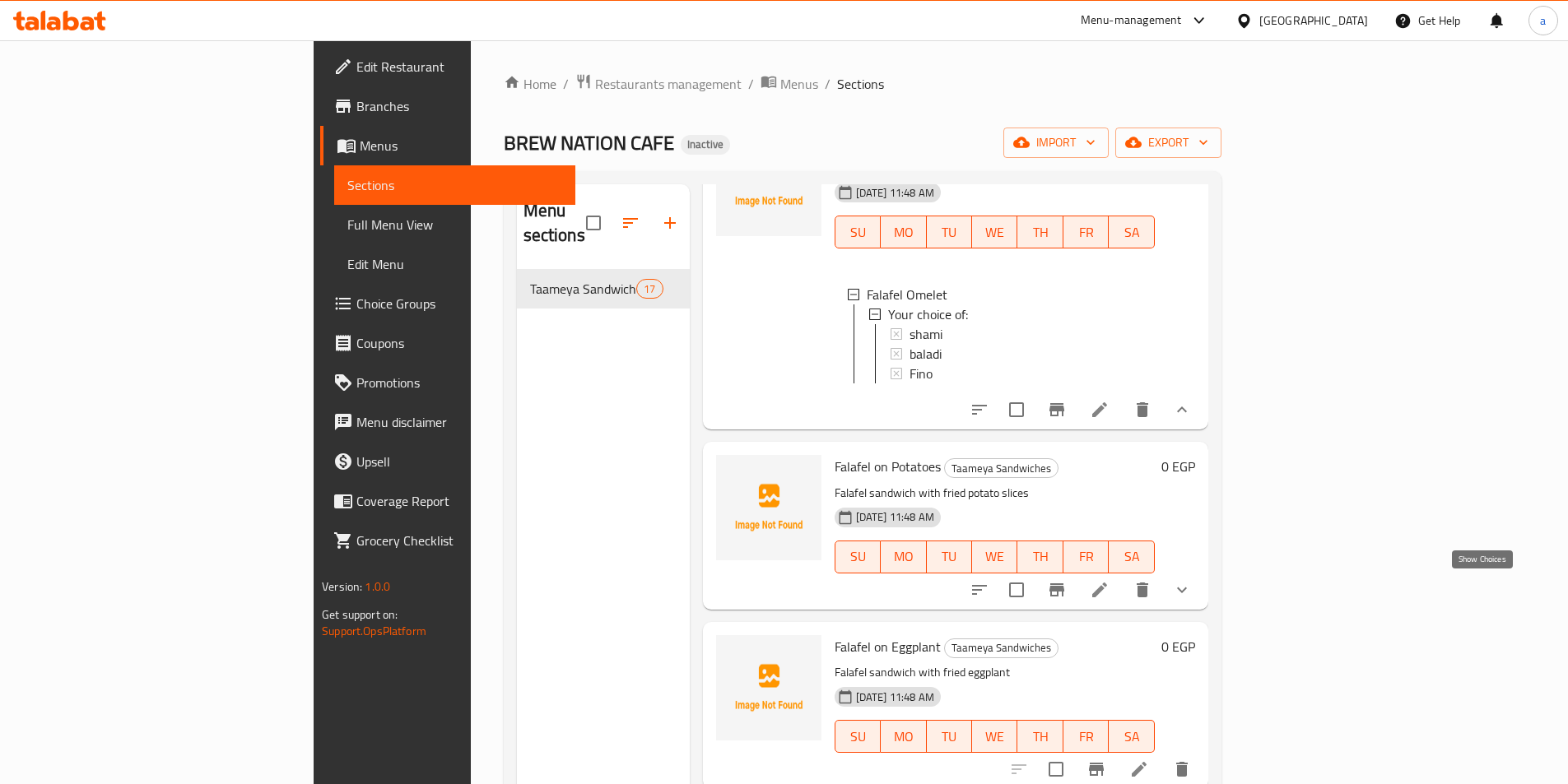
click at [1192, 583] on icon "show more" at bounding box center [1181, 589] width 20 height 20
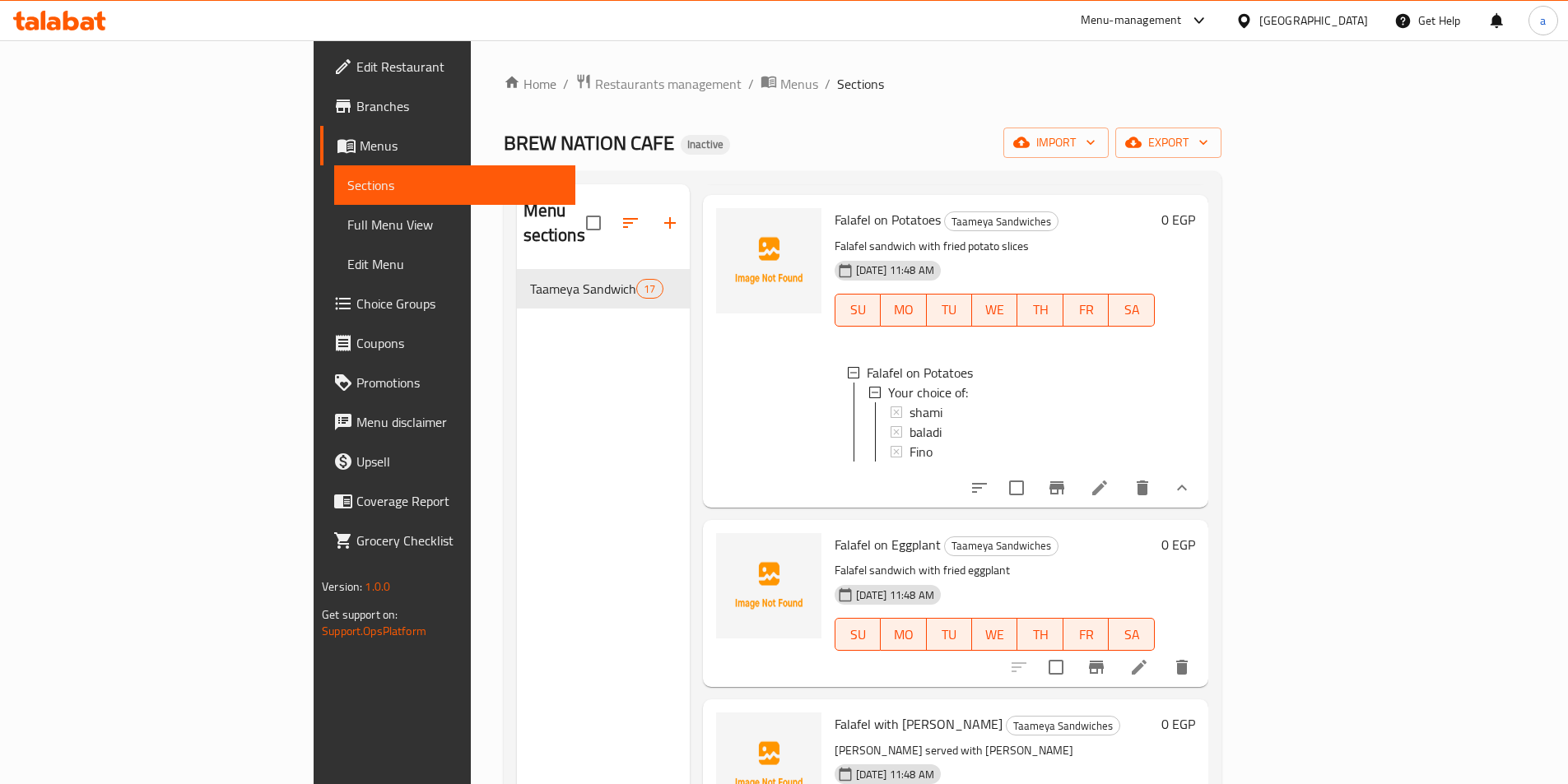
scroll to position [3, 0]
click at [1149, 677] on icon at bounding box center [1138, 667] width 20 height 20
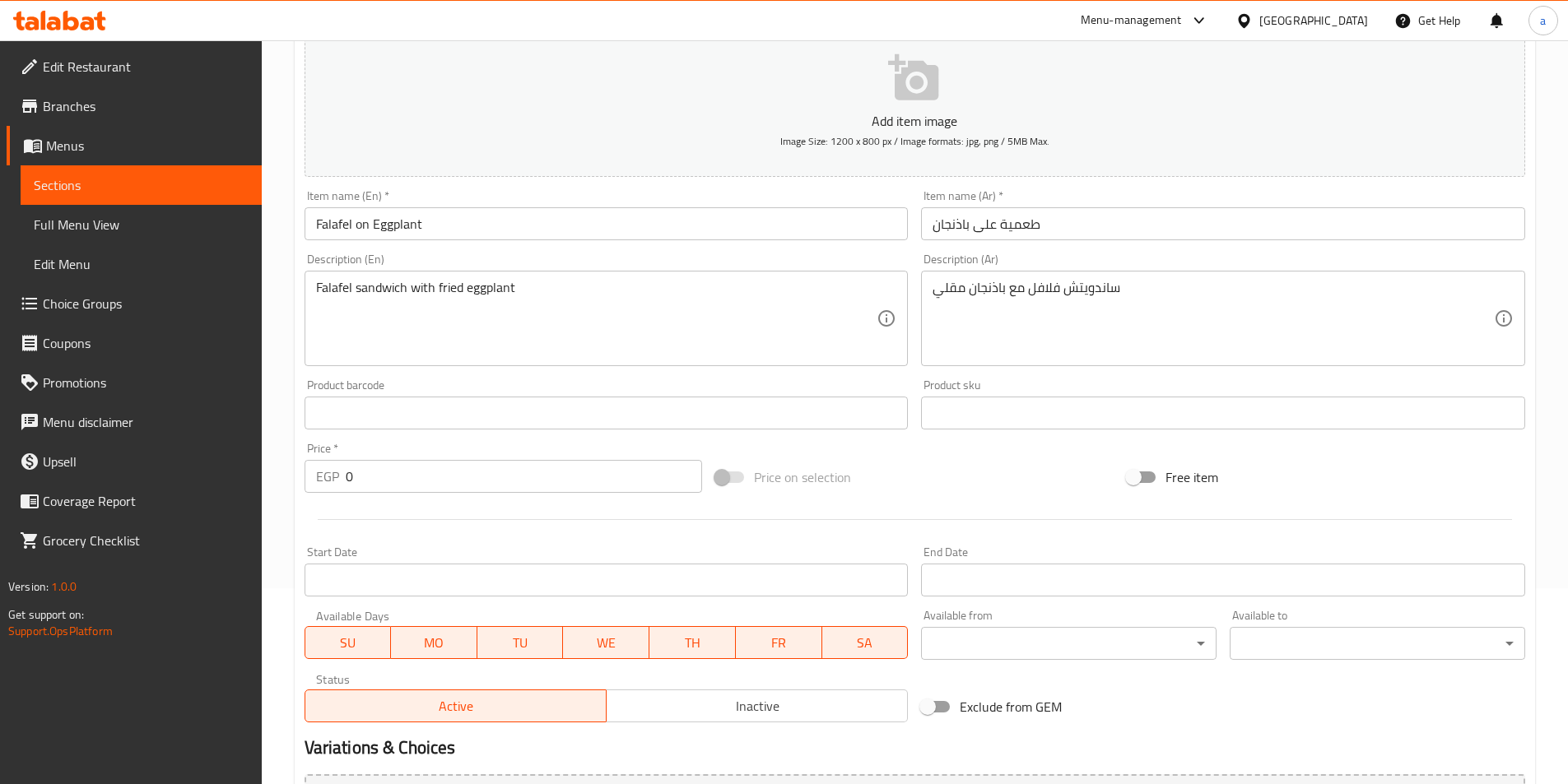
scroll to position [247, 0]
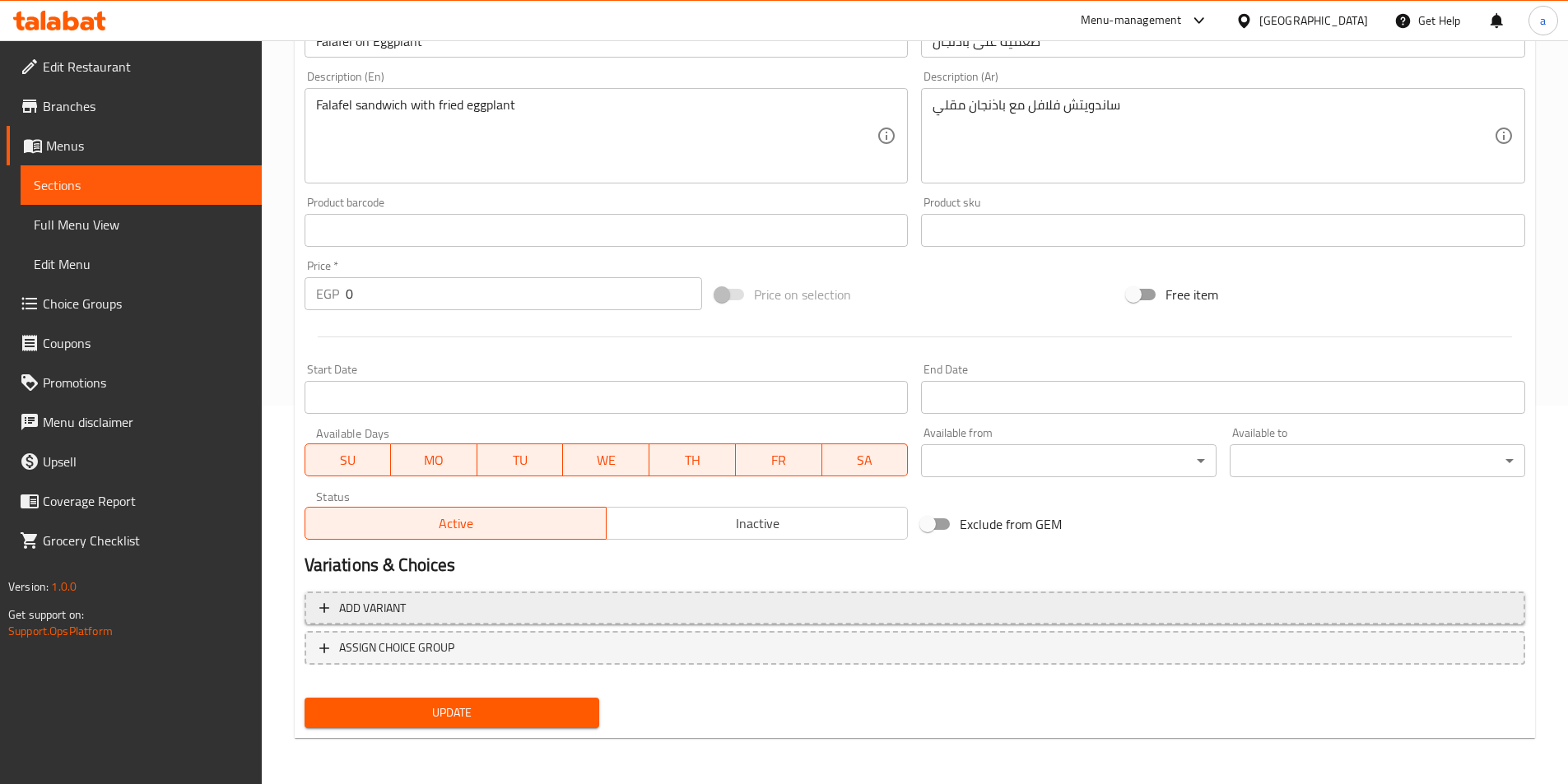
click at [402, 599] on span "Add variant" at bounding box center [372, 608] width 67 height 21
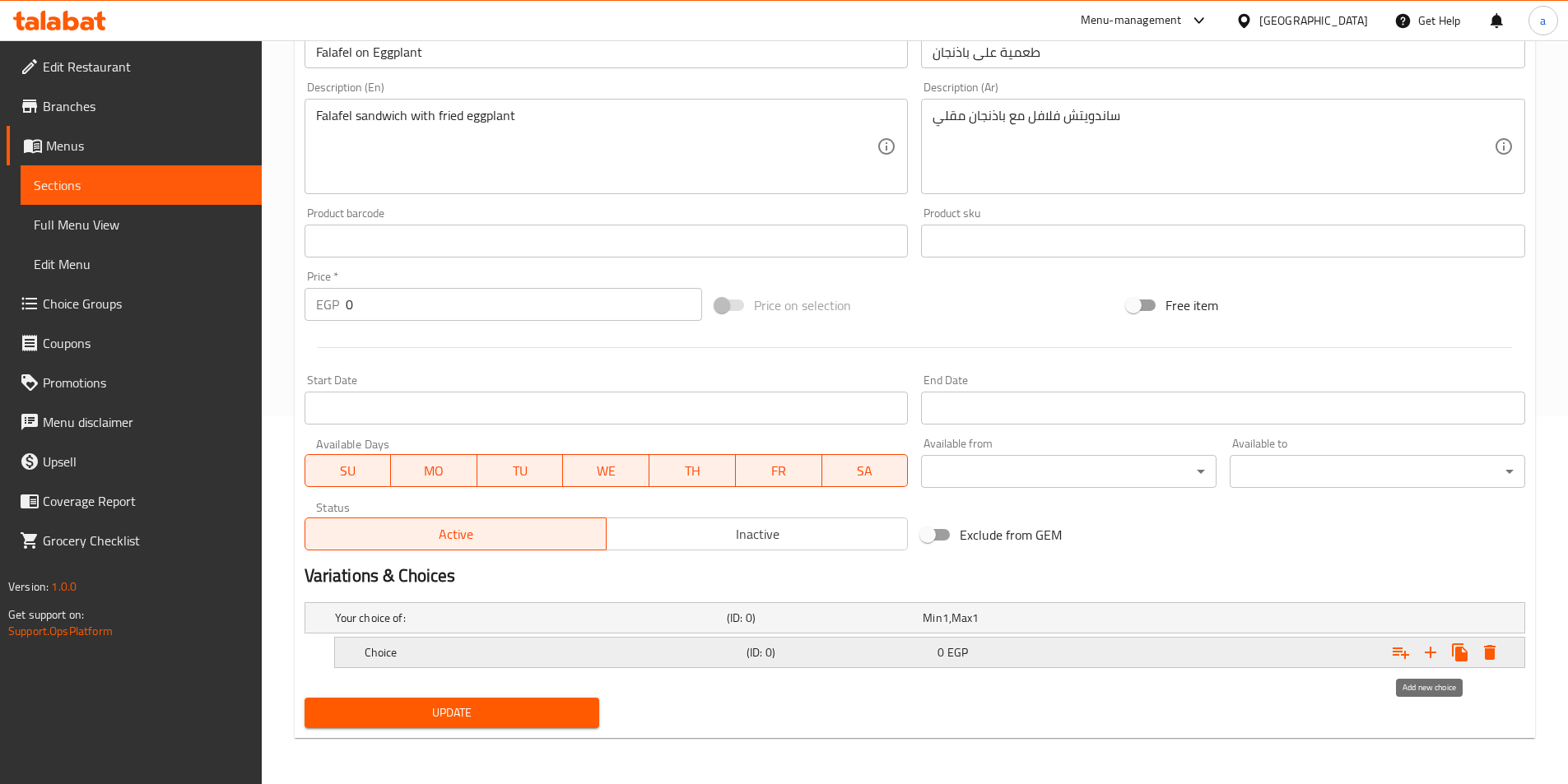
click at [1439, 654] on icon "Expand" at bounding box center [1430, 652] width 20 height 20
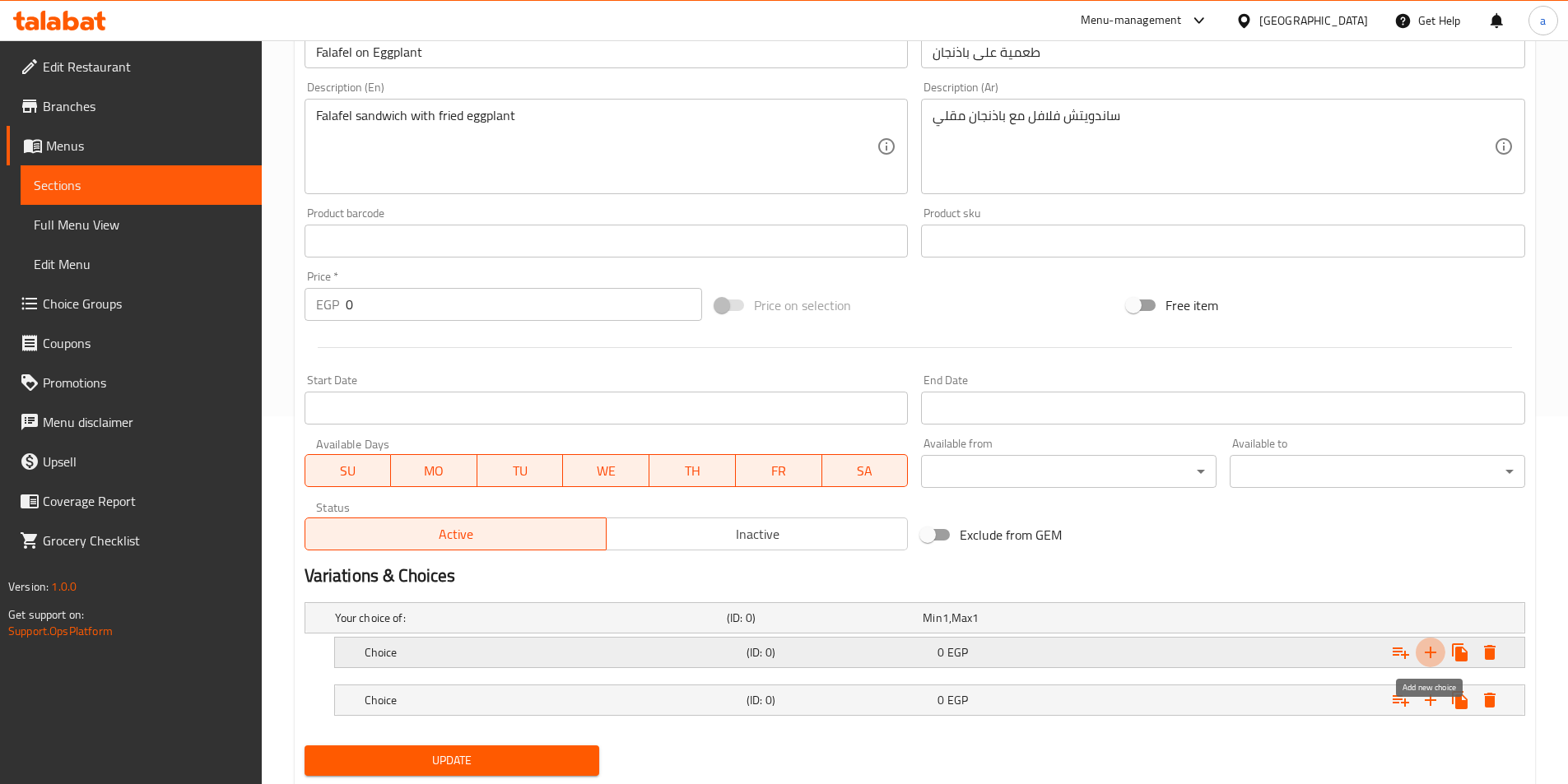
click at [1439, 654] on icon "Expand" at bounding box center [1430, 652] width 20 height 20
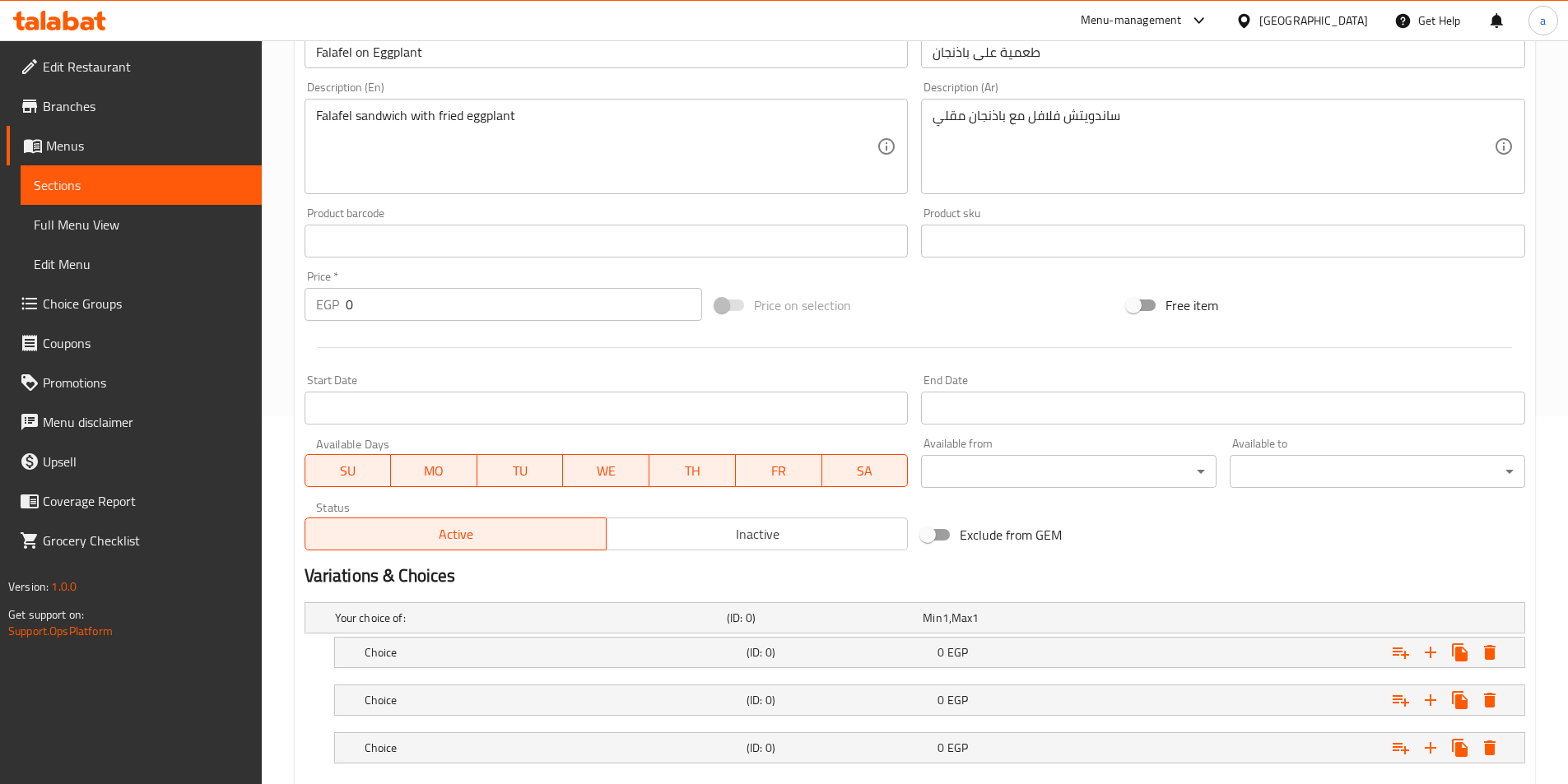
click at [553, 672] on nav at bounding box center [915, 678] width 1220 height 13
click at [560, 657] on h5 "Choice" at bounding box center [552, 652] width 375 height 16
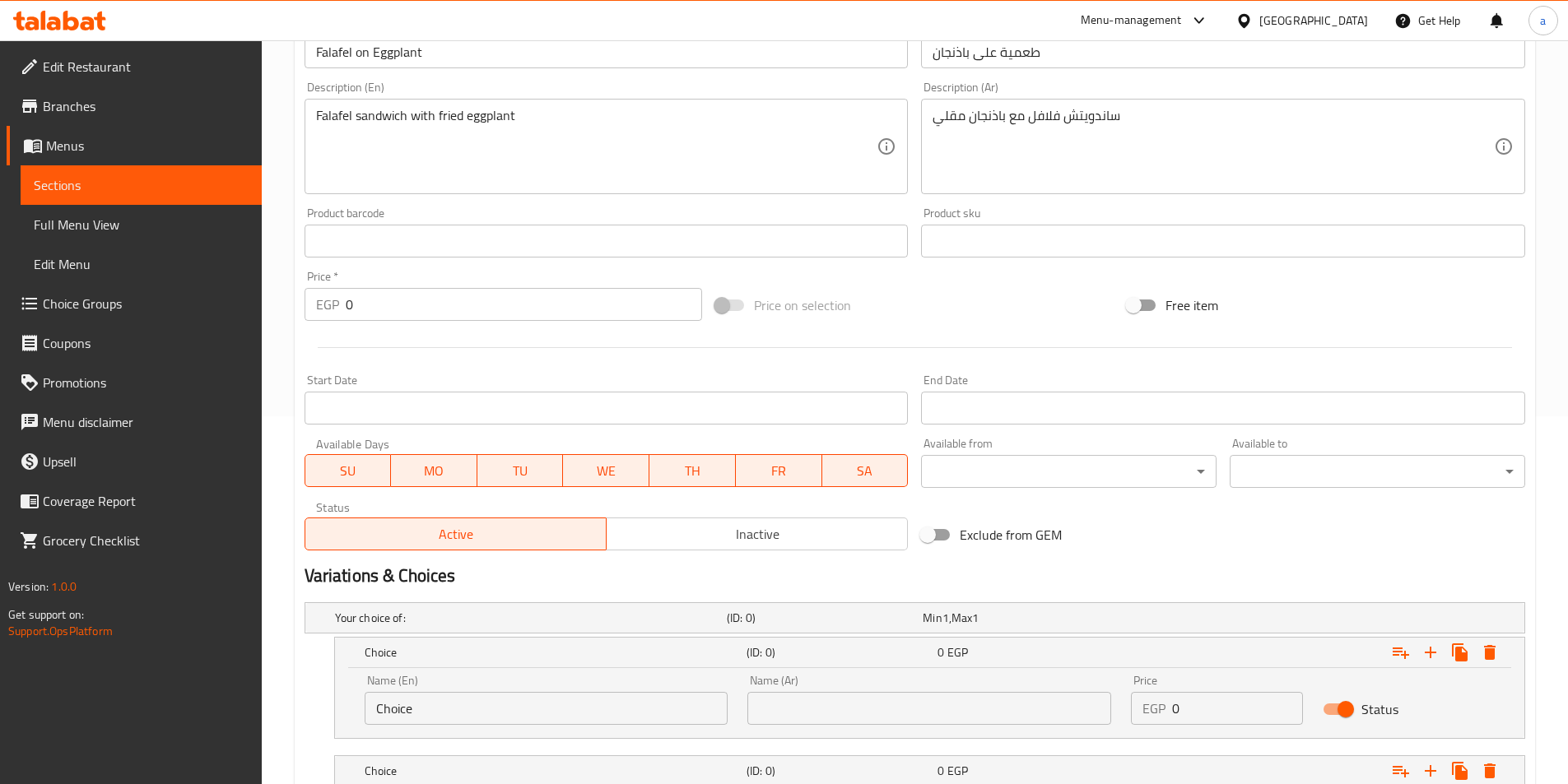
click at [482, 711] on input "Choice" at bounding box center [546, 709] width 364 height 32
type input "س"
type input "shami"
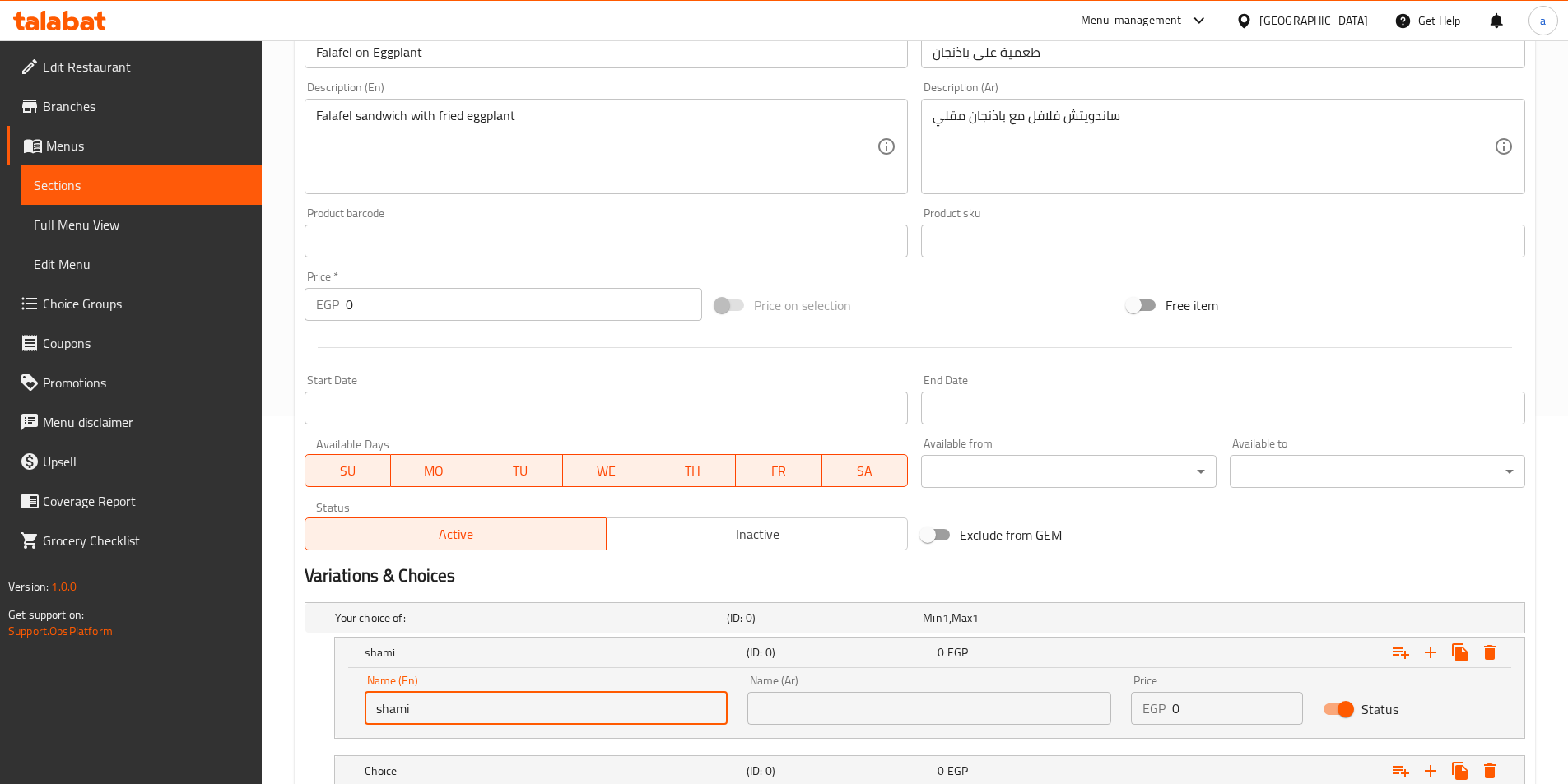
click at [825, 711] on input "text" at bounding box center [928, 709] width 364 height 32
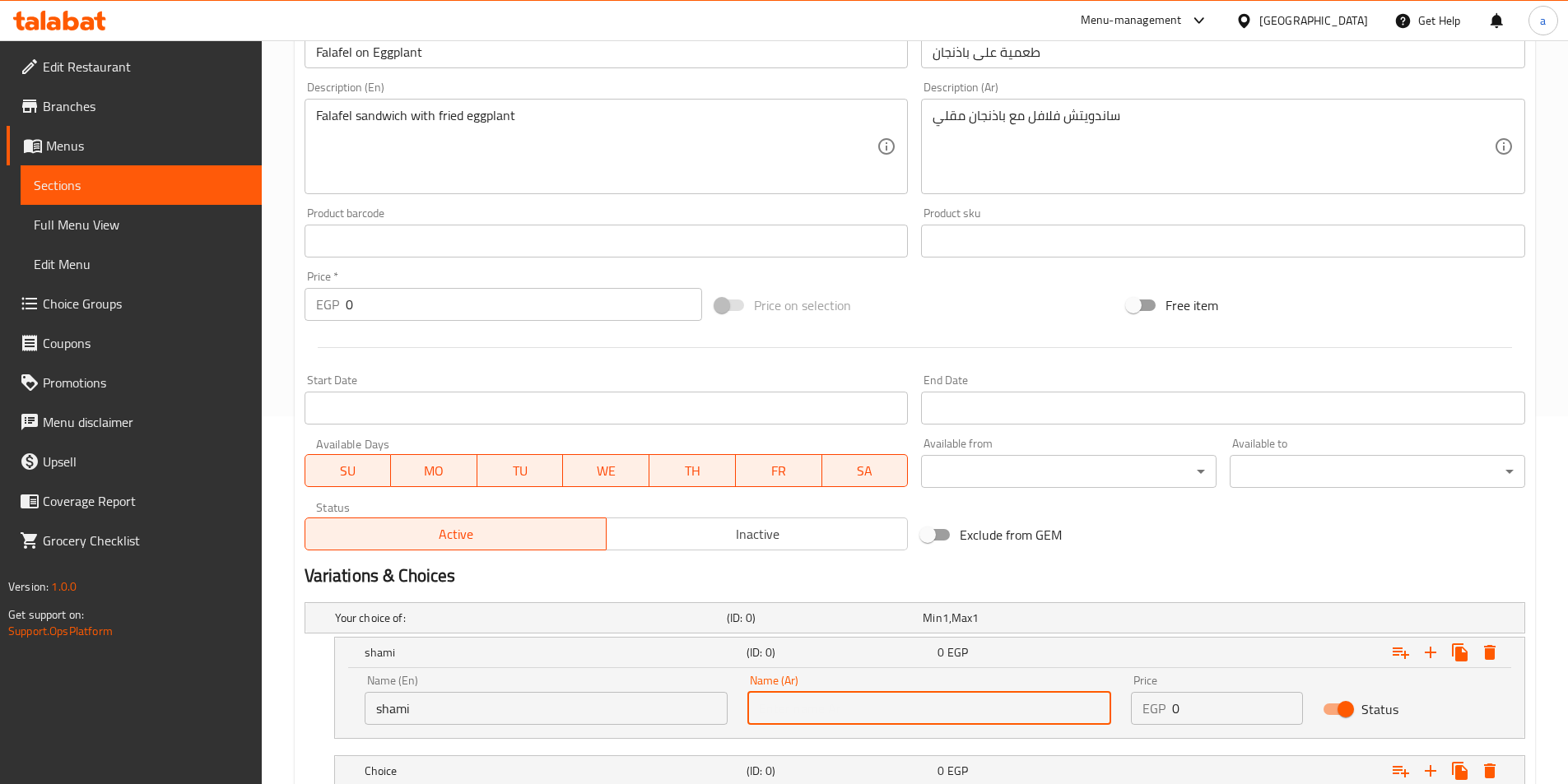
type input "شامي"
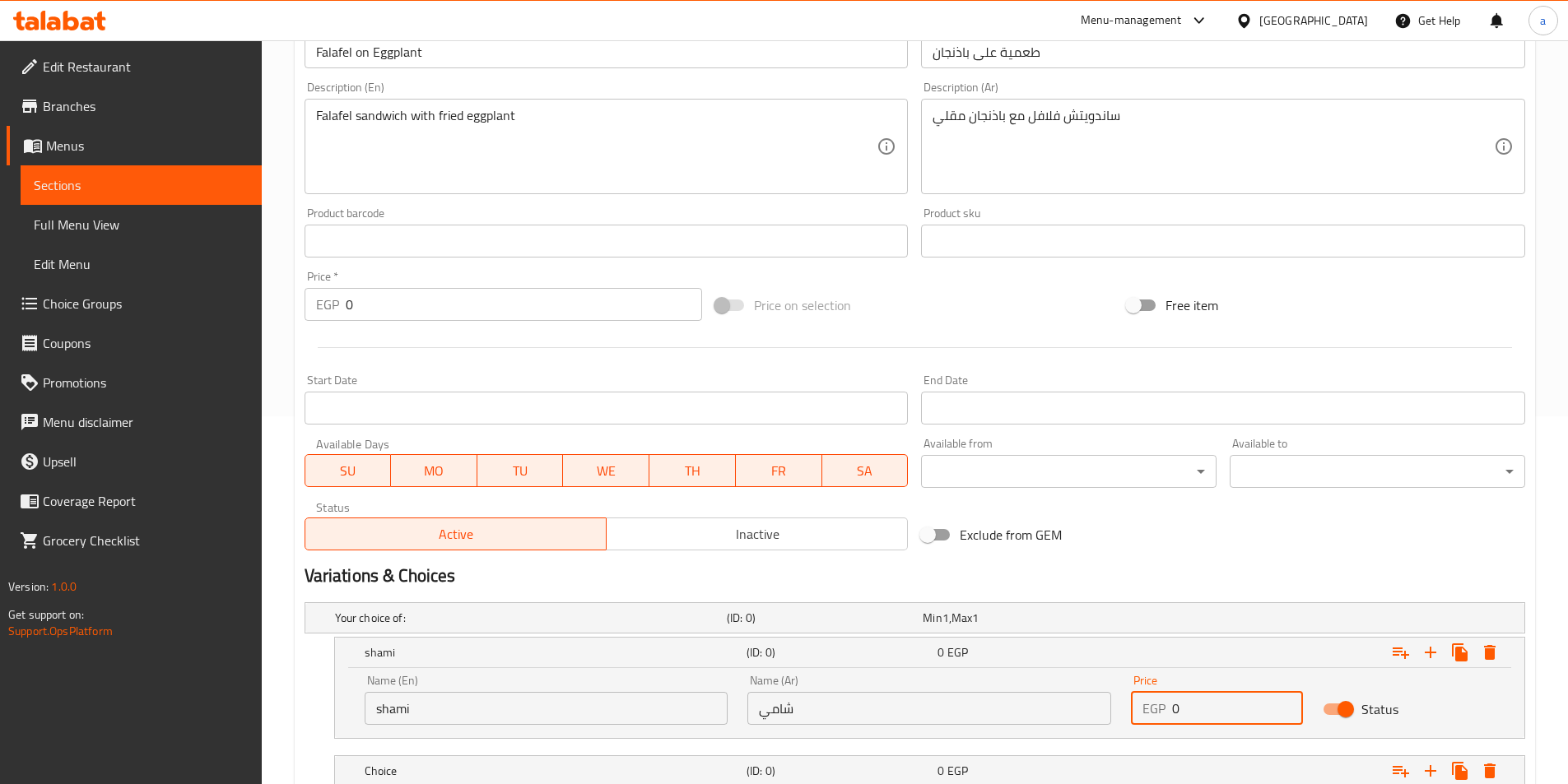
drag, startPoint x: 1200, startPoint y: 716, endPoint x: 1178, endPoint y: 715, distance: 22.0
click at [1179, 715] on input "0" at bounding box center [1237, 709] width 131 height 32
click at [1176, 715] on input "0" at bounding box center [1237, 709] width 131 height 32
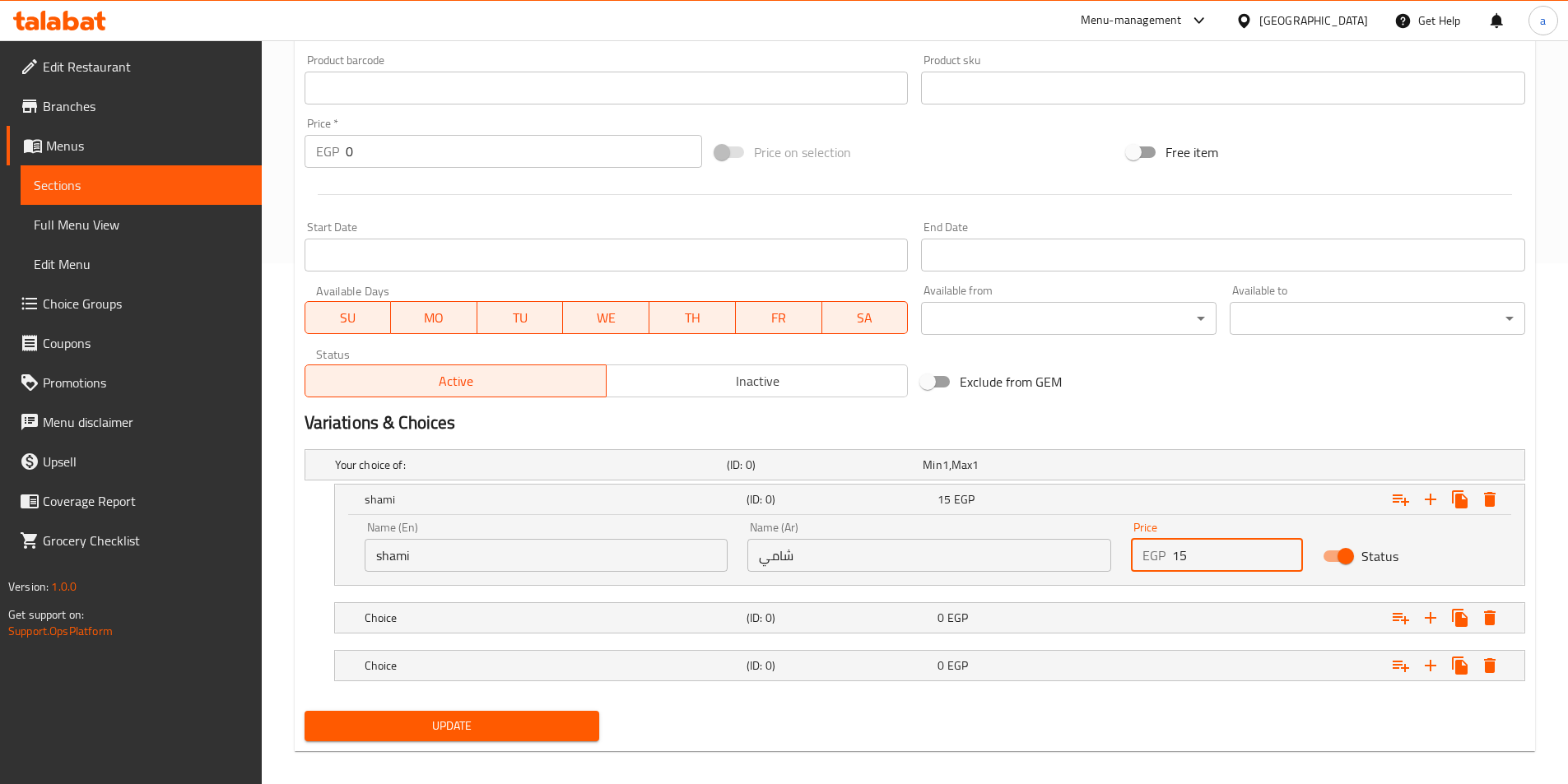
scroll to position [533, 0]
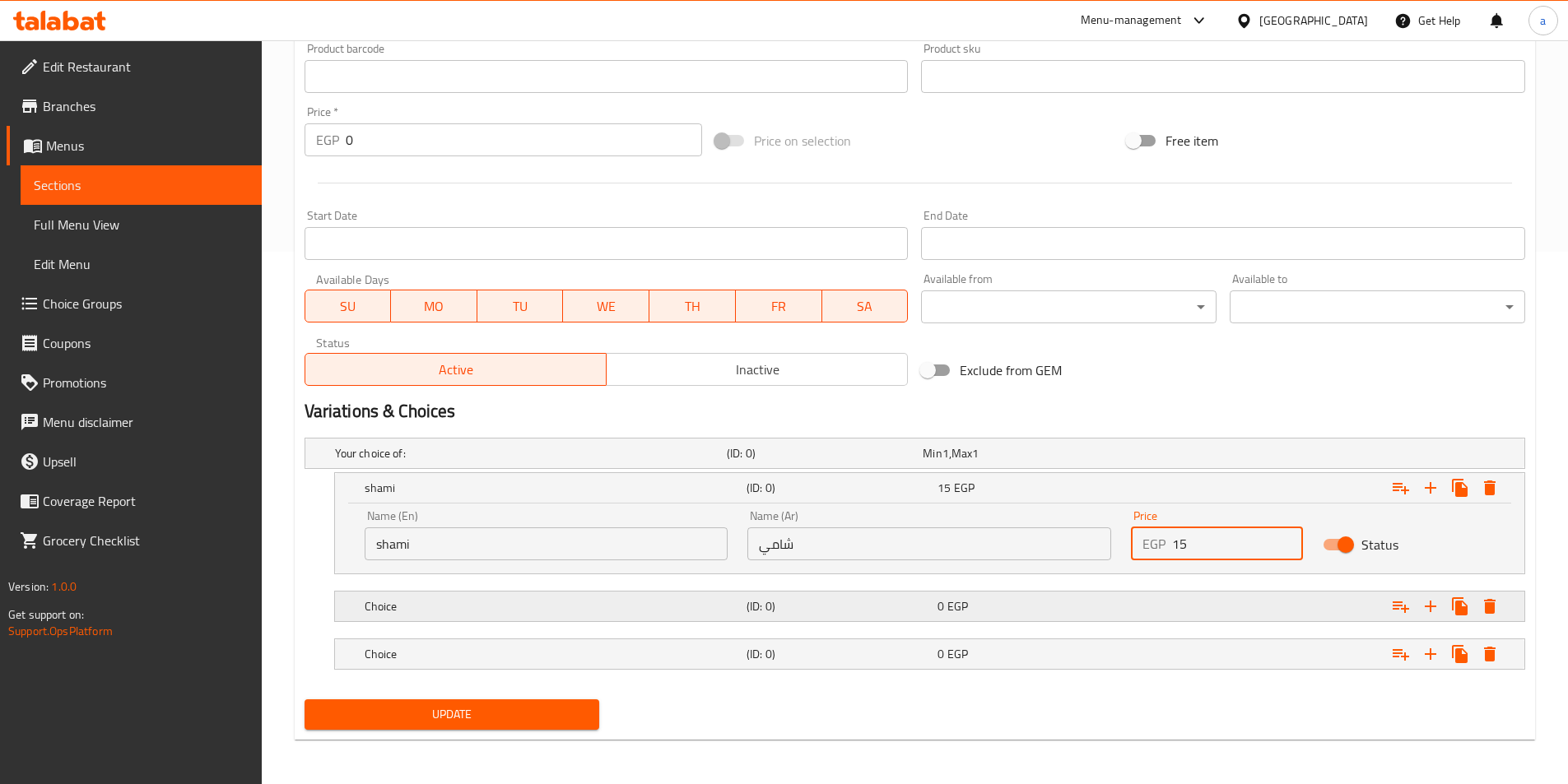
type input "15"
click at [622, 610] on h5 "Choice" at bounding box center [552, 605] width 375 height 16
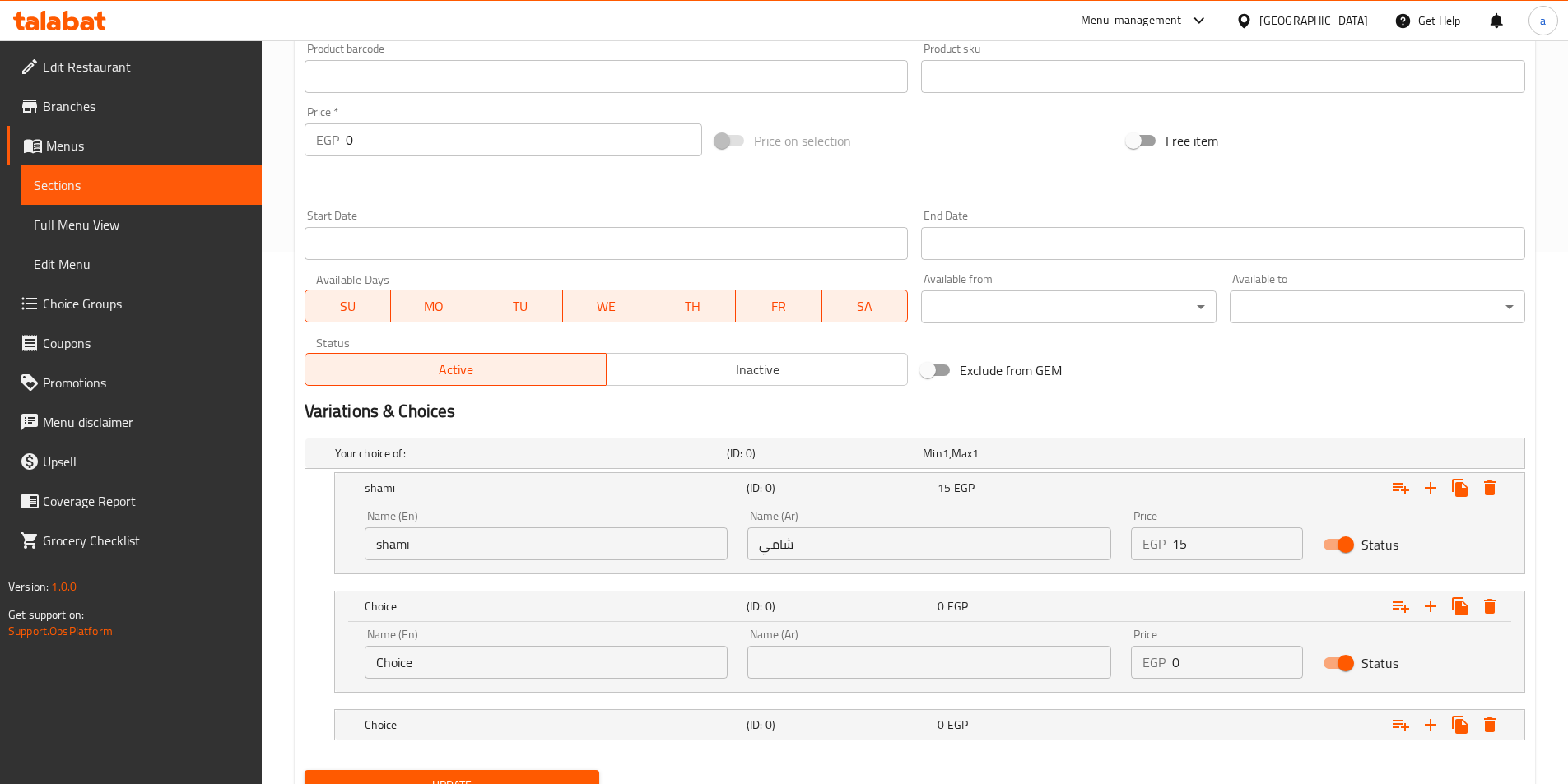
click at [426, 659] on input "Choice" at bounding box center [546, 662] width 364 height 32
type input "baladi"
click at [861, 651] on input "text" at bounding box center [928, 662] width 364 height 32
type input "بلدي"
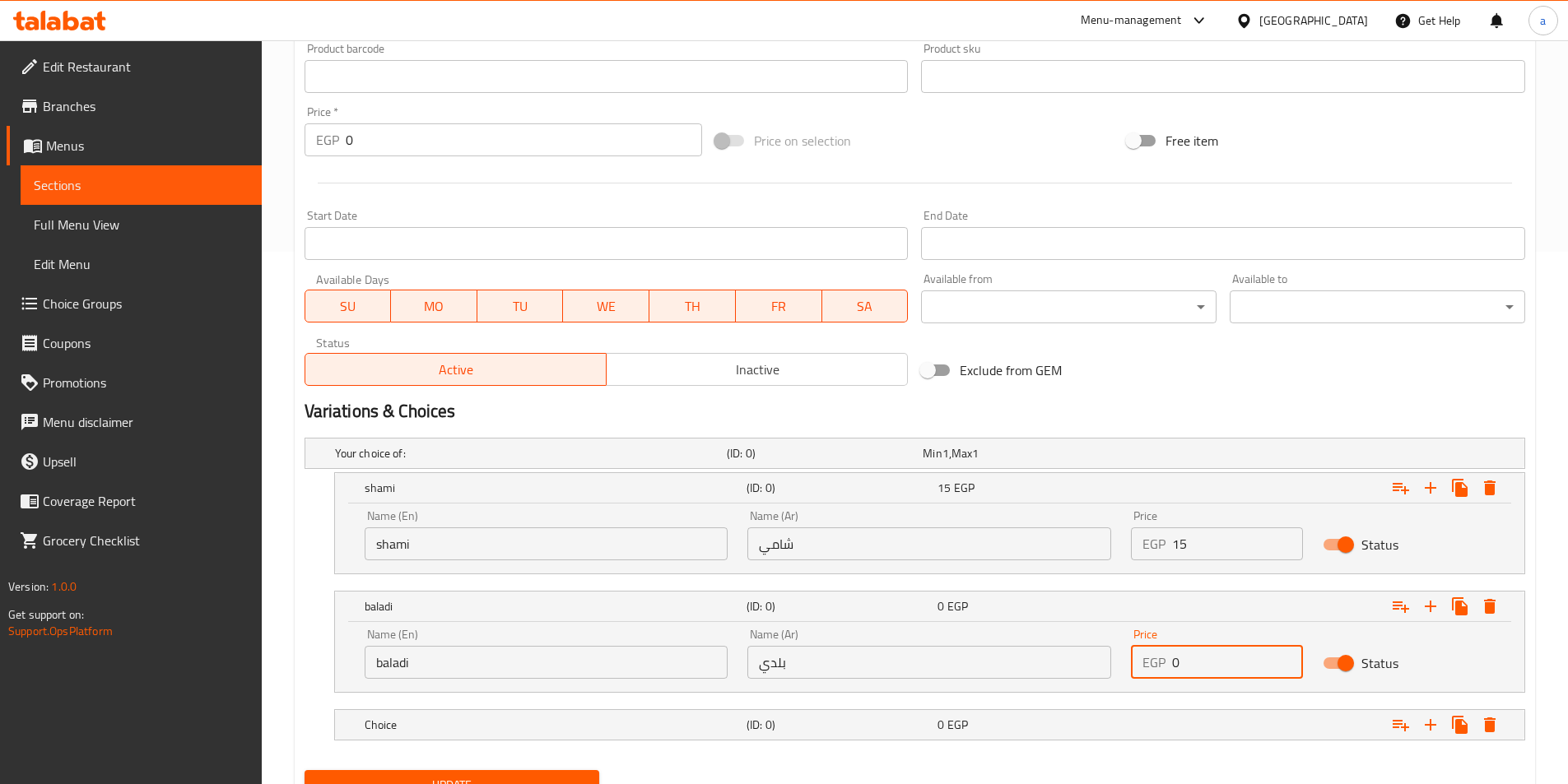
drag, startPoint x: 1186, startPoint y: 664, endPoint x: 1163, endPoint y: 669, distance: 23.5
click at [1167, 669] on div "EGP 0 Price" at bounding box center [1217, 662] width 172 height 32
type input "17"
click at [794, 722] on h5 "(ID: 0)" at bounding box center [838, 725] width 184 height 16
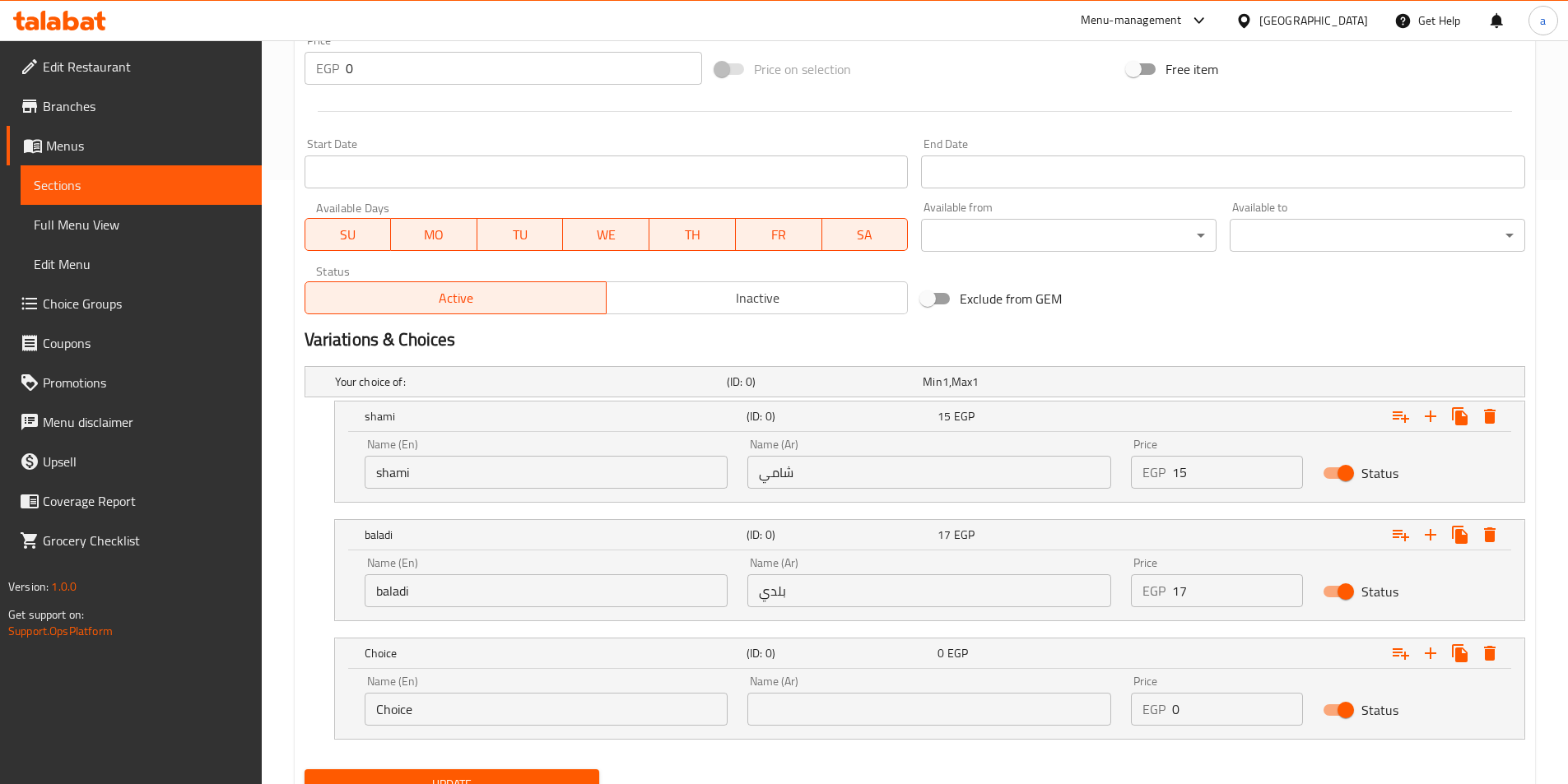
scroll to position [675, 0]
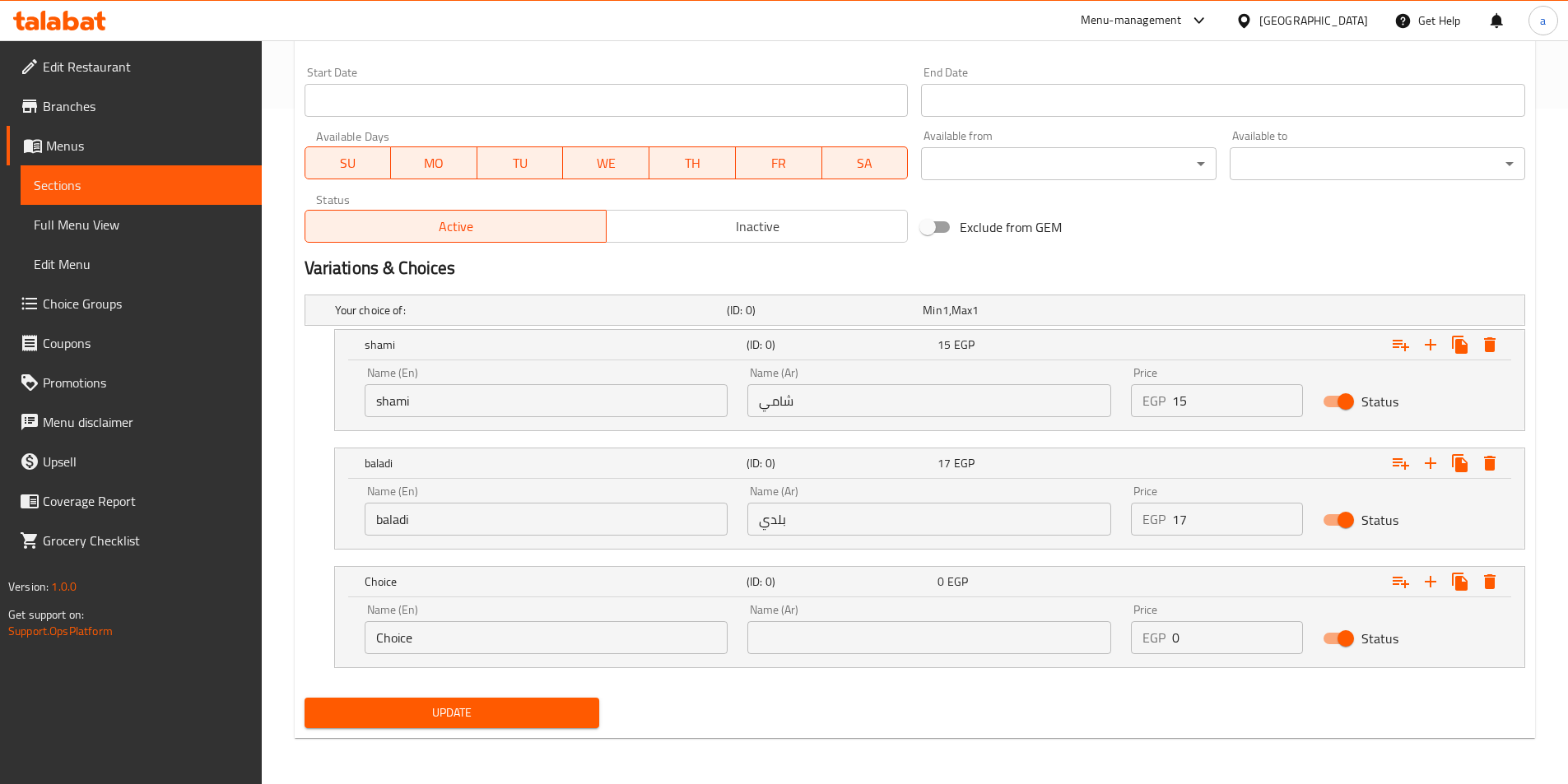
click at [456, 636] on input "Choice" at bounding box center [546, 638] width 364 height 32
type input "Fino"
click at [889, 641] on input "text" at bounding box center [928, 638] width 364 height 32
type input "فينو"
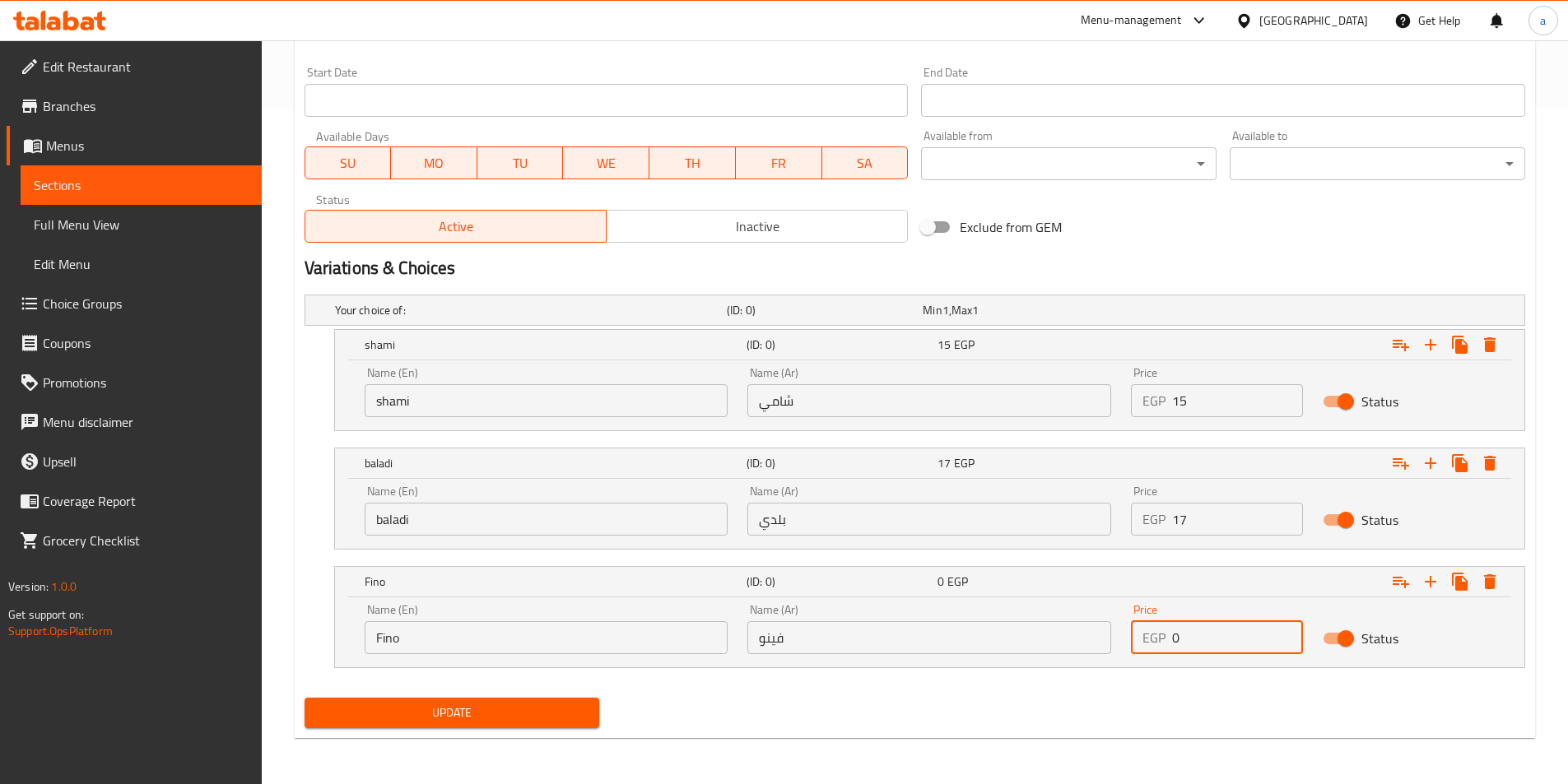
drag, startPoint x: 1192, startPoint y: 636, endPoint x: 1161, endPoint y: 646, distance: 32.6
click at [1161, 646] on div "EGP 0 Price" at bounding box center [1217, 638] width 172 height 32
type input "17"
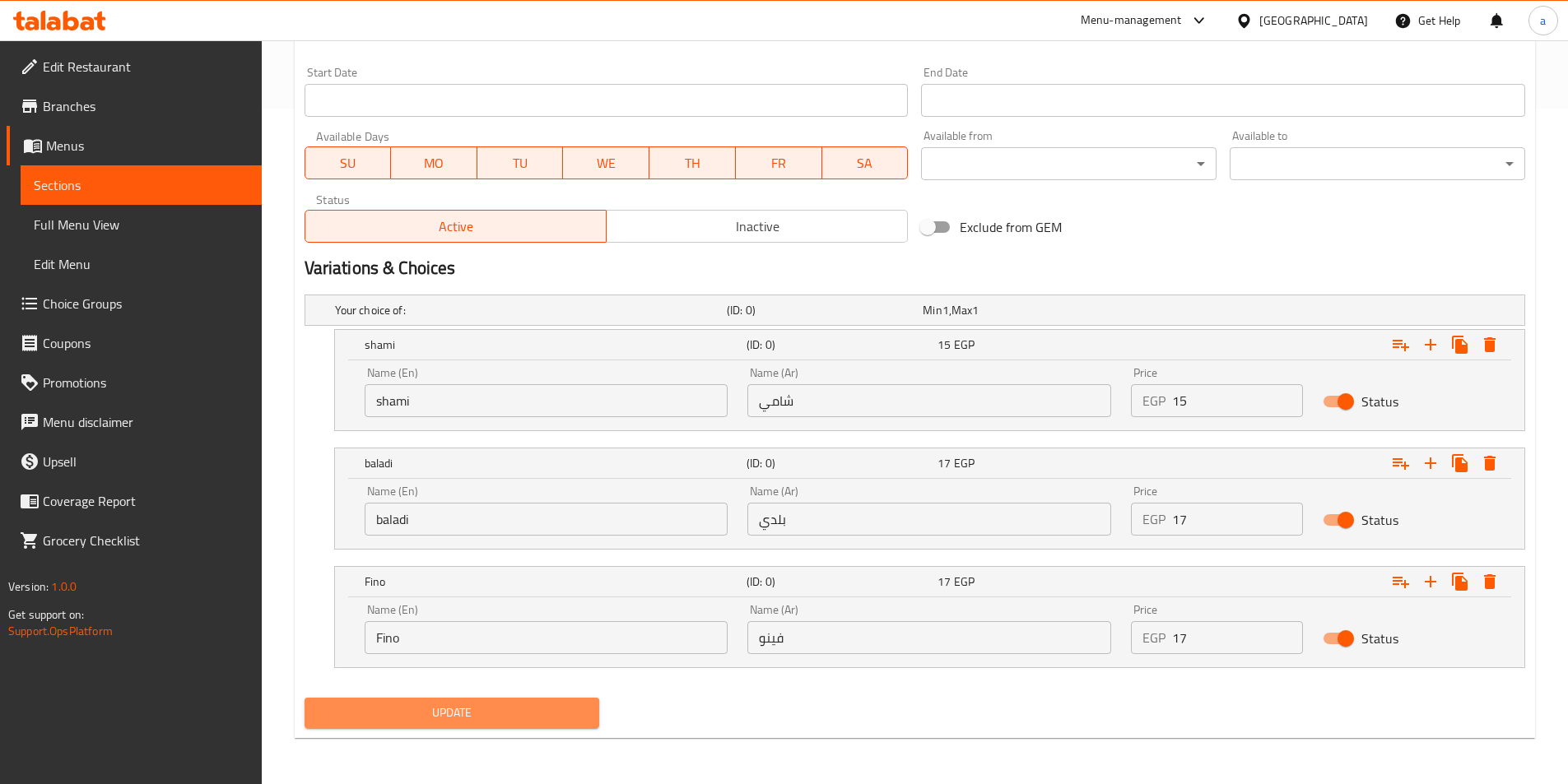
click at [473, 715] on span "Update" at bounding box center [453, 713] width 269 height 21
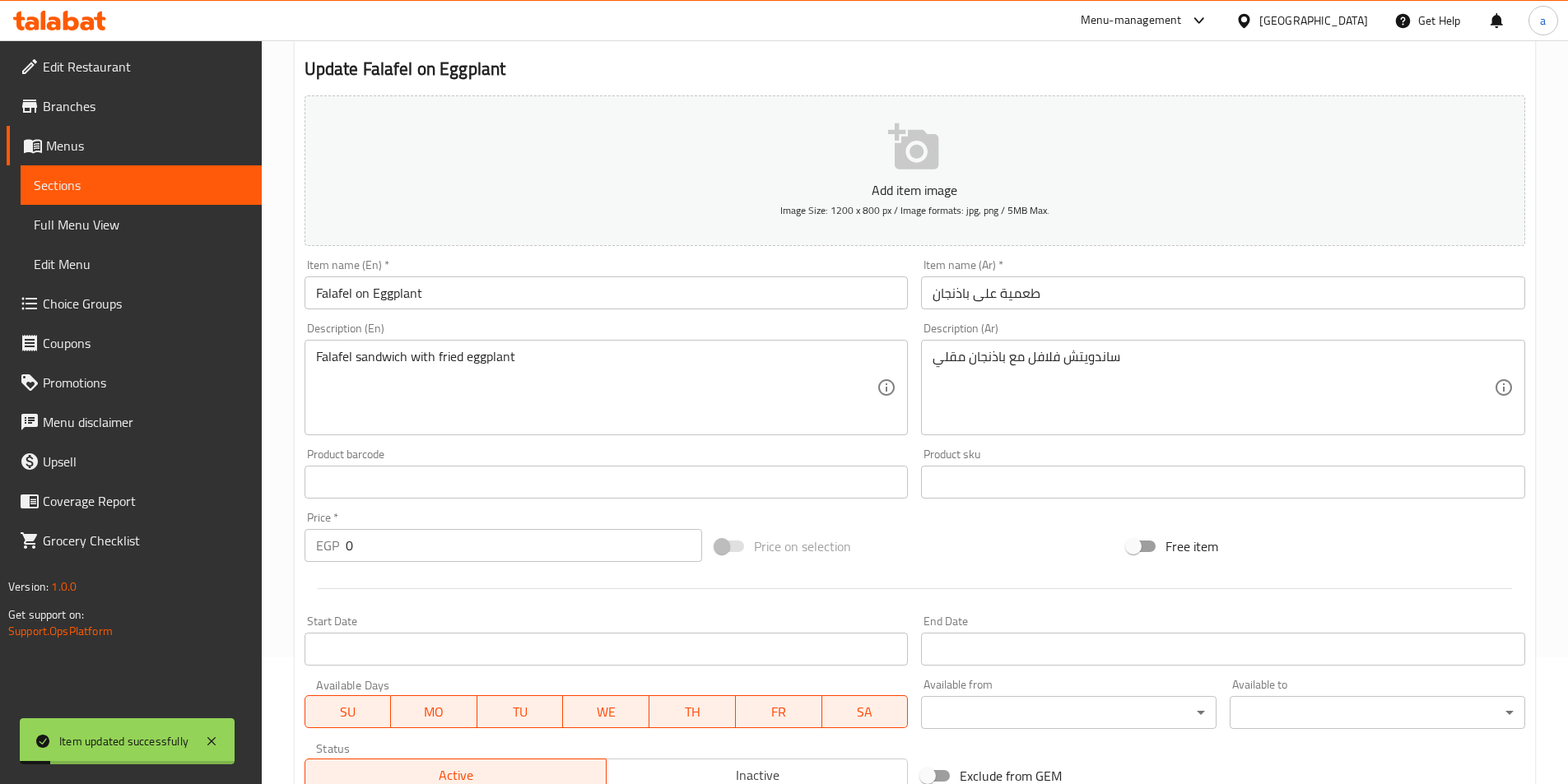
scroll to position [0, 0]
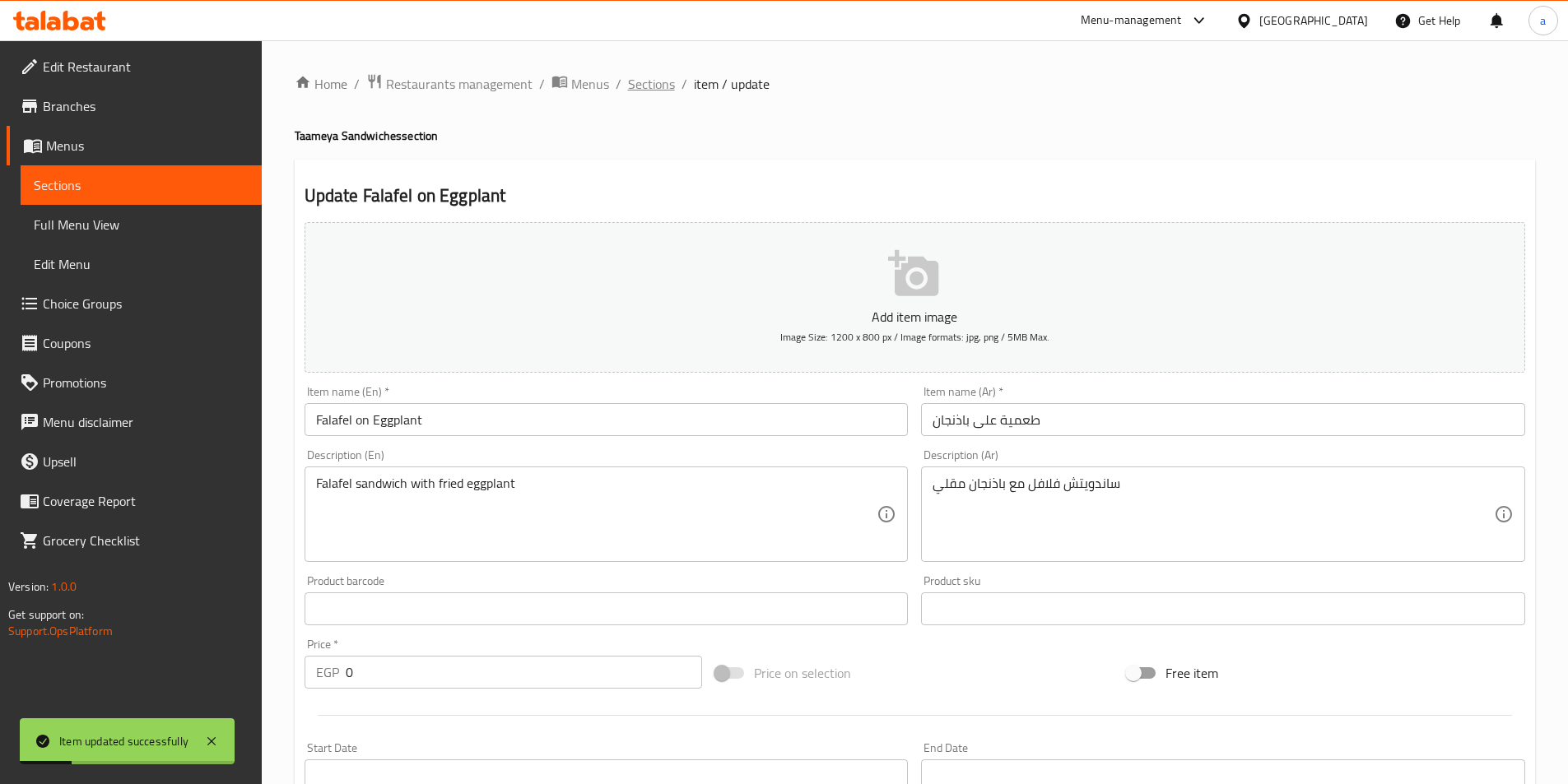
click at [638, 86] on span "Sections" at bounding box center [650, 84] width 47 height 20
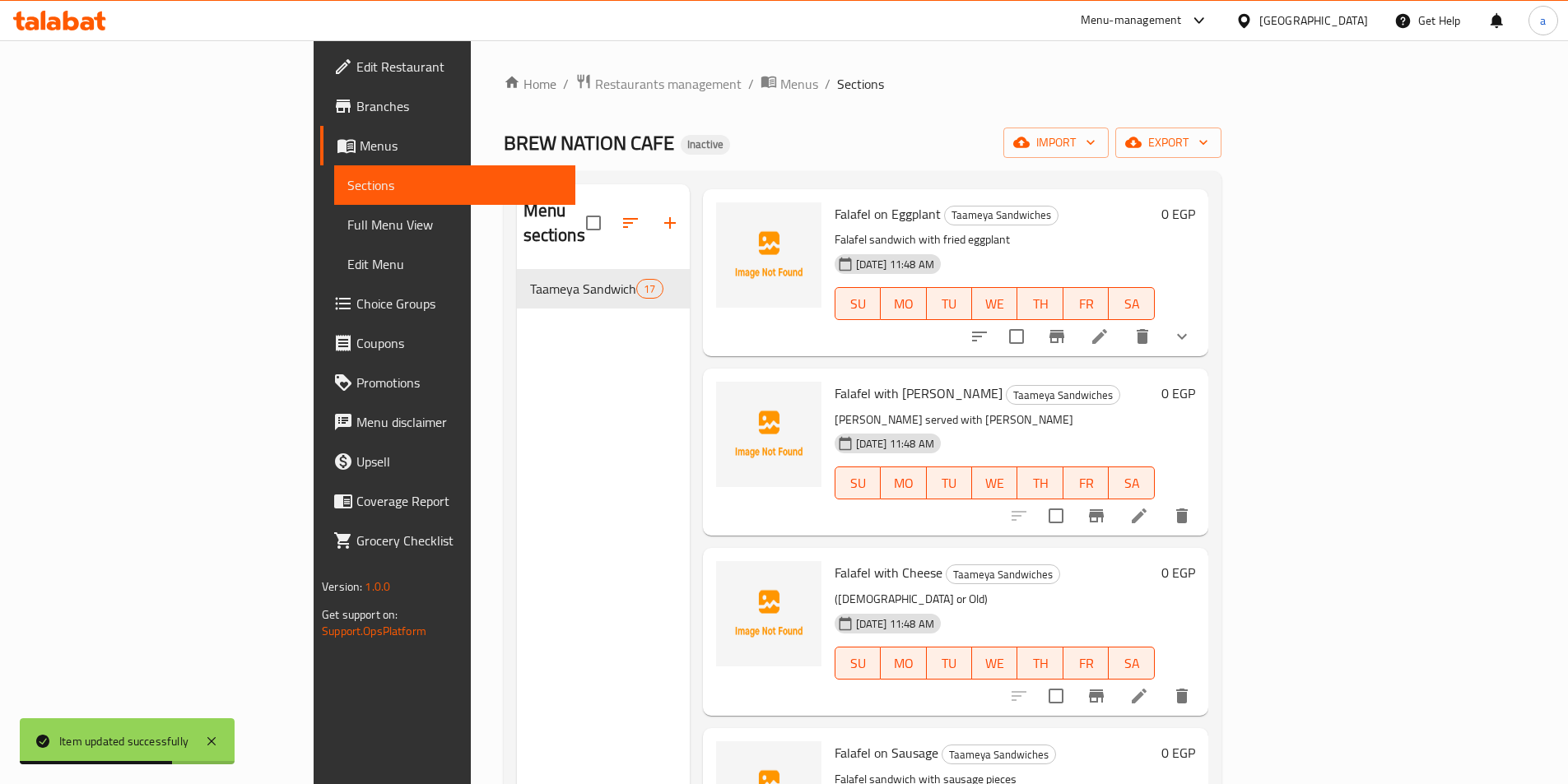
scroll to position [1893, 0]
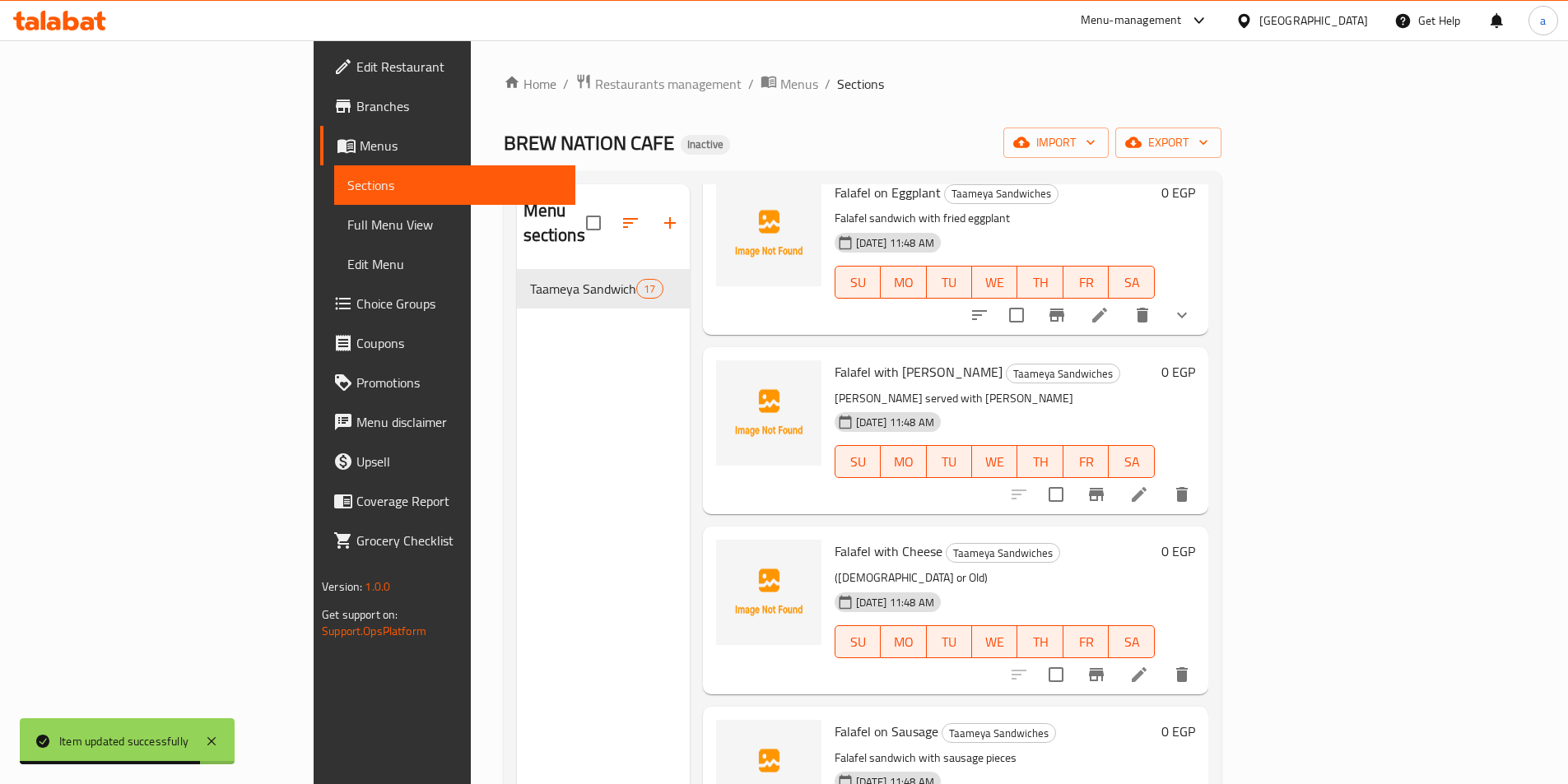
click at [1149, 485] on icon at bounding box center [1138, 495] width 20 height 20
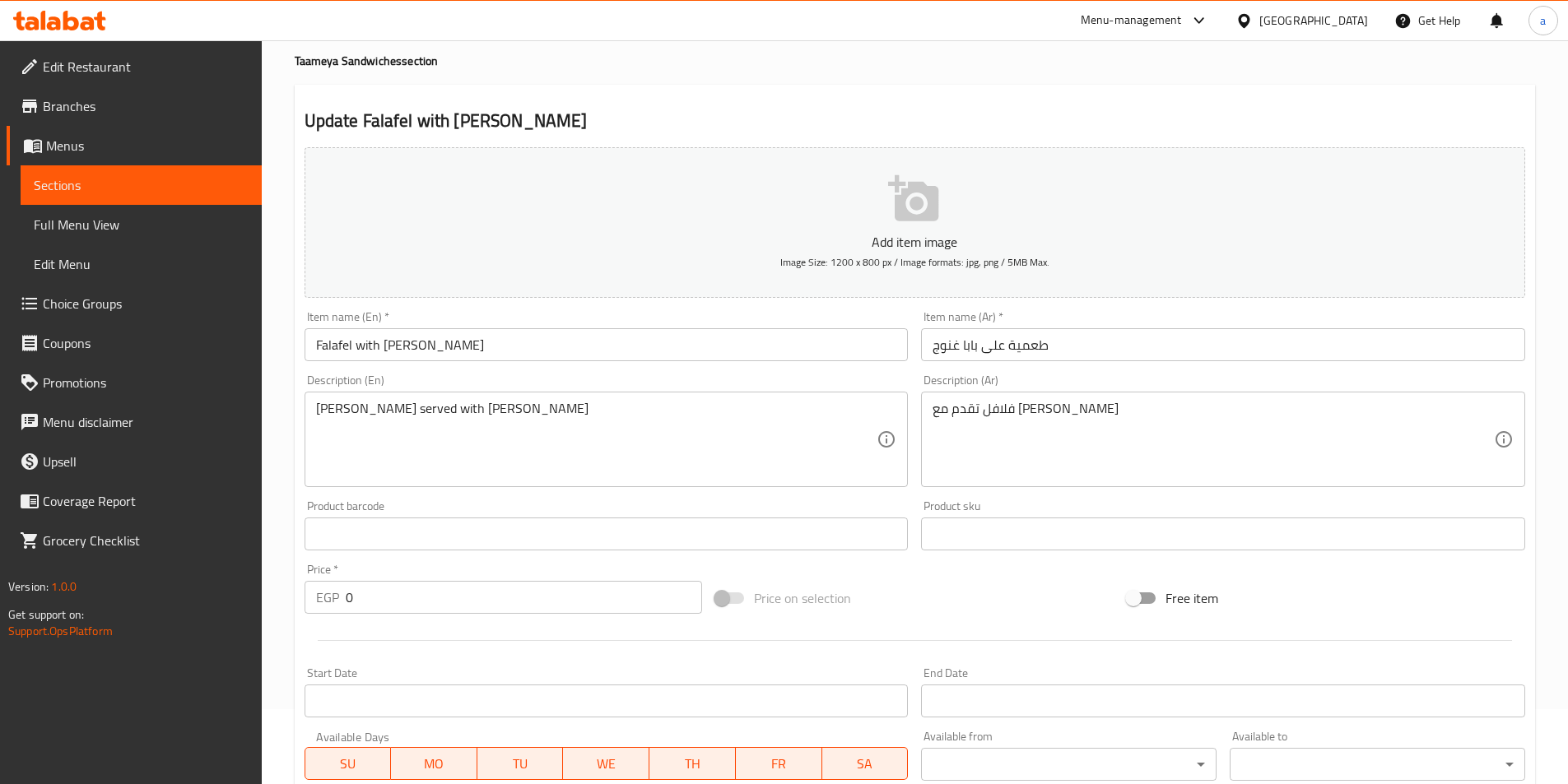
scroll to position [50, 0]
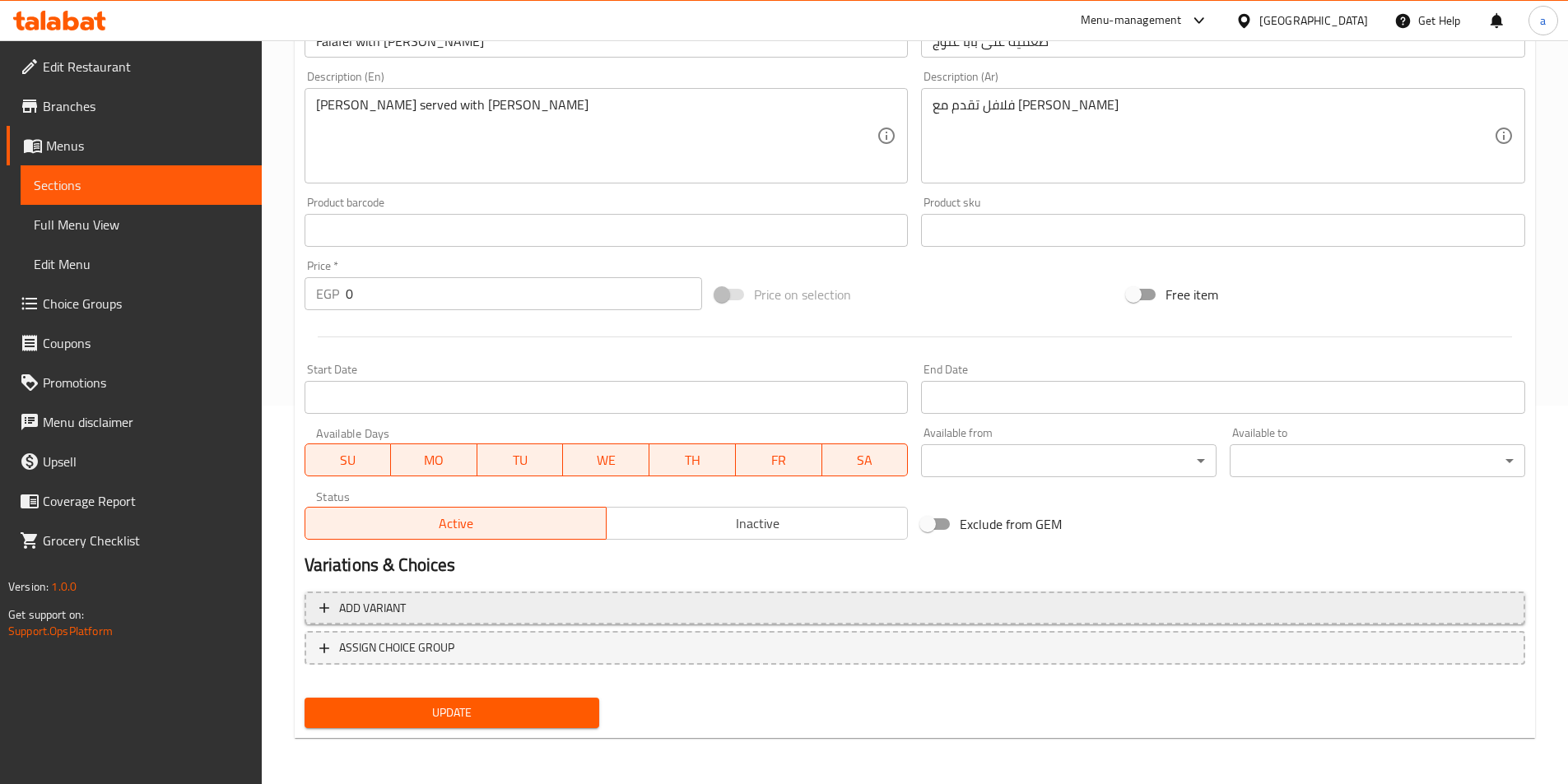
click at [396, 618] on span "Add variant" at bounding box center [372, 608] width 67 height 21
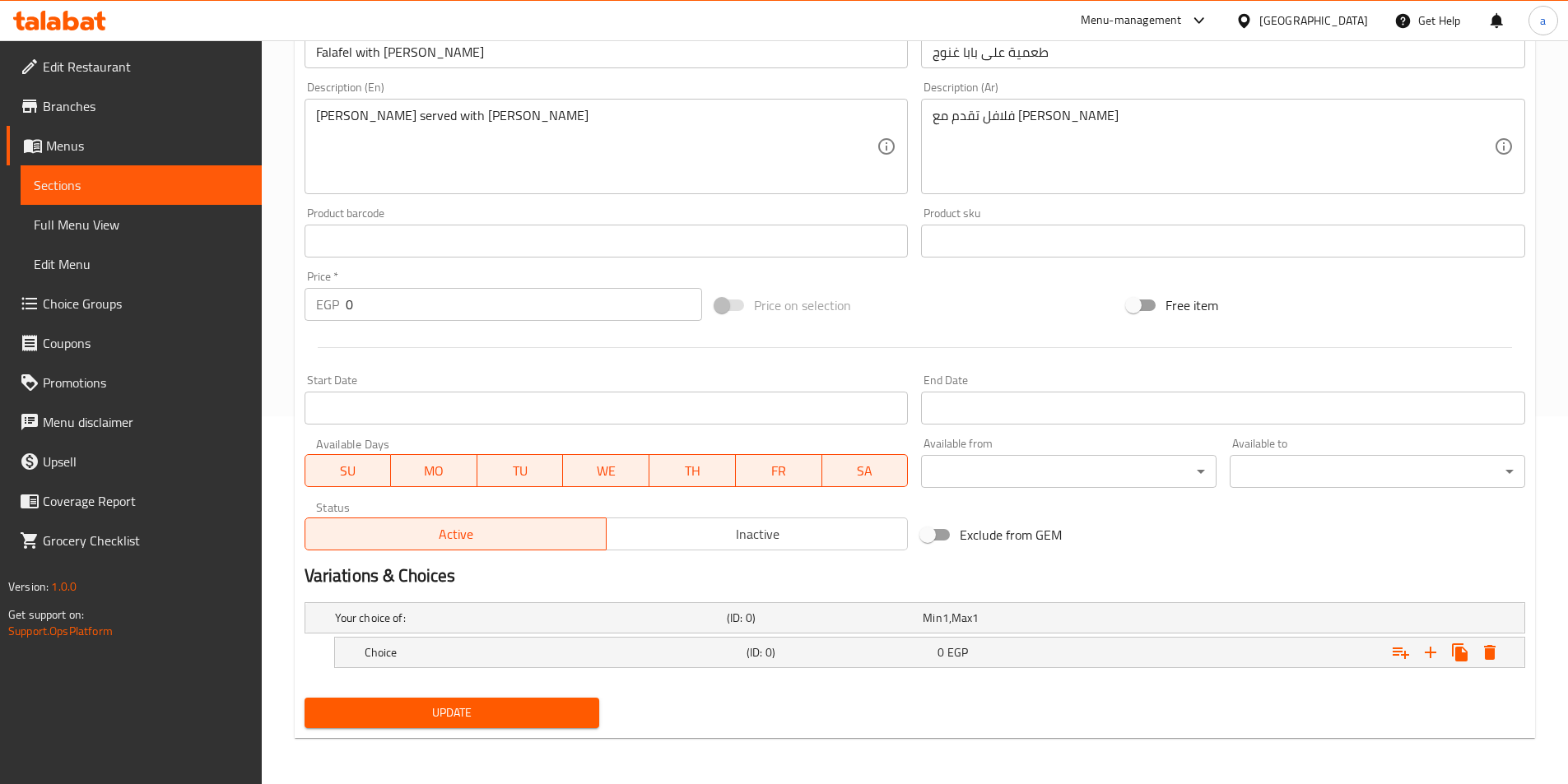
scroll to position [368, 0]
click at [1425, 648] on icon "Expand" at bounding box center [1430, 652] width 20 height 20
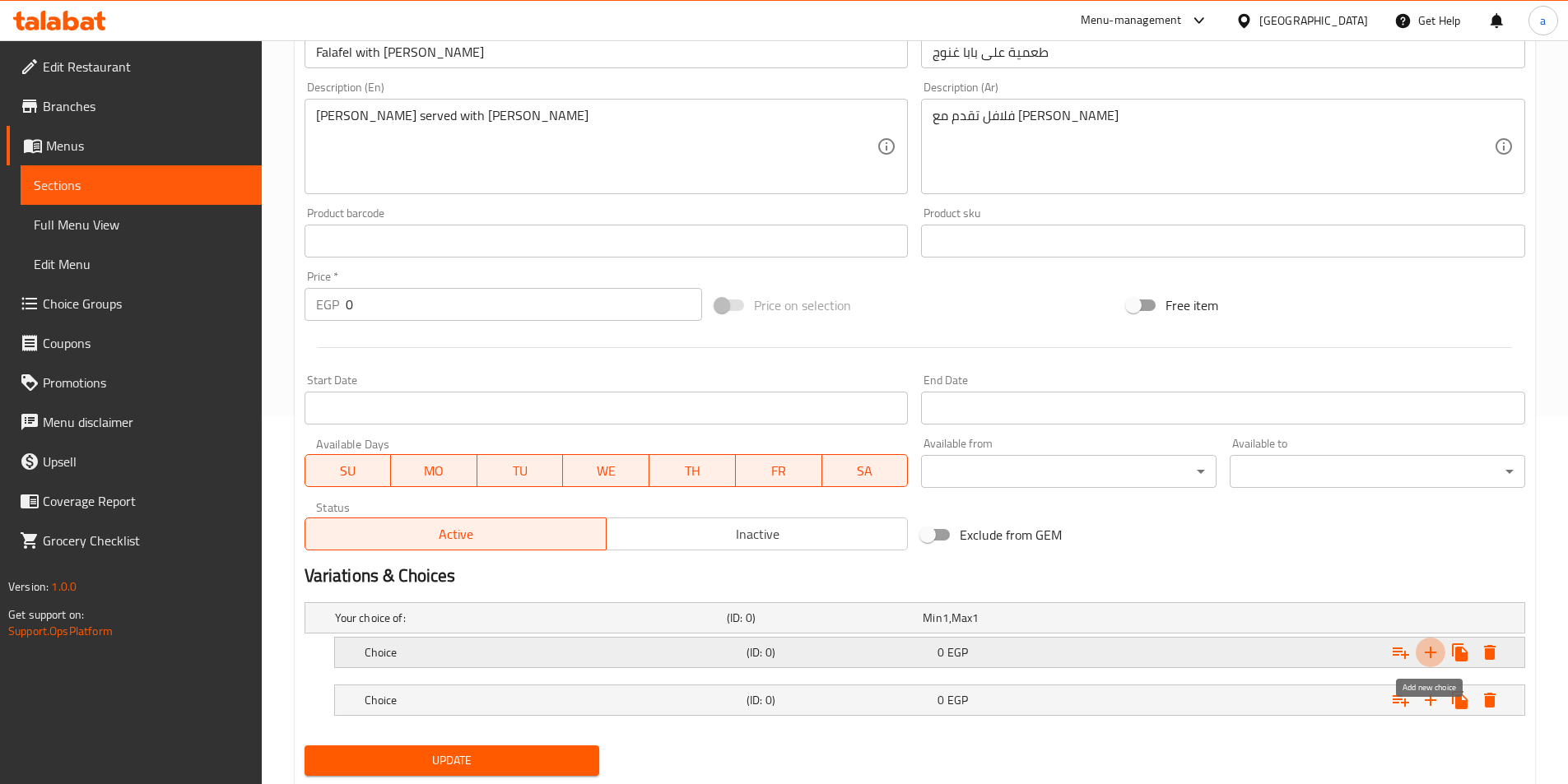
click at [1425, 649] on icon "Expand" at bounding box center [1430, 652] width 20 height 20
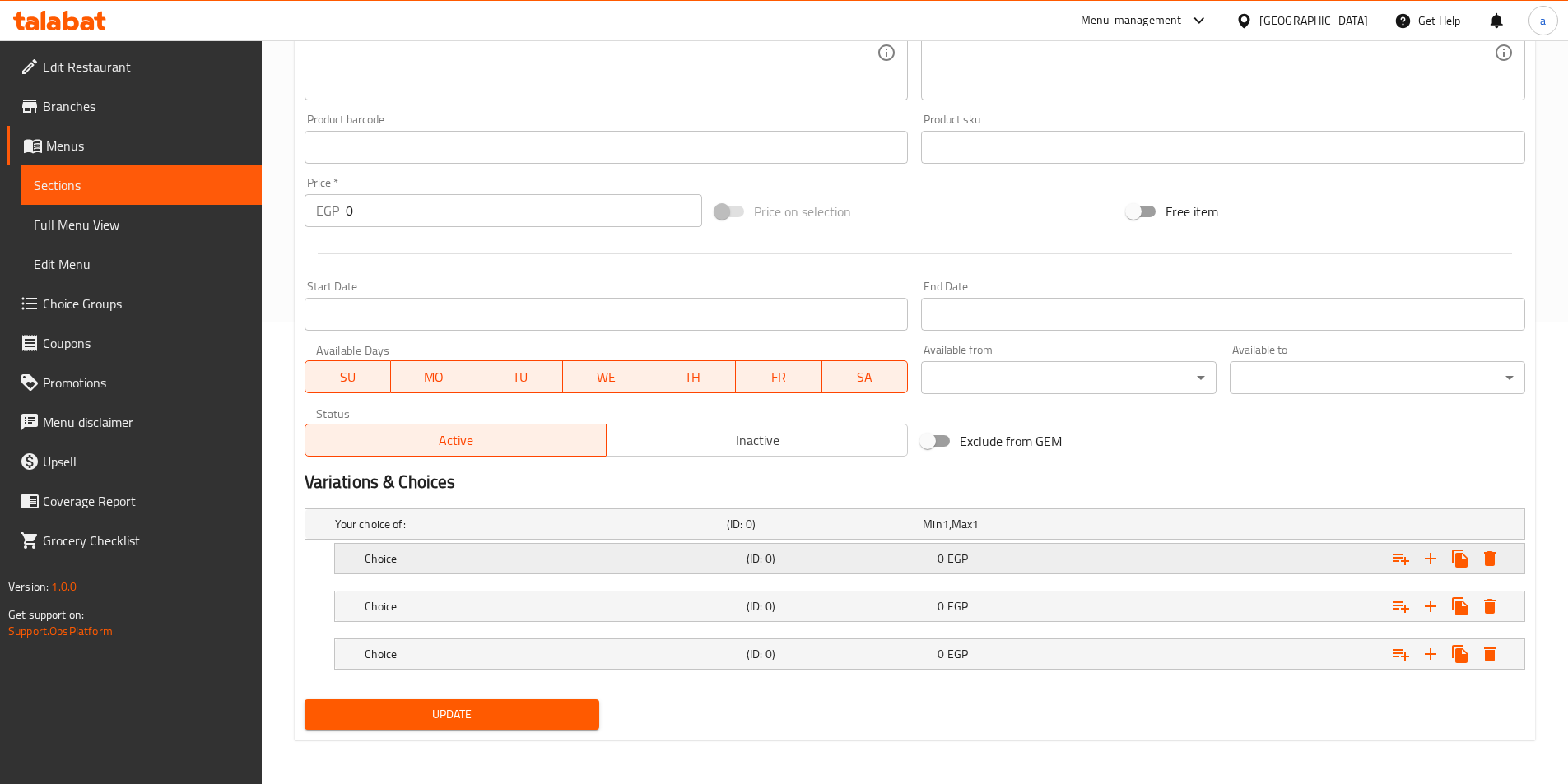
scroll to position [463, 0]
click at [598, 566] on div "Choice" at bounding box center [552, 557] width 382 height 23
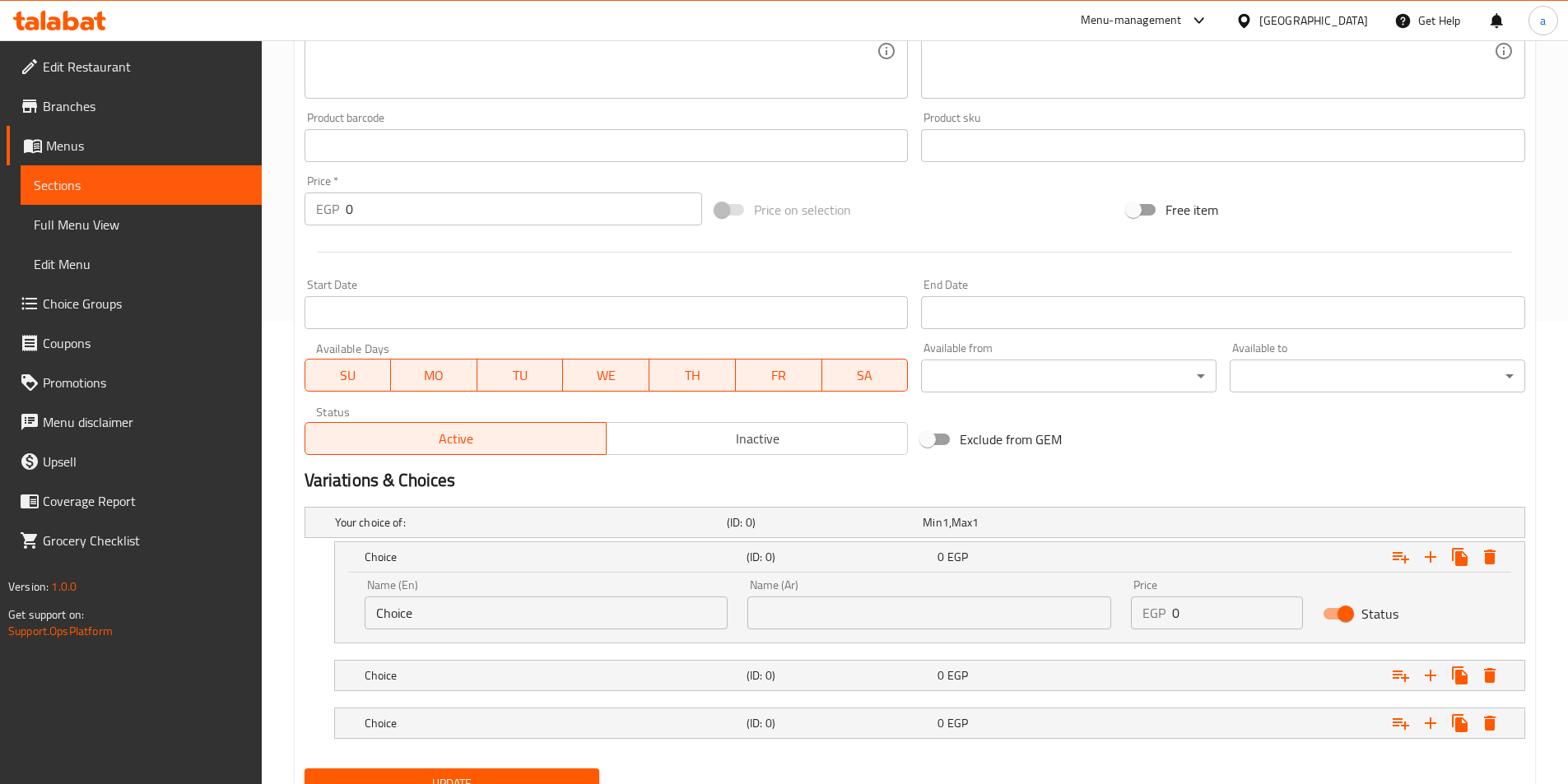
click at [515, 630] on div "Name (En) Choice Name (En)" at bounding box center [546, 604] width 384 height 70
click at [515, 624] on input "Choice" at bounding box center [546, 613] width 364 height 32
type input "shami"
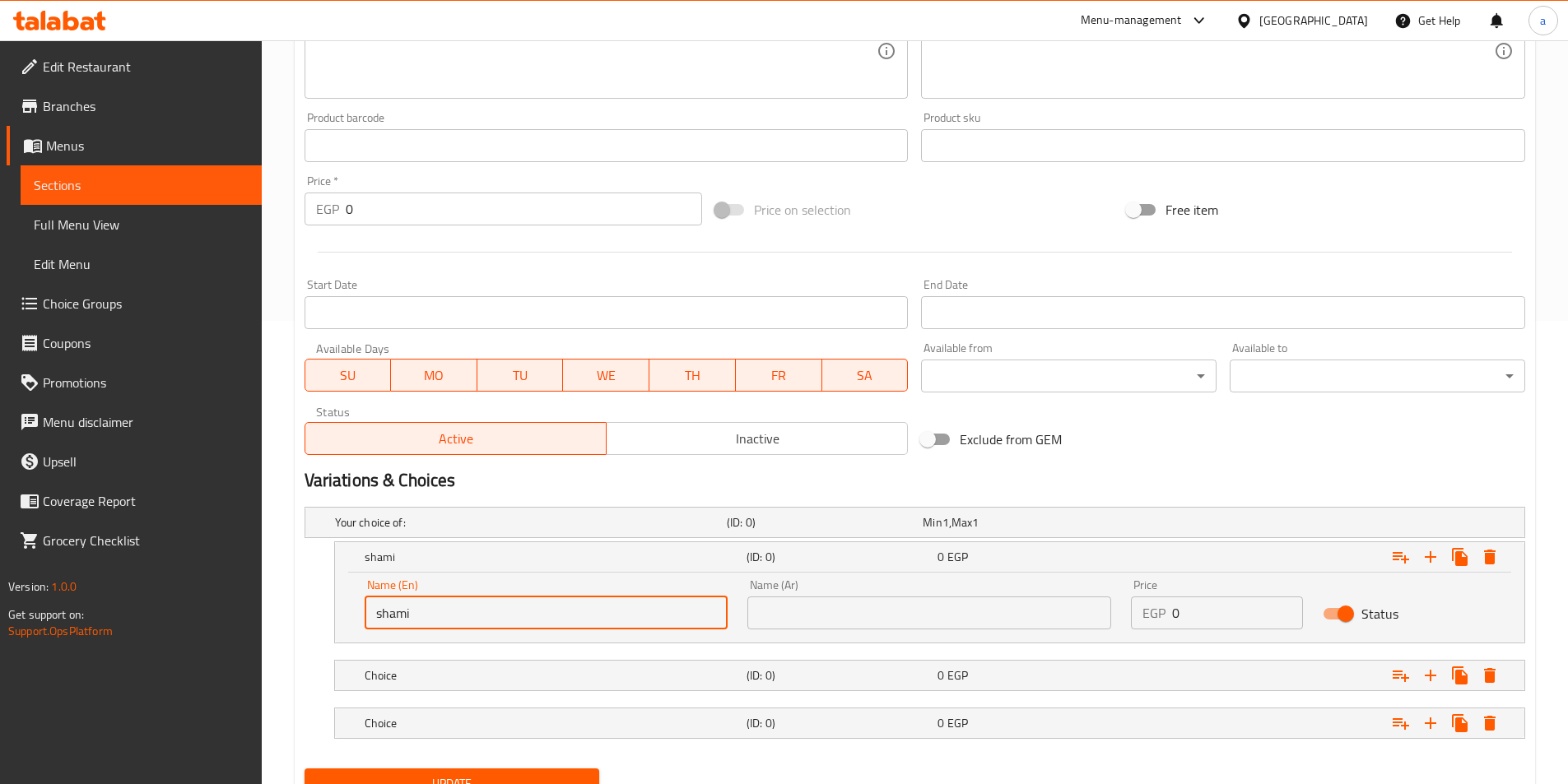
click at [939, 613] on input "text" at bounding box center [928, 613] width 364 height 32
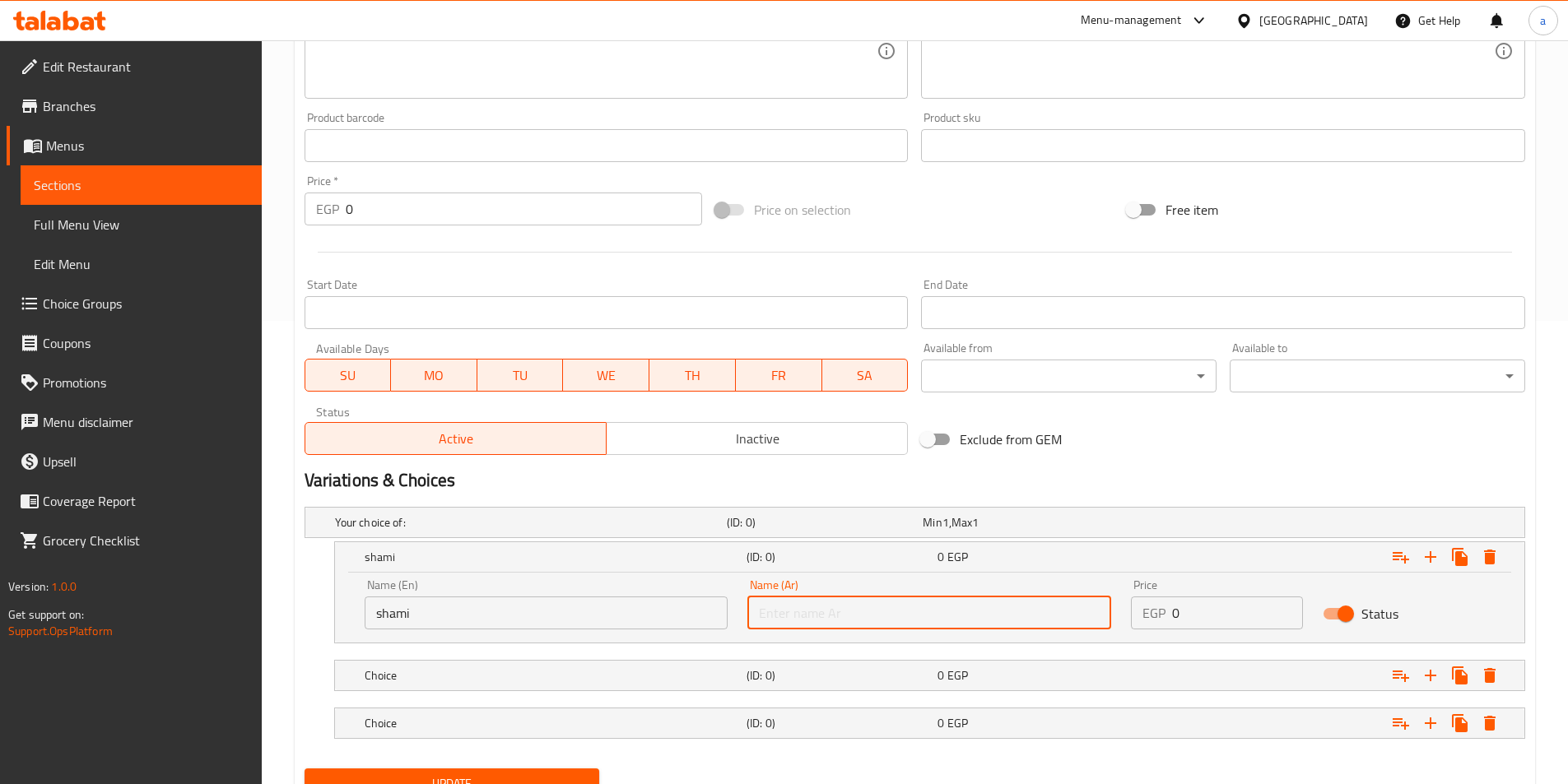
type input "شامي"
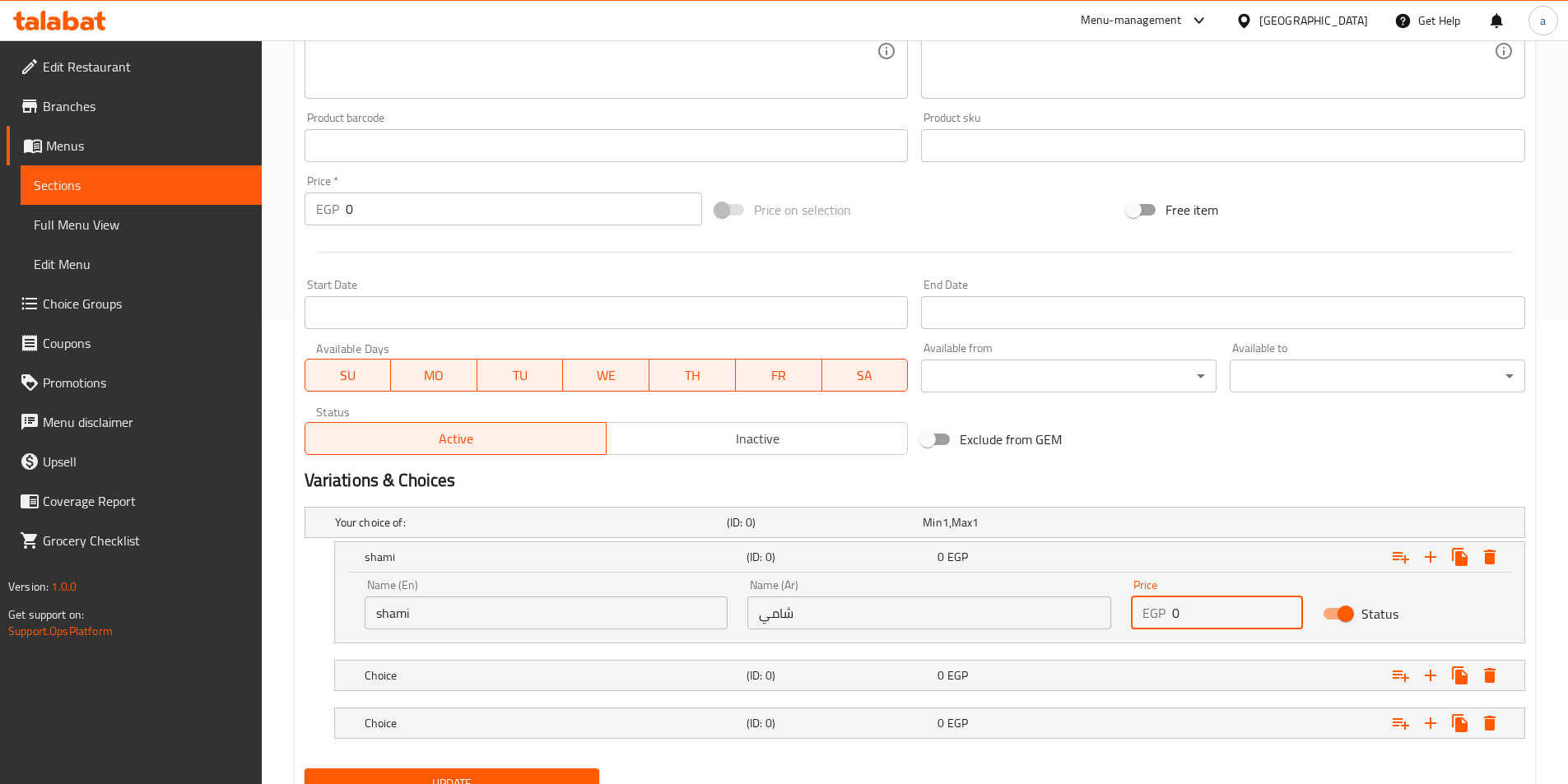
drag, startPoint x: 1249, startPoint y: 608, endPoint x: 1163, endPoint y: 616, distance: 86.4
click at [1164, 616] on div "EGP 0 Price" at bounding box center [1217, 613] width 172 height 32
type input "15"
click at [836, 680] on h5 "(ID: 0)" at bounding box center [838, 675] width 184 height 16
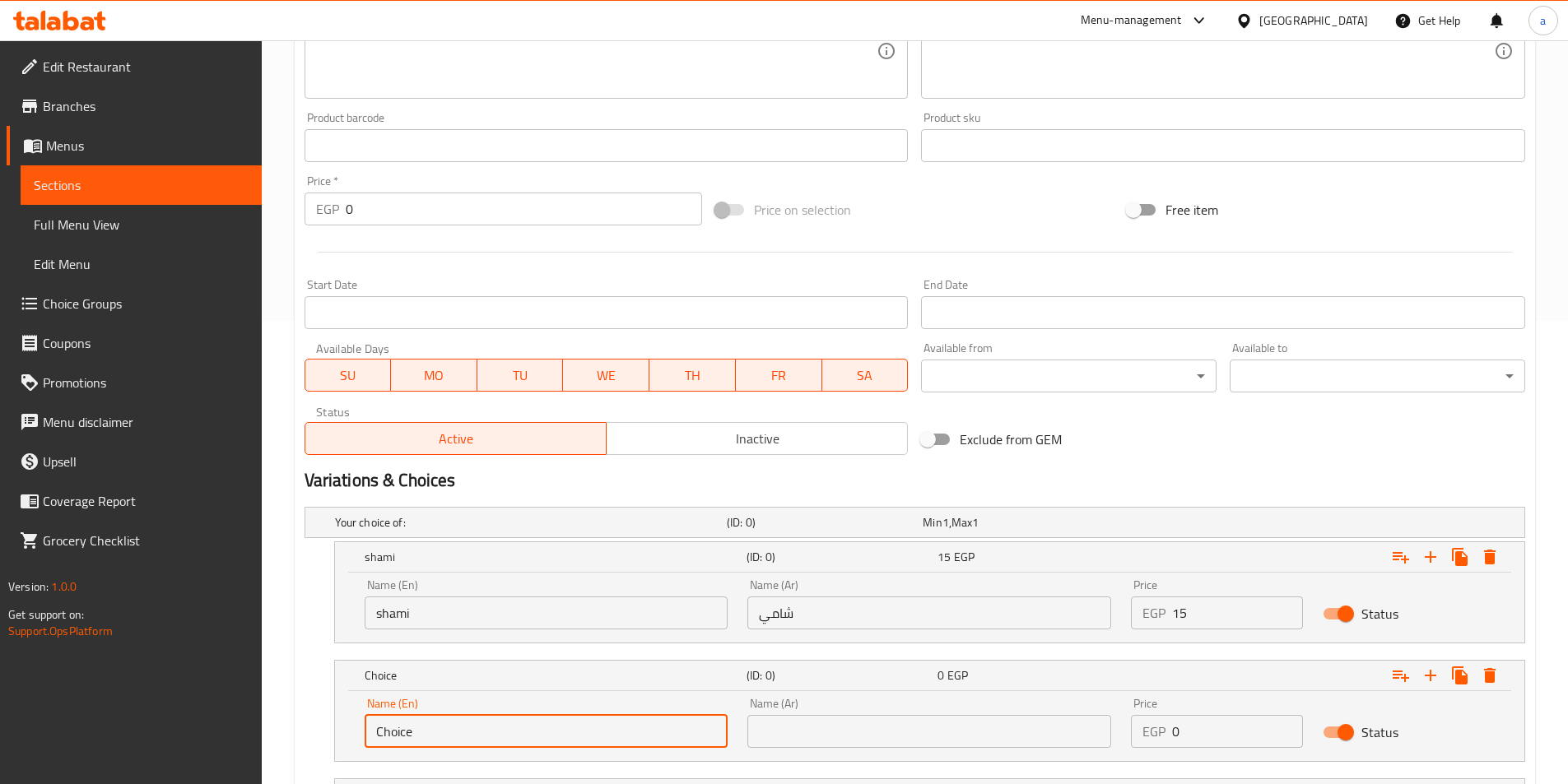
click at [523, 734] on input "Choice" at bounding box center [546, 731] width 364 height 32
type input "C"
type input "baladi"
click at [847, 741] on input "text" at bounding box center [928, 731] width 364 height 32
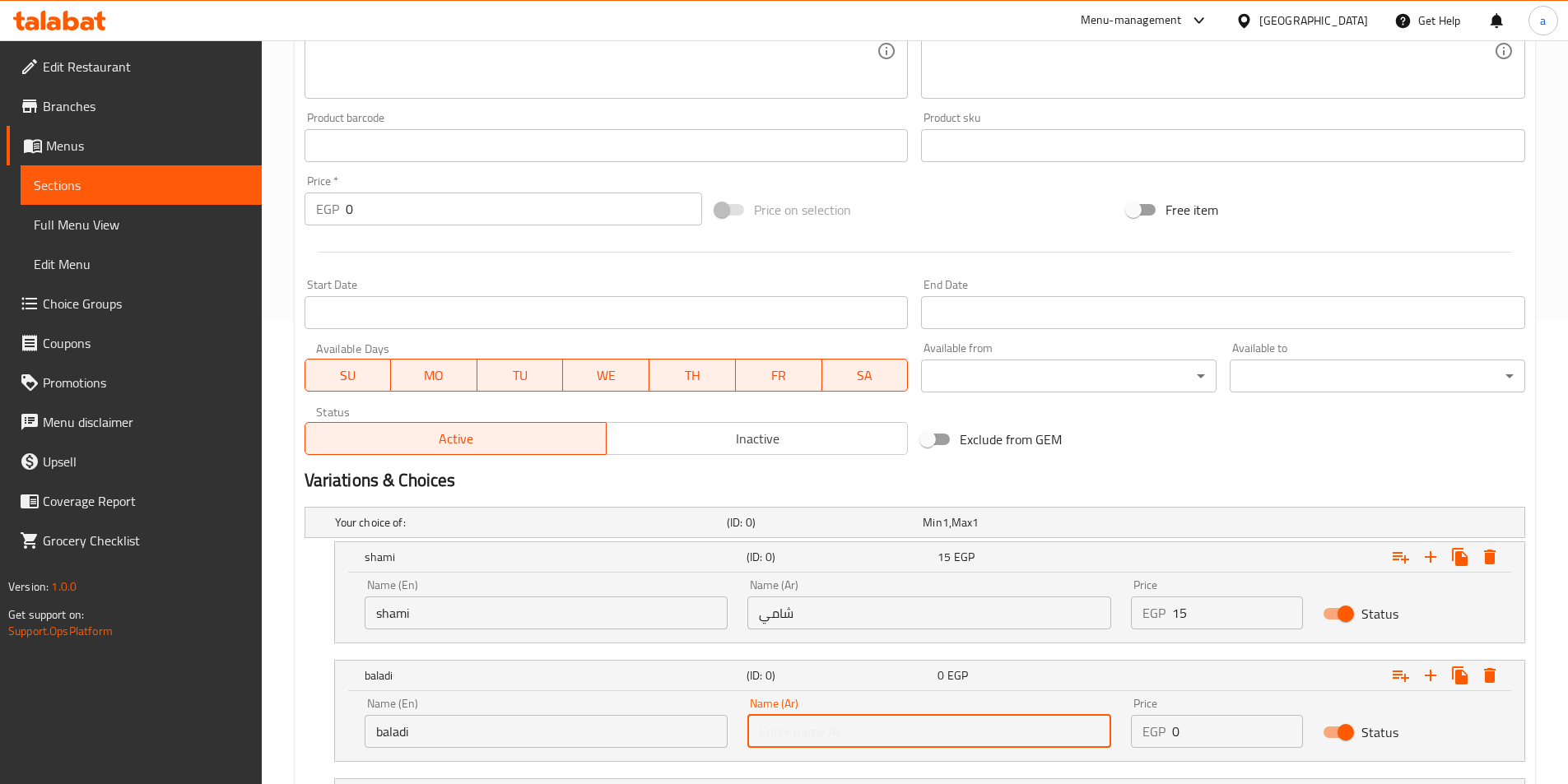
type input "بلدي"
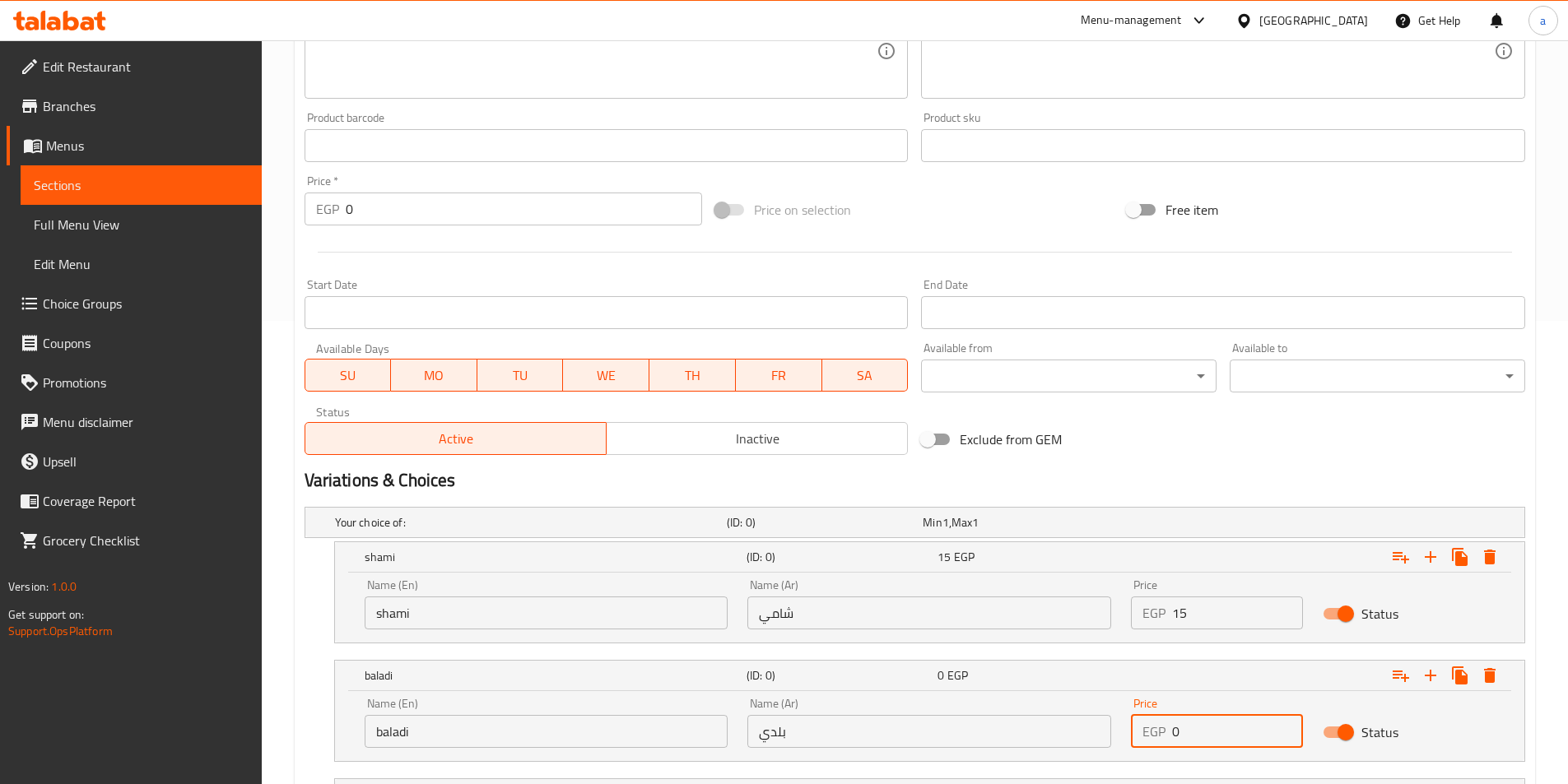
drag, startPoint x: 1217, startPoint y: 728, endPoint x: 1166, endPoint y: 730, distance: 51.0
click at [1166, 730] on div "EGP 0 Price" at bounding box center [1217, 731] width 172 height 32
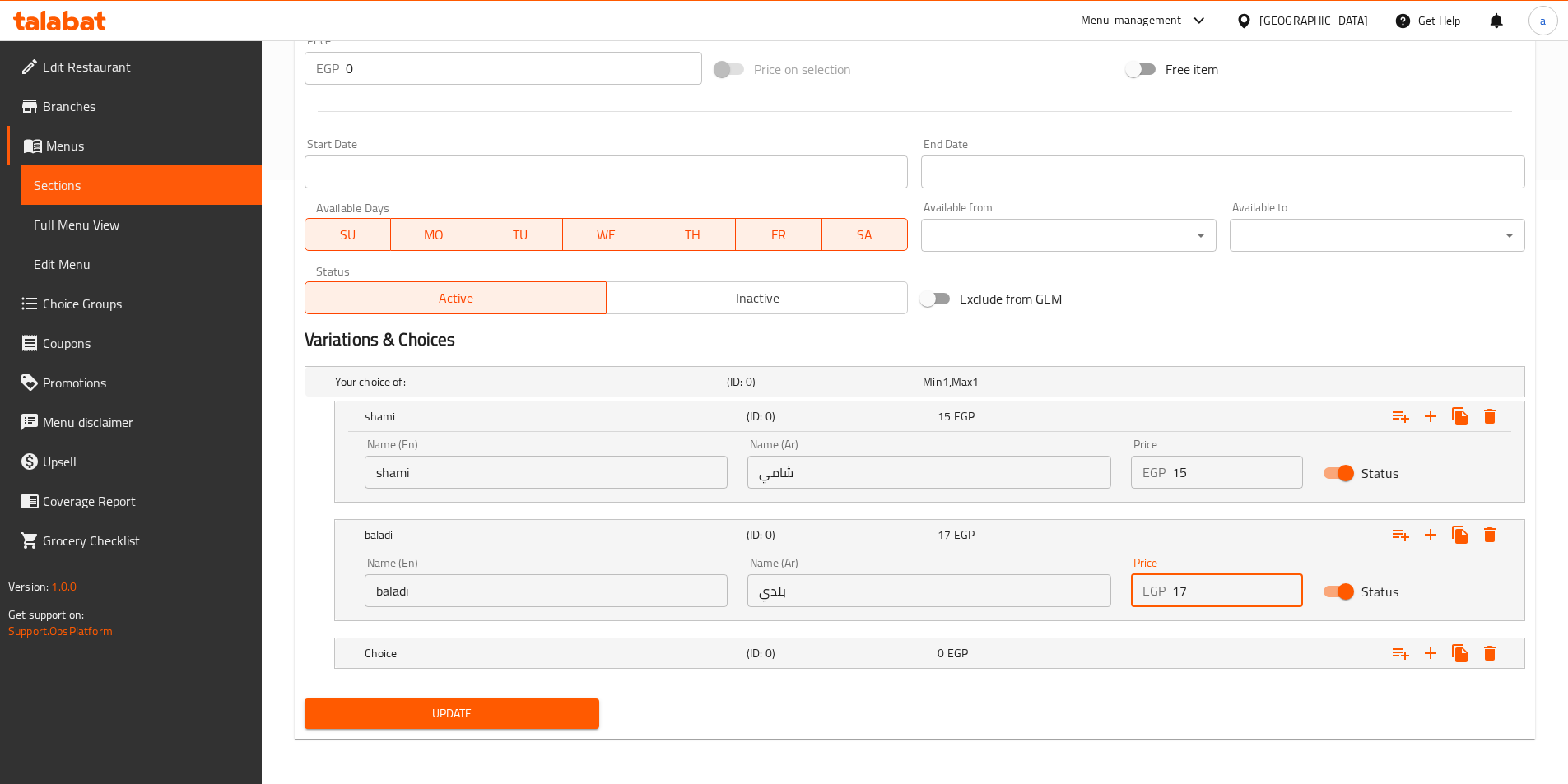
scroll to position [604, 0]
type input "17"
click at [547, 648] on h5 "Choice" at bounding box center [552, 652] width 375 height 16
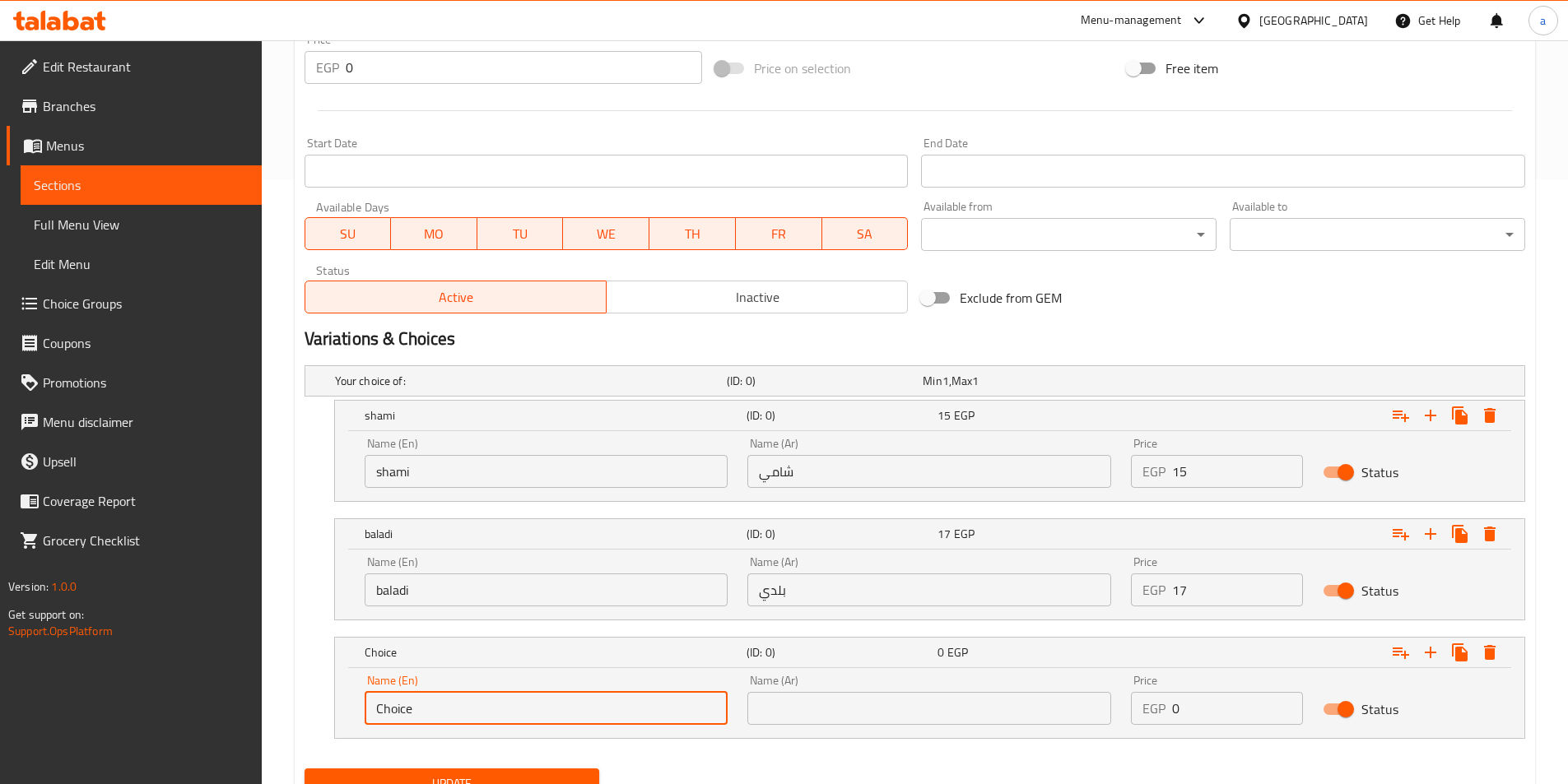
click at [487, 705] on input "Choice" at bounding box center [546, 709] width 364 height 32
type input "Fino"
click at [812, 718] on input "text" at bounding box center [928, 709] width 364 height 32
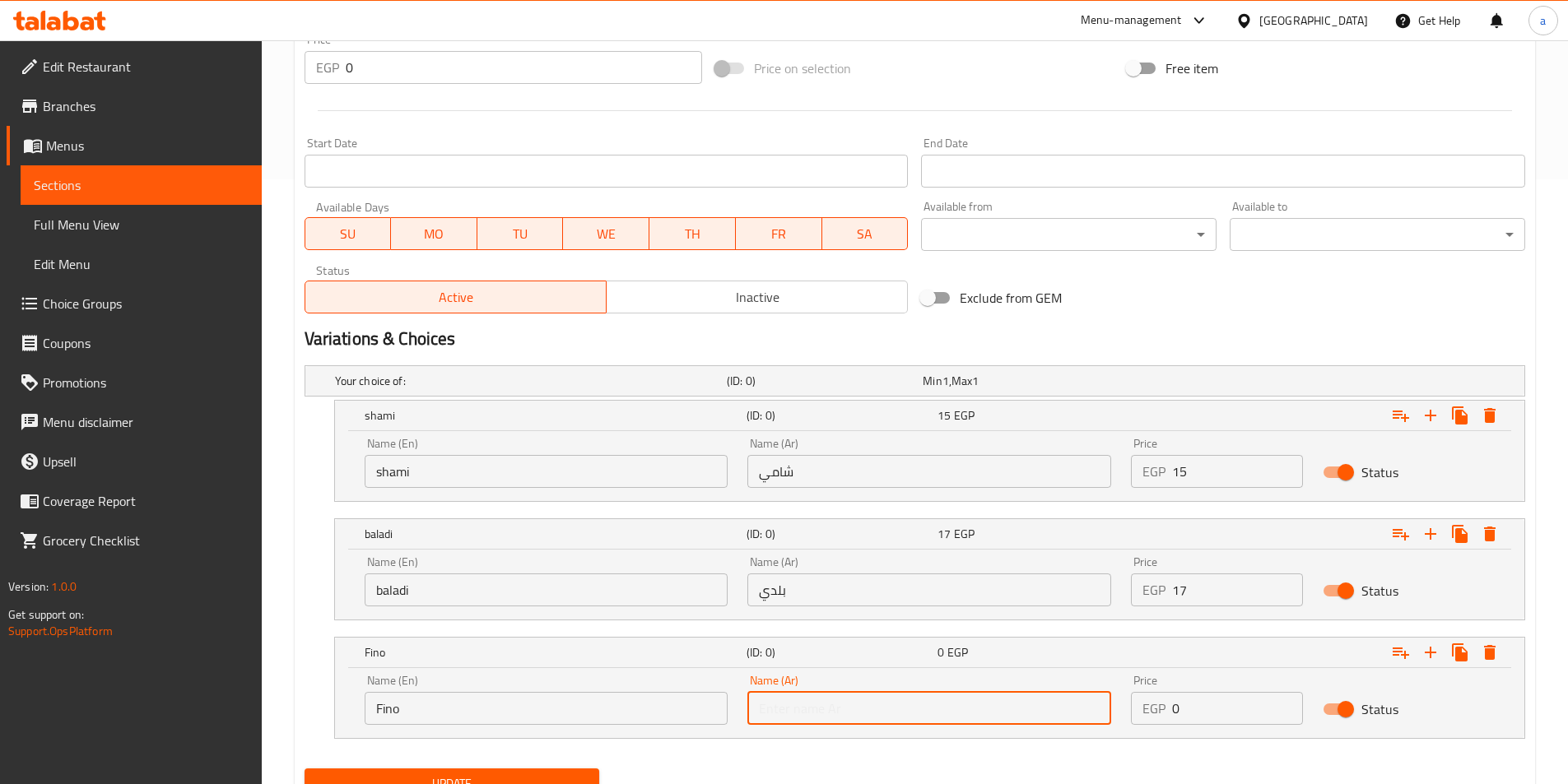
type input "فينو"
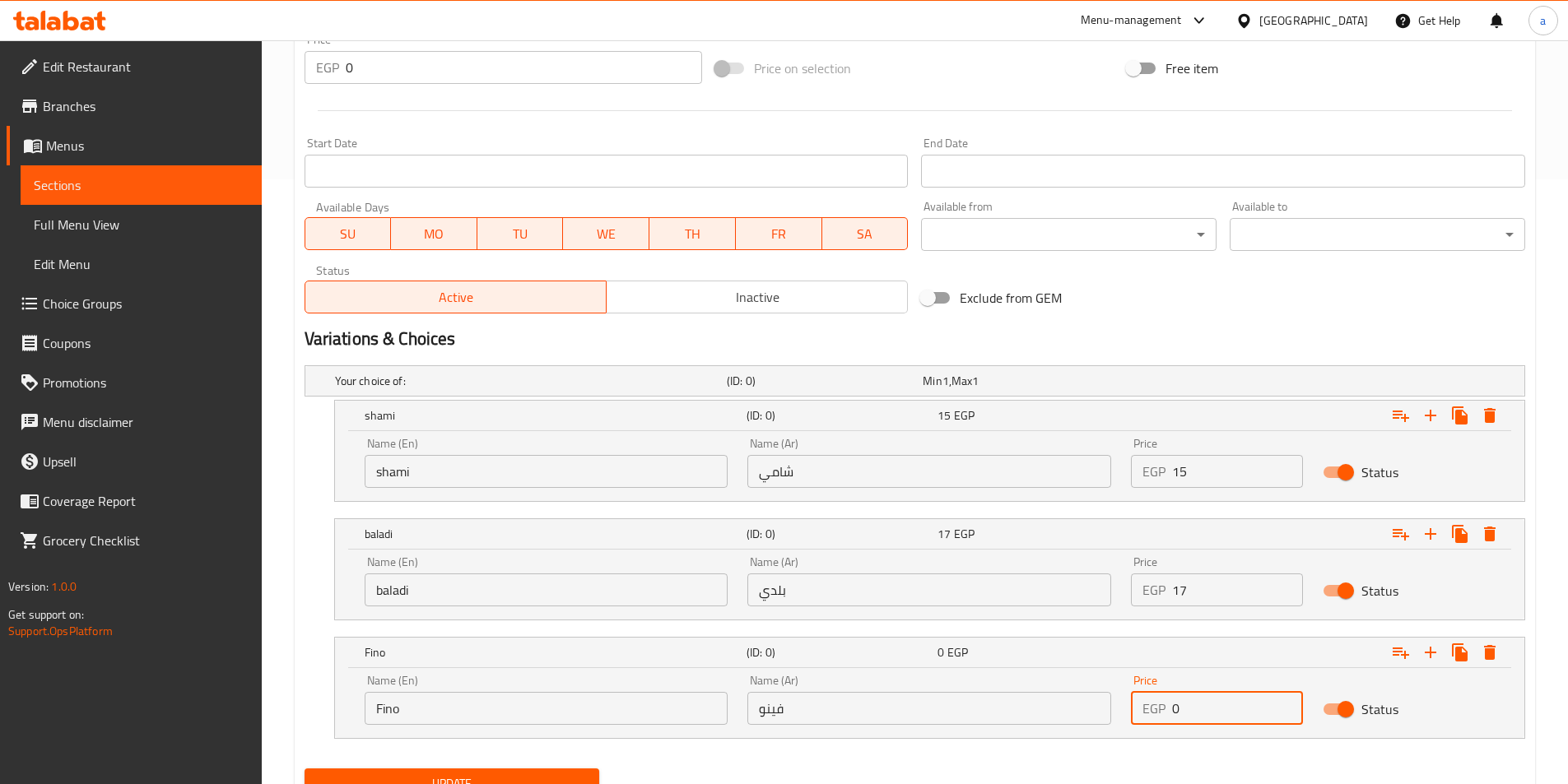
drag, startPoint x: 1216, startPoint y: 711, endPoint x: 1127, endPoint y: 719, distance: 89.4
click at [1127, 719] on div "Price EGP 0 Price" at bounding box center [1217, 699] width 192 height 70
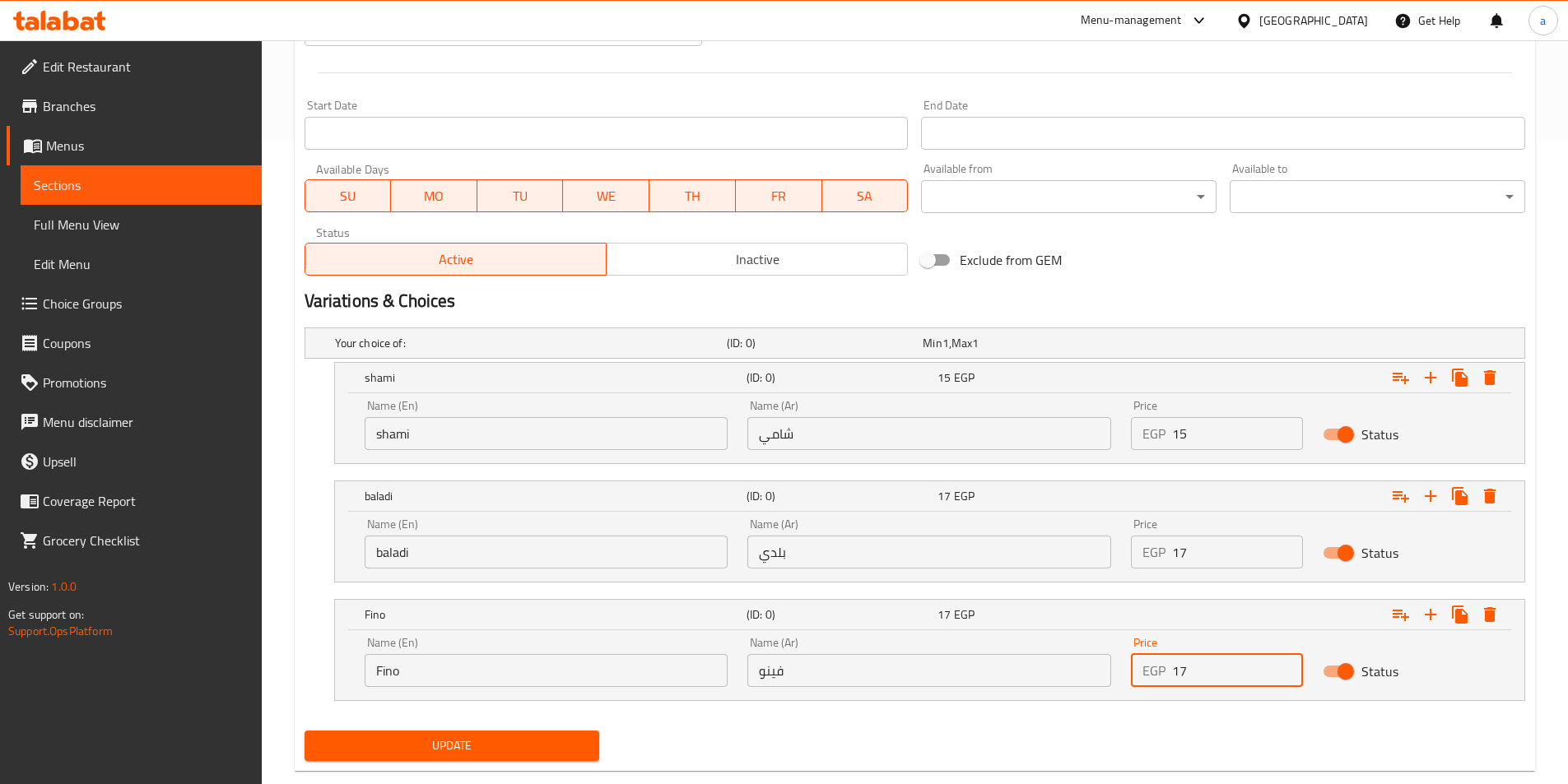
scroll to position [675, 0]
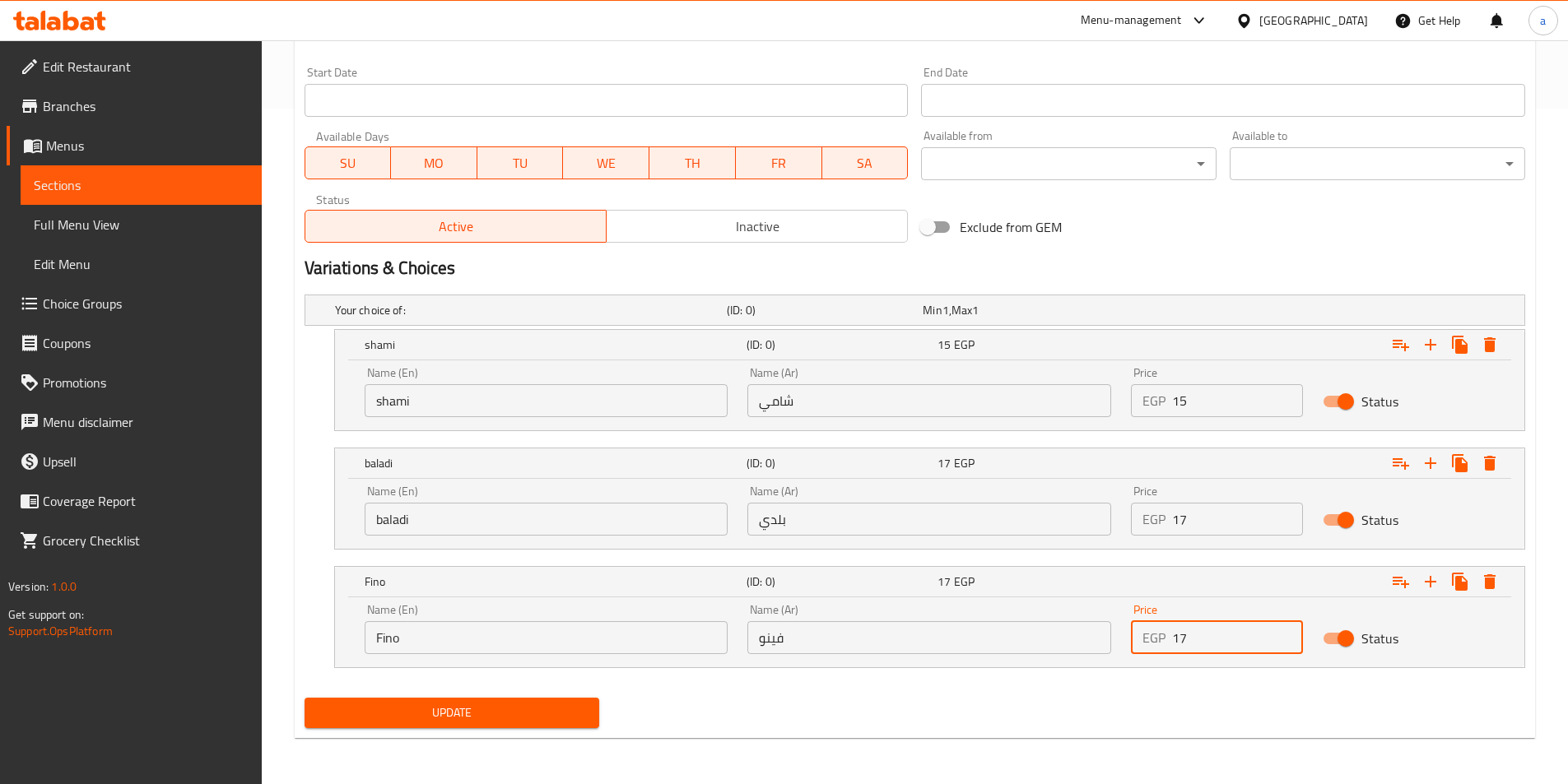
type input "17"
click at [536, 715] on span "Update" at bounding box center [453, 713] width 269 height 21
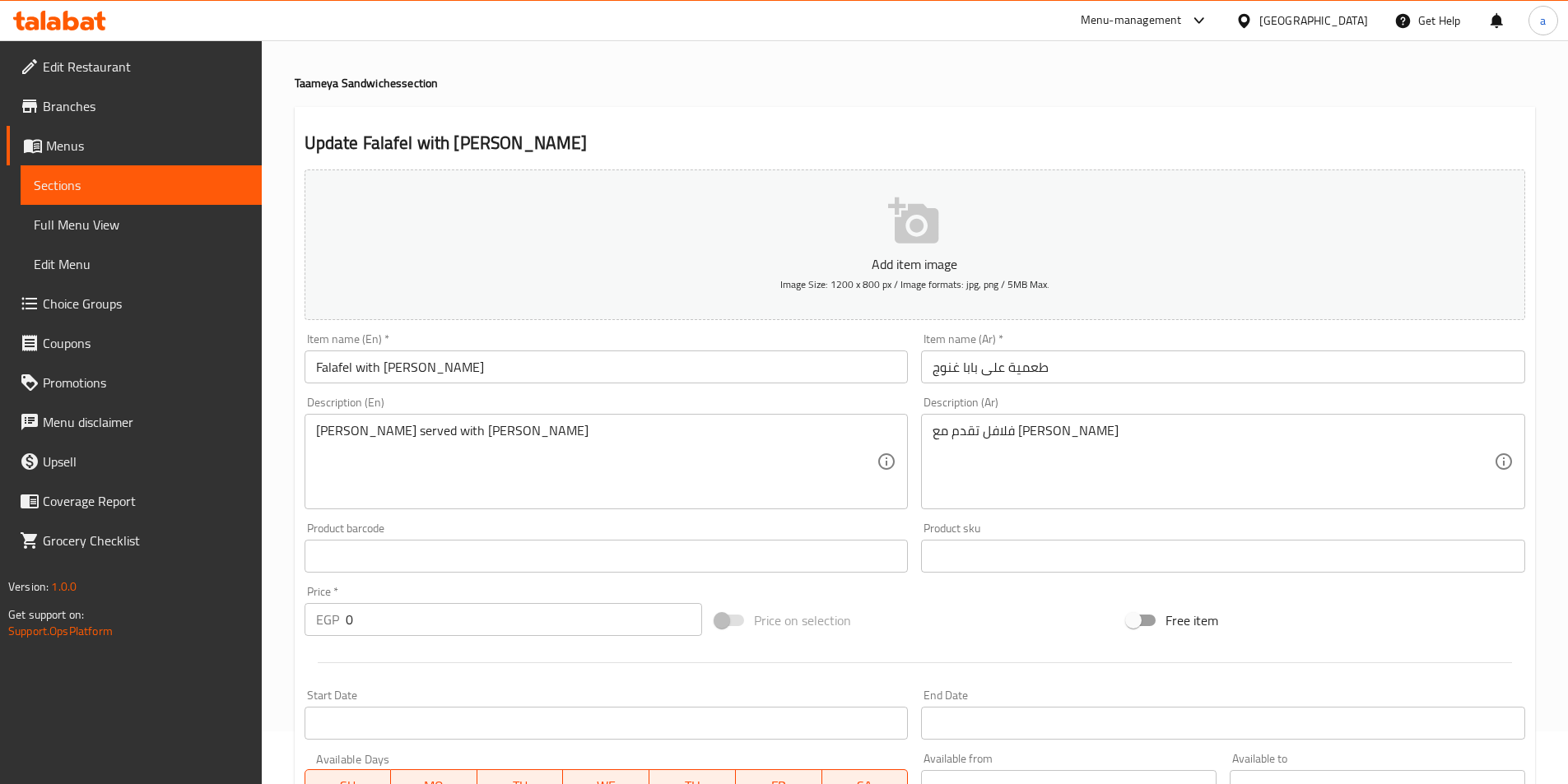
scroll to position [0, 0]
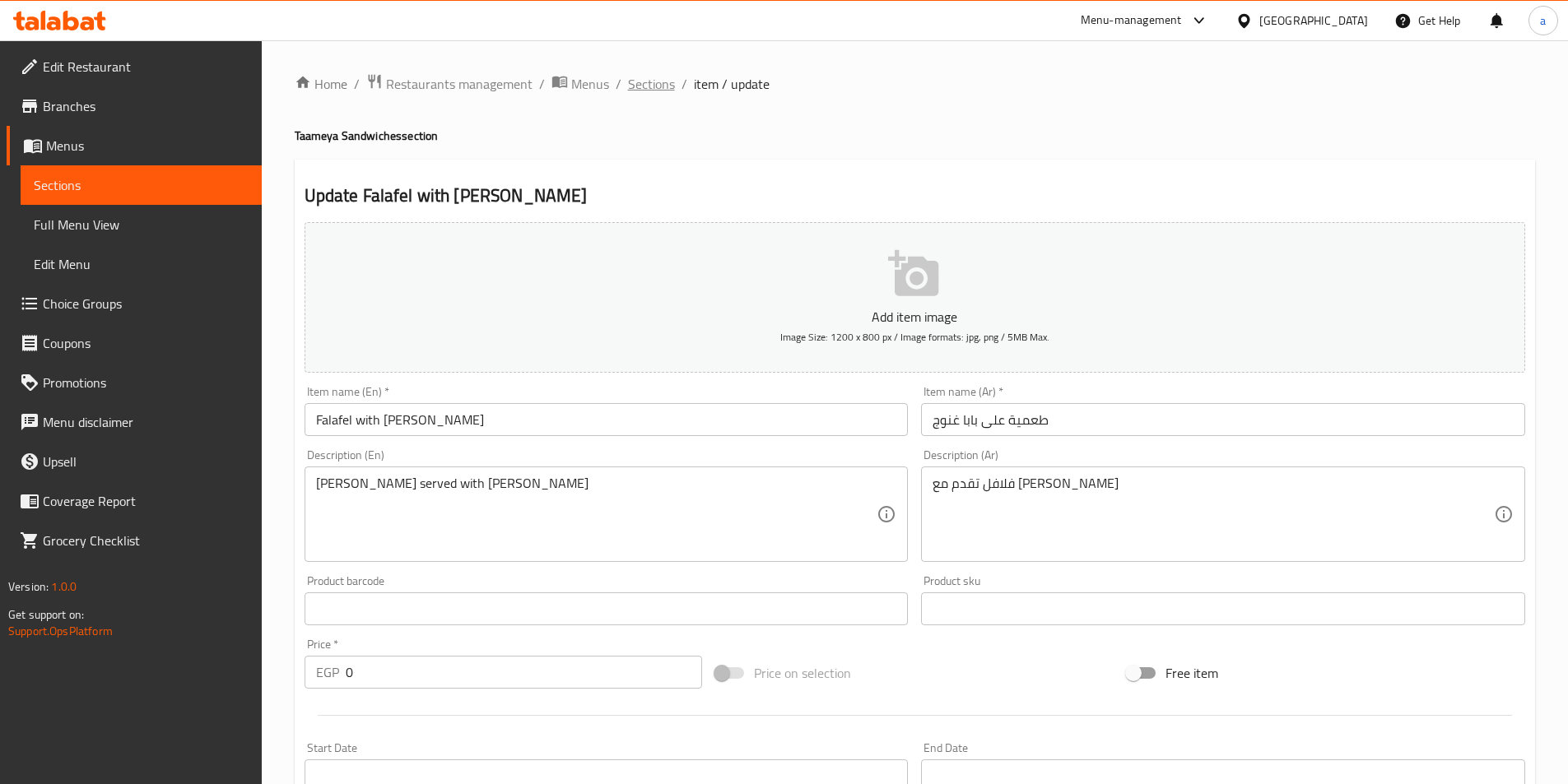
click at [656, 85] on span "Sections" at bounding box center [650, 84] width 47 height 20
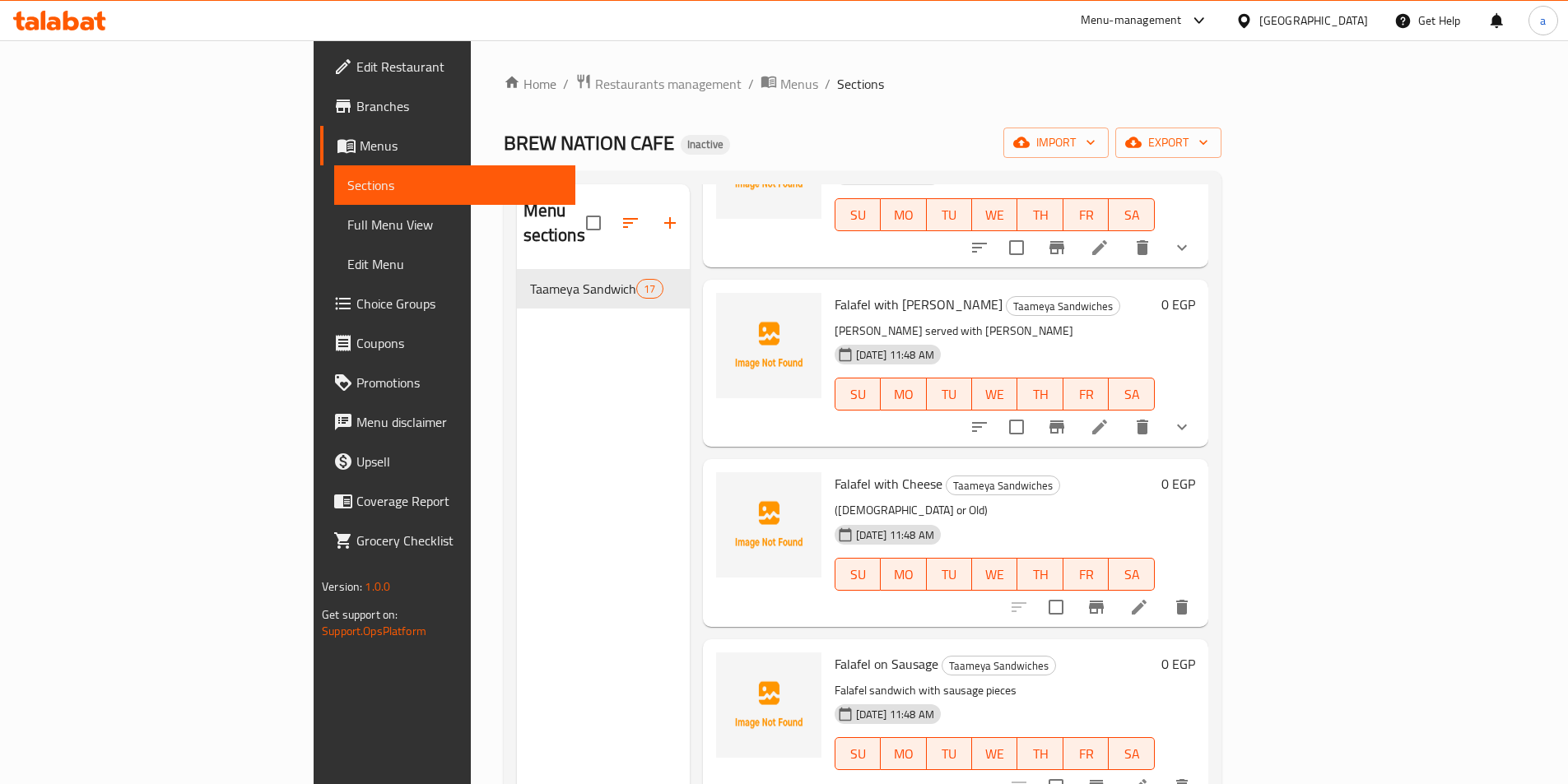
scroll to position [1975, 0]
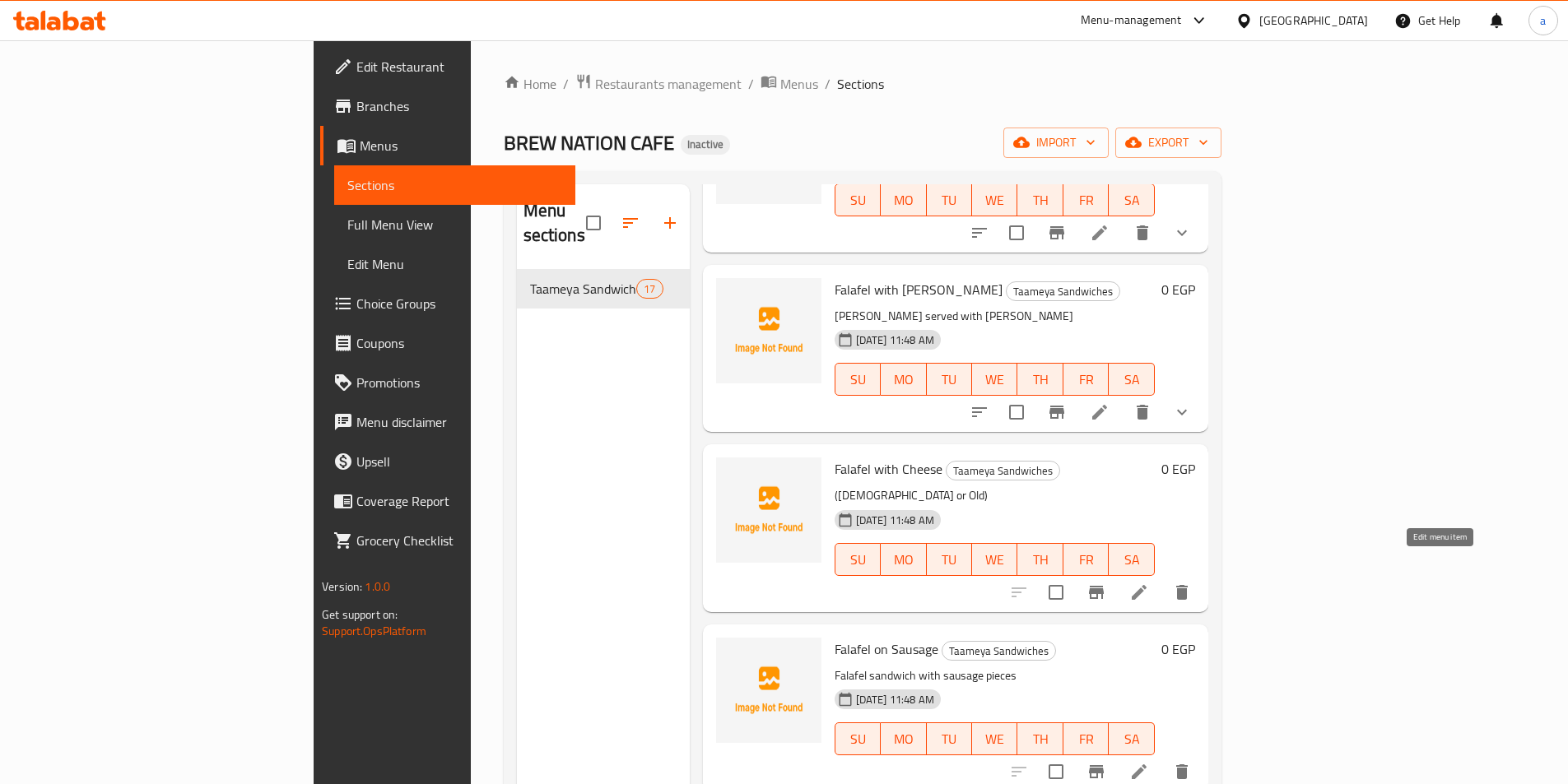
click at [1146, 585] on icon at bounding box center [1139, 593] width 15 height 15
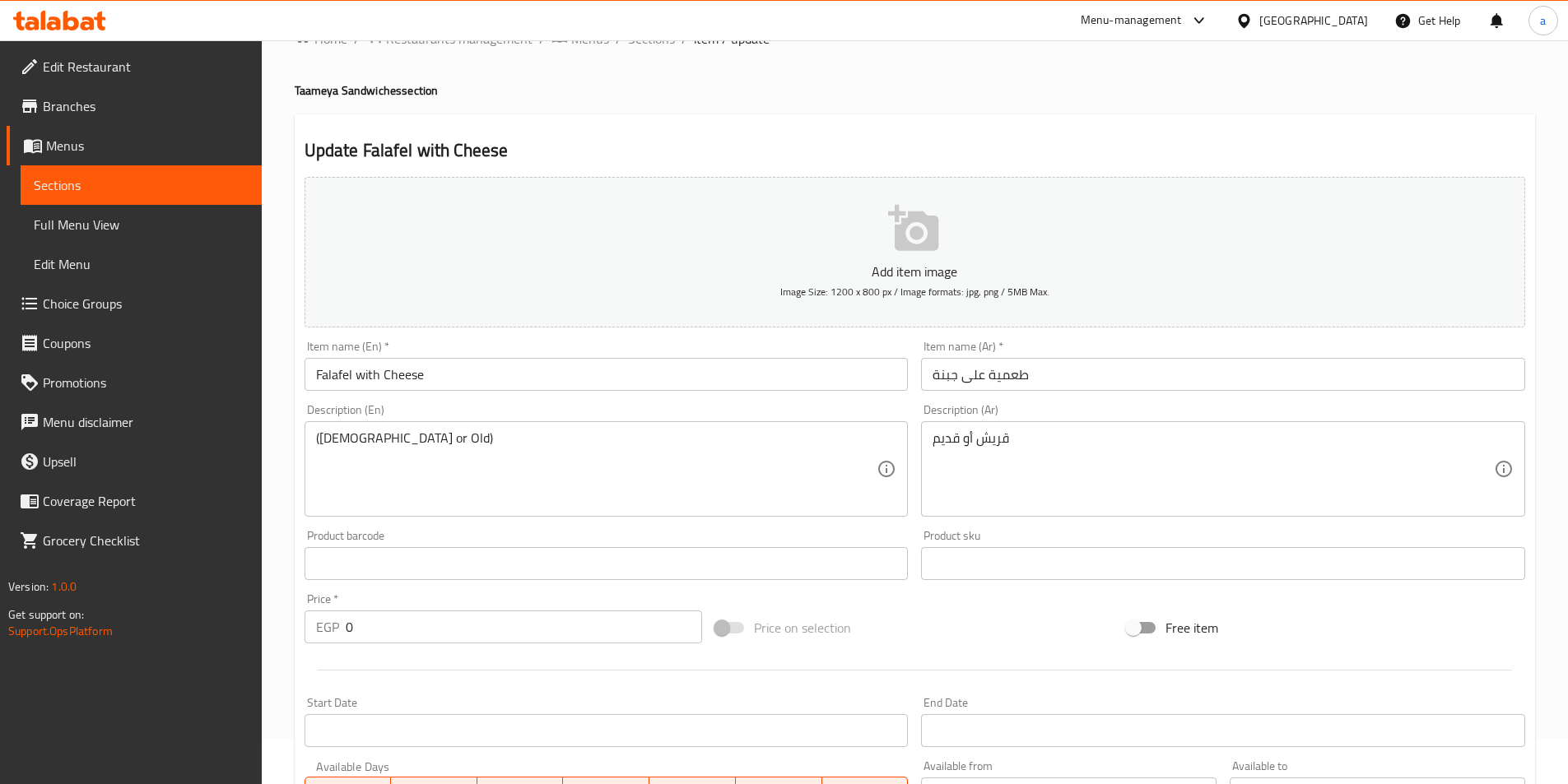
scroll to position [82, 0]
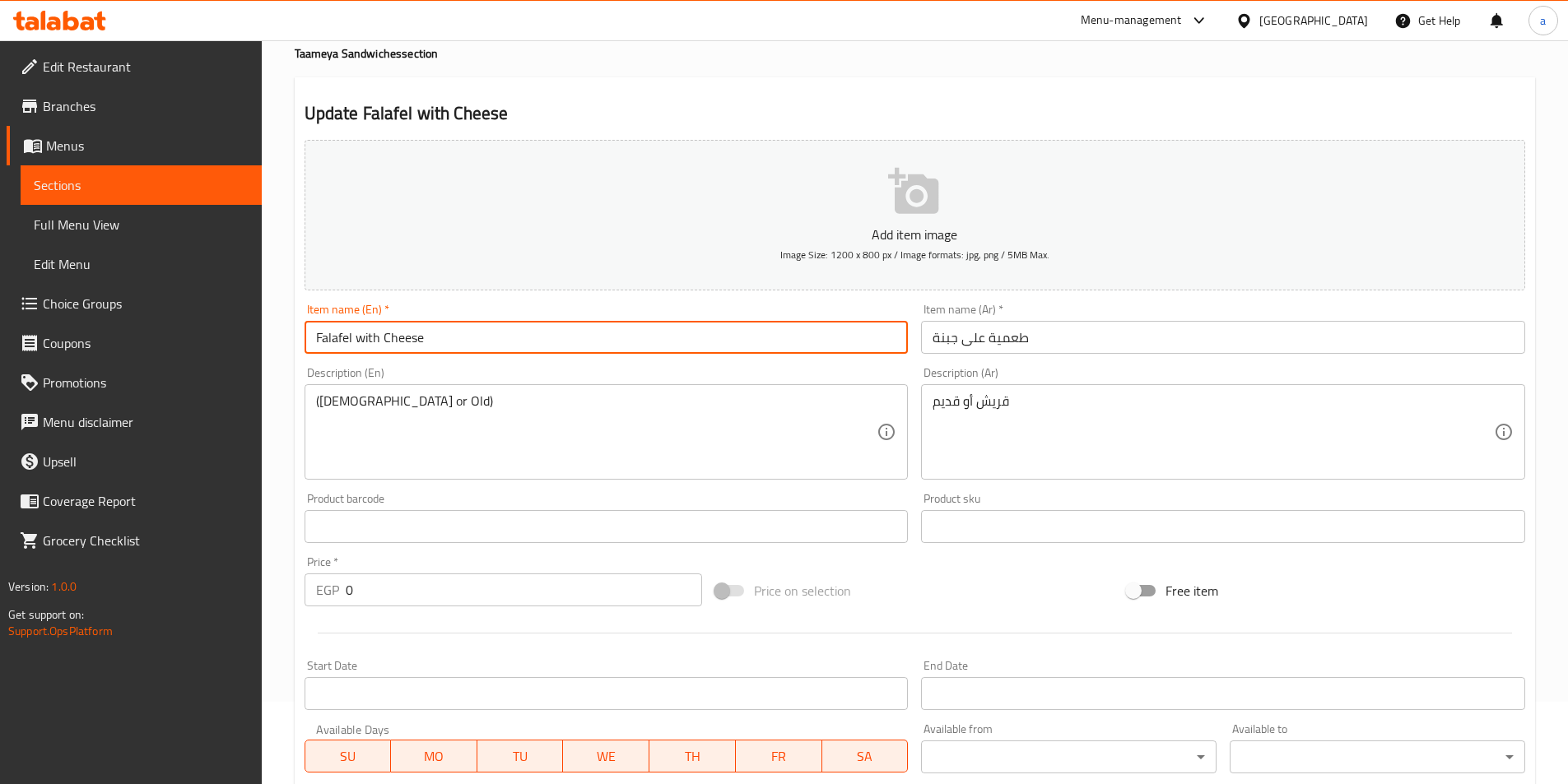
drag, startPoint x: 454, startPoint y: 338, endPoint x: 304, endPoint y: 347, distance: 150.3
click at [305, 347] on input "Falafel with Cheese" at bounding box center [606, 337] width 604 height 32
click at [310, 401] on div "(Quraysh or Old) Description (En)" at bounding box center [606, 432] width 604 height 95
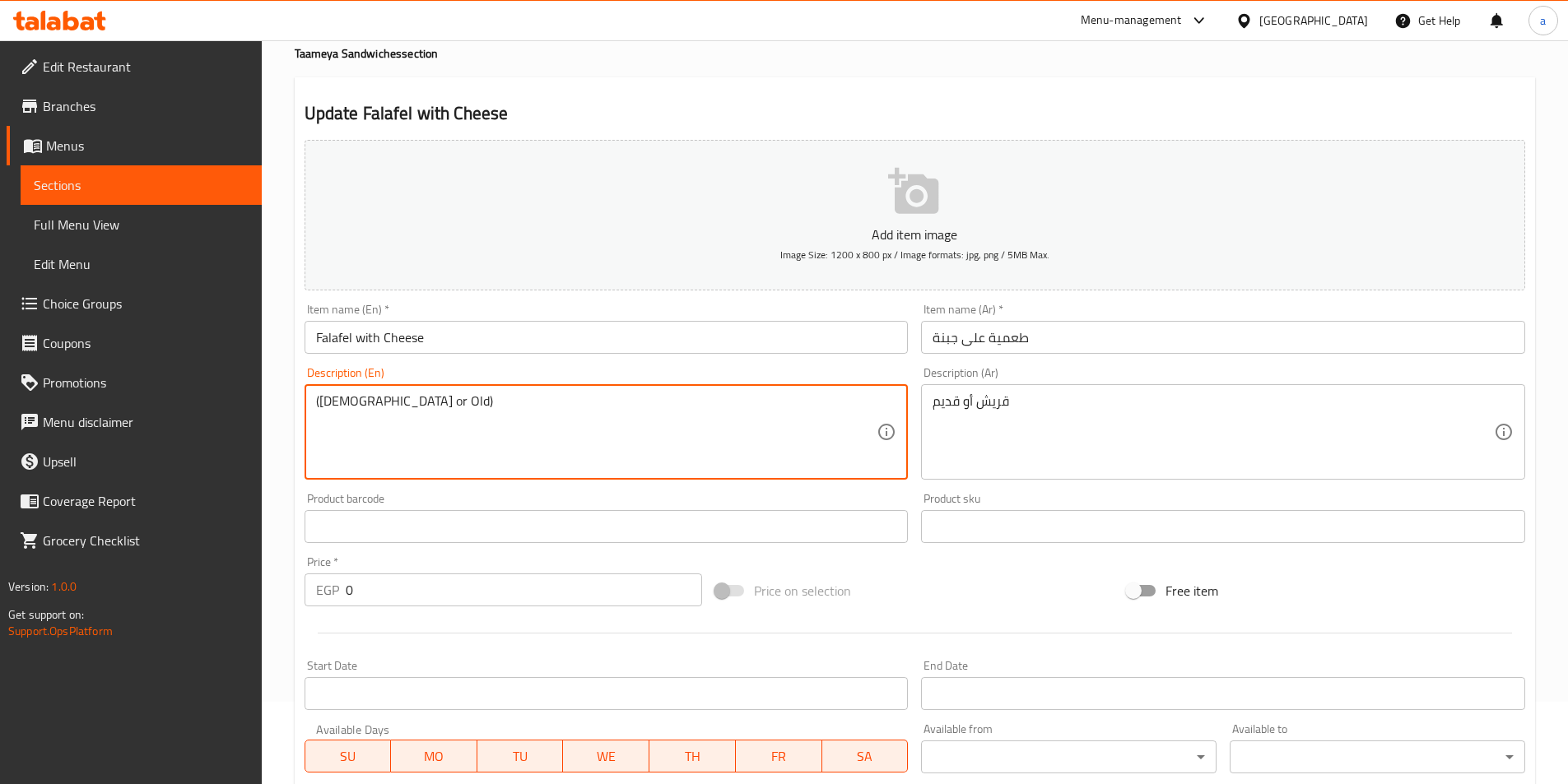
type textarea "(Quraysh or Old)"
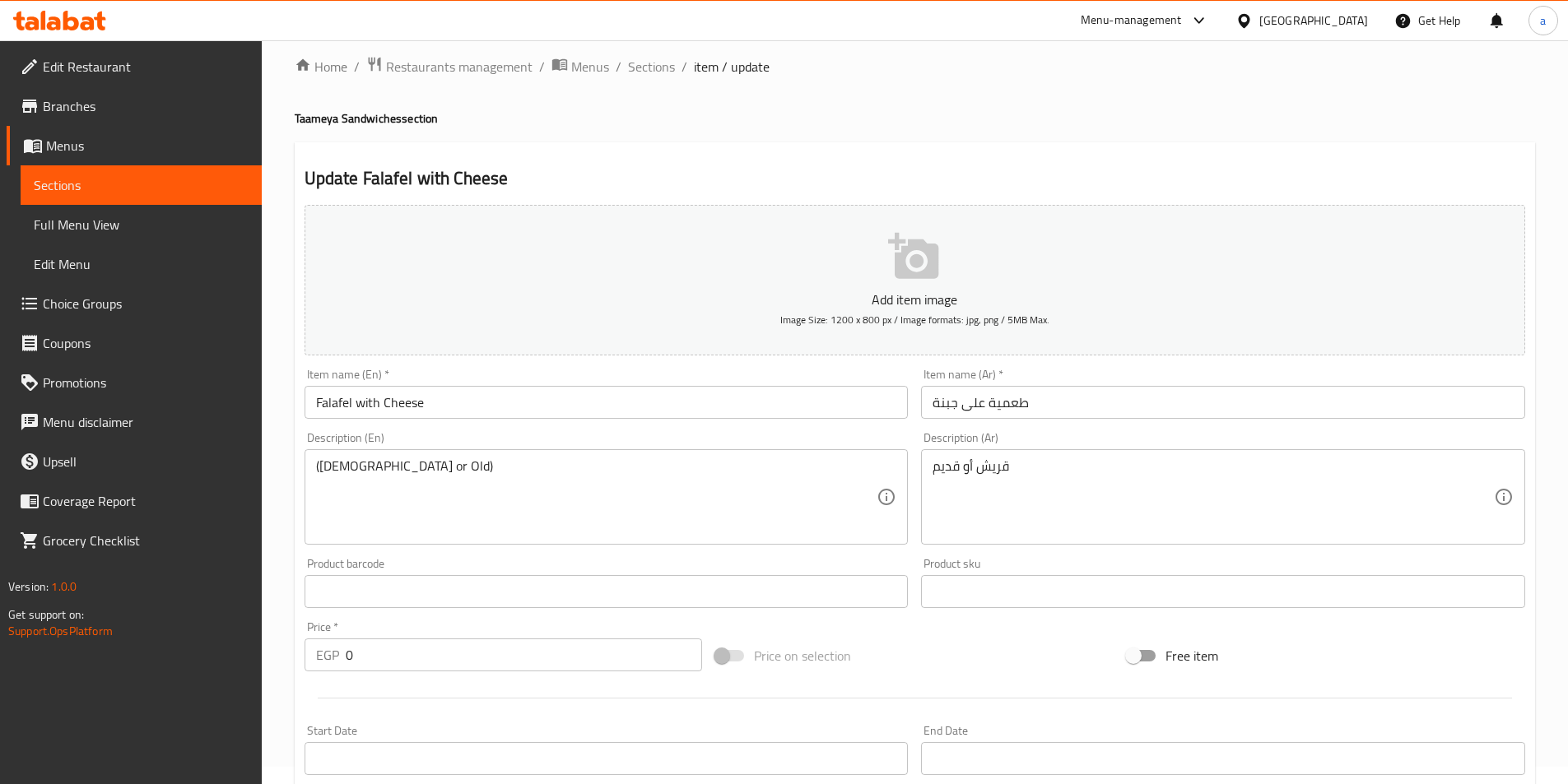
scroll to position [0, 0]
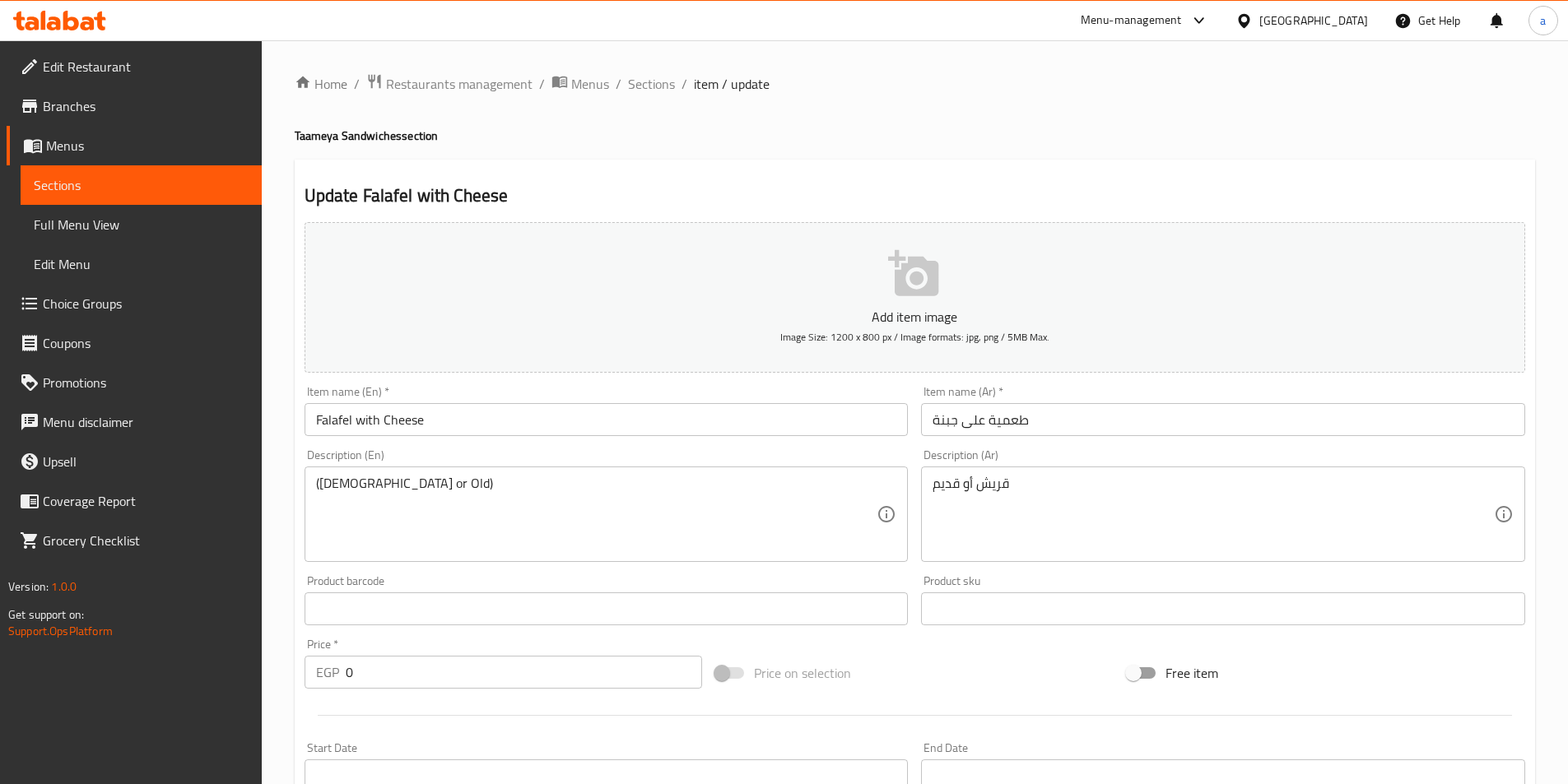
click at [68, 195] on span "Sections" at bounding box center [140, 185] width 215 height 20
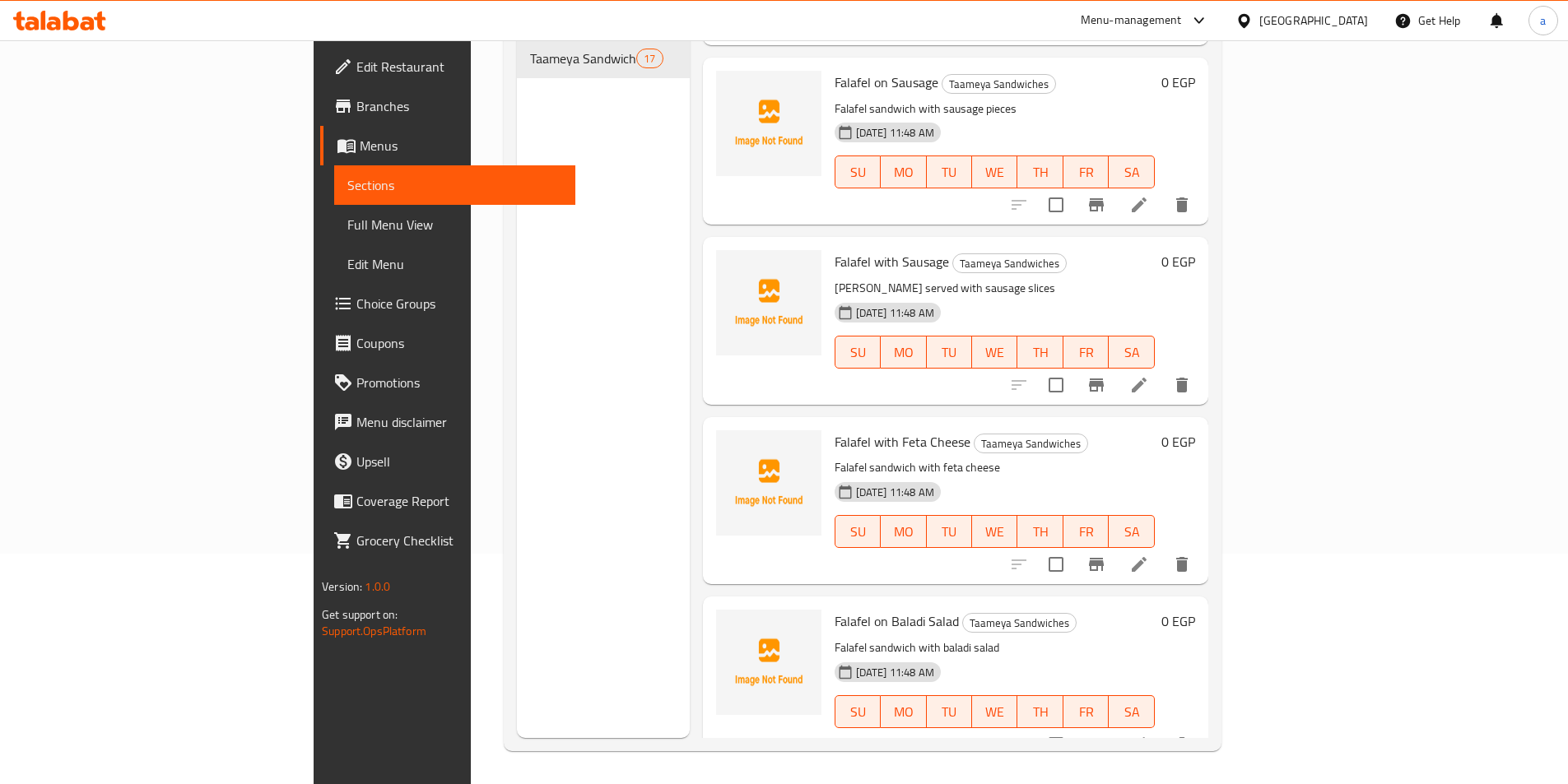
scroll to position [2313, 0]
click at [1146, 735] on icon at bounding box center [1139, 743] width 15 height 15
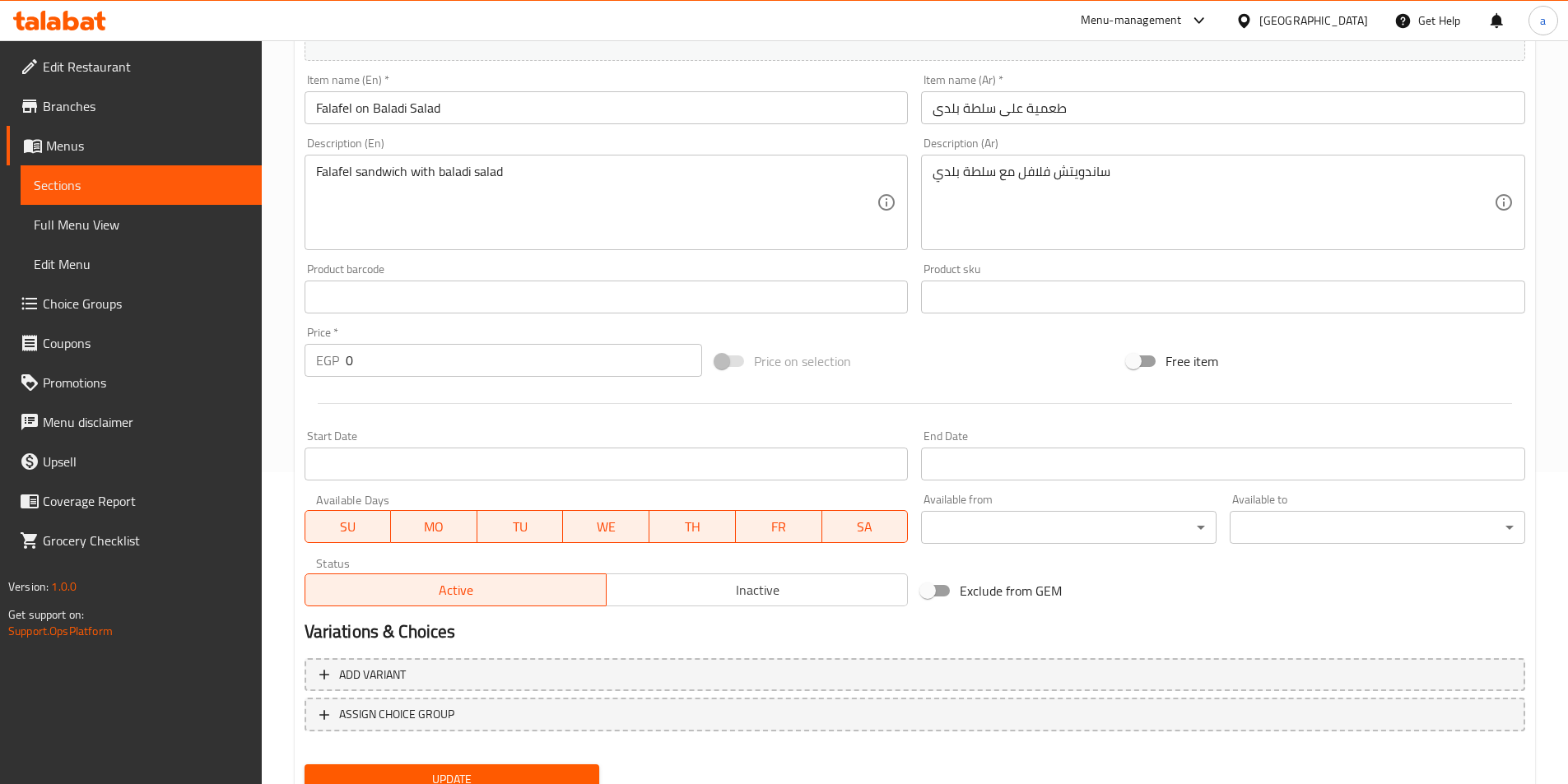
scroll to position [378, 0]
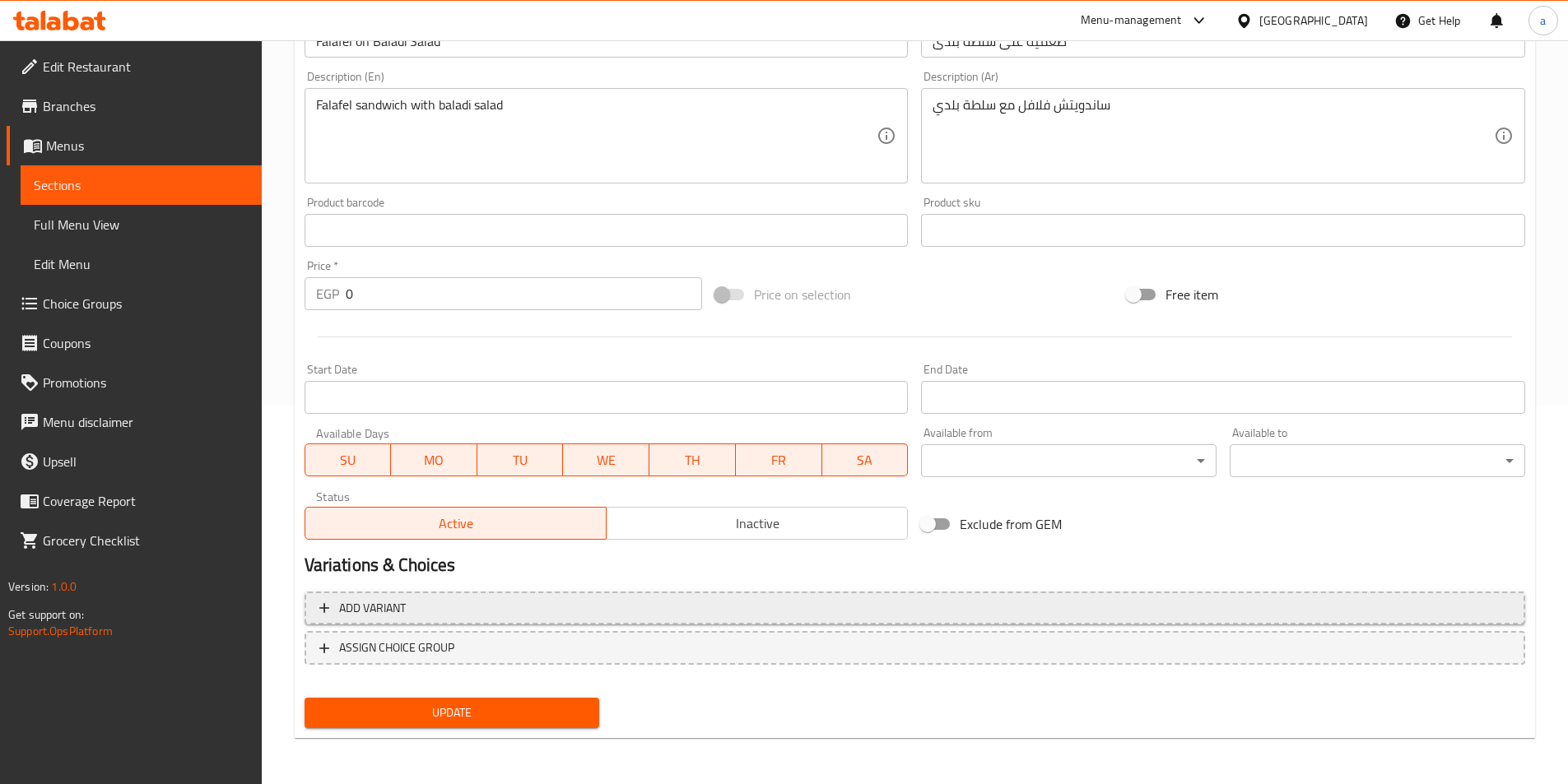
click at [532, 598] on span "Add variant" at bounding box center [914, 608] width 1191 height 21
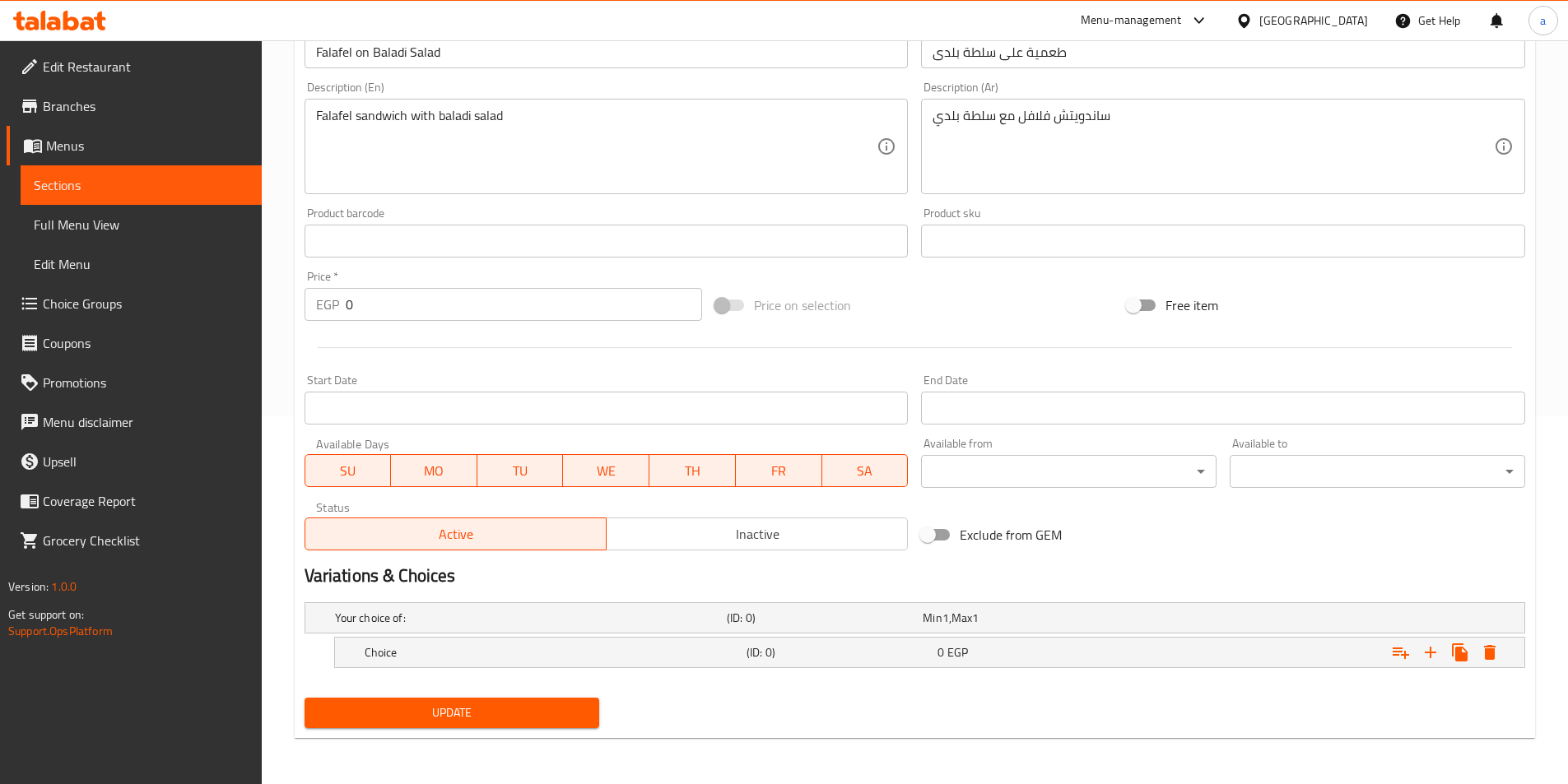
scroll to position [368, 0]
click at [1437, 651] on icon "Expand" at bounding box center [1430, 652] width 20 height 20
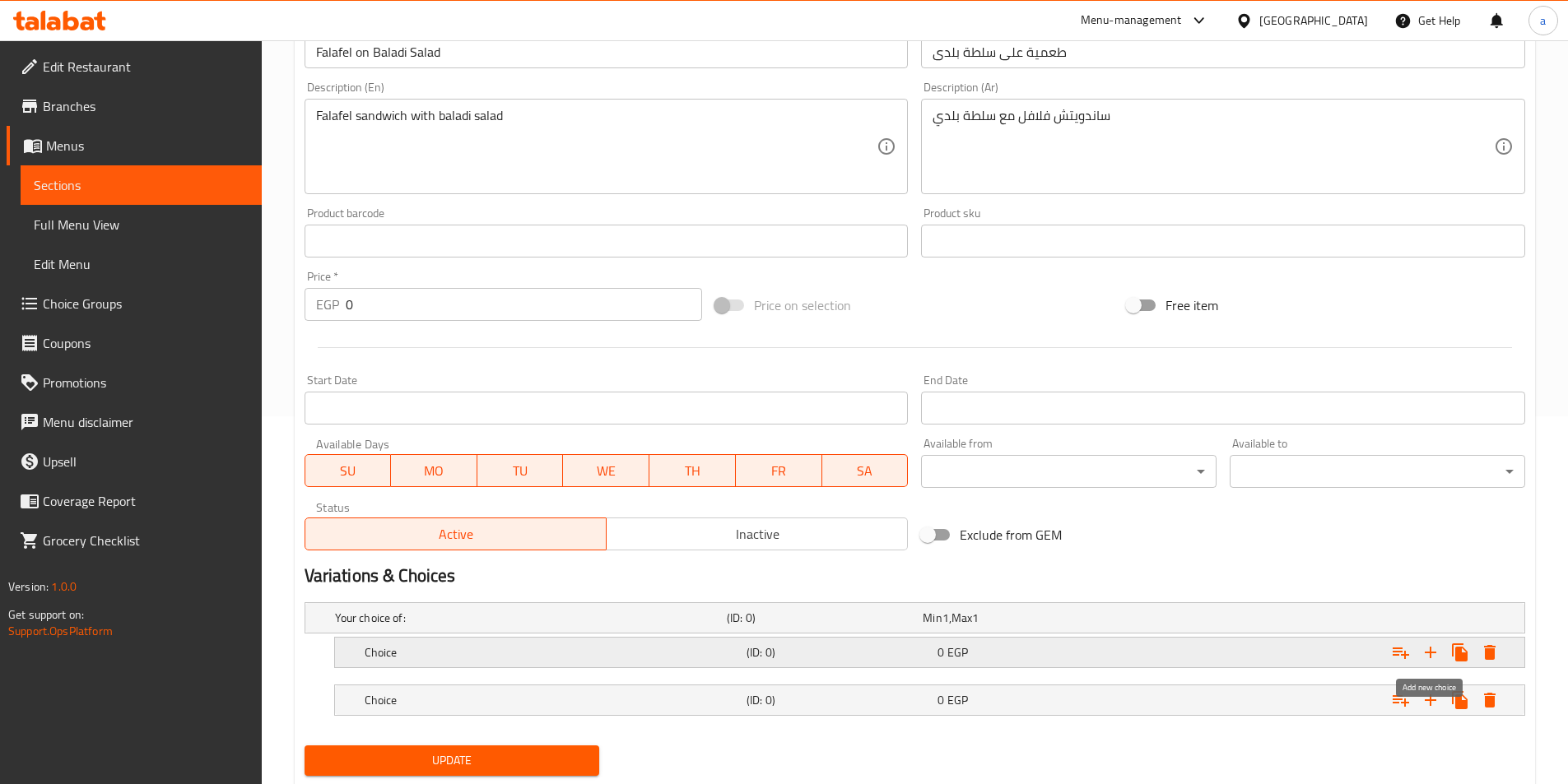
click at [1434, 655] on icon "Expand" at bounding box center [1430, 652] width 20 height 20
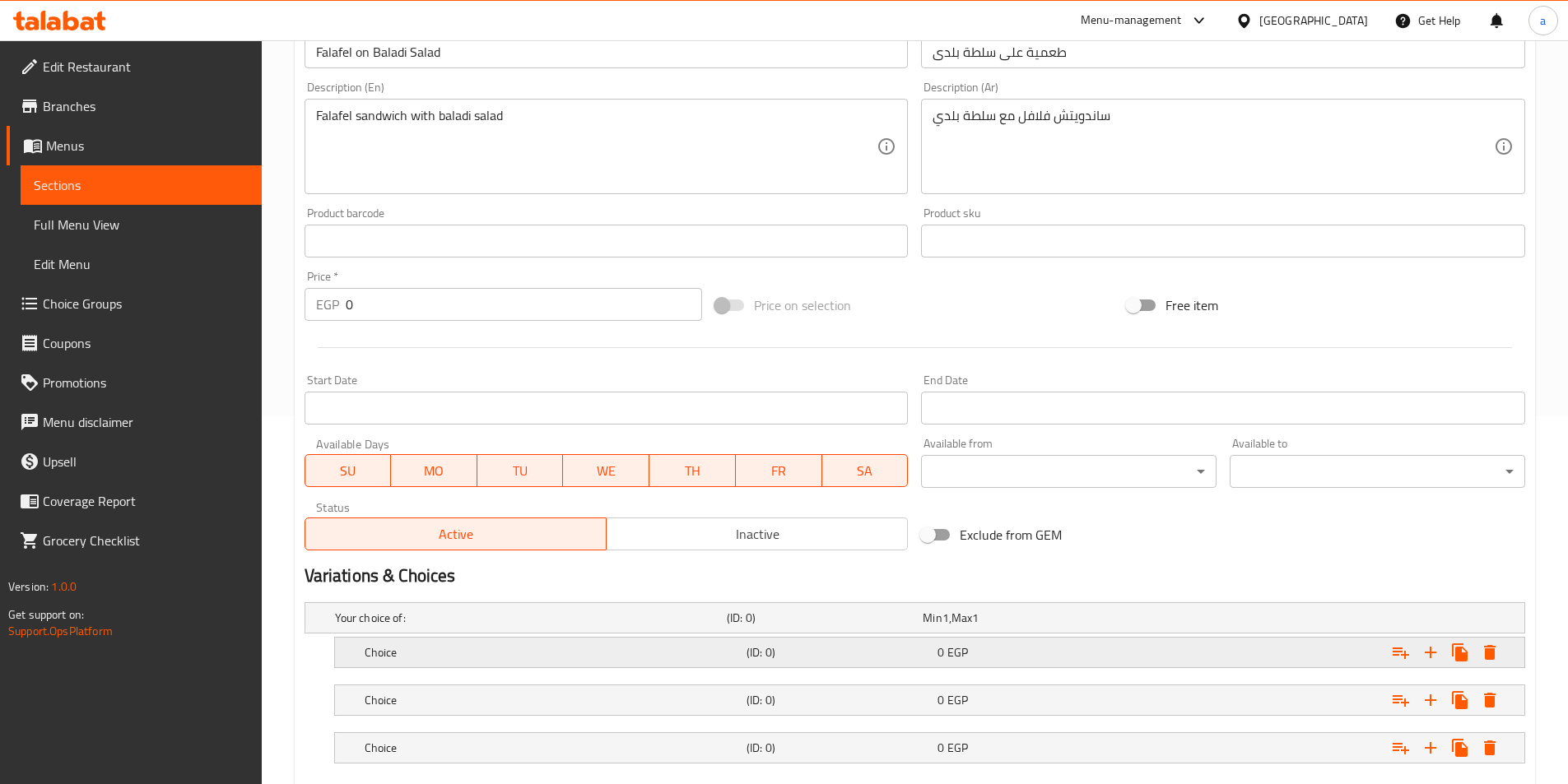
click at [775, 654] on h5 "(ID: 0)" at bounding box center [838, 652] width 184 height 16
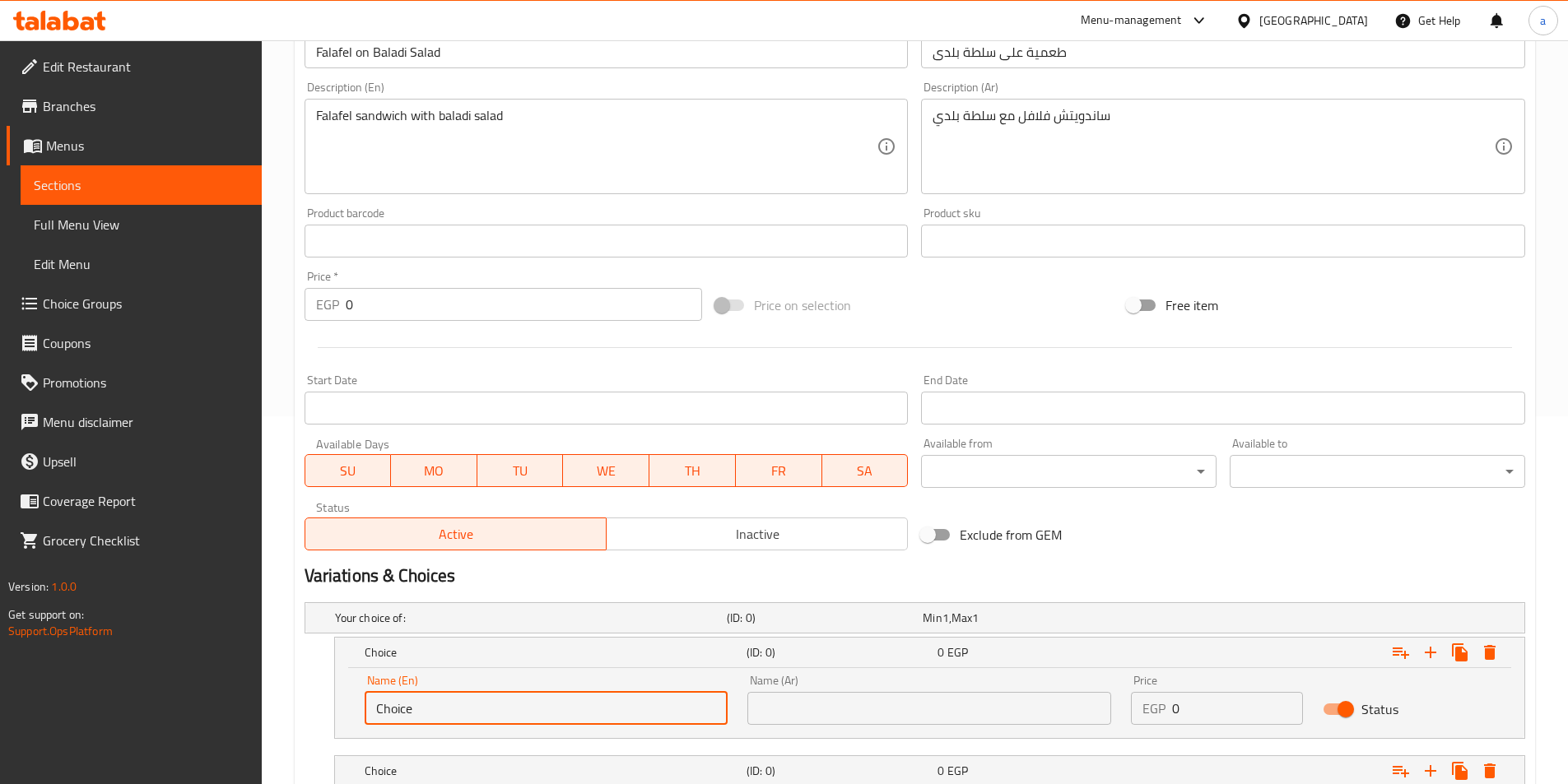
drag, startPoint x: 553, startPoint y: 717, endPoint x: 361, endPoint y: 717, distance: 192.0
click at [361, 717] on div "Name (En) Choice Name (En)" at bounding box center [546, 699] width 384 height 70
type input "shami"
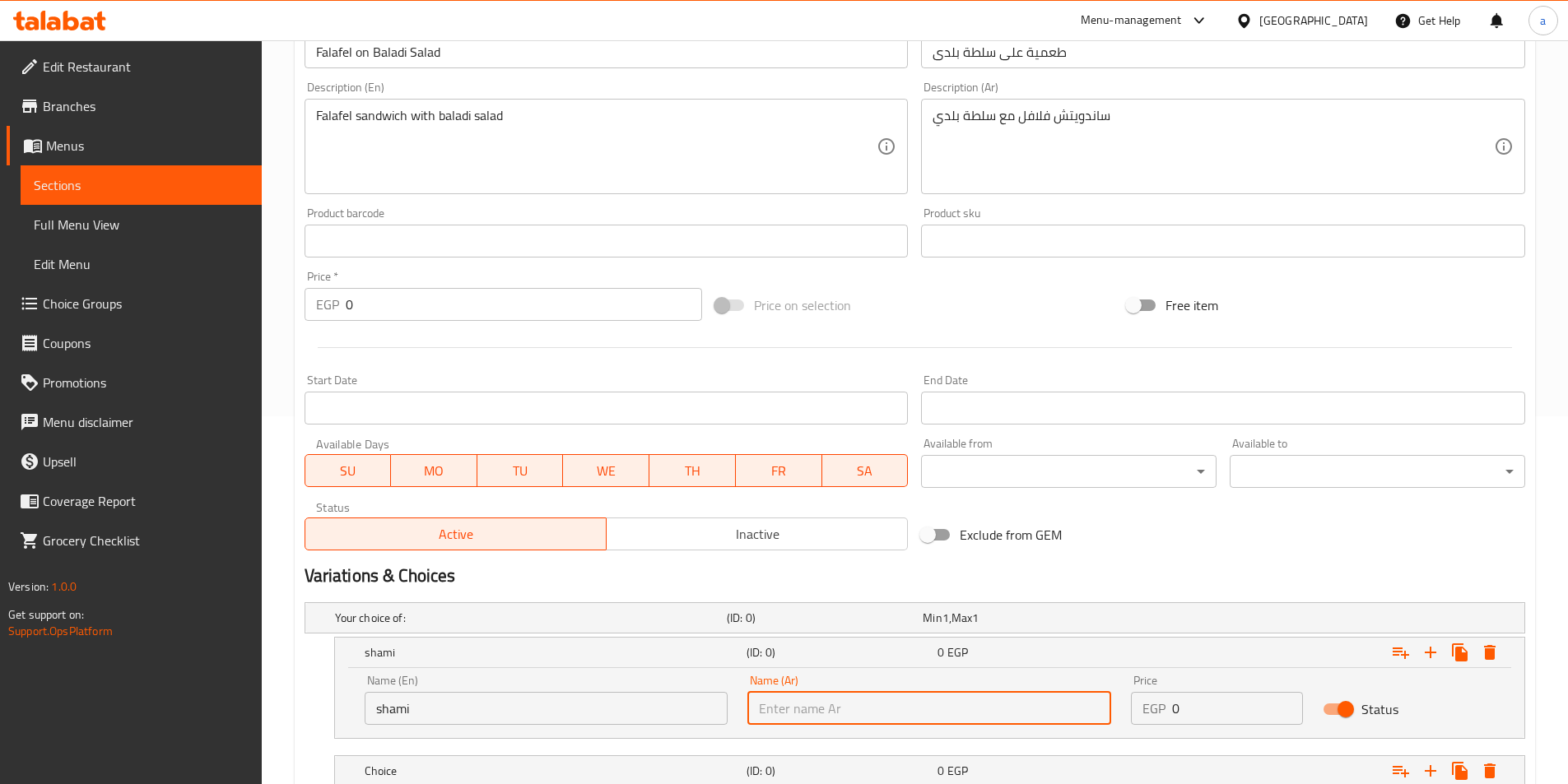
click at [885, 710] on input "text" at bounding box center [928, 709] width 364 height 32
type input "شامي"
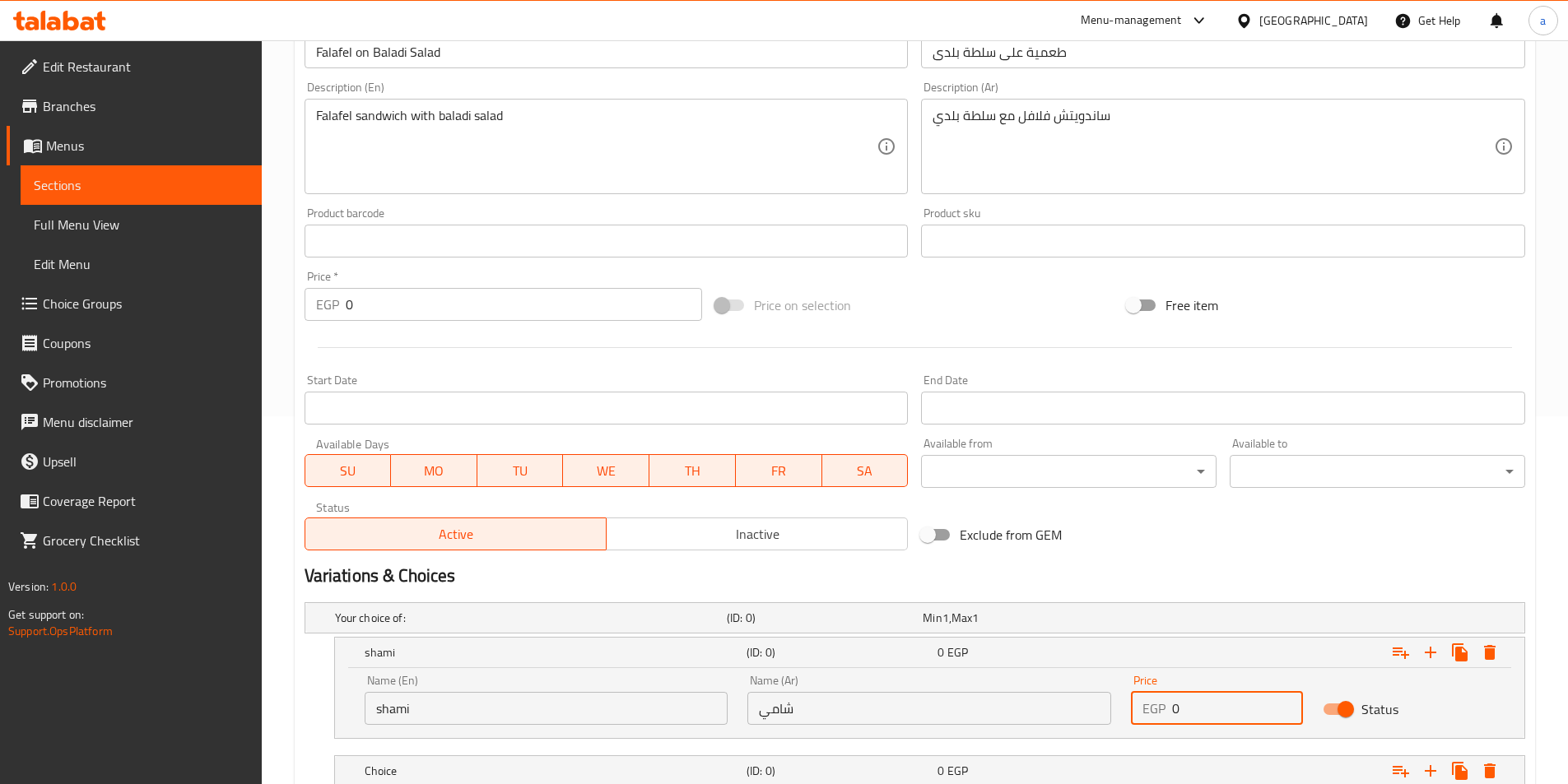
drag, startPoint x: 1206, startPoint y: 712, endPoint x: 1165, endPoint y: 711, distance: 41.0
click at [1165, 711] on div "EGP 0 Price" at bounding box center [1217, 709] width 172 height 32
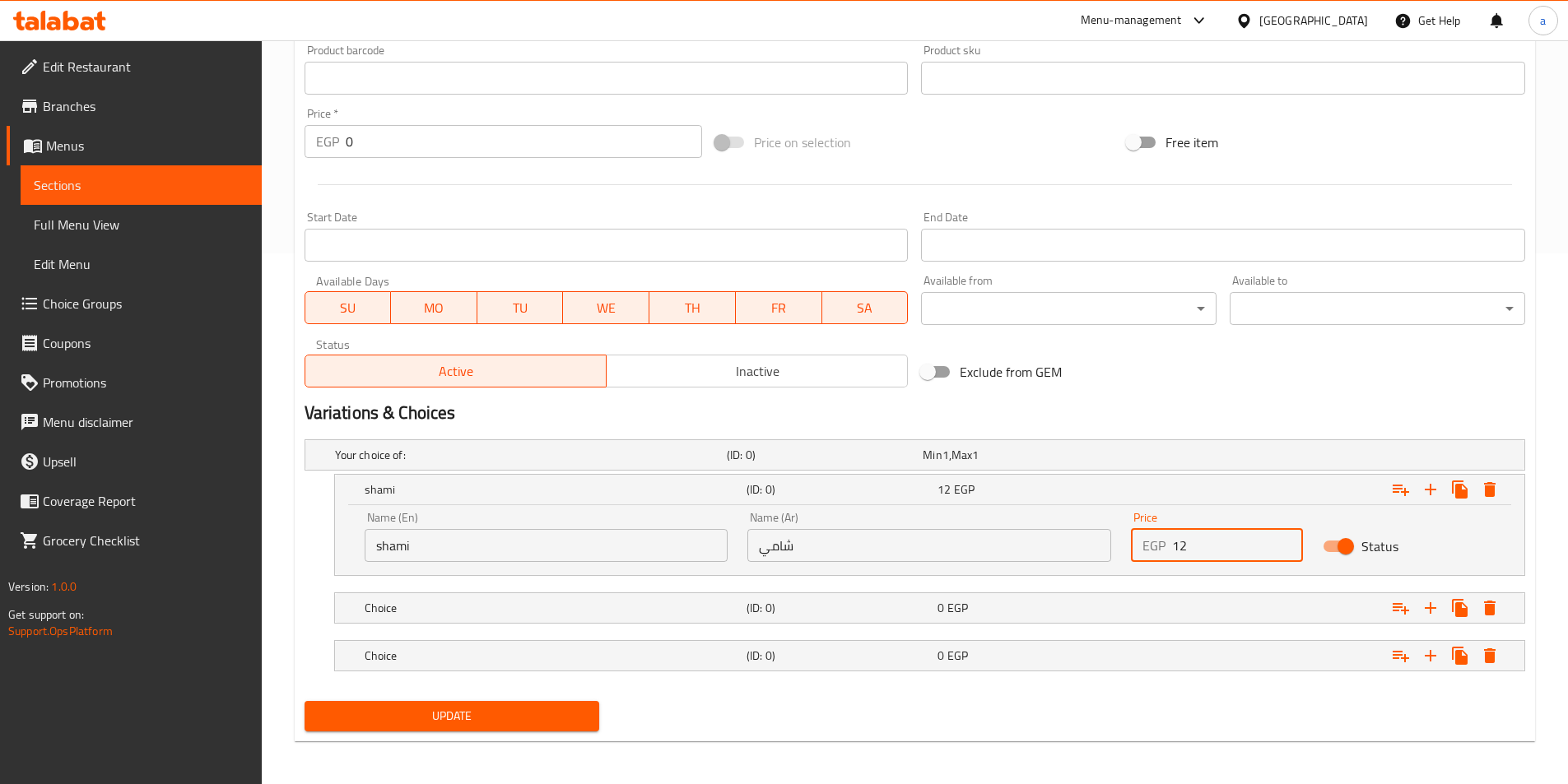
scroll to position [533, 0]
type input "12"
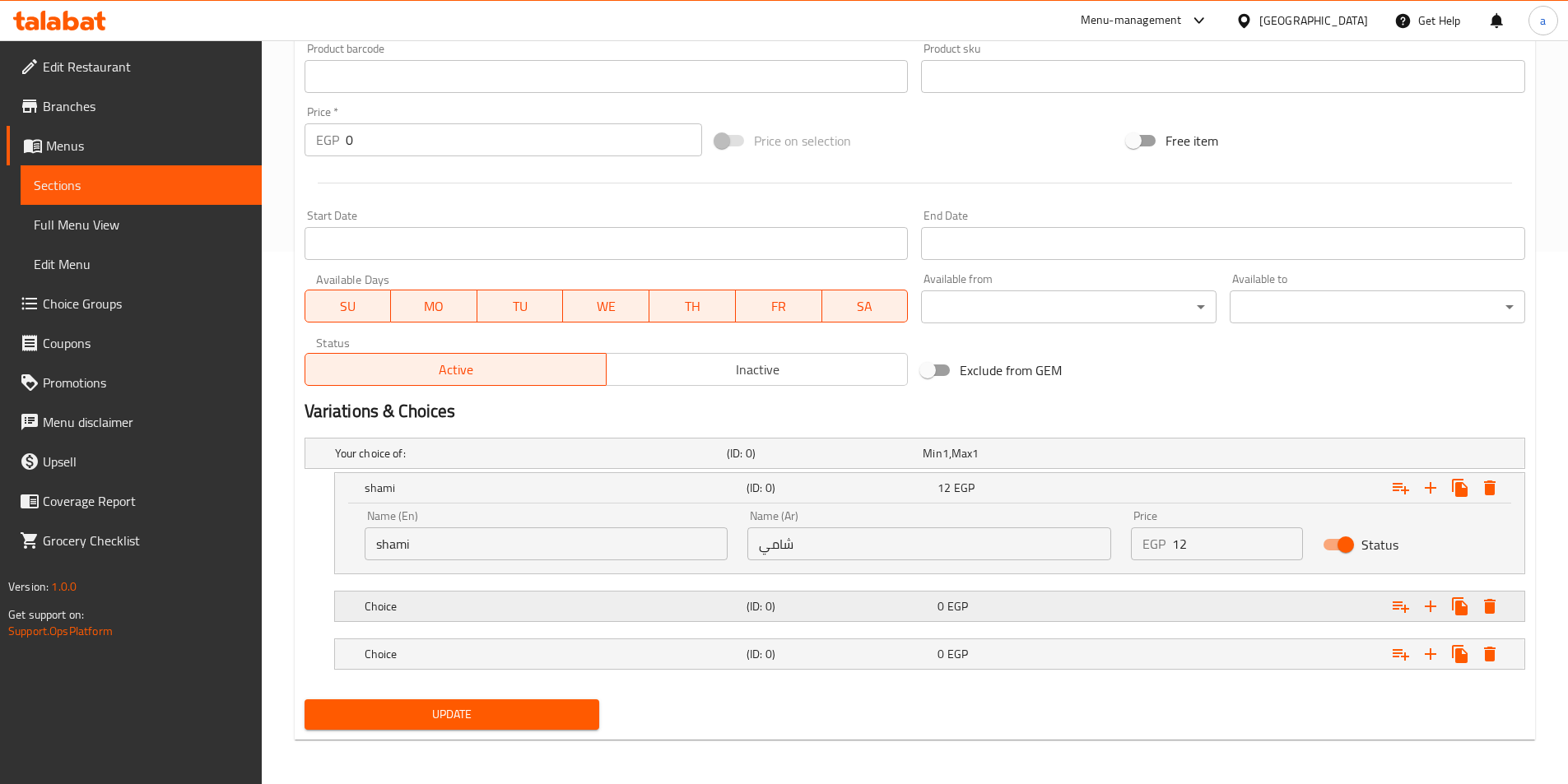
click at [541, 602] on h5 "Choice" at bounding box center [552, 605] width 375 height 16
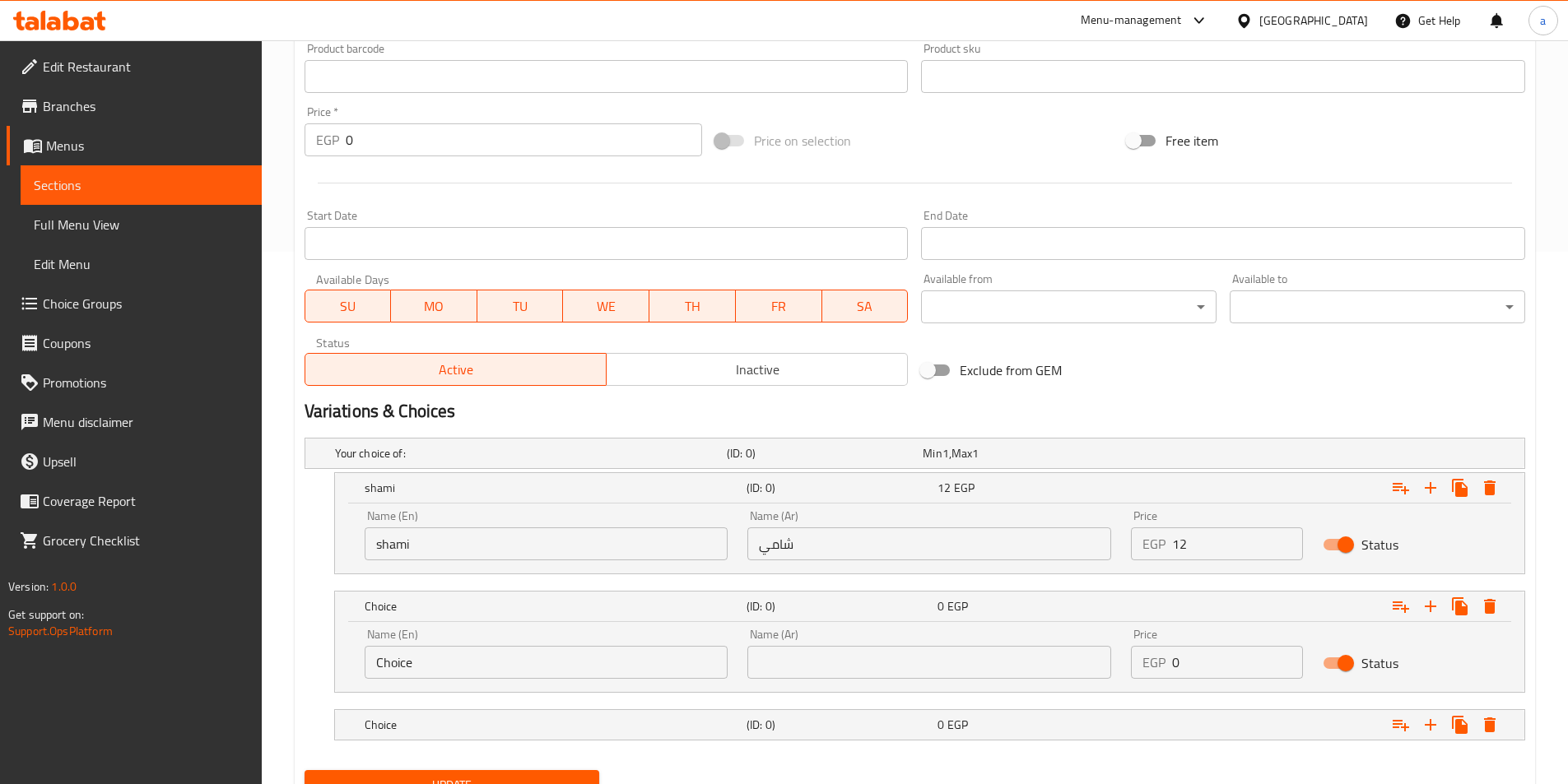
click at [468, 647] on input "Choice" at bounding box center [546, 662] width 364 height 32
click at [468, 657] on input "Choice" at bounding box center [546, 662] width 364 height 32
type input "baladi"
click at [804, 658] on input "text" at bounding box center [928, 662] width 364 height 32
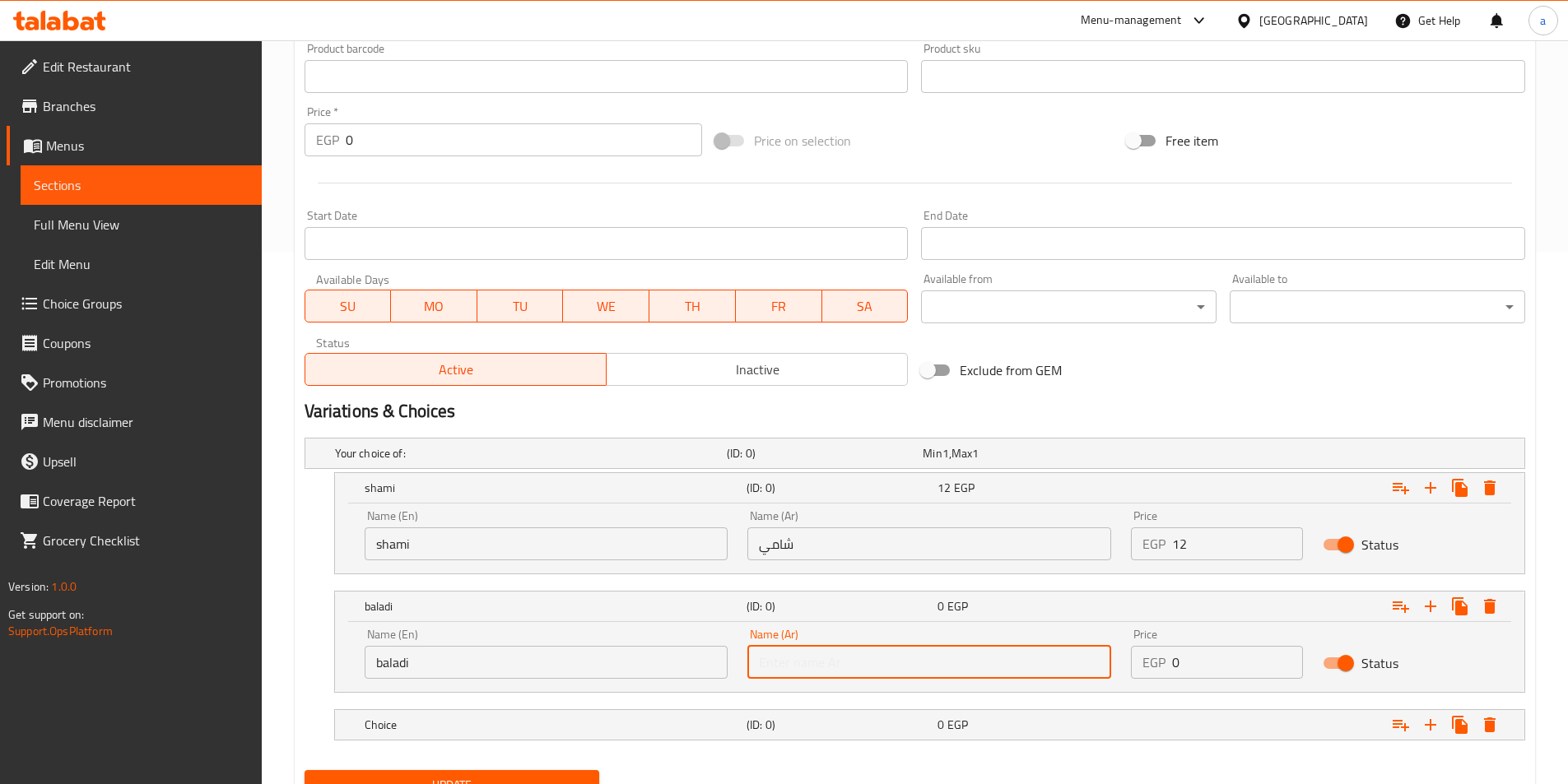
type input "بلدي"
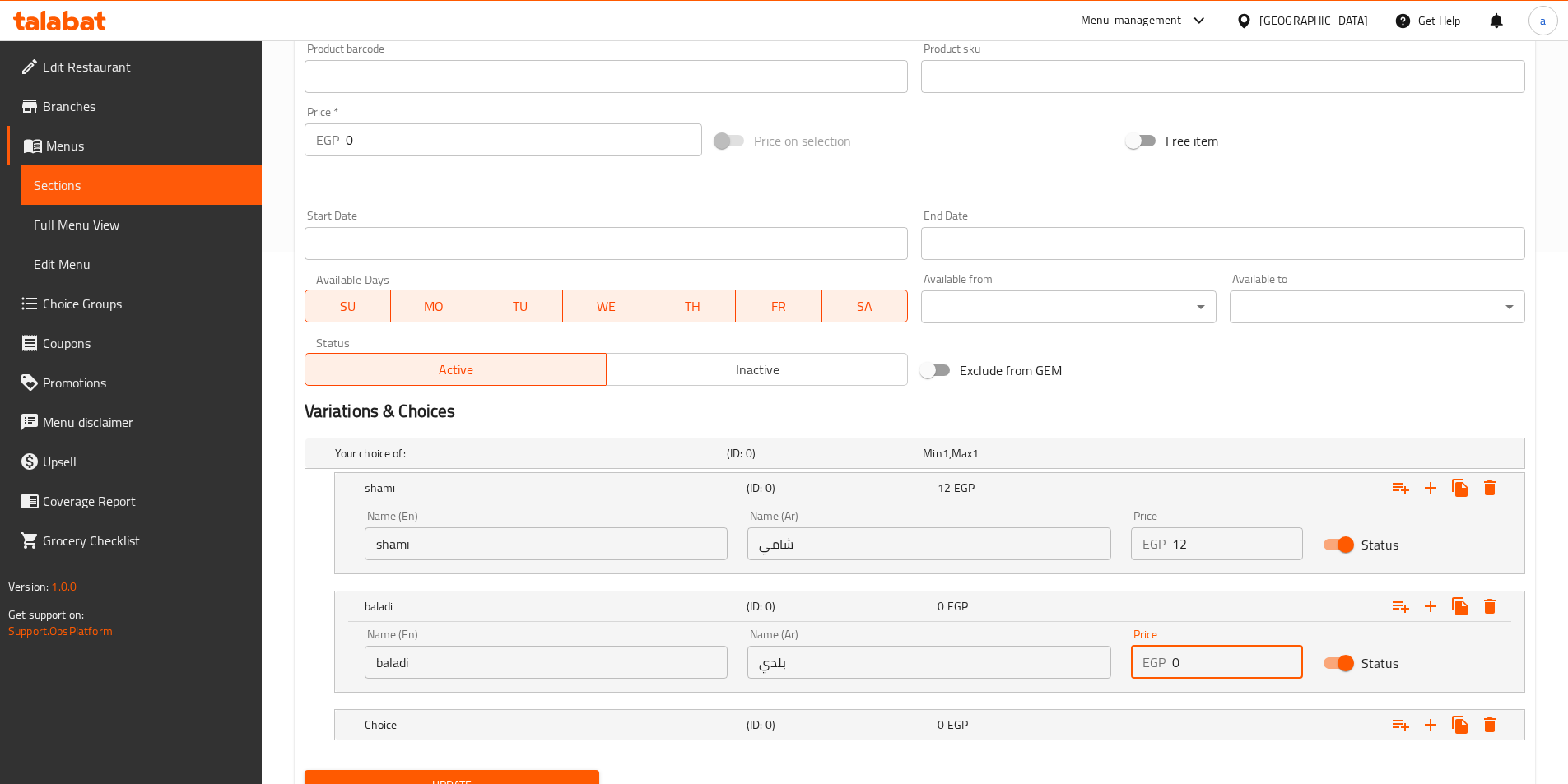
drag, startPoint x: 1213, startPoint y: 661, endPoint x: 1144, endPoint y: 661, distance: 69.0
click at [1144, 661] on div "EGP 0 Price" at bounding box center [1217, 662] width 172 height 32
type input "14"
click at [658, 721] on h5 "Choice" at bounding box center [552, 725] width 375 height 16
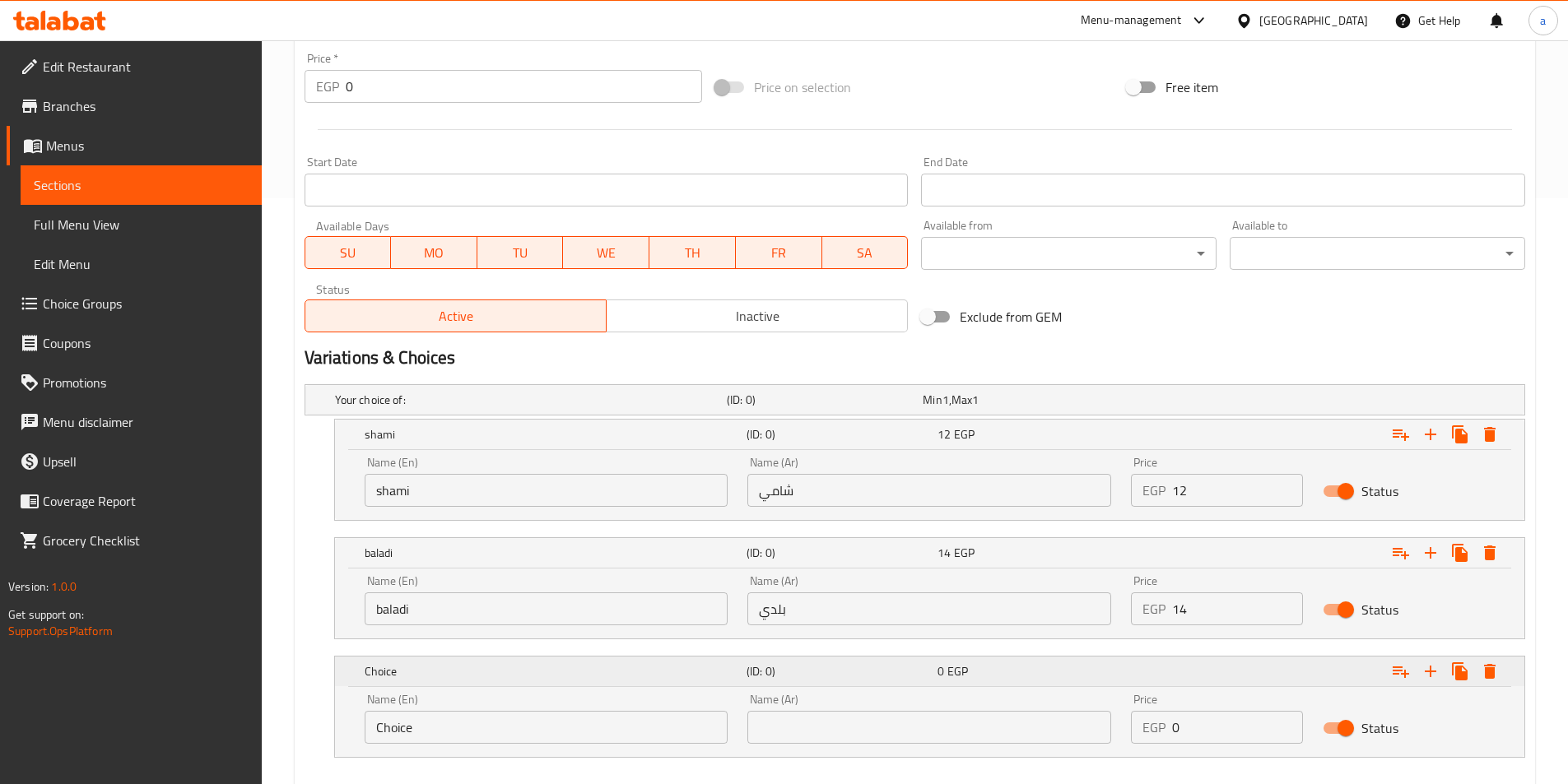
scroll to position [615, 0]
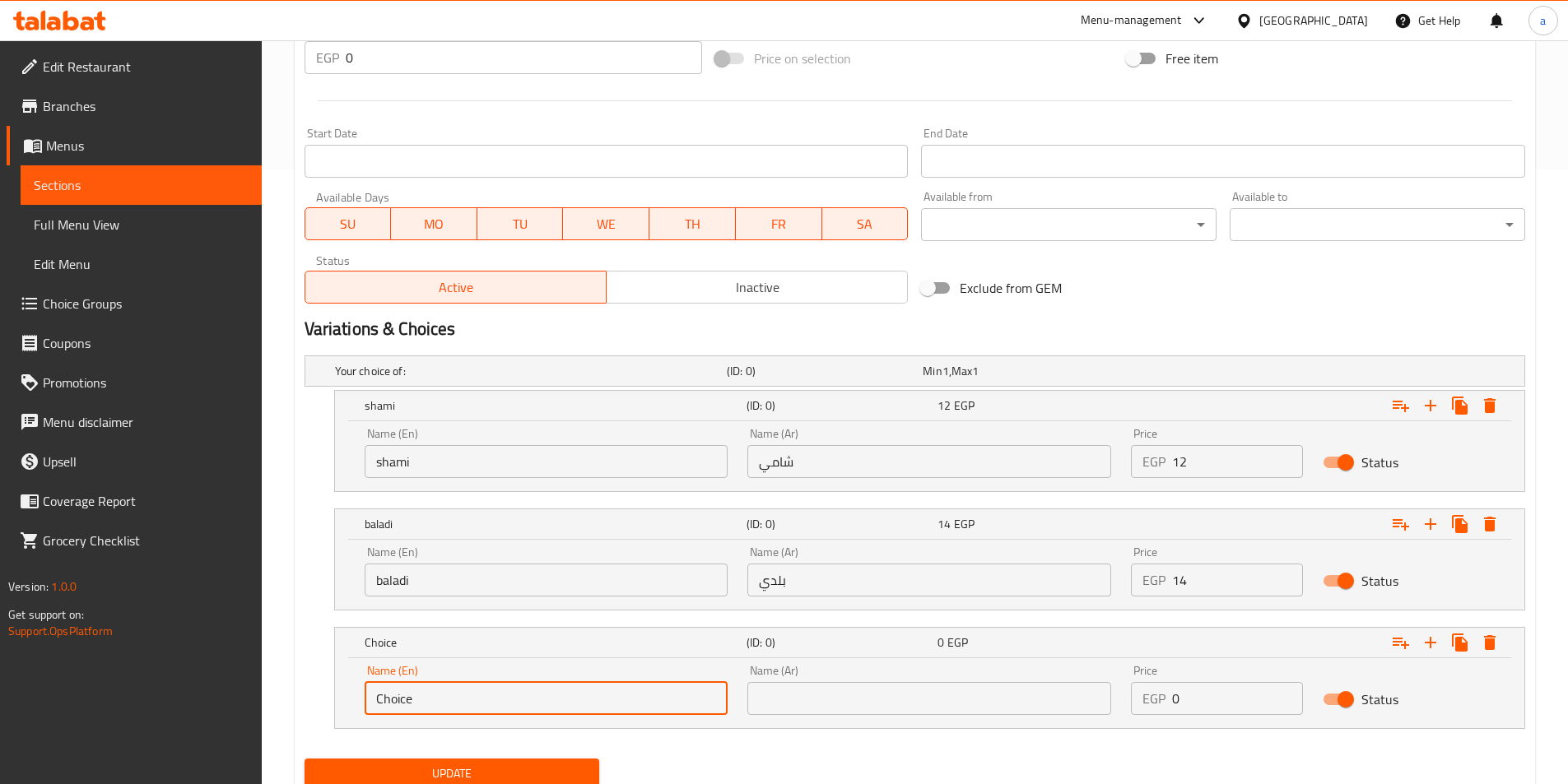
drag, startPoint x: 522, startPoint y: 700, endPoint x: 350, endPoint y: 699, distance: 172.0
click at [350, 699] on div "Name (En) Choice Name (En) Name (Ar) Name (Ar) Price EGP 0 Price Status" at bounding box center [929, 692] width 1189 height 70
type input "s"
type input "Fino"
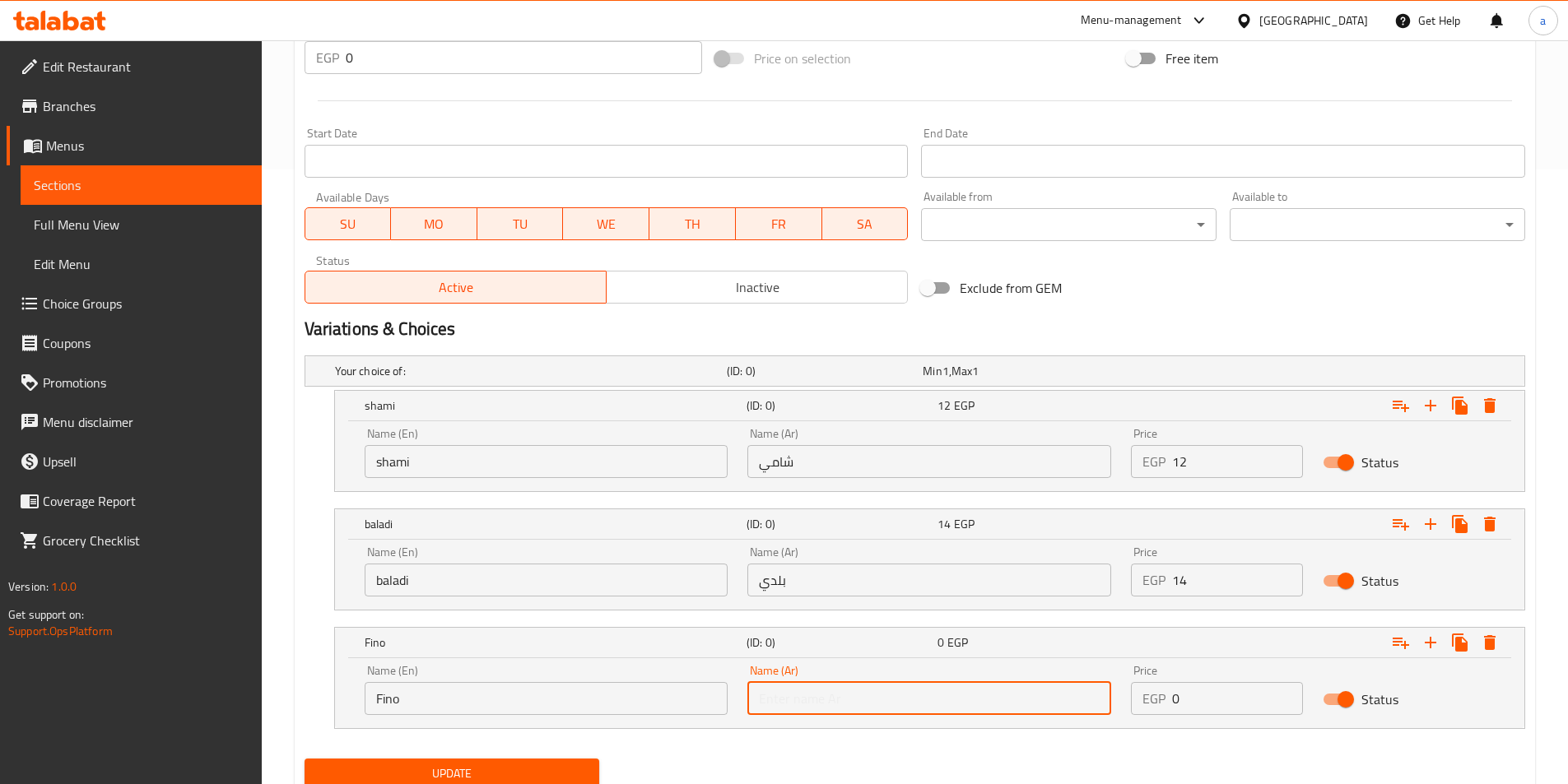
click at [783, 682] on input "text" at bounding box center [928, 698] width 364 height 32
type input "فينو"
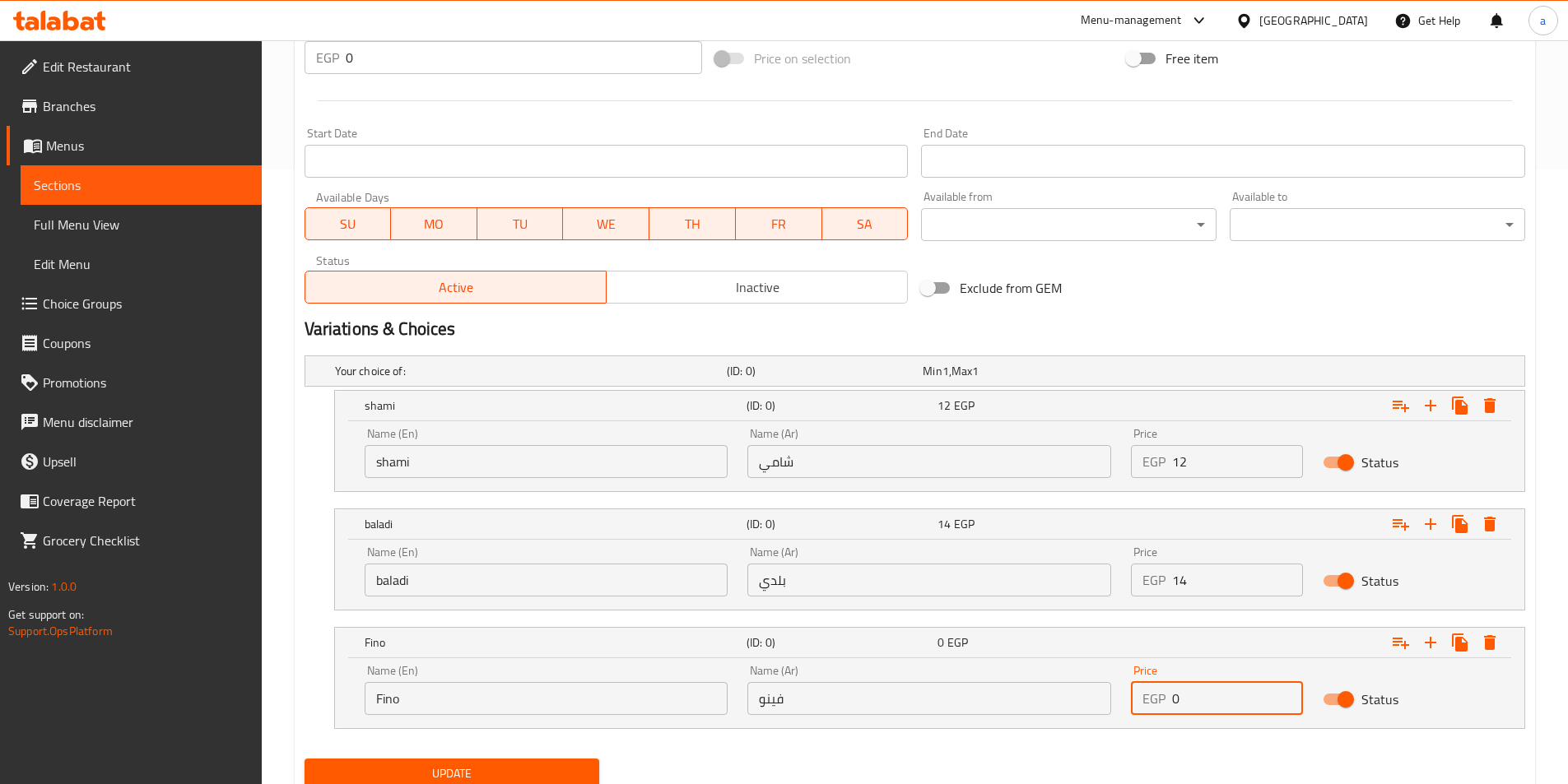
drag, startPoint x: 1190, startPoint y: 694, endPoint x: 1154, endPoint y: 691, distance: 36.1
click at [1154, 691] on div "EGP 0 Price" at bounding box center [1217, 698] width 172 height 32
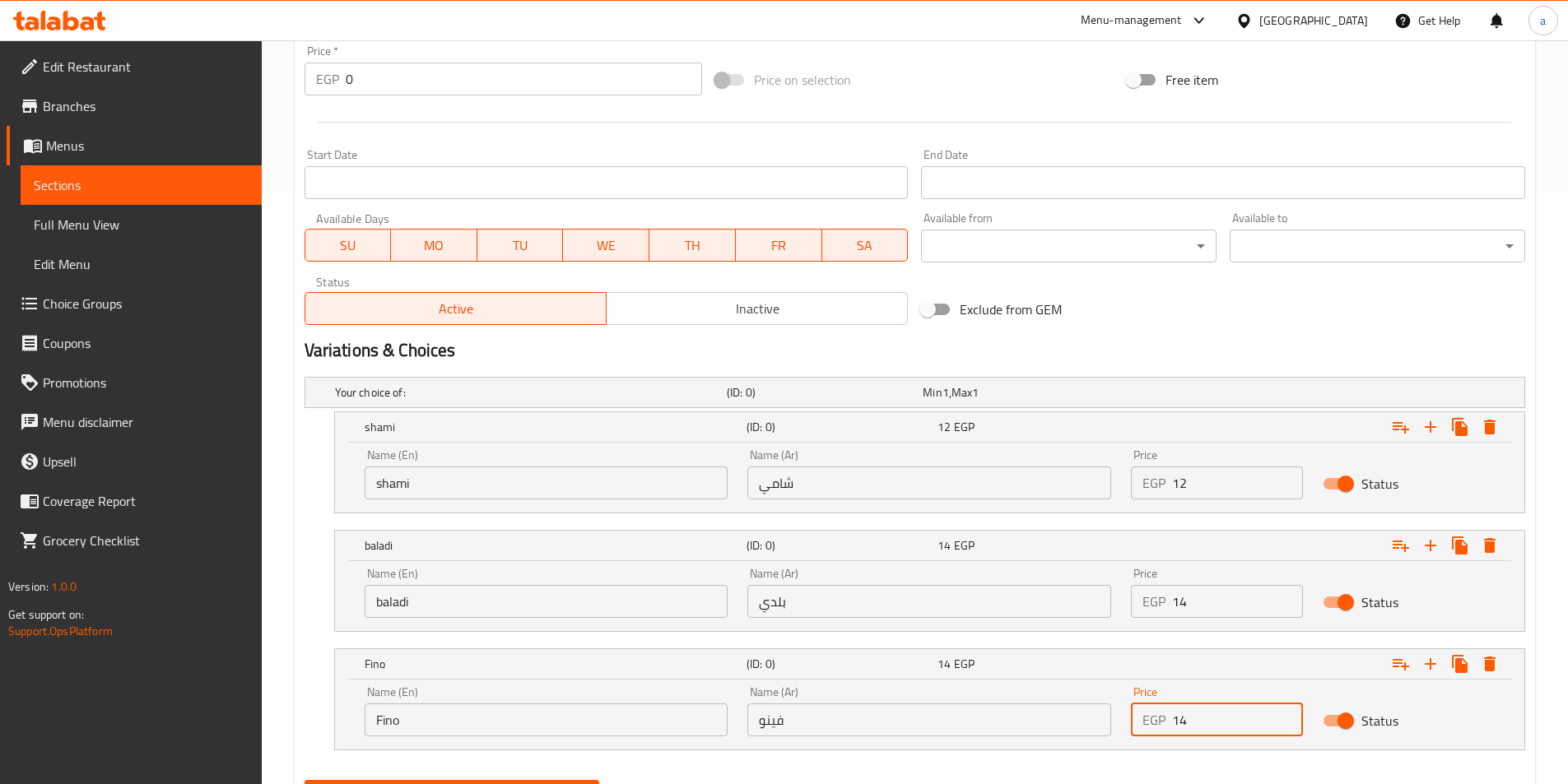
scroll to position [675, 0]
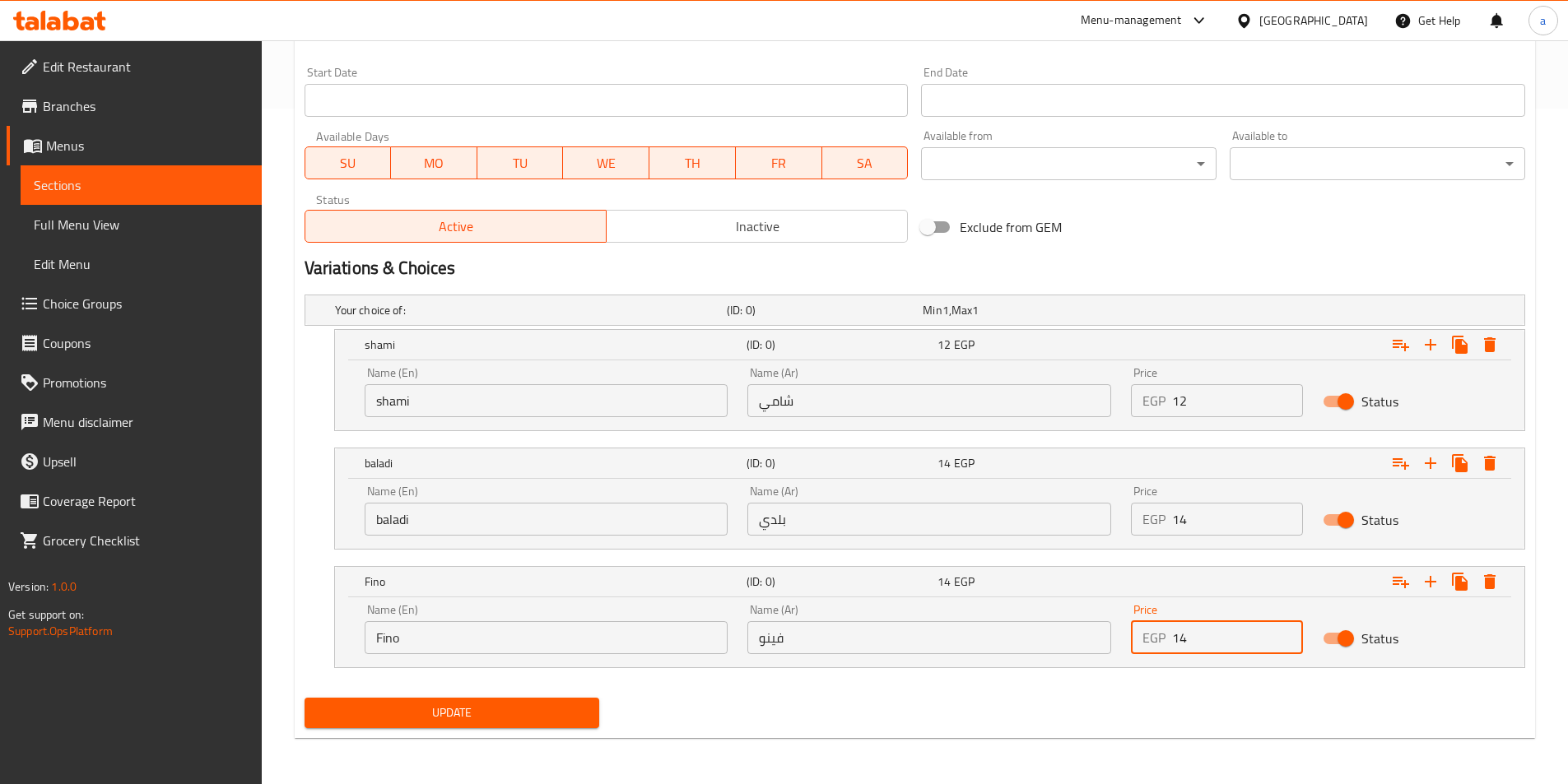
type input "14"
click at [485, 724] on button "Update" at bounding box center [452, 713] width 295 height 31
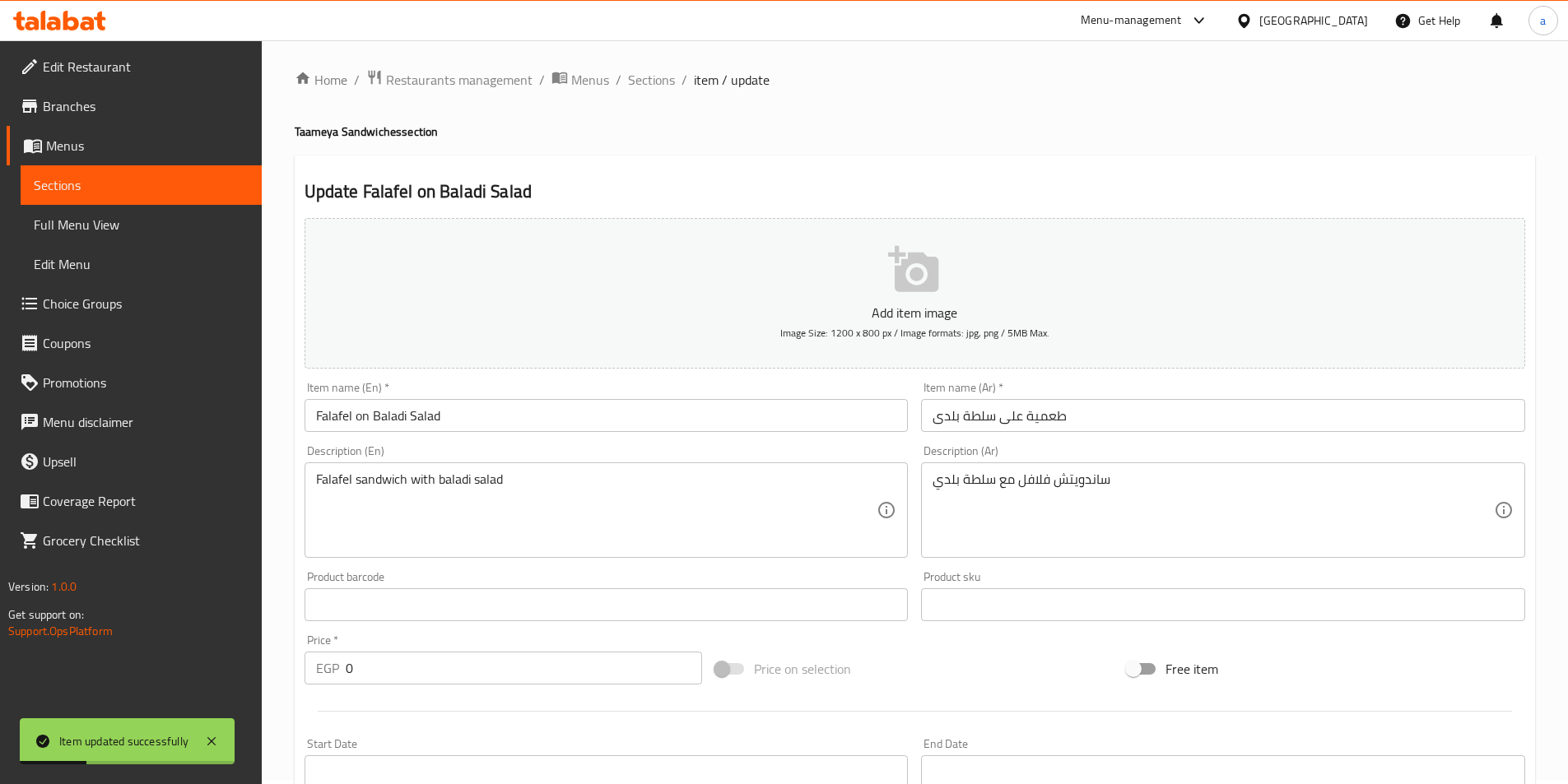
scroll to position [0, 0]
click at [646, 86] on span "Sections" at bounding box center [650, 84] width 47 height 20
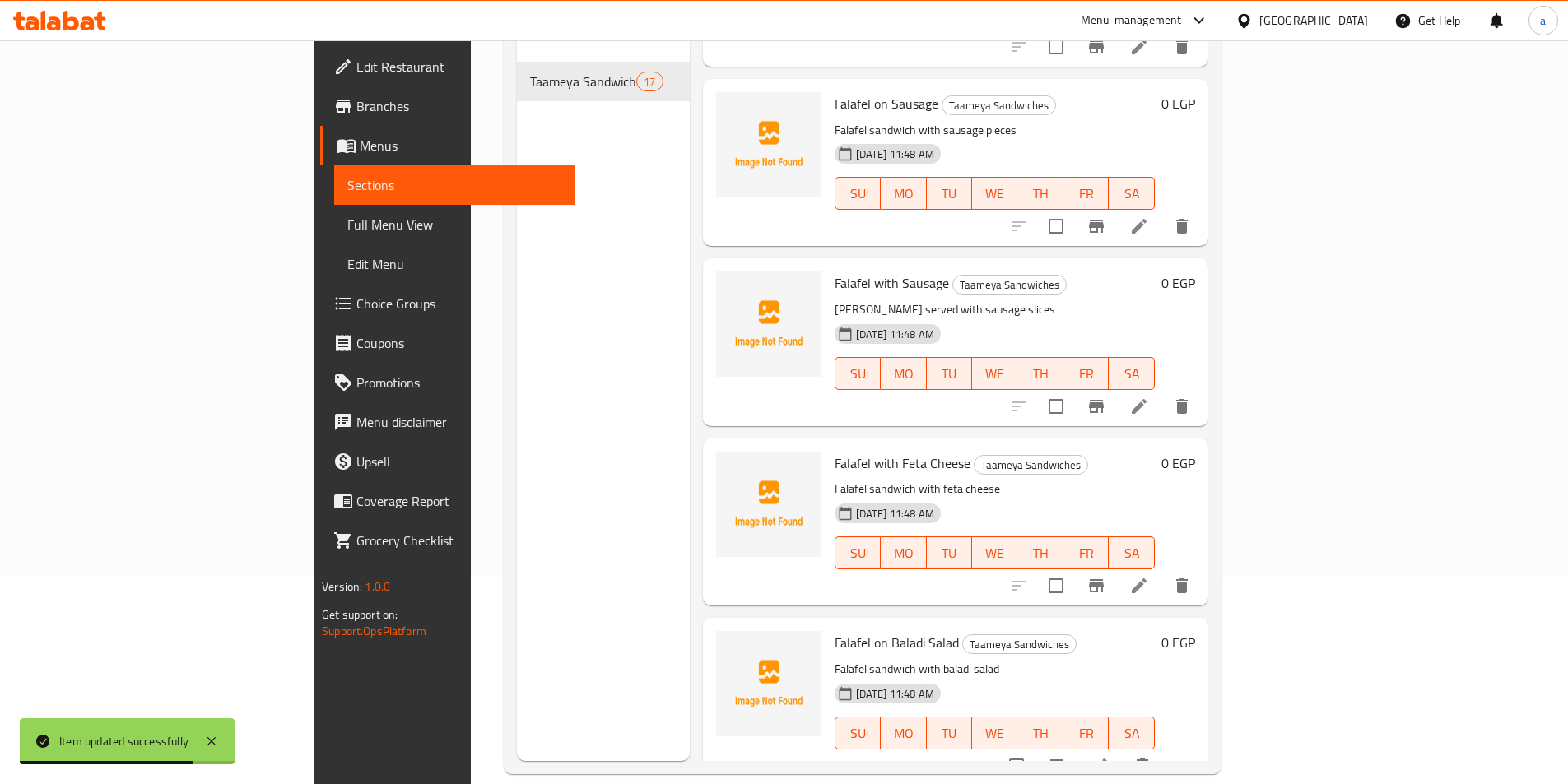
scroll to position [230, 0]
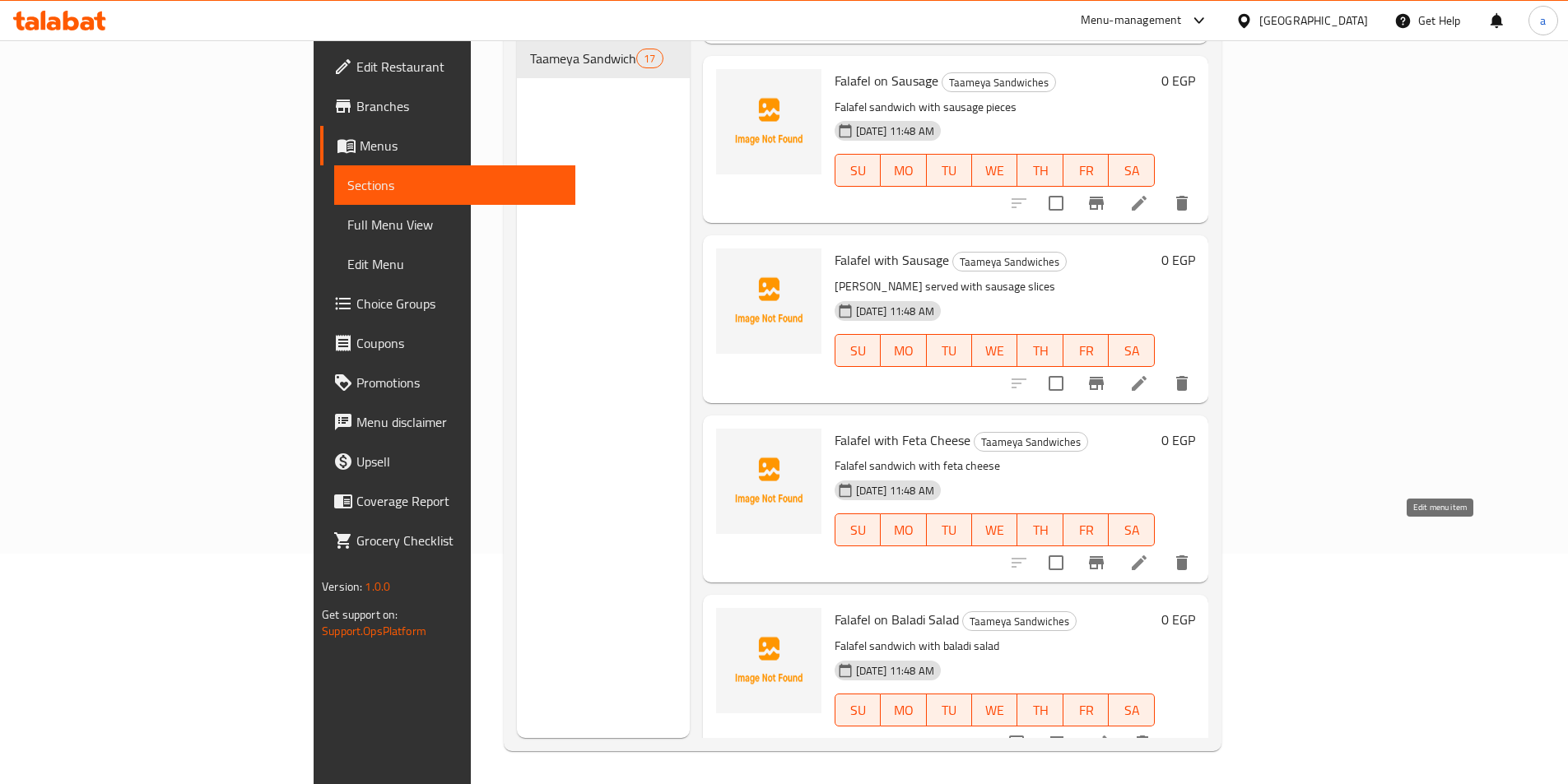
click at [1146, 556] on icon at bounding box center [1139, 563] width 15 height 15
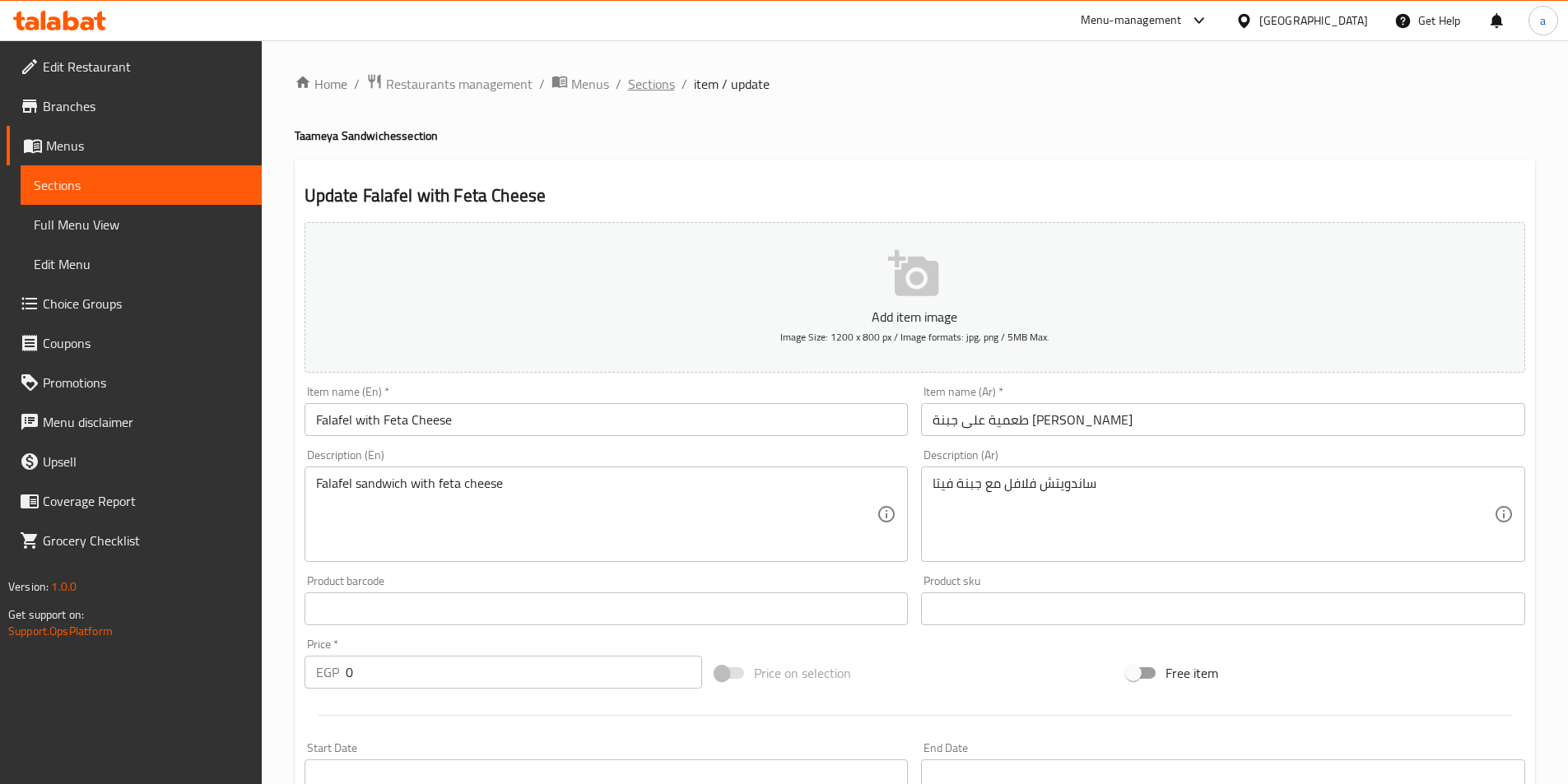
click at [646, 87] on span "Sections" at bounding box center [650, 84] width 47 height 20
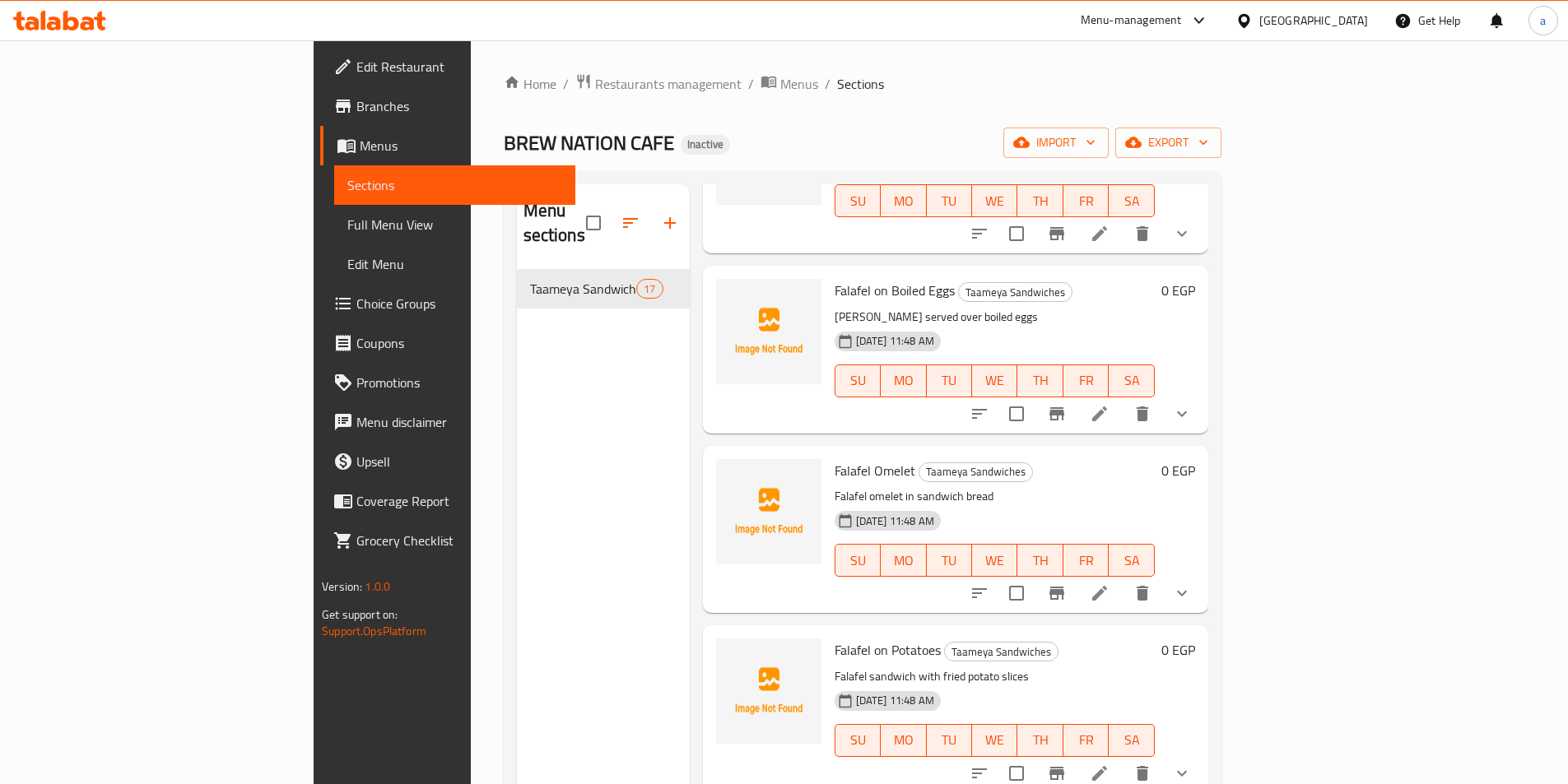
scroll to position [1399, 0]
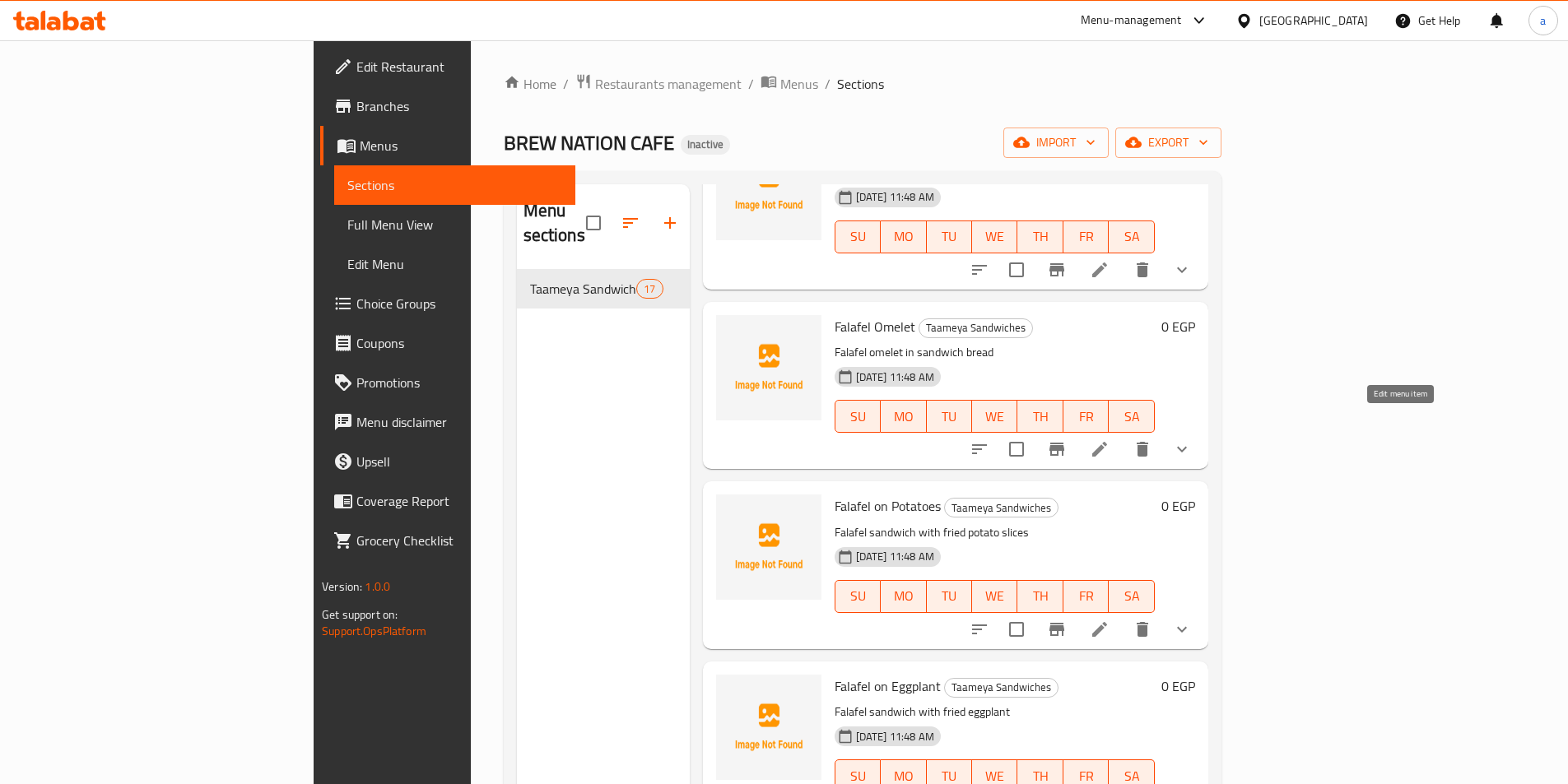
click at [1110, 439] on icon at bounding box center [1099, 449] width 20 height 20
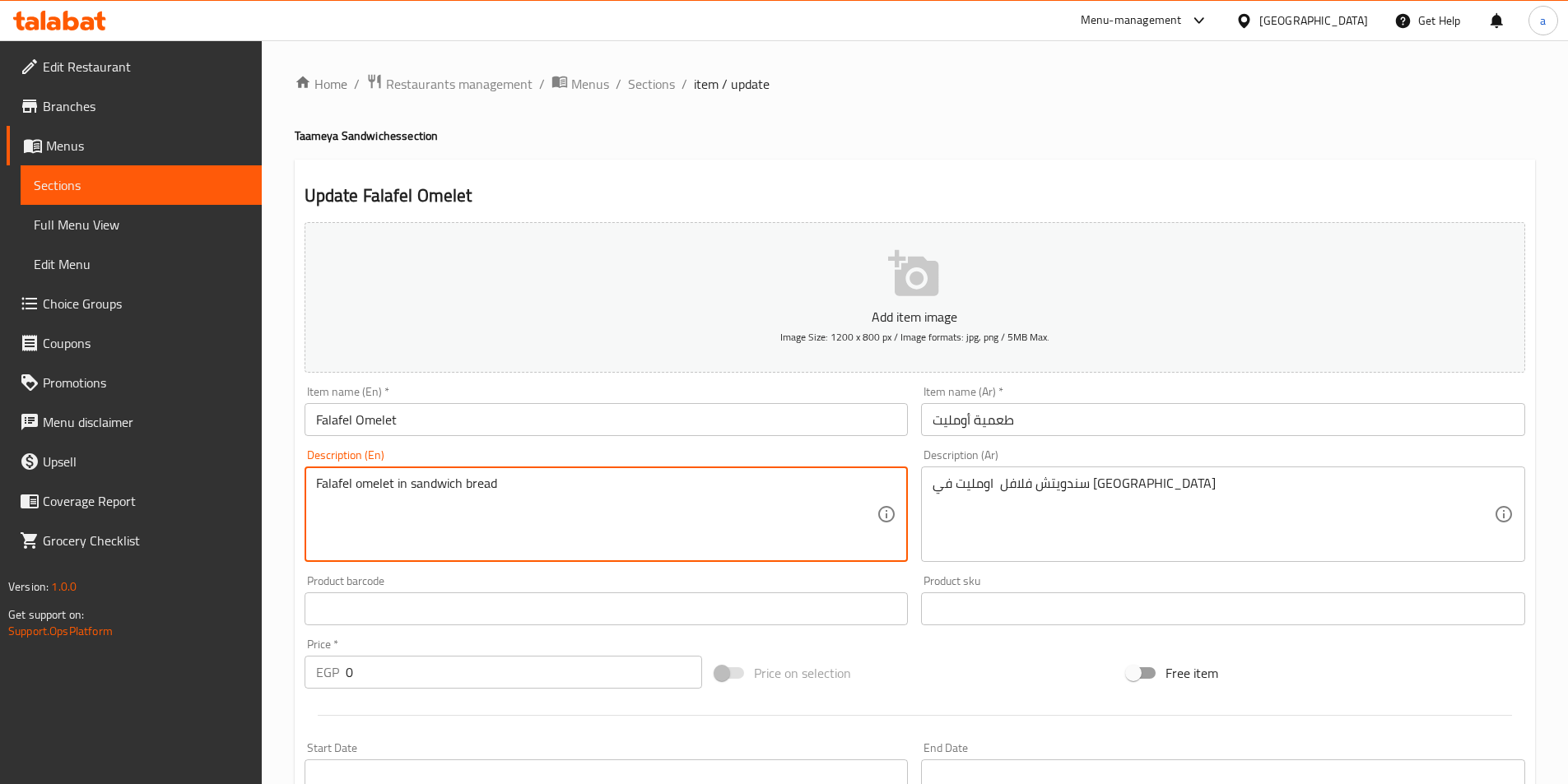
drag, startPoint x: 610, startPoint y: 496, endPoint x: 256, endPoint y: 519, distance: 354.7
paste textarea "Crispy fried falafel piece stuffed with melted cheese."
type textarea "Crispy fried falafel piece stuffed with melted cheese."
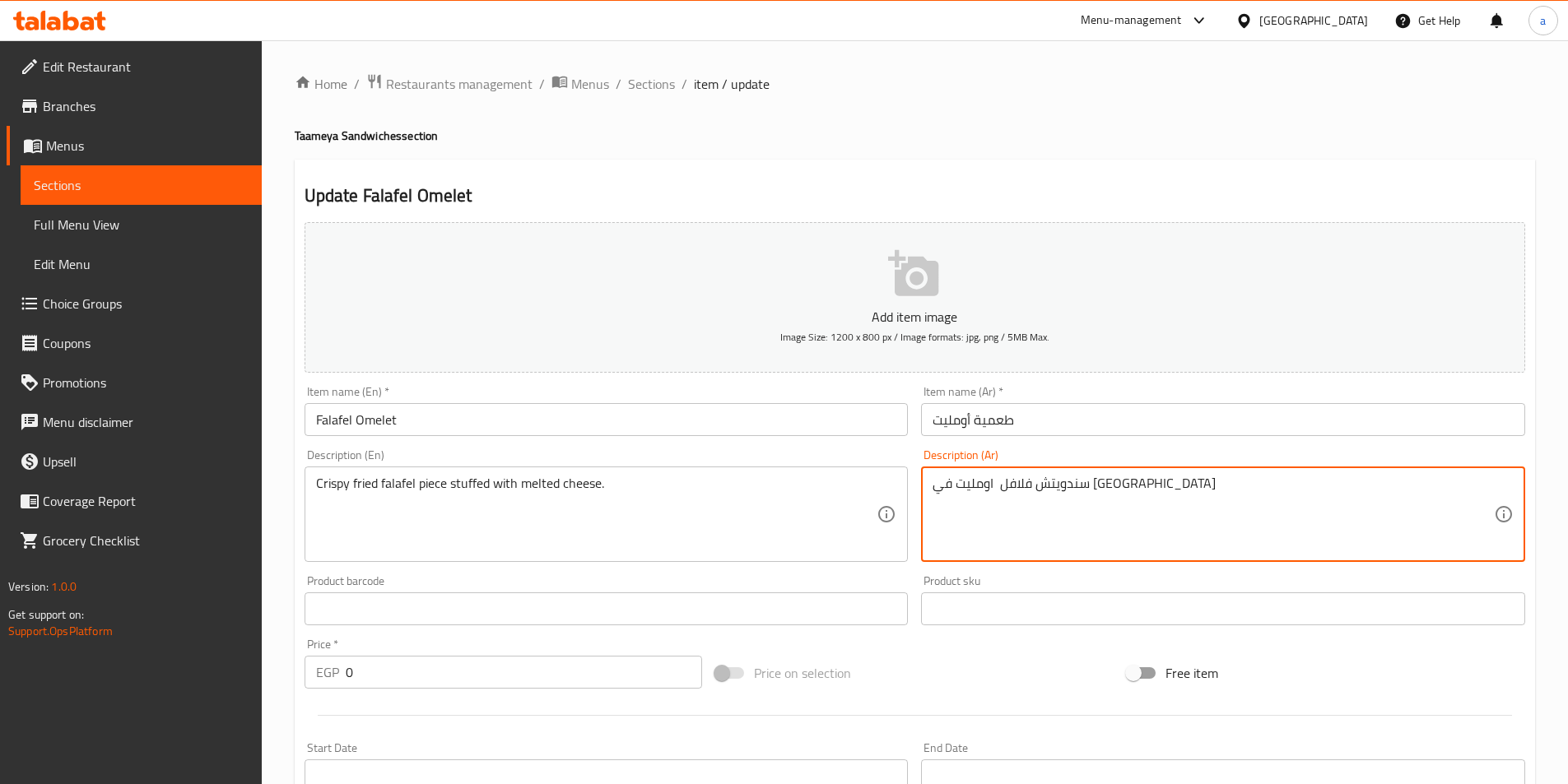
drag, startPoint x: 1171, startPoint y: 496, endPoint x: 894, endPoint y: 512, distance: 277.5
paste textarea "قطعة فلافل مقلية مقرمشة محشوة بالجبنة الذائبة."
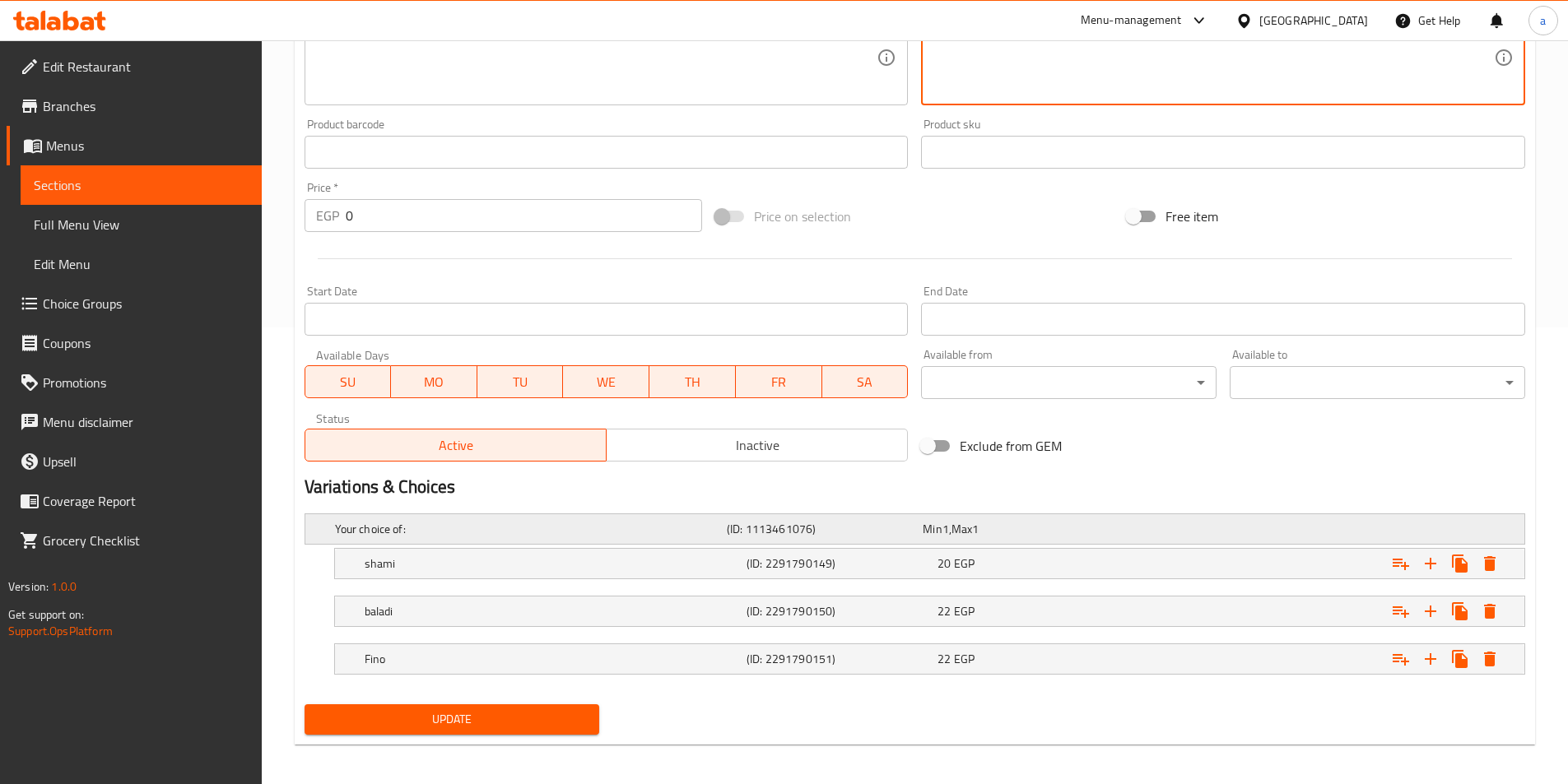
scroll to position [463, 0]
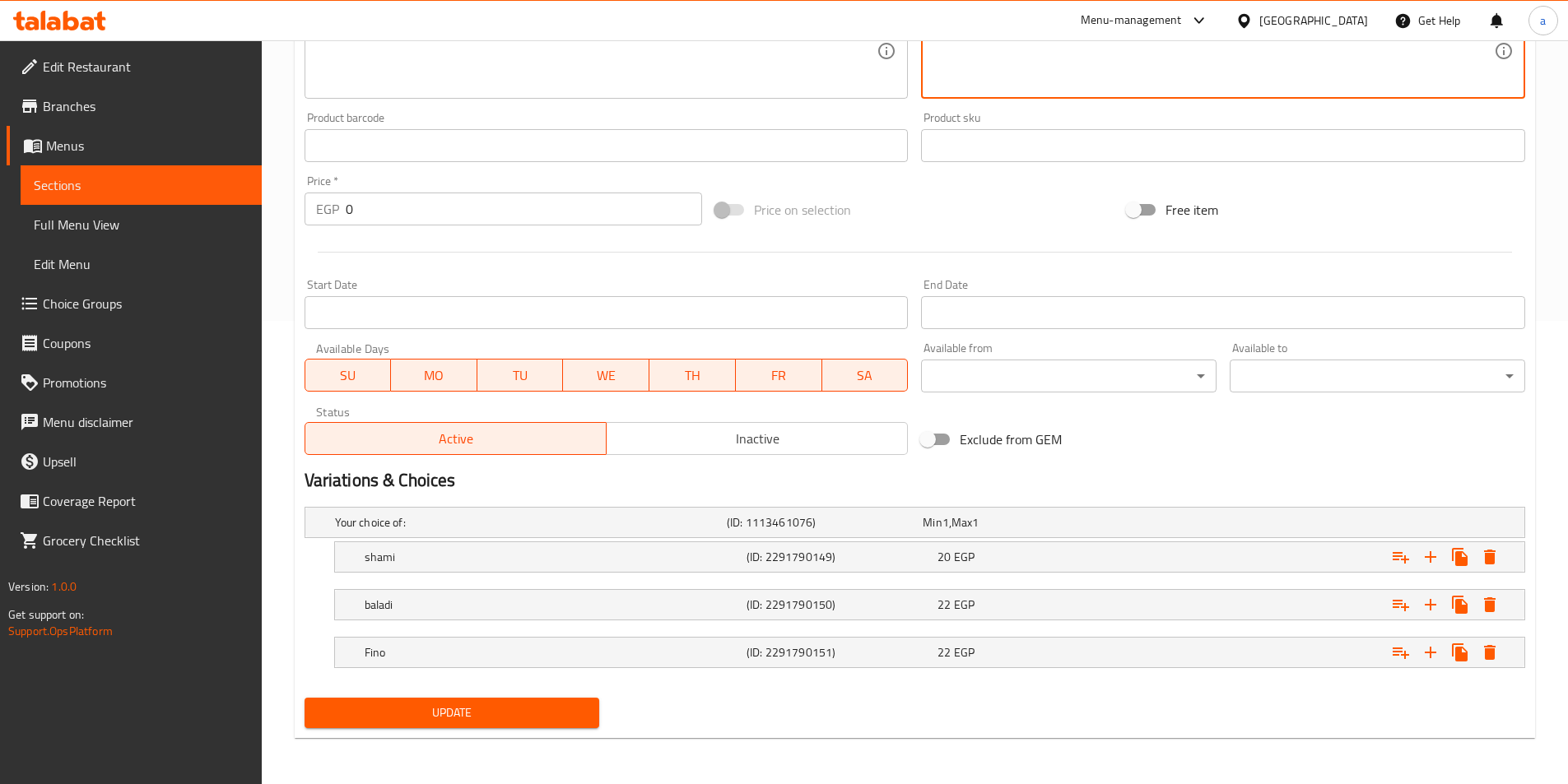
type textarea "قطعة فلافل مقلية مقرمشة محشوة بالجبنة الذائبة."
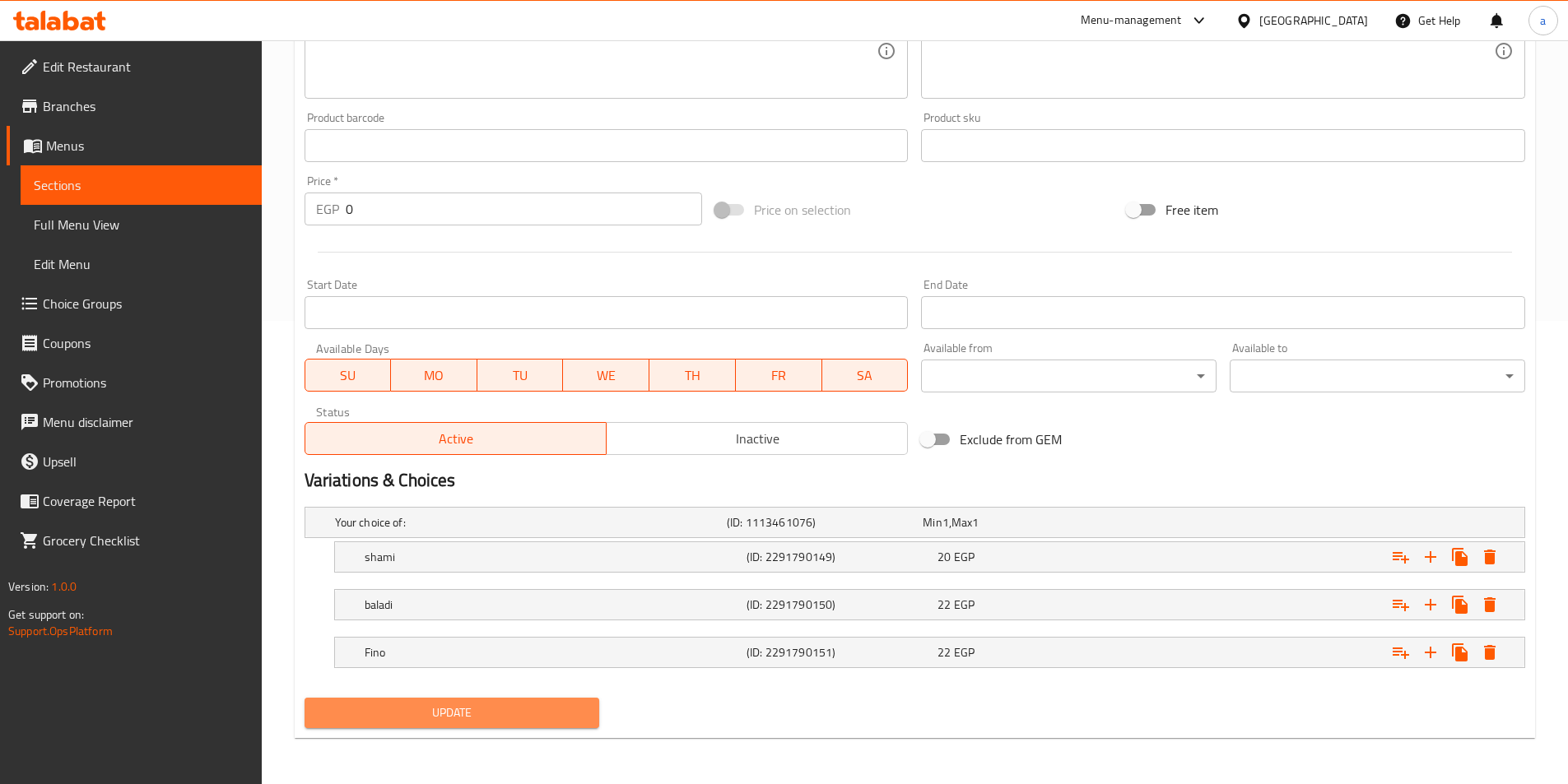
click at [519, 716] on span "Update" at bounding box center [453, 713] width 269 height 21
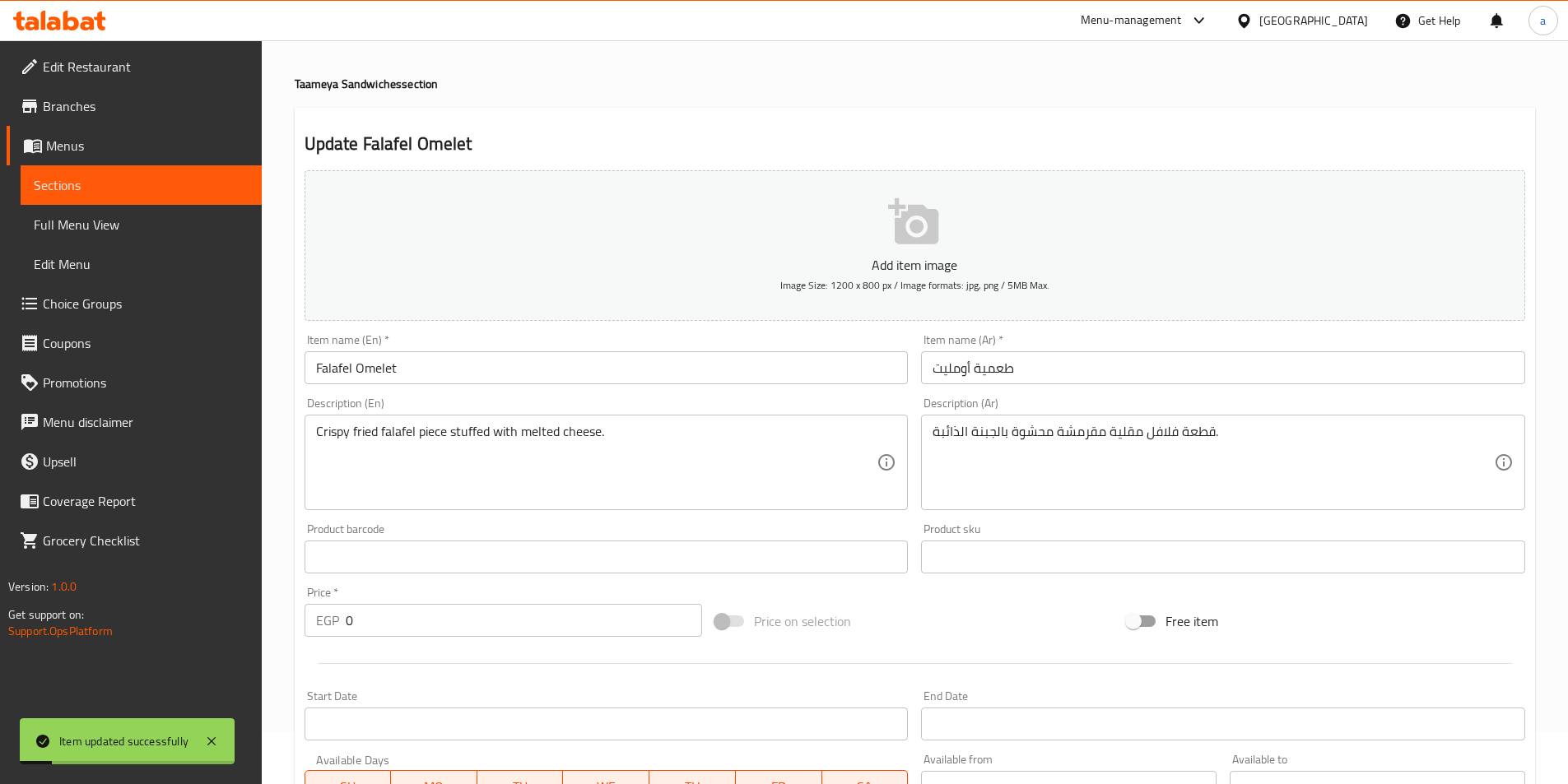
scroll to position [0, 0]
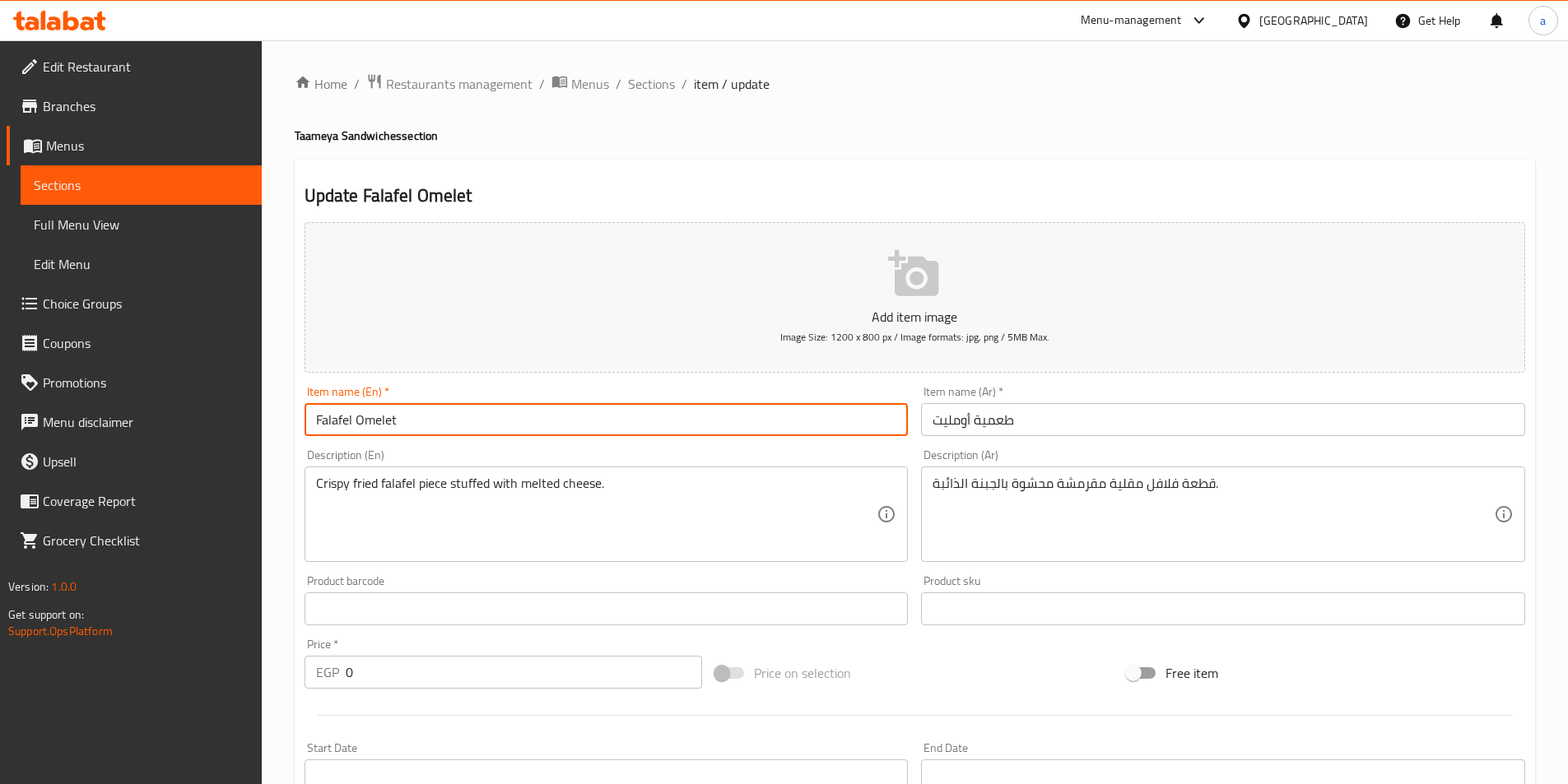
drag, startPoint x: 467, startPoint y: 424, endPoint x: 282, endPoint y: 419, distance: 185.1
click at [282, 419] on div "Home / Restaurants management / Menus / Sections / item / update Taameya Sandwi…" at bounding box center [915, 644] width 1306 height 1207
